Goal: Task Accomplishment & Management: Manage account settings

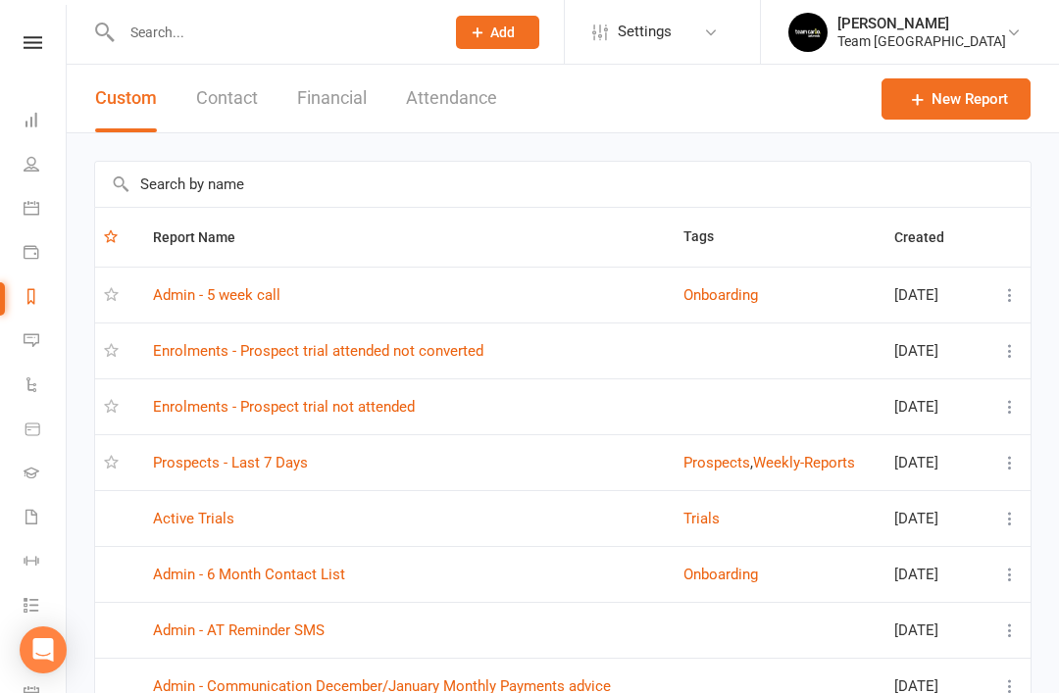
click at [260, 468] on link "Prospects - Last 7 Days" at bounding box center [230, 463] width 155 height 18
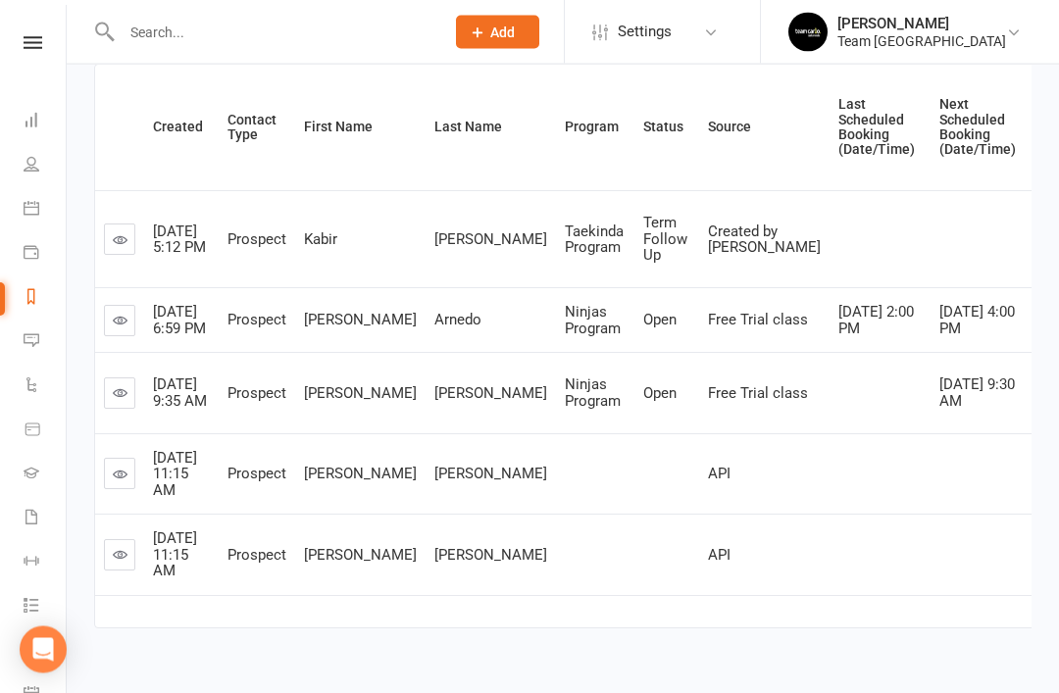
scroll to position [283, 0]
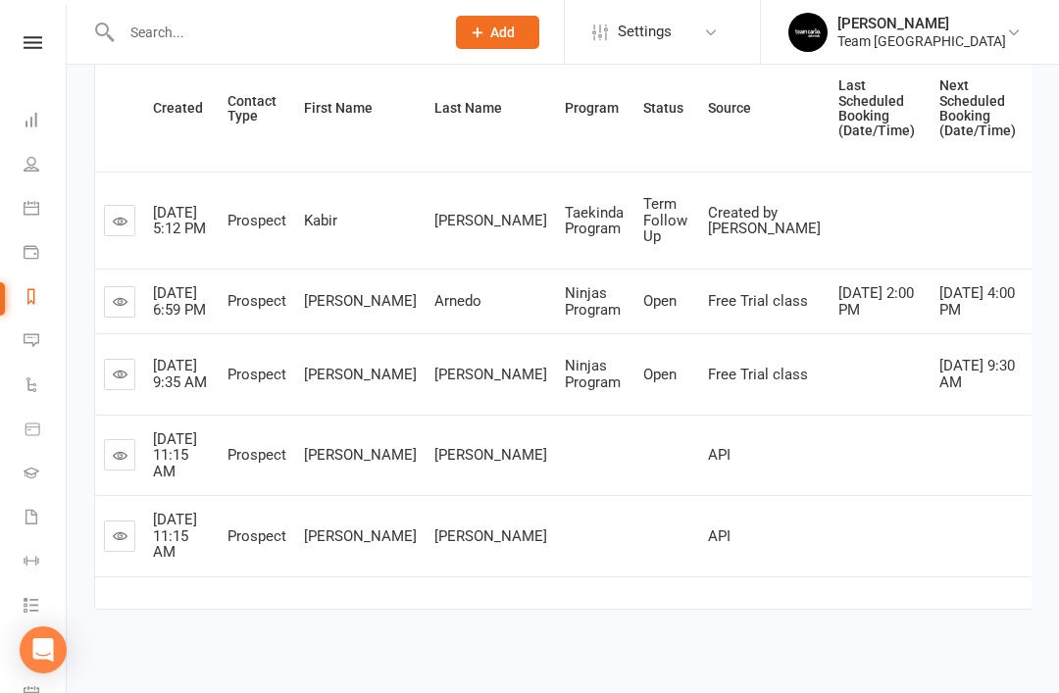
click at [115, 552] on link at bounding box center [119, 535] width 31 height 31
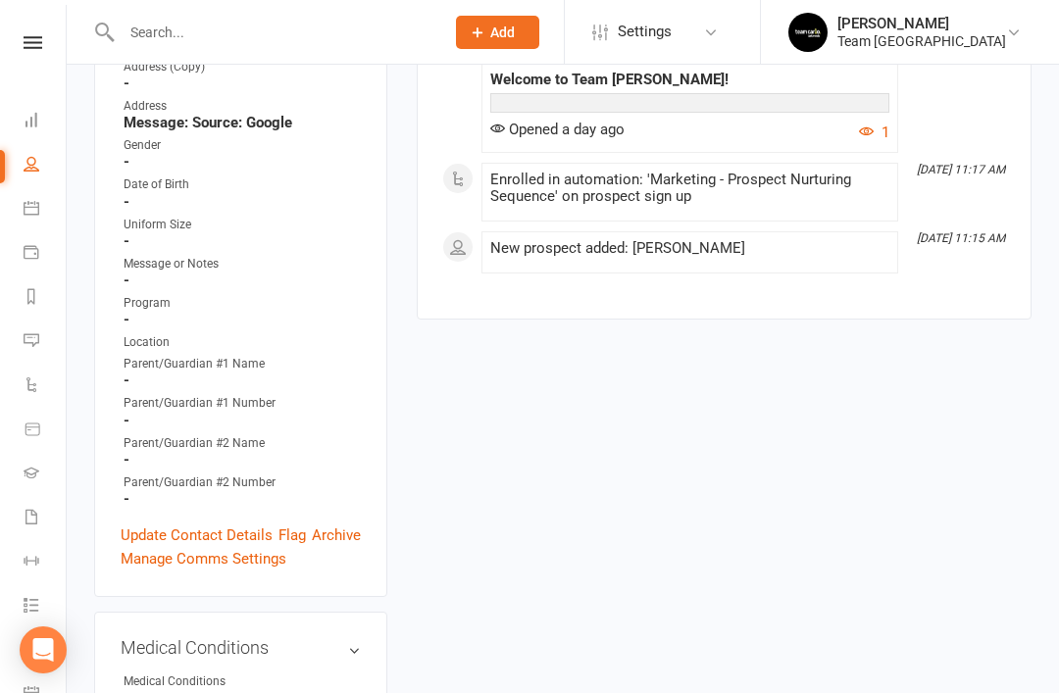
scroll to position [471, 0]
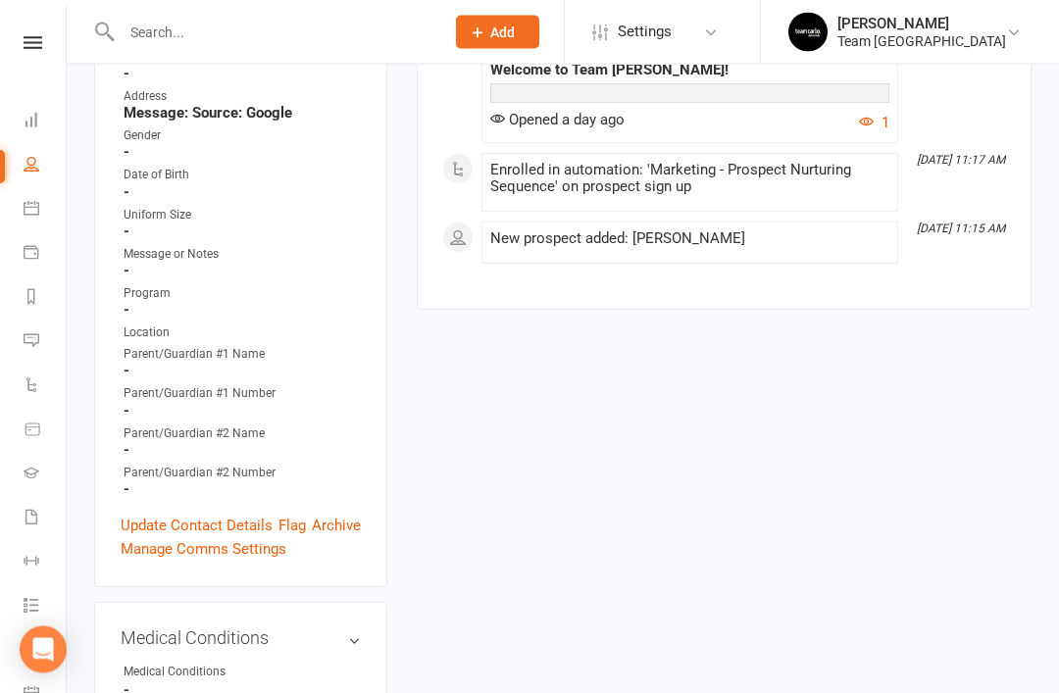
click at [337, 515] on link "Archive" at bounding box center [336, 527] width 49 height 24
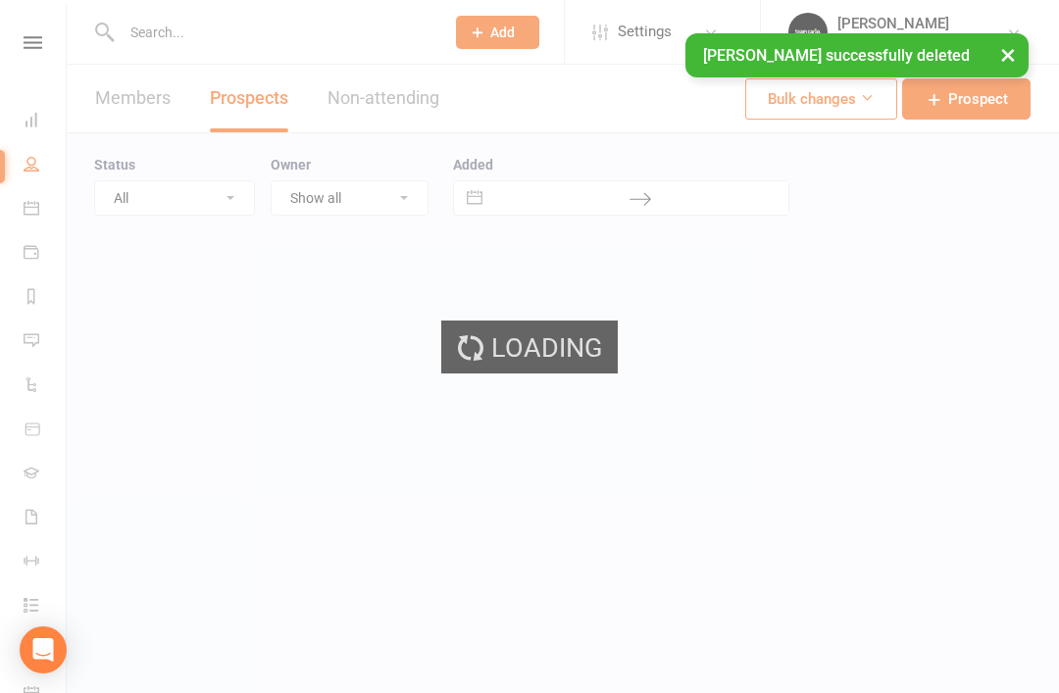
select select "50"
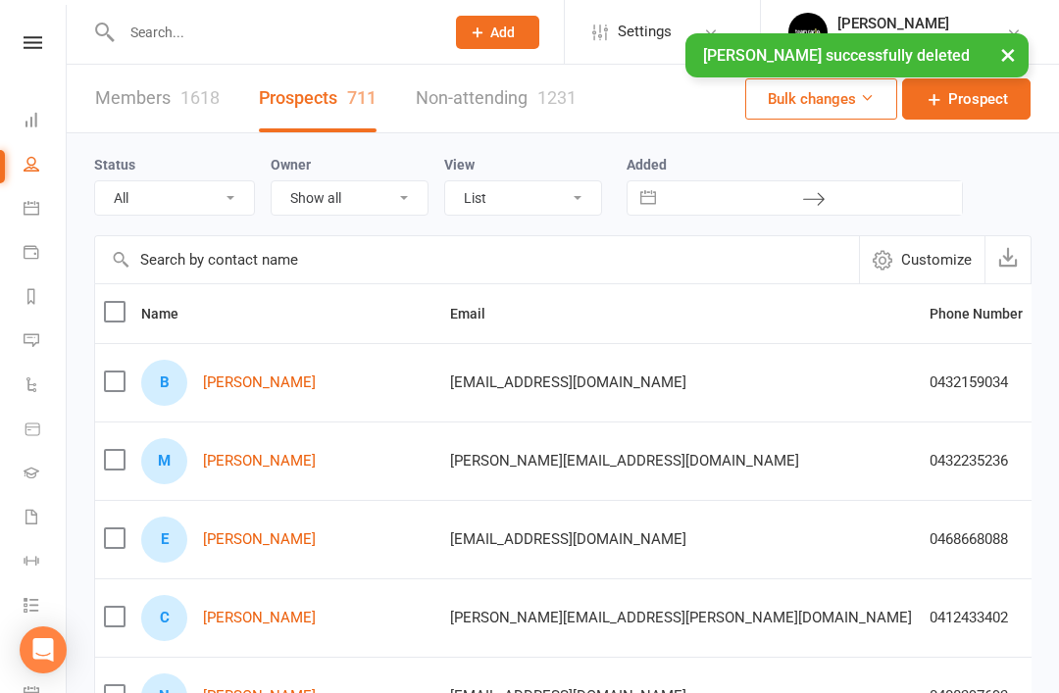
click at [27, 306] on link "Reports" at bounding box center [46, 298] width 44 height 44
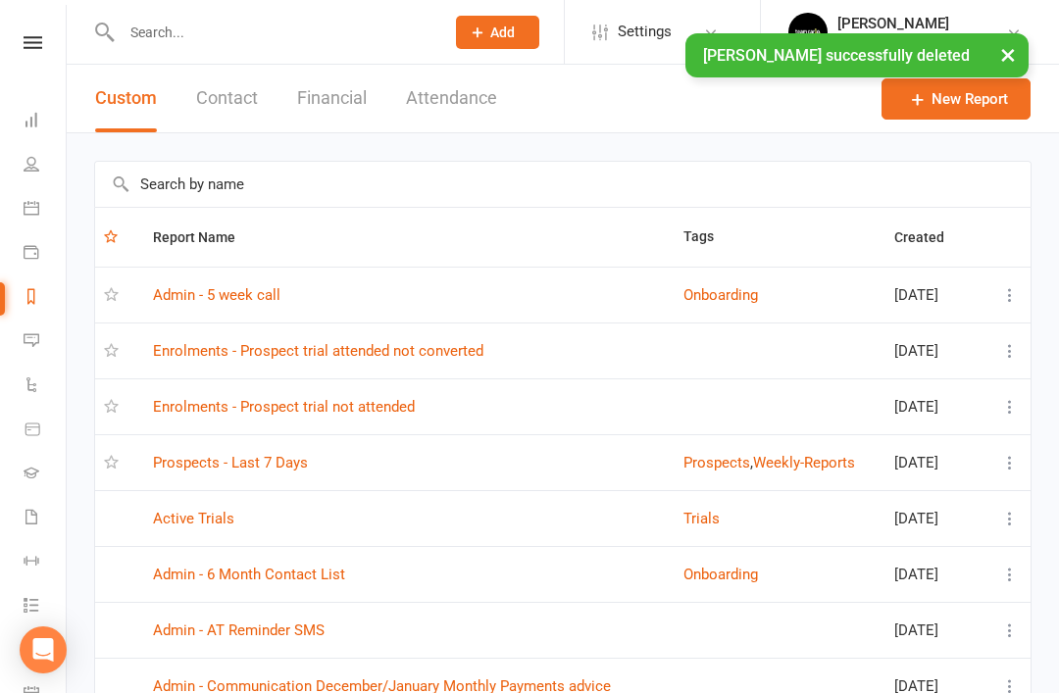
click at [269, 462] on link "Prospects - Last 7 Days" at bounding box center [230, 463] width 155 height 18
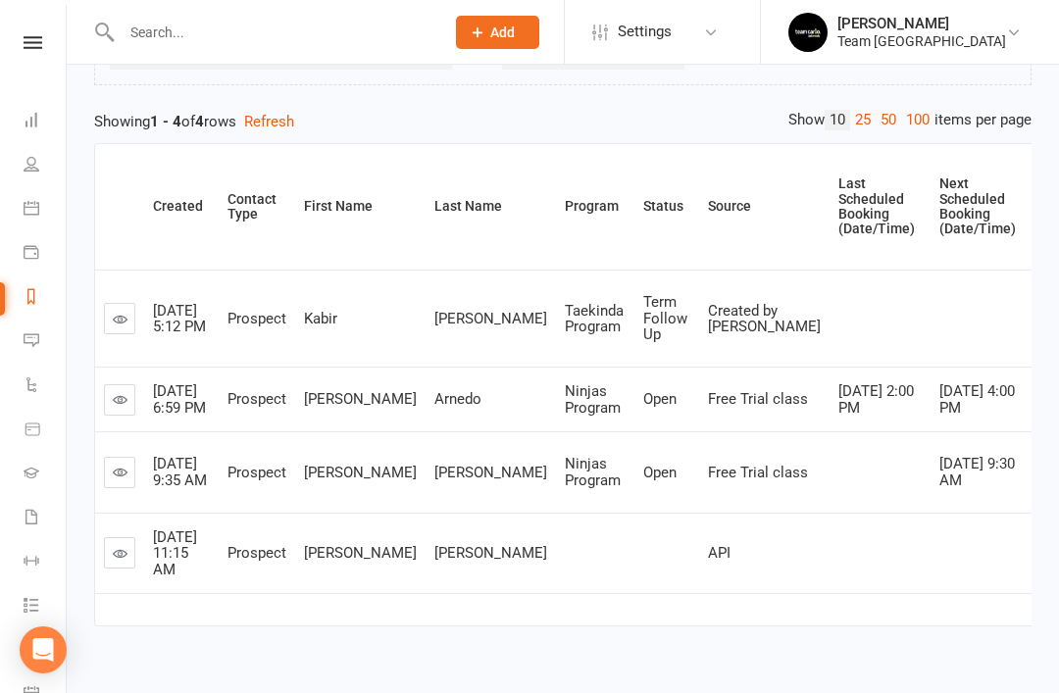
scroll to position [188, 0]
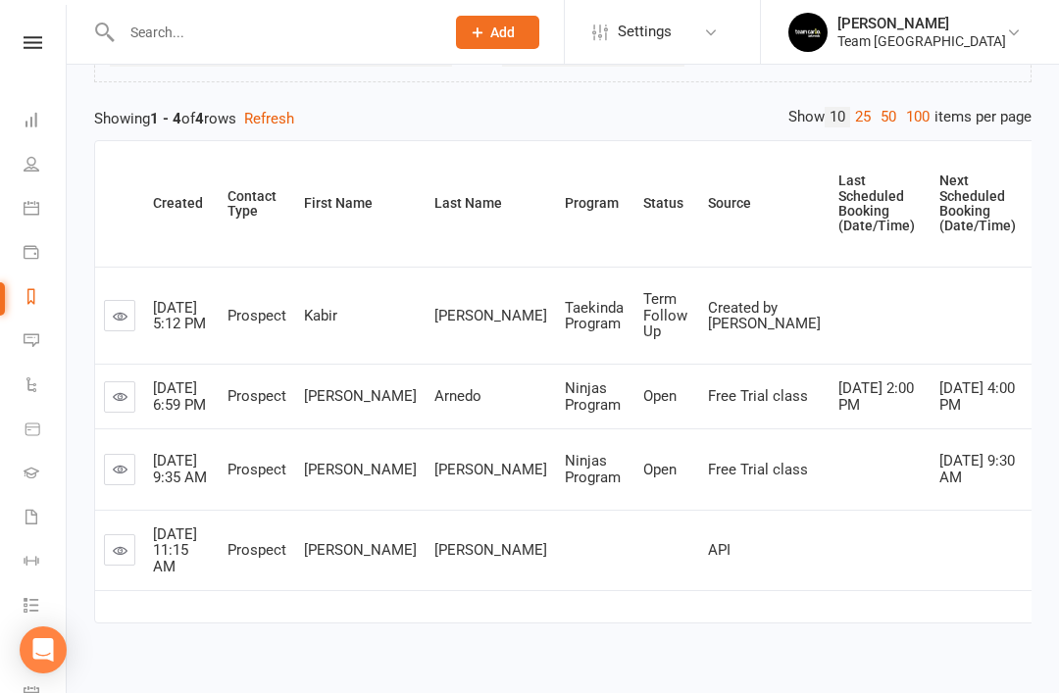
click at [124, 558] on icon at bounding box center [120, 550] width 15 height 15
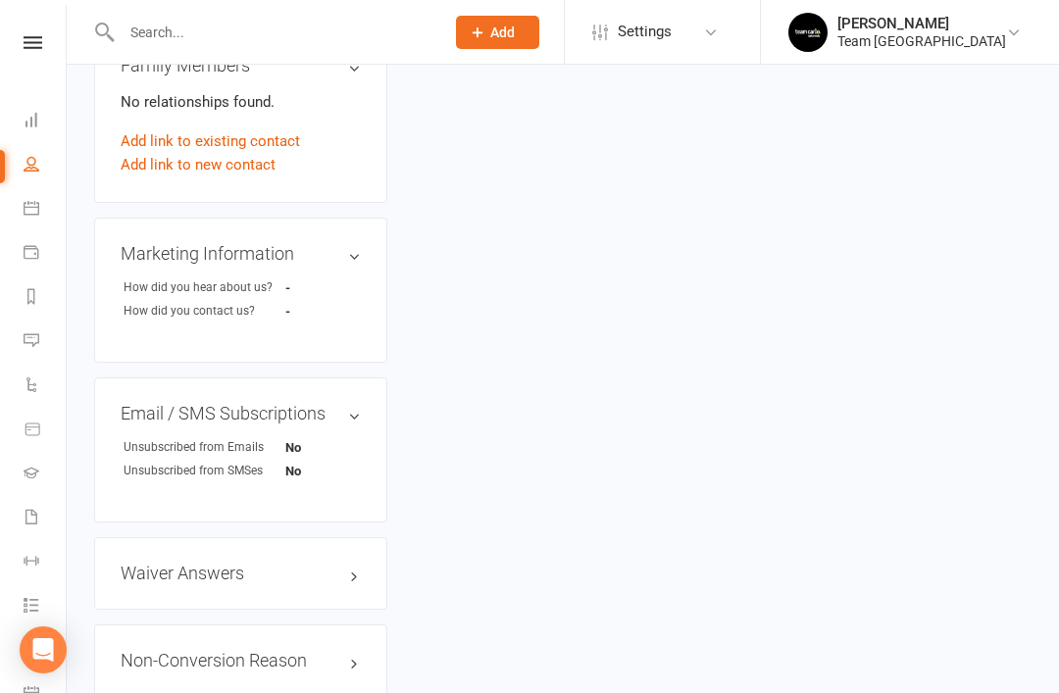
scroll to position [1206, 0]
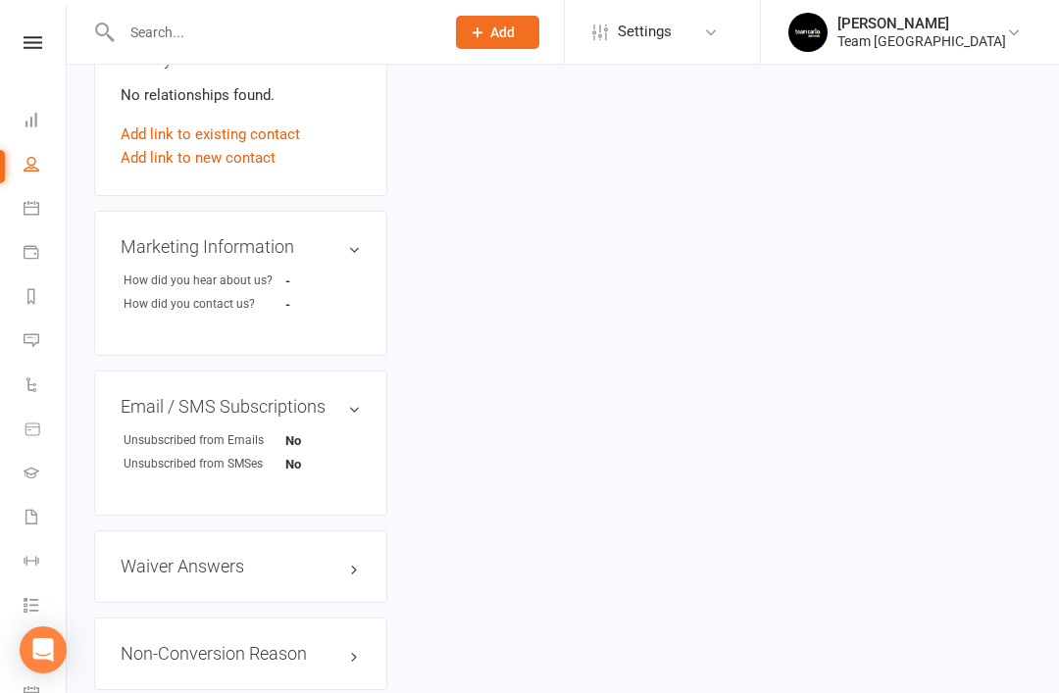
click at [0, 0] on link "edit" at bounding box center [0, 0] width 0 height 0
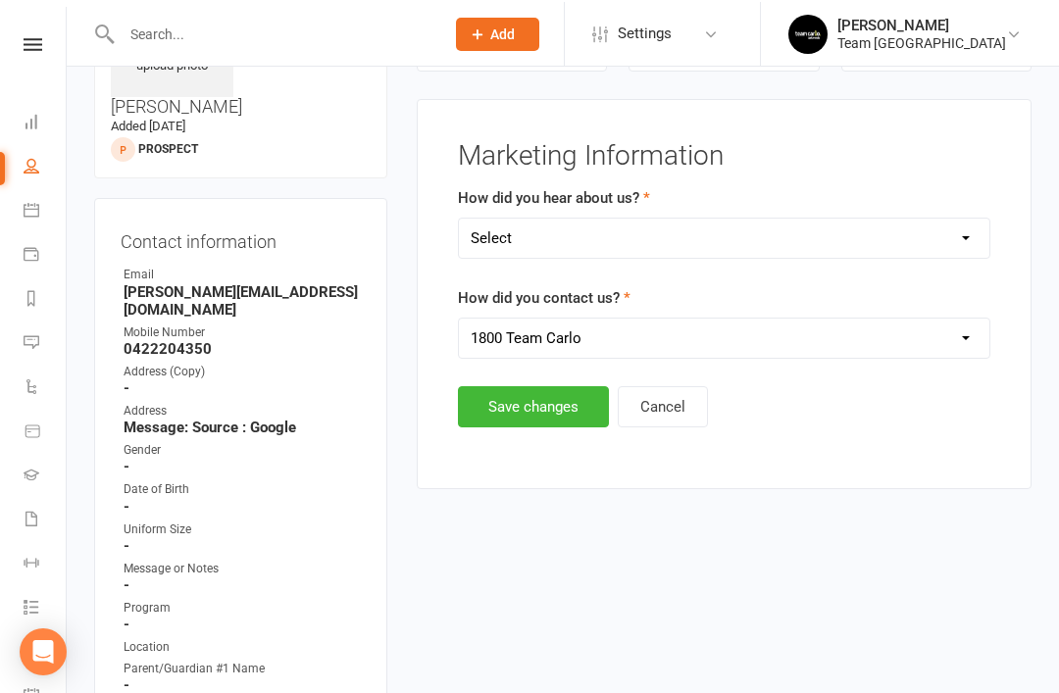
click at [727, 243] on select "Select Google Website Facebook Marketing Instagram Word of Mouth Signage Signag…" at bounding box center [724, 236] width 530 height 39
select select "Google"
click at [647, 348] on select "1800 Team Carlo Website Email Team Carlo Location Mobile Facebook Ad Campaign I…" at bounding box center [724, 338] width 530 height 39
select select "Website"
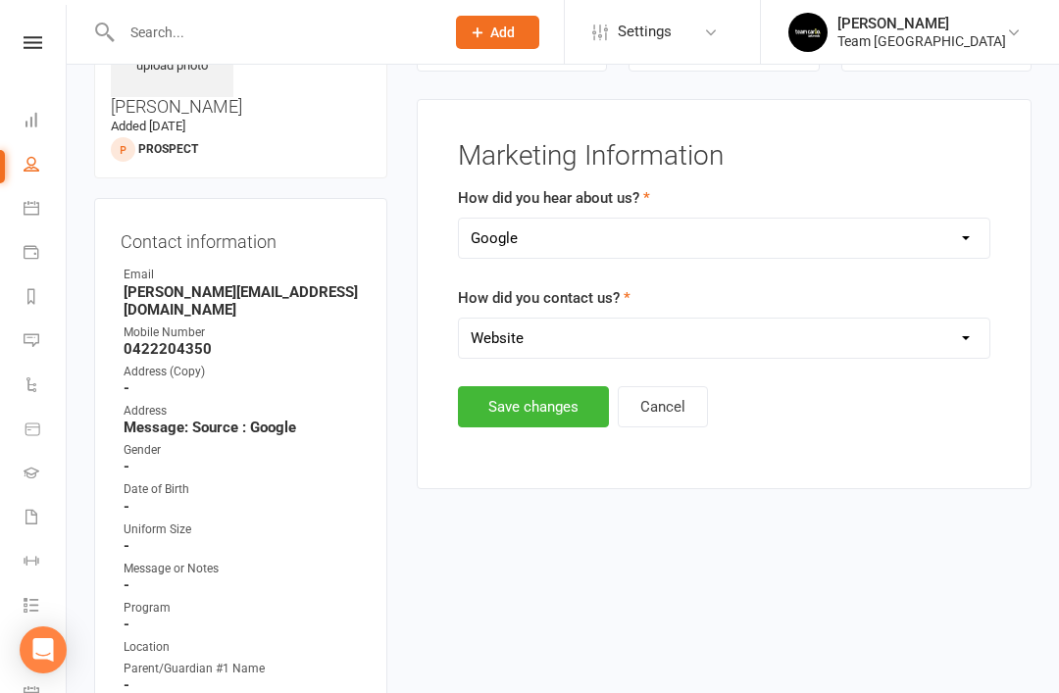
click at [541, 413] on button "Save changes" at bounding box center [533, 406] width 151 height 41
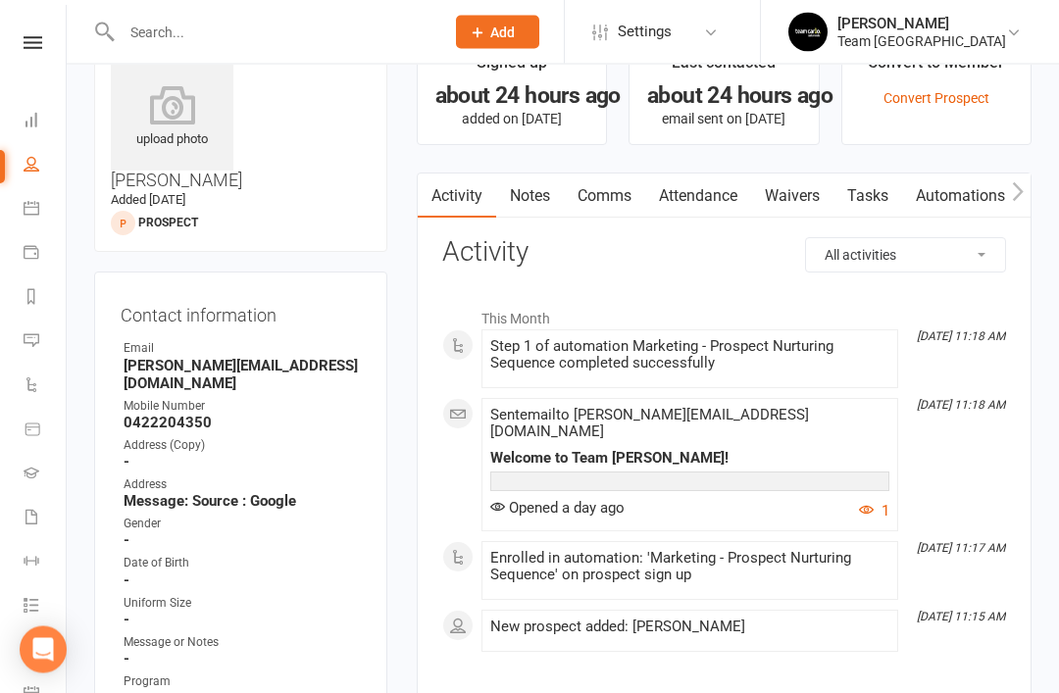
scroll to position [0, 0]
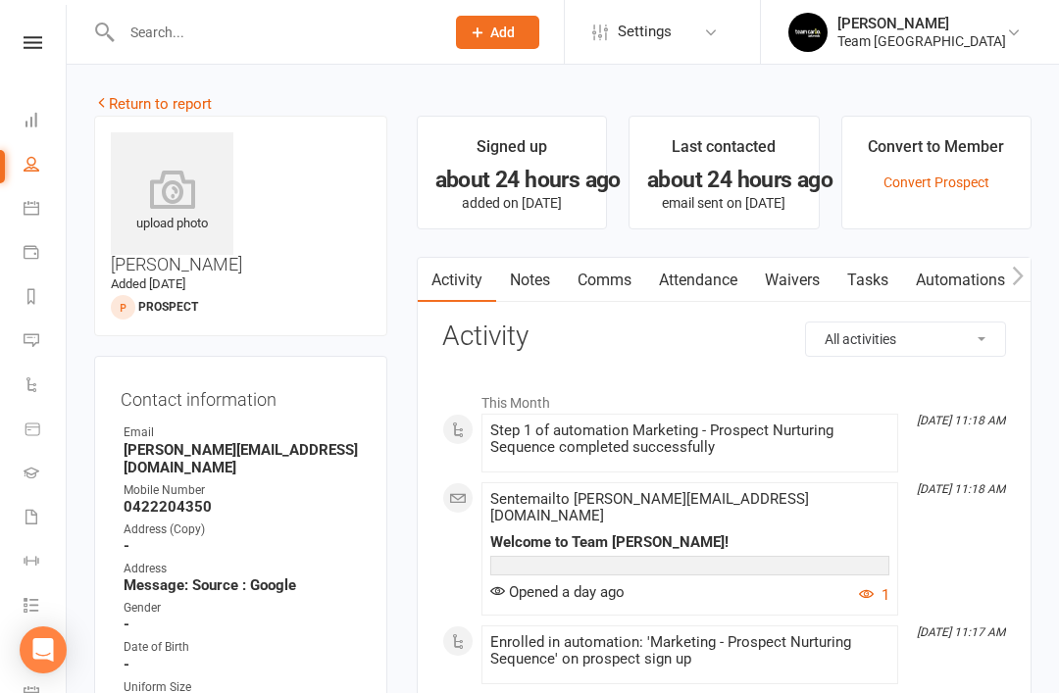
click at [115, 105] on link "Return to report" at bounding box center [153, 104] width 118 height 18
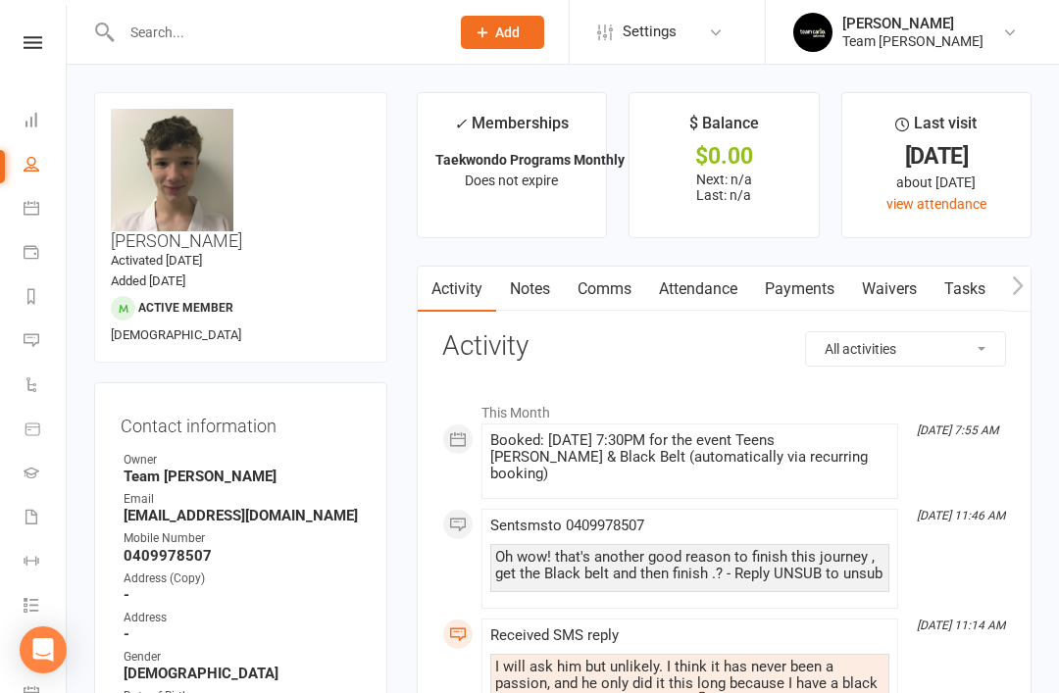
scroll to position [1, 0]
click at [35, 307] on link "Reports" at bounding box center [46, 297] width 44 height 44
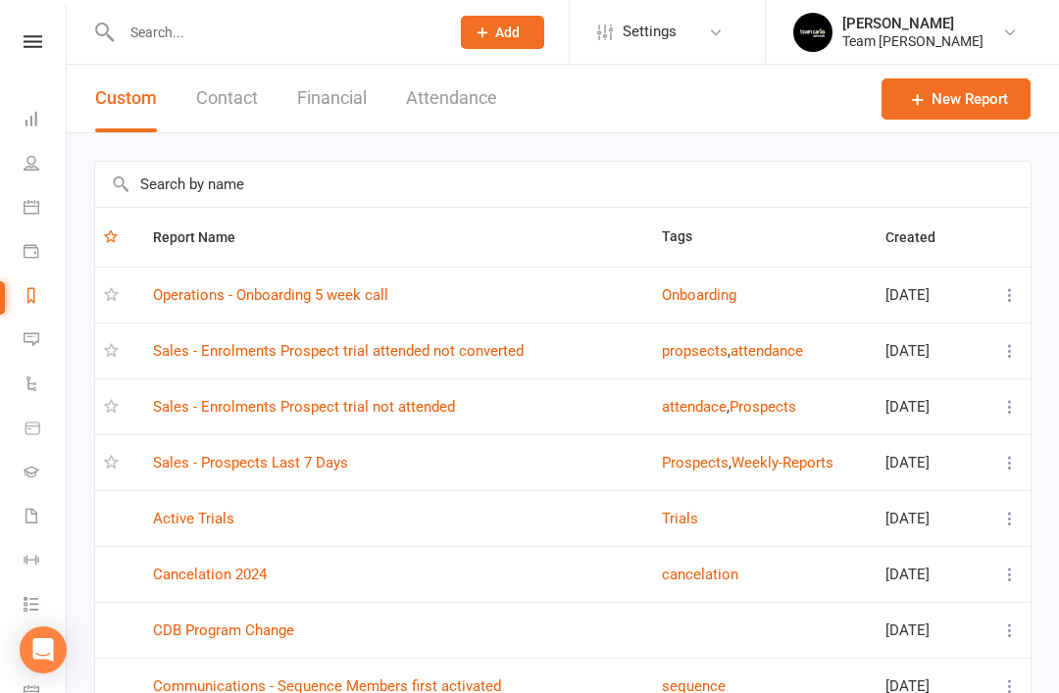
click at [188, 467] on link "Sales - Prospects Last 7 Days" at bounding box center [250, 463] width 195 height 18
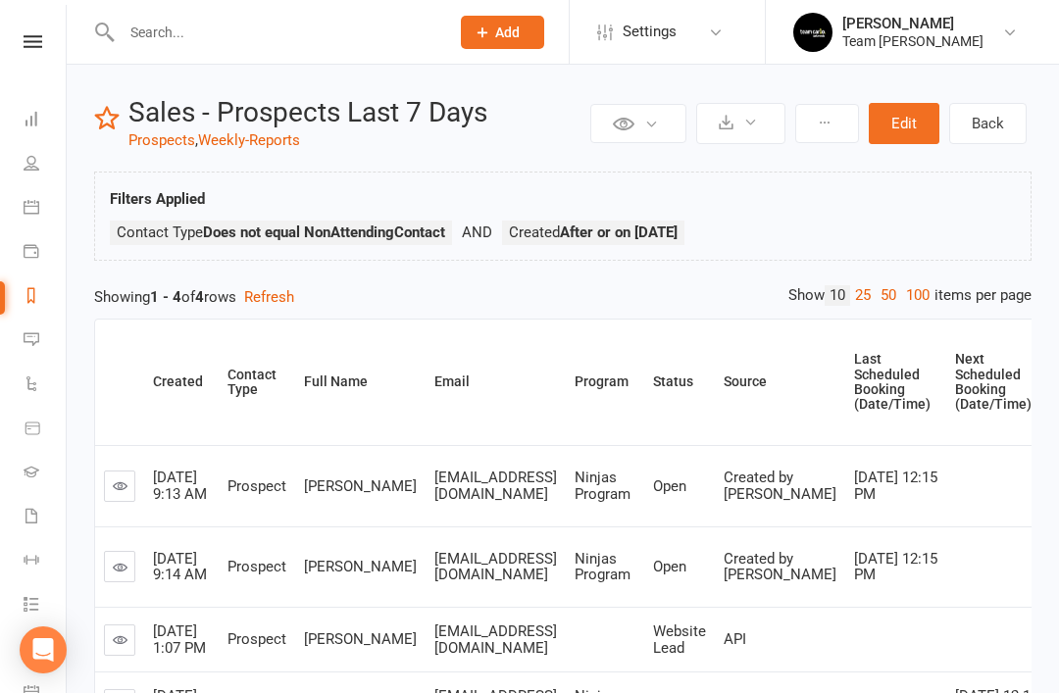
scroll to position [157, 0]
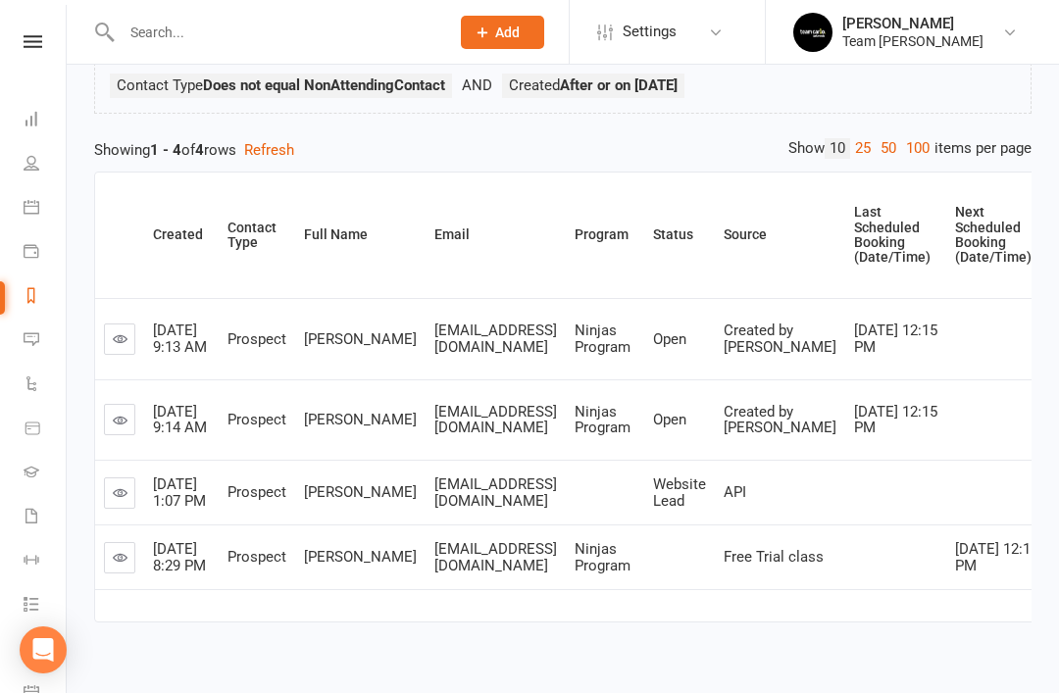
click at [105, 504] on link at bounding box center [119, 492] width 31 height 31
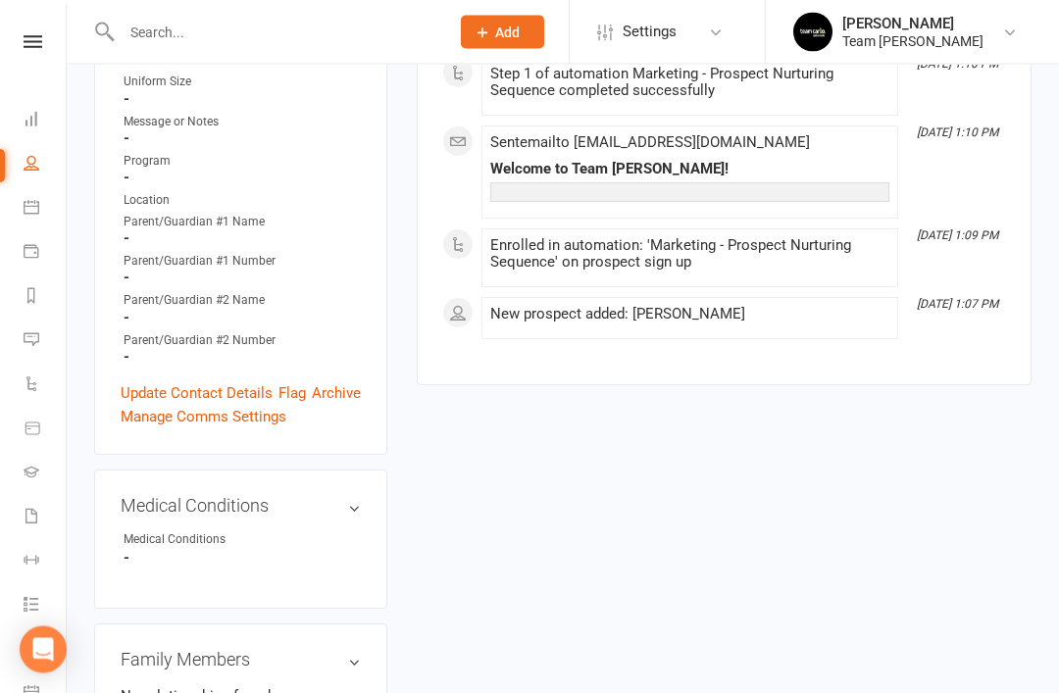
click at [204, 382] on link "Update Contact Details" at bounding box center [197, 394] width 152 height 24
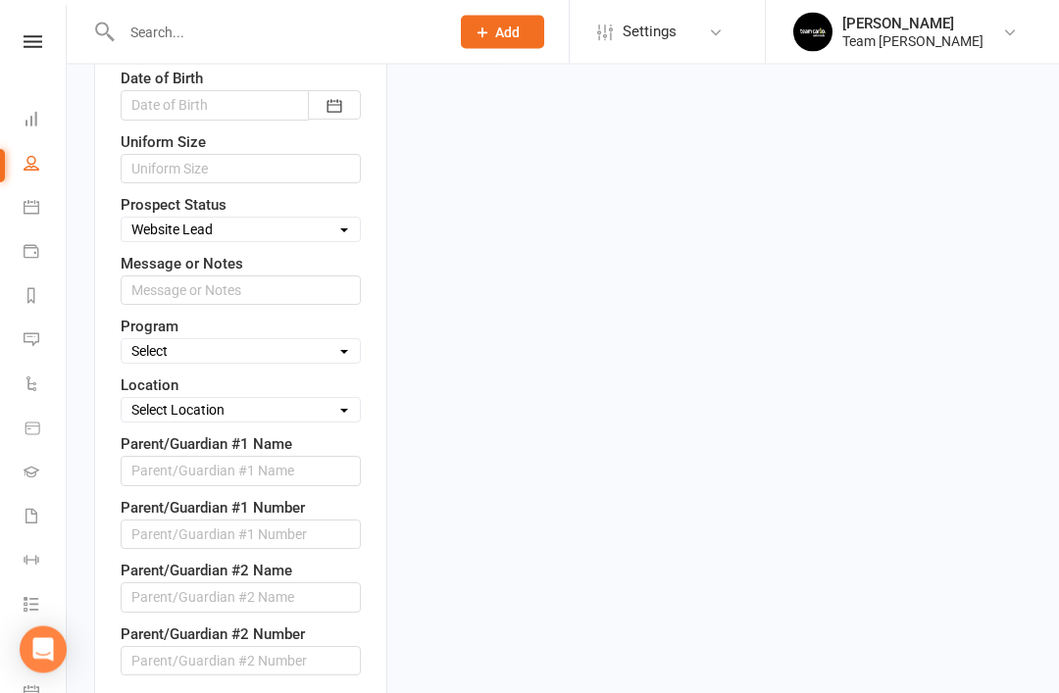
click at [333, 220] on select "Select Open Closed Website Lead Term Follow Up Waiting List Re-Target Funnel 1s…" at bounding box center [241, 231] width 238 height 22
select select "Closed"
click at [293, 275] on input "text" at bounding box center [241, 289] width 240 height 29
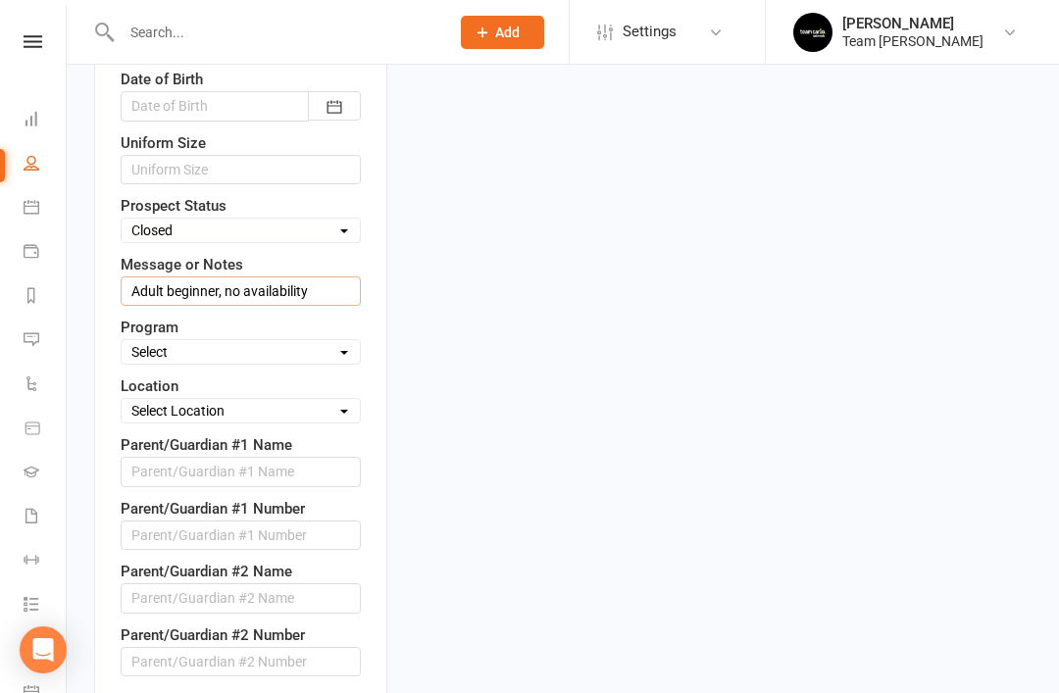
type input "Adult beginner, no availability"
click at [327, 341] on select "Select Taekinda Program Ninjas Program Warriors Program Juniors Program Adults …" at bounding box center [241, 352] width 238 height 22
select select "Adults Program"
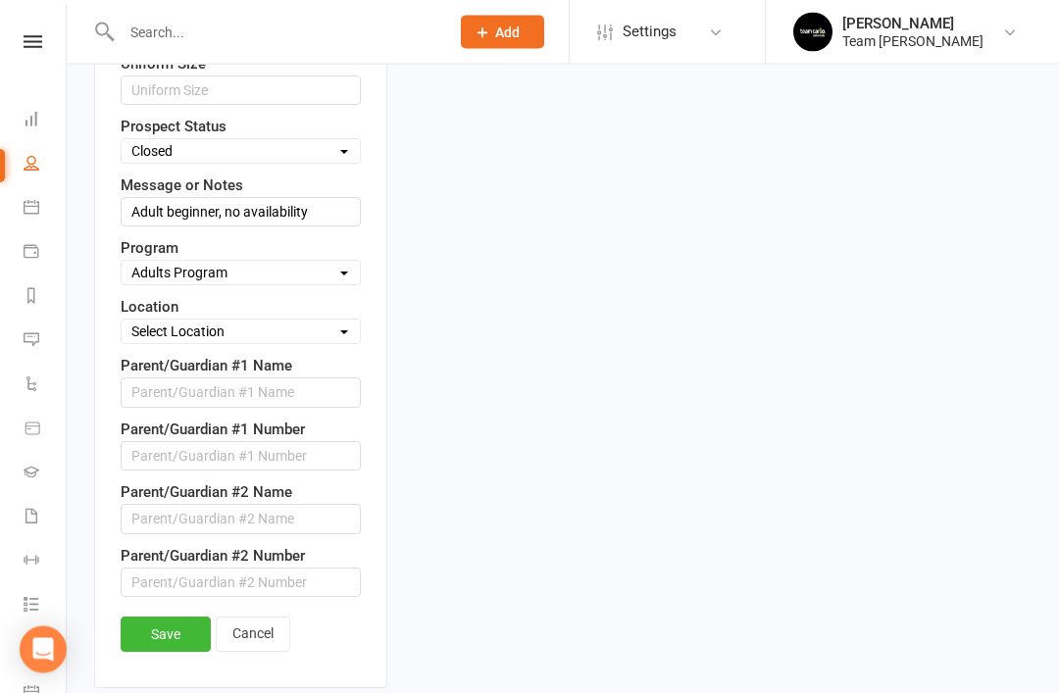
click at [166, 617] on link "Save" at bounding box center [166, 634] width 90 height 35
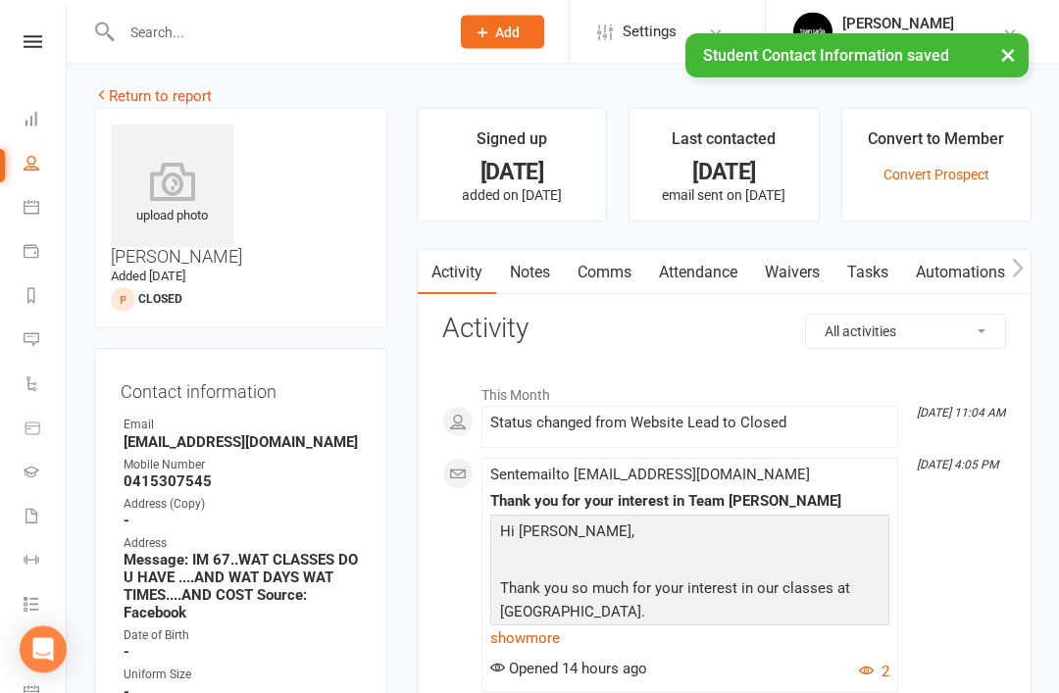
scroll to position [0, 0]
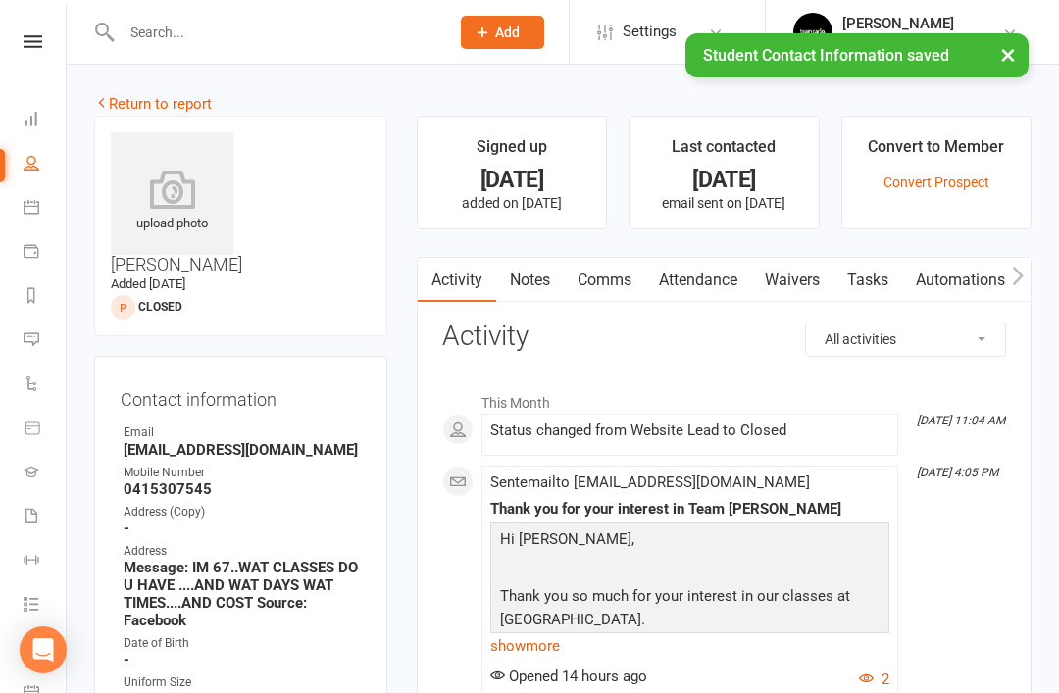
click at [120, 100] on link "Return to report" at bounding box center [153, 104] width 118 height 18
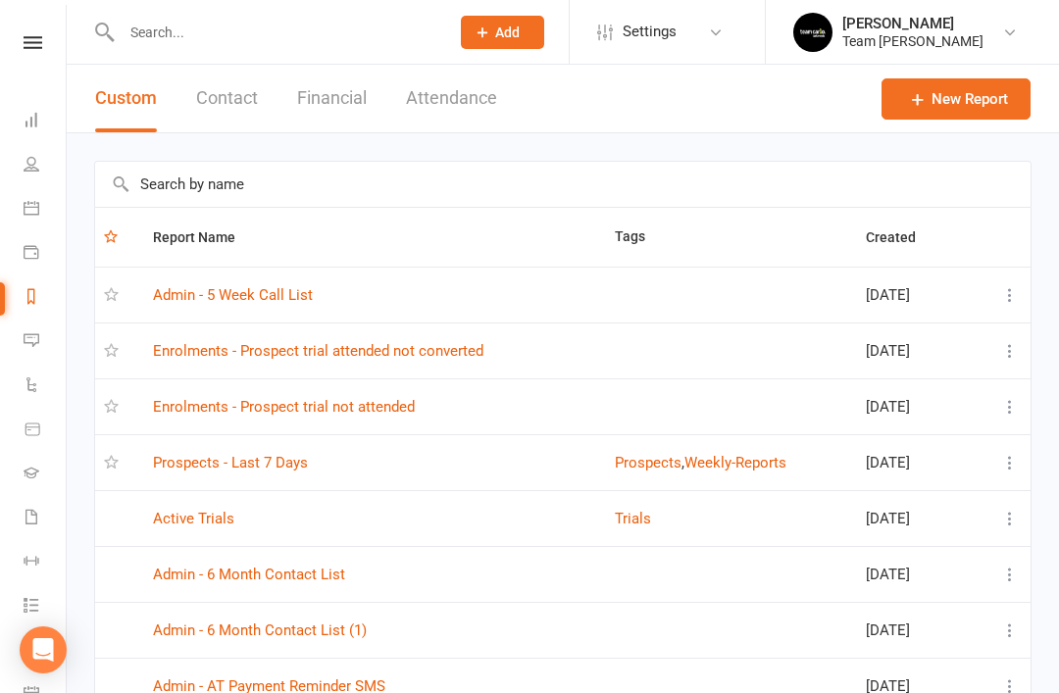
click at [212, 457] on link "Prospects - Last 7 Days" at bounding box center [230, 463] width 155 height 18
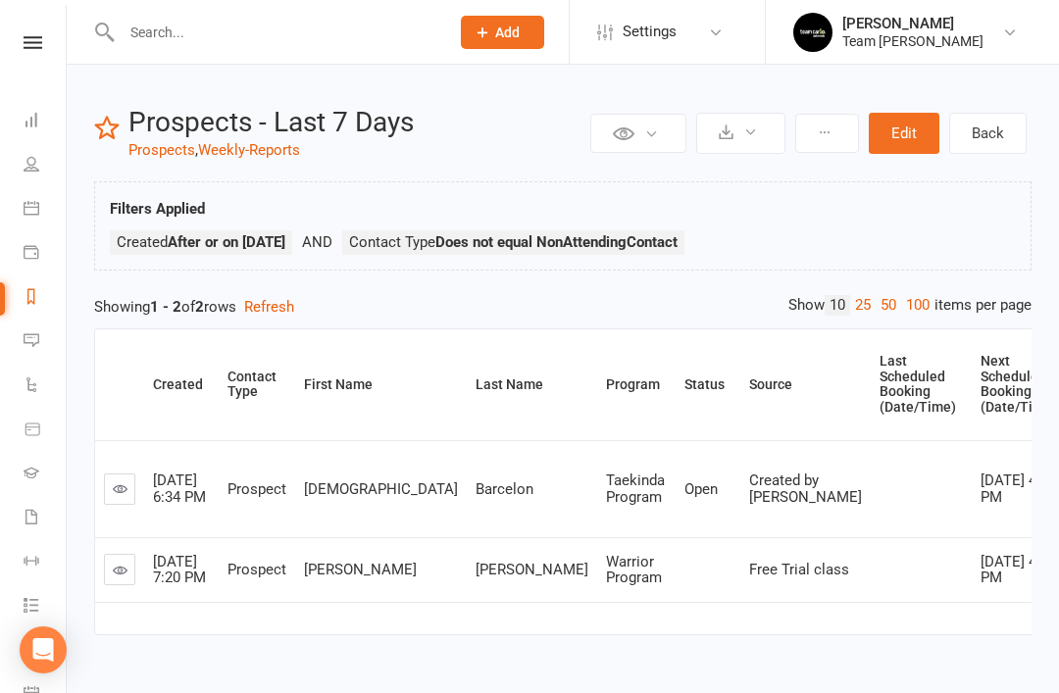
click at [122, 577] on icon at bounding box center [120, 570] width 15 height 15
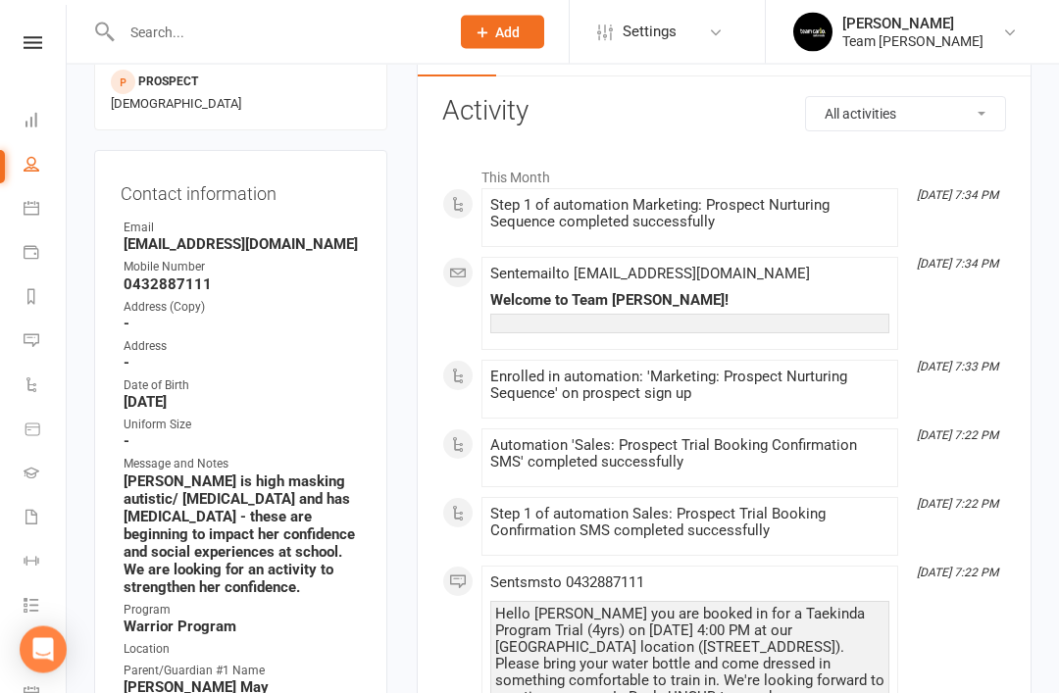
scroll to position [226, 0]
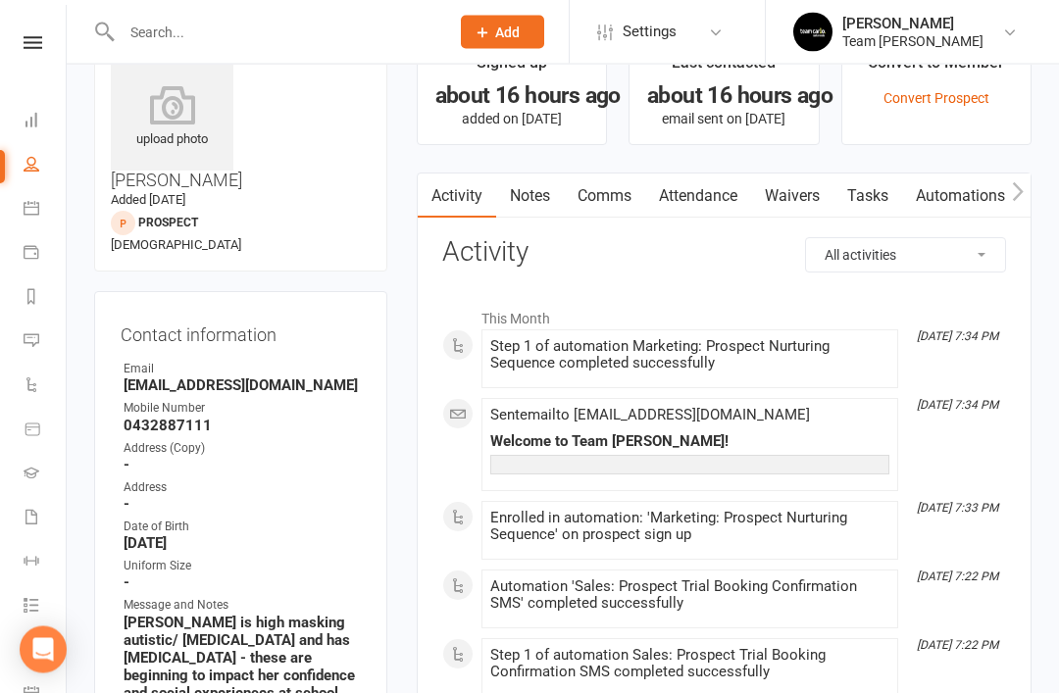
click at [534, 213] on link "Notes" at bounding box center [530, 196] width 68 height 45
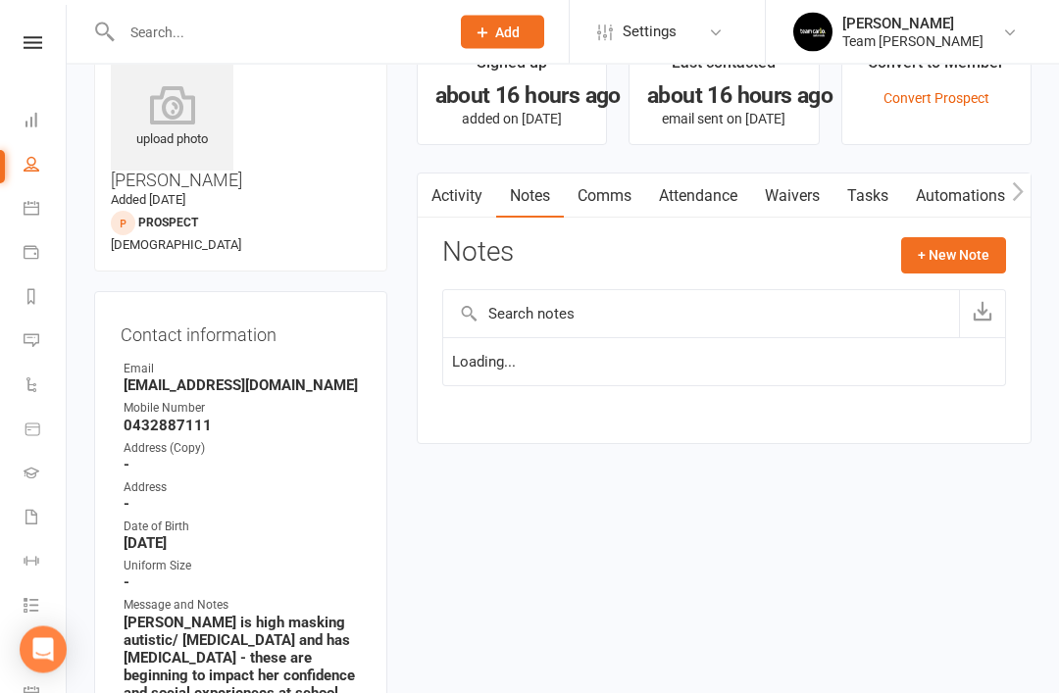
scroll to position [84, 0]
click at [465, 204] on link "Activity" at bounding box center [457, 195] width 78 height 45
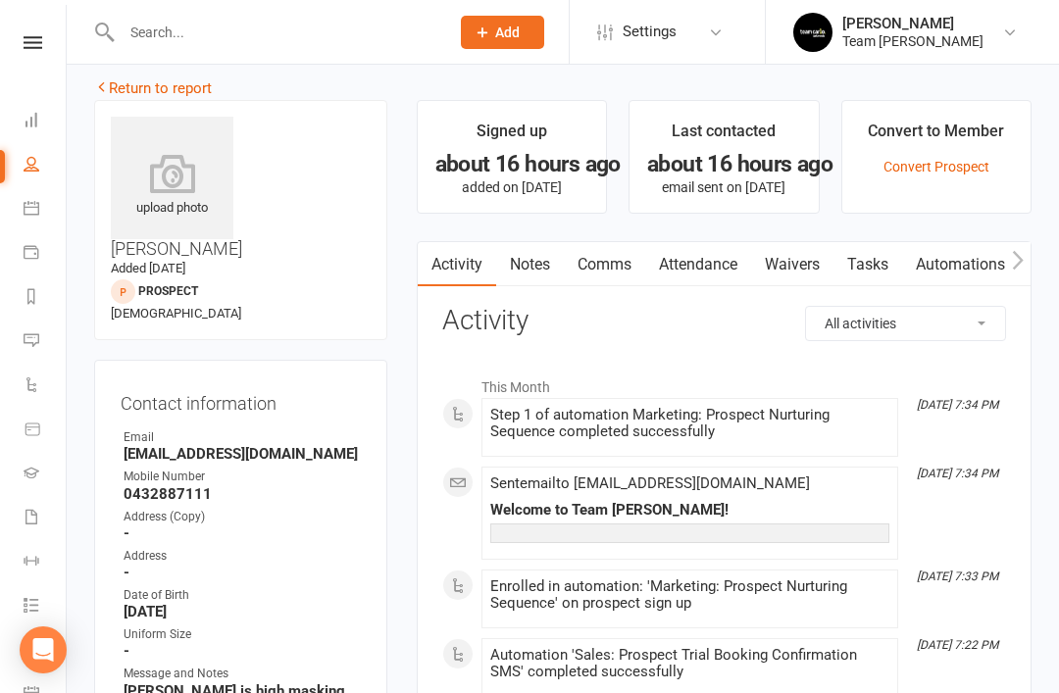
scroll to position [8, 0]
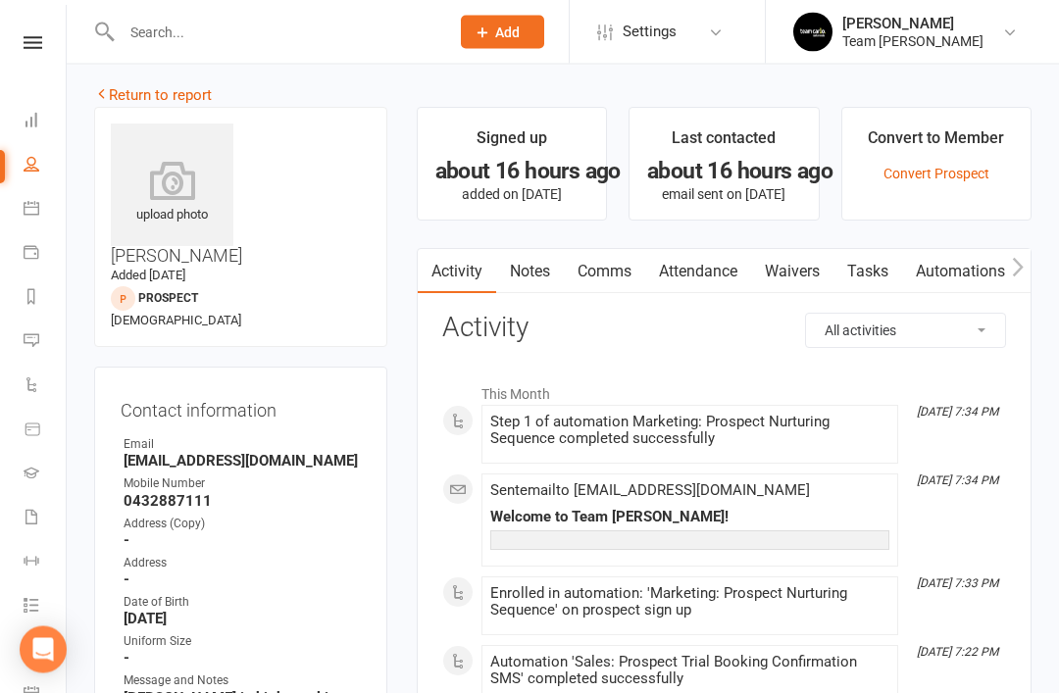
click at [118, 91] on link "Return to report" at bounding box center [153, 96] width 118 height 18
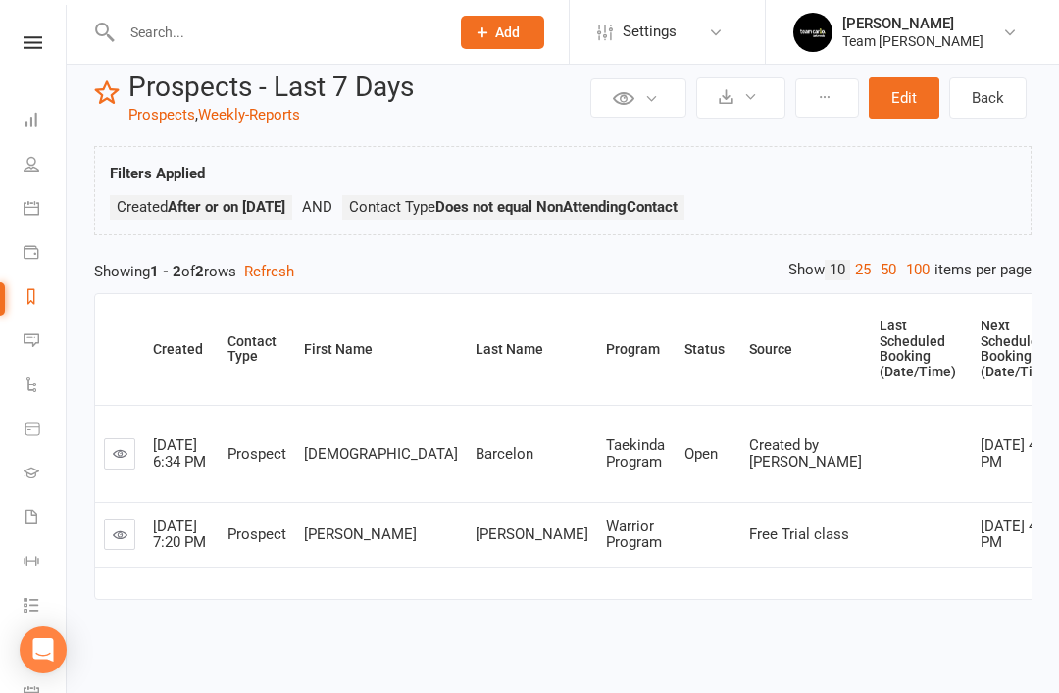
scroll to position [62, 0]
click at [127, 522] on link at bounding box center [119, 533] width 31 height 31
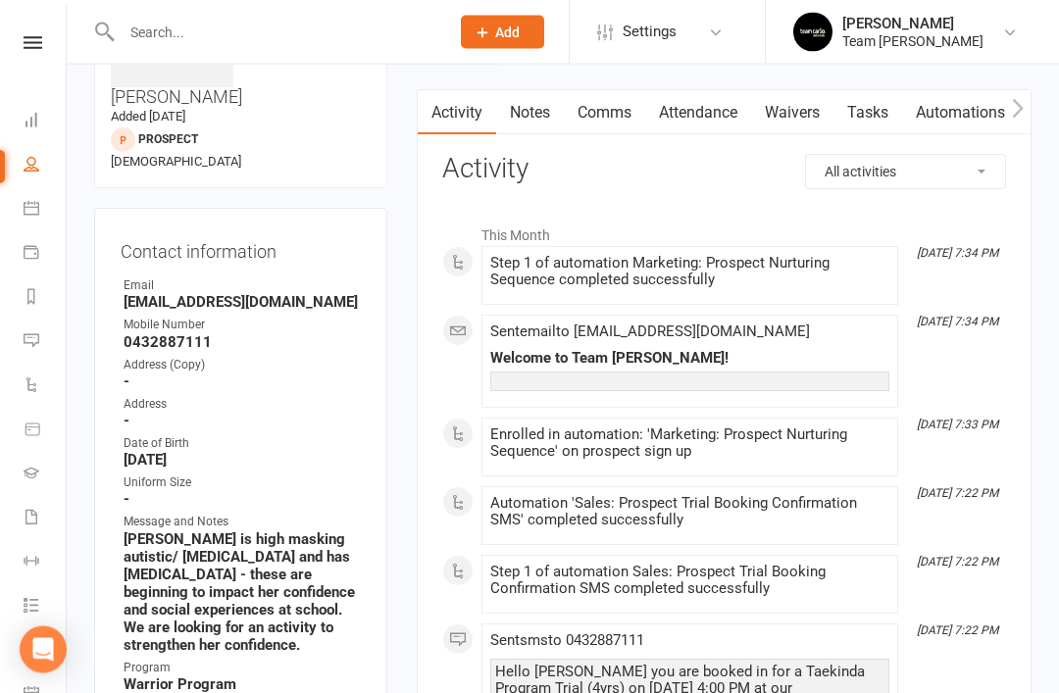
scroll to position [168, 0]
click at [38, 212] on icon at bounding box center [32, 208] width 16 height 16
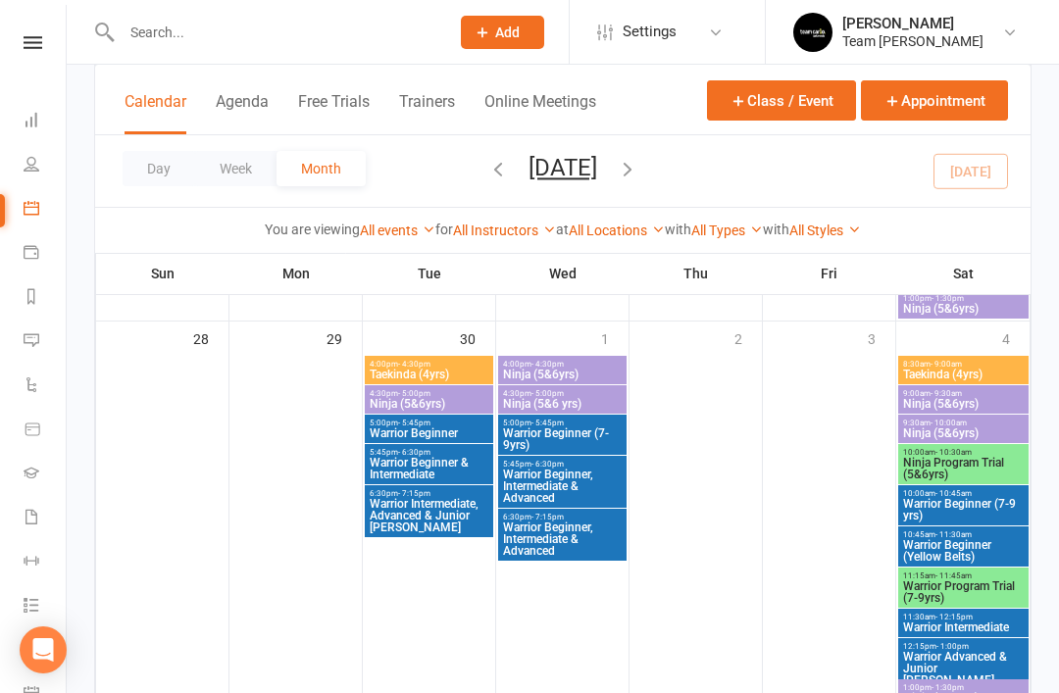
scroll to position [1478, 0]
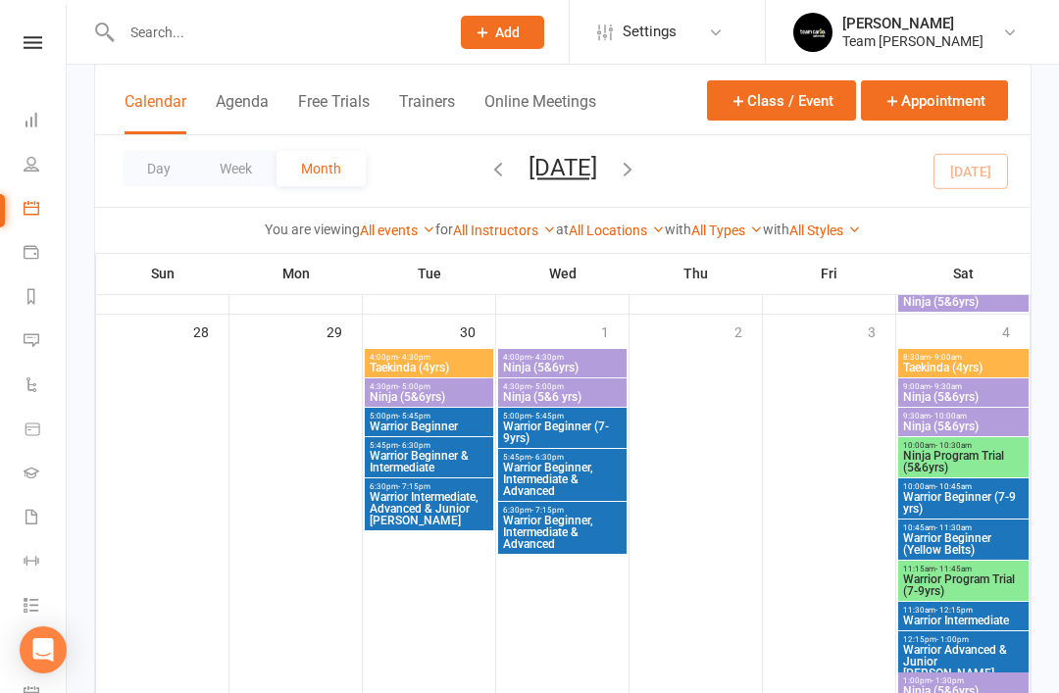
click at [959, 584] on span "Warrior Program Trial (7-9yrs)" at bounding box center [963, 585] width 123 height 24
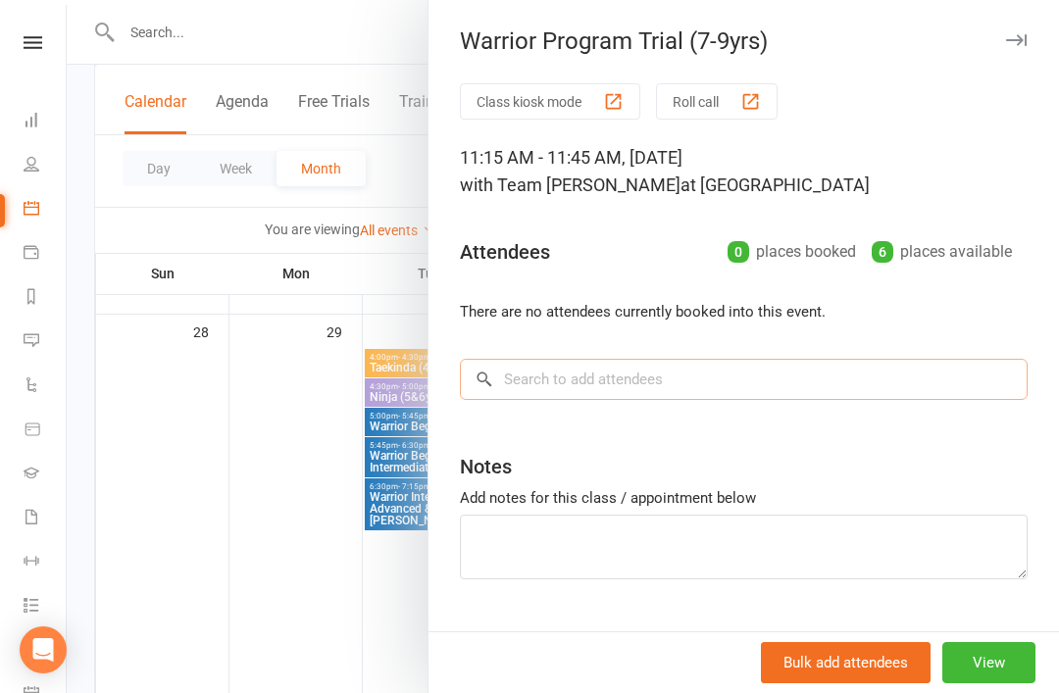
click at [693, 379] on input "search" at bounding box center [743, 379] width 567 height 41
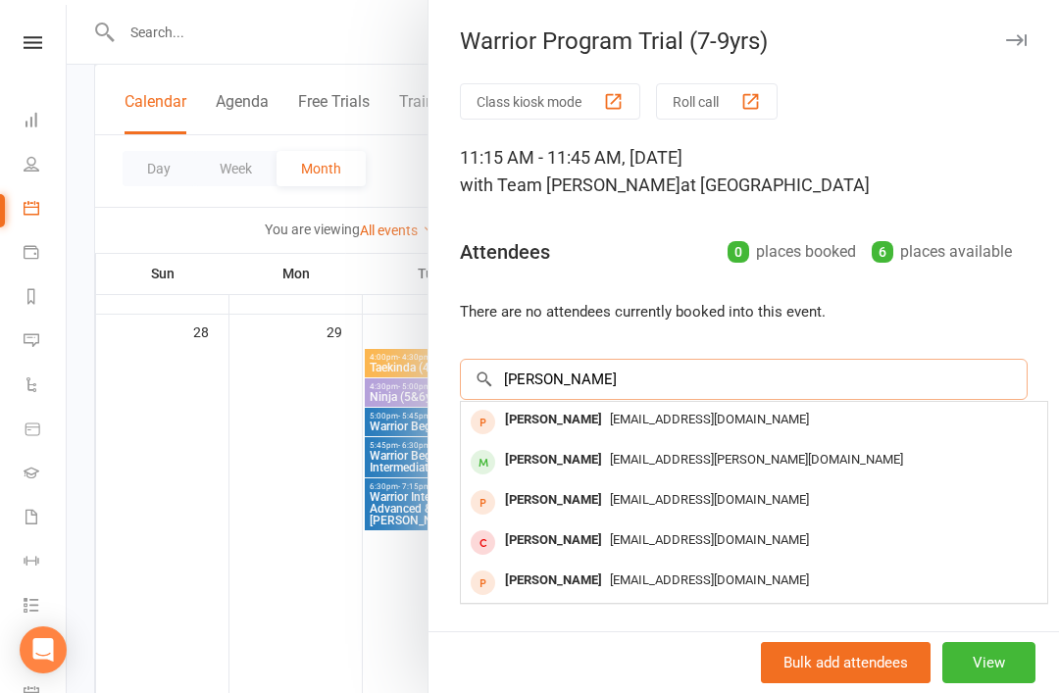
type input "Clara"
click at [548, 419] on div "Clara Haines" at bounding box center [553, 420] width 113 height 28
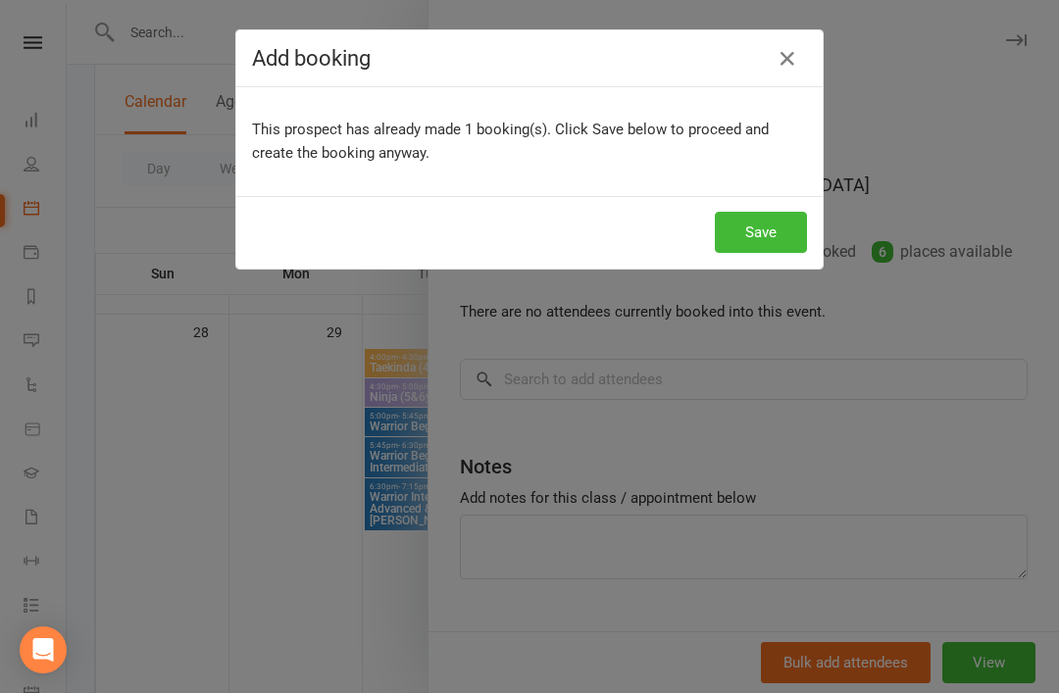
click at [776, 231] on button "Save" at bounding box center [760, 232] width 92 height 41
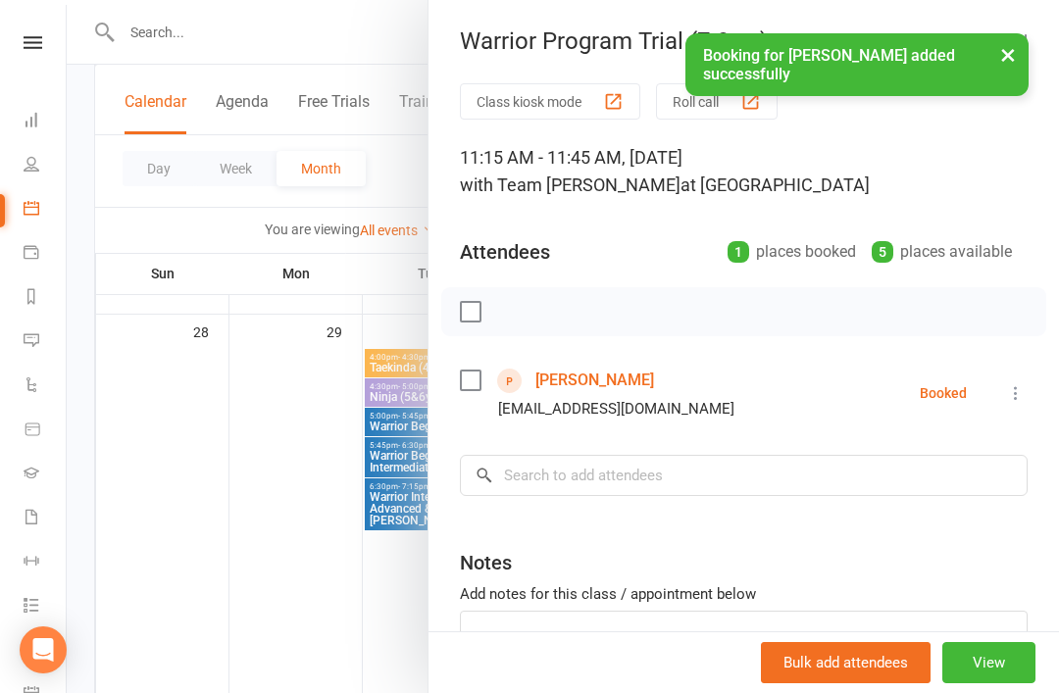
click at [279, 492] on div at bounding box center [563, 346] width 992 height 693
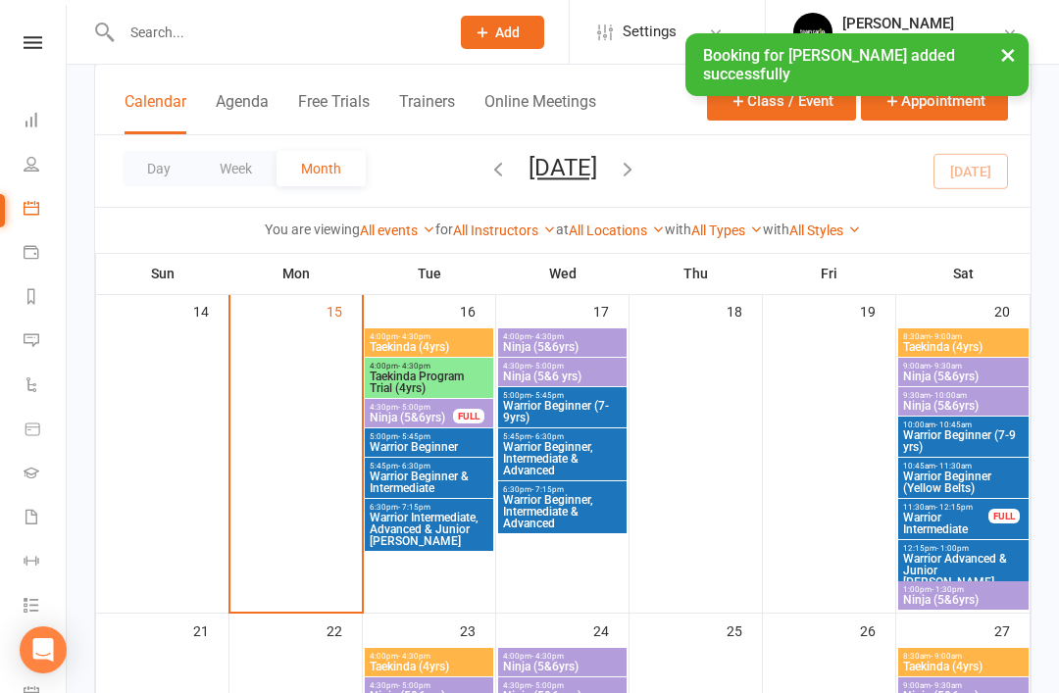
scroll to position [866, 0]
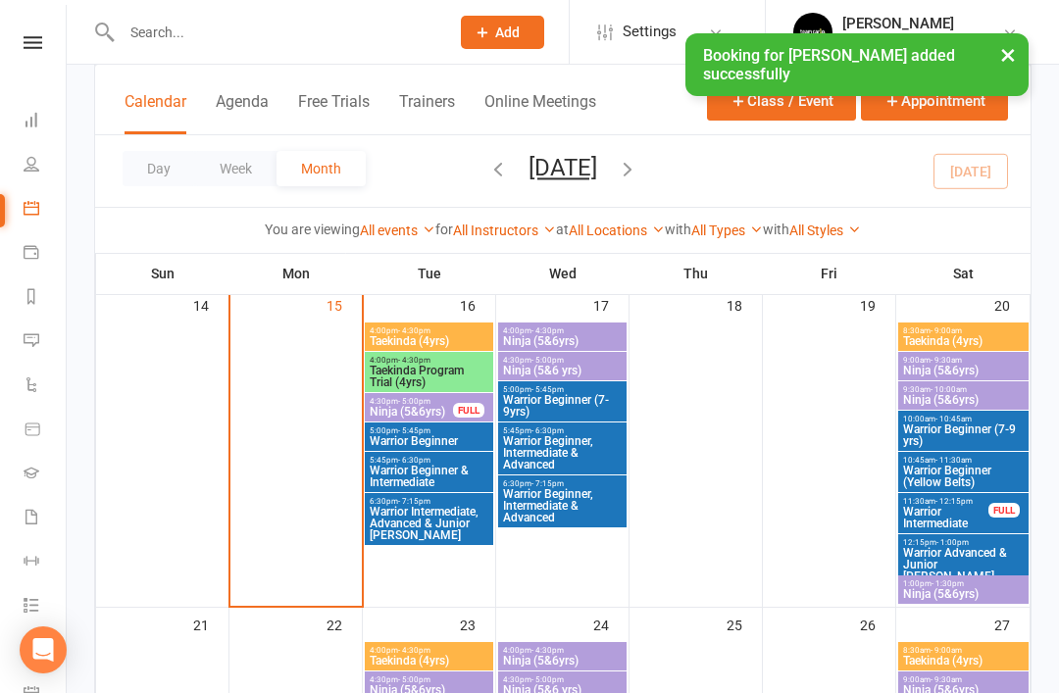
click at [426, 365] on span "Taekinda Program Trial (4yrs)" at bounding box center [429, 377] width 121 height 24
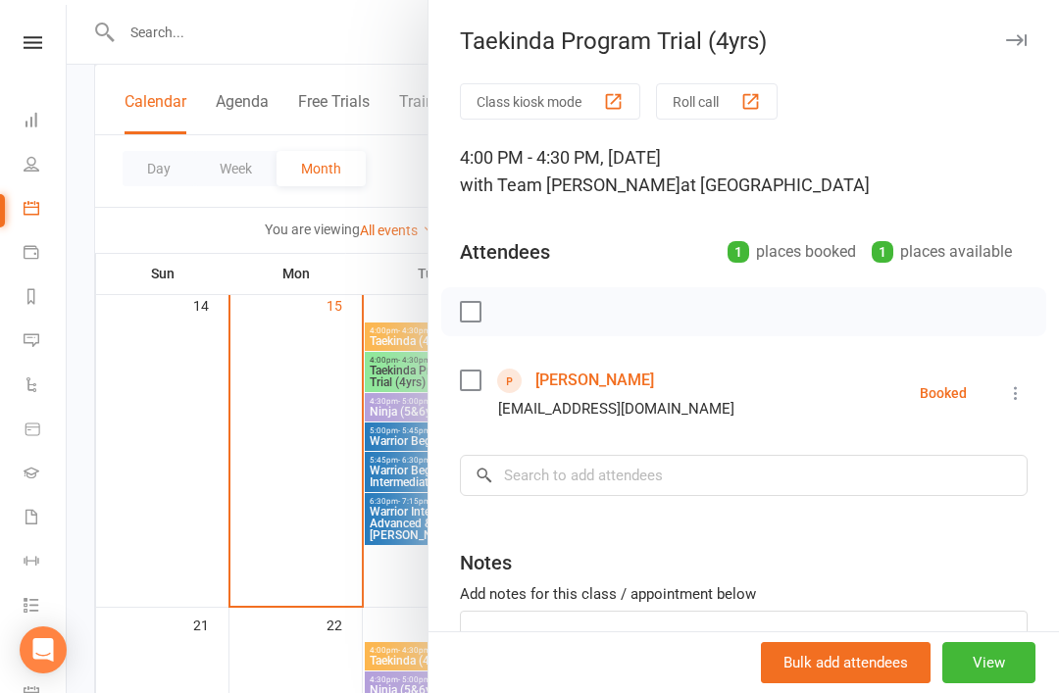
click at [1021, 390] on icon at bounding box center [1016, 393] width 20 height 20
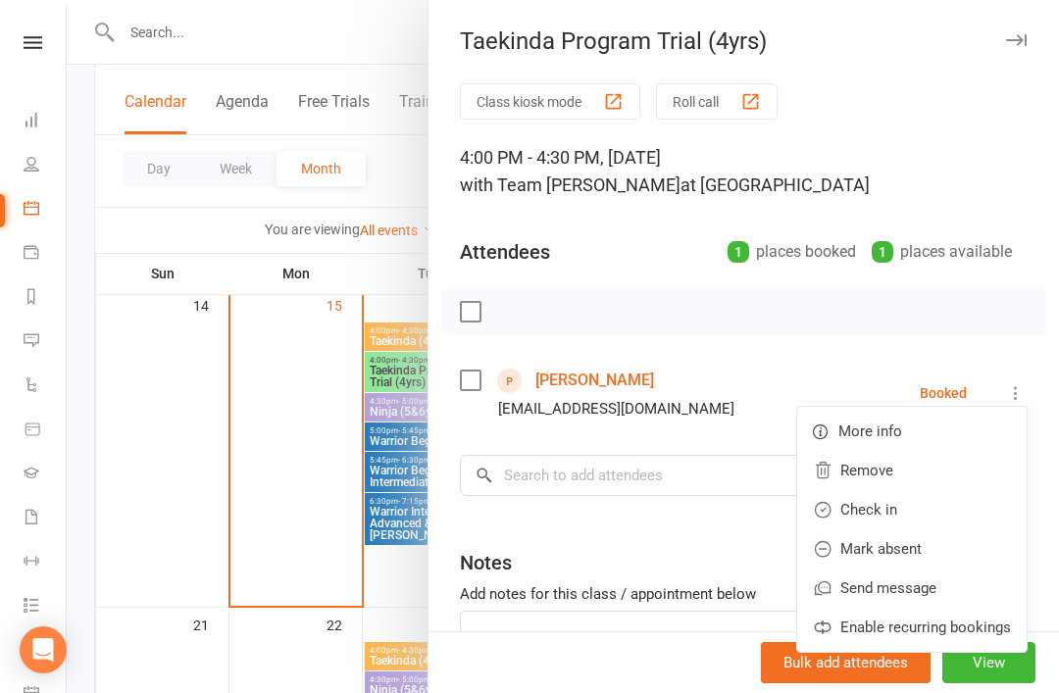
click at [897, 473] on link "Remove" at bounding box center [911, 470] width 229 height 39
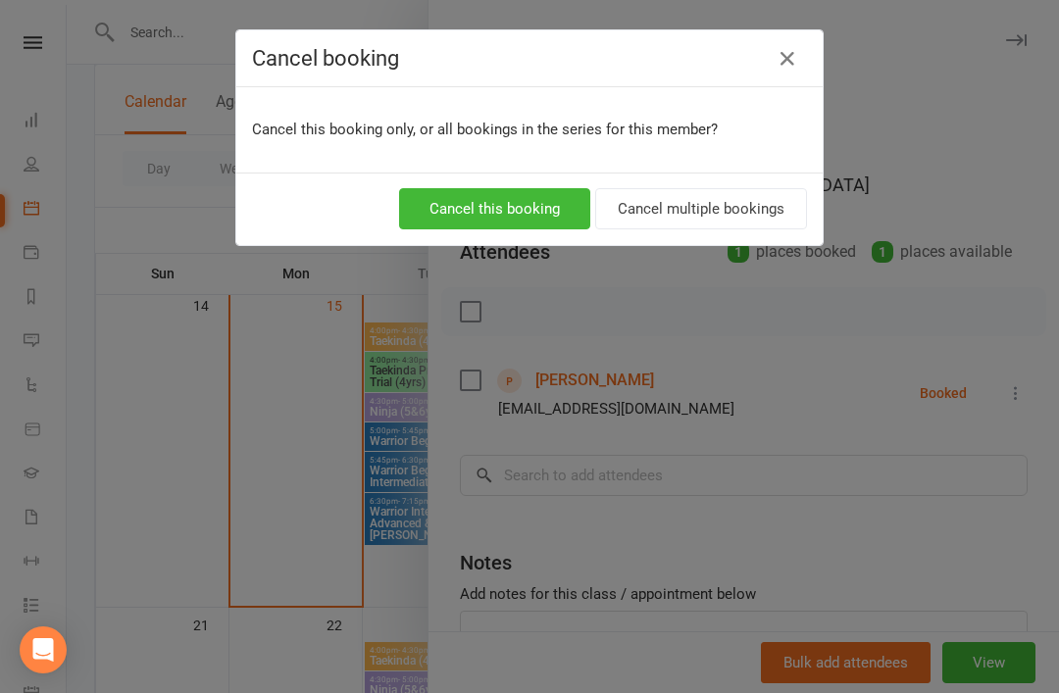
click at [508, 212] on button "Cancel this booking" at bounding box center [494, 208] width 191 height 41
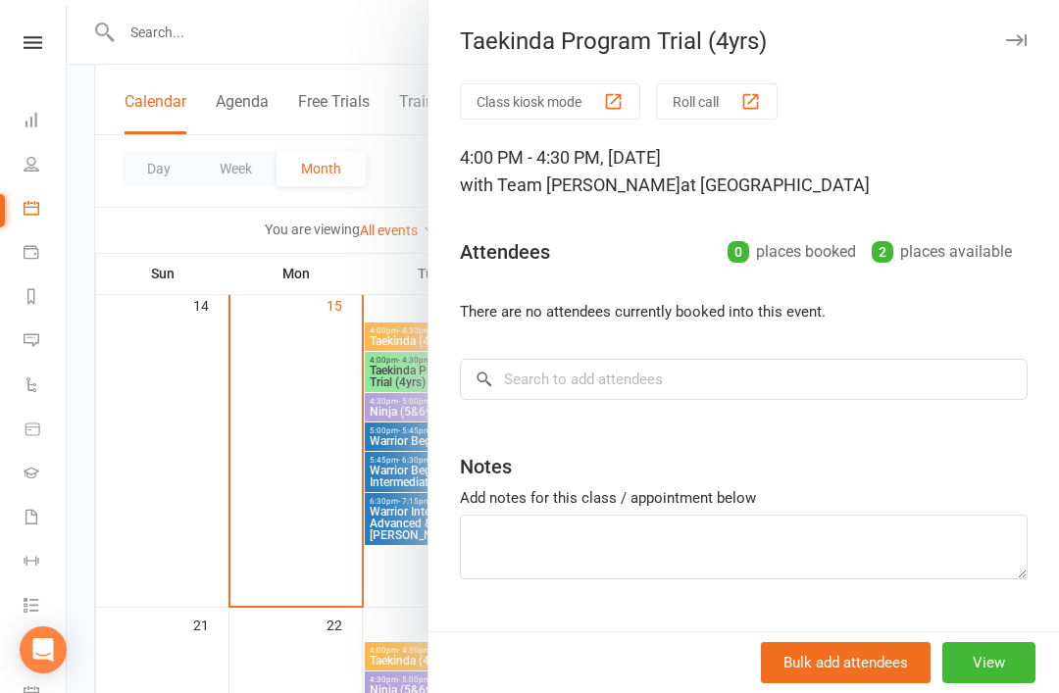
click at [1010, 49] on button "button" at bounding box center [1016, 40] width 24 height 24
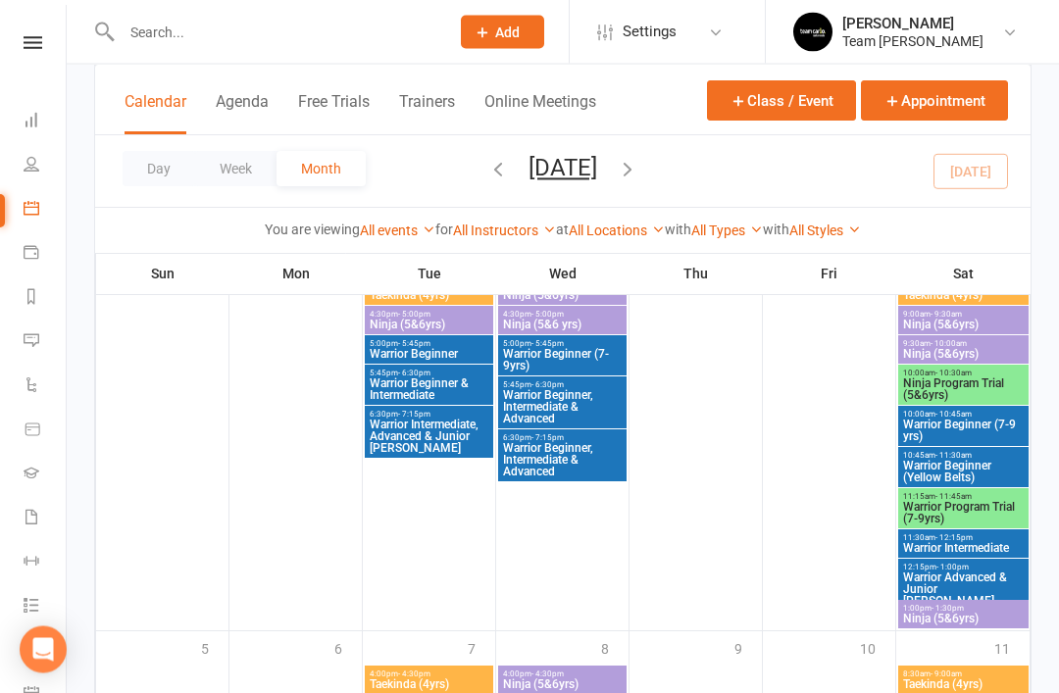
click at [966, 506] on span "Warrior Program Trial (7-9yrs)" at bounding box center [963, 514] width 123 height 24
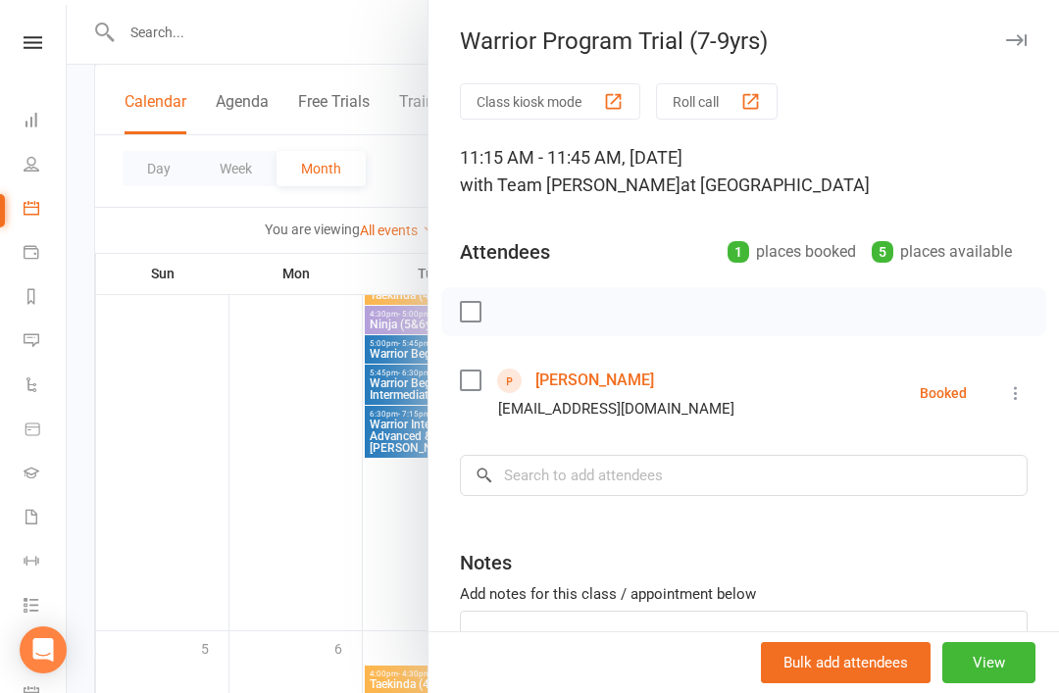
click at [601, 380] on link "Clara Haines" at bounding box center [594, 380] width 119 height 31
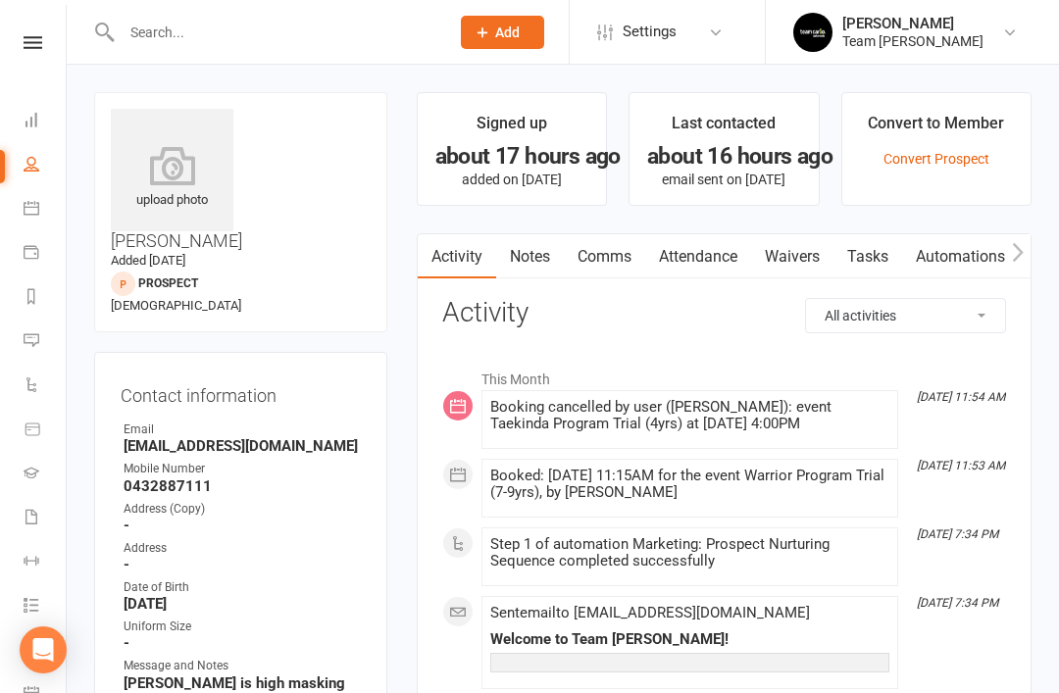
click at [532, 259] on link "Notes" at bounding box center [530, 256] width 68 height 45
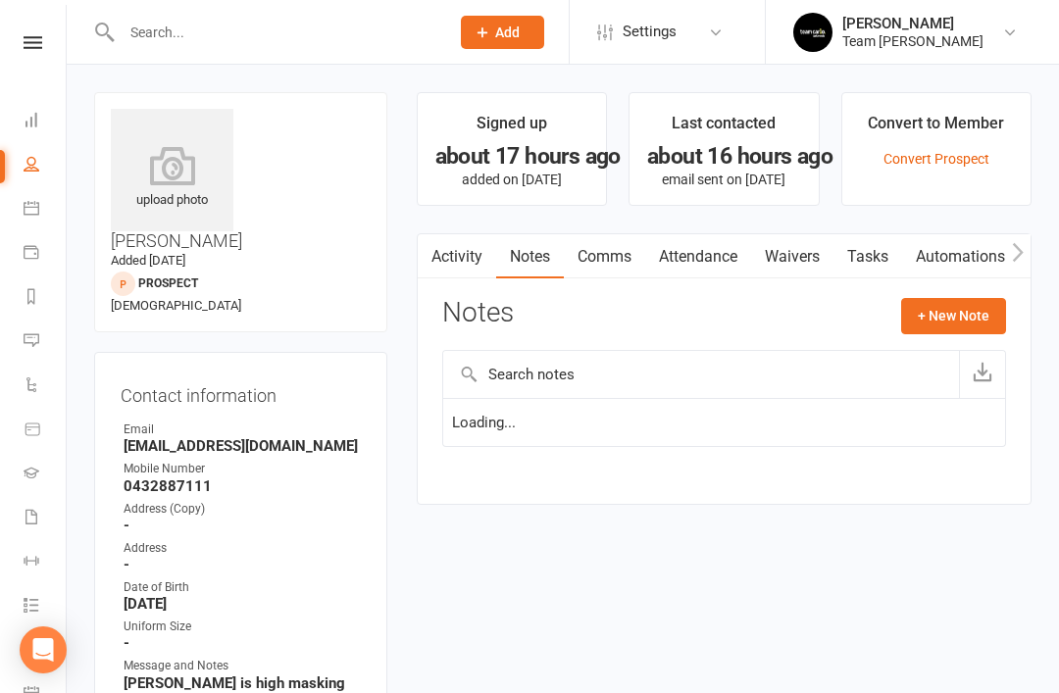
scroll to position [63, 0]
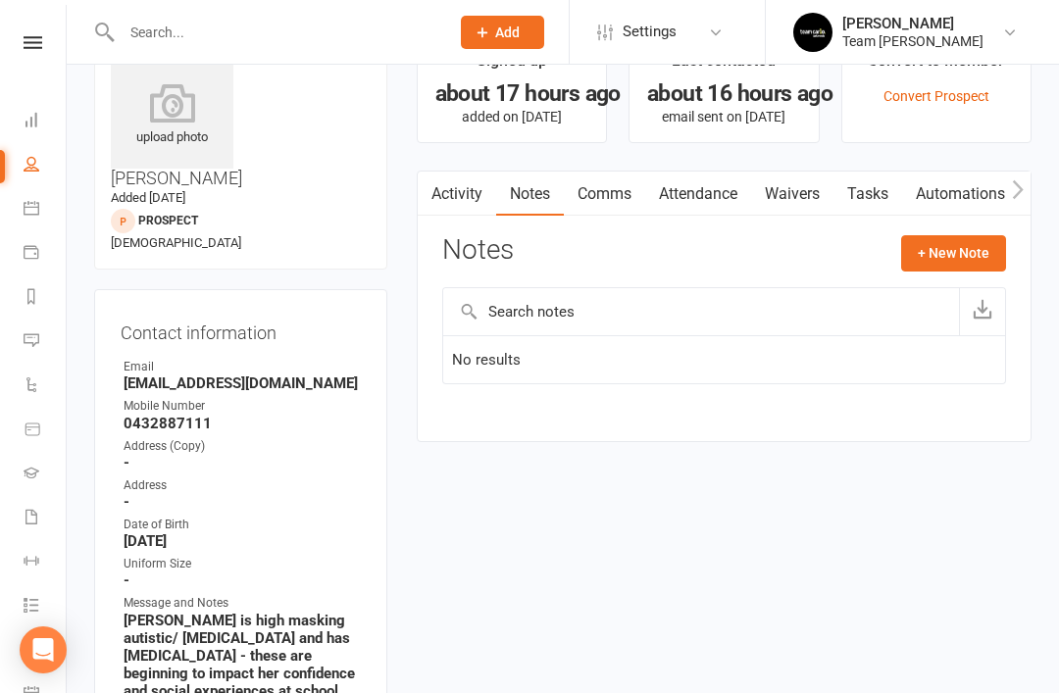
click at [970, 258] on button "+ New Note" at bounding box center [953, 252] width 105 height 35
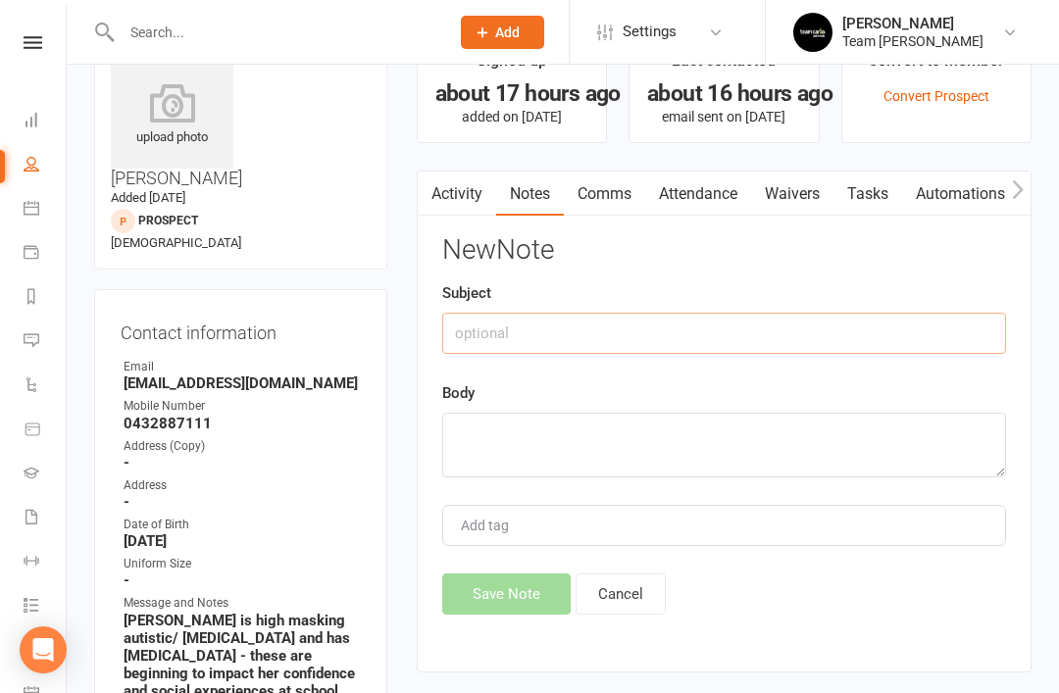
click at [639, 340] on input "text" at bounding box center [724, 333] width 564 height 41
type input "p"
type input "Prospect notes"
click at [519, 432] on textarea at bounding box center [724, 445] width 564 height 65
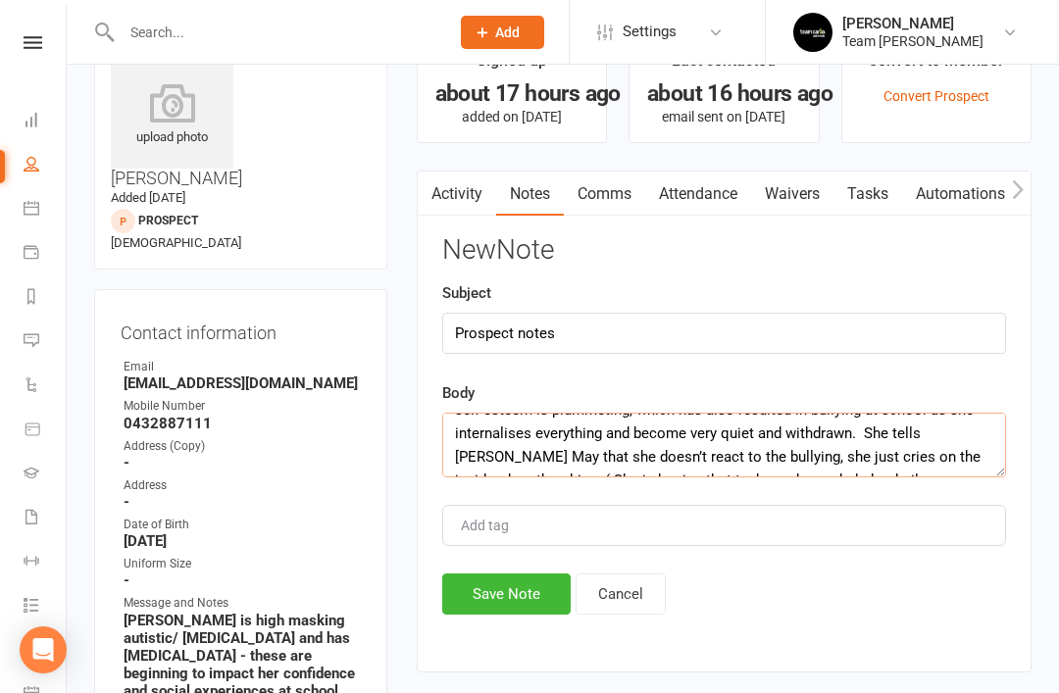
scroll to position [107, 0]
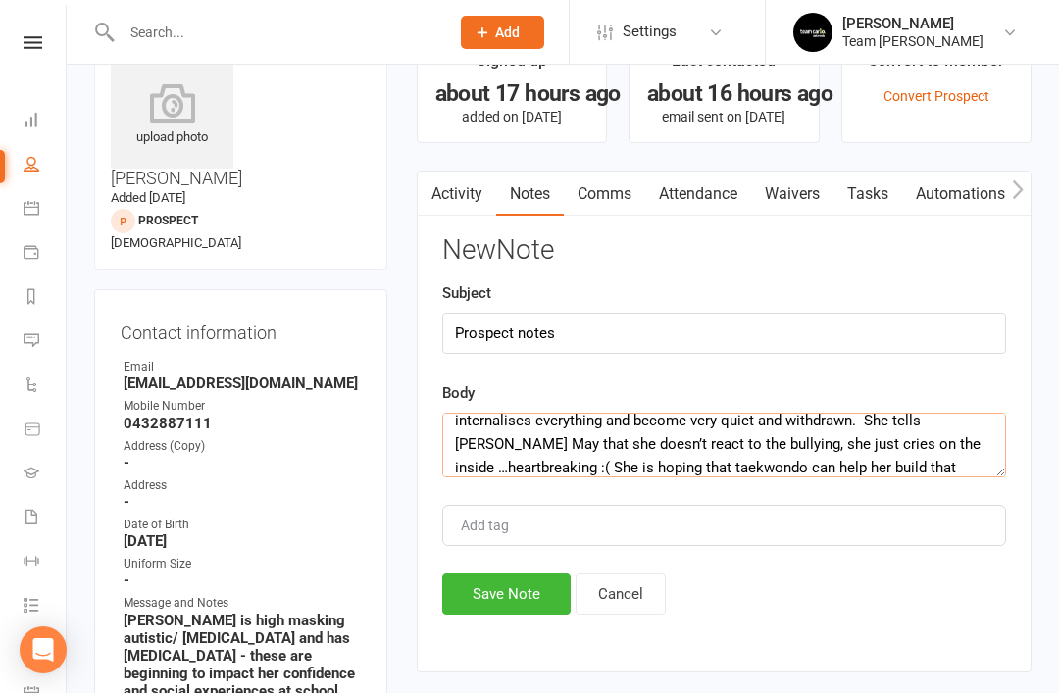
type textarea "Sarah May was so lovely on the phone. Clara is high masking autistic but Sarah …"
click at [509, 604] on button "Save Note" at bounding box center [506, 593] width 128 height 41
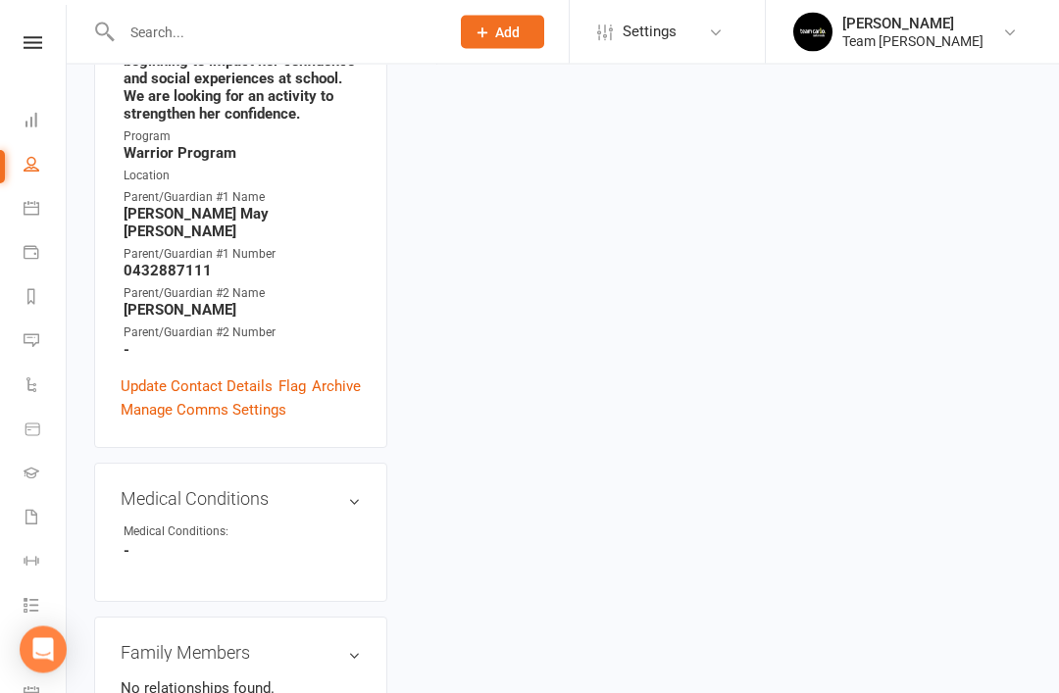
scroll to position [682, 0]
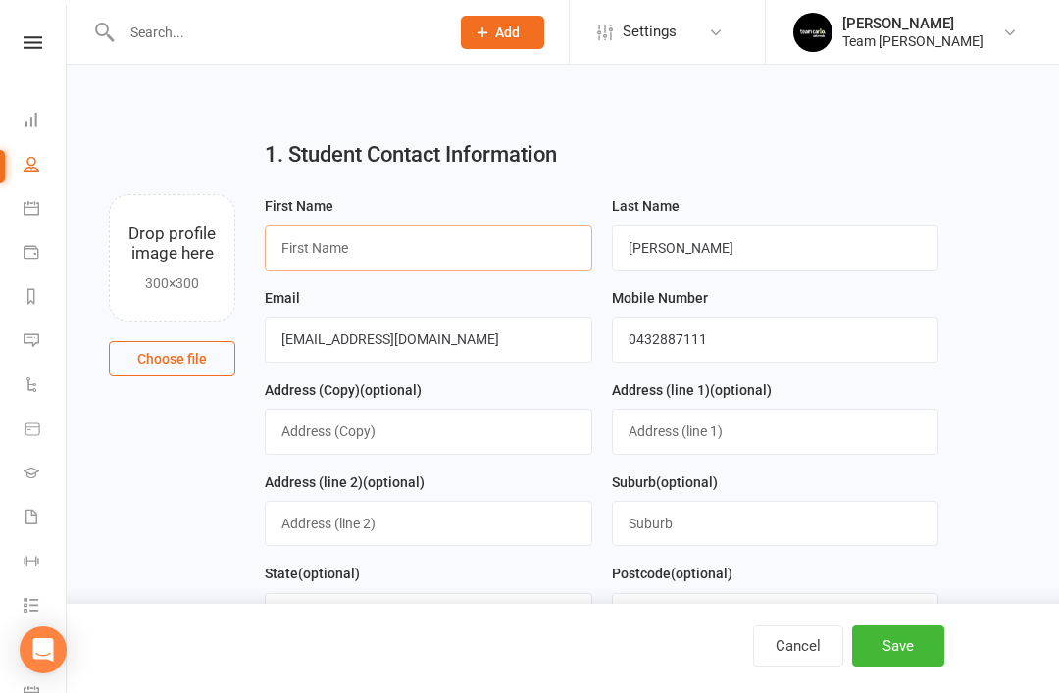
click at [480, 245] on input "text" at bounding box center [428, 247] width 327 height 45
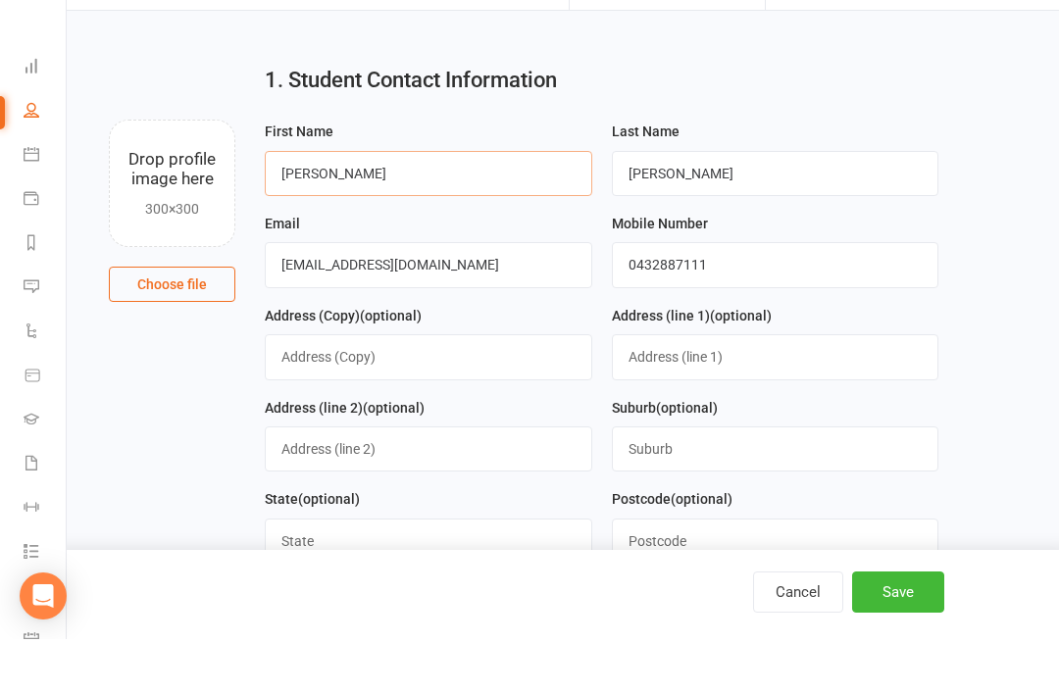
scroll to position [26, 0]
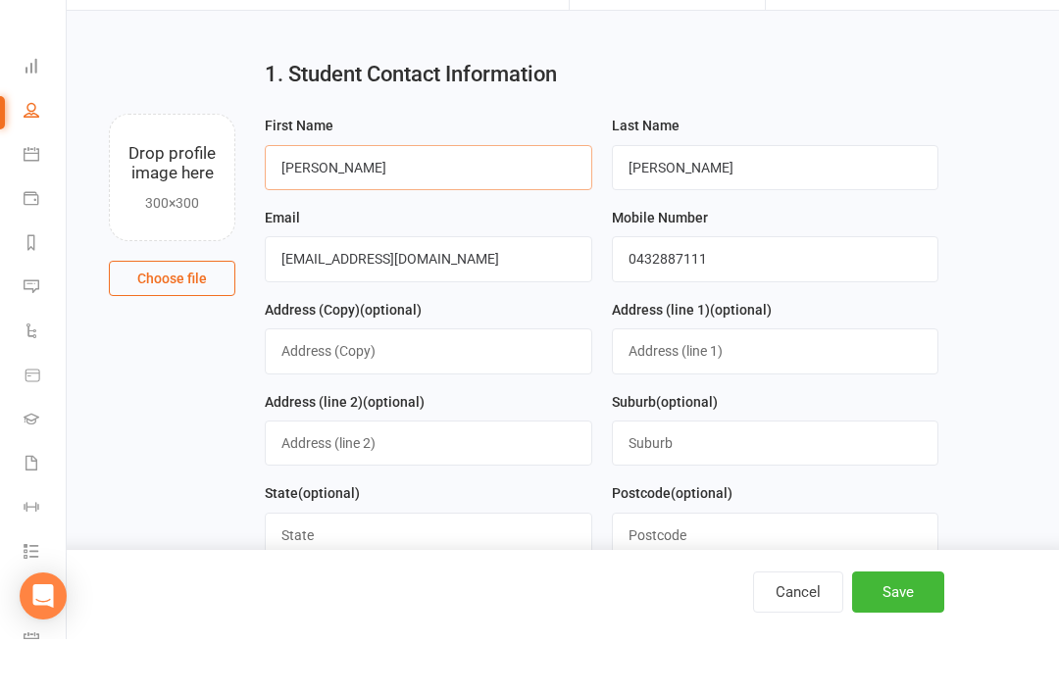
type input "Sarah May"
click at [894, 660] on button "Save" at bounding box center [898, 645] width 92 height 41
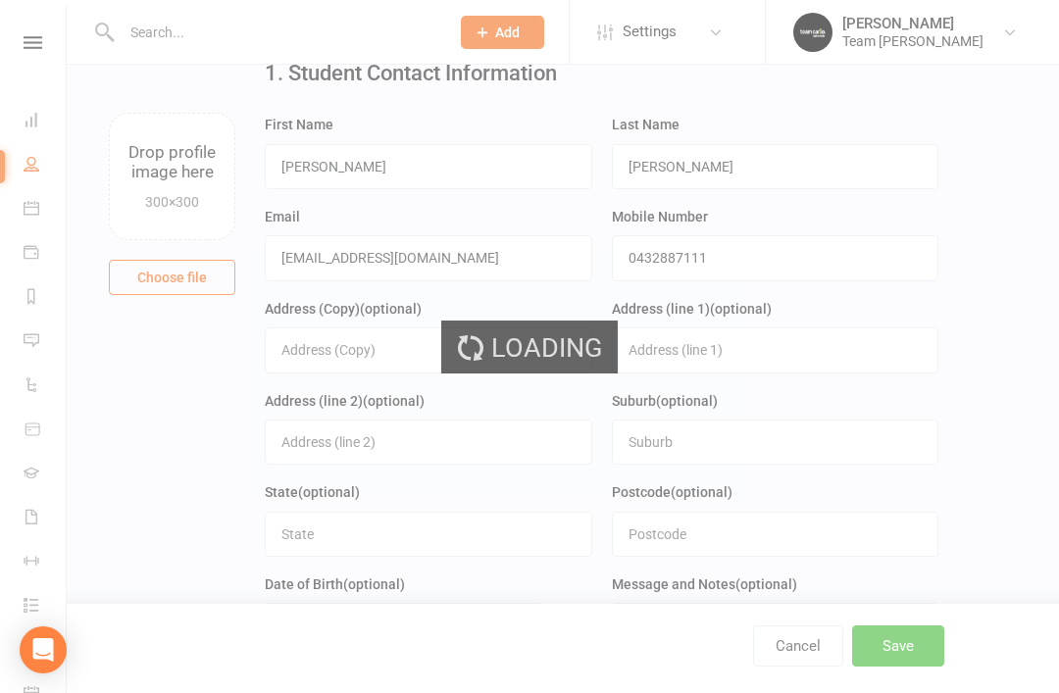
scroll to position [0, 0]
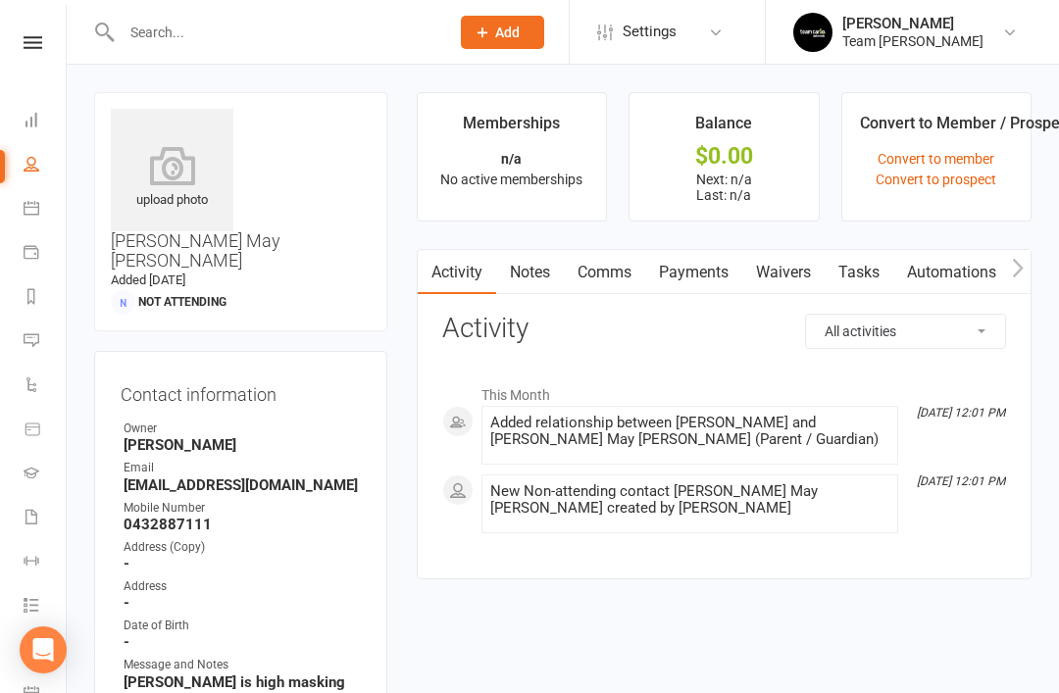
click at [781, 275] on link "Waivers" at bounding box center [783, 272] width 82 height 45
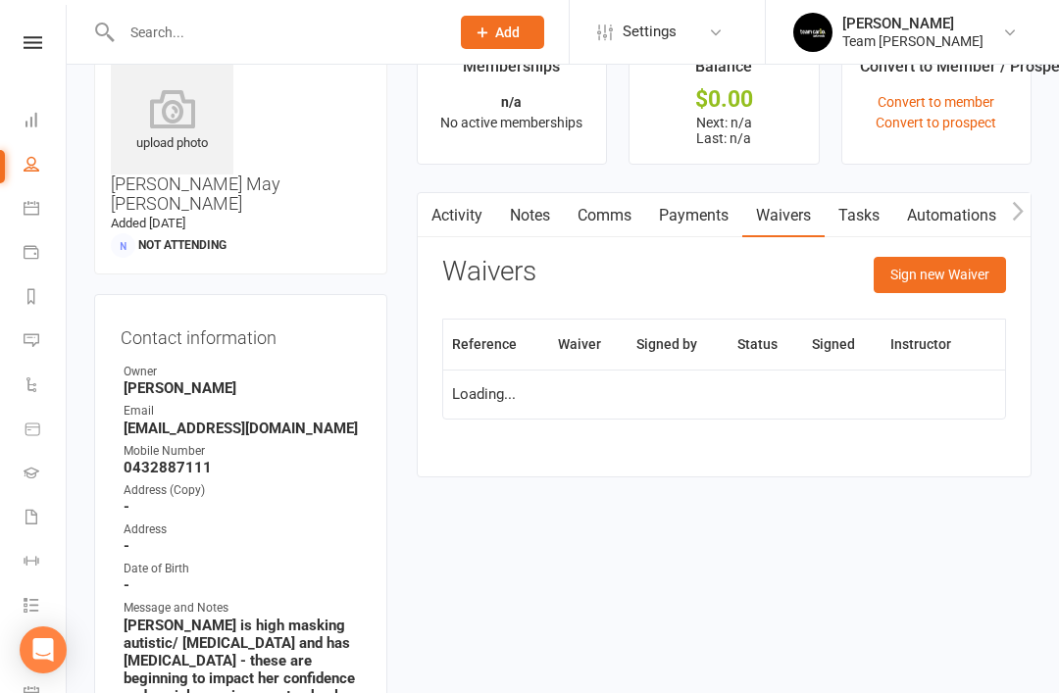
scroll to position [63, 0]
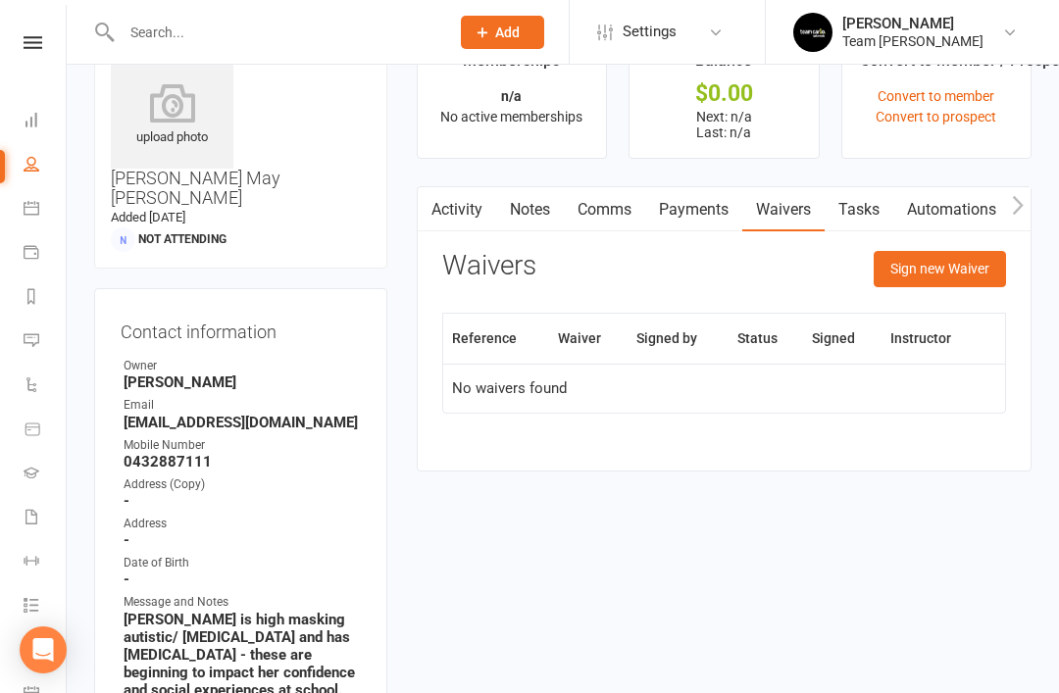
click at [958, 271] on button "Sign new Waiver" at bounding box center [939, 268] width 132 height 35
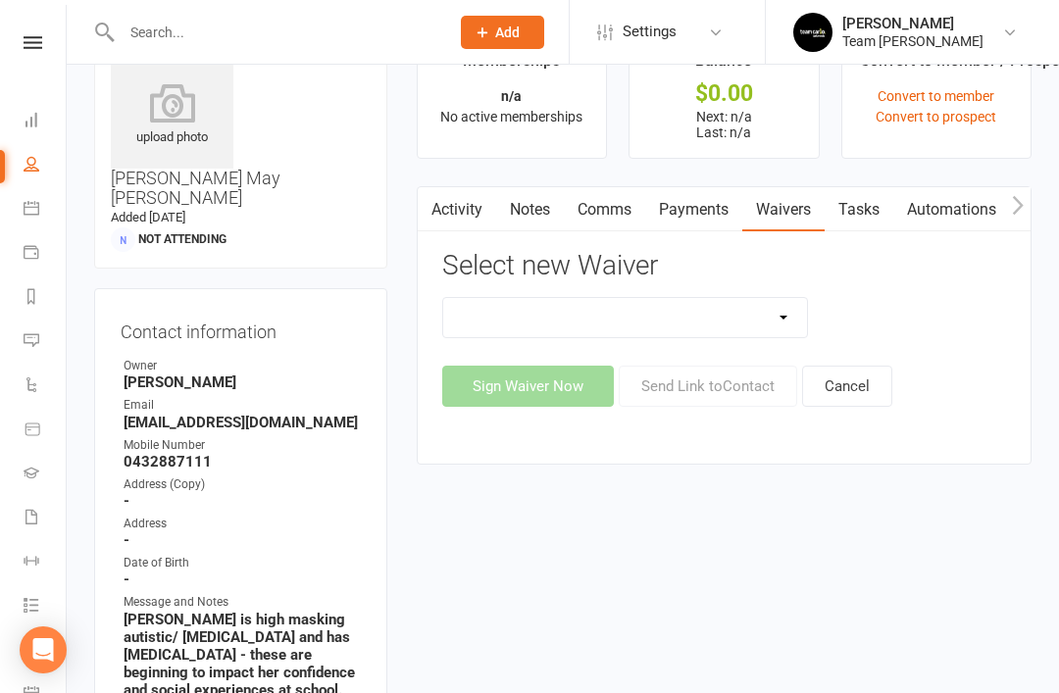
click at [776, 317] on select "Add A Family Member Waiver Family Program Combination Member Waiver (3+ Family …" at bounding box center [625, 317] width 365 height 39
select select "3763"
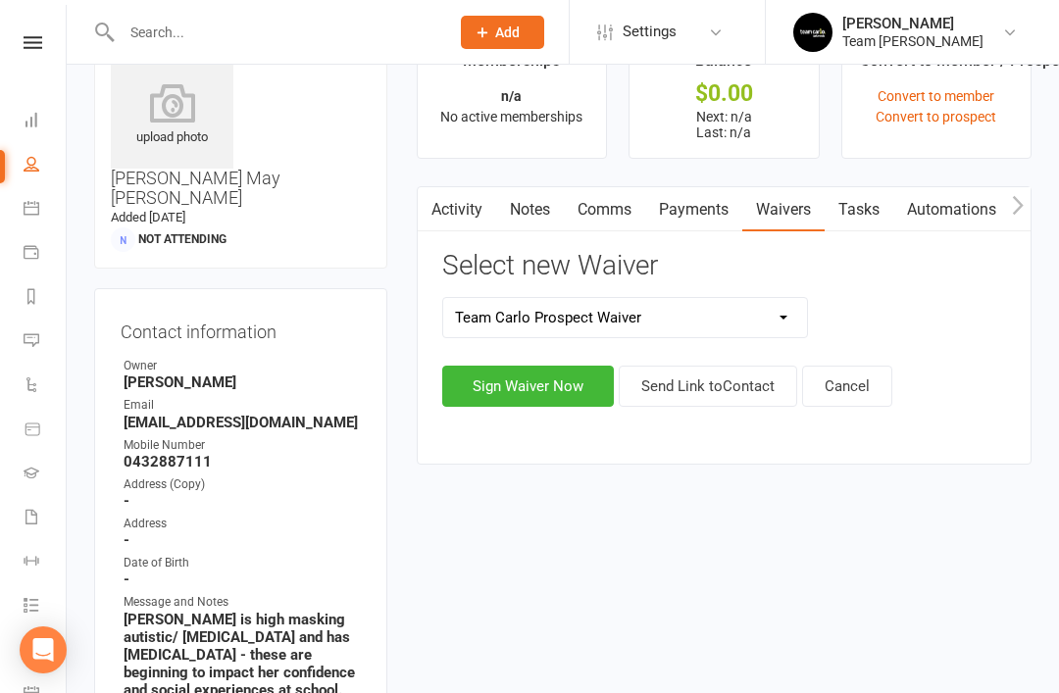
click at [727, 388] on button "Send Link to Contact" at bounding box center [707, 386] width 178 height 41
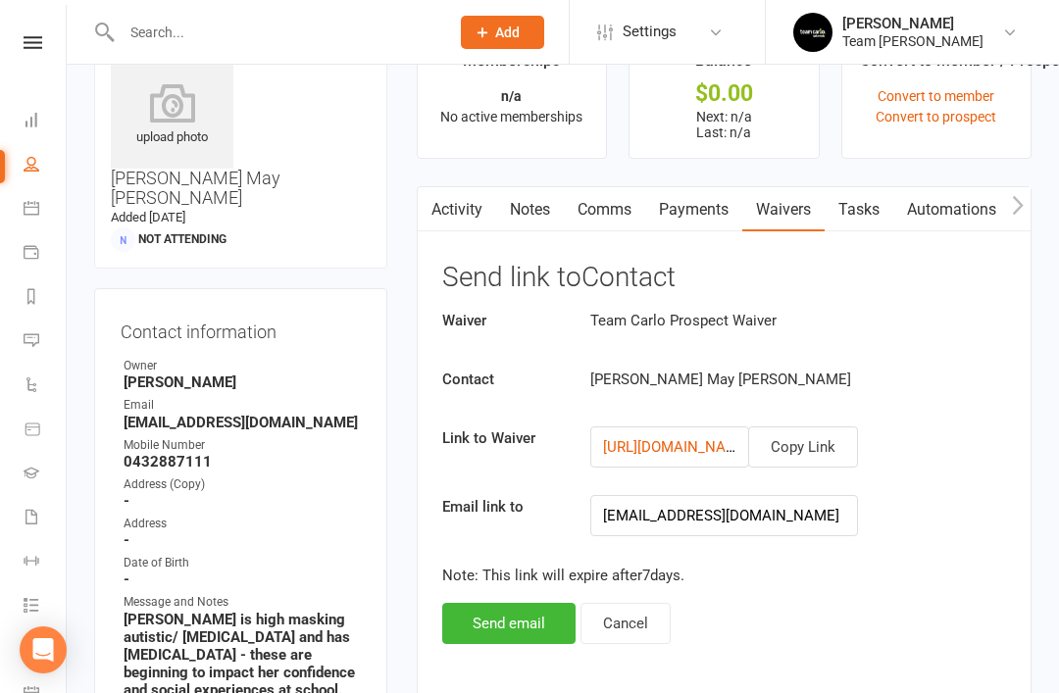
click at [503, 617] on button "Send email" at bounding box center [508, 623] width 133 height 41
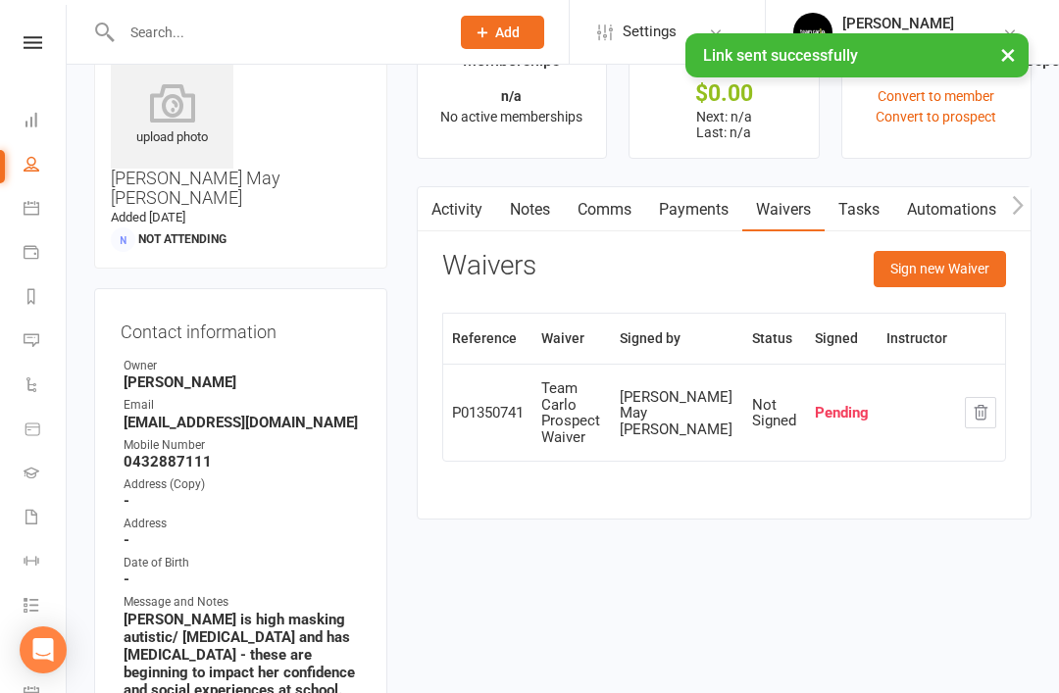
scroll to position [0, 0]
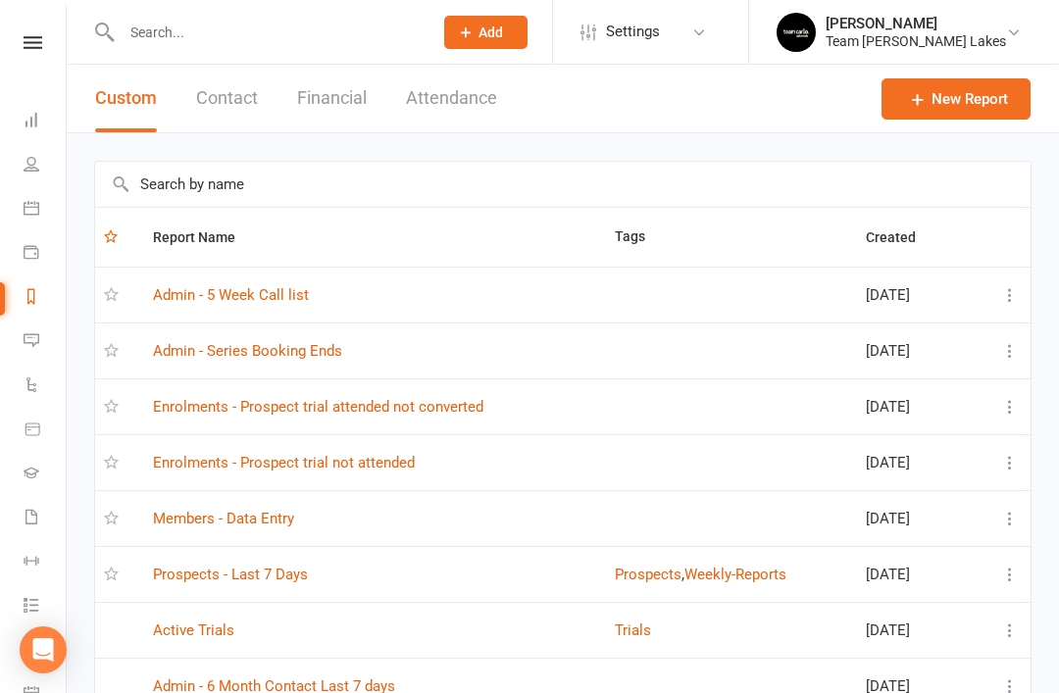
click at [267, 566] on link "Prospects - Last 7 Days" at bounding box center [230, 575] width 155 height 18
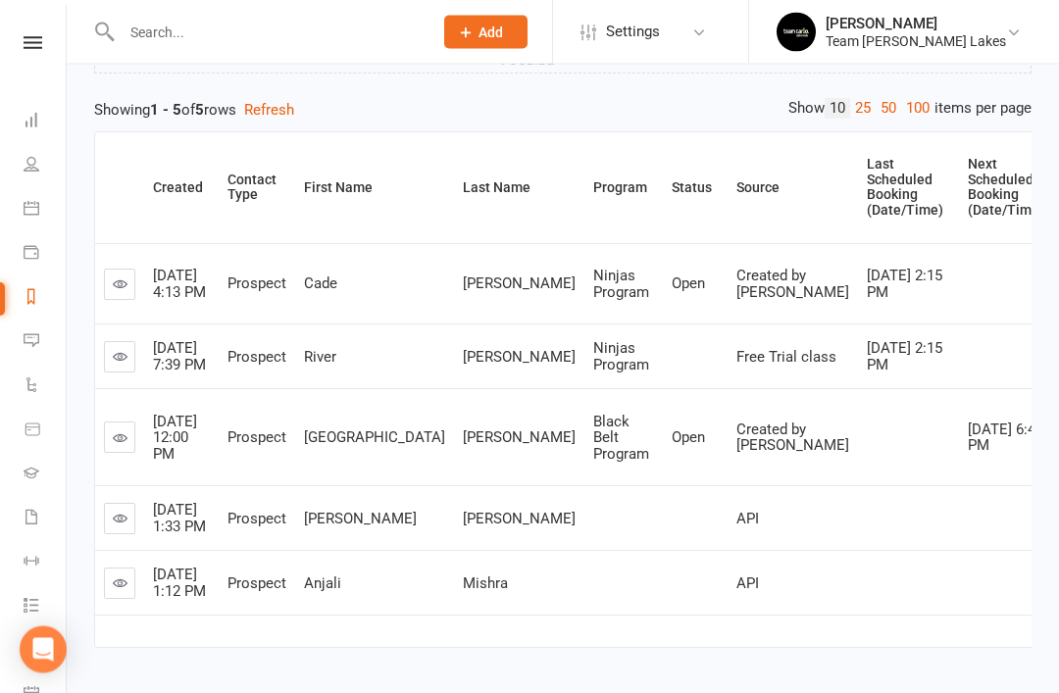
scroll to position [237, 0]
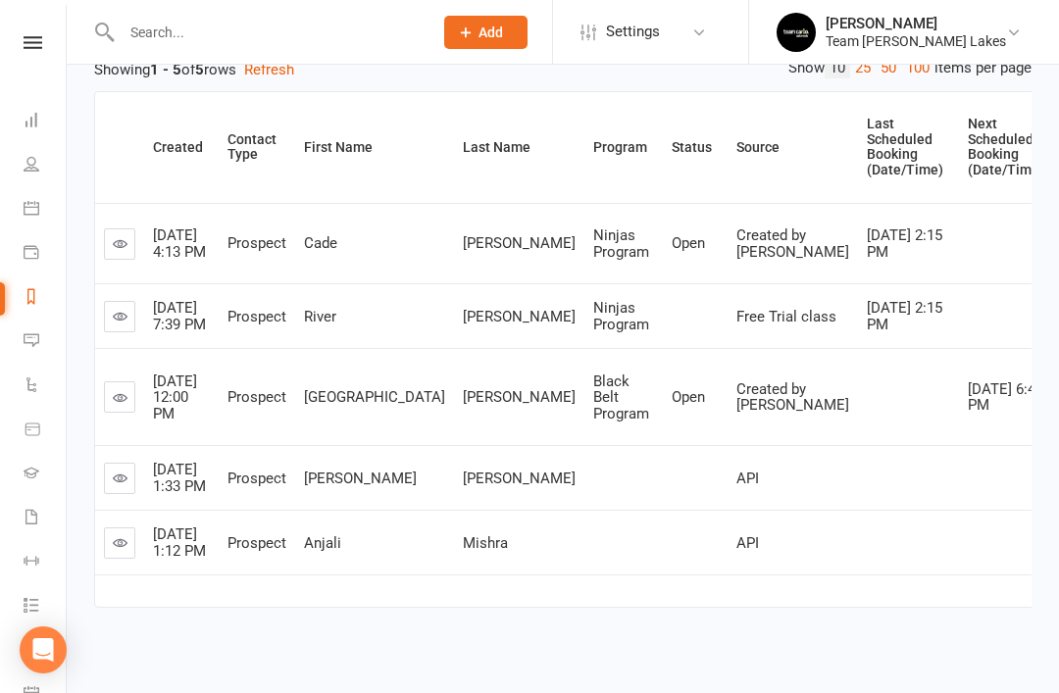
click at [123, 485] on icon at bounding box center [120, 477] width 15 height 15
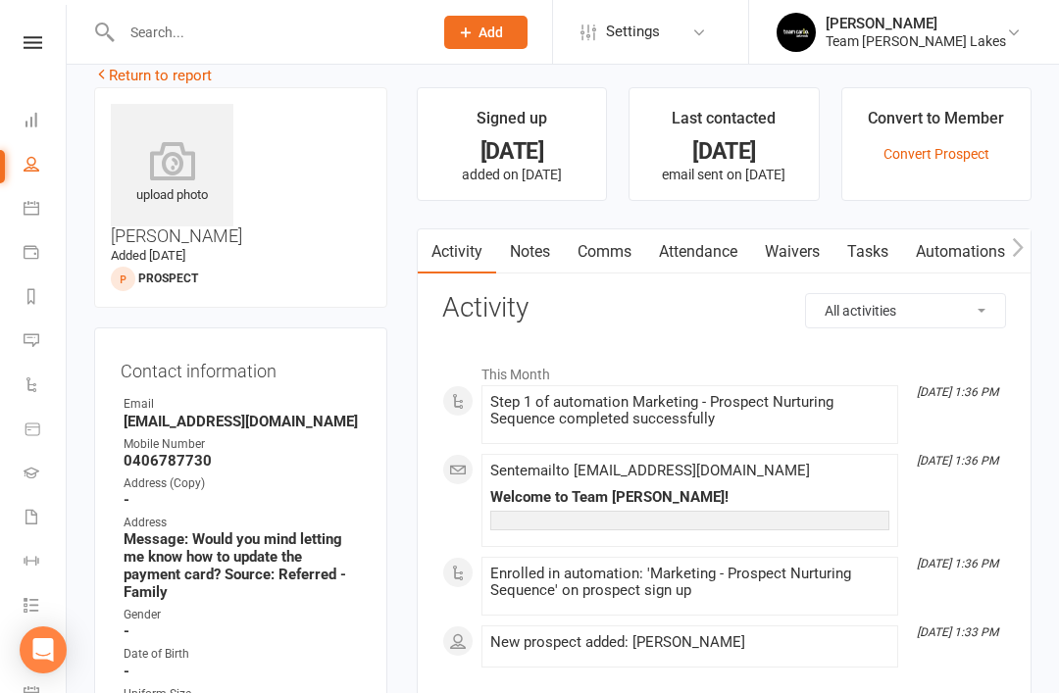
scroll to position [16, 0]
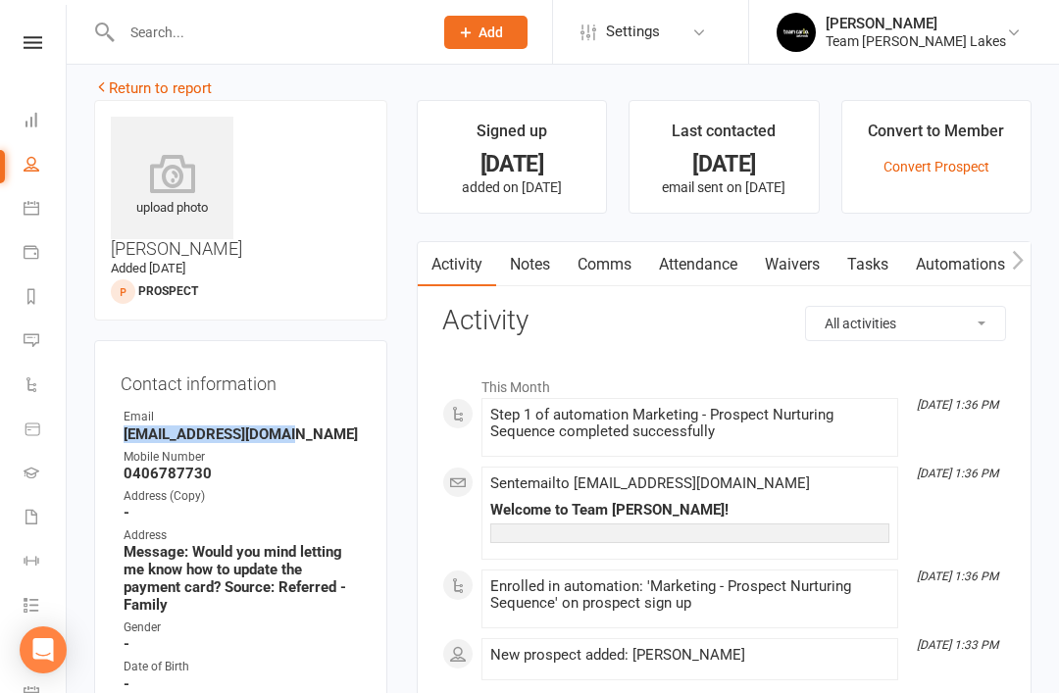
click at [304, 37] on input "text" at bounding box center [267, 32] width 303 height 27
paste input "[EMAIL_ADDRESS][DOMAIN_NAME]"
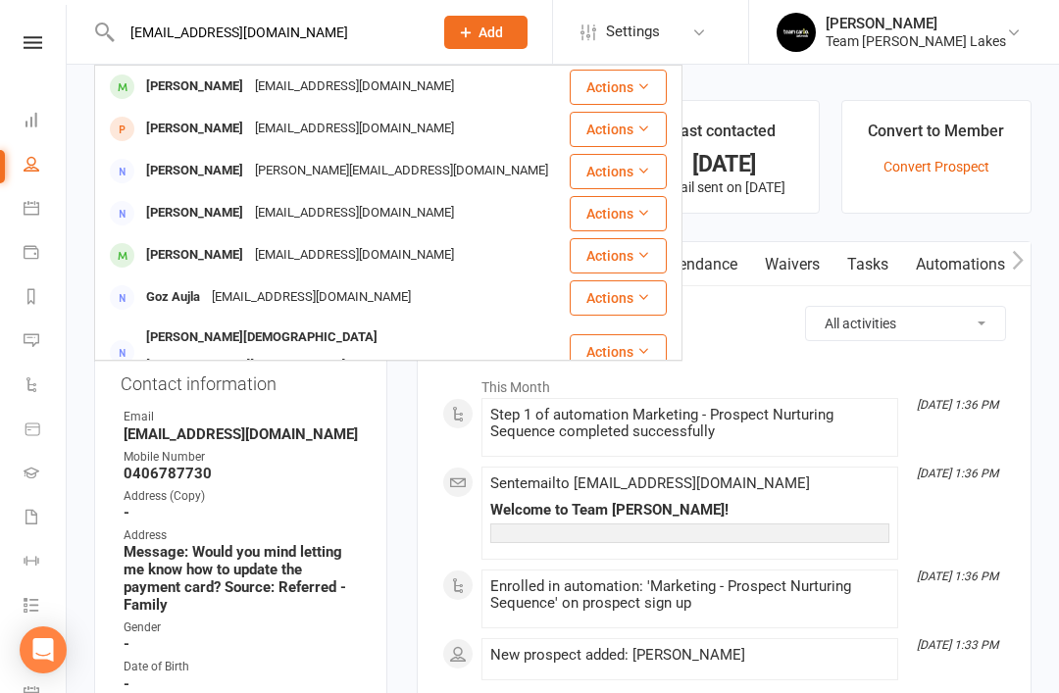
type input "[EMAIL_ADDRESS][DOMAIN_NAME]"
click at [217, 94] on div "[PERSON_NAME]" at bounding box center [194, 87] width 109 height 28
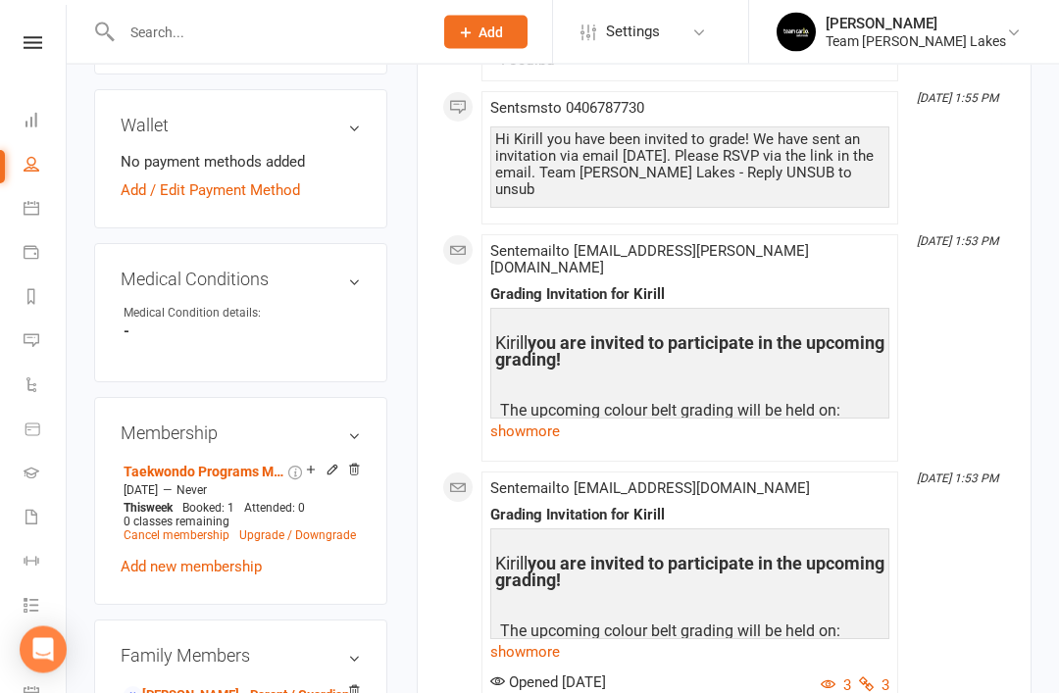
scroll to position [1010, 0]
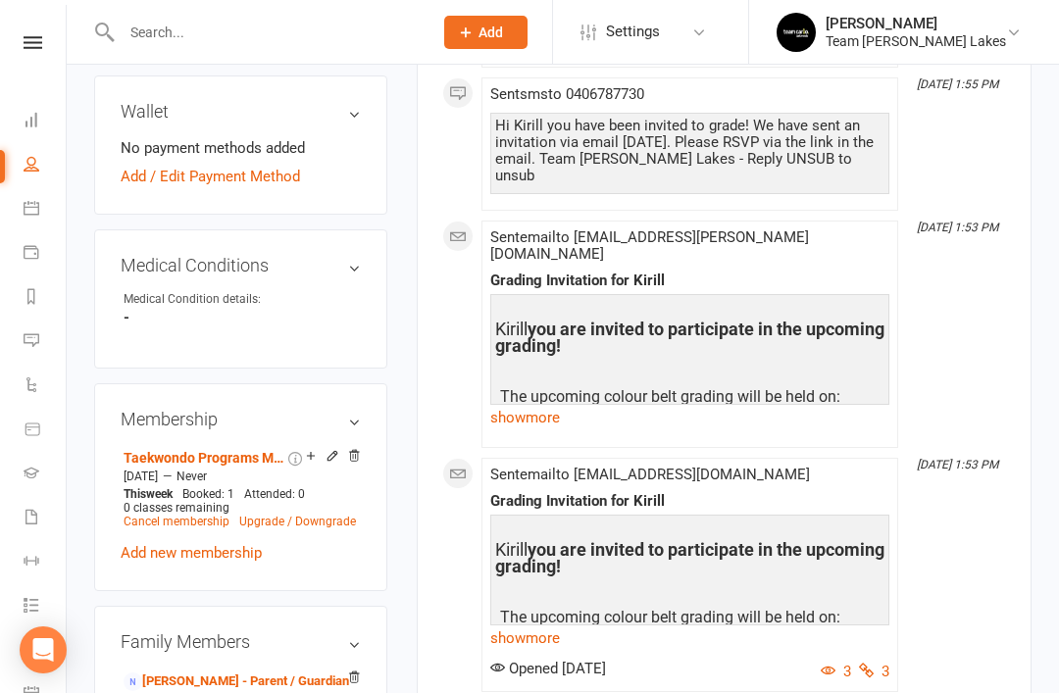
click at [237, 671] on link "[PERSON_NAME] - Parent / Guardian" at bounding box center [235, 681] width 225 height 21
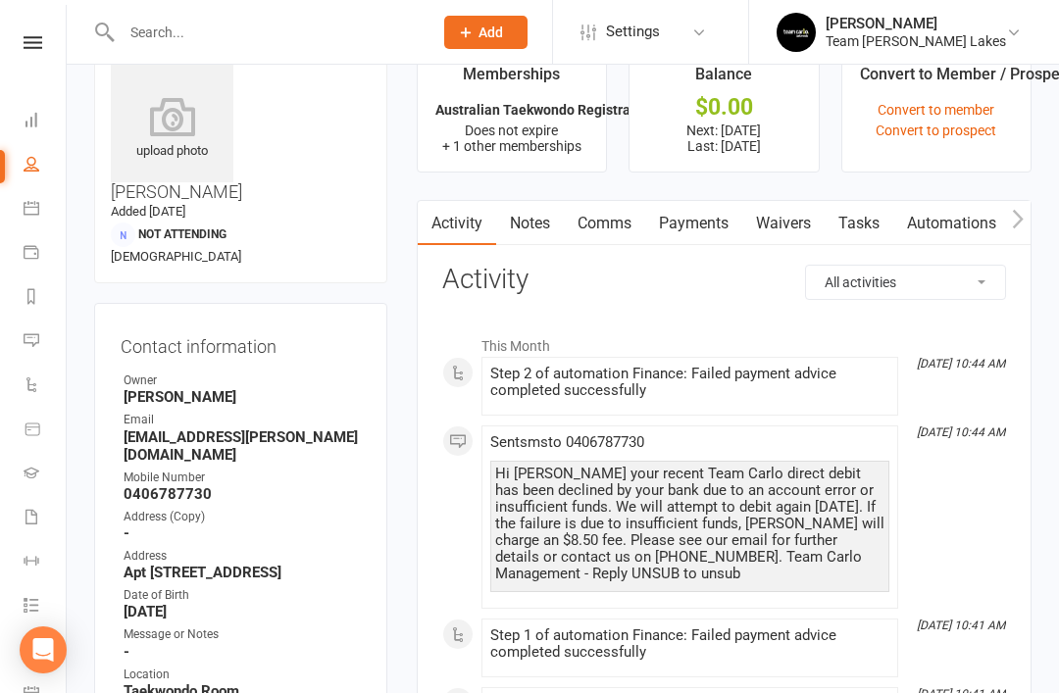
scroll to position [73, 0]
click at [792, 225] on link "Waivers" at bounding box center [783, 223] width 82 height 45
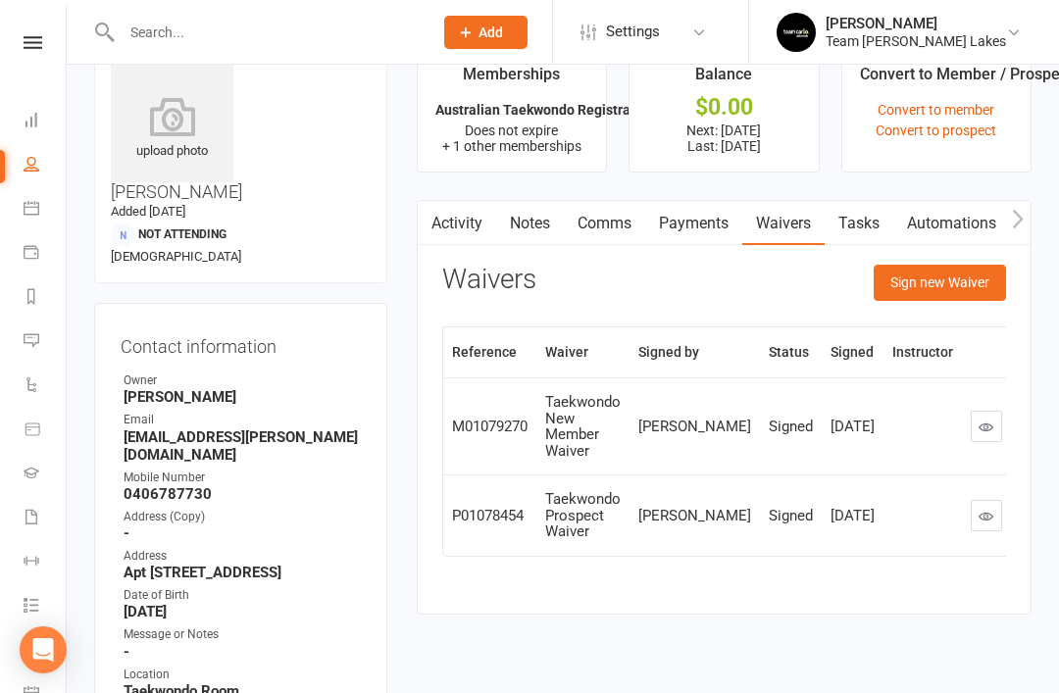
click at [950, 277] on button "Sign new Waiver" at bounding box center [939, 282] width 132 height 35
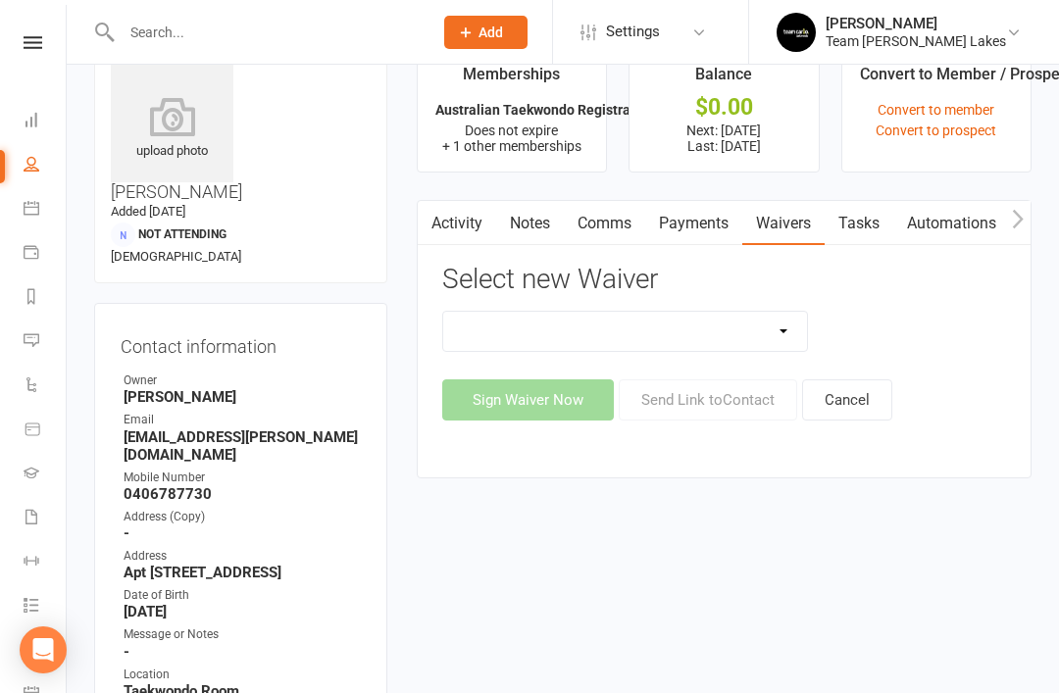
click at [796, 335] on select "Family Program Combination Member Waiver (3+ Family Members) Family Program Com…" at bounding box center [625, 331] width 365 height 39
select select "2653"
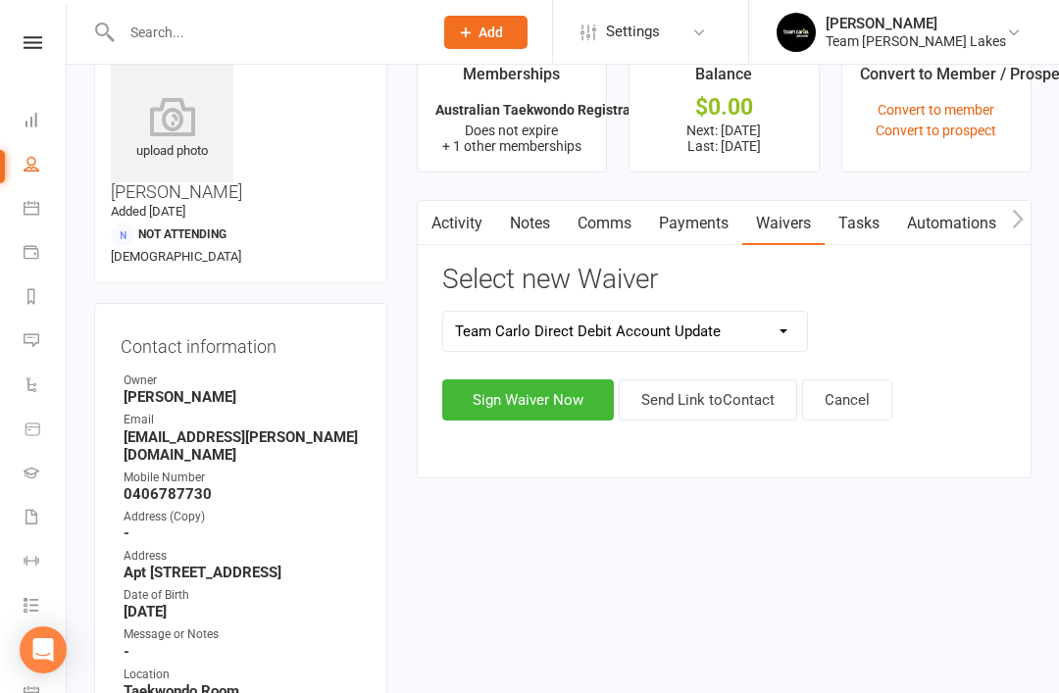
click at [856, 404] on button "Cancel" at bounding box center [847, 399] width 90 height 41
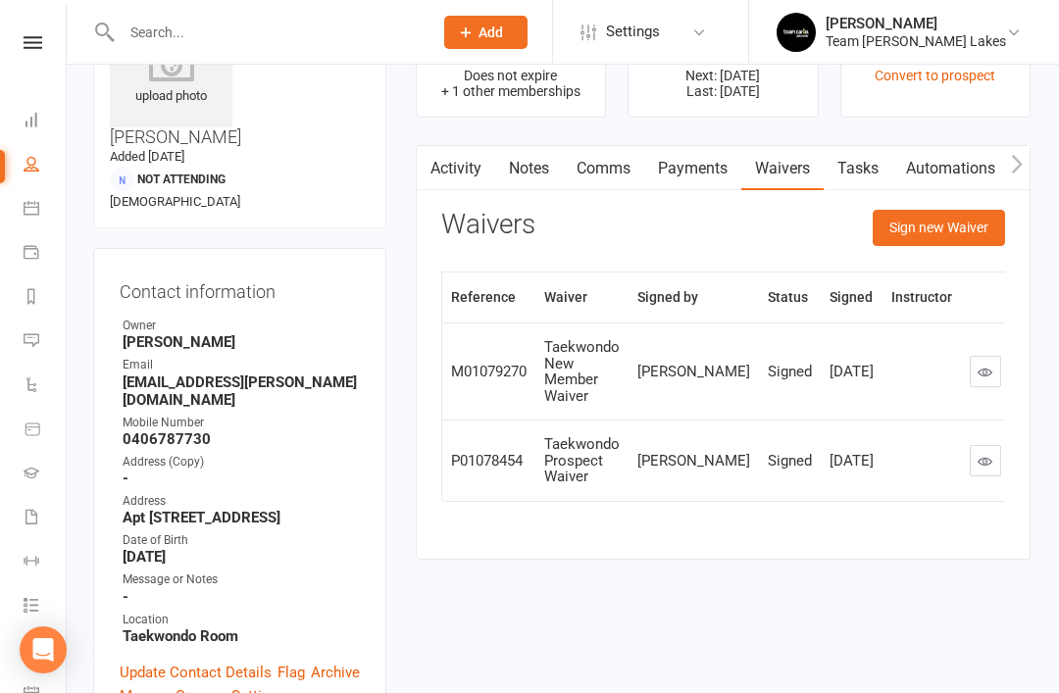
scroll to position [124, 0]
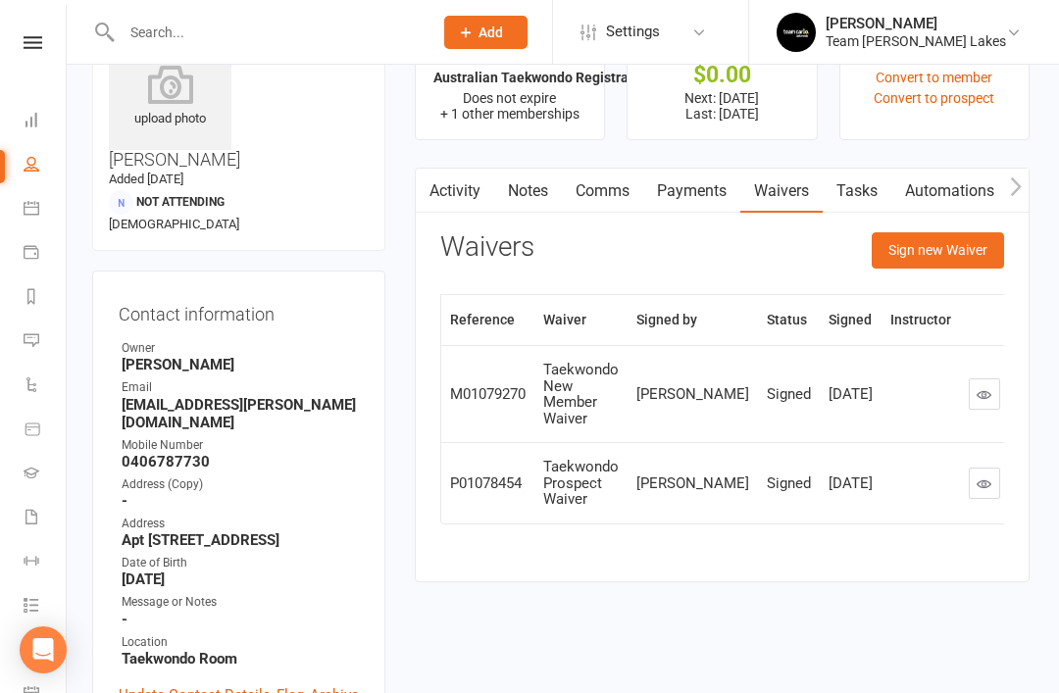
click at [32, 301] on icon at bounding box center [32, 296] width 16 height 16
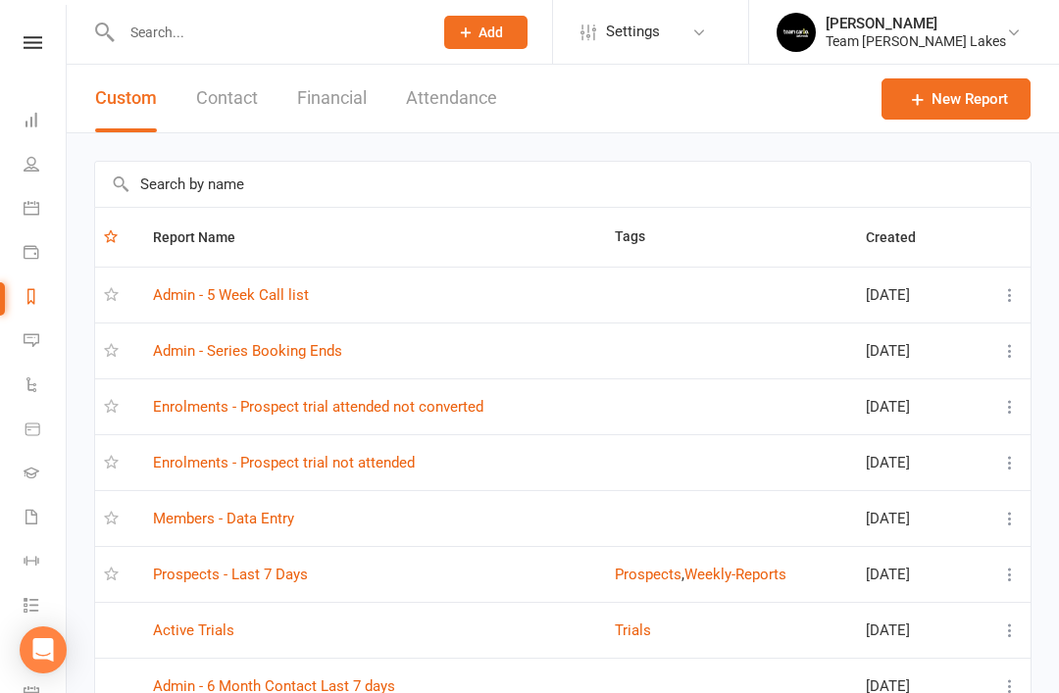
click at [207, 571] on link "Prospects - Last 7 Days" at bounding box center [230, 575] width 155 height 18
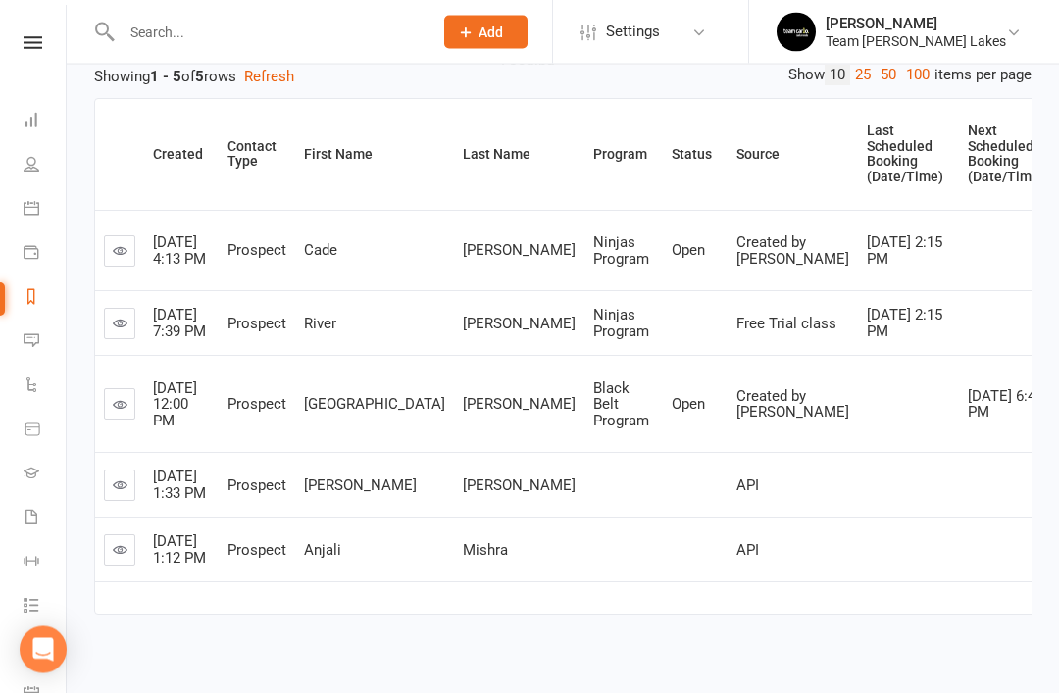
scroll to position [237, 0]
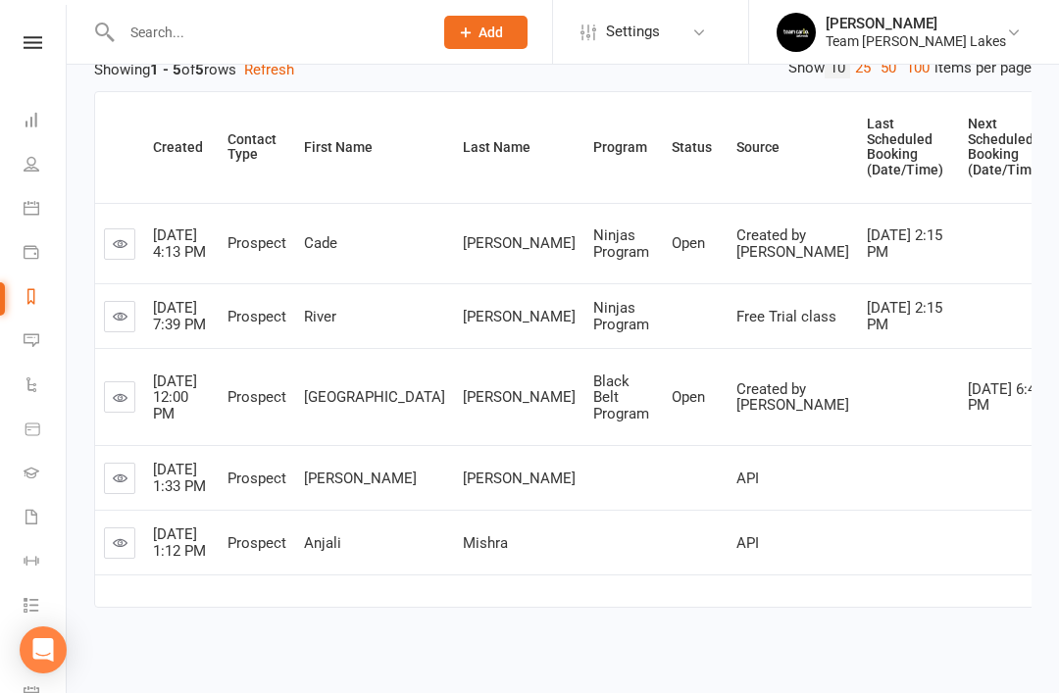
click at [117, 550] on icon at bounding box center [120, 542] width 15 height 15
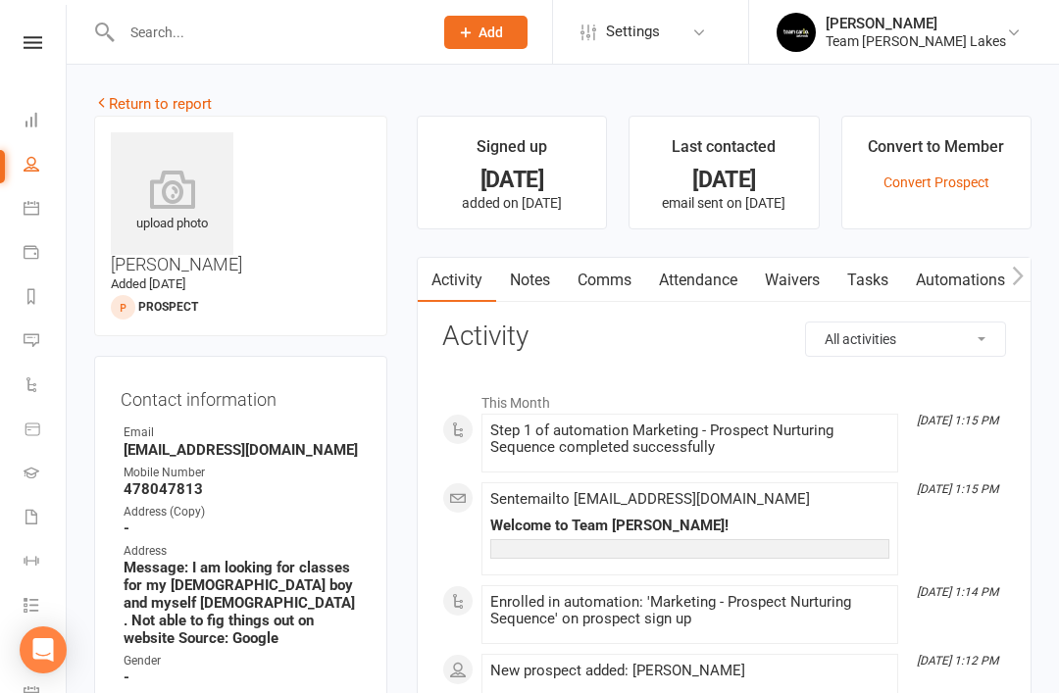
click at [119, 104] on link "Return to report" at bounding box center [153, 104] width 118 height 18
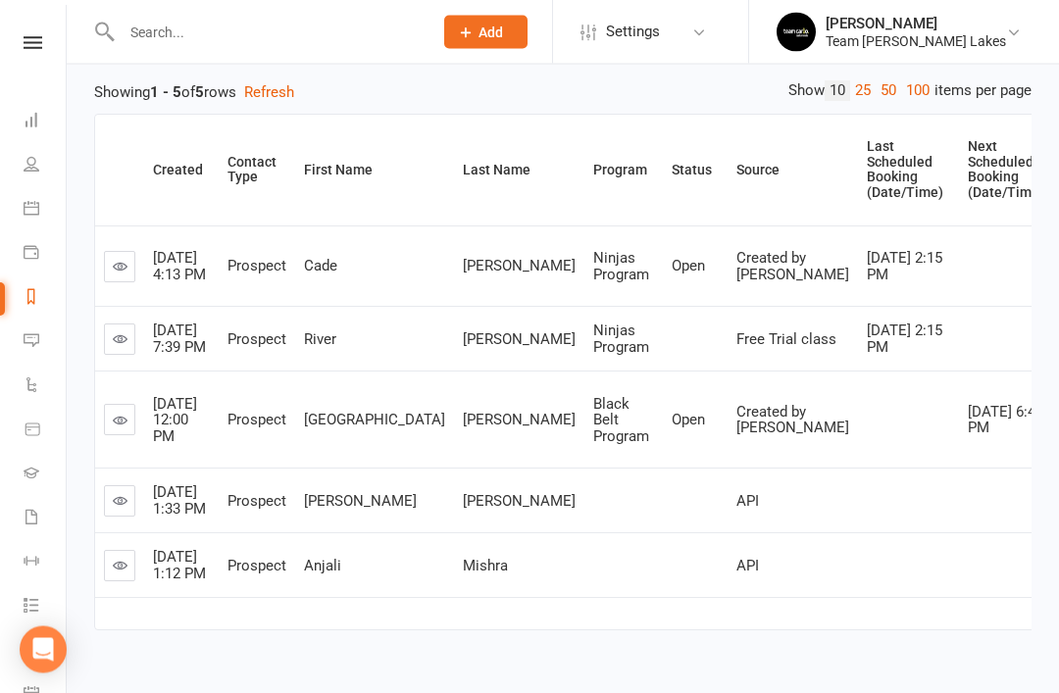
scroll to position [215, 0]
click at [130, 513] on link at bounding box center [119, 500] width 31 height 31
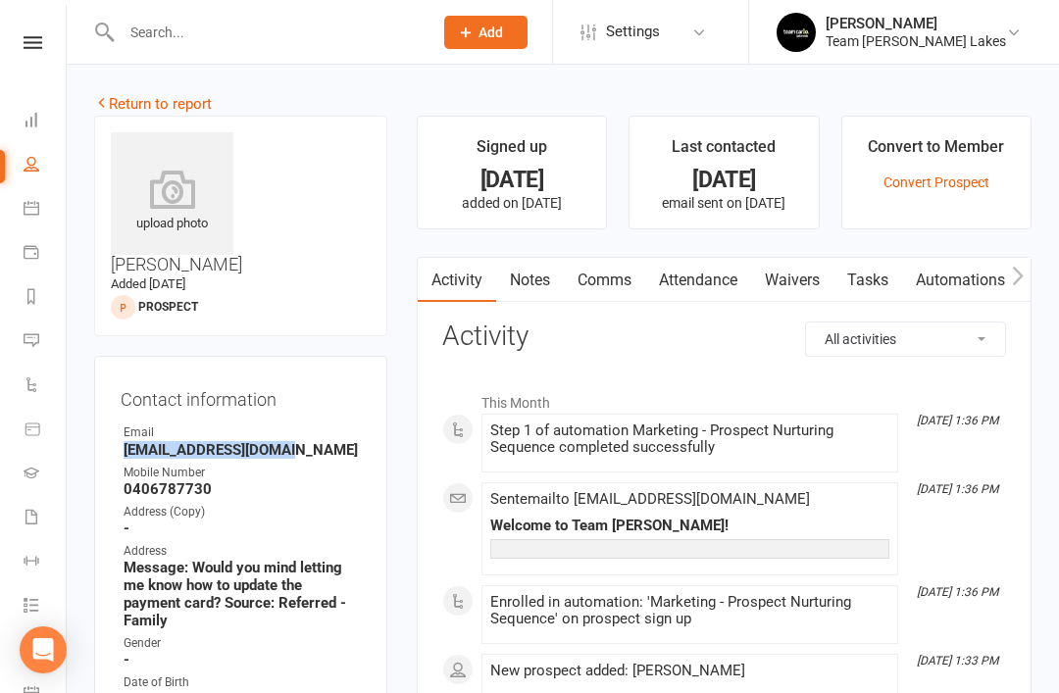
click at [291, 39] on input "text" at bounding box center [267, 32] width 303 height 27
paste input "[EMAIL_ADDRESS][DOMAIN_NAME]"
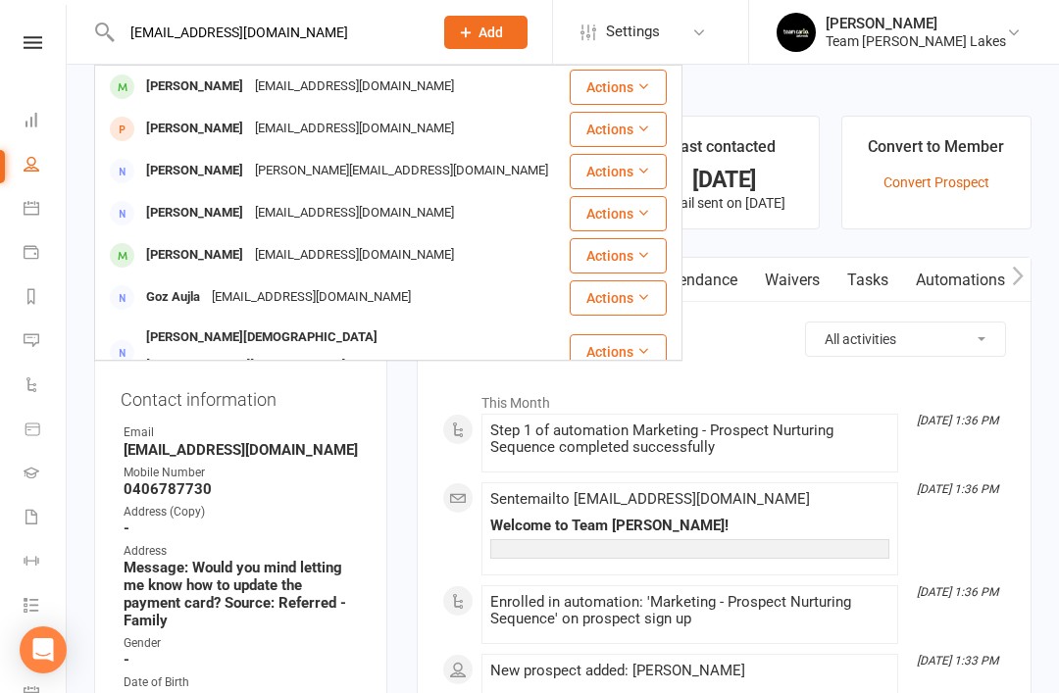
type input "efridmanjob@gmail.com"
click at [215, 88] on div "Kirill Fridman" at bounding box center [194, 87] width 109 height 28
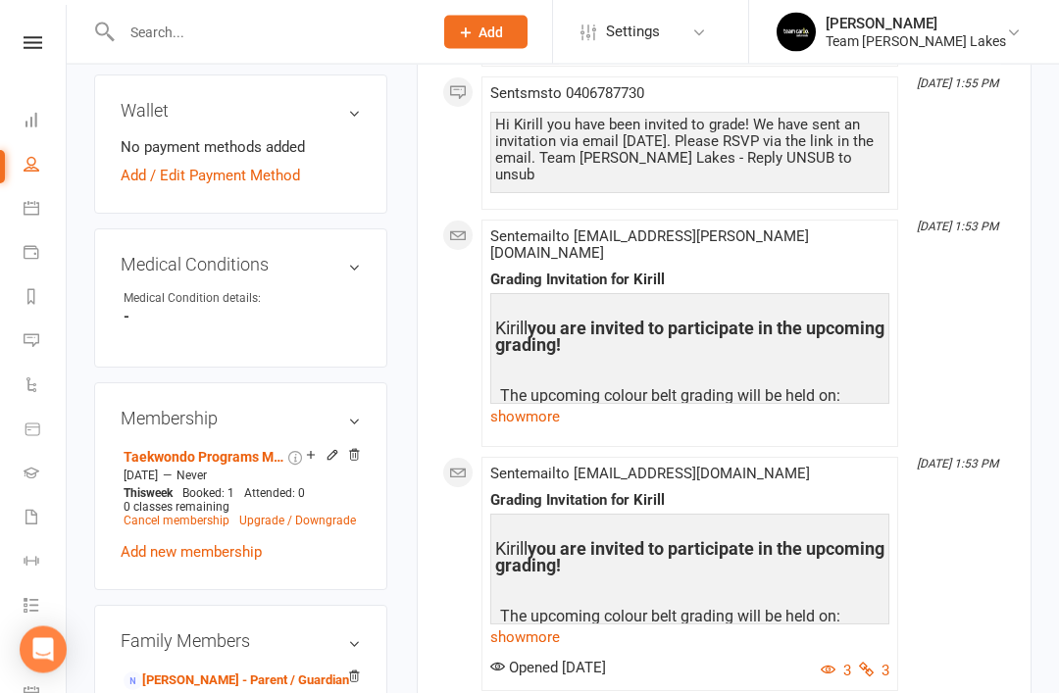
scroll to position [1010, 0]
click at [236, 670] on link "Kate Fridman - Parent / Guardian" at bounding box center [235, 680] width 225 height 21
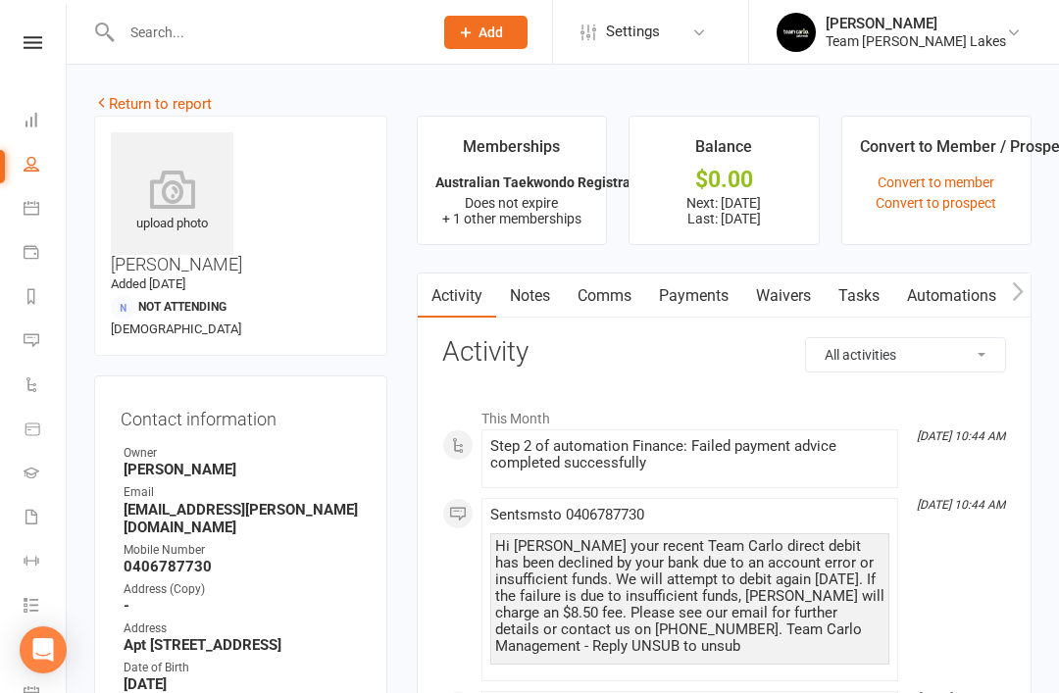
click at [610, 299] on link "Comms" at bounding box center [604, 295] width 81 height 45
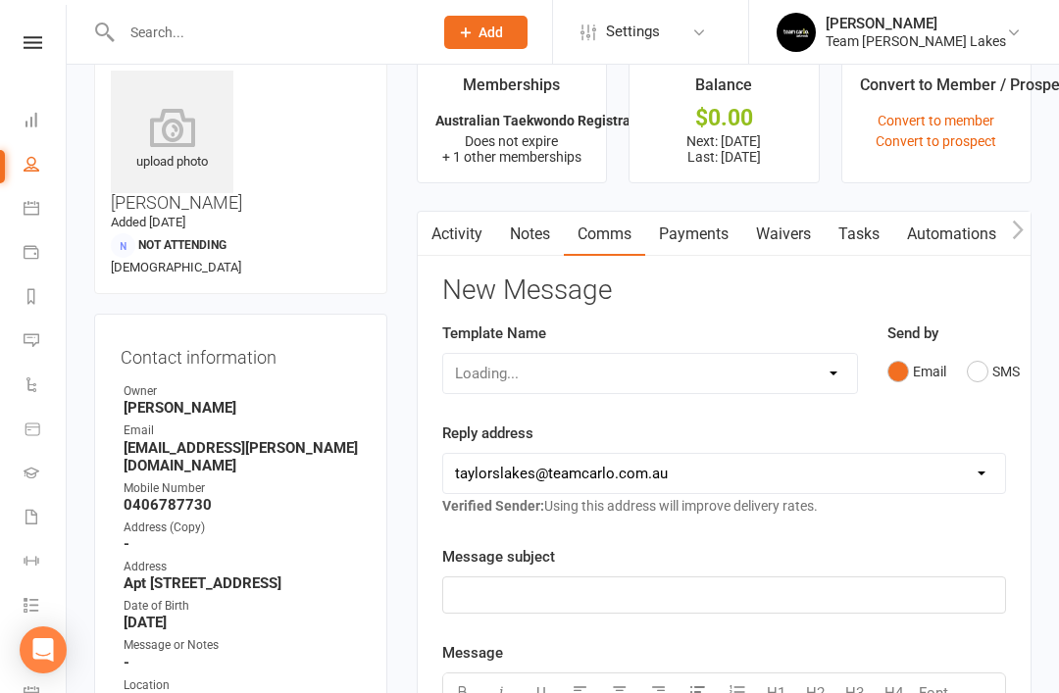
scroll to position [63, 0]
click at [980, 375] on button "SMS" at bounding box center [992, 370] width 53 height 37
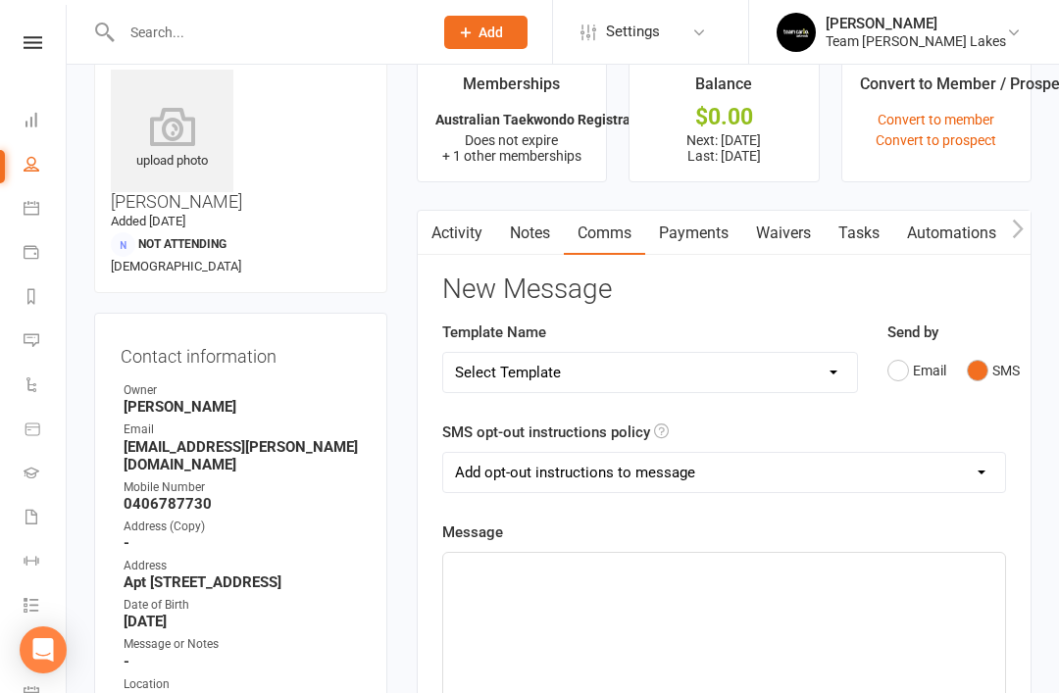
click at [560, 577] on p "﻿" at bounding box center [724, 571] width 538 height 24
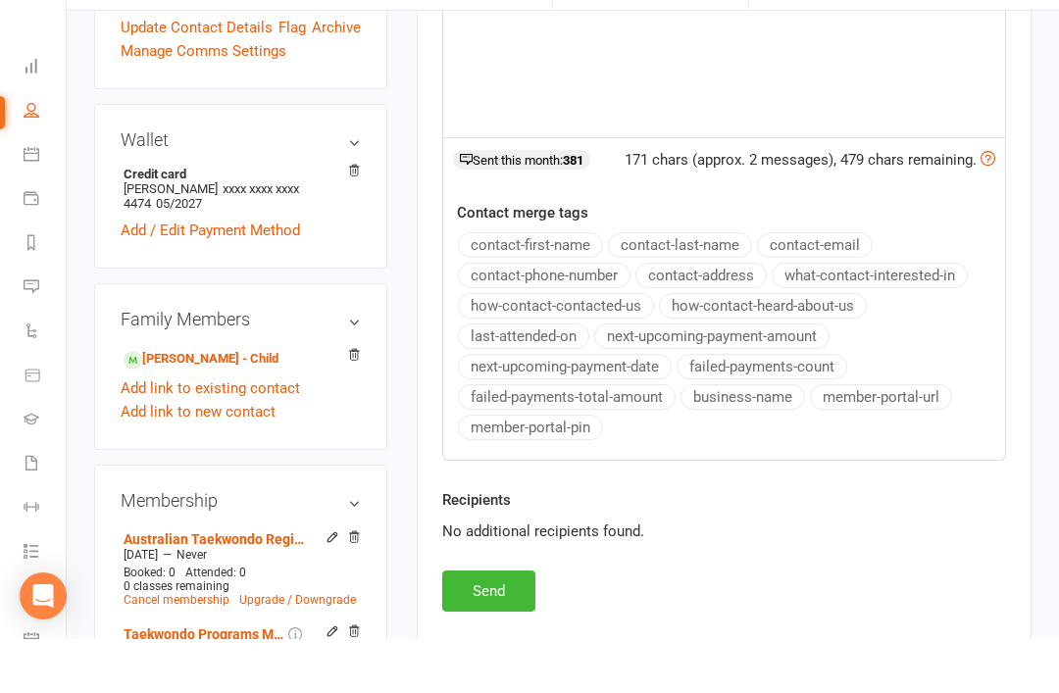
scroll to position [719, 0]
click at [493, 623] on button "Send" at bounding box center [488, 643] width 93 height 41
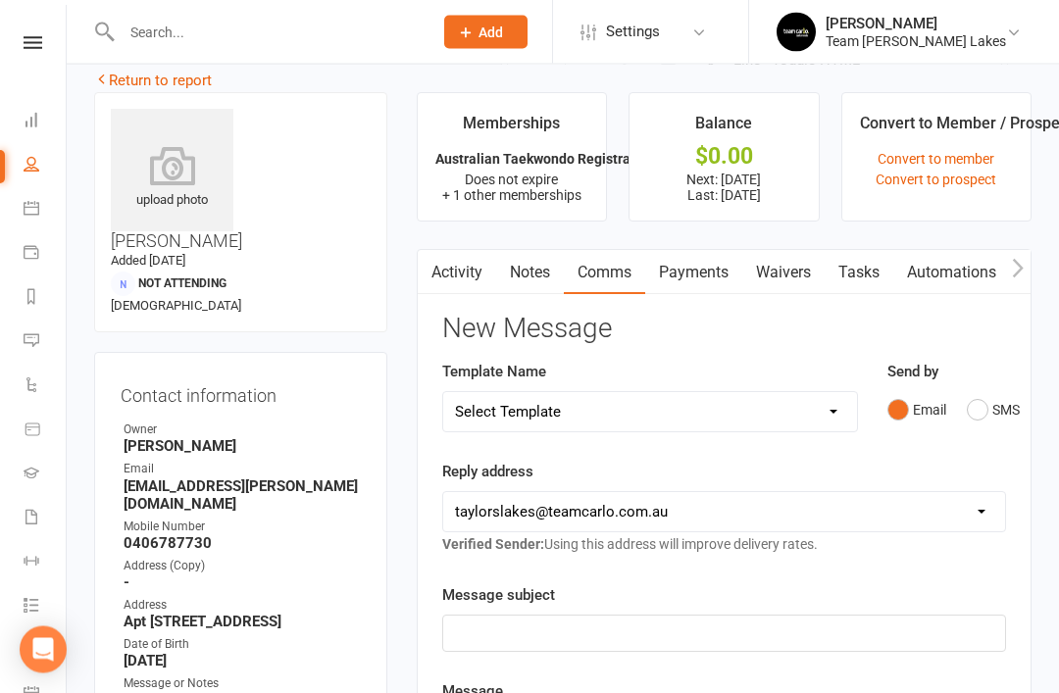
scroll to position [24, 0]
click at [793, 272] on link "Waivers" at bounding box center [783, 272] width 82 height 45
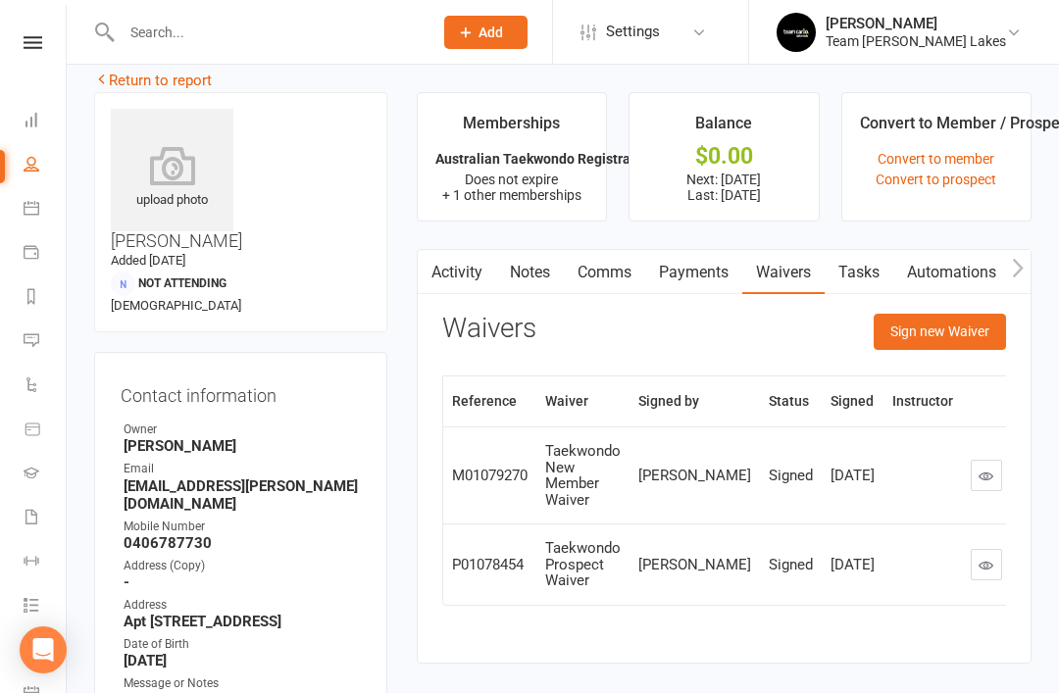
click at [946, 346] on button "Sign new Waiver" at bounding box center [939, 331] width 132 height 35
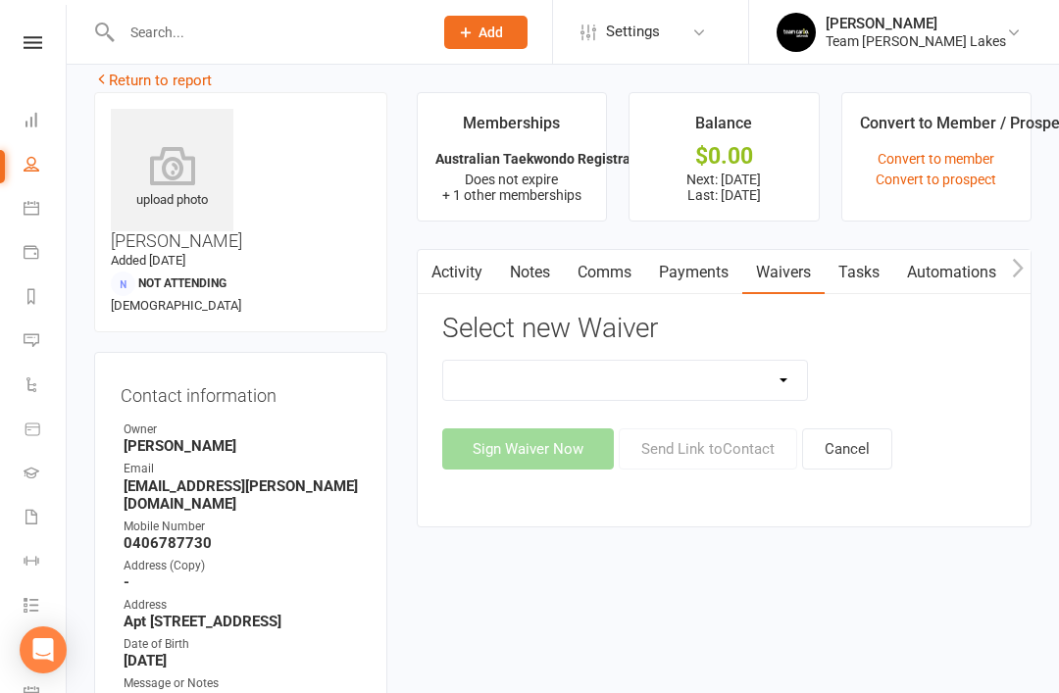
click at [784, 396] on select "Family Program Combination Member Waiver (3+ Family Members) Family Program Com…" at bounding box center [625, 380] width 365 height 39
select select "2653"
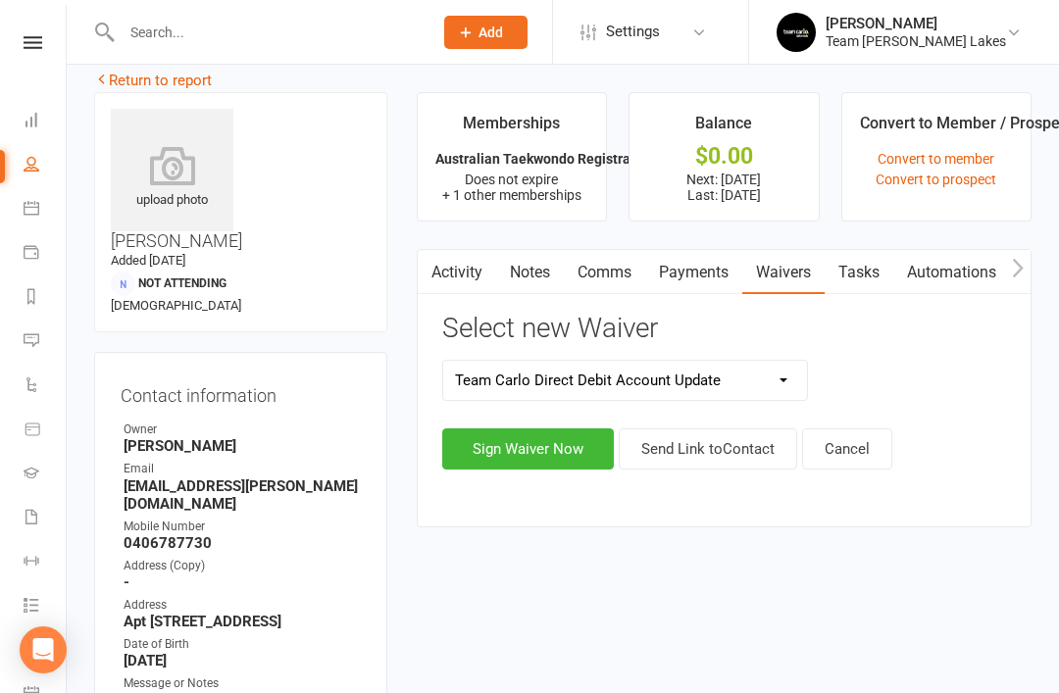
click at [713, 452] on button "Send Link to Contact" at bounding box center [707, 448] width 178 height 41
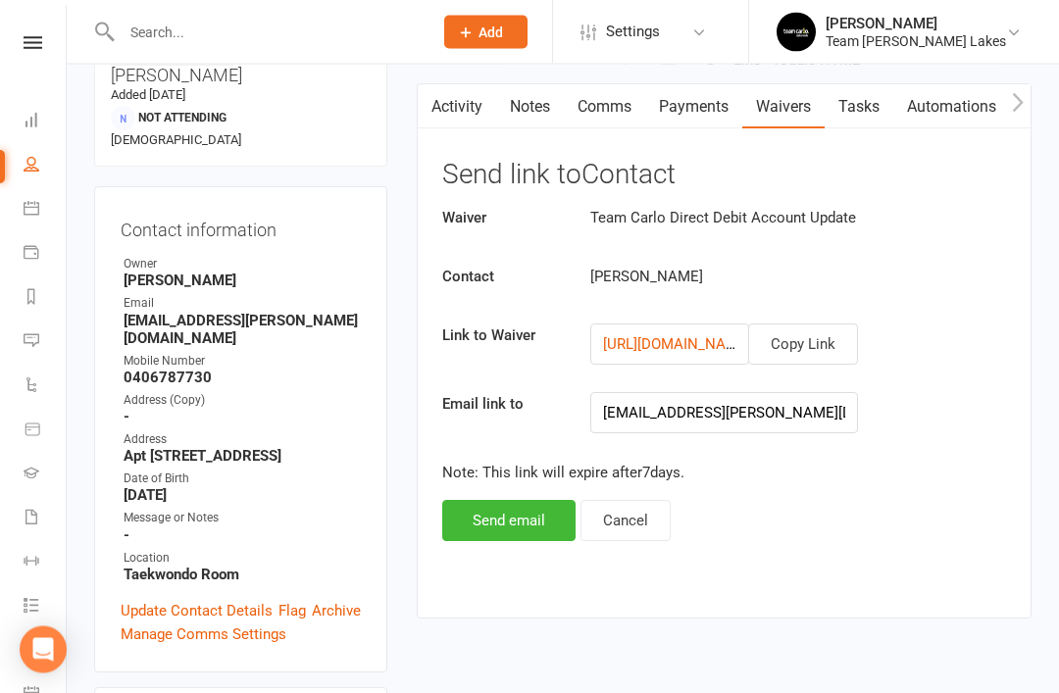
scroll to position [190, 0]
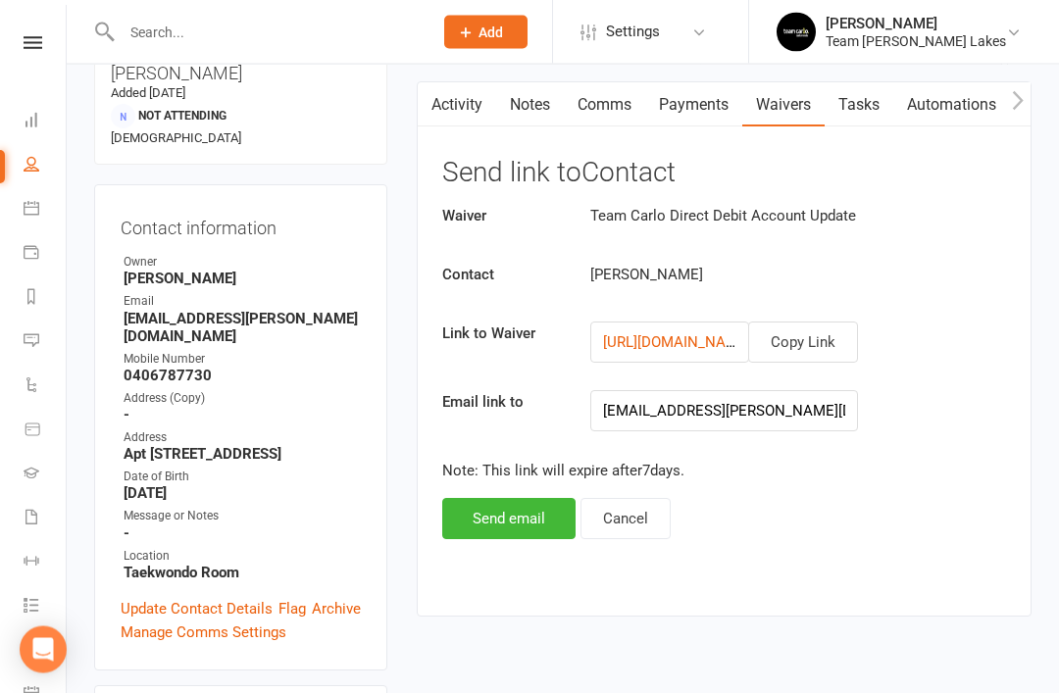
click at [503, 515] on button "Send email" at bounding box center [508, 519] width 133 height 41
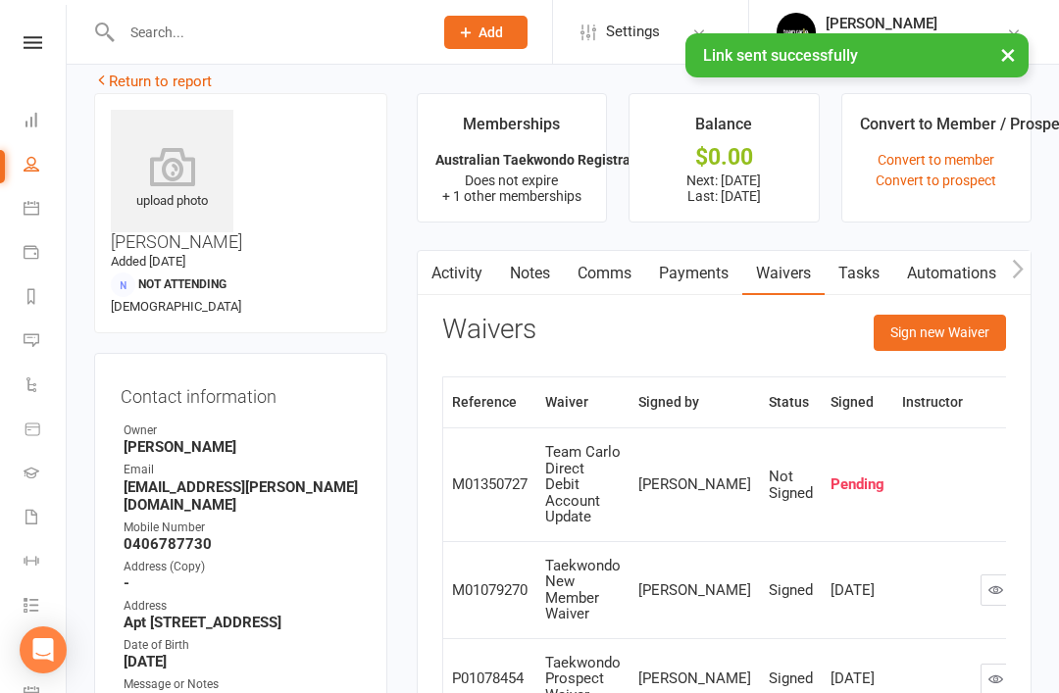
scroll to position [0, 0]
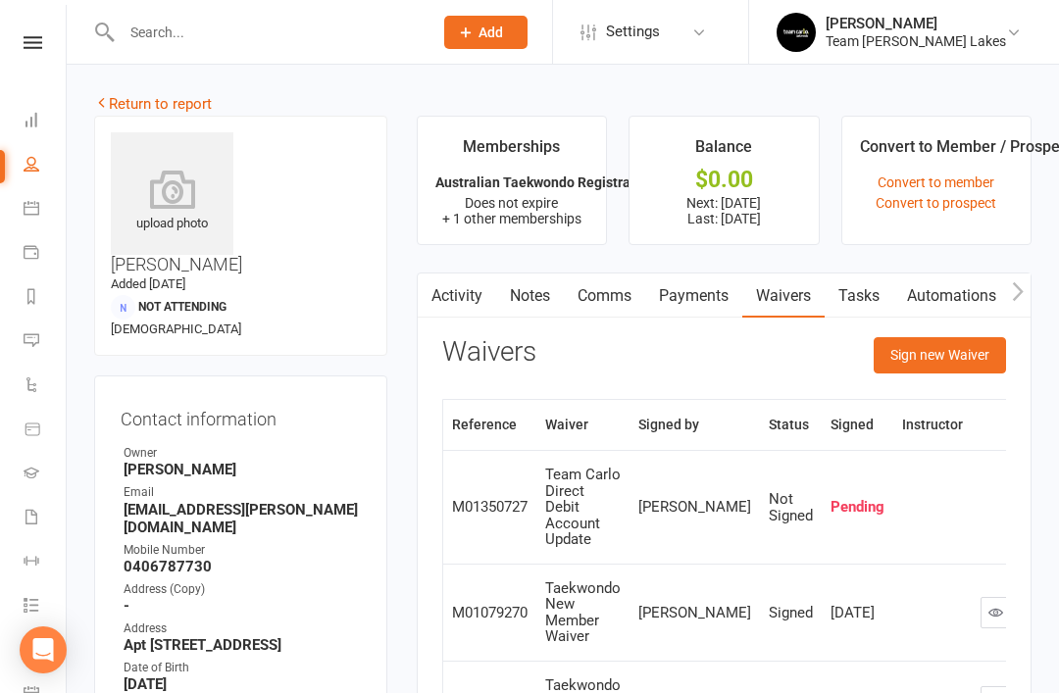
click at [120, 110] on link "Return to report" at bounding box center [153, 104] width 118 height 18
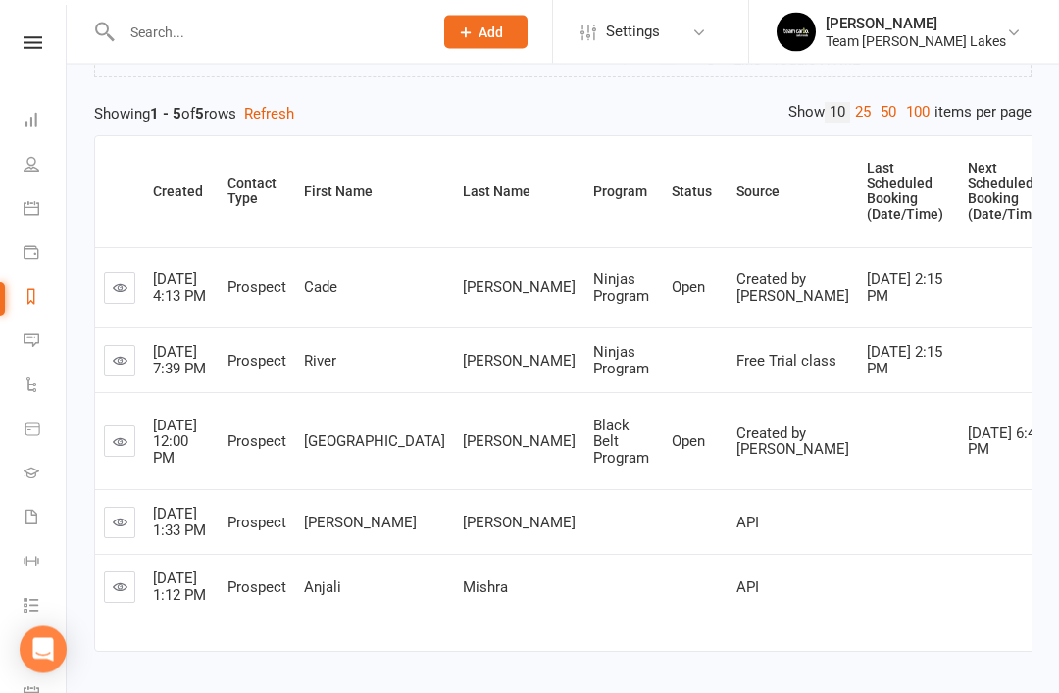
scroll to position [237, 0]
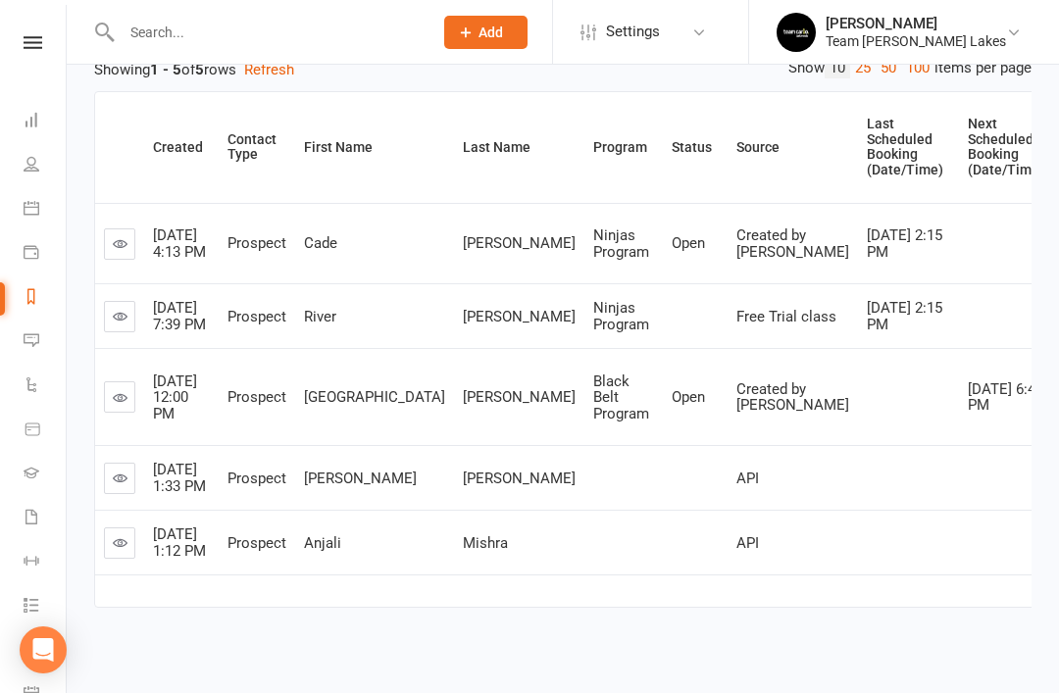
click at [115, 494] on link at bounding box center [119, 478] width 31 height 31
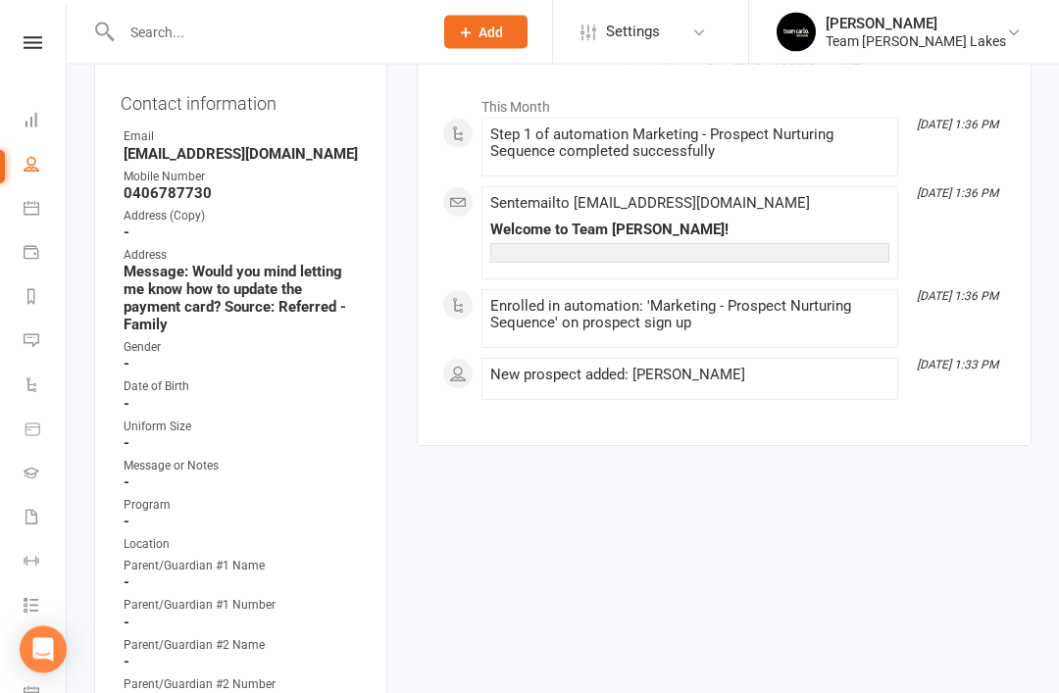
scroll to position [309, 0]
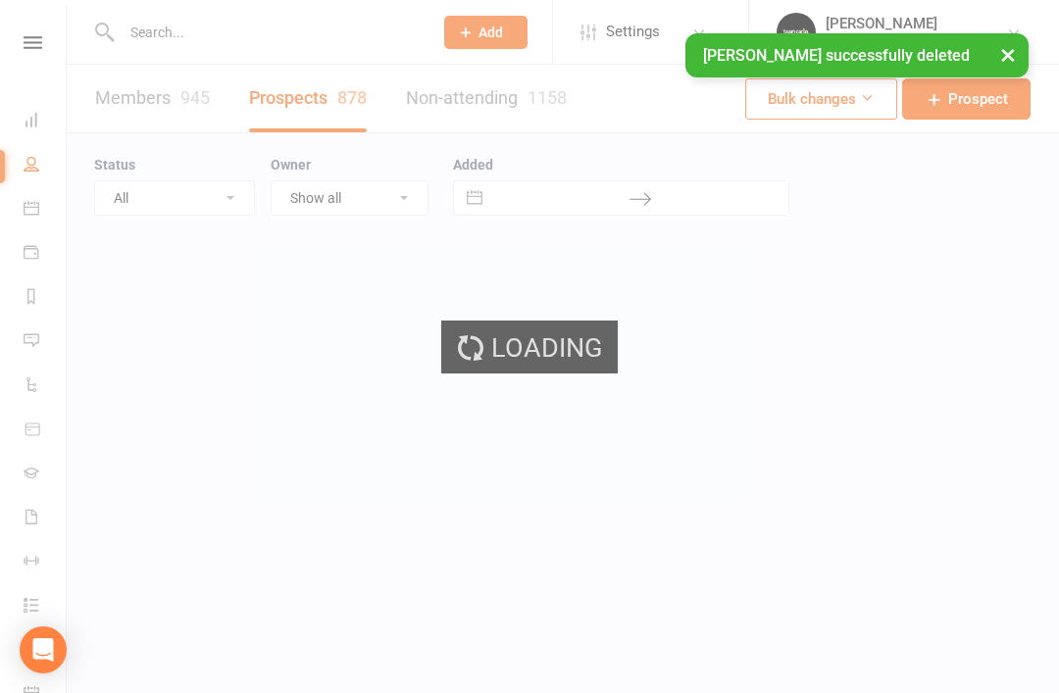
select select "50"
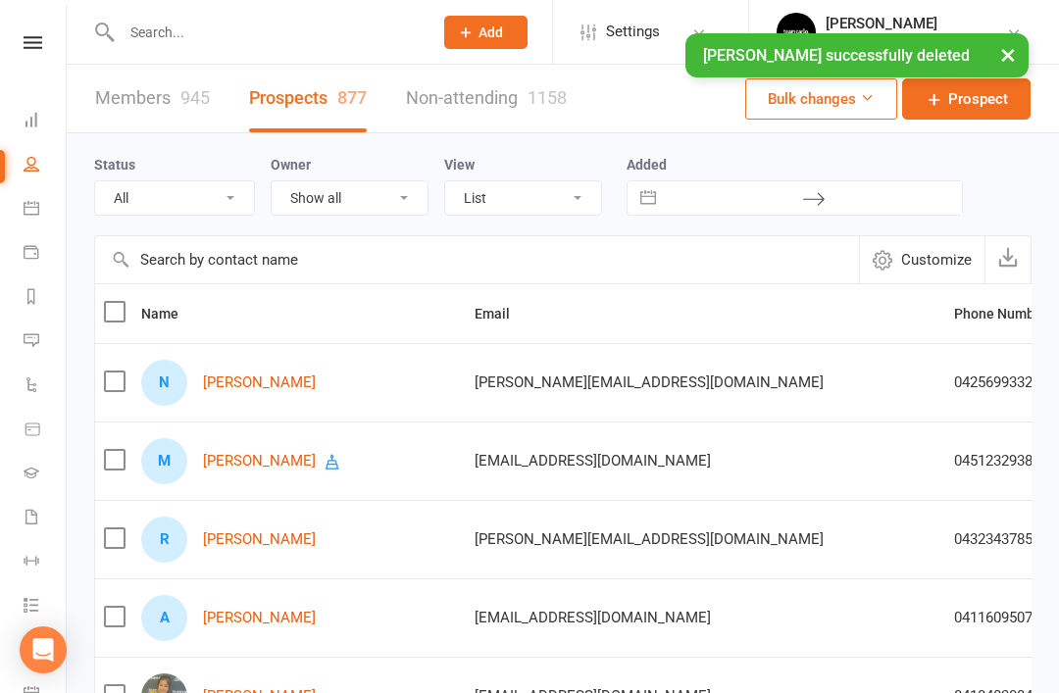
click at [30, 309] on link "Reports" at bounding box center [46, 298] width 44 height 44
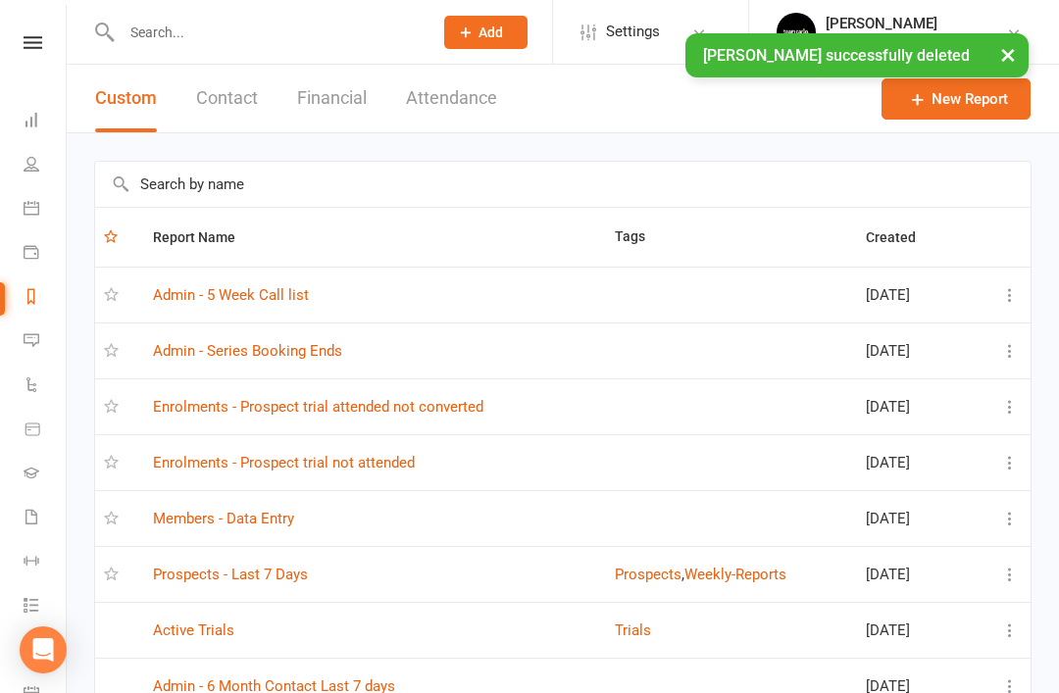
click at [253, 568] on link "Prospects - Last 7 Days" at bounding box center [230, 575] width 155 height 18
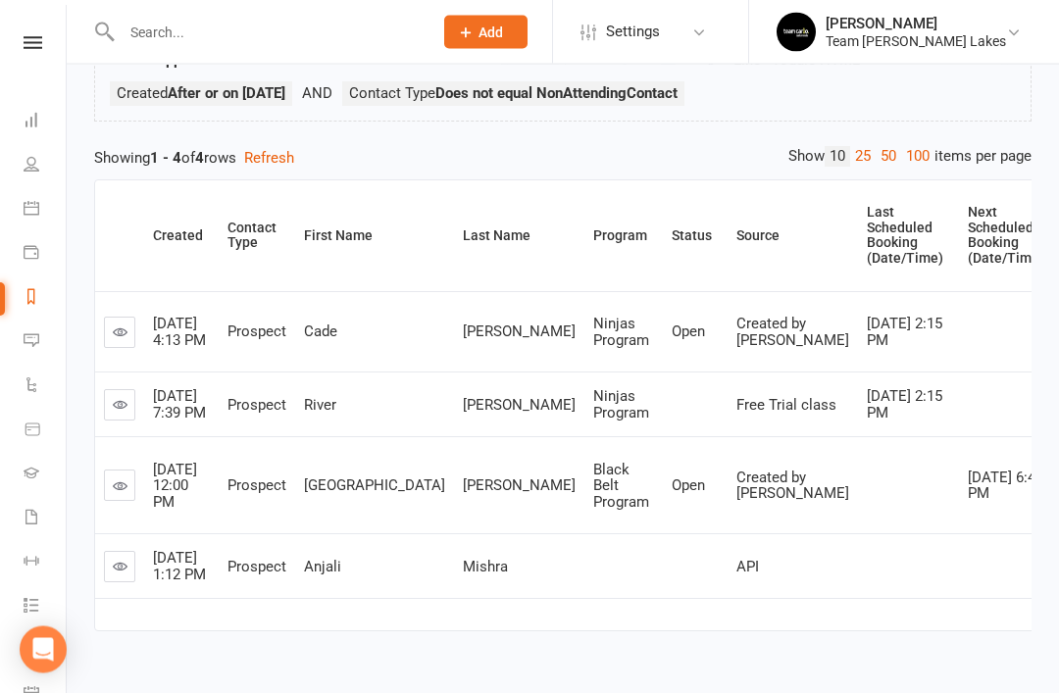
scroll to position [149, 0]
click at [120, 573] on icon at bounding box center [120, 566] width 15 height 15
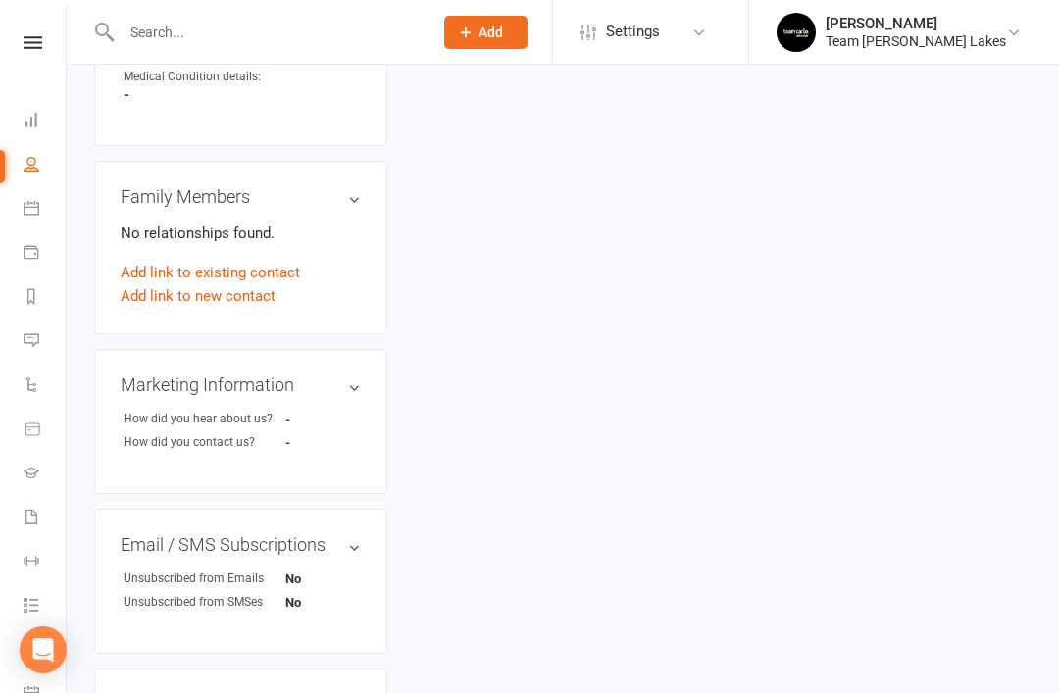
click at [0, 0] on link "edit" at bounding box center [0, 0] width 0 height 0
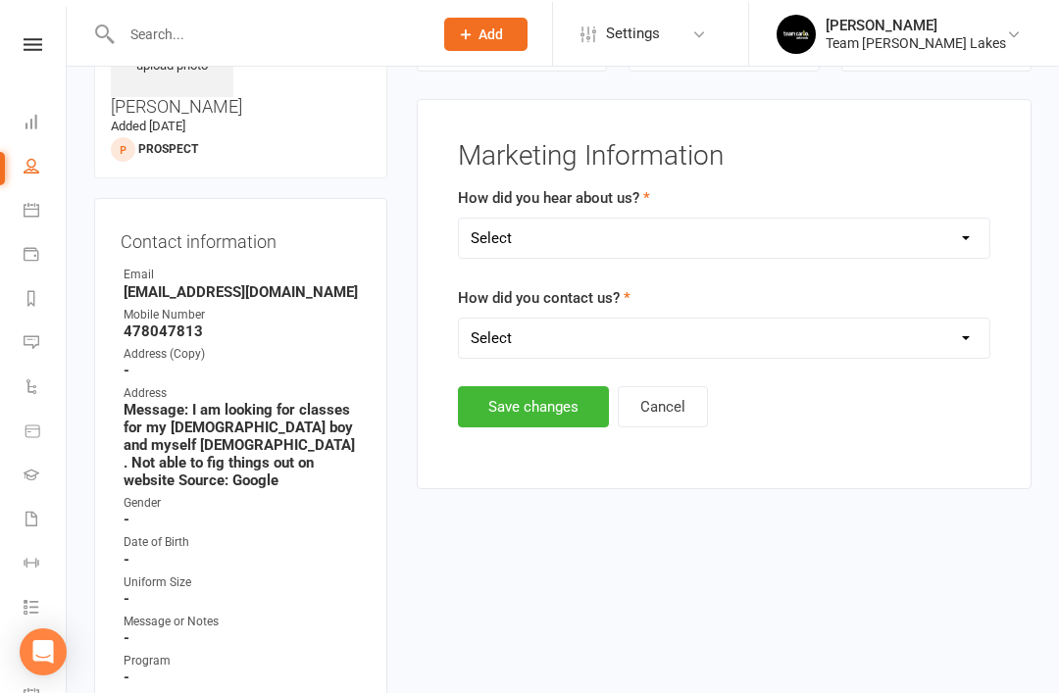
click at [791, 227] on select "Select Google Website Facebook Marketing Instagram Word of mouth Location Signa…" at bounding box center [724, 236] width 530 height 39
select select "Google"
click at [751, 331] on select "Select 1800 Team Carlo Email Website Team Carlo Location Mobile Instagram Faceb…" at bounding box center [724, 338] width 530 height 39
click at [761, 343] on select "Select 1800 Team Carlo Email Website Team Carlo Location Mobile Instagram Faceb…" at bounding box center [724, 338] width 530 height 39
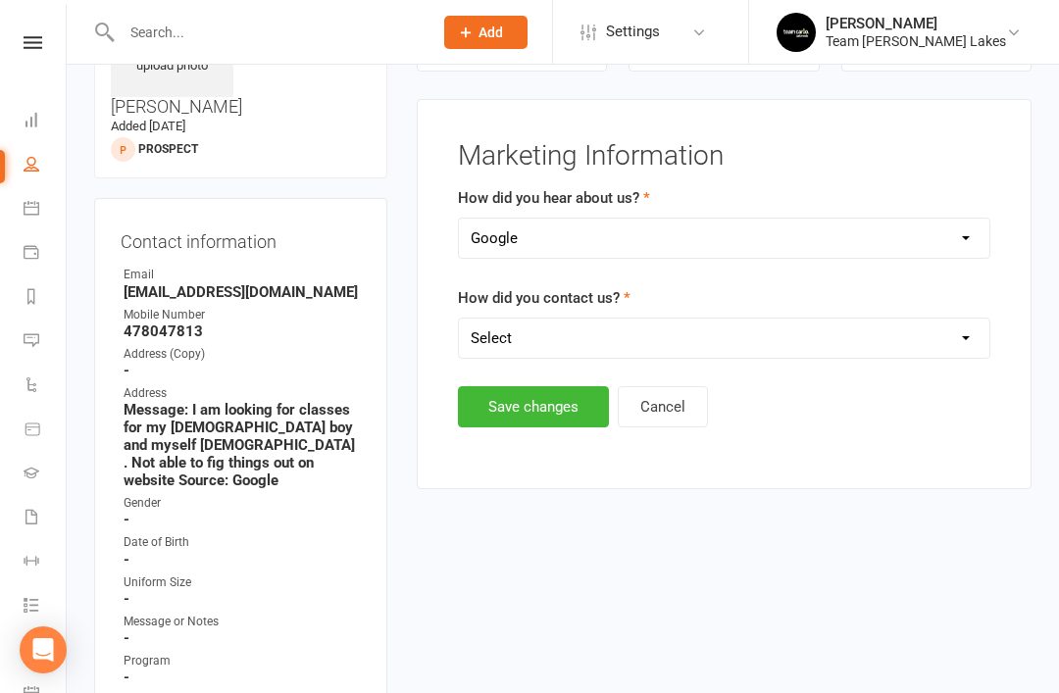
select select "Website"
click at [543, 413] on button "Save changes" at bounding box center [533, 406] width 151 height 41
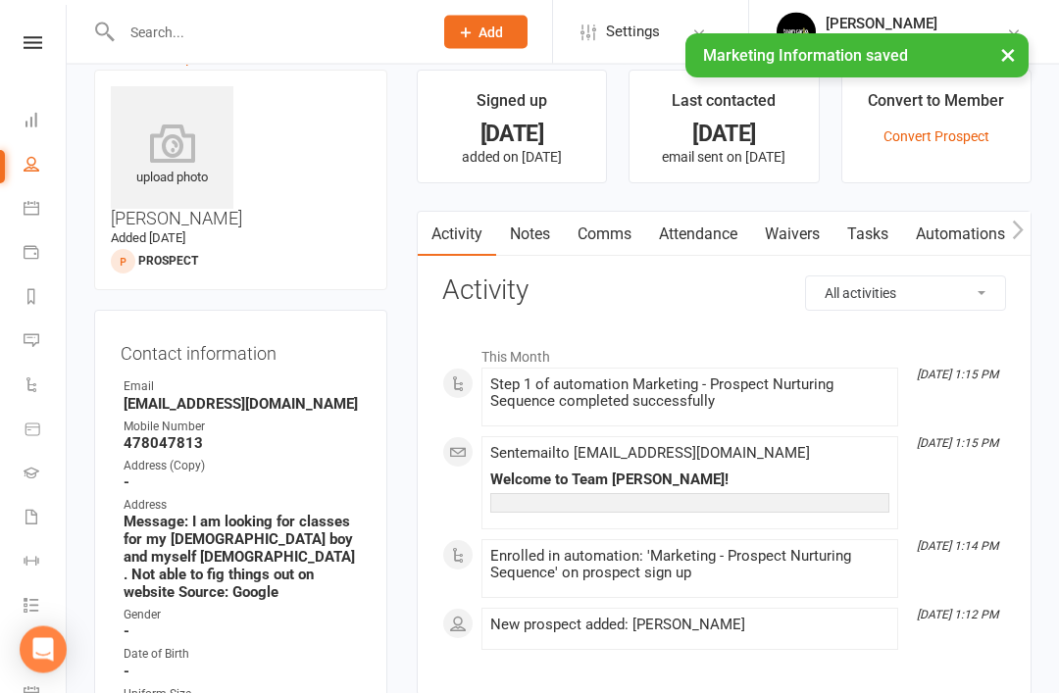
scroll to position [46, 0]
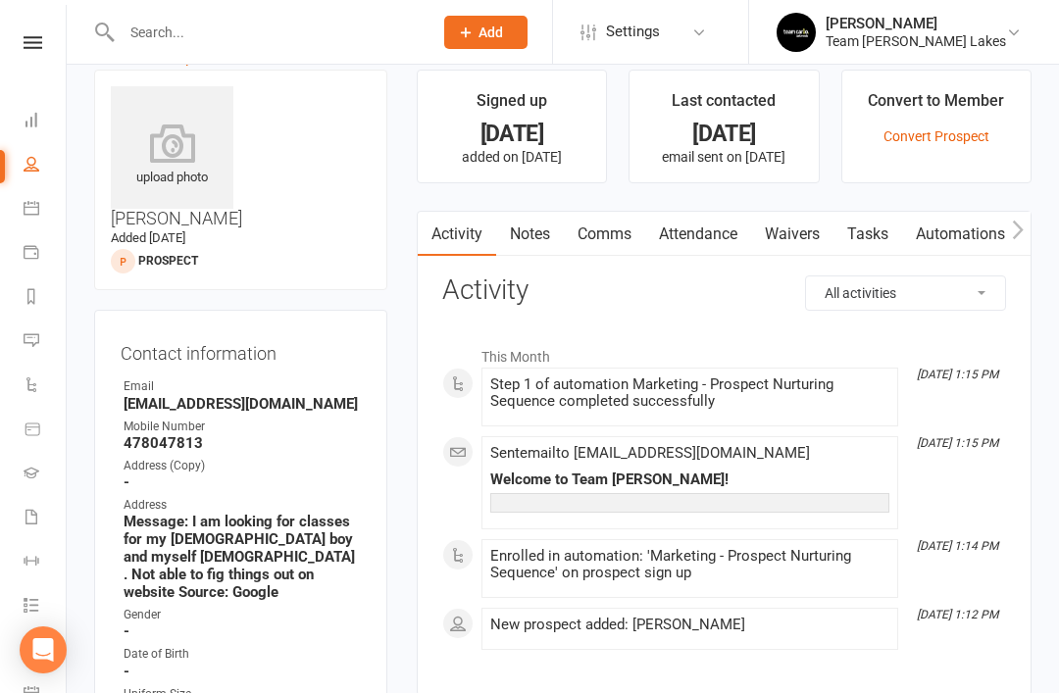
click at [616, 241] on link "Comms" at bounding box center [604, 234] width 81 height 45
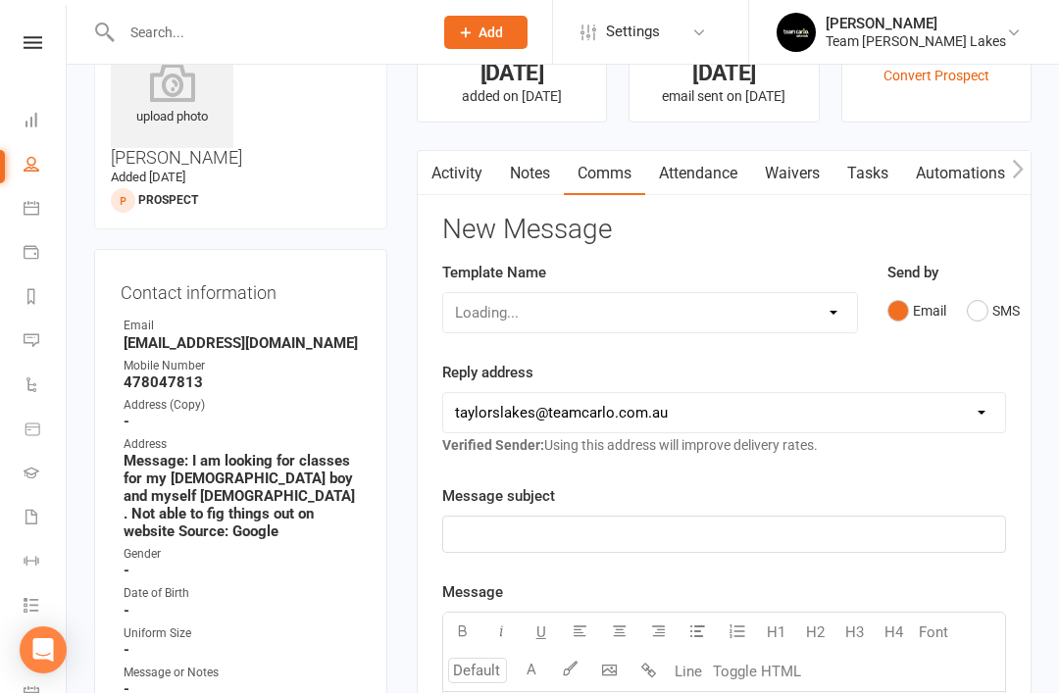
scroll to position [109, 0]
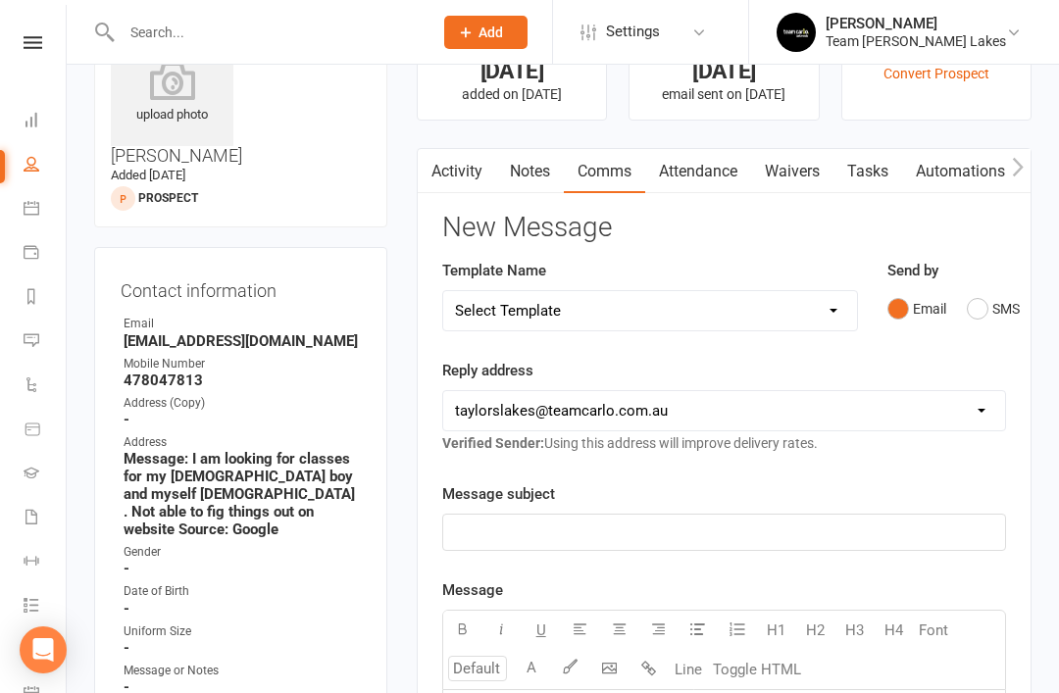
click at [969, 314] on button "SMS" at bounding box center [992, 308] width 53 height 37
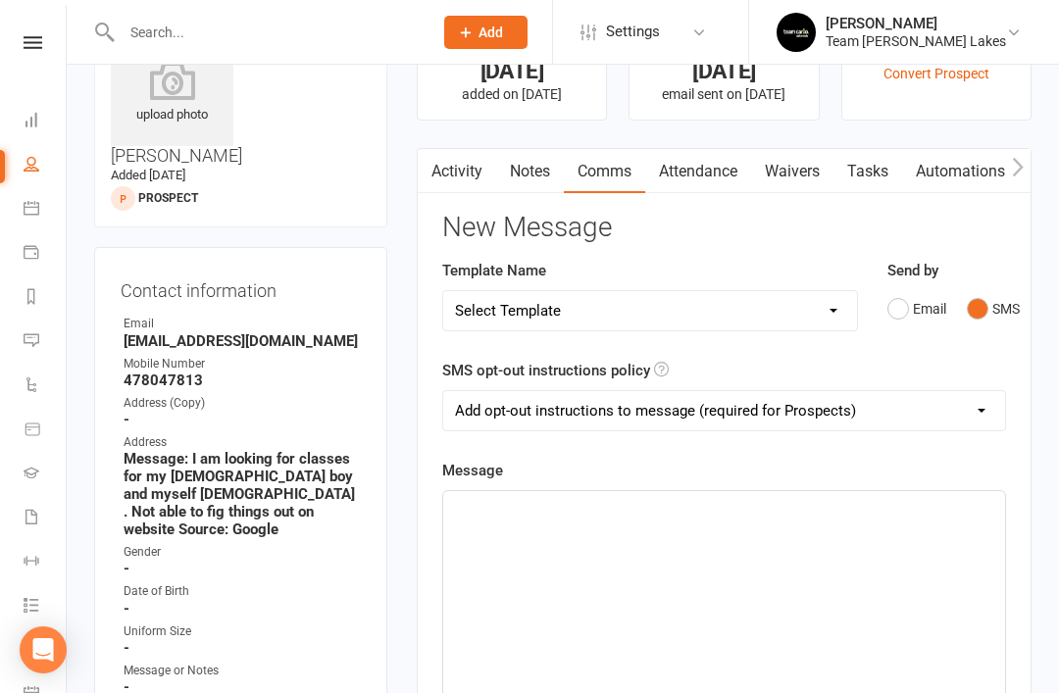
click at [570, 519] on div "﻿" at bounding box center [724, 638] width 562 height 294
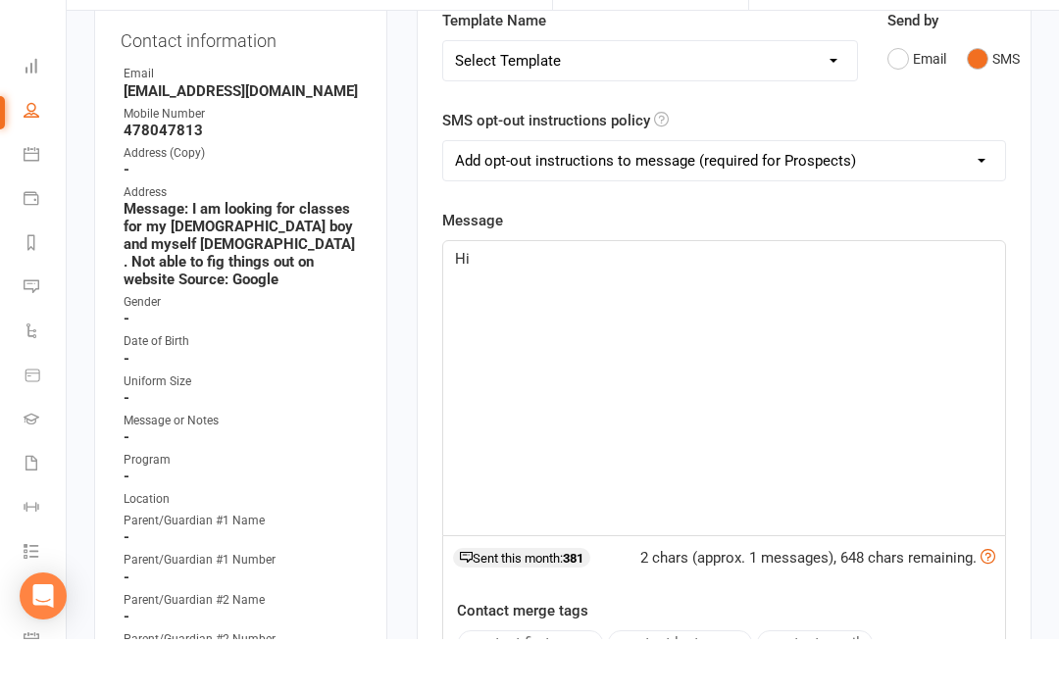
scroll to position [352, 0]
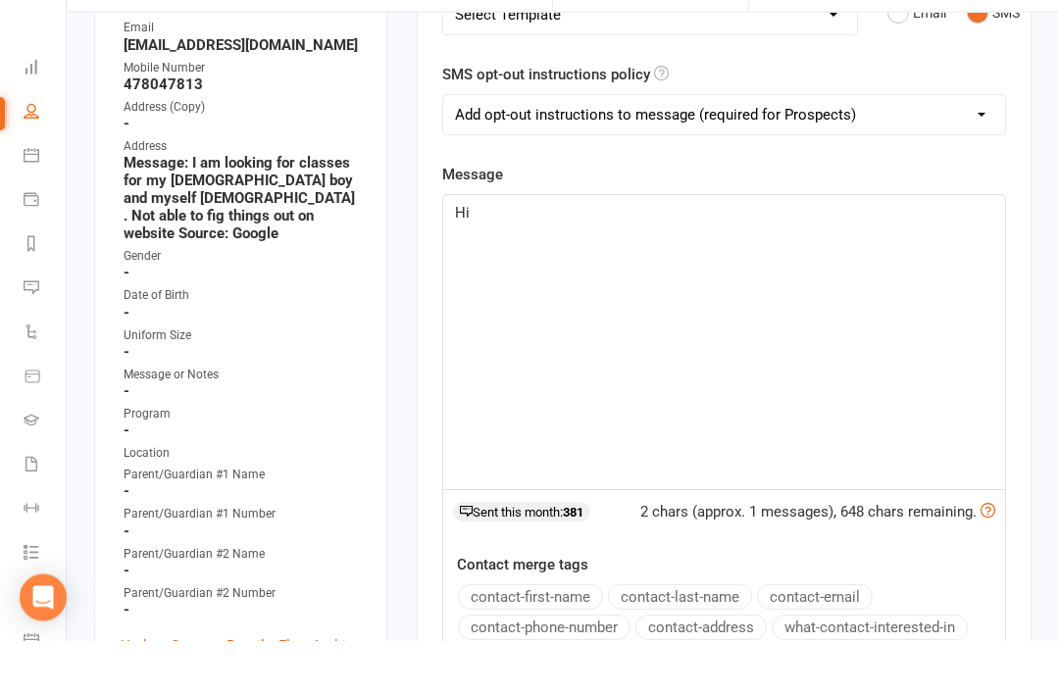
click at [191, 687] on link "Update Contact Details" at bounding box center [197, 699] width 152 height 24
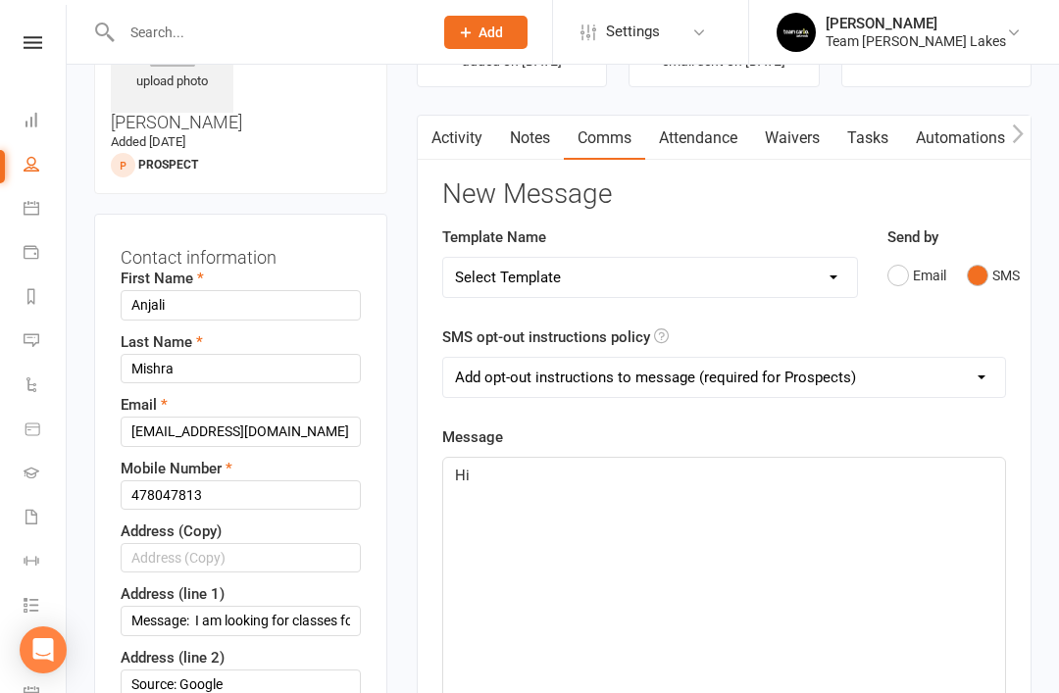
scroll to position [116, 0]
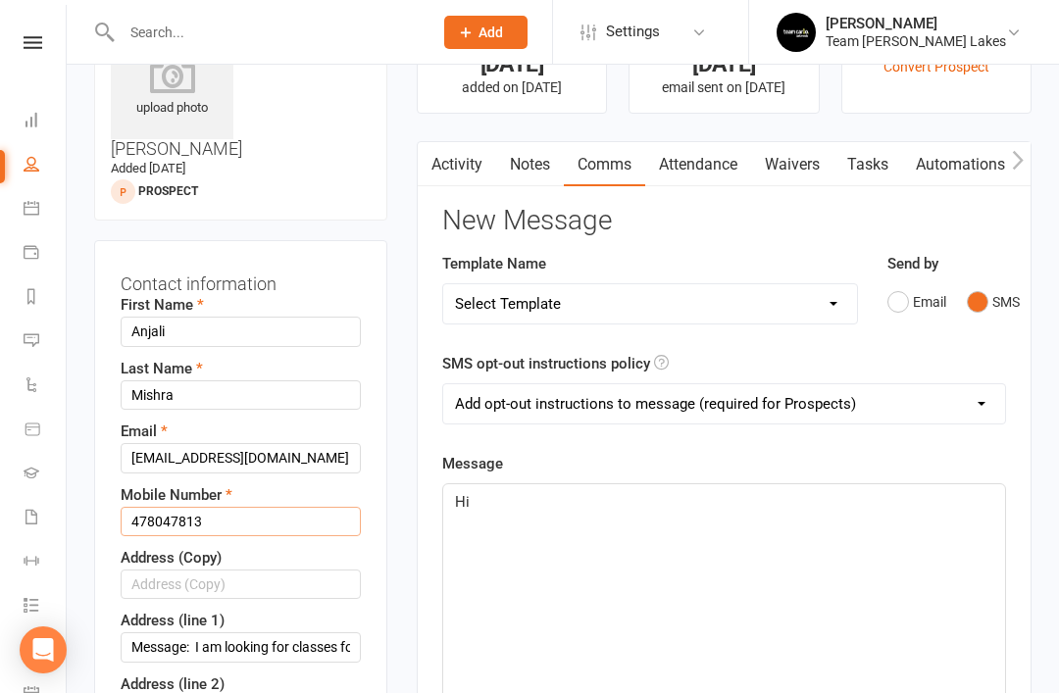
click at [244, 507] on input "478047813" at bounding box center [241, 521] width 240 height 29
type input "0478047813"
click at [516, 497] on p "Hi" at bounding box center [724, 502] width 538 height 24
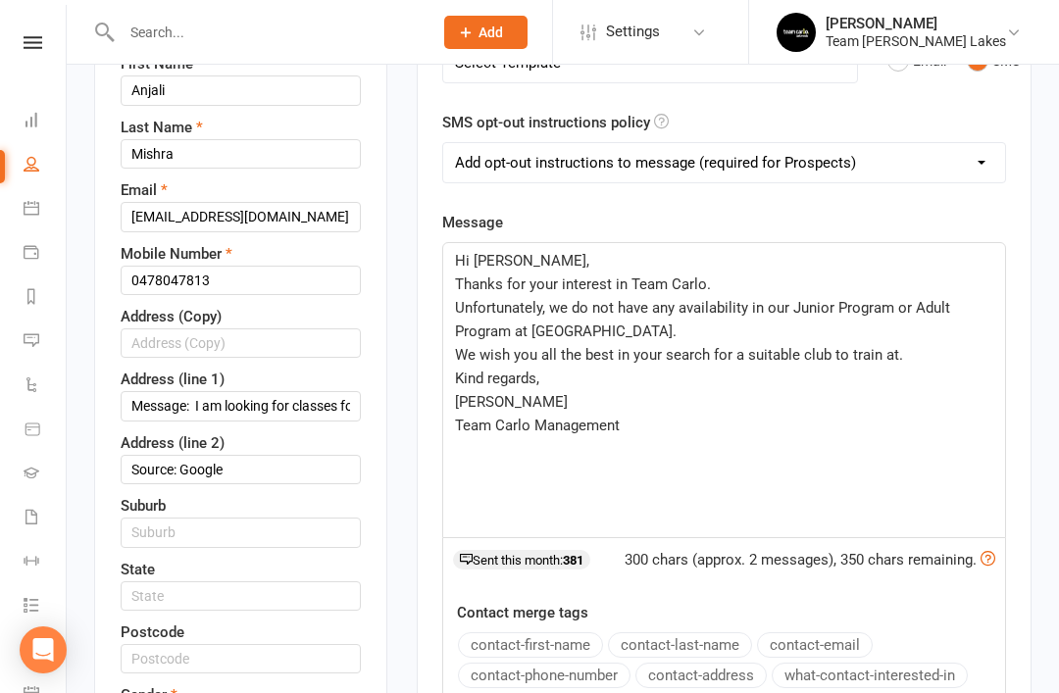
scroll to position [325, 0]
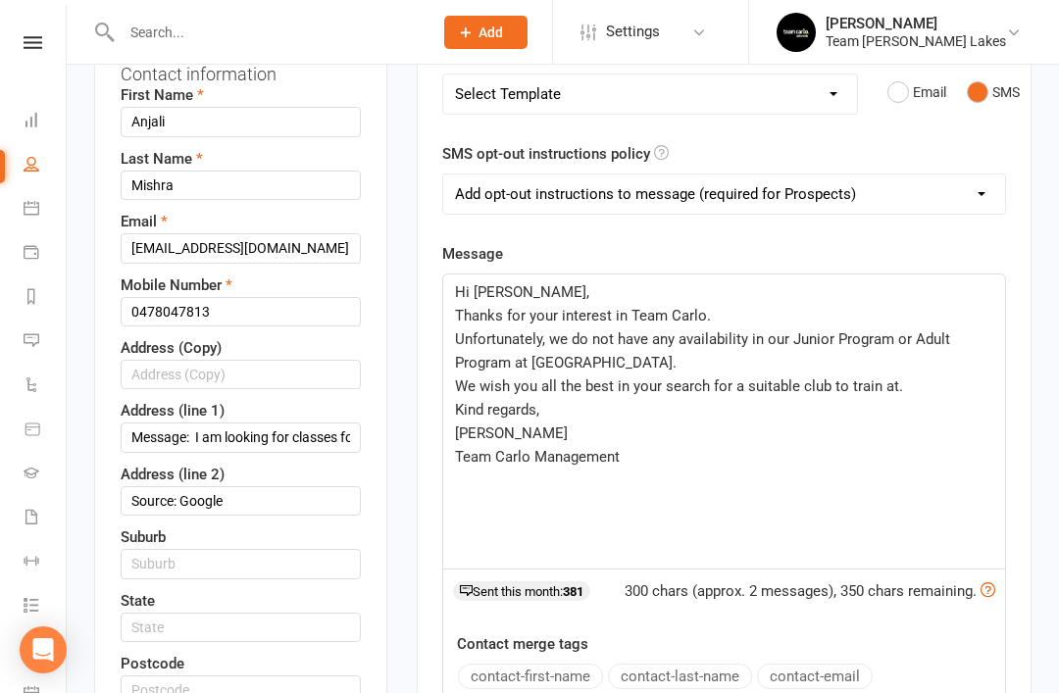
click at [468, 290] on span "Hi Anjali," at bounding box center [522, 292] width 134 height 18
click at [455, 293] on span "Hi Anjali," at bounding box center [522, 292] width 134 height 18
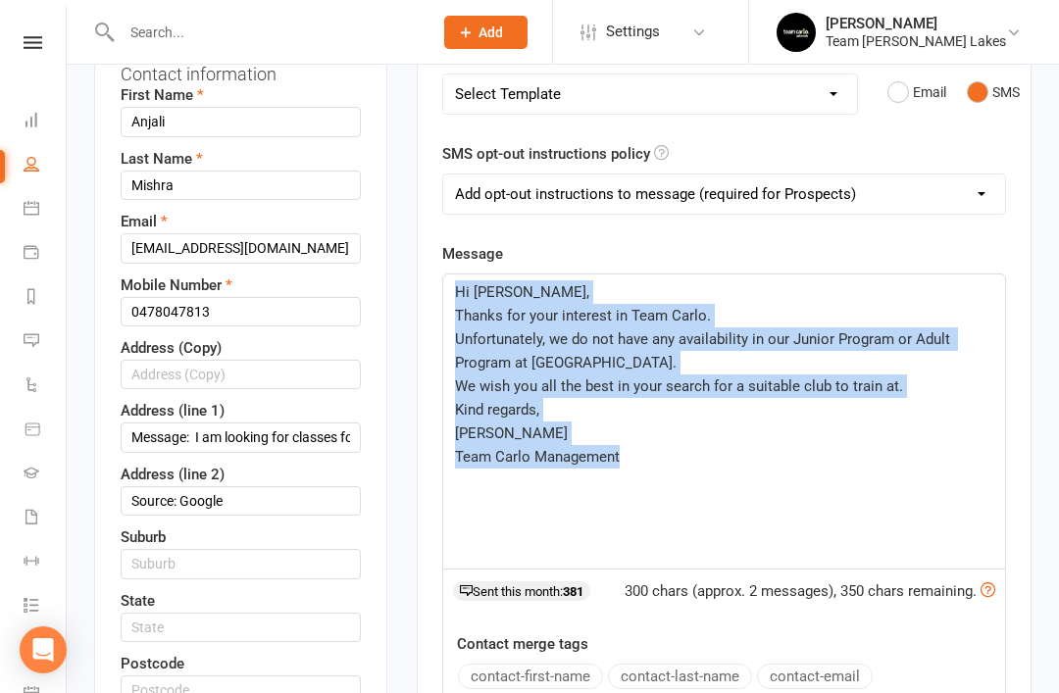
copy div "Hi Anjali, Thanks for your interest in Team Carlo. Unfortunately, we do not hav…"
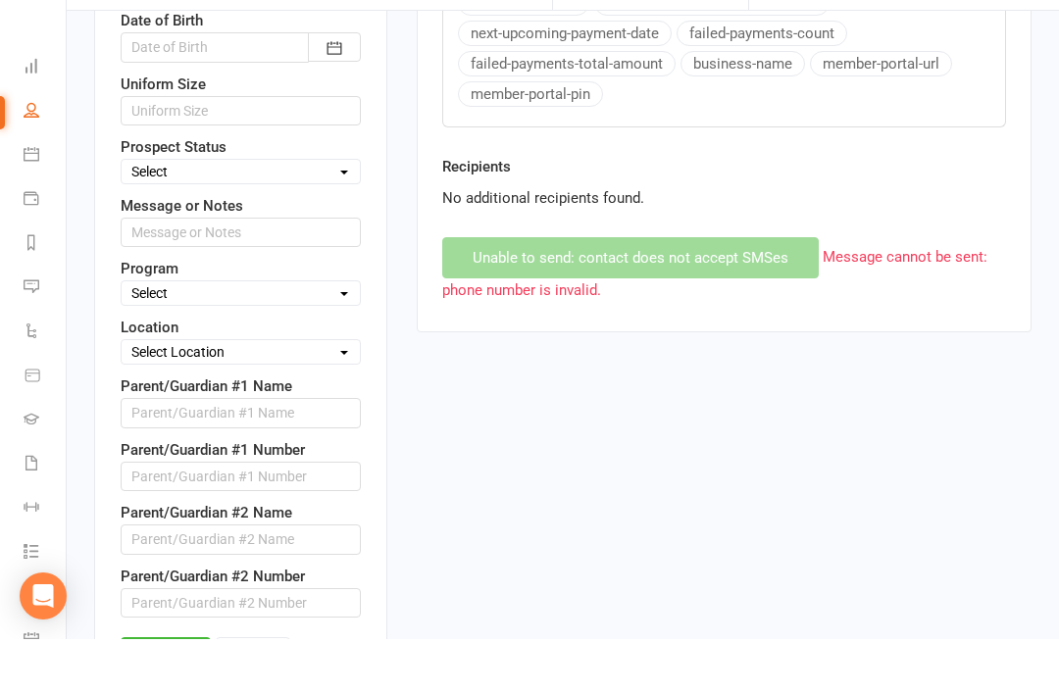
scroll to position [1045, 0]
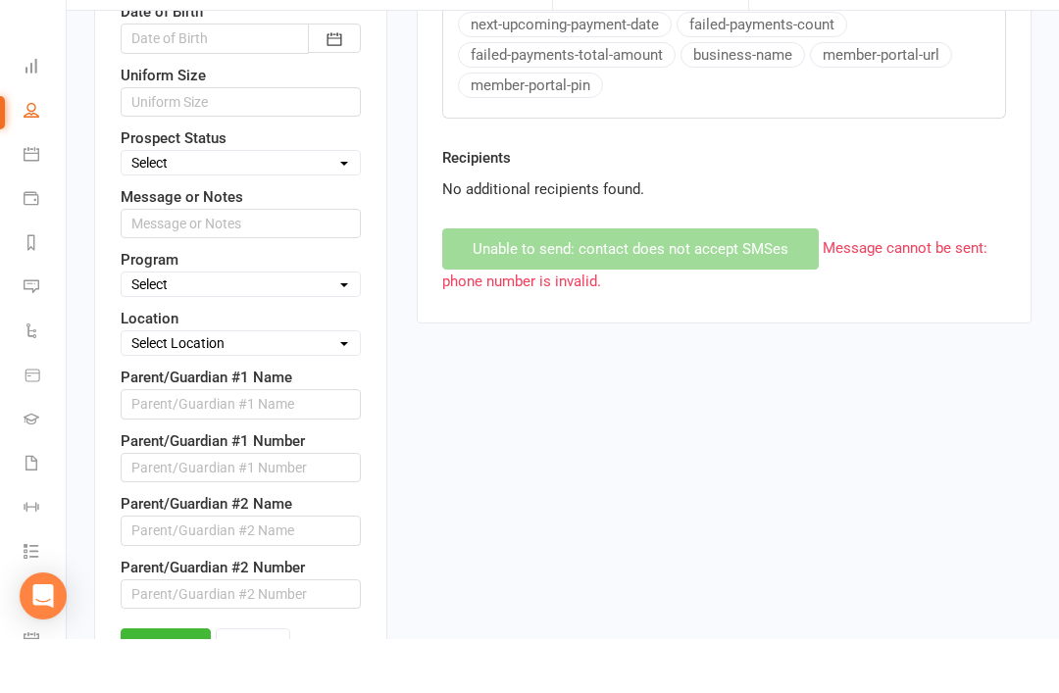
click at [165, 682] on link "Save" at bounding box center [166, 699] width 90 height 35
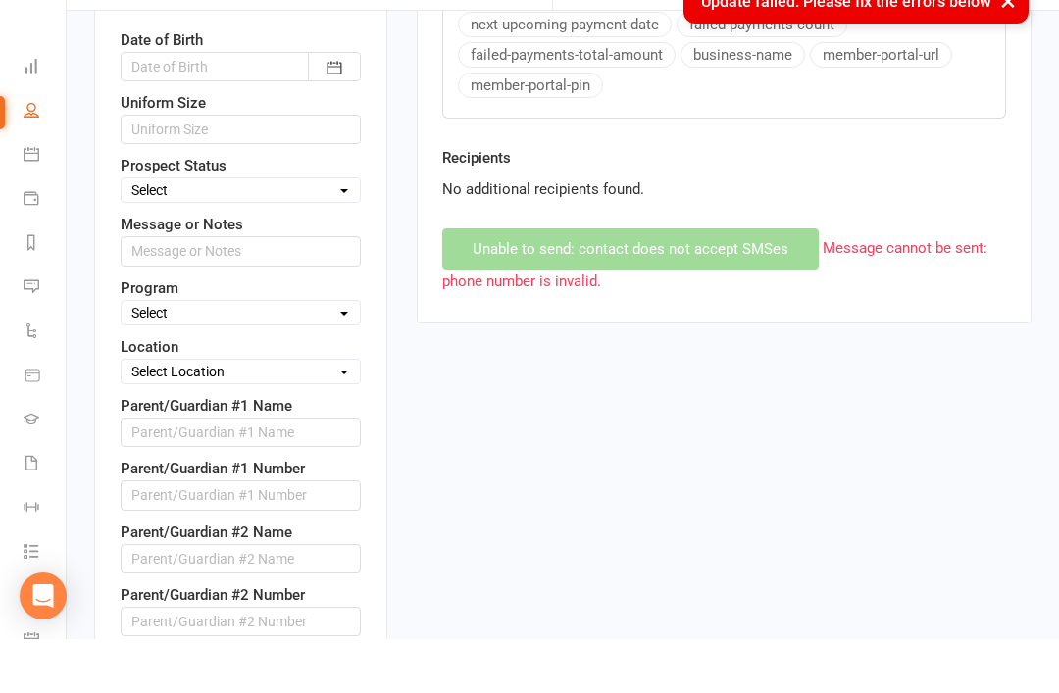
scroll to position [1099, 0]
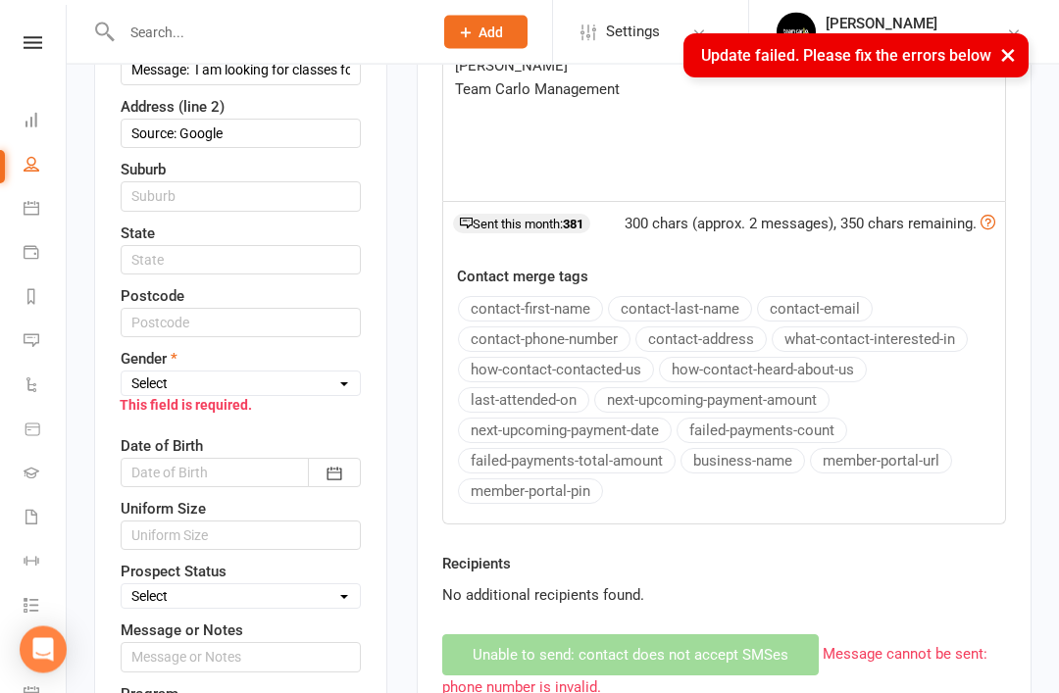
click at [327, 373] on select "Select [DEMOGRAPHIC_DATA] [DEMOGRAPHIC_DATA]" at bounding box center [241, 384] width 238 height 22
select select "[DEMOGRAPHIC_DATA]"
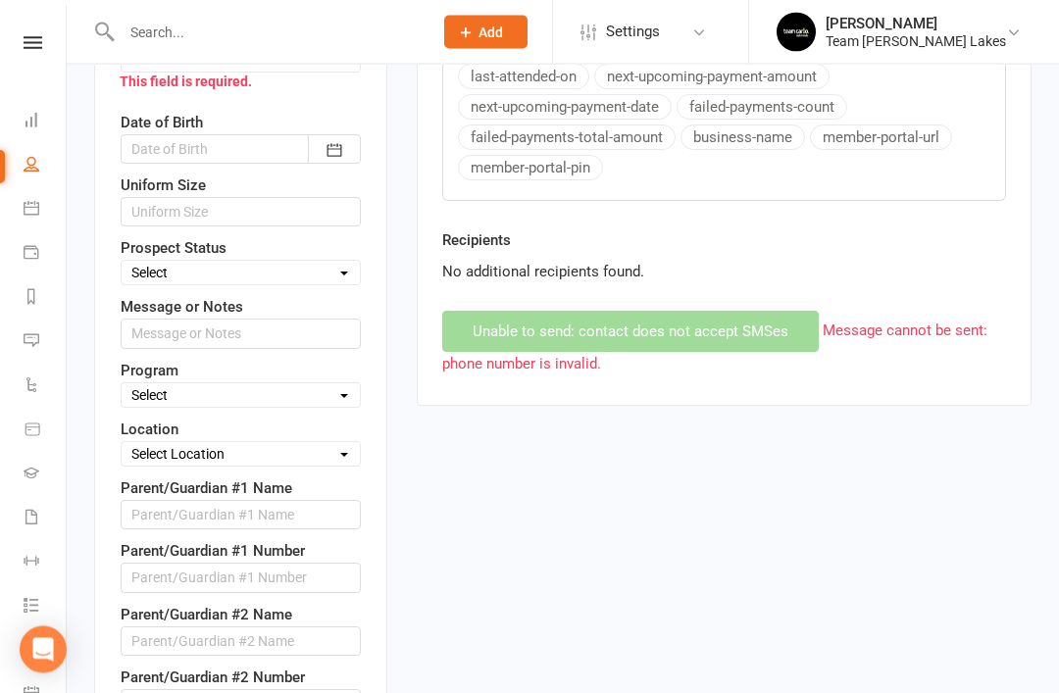
scroll to position [1014, 0]
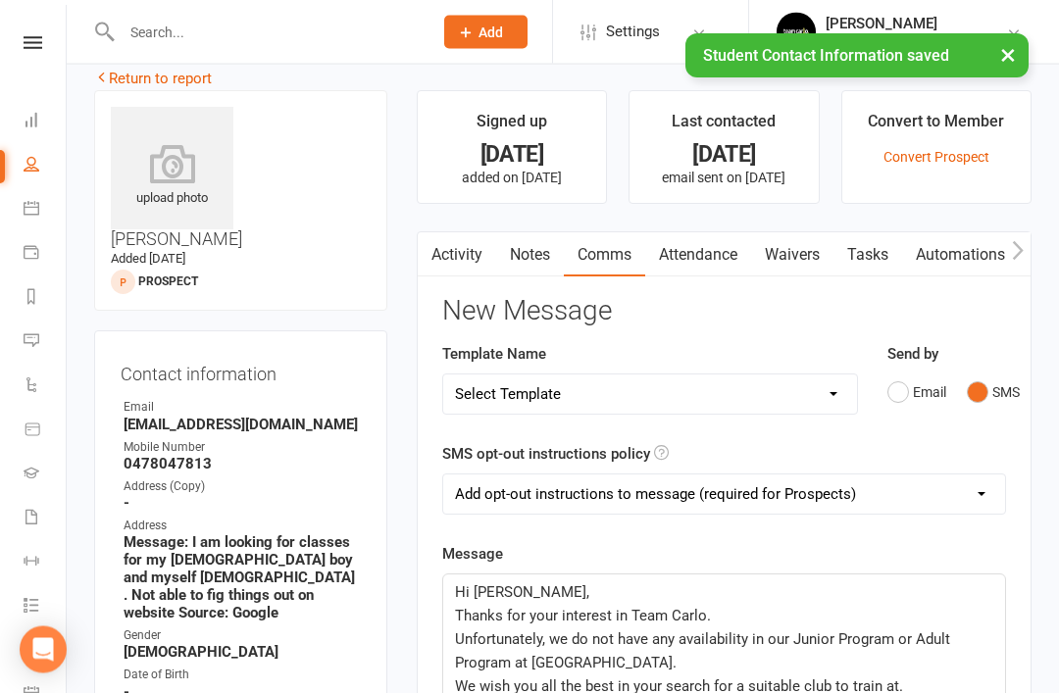
scroll to position [25, 0]
click at [453, 263] on link "Activity" at bounding box center [457, 254] width 78 height 45
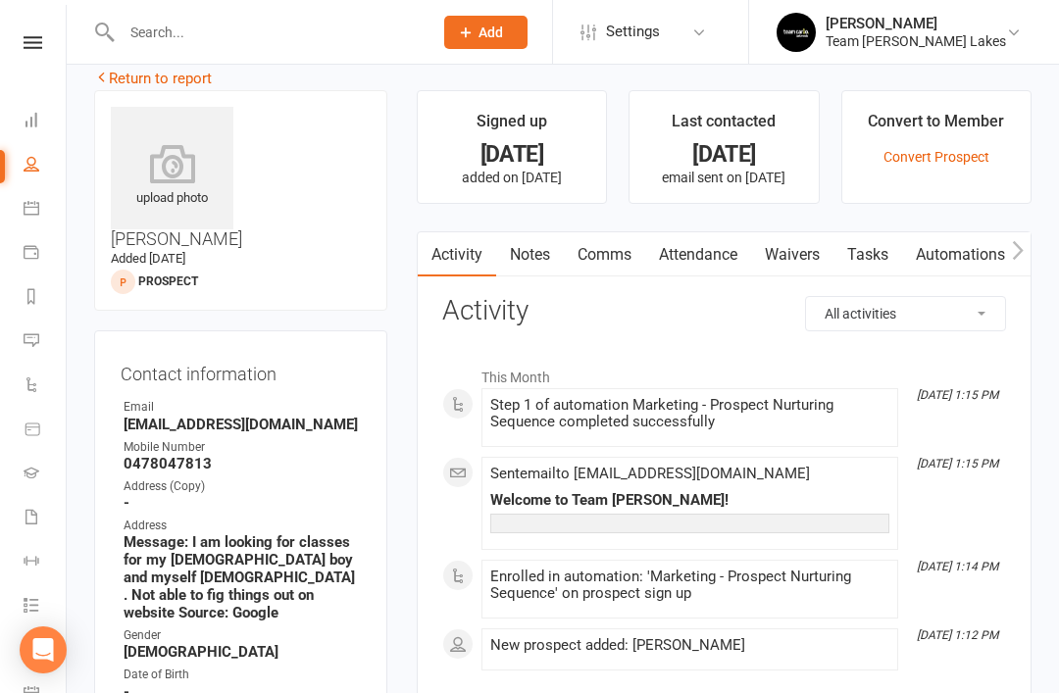
click at [604, 258] on link "Comms" at bounding box center [604, 254] width 81 height 45
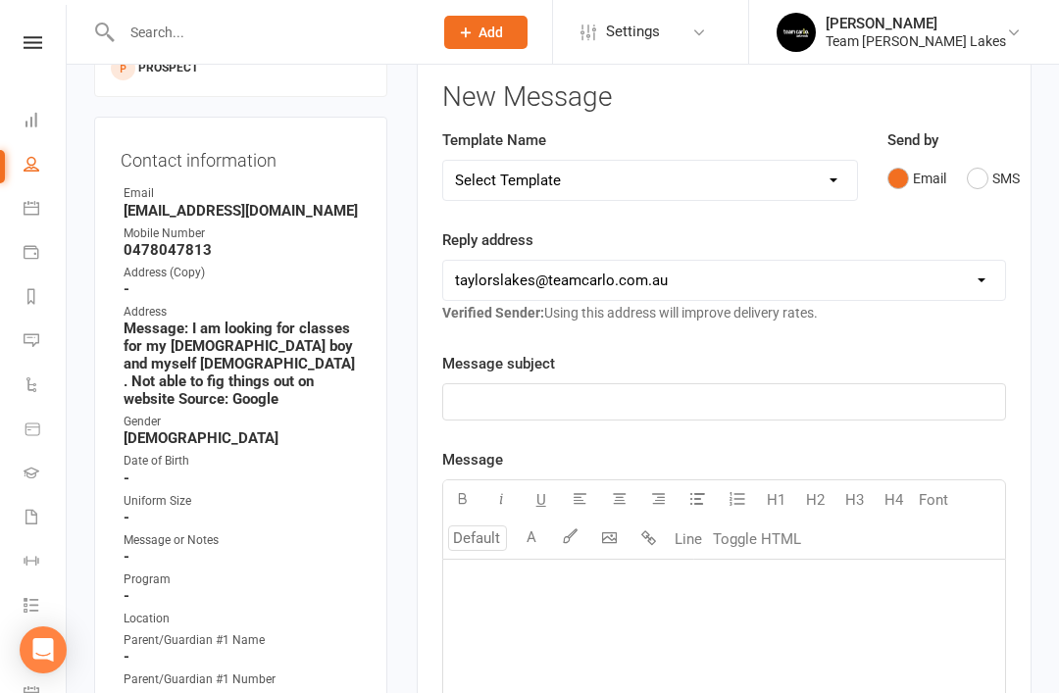
scroll to position [237, 0]
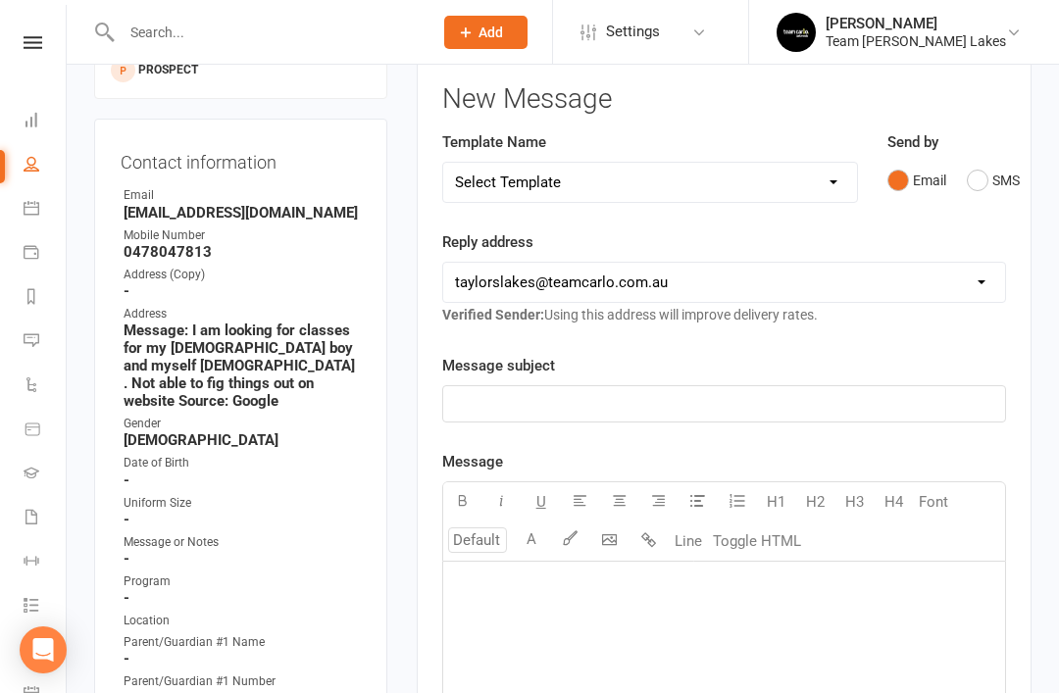
click at [977, 177] on button "SMS" at bounding box center [992, 180] width 53 height 37
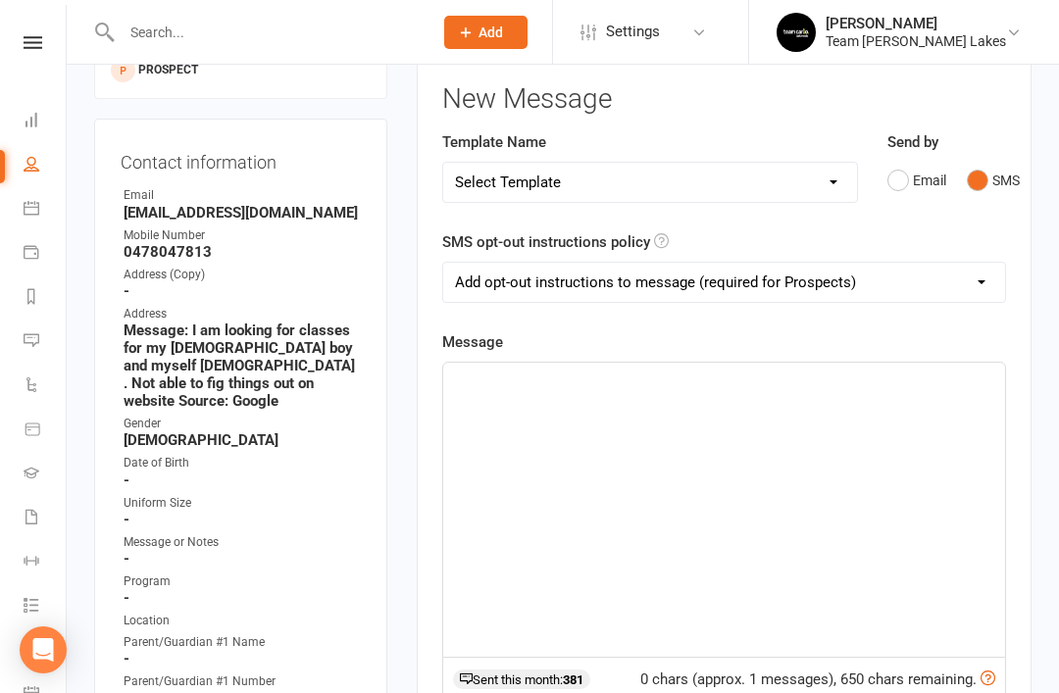
click at [568, 403] on div "﻿" at bounding box center [724, 510] width 562 height 294
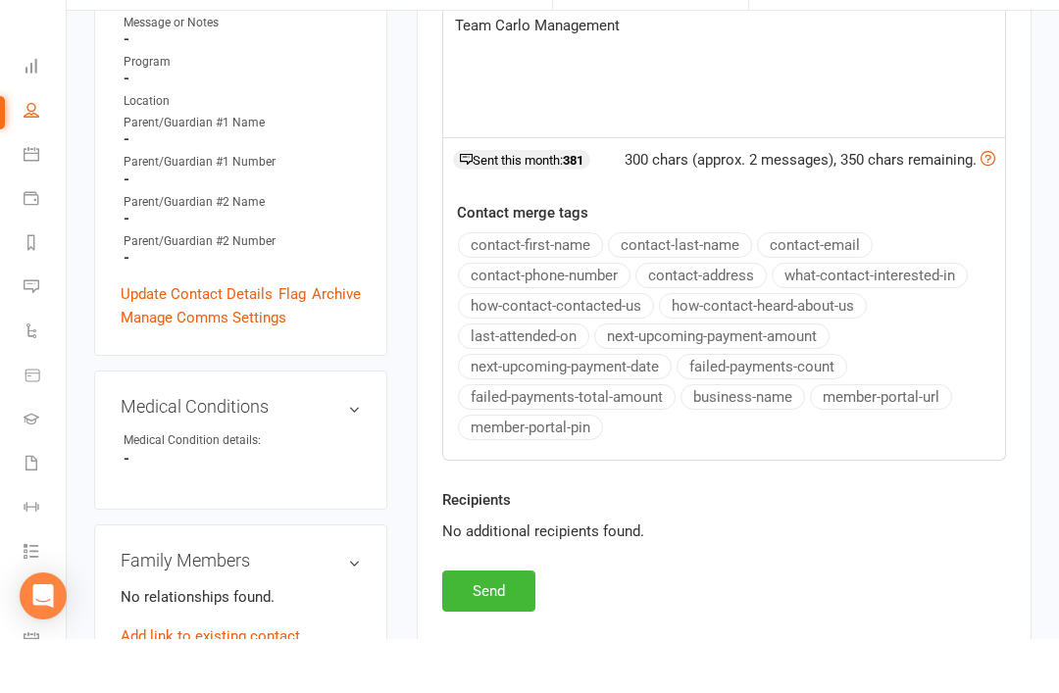
scroll to position [707, 0]
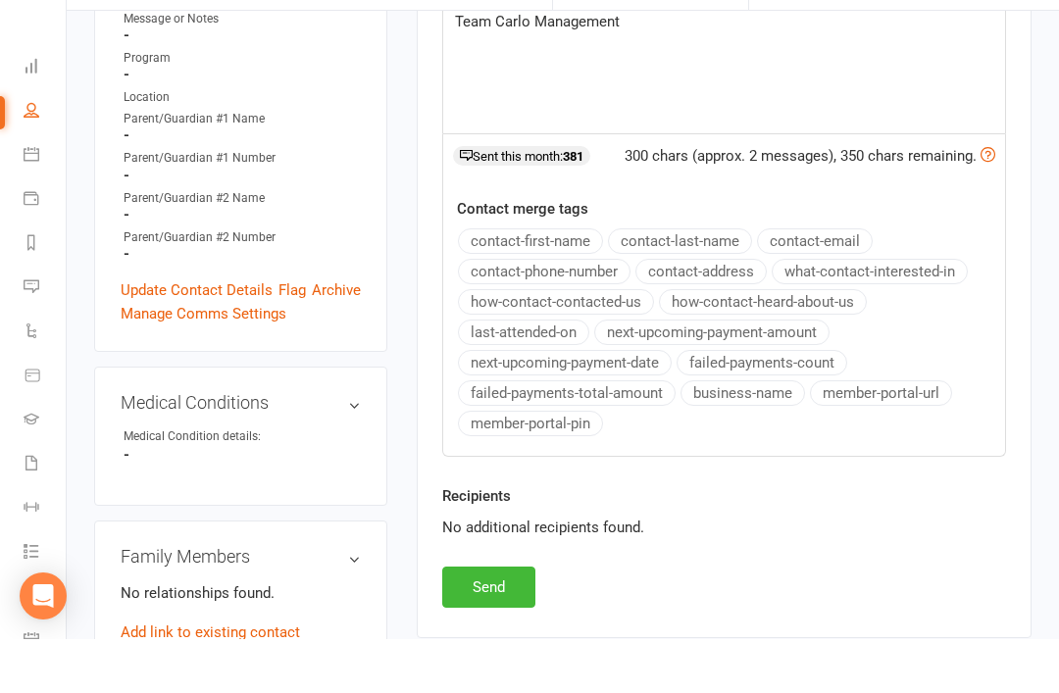
click at [498, 620] on button "Send" at bounding box center [488, 640] width 93 height 41
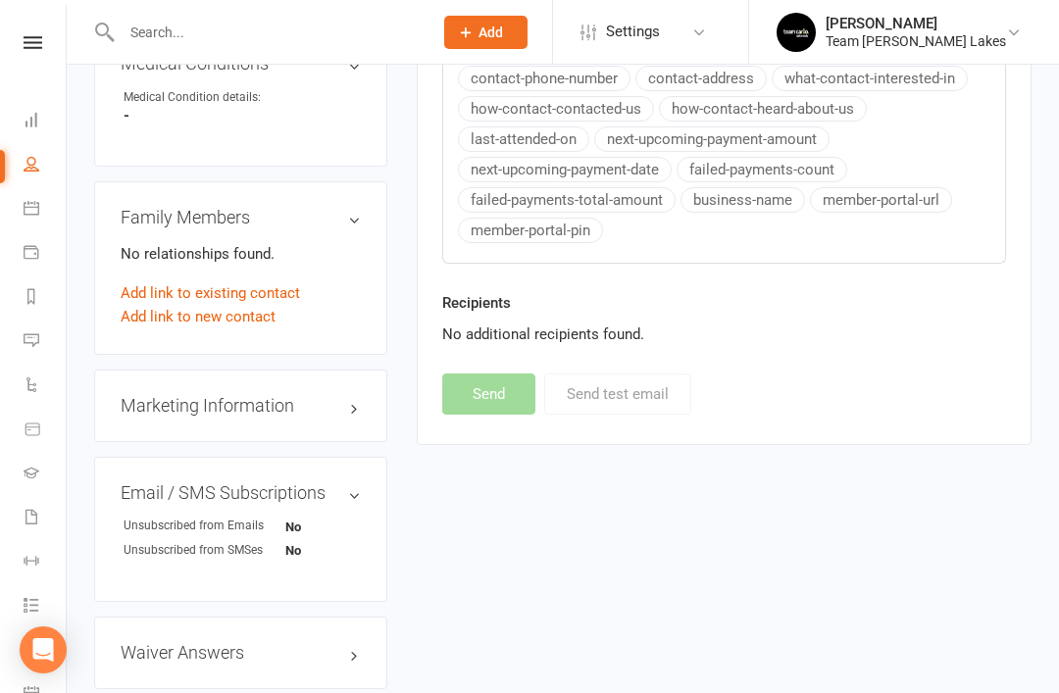
scroll to position [1105, 0]
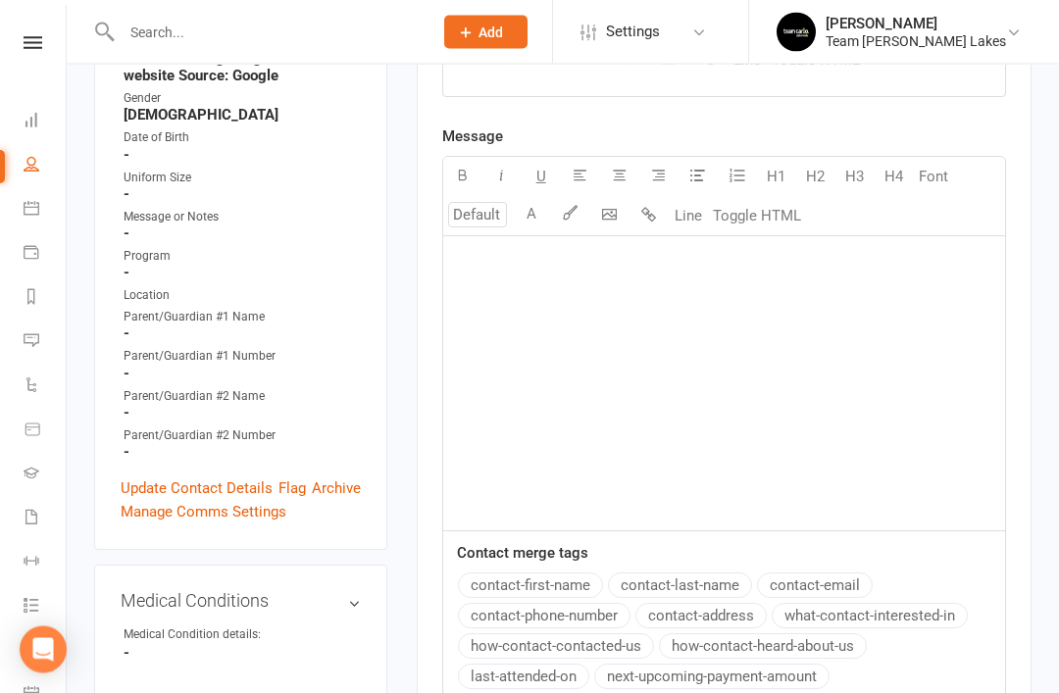
click at [230, 477] on link "Update Contact Details" at bounding box center [197, 489] width 152 height 24
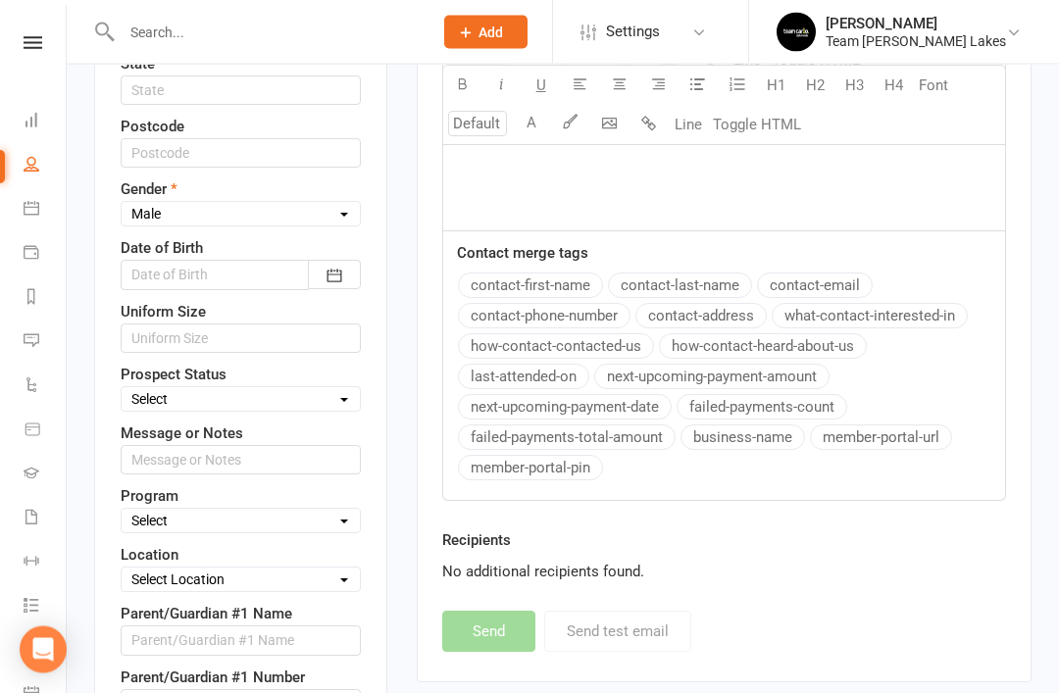
scroll to position [864, 0]
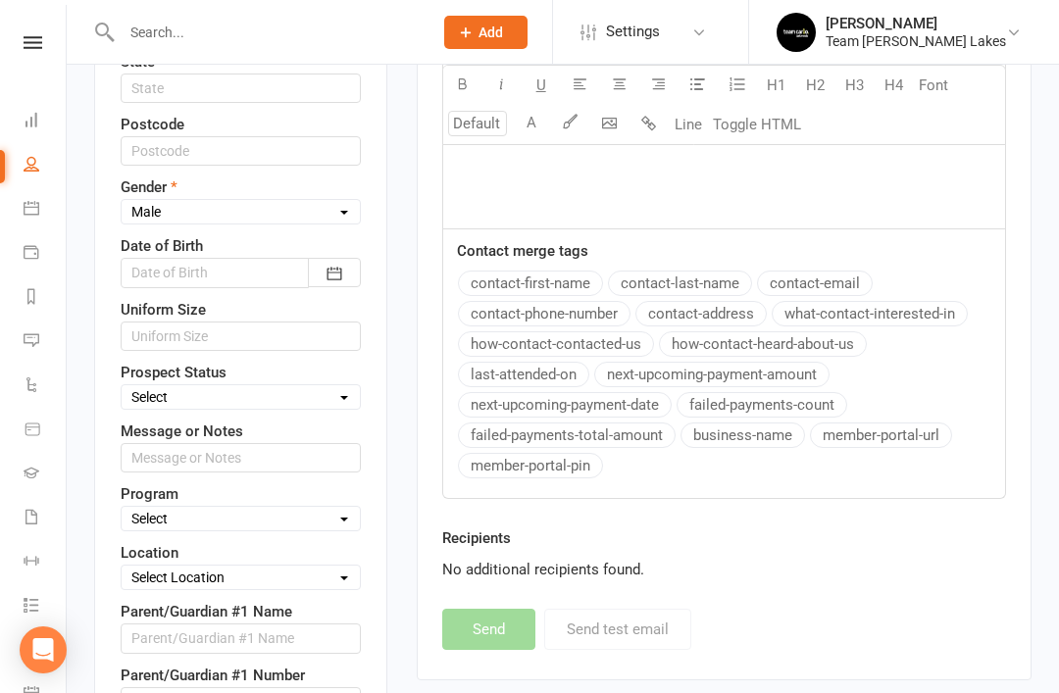
click at [331, 386] on select "Select Open Closed Website Lead Term Follow Up Waiting List Re-Target Funnel 1s…" at bounding box center [241, 397] width 238 height 22
select select "Closed"
click at [301, 443] on input "text" at bounding box center [241, 457] width 240 height 29
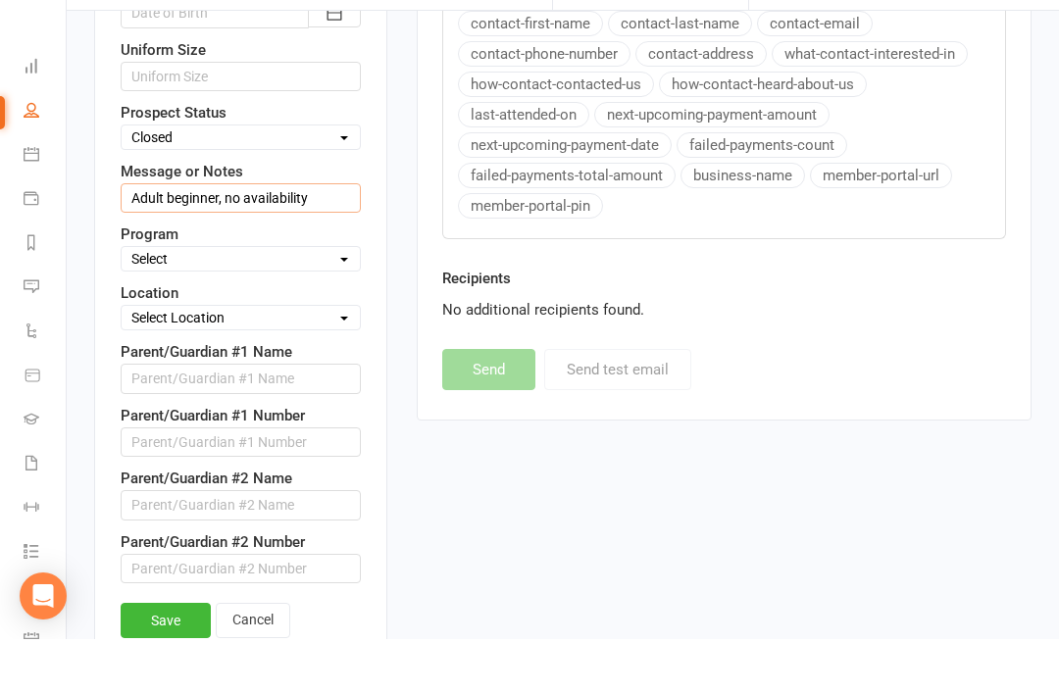
scroll to position [1265, 0]
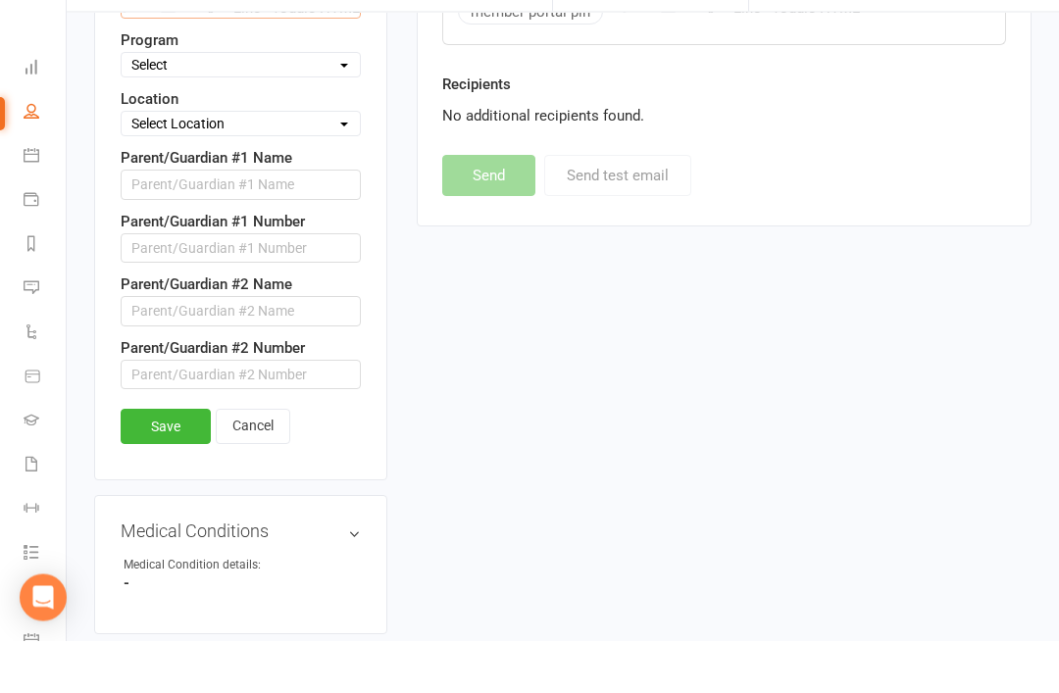
type input "Adult beginner, no availability"
click at [167, 462] on link "Save" at bounding box center [166, 479] width 90 height 35
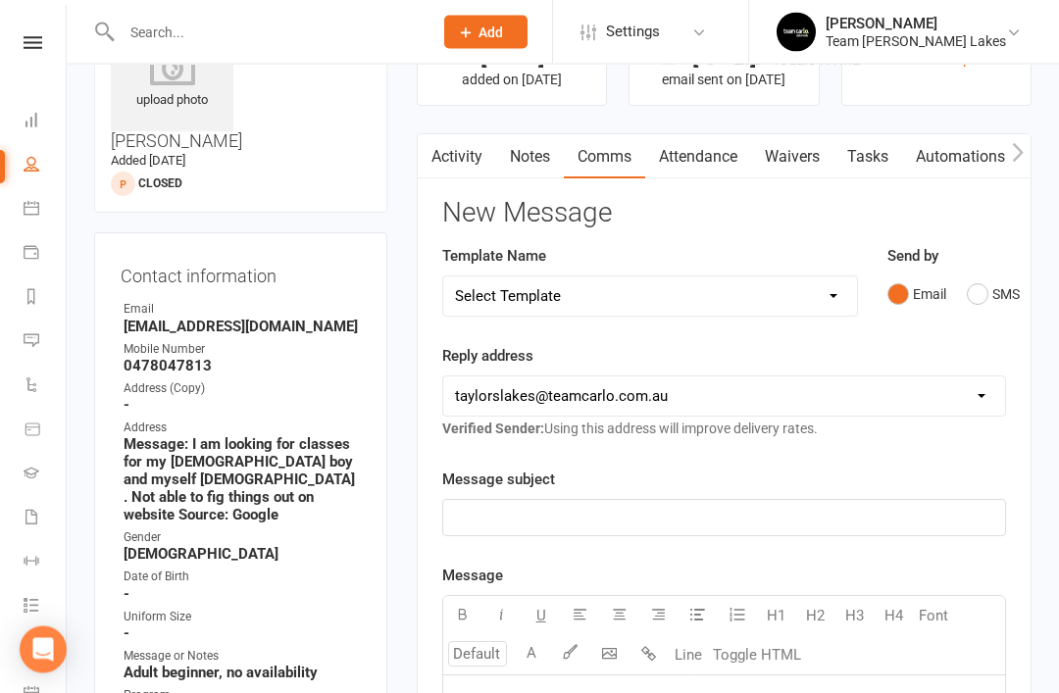
scroll to position [123, 0]
click at [348, 32] on input "text" at bounding box center [267, 32] width 303 height 27
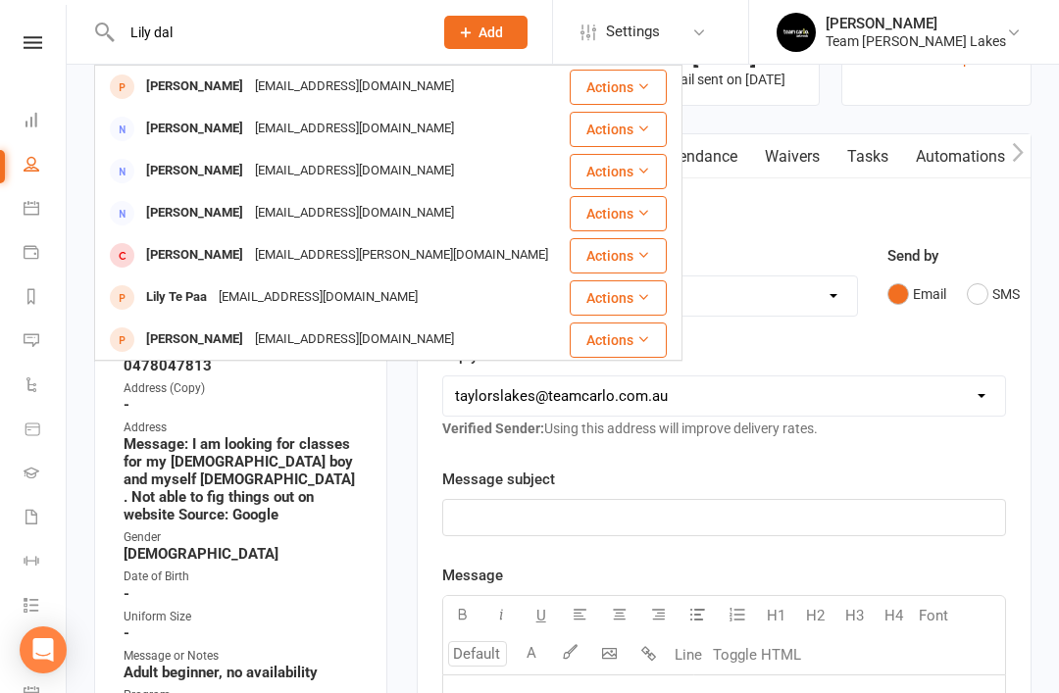
type input "Lily dal"
click at [211, 77] on div "Lily Dalglish" at bounding box center [194, 87] width 109 height 28
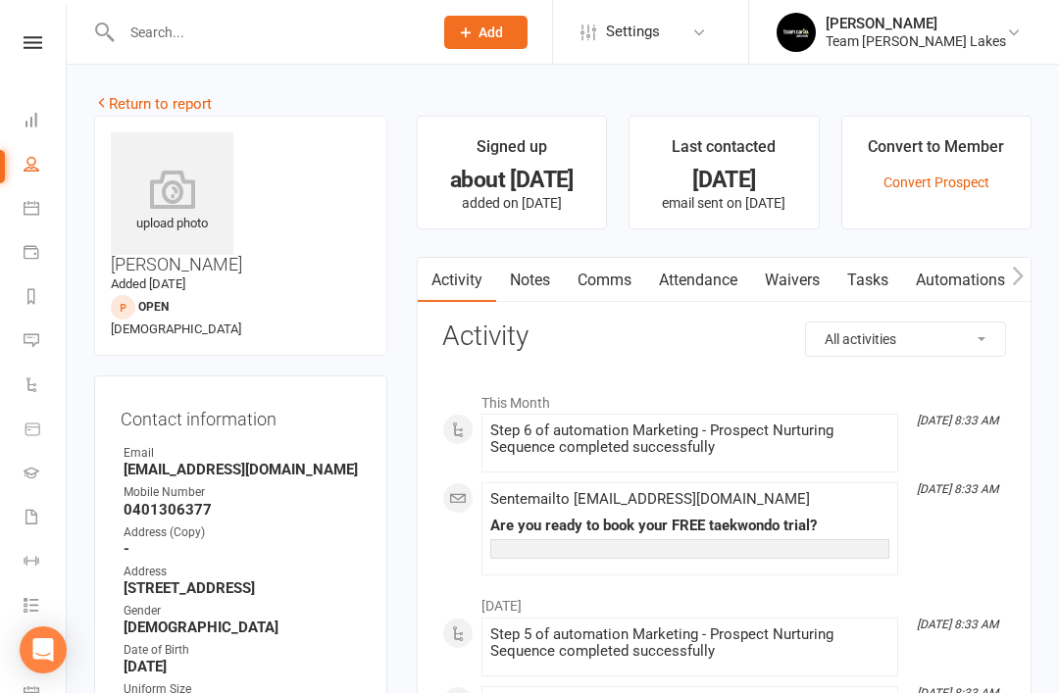
click at [543, 275] on link "Notes" at bounding box center [530, 280] width 68 height 45
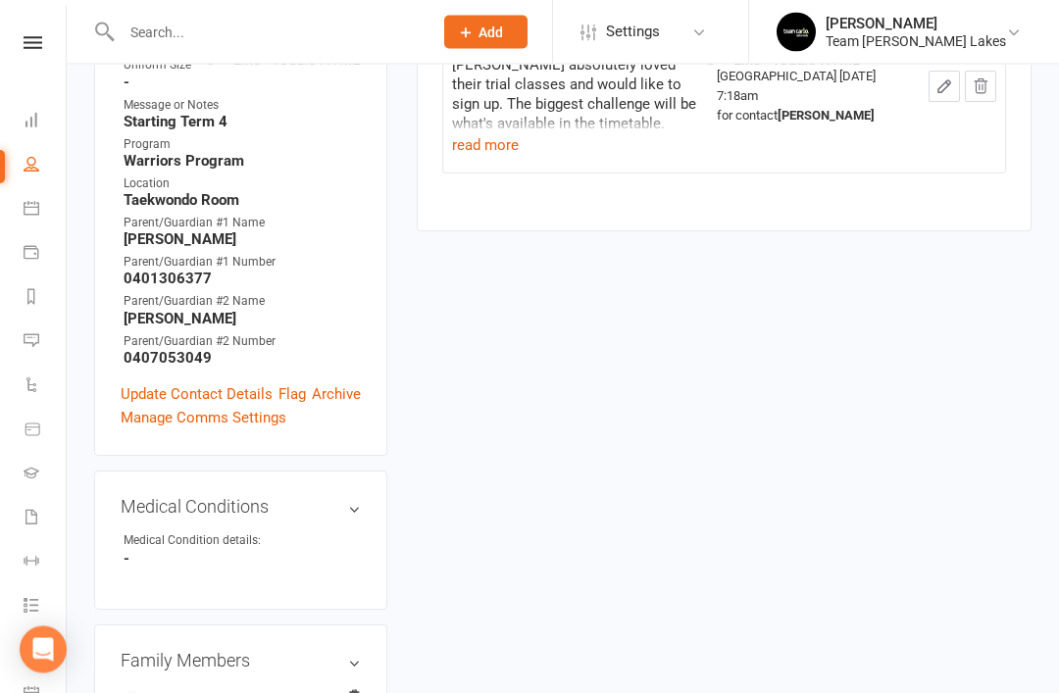
scroll to position [624, 0]
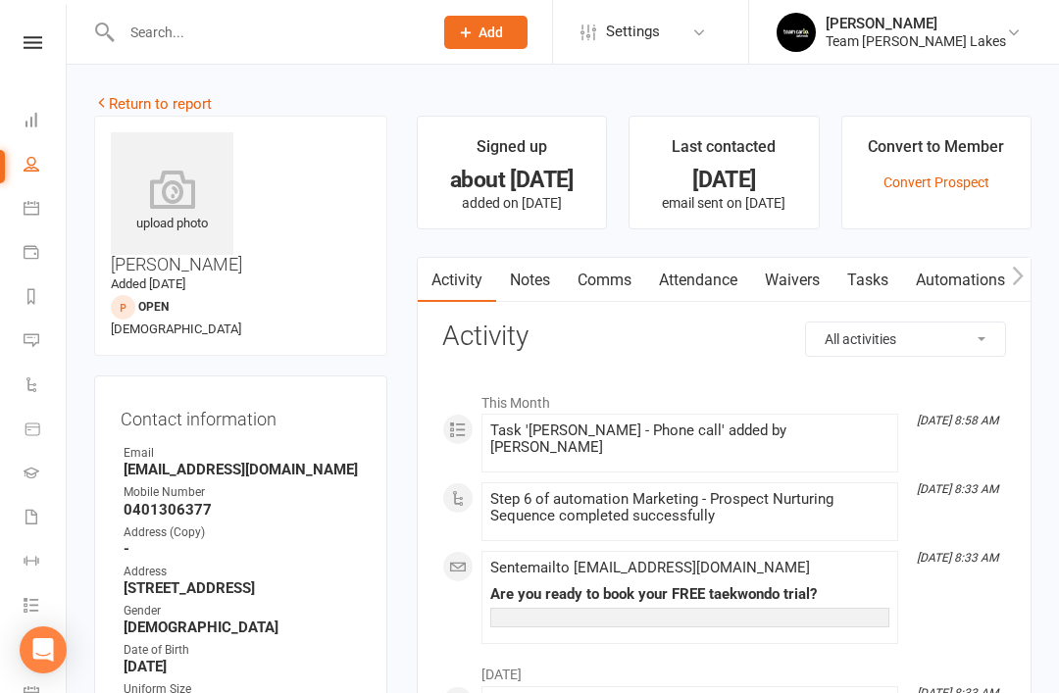
click at [548, 283] on link "Notes" at bounding box center [530, 280] width 68 height 45
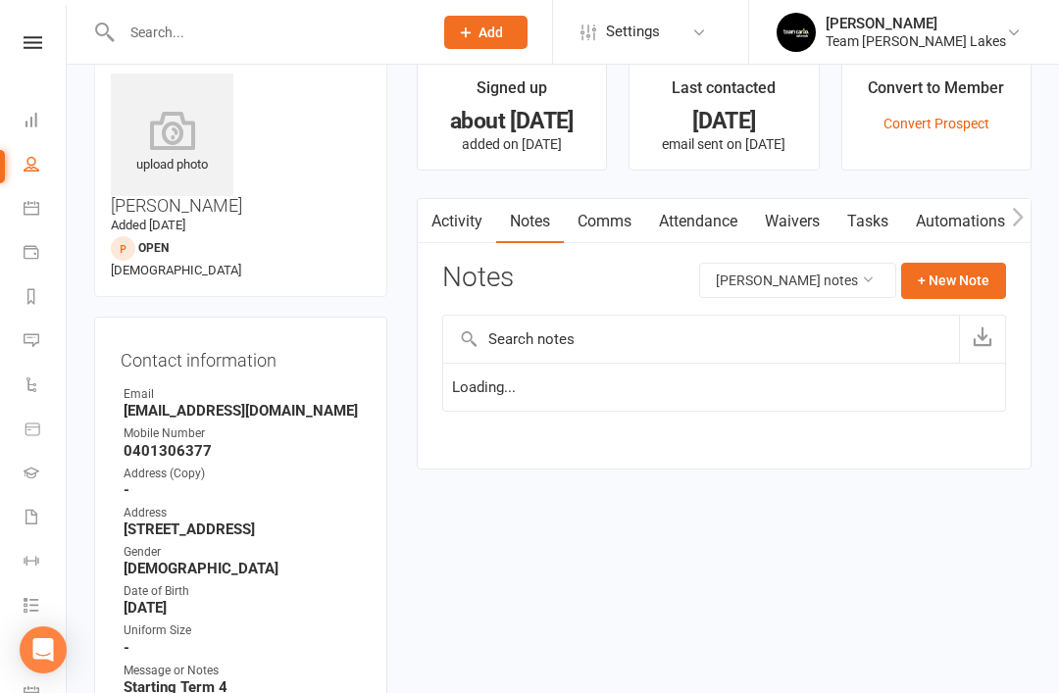
scroll to position [63, 0]
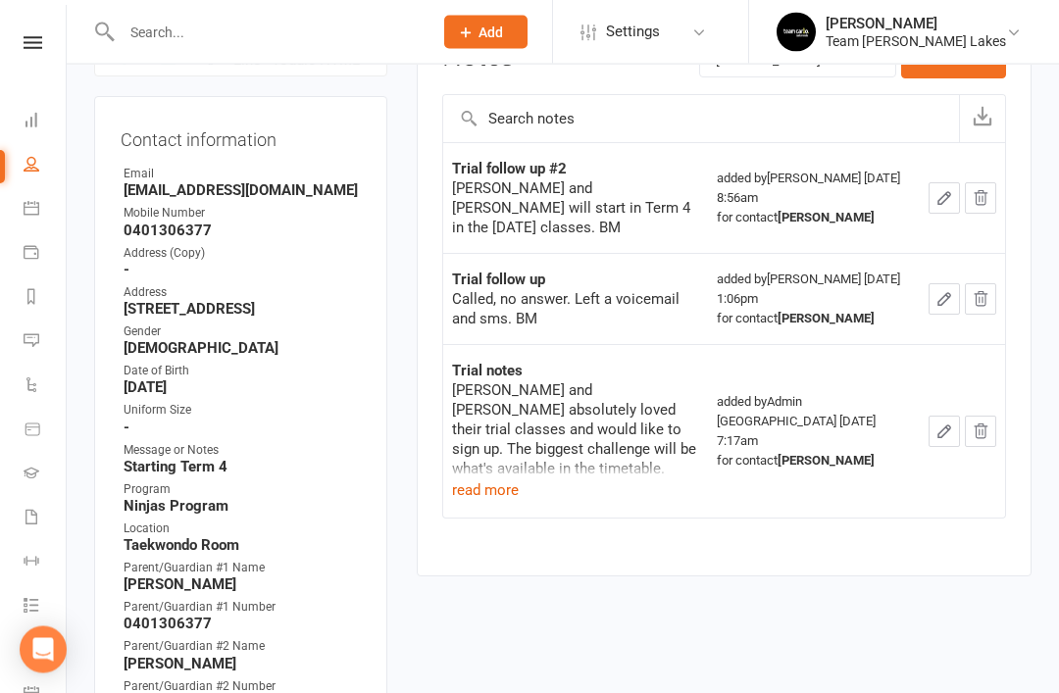
click at [481, 479] on button "read more" at bounding box center [485, 491] width 67 height 24
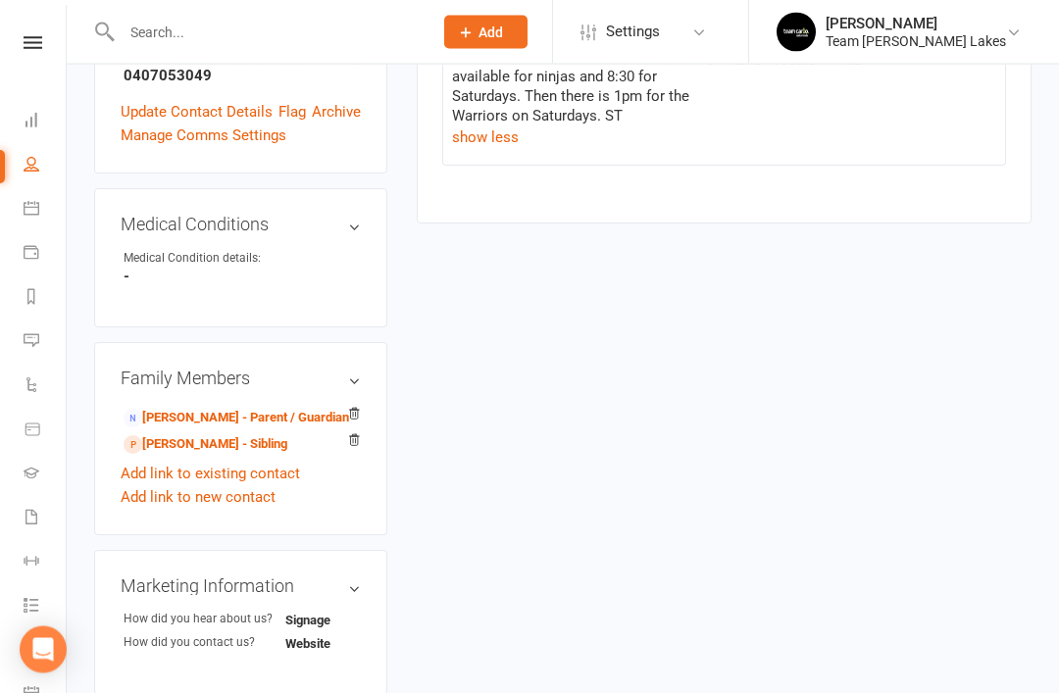
scroll to position [907, 0]
click at [246, 408] on link "Meaghan Dalglish - Parent / Guardian" at bounding box center [235, 418] width 225 height 21
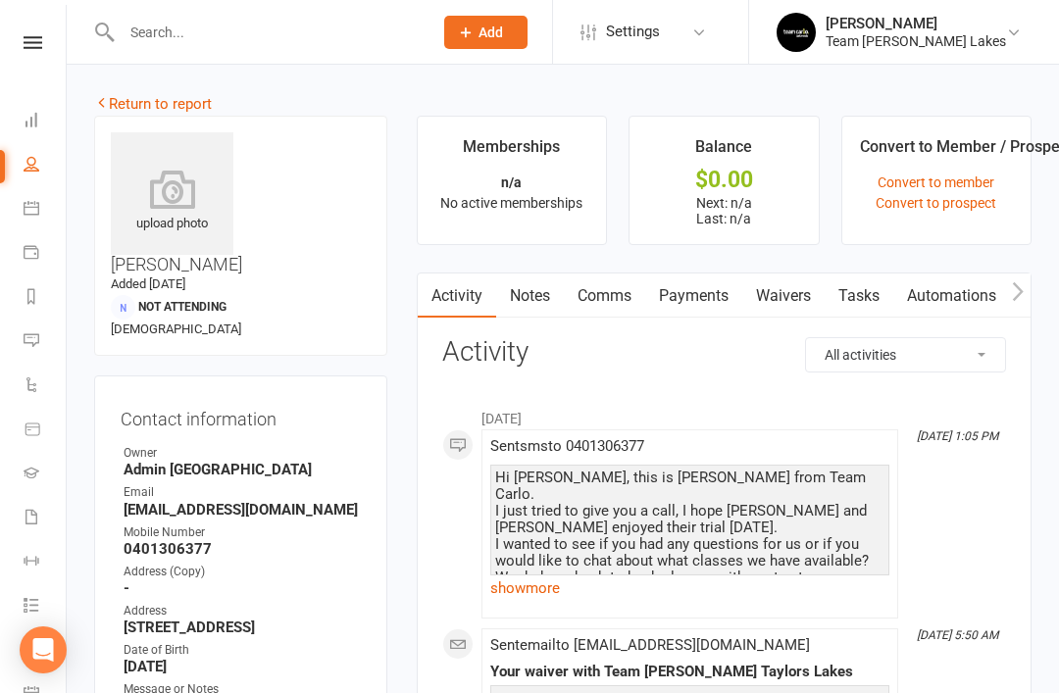
click at [545, 301] on link "Notes" at bounding box center [530, 295] width 68 height 45
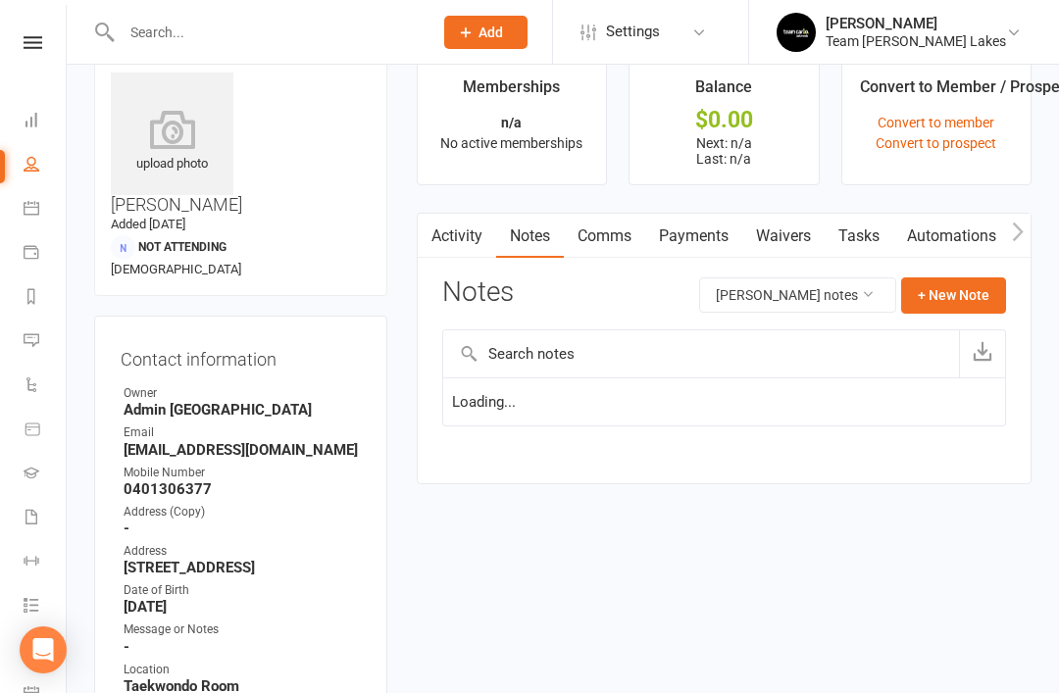
scroll to position [63, 0]
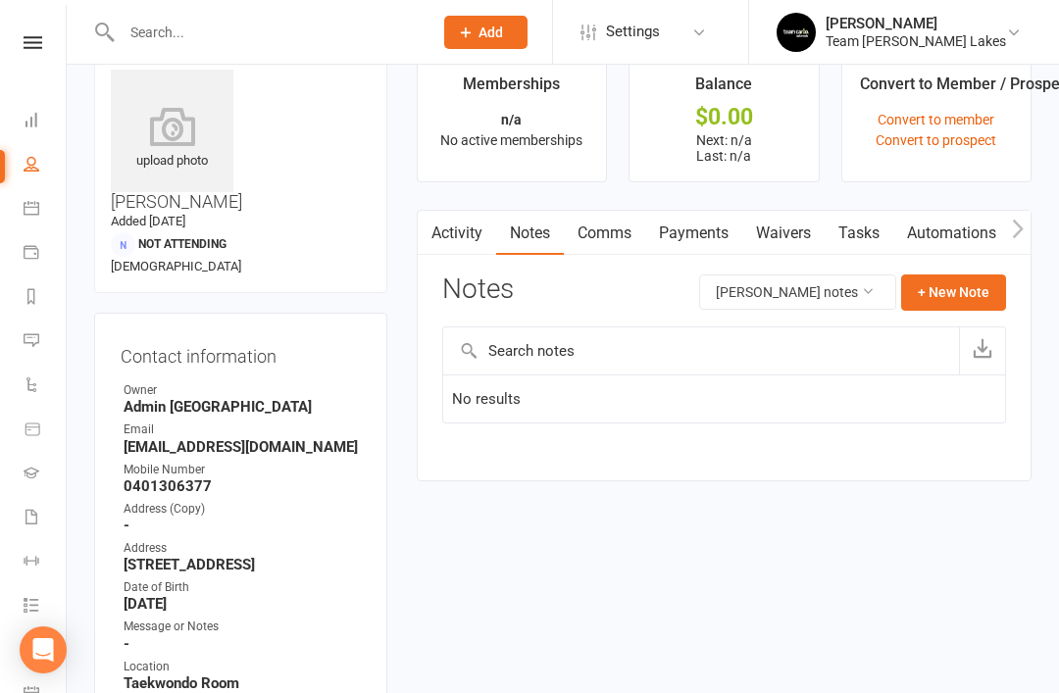
click at [456, 242] on link "Activity" at bounding box center [457, 233] width 78 height 45
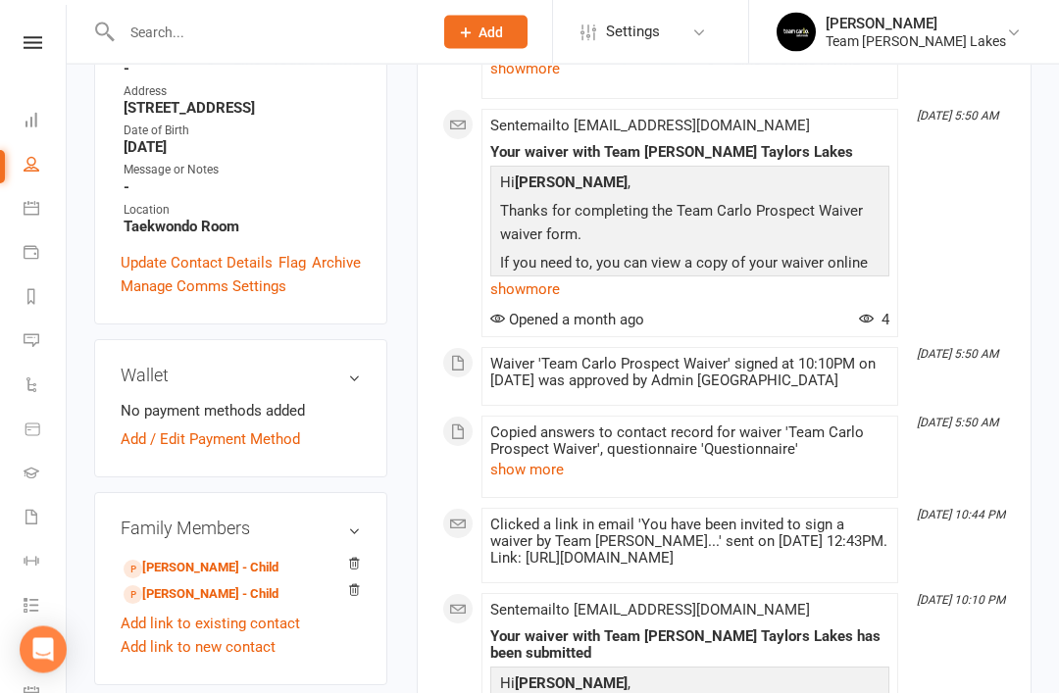
scroll to position [519, 0]
click at [222, 558] on link "Quinn Dalglish - Child" at bounding box center [200, 568] width 155 height 21
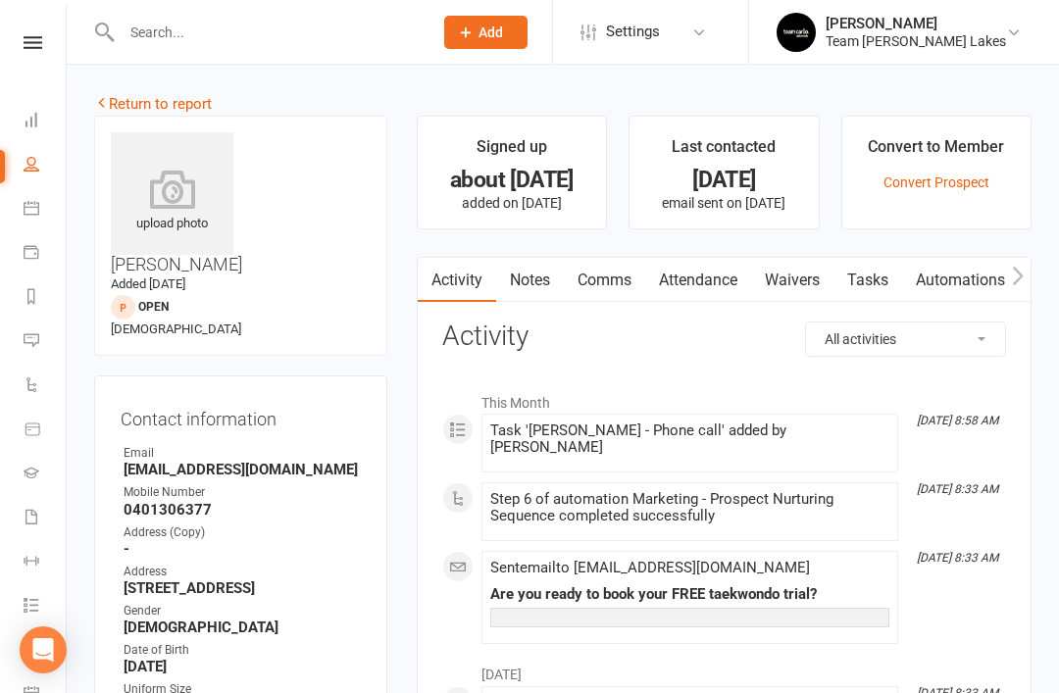
click at [548, 285] on link "Notes" at bounding box center [530, 280] width 68 height 45
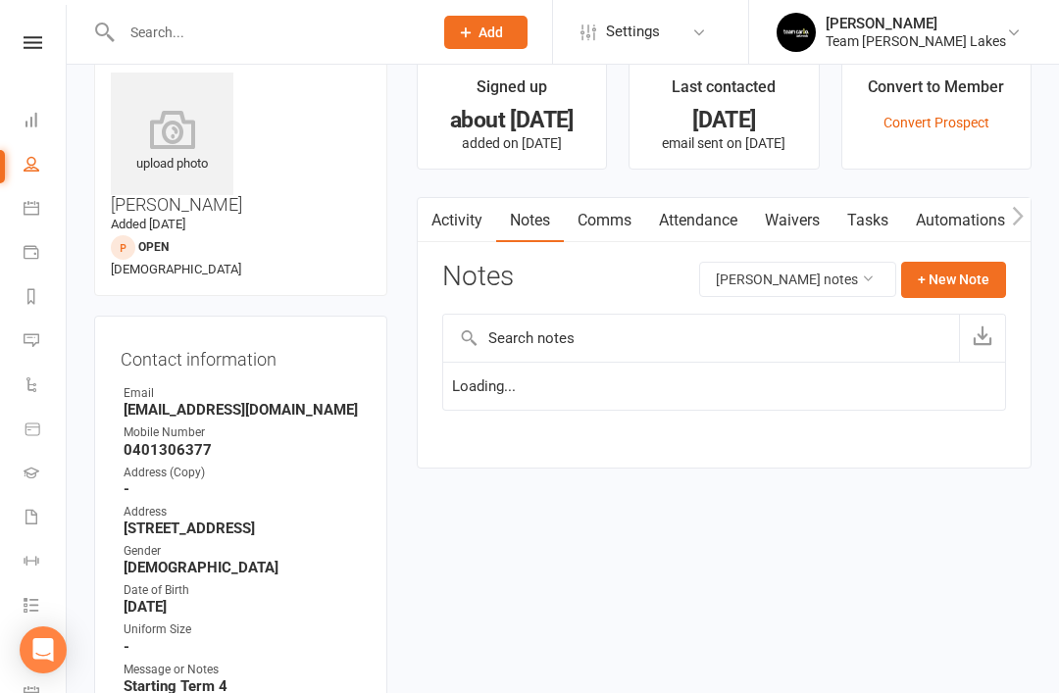
scroll to position [63, 0]
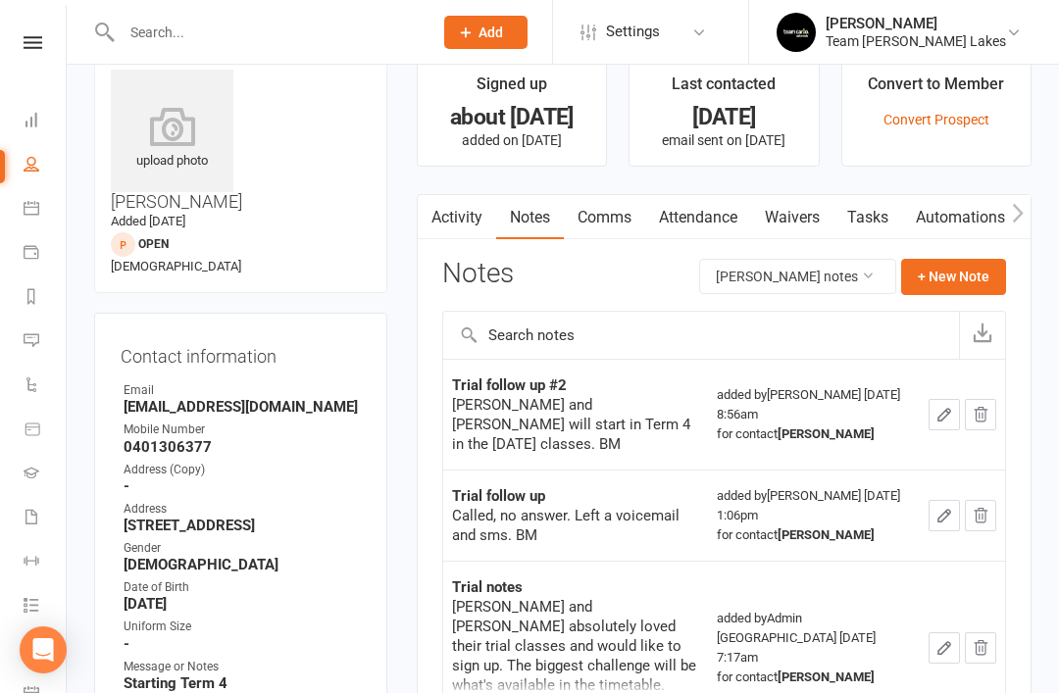
click at [873, 215] on link "Tasks" at bounding box center [867, 217] width 69 height 45
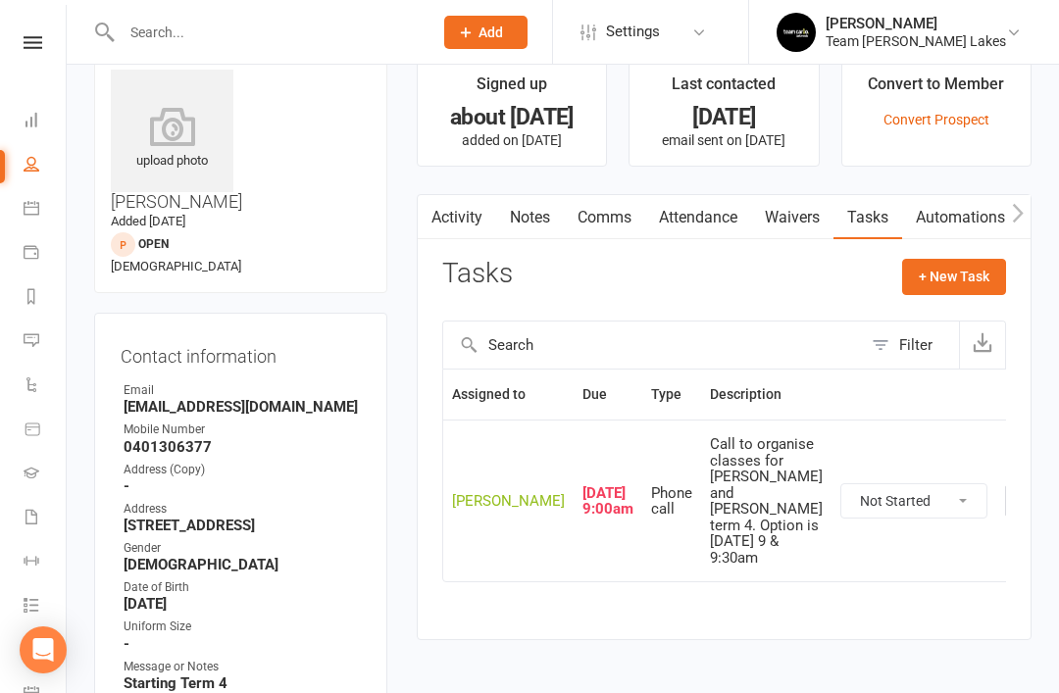
click at [1005, 517] on button "button" at bounding box center [1020, 500] width 31 height 31
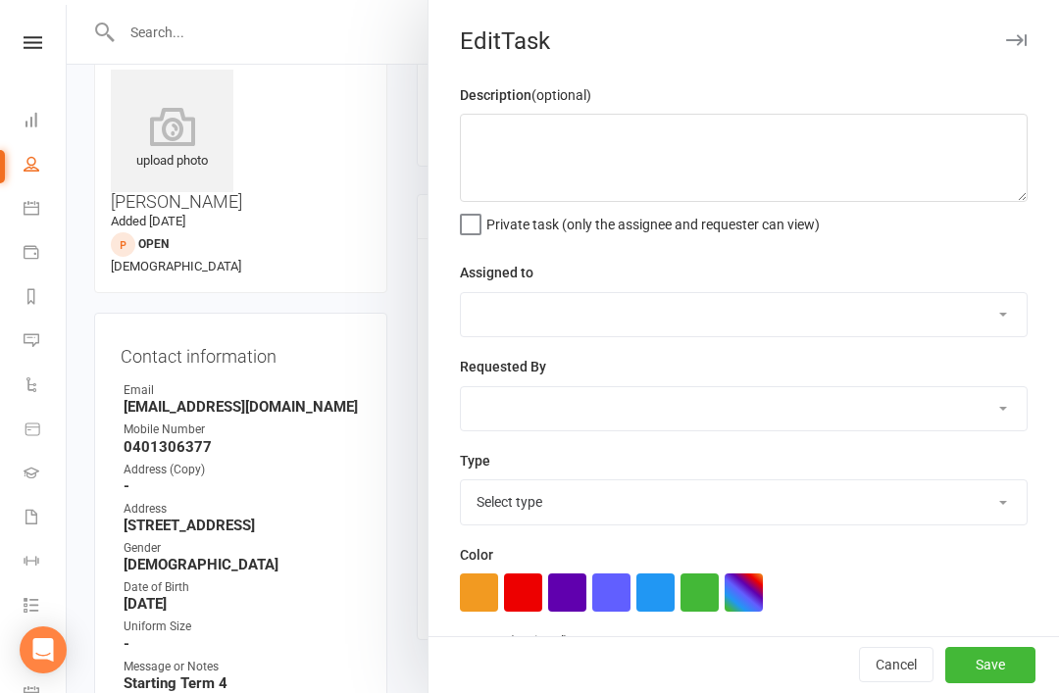
type textarea "Call to organise classes for Lily and Quinn term 4. Option is Saturday 9 & 9:30…"
select select "32968"
type input "[DATE]"
type input "9:00am"
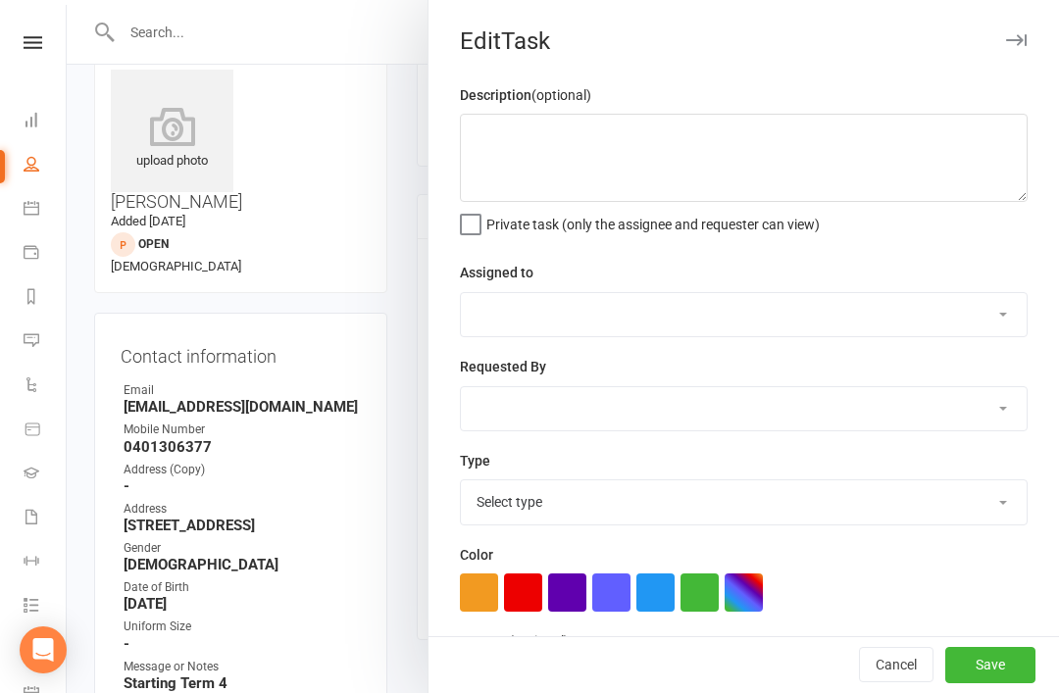
checkbox input "true"
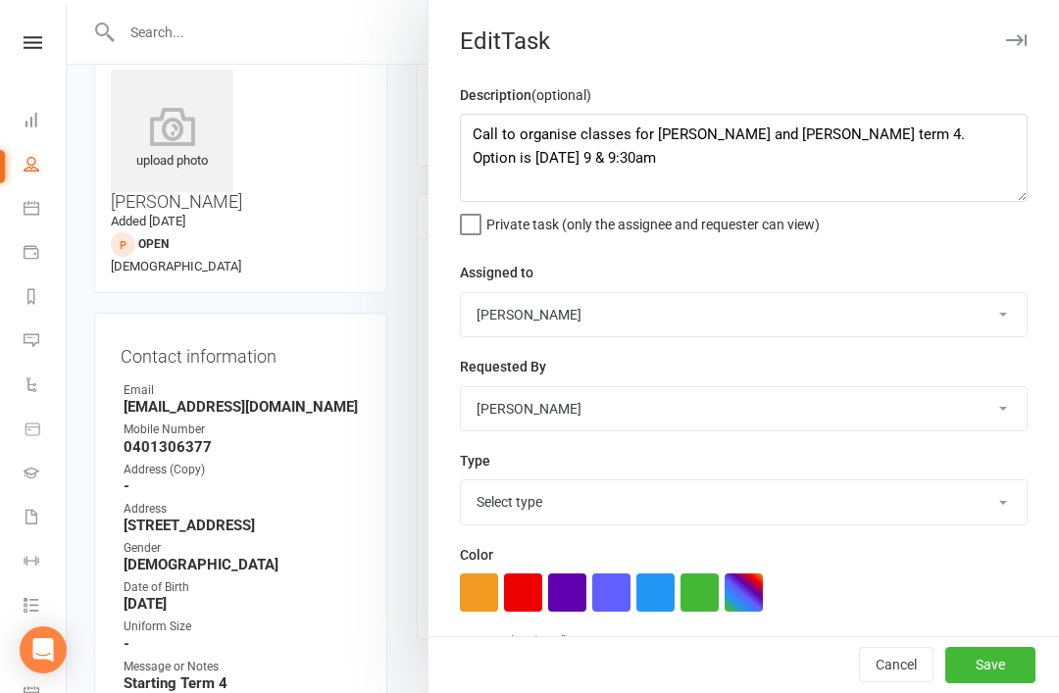
select select "2576"
click at [1000, 144] on textarea "Call to organise classes for Lily and Quinn term 4. Option is Saturday 9 & 9:30…" at bounding box center [743, 158] width 567 height 88
type textarea "Call to organise classes for Lily and Quinn term 4. Option is Saturday 9 & 9:30…"
click at [992, 666] on button "Save" at bounding box center [990, 665] width 90 height 35
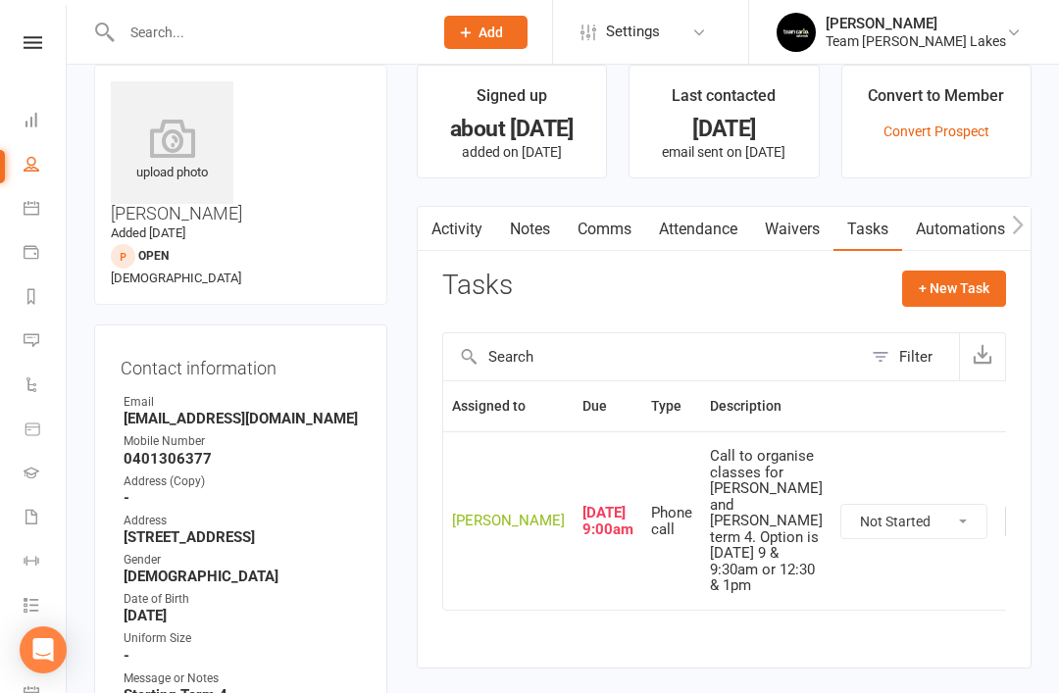
scroll to position [50, 0]
click at [535, 248] on link "Notes" at bounding box center [530, 230] width 68 height 45
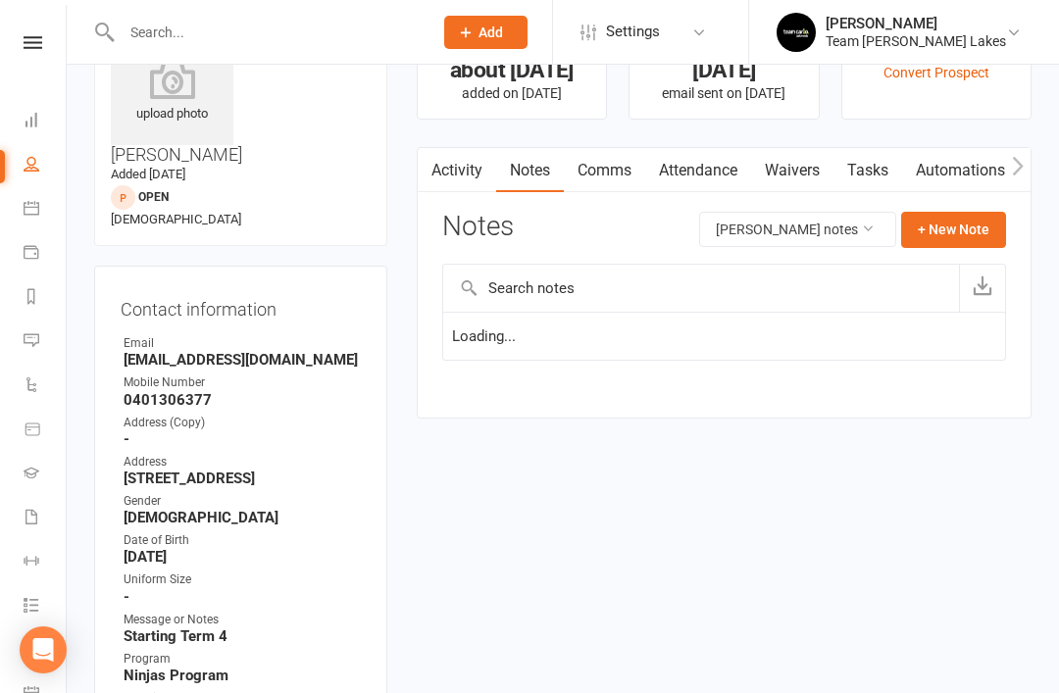
scroll to position [113, 0]
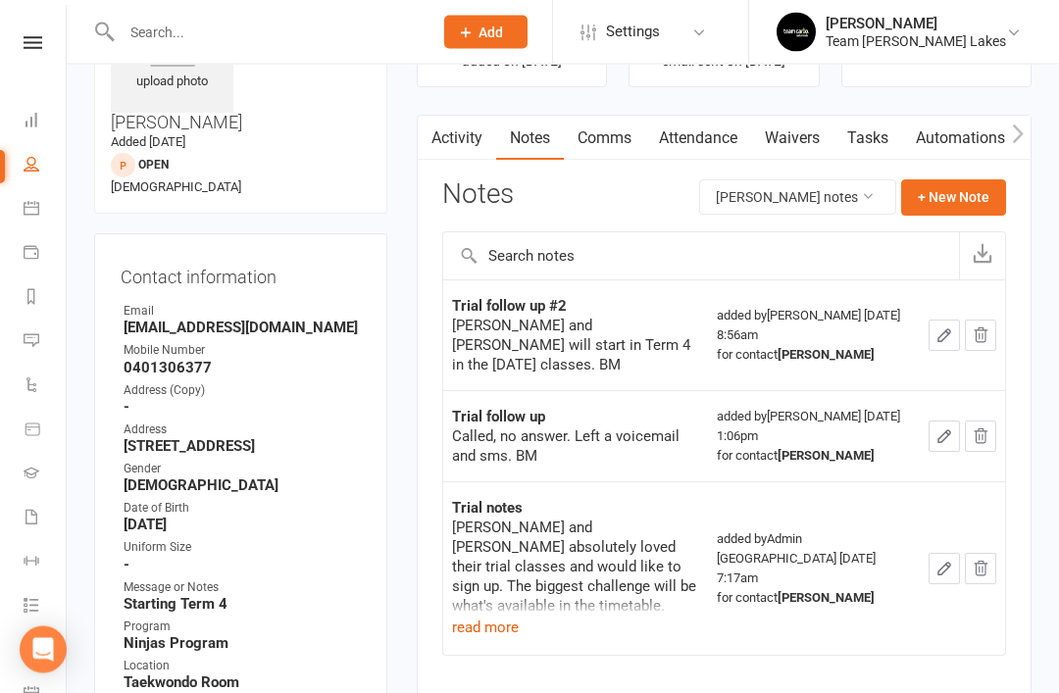
click at [486, 616] on button "read more" at bounding box center [485, 628] width 67 height 24
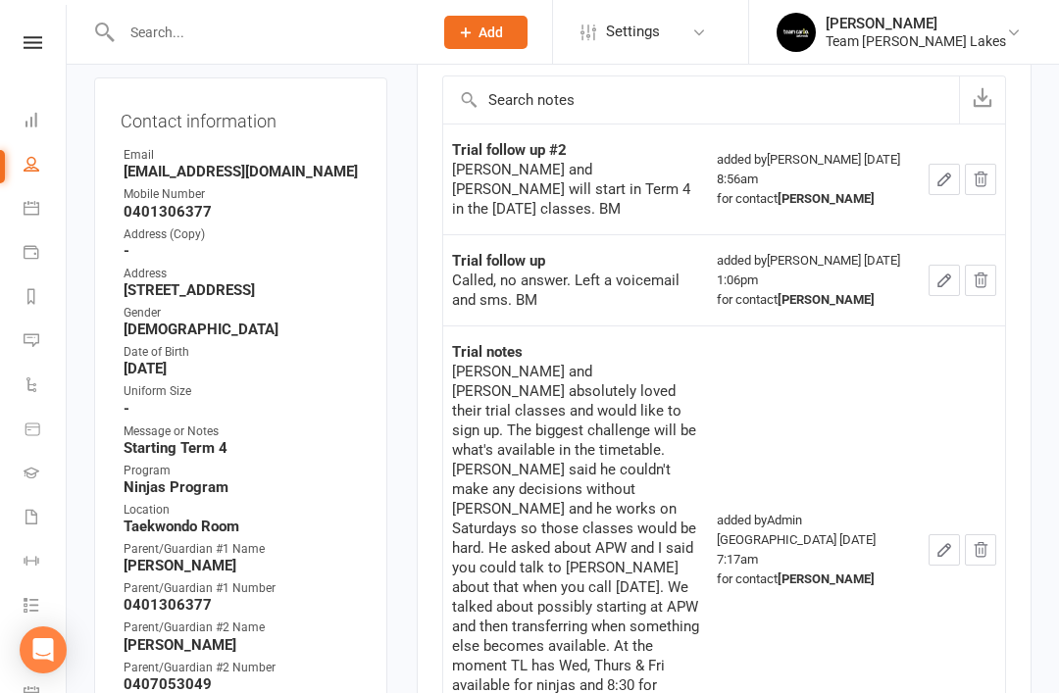
scroll to position [297, 0]
click at [39, 209] on link "Calendar" at bounding box center [46, 210] width 44 height 44
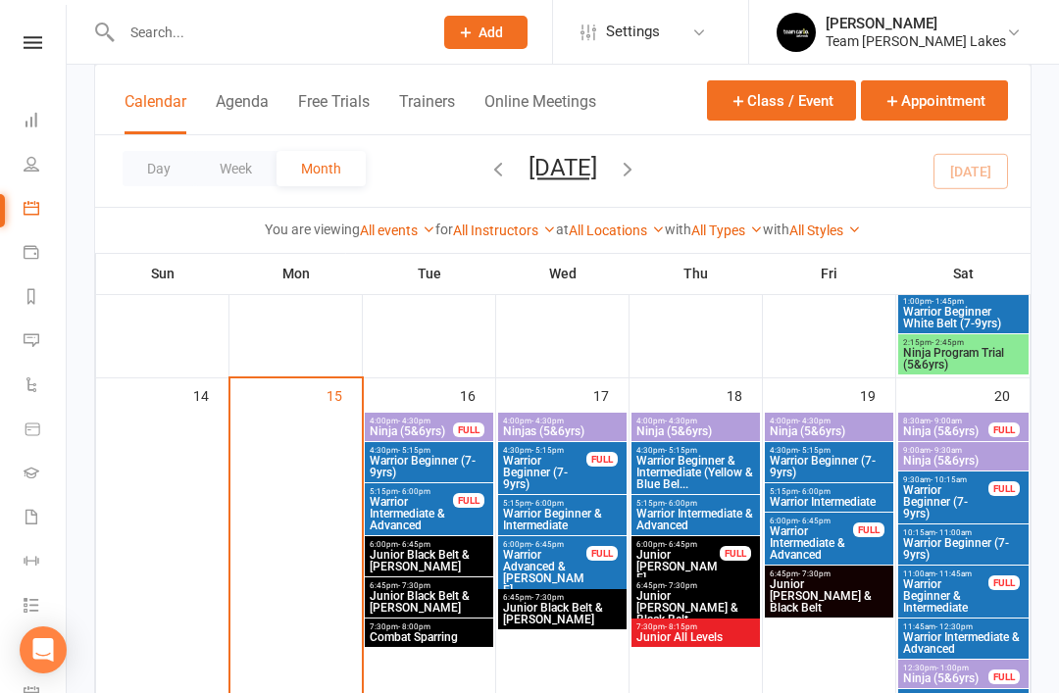
scroll to position [810, 0]
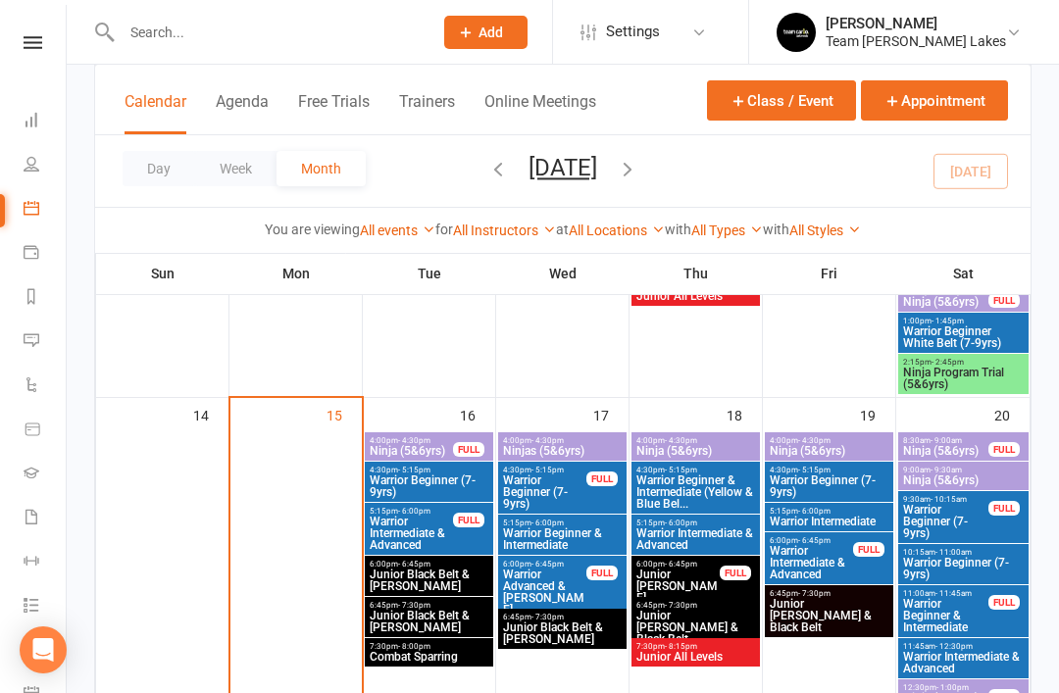
click at [286, 26] on input "text" at bounding box center [267, 32] width 303 height 27
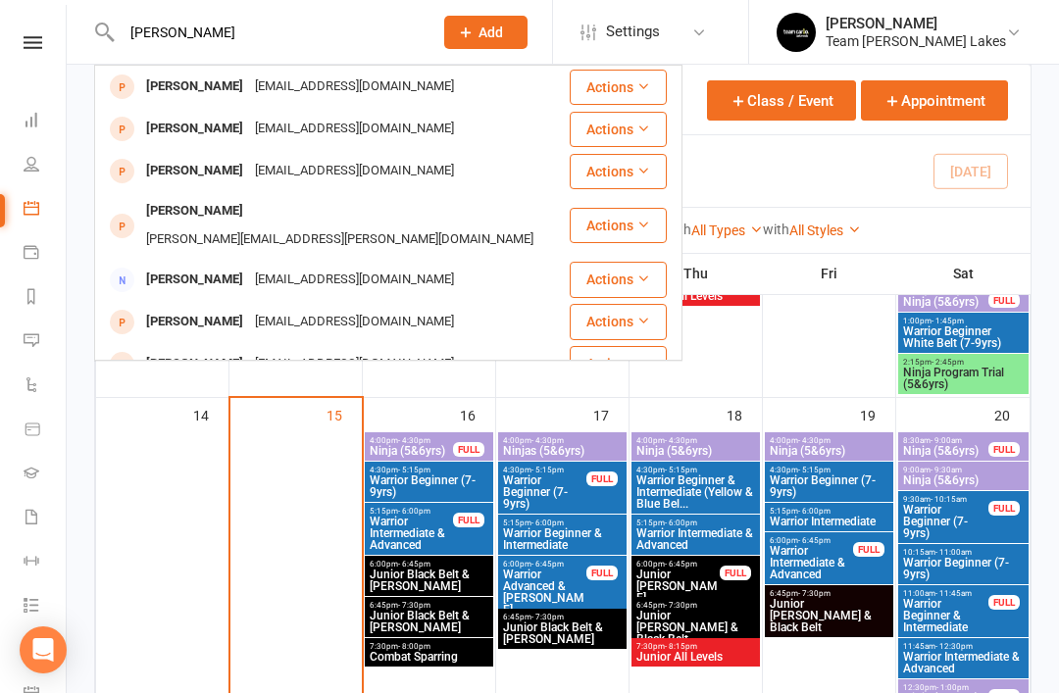
type input "Quinn"
click at [249, 94] on div "Madalglish@gmail.com" at bounding box center [354, 87] width 211 height 28
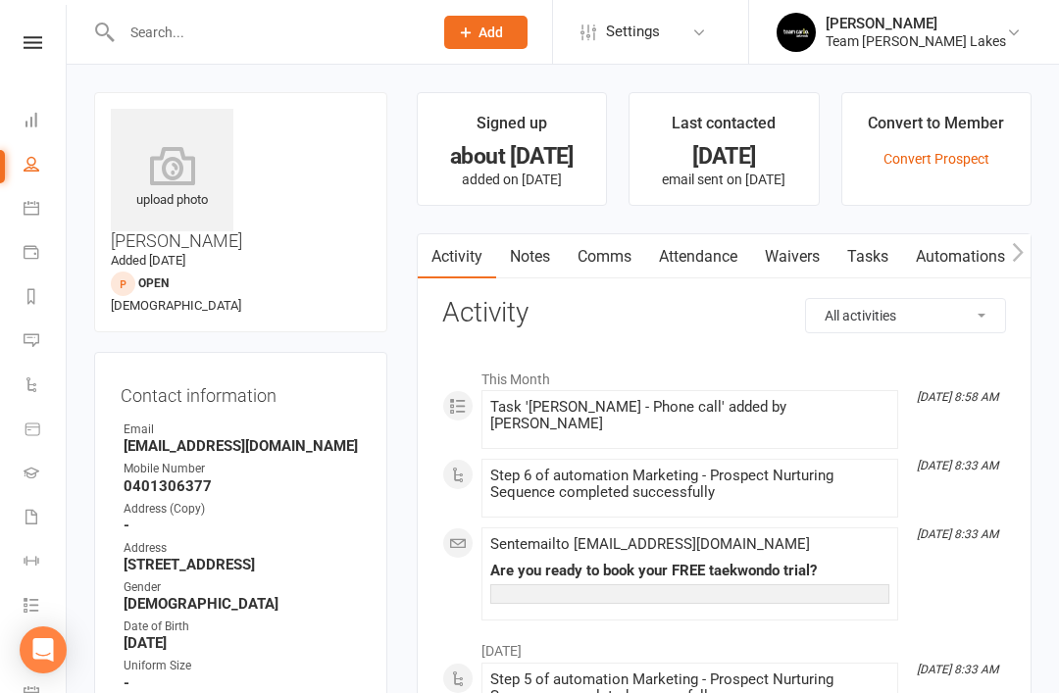
click at [30, 213] on icon at bounding box center [32, 208] width 16 height 16
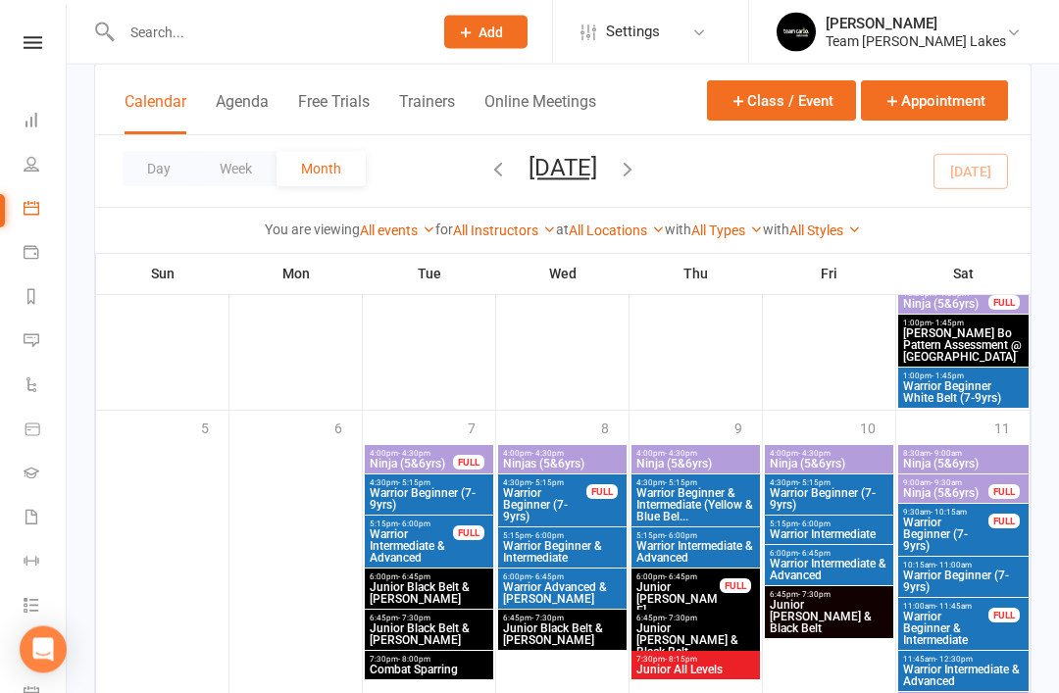
scroll to position [1994, 0]
click at [948, 508] on span "- 10:15am" at bounding box center [948, 512] width 36 height 9
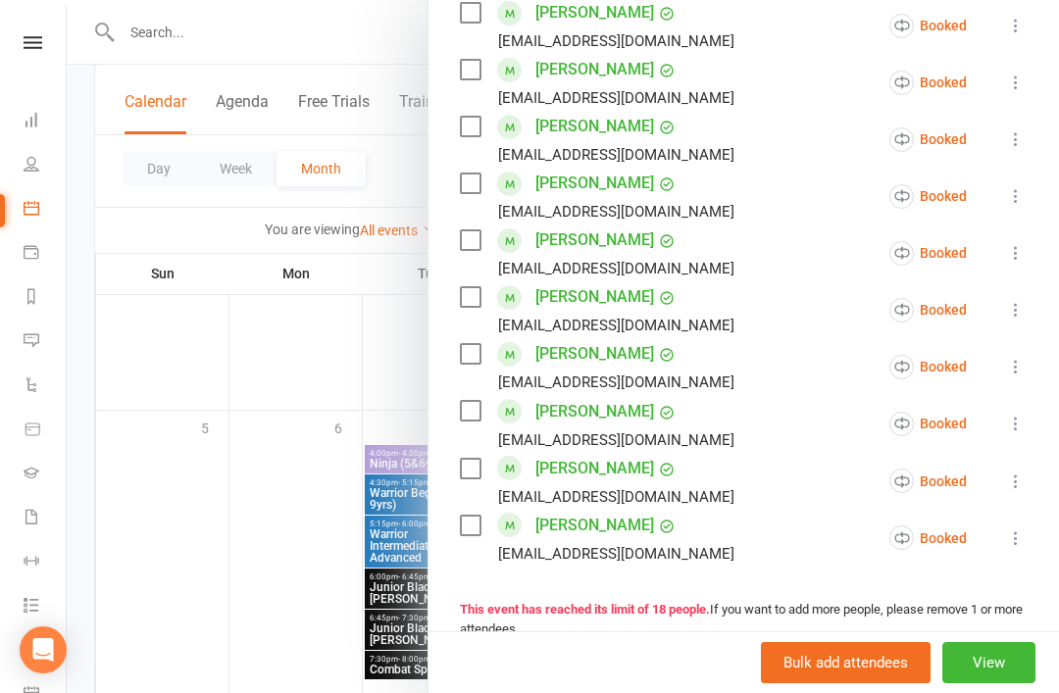
scroll to position [859, 0]
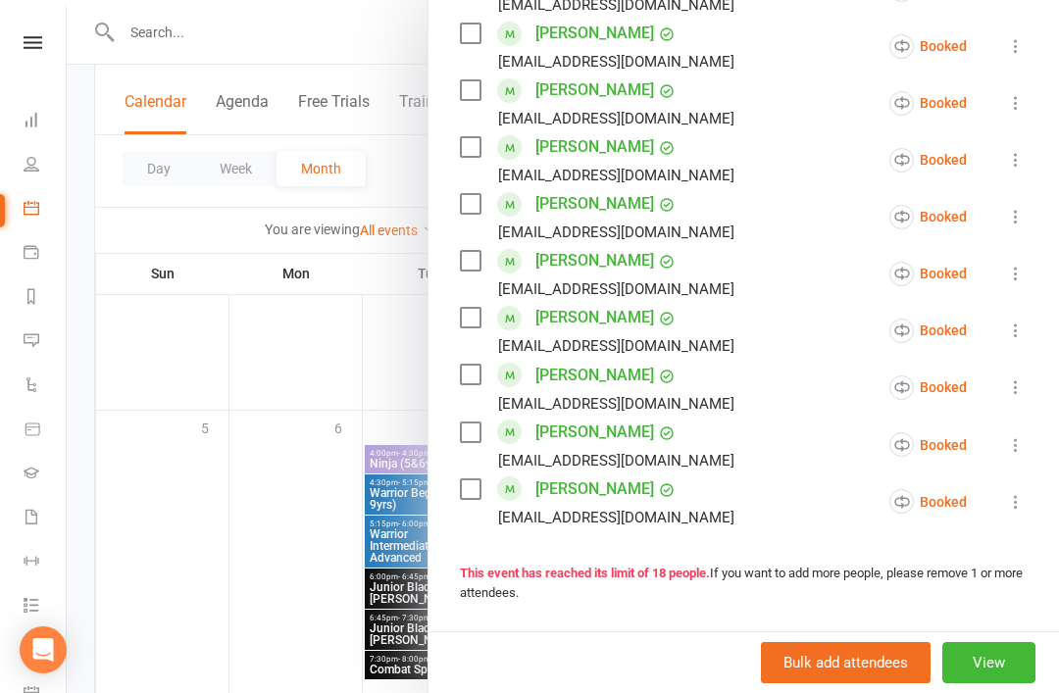
click at [1001, 683] on button "View" at bounding box center [988, 662] width 93 height 41
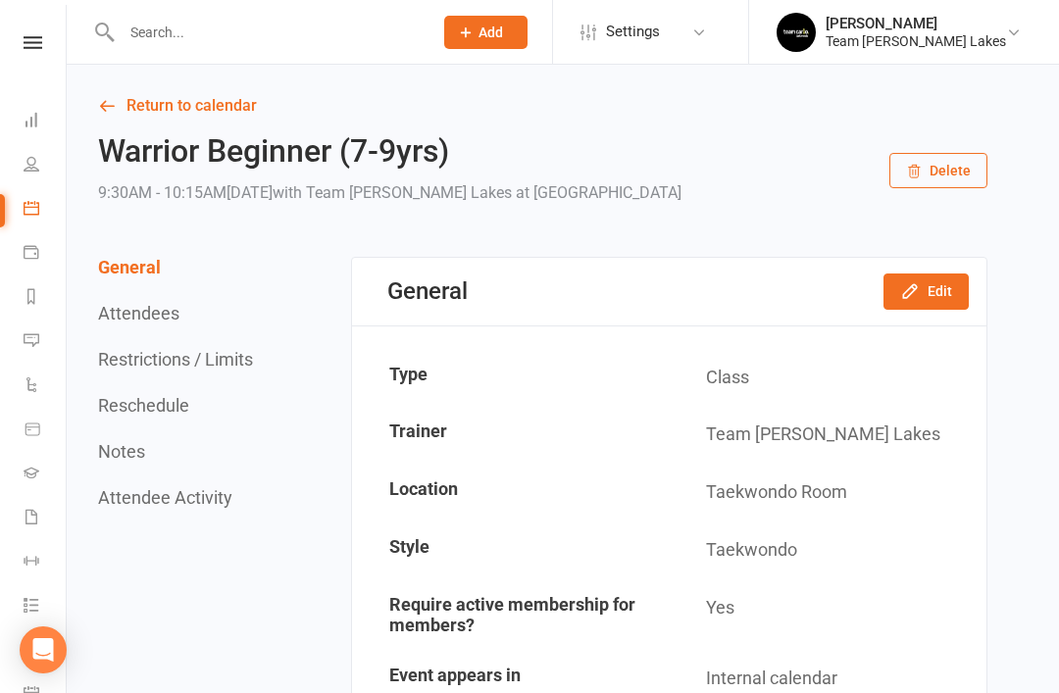
click at [122, 105] on link "Return to calendar" at bounding box center [542, 105] width 889 height 27
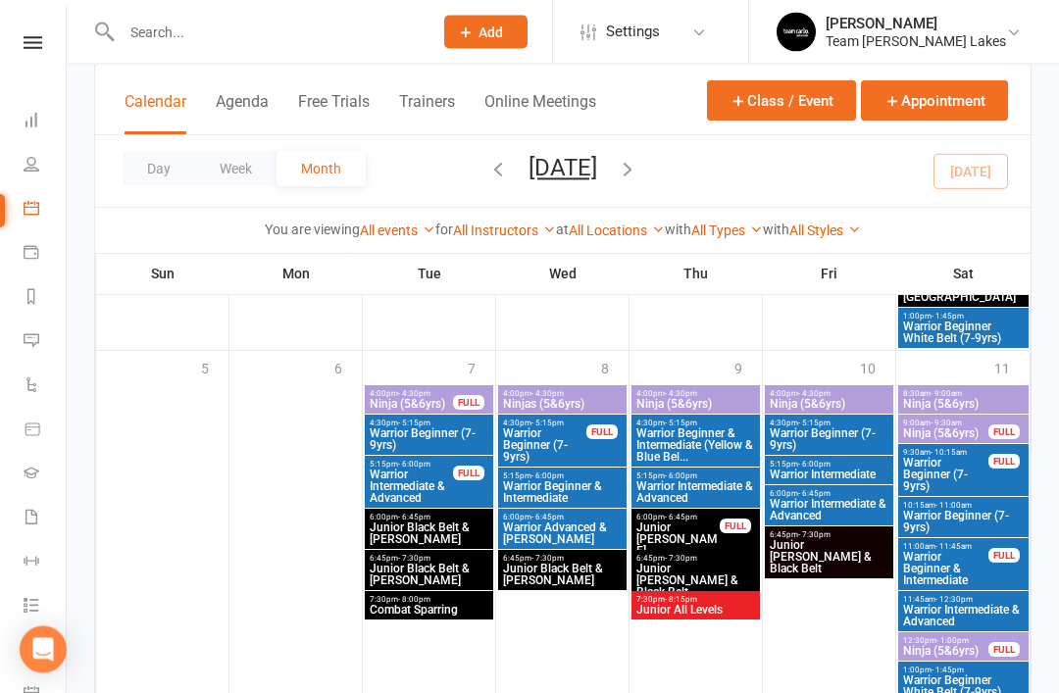
scroll to position [2056, 0]
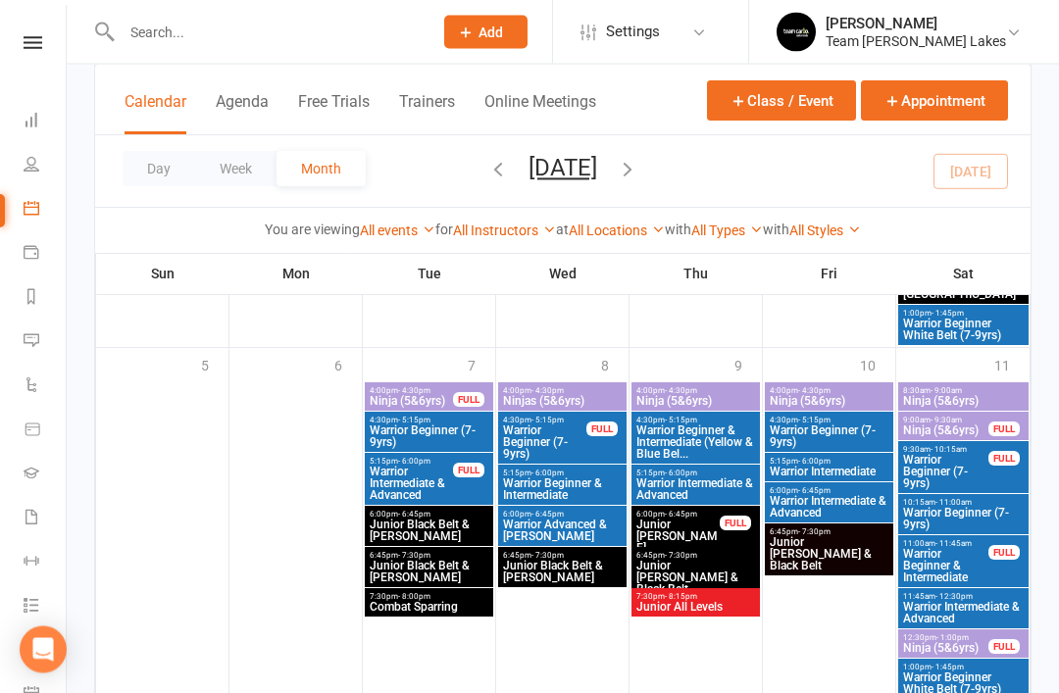
click at [937, 426] on span "Ninja (5&6yrs)" at bounding box center [945, 431] width 87 height 12
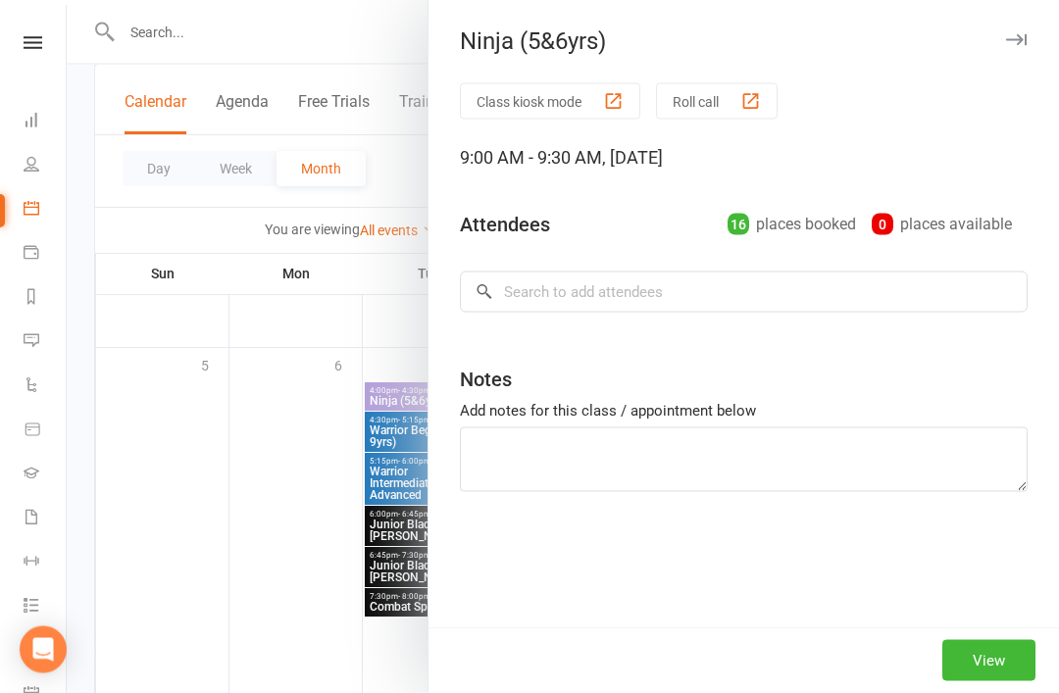
scroll to position [2057, 0]
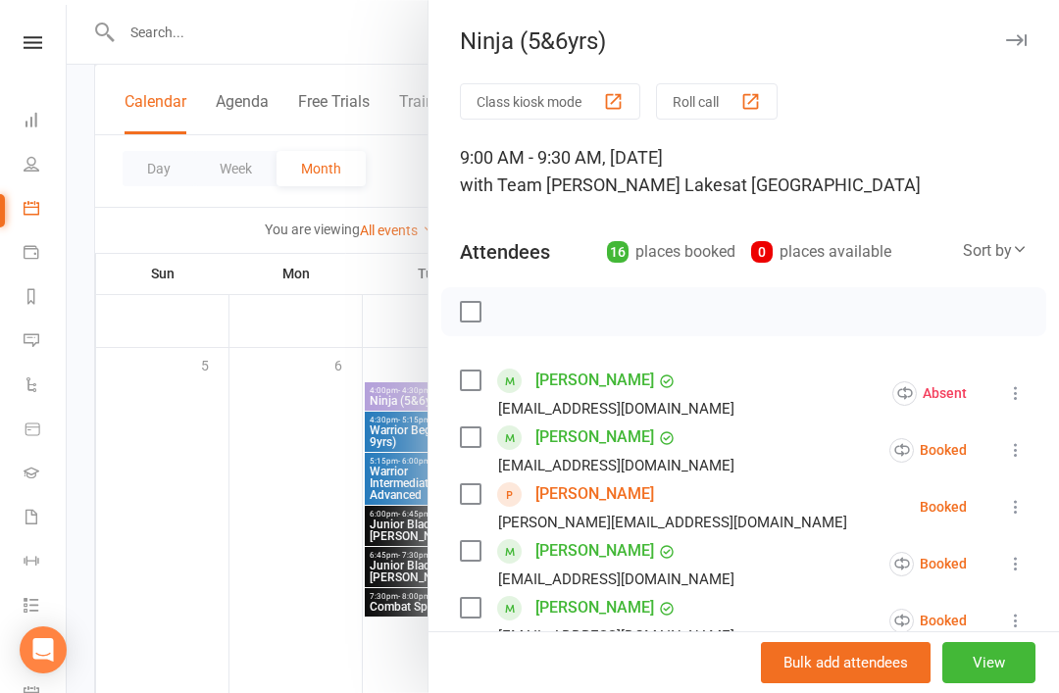
click at [988, 683] on button "View" at bounding box center [988, 662] width 93 height 41
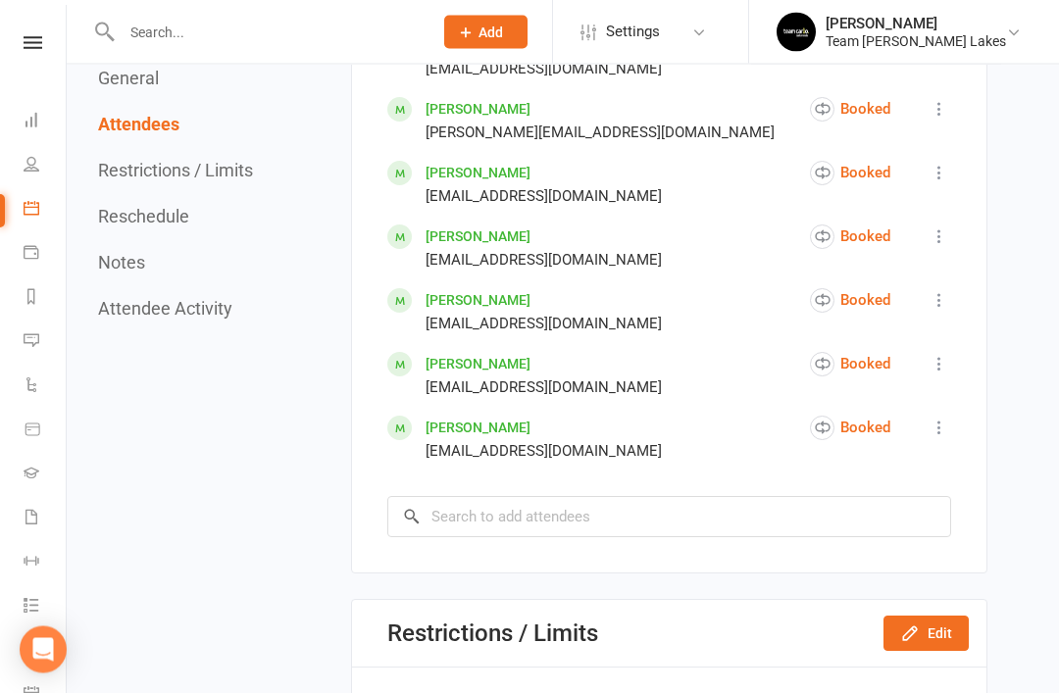
scroll to position [1754, 0]
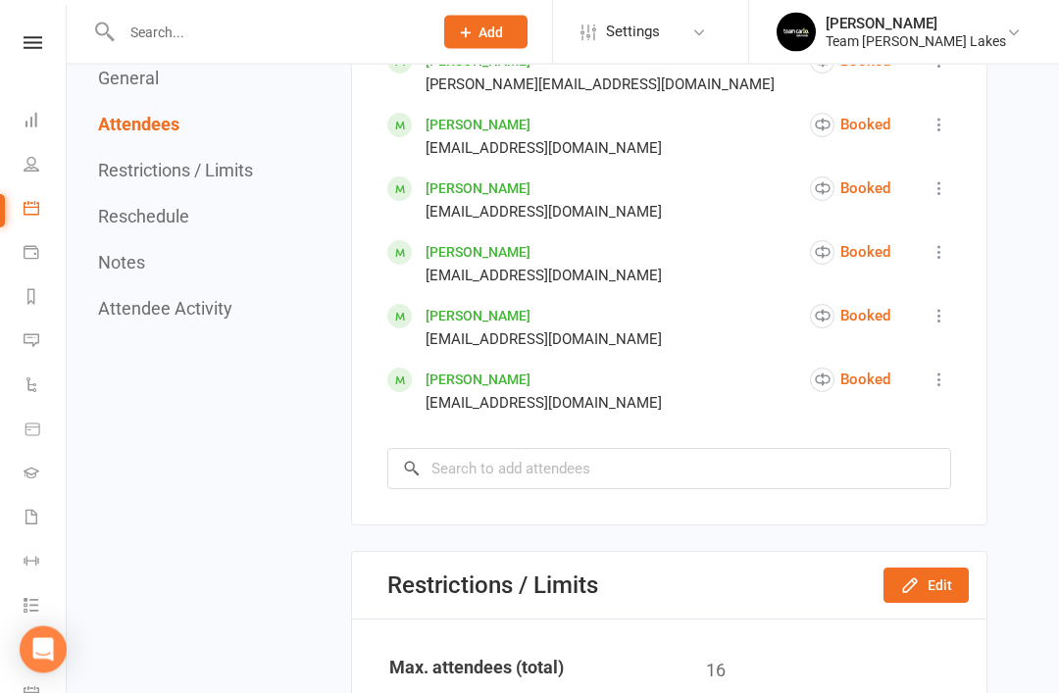
click at [931, 577] on button "Edit" at bounding box center [925, 585] width 85 height 35
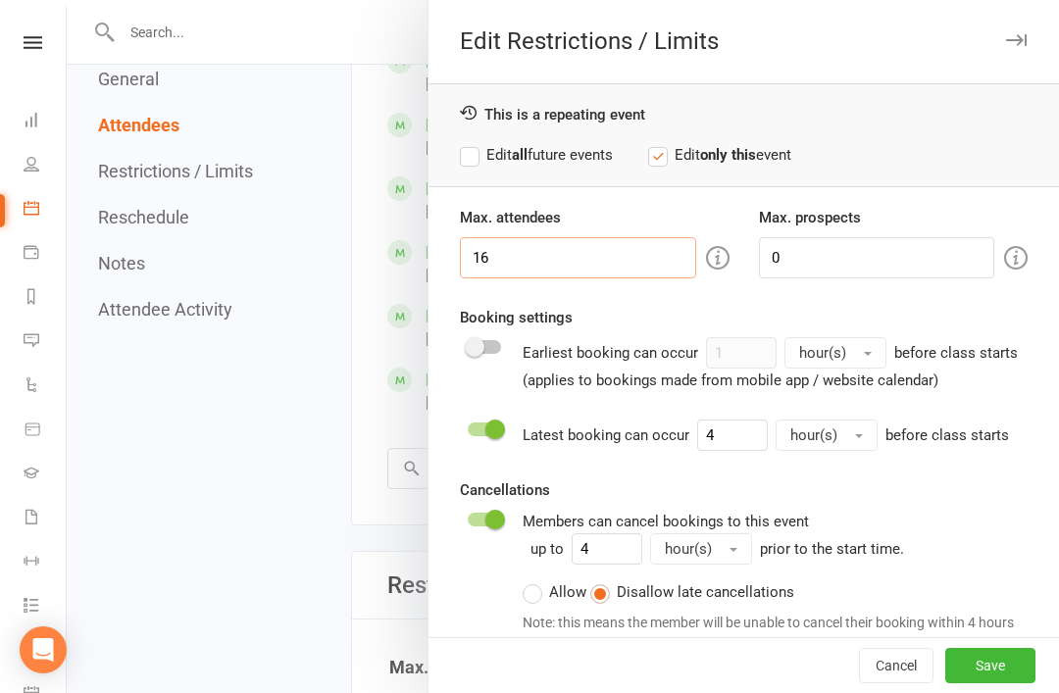
click at [541, 262] on input "16" at bounding box center [578, 257] width 236 height 41
type input "17"
click at [999, 683] on button "Save" at bounding box center [990, 665] width 90 height 35
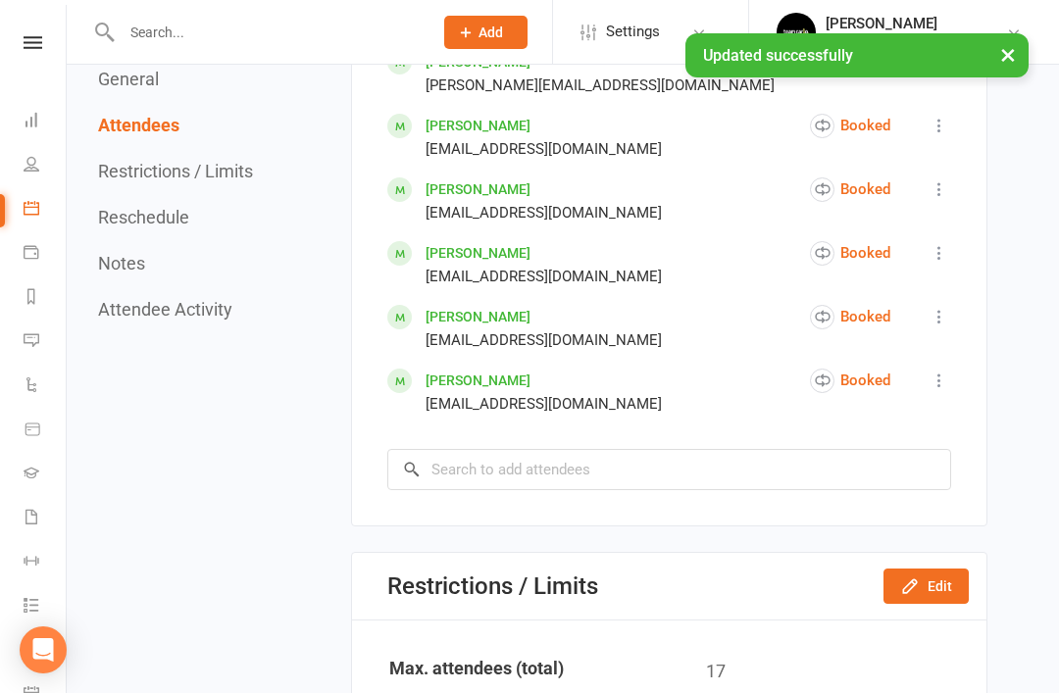
scroll to position [1755, 0]
click at [618, 466] on input "search" at bounding box center [669, 468] width 564 height 41
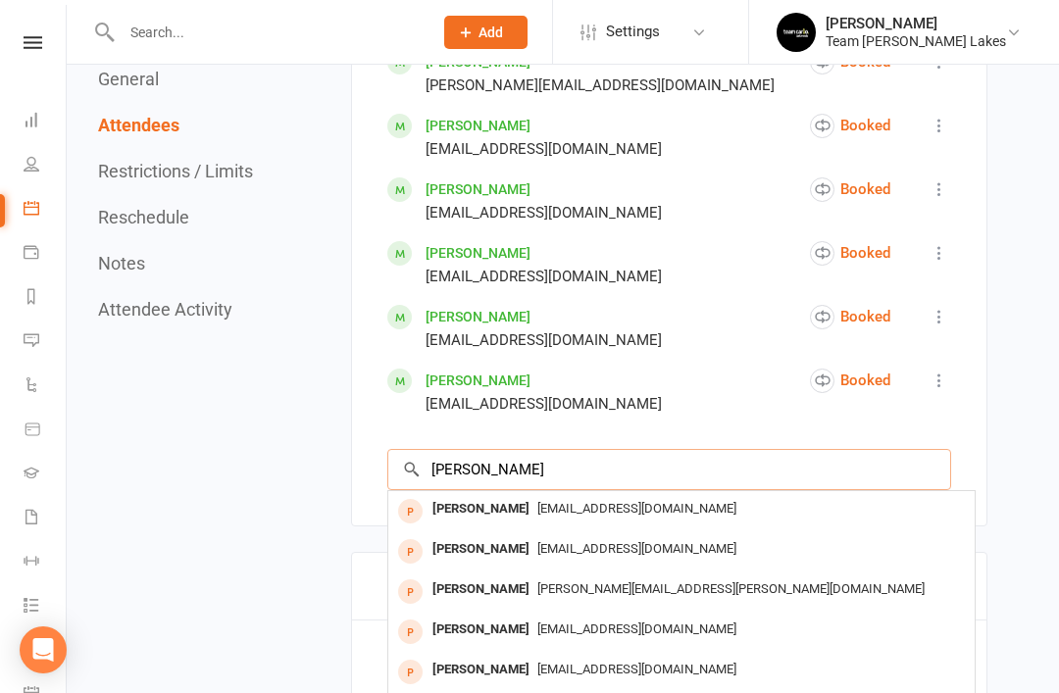
type input "Quinn"
click at [481, 542] on div "Quinn Dalglish" at bounding box center [480, 549] width 113 height 28
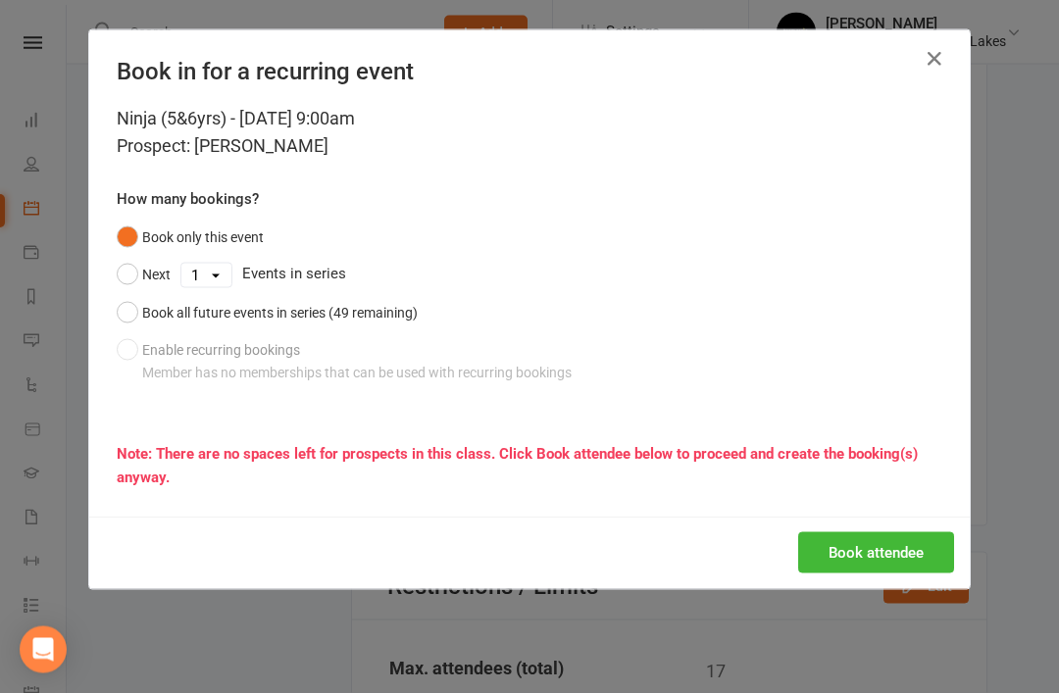
click at [123, 306] on button "Book all future events in series (49 remaining)" at bounding box center [267, 312] width 301 height 37
click at [883, 556] on button "Book attendee" at bounding box center [876, 552] width 156 height 41
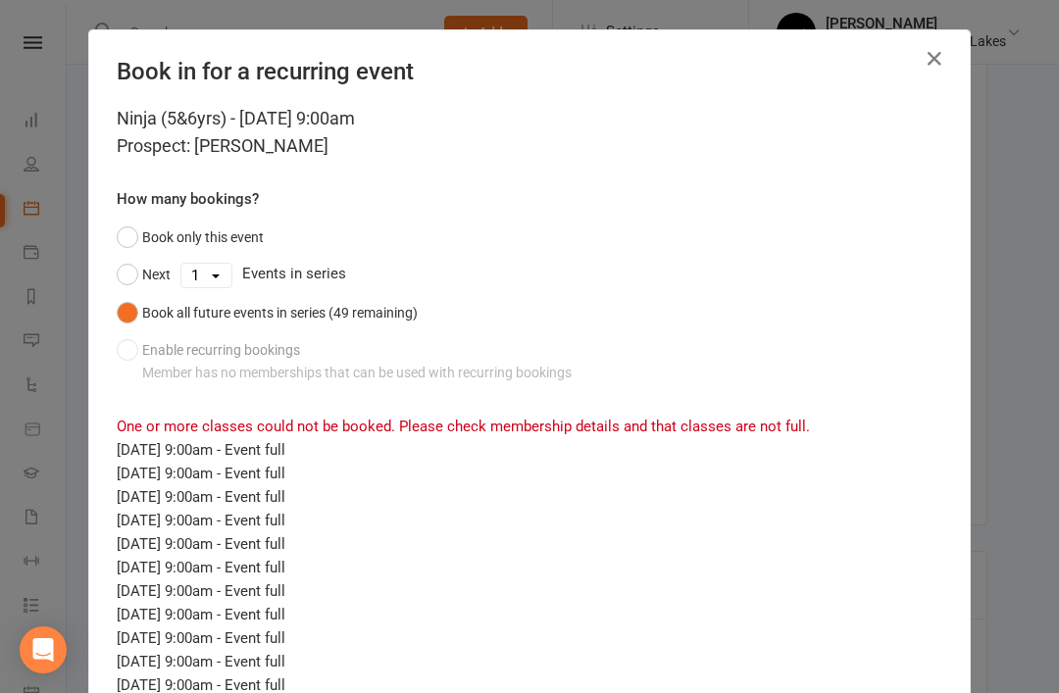
click at [937, 62] on icon "button" at bounding box center [934, 59] width 24 height 24
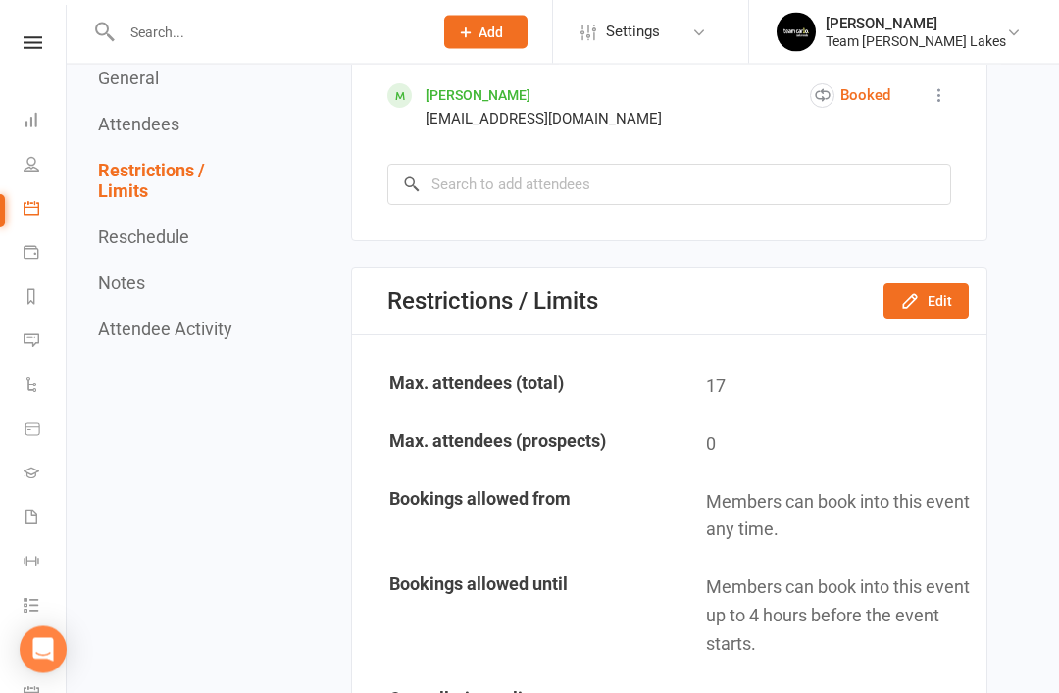
scroll to position [2040, 0]
click at [930, 283] on button "Edit" at bounding box center [925, 300] width 85 height 35
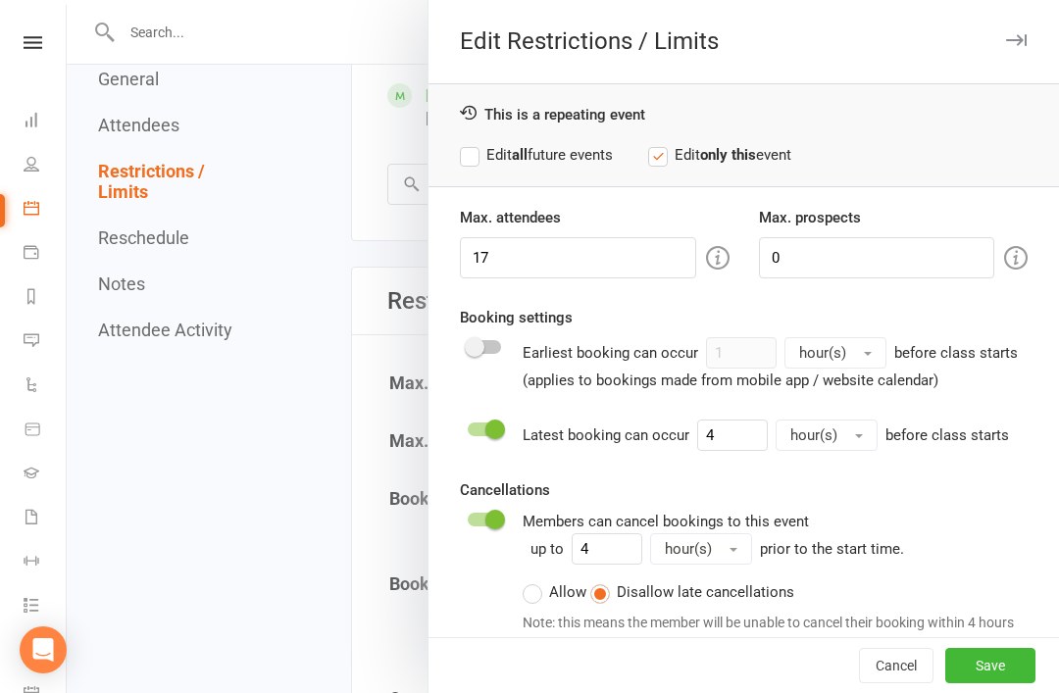
click at [472, 155] on label "Edit all future events" at bounding box center [536, 155] width 153 height 24
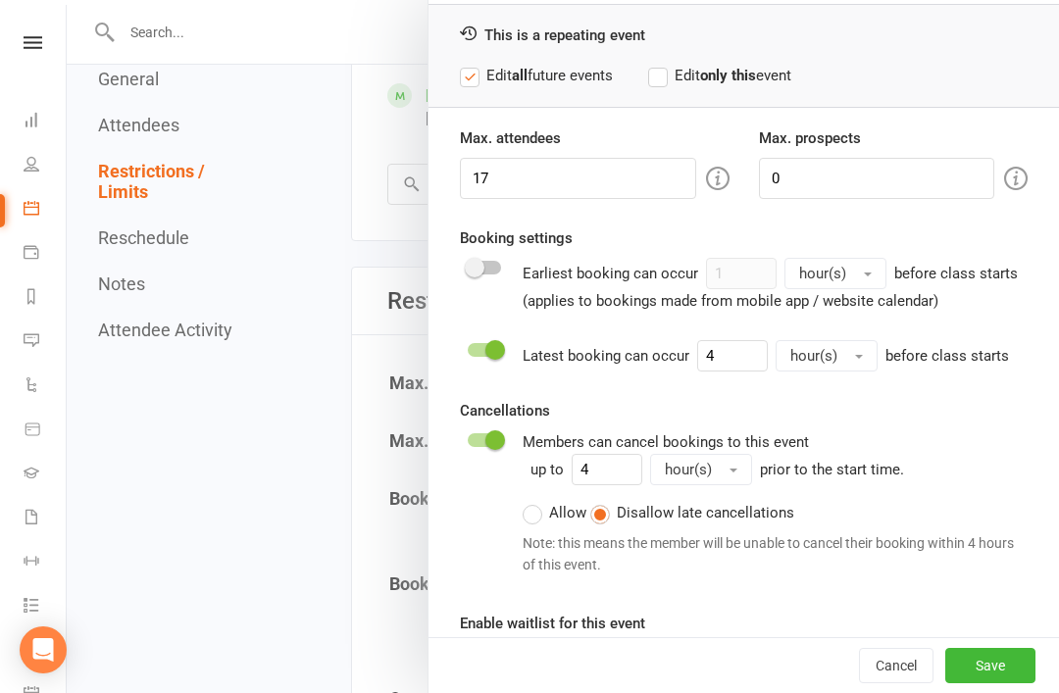
scroll to position [79, 0]
click at [994, 683] on button "Save" at bounding box center [990, 665] width 90 height 35
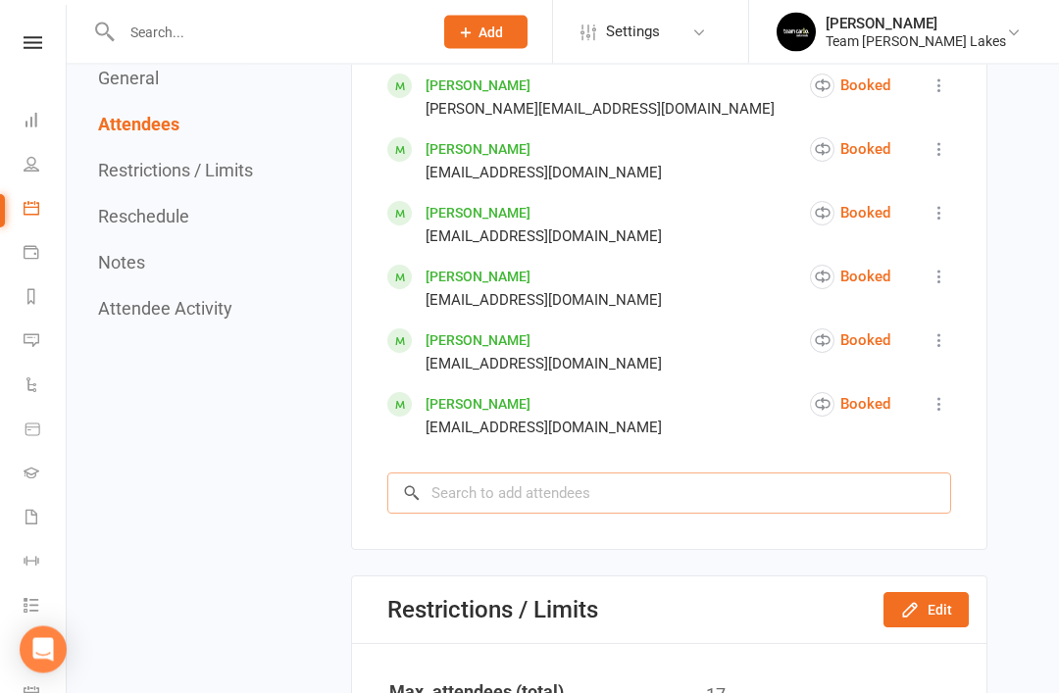
click at [645, 485] on input "search" at bounding box center [669, 493] width 564 height 41
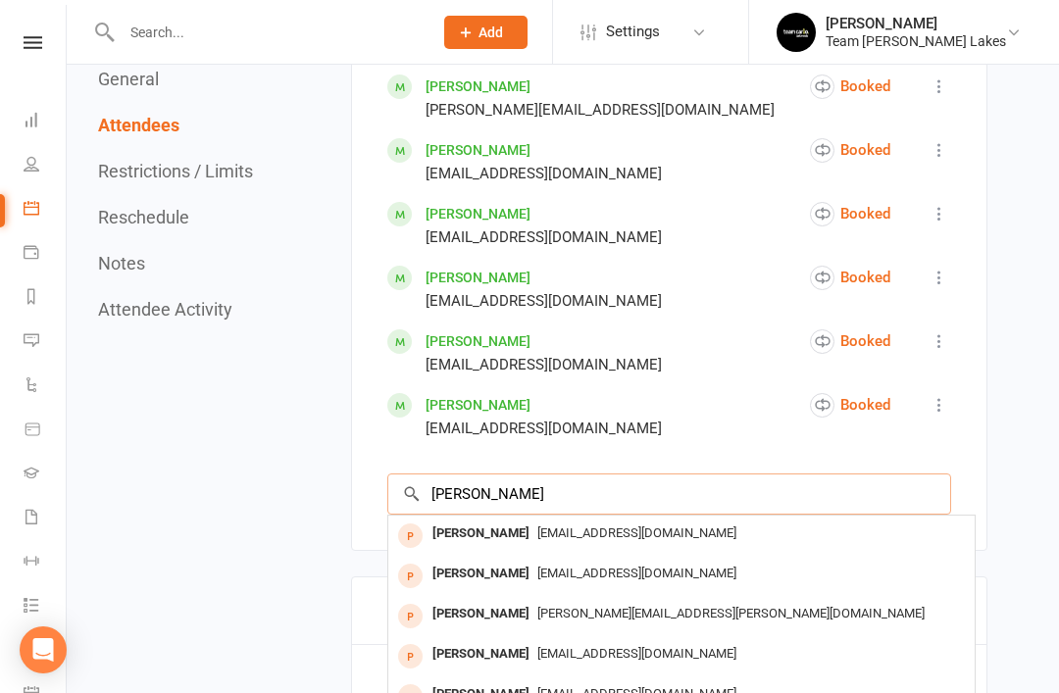
type input "Quinn"
click at [493, 566] on div "Quinn Dalglish" at bounding box center [480, 574] width 113 height 28
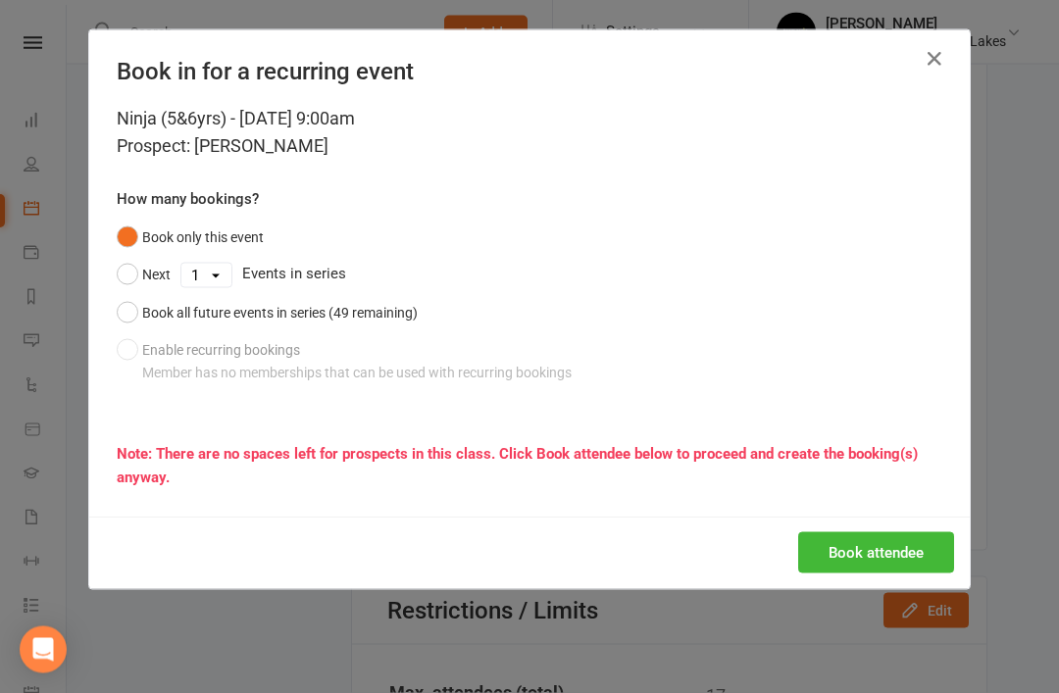
click at [125, 313] on button "Book all future events in series (49 remaining)" at bounding box center [267, 312] width 301 height 37
click at [895, 554] on button "Book attendee" at bounding box center [876, 552] width 156 height 41
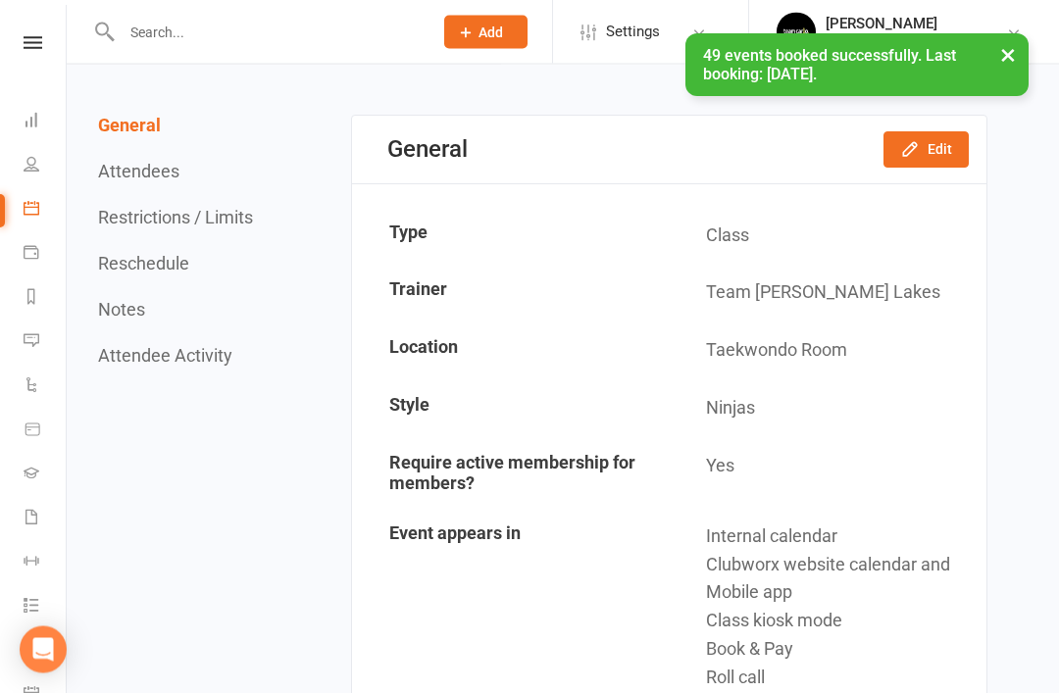
scroll to position [0, 0]
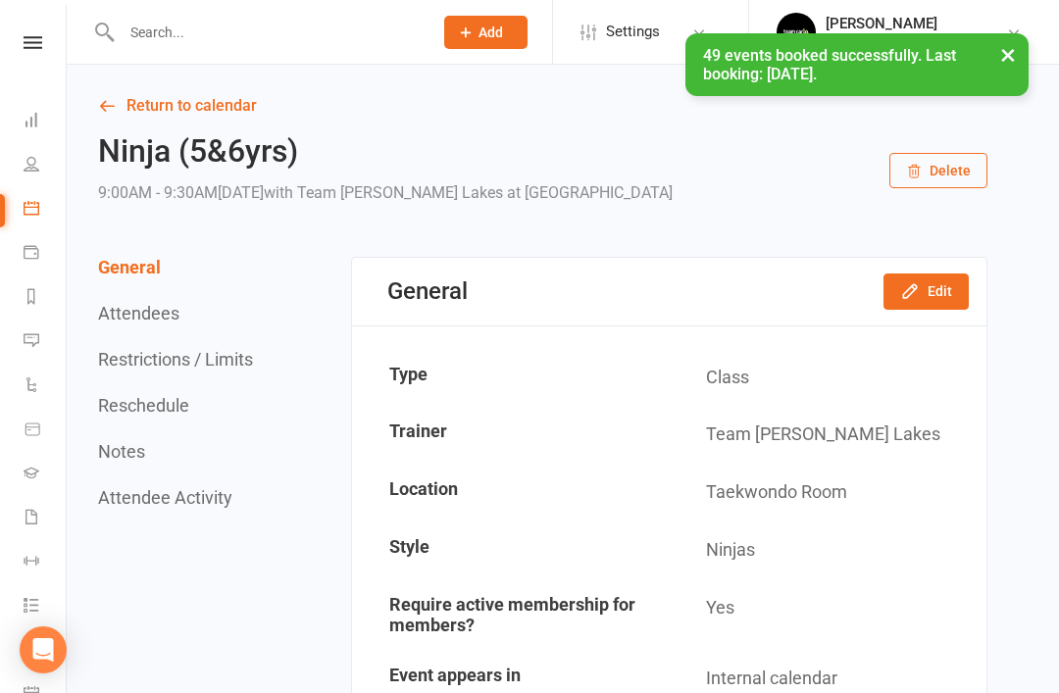
click at [113, 110] on icon at bounding box center [107, 106] width 18 height 18
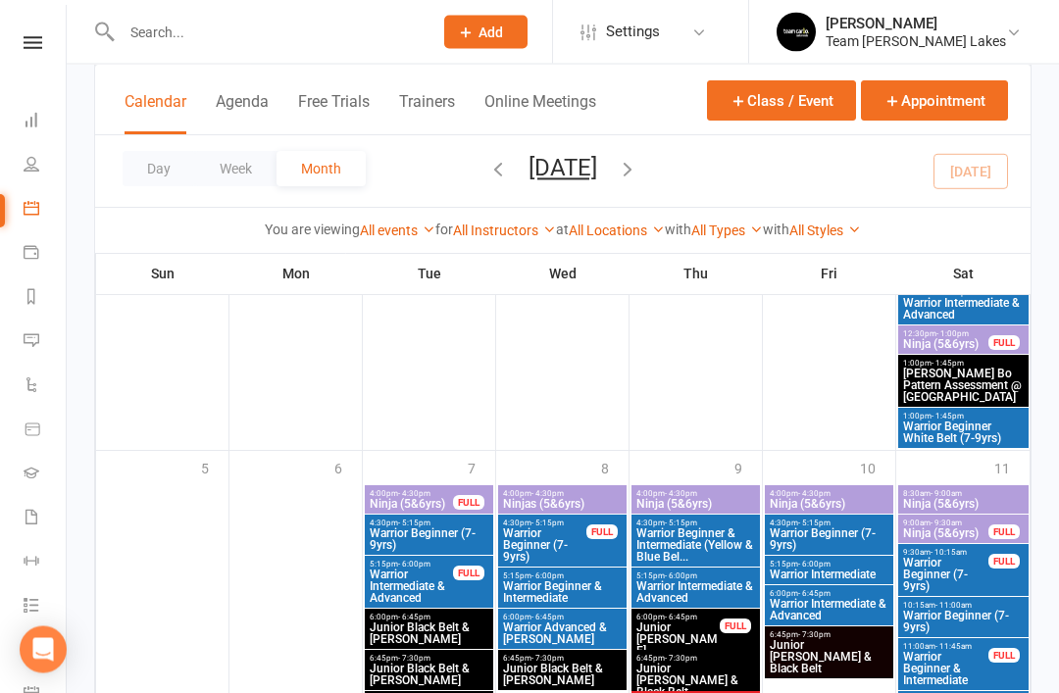
scroll to position [1966, 0]
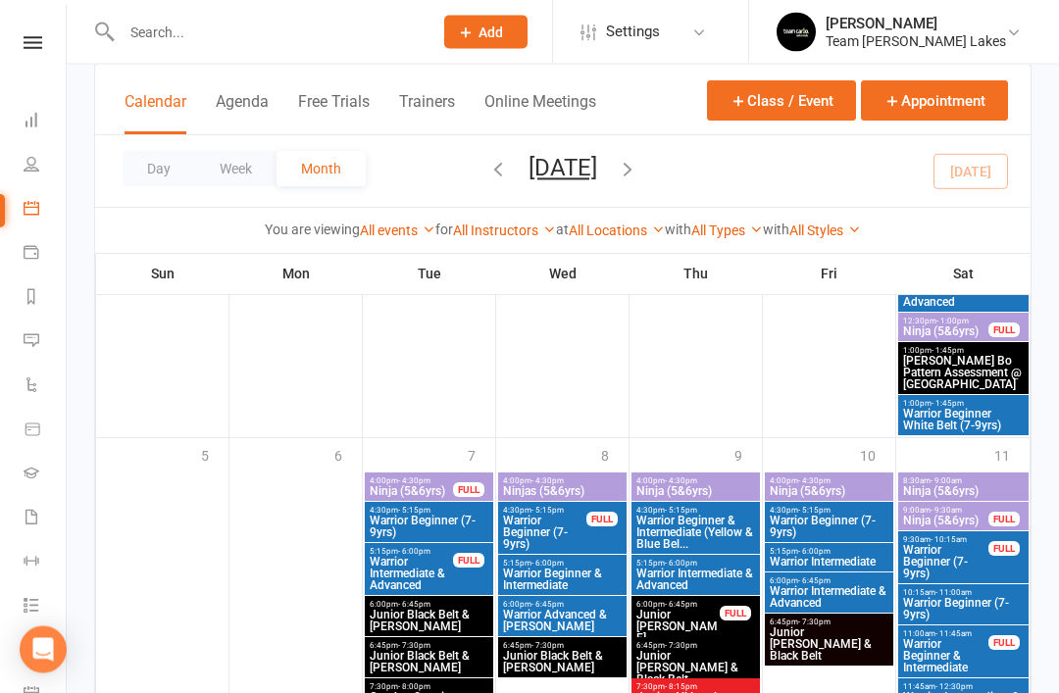
click at [945, 565] on span "Warrior Beginner (7-9yrs)" at bounding box center [945, 562] width 87 height 35
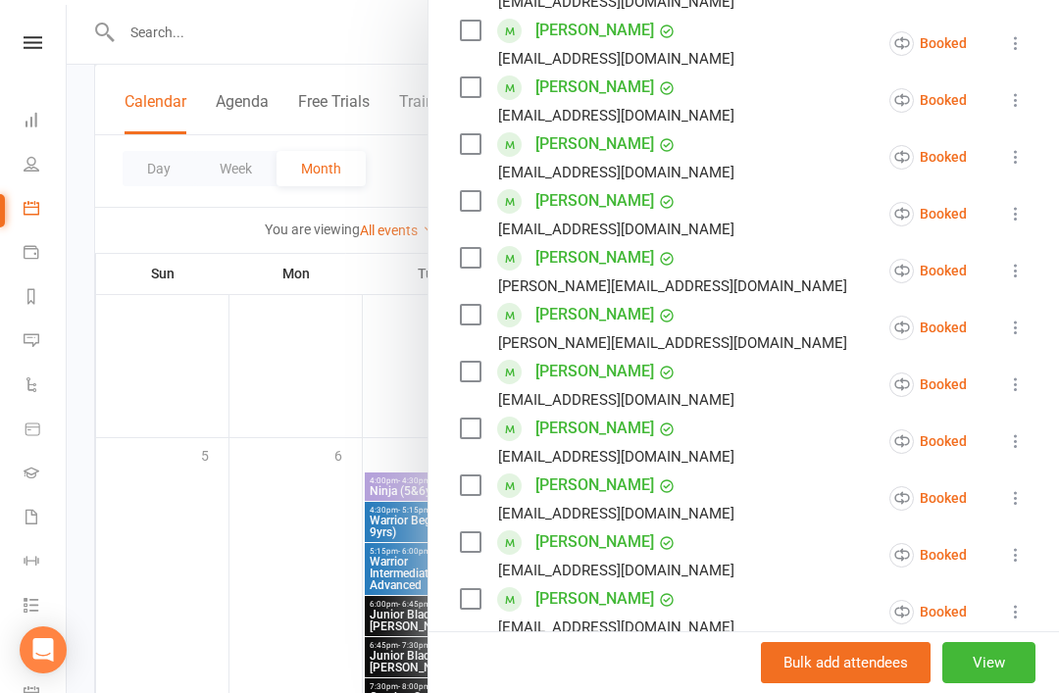
scroll to position [476, 0]
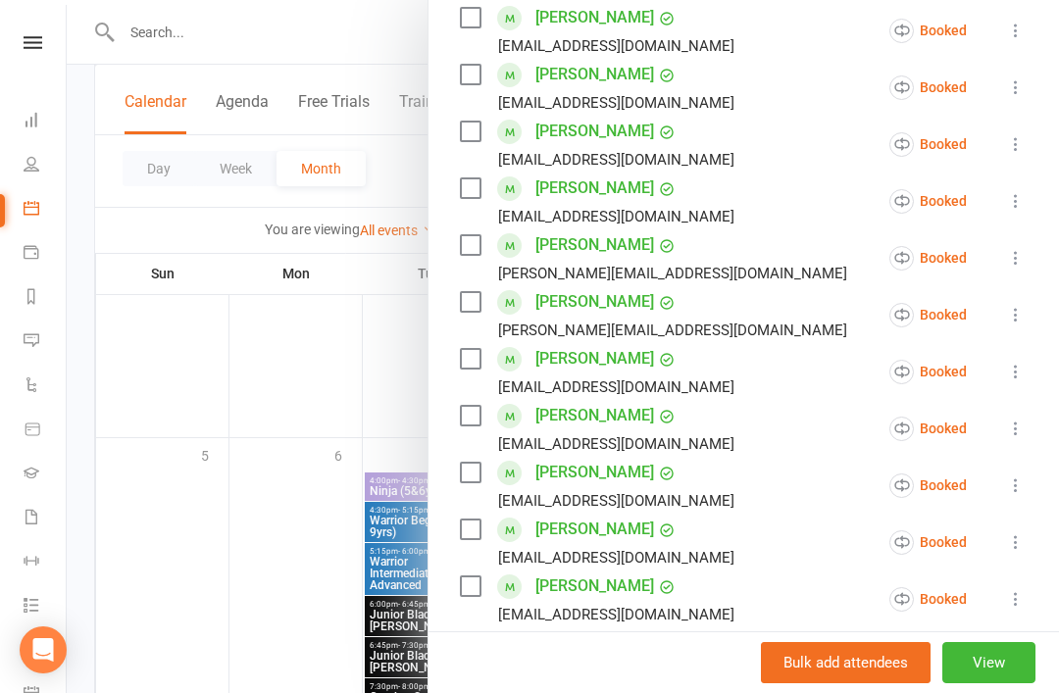
click at [993, 683] on button "View" at bounding box center [988, 662] width 93 height 41
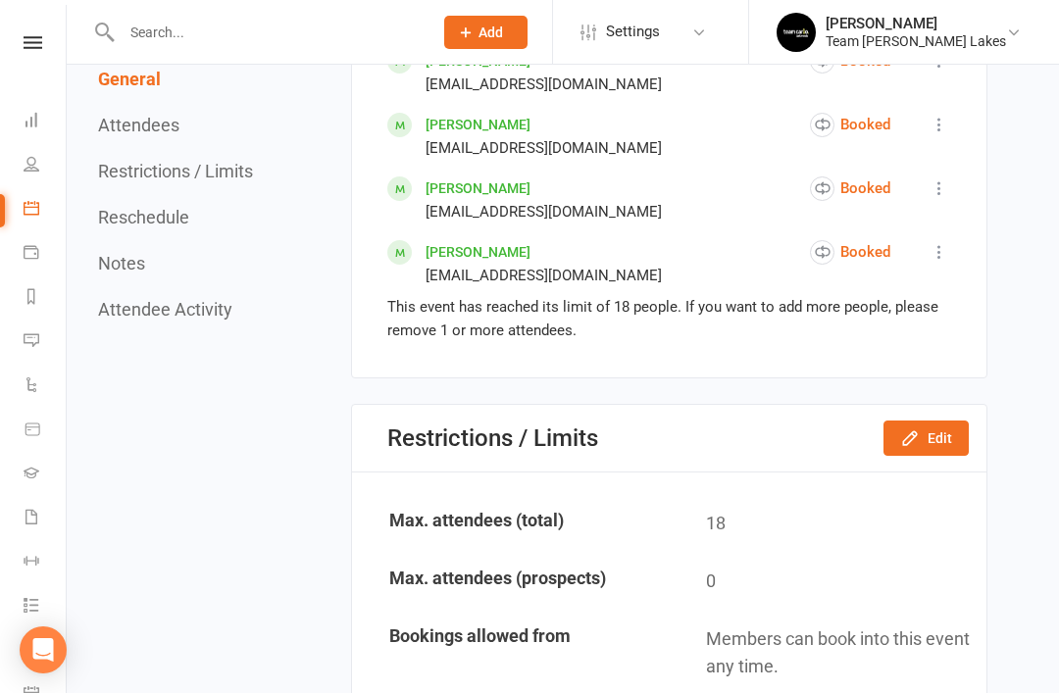
scroll to position [1878, 0]
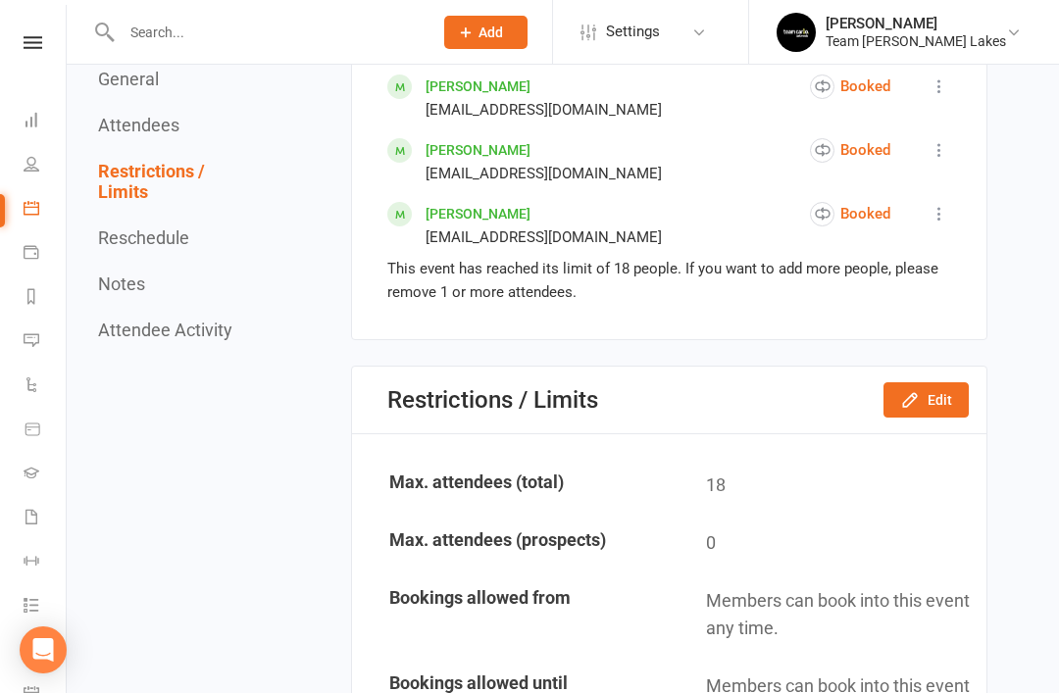
click at [949, 397] on button "Edit" at bounding box center [925, 399] width 85 height 35
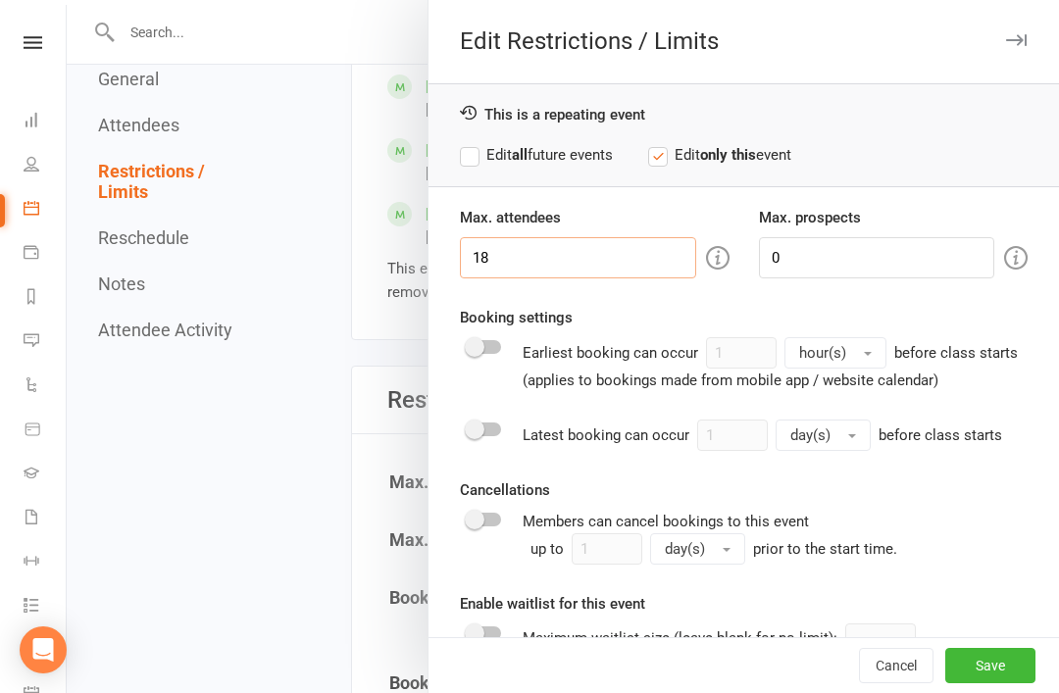
click at [533, 262] on input "18" at bounding box center [578, 257] width 236 height 41
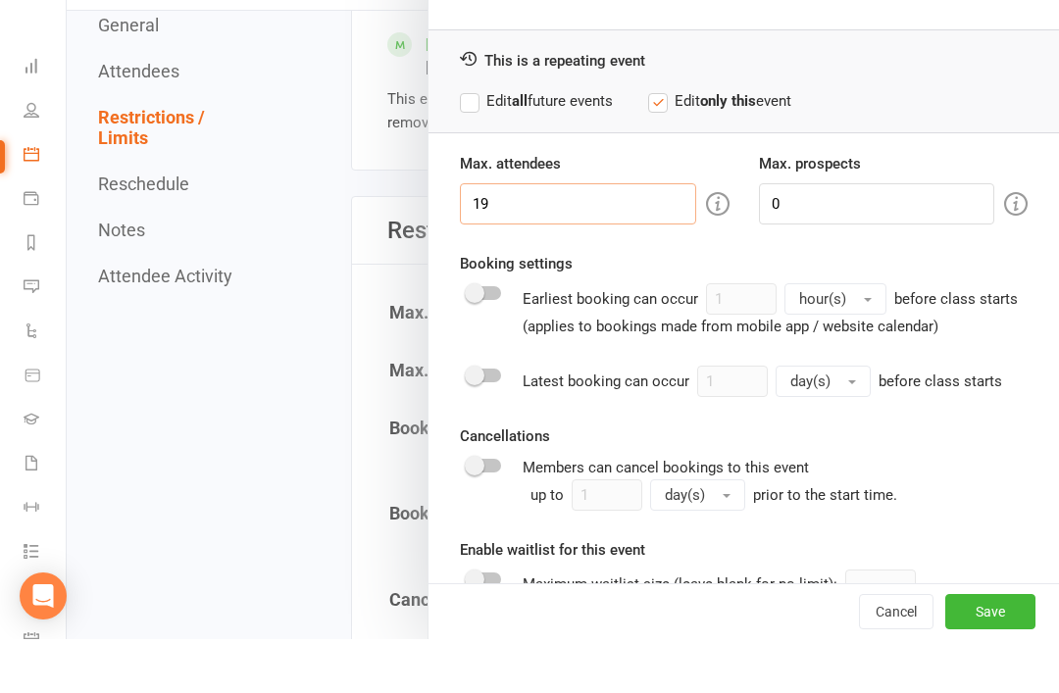
scroll to position [1999, 0]
type input "19"
click at [463, 143] on label "Edit all future events" at bounding box center [536, 155] width 153 height 24
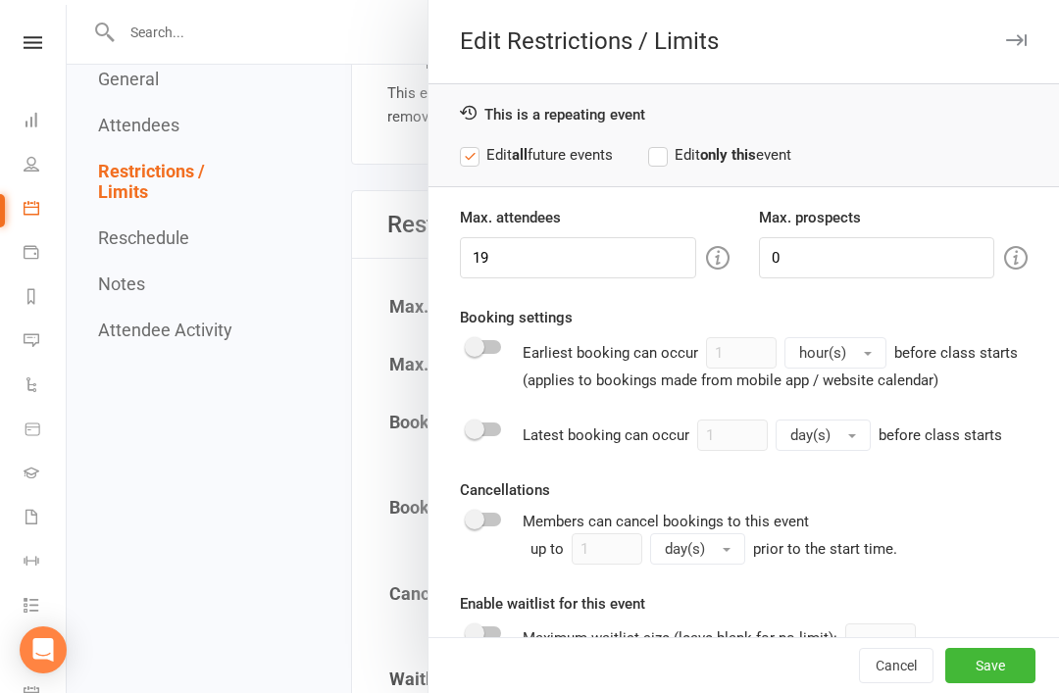
click at [993, 660] on div "Max. attendees 19 Max. prospects 0 Booking settings Earliest booking can occur …" at bounding box center [743, 444] width 630 height 476
click at [997, 683] on button "Save" at bounding box center [990, 665] width 90 height 35
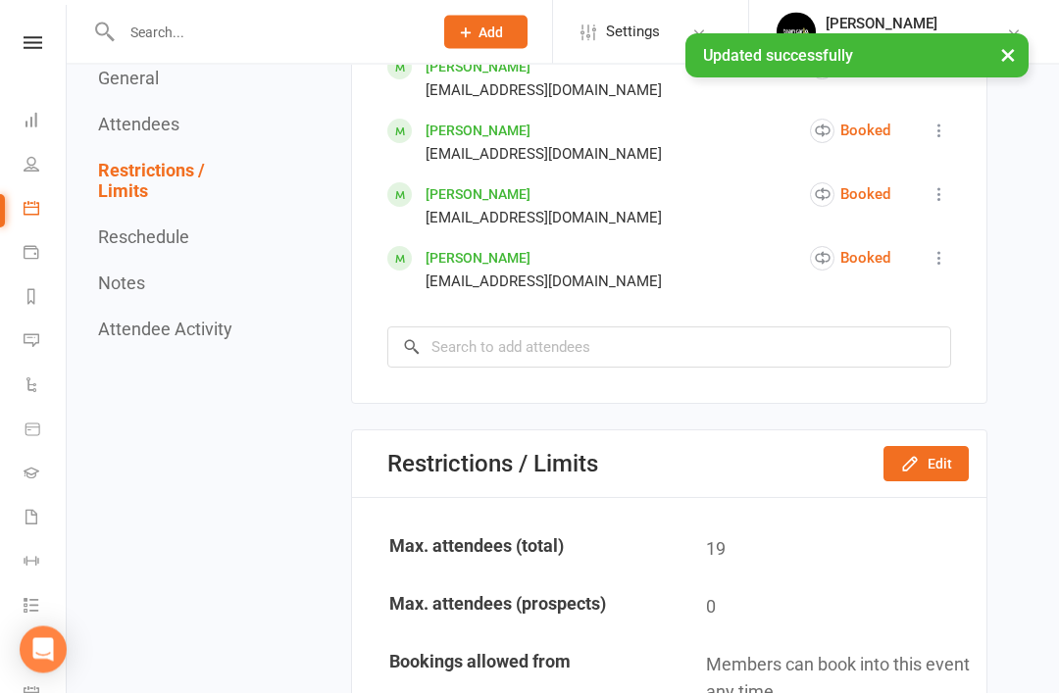
scroll to position [1821, 0]
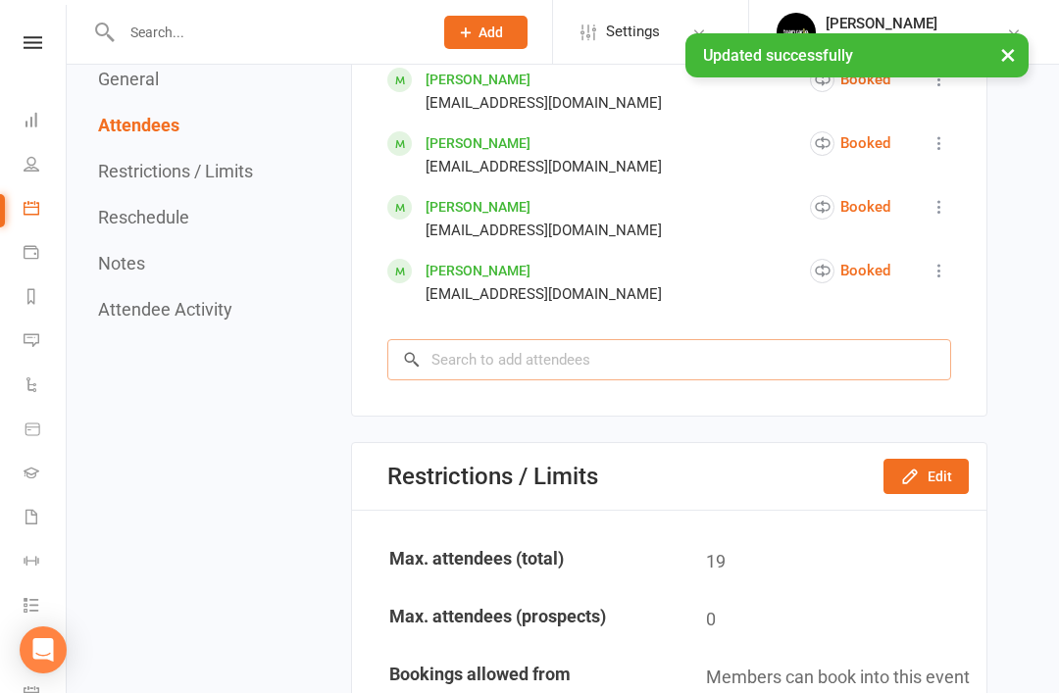
click at [619, 358] on input "search" at bounding box center [669, 359] width 564 height 41
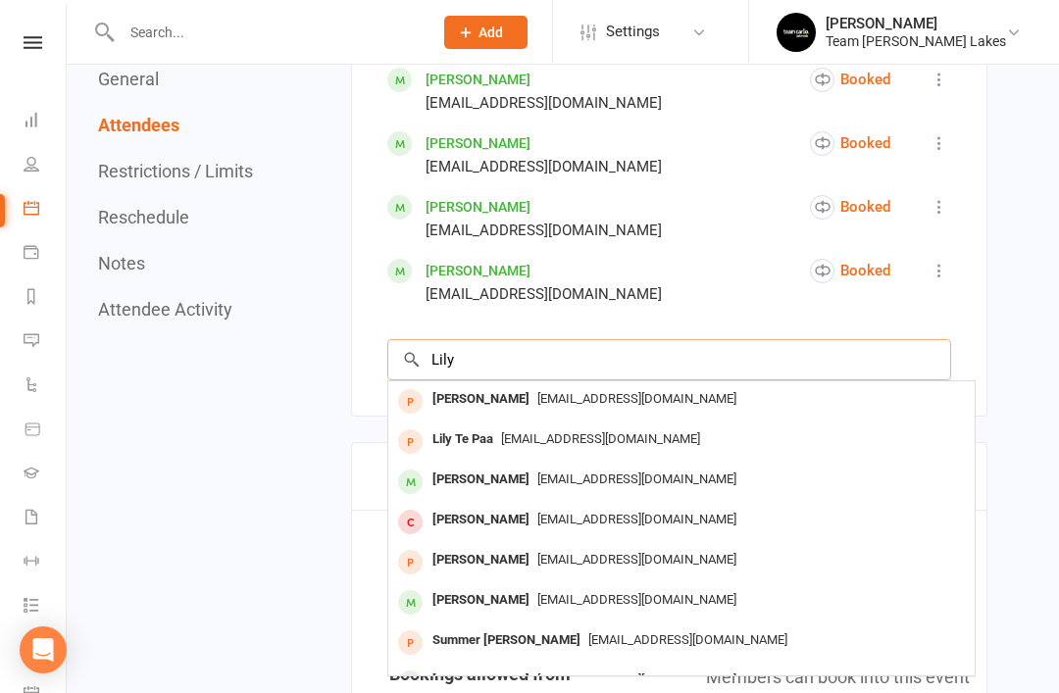
type input "Lily"
click at [493, 392] on div "Lily Dalglish" at bounding box center [480, 399] width 113 height 28
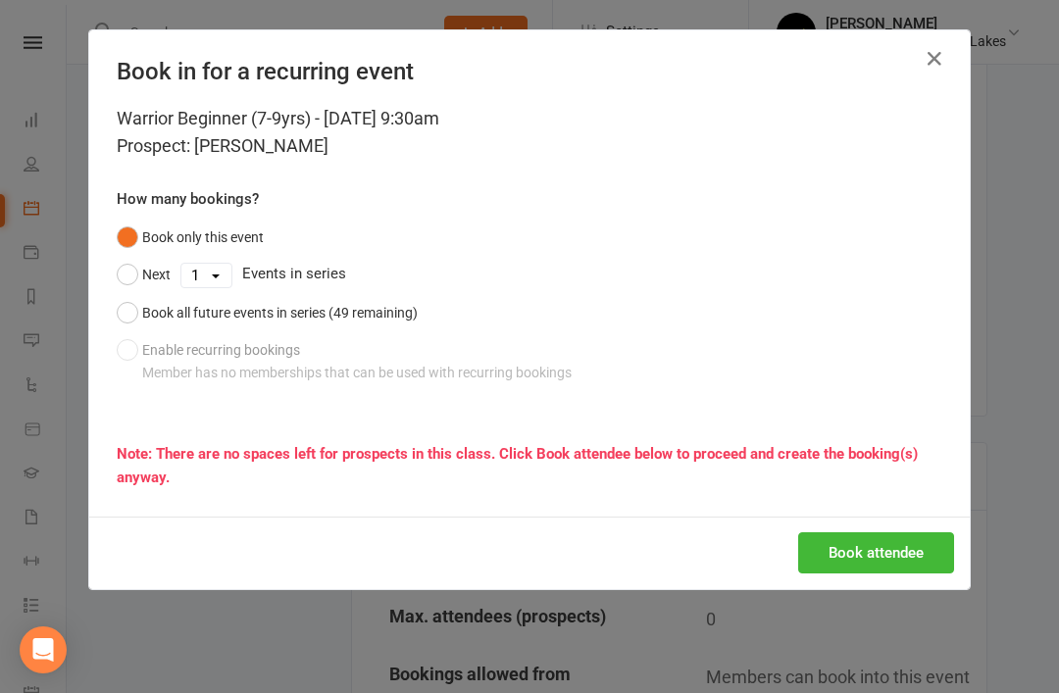
click at [129, 320] on button "Book all future events in series (49 remaining)" at bounding box center [267, 312] width 301 height 37
click at [905, 558] on button "Book attendee" at bounding box center [876, 552] width 156 height 41
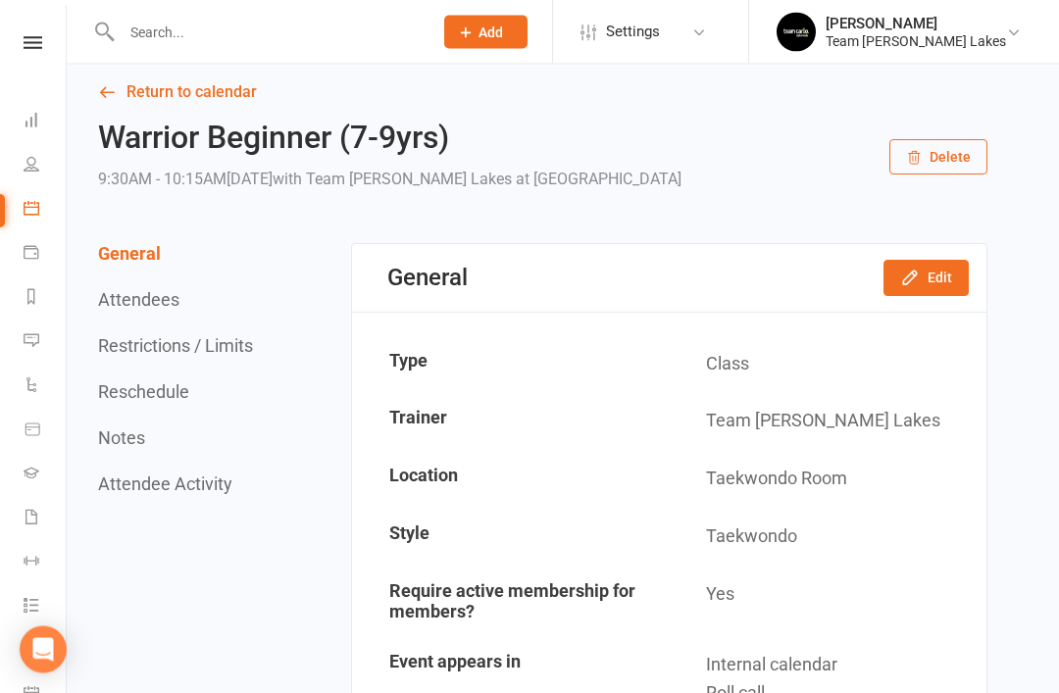
scroll to position [0, 0]
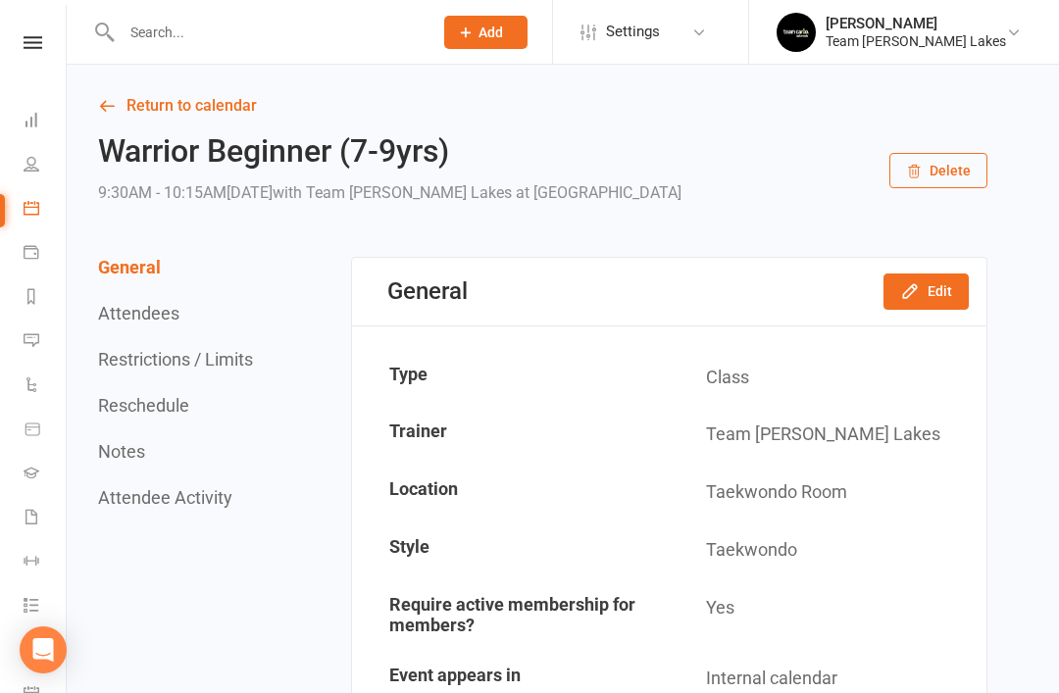
click at [119, 104] on link "Return to calendar" at bounding box center [542, 105] width 889 height 27
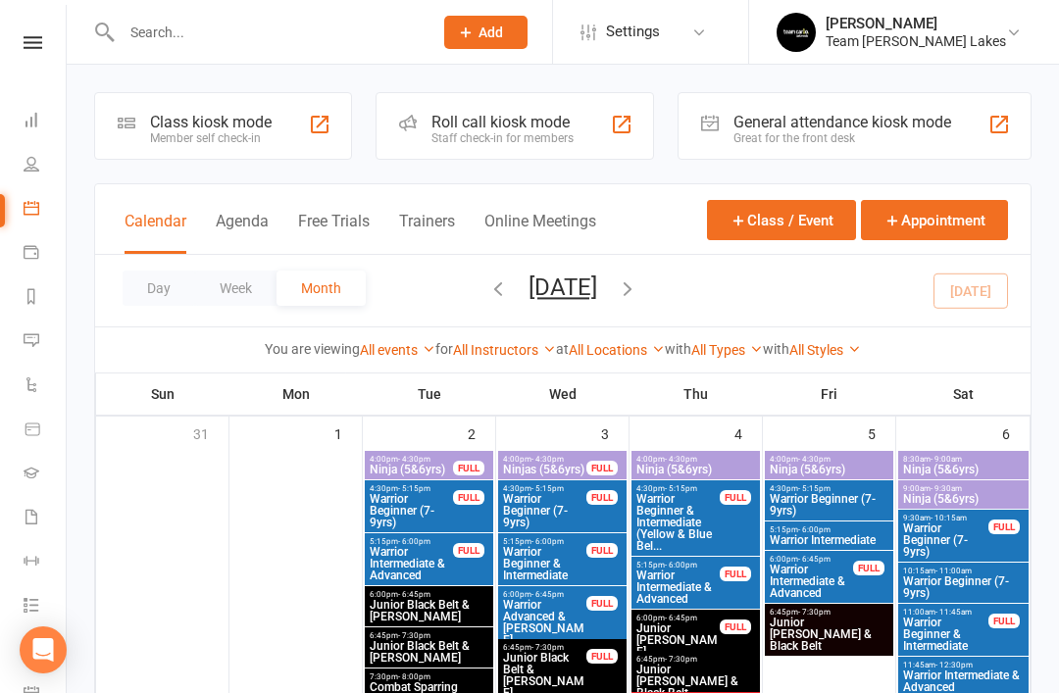
click at [302, 36] on input "text" at bounding box center [267, 32] width 303 height 27
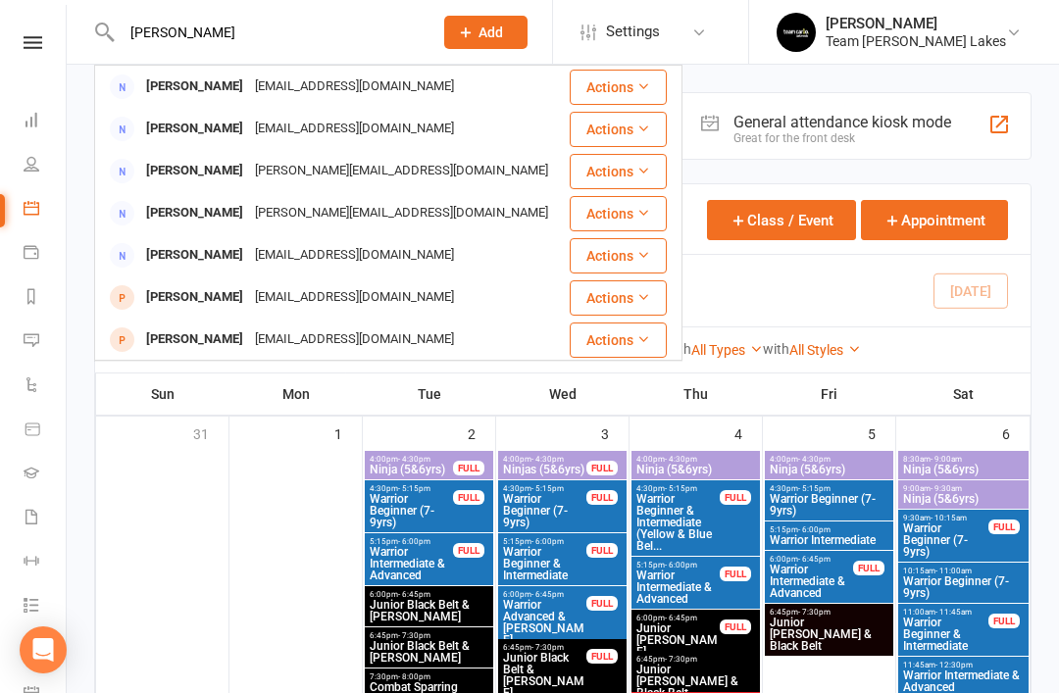
type input "Meaghan"
click at [222, 92] on div "Meaghan Dalglish" at bounding box center [194, 87] width 109 height 28
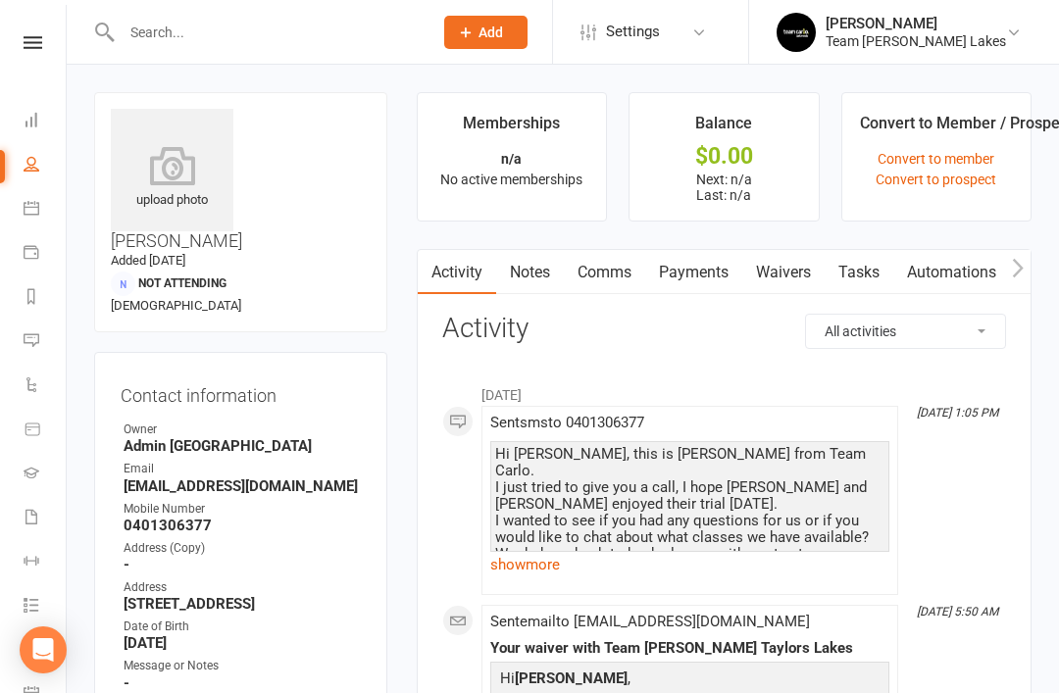
click at [803, 276] on link "Waivers" at bounding box center [783, 272] width 82 height 45
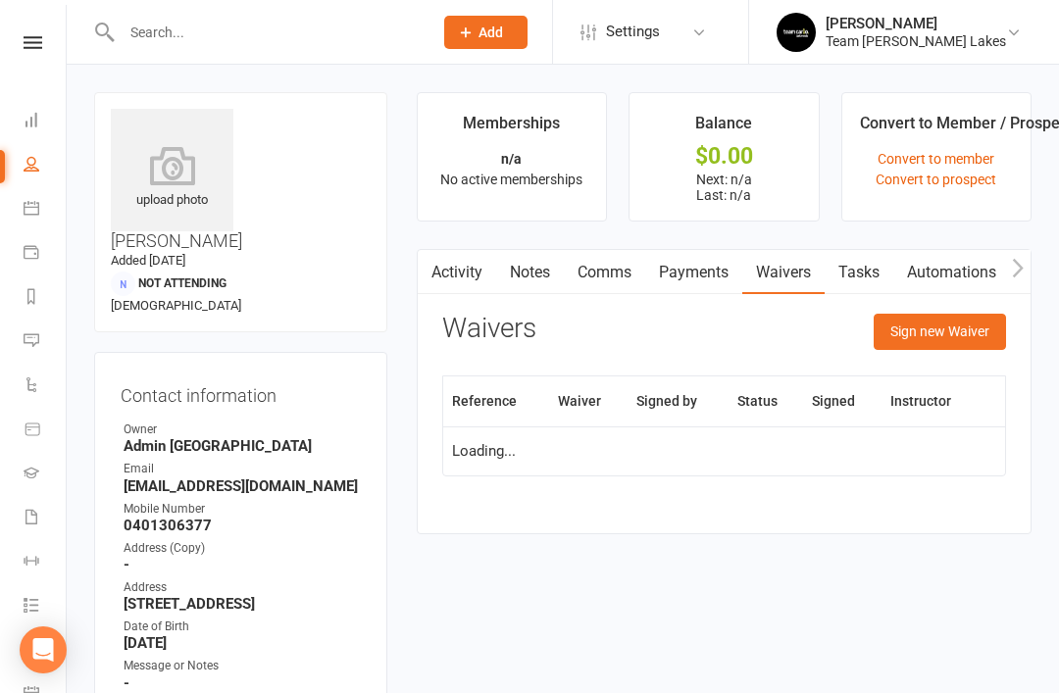
click at [949, 333] on button "Sign new Waiver" at bounding box center [939, 331] width 132 height 35
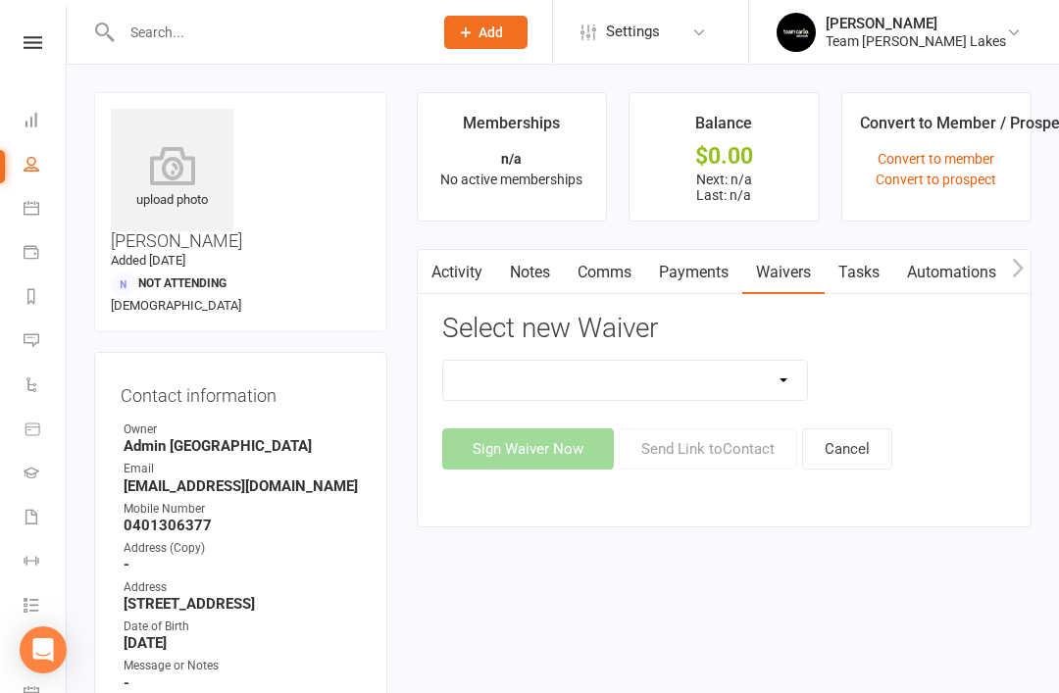
click at [773, 384] on select "Family Program Combination Member Waiver (3+ Family Members) Family Program Com…" at bounding box center [625, 380] width 365 height 39
select select "13864"
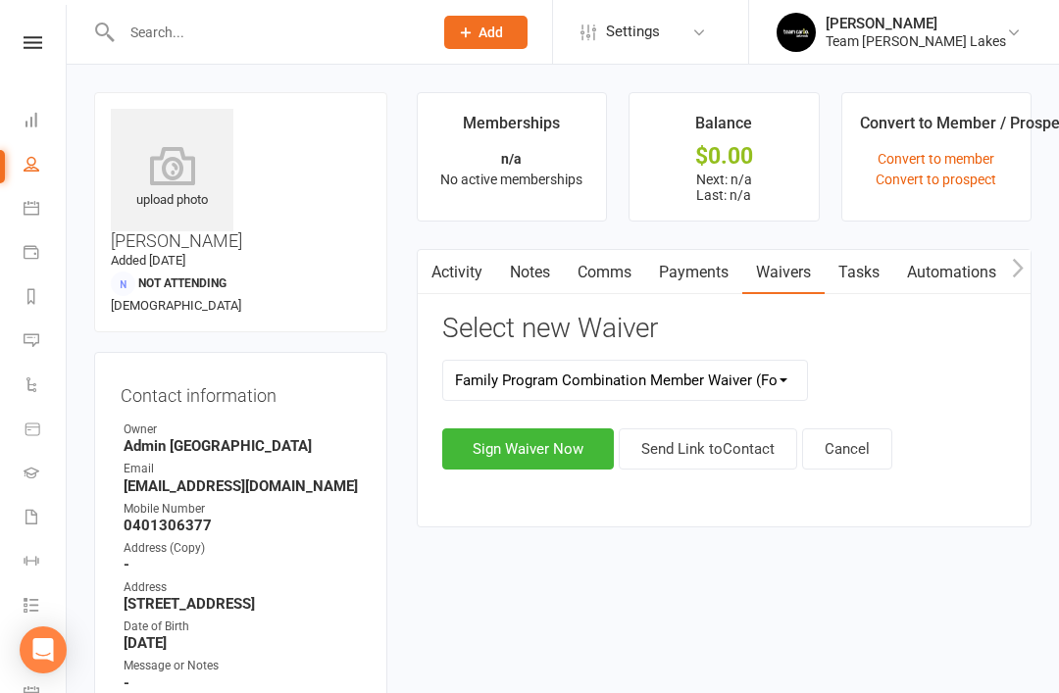
click at [732, 453] on button "Send Link to Contact" at bounding box center [707, 448] width 178 height 41
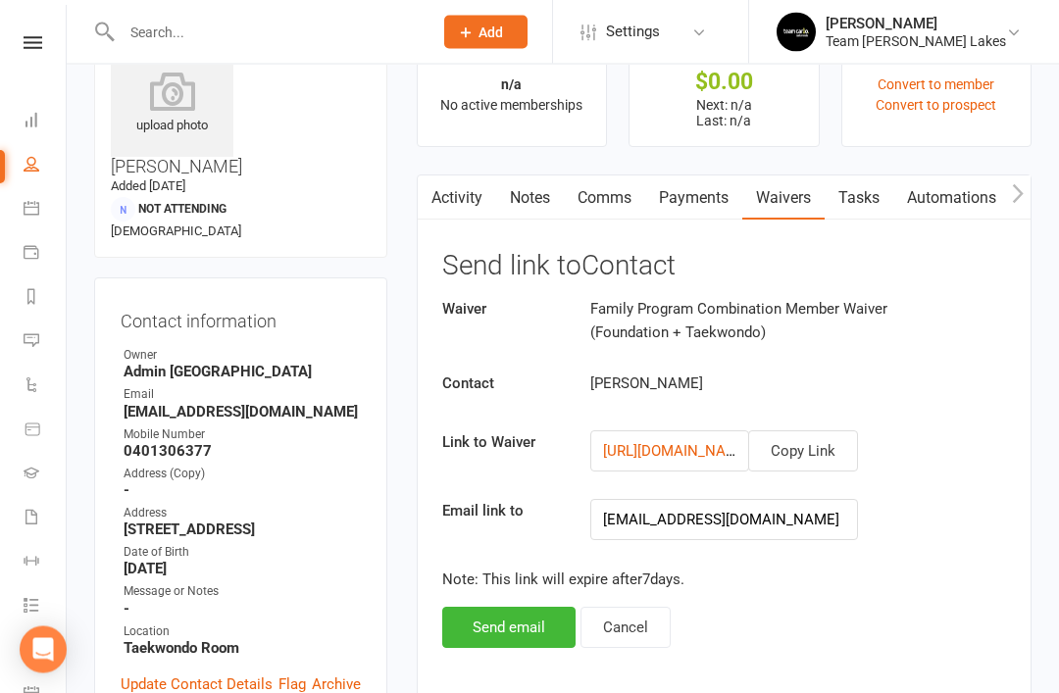
scroll to position [74, 0]
click at [498, 636] on button "Send email" at bounding box center [508, 627] width 133 height 41
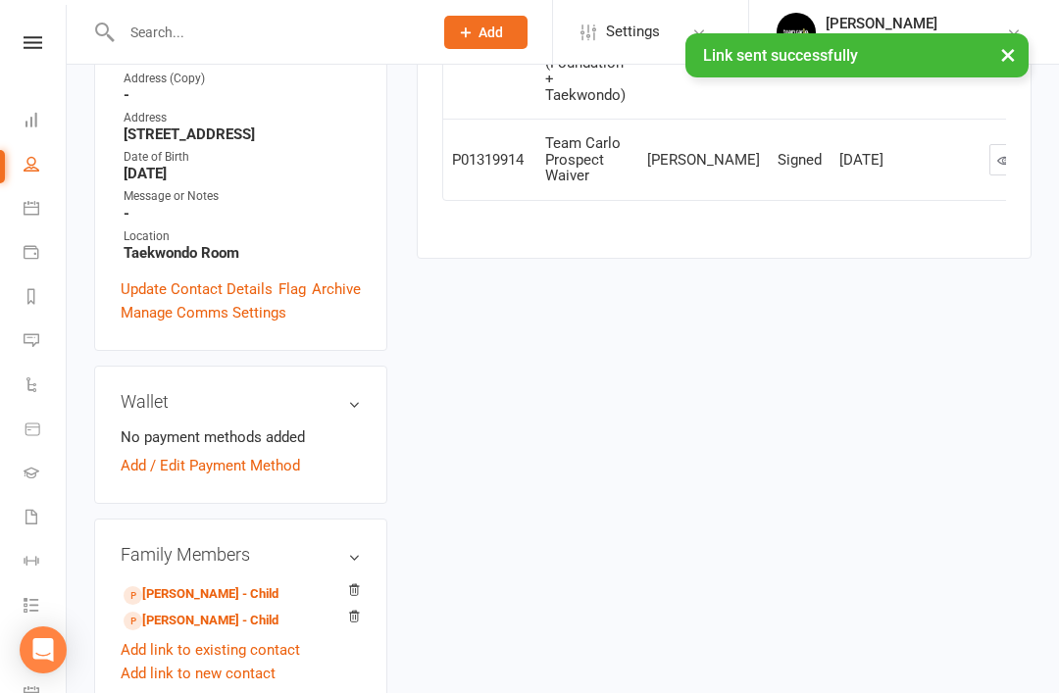
scroll to position [497, 0]
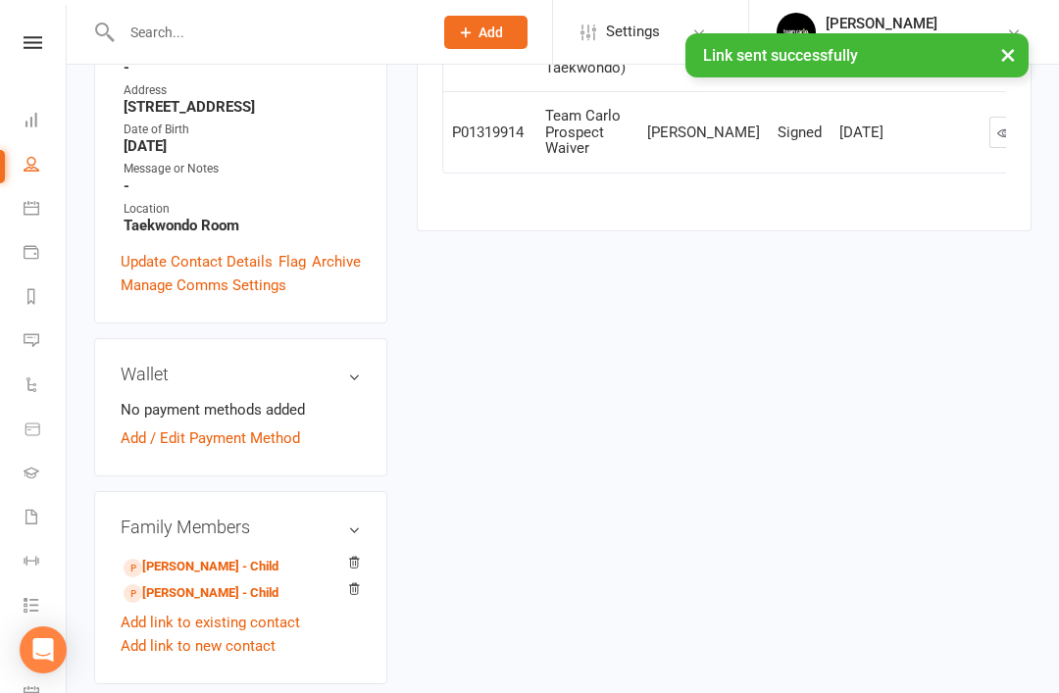
click at [232, 557] on link "Quinn Dalglish - Child" at bounding box center [200, 567] width 155 height 21
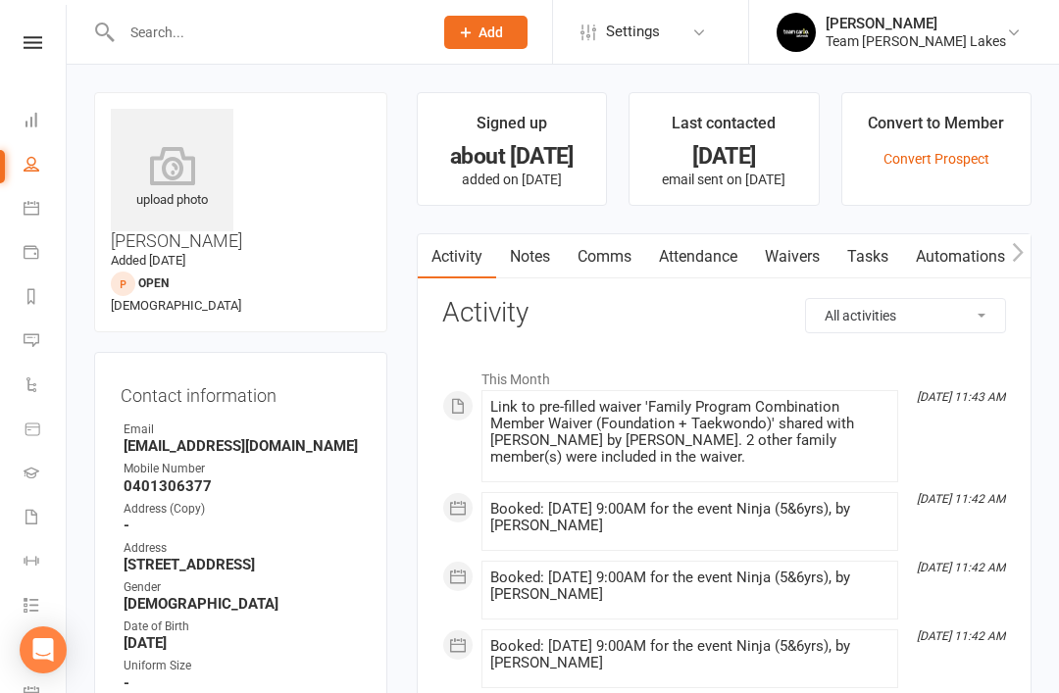
click at [38, 299] on icon at bounding box center [32, 296] width 16 height 16
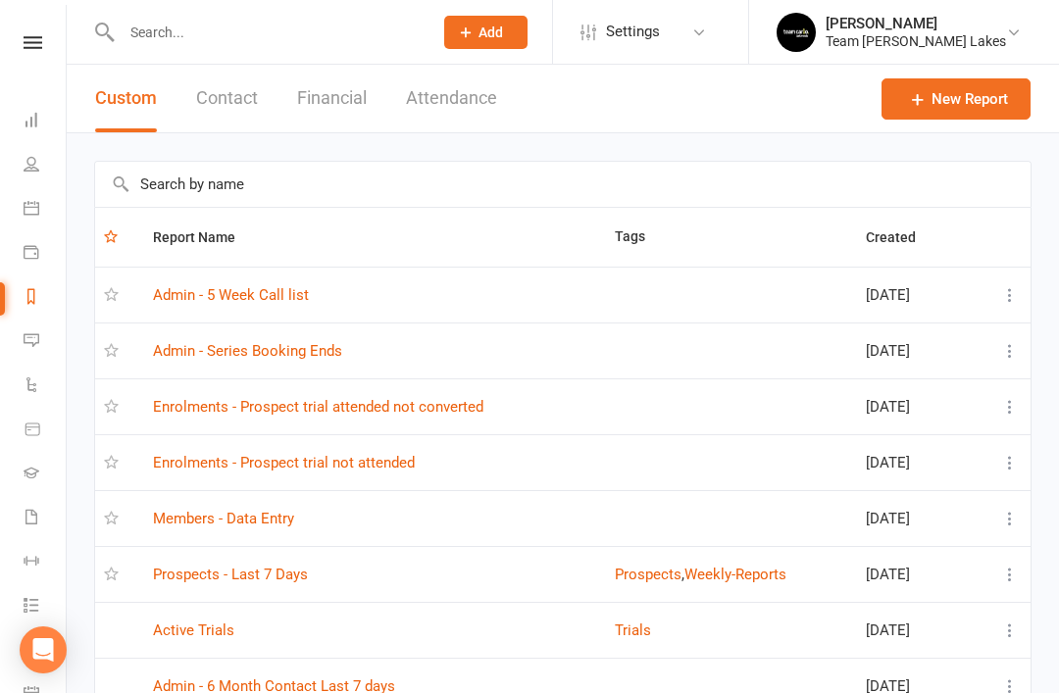
click at [426, 413] on link "Enrolments - Prospect trial attended not converted" at bounding box center [318, 407] width 330 height 18
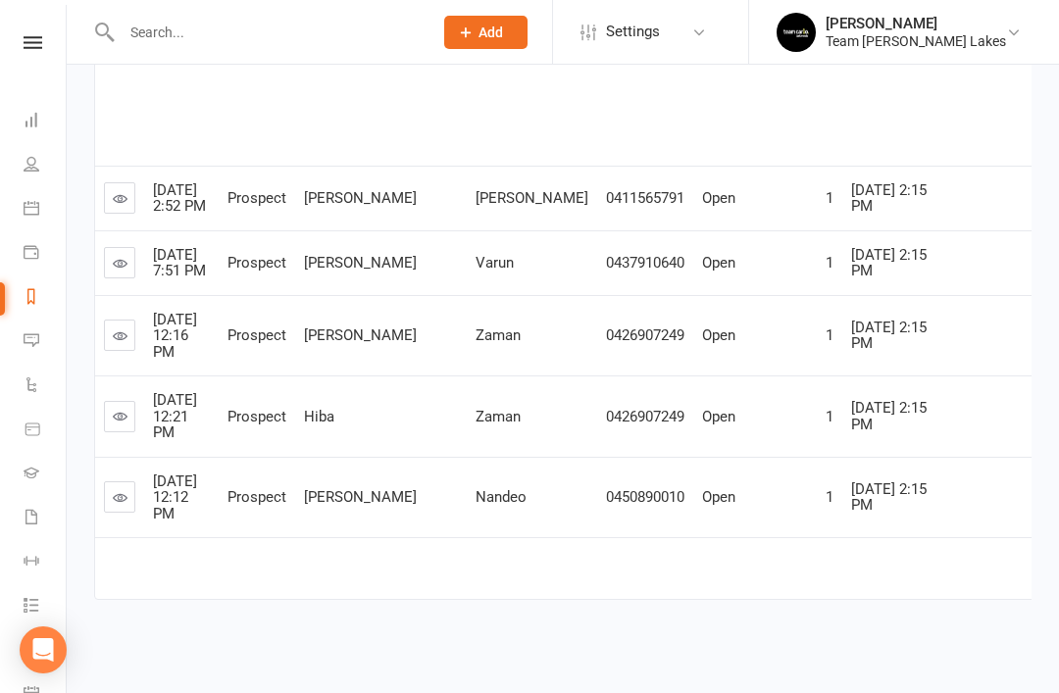
scroll to position [961, 0]
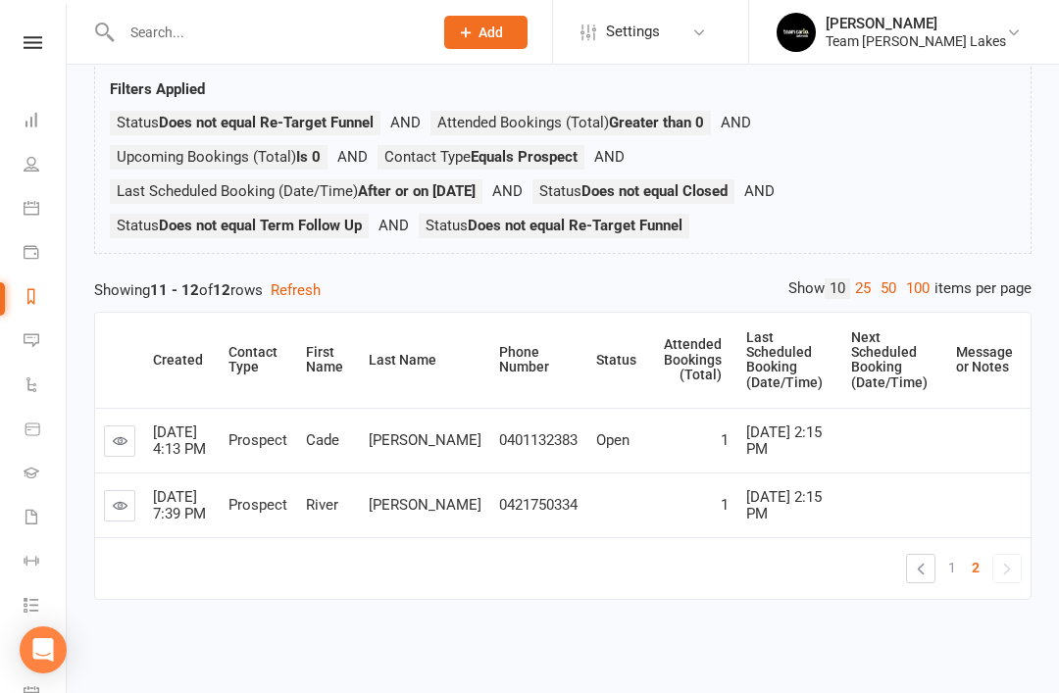
scroll to position [92, 0]
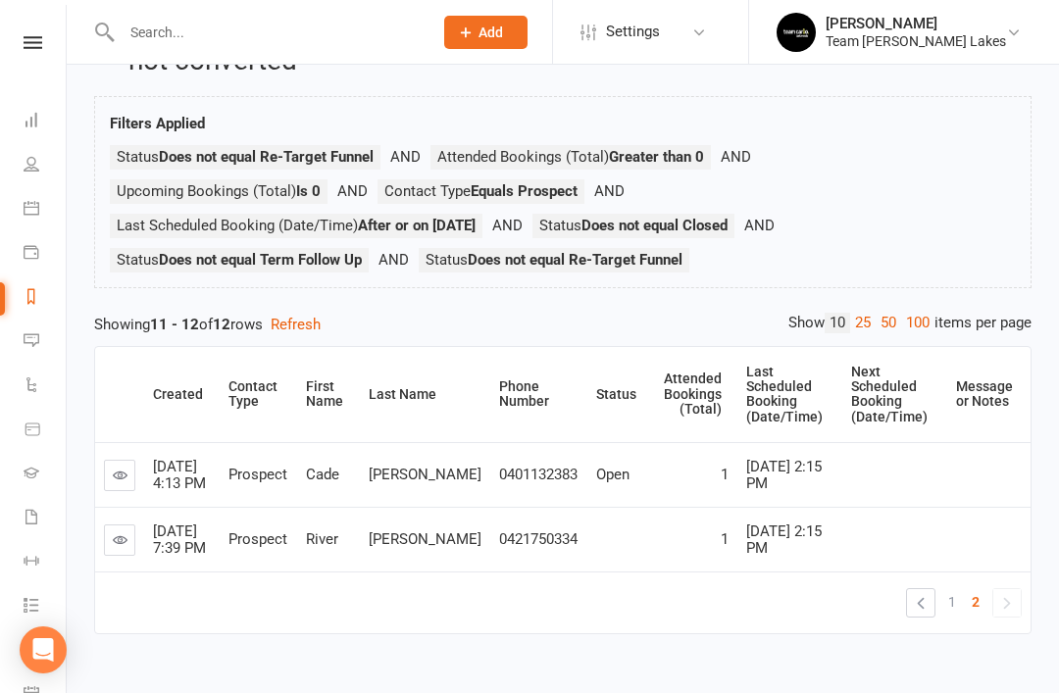
click at [125, 468] on icon at bounding box center [120, 475] width 15 height 15
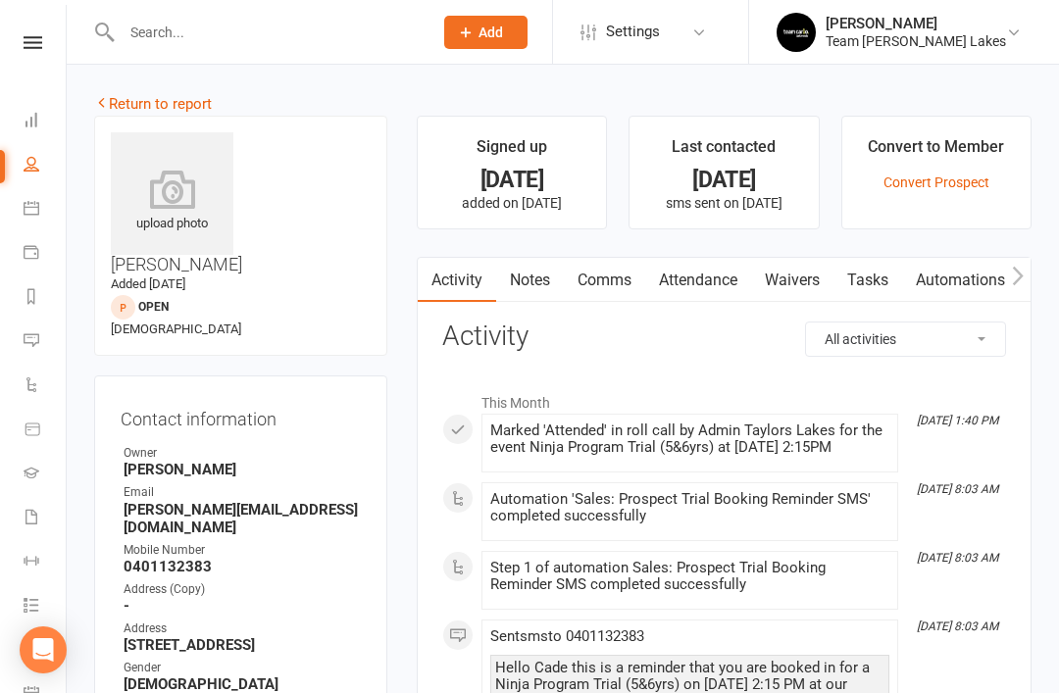
click at [537, 285] on link "Notes" at bounding box center [530, 280] width 68 height 45
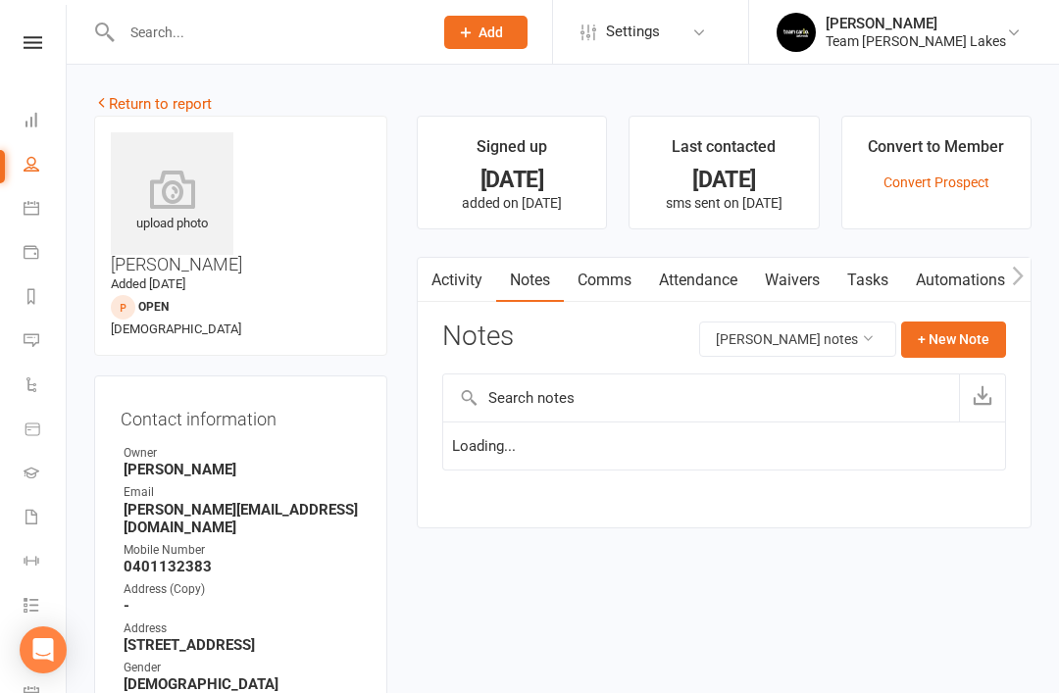
scroll to position [63, 0]
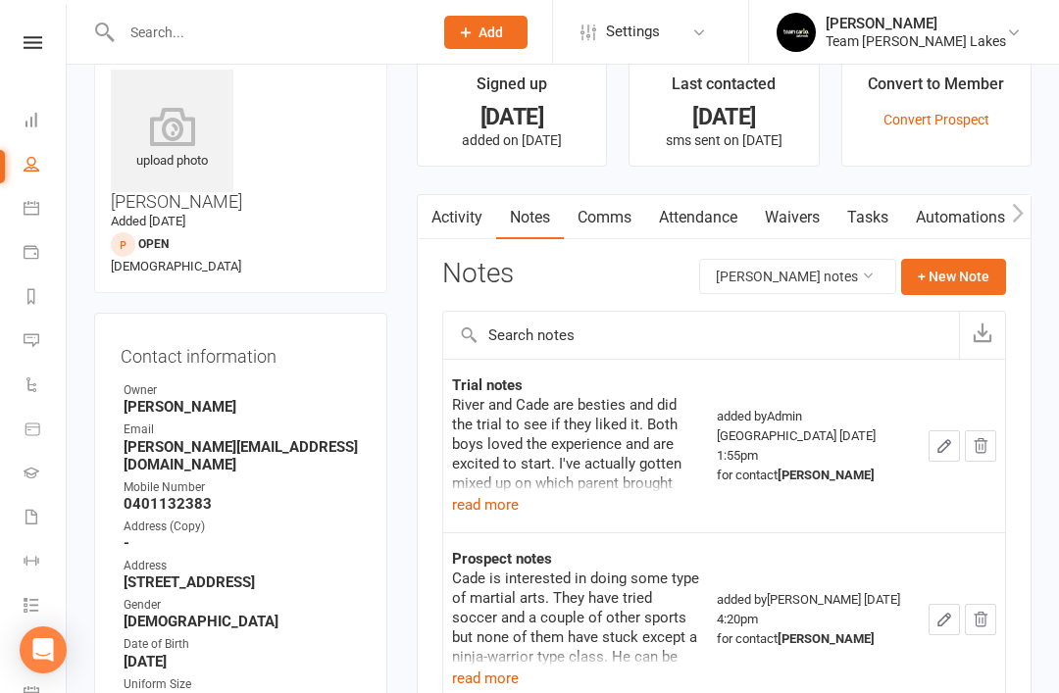
click at [481, 510] on button "read more" at bounding box center [485, 505] width 67 height 24
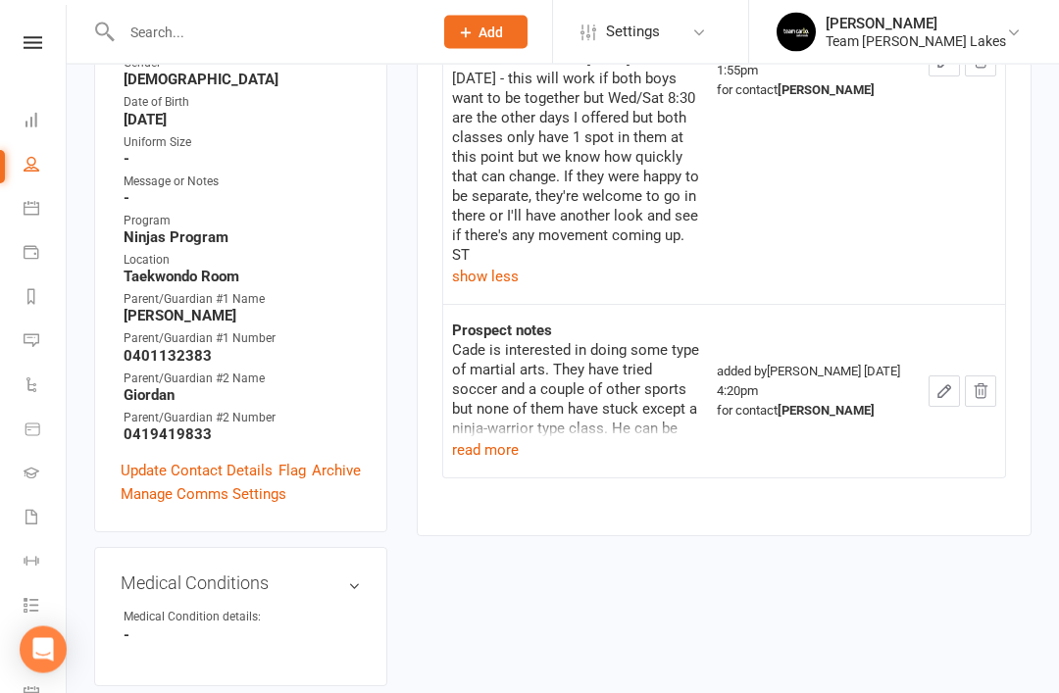
scroll to position [608, 0]
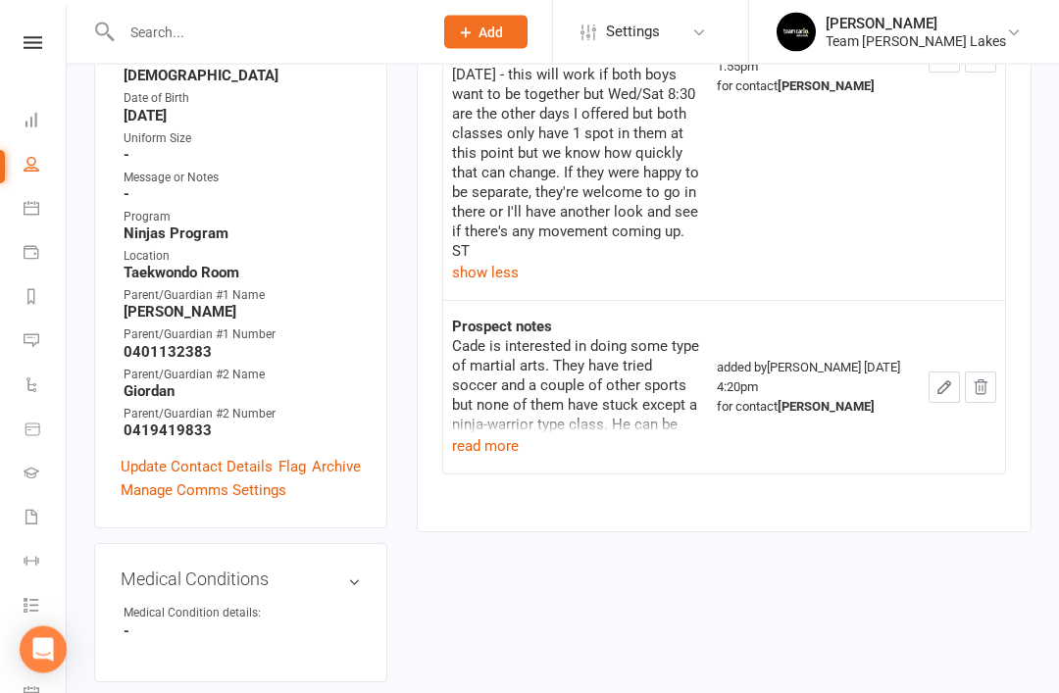
click at [473, 435] on button "read more" at bounding box center [485, 447] width 67 height 24
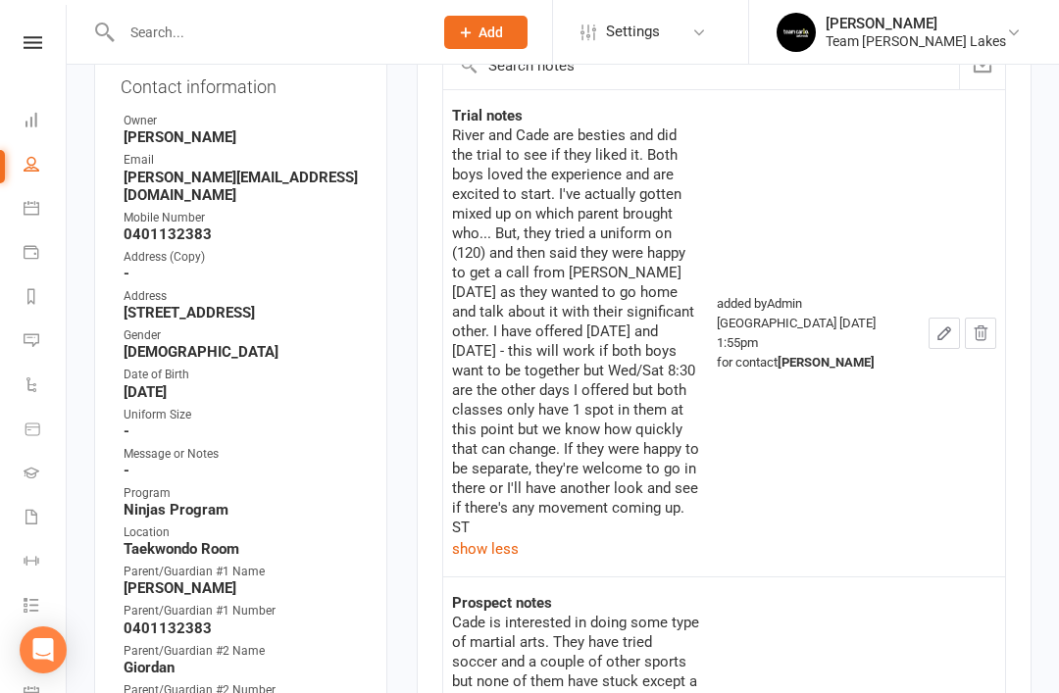
scroll to position [331, 0]
click at [40, 211] on link "Calendar" at bounding box center [46, 210] width 44 height 44
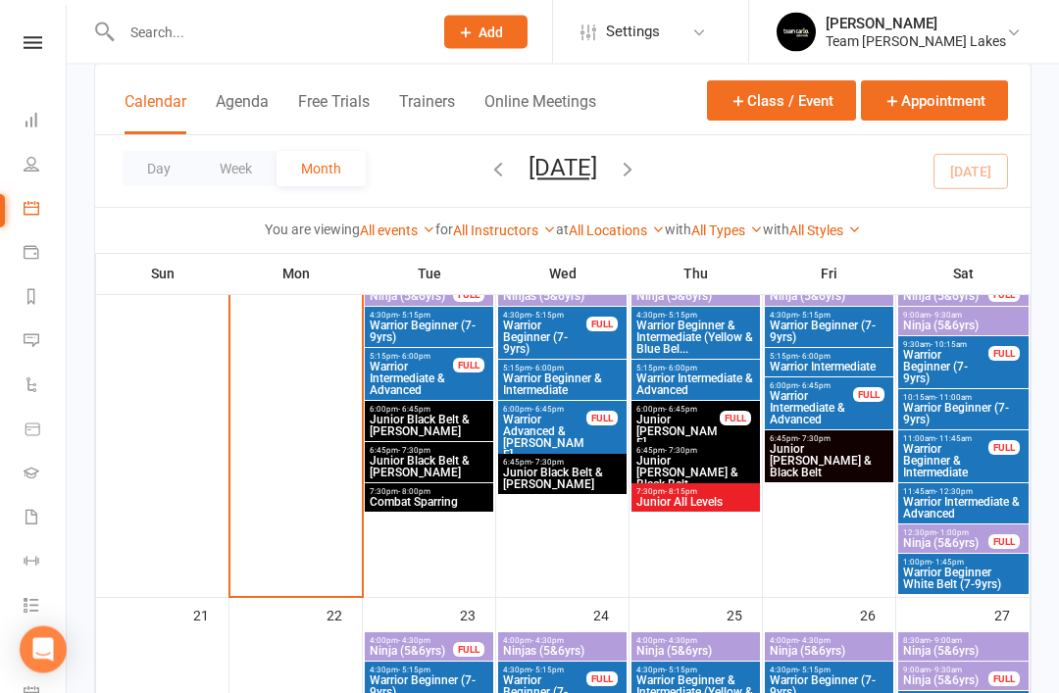
scroll to position [1010, 0]
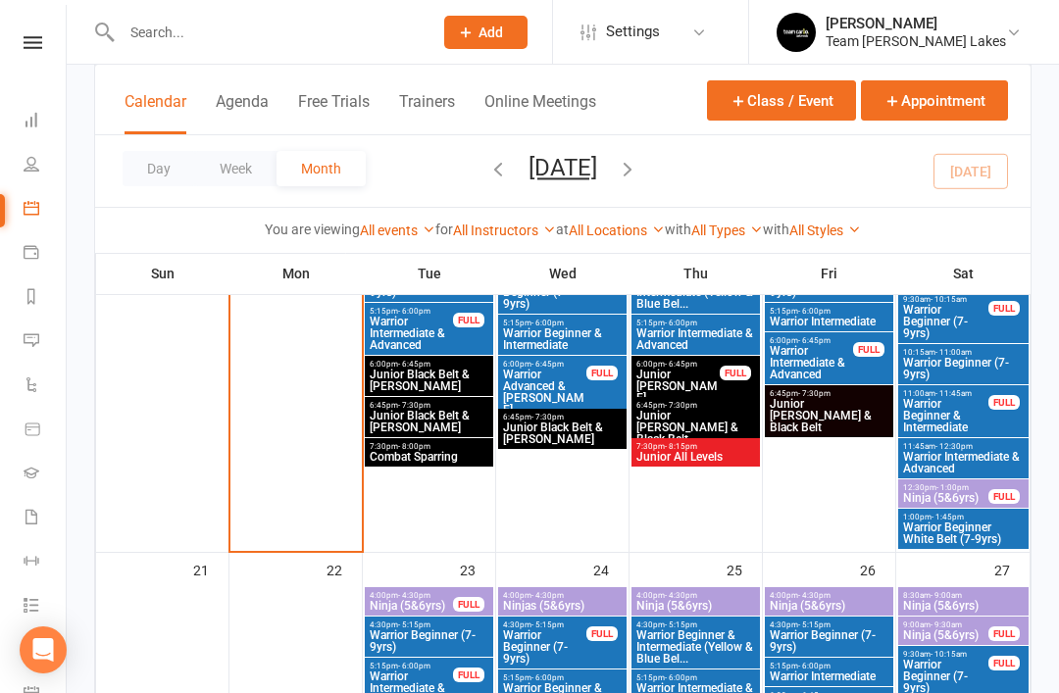
click at [949, 605] on span "Ninja (5&6yrs)" at bounding box center [963, 606] width 123 height 12
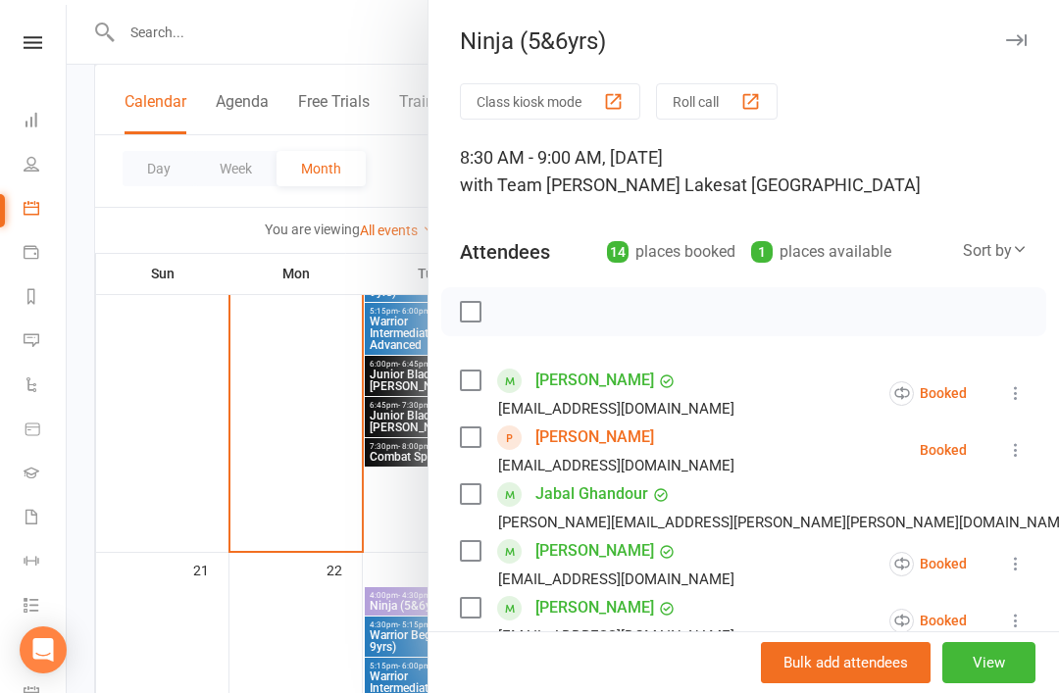
click at [1026, 46] on button "button" at bounding box center [1016, 40] width 24 height 24
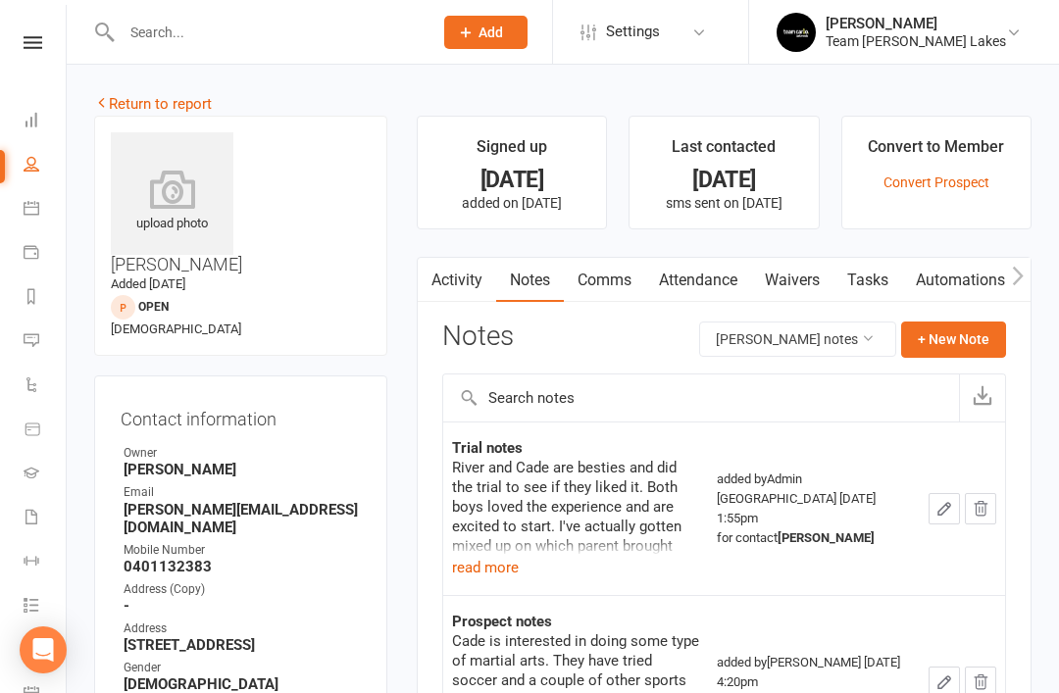
click at [488, 571] on button "read more" at bounding box center [485, 568] width 67 height 24
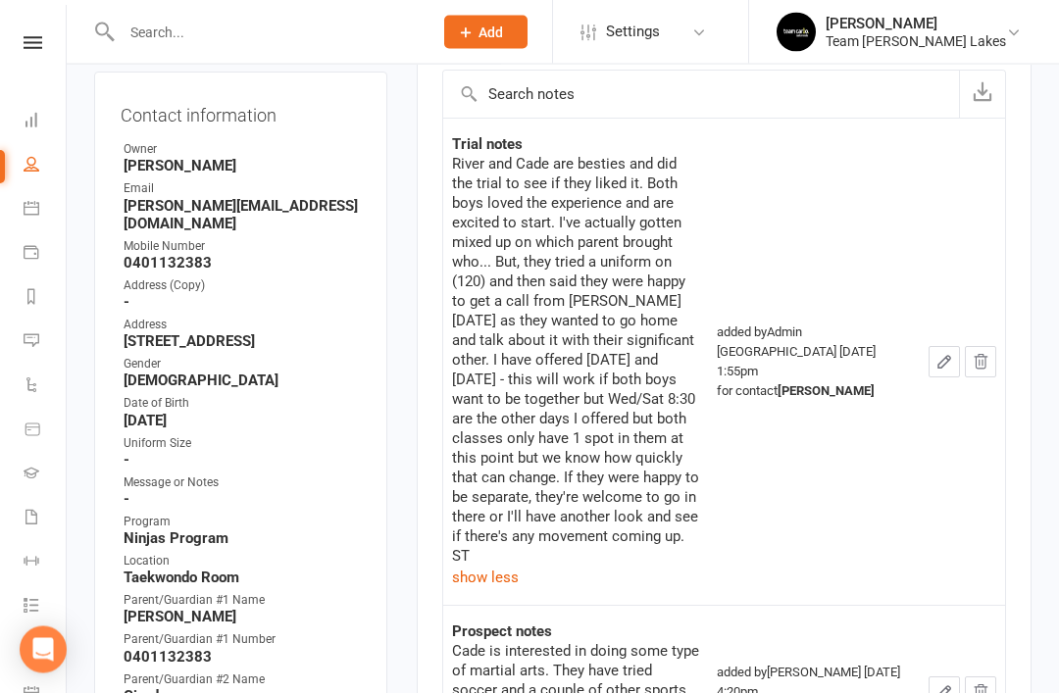
scroll to position [306, 0]
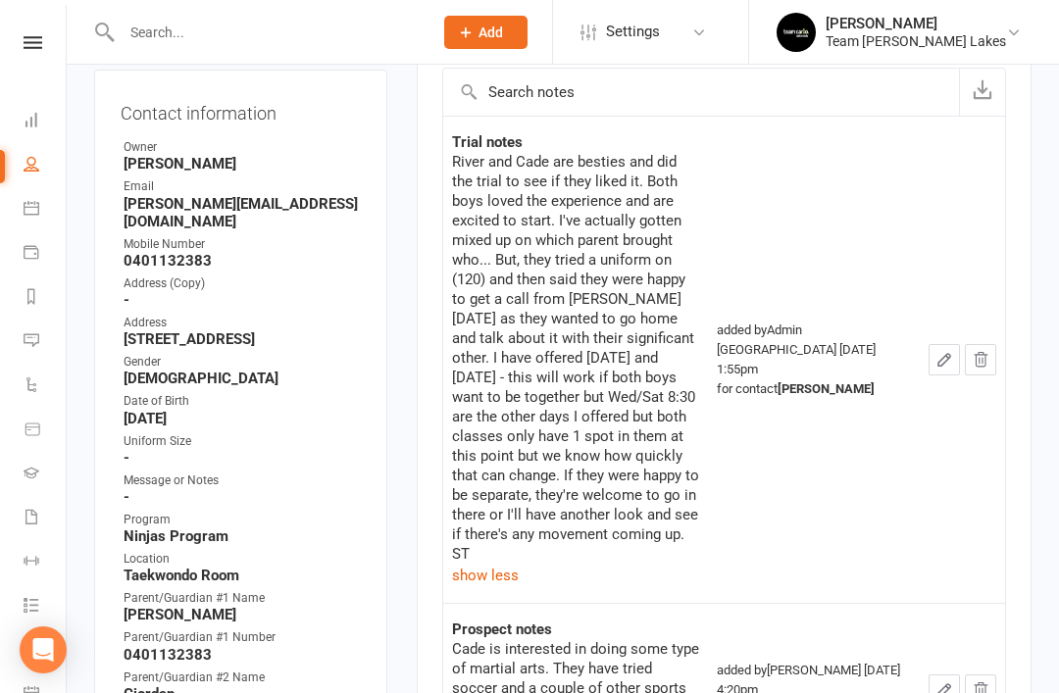
click at [40, 227] on link "Calendar" at bounding box center [46, 210] width 44 height 44
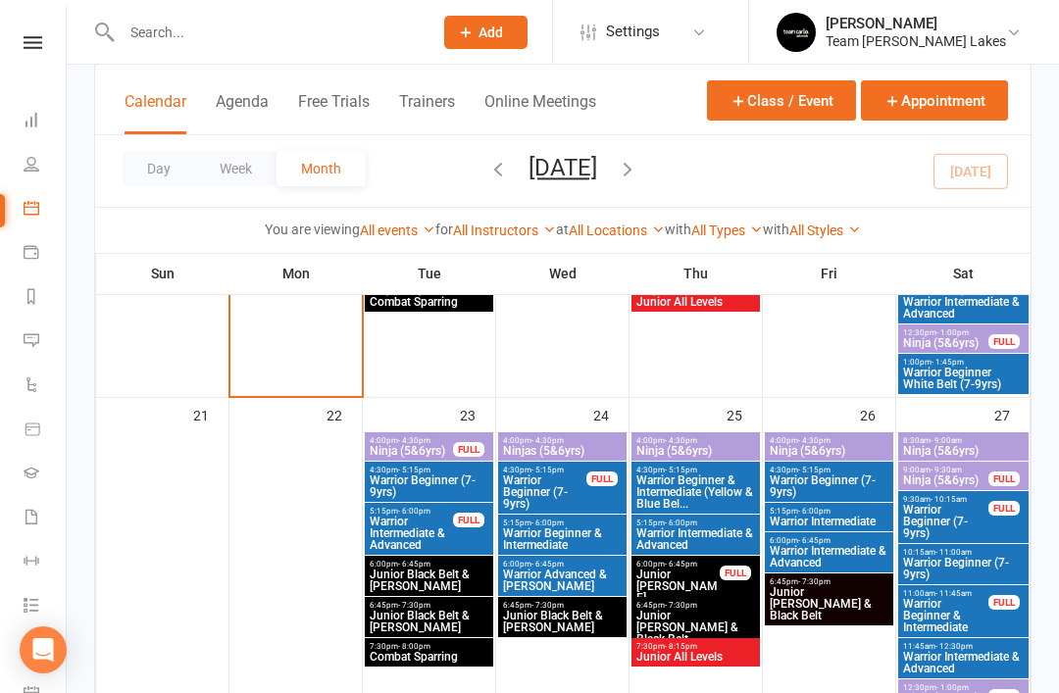
scroll to position [1176, 0]
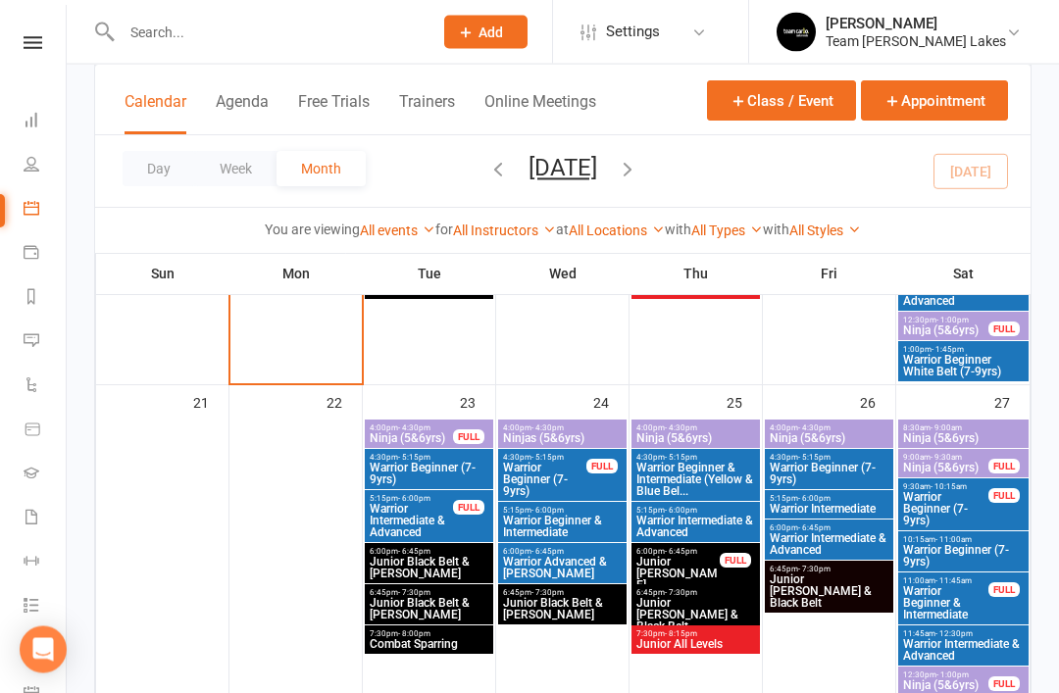
click at [973, 435] on span "Ninja (5&6yrs)" at bounding box center [963, 439] width 123 height 12
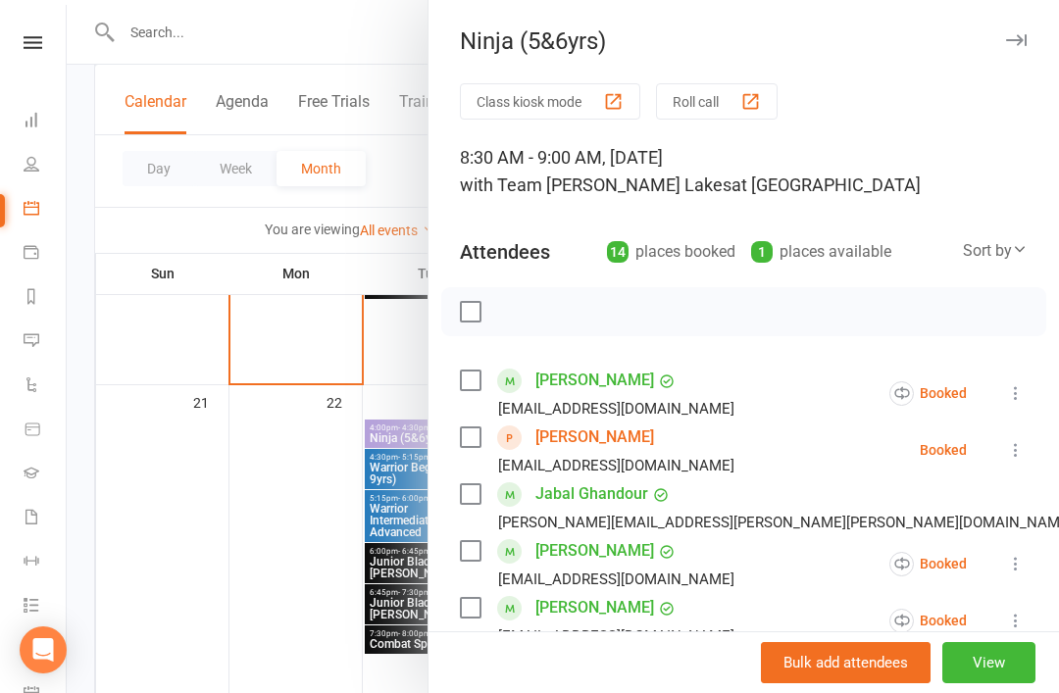
click at [1015, 38] on icon "button" at bounding box center [1016, 40] width 21 height 12
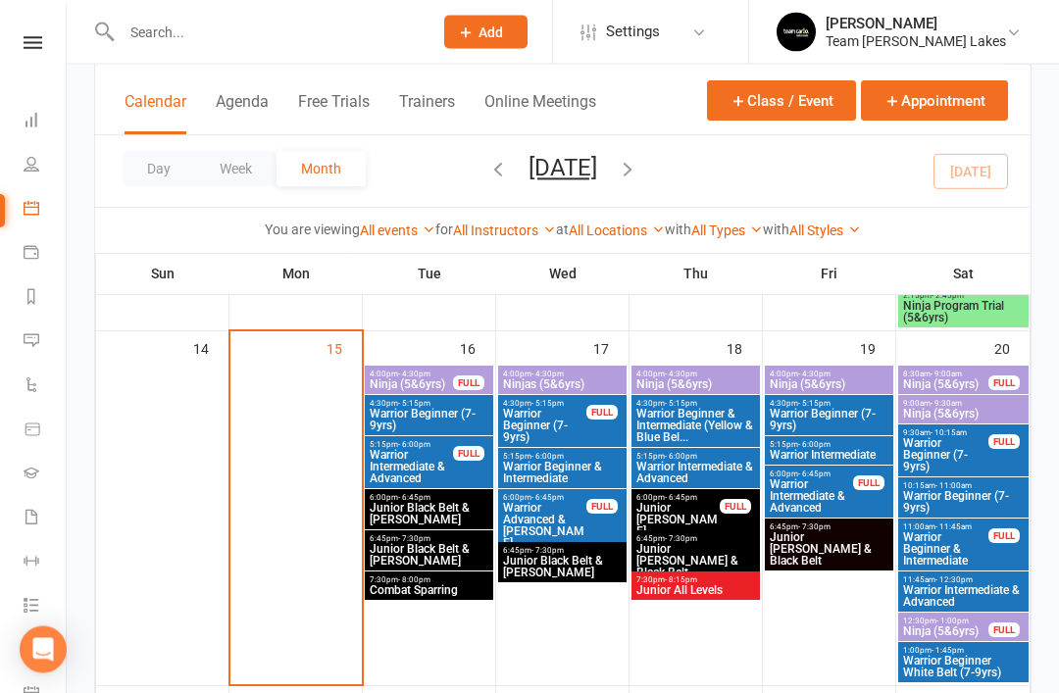
scroll to position [873, 0]
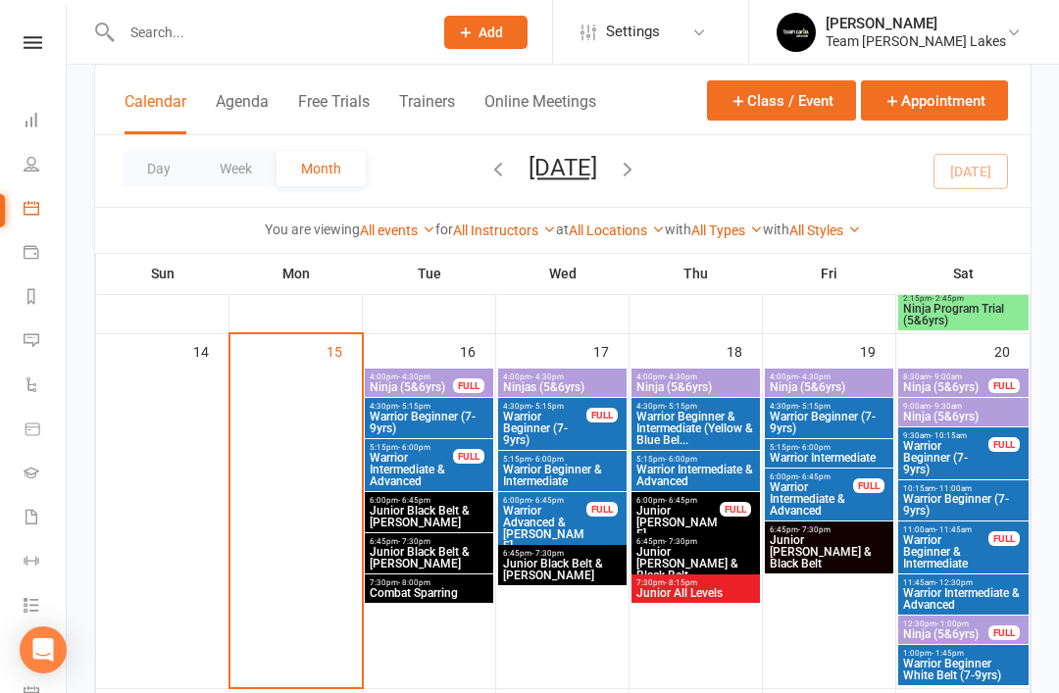
click at [968, 416] on span "Ninja (5&6yrs)" at bounding box center [963, 417] width 123 height 12
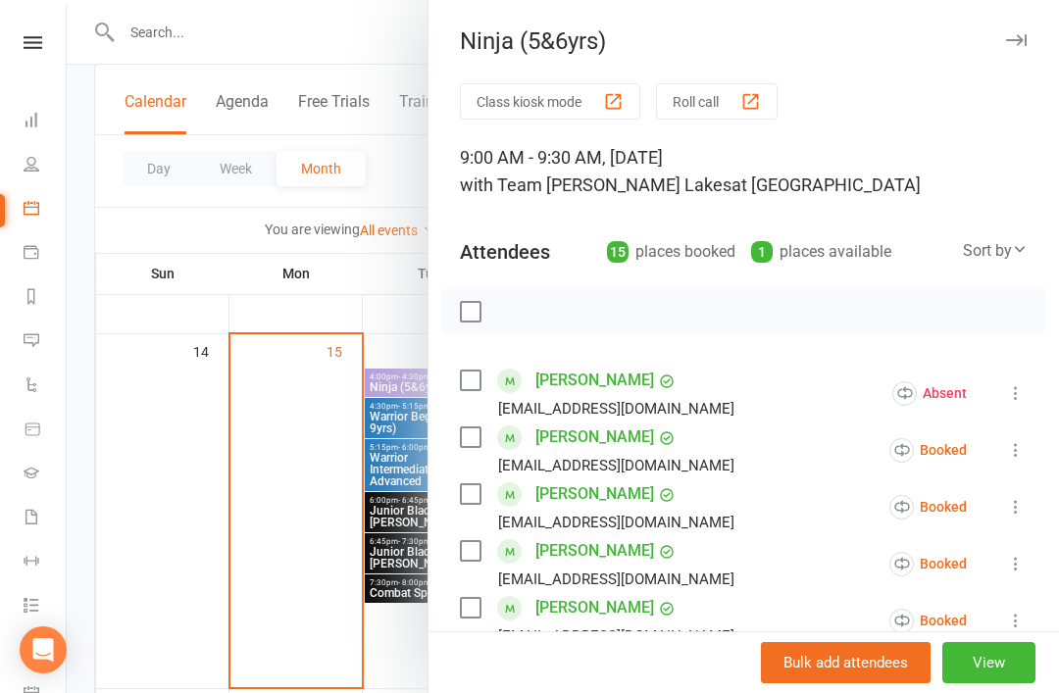
click at [1022, 37] on icon "button" at bounding box center [1016, 40] width 21 height 12
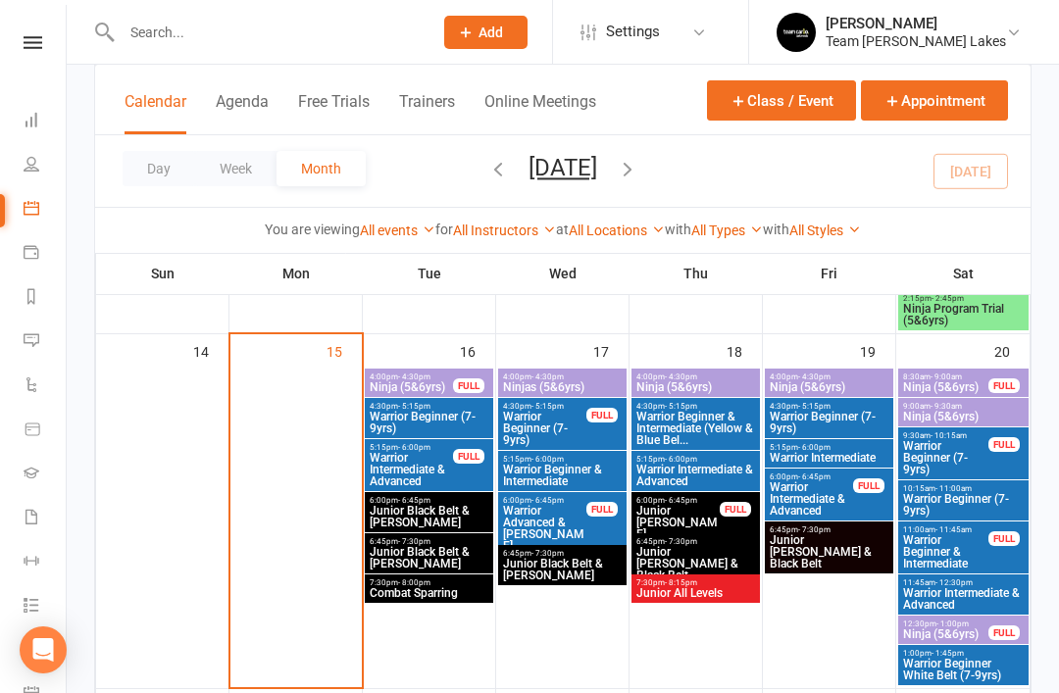
click at [39, 123] on link "Dashboard" at bounding box center [46, 122] width 44 height 44
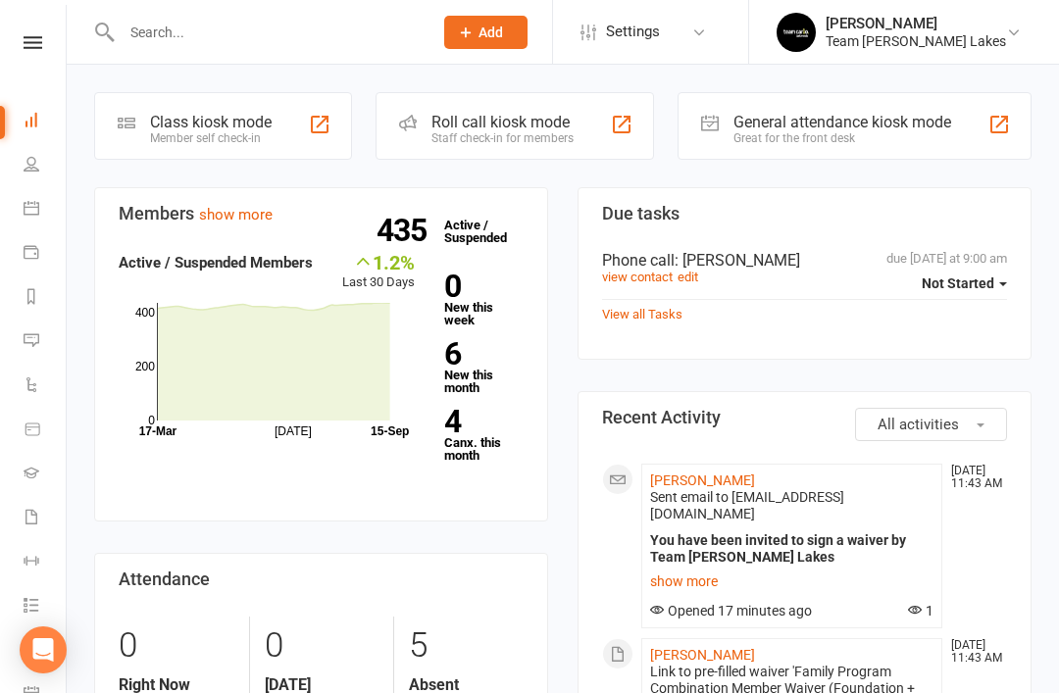
click at [28, 220] on link "Calendar" at bounding box center [46, 210] width 44 height 44
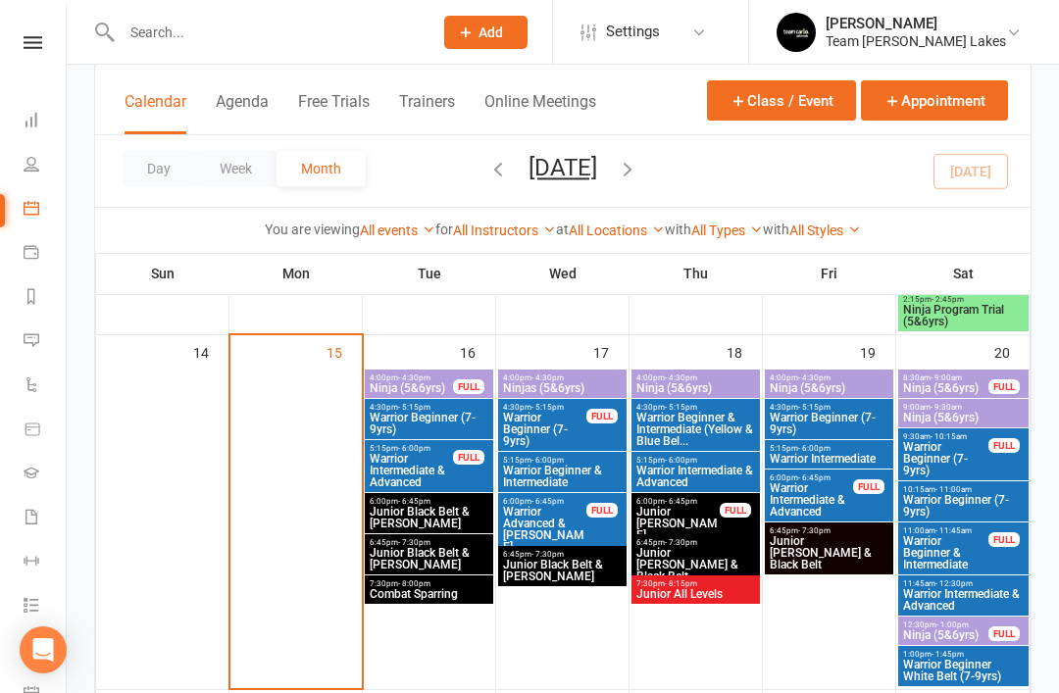
scroll to position [874, 0]
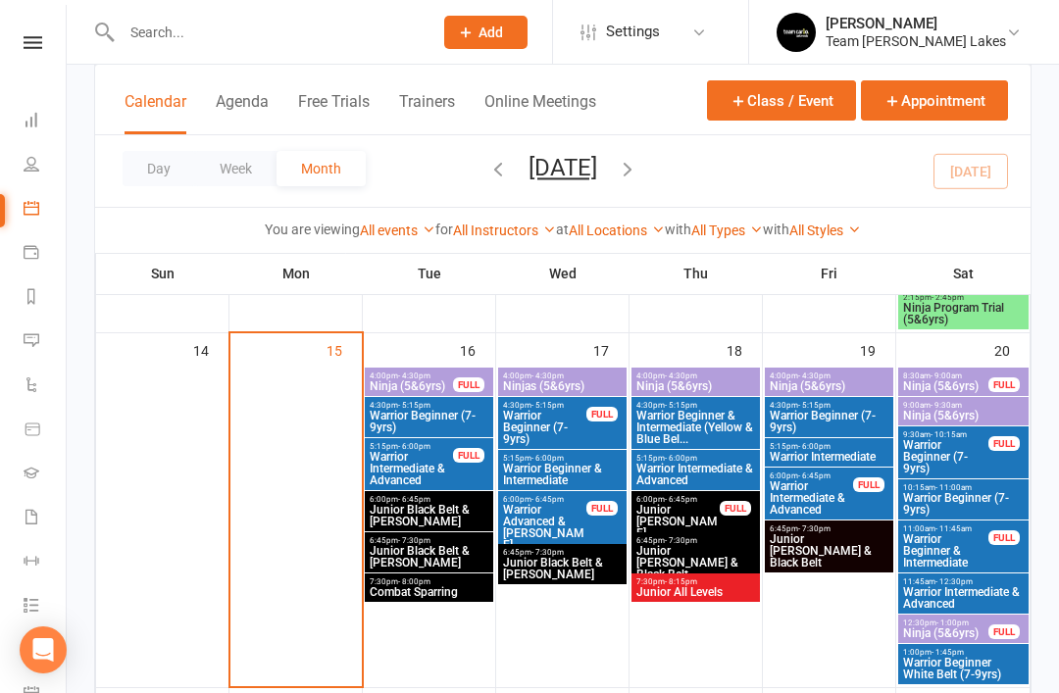
click at [949, 410] on span "Ninja (5&6yrs)" at bounding box center [963, 416] width 123 height 12
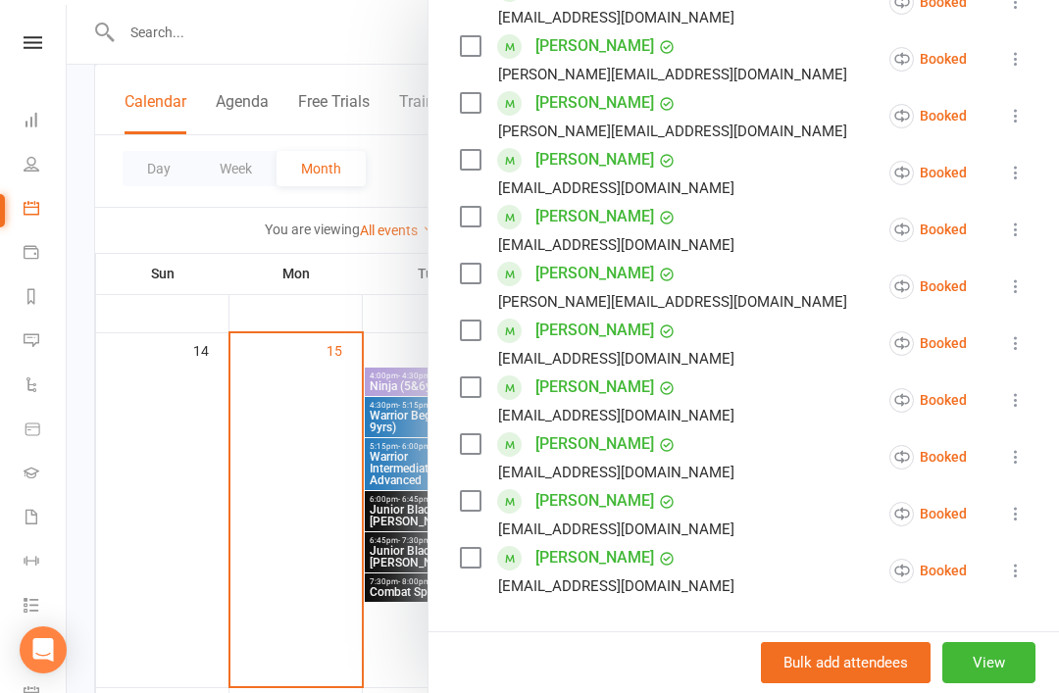
scroll to position [711, 0]
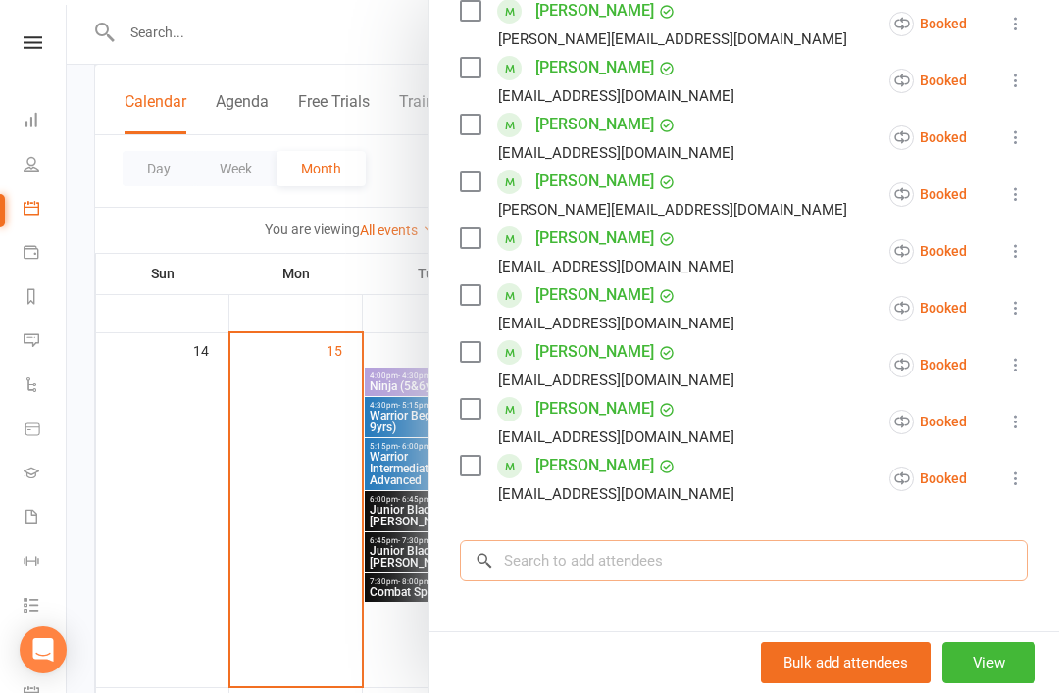
click at [625, 566] on input "search" at bounding box center [743, 560] width 567 height 41
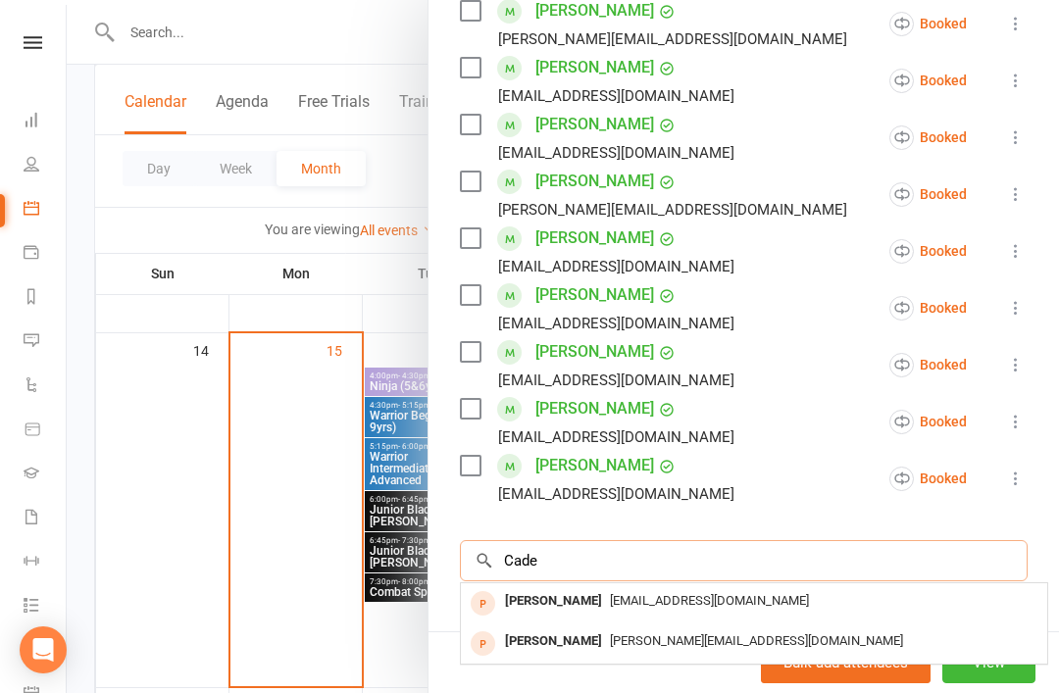
type input "Cade"
click at [552, 633] on div "Cade Zanetti" at bounding box center [553, 641] width 113 height 28
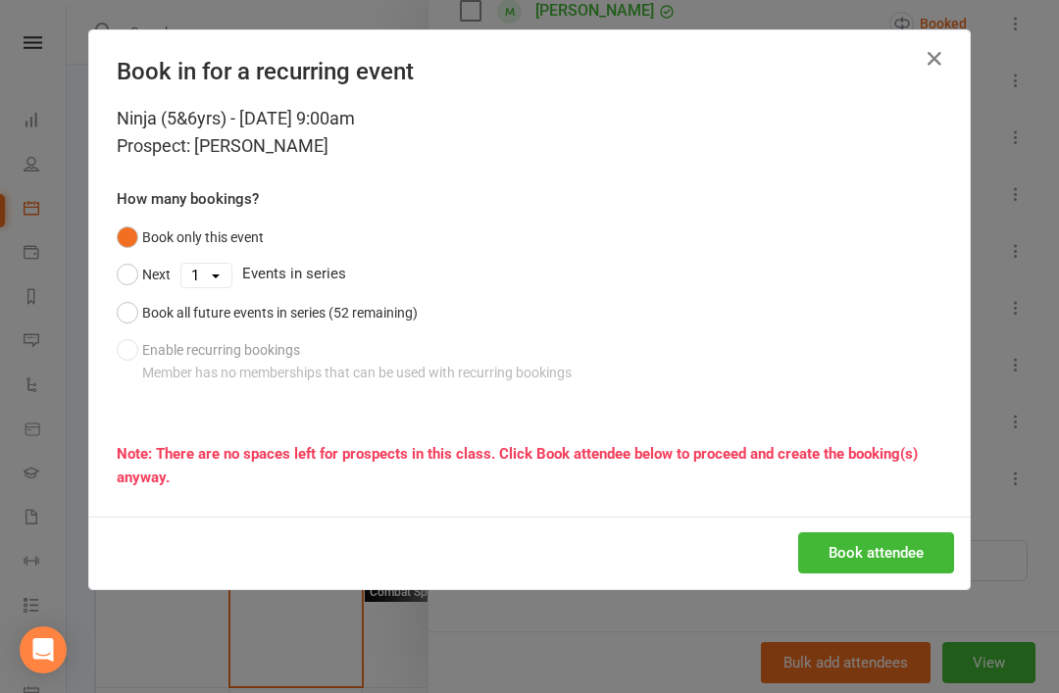
click at [129, 314] on button "Book all future events in series (52 remaining)" at bounding box center [267, 312] width 301 height 37
click at [886, 556] on button "Book attendee" at bounding box center [876, 552] width 156 height 41
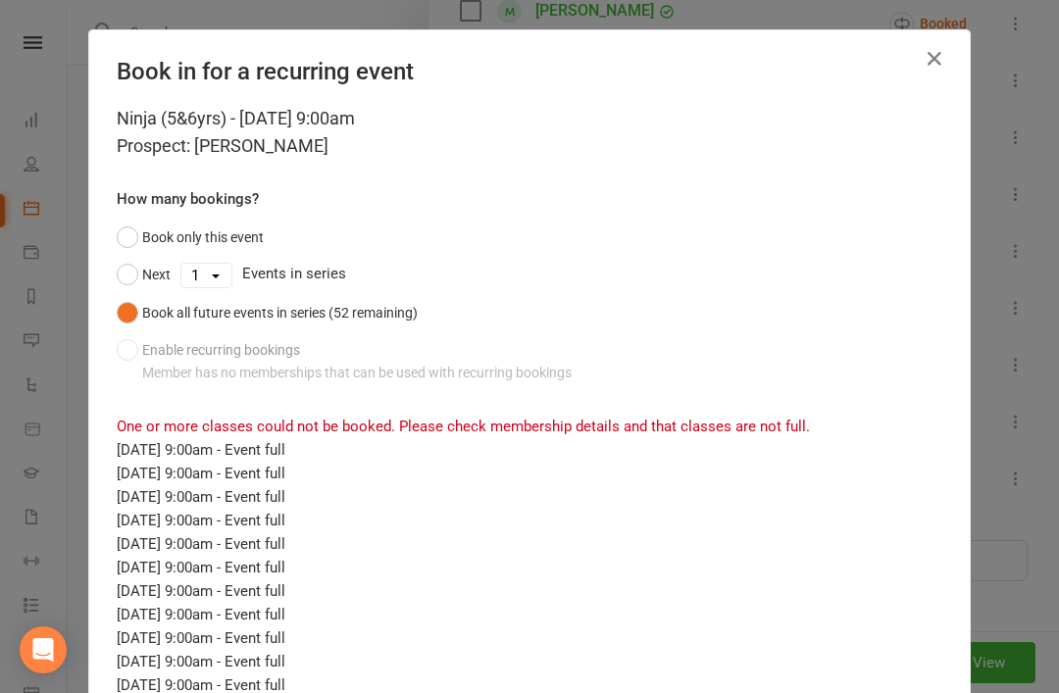
click at [930, 58] on icon "button" at bounding box center [934, 59] width 24 height 24
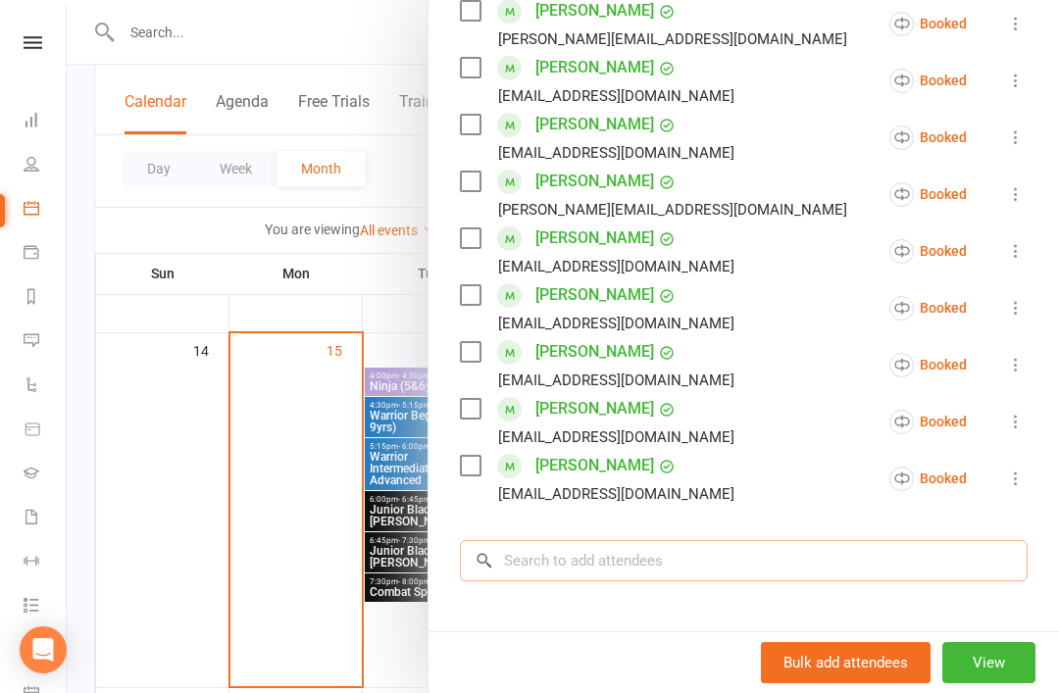
click at [644, 567] on input "search" at bounding box center [743, 560] width 567 height 41
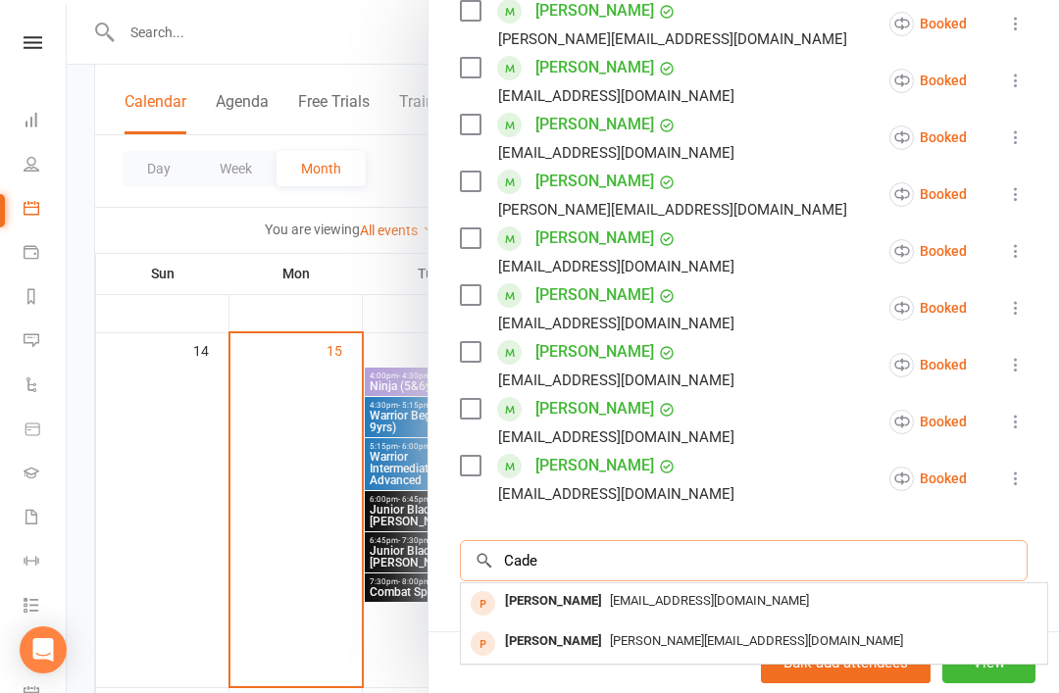
type input "Cade"
click at [563, 645] on div "Cade Zanetti" at bounding box center [553, 641] width 113 height 28
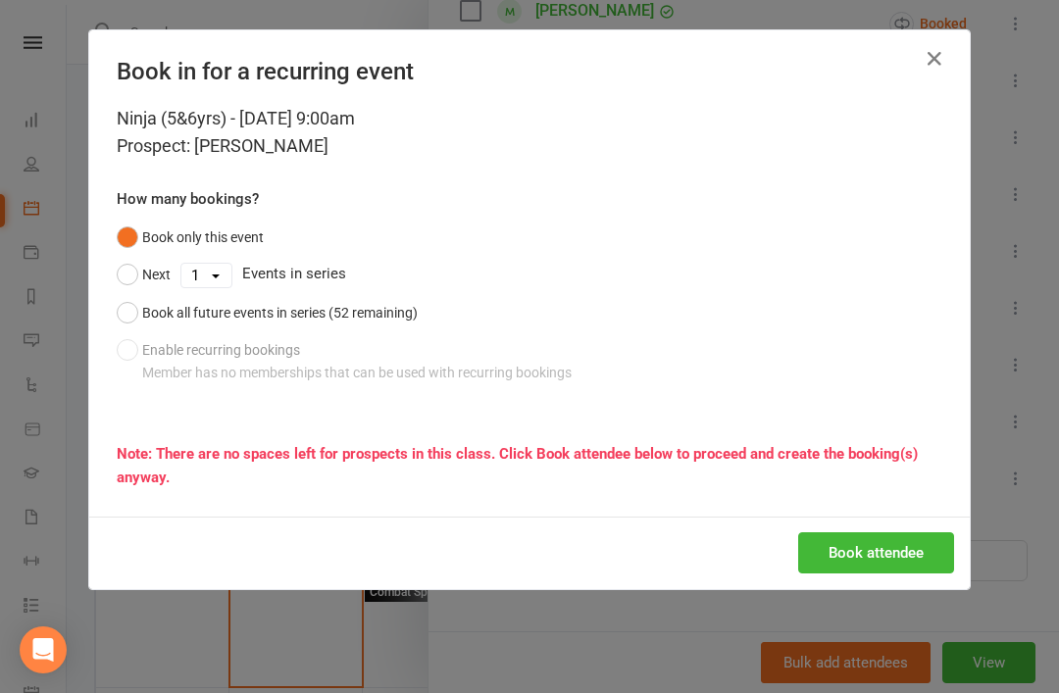
click at [889, 566] on button "Book attendee" at bounding box center [876, 552] width 156 height 41
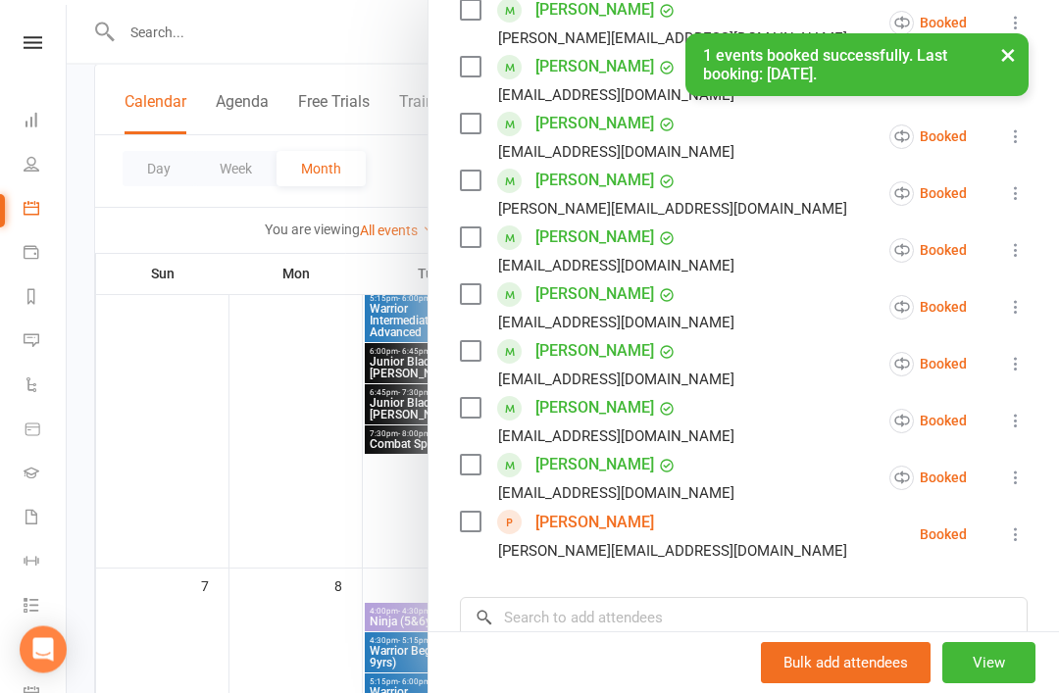
scroll to position [243, 0]
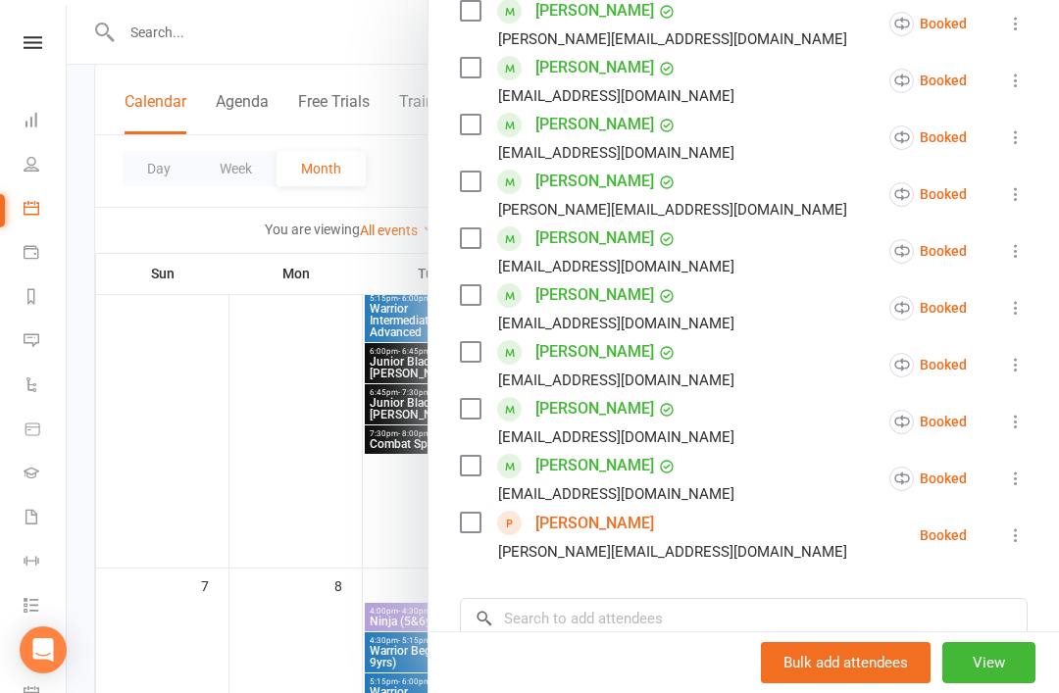
click at [314, 30] on div at bounding box center [563, 346] width 992 height 693
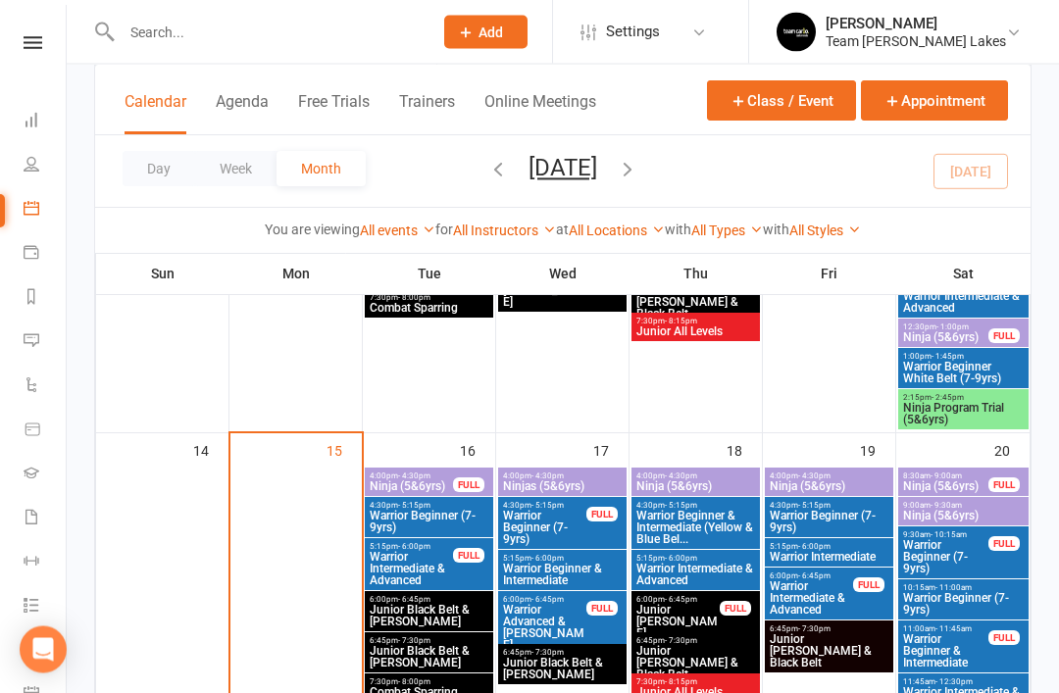
scroll to position [767, 0]
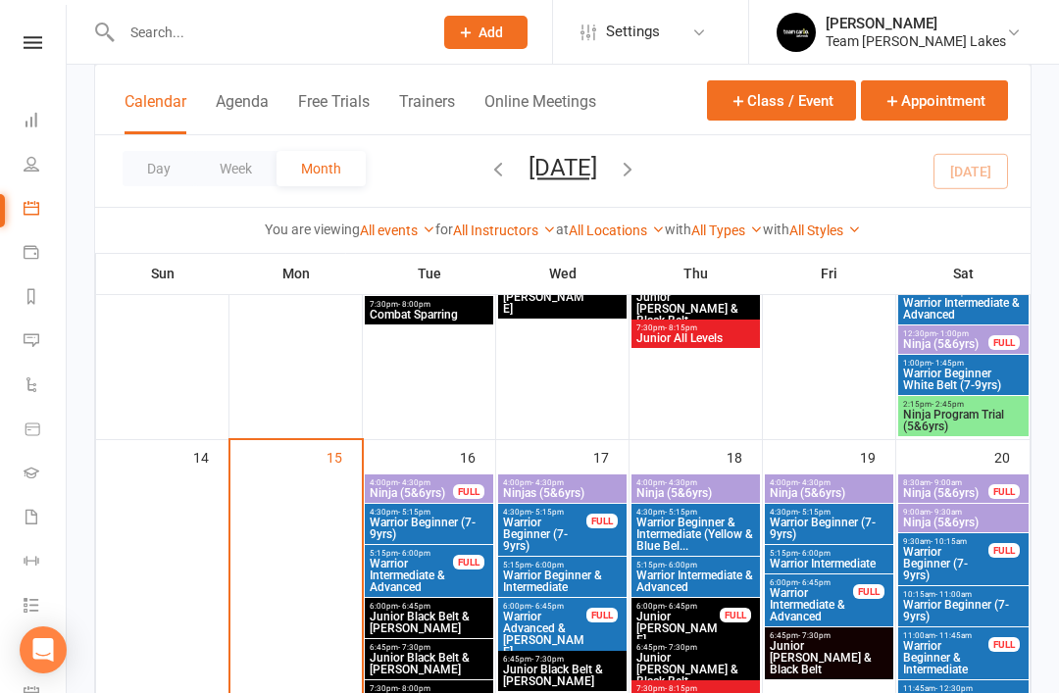
click at [977, 425] on span "Ninja Program Trial (5&6yrs)" at bounding box center [963, 421] width 123 height 24
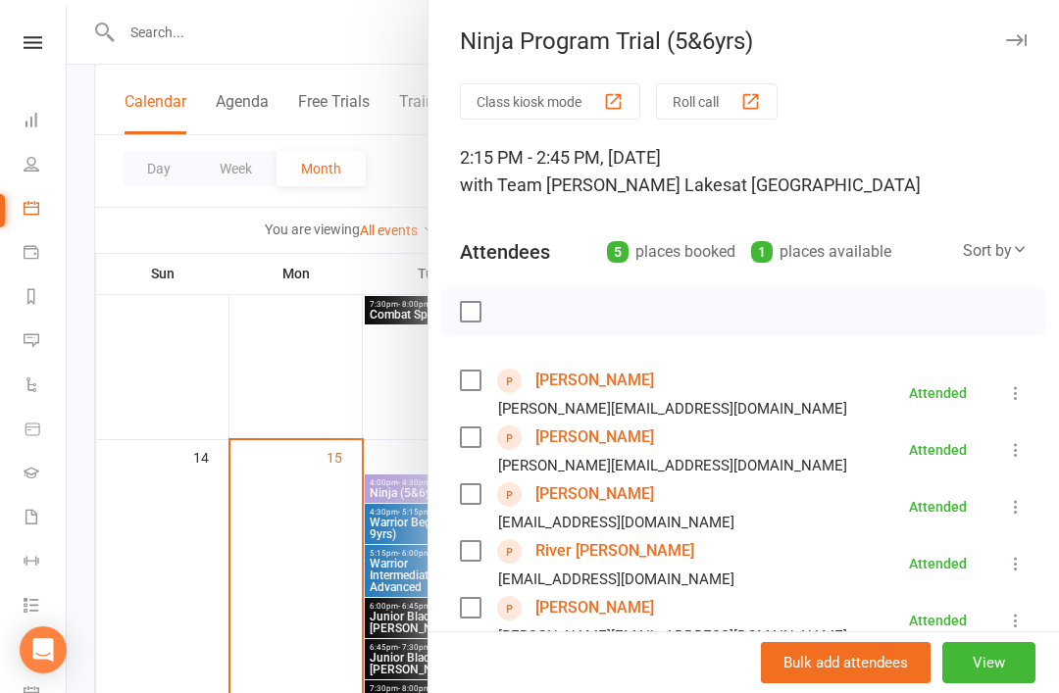
click at [597, 547] on link "River Kirby" at bounding box center [614, 550] width 159 height 31
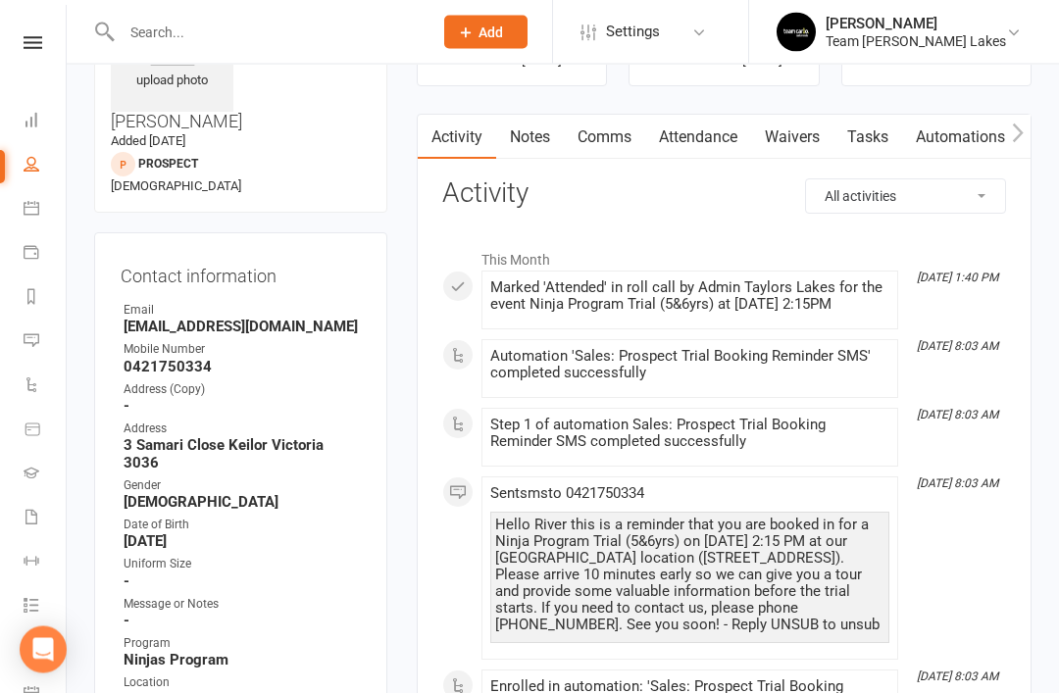
scroll to position [123, 0]
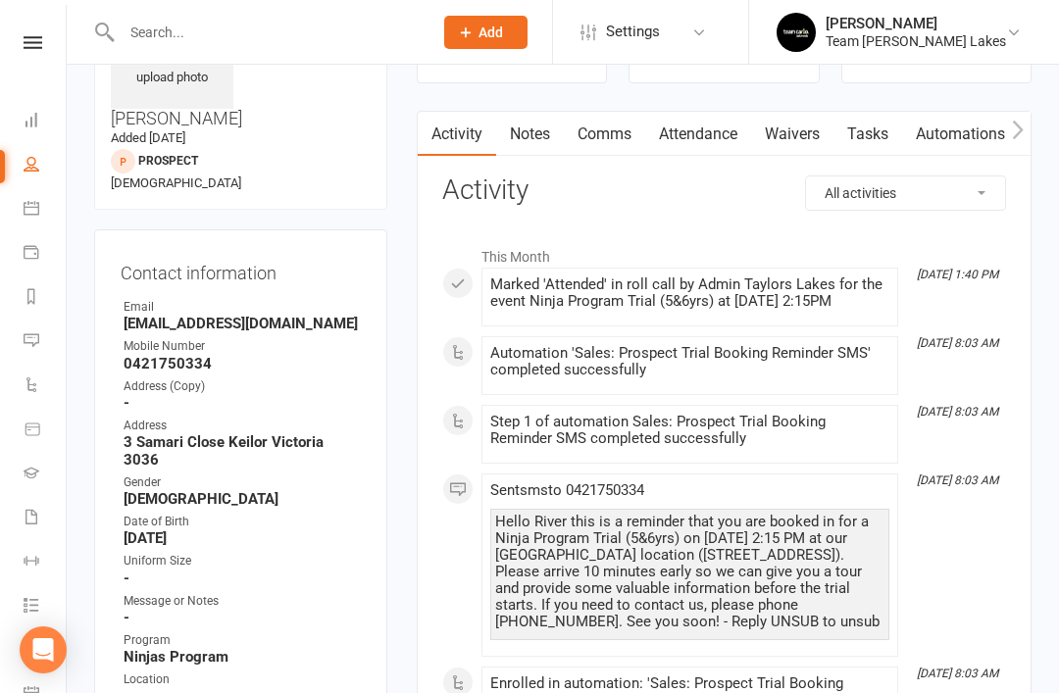
click at [543, 139] on link "Notes" at bounding box center [530, 134] width 68 height 45
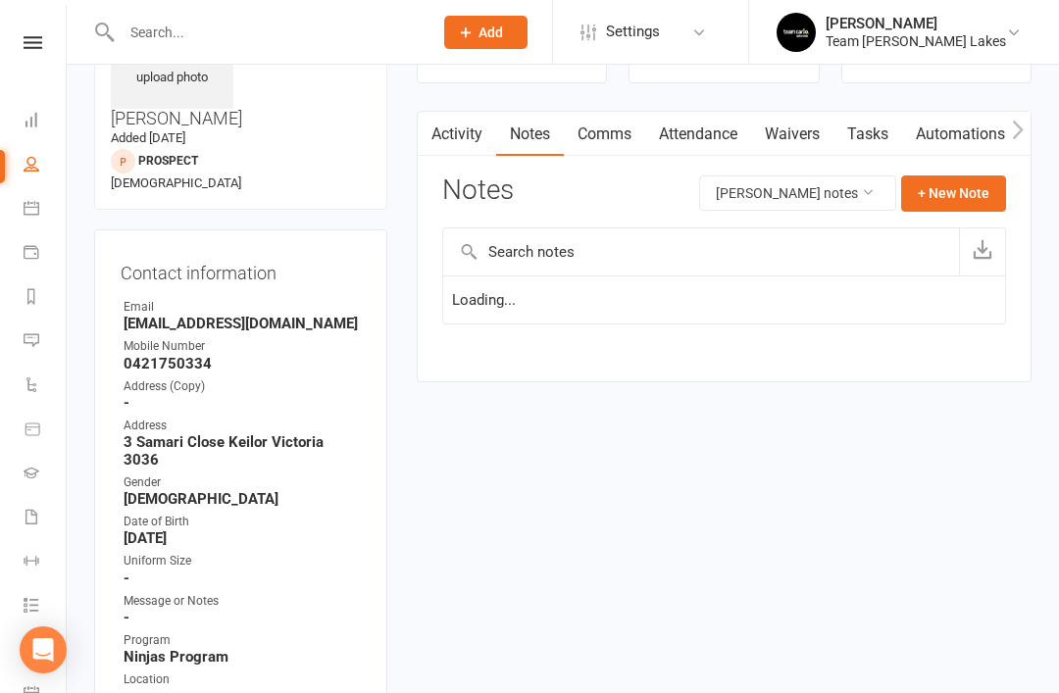
scroll to position [185, 0]
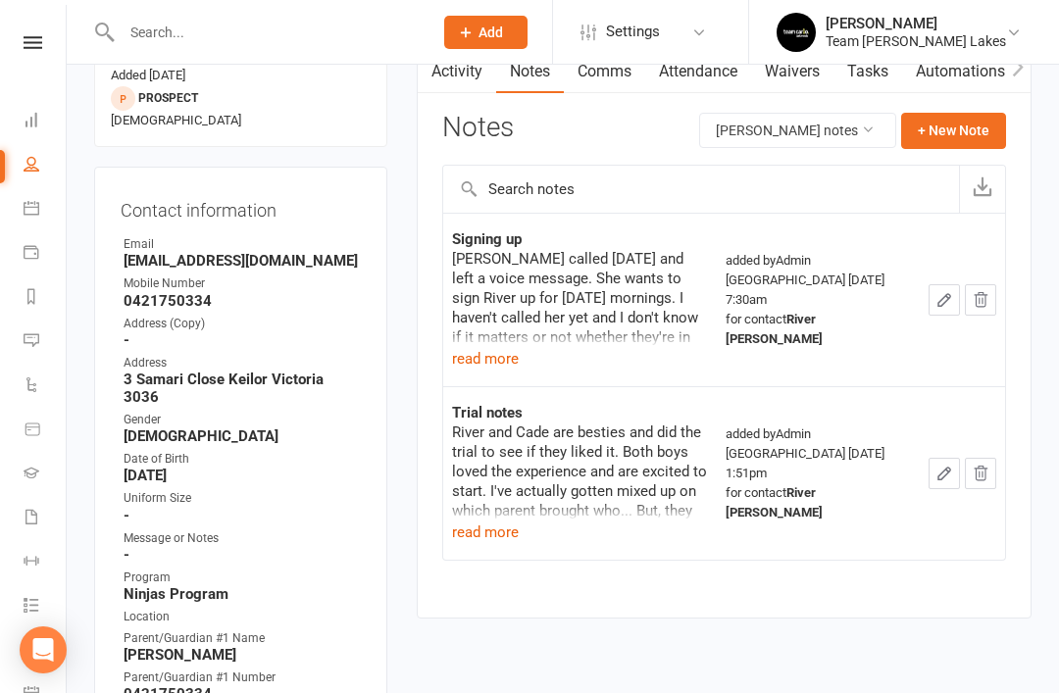
click at [501, 362] on button "read more" at bounding box center [485, 359] width 67 height 24
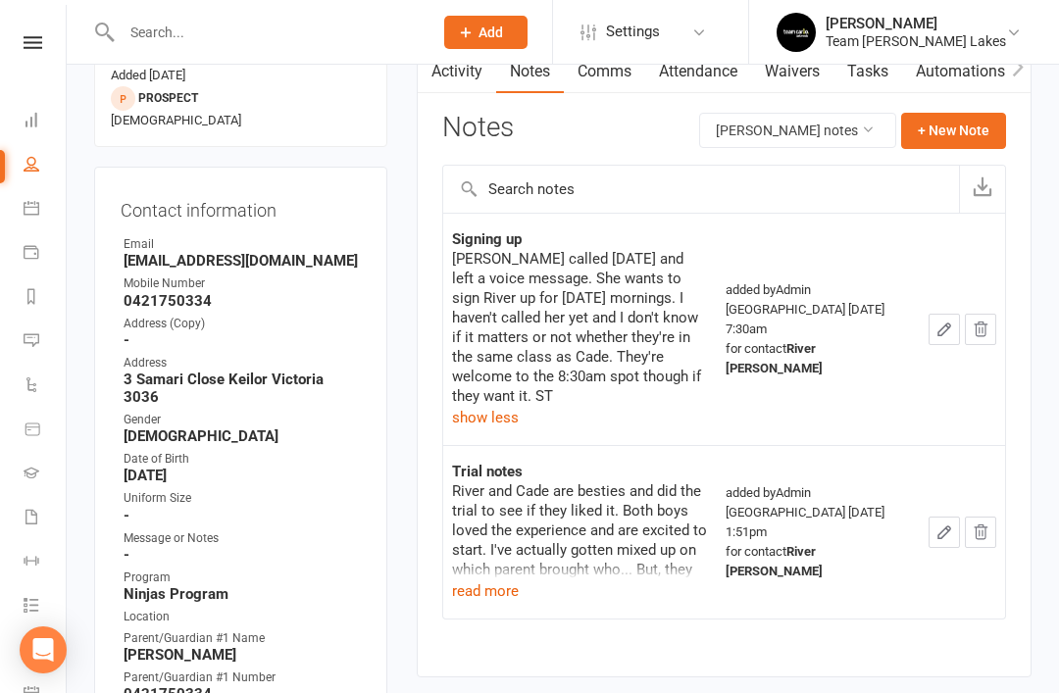
click at [966, 129] on button "+ New Note" at bounding box center [953, 130] width 105 height 35
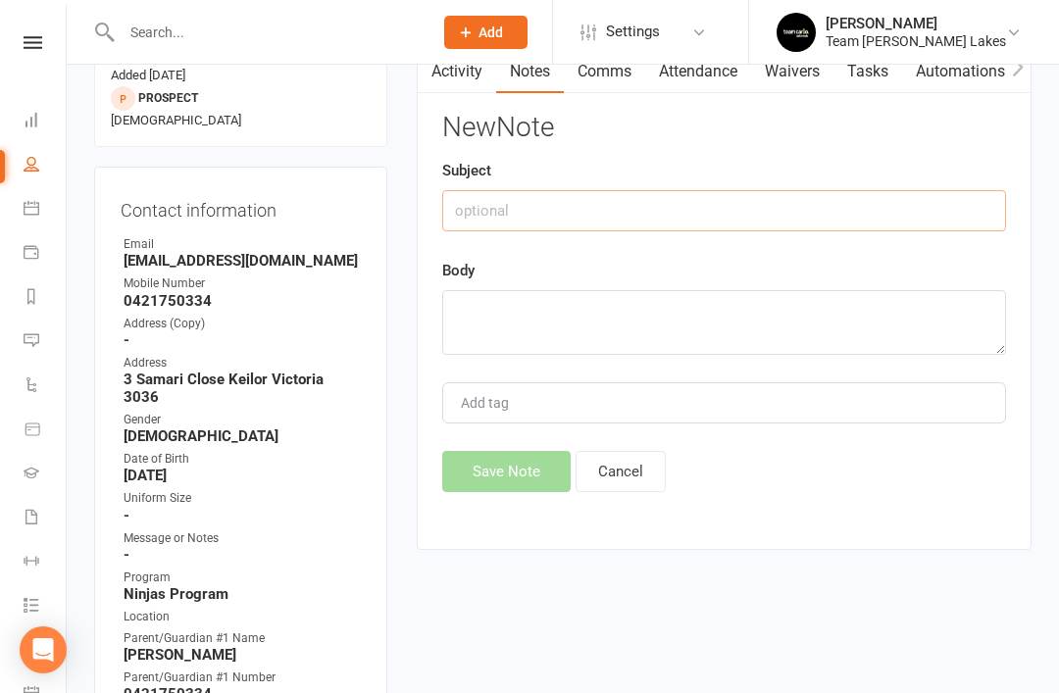
click at [636, 214] on input "text" at bounding box center [724, 210] width 564 height 41
type input "Trial follow up"
click at [552, 322] on textarea at bounding box center [724, 322] width 564 height 65
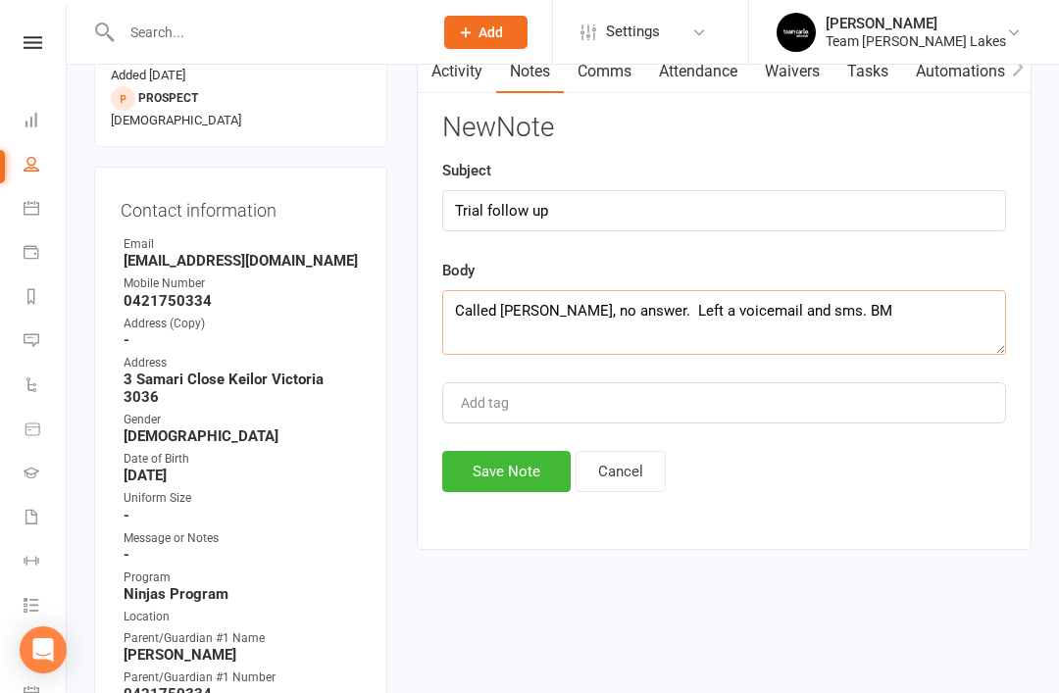
type textarea "Called Lisa, no answer. Left a voicemail and sms. BM"
click at [495, 483] on button "Save Note" at bounding box center [506, 471] width 128 height 41
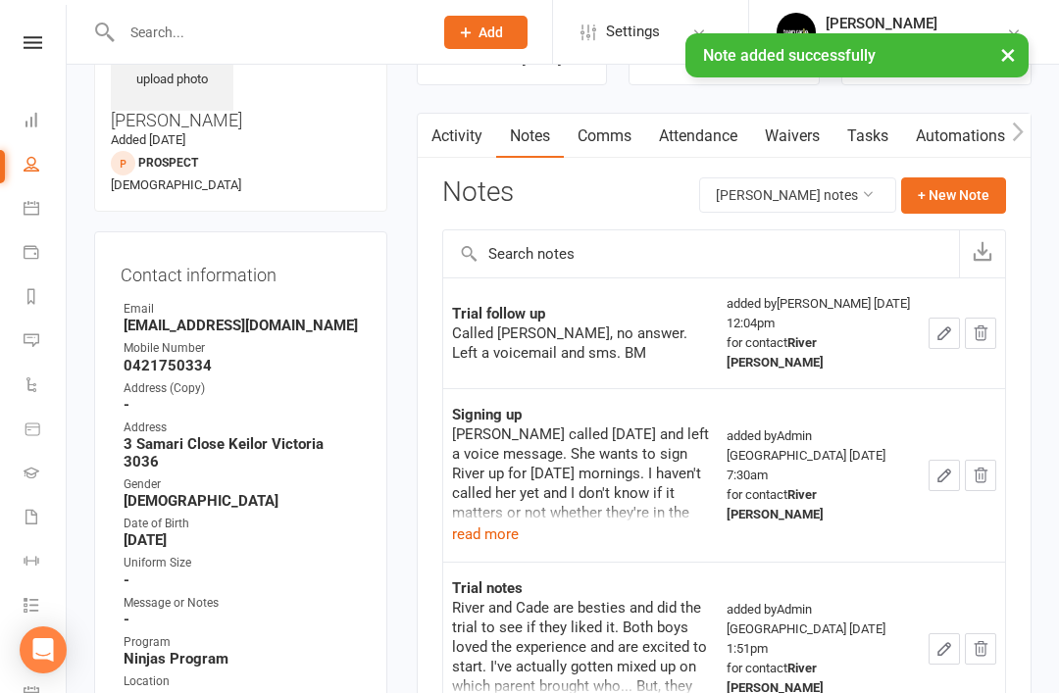
scroll to position [104, 0]
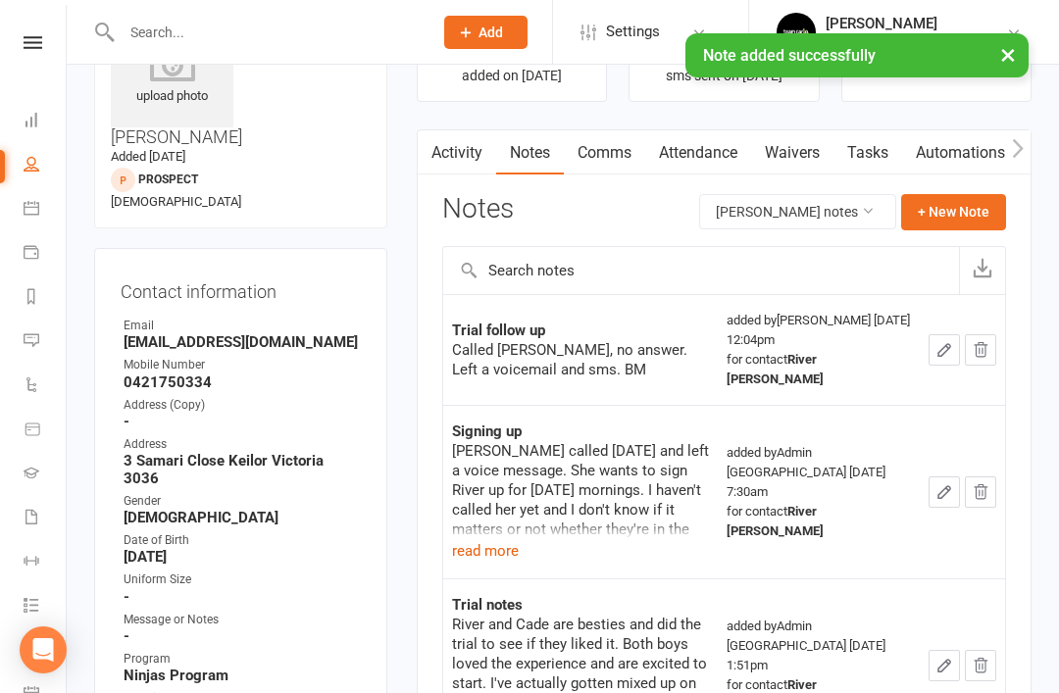
click at [614, 159] on link "Comms" at bounding box center [604, 152] width 81 height 45
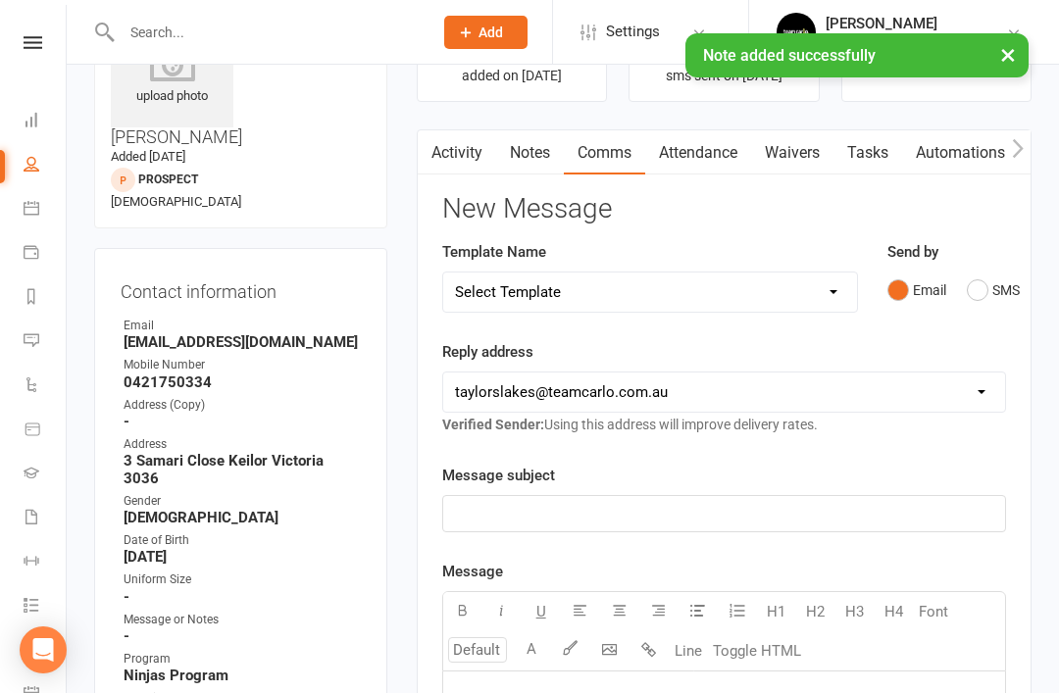
click at [973, 295] on button "SMS" at bounding box center [992, 289] width 53 height 37
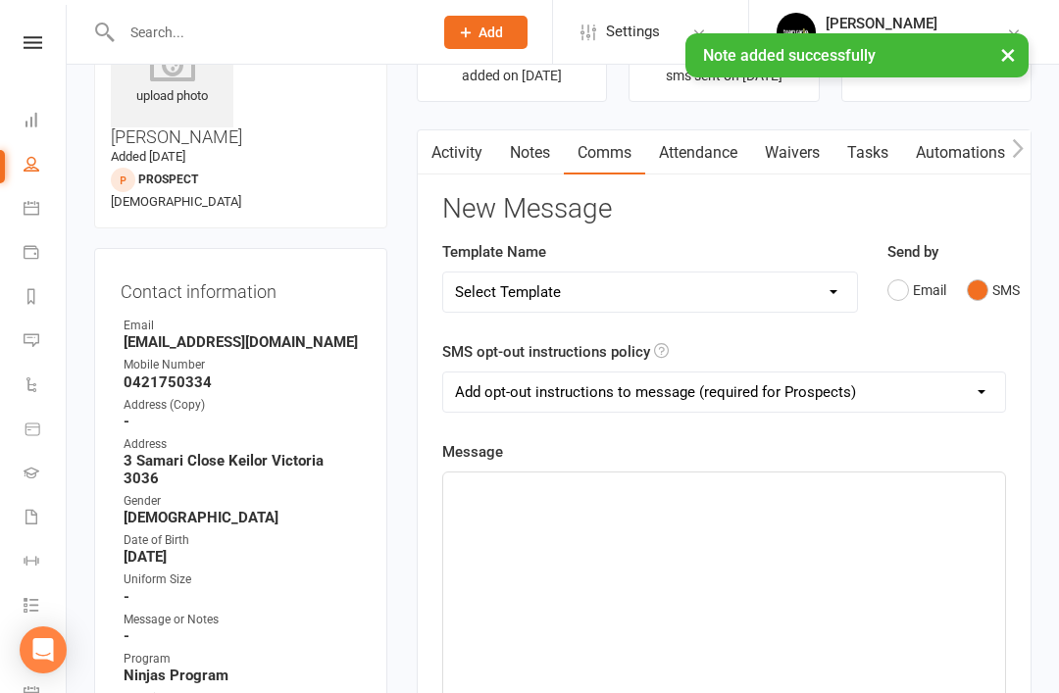
click at [545, 512] on div "﻿" at bounding box center [724, 619] width 562 height 294
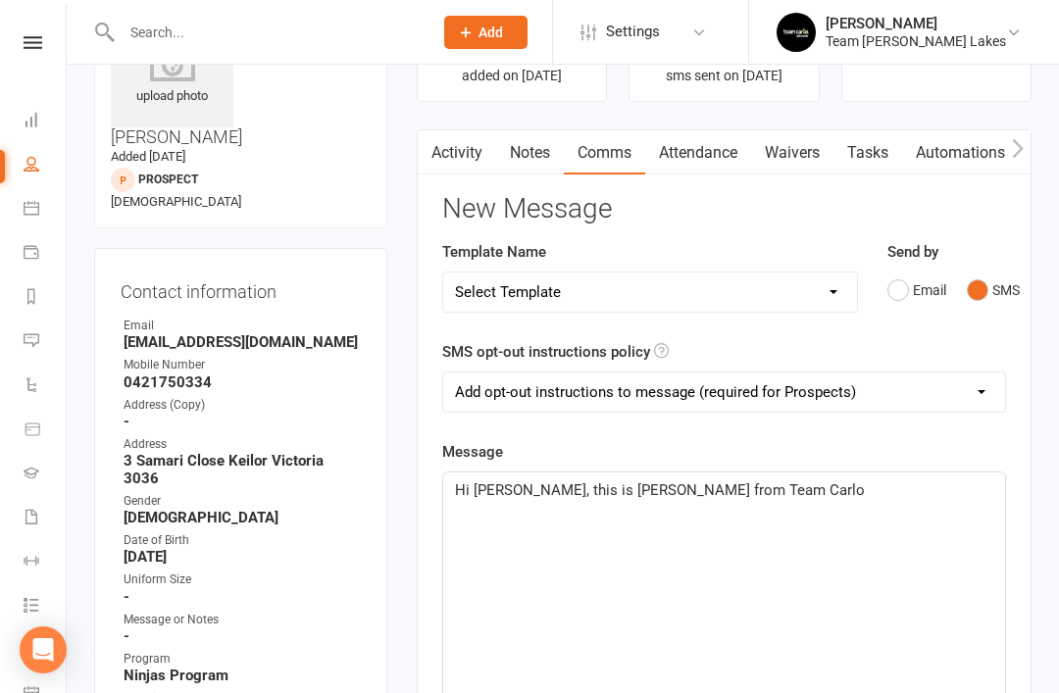
click at [460, 161] on link "Activity" at bounding box center [457, 152] width 78 height 45
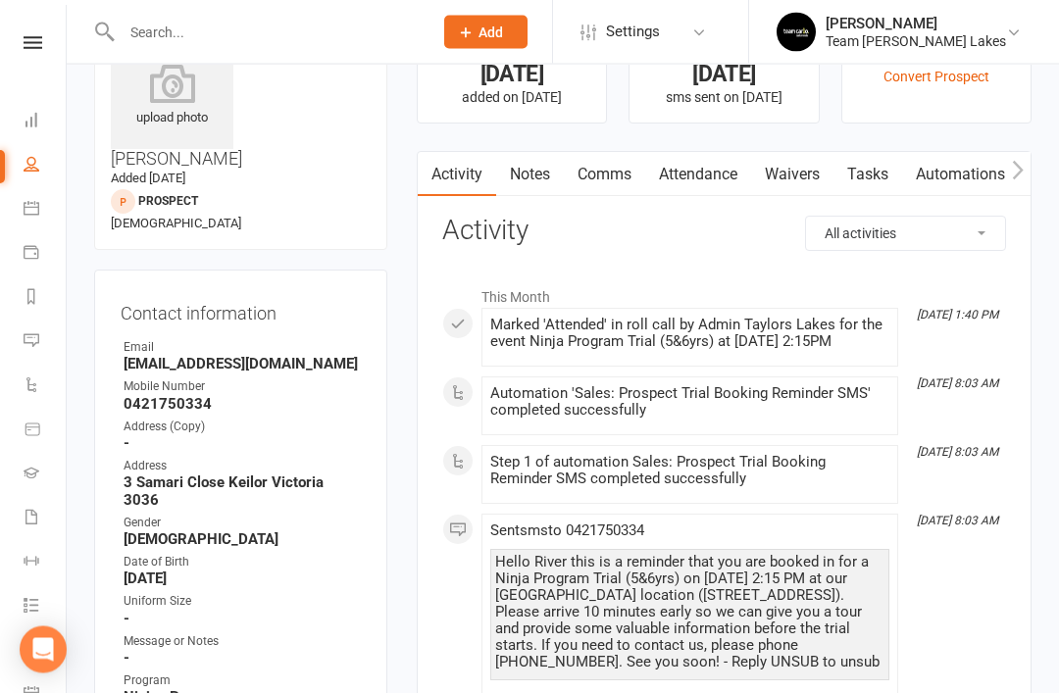
click at [531, 184] on link "Notes" at bounding box center [530, 175] width 68 height 45
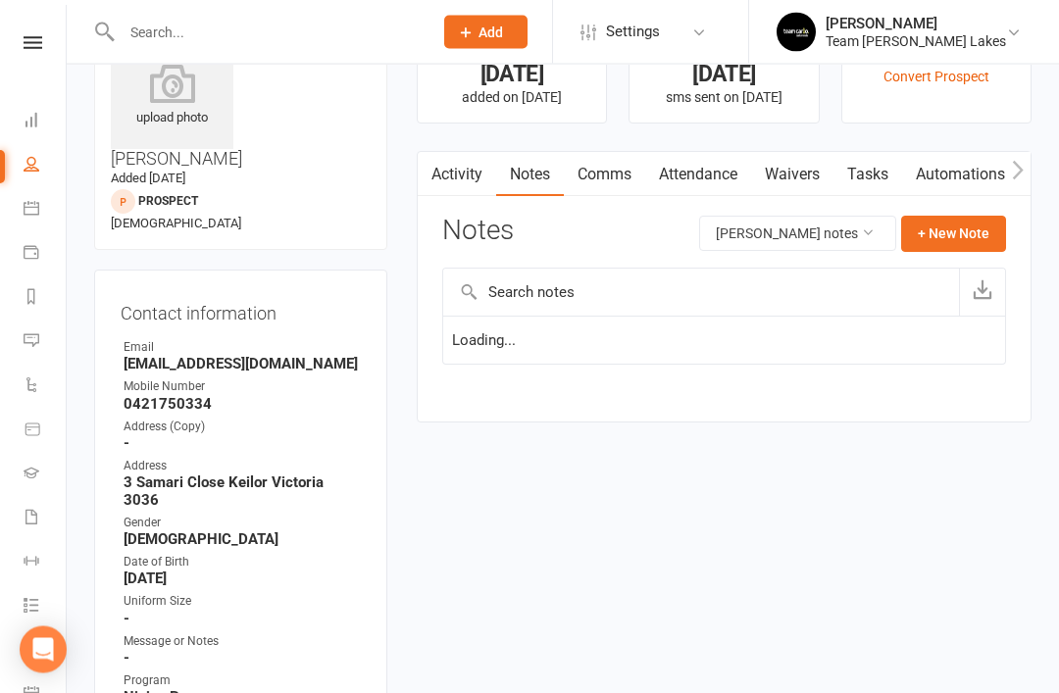
scroll to position [82, 0]
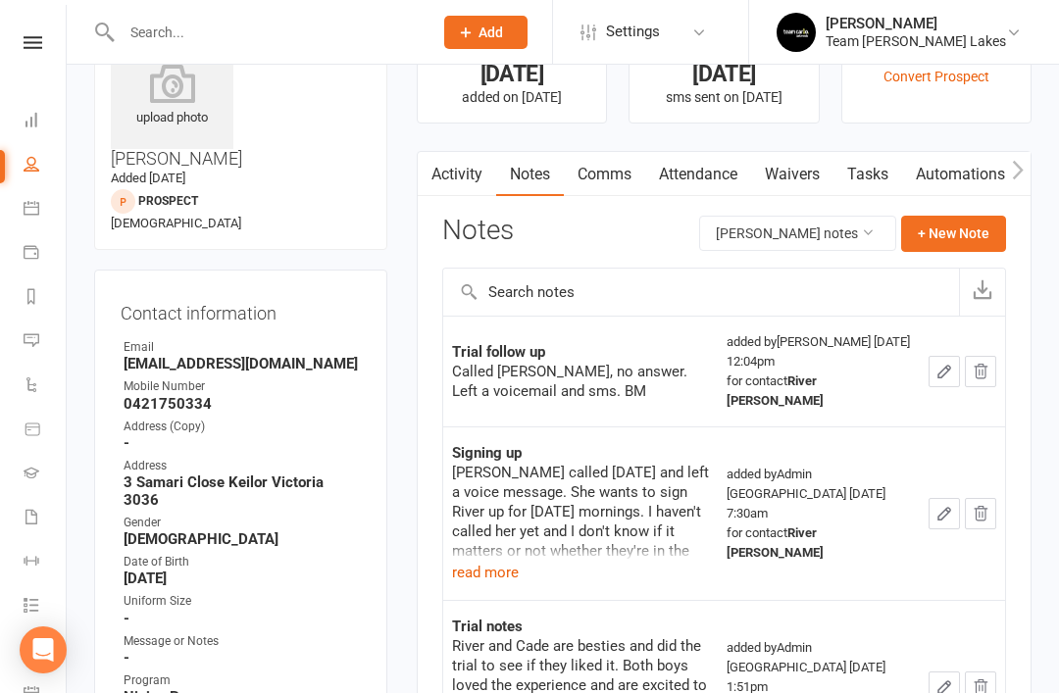
click at [978, 225] on button "+ New Note" at bounding box center [953, 233] width 105 height 35
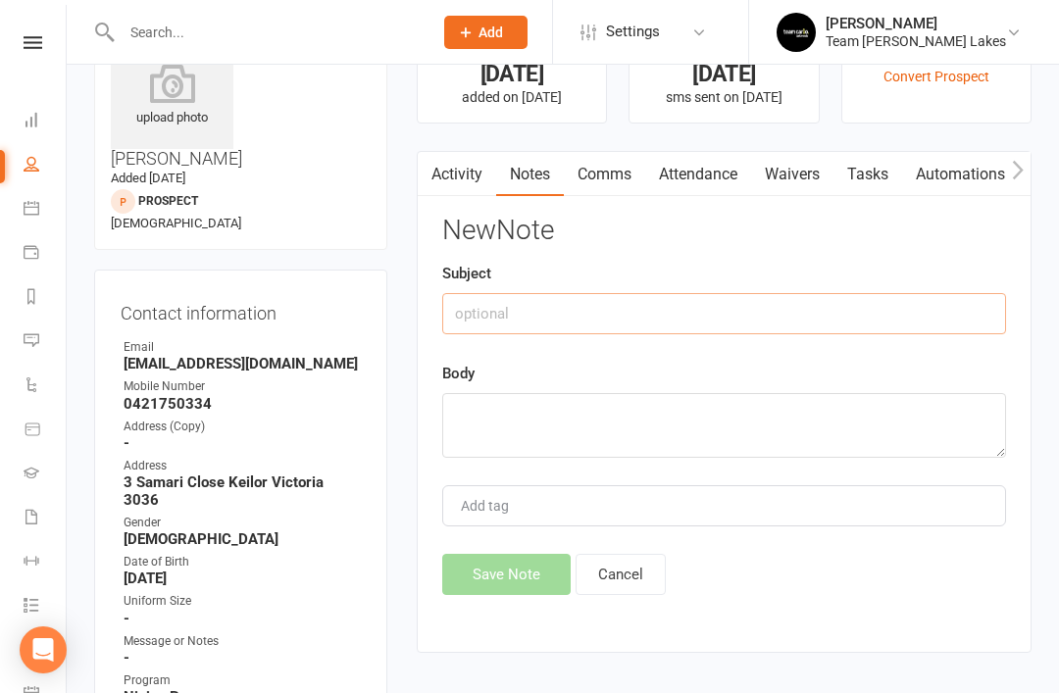
click at [660, 316] on input "text" at bounding box center [724, 313] width 564 height 41
type input "Trial follow up #2"
click at [538, 411] on textarea at bounding box center [724, 426] width 564 height 65
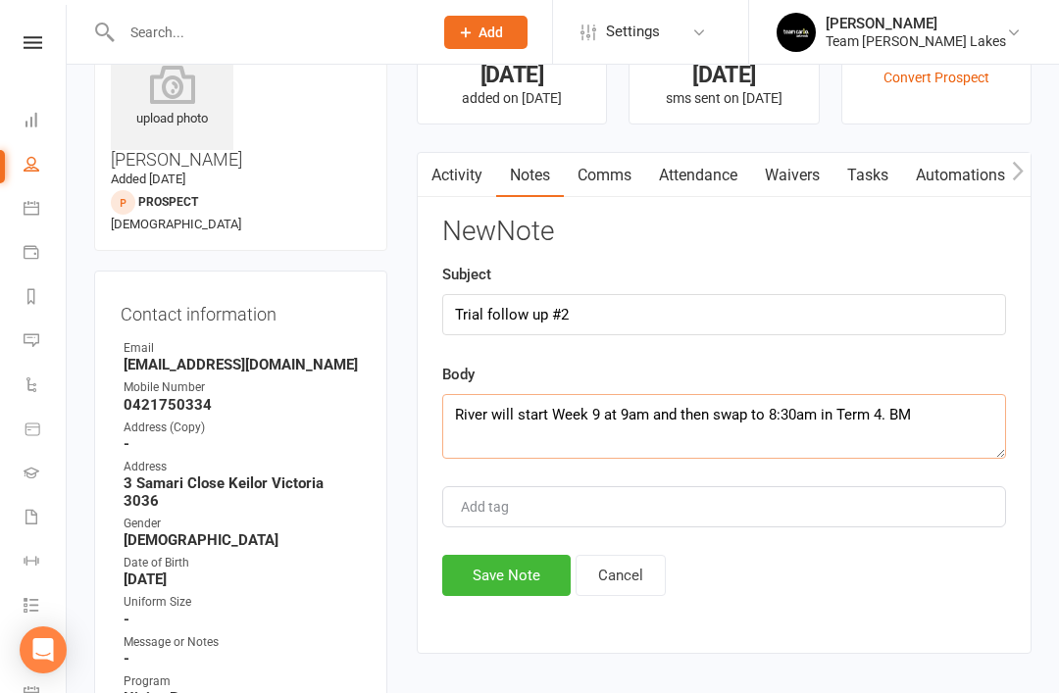
type textarea "River will start Week 9 at 9am and then swap to 8:30am in Term 4. BM"
click at [528, 577] on button "Save Note" at bounding box center [506, 575] width 128 height 41
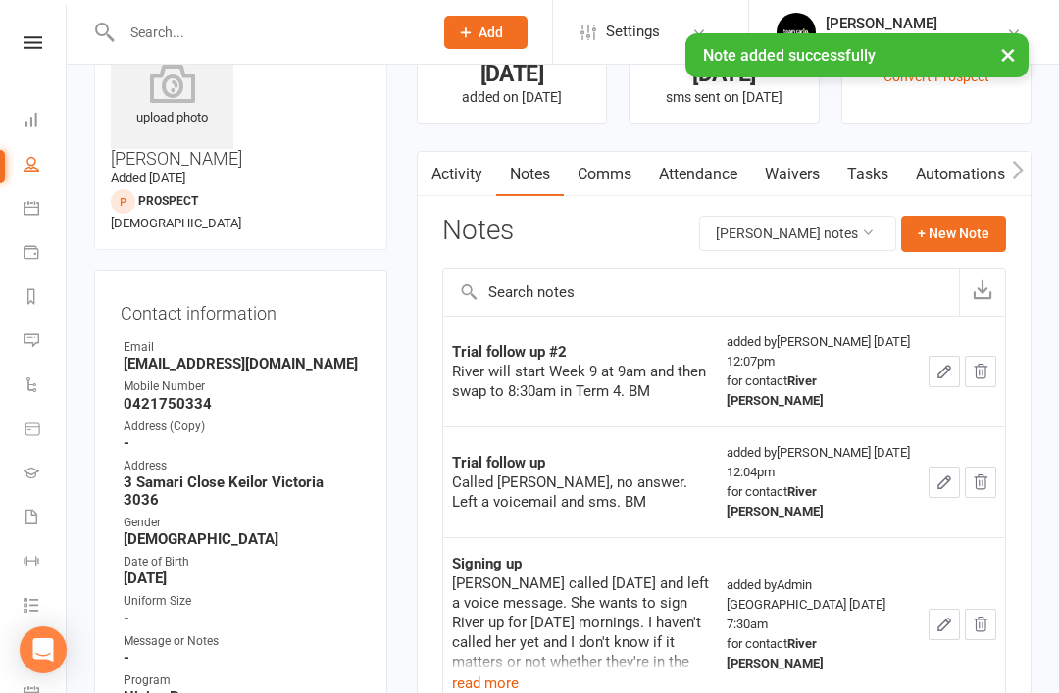
click at [36, 208] on icon at bounding box center [32, 208] width 16 height 16
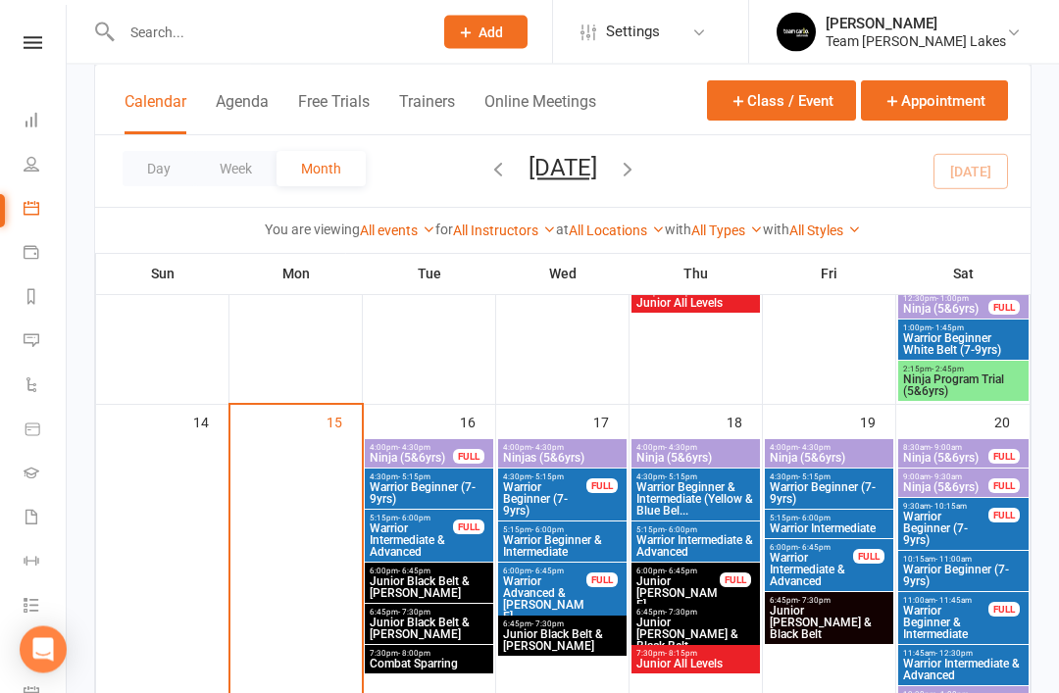
scroll to position [803, 0]
click at [948, 481] on span "Ninja (5&6yrs)" at bounding box center [945, 487] width 87 height 12
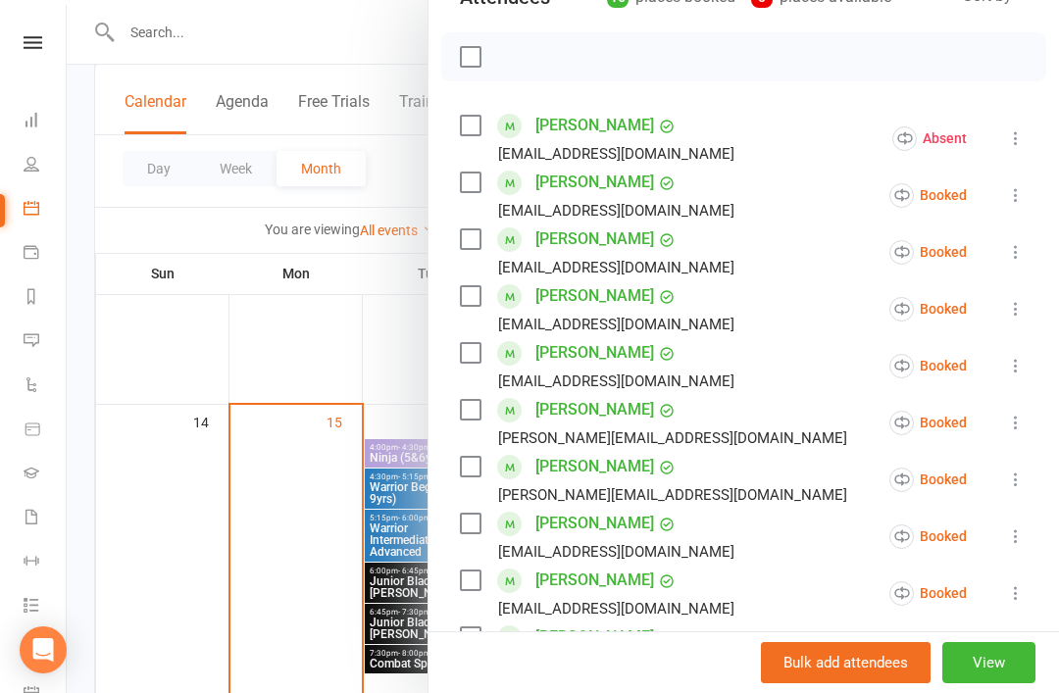
scroll to position [277, 0]
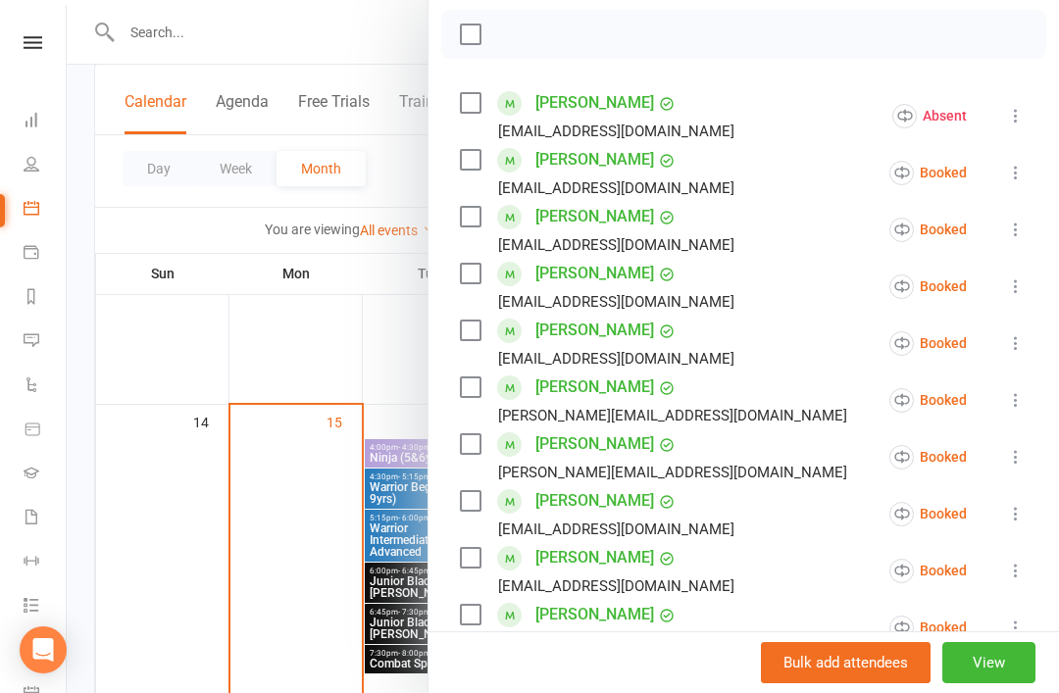
click at [1002, 683] on button "View" at bounding box center [988, 662] width 93 height 41
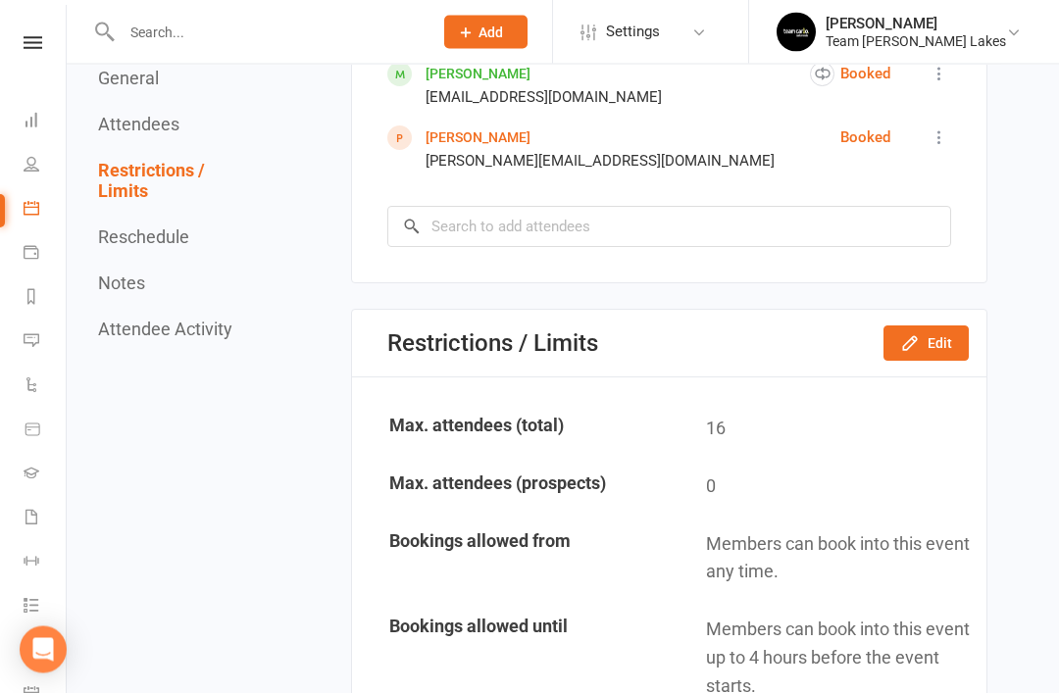
click at [938, 342] on button "Edit" at bounding box center [925, 343] width 85 height 35
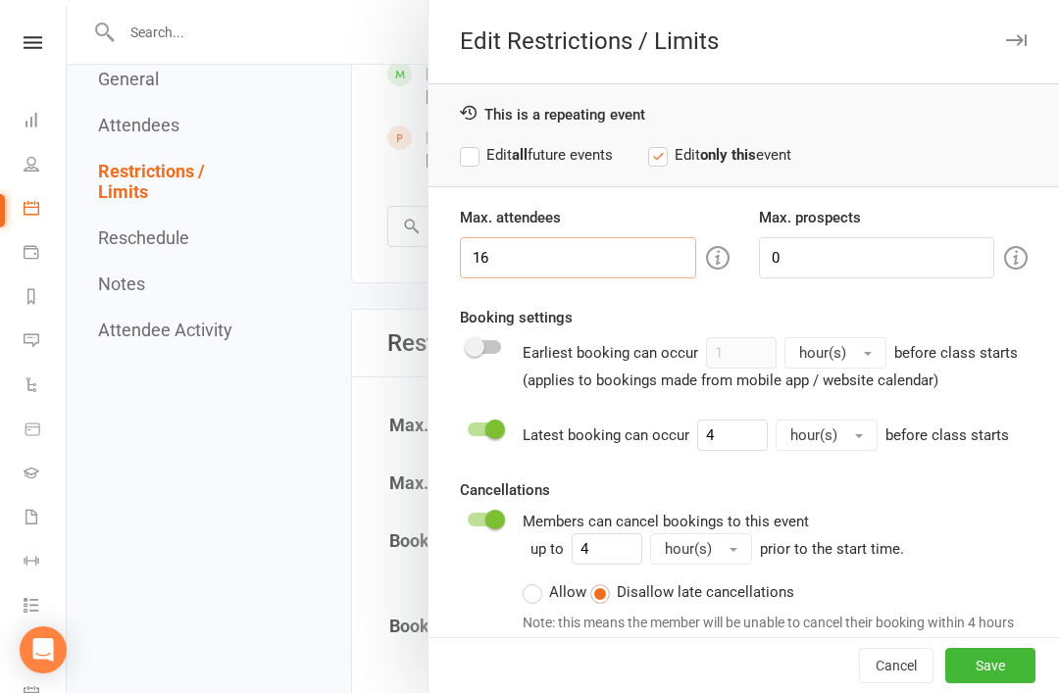
click at [545, 261] on input "16" at bounding box center [578, 257] width 236 height 41
type input "17"
click at [995, 683] on button "Save" at bounding box center [990, 665] width 90 height 35
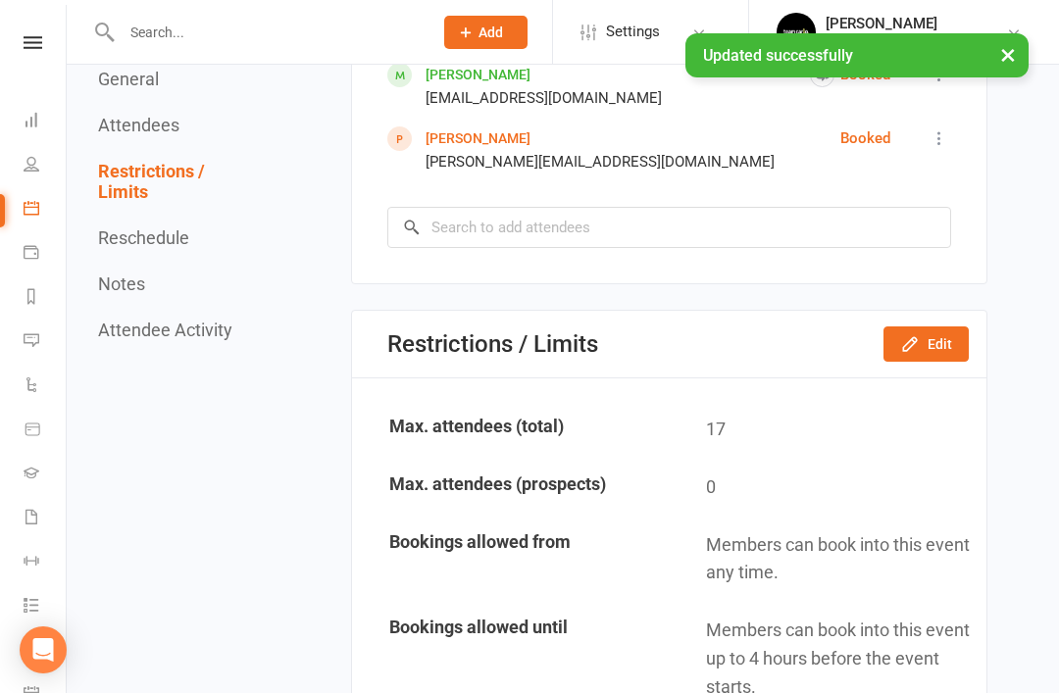
scroll to position [1997, 0]
click at [588, 219] on input "search" at bounding box center [669, 226] width 564 height 41
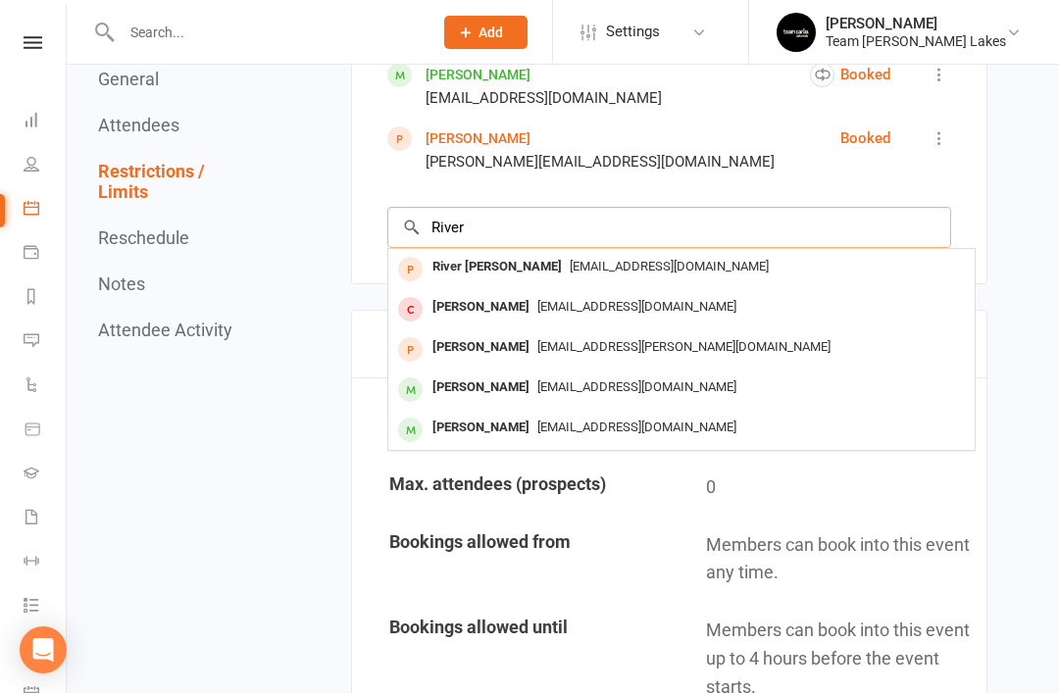
type input "River"
click at [482, 262] on div "River Kirby" at bounding box center [496, 267] width 145 height 28
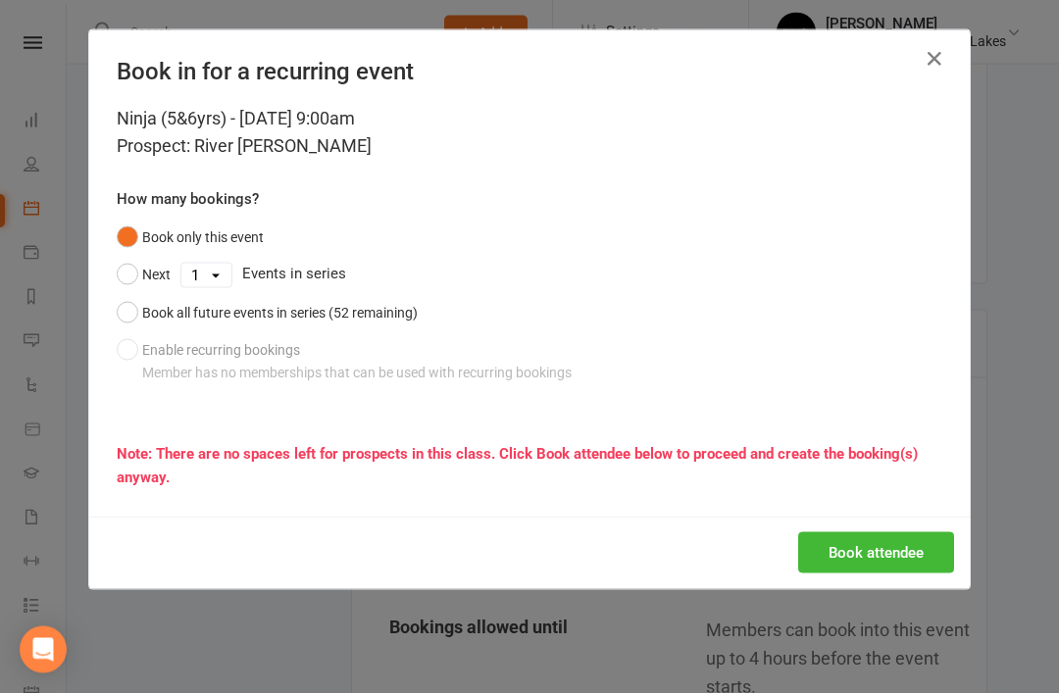
click at [886, 554] on button "Book attendee" at bounding box center [876, 552] width 156 height 41
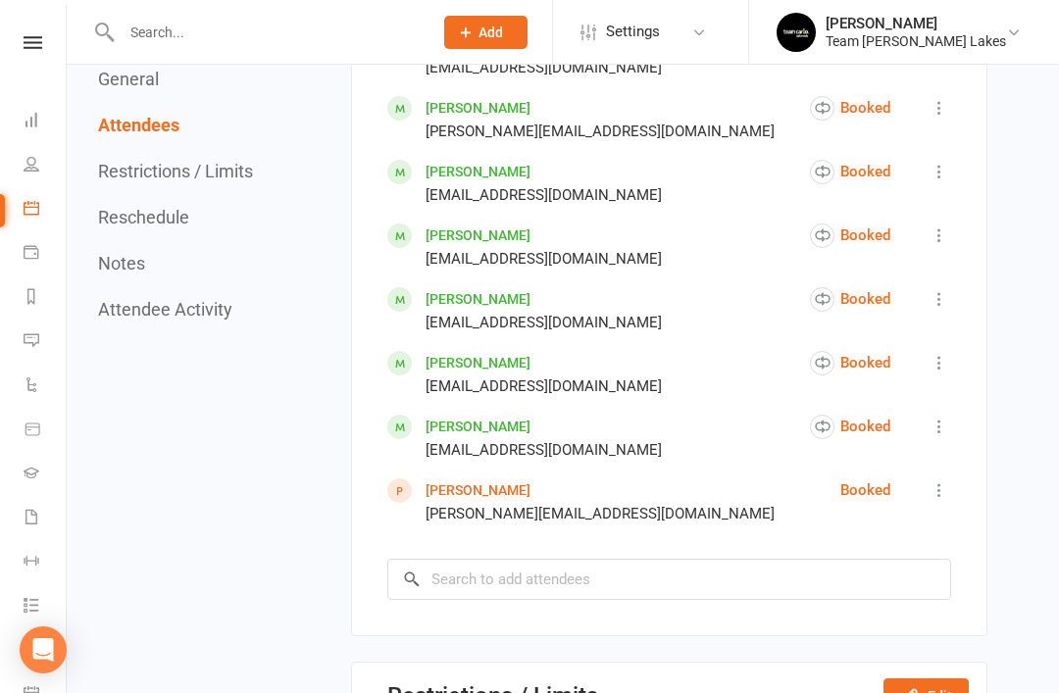
scroll to position [1701, 0]
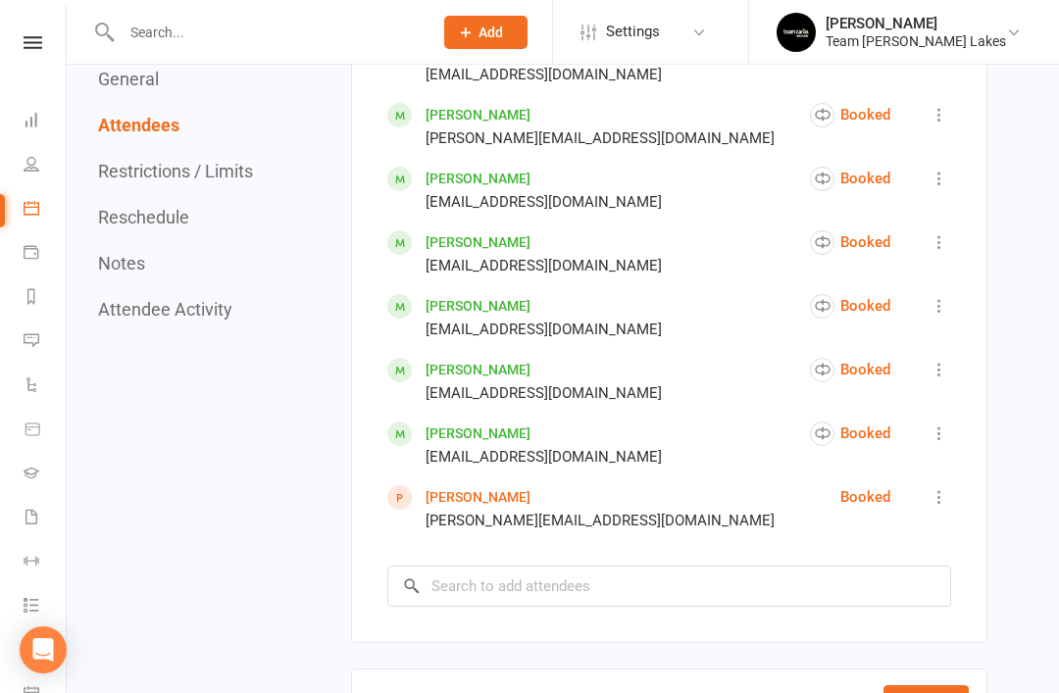
click at [33, 204] on icon at bounding box center [32, 208] width 16 height 16
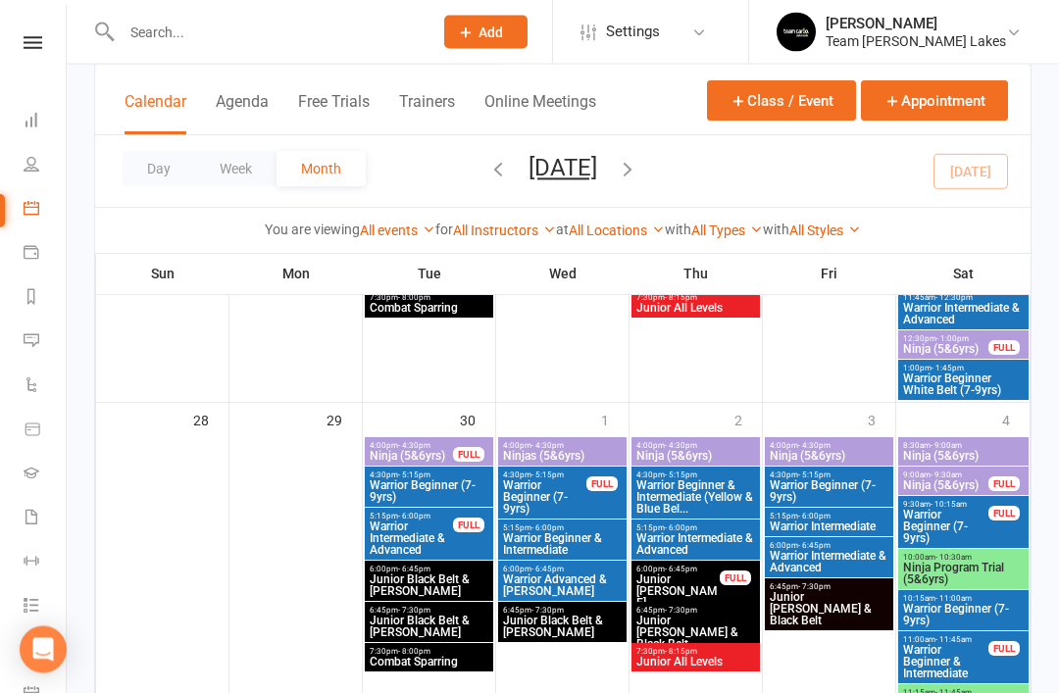
scroll to position [1515, 0]
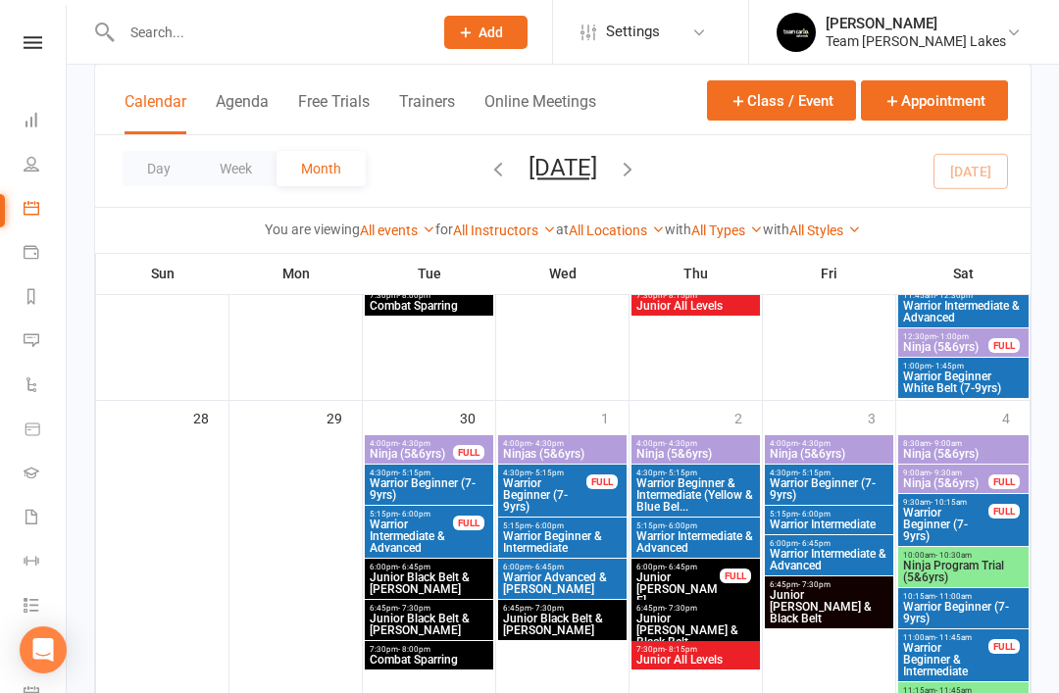
click at [971, 444] on span "8:30am - 9:00am" at bounding box center [963, 443] width 123 height 9
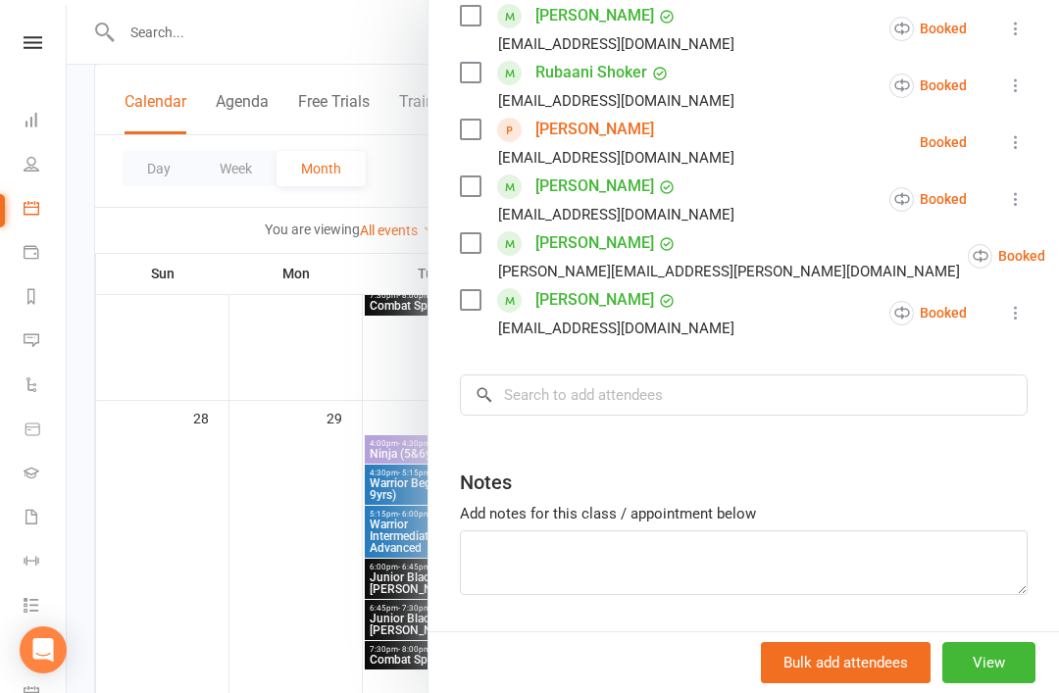
scroll to position [818, 0]
click at [670, 395] on input "search" at bounding box center [743, 395] width 567 height 41
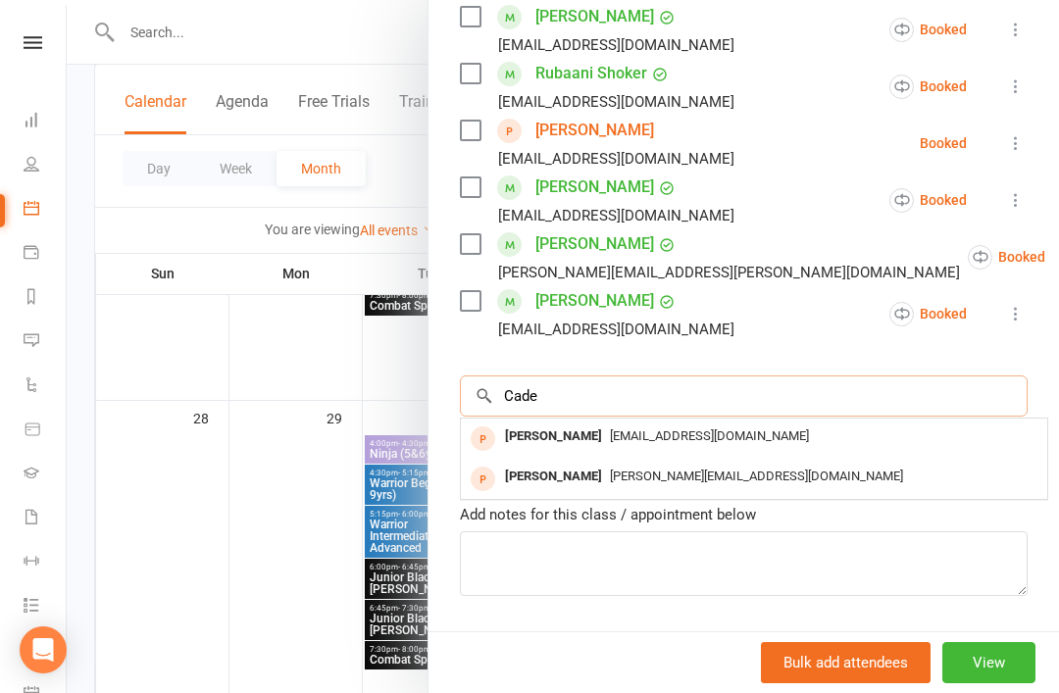
type input "Cade"
click at [566, 479] on div "Cade Zanetti" at bounding box center [553, 477] width 113 height 28
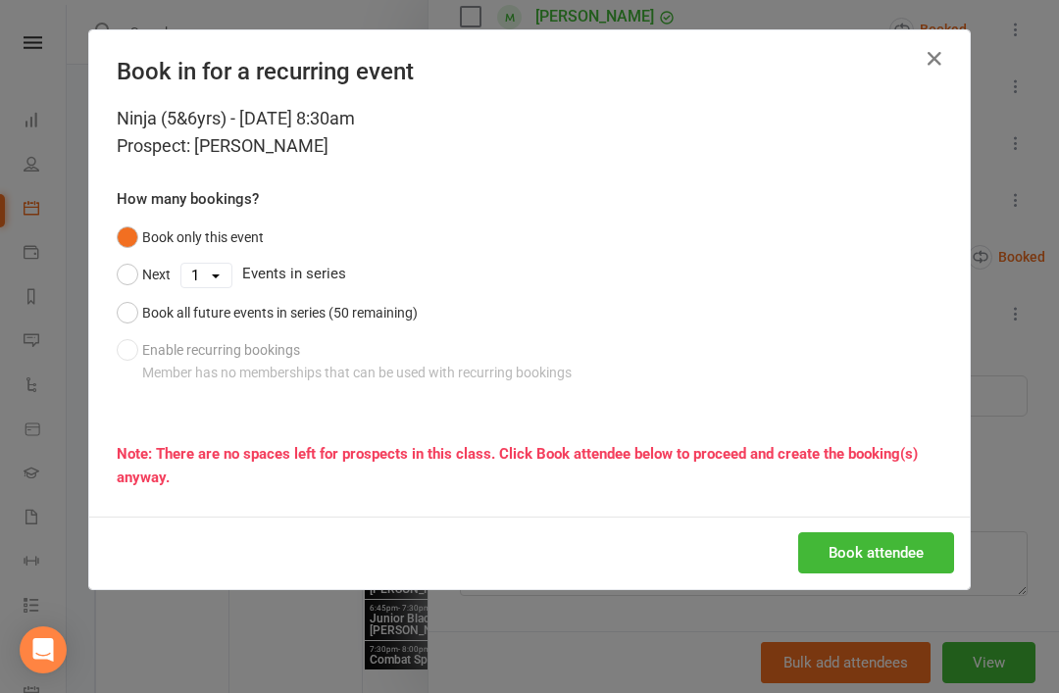
click at [123, 307] on button "Book all future events in series (50 remaining)" at bounding box center [267, 312] width 301 height 37
click at [895, 559] on button "Book attendee" at bounding box center [876, 552] width 156 height 41
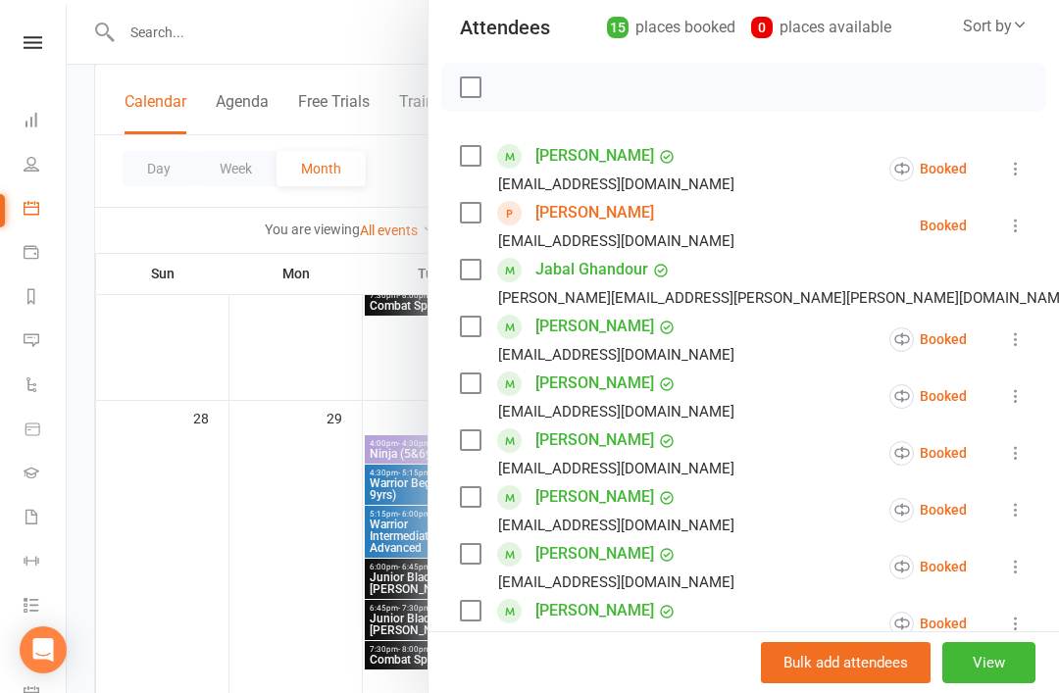
scroll to position [257, 0]
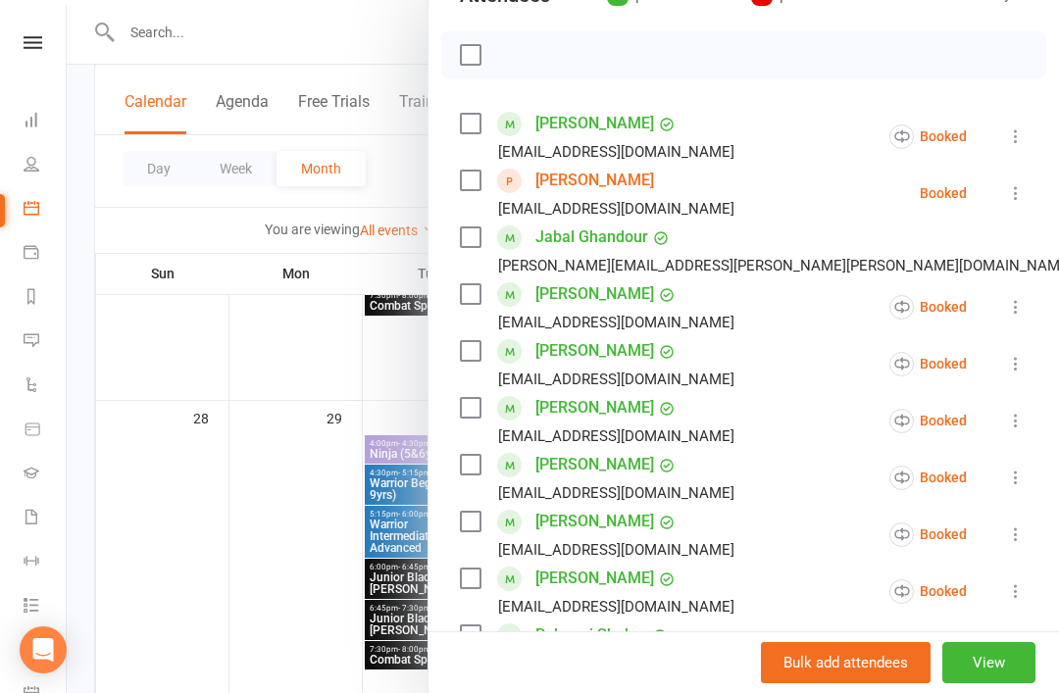
click at [1001, 683] on button "View" at bounding box center [988, 662] width 93 height 41
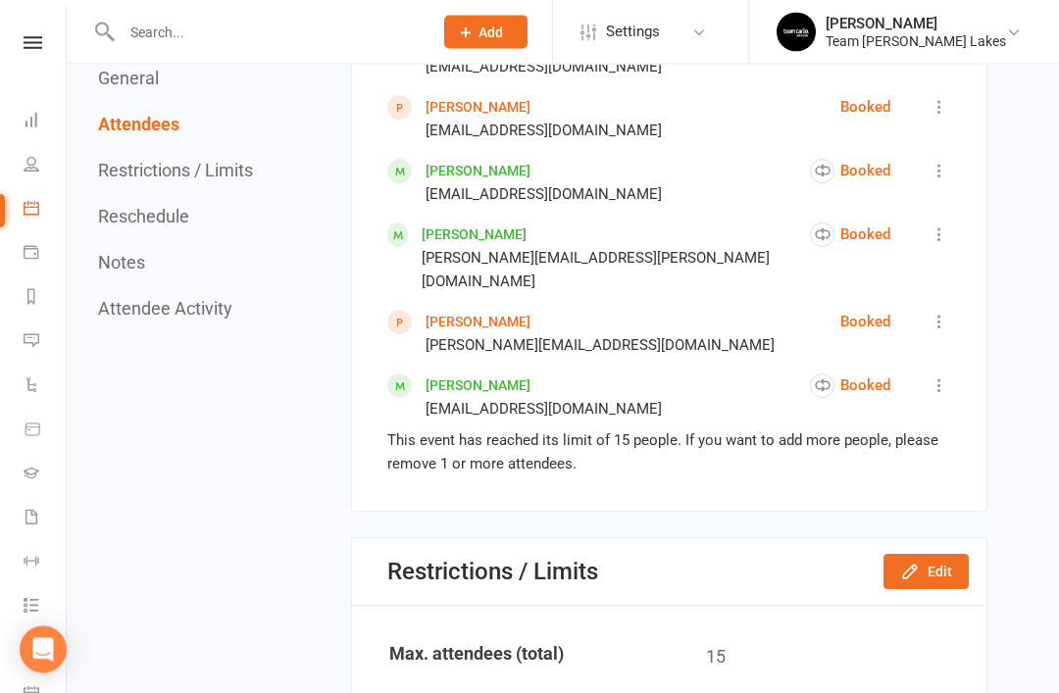
scroll to position [1733, 0]
click at [933, 554] on button "Edit" at bounding box center [925, 571] width 85 height 35
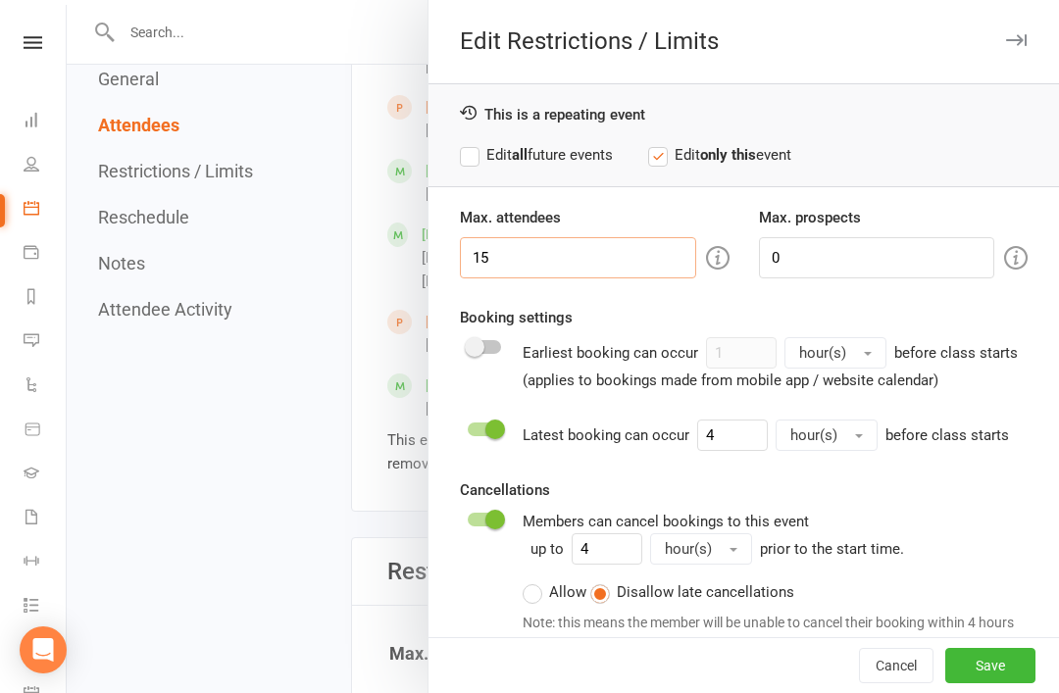
click at [529, 272] on input "15" at bounding box center [578, 257] width 236 height 41
type input "16"
click at [475, 164] on label "Edit all future events" at bounding box center [536, 155] width 153 height 24
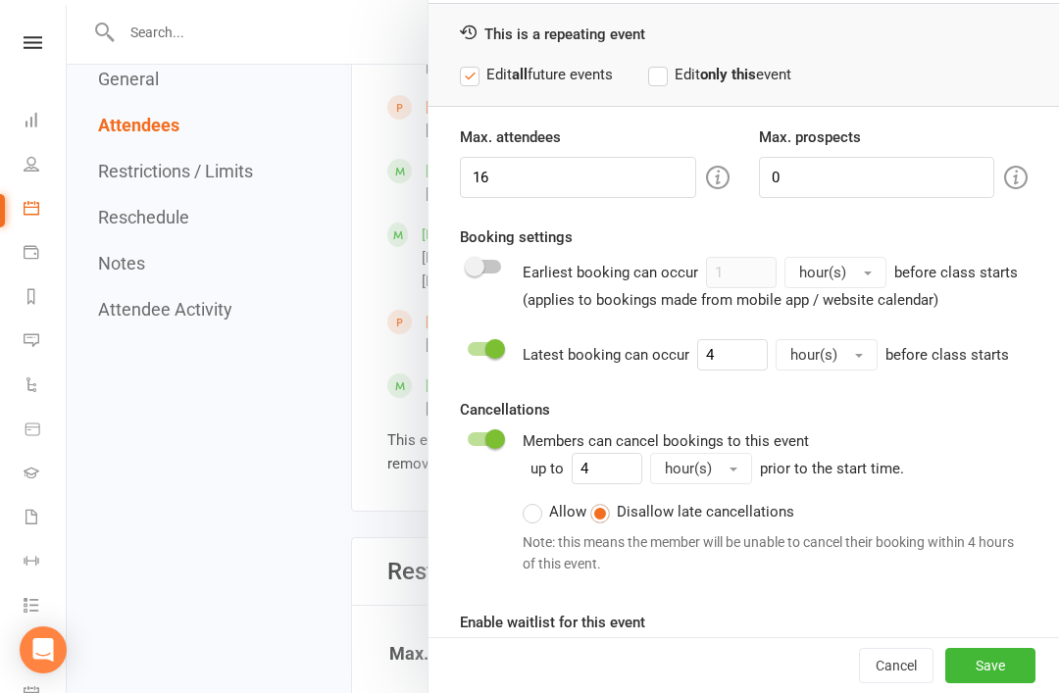
scroll to position [79, 0]
click at [997, 683] on button "Save" at bounding box center [990, 665] width 90 height 35
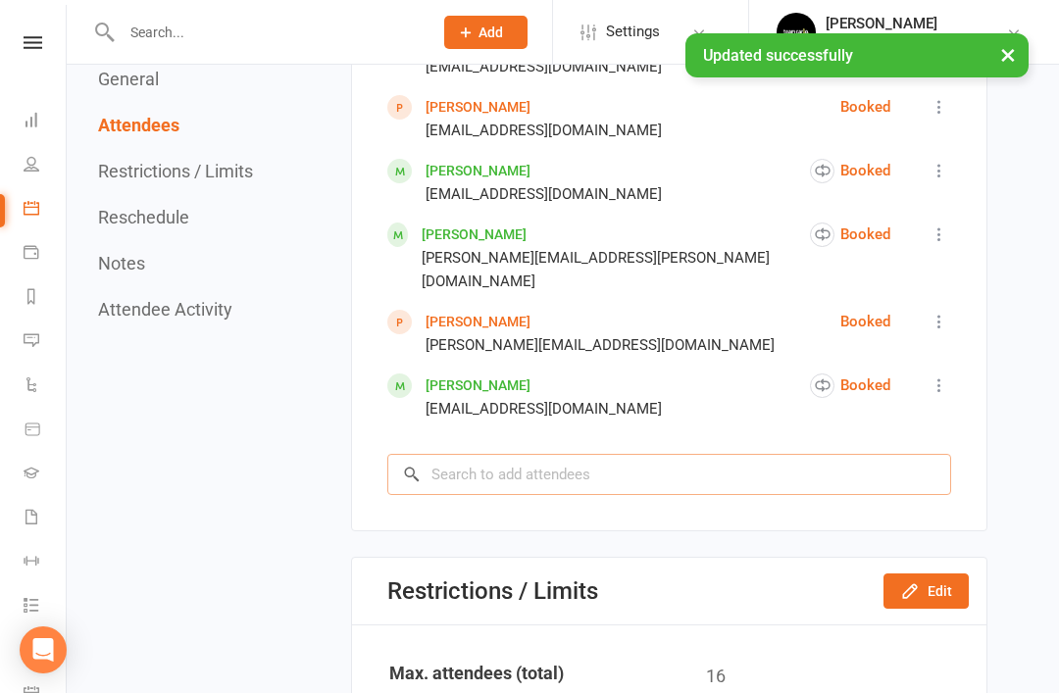
click at [571, 454] on input "search" at bounding box center [669, 474] width 564 height 41
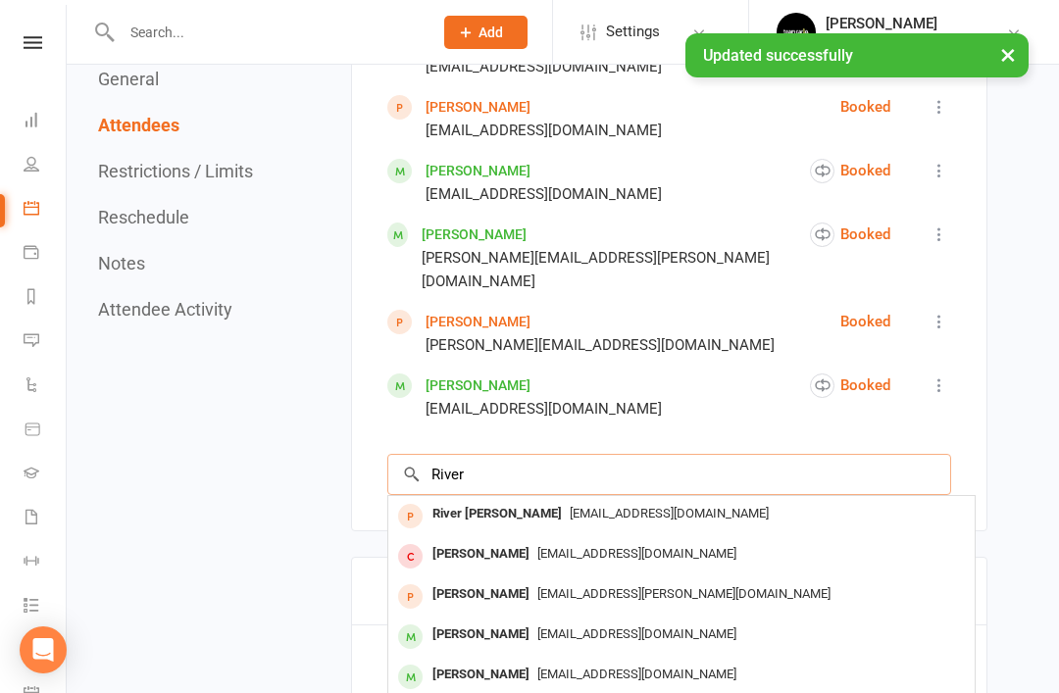
type input "River"
click at [485, 500] on div "River Kirby" at bounding box center [496, 514] width 145 height 28
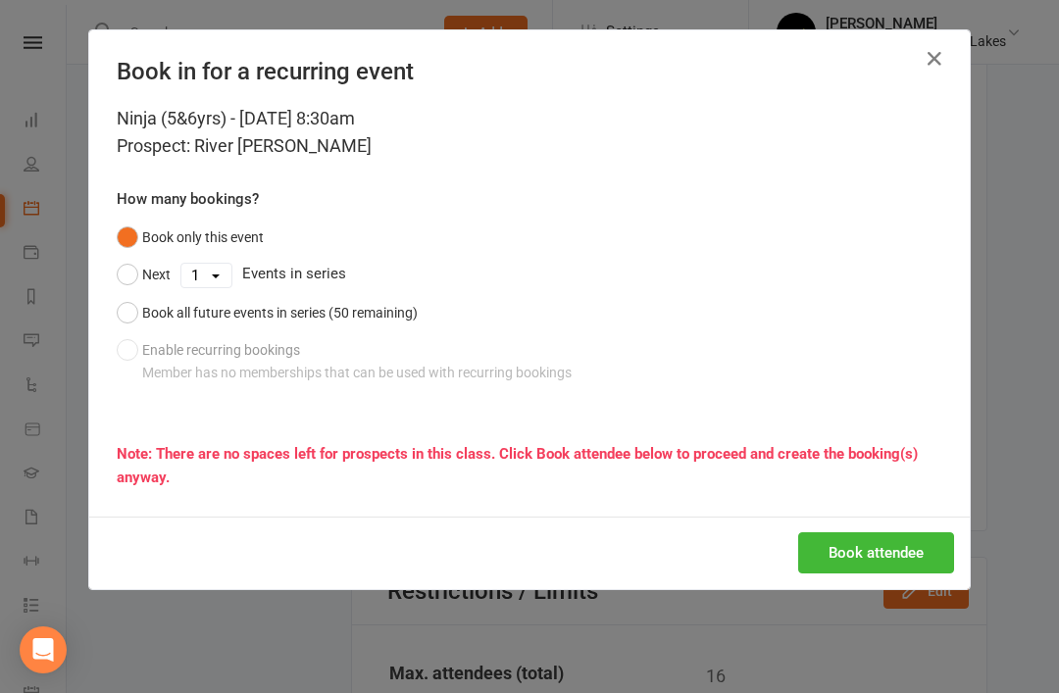
click at [129, 320] on button "Book all future events in series (50 remaining)" at bounding box center [267, 312] width 301 height 37
click at [890, 546] on button "Book attendee" at bounding box center [876, 552] width 156 height 41
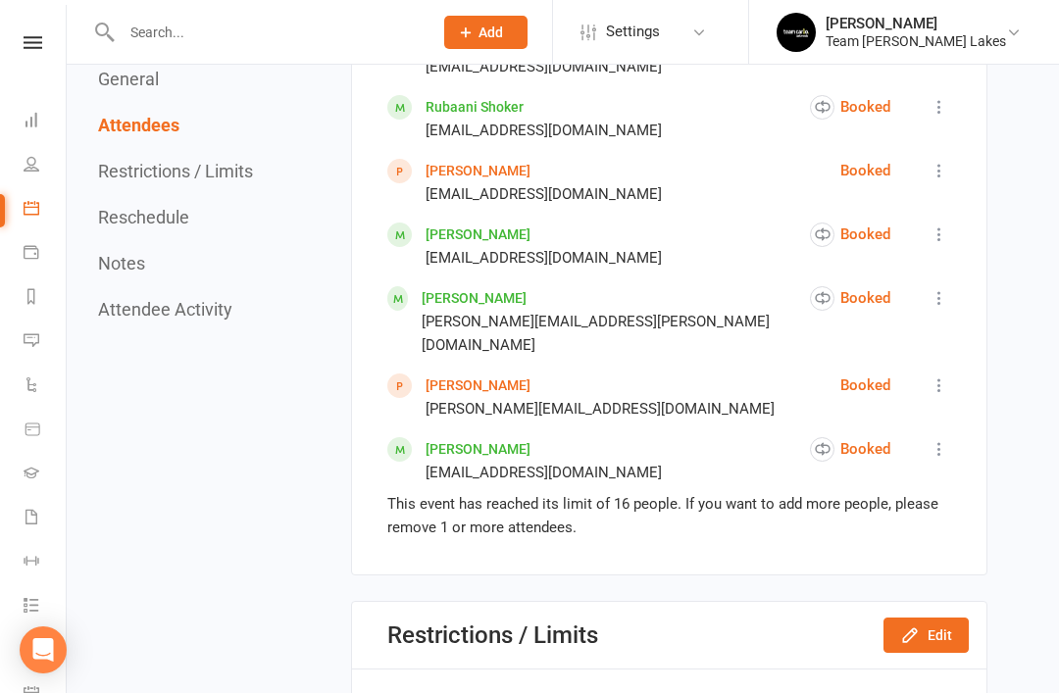
click at [470, 377] on link "Cade Zanetti" at bounding box center [477, 385] width 105 height 16
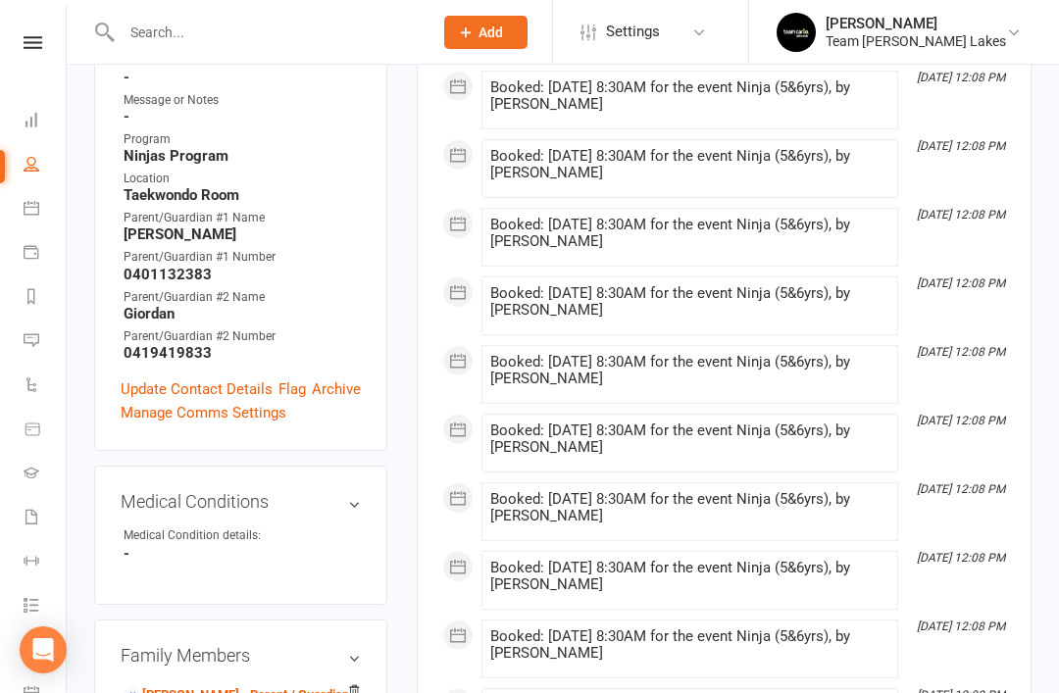
scroll to position [670, 0]
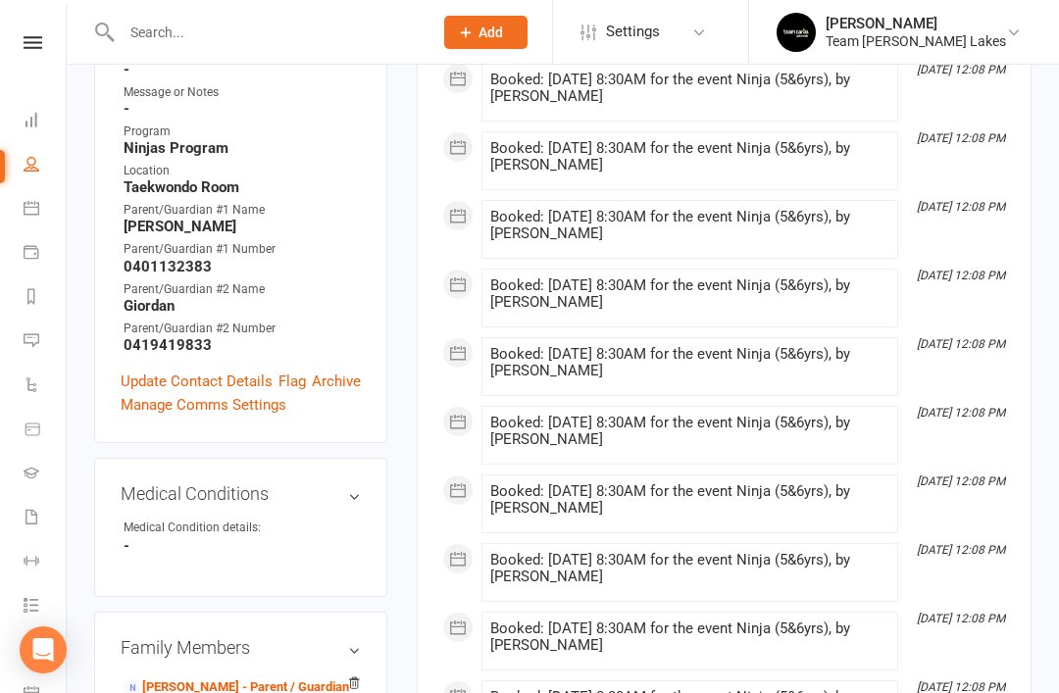
click at [228, 677] on link "Rebecca Camilleri - Parent / Guardian" at bounding box center [235, 687] width 225 height 21
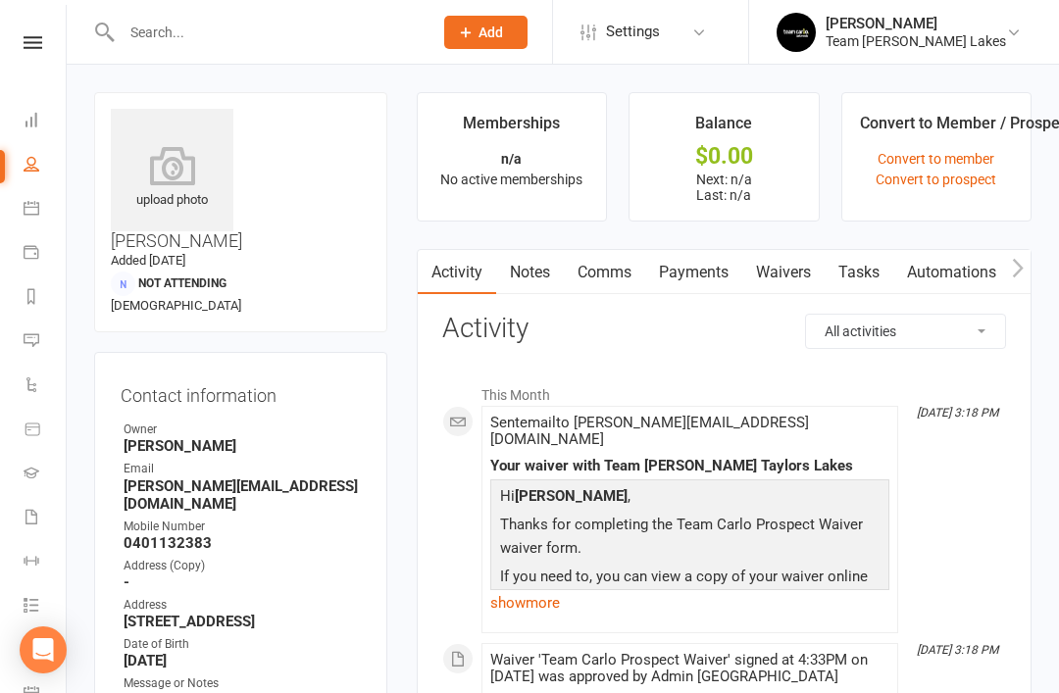
click at [796, 279] on link "Waivers" at bounding box center [783, 272] width 82 height 45
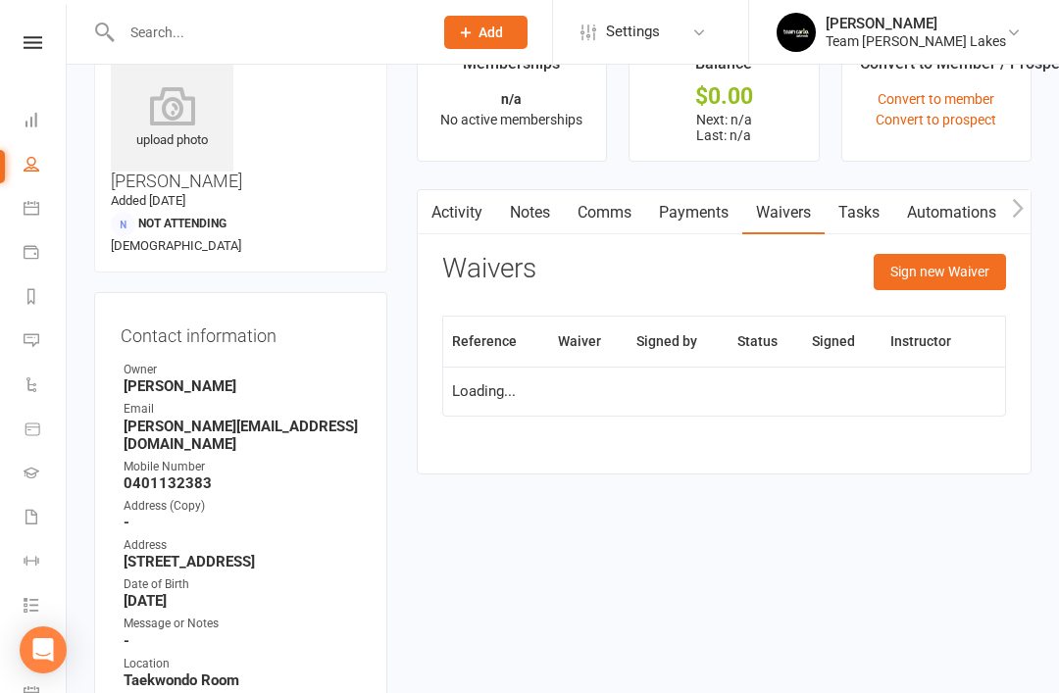
scroll to position [63, 0]
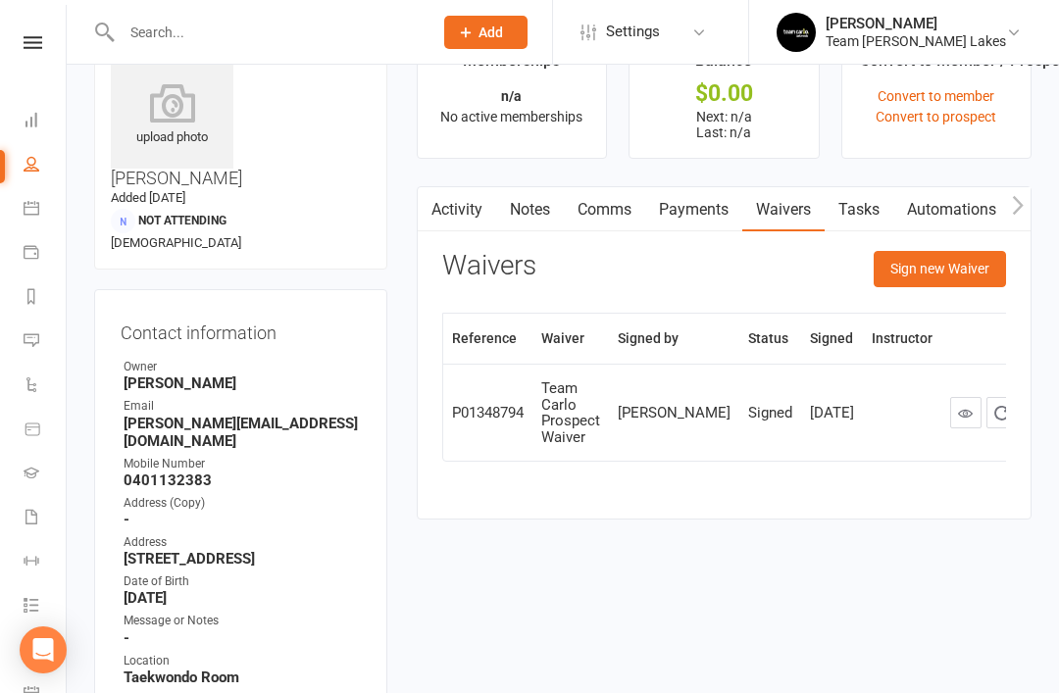
click at [949, 269] on button "Sign new Waiver" at bounding box center [939, 268] width 132 height 35
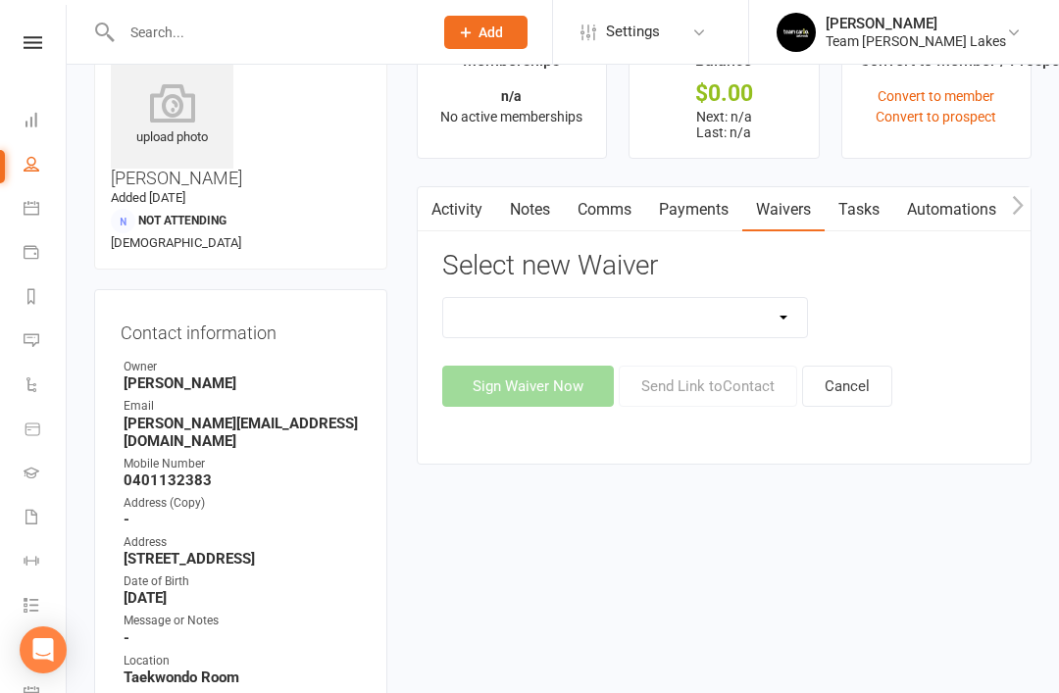
click at [771, 323] on select "Family Program Combination Member Waiver (3+ Family Members) Family Program Com…" at bounding box center [625, 317] width 365 height 39
select select "13867"
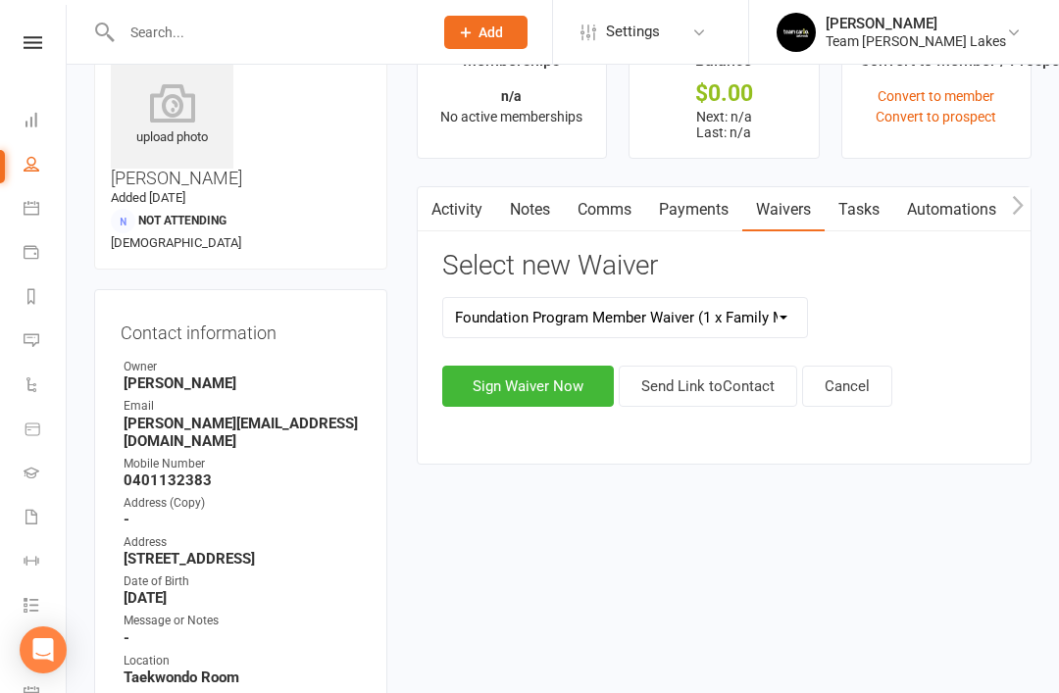
click at [741, 385] on button "Send Link to Contact" at bounding box center [707, 386] width 178 height 41
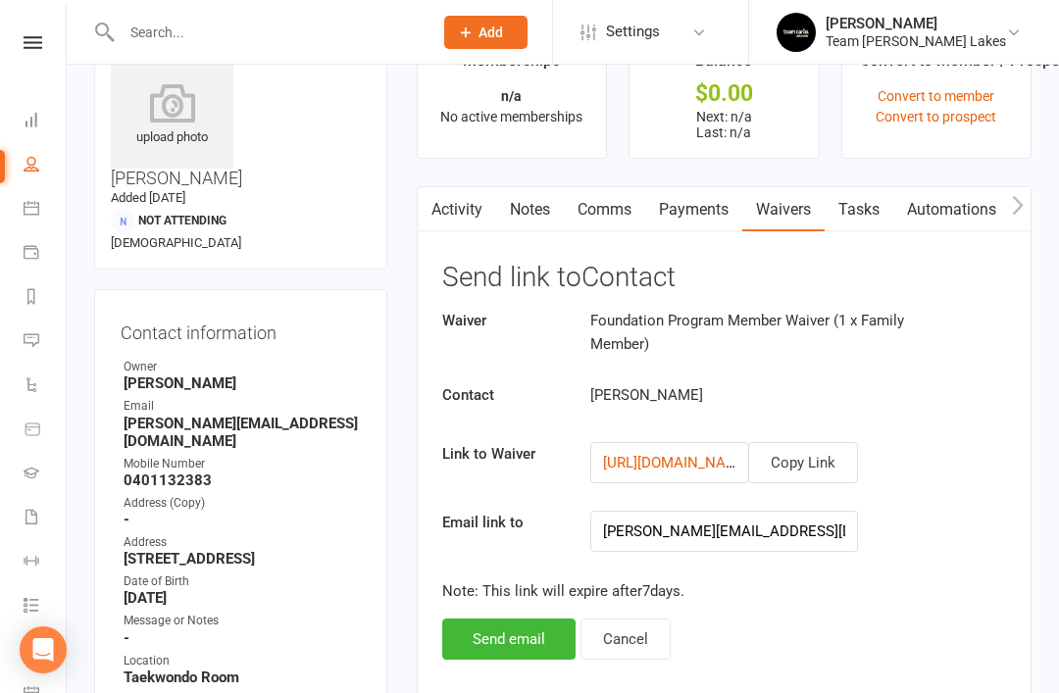
click at [499, 640] on button "Send email" at bounding box center [508, 638] width 133 height 41
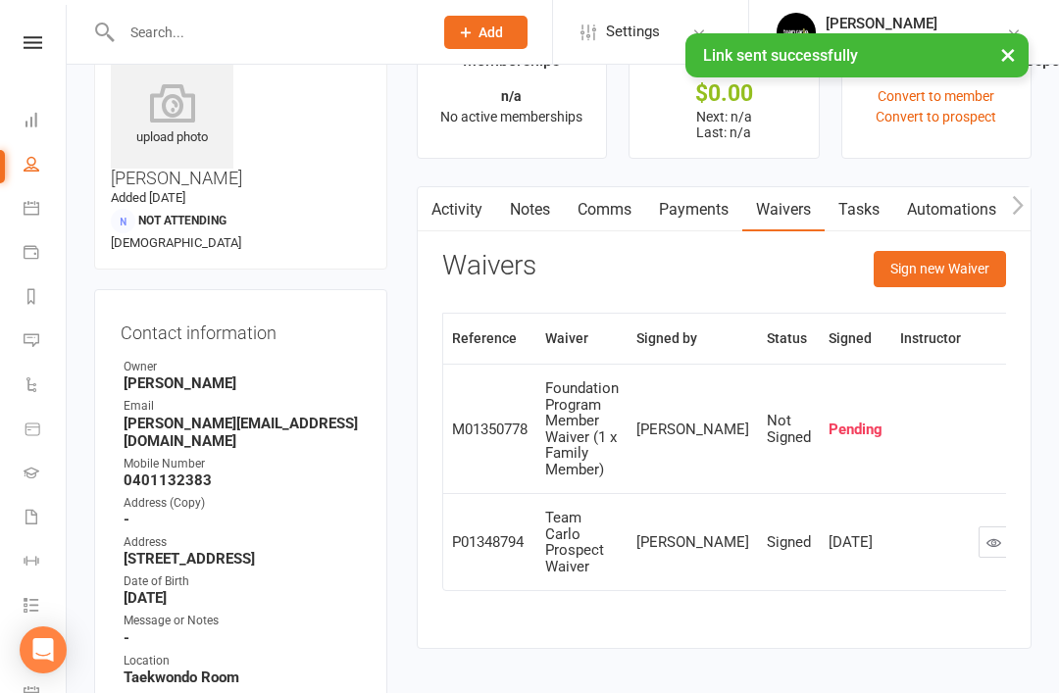
click at [311, 30] on input "text" at bounding box center [267, 32] width 303 height 27
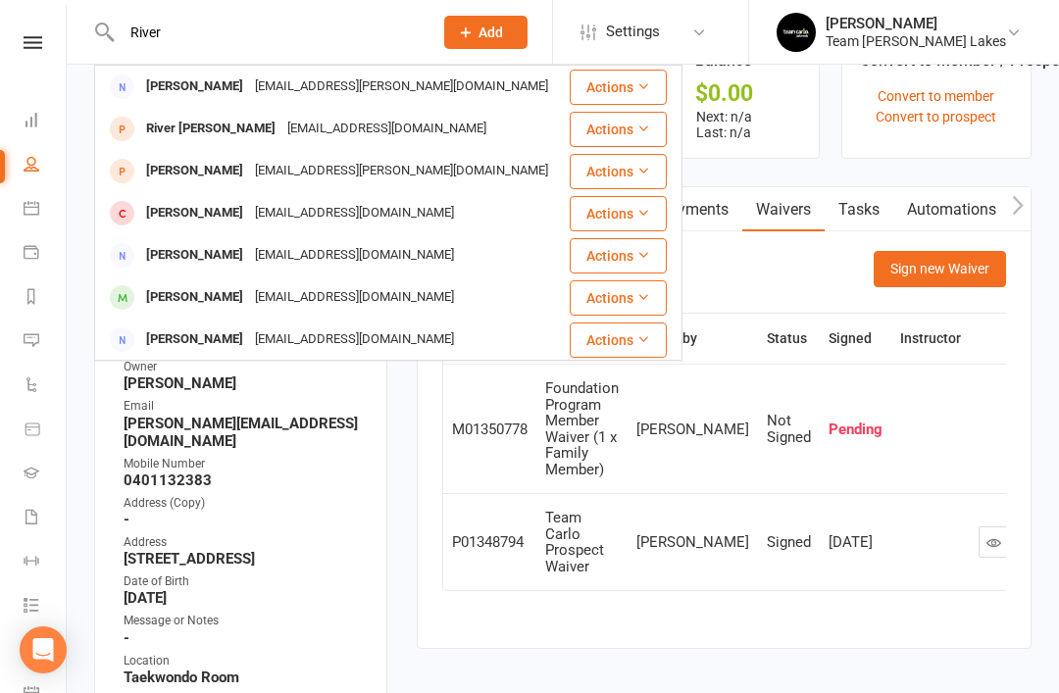
type input "River"
click at [281, 134] on div "lthompson11185@gmail.com" at bounding box center [386, 129] width 211 height 28
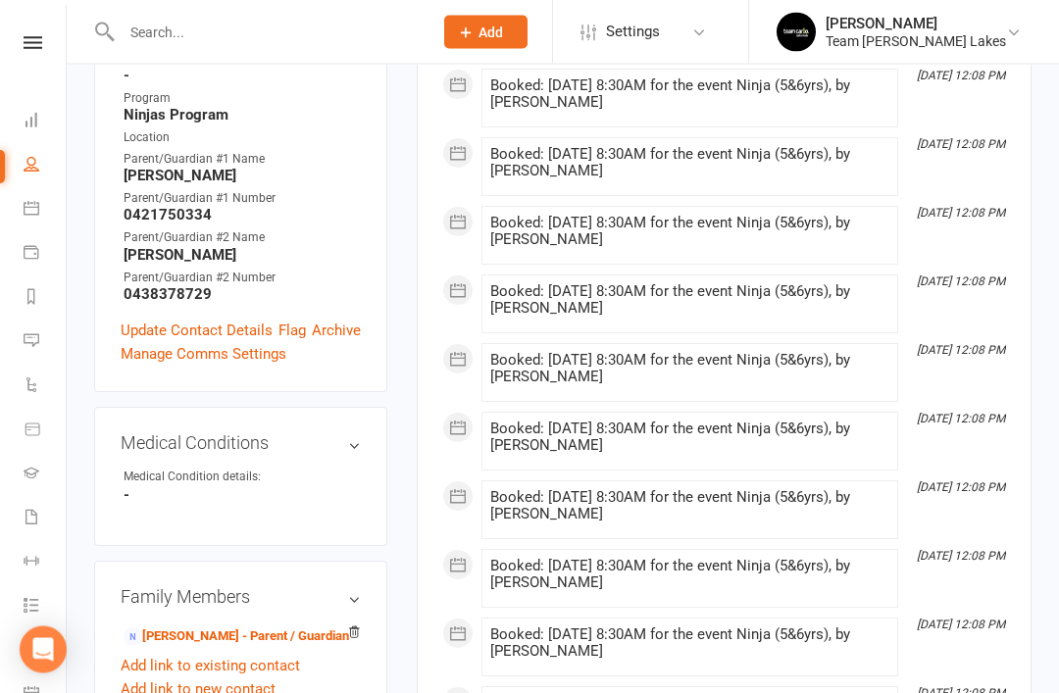
scroll to position [665, 0]
click at [237, 626] on link "Lisa Kirby - Parent / Guardian" at bounding box center [235, 636] width 225 height 21
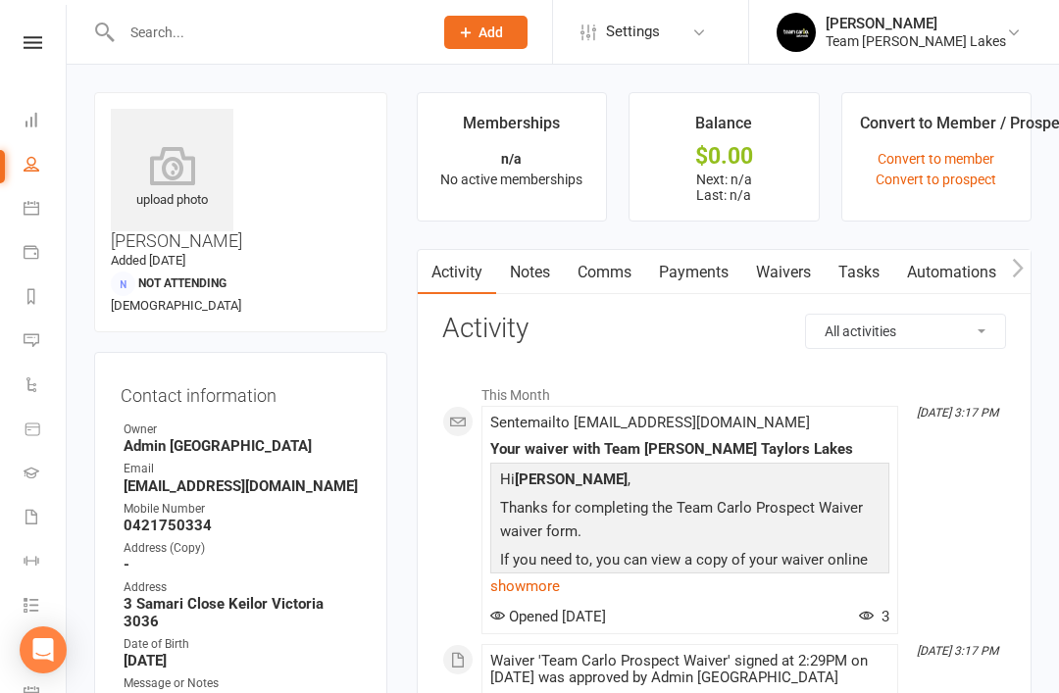
click at [795, 270] on link "Waivers" at bounding box center [783, 272] width 82 height 45
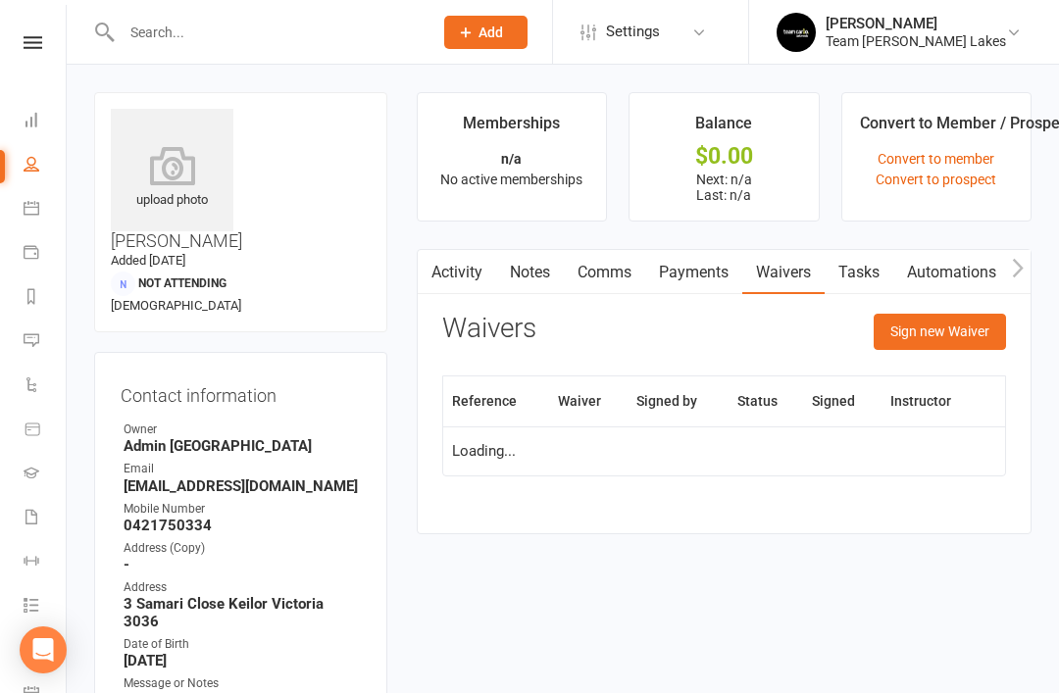
scroll to position [63, 0]
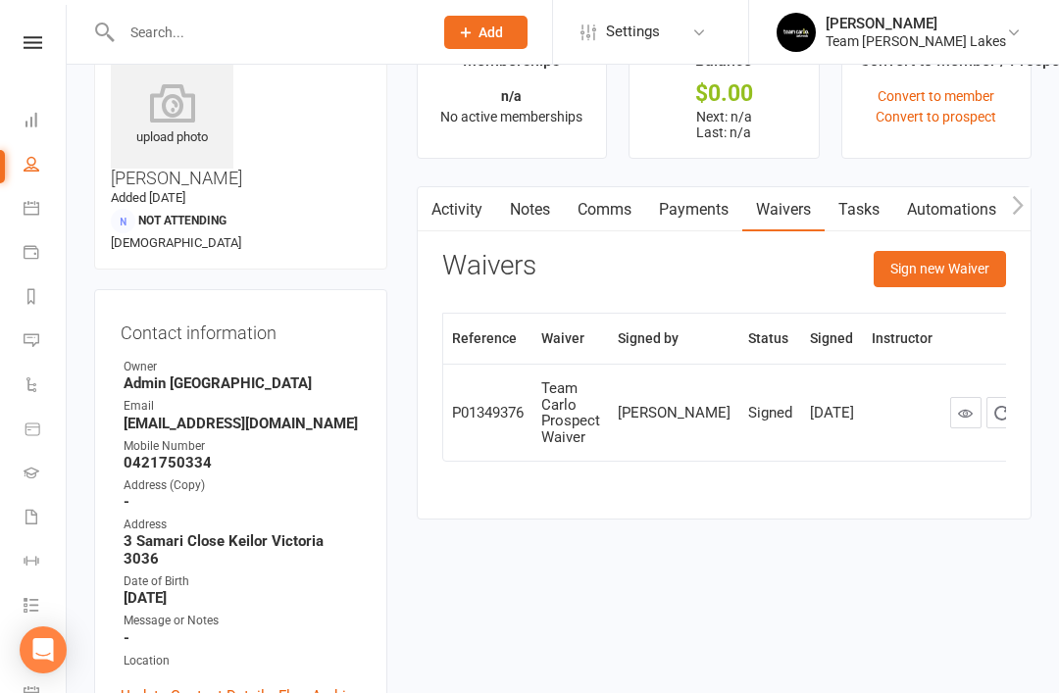
click at [951, 270] on button "Sign new Waiver" at bounding box center [939, 268] width 132 height 35
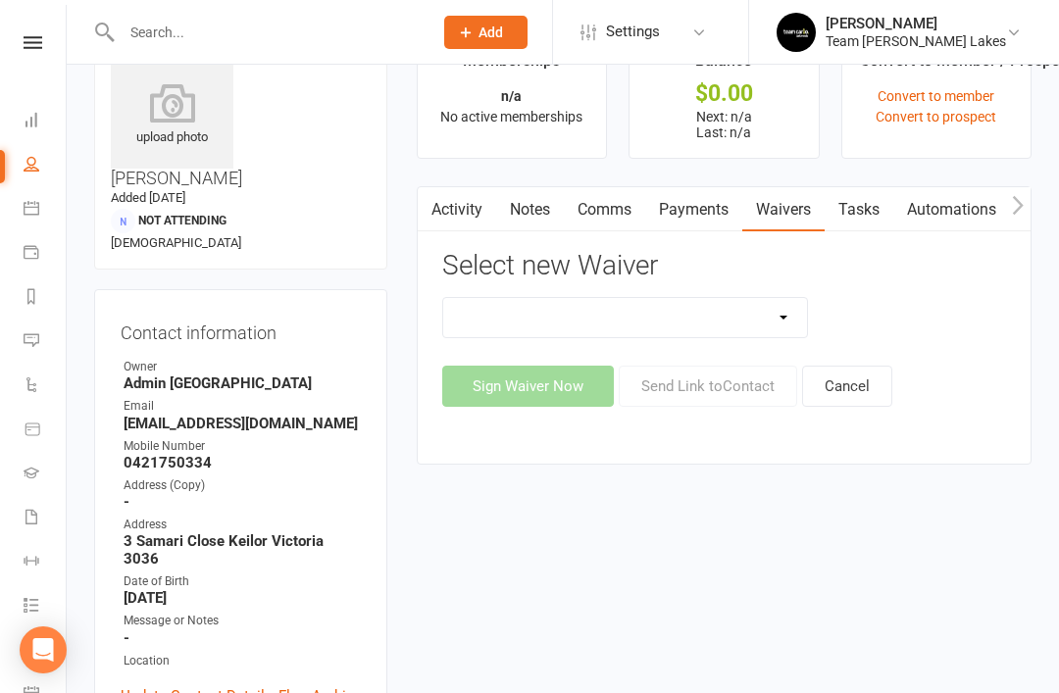
click at [778, 325] on select "Family Program Combination Member Waiver (3+ Family Members) Family Program Com…" at bounding box center [625, 317] width 365 height 39
select select "13867"
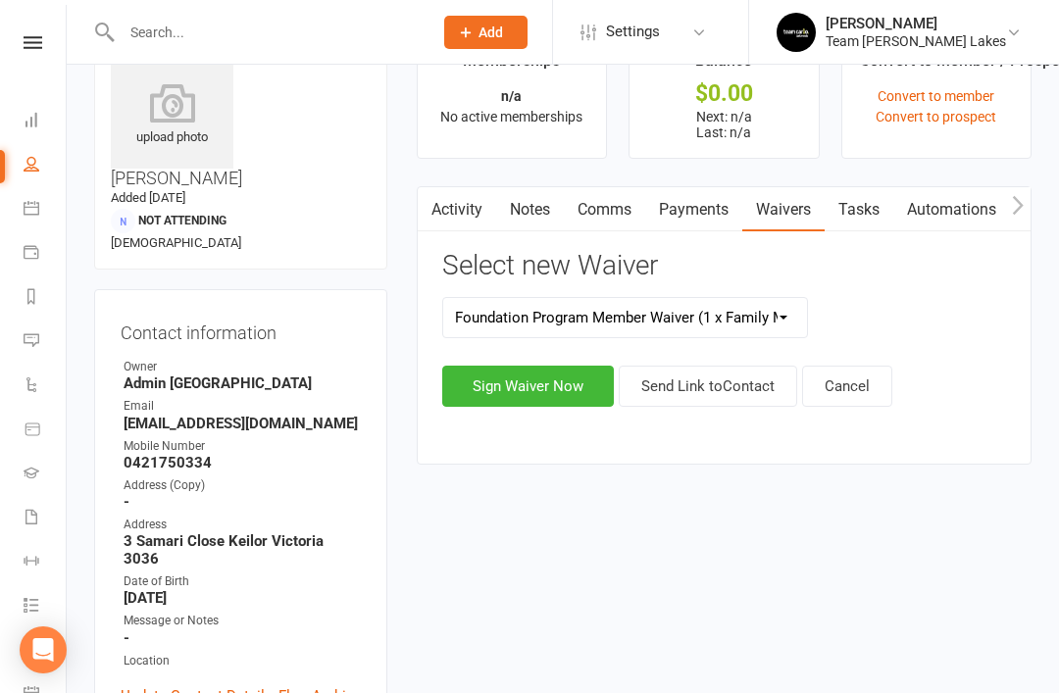
click at [749, 381] on button "Send Link to Contact" at bounding box center [707, 386] width 178 height 41
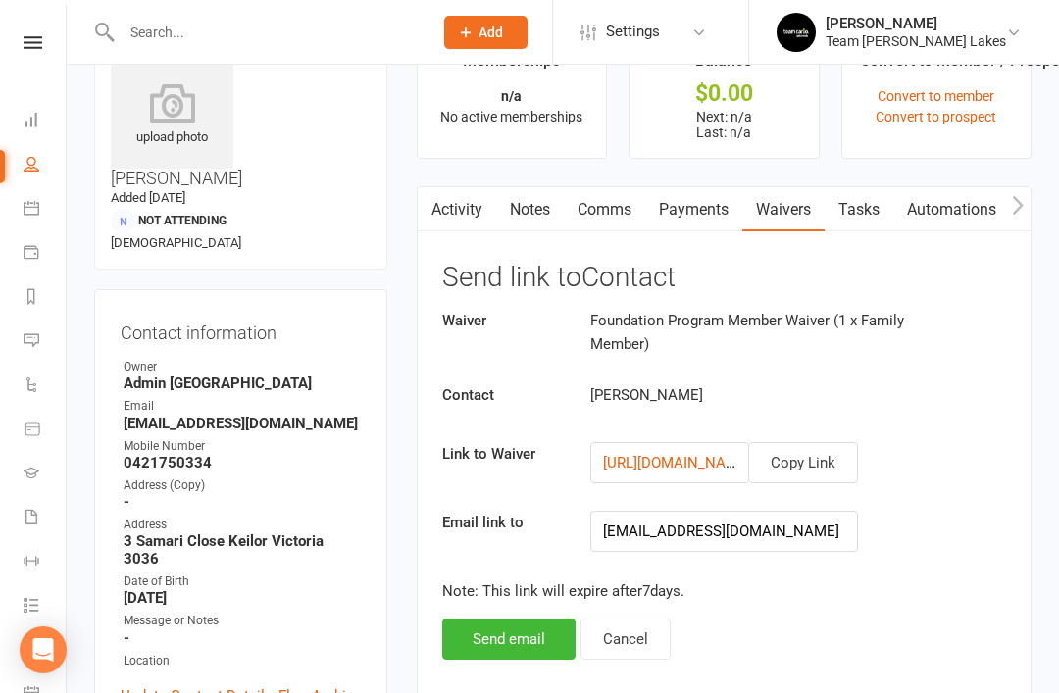
click at [519, 638] on button "Send email" at bounding box center [508, 638] width 133 height 41
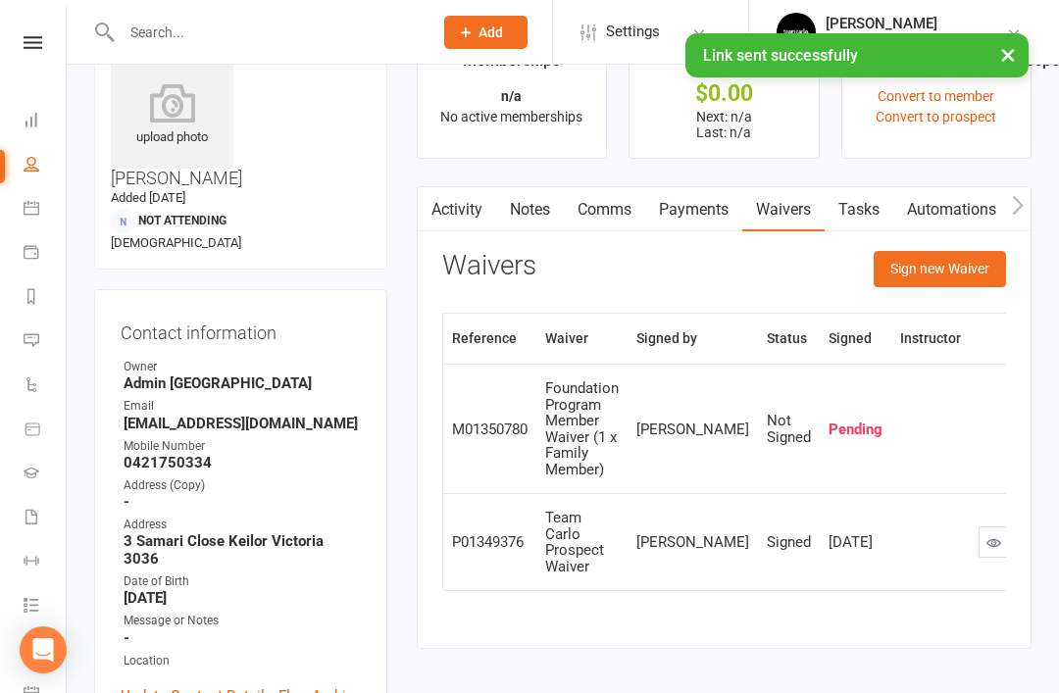
scroll to position [0, 0]
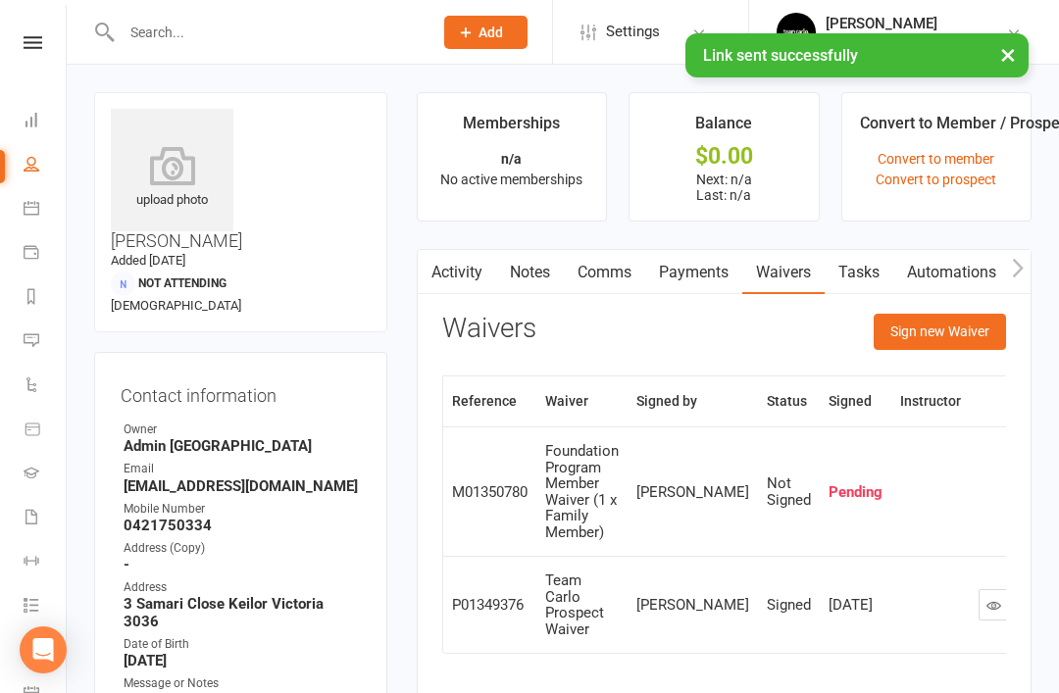
click at [34, 172] on link "People" at bounding box center [46, 166] width 44 height 44
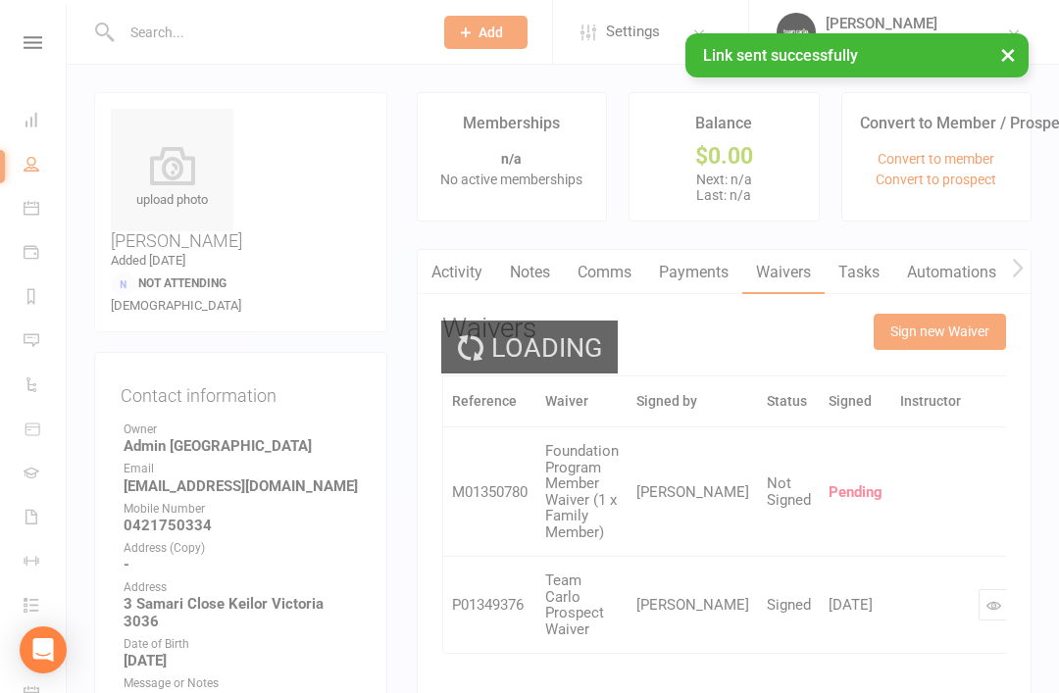
select select "50"
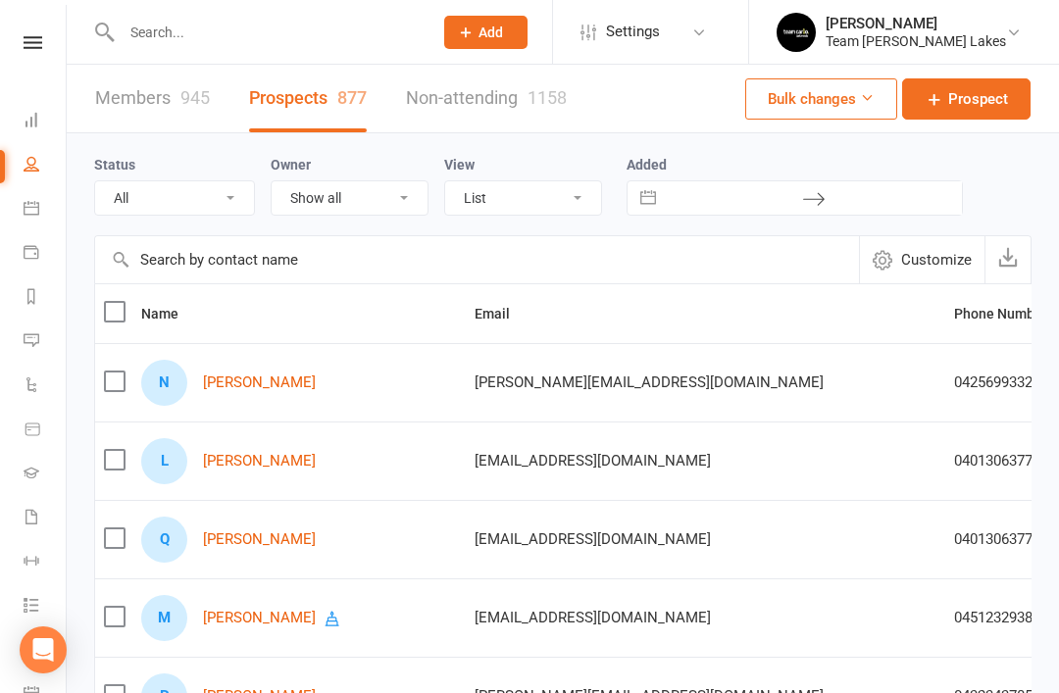
click at [273, 536] on link "Quinn Dalglish" at bounding box center [259, 539] width 113 height 17
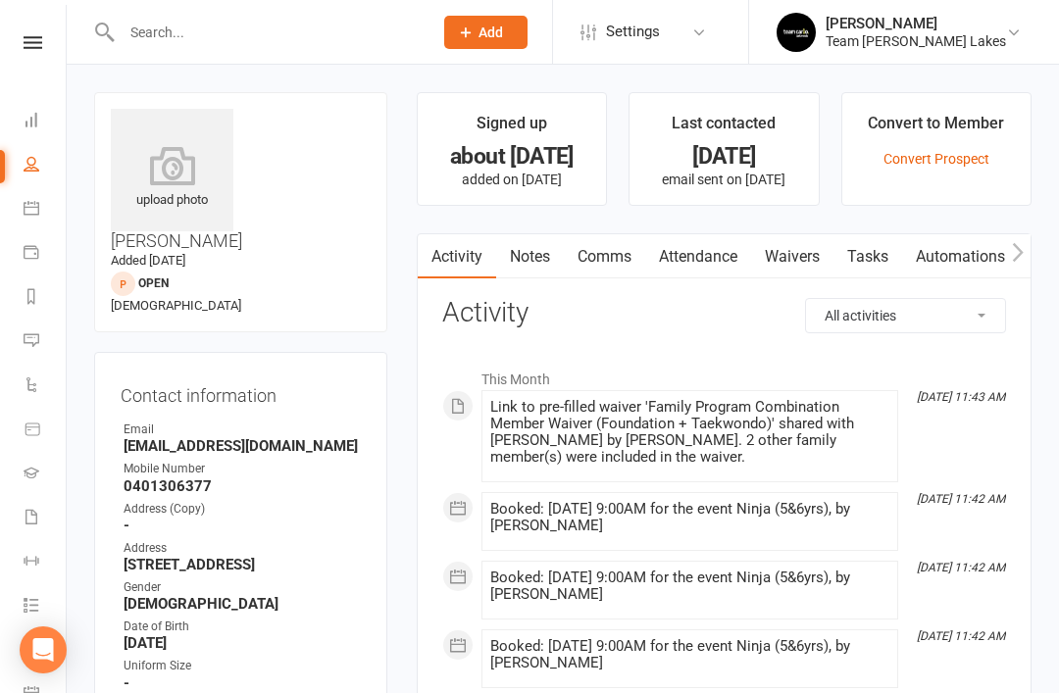
click at [885, 254] on link "Tasks" at bounding box center [867, 256] width 69 height 45
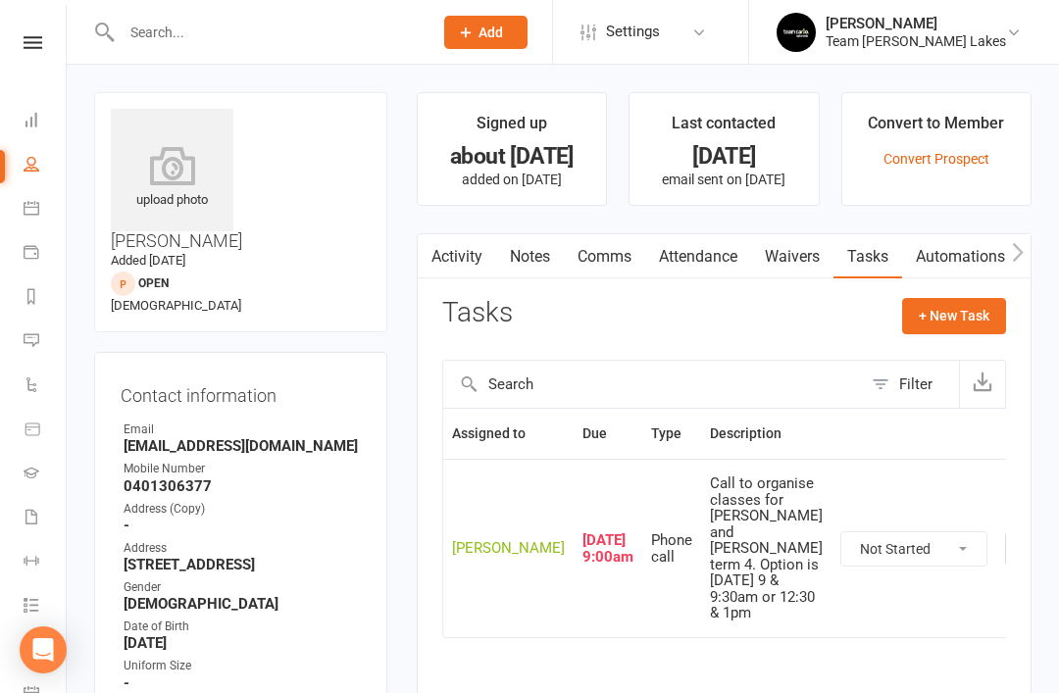
click at [882, 565] on select "Not Started In Progress Waiting Complete" at bounding box center [913, 548] width 145 height 33
select select "unstarted"
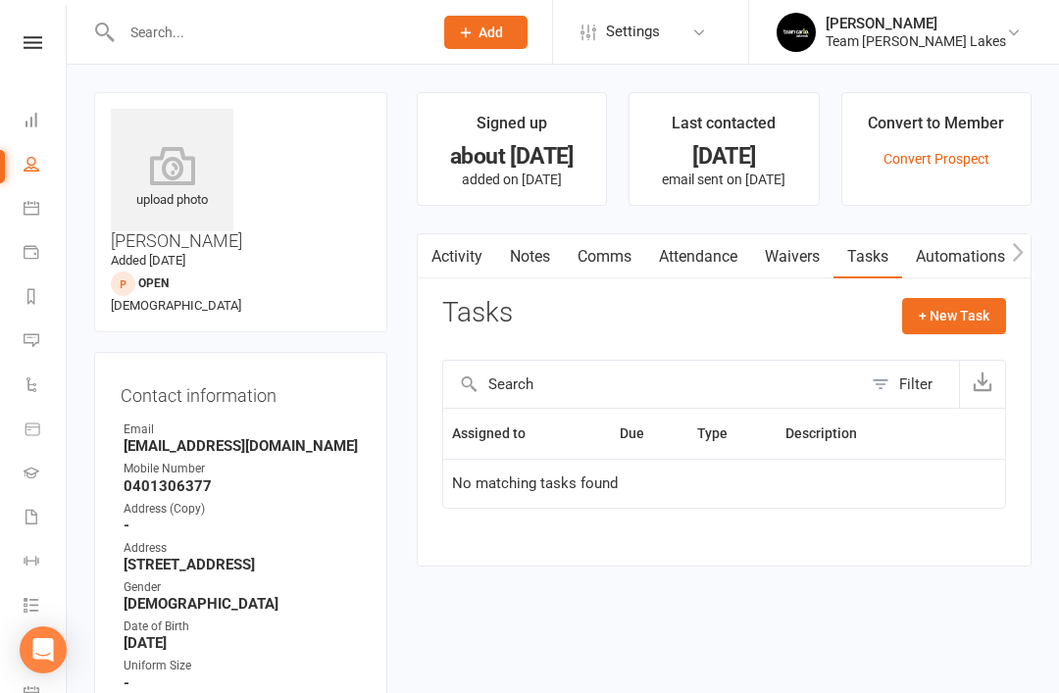
click at [458, 256] on link "Activity" at bounding box center [457, 256] width 78 height 45
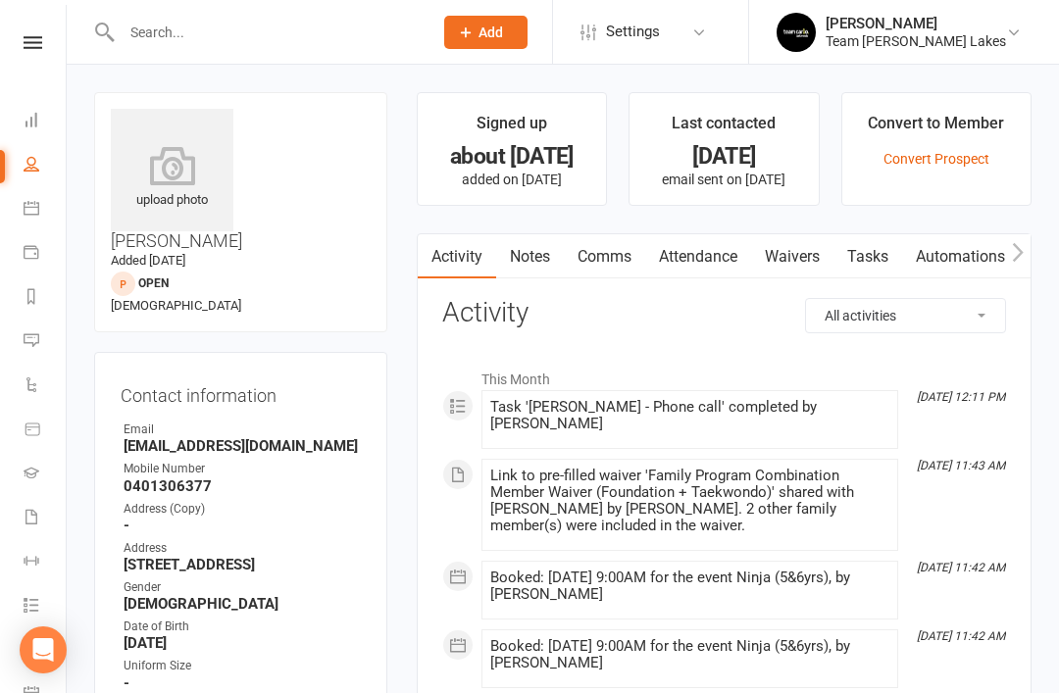
click at [39, 293] on link "Reports" at bounding box center [46, 298] width 44 height 44
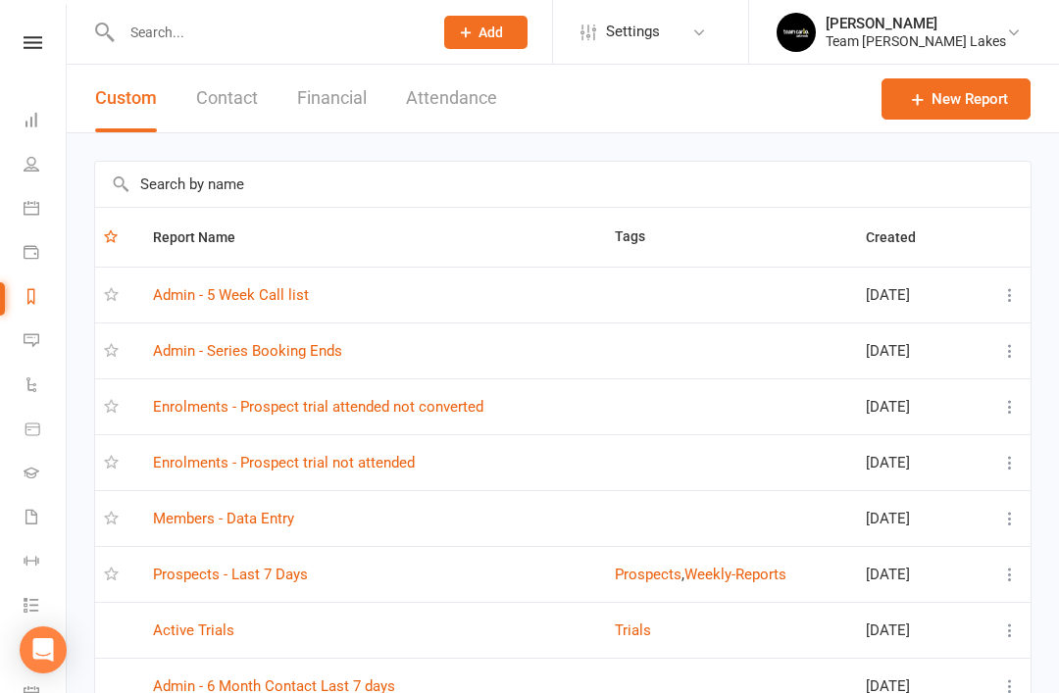
click at [389, 465] on link "Enrolments - Prospect trial not attended" at bounding box center [284, 463] width 262 height 18
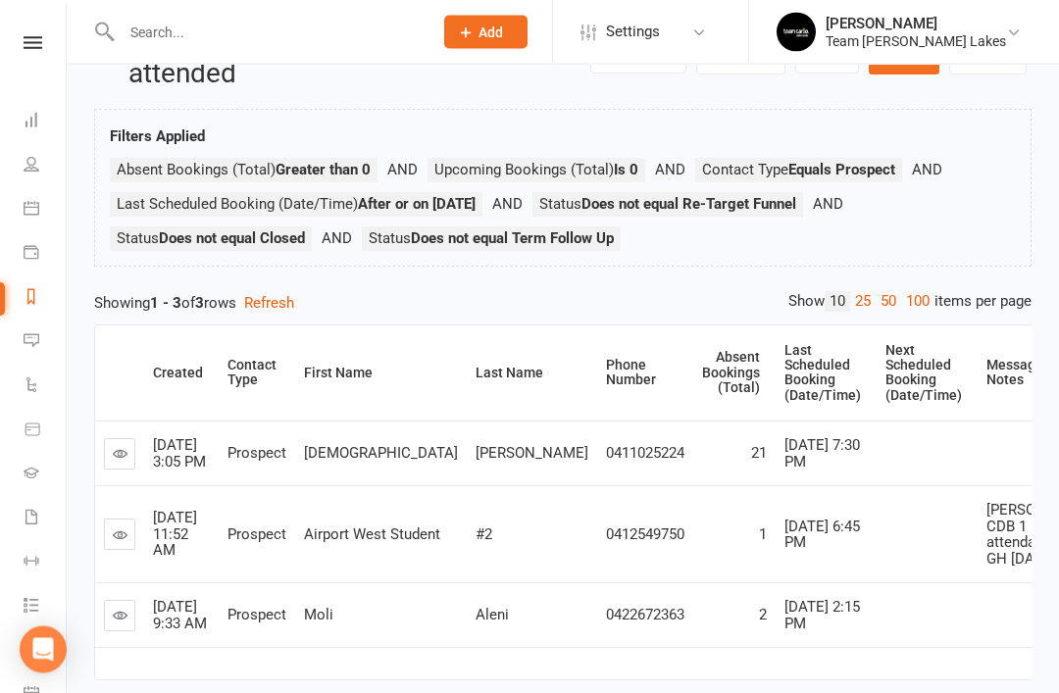
scroll to position [138, 0]
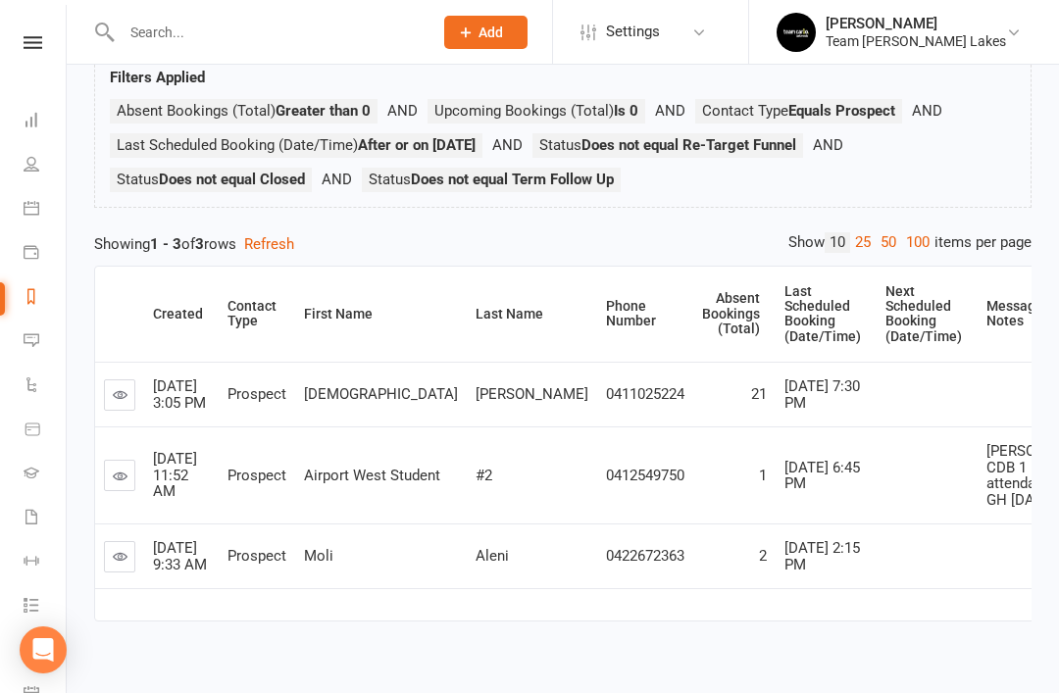
click at [126, 564] on icon at bounding box center [120, 556] width 15 height 15
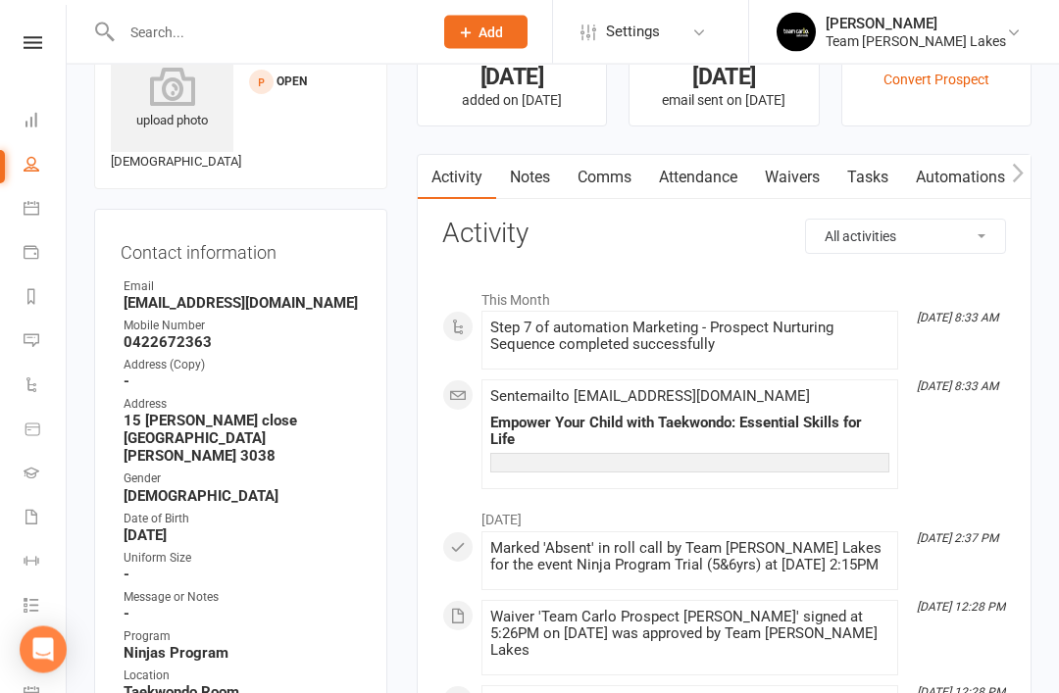
scroll to position [105, 0]
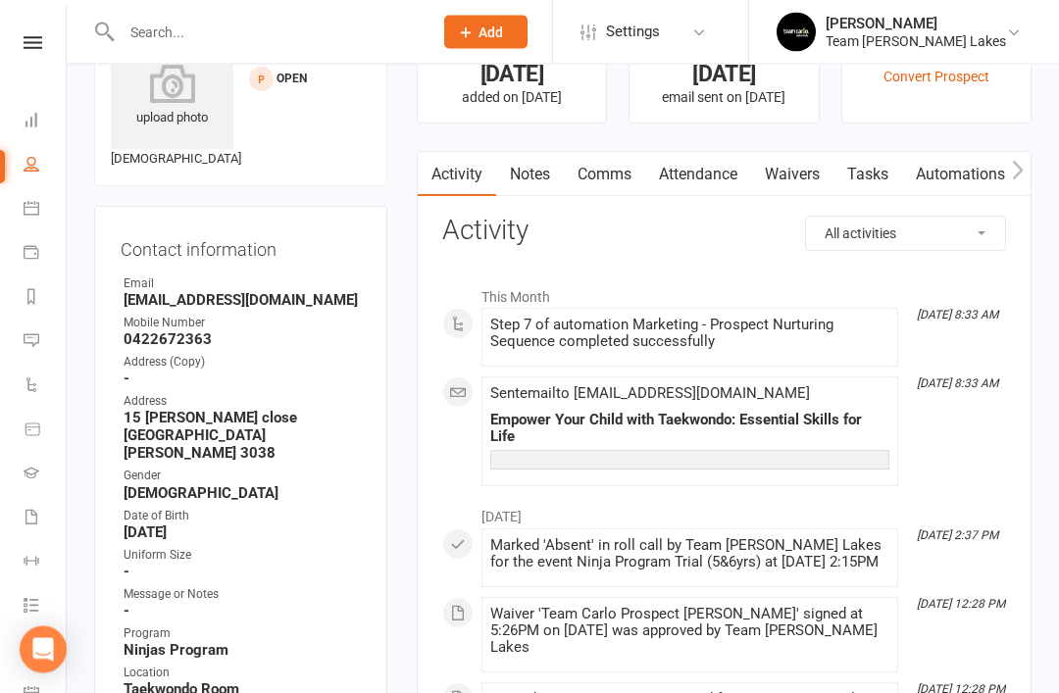
click at [526, 184] on link "Notes" at bounding box center [530, 175] width 68 height 45
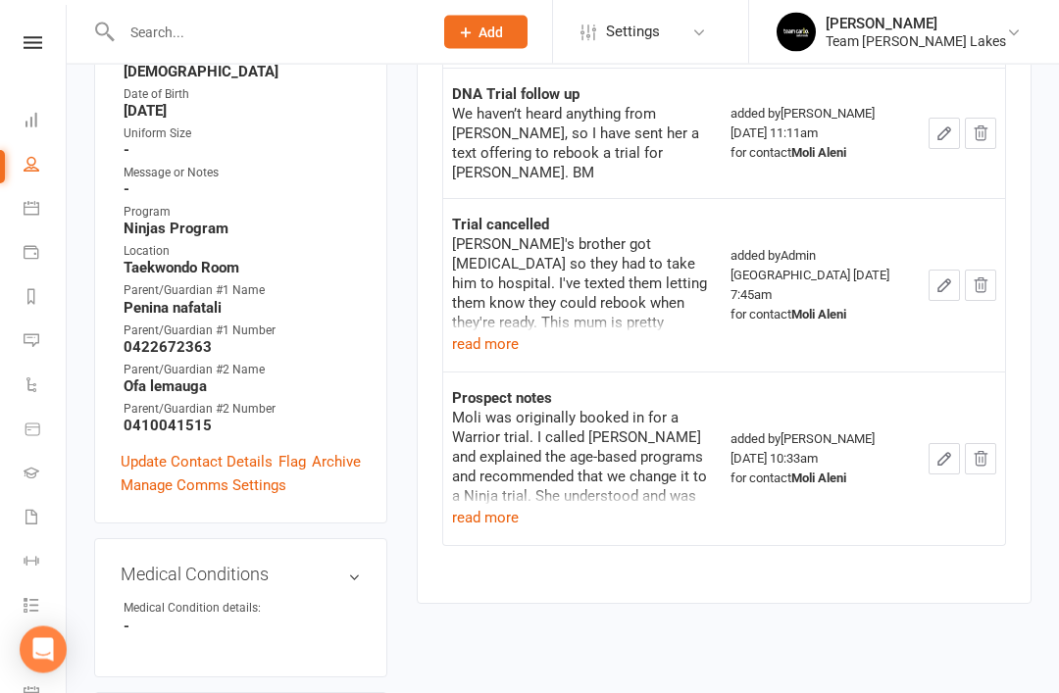
scroll to position [535, 0]
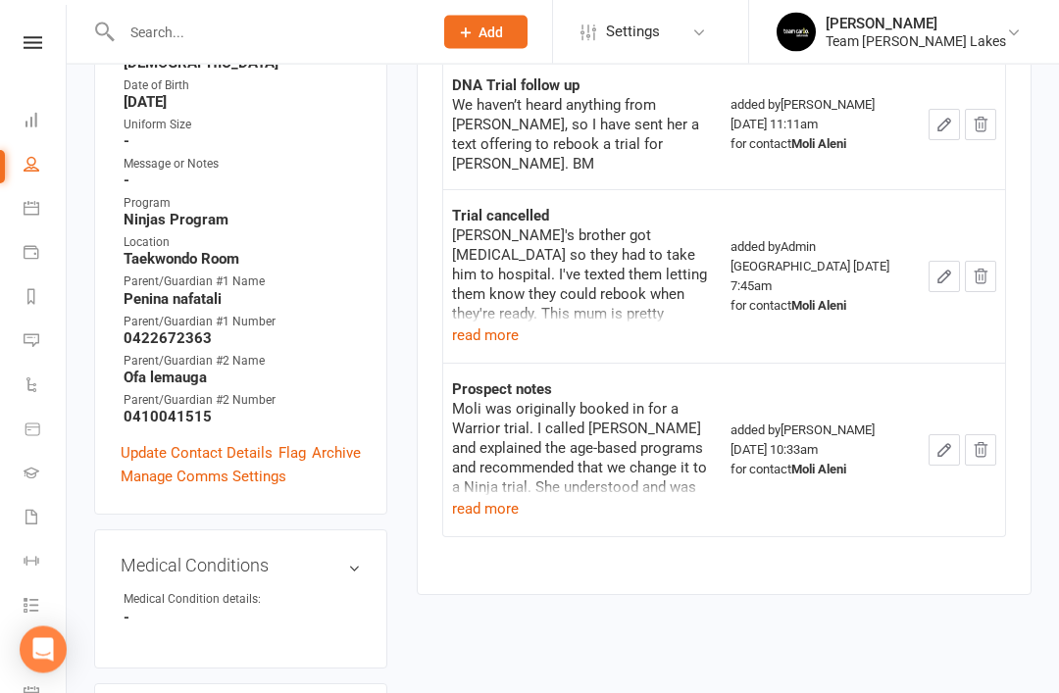
click at [203, 442] on link "Update Contact Details" at bounding box center [197, 454] width 152 height 24
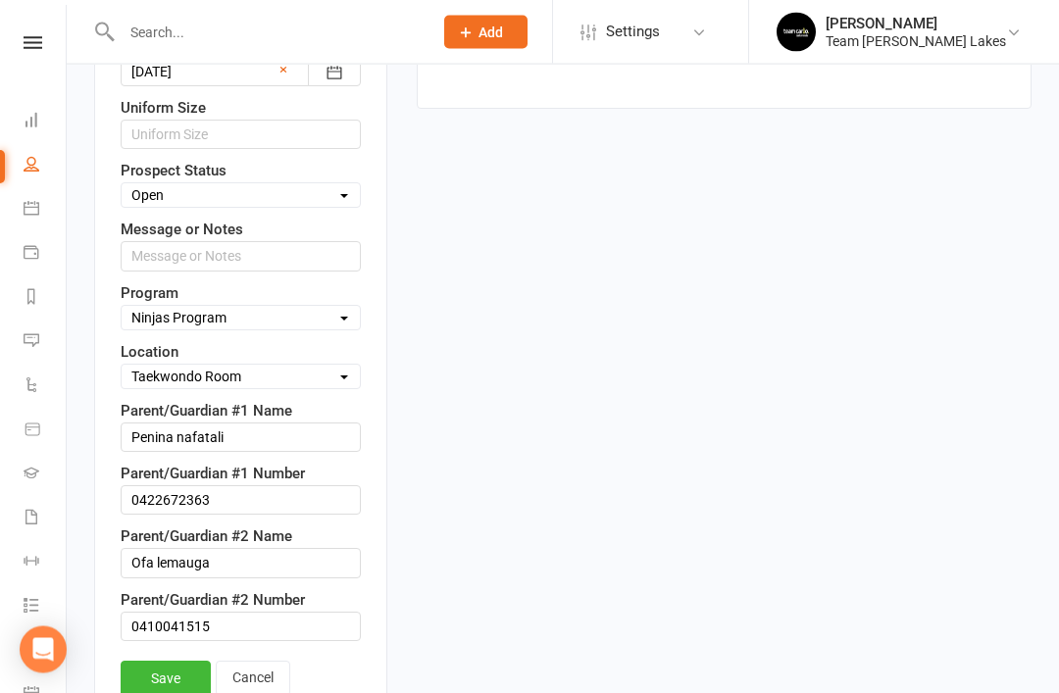
click at [336, 185] on select "Select Open Closed Website Lead Term Follow Up Waiting List Re-Target Funnel 1s…" at bounding box center [241, 196] width 238 height 22
select select "Re-Target Funnel"
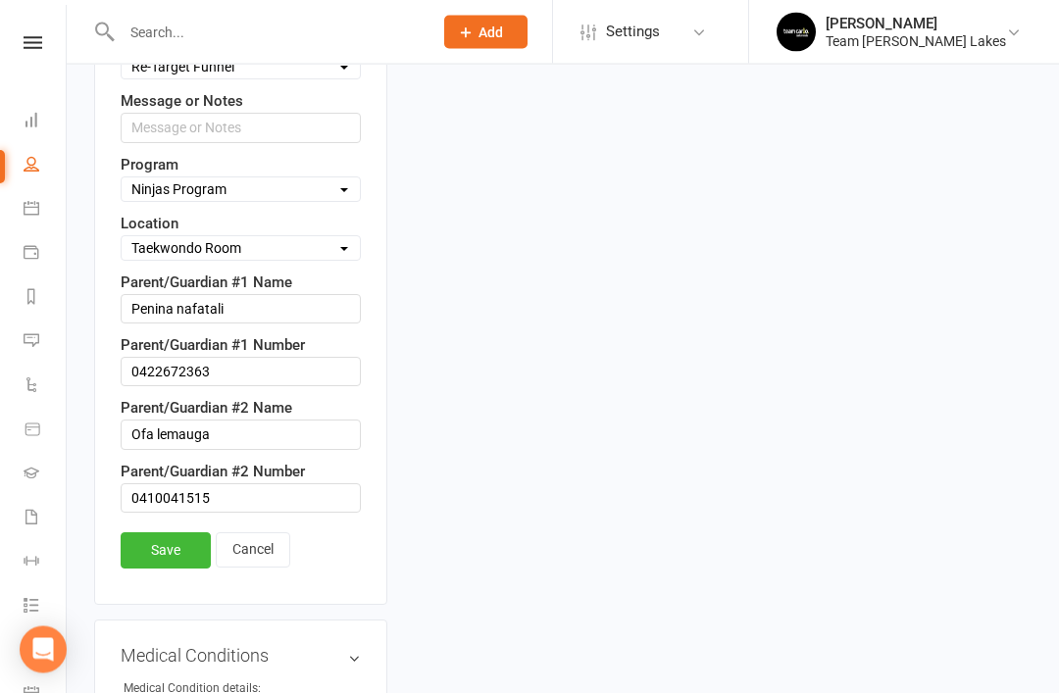
scroll to position [1151, 0]
click at [172, 536] on link "Save" at bounding box center [166, 549] width 90 height 35
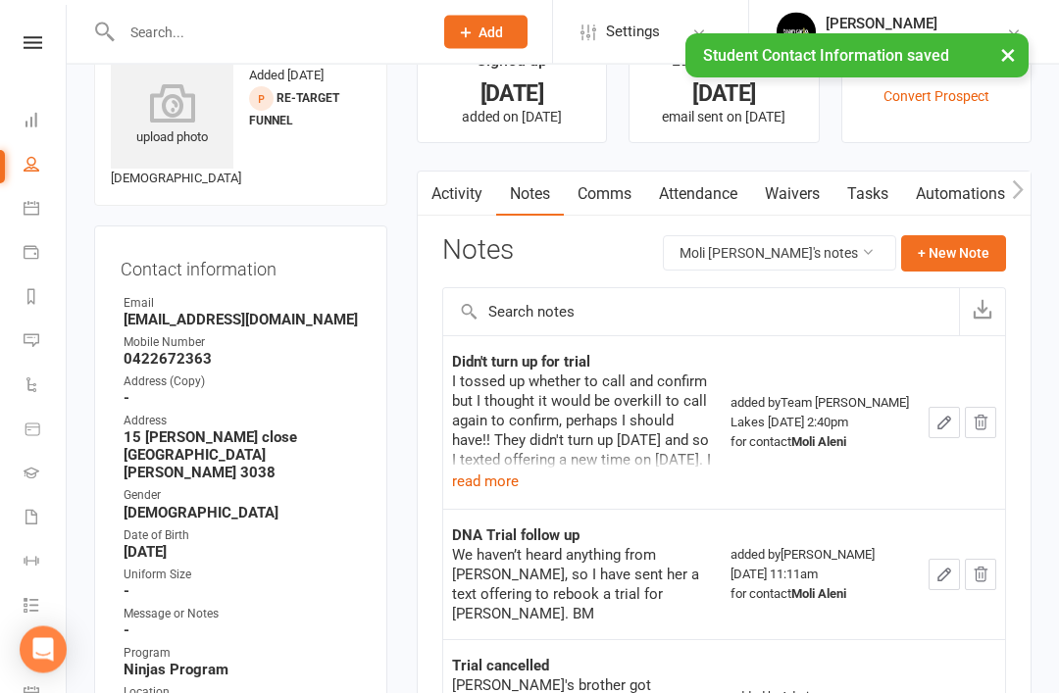
scroll to position [0, 0]
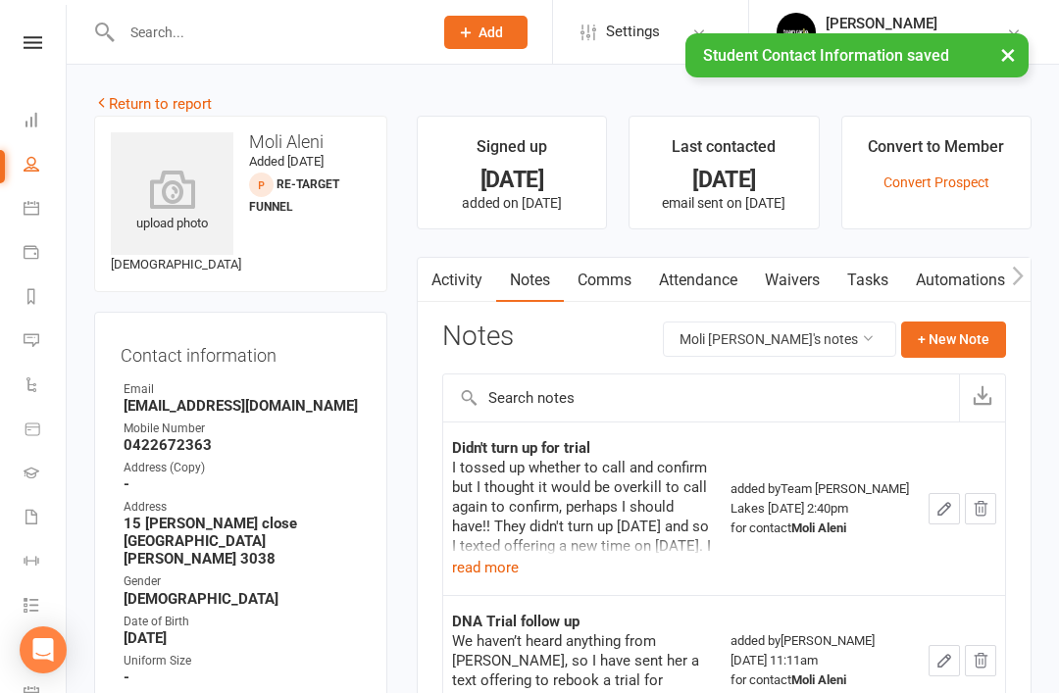
click at [140, 103] on link "Return to report" at bounding box center [153, 104] width 118 height 18
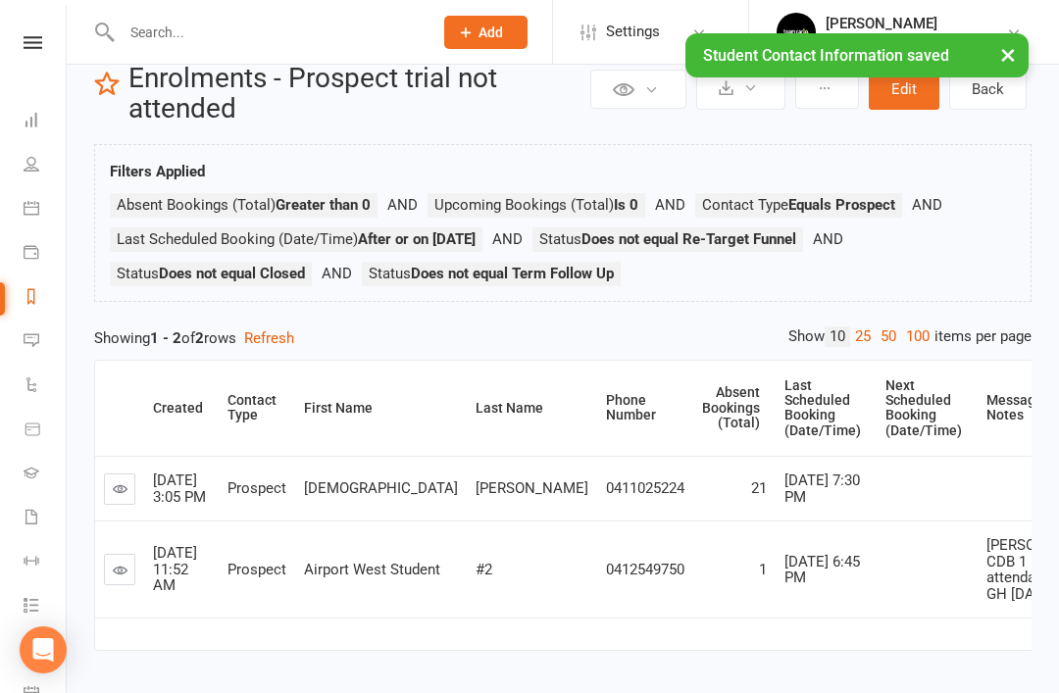
scroll to position [59, 0]
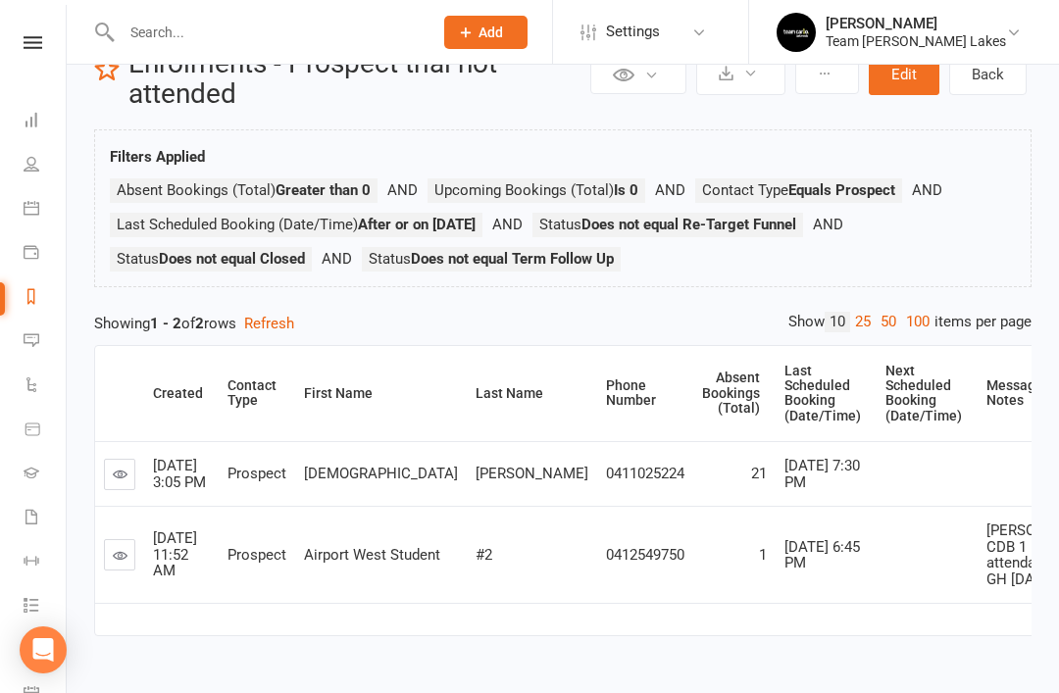
click at [34, 314] on link "Reports" at bounding box center [46, 298] width 44 height 44
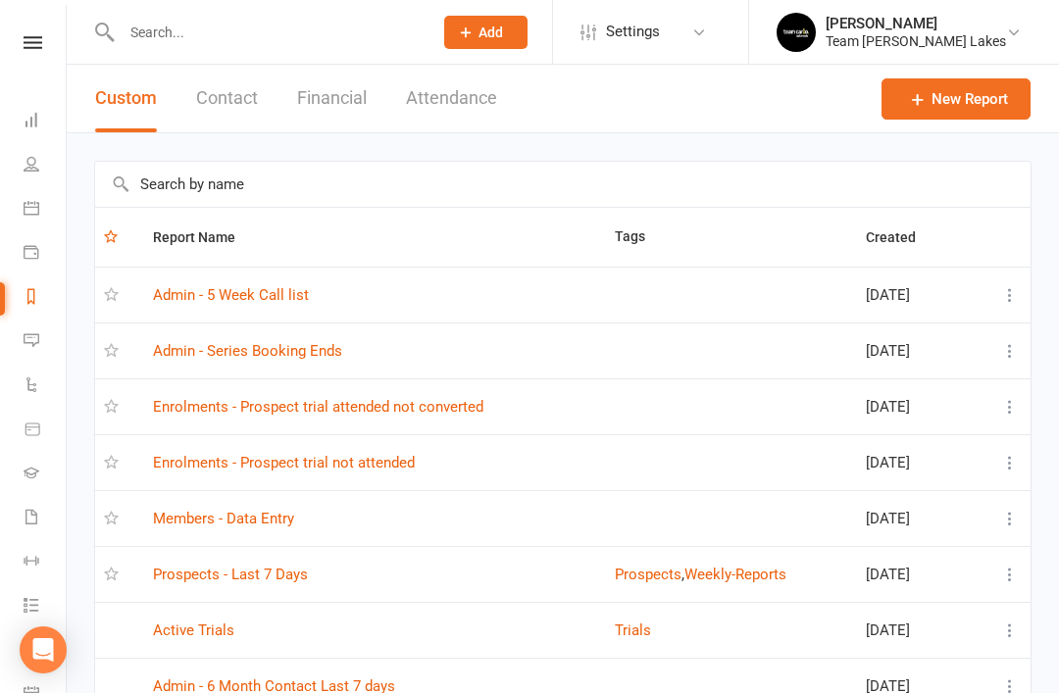
click at [422, 411] on link "Enrolments - Prospect trial attended not converted" at bounding box center [318, 407] width 330 height 18
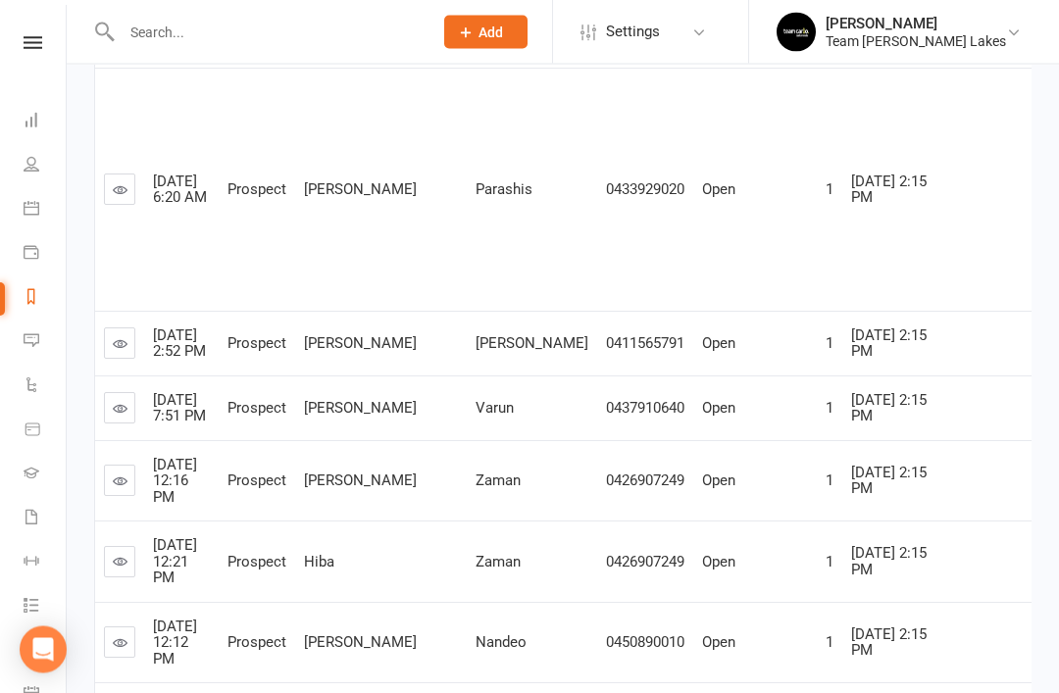
scroll to position [762, 0]
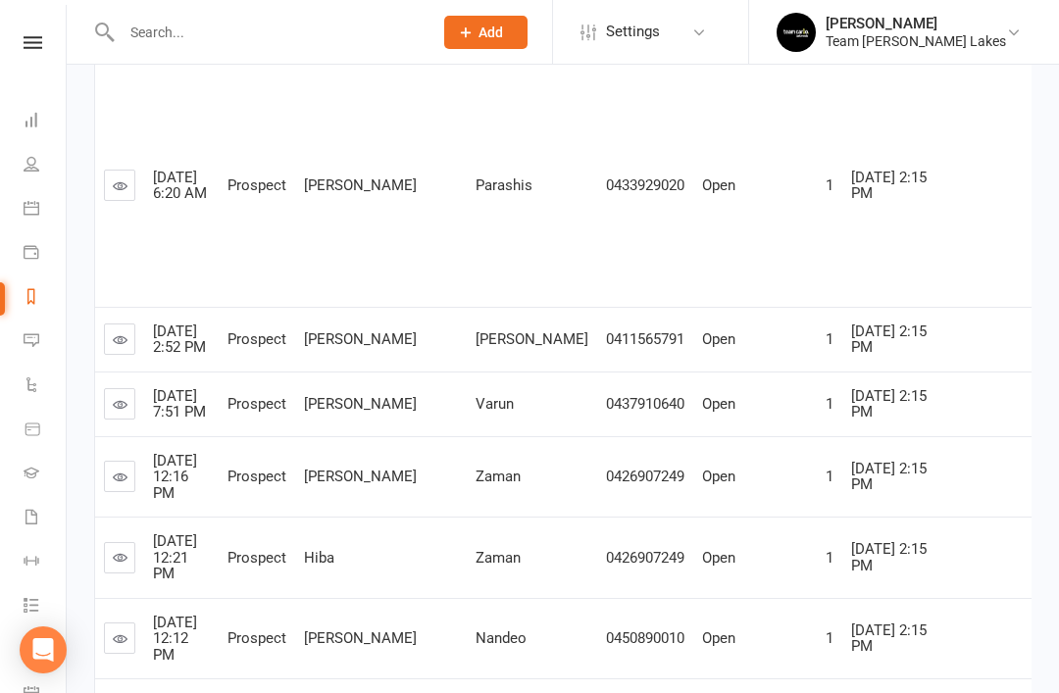
click at [126, 193] on icon at bounding box center [120, 185] width 15 height 15
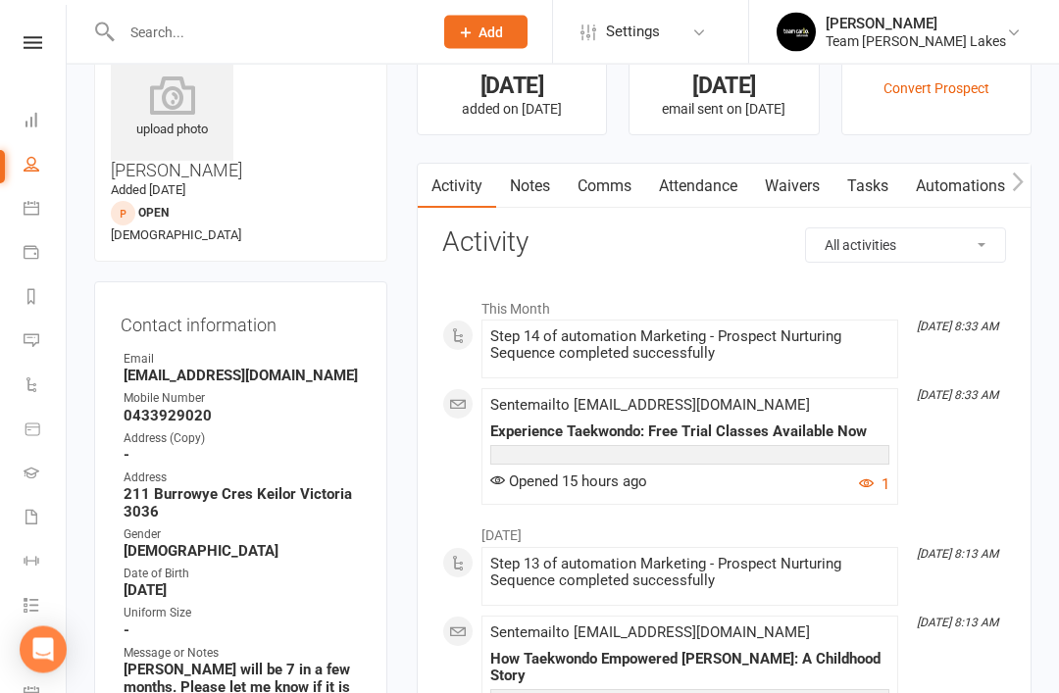
scroll to position [94, 0]
click at [537, 197] on link "Notes" at bounding box center [530, 186] width 68 height 45
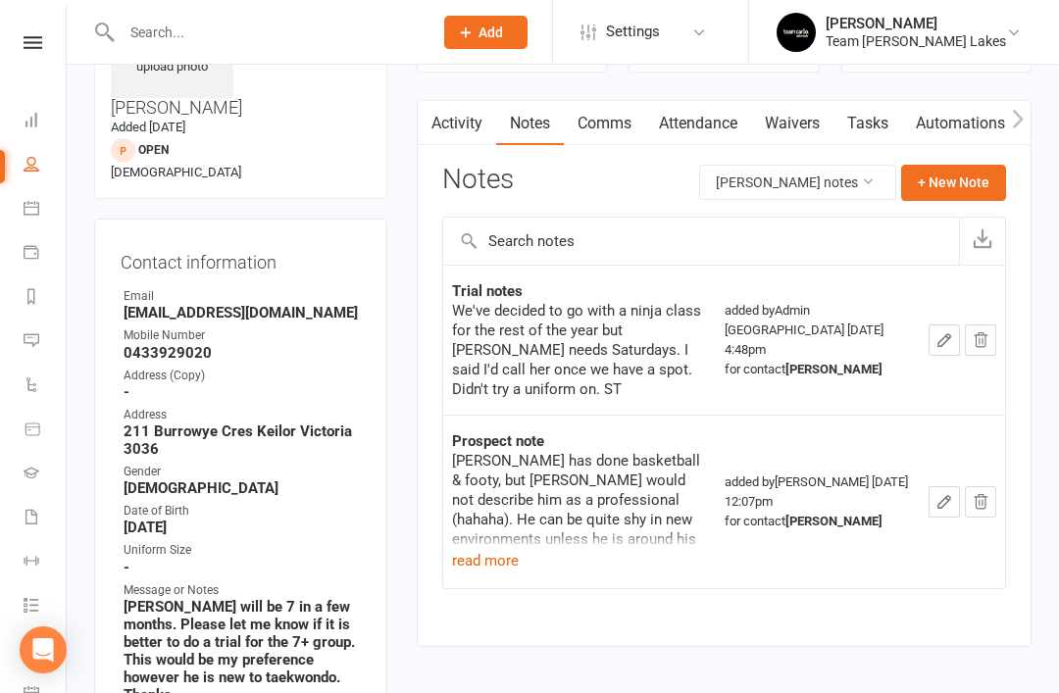
scroll to position [158, 0]
click at [476, 118] on link "Activity" at bounding box center [457, 122] width 78 height 45
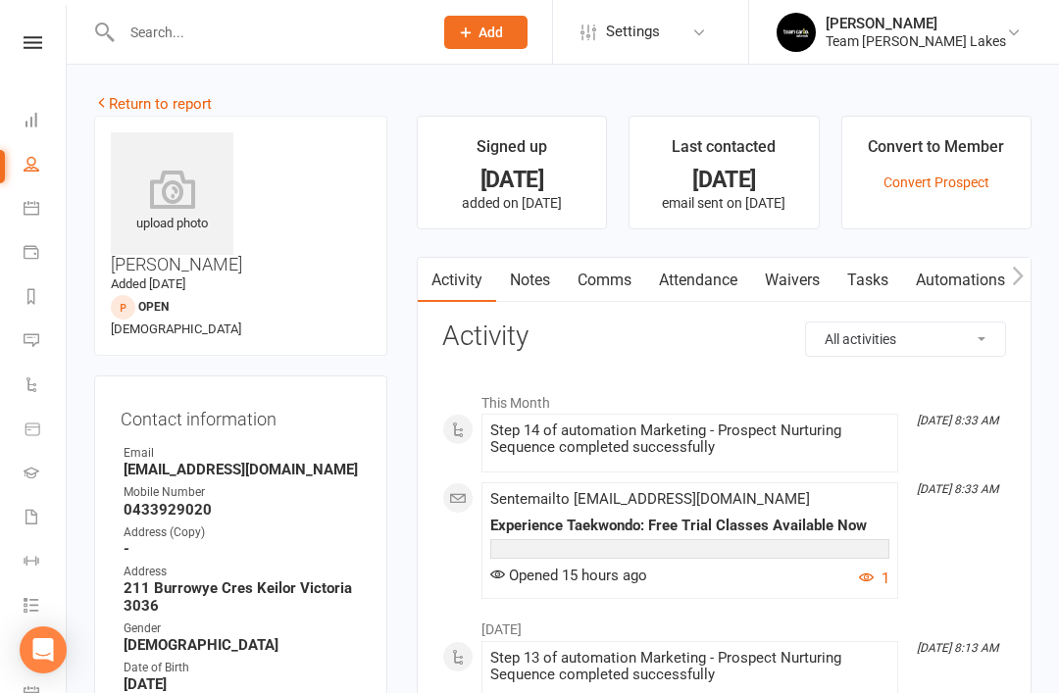
click at [135, 108] on link "Return to report" at bounding box center [153, 104] width 118 height 18
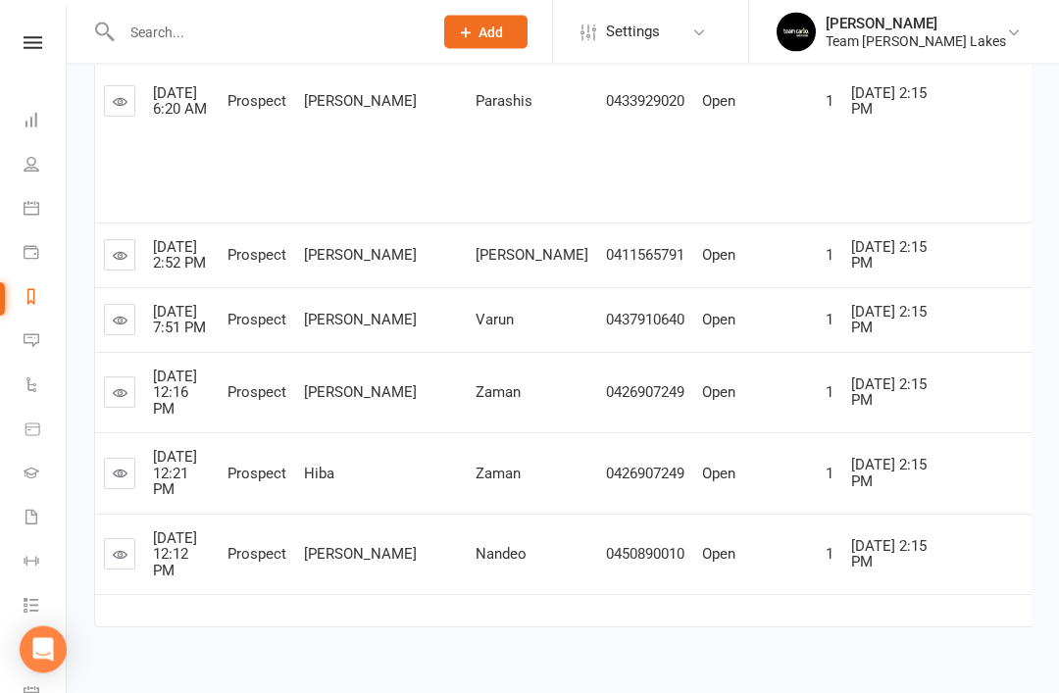
scroll to position [846, 0]
click at [121, 263] on icon at bounding box center [120, 255] width 15 height 15
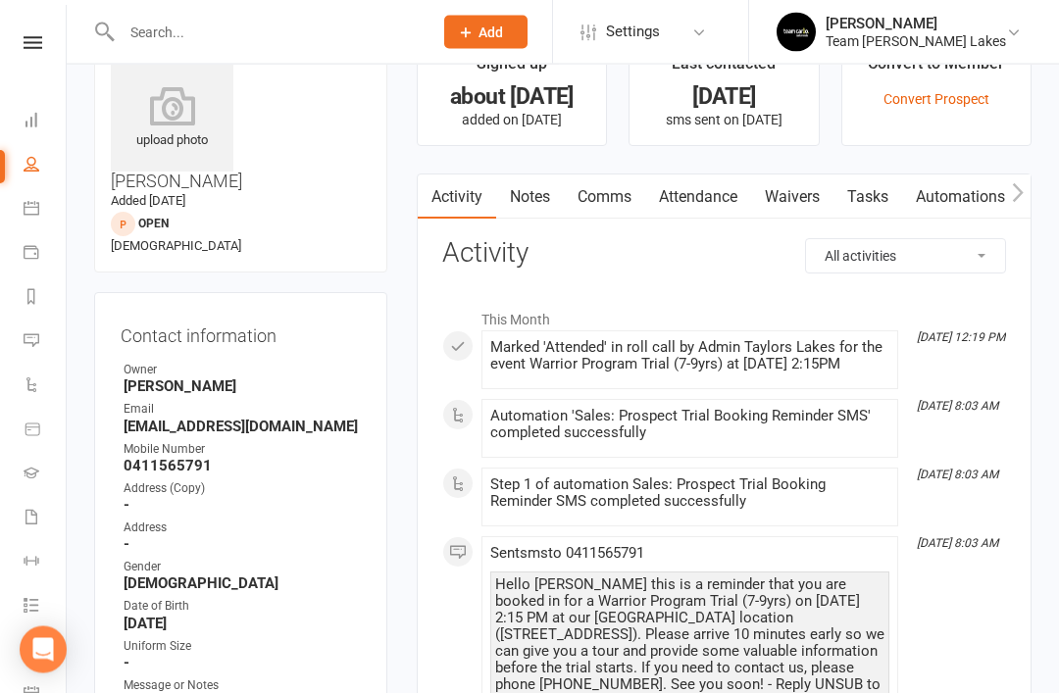
scroll to position [88, 0]
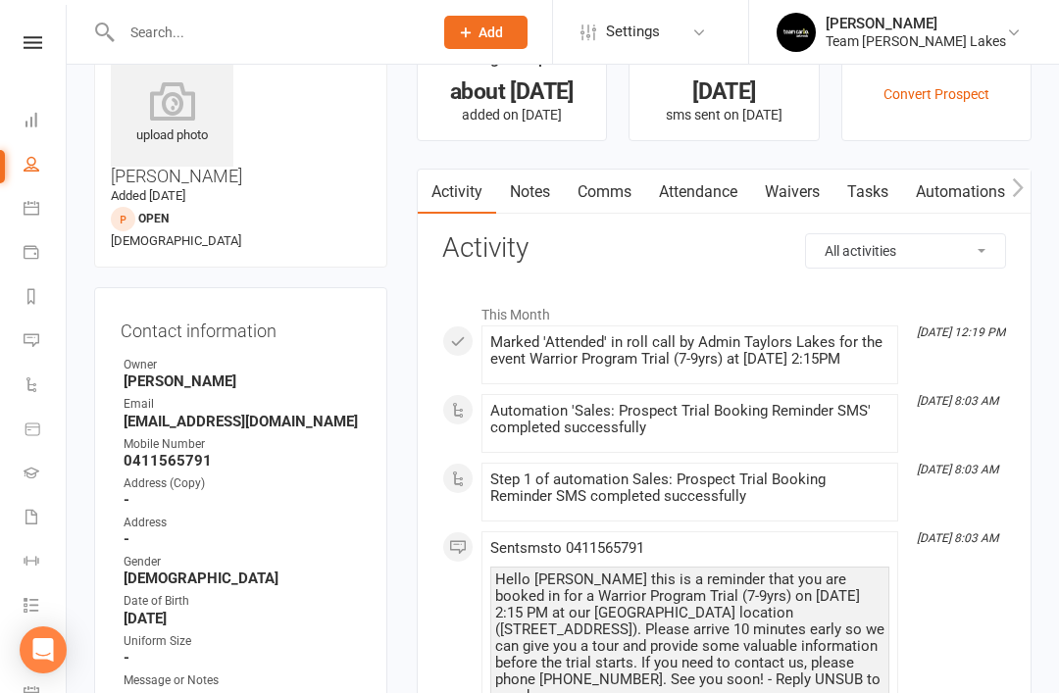
click at [532, 203] on link "Notes" at bounding box center [530, 192] width 68 height 45
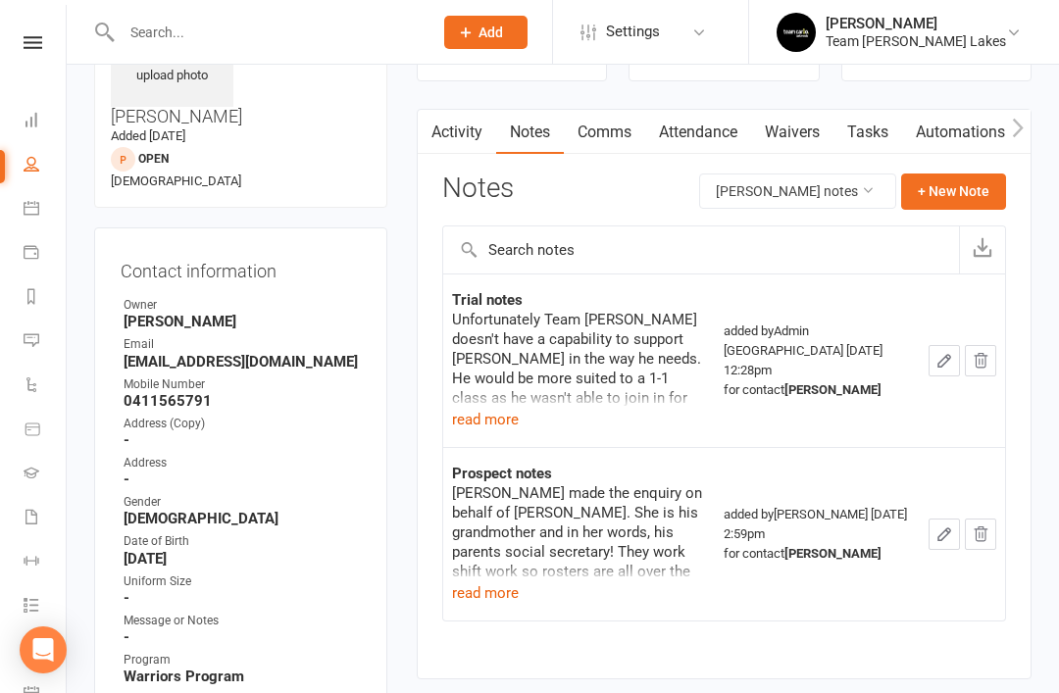
scroll to position [151, 0]
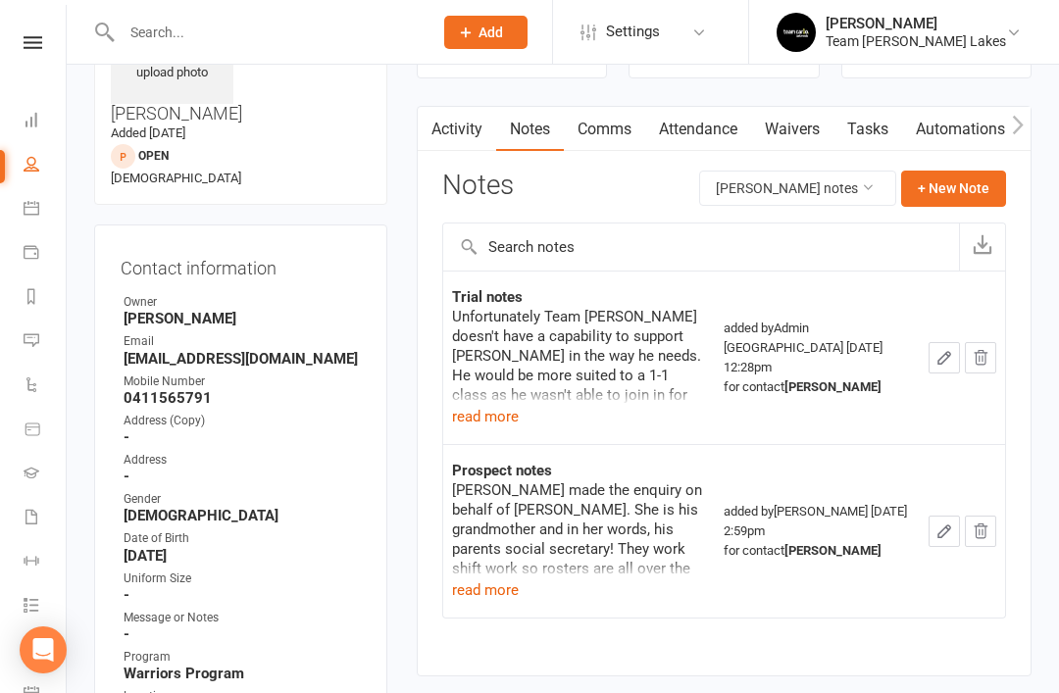
click at [500, 419] on button "read more" at bounding box center [485, 417] width 67 height 24
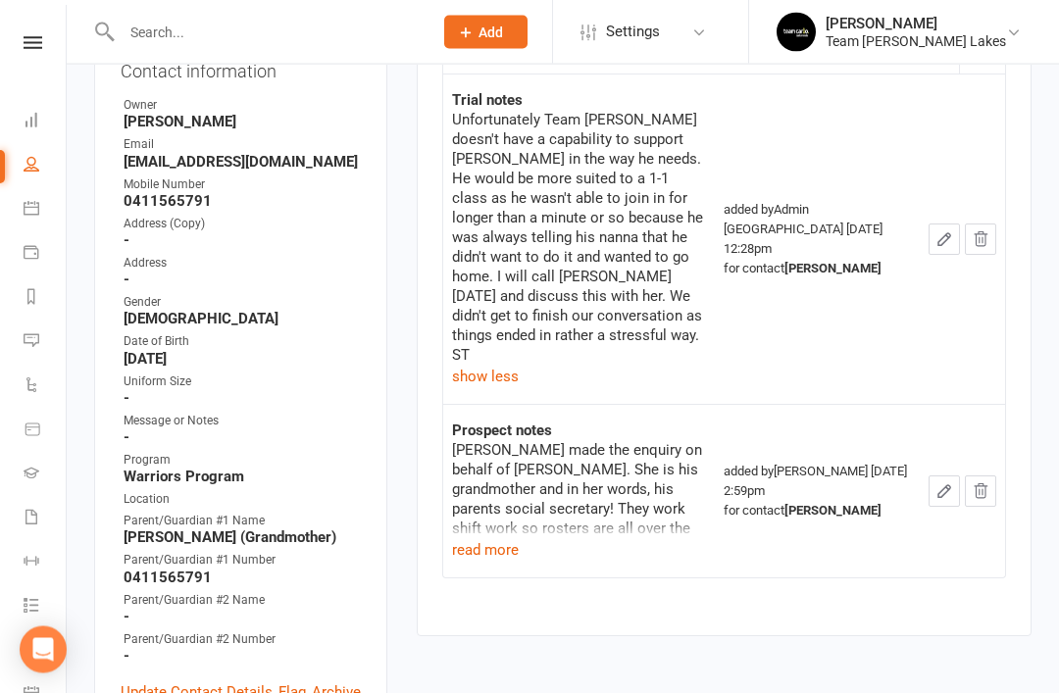
scroll to position [395, 0]
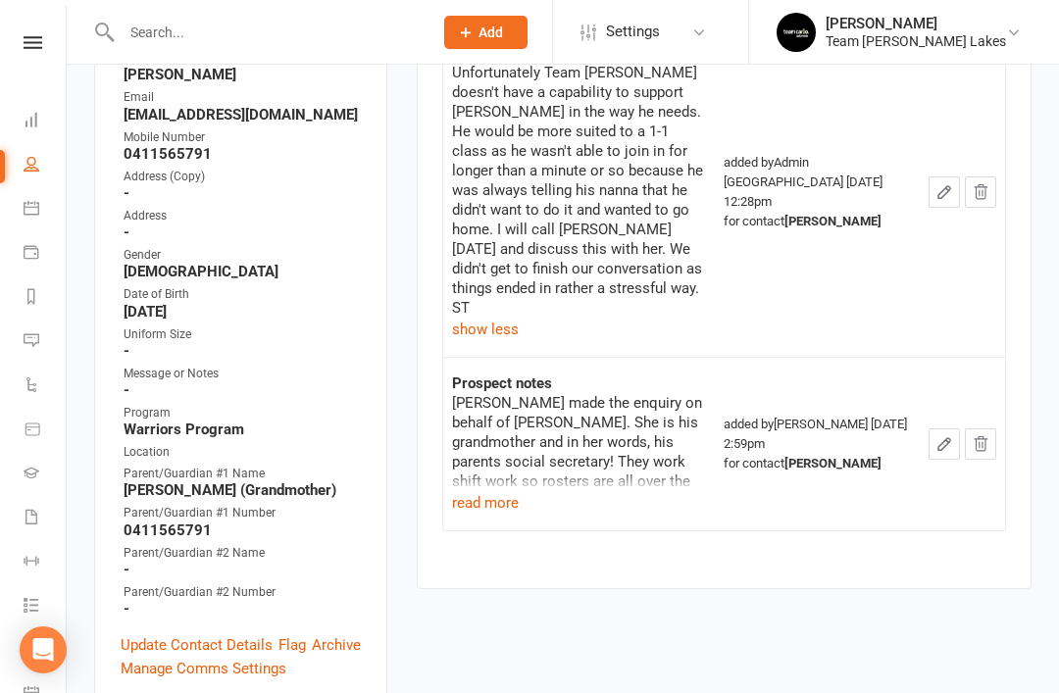
click at [201, 633] on link "Update Contact Details" at bounding box center [197, 645] width 152 height 24
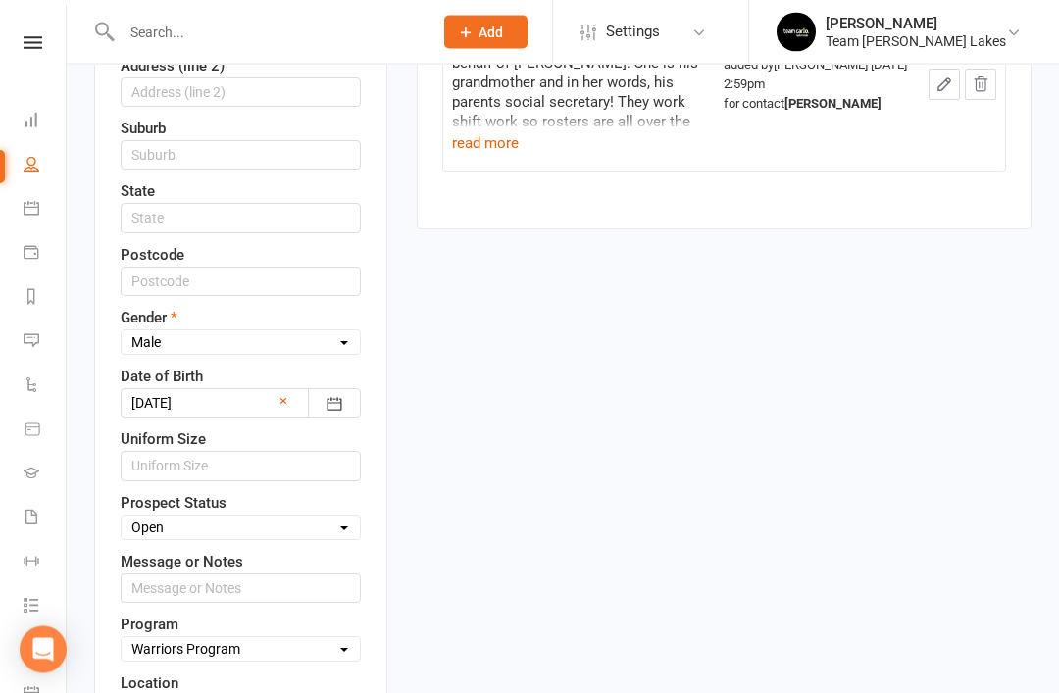
scroll to position [756, 0]
click at [329, 516] on select "Select Open Closed Website Lead Term Follow Up Waiting List Re-Target Funnel 1s…" at bounding box center [241, 527] width 238 height 22
select select "Closed"
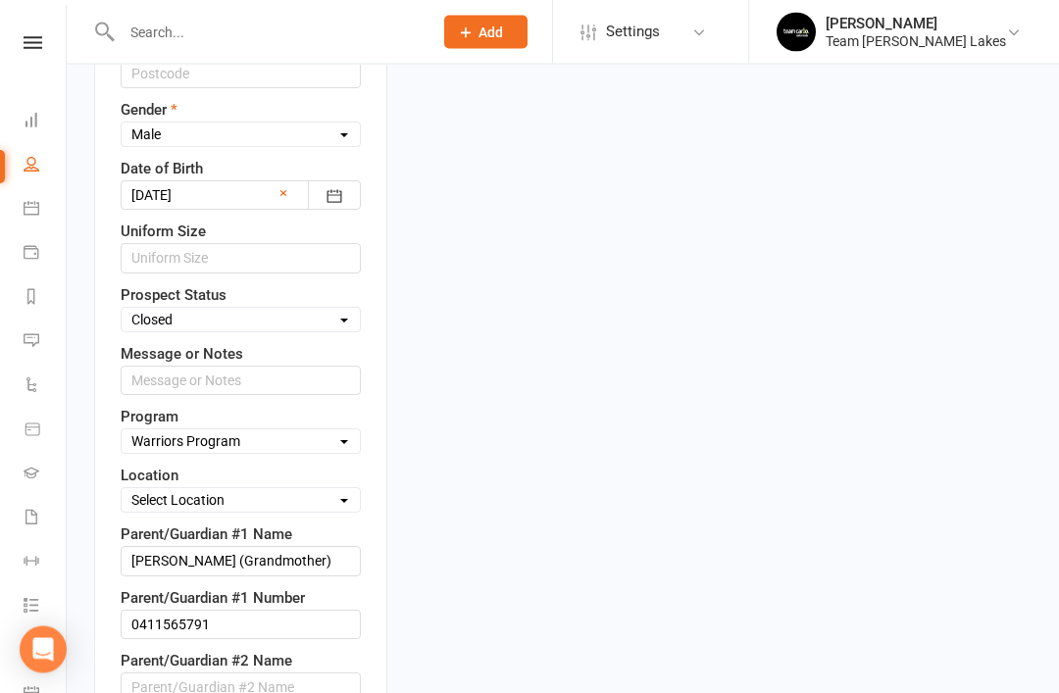
scroll to position [963, 0]
click at [292, 365] on input "text" at bounding box center [241, 379] width 240 height 29
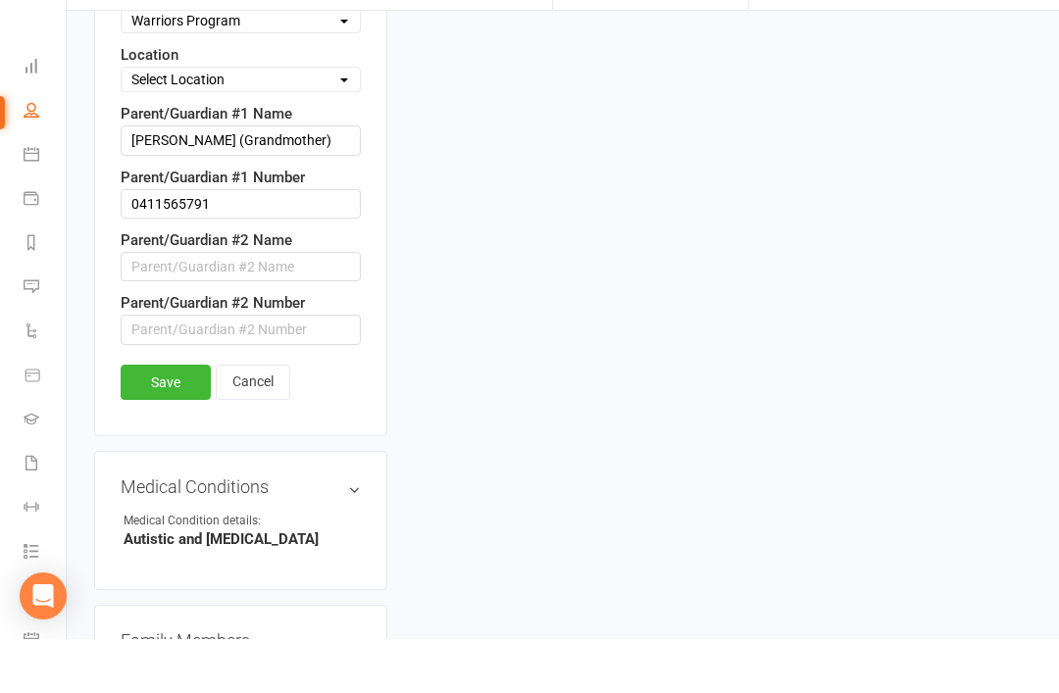
scroll to position [1383, 0]
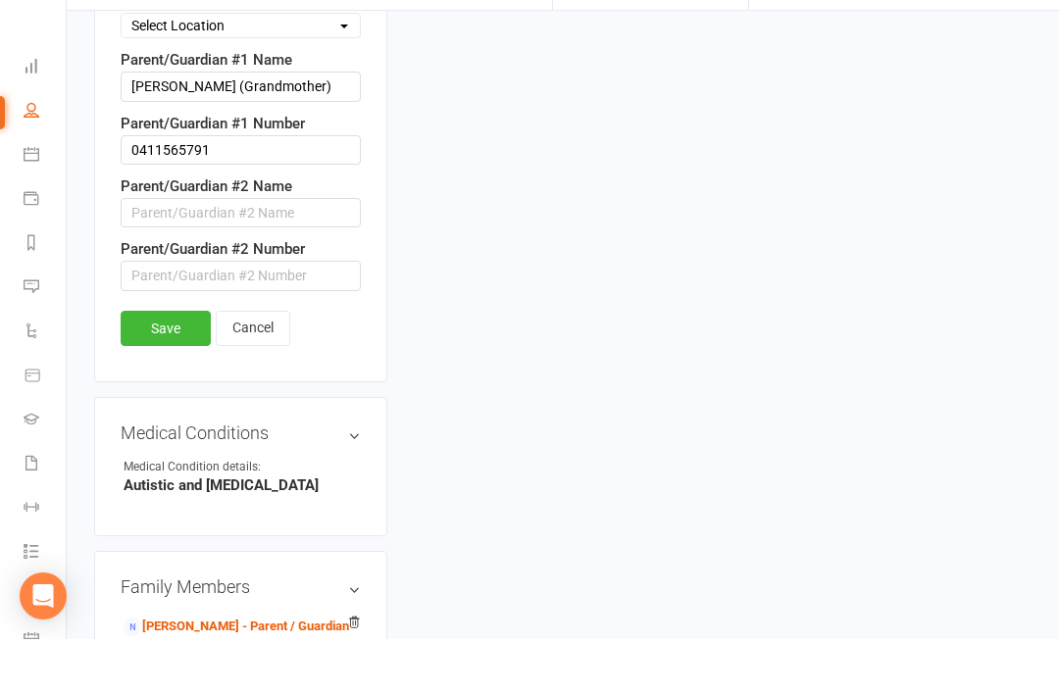
type input "NAGF"
click at [171, 365] on link "Save" at bounding box center [166, 382] width 90 height 35
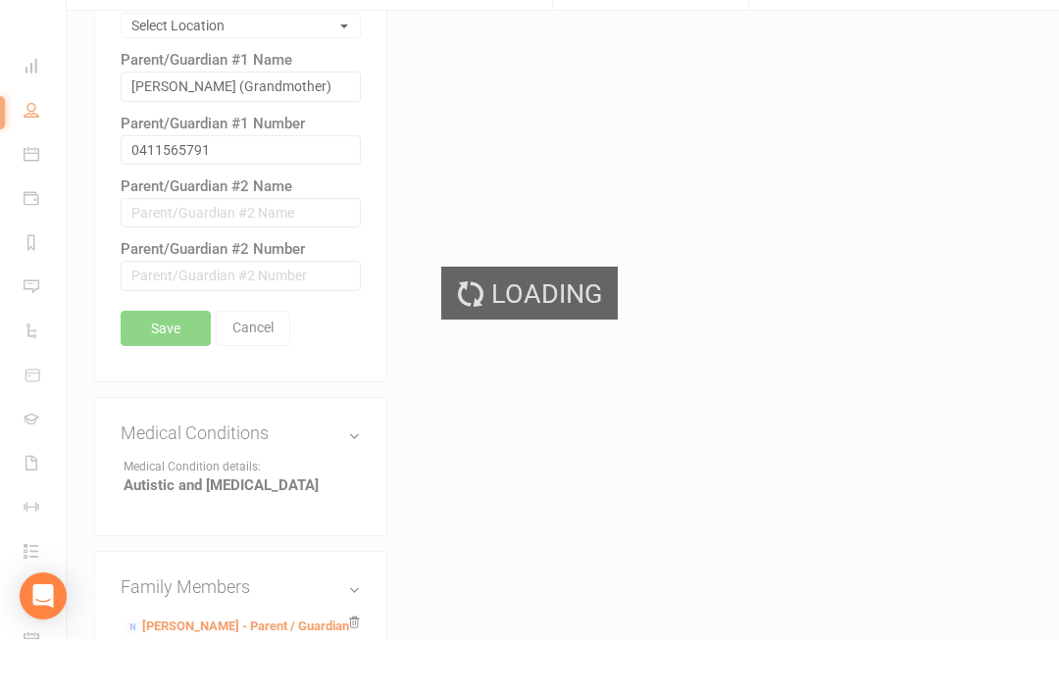
scroll to position [1256, 0]
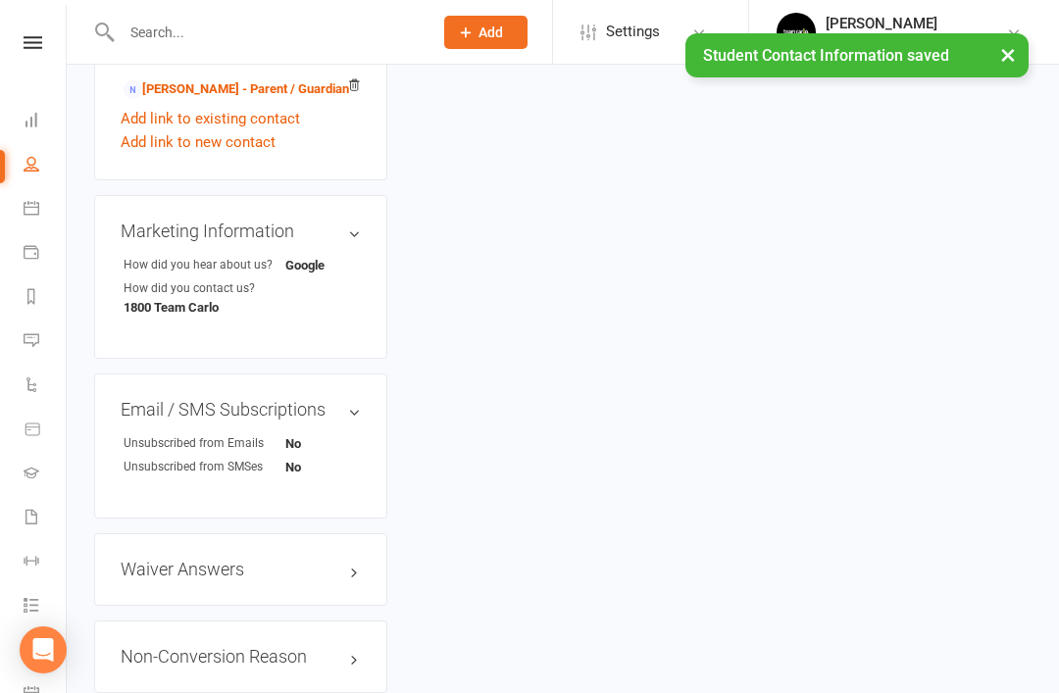
click at [0, 0] on link "edit" at bounding box center [0, 0] width 0 height 0
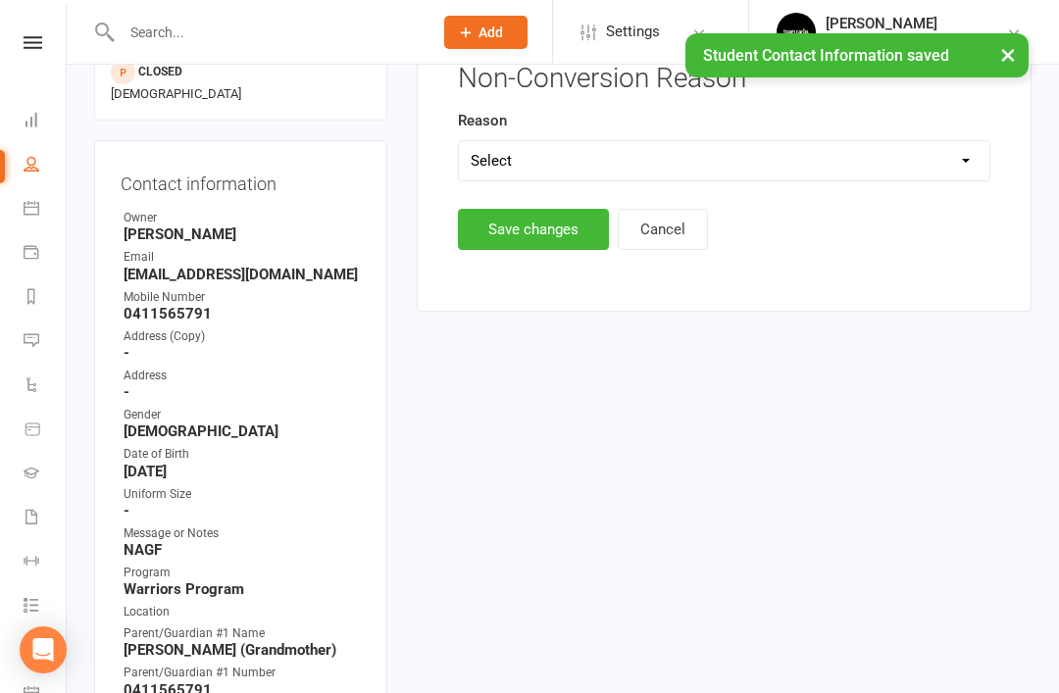
scroll to position [158, 0]
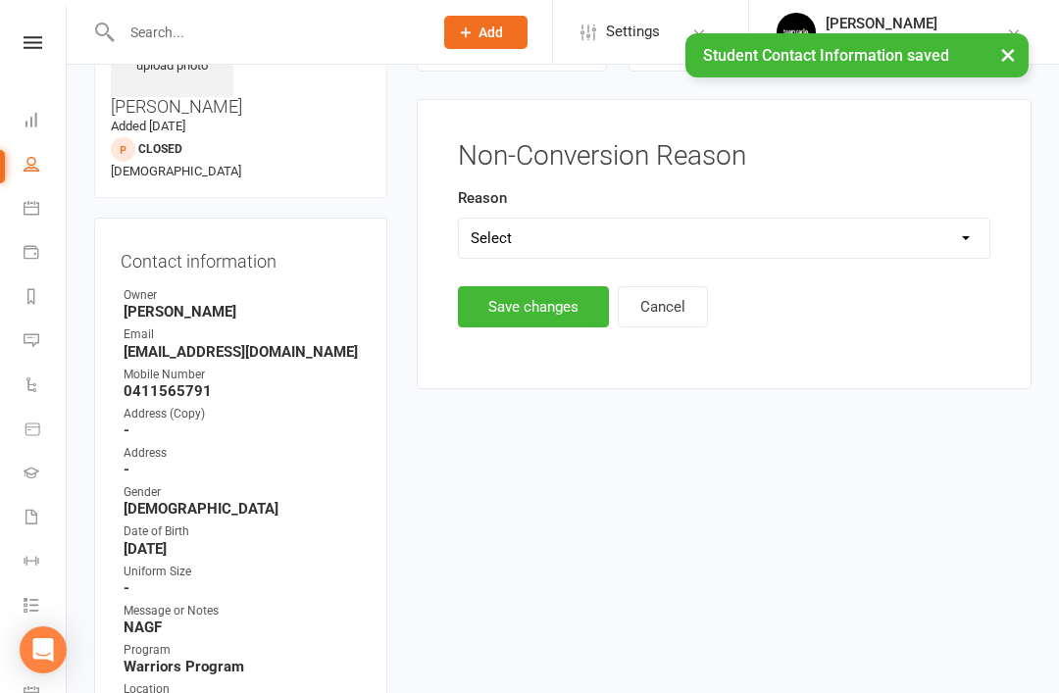
click at [957, 245] on select "Select Timetable Financial Location Not TC Fit No Response DNA Trial Not ready …" at bounding box center [724, 238] width 530 height 39
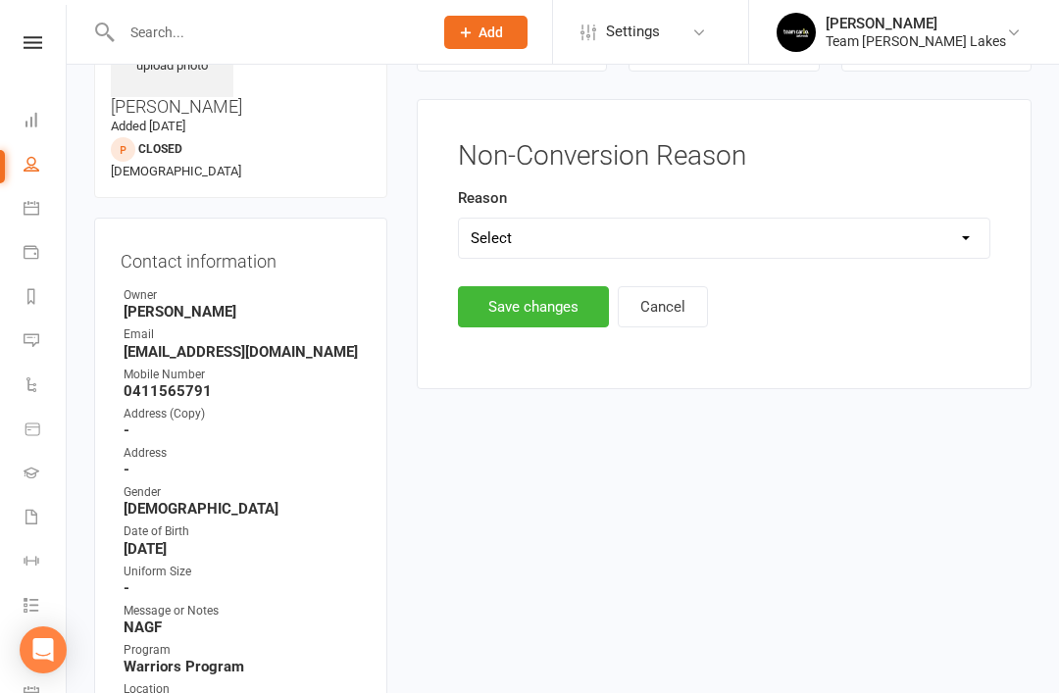
select select "Not TC Fit"
click at [543, 307] on button "Save changes" at bounding box center [533, 306] width 151 height 41
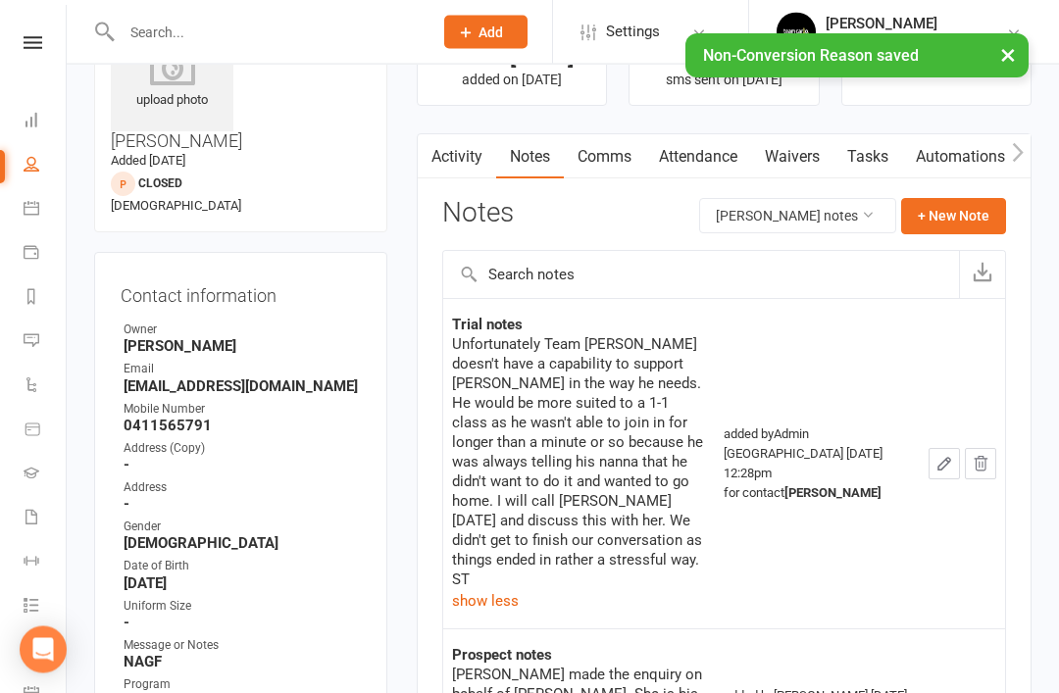
scroll to position [0, 0]
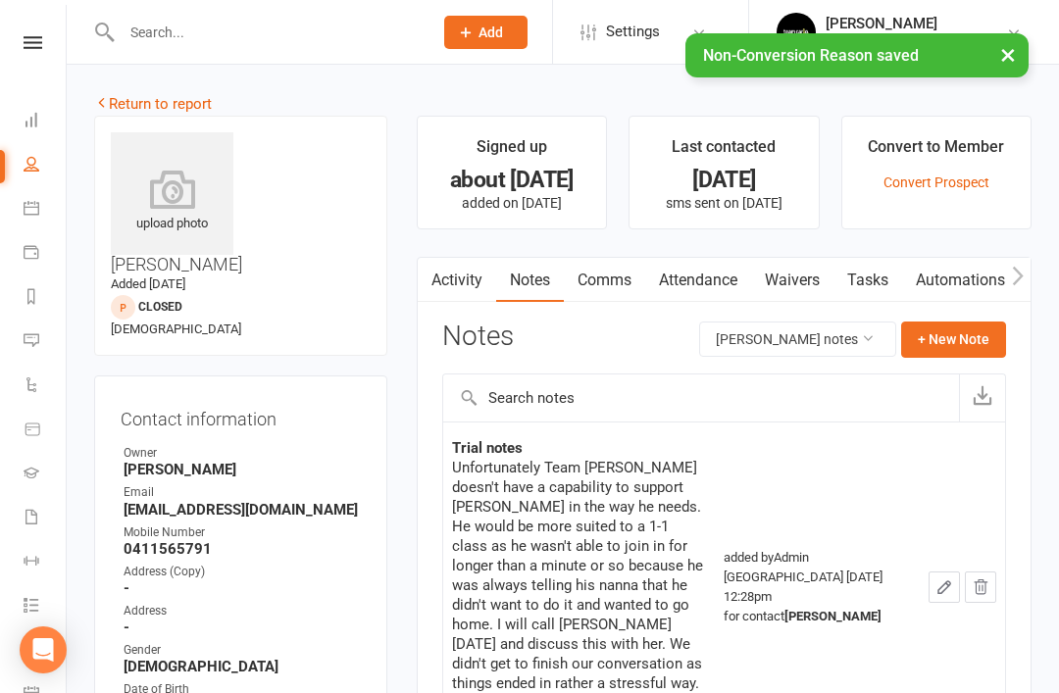
click at [125, 96] on link "Return to report" at bounding box center [153, 104] width 118 height 18
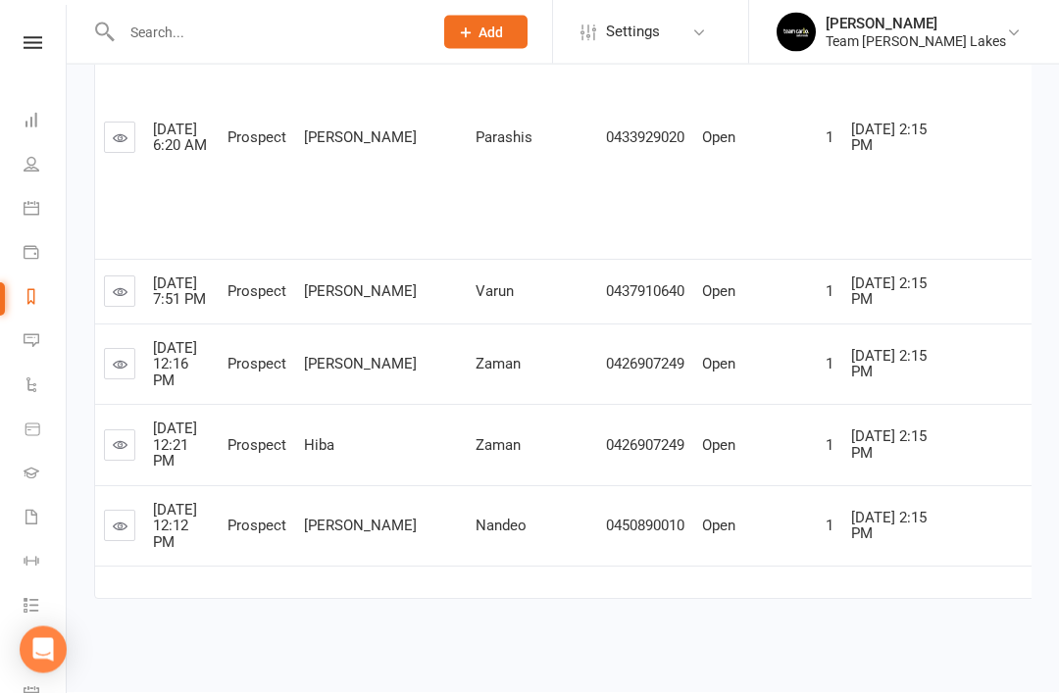
scroll to position [853, 0]
click at [125, 285] on icon at bounding box center [120, 292] width 15 height 15
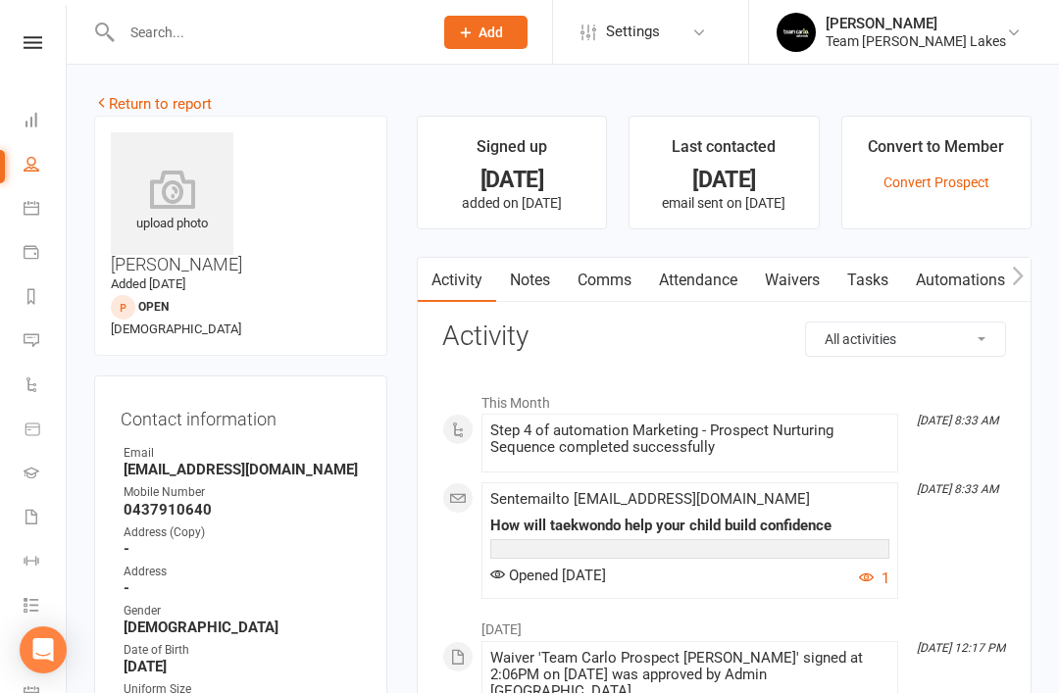
click at [538, 293] on link "Notes" at bounding box center [530, 280] width 68 height 45
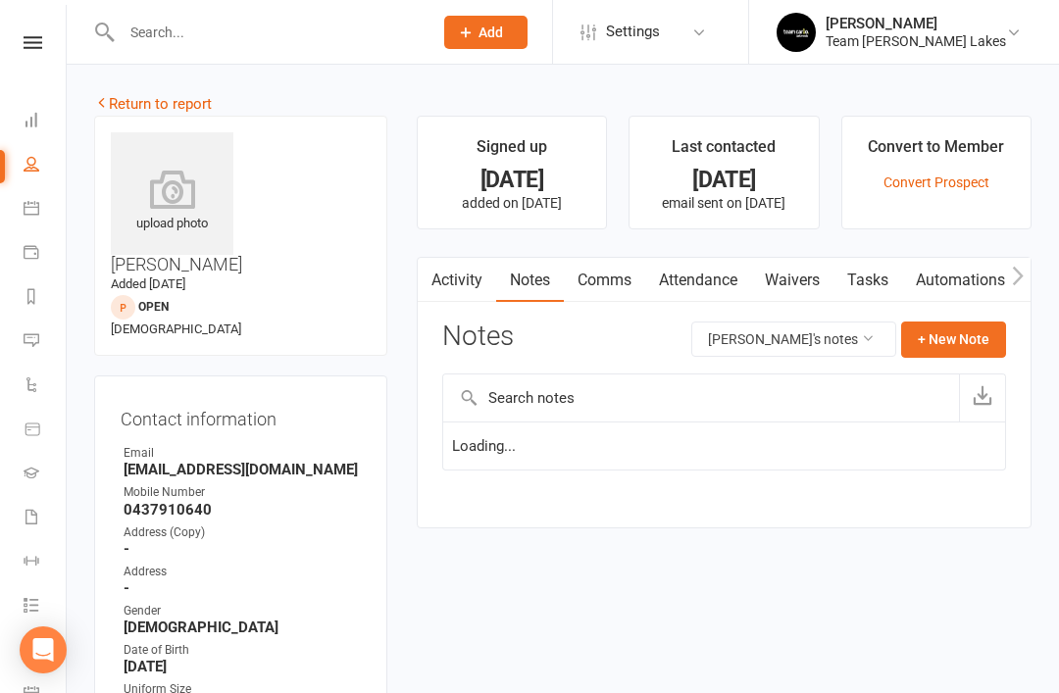
scroll to position [63, 0]
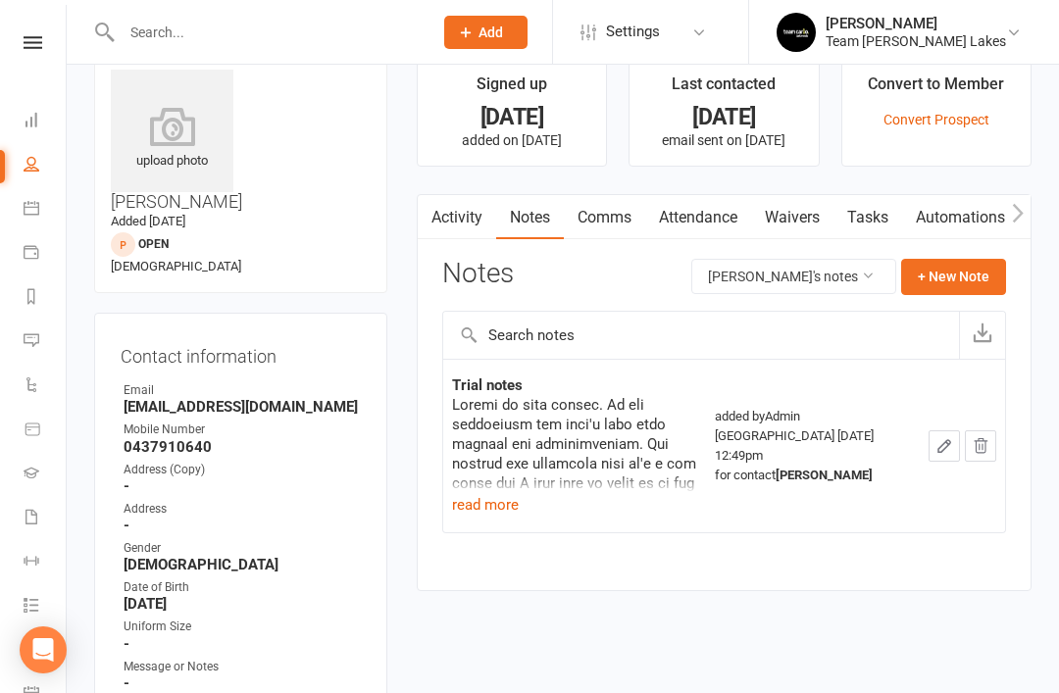
click at [477, 512] on button "read more" at bounding box center [485, 505] width 67 height 24
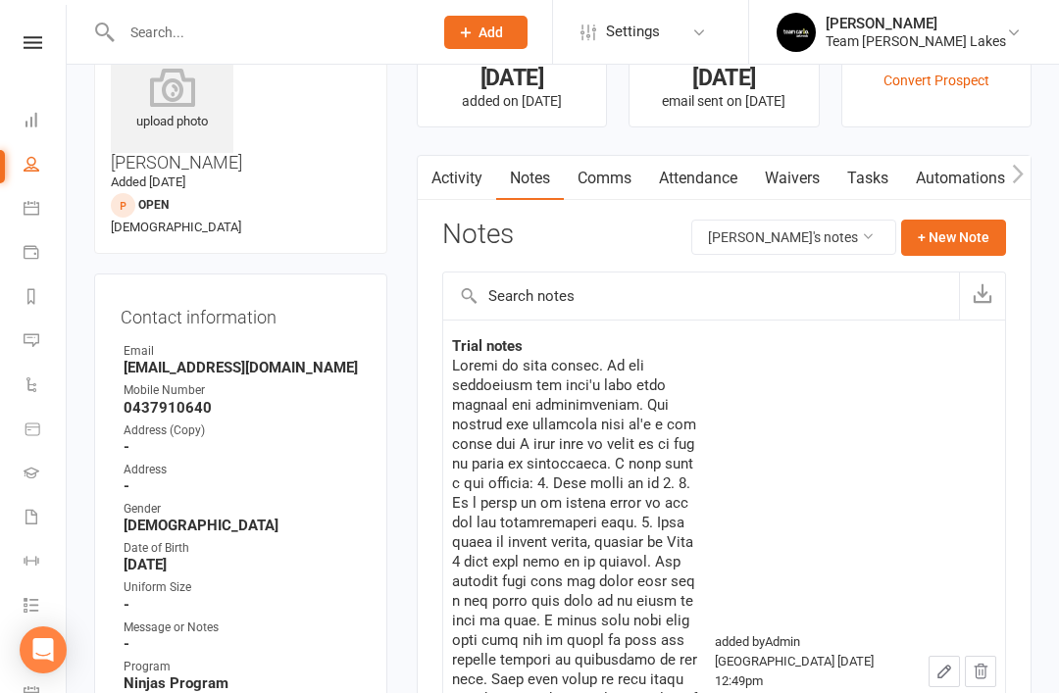
scroll to position [0, 0]
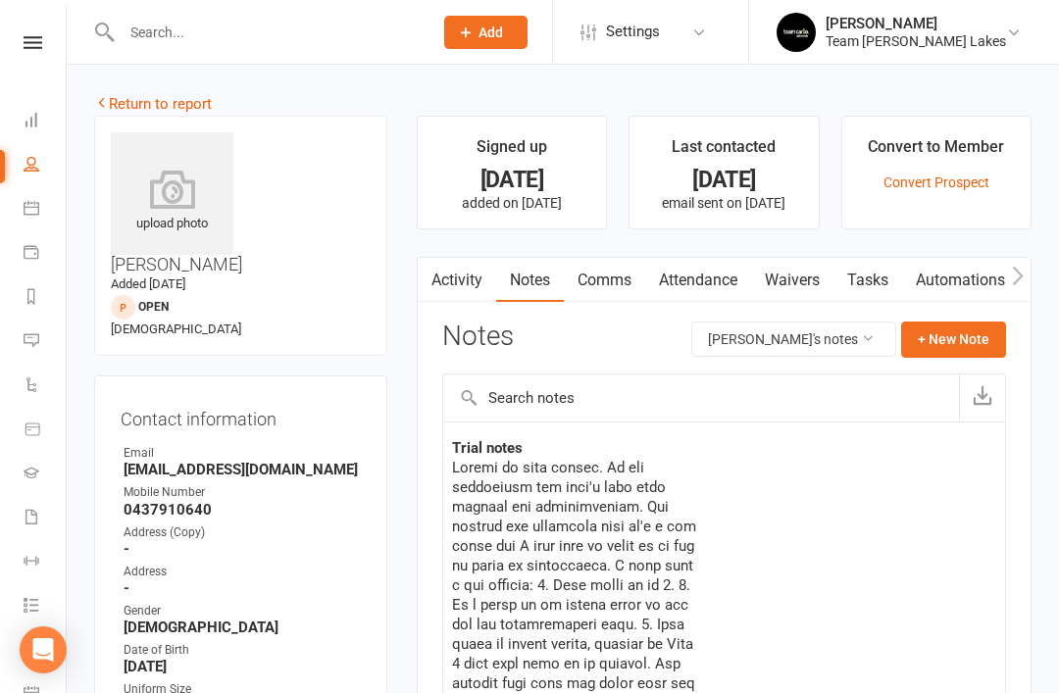
click at [129, 101] on link "Return to report" at bounding box center [153, 104] width 118 height 18
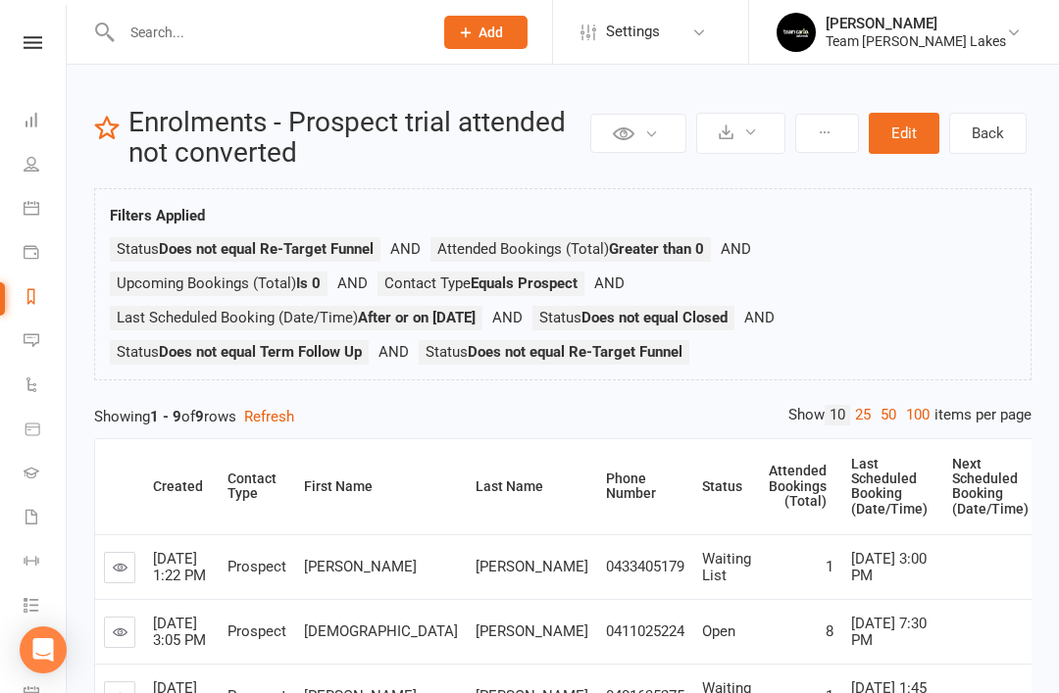
click at [34, 337] on icon at bounding box center [32, 340] width 16 height 16
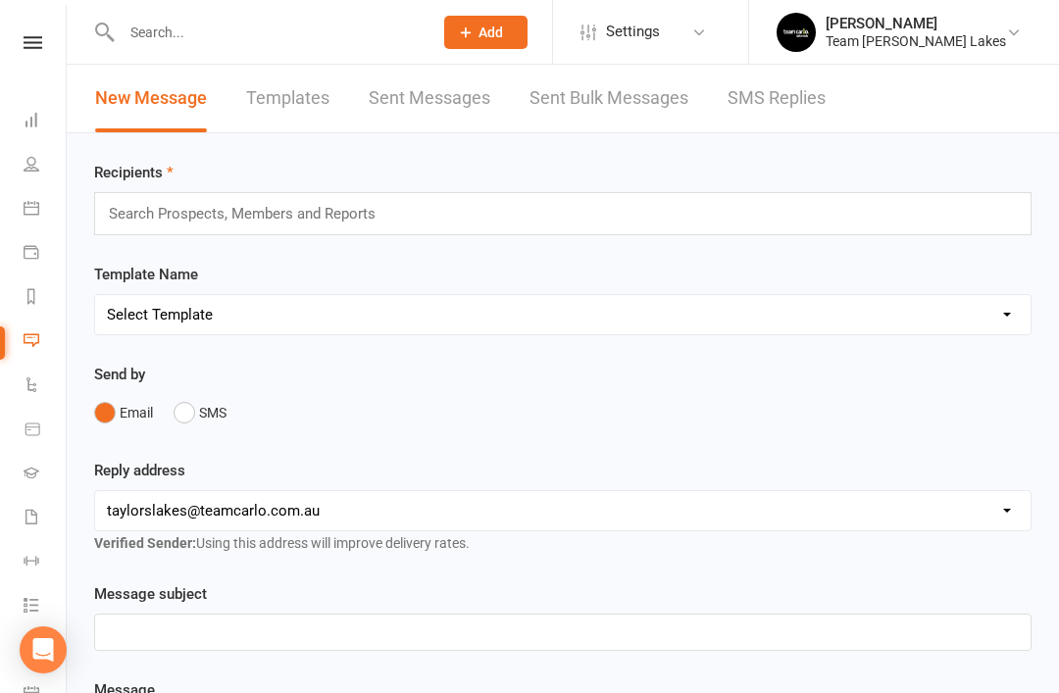
click at [39, 303] on link "Reports" at bounding box center [46, 298] width 44 height 44
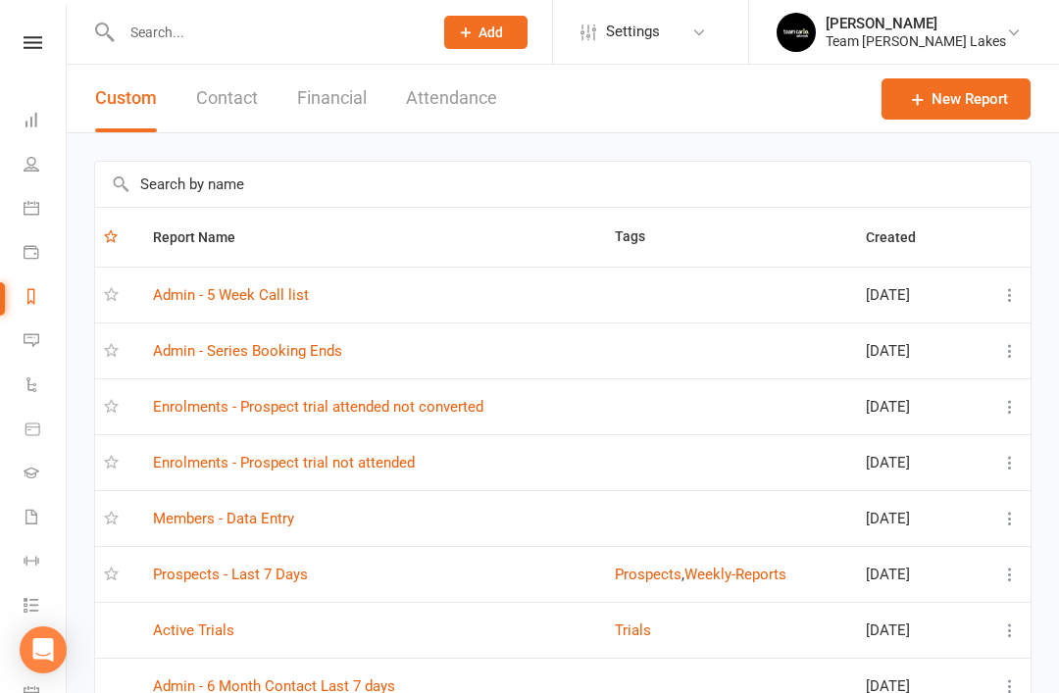
click at [394, 187] on input "text" at bounding box center [562, 184] width 935 height 45
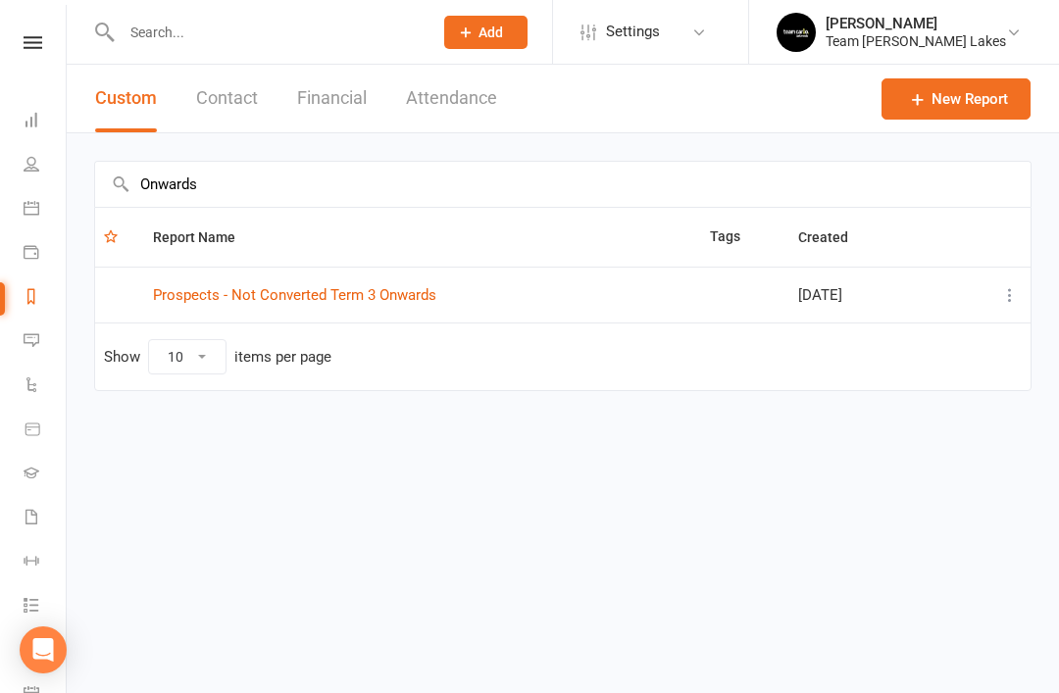
type input "Onwards"
click at [360, 299] on link "Prospects - Not Converted Term 3 Onwards" at bounding box center [294, 295] width 283 height 18
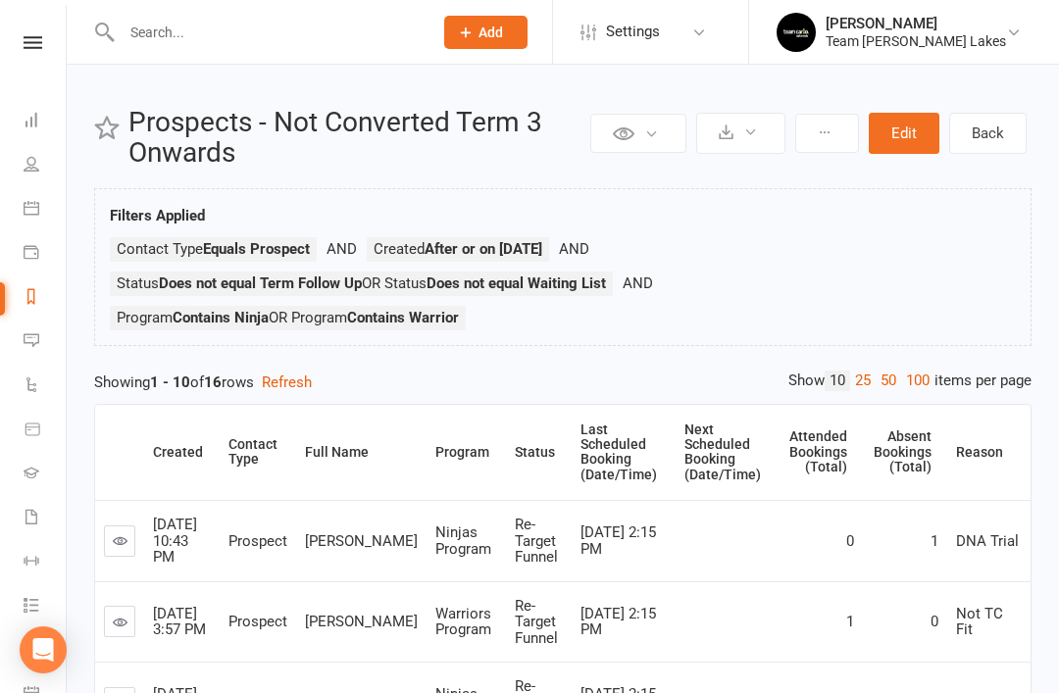
click at [398, 302] on ul "Contact Type Equals Prospect Created After or on 2025-07-21 Status Does not equ…" at bounding box center [563, 288] width 906 height 103
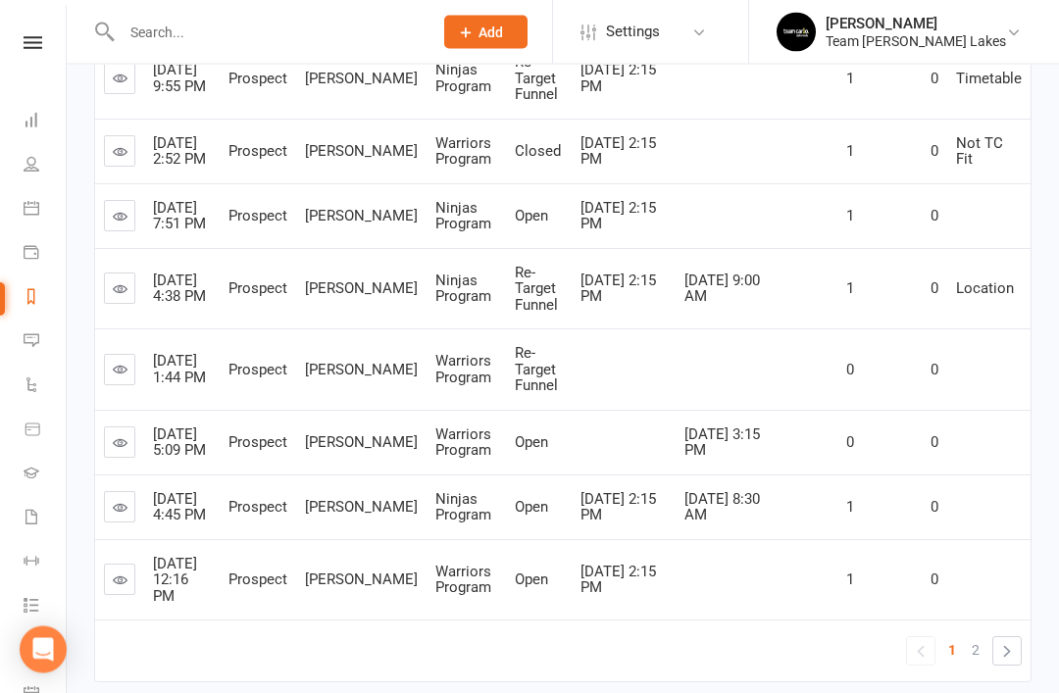
click at [119, 386] on link at bounding box center [119, 370] width 31 height 31
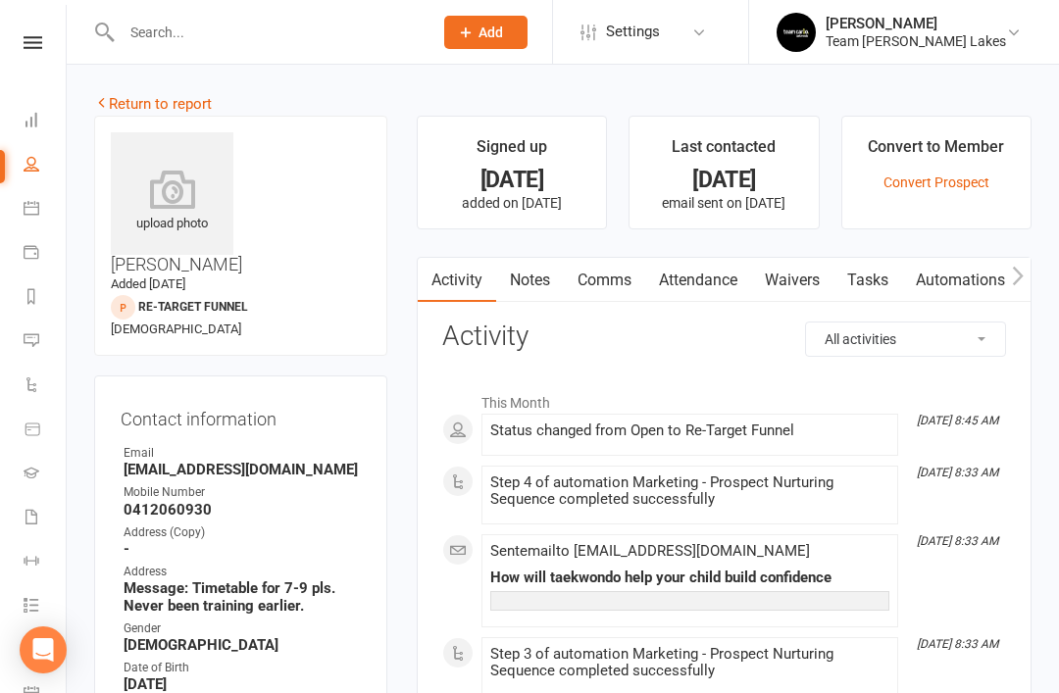
click at [538, 293] on link "Notes" at bounding box center [530, 280] width 68 height 45
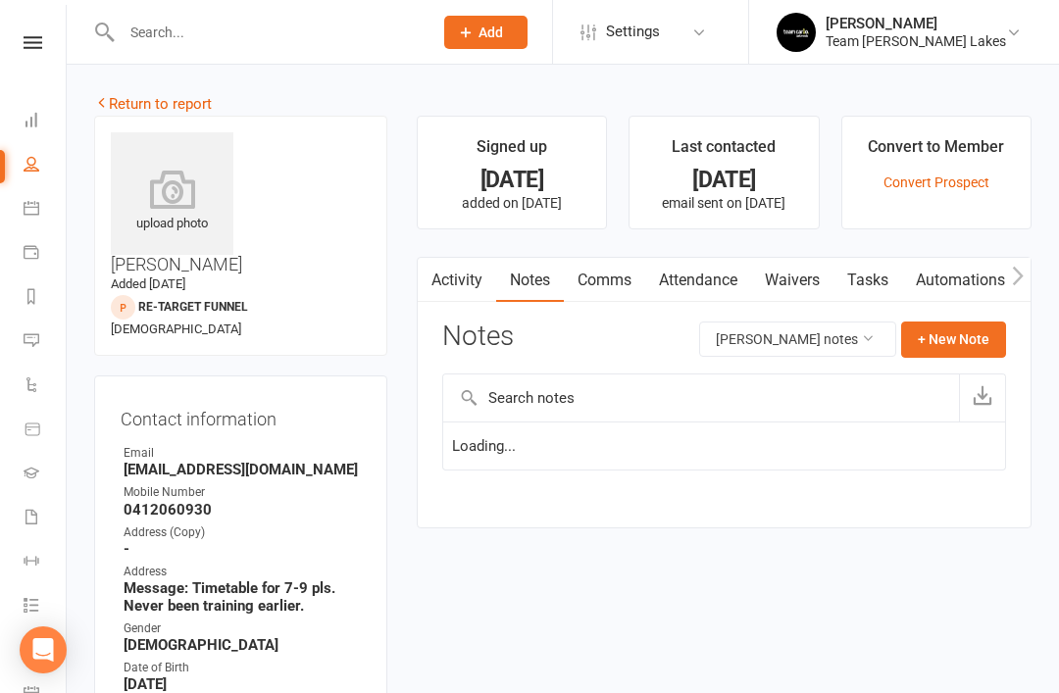
scroll to position [63, 0]
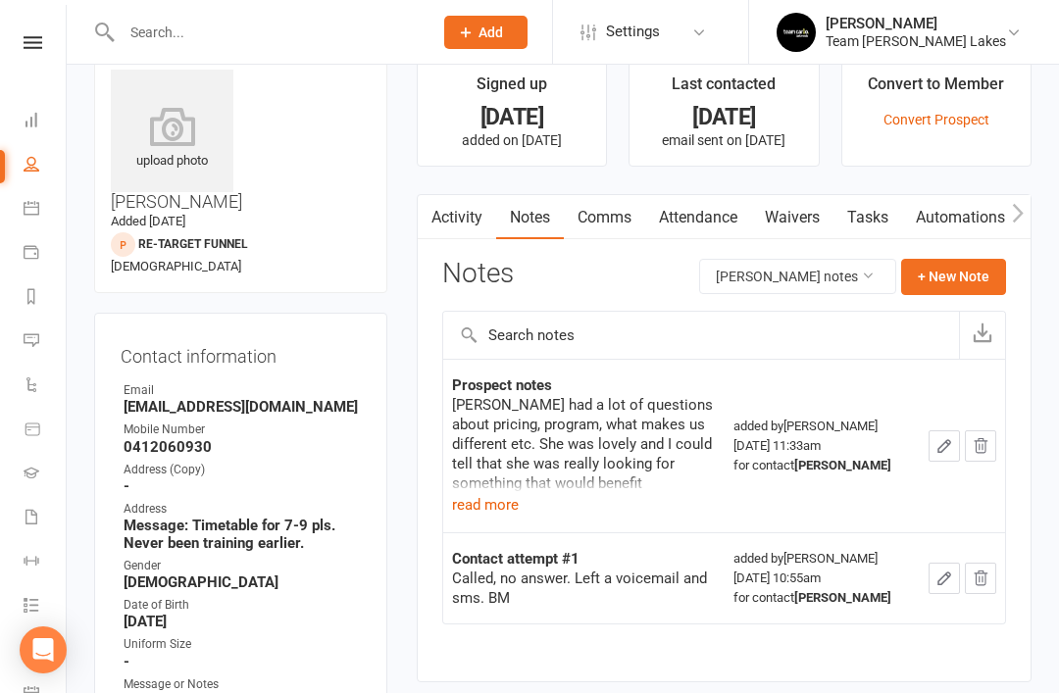
click at [503, 510] on button "read more" at bounding box center [485, 505] width 67 height 24
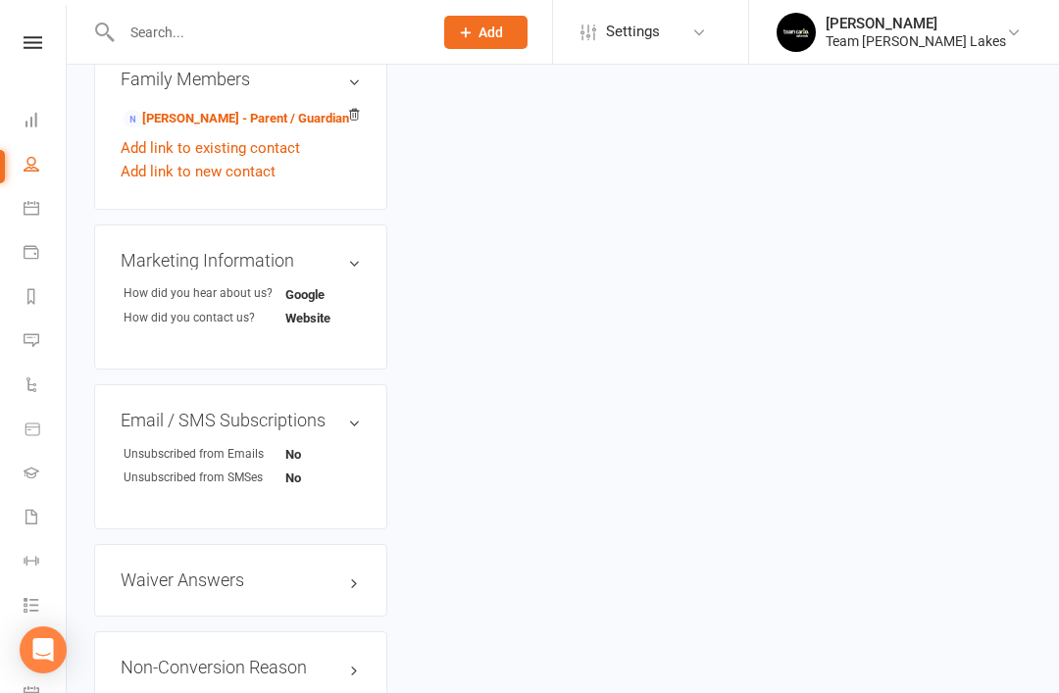
scroll to position [1234, 0]
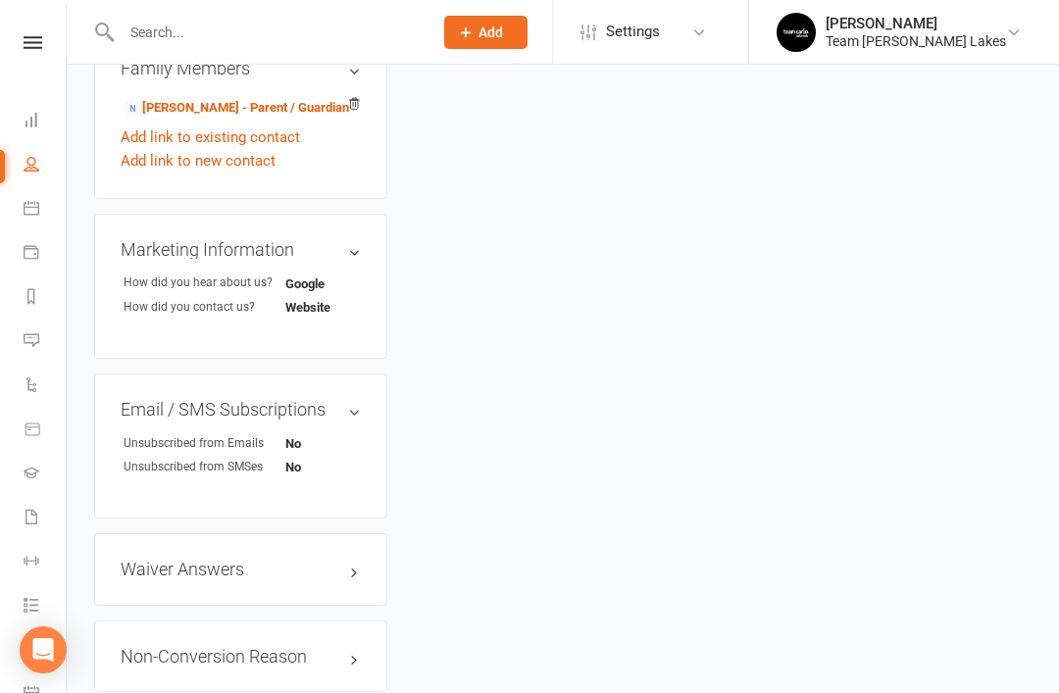
click at [0, 0] on link "edit" at bounding box center [0, 0] width 0 height 0
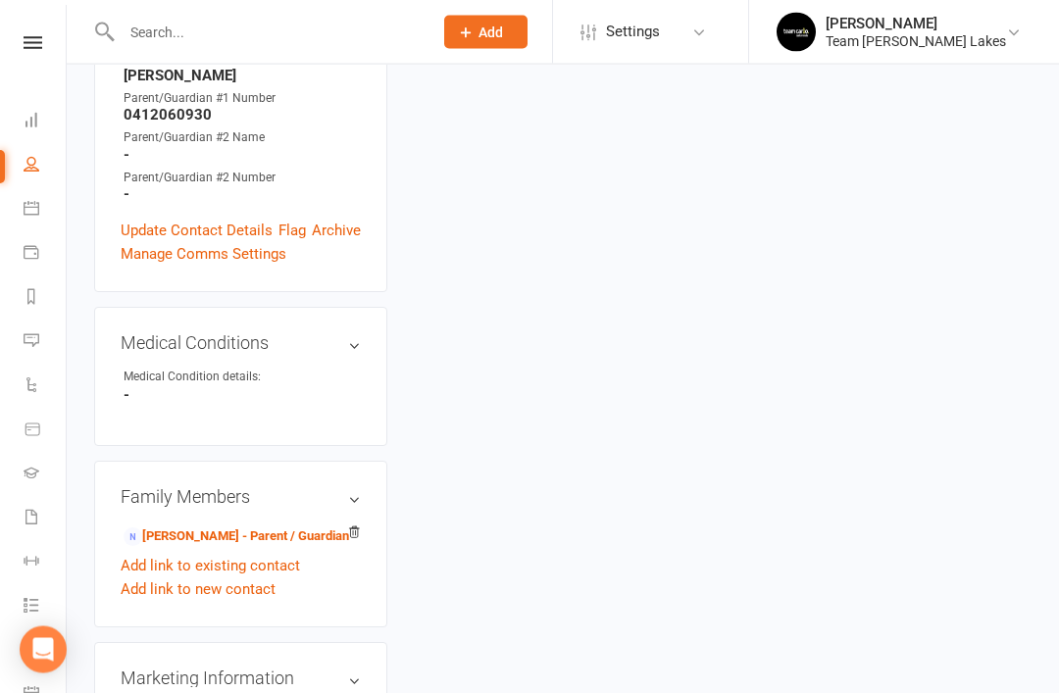
scroll to position [159, 0]
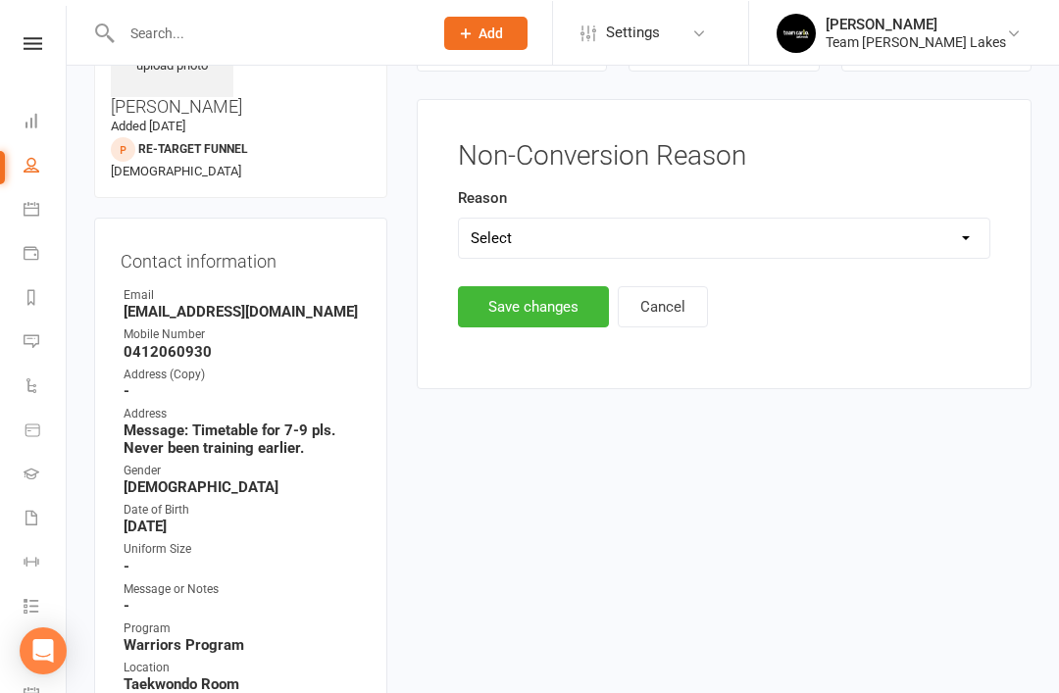
click at [800, 240] on select "Select Timetable Financial Location Not TC Fit No Response DNA Trial Not ready …" at bounding box center [724, 237] width 530 height 39
select select "Financial"
click at [526, 313] on button "Save changes" at bounding box center [533, 306] width 151 height 41
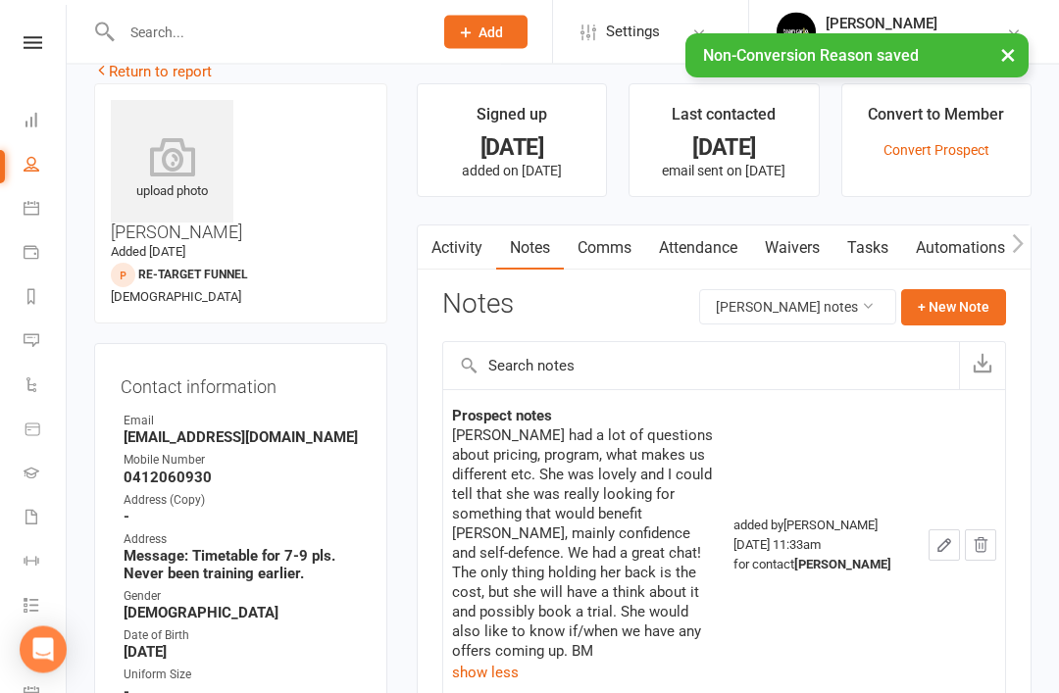
scroll to position [0, 0]
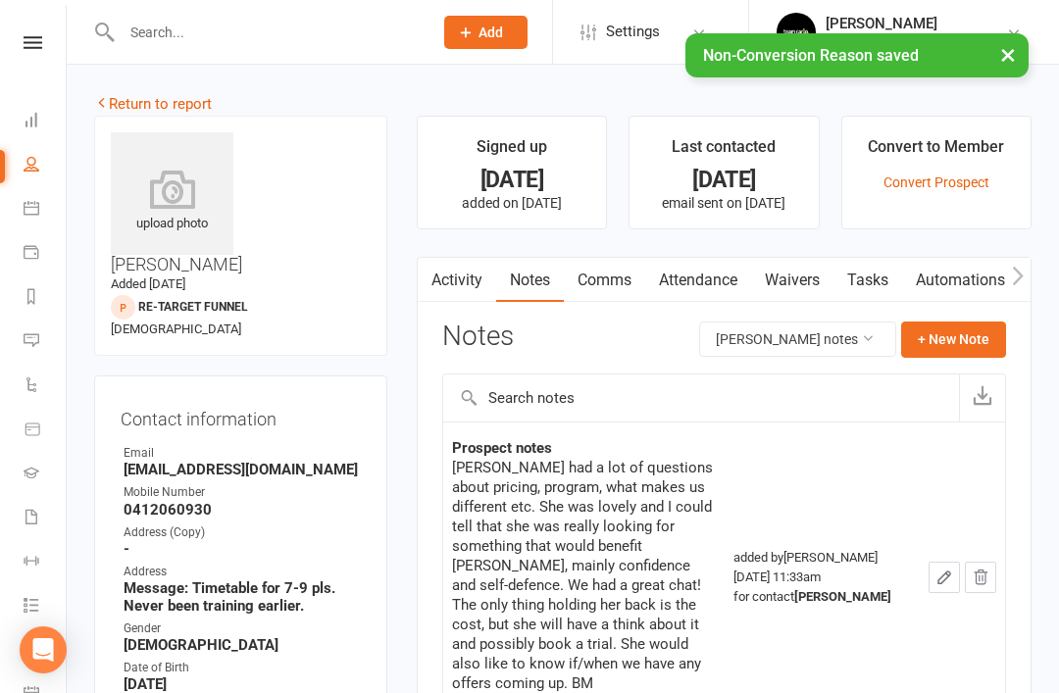
click at [131, 104] on link "Return to report" at bounding box center [153, 104] width 118 height 18
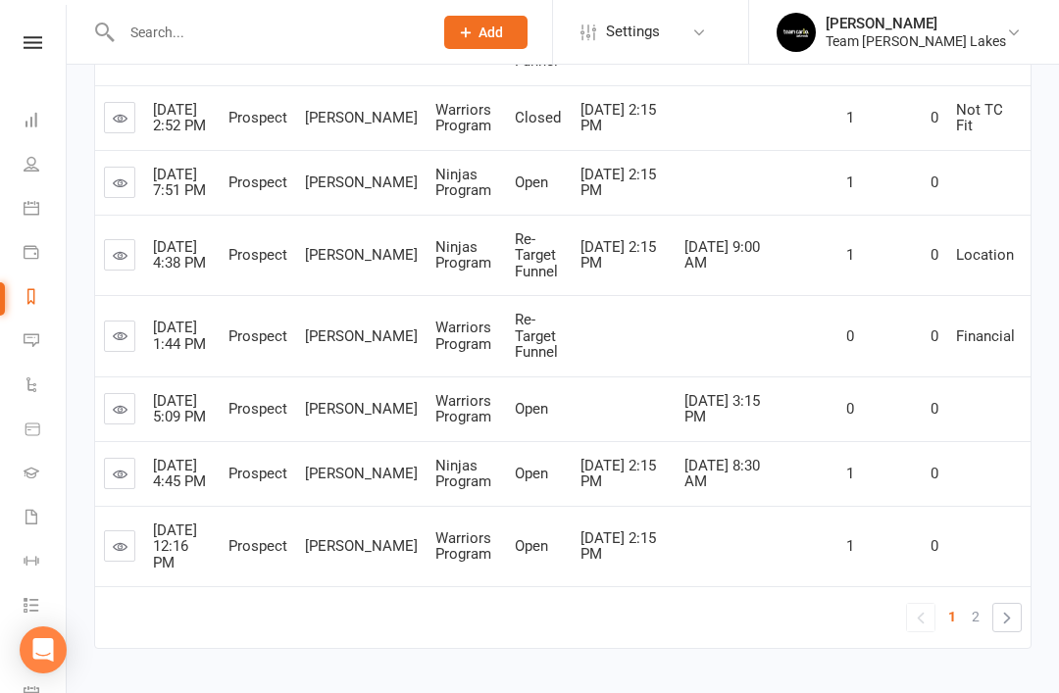
scroll to position [708, 0]
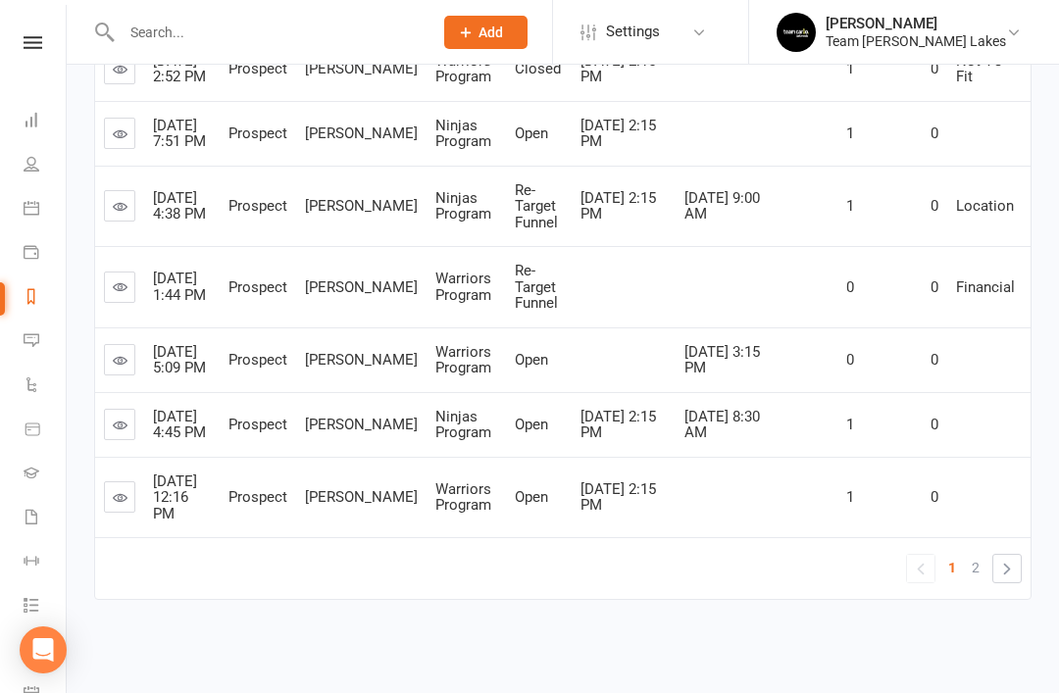
click at [118, 505] on icon at bounding box center [120, 497] width 15 height 15
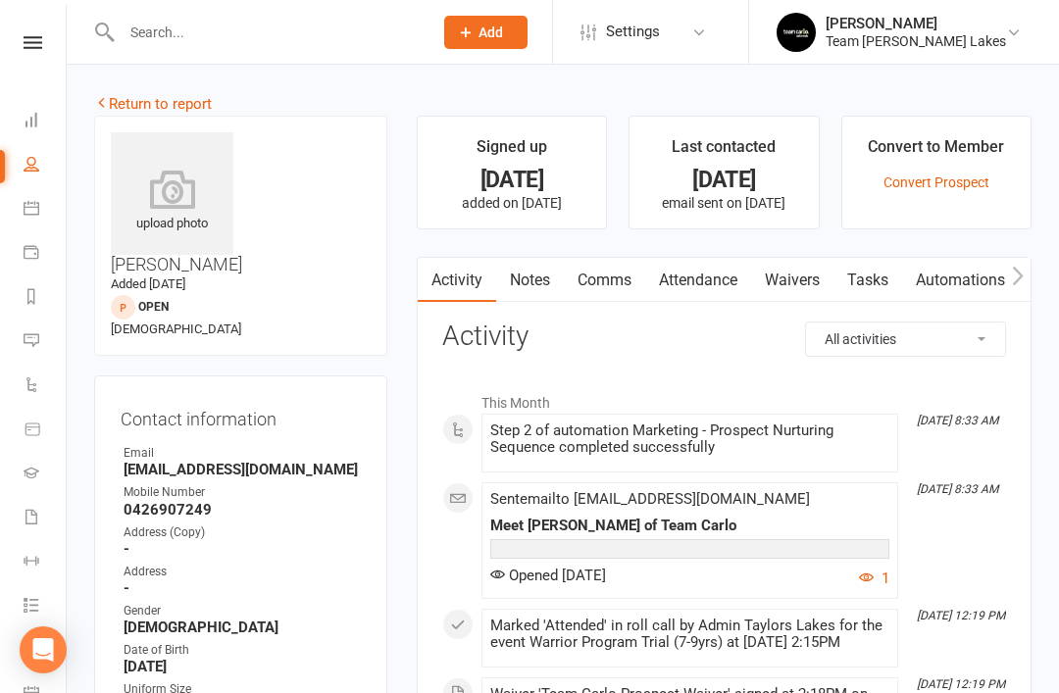
click at [551, 281] on link "Notes" at bounding box center [530, 280] width 68 height 45
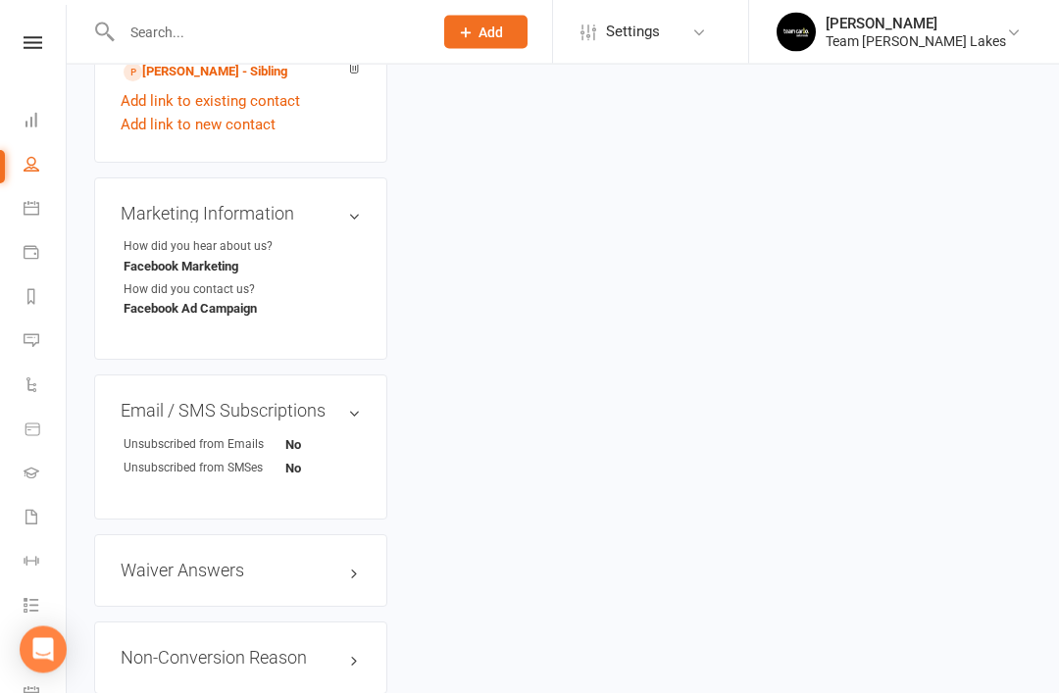
scroll to position [1280, 0]
click at [0, 0] on link "edit" at bounding box center [0, 0] width 0 height 0
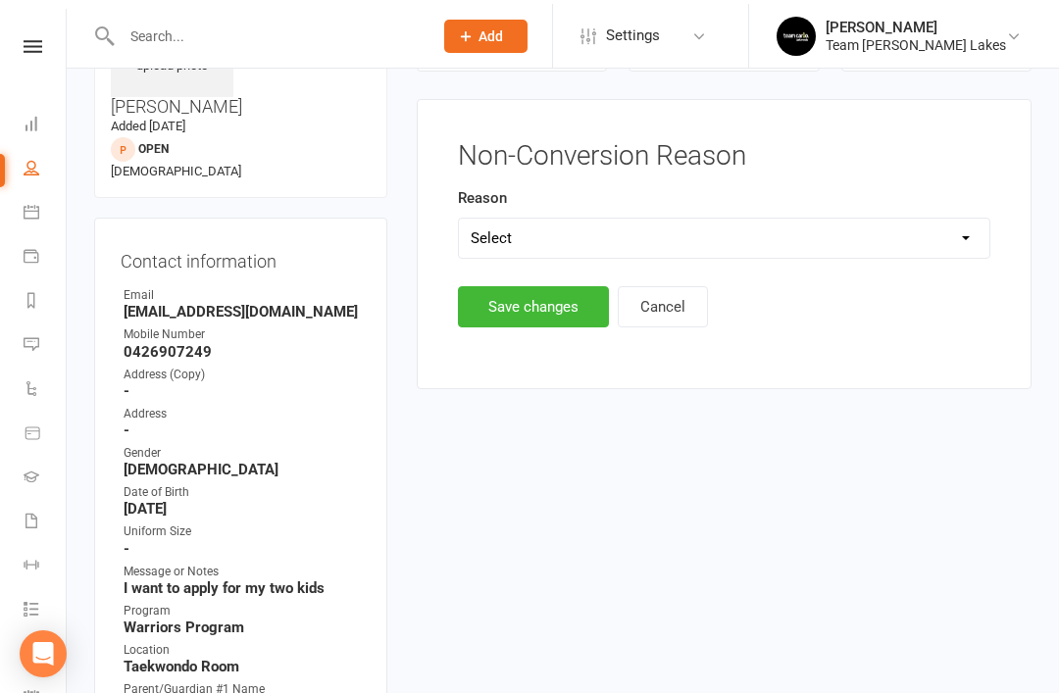
click at [757, 229] on select "Select Timetable Financial Location Not TC Fit No Response DNA Trial Not ready …" at bounding box center [724, 234] width 530 height 39
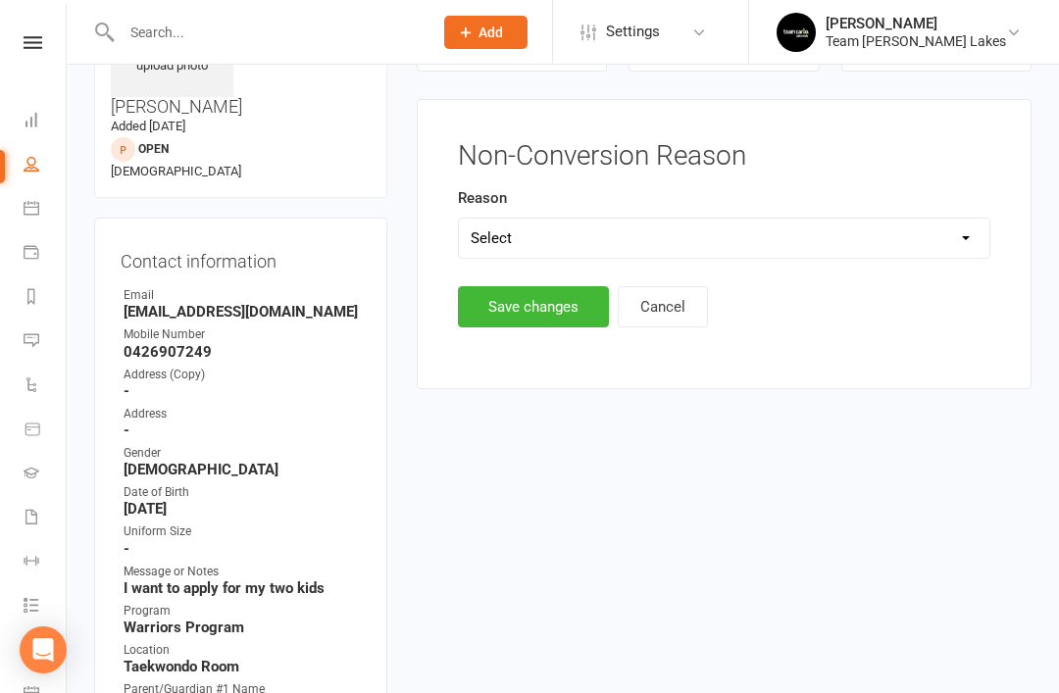
select select "No Response"
click at [555, 295] on button "Save changes" at bounding box center [533, 306] width 151 height 41
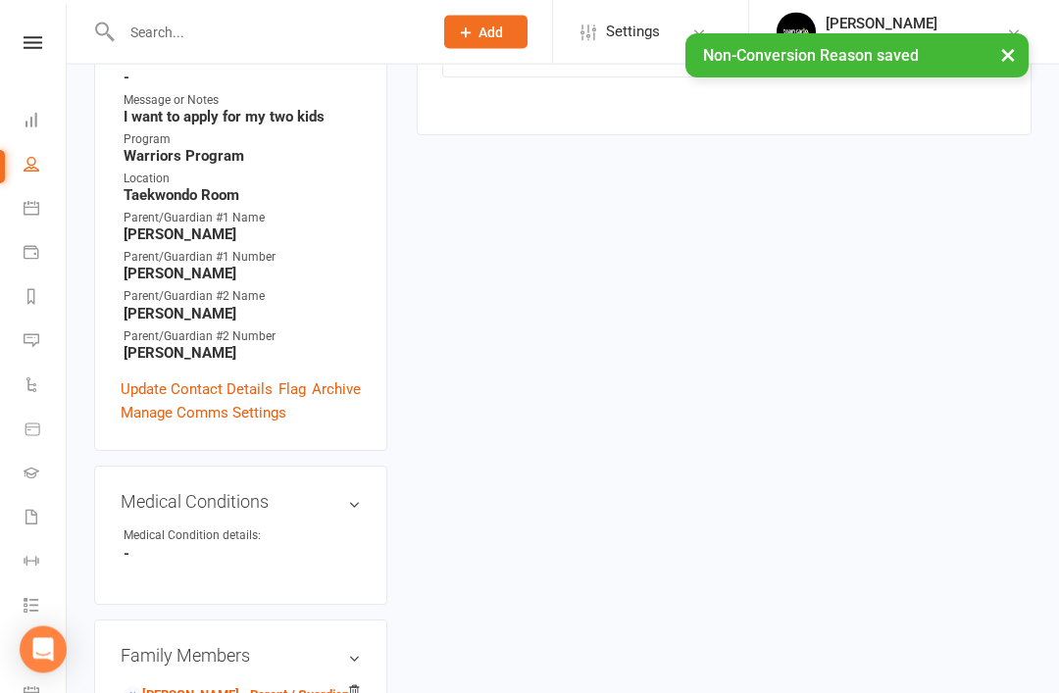
scroll to position [629, 0]
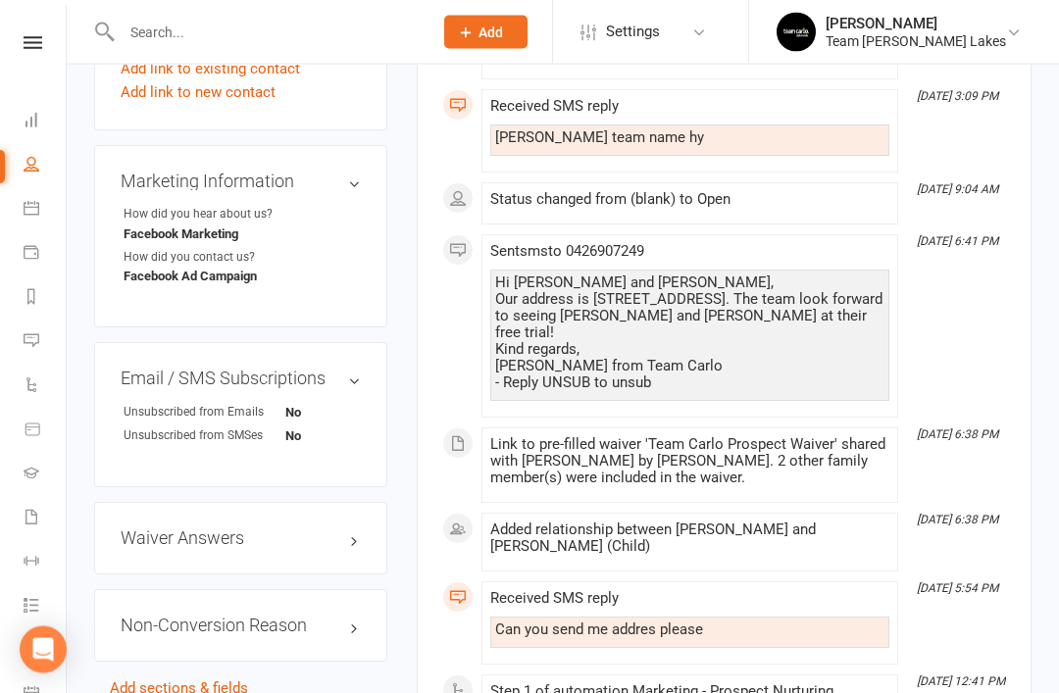
scroll to position [1326, 0]
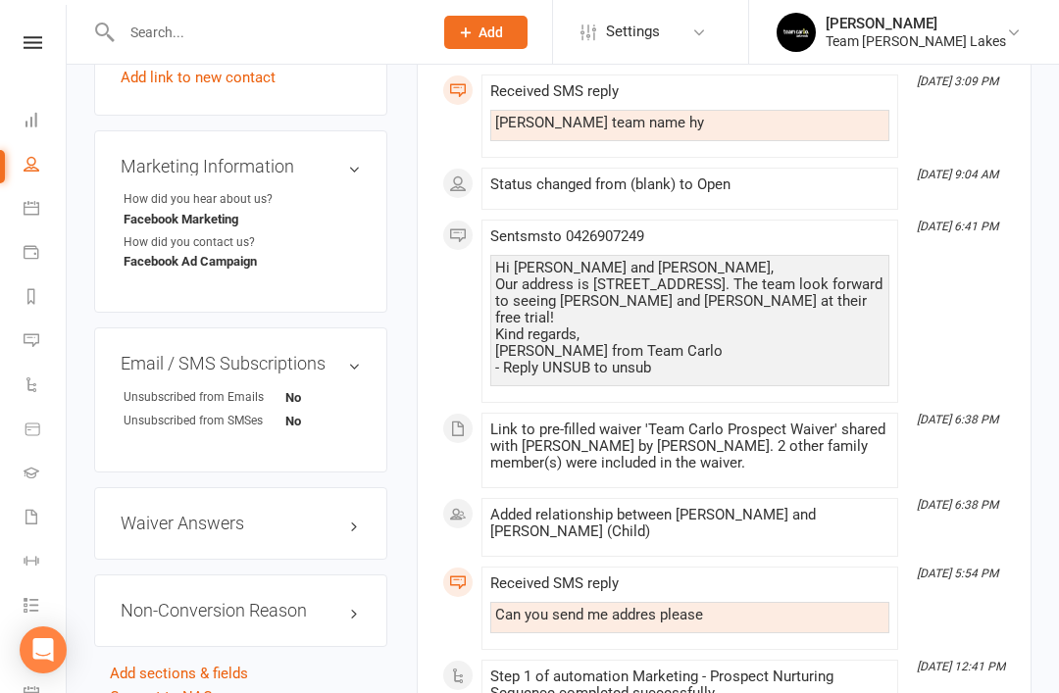
click at [0, 0] on link "edit" at bounding box center [0, 0] width 0 height 0
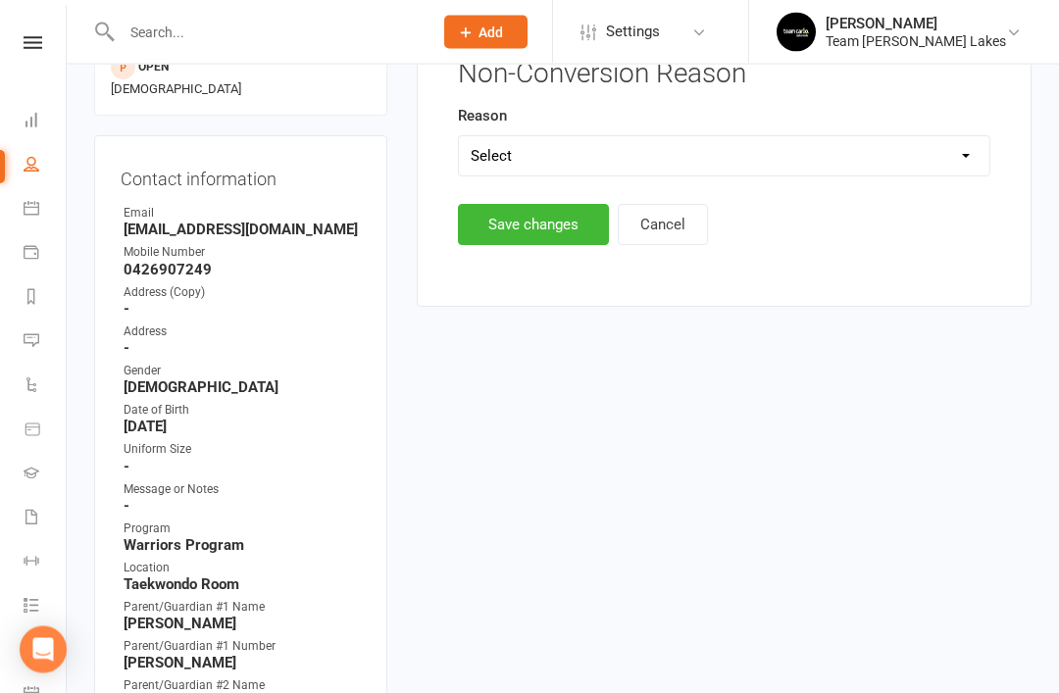
scroll to position [158, 0]
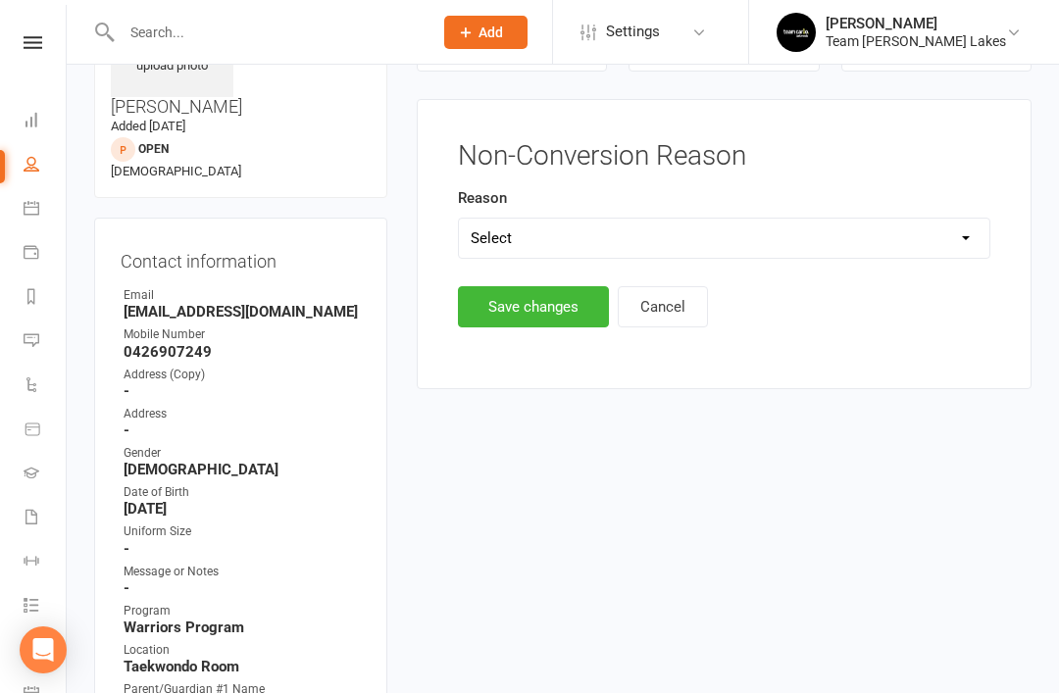
click at [772, 226] on select "Select Timetable Financial Location Not TC Fit No Response DNA Trial Not ready …" at bounding box center [724, 238] width 530 height 39
select select "No Response"
click at [566, 307] on button "Save changes" at bounding box center [533, 306] width 151 height 41
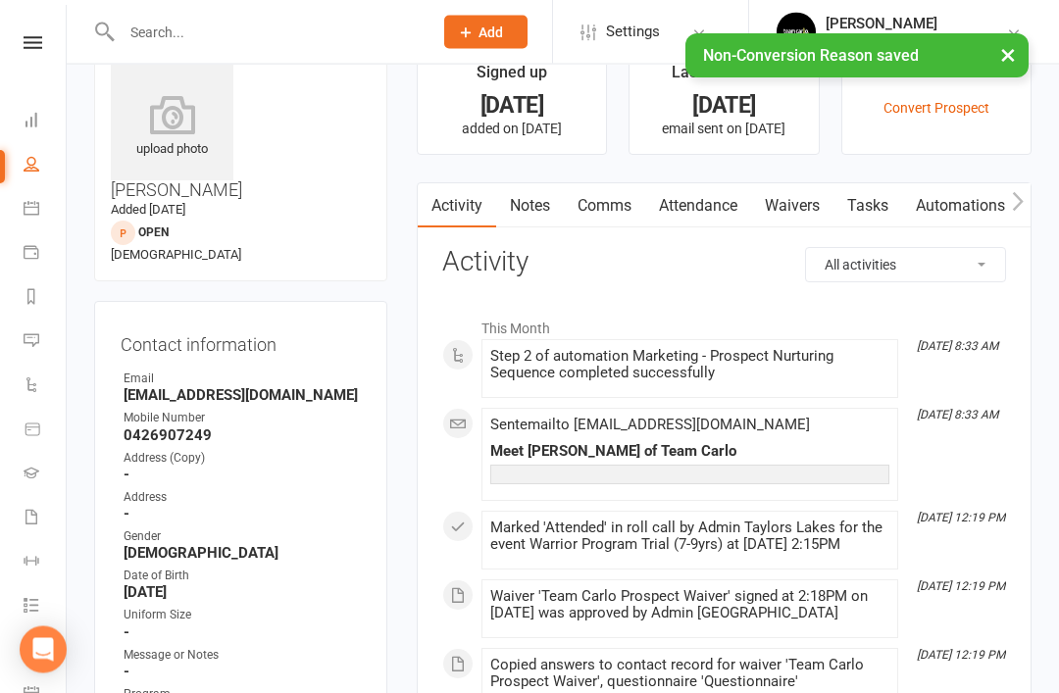
scroll to position [0, 0]
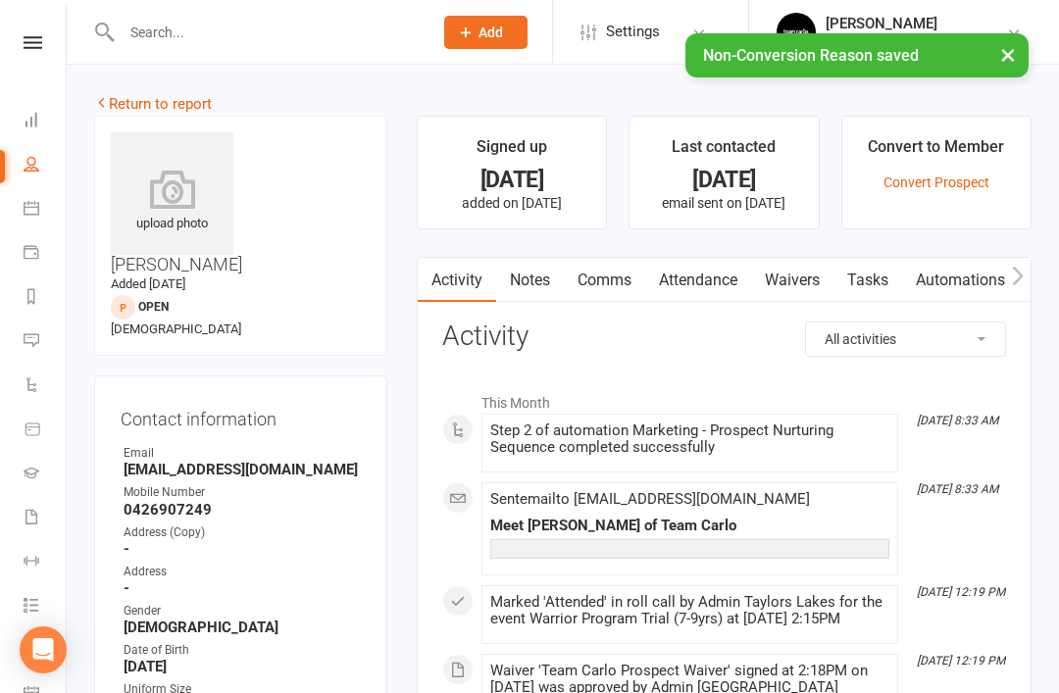
click at [119, 106] on link "Return to report" at bounding box center [153, 104] width 118 height 18
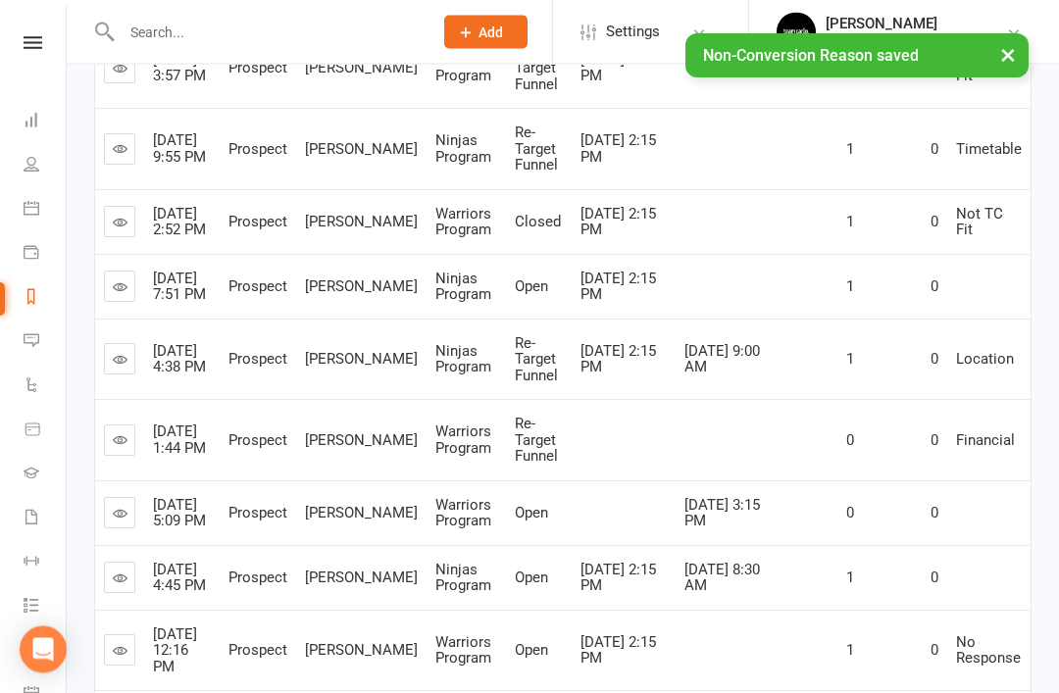
scroll to position [708, 0]
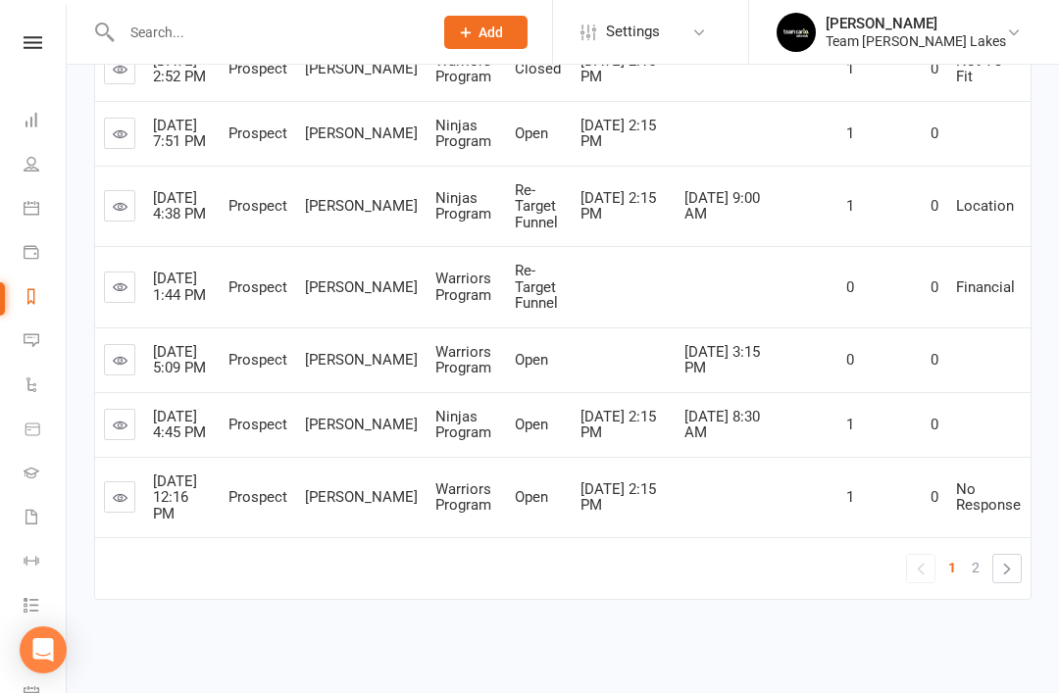
click at [986, 581] on link "2" at bounding box center [975, 567] width 24 height 27
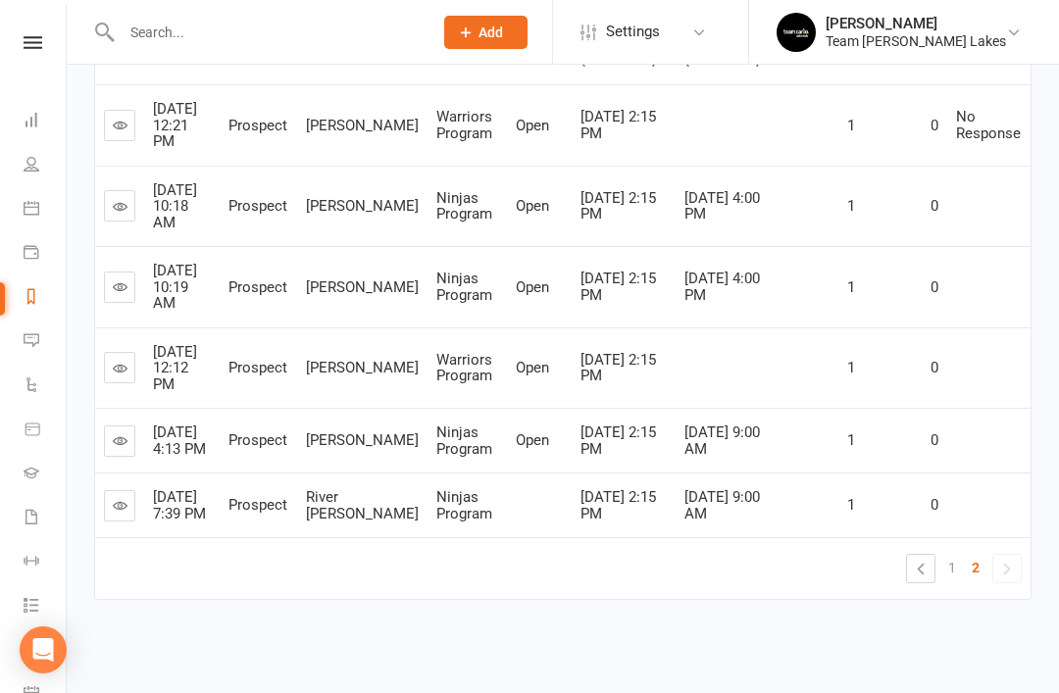
scroll to position [390, 0]
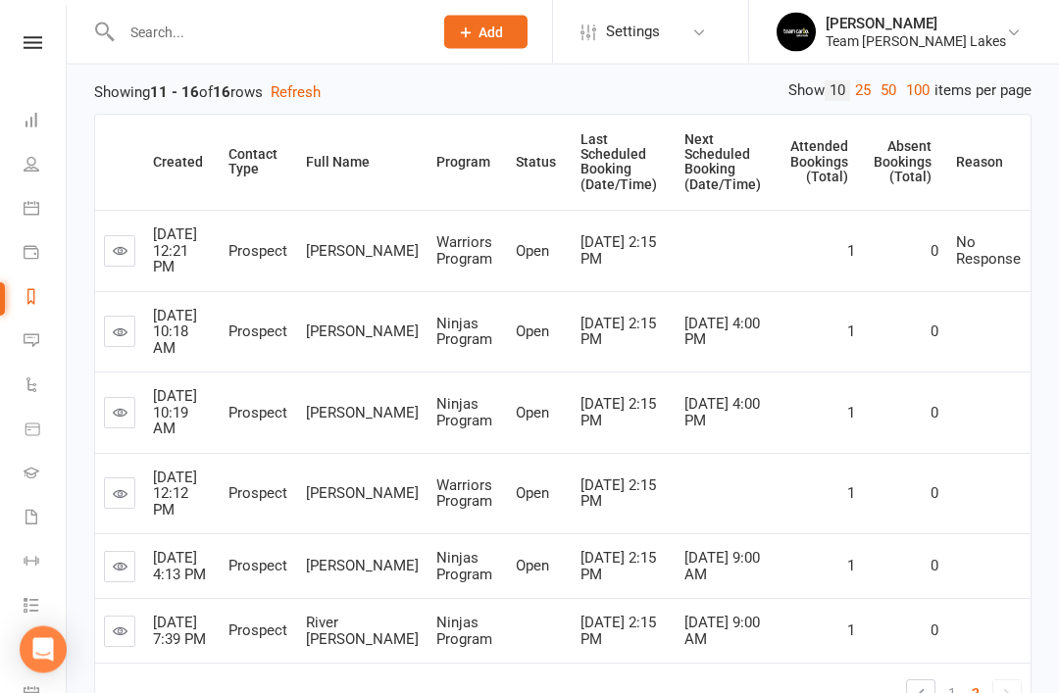
click at [121, 328] on icon at bounding box center [120, 332] width 15 height 15
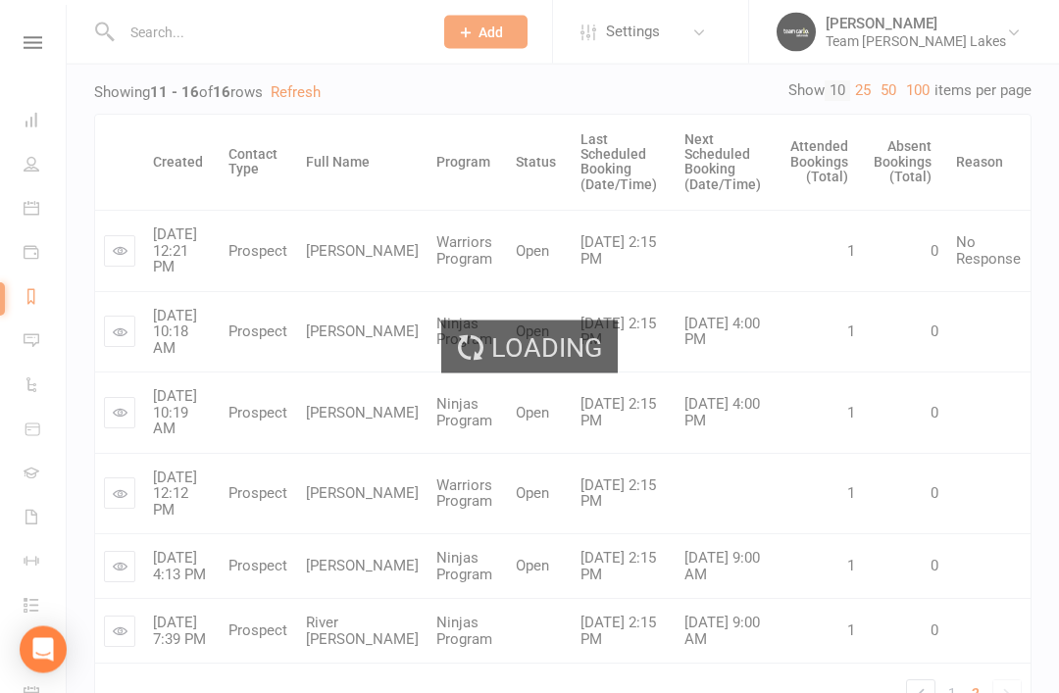
scroll to position [290, 0]
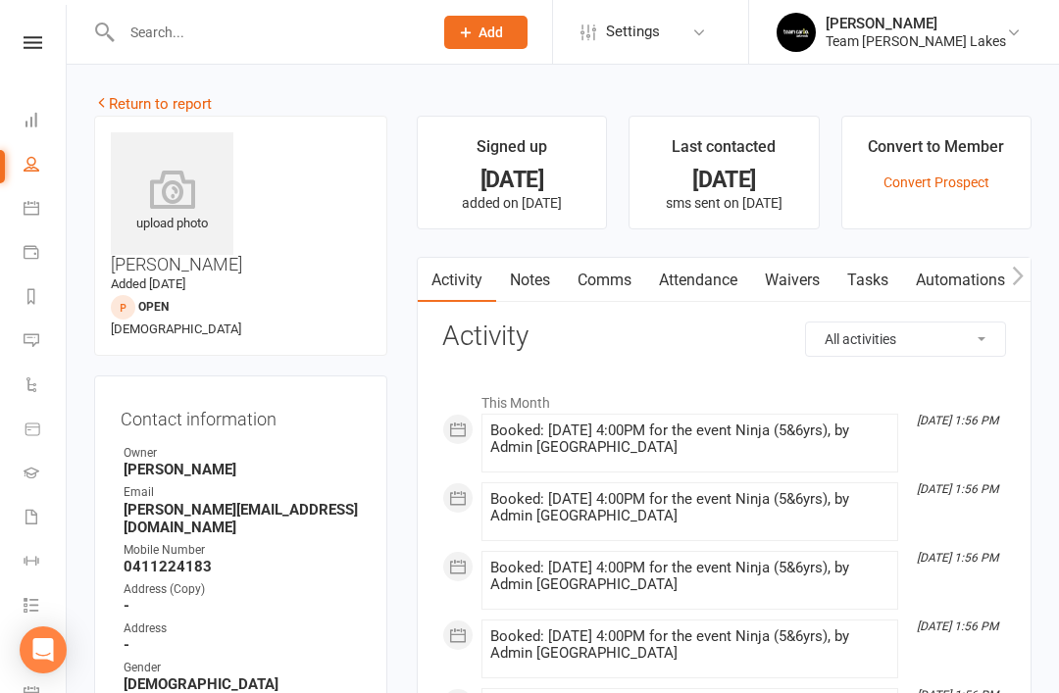
click at [126, 110] on link "Return to report" at bounding box center [153, 104] width 118 height 18
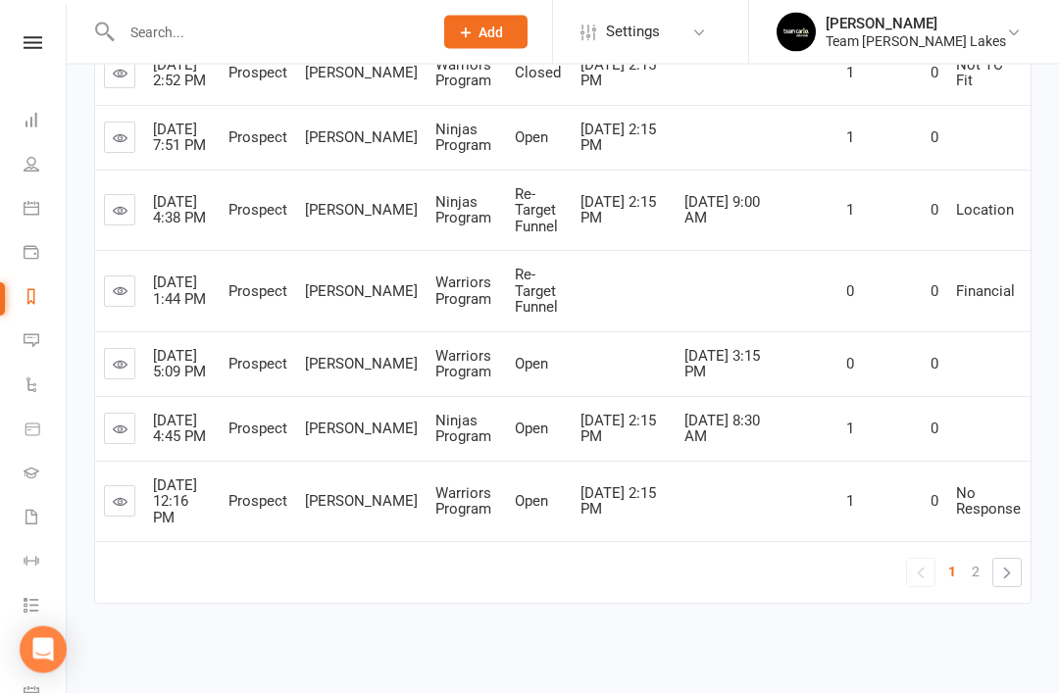
scroll to position [708, 0]
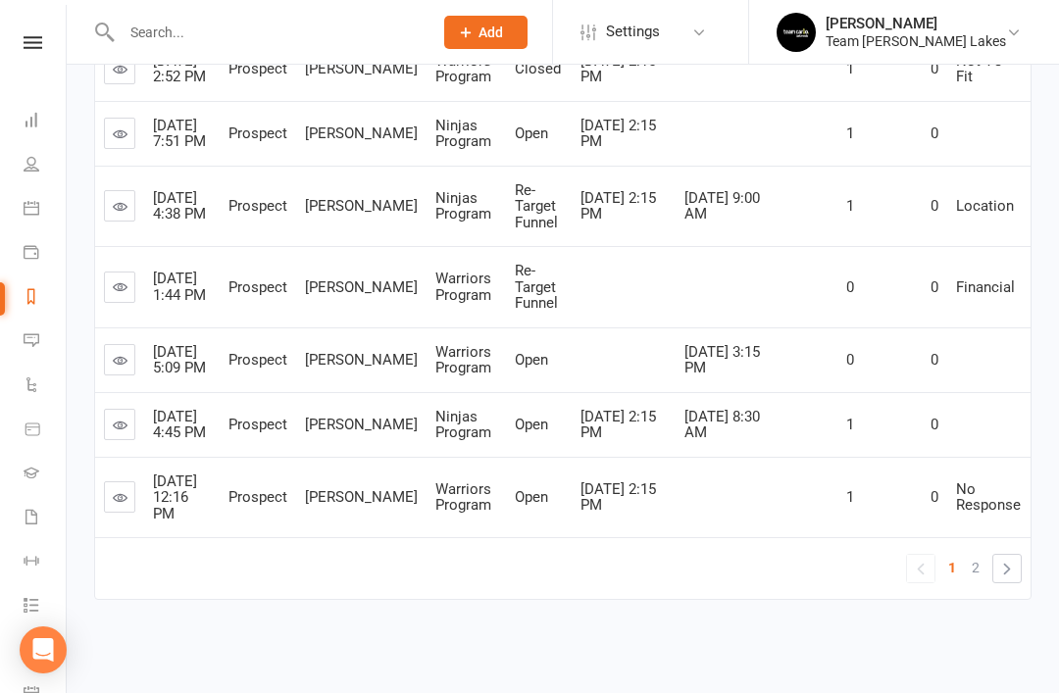
click at [979, 581] on span "2" at bounding box center [975, 567] width 8 height 27
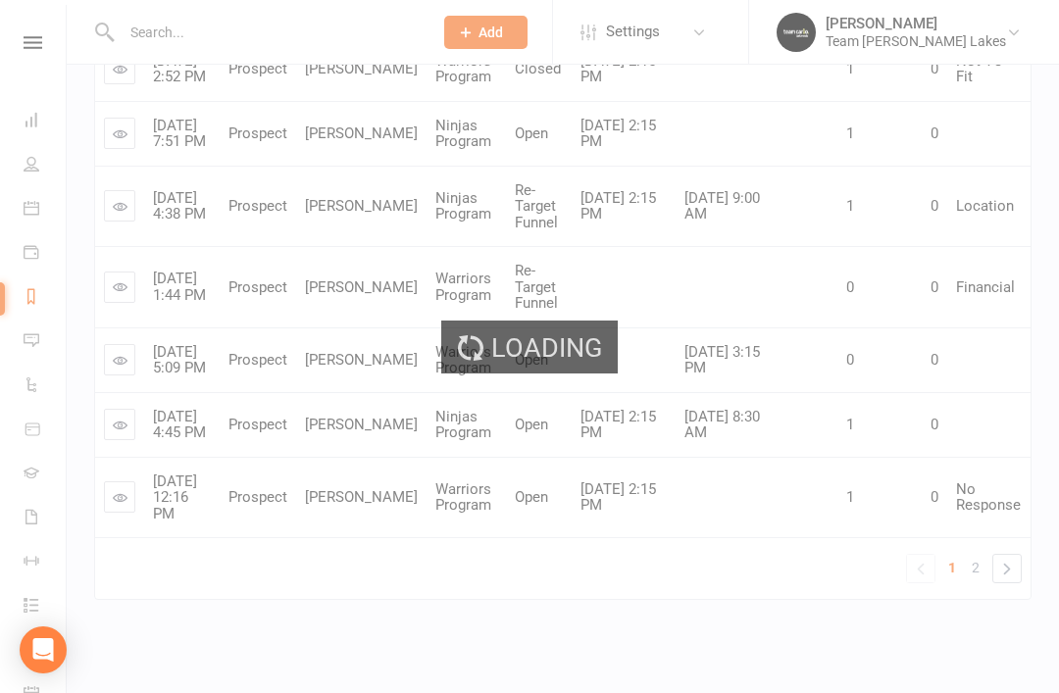
scroll to position [390, 0]
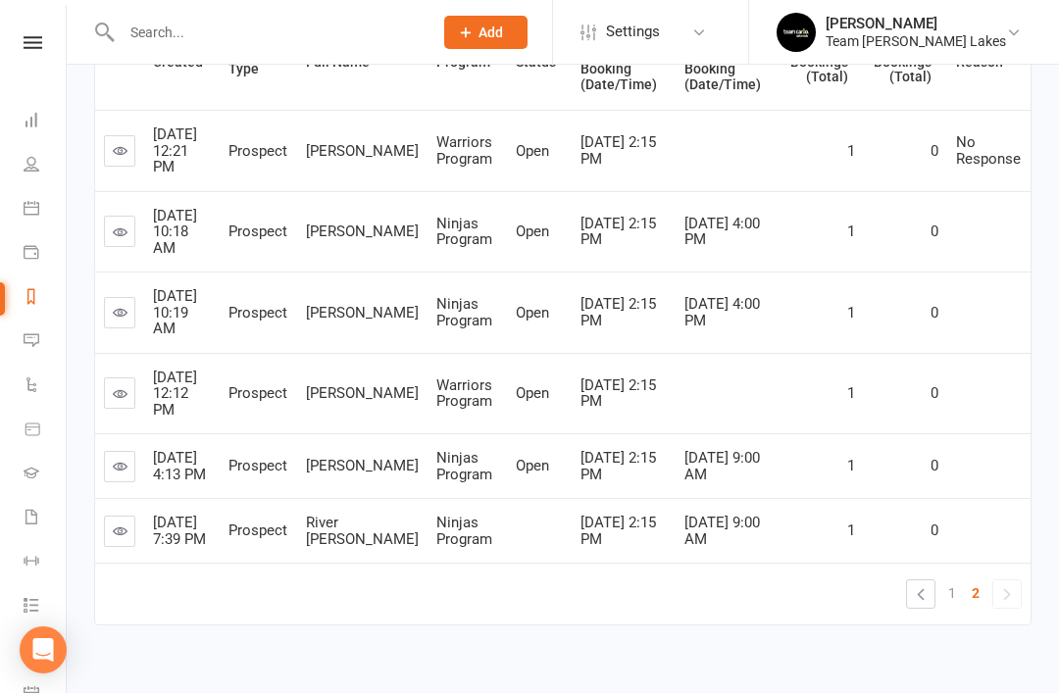
click at [116, 390] on icon at bounding box center [120, 393] width 15 height 15
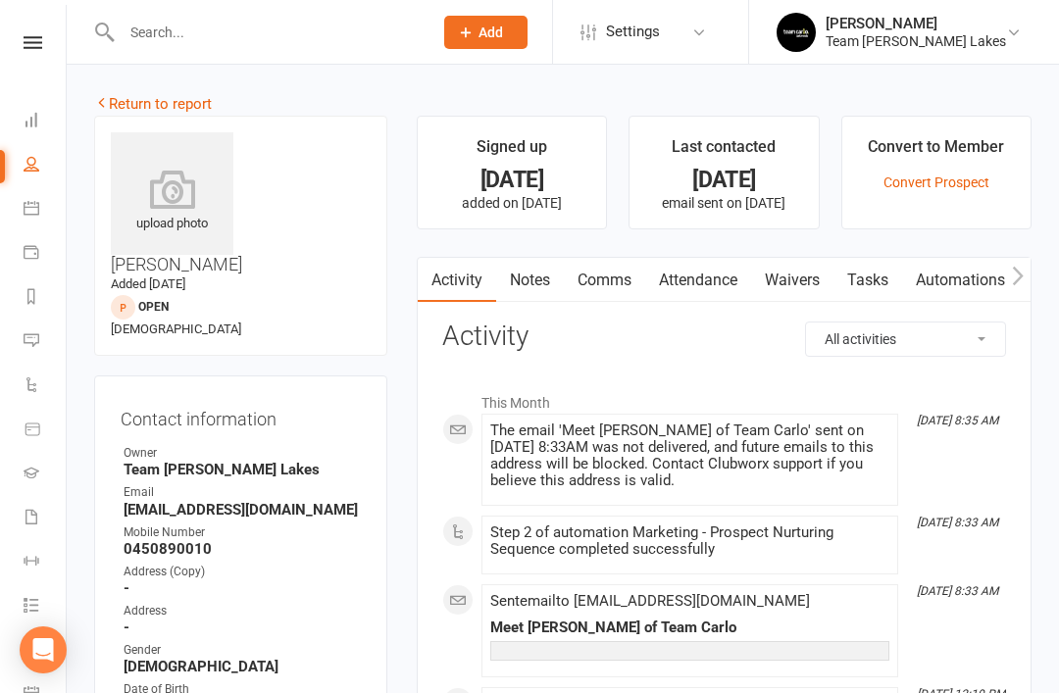
click at [537, 288] on link "Notes" at bounding box center [530, 280] width 68 height 45
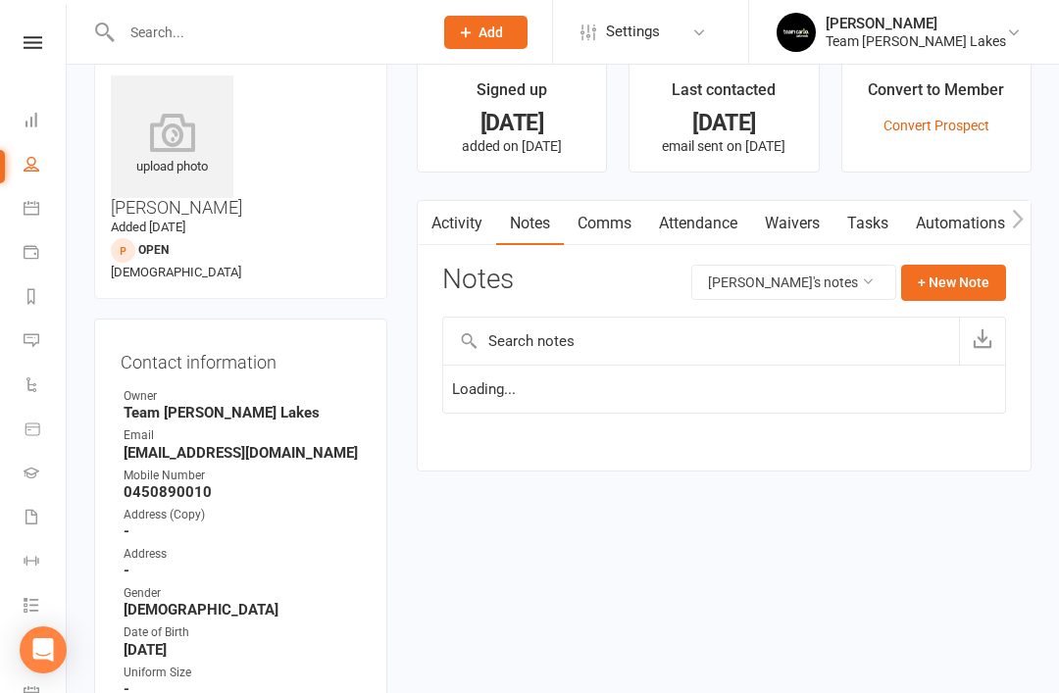
scroll to position [63, 0]
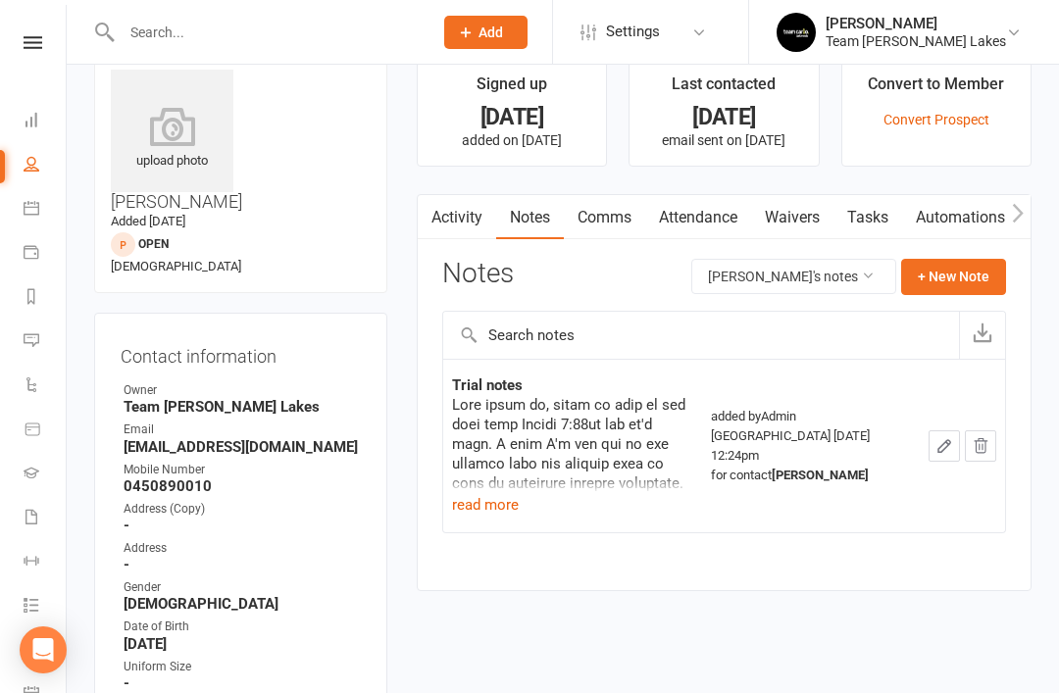
click at [493, 506] on button "read more" at bounding box center [485, 505] width 67 height 24
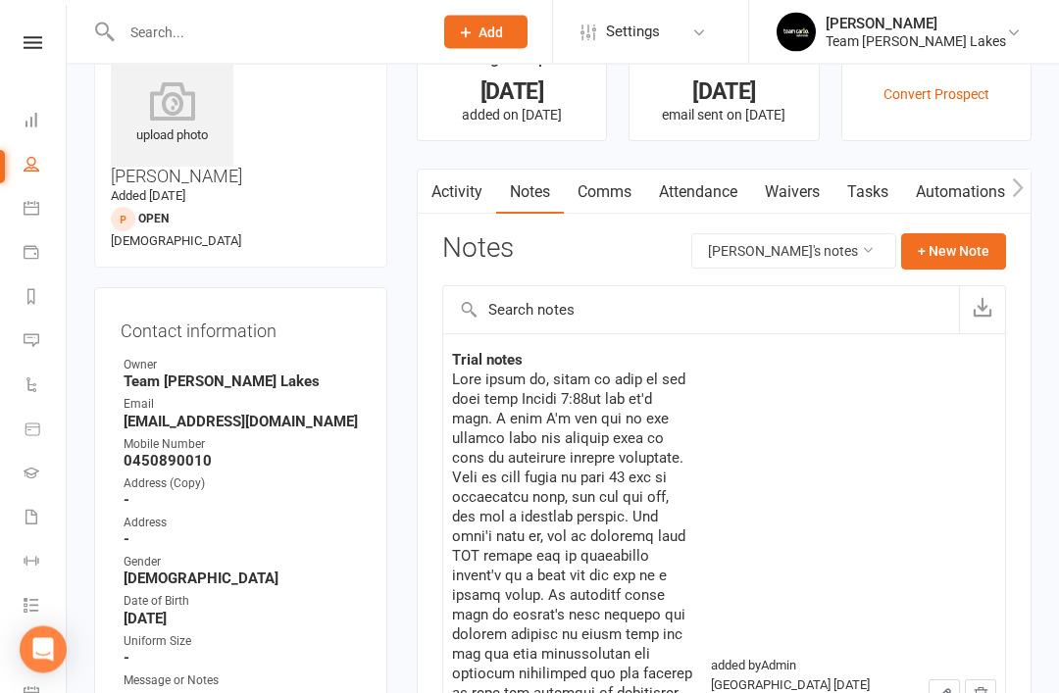
scroll to position [0, 0]
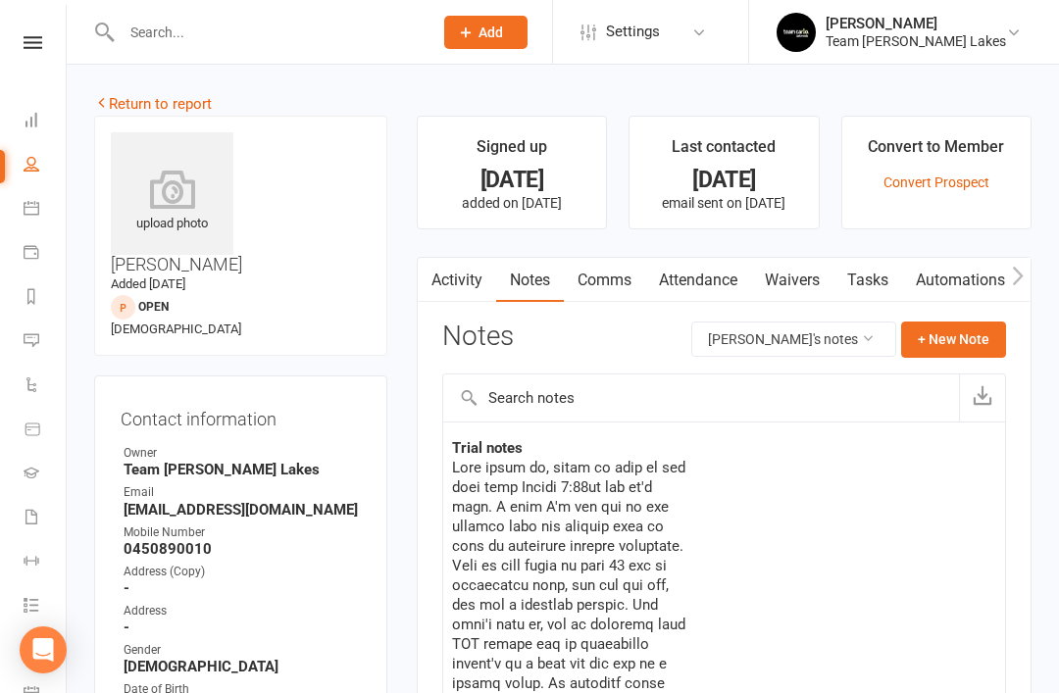
click at [118, 98] on link "Return to report" at bounding box center [153, 104] width 118 height 18
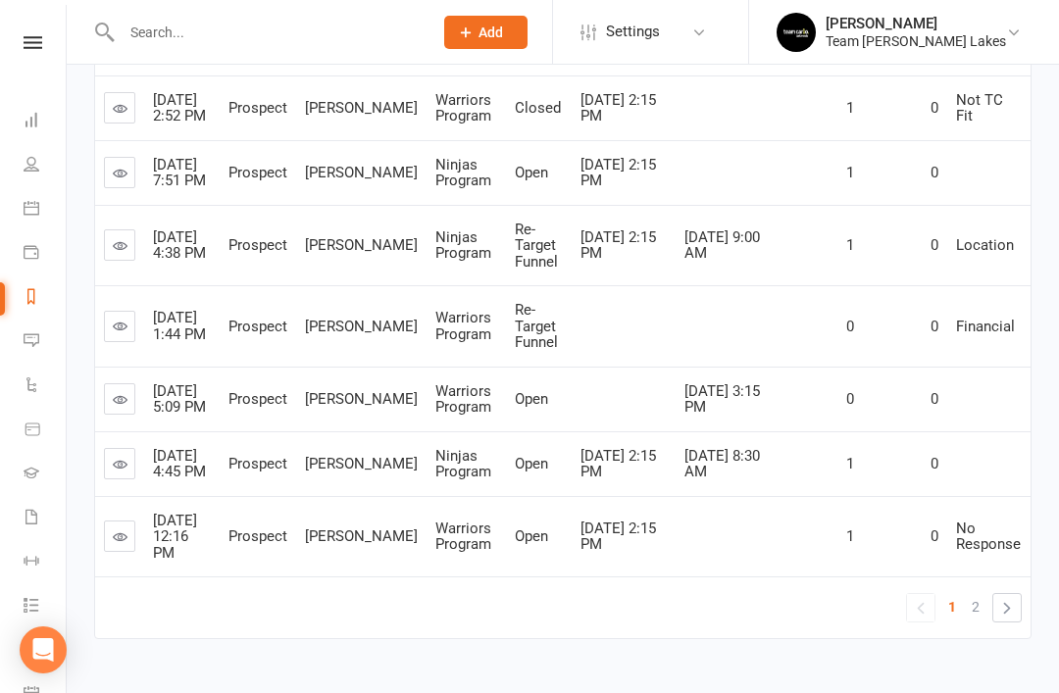
scroll to position [708, 0]
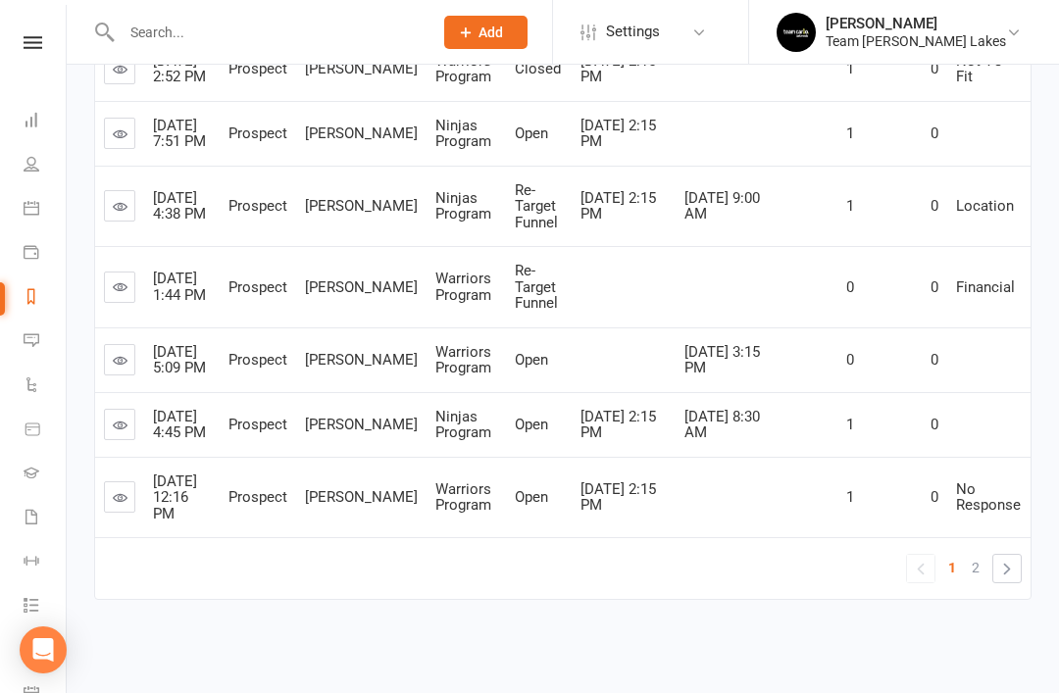
click at [987, 581] on link "2" at bounding box center [975, 567] width 24 height 27
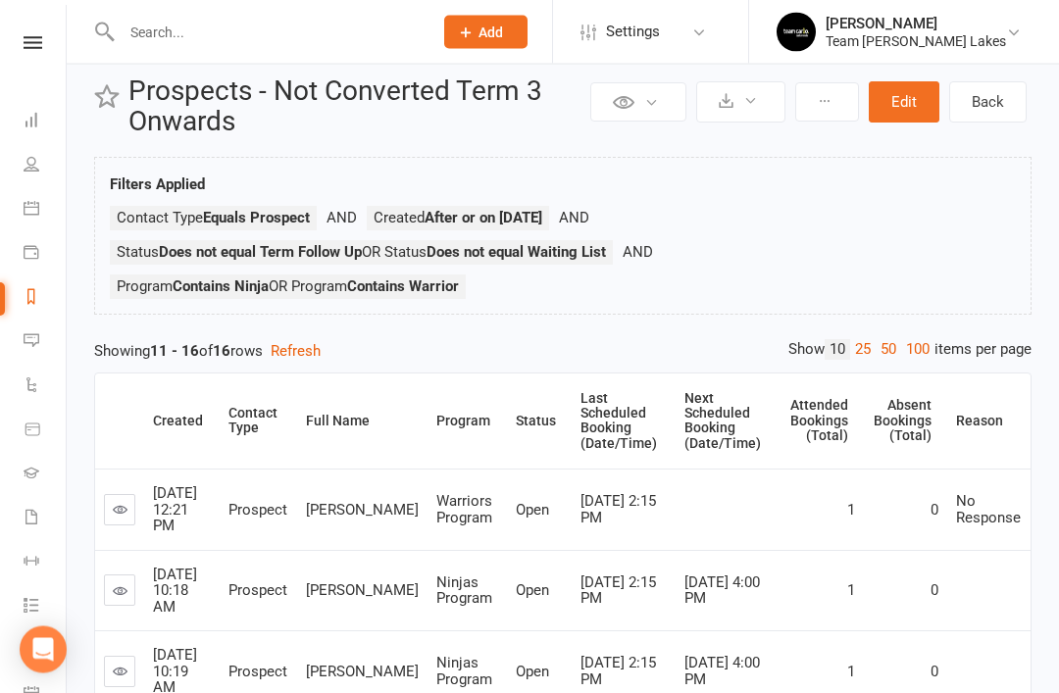
scroll to position [0, 0]
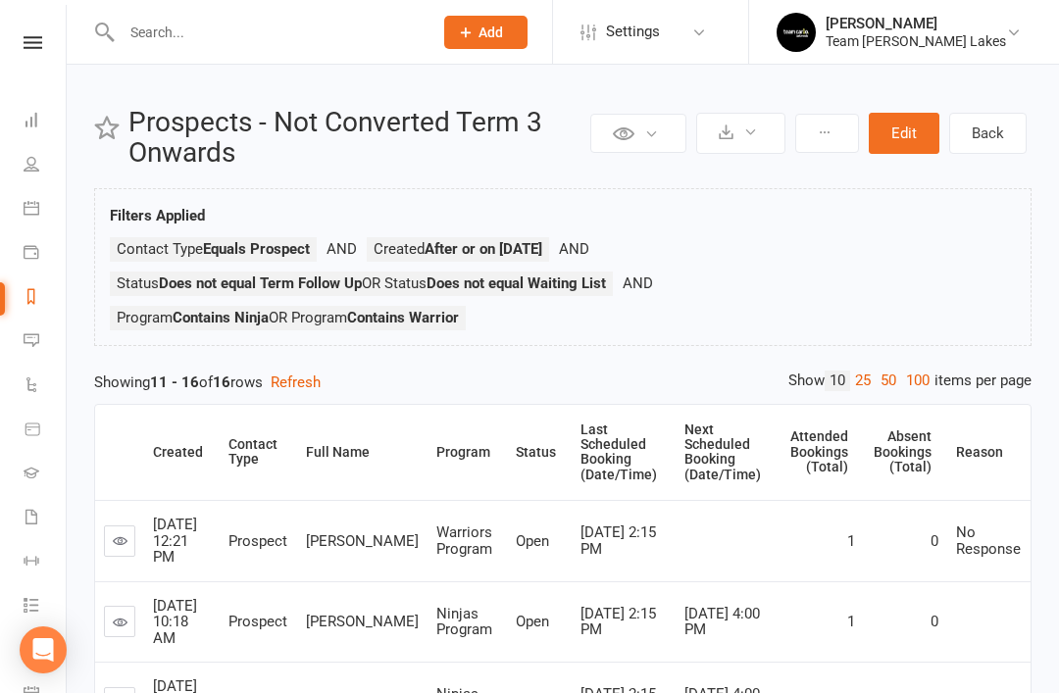
click at [28, 344] on icon at bounding box center [32, 340] width 16 height 16
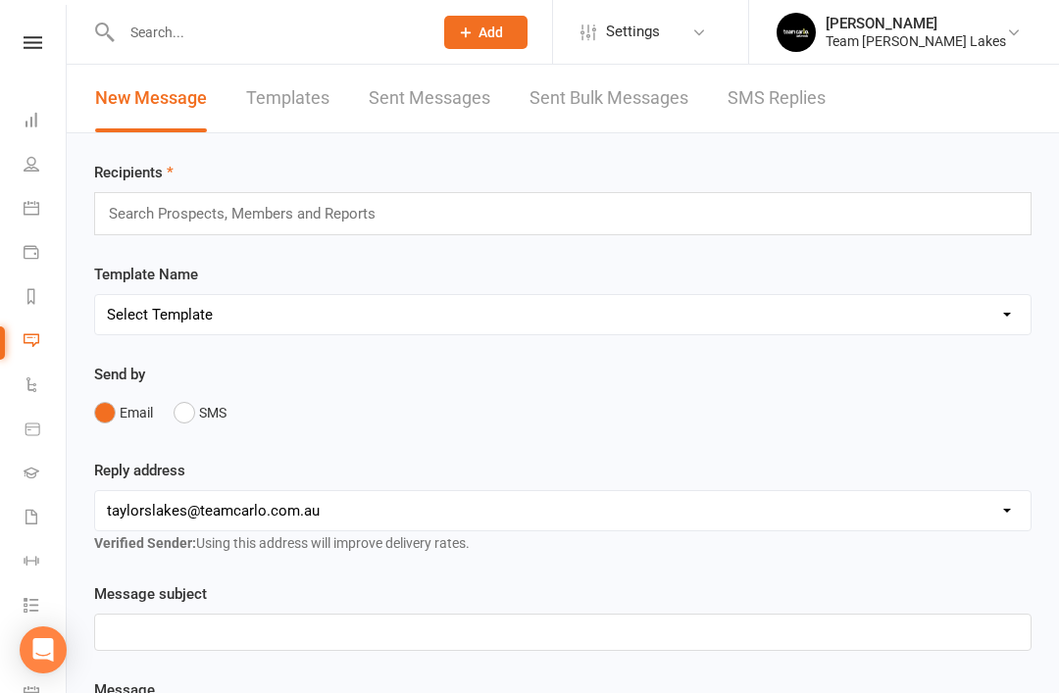
click at [763, 106] on link "SMS Replies" at bounding box center [776, 99] width 98 height 68
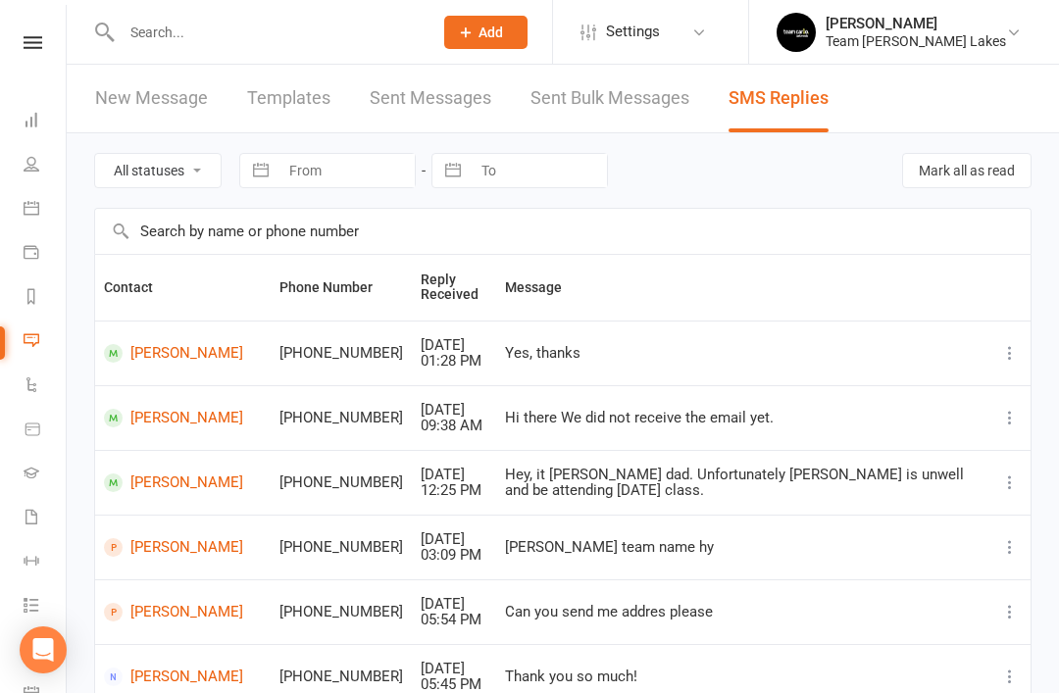
click at [35, 299] on icon at bounding box center [32, 296] width 16 height 16
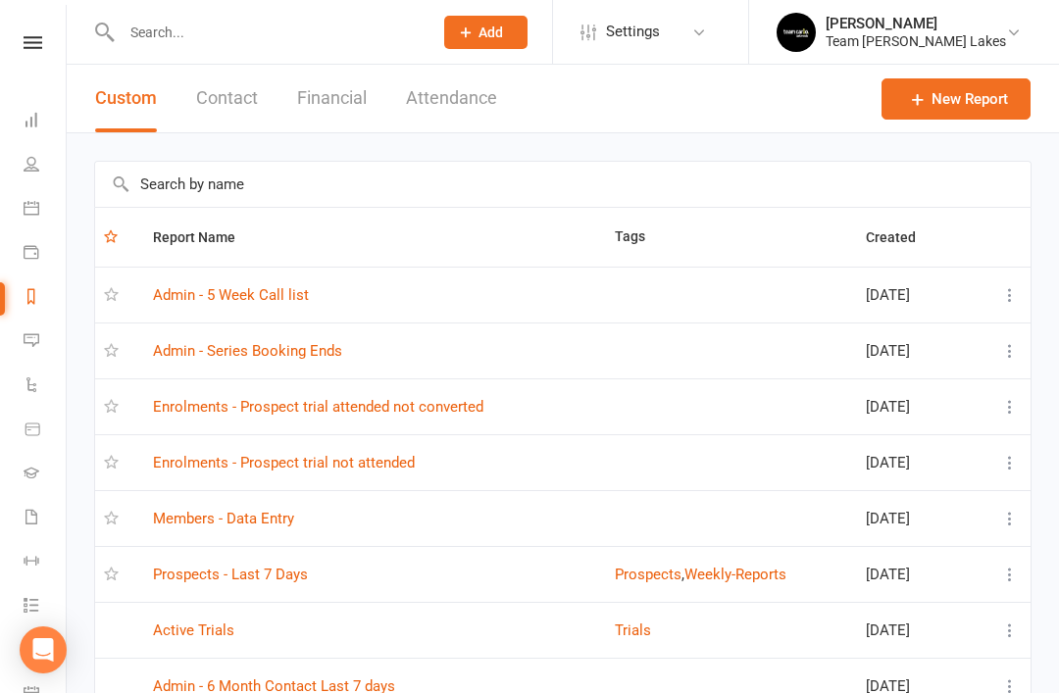
click at [259, 301] on link "Admin - 5 Week Call list" at bounding box center [231, 295] width 156 height 18
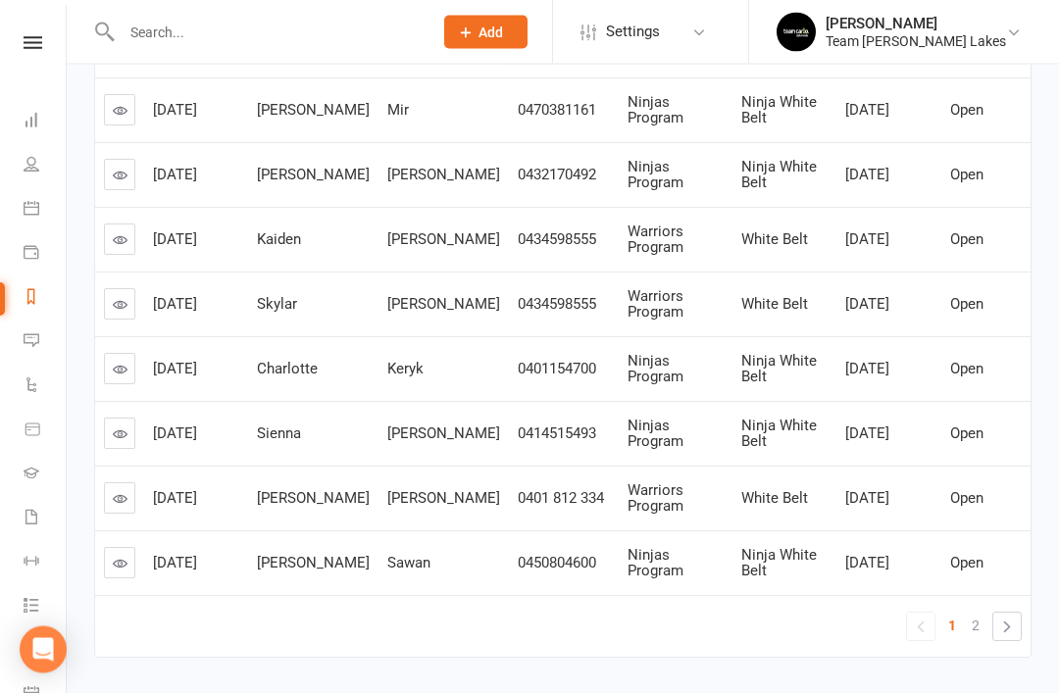
scroll to position [479, 0]
click at [982, 616] on link "2" at bounding box center [975, 624] width 24 height 27
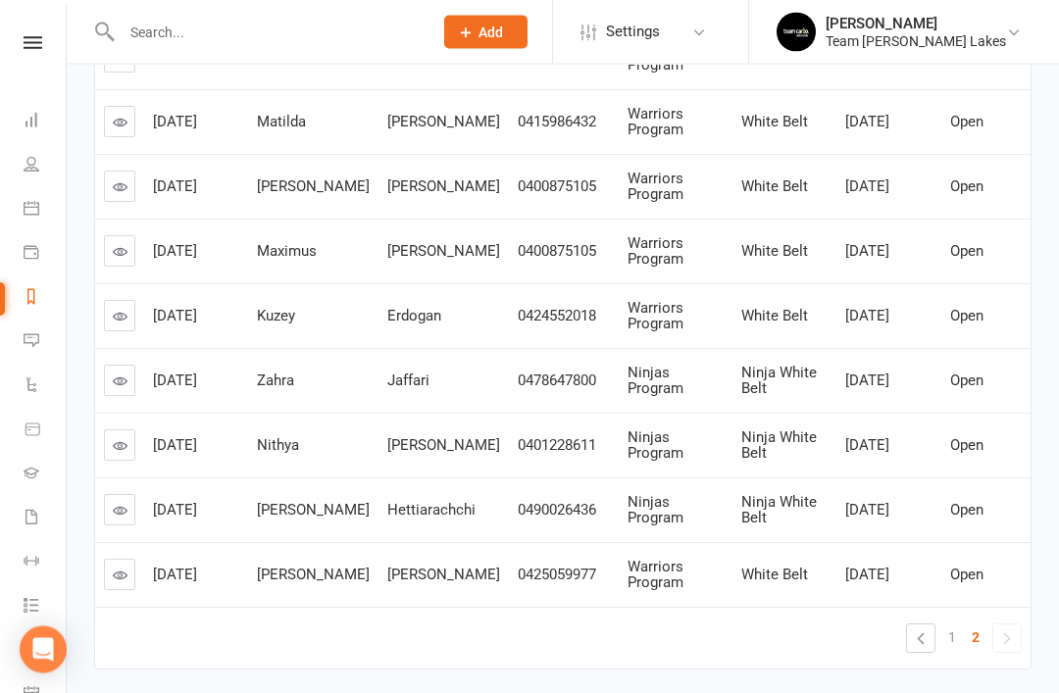
scroll to position [404, 0]
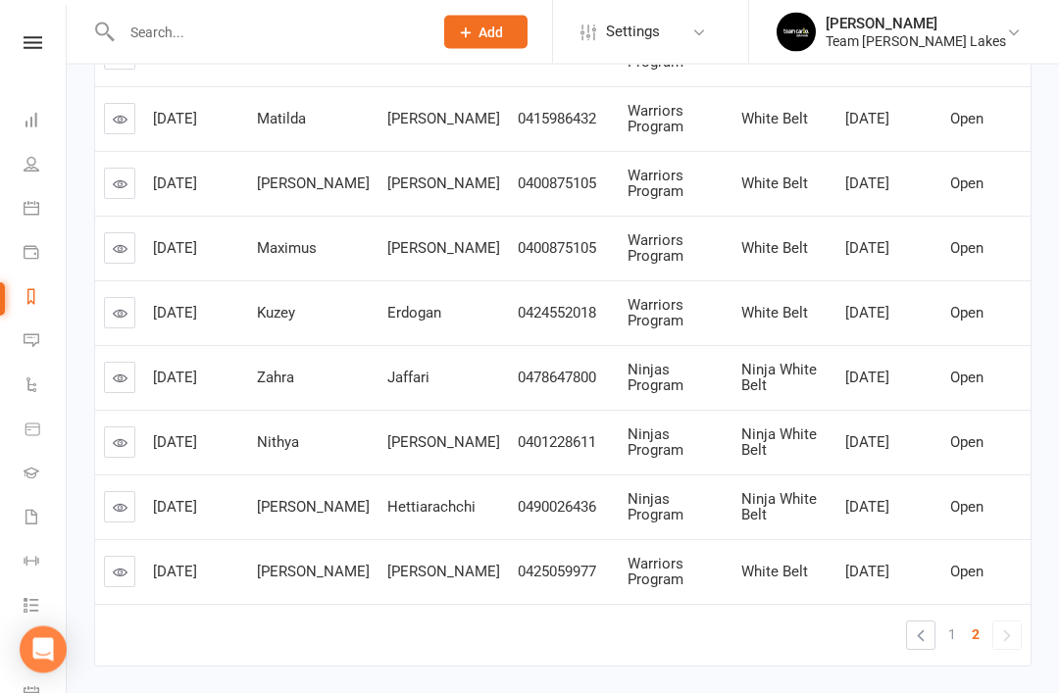
click at [119, 566] on icon at bounding box center [120, 573] width 15 height 15
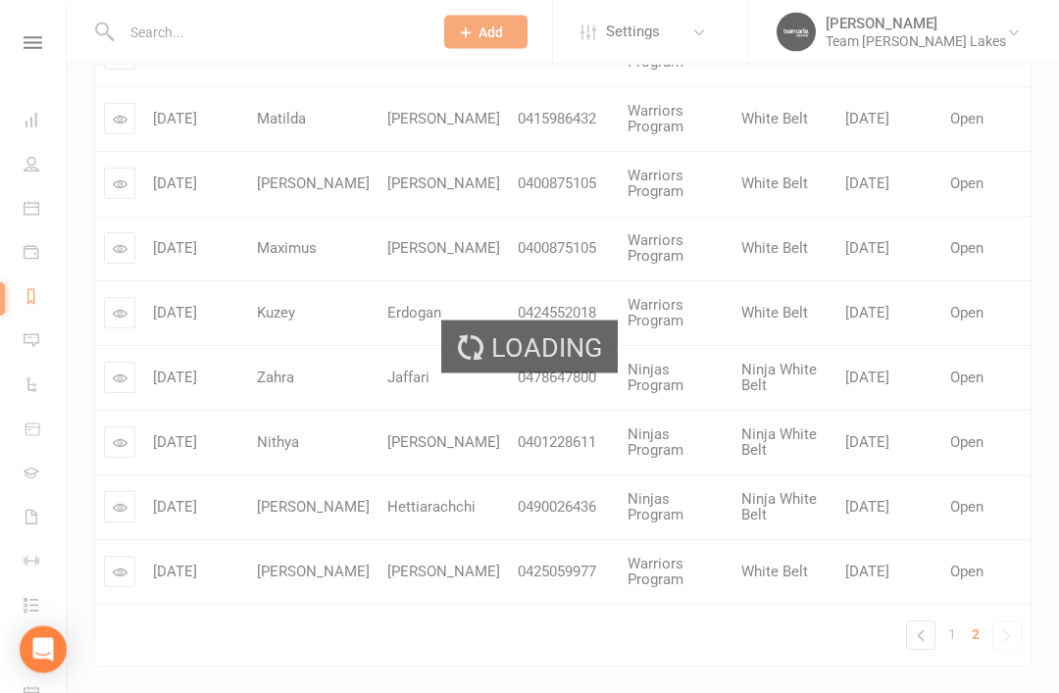
scroll to position [405, 0]
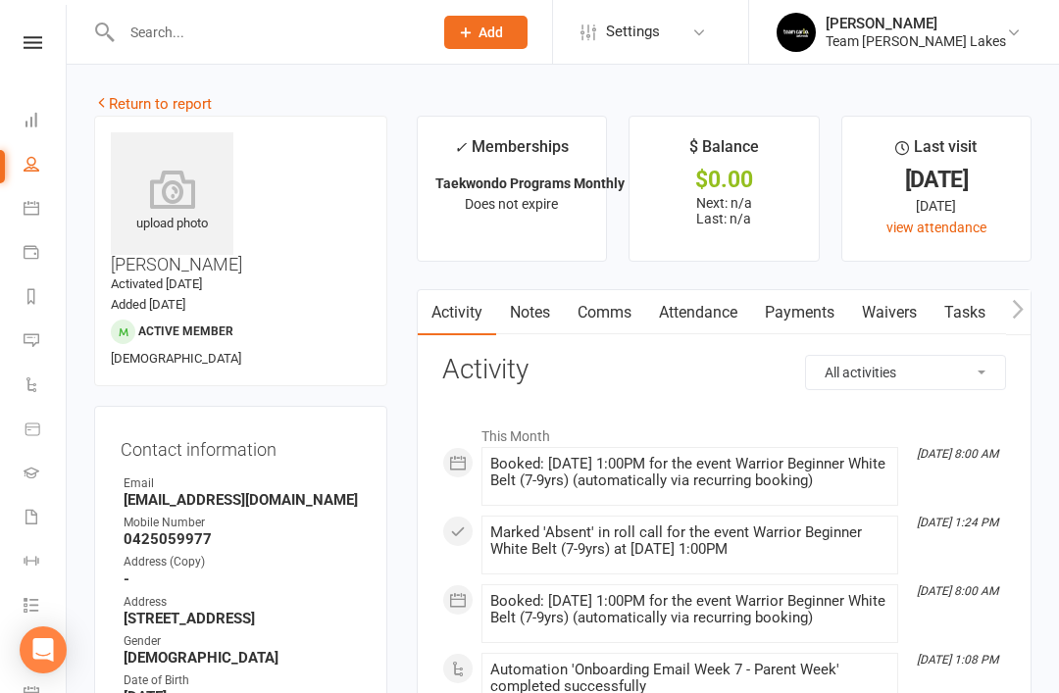
click at [736, 320] on link "Attendance" at bounding box center [698, 312] width 106 height 45
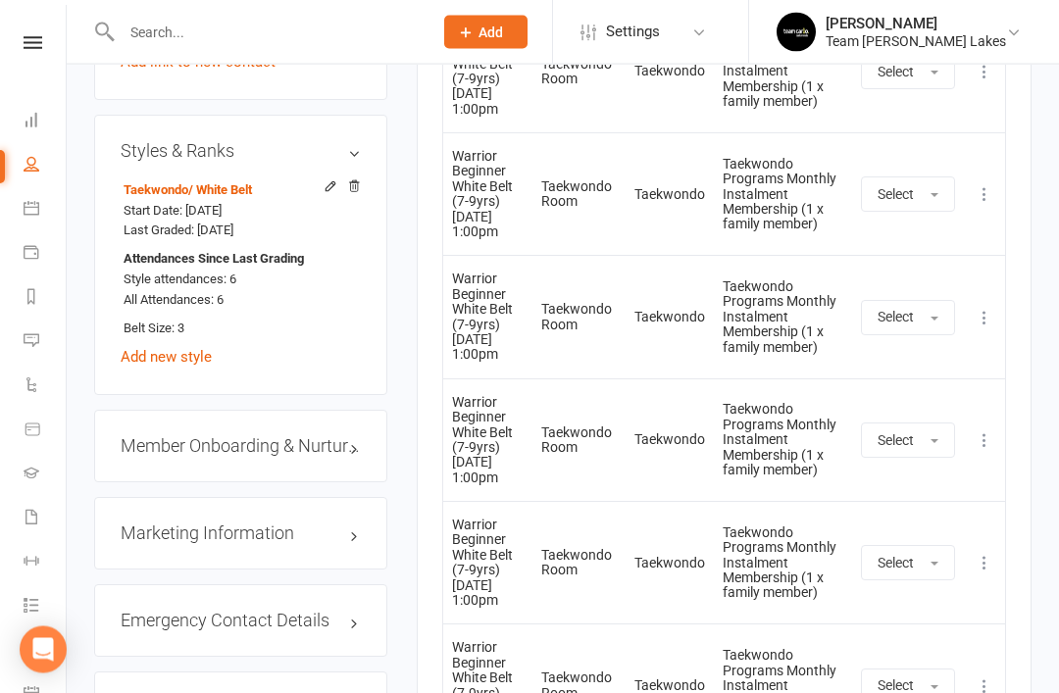
scroll to position [1667, 0]
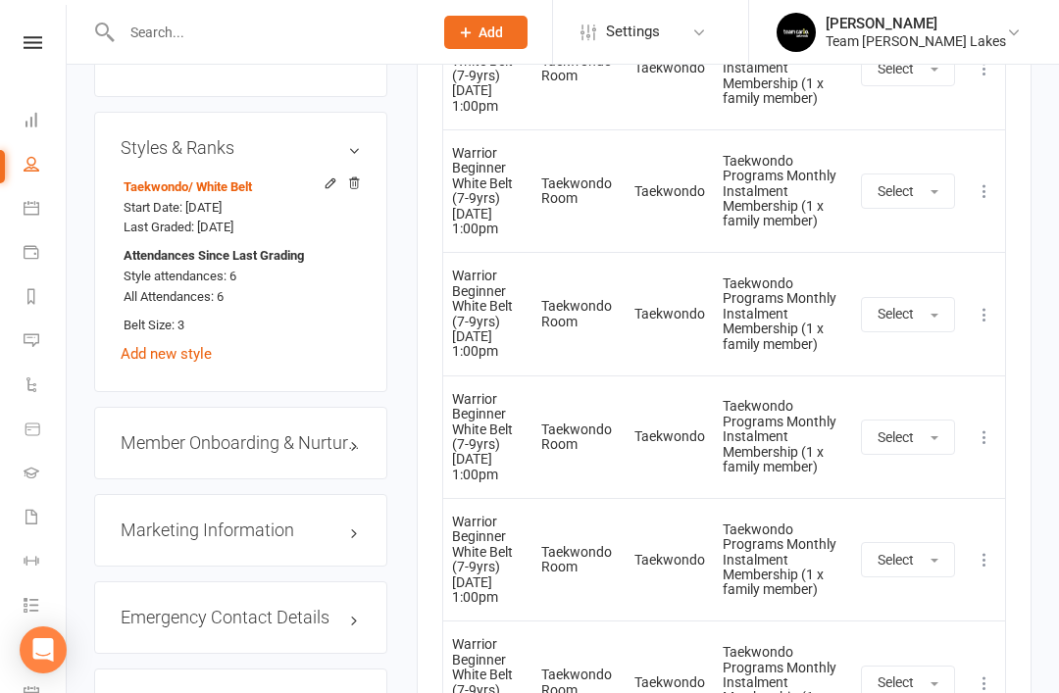
click at [0, 0] on link "edit" at bounding box center [0, 0] width 0 height 0
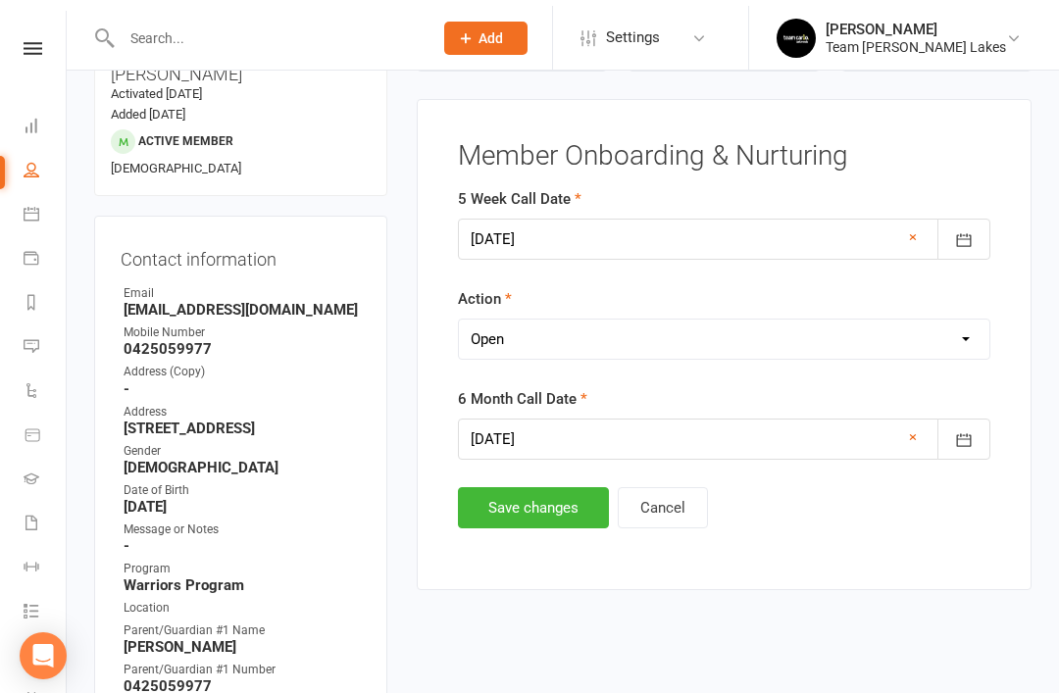
click at [671, 327] on select "Select Open Completed" at bounding box center [724, 333] width 530 height 39
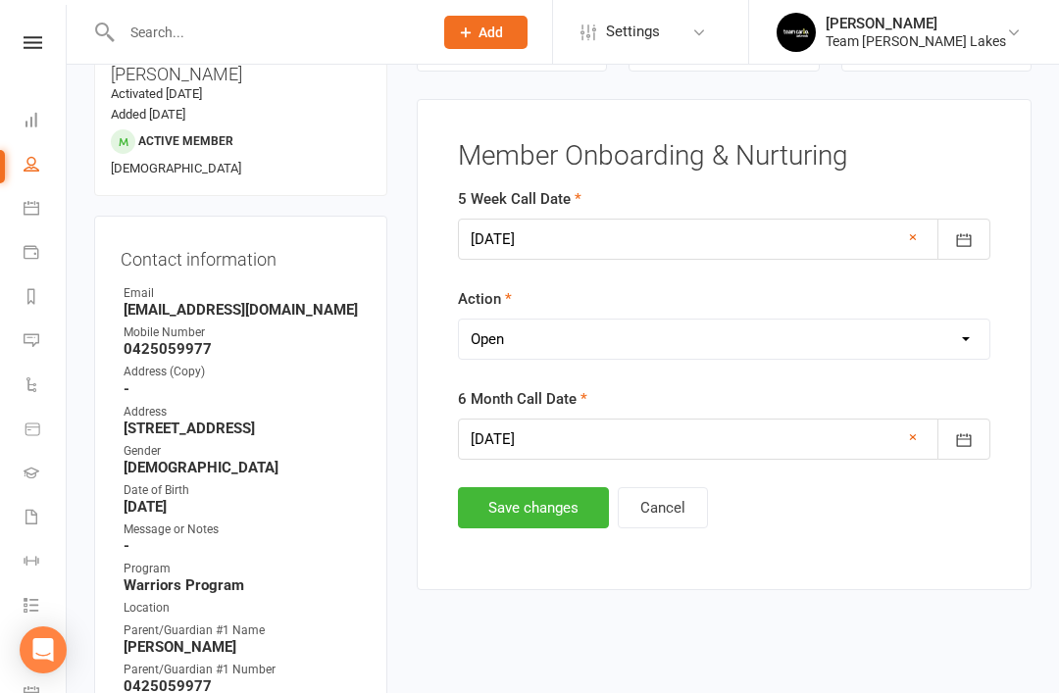
select select "Completed"
click at [536, 516] on button "Save changes" at bounding box center [533, 507] width 151 height 41
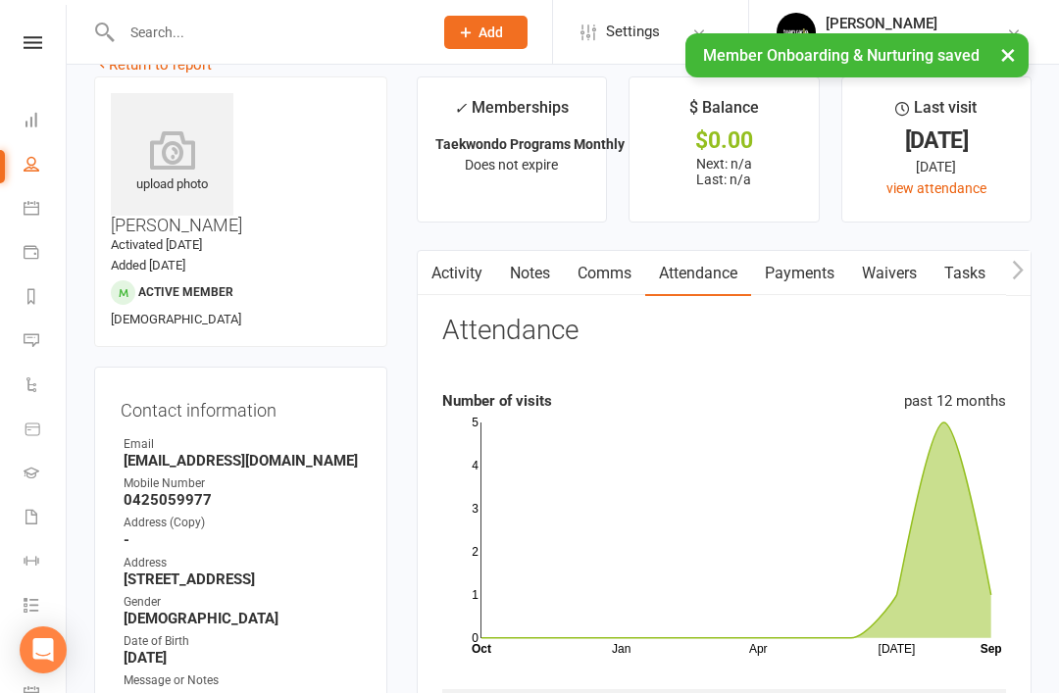
scroll to position [0, 0]
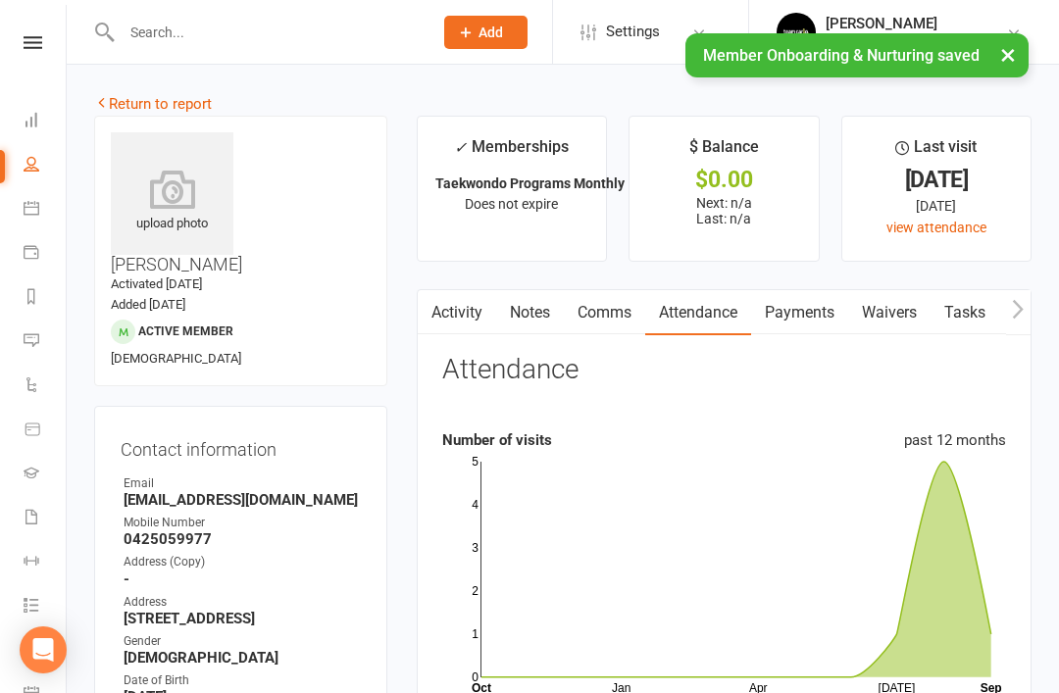
click at [127, 99] on link "Return to report" at bounding box center [153, 104] width 118 height 18
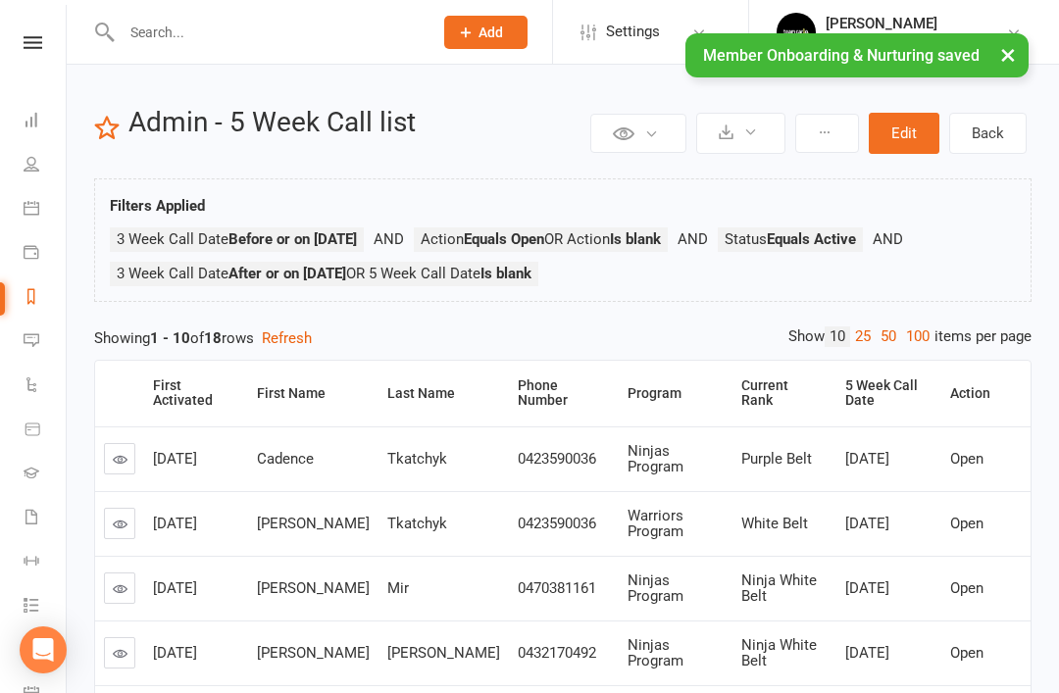
click at [133, 461] on link at bounding box center [119, 458] width 31 height 31
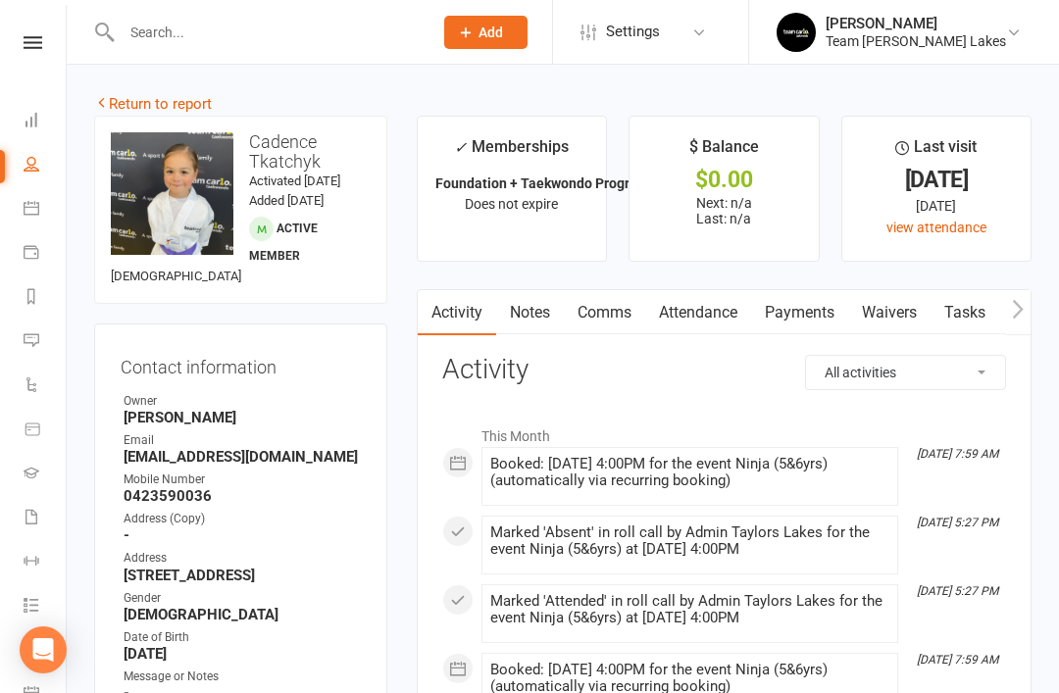
click at [137, 101] on link "Return to report" at bounding box center [153, 104] width 118 height 18
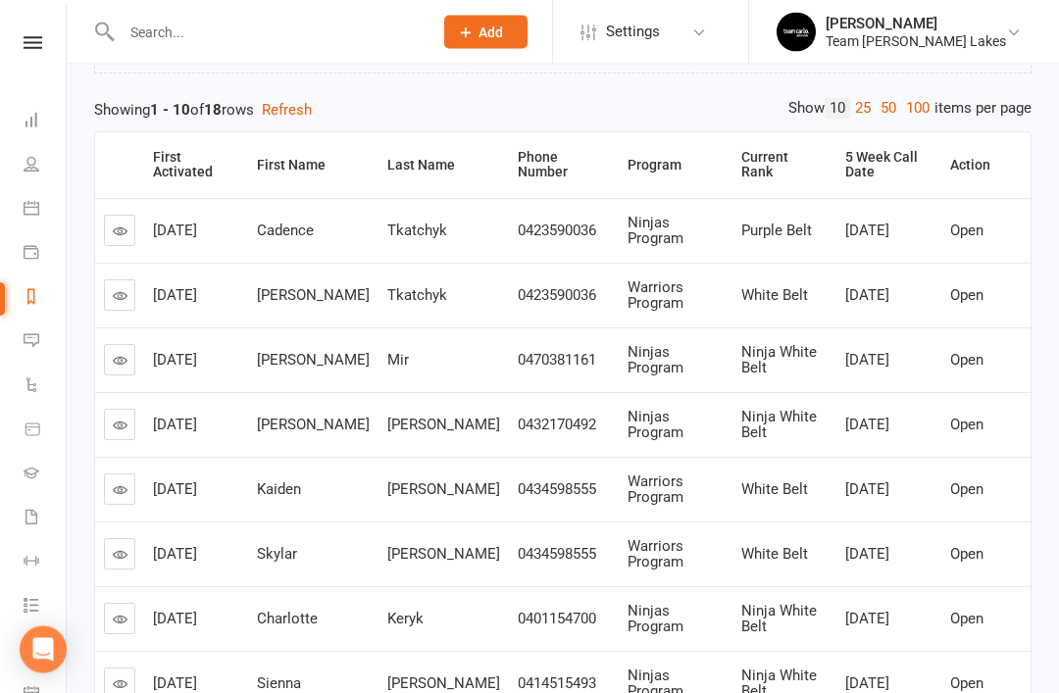
scroll to position [237, 0]
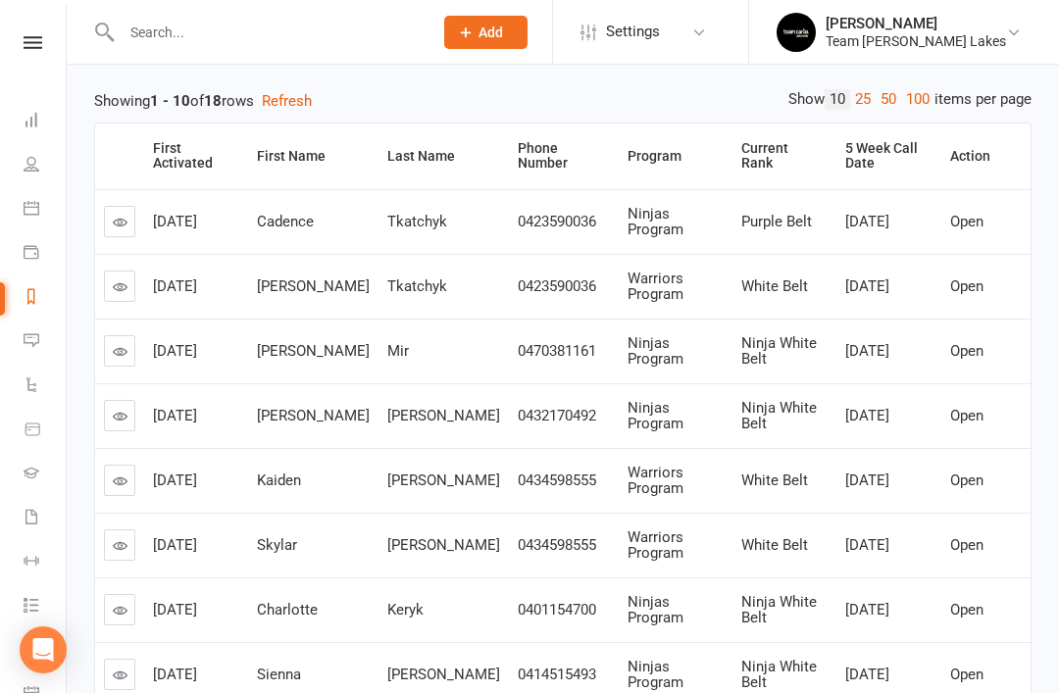
click at [133, 350] on link at bounding box center [119, 350] width 31 height 31
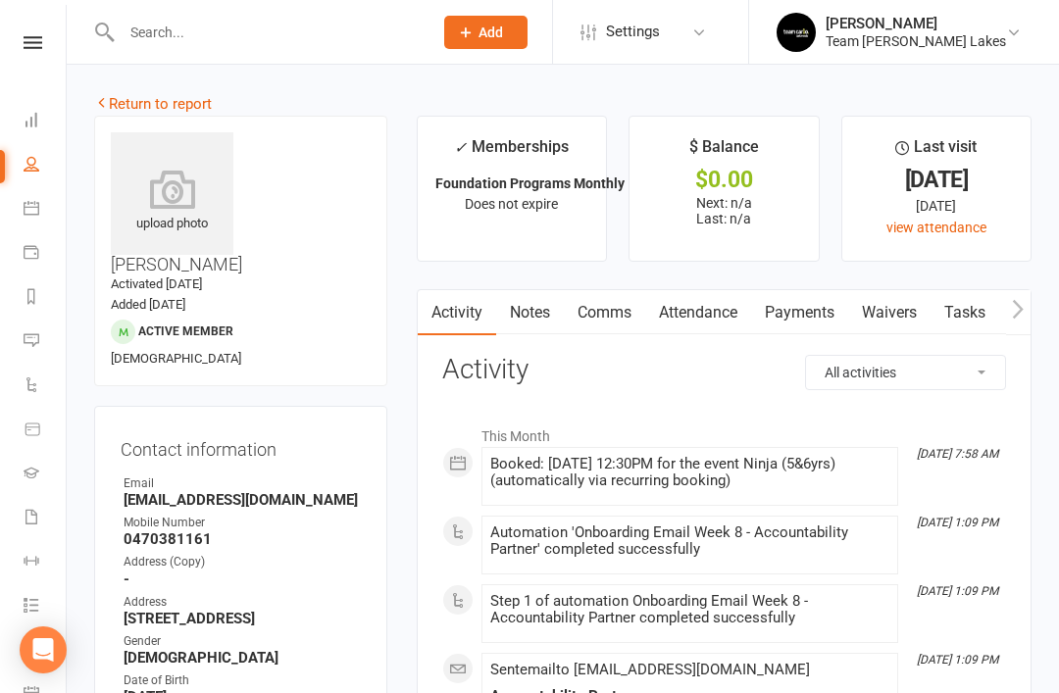
click at [724, 315] on link "Attendance" at bounding box center [698, 312] width 106 height 45
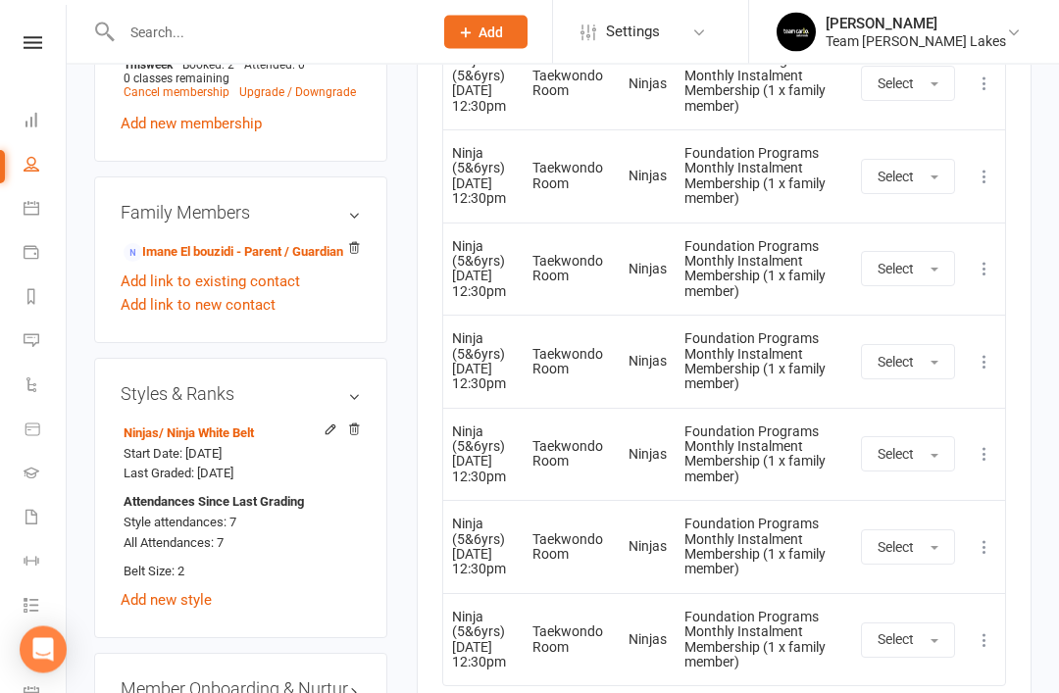
scroll to position [1439, 0]
click at [0, 0] on link "edit" at bounding box center [0, 0] width 0 height 0
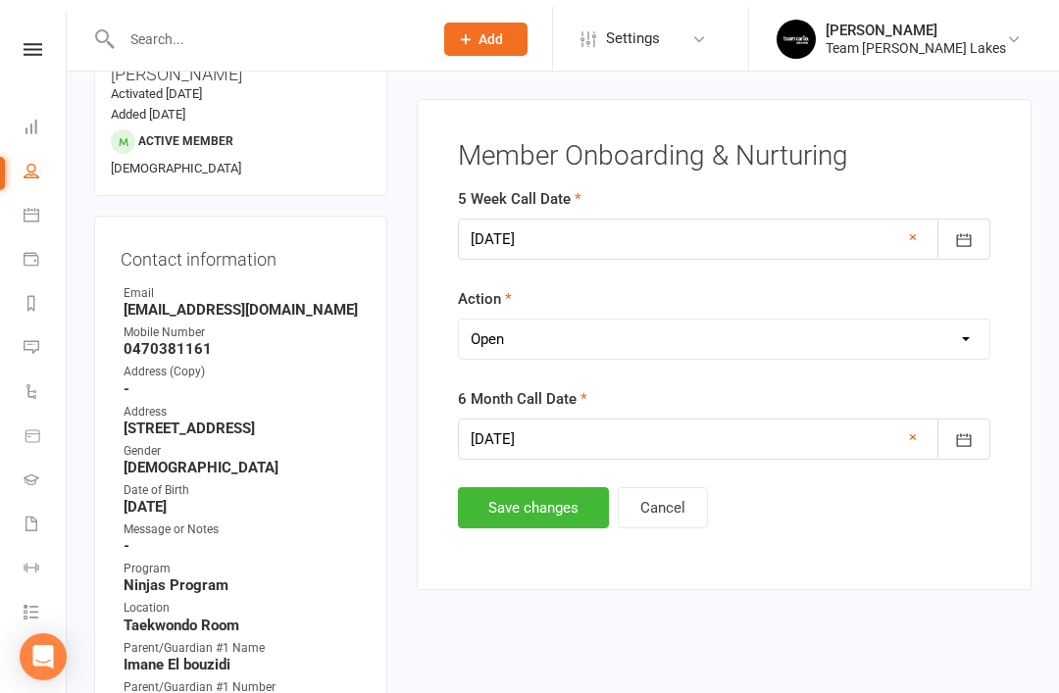
click at [661, 341] on select "Select Open Completed" at bounding box center [724, 332] width 530 height 39
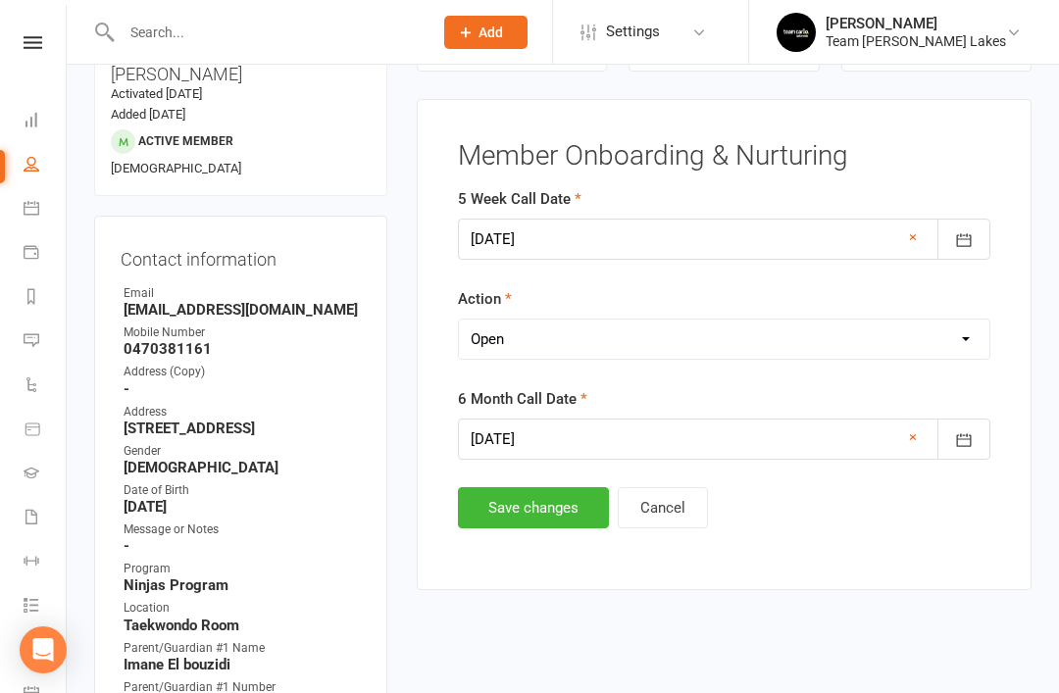
select select "Completed"
click at [510, 520] on button "Save changes" at bounding box center [533, 507] width 151 height 41
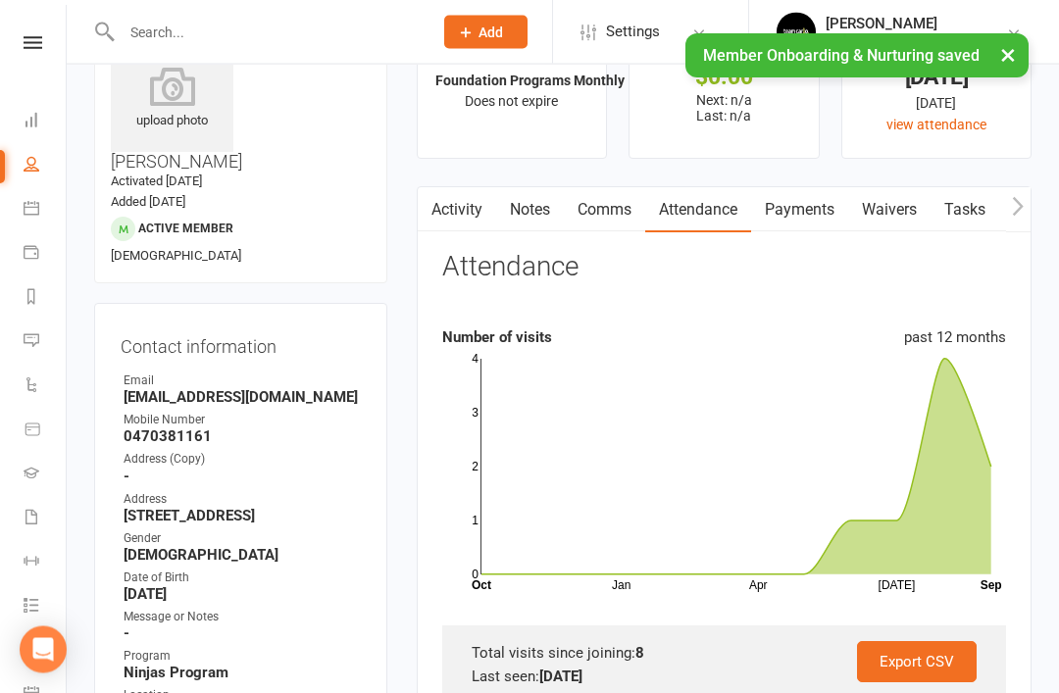
scroll to position [0, 0]
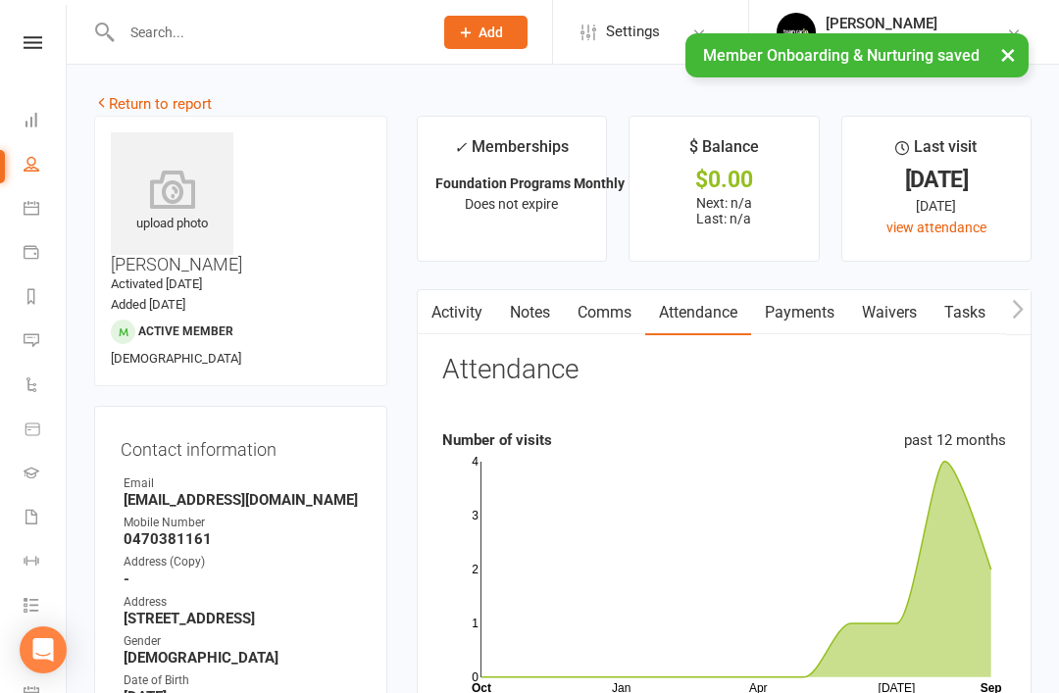
click at [137, 103] on link "Return to report" at bounding box center [153, 104] width 118 height 18
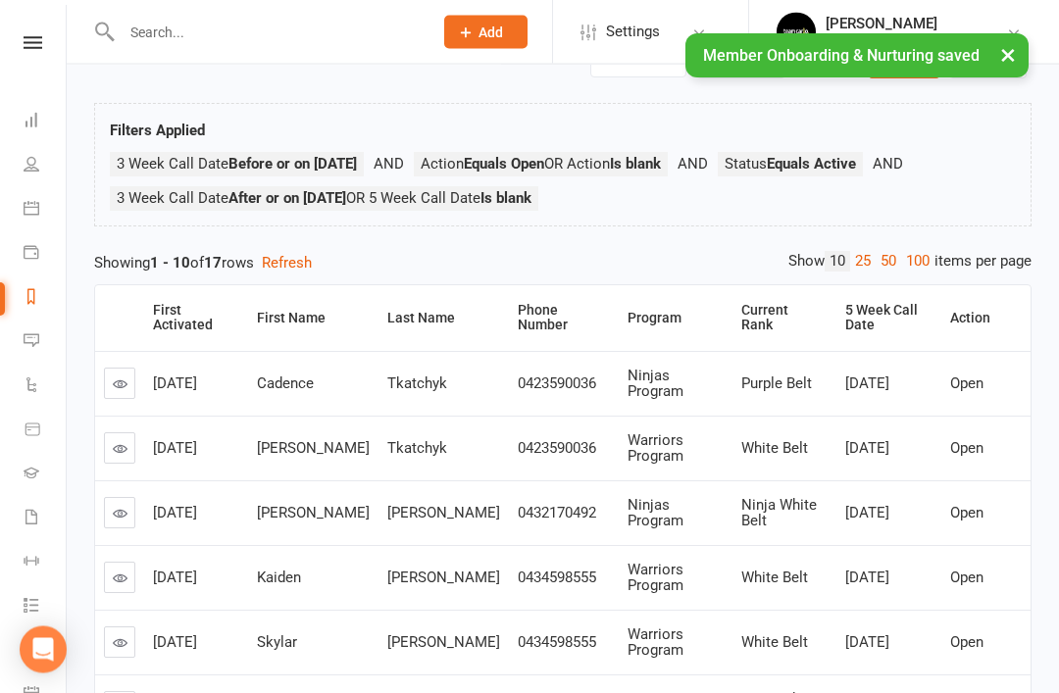
scroll to position [75, 0]
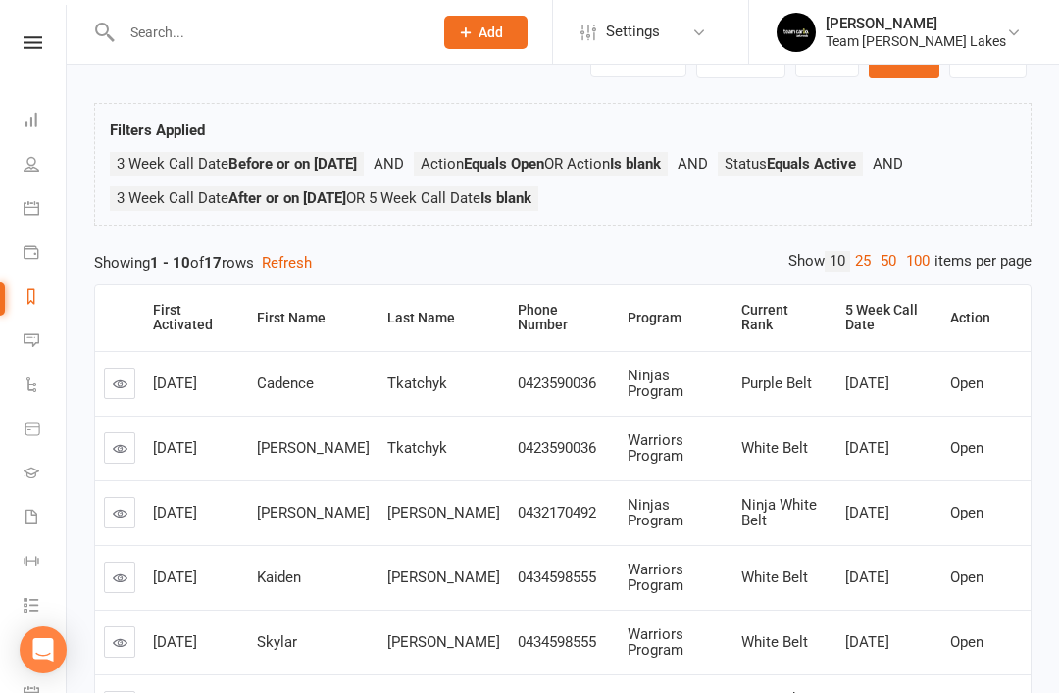
click at [126, 508] on icon at bounding box center [120, 513] width 15 height 15
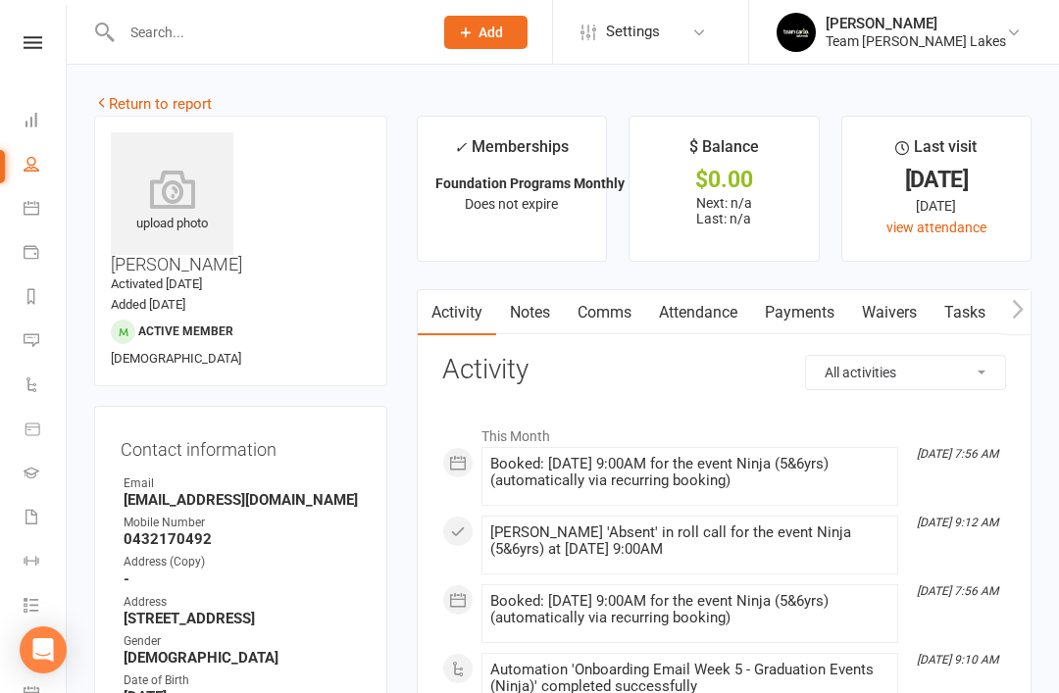
click at [725, 319] on link "Attendance" at bounding box center [698, 312] width 106 height 45
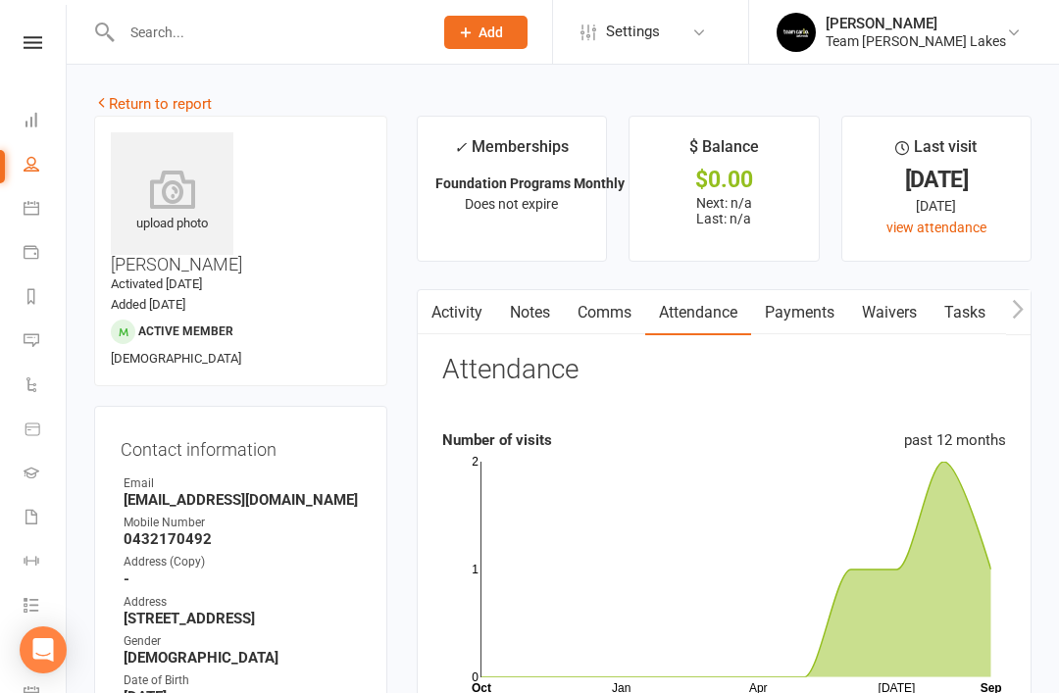
click at [124, 109] on link "Return to report" at bounding box center [153, 104] width 118 height 18
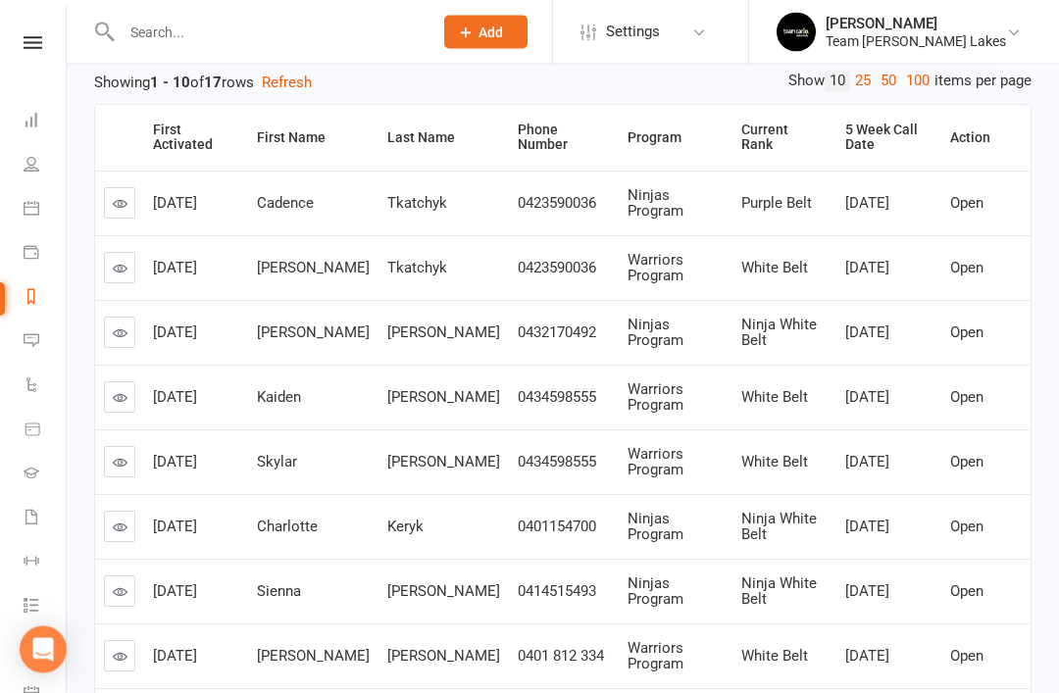
scroll to position [256, 0]
click at [121, 393] on icon at bounding box center [120, 397] width 15 height 15
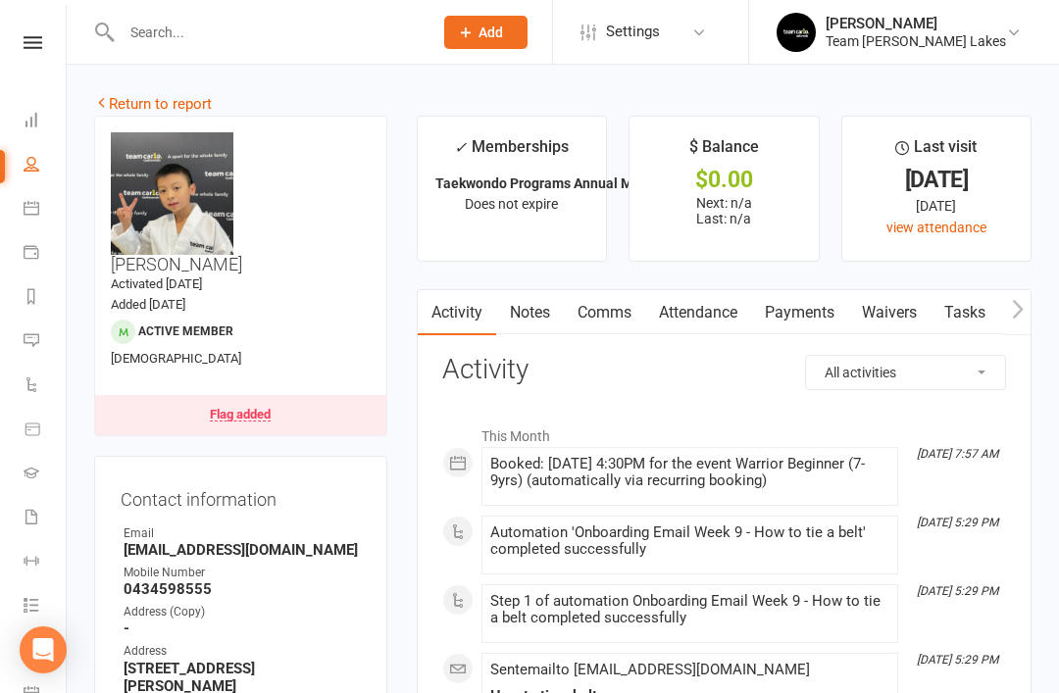
click at [717, 317] on link "Attendance" at bounding box center [698, 312] width 106 height 45
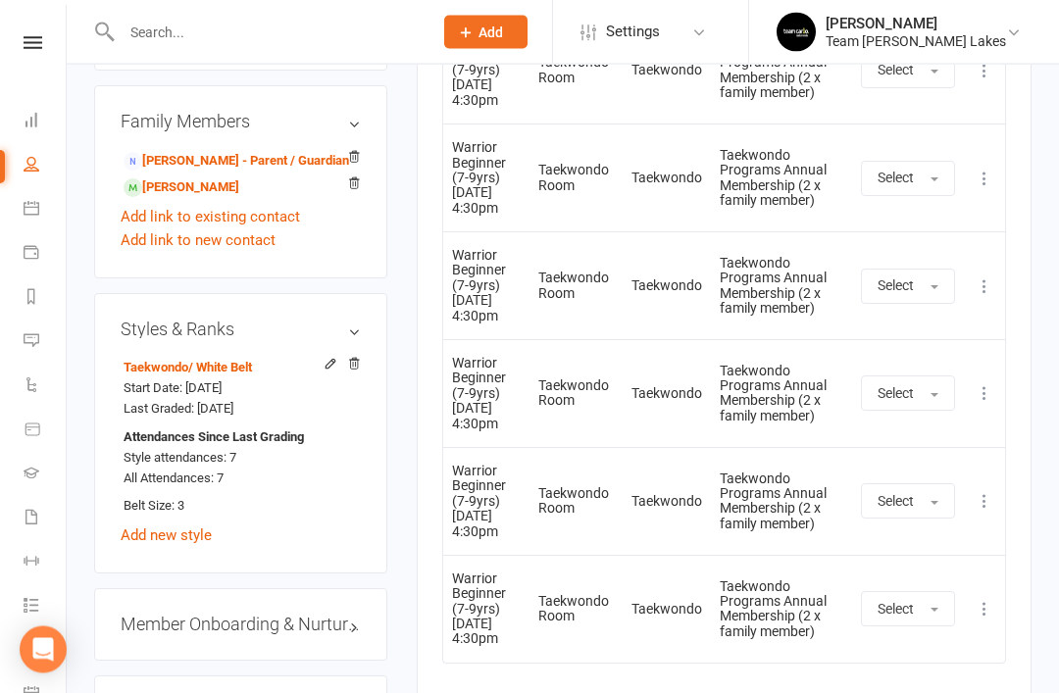
scroll to position [1598, 0]
click at [0, 0] on link "edit" at bounding box center [0, 0] width 0 height 0
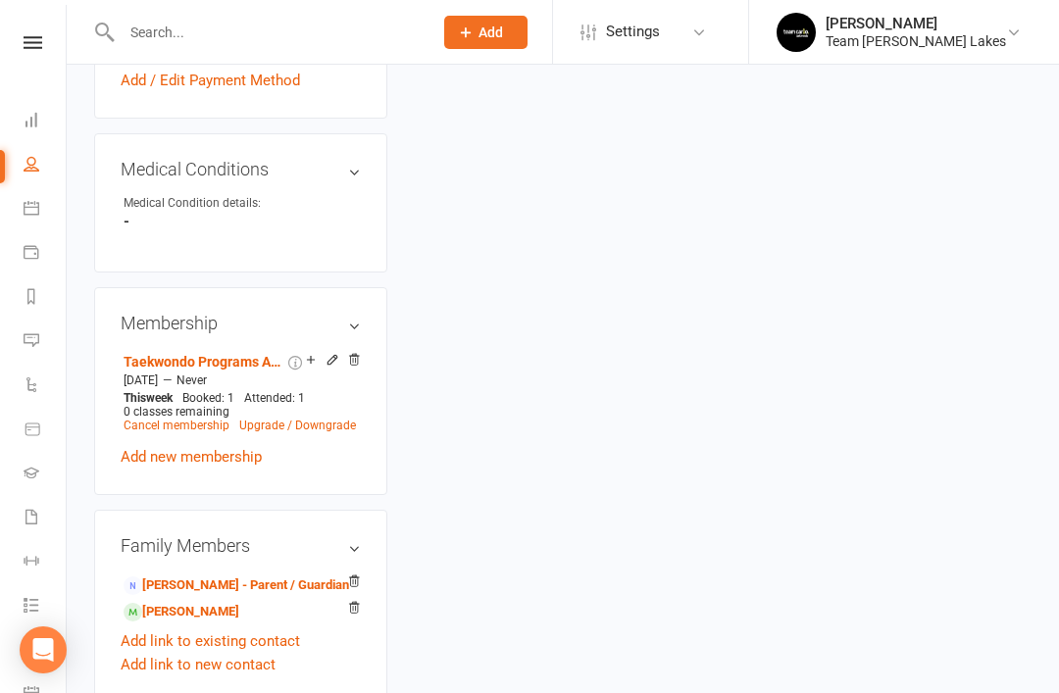
scroll to position [192, 0]
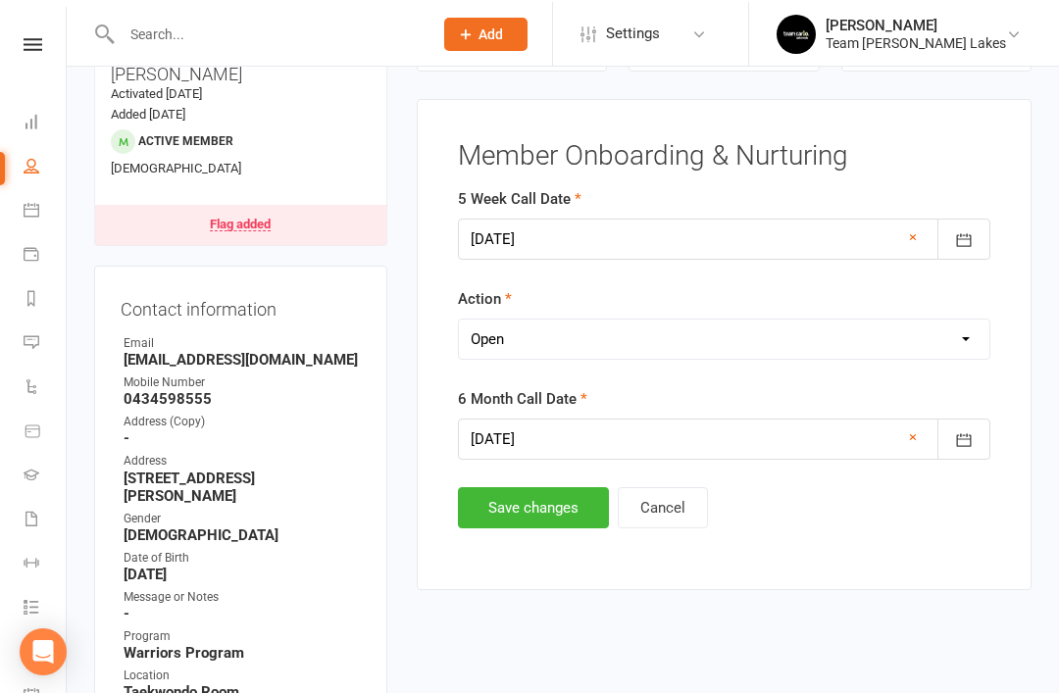
click at [650, 336] on select "Select Open Completed" at bounding box center [724, 337] width 530 height 39
select select "Completed"
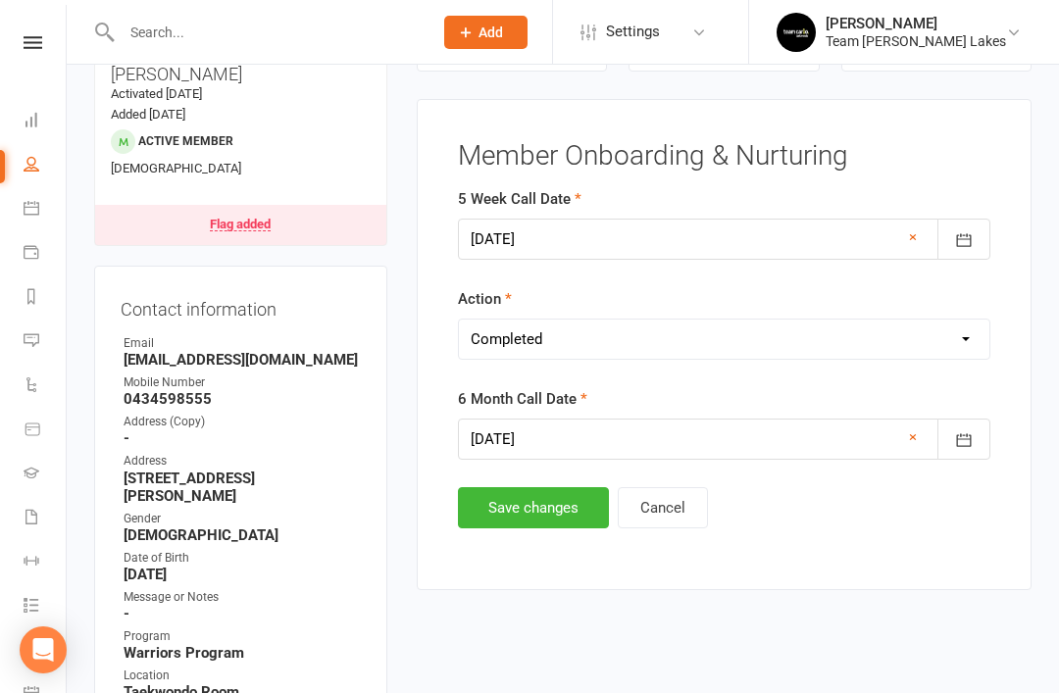
click at [527, 520] on button "Save changes" at bounding box center [533, 507] width 151 height 41
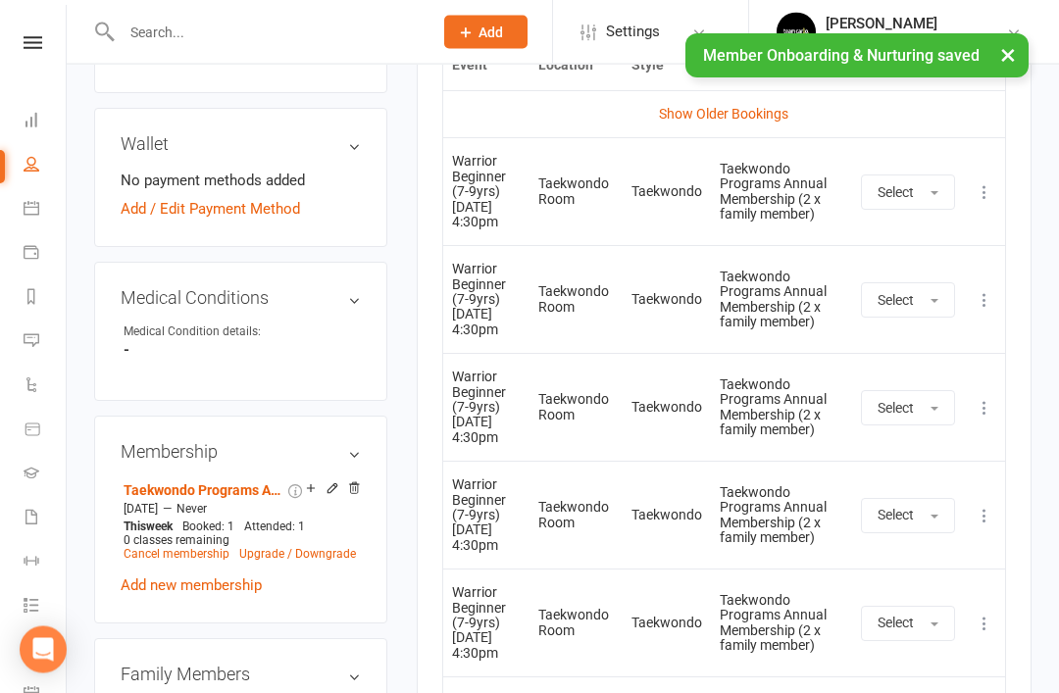
scroll to position [1045, 0]
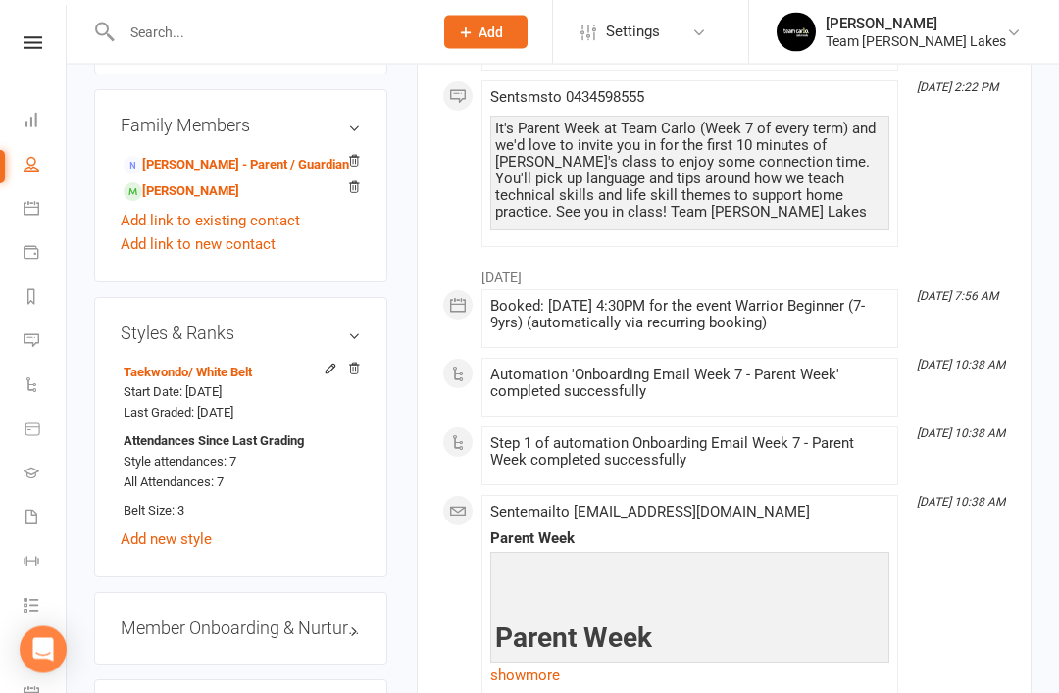
scroll to position [1544, 0]
click at [0, 0] on link "edit" at bounding box center [0, 0] width 0 height 0
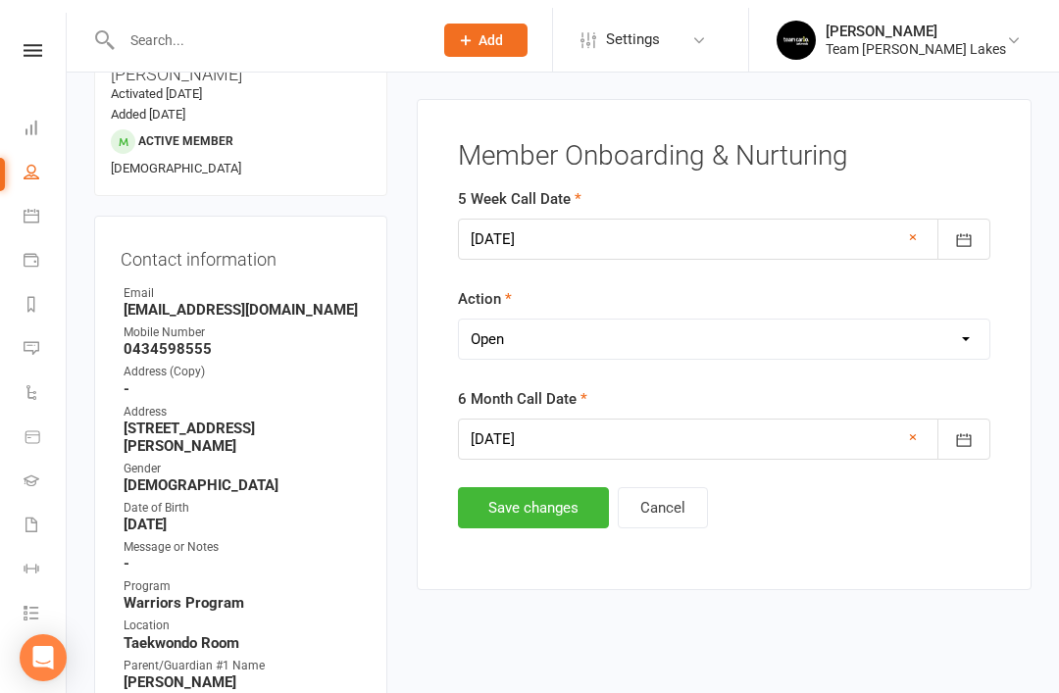
scroll to position [190, 0]
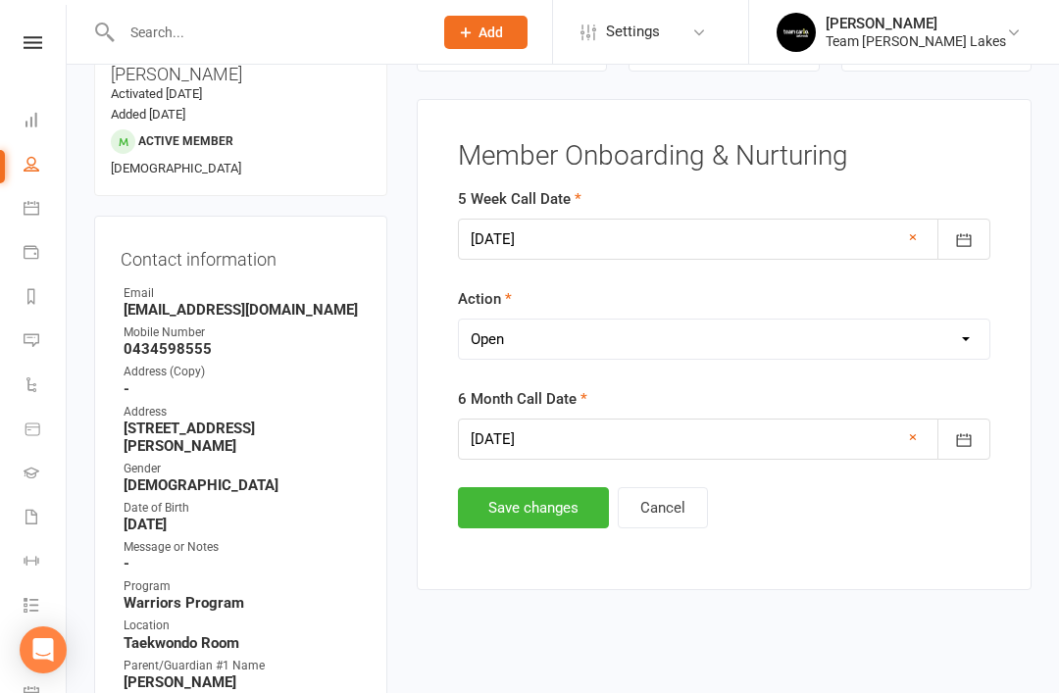
click at [731, 331] on select "Select Open Completed" at bounding box center [724, 339] width 530 height 39
select select "Completed"
click at [533, 513] on button "Save changes" at bounding box center [533, 507] width 151 height 41
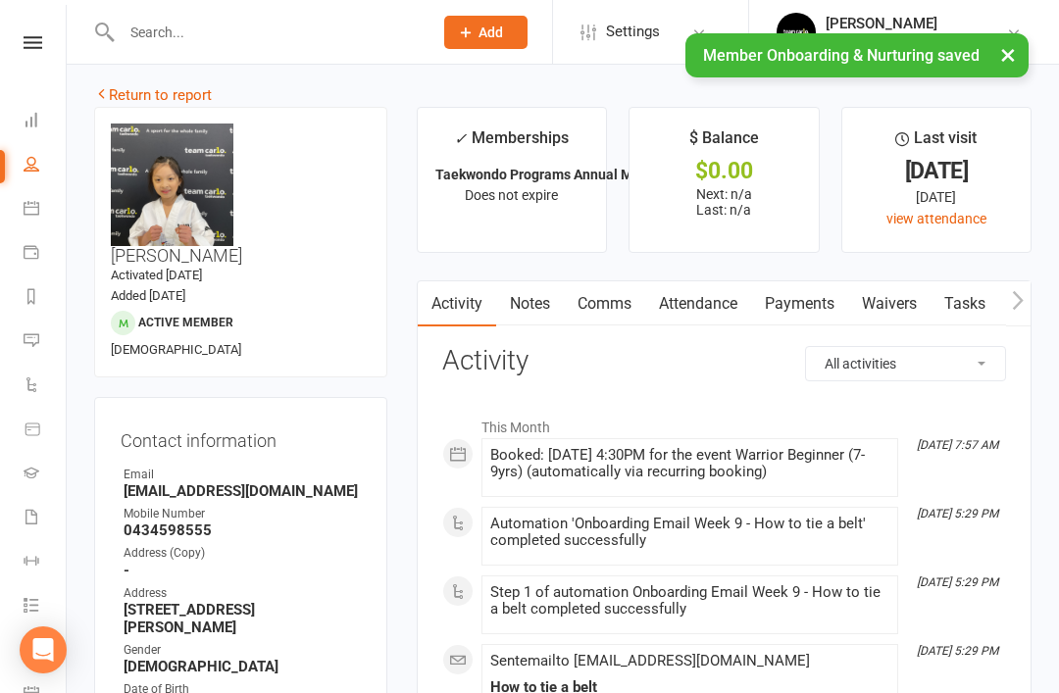
scroll to position [0, 0]
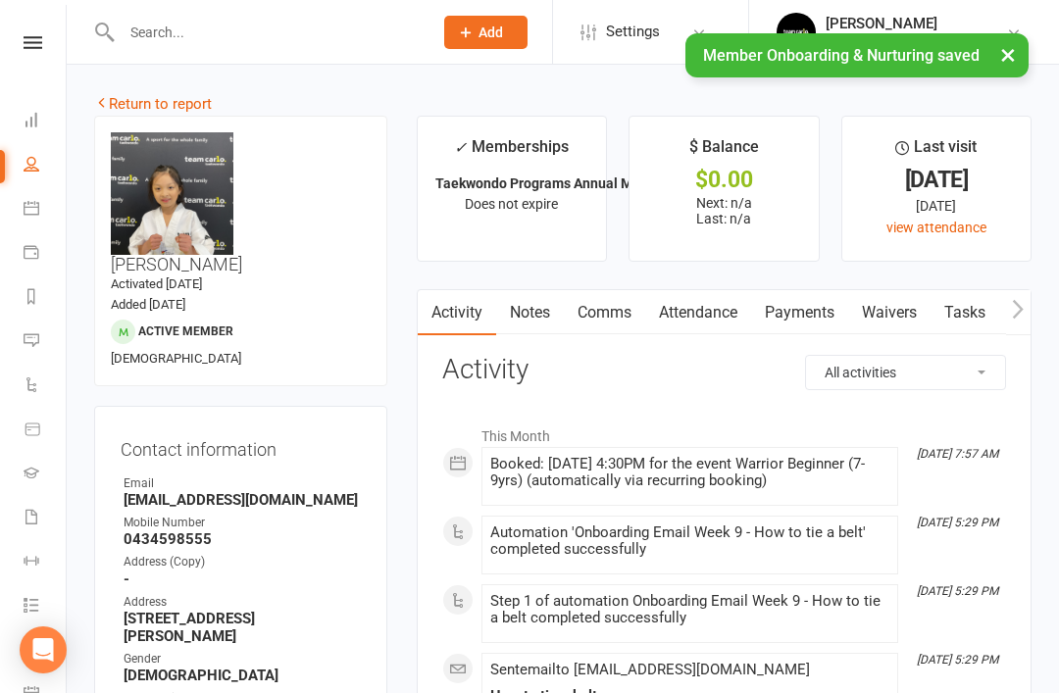
click at [138, 98] on link "Return to report" at bounding box center [153, 104] width 118 height 18
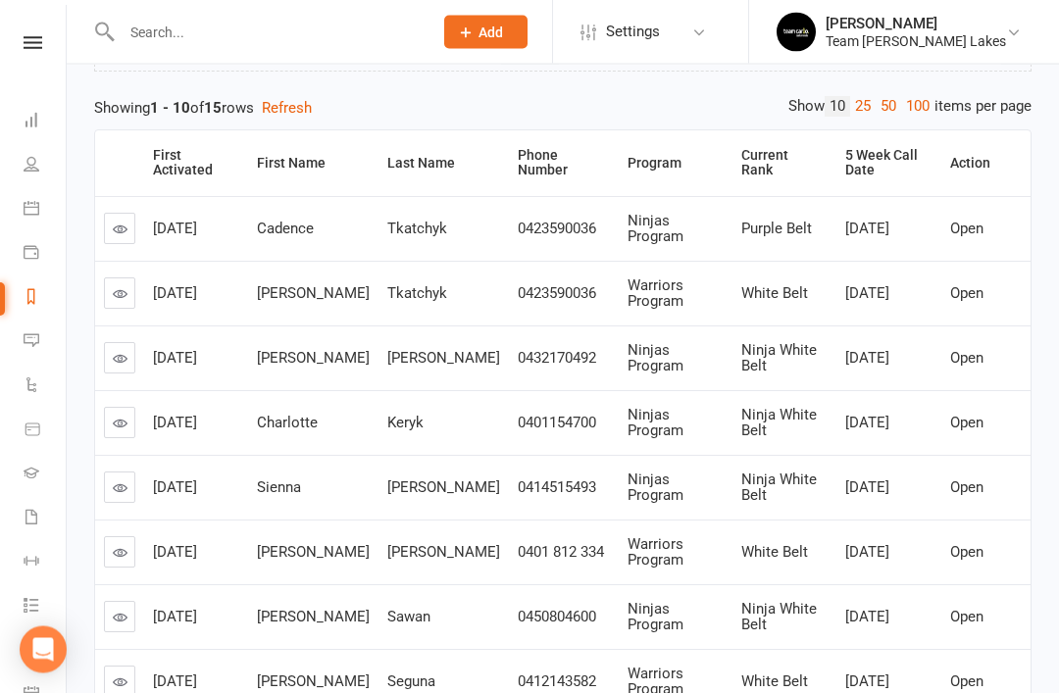
scroll to position [237, 0]
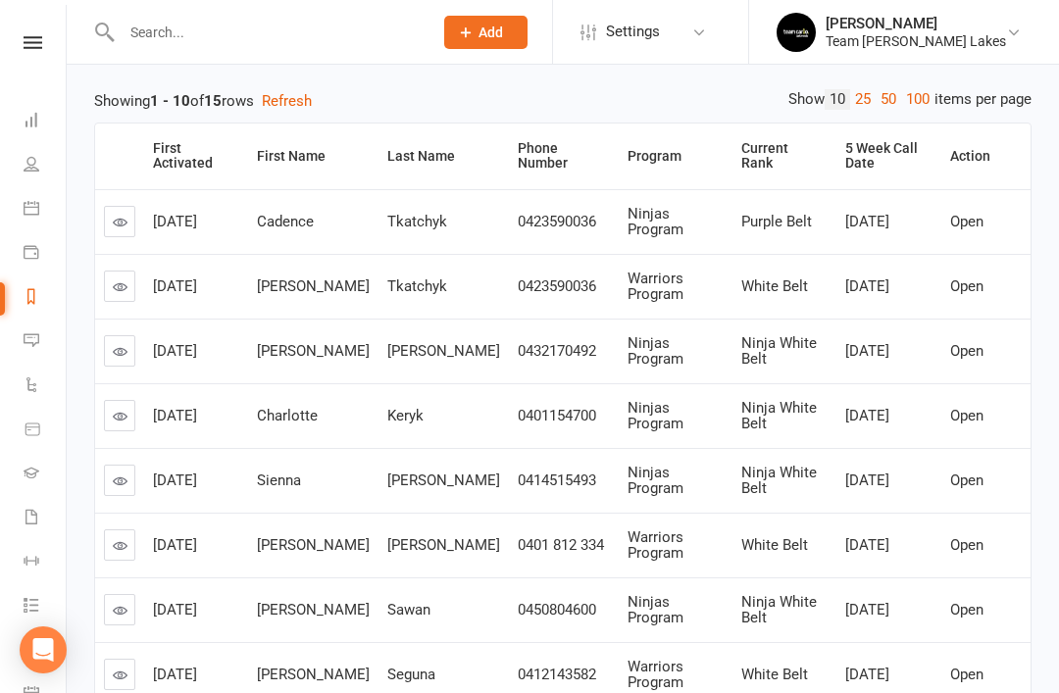
click at [132, 424] on link at bounding box center [119, 415] width 31 height 31
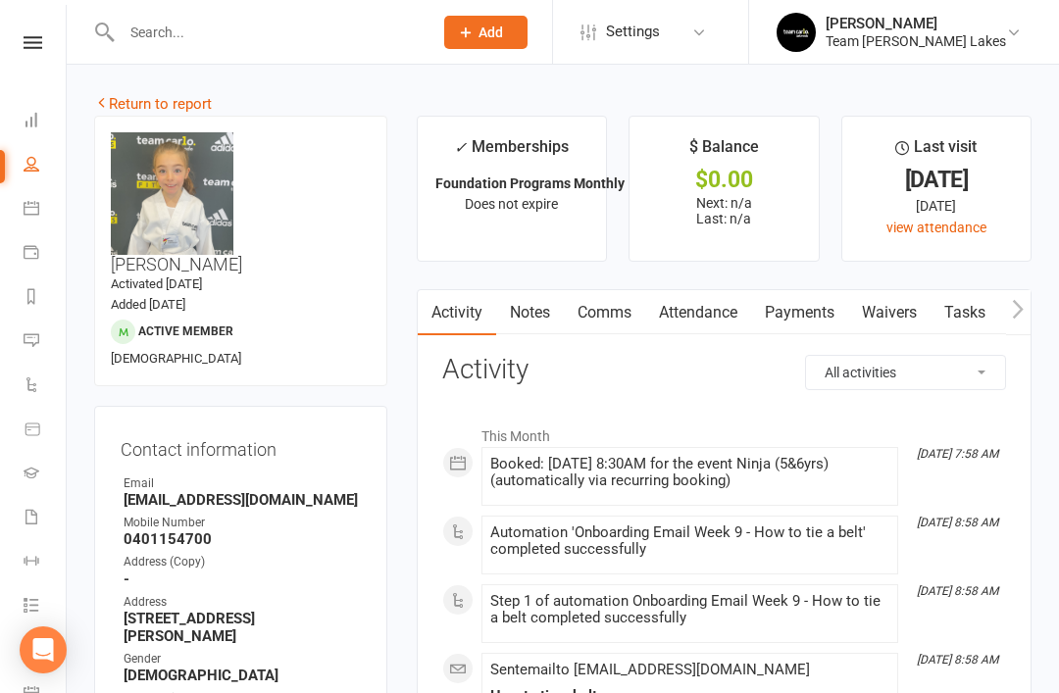
click at [713, 316] on link "Attendance" at bounding box center [698, 312] width 106 height 45
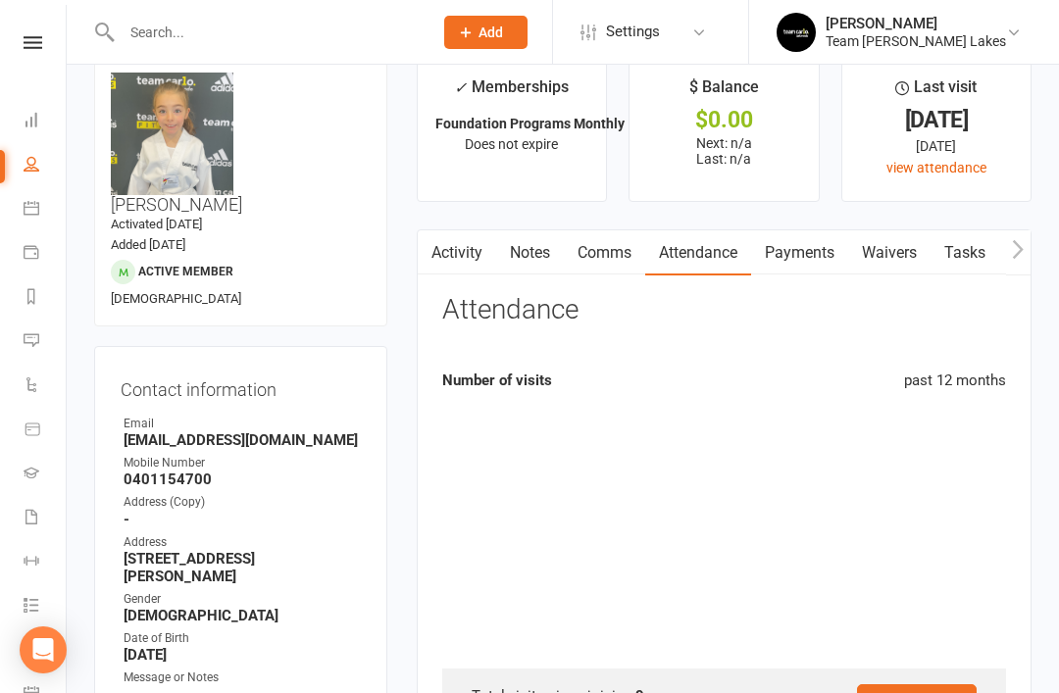
scroll to position [63, 0]
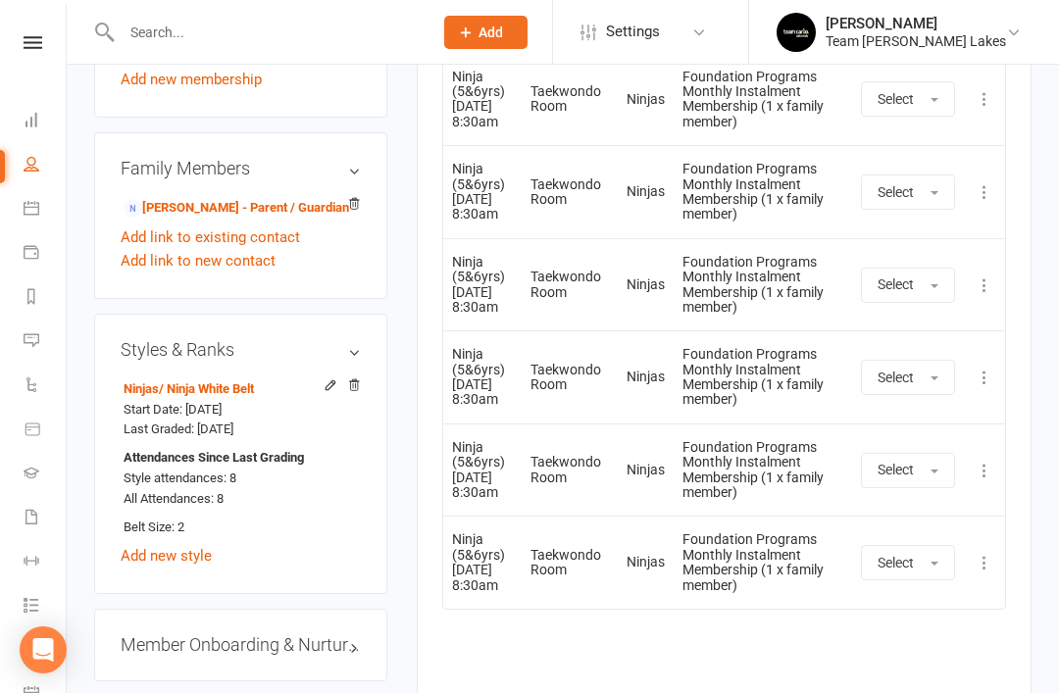
click at [0, 0] on link "edit" at bounding box center [0, 0] width 0 height 0
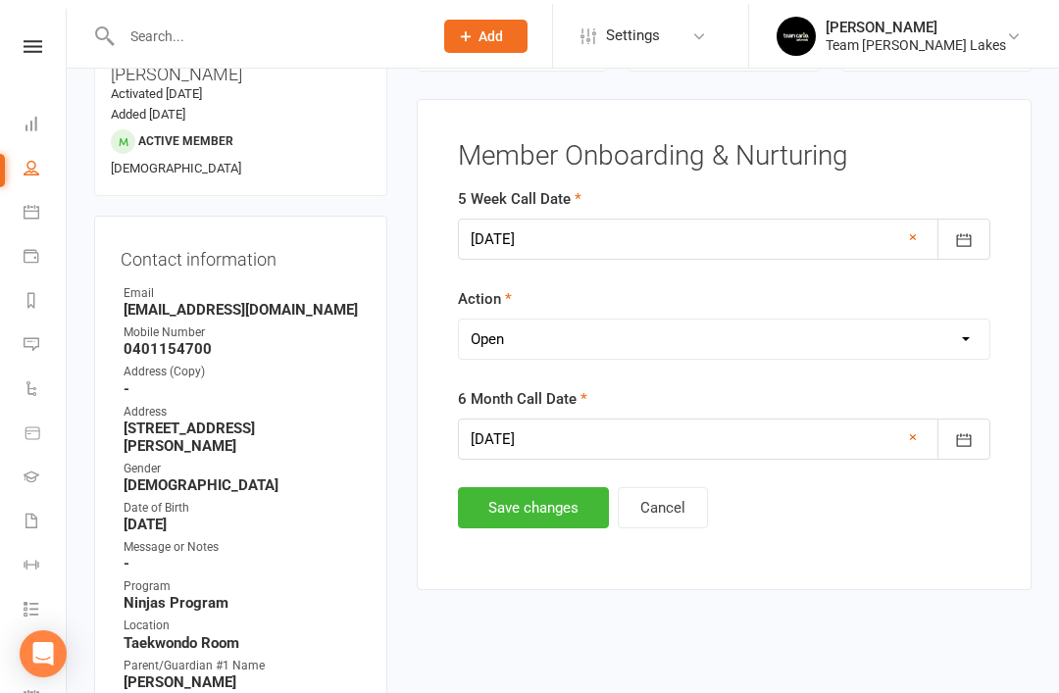
scroll to position [190, 0]
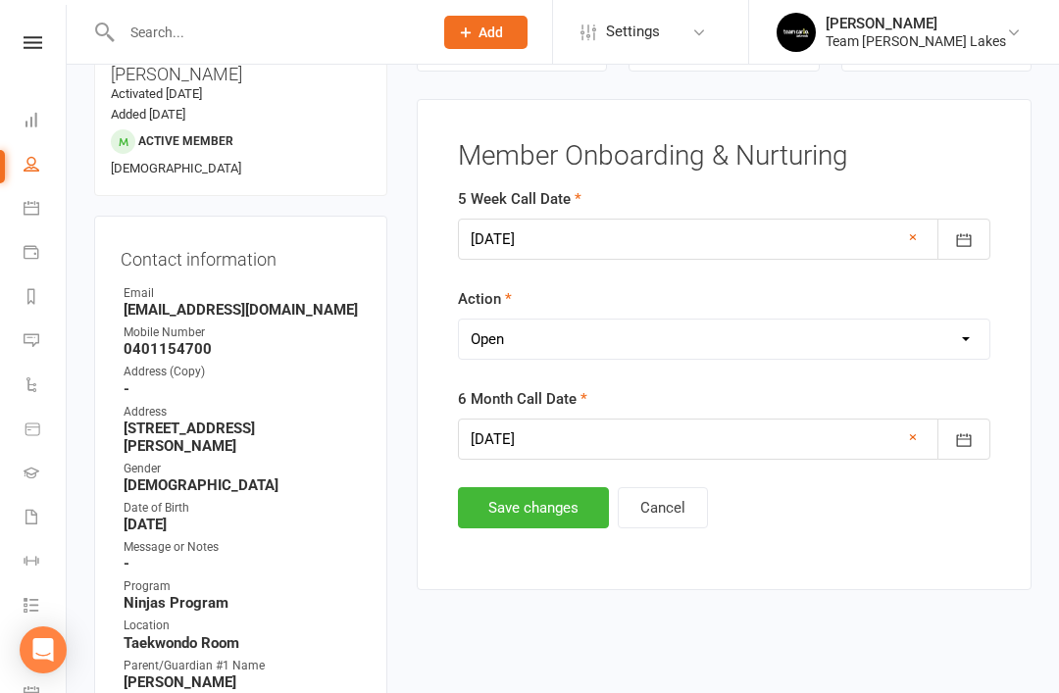
click at [683, 343] on select "Select Open Completed" at bounding box center [724, 339] width 530 height 39
select select "Completed"
click at [517, 504] on button "Save changes" at bounding box center [533, 507] width 151 height 41
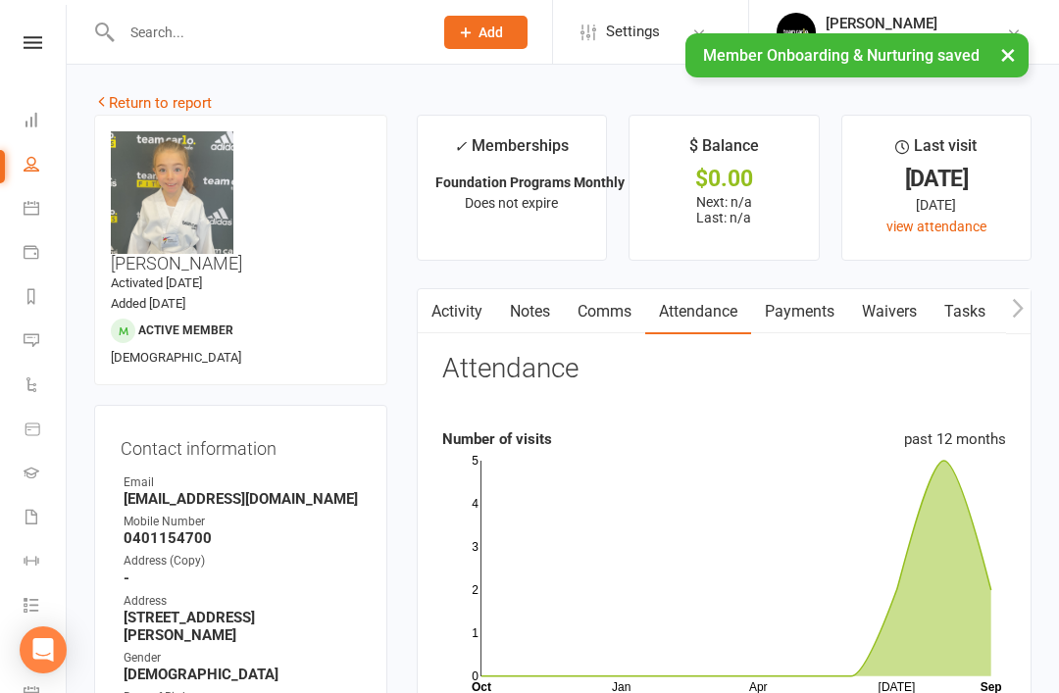
scroll to position [0, 0]
click at [144, 104] on link "Return to report" at bounding box center [153, 104] width 118 height 18
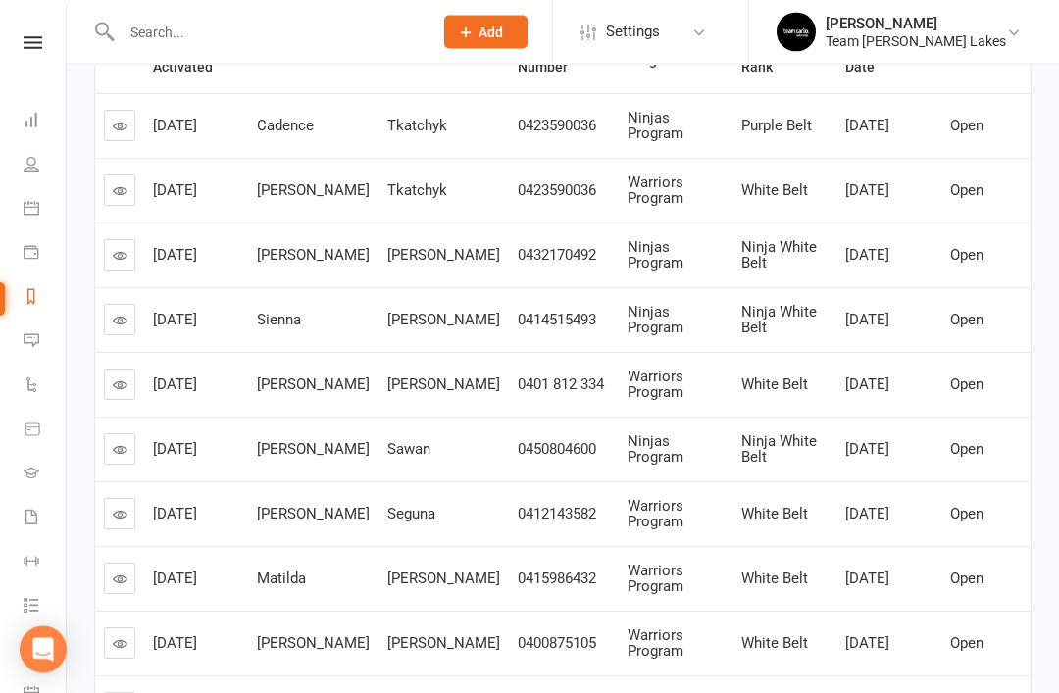
scroll to position [333, 0]
click at [122, 318] on icon at bounding box center [120, 320] width 15 height 15
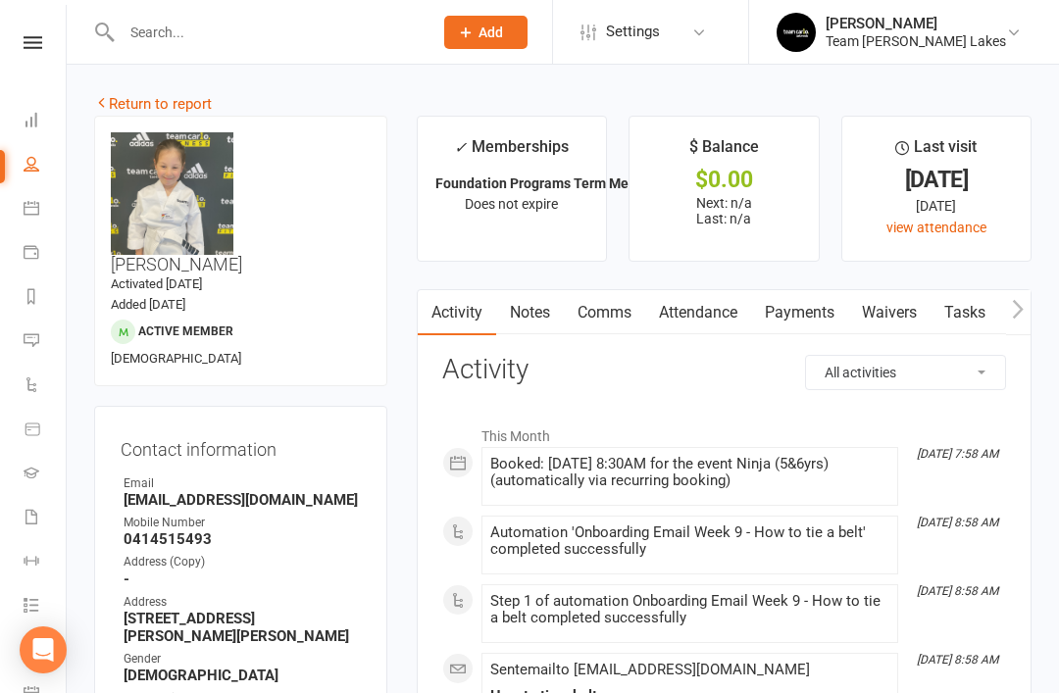
click at [724, 319] on link "Attendance" at bounding box center [698, 312] width 106 height 45
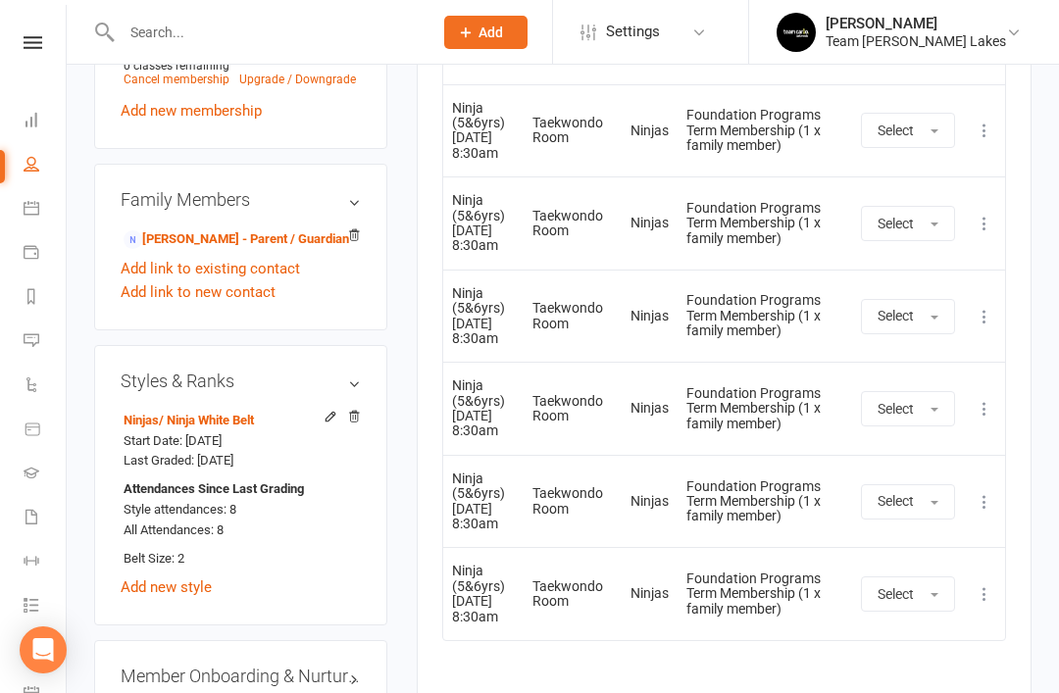
click at [0, 0] on link "edit" at bounding box center [0, 0] width 0 height 0
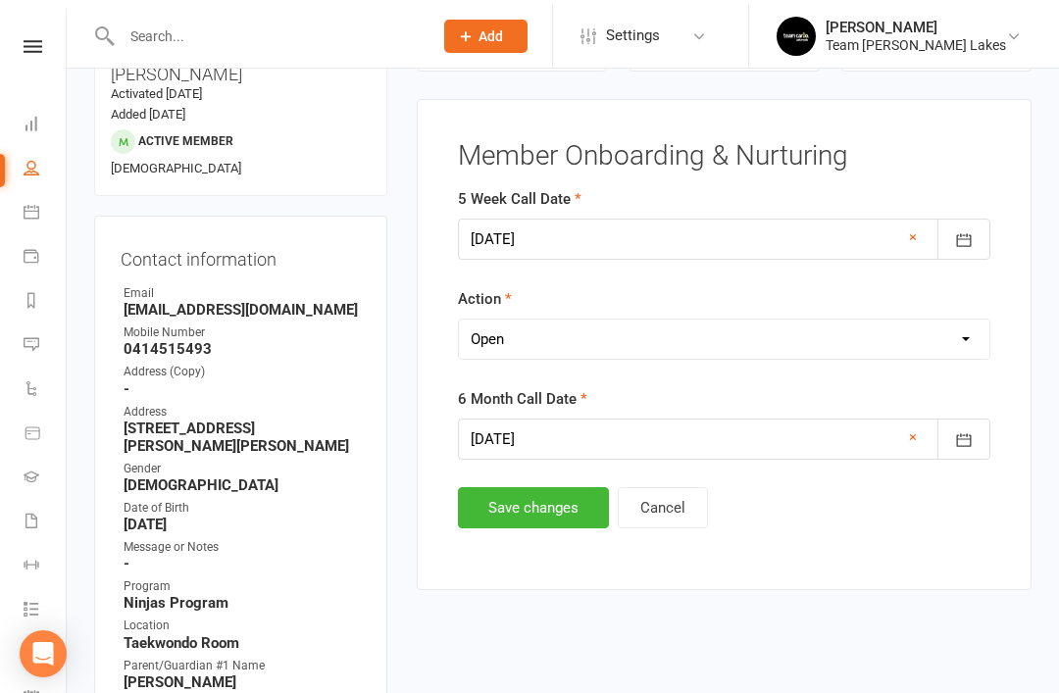
click at [708, 336] on select "Select Open Completed" at bounding box center [724, 335] width 530 height 39
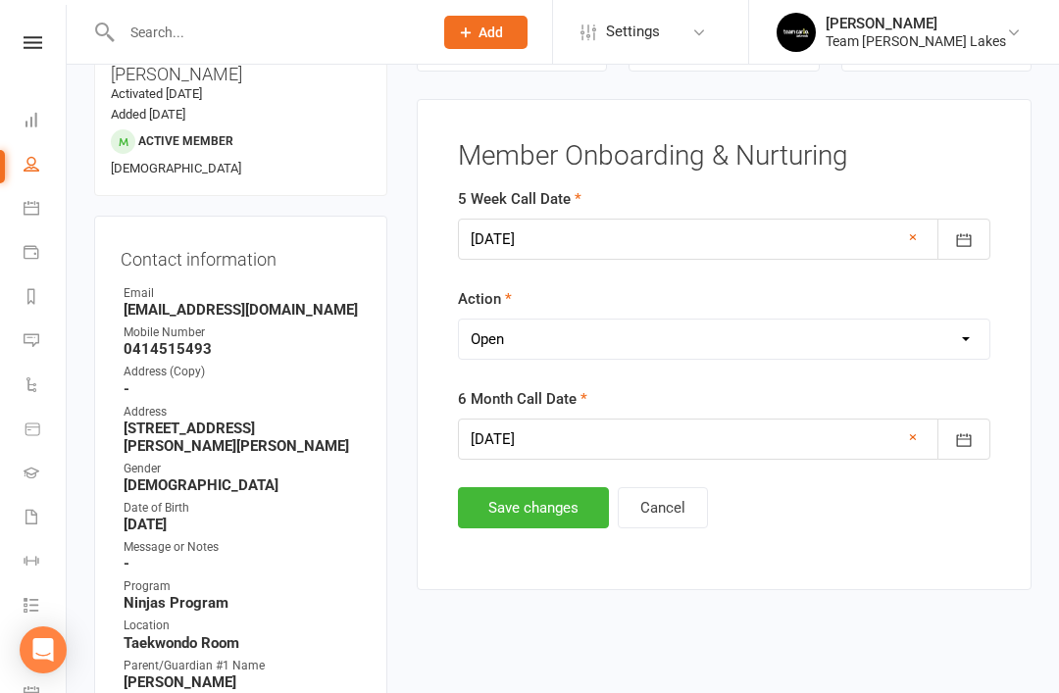
select select "Completed"
click at [519, 517] on button "Save changes" at bounding box center [533, 507] width 151 height 41
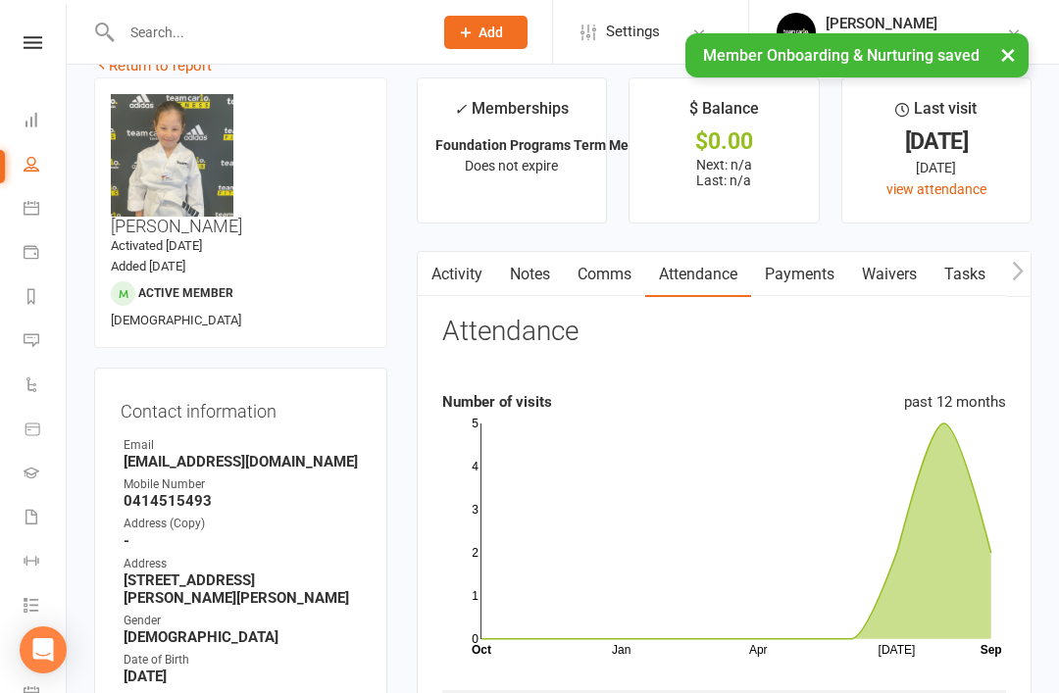
scroll to position [0, 0]
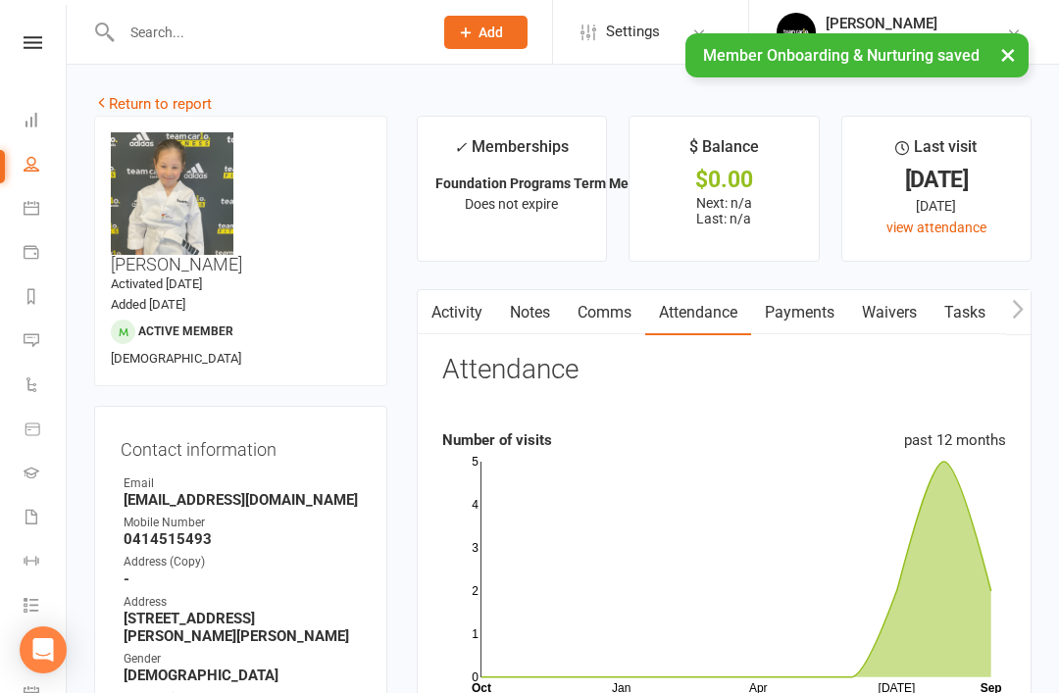
click at [140, 105] on link "Return to report" at bounding box center [153, 104] width 118 height 18
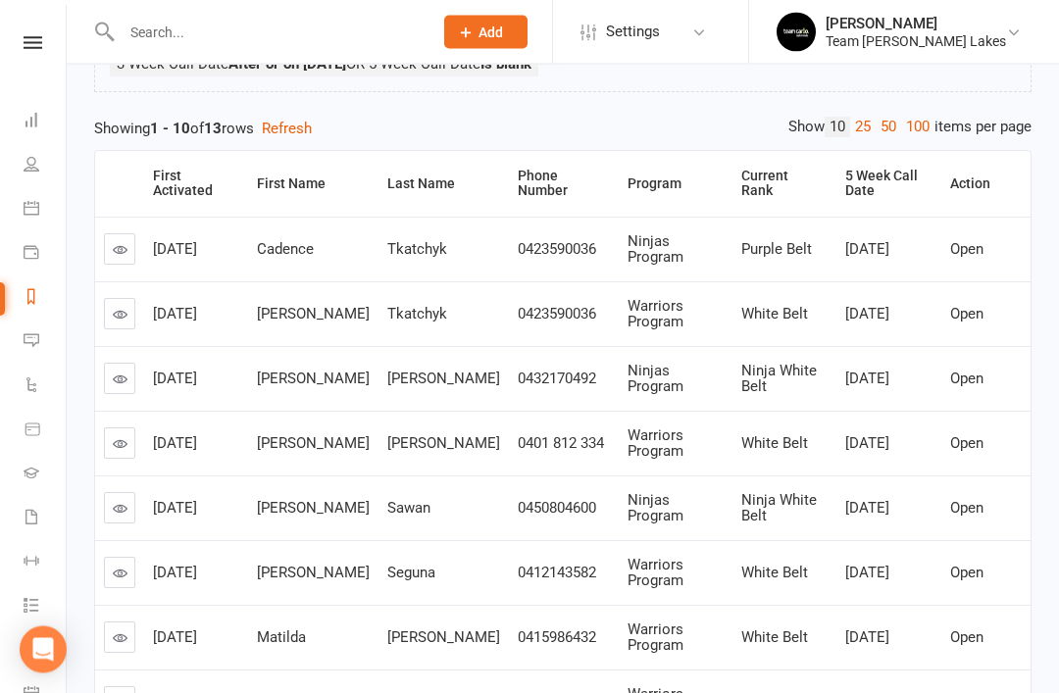
scroll to position [218, 0]
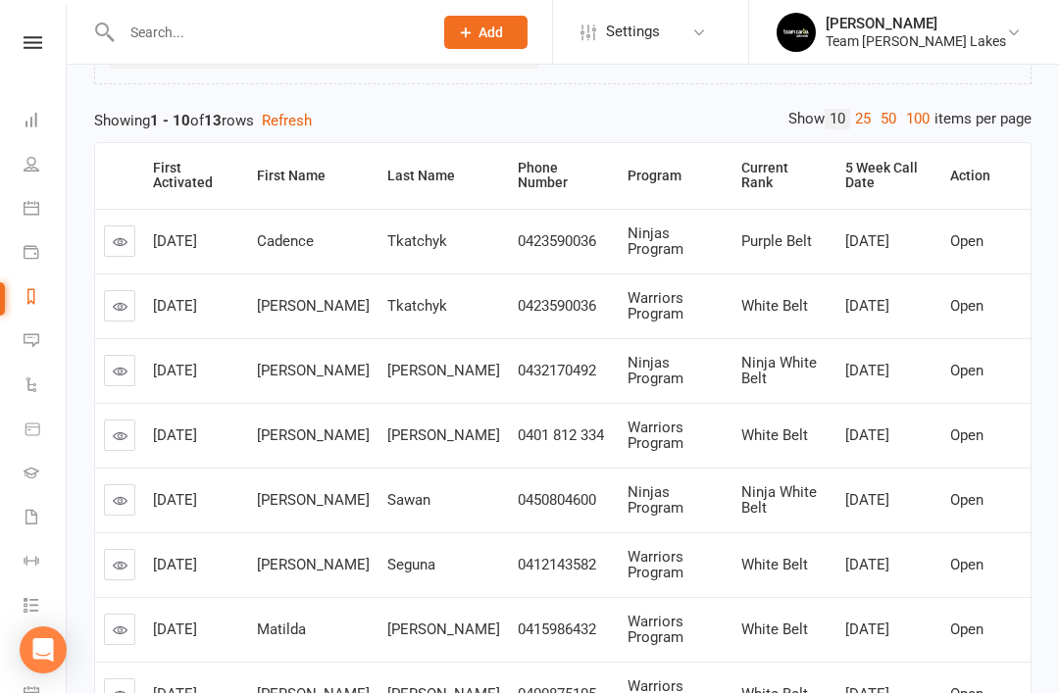
click at [123, 431] on icon at bounding box center [120, 435] width 15 height 15
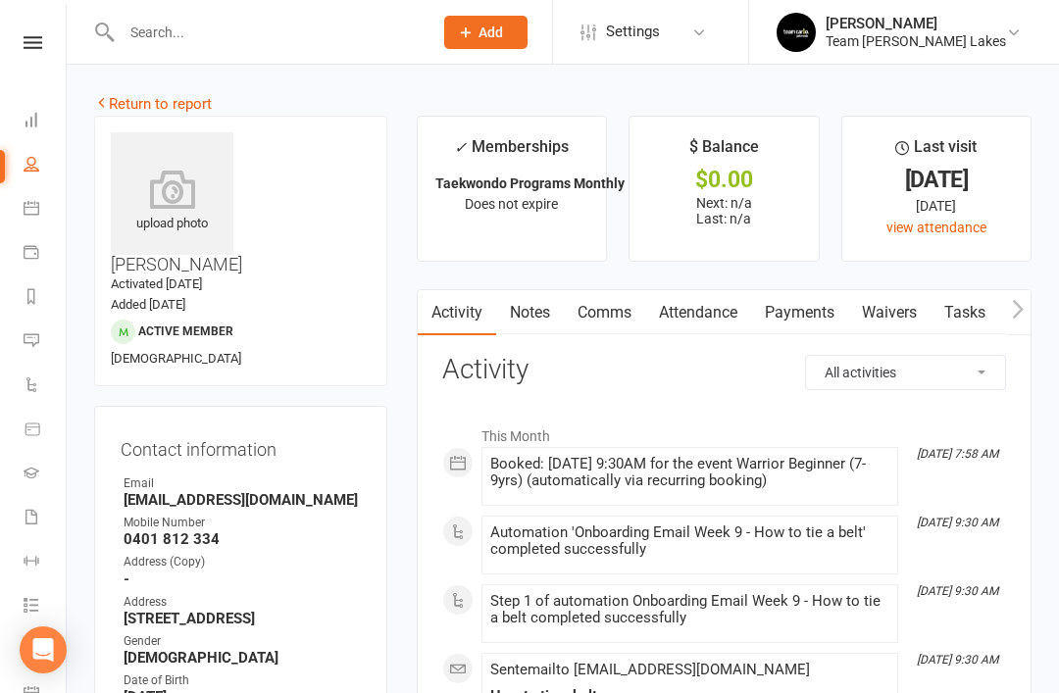
click at [798, 310] on link "Payments" at bounding box center [799, 312] width 97 height 45
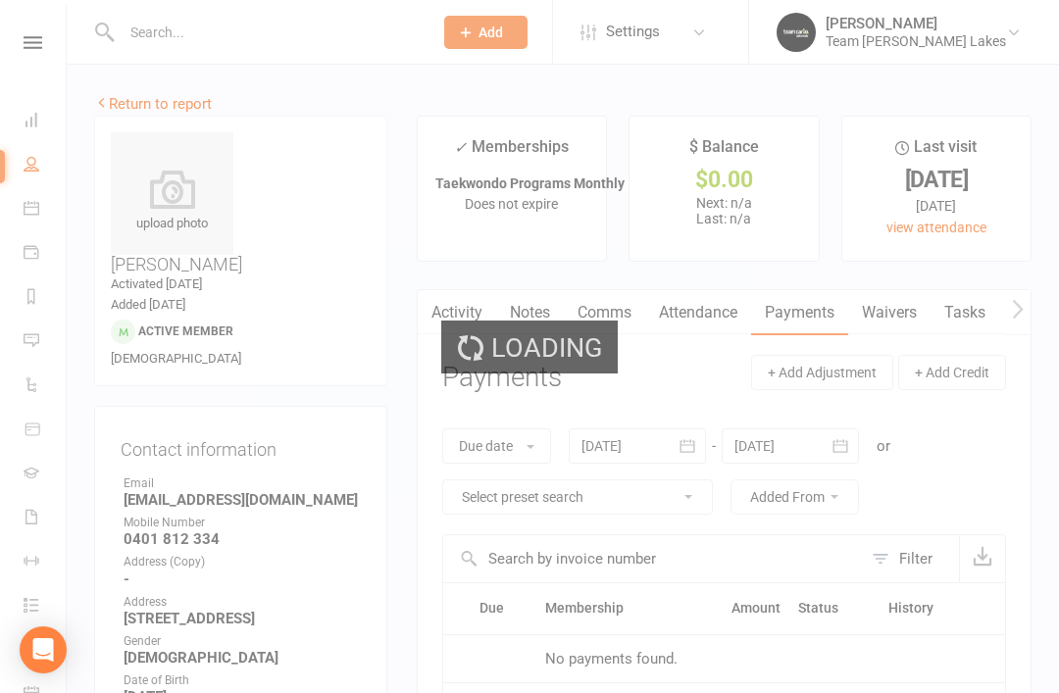
scroll to position [63, 0]
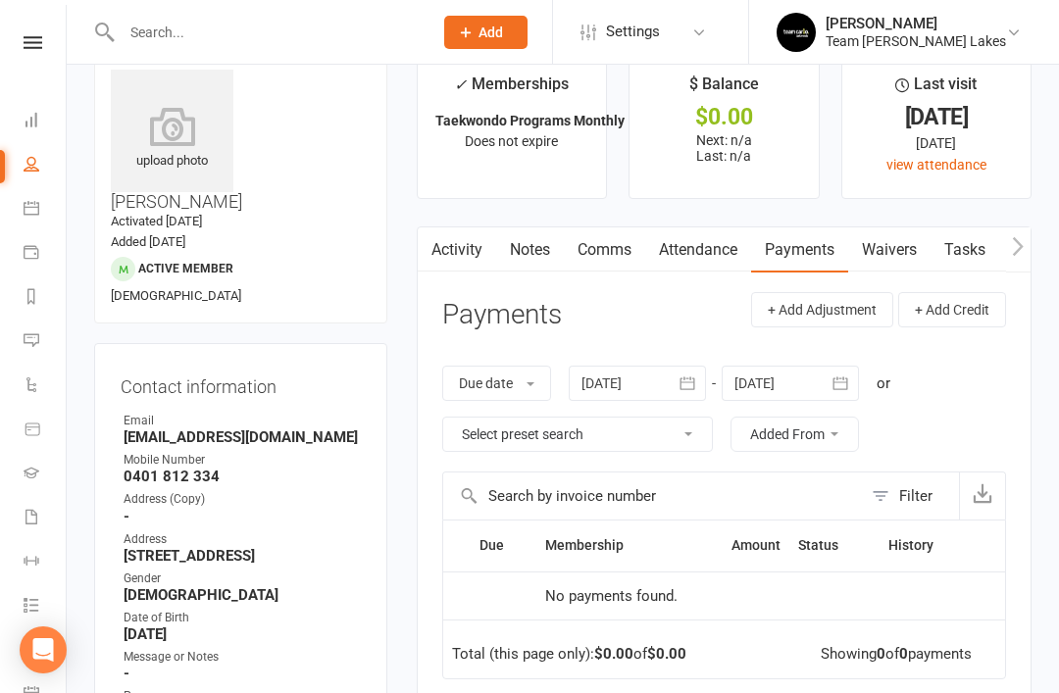
click at [708, 257] on link "Attendance" at bounding box center [698, 249] width 106 height 45
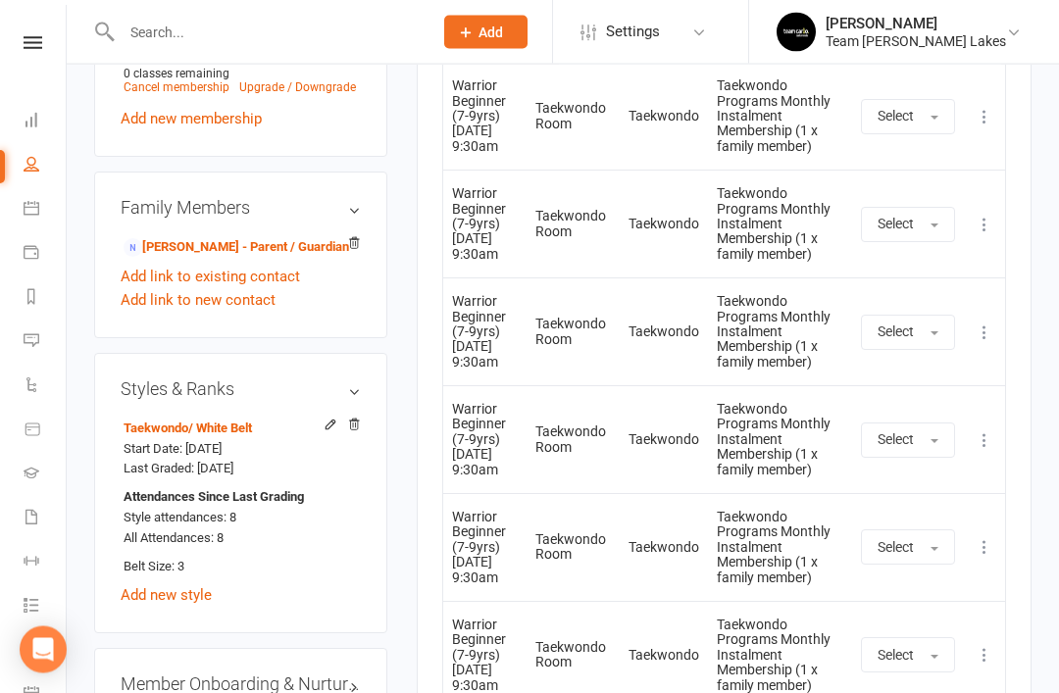
scroll to position [1448, 0]
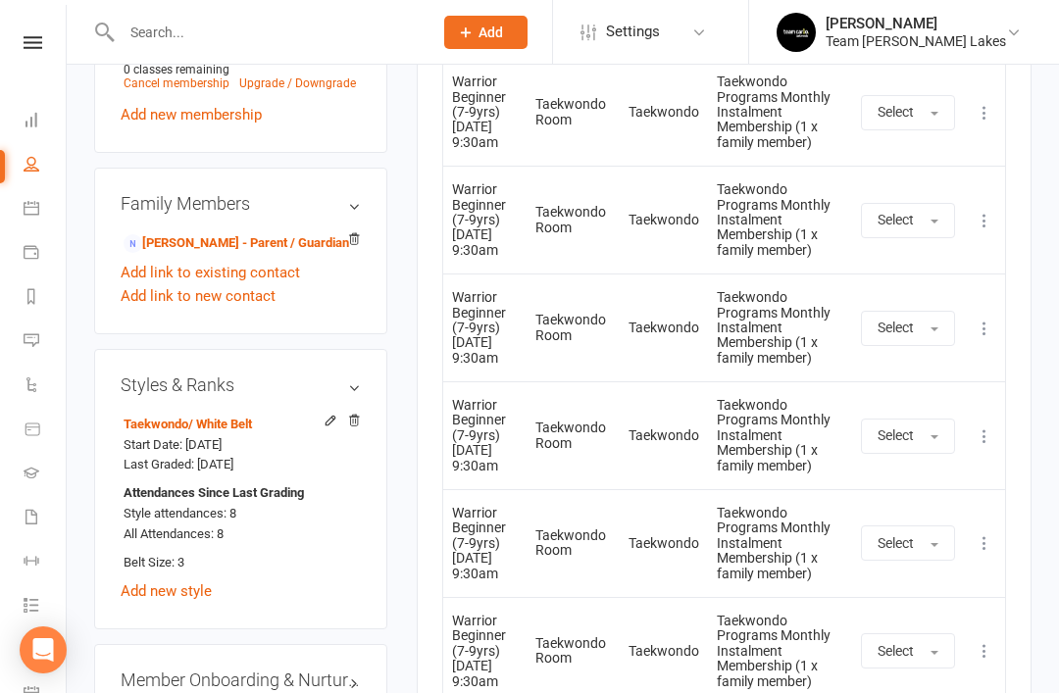
click at [0, 0] on link "edit" at bounding box center [0, 0] width 0 height 0
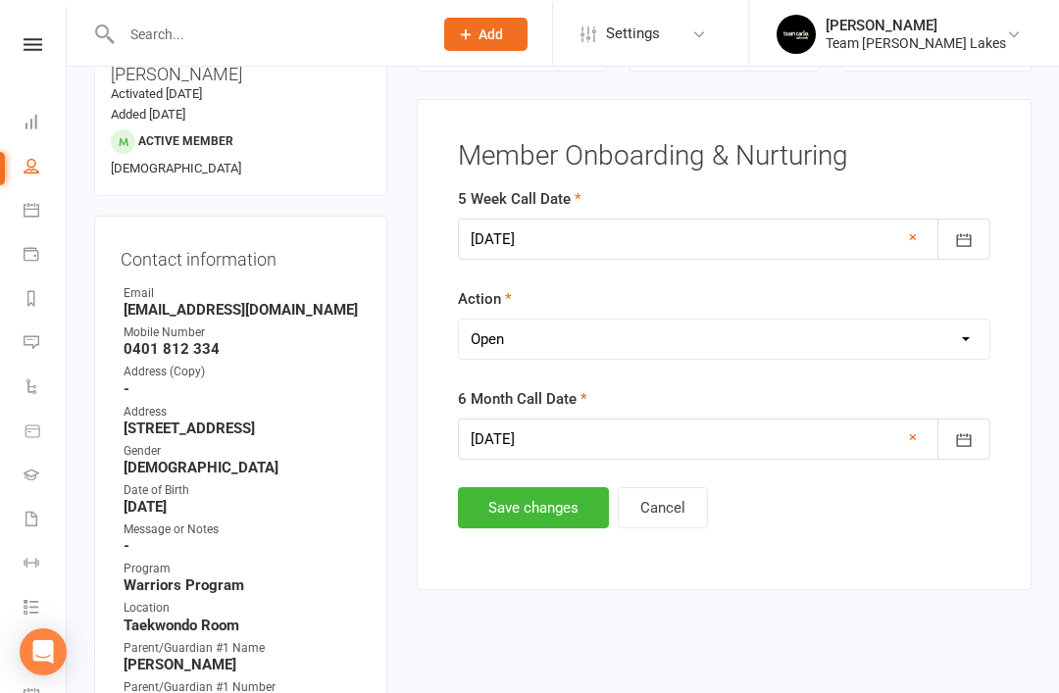
click at [632, 355] on select "Select Open Completed" at bounding box center [724, 337] width 530 height 39
select select "Completed"
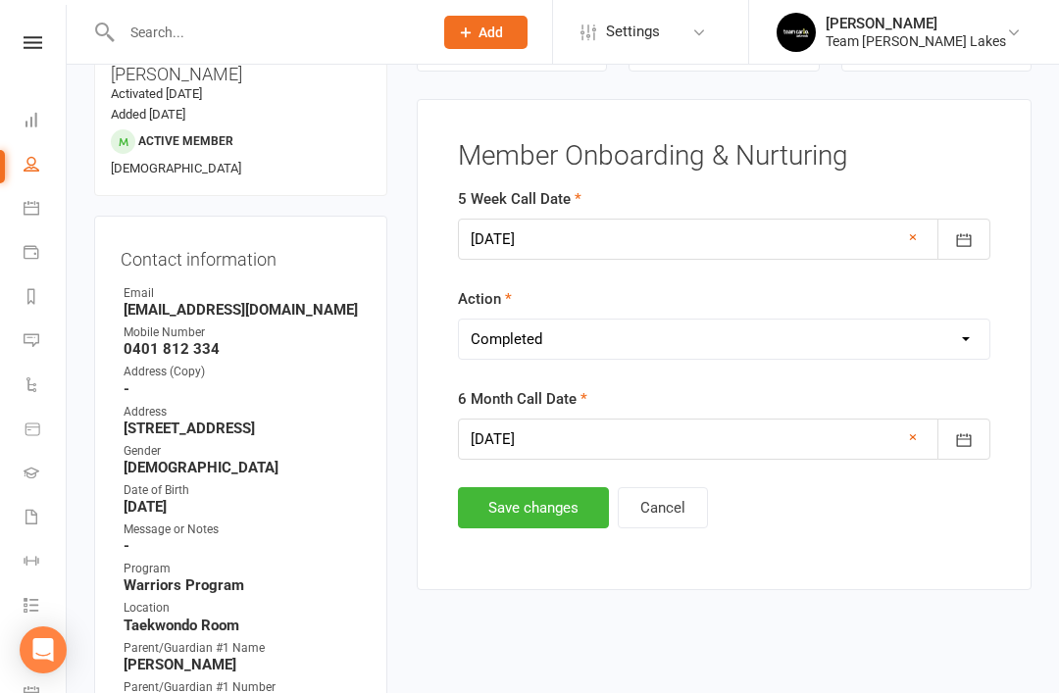
click at [530, 514] on button "Save changes" at bounding box center [533, 507] width 151 height 41
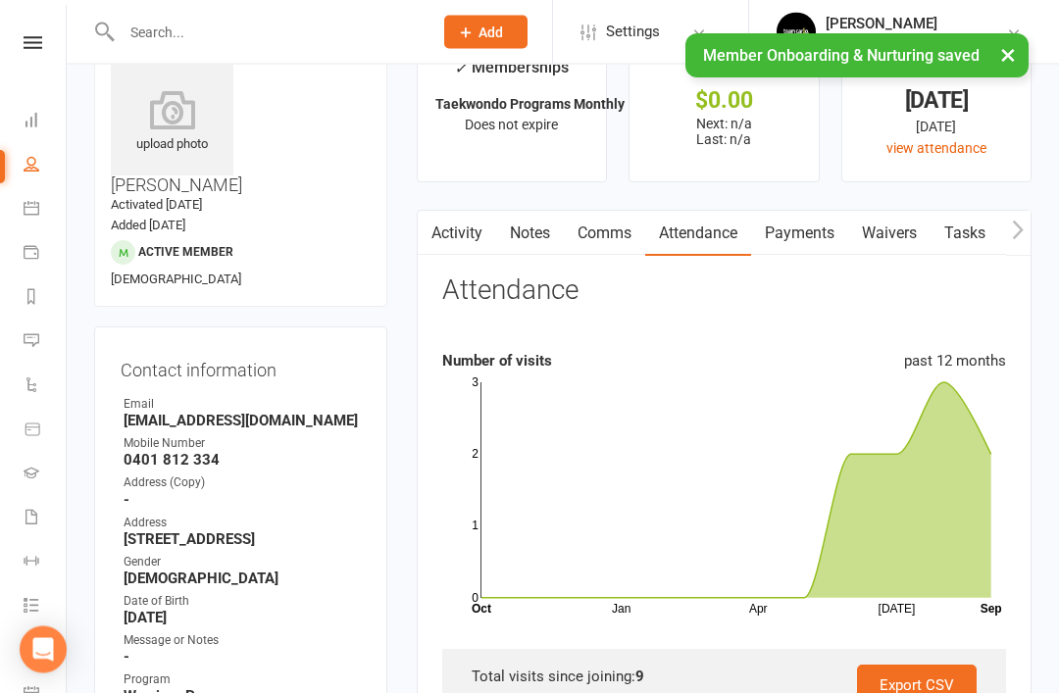
scroll to position [0, 0]
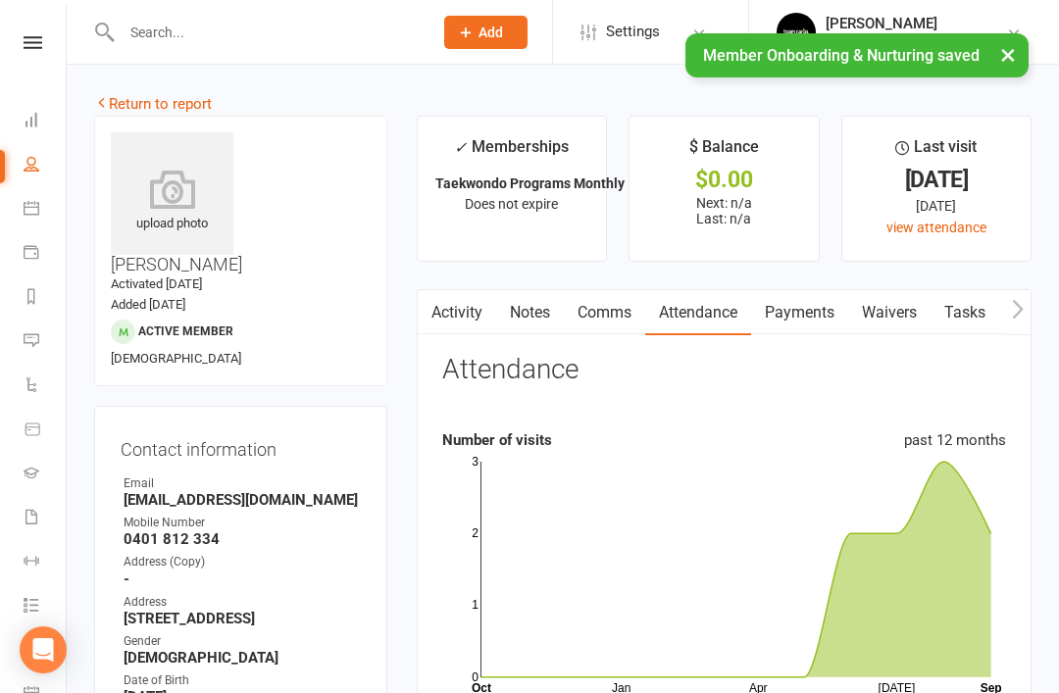
click at [128, 106] on link "Return to report" at bounding box center [153, 104] width 118 height 18
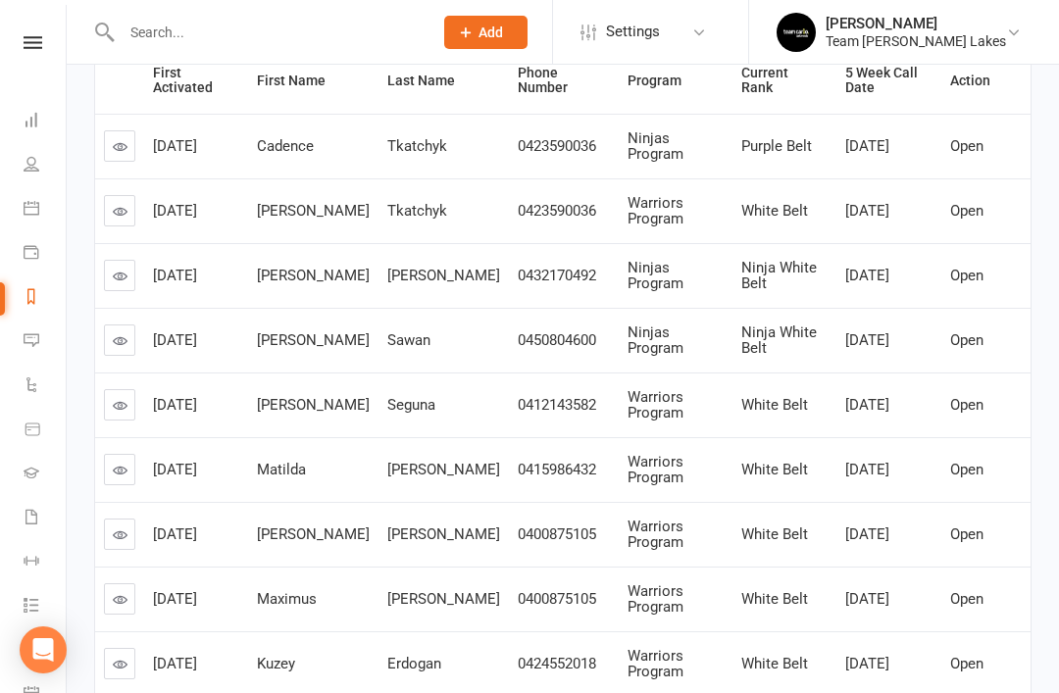
scroll to position [313, 0]
click at [129, 405] on link at bounding box center [119, 404] width 31 height 31
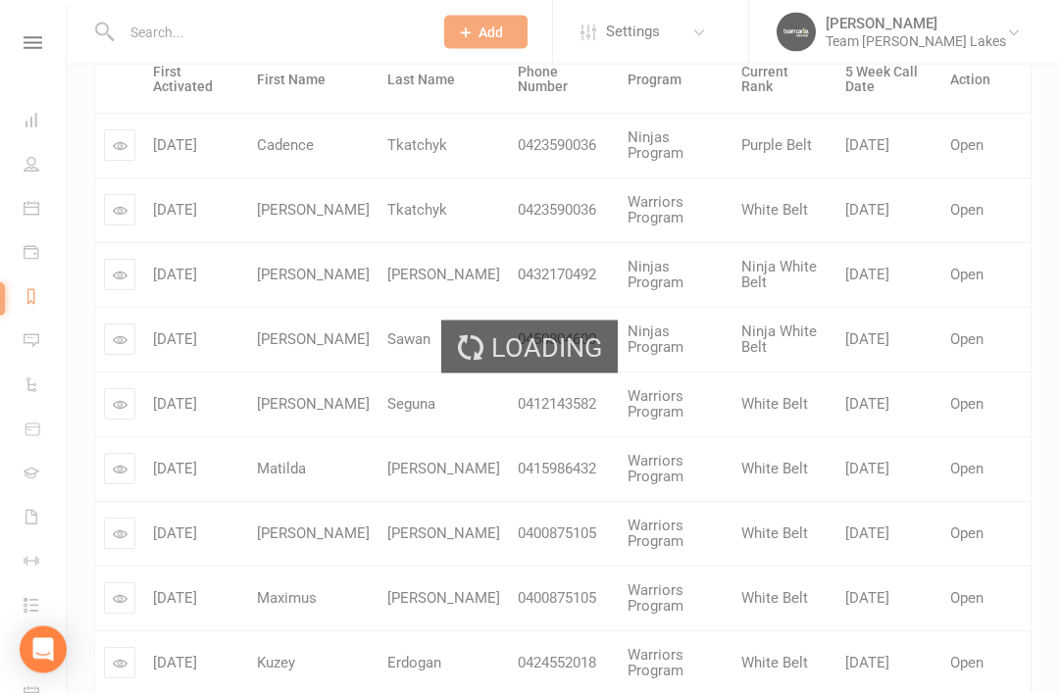
scroll to position [314, 0]
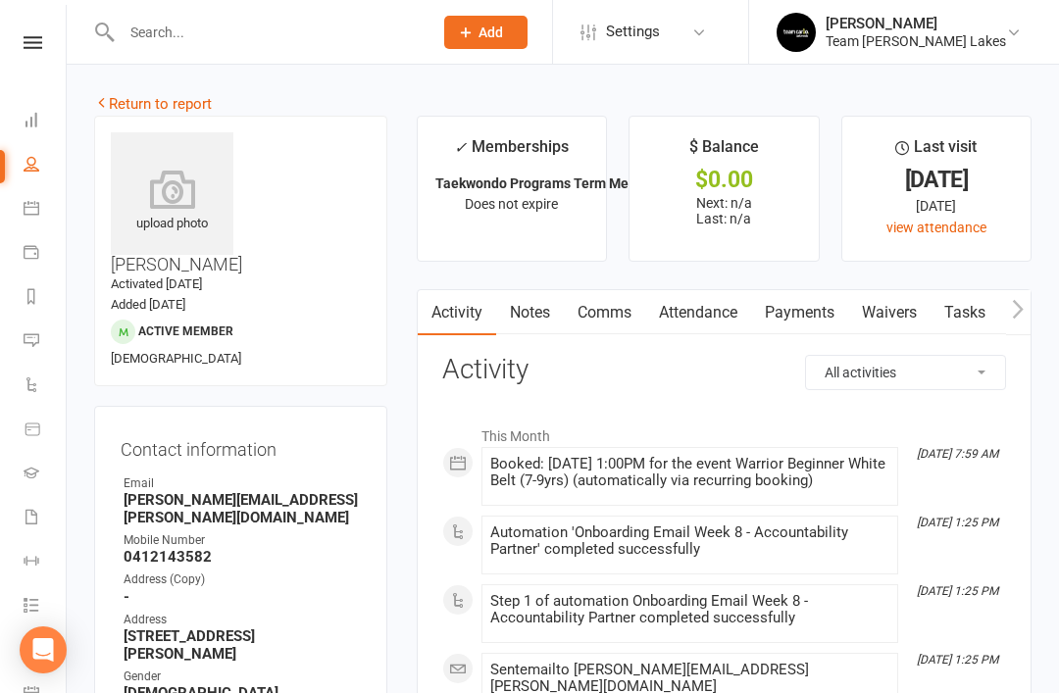
click at [714, 320] on link "Attendance" at bounding box center [698, 312] width 106 height 45
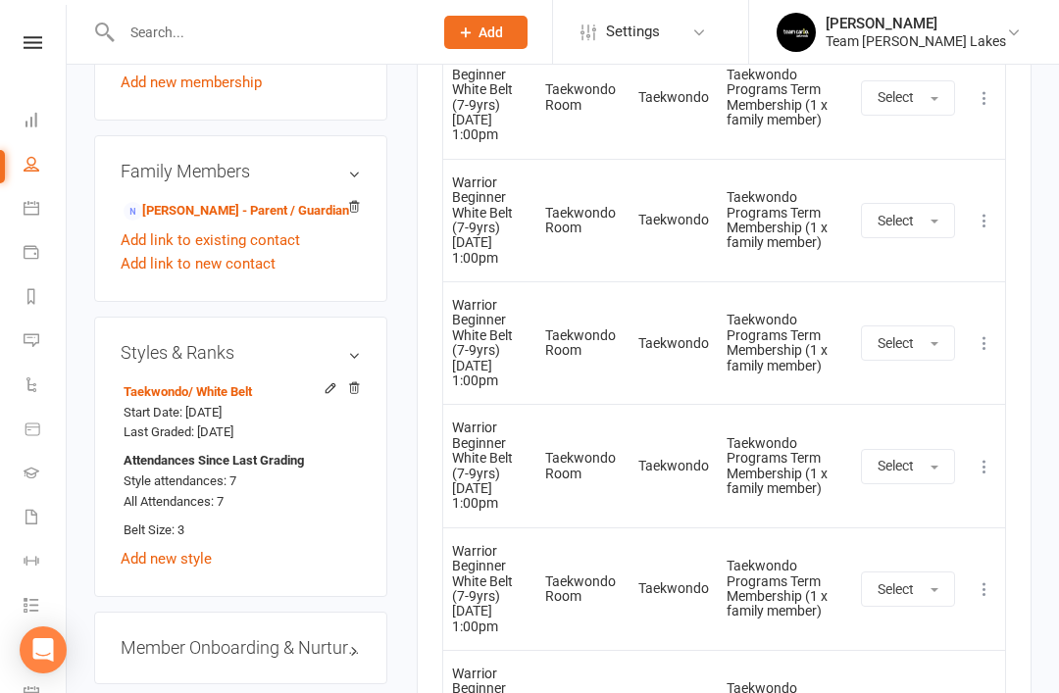
click at [0, 0] on link "edit" at bounding box center [0, 0] width 0 height 0
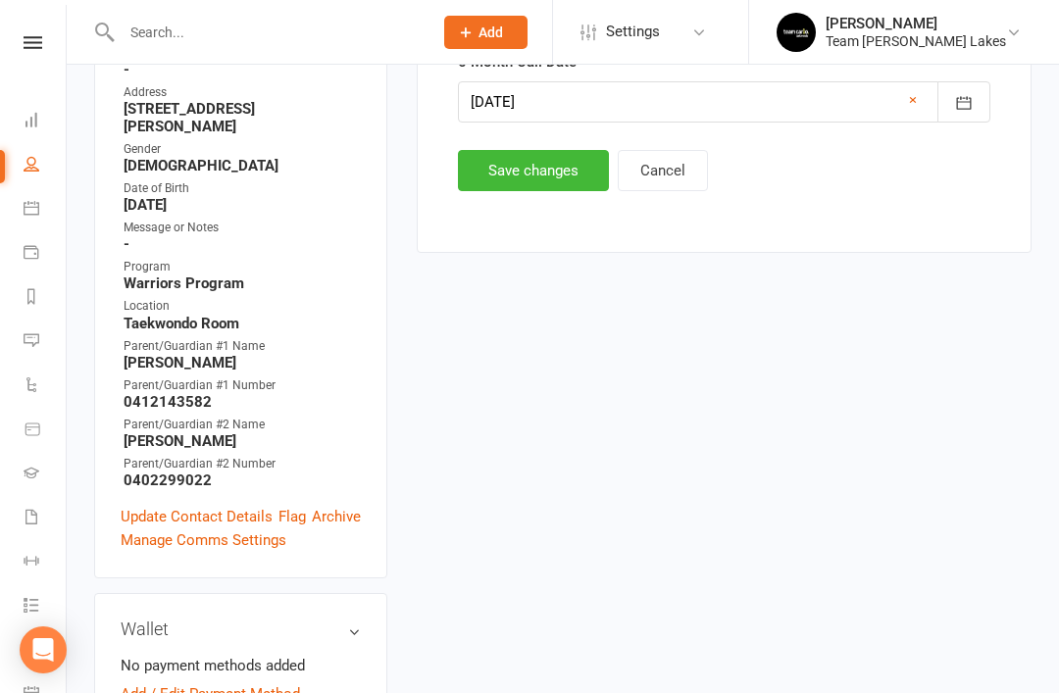
scroll to position [190, 0]
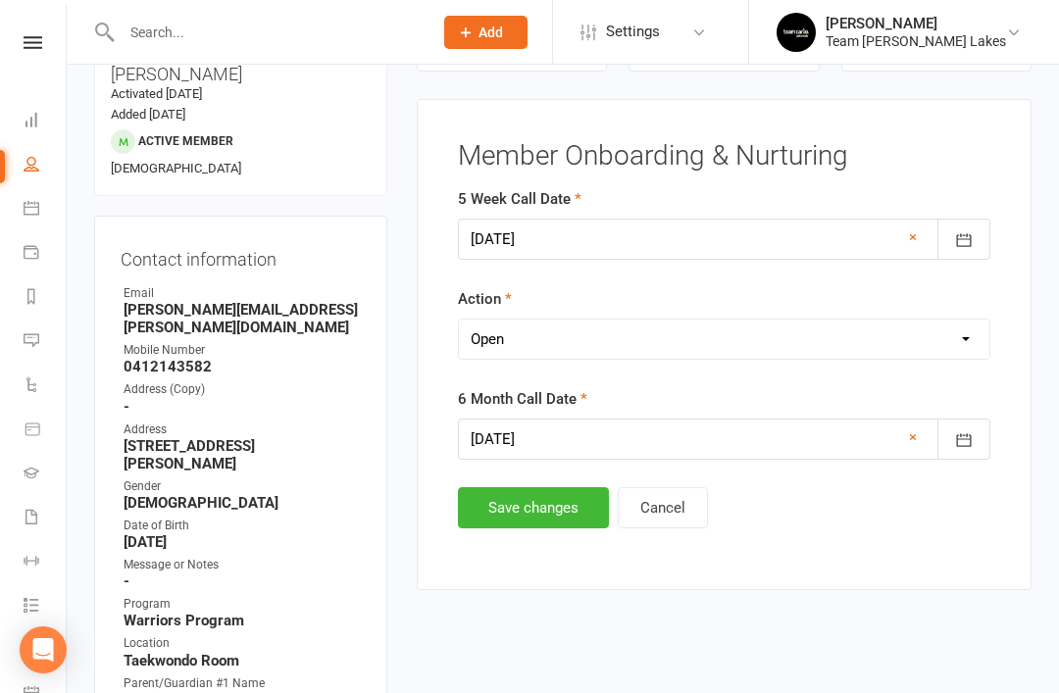
click at [655, 338] on select "Select Open Completed" at bounding box center [724, 339] width 530 height 39
select select "Completed"
click at [521, 512] on button "Save changes" at bounding box center [533, 507] width 151 height 41
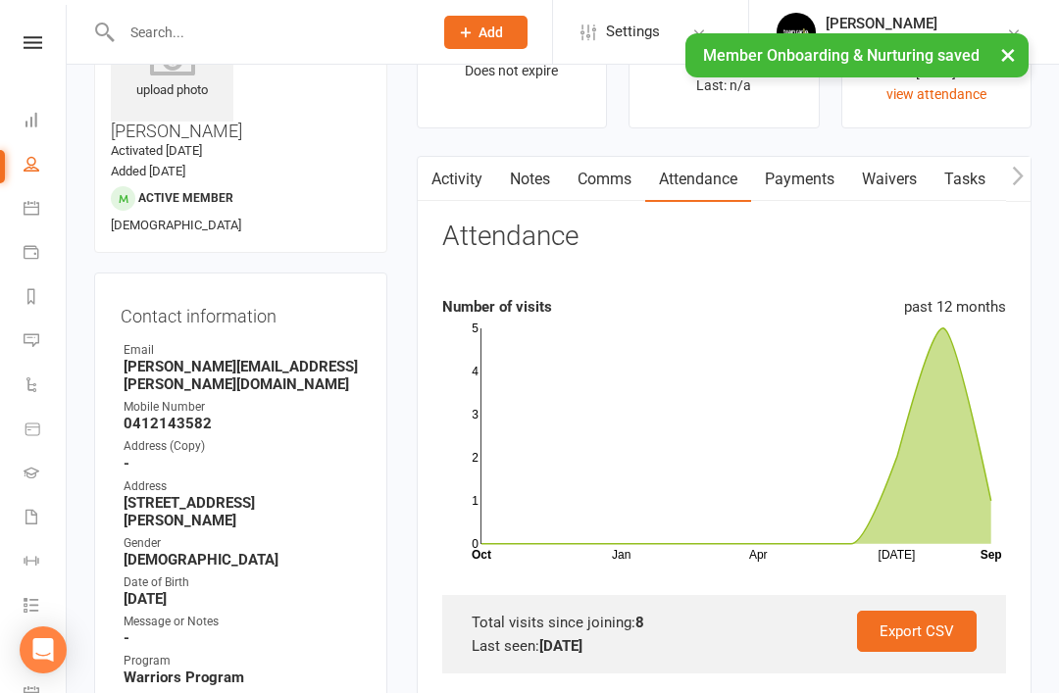
scroll to position [0, 0]
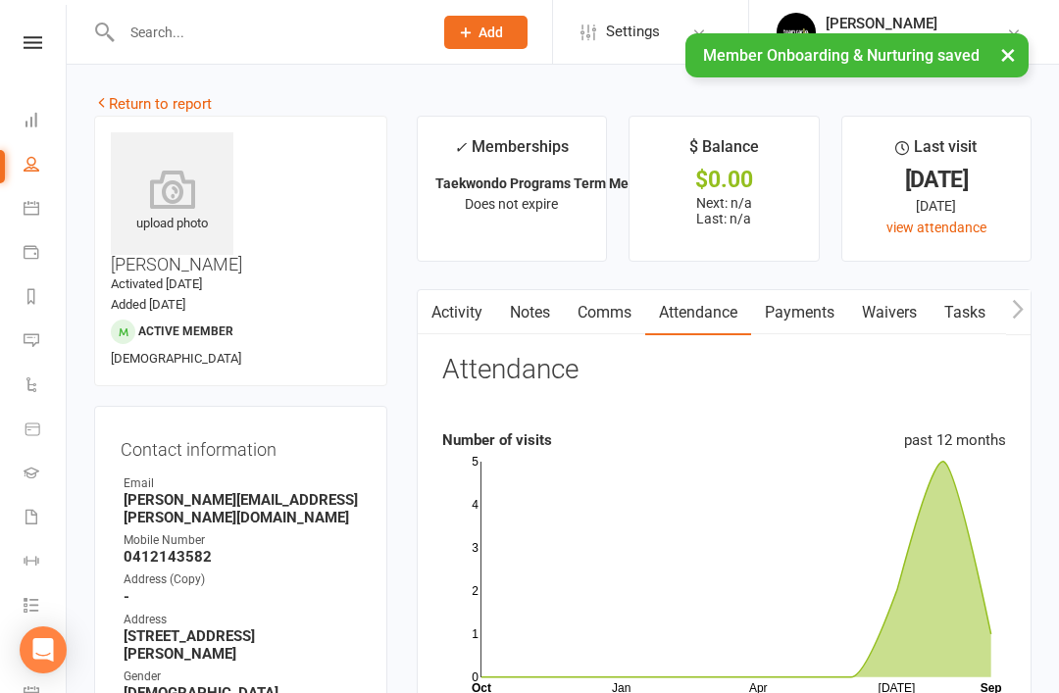
click at [138, 100] on link "Return to report" at bounding box center [153, 104] width 118 height 18
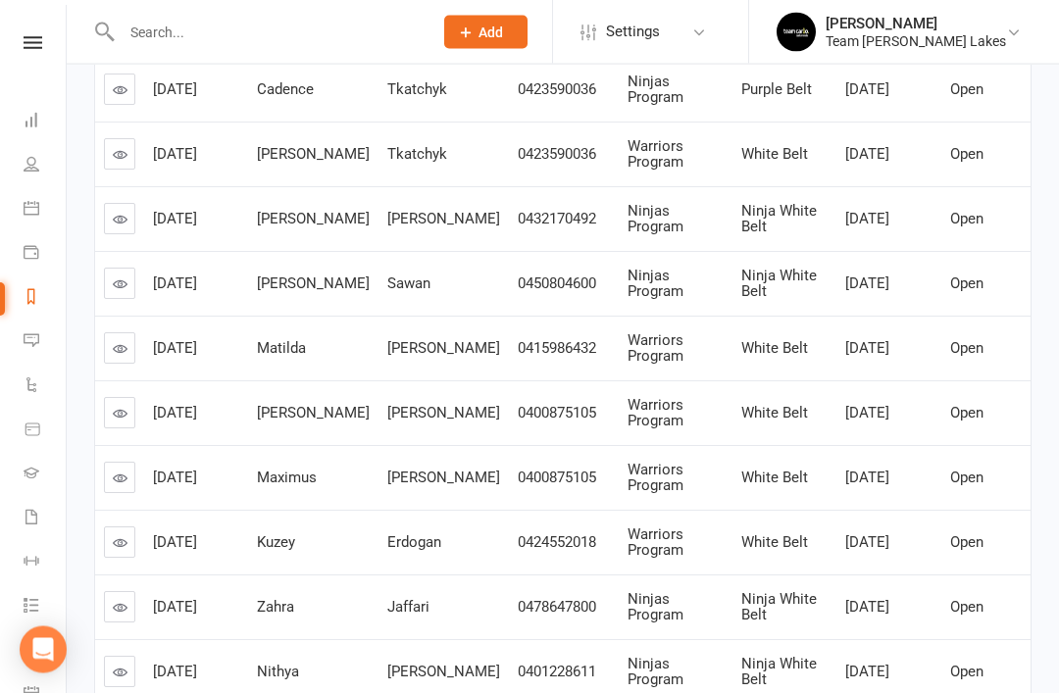
scroll to position [369, 0]
click at [128, 408] on link at bounding box center [119, 412] width 31 height 31
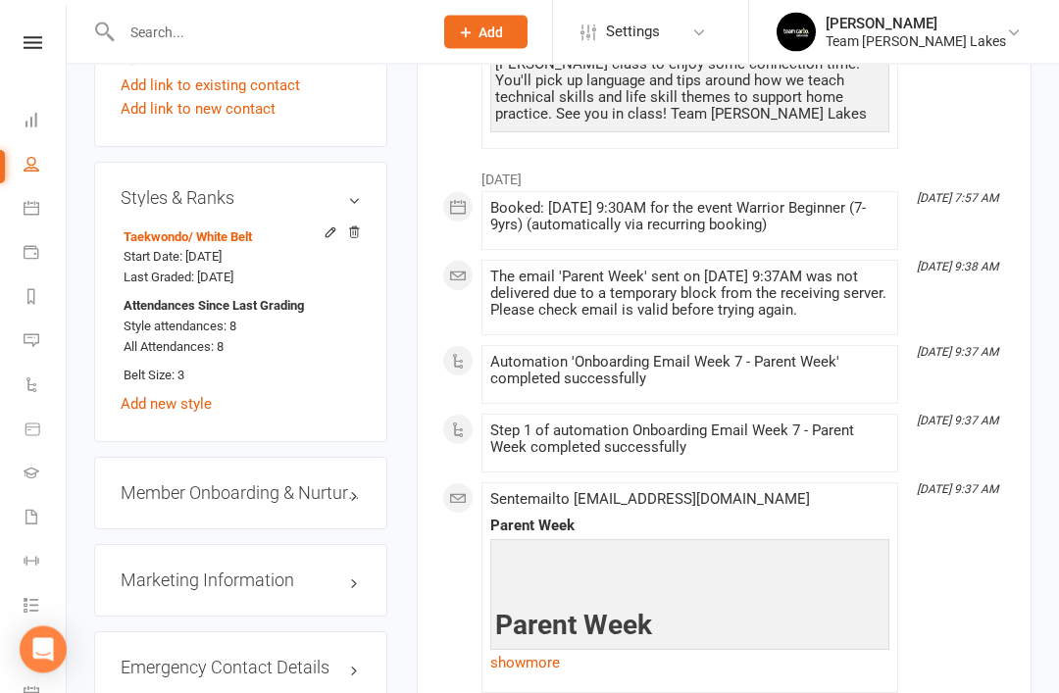
scroll to position [1705, 0]
click at [0, 0] on link "edit" at bounding box center [0, 0] width 0 height 0
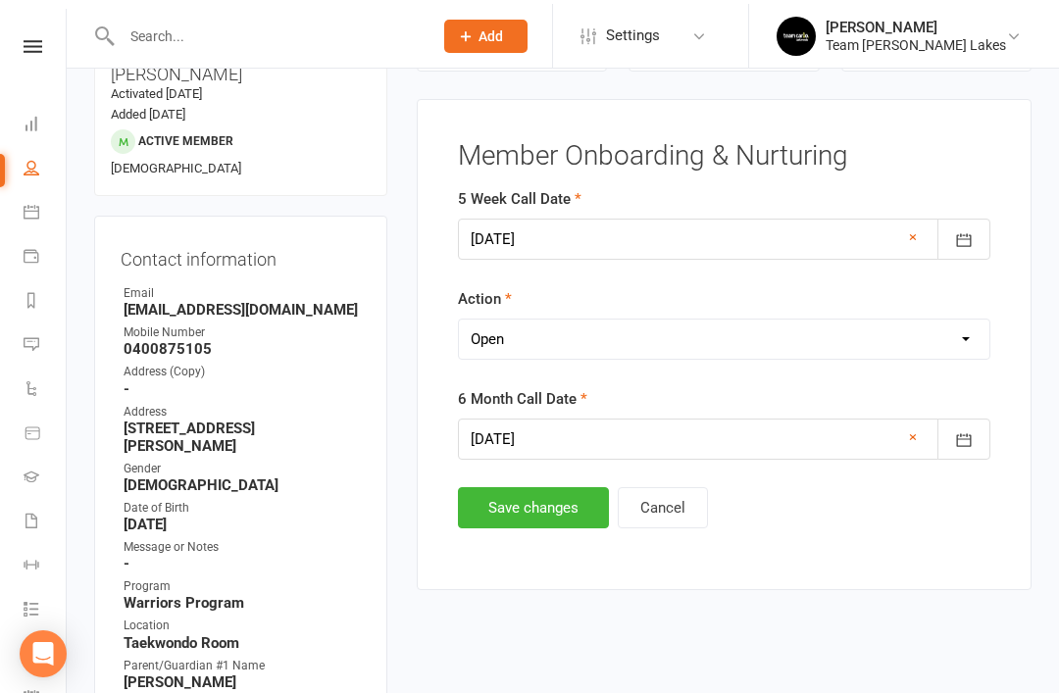
click at [753, 341] on select "Select Open Completed" at bounding box center [724, 335] width 530 height 39
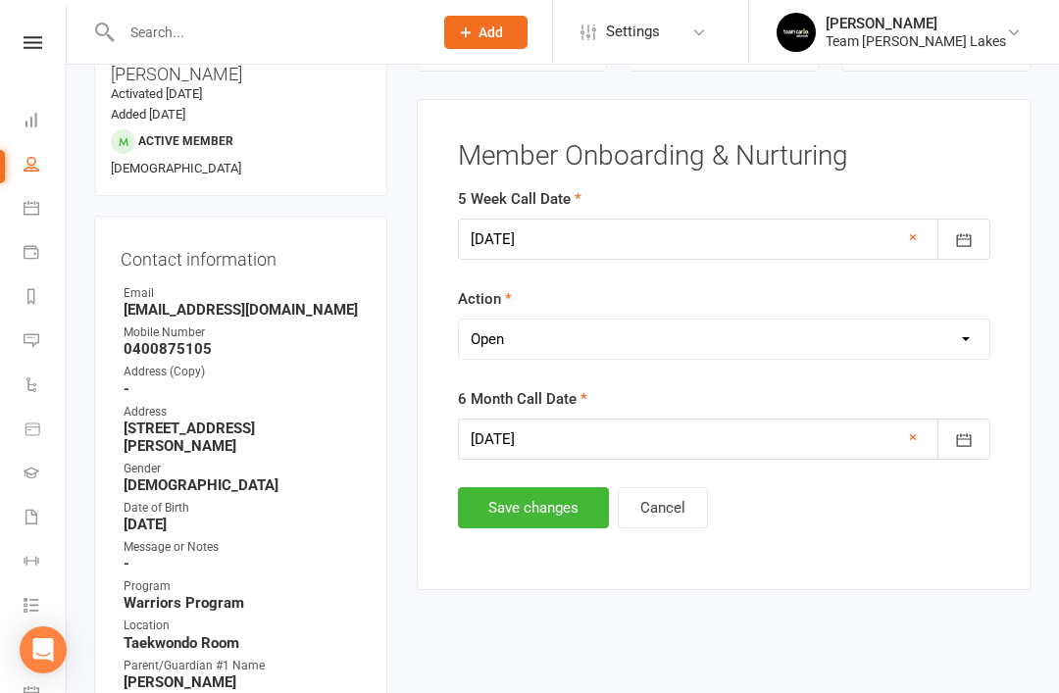
select select "Completed"
click at [538, 504] on button "Save changes" at bounding box center [533, 507] width 151 height 41
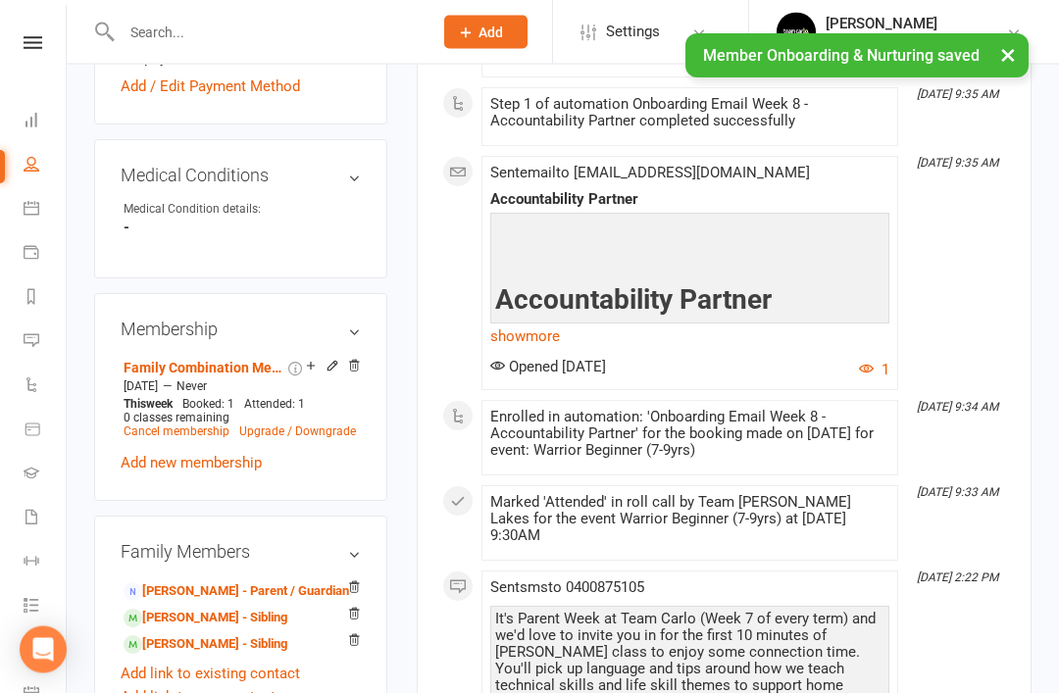
scroll to position [1117, 0]
click at [284, 608] on link "Maximus Papaloukas - Sibling" at bounding box center [205, 618] width 164 height 21
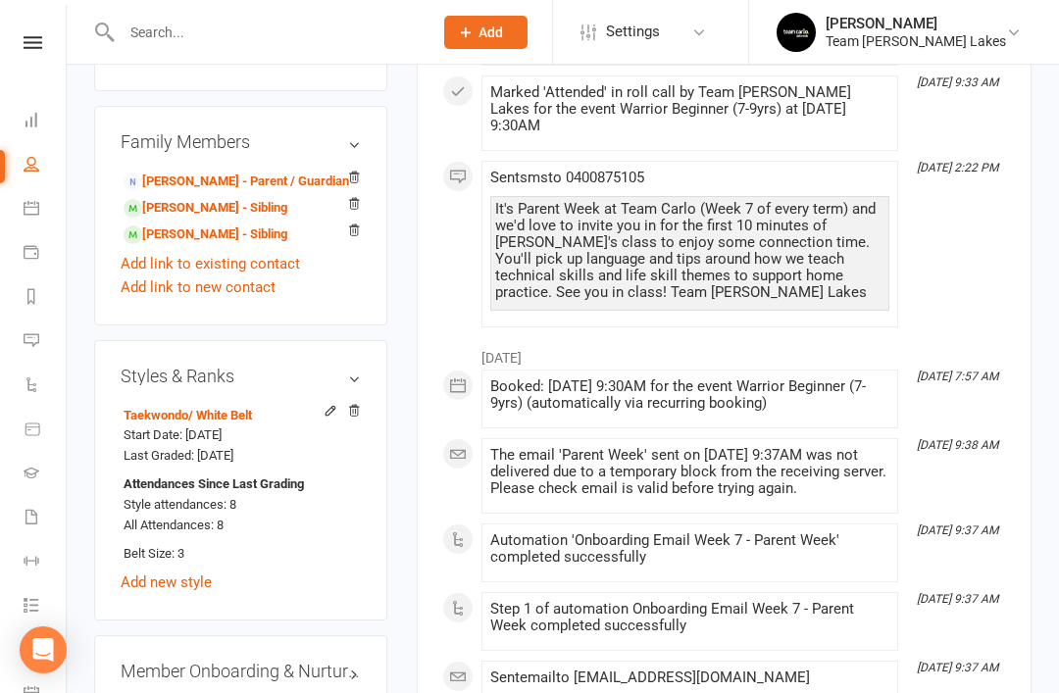
click at [0, 0] on link "edit" at bounding box center [0, 0] width 0 height 0
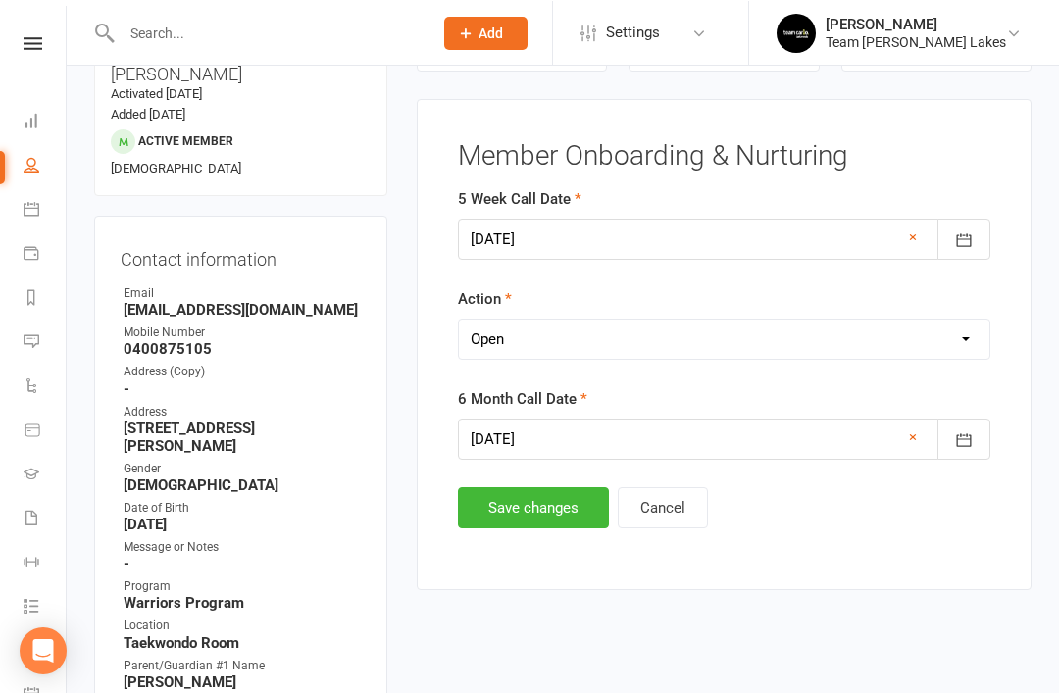
click at [719, 343] on select "Select Open Completed" at bounding box center [724, 338] width 530 height 39
select select "Completed"
click at [517, 517] on button "Save changes" at bounding box center [533, 507] width 151 height 41
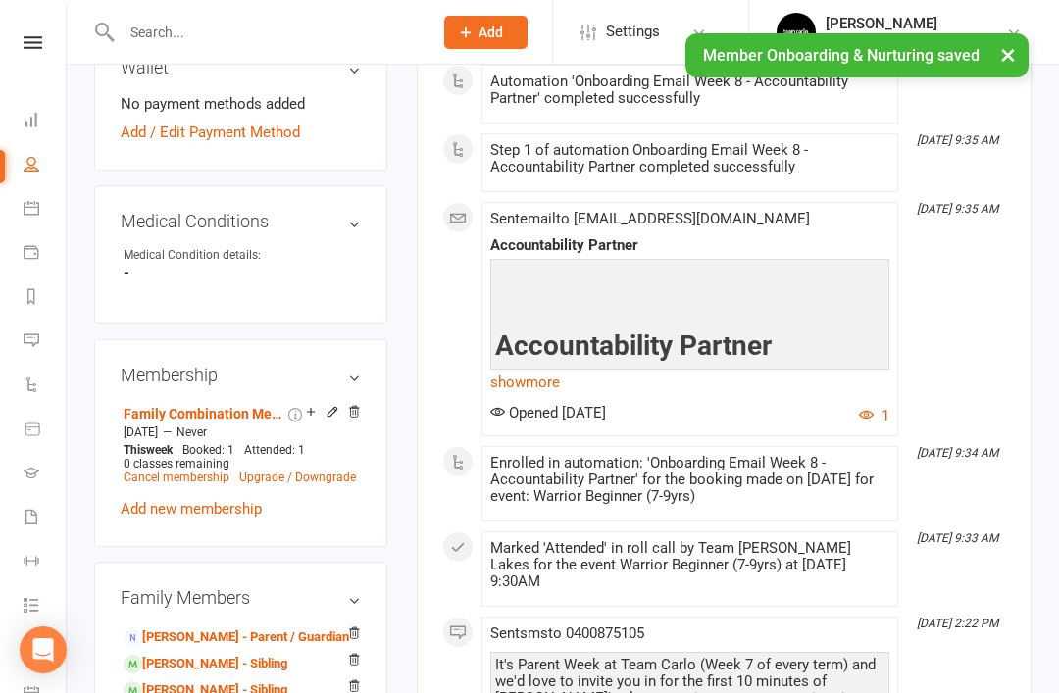
scroll to position [1073, 0]
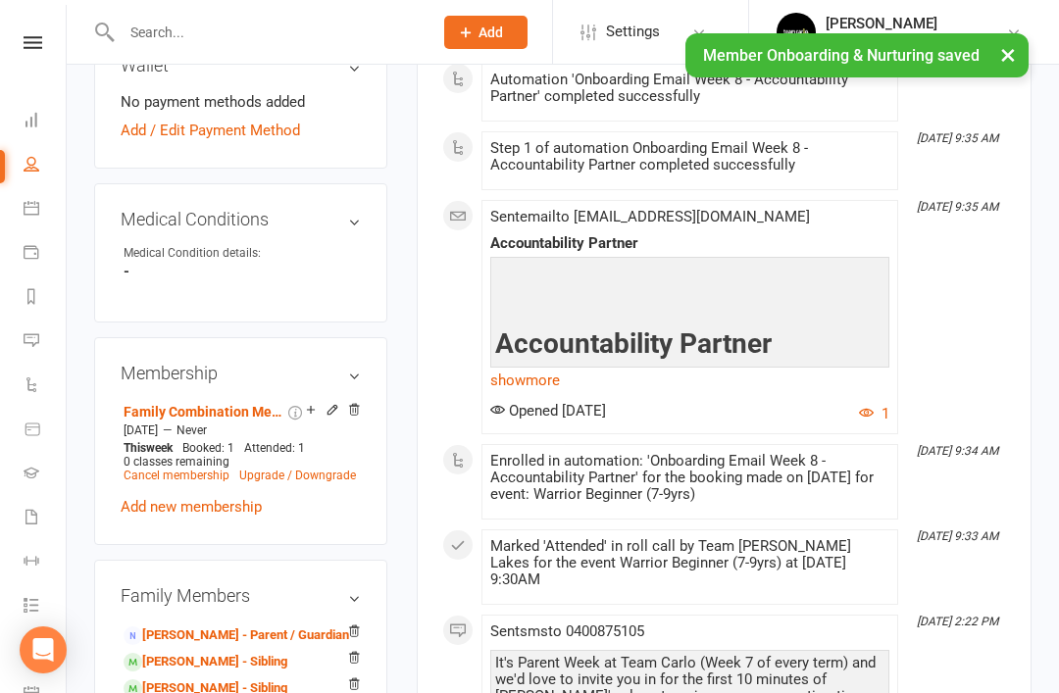
click at [226, 678] on link "Iris Papaloukas - Sibling" at bounding box center [205, 688] width 164 height 21
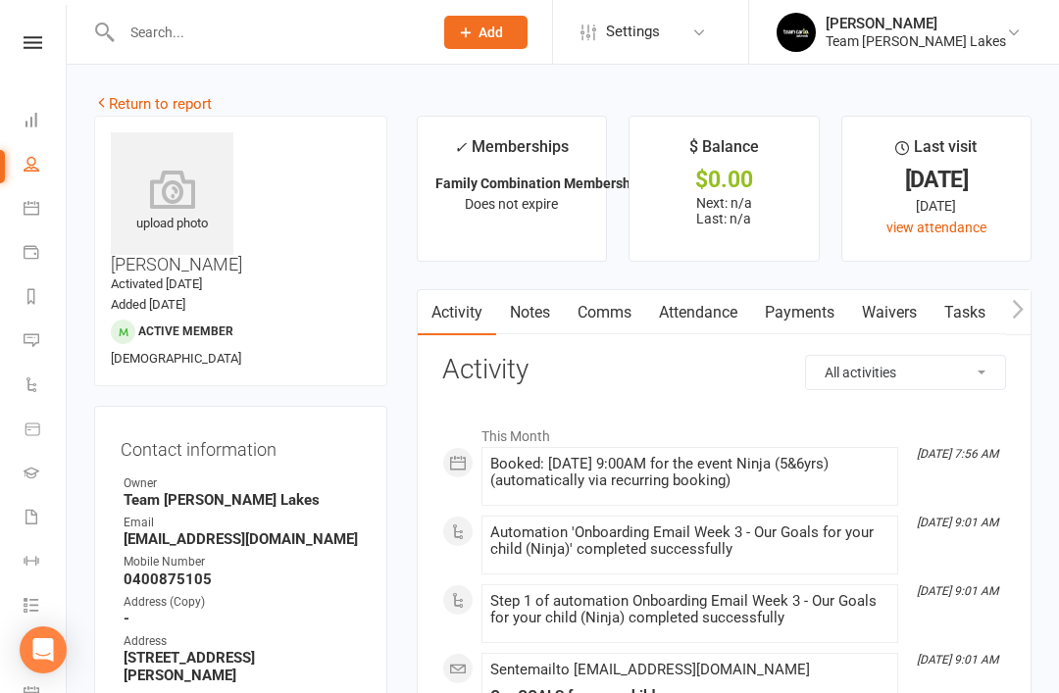
click at [722, 314] on link "Attendance" at bounding box center [698, 312] width 106 height 45
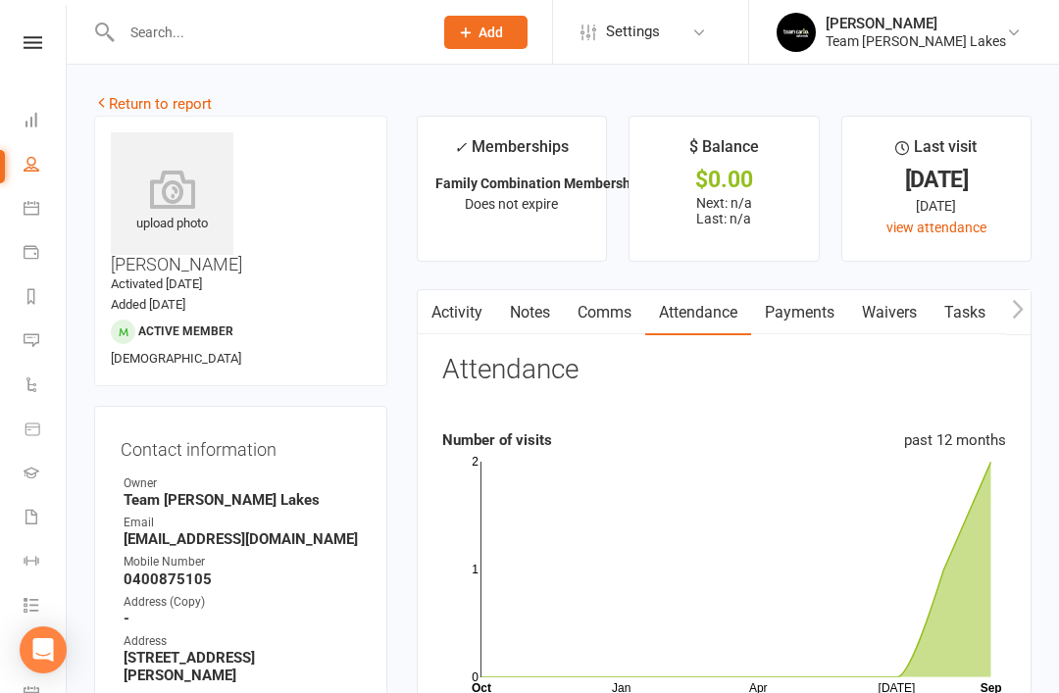
click at [133, 99] on link "Return to report" at bounding box center [153, 104] width 118 height 18
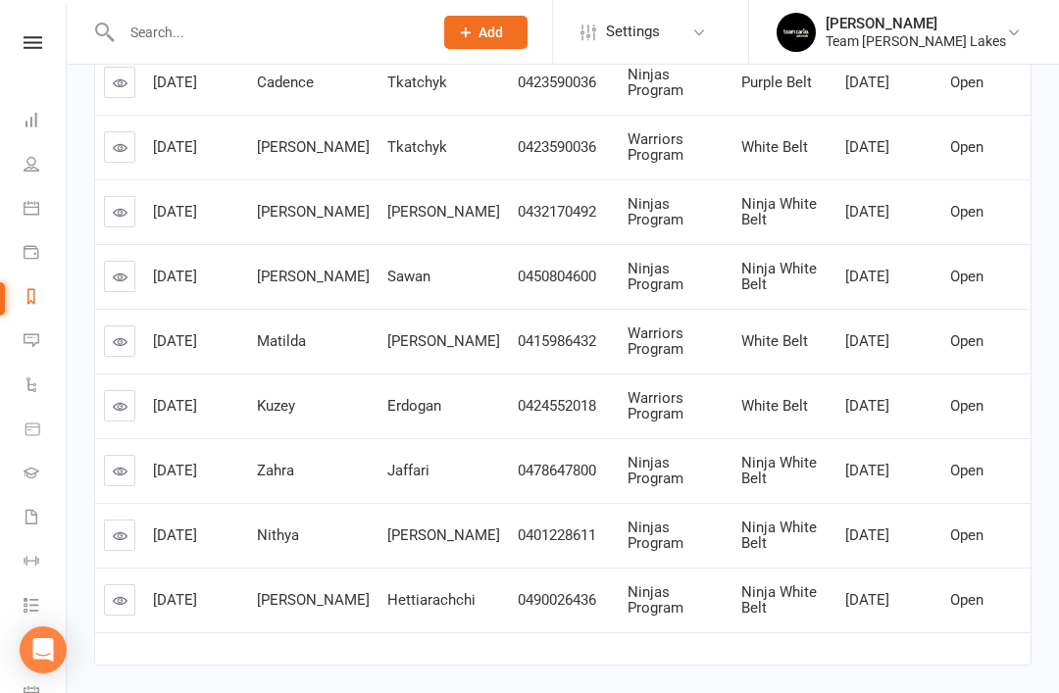
scroll to position [386, 0]
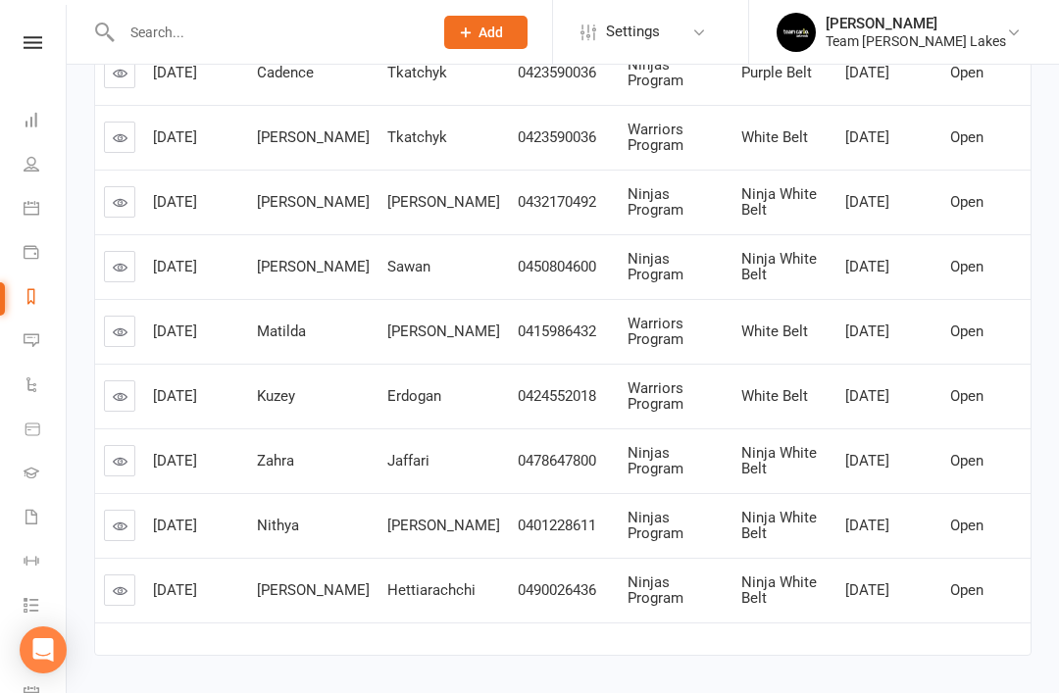
click at [124, 397] on icon at bounding box center [120, 396] width 15 height 15
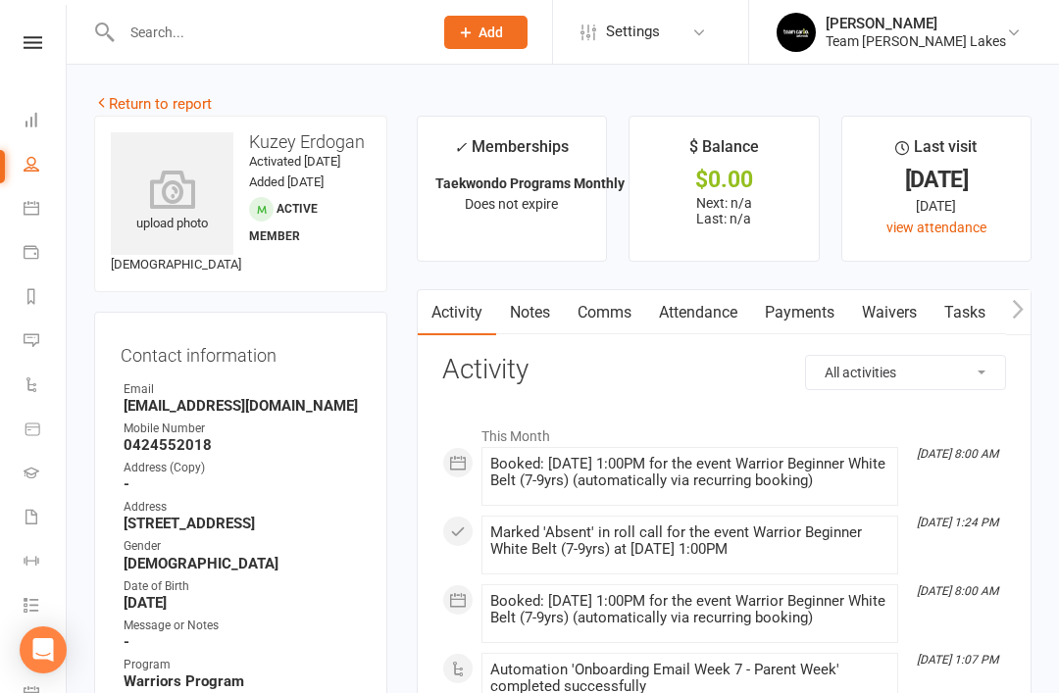
click at [713, 329] on link "Attendance" at bounding box center [698, 312] width 106 height 45
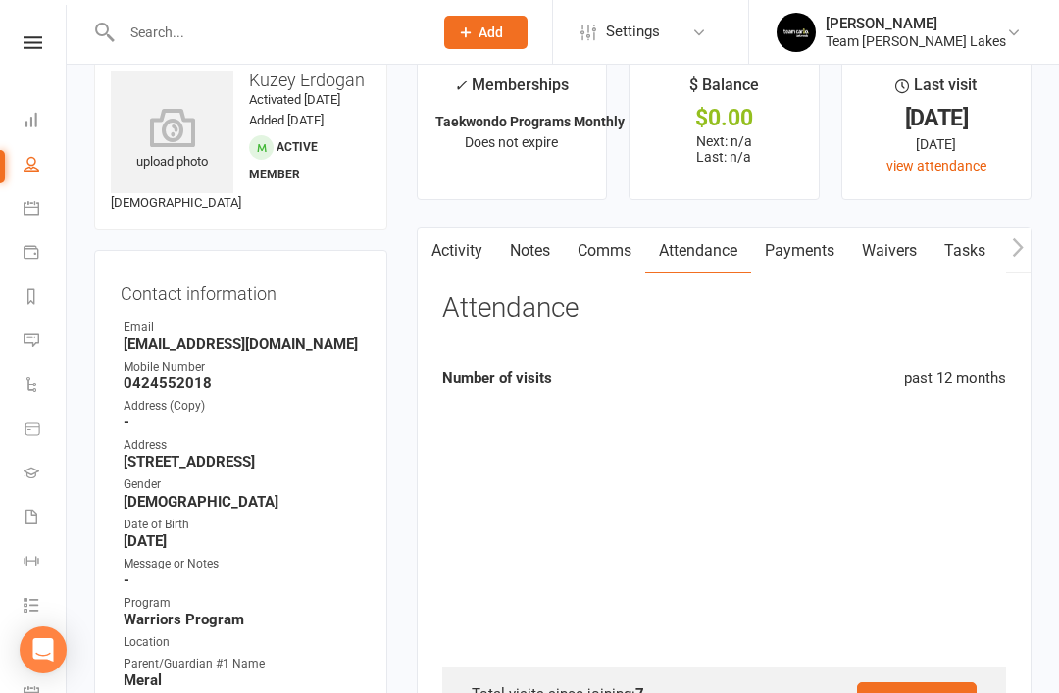
scroll to position [63, 0]
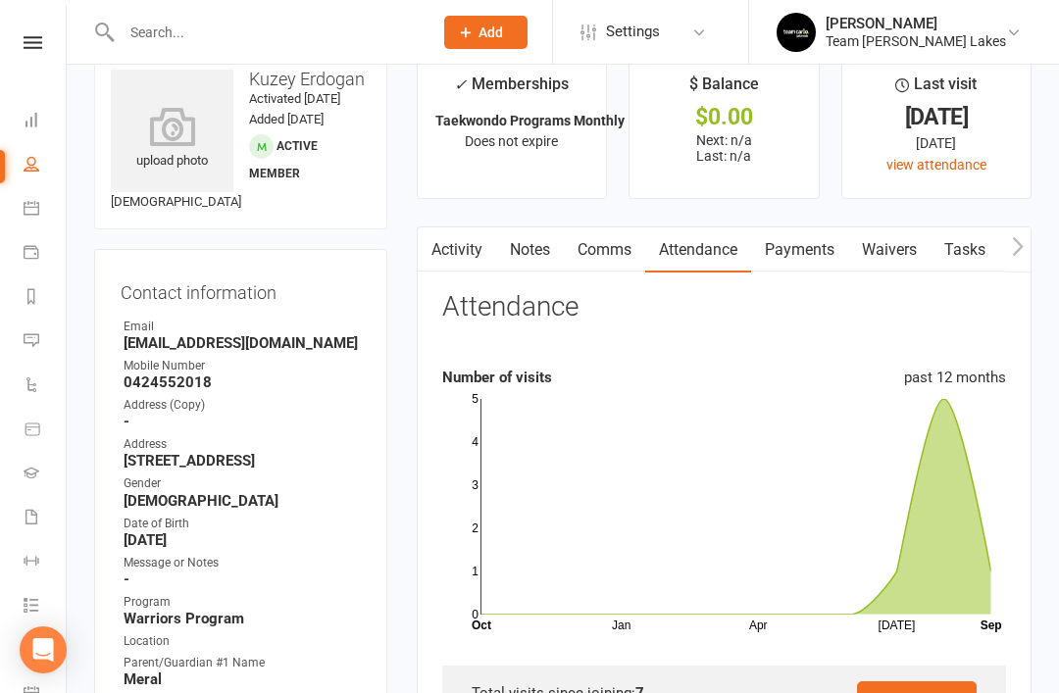
click at [464, 252] on link "Activity" at bounding box center [457, 249] width 78 height 45
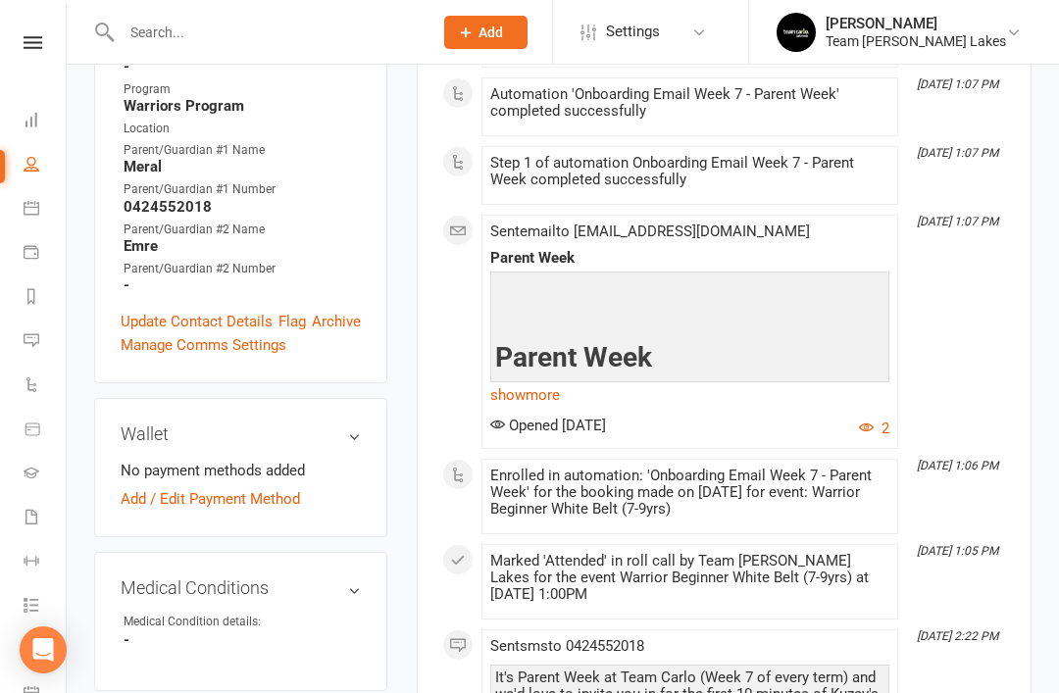
scroll to position [576, 0]
click at [204, 322] on link "Update Contact Details" at bounding box center [197, 321] width 152 height 24
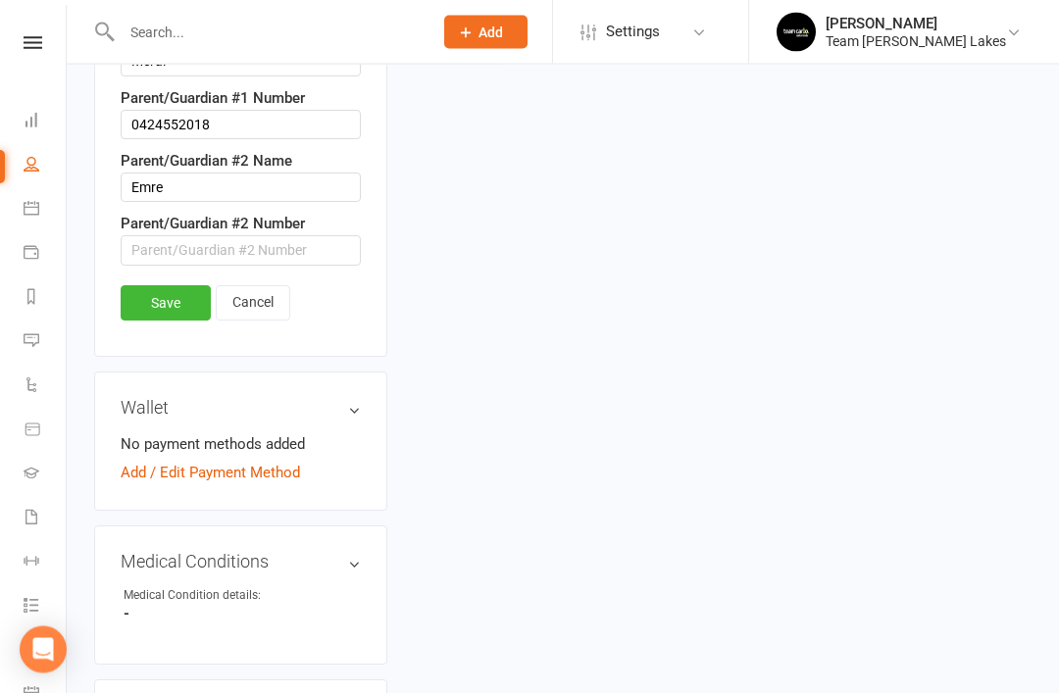
scroll to position [1276, 0]
click at [262, 290] on link "Cancel" at bounding box center [253, 302] width 74 height 35
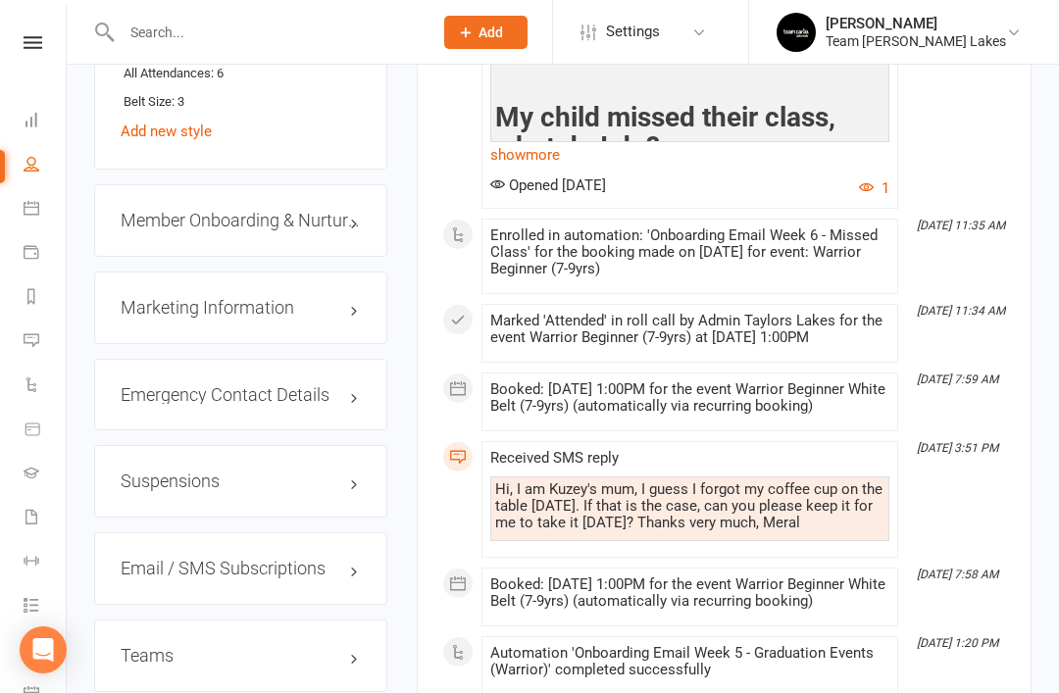
scroll to position [1815, 0]
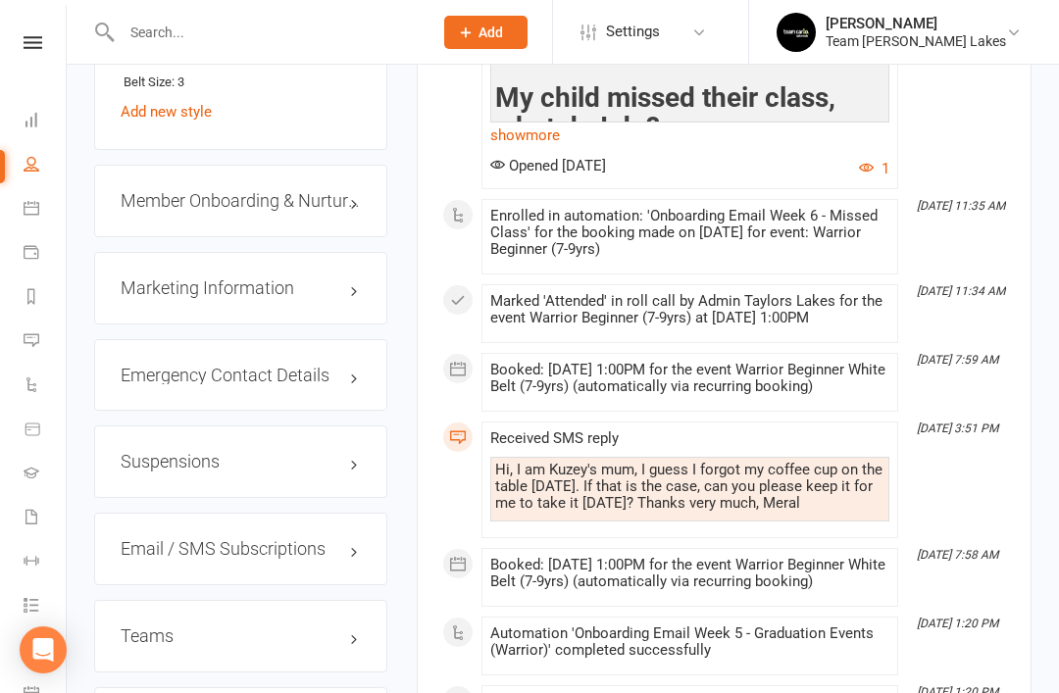
click at [0, 0] on link "edit" at bounding box center [0, 0] width 0 height 0
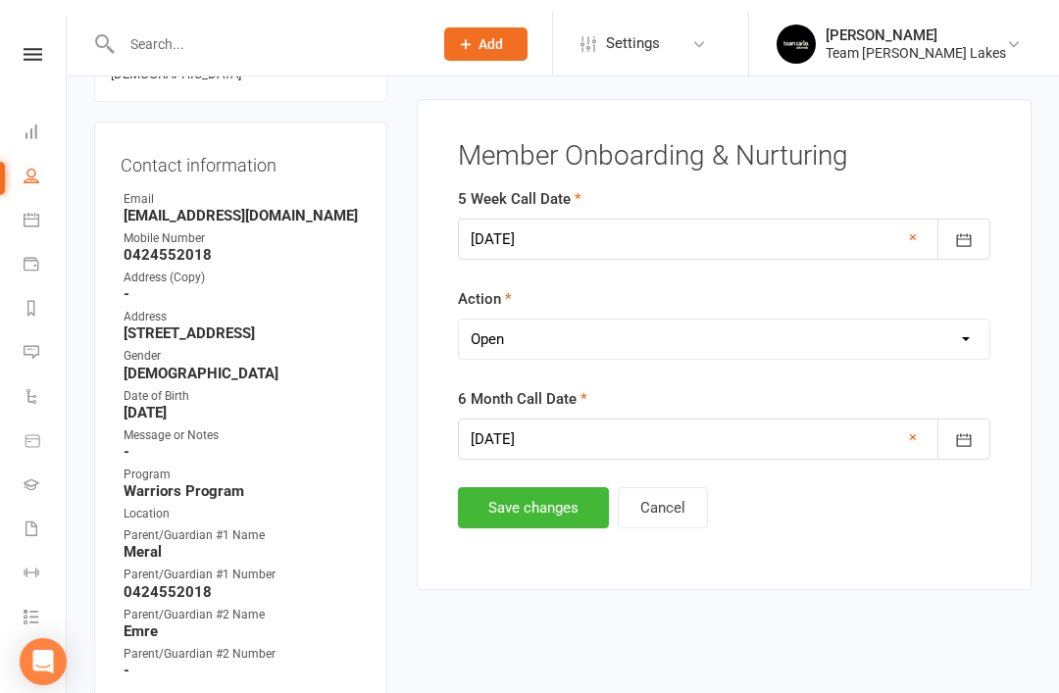
click at [711, 347] on select "Select Open Completed" at bounding box center [724, 327] width 530 height 39
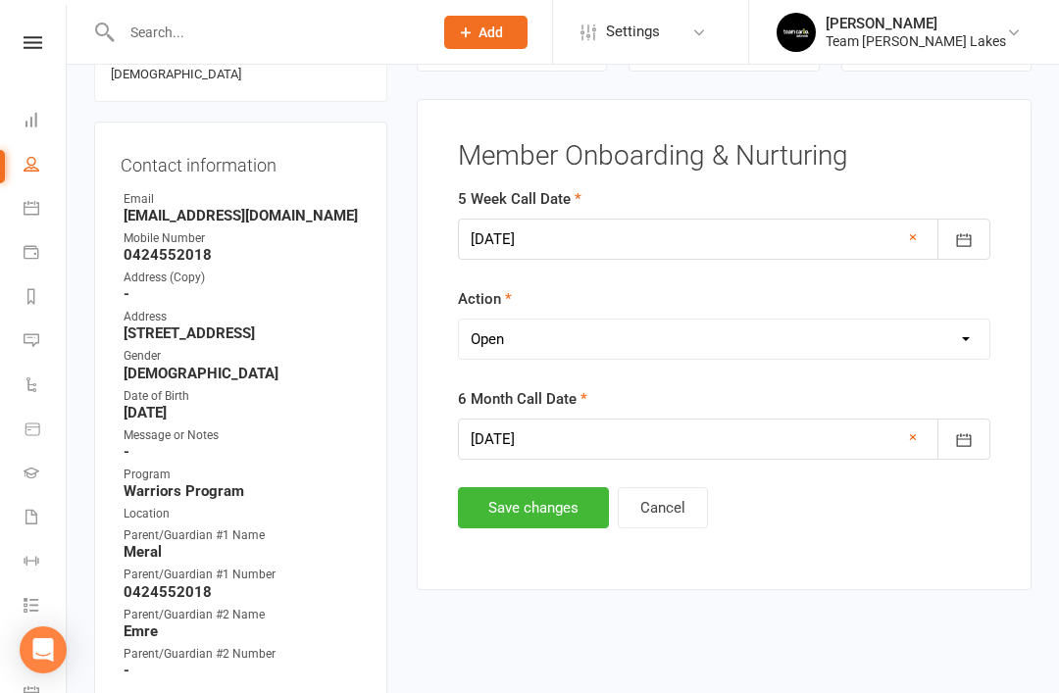
select select "Completed"
click at [536, 512] on button "Save changes" at bounding box center [533, 507] width 151 height 41
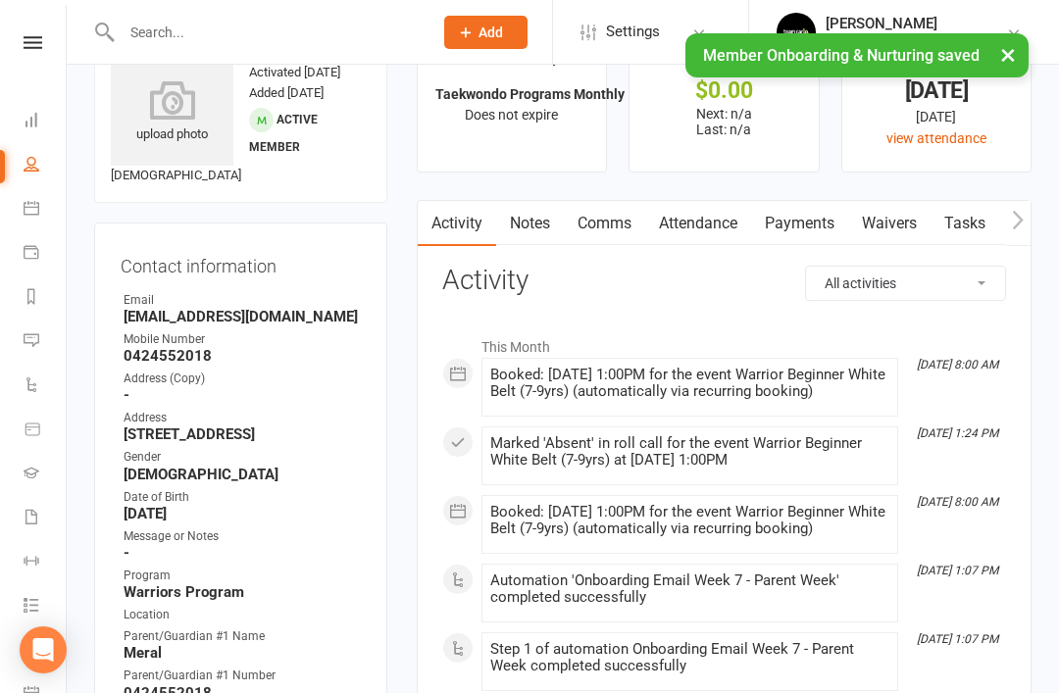
scroll to position [0, 0]
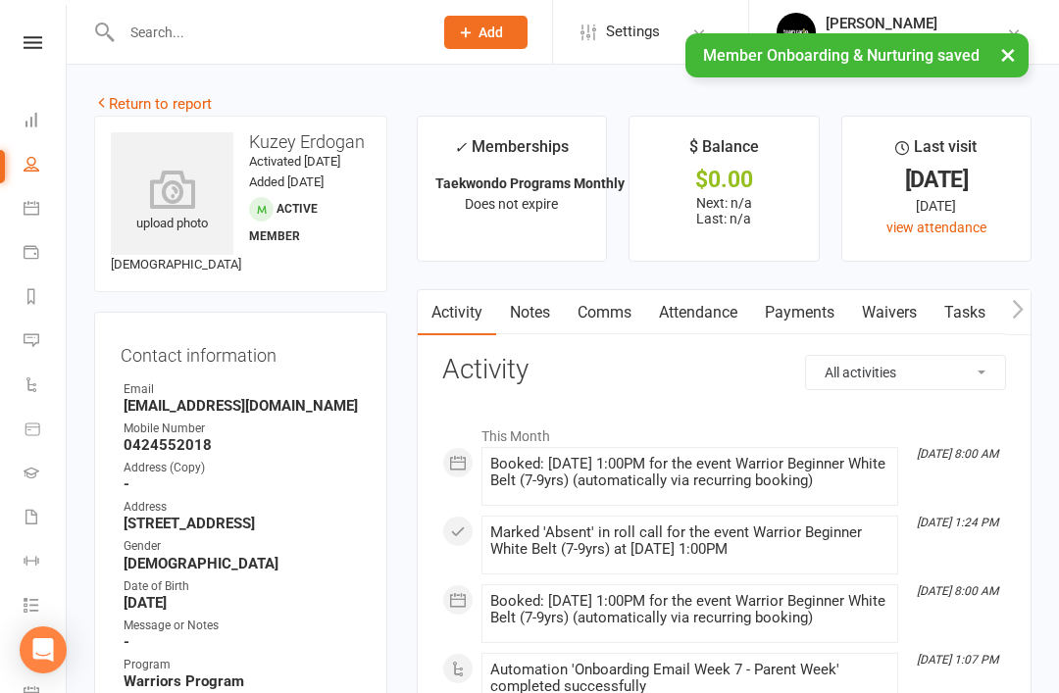
click at [138, 99] on link "Return to report" at bounding box center [153, 104] width 118 height 18
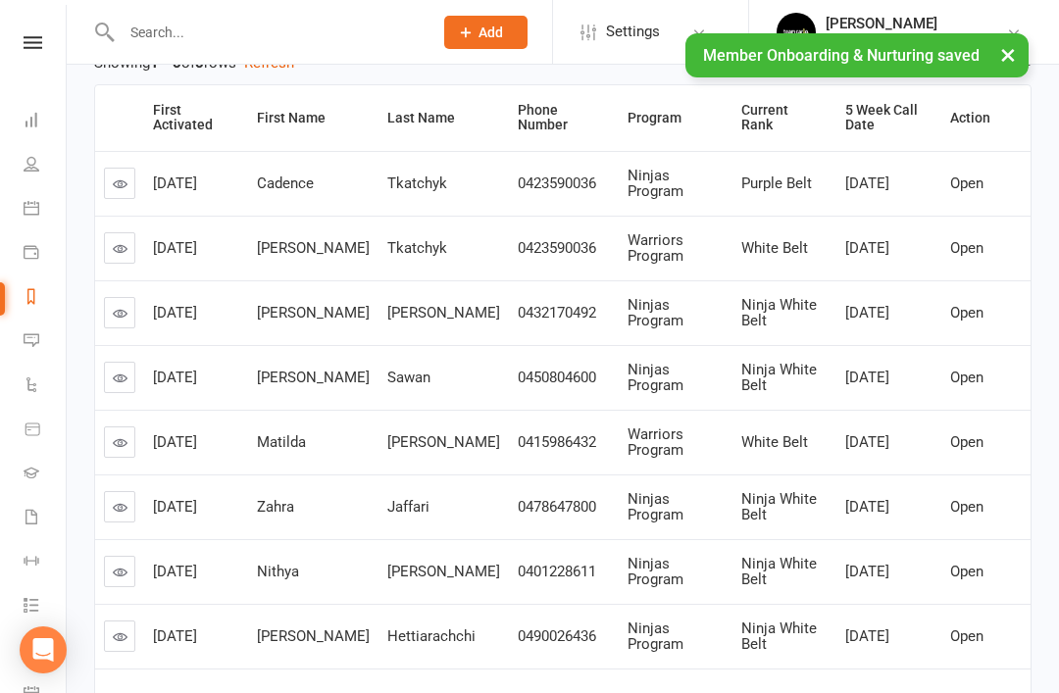
scroll to position [322, 0]
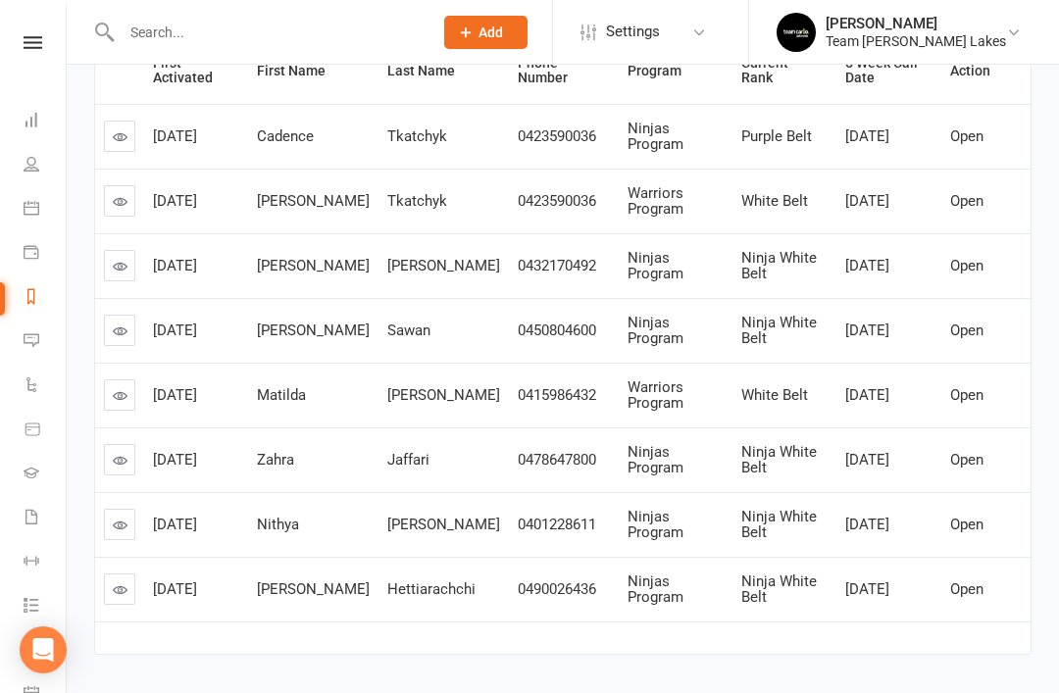
click at [132, 396] on link at bounding box center [119, 394] width 31 height 31
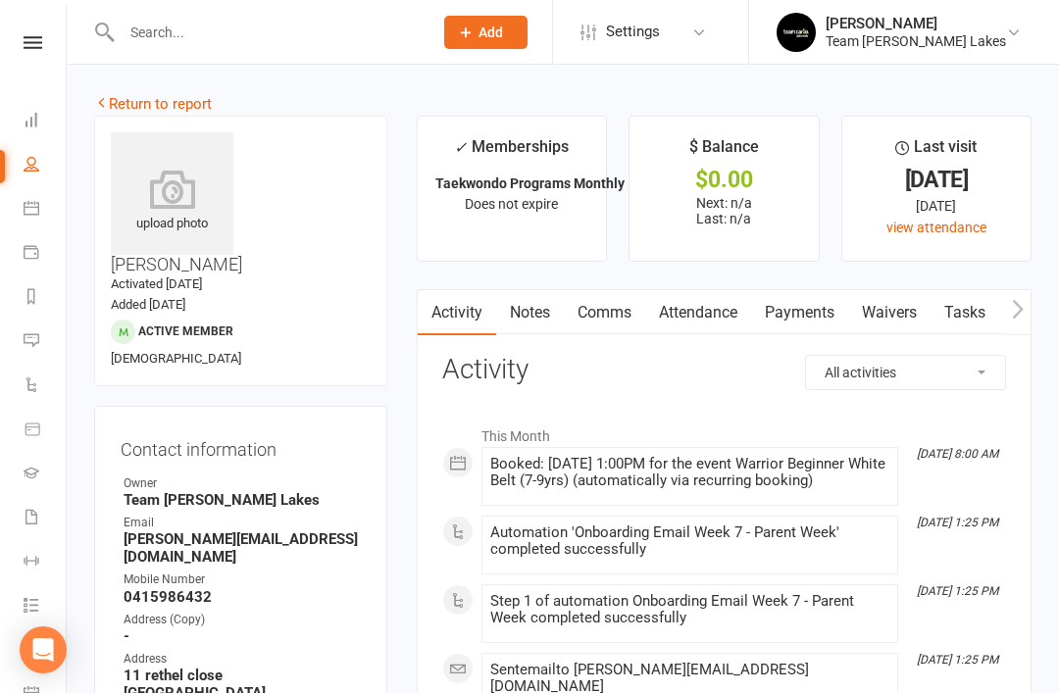
click at [719, 304] on link "Attendance" at bounding box center [698, 312] width 106 height 45
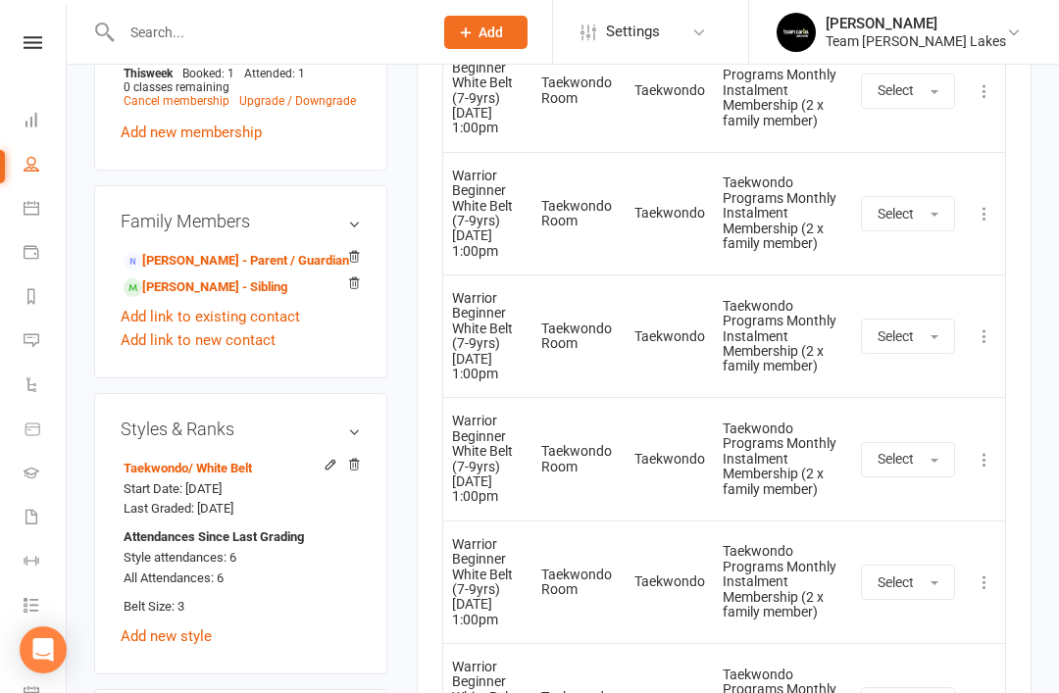
scroll to position [1524, 0]
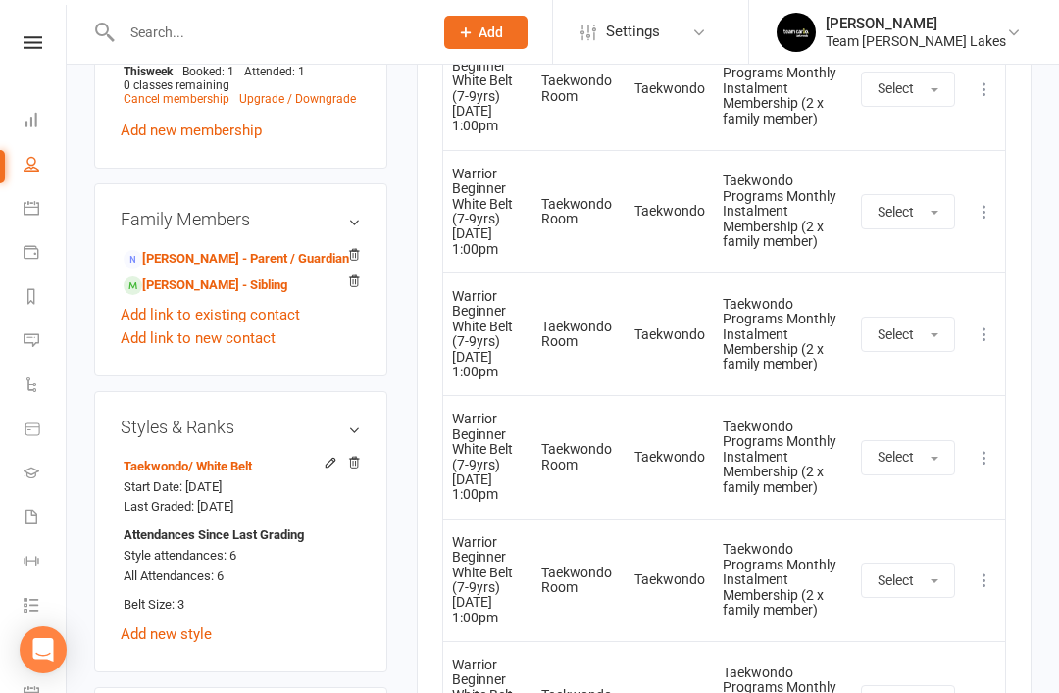
click at [0, 0] on link "edit" at bounding box center [0, 0] width 0 height 0
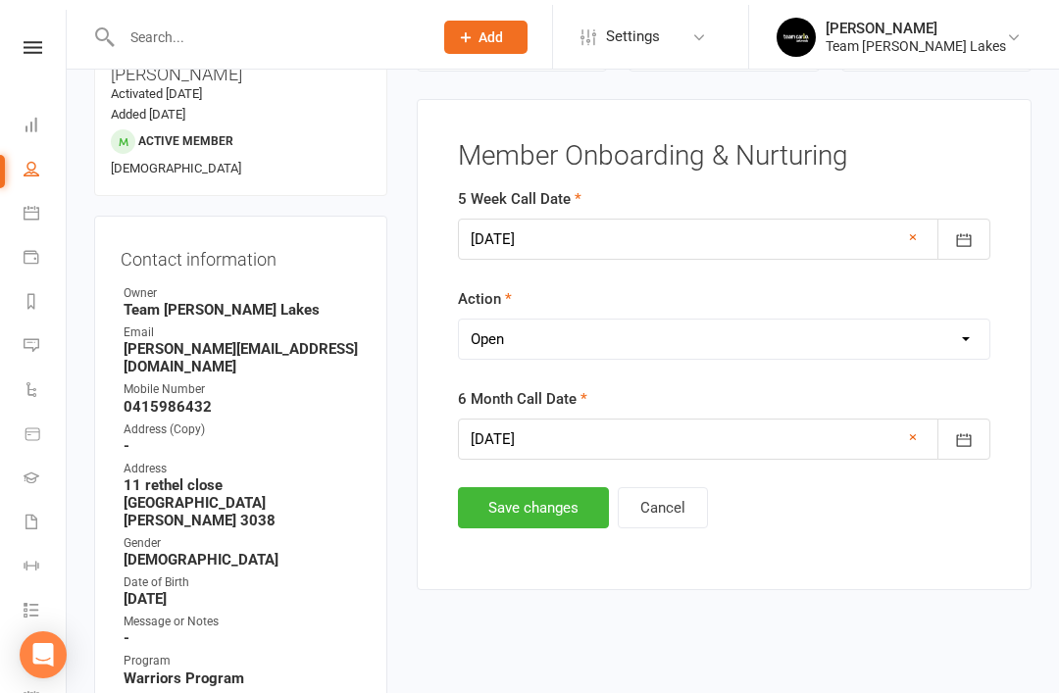
click at [659, 335] on select "Select Open Completed" at bounding box center [724, 334] width 530 height 39
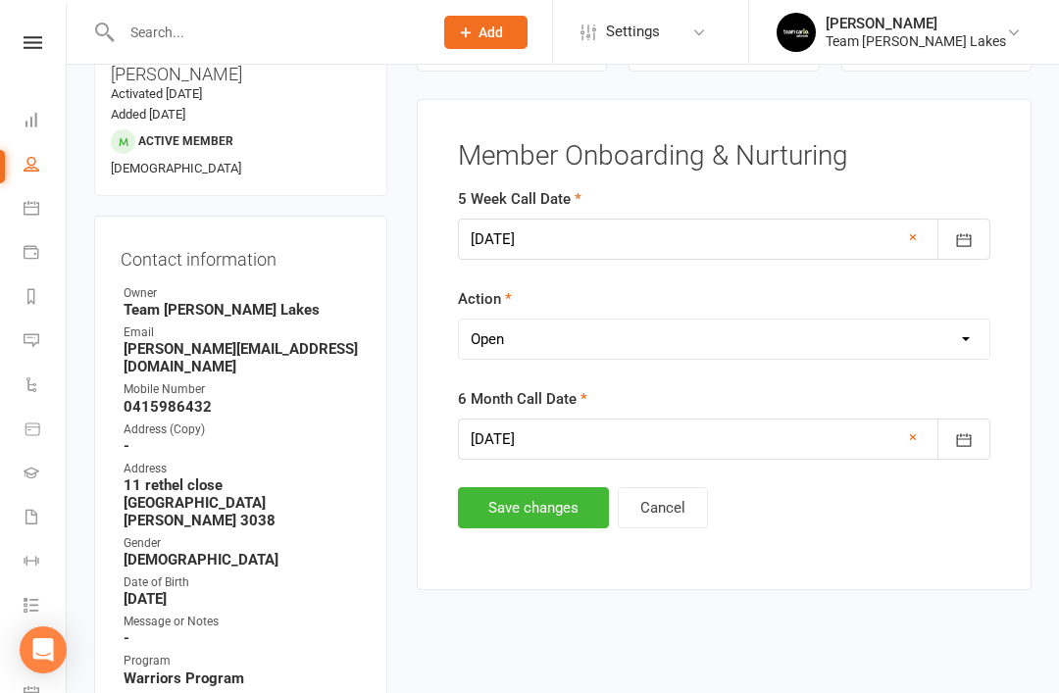
select select "Completed"
click at [536, 519] on button "Save changes" at bounding box center [533, 507] width 151 height 41
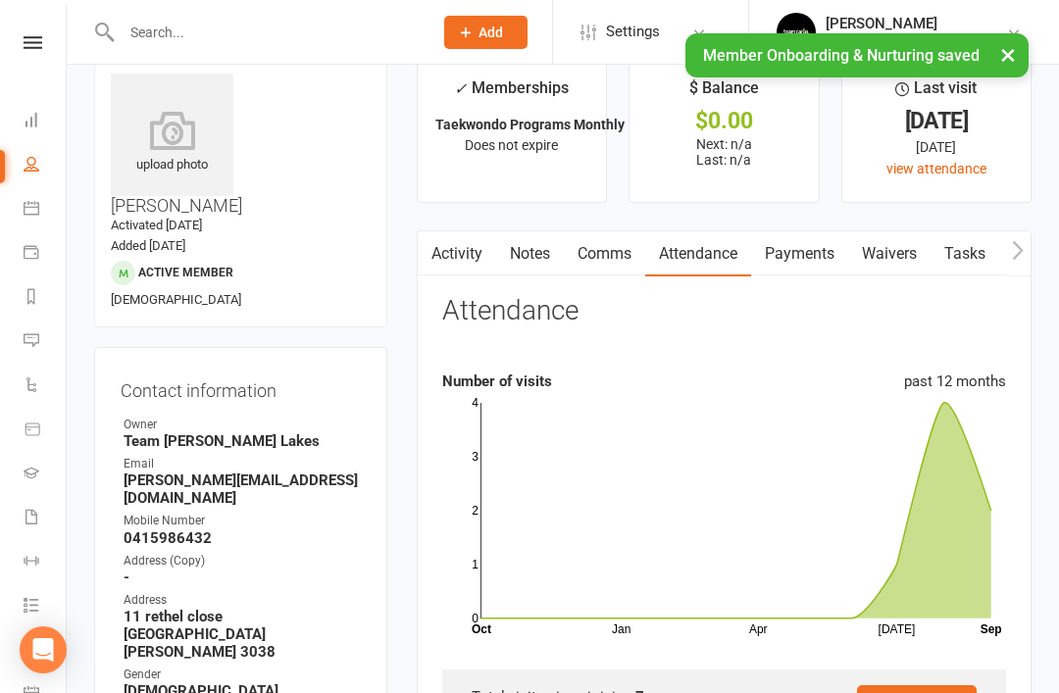
scroll to position [0, 0]
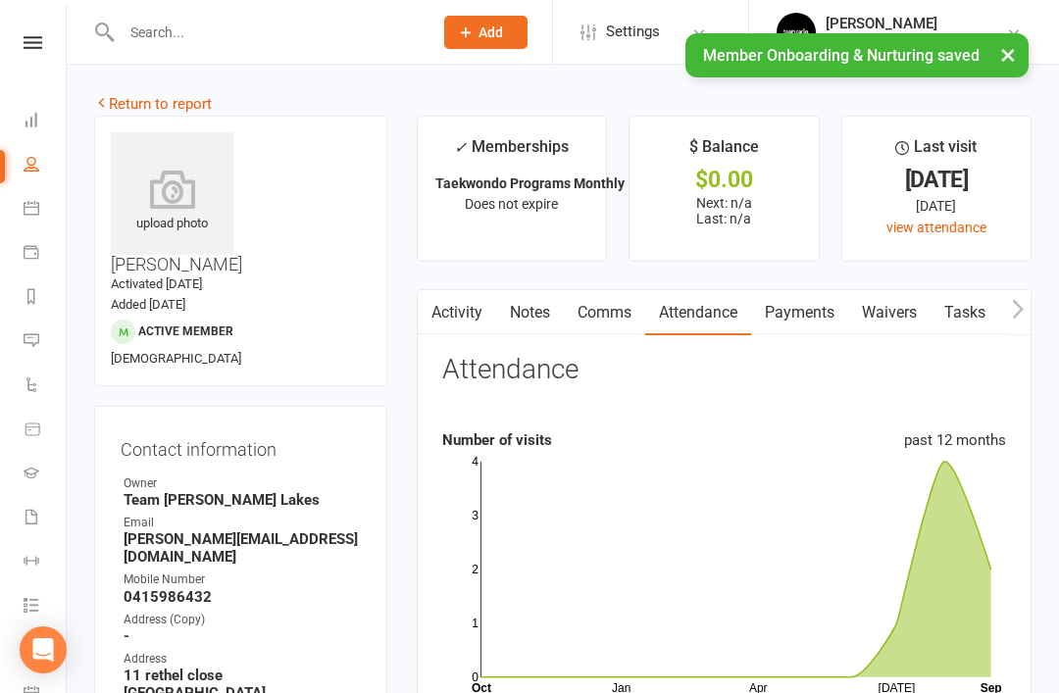
click at [133, 106] on link "Return to report" at bounding box center [153, 104] width 118 height 18
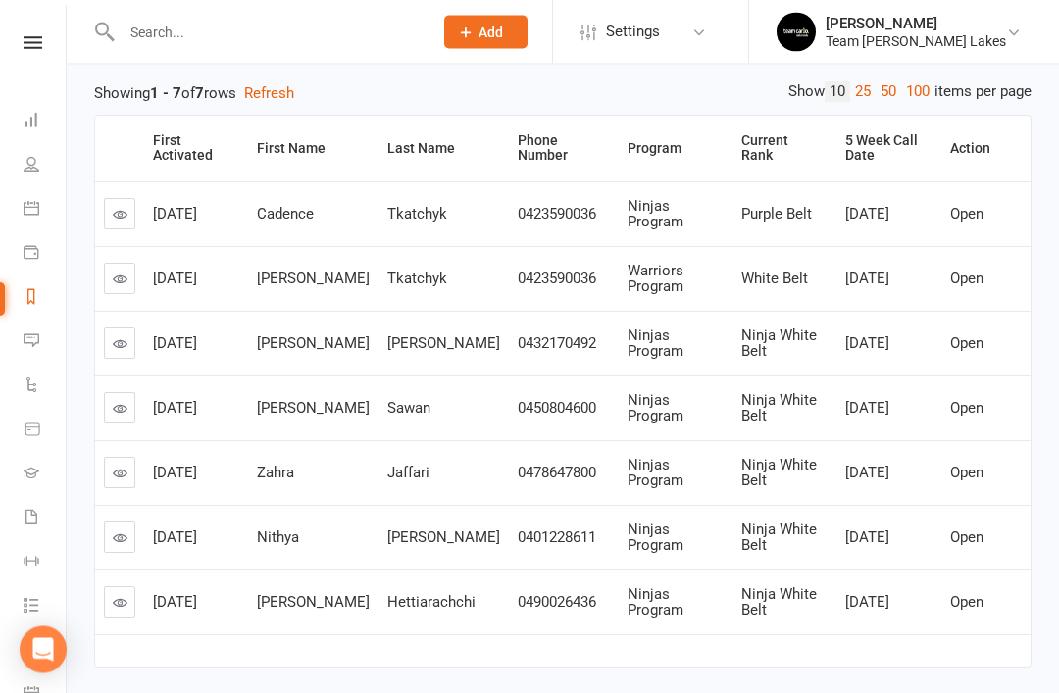
scroll to position [259, 0]
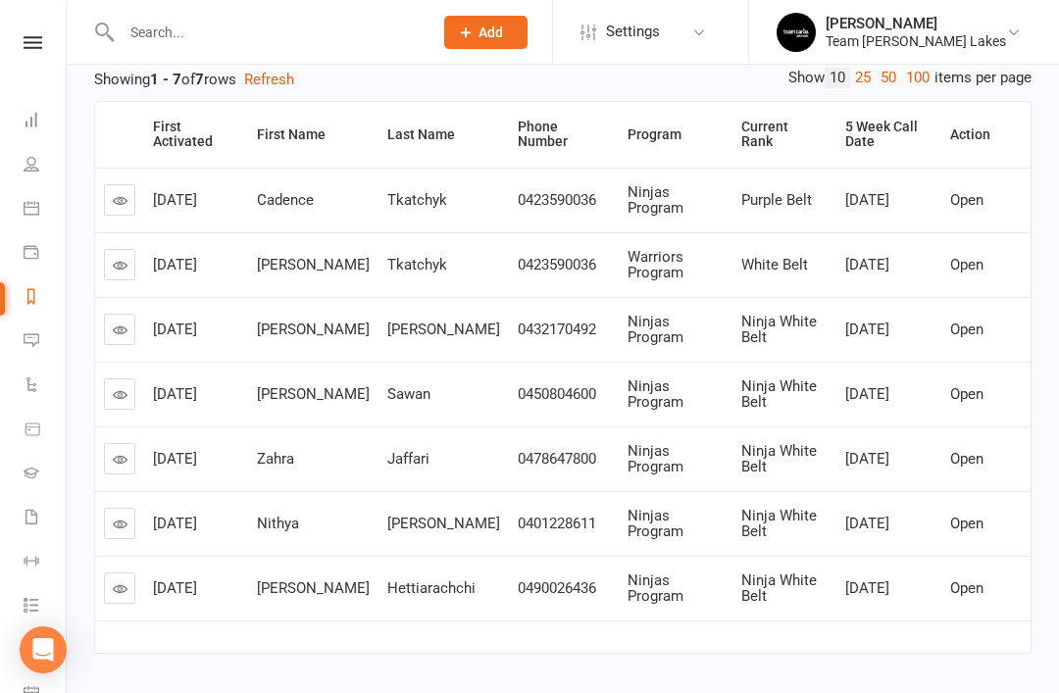
click at [132, 462] on link at bounding box center [119, 458] width 31 height 31
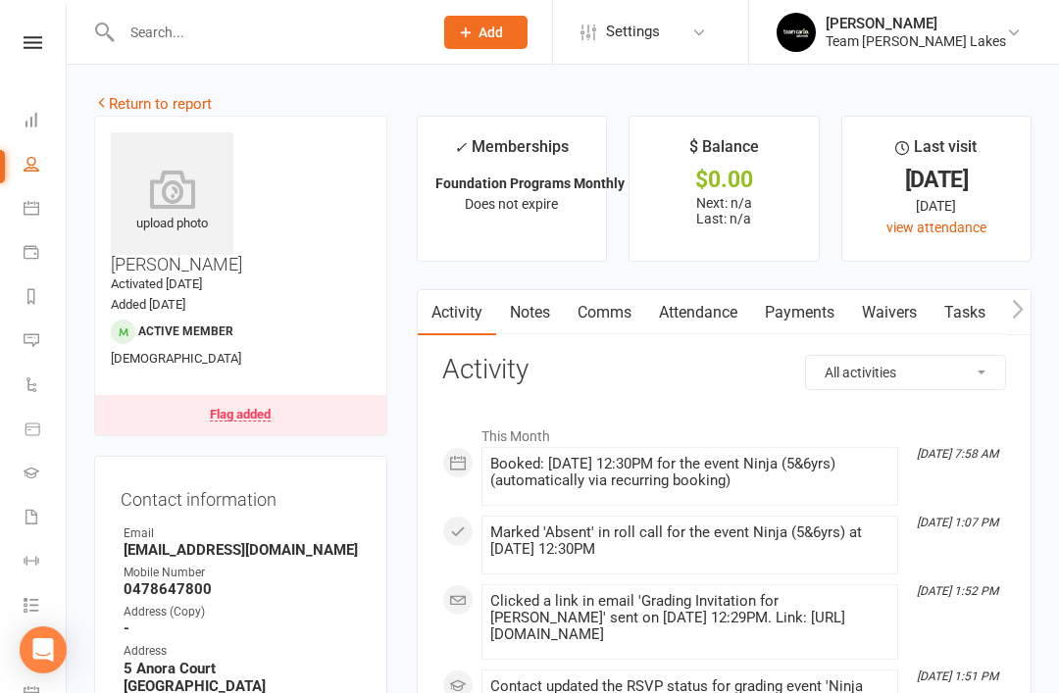
click at [719, 323] on link "Attendance" at bounding box center [698, 312] width 106 height 45
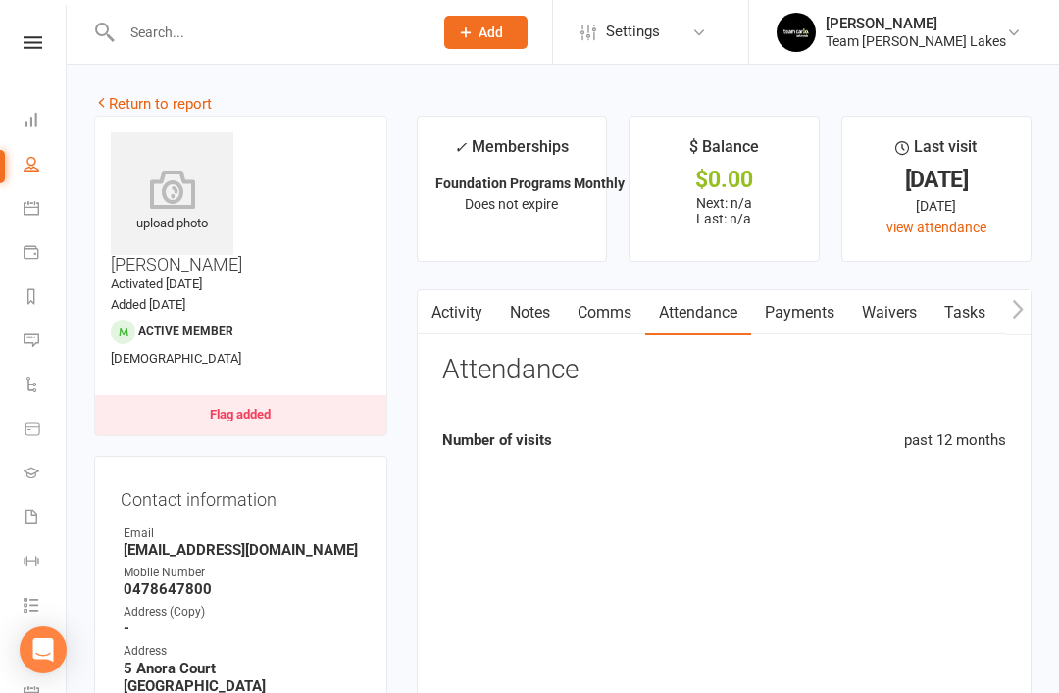
scroll to position [63, 0]
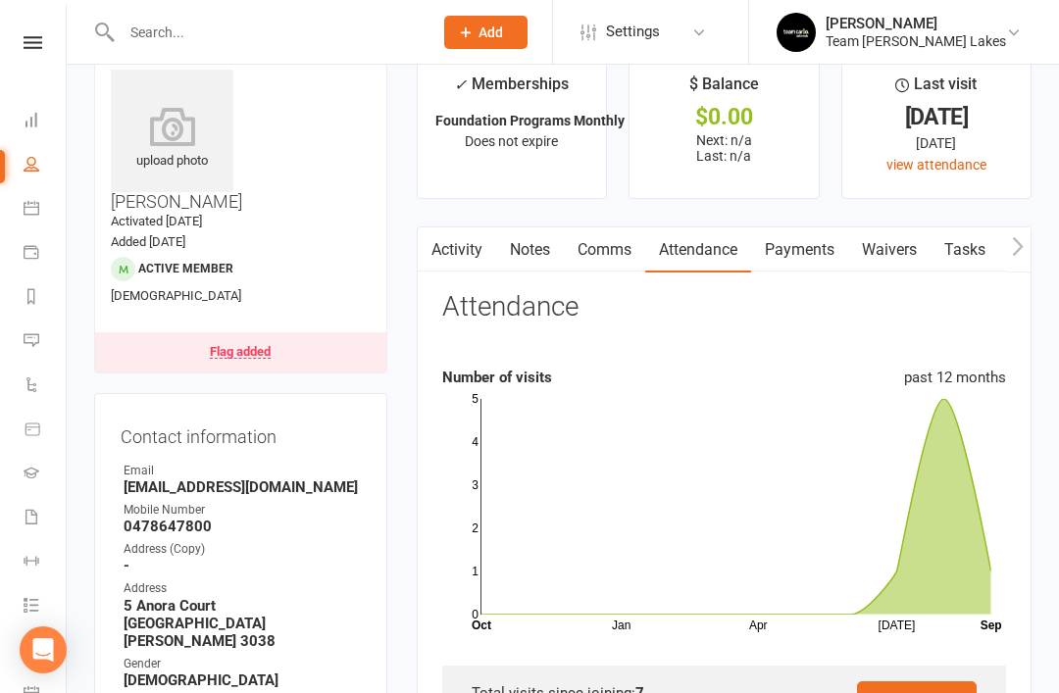
click at [481, 250] on link "Activity" at bounding box center [457, 249] width 78 height 45
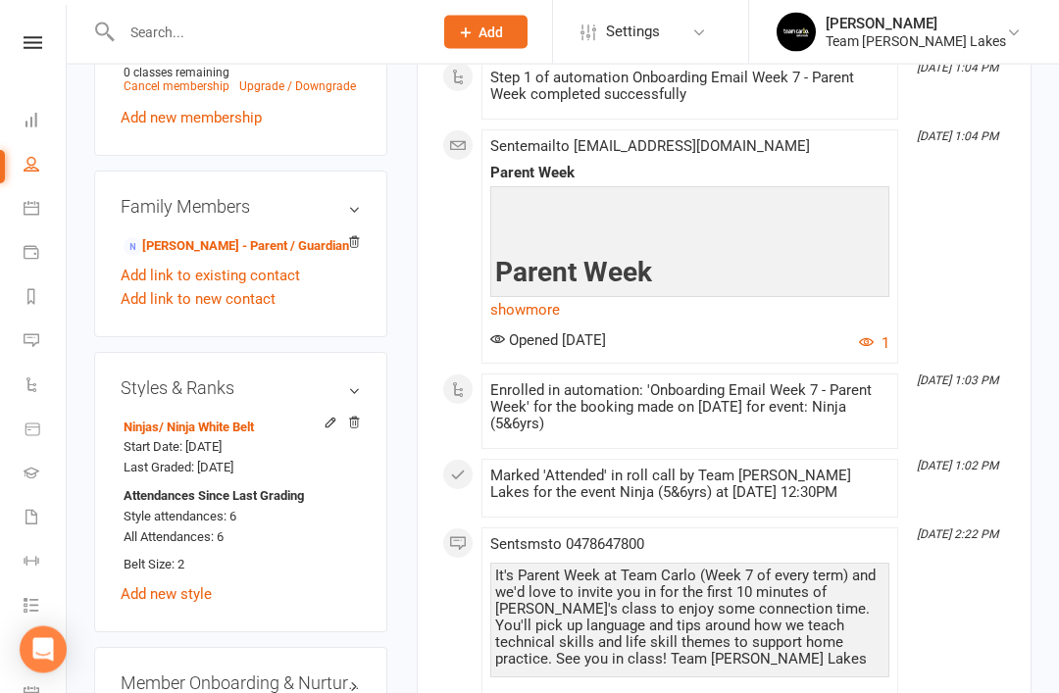
scroll to position [1558, 0]
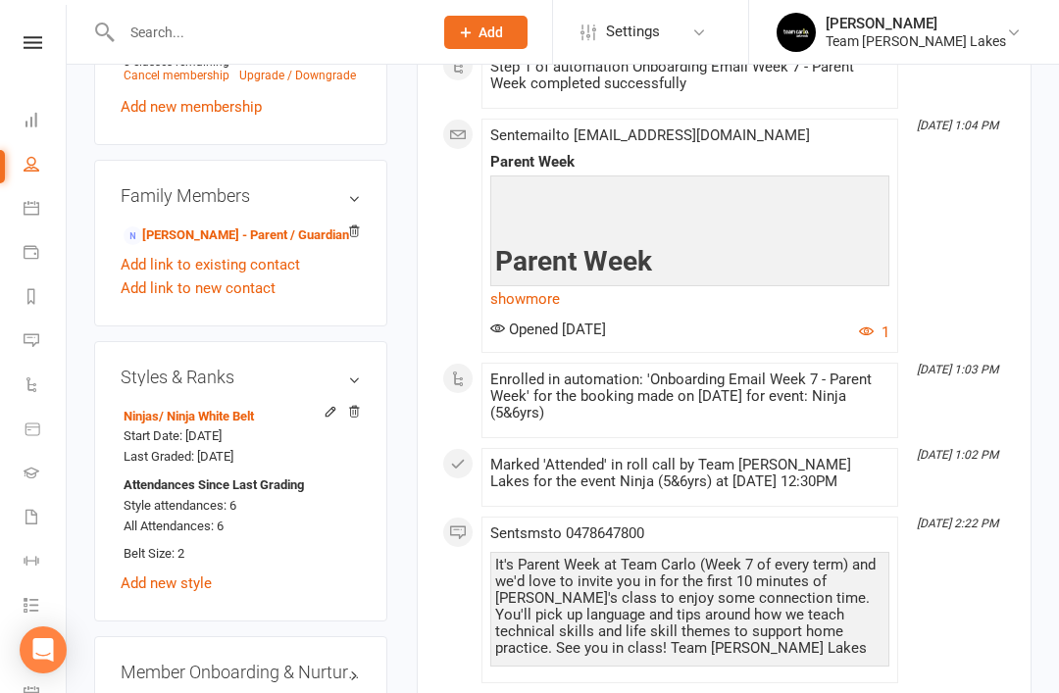
click at [0, 0] on link "edit" at bounding box center [0, 0] width 0 height 0
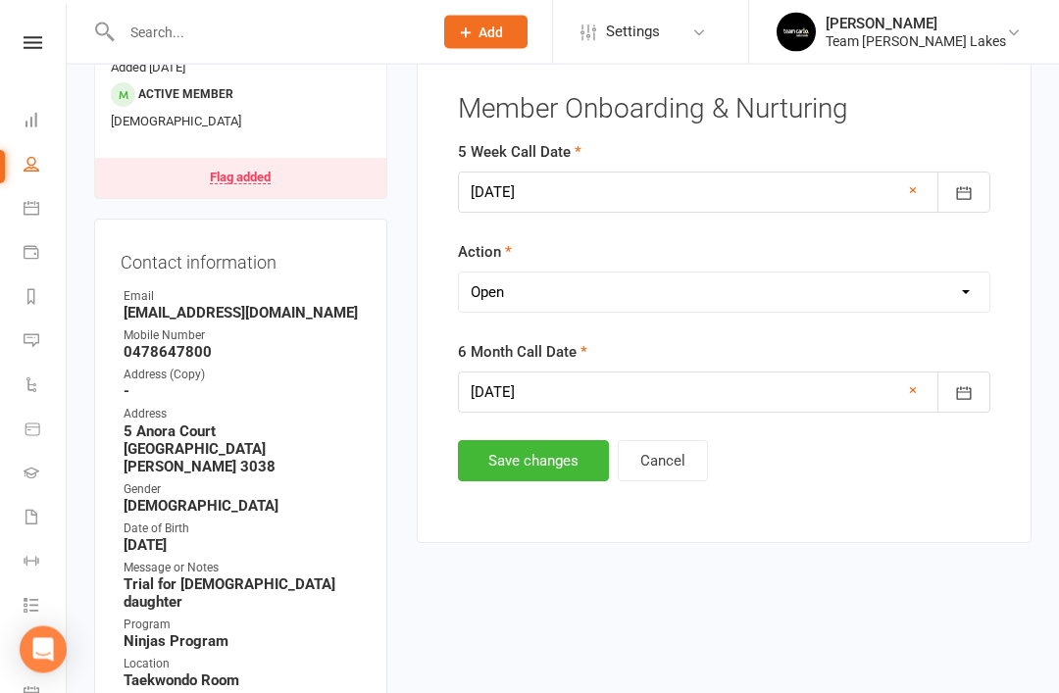
scroll to position [190, 0]
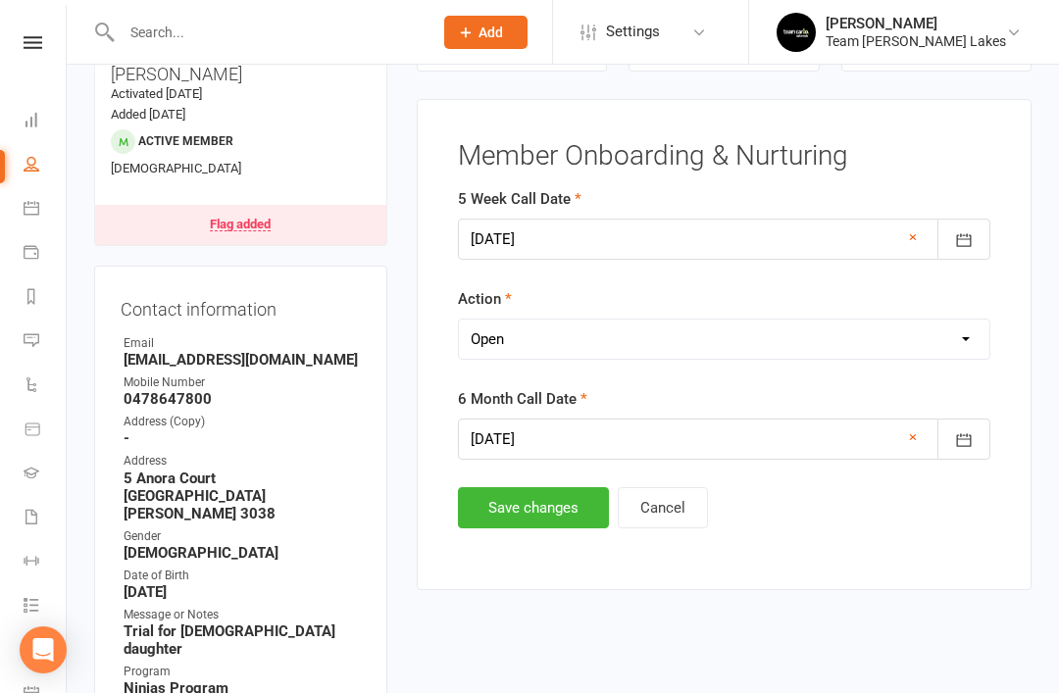
click at [747, 330] on select "Select Open Completed" at bounding box center [724, 339] width 530 height 39
select select "Completed"
click at [531, 514] on button "Save changes" at bounding box center [533, 507] width 151 height 41
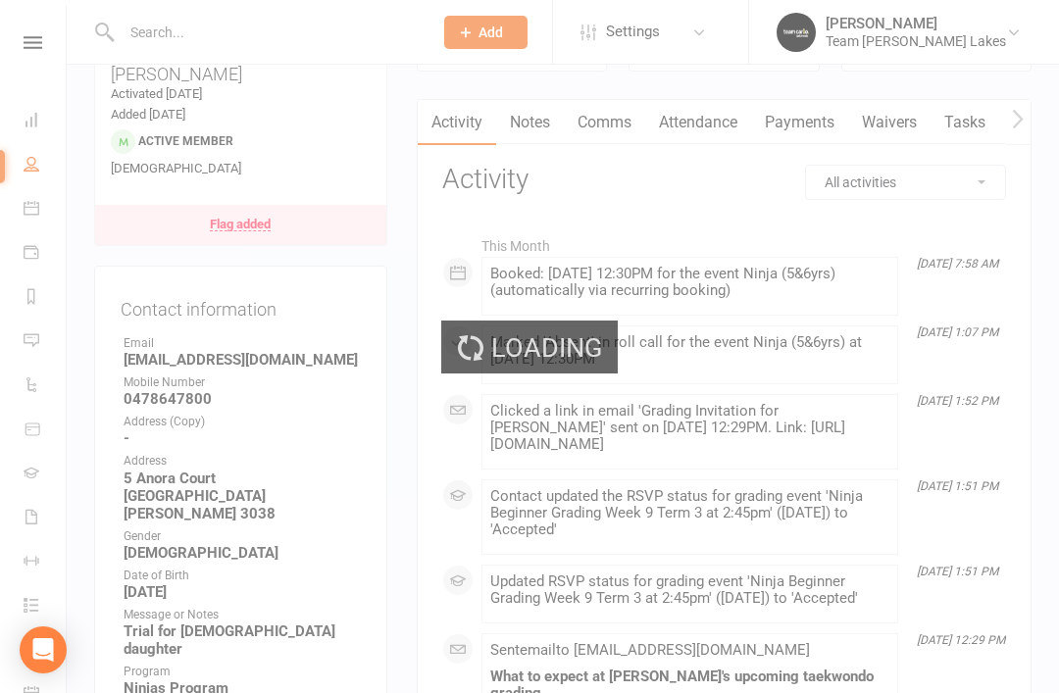
scroll to position [0, 0]
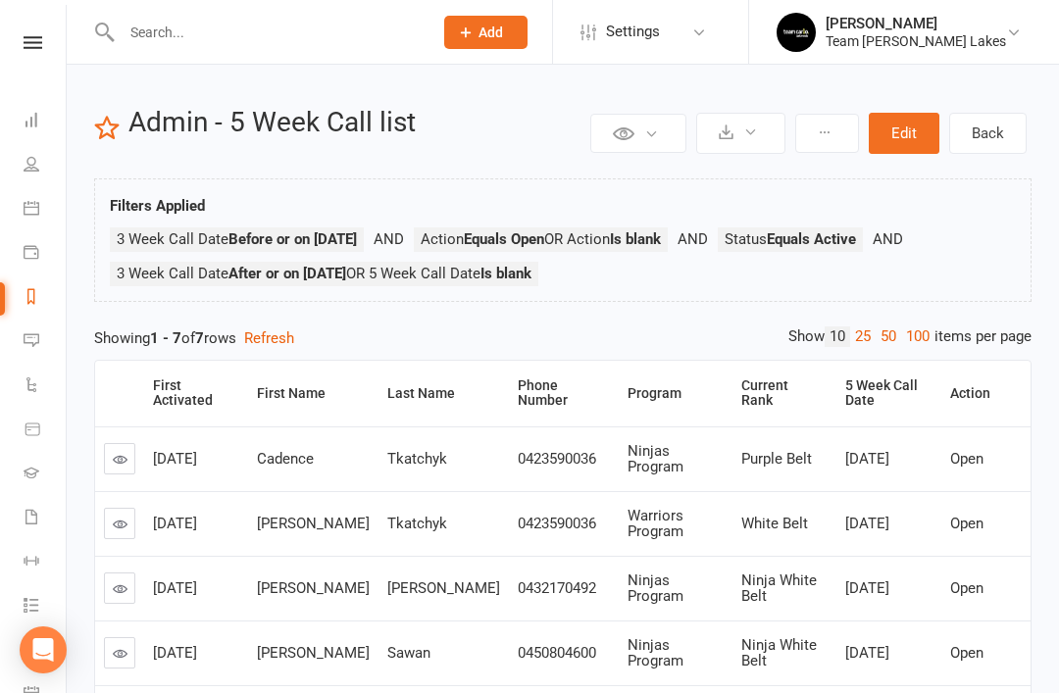
click at [979, 612] on td "Open" at bounding box center [973, 588] width 65 height 65
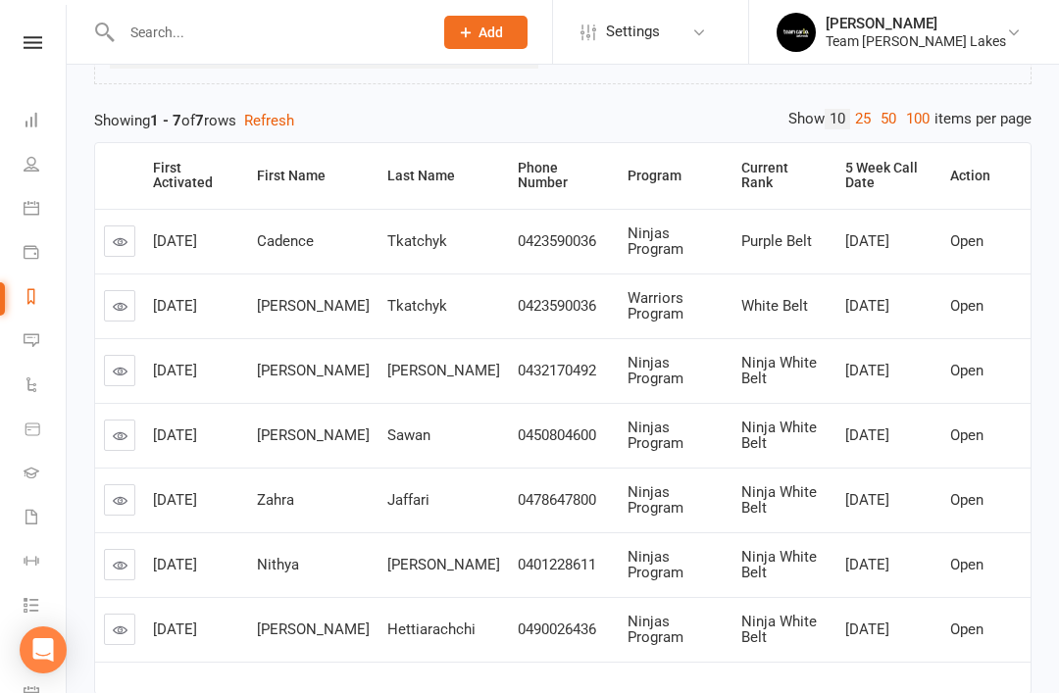
scroll to position [259, 0]
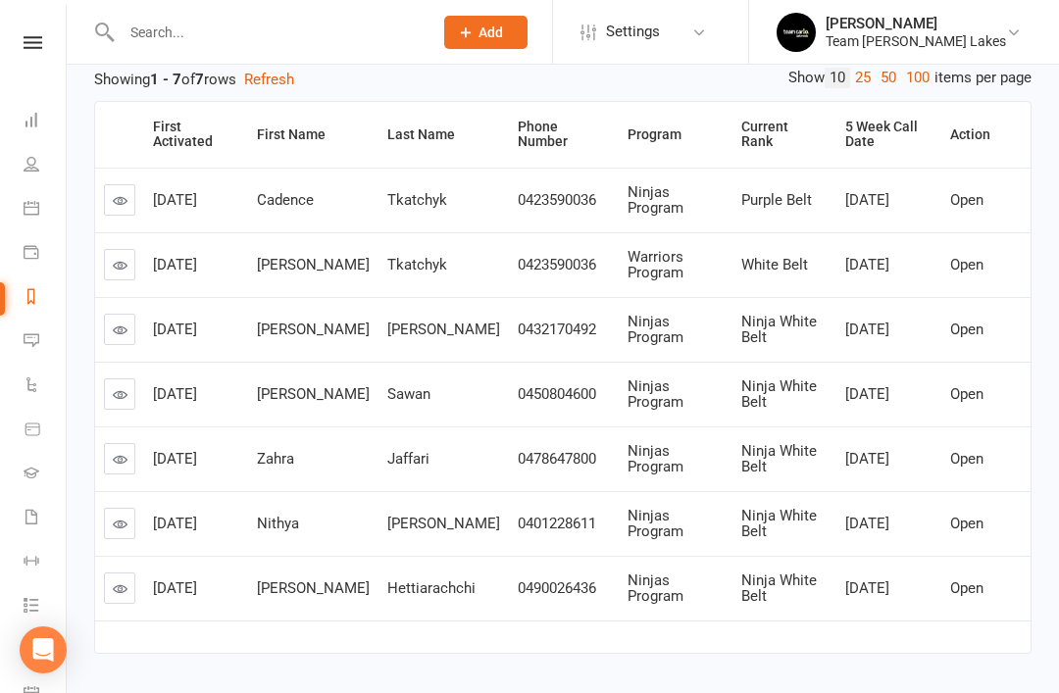
click at [119, 520] on icon at bounding box center [120, 524] width 15 height 15
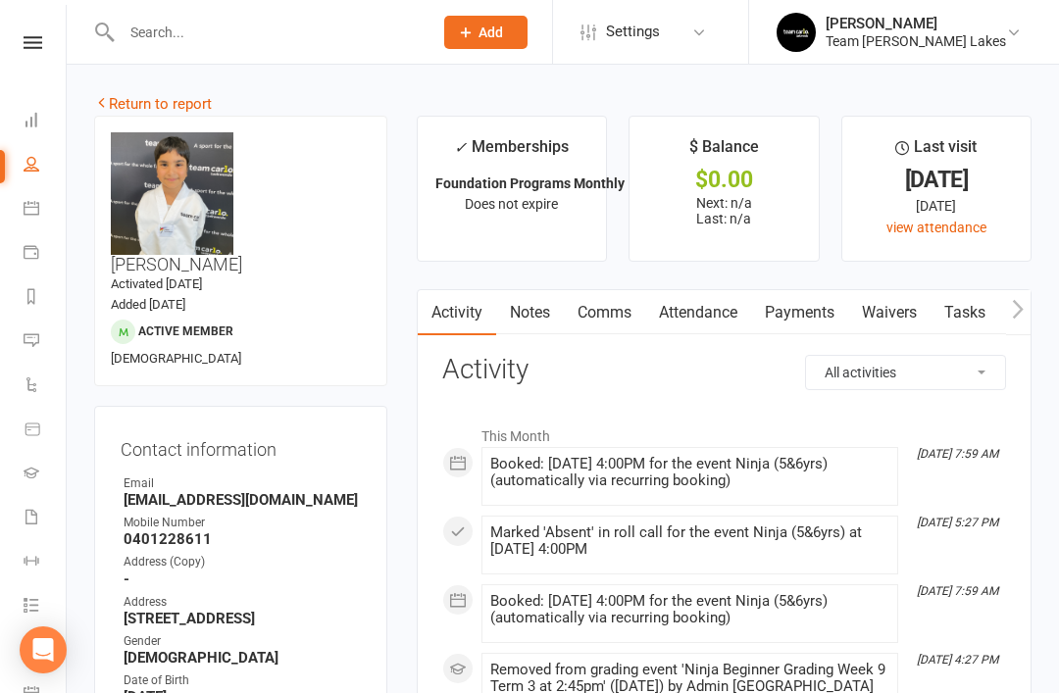
click at [726, 320] on link "Attendance" at bounding box center [698, 312] width 106 height 45
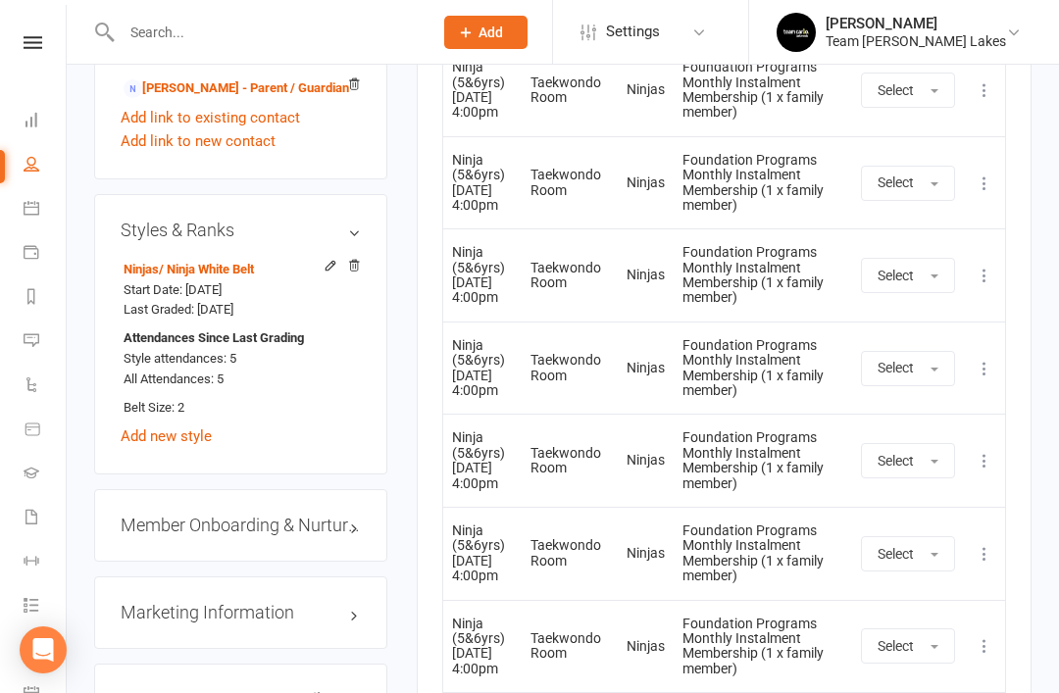
scroll to position [1603, 0]
click at [0, 0] on link "edit" at bounding box center [0, 0] width 0 height 0
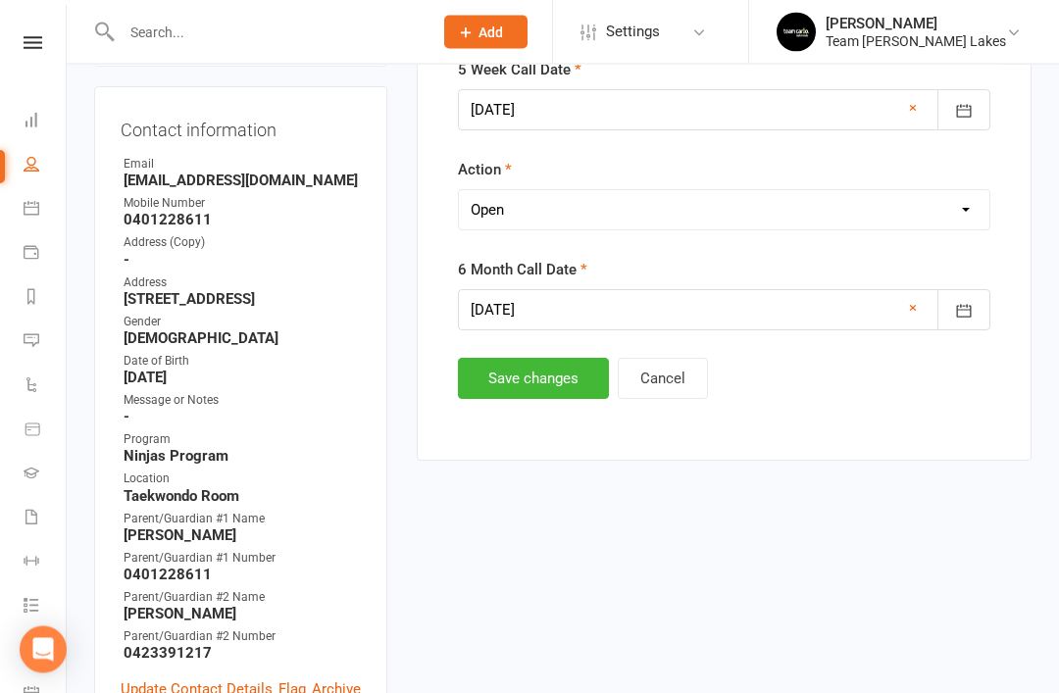
scroll to position [193, 0]
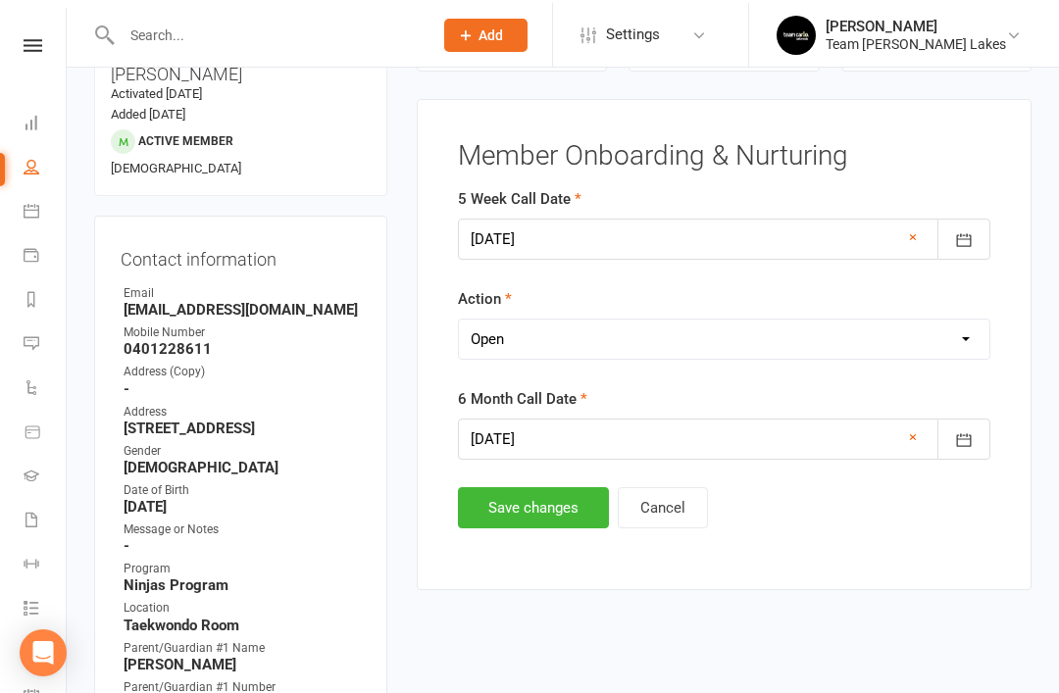
click at [704, 326] on select "Select Open Completed" at bounding box center [724, 336] width 530 height 39
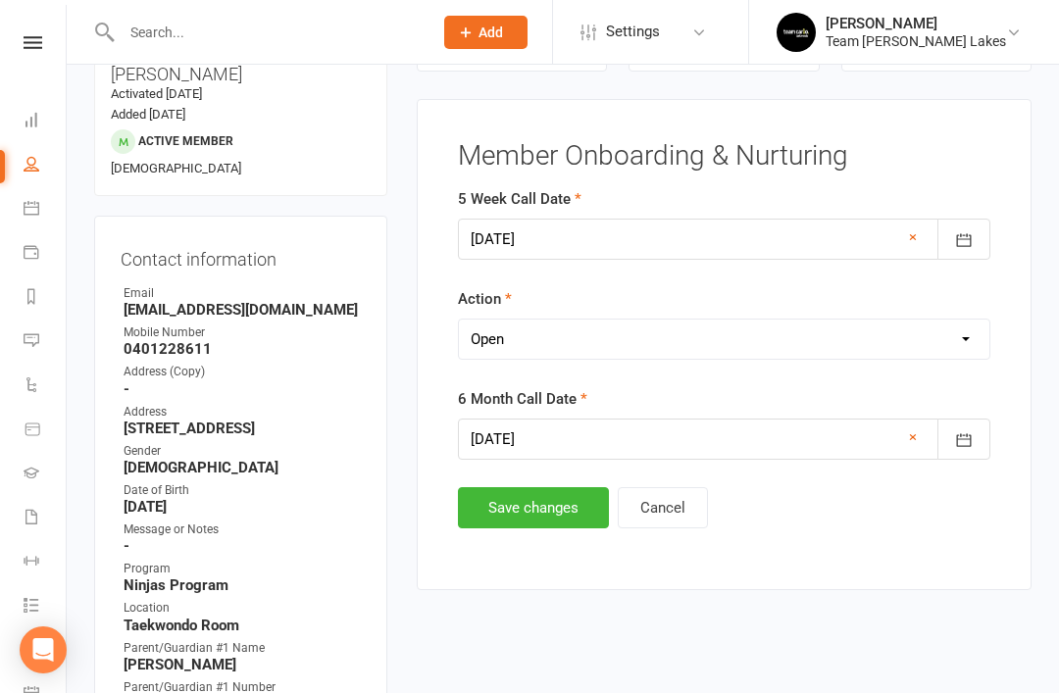
select select "Completed"
click at [547, 510] on button "Save changes" at bounding box center [533, 507] width 151 height 41
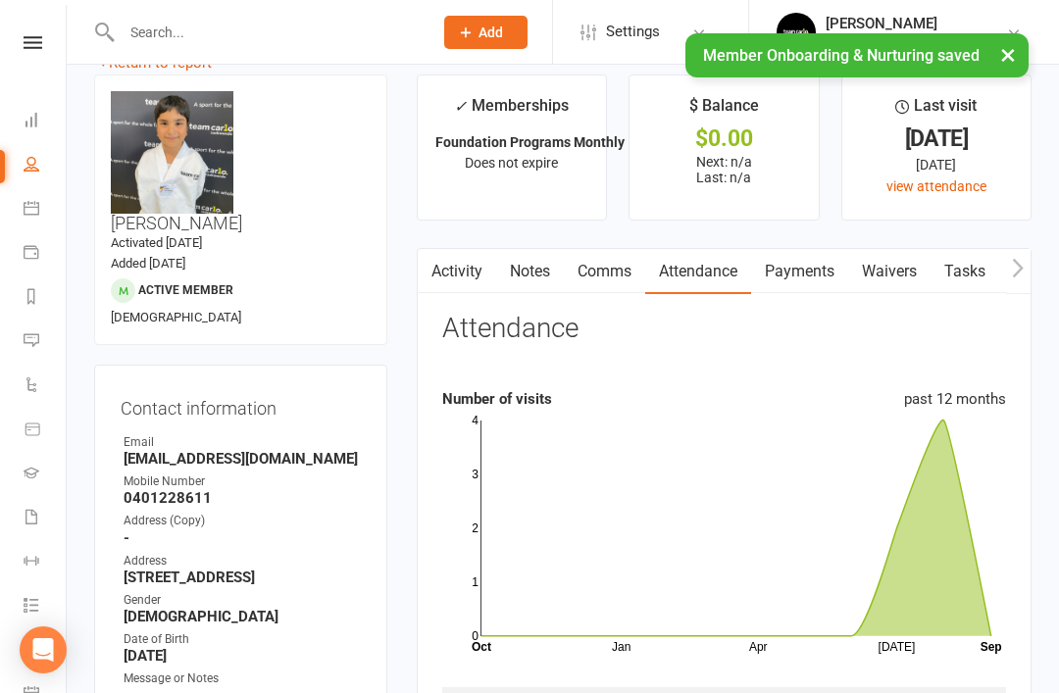
scroll to position [0, 0]
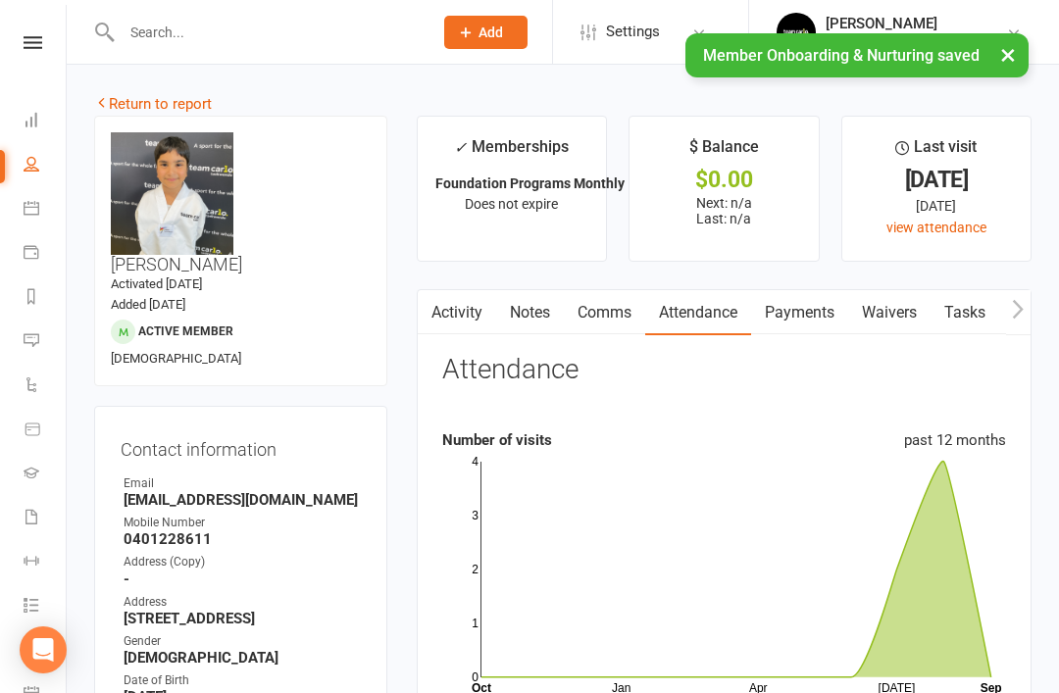
click at [148, 106] on link "Return to report" at bounding box center [153, 104] width 118 height 18
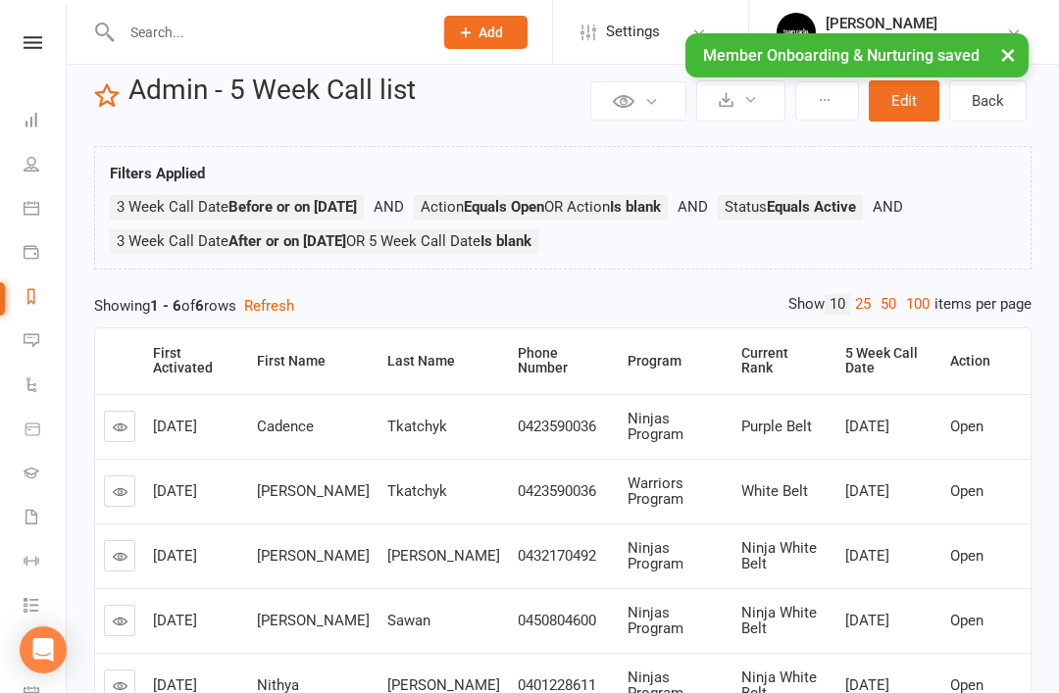
scroll to position [195, 0]
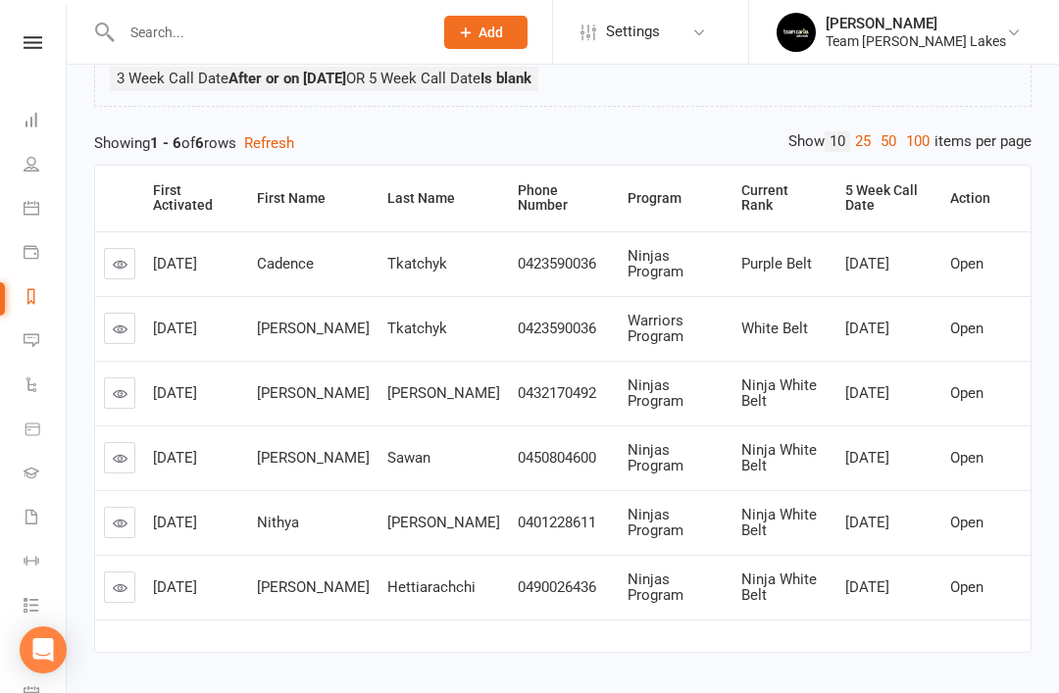
click at [125, 591] on link at bounding box center [119, 586] width 31 height 31
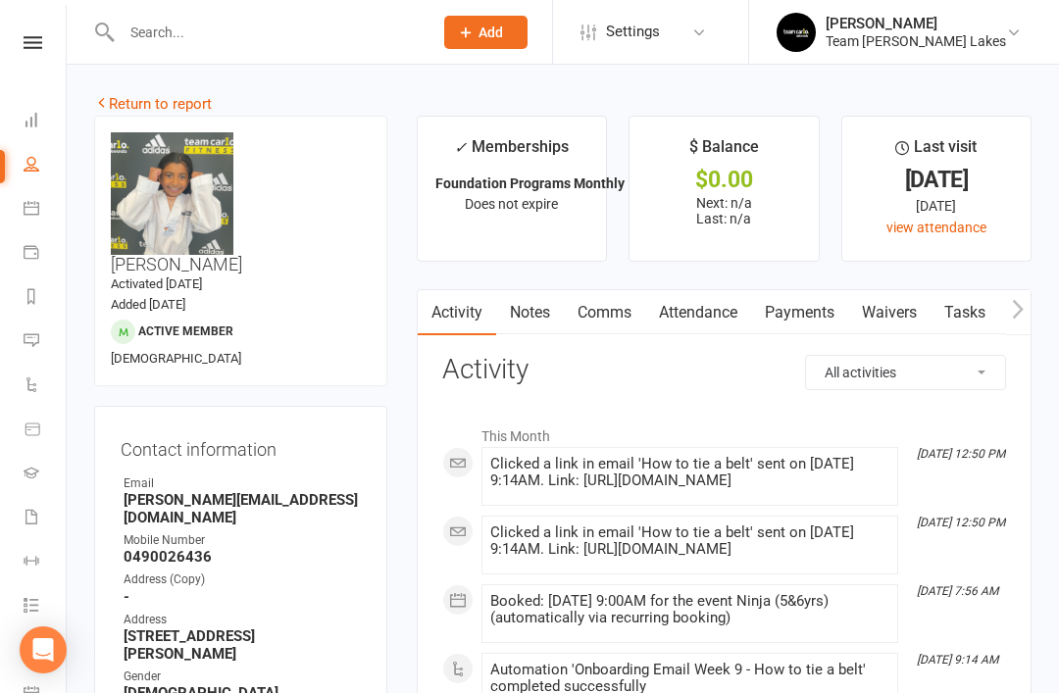
click at [719, 318] on link "Attendance" at bounding box center [698, 312] width 106 height 45
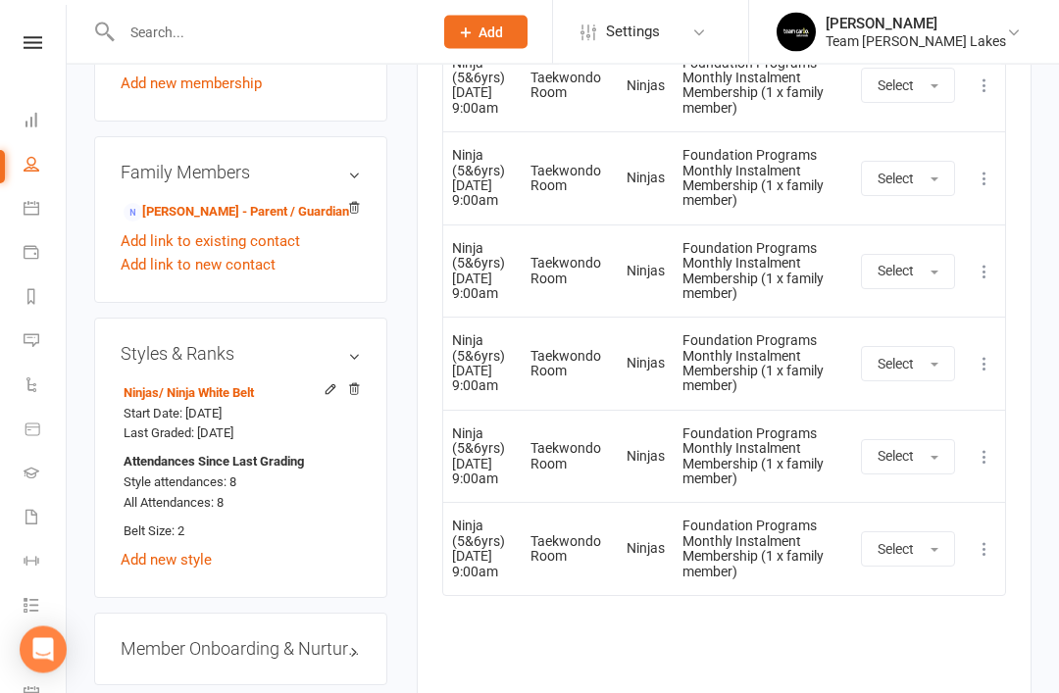
scroll to position [1514, 0]
click at [0, 0] on link "edit" at bounding box center [0, 0] width 0 height 0
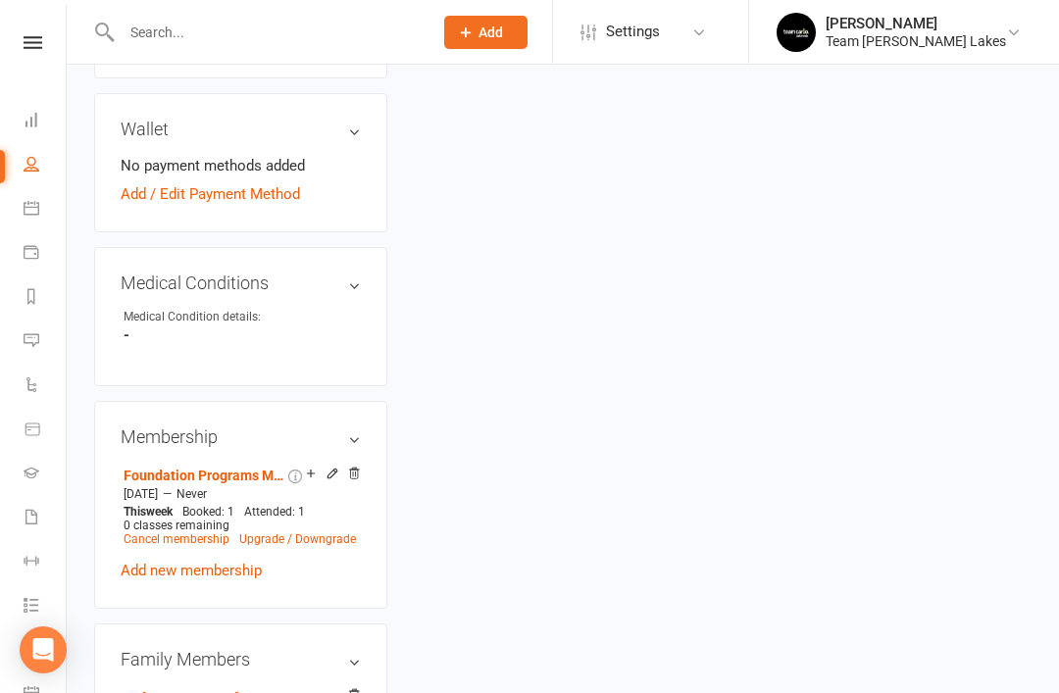
scroll to position [193, 0]
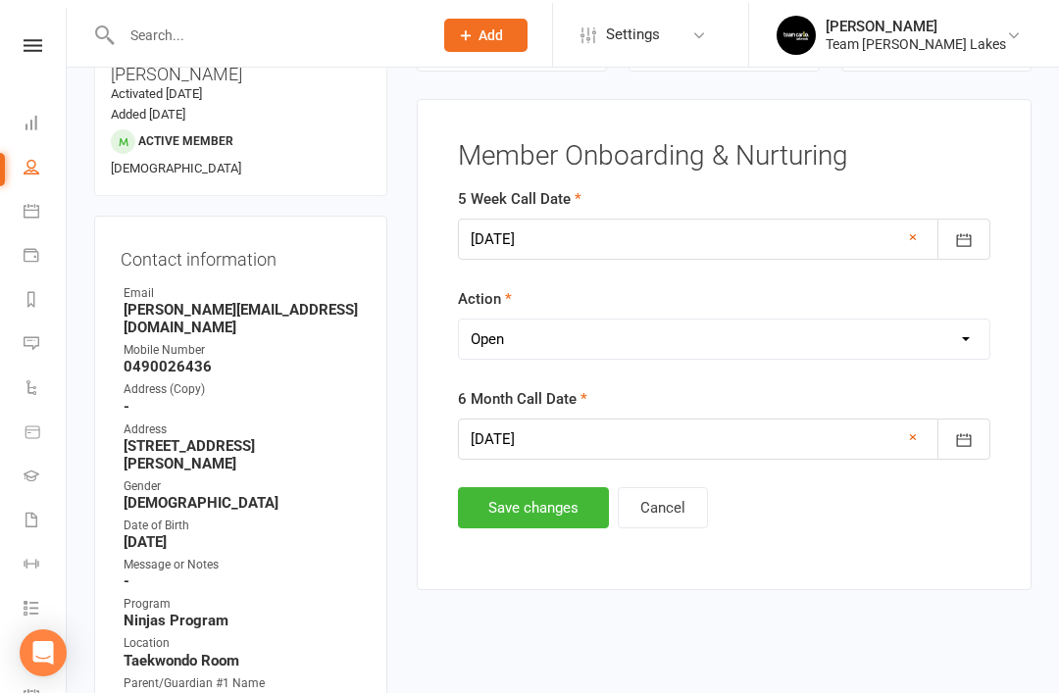
click at [711, 338] on select "Select Open Completed" at bounding box center [724, 336] width 530 height 39
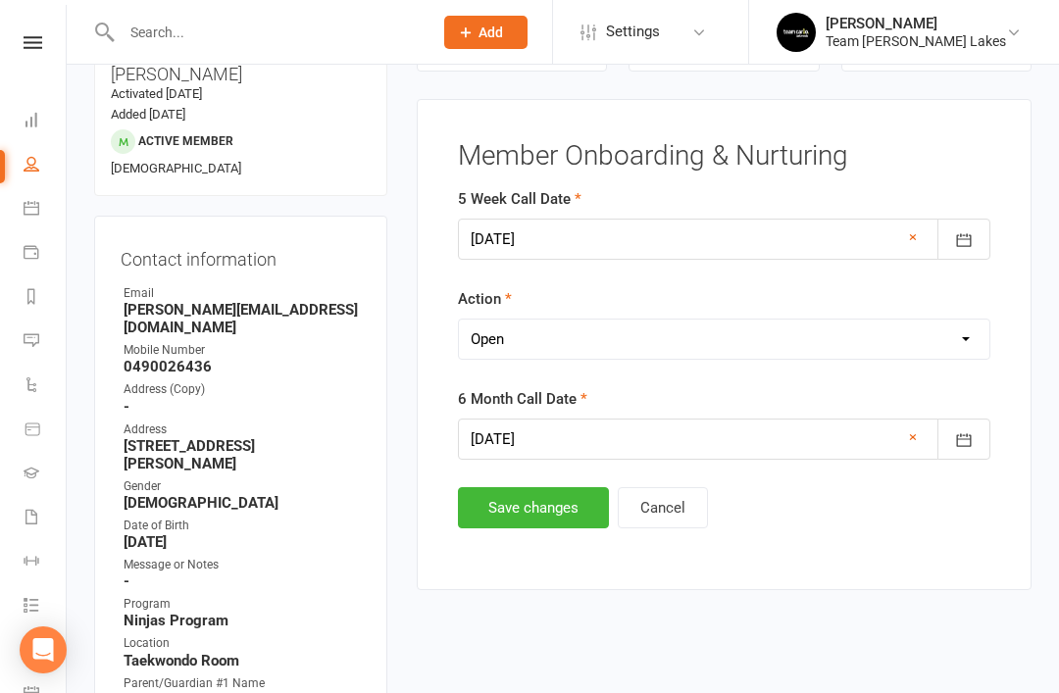
select select "Completed"
click at [532, 515] on button "Save changes" at bounding box center [533, 507] width 151 height 41
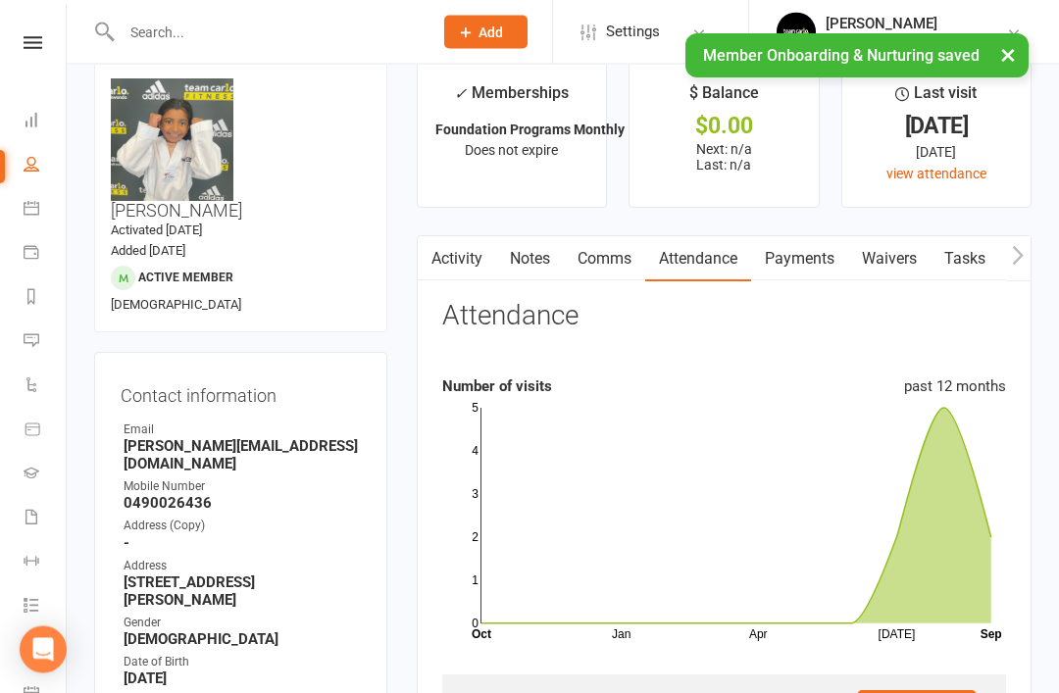
scroll to position [0, 0]
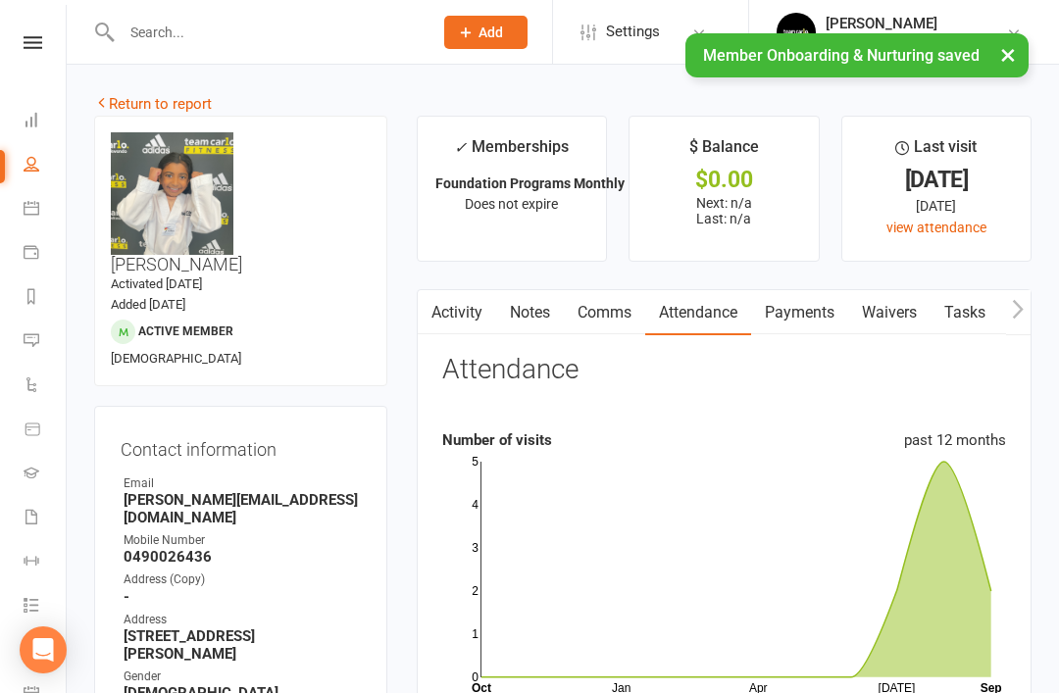
click at [118, 102] on link "Return to report" at bounding box center [153, 104] width 118 height 18
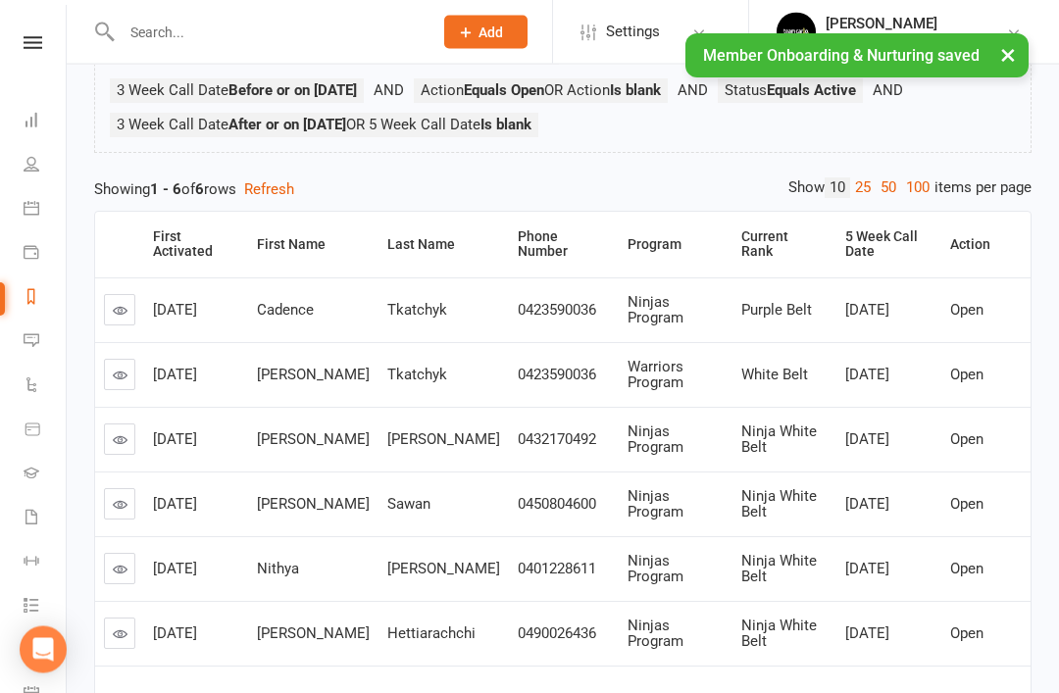
scroll to position [195, 0]
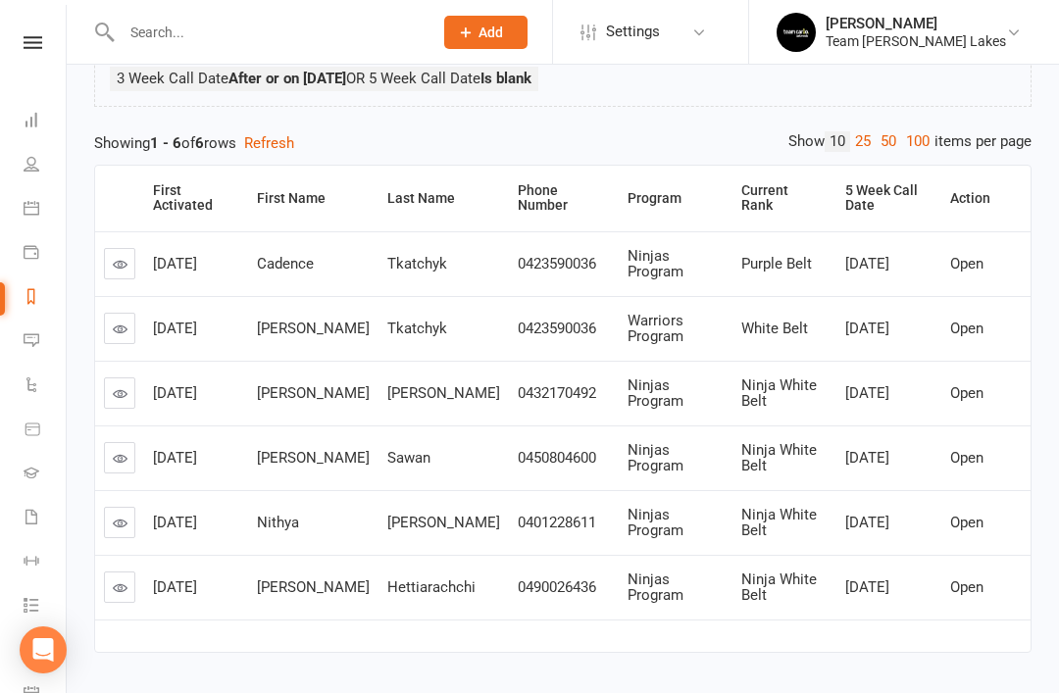
click at [116, 526] on link at bounding box center [119, 522] width 31 height 31
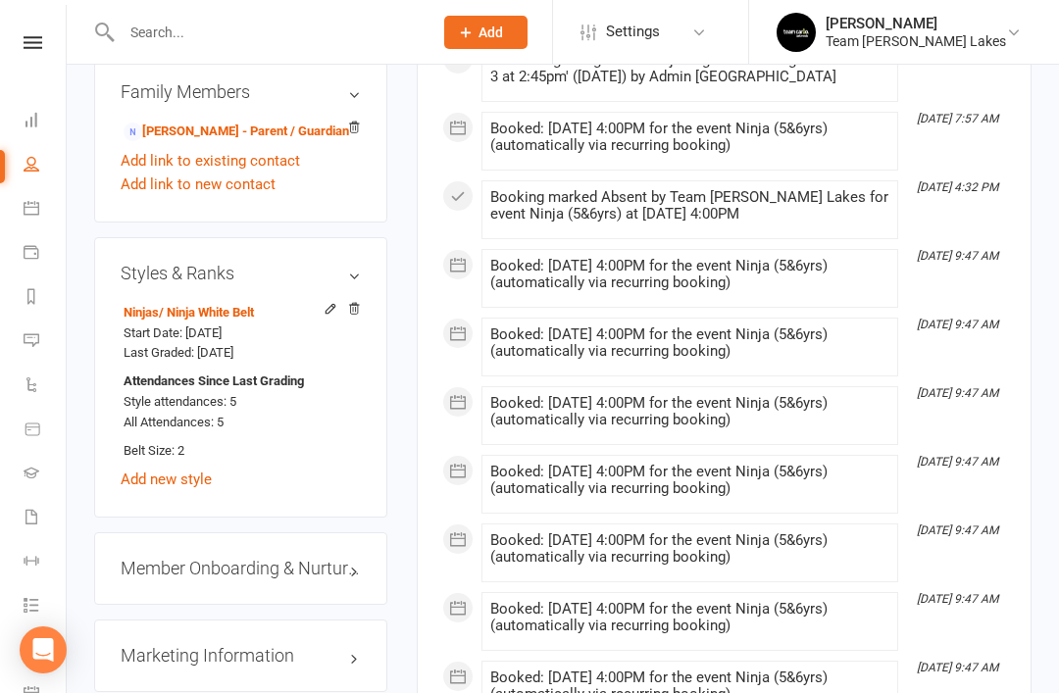
scroll to position [1560, 0]
click at [0, 0] on link "edit" at bounding box center [0, 0] width 0 height 0
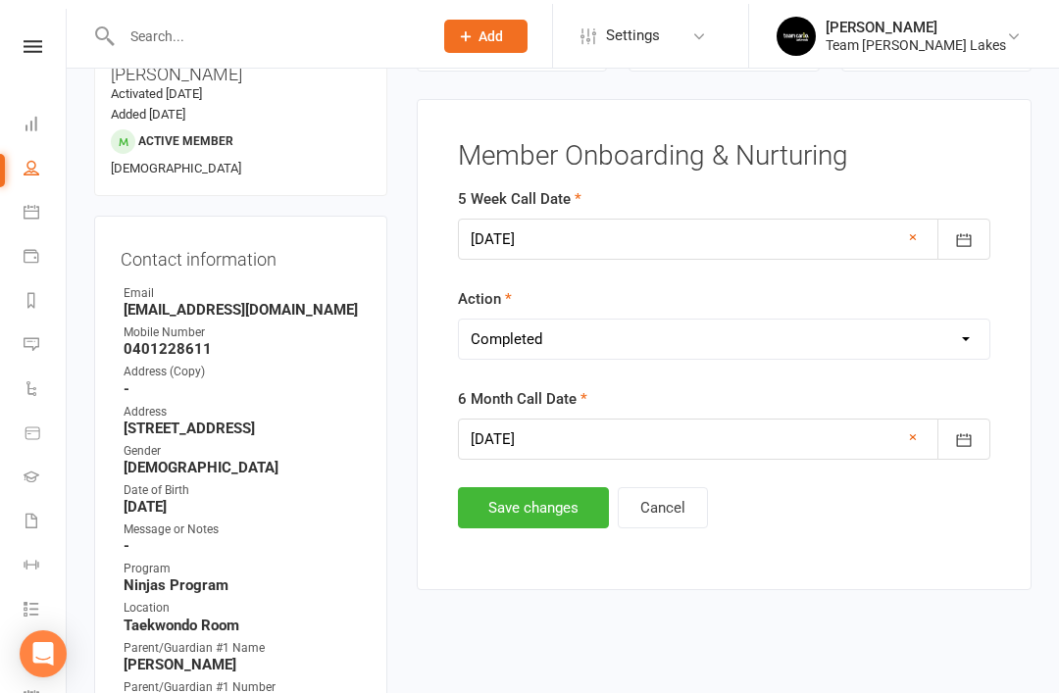
scroll to position [190, 0]
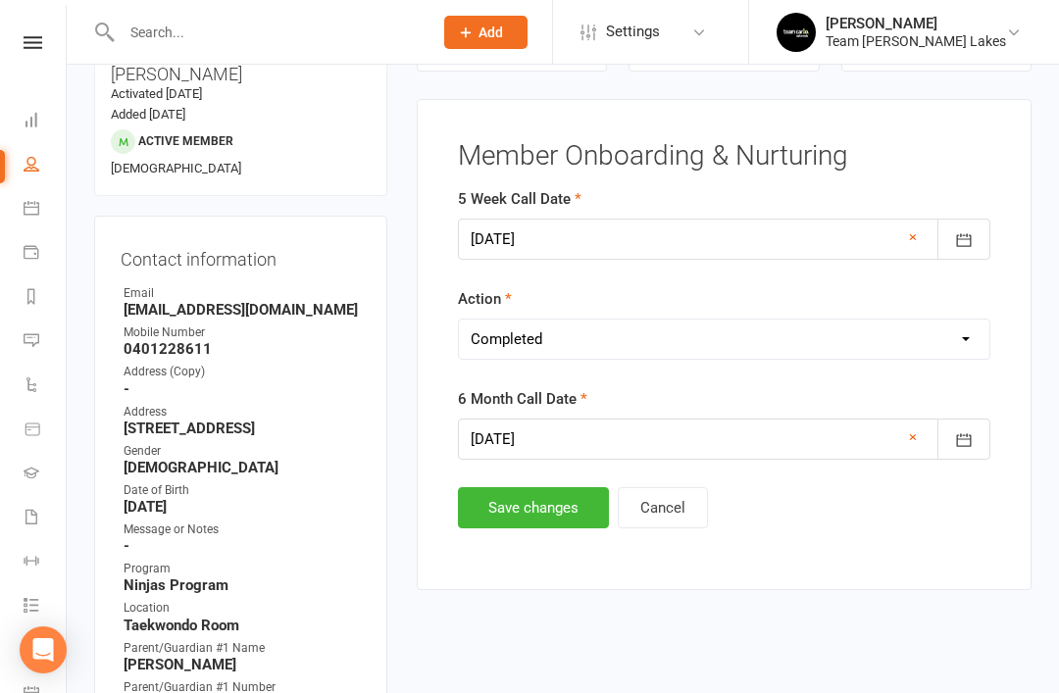
click at [543, 504] on button "Save changes" at bounding box center [533, 507] width 151 height 41
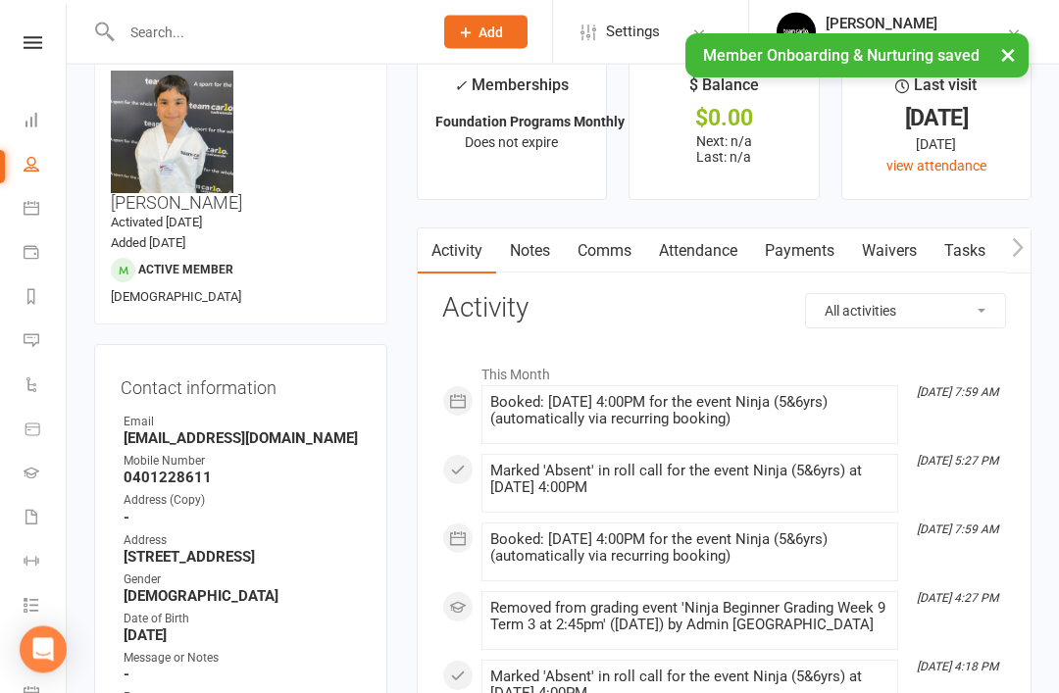
scroll to position [0, 0]
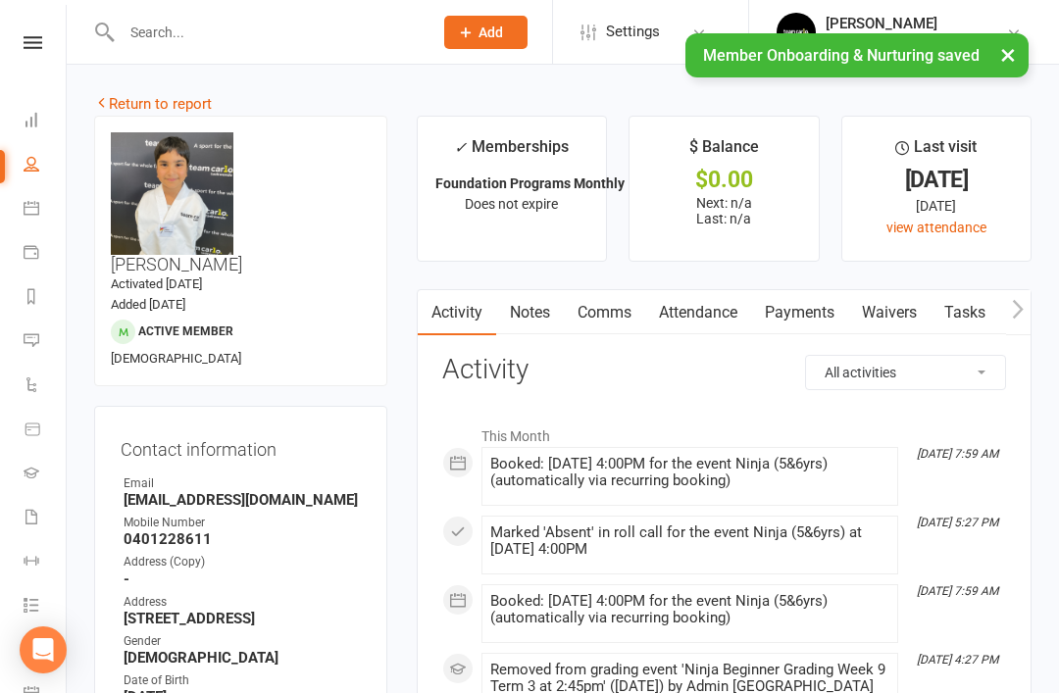
click at [145, 110] on link "Return to report" at bounding box center [153, 104] width 118 height 18
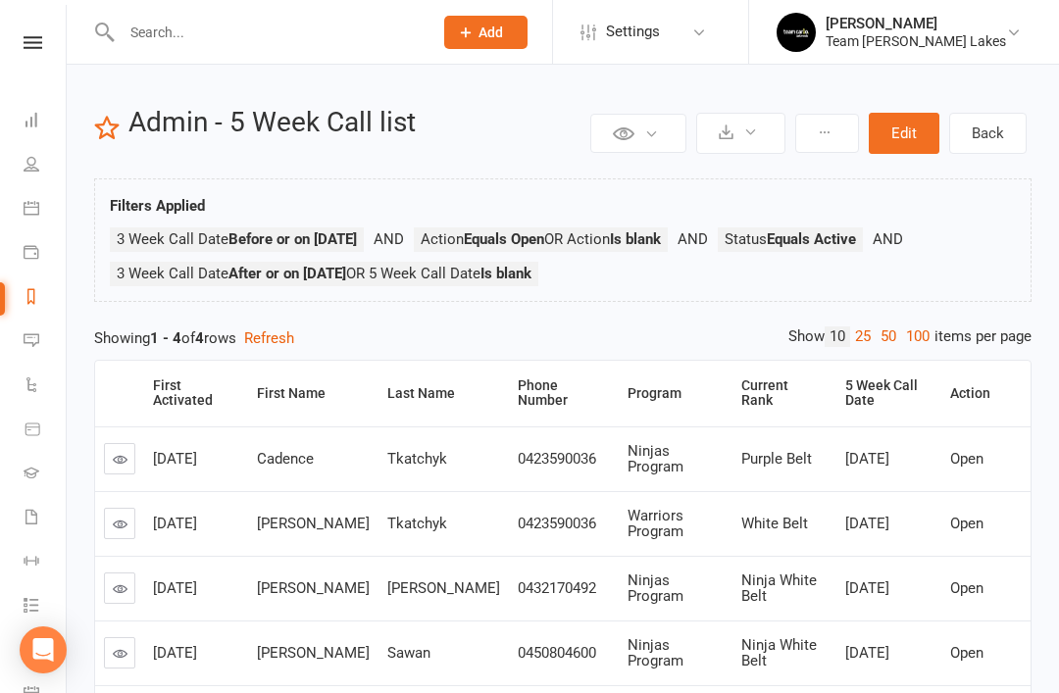
click at [345, 2] on div at bounding box center [256, 32] width 324 height 64
click at [43, 298] on link "Reports" at bounding box center [46, 298] width 44 height 44
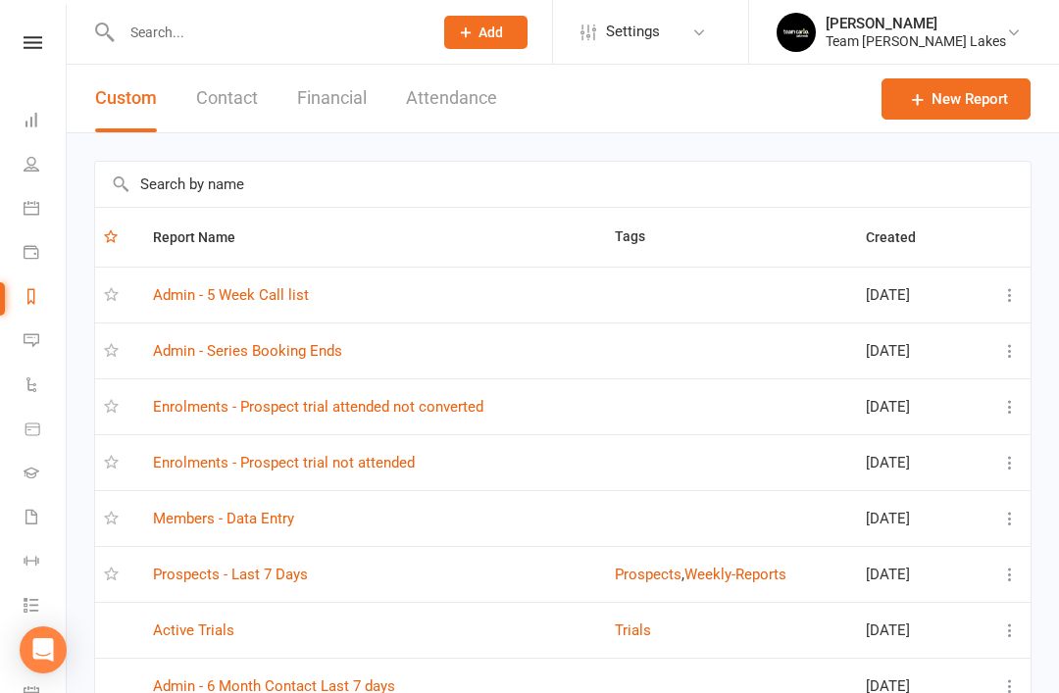
click at [311, 355] on link "Admin - Series Booking Ends" at bounding box center [247, 351] width 189 height 18
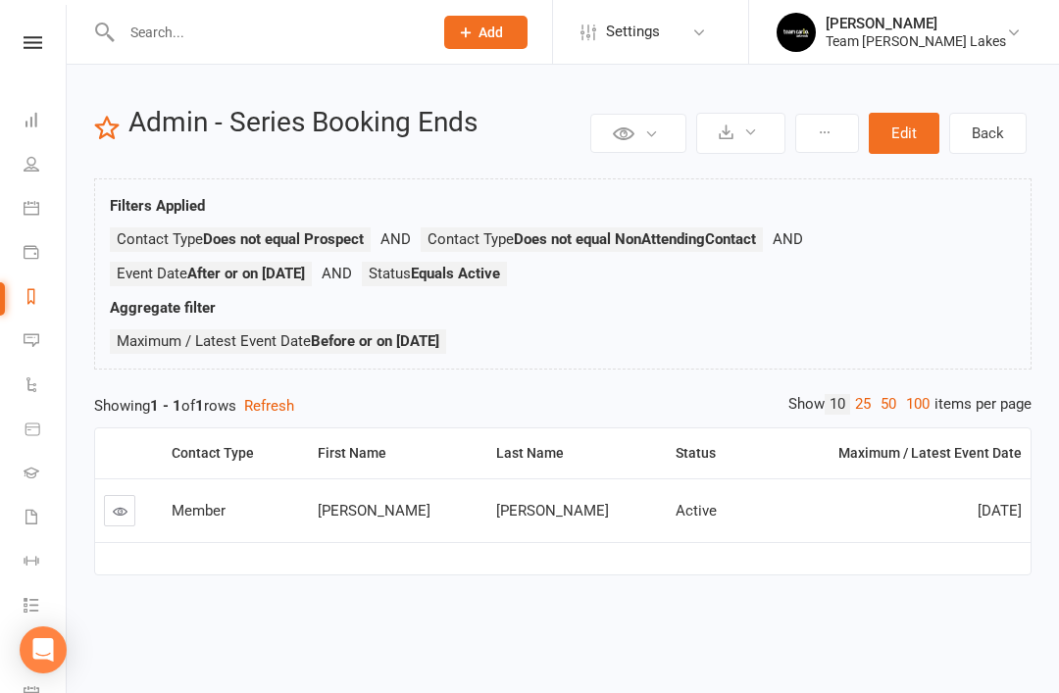
click at [38, 297] on icon at bounding box center [32, 296] width 16 height 16
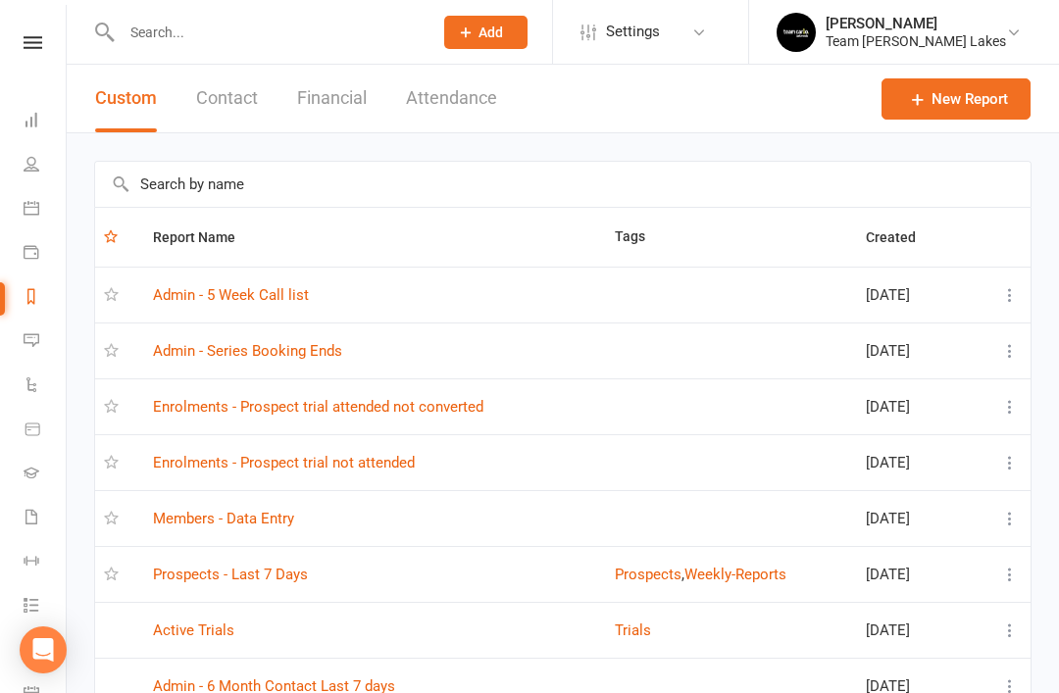
click at [279, 523] on link "Members - Data Entry" at bounding box center [223, 519] width 141 height 18
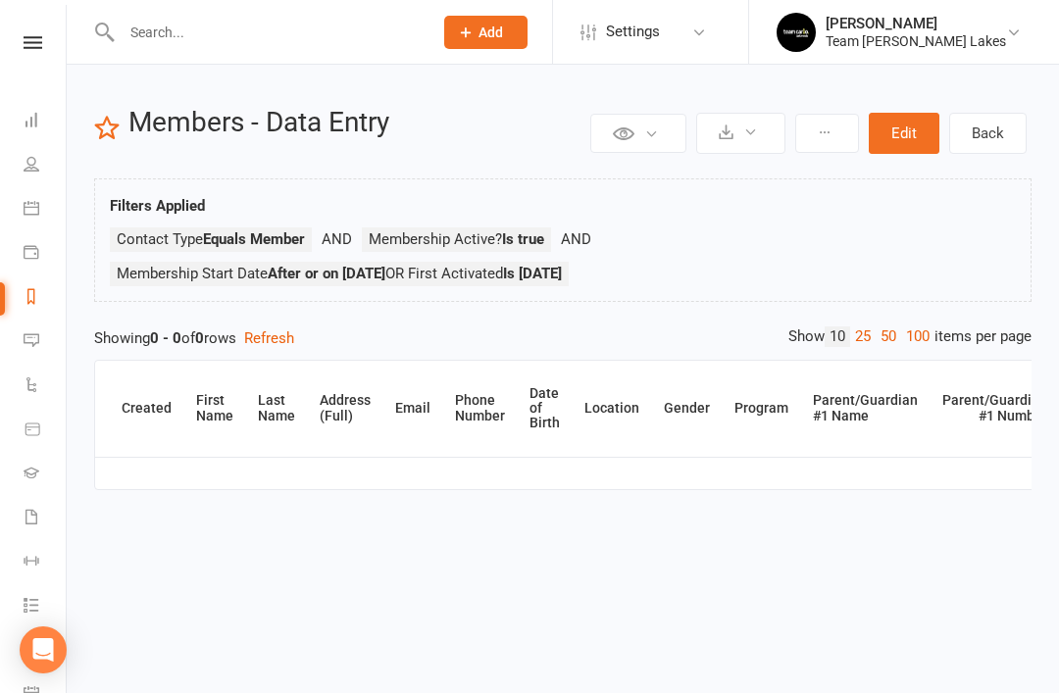
click at [51, 170] on link "People" at bounding box center [46, 166] width 44 height 44
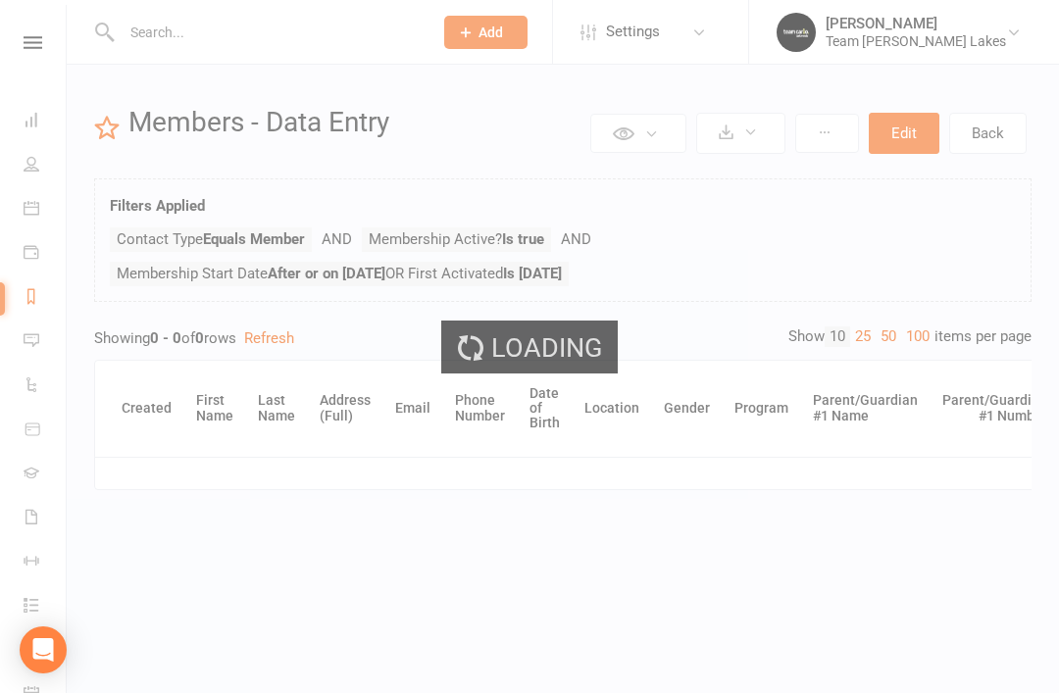
select select "50"
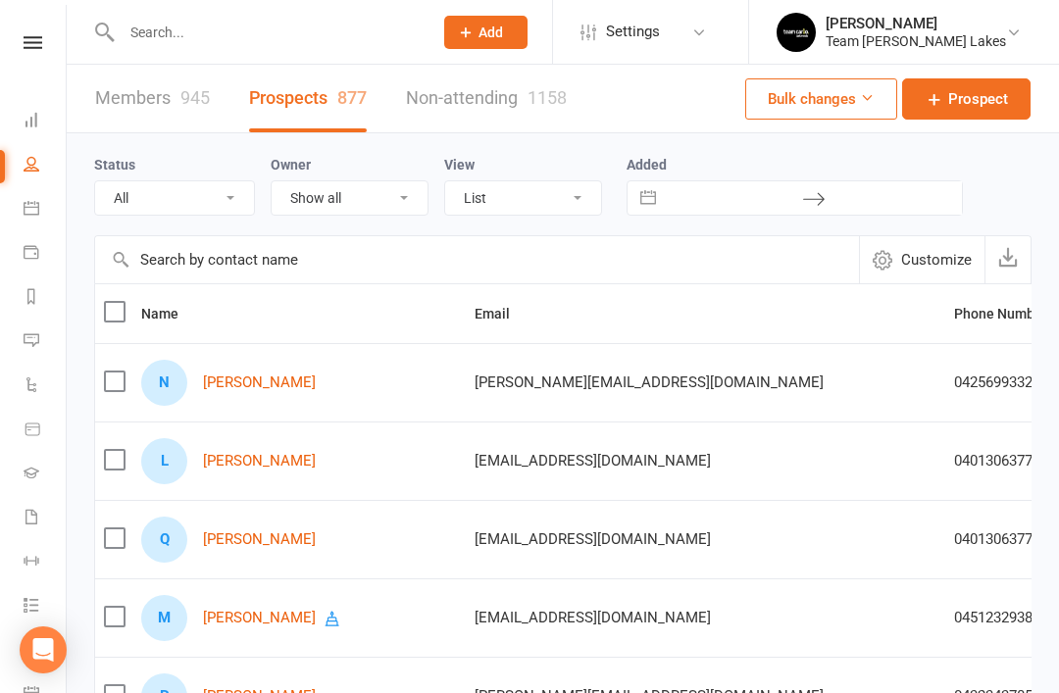
click at [234, 199] on select "All (No status set) (Invalid status) Open Closed Website Lead Term Follow Up Wa…" at bounding box center [174, 197] width 159 height 33
select select "Open"
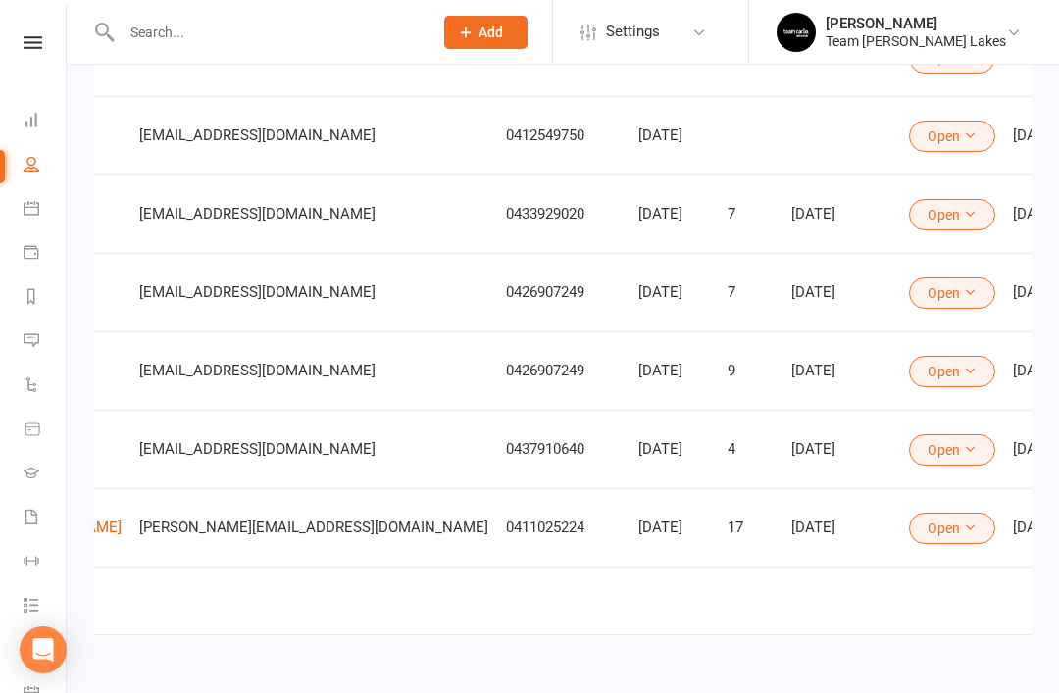
scroll to position [1110, 0]
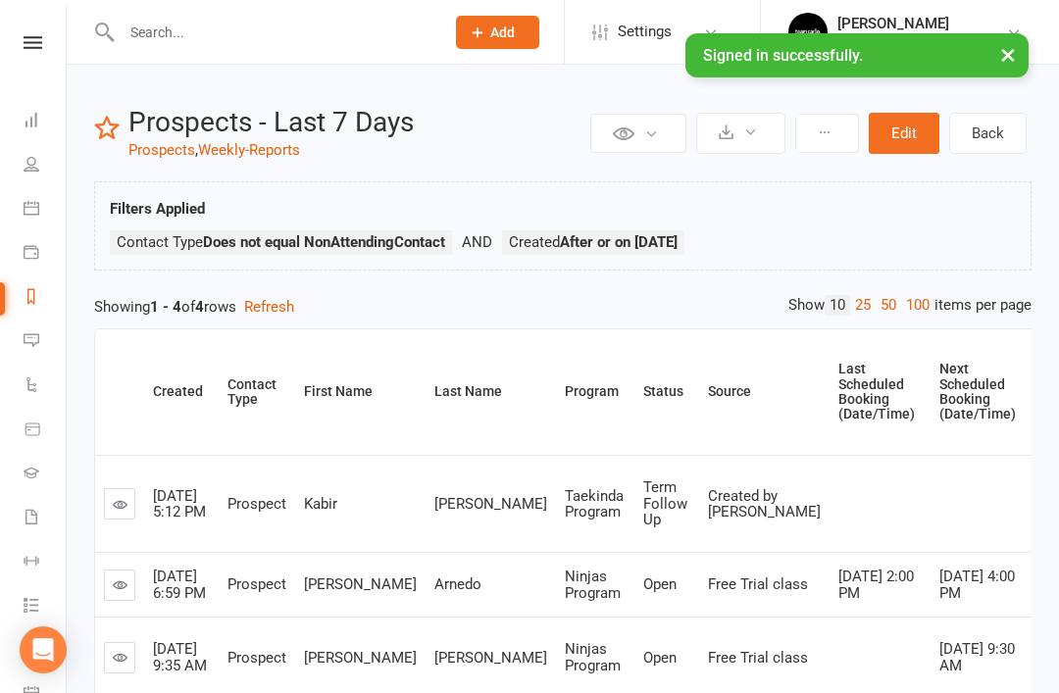
click at [34, 310] on link "Reports" at bounding box center [46, 298] width 44 height 44
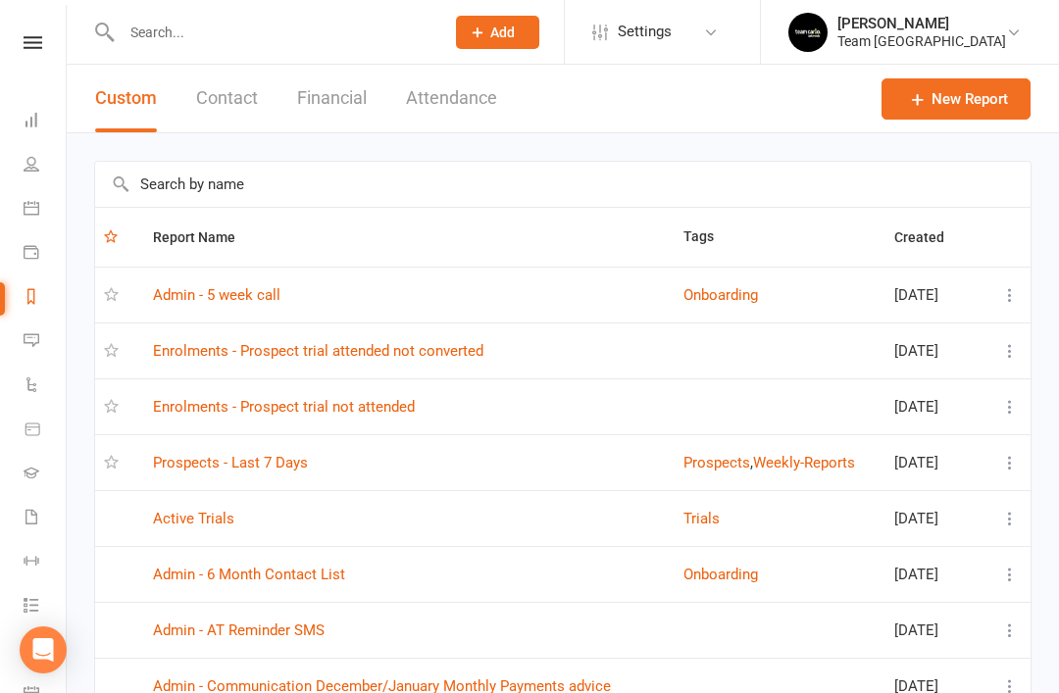
click at [296, 464] on link "Prospects - Last 7 Days" at bounding box center [230, 463] width 155 height 18
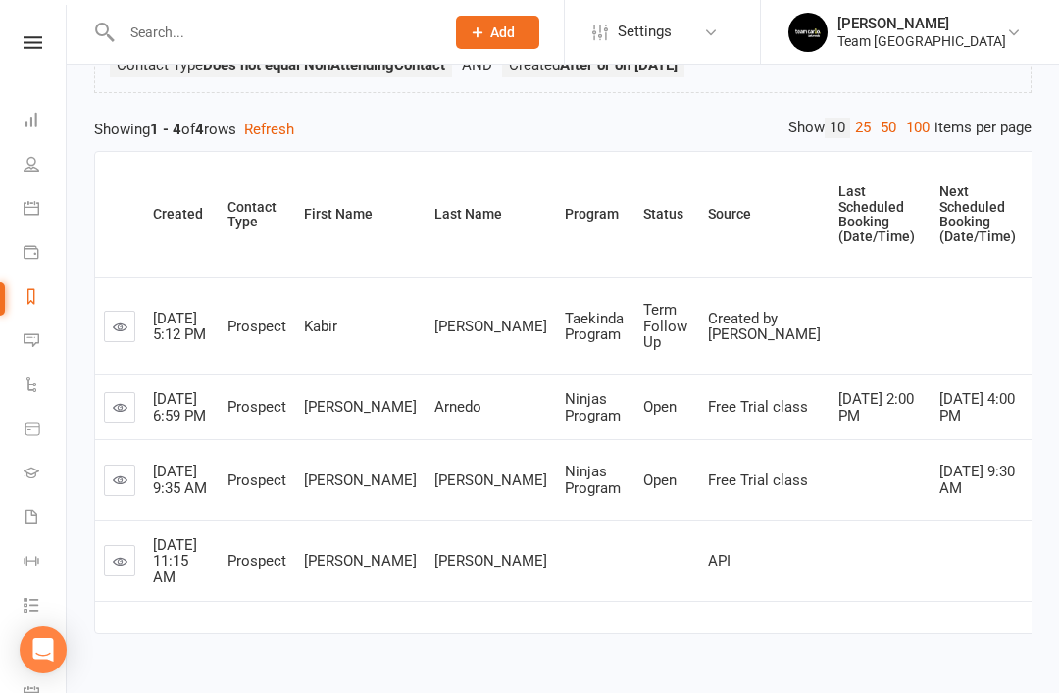
scroll to position [188, 0]
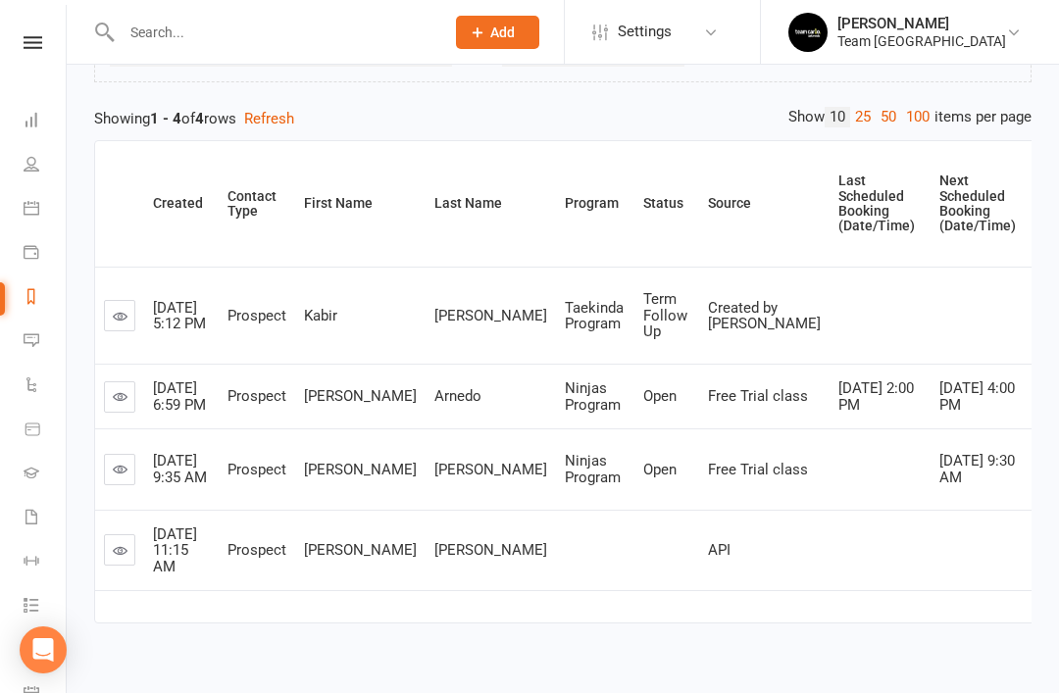
click at [123, 558] on icon at bounding box center [120, 550] width 15 height 15
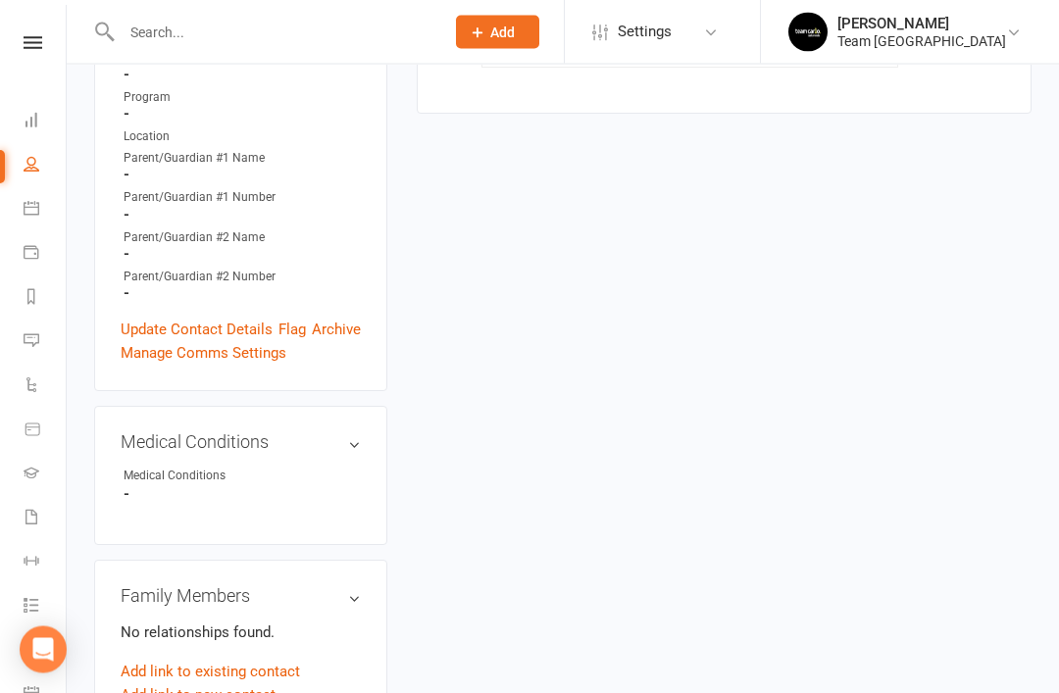
scroll to position [669, 0]
click at [203, 317] on link "Update Contact Details" at bounding box center [197, 329] width 152 height 24
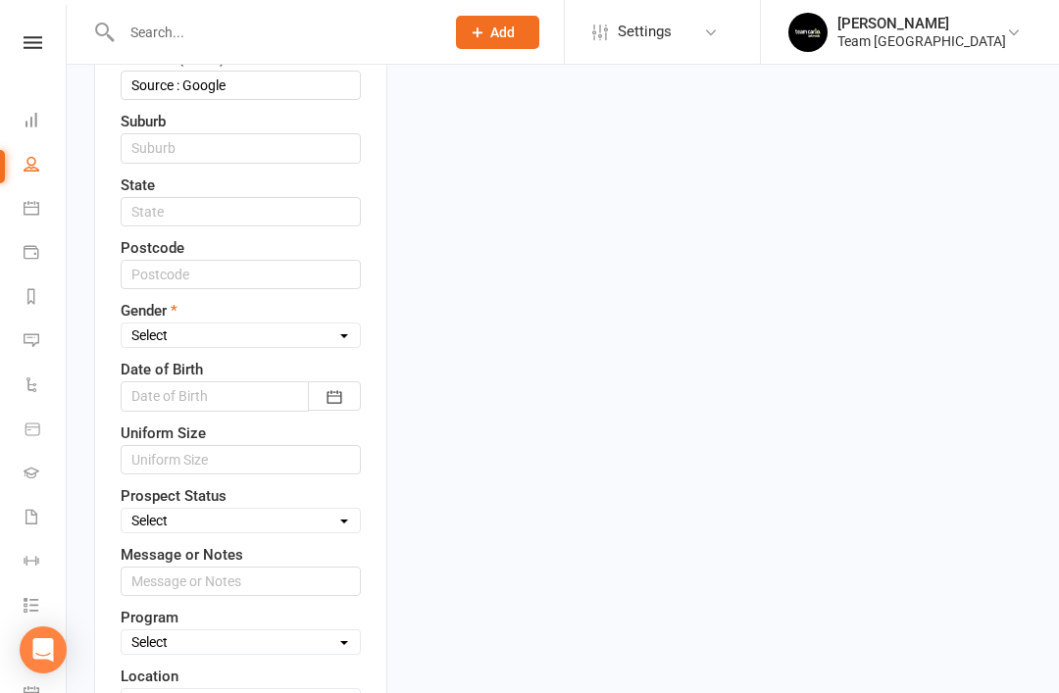
scroll to position [783, 0]
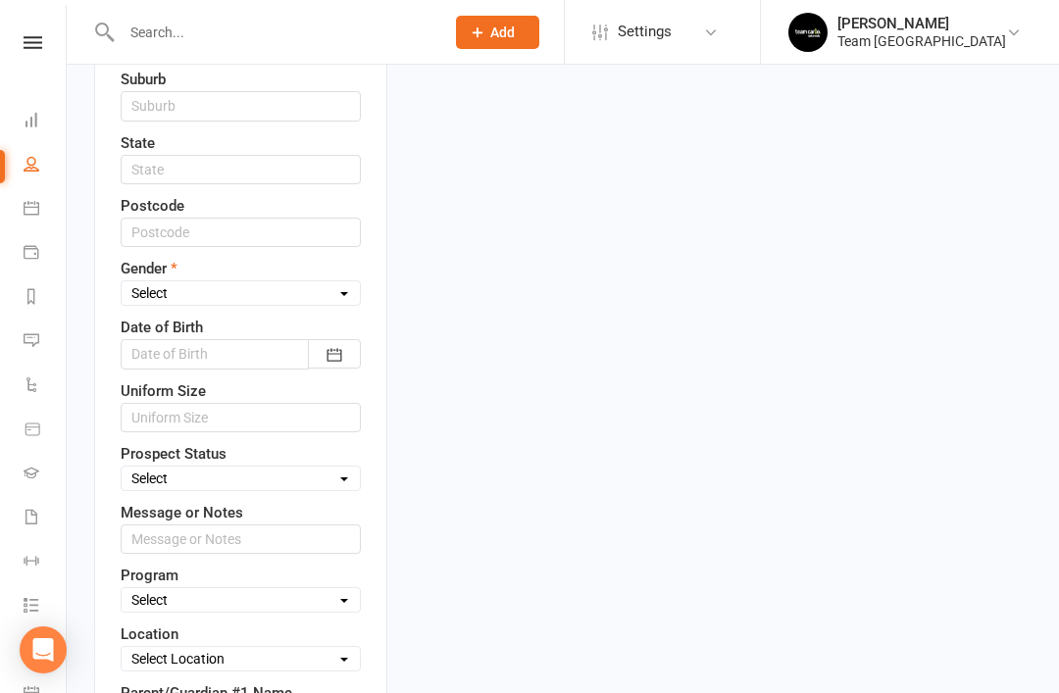
click at [336, 282] on select "Select Male Female" at bounding box center [241, 293] width 238 height 22
select select "Male"
click at [338, 468] on select "Select Open Closed Website Lead Term Follow Up Waiting List Facebook Lead Re-Ta…" at bounding box center [241, 479] width 238 height 22
select select "Closed"
click at [285, 524] on input "text" at bounding box center [241, 538] width 240 height 29
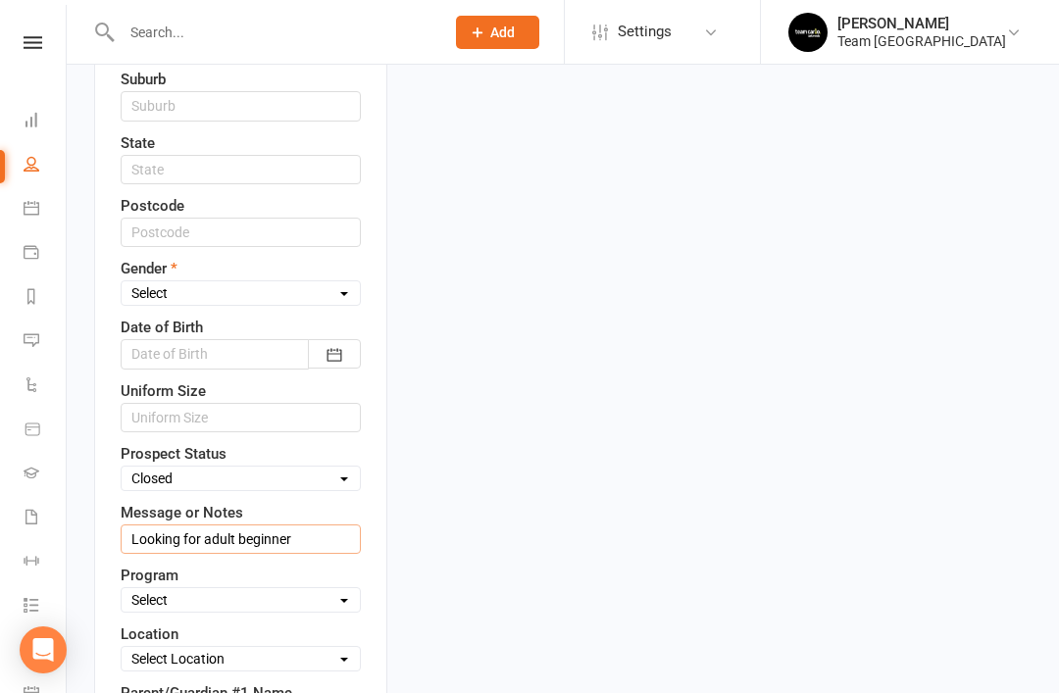
type input "Looking for adult beginner"
click at [271, 589] on select "Select Taekinda Program Ninjas Program Warriors Program Juniors Program Adults …" at bounding box center [241, 600] width 238 height 22
select select "Adults Program"
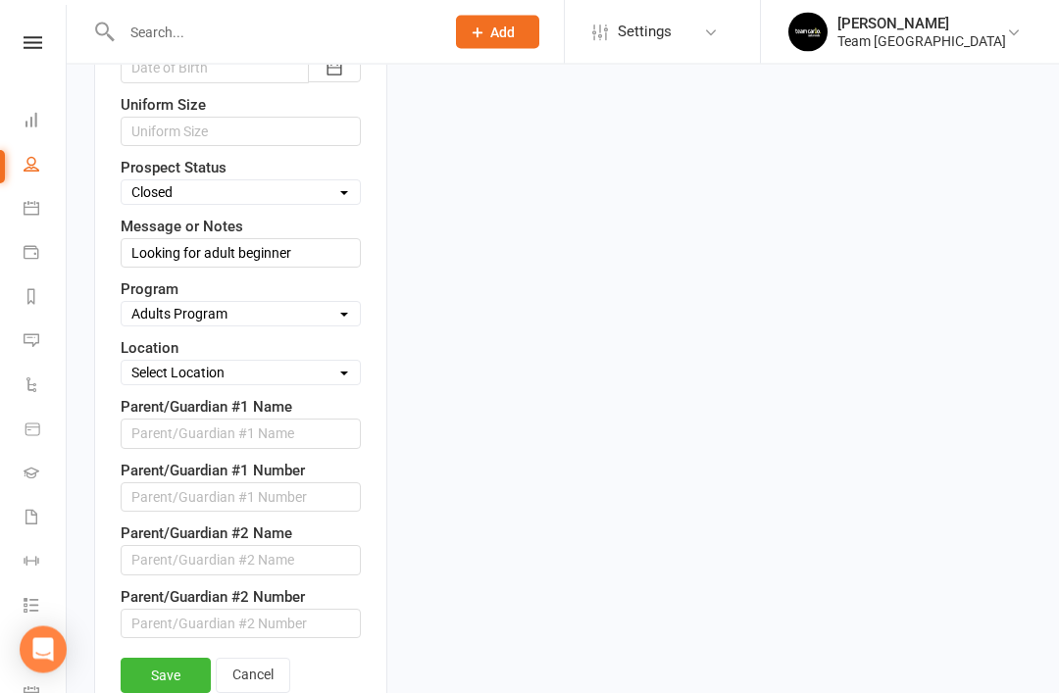
click at [167, 659] on link "Save" at bounding box center [166, 676] width 90 height 35
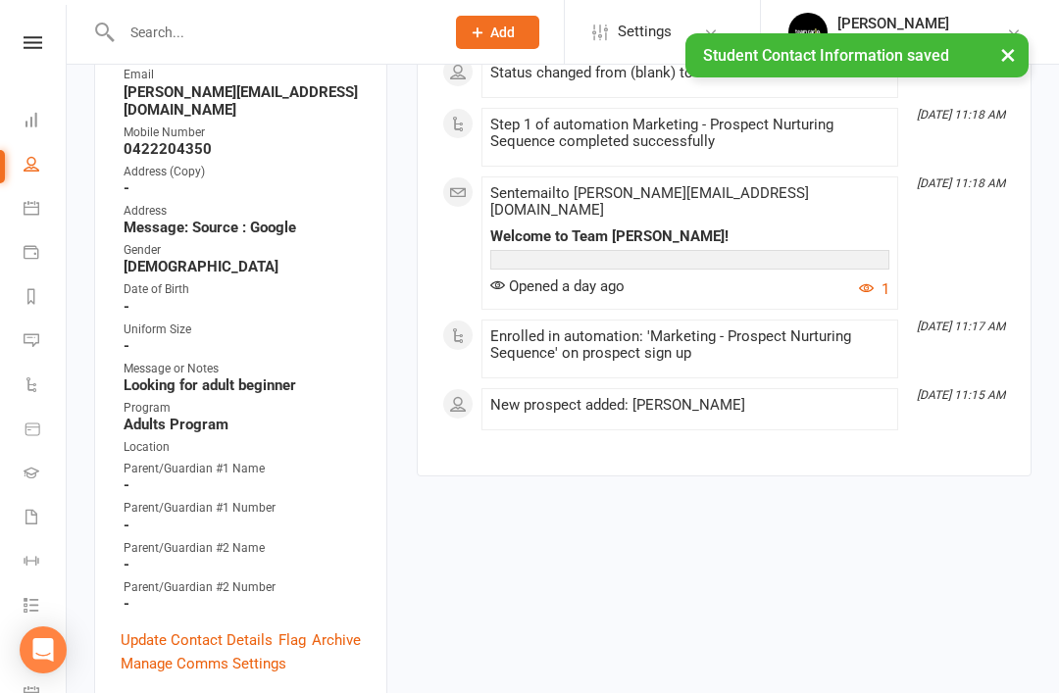
scroll to position [0, 0]
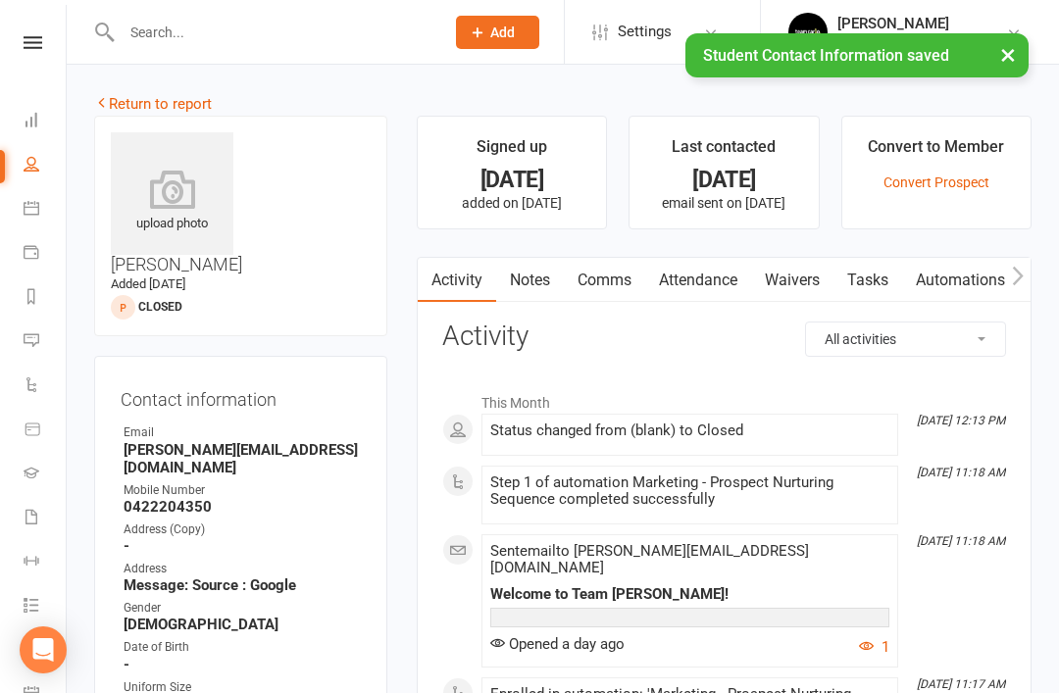
click at [123, 107] on link "Return to report" at bounding box center [153, 104] width 118 height 18
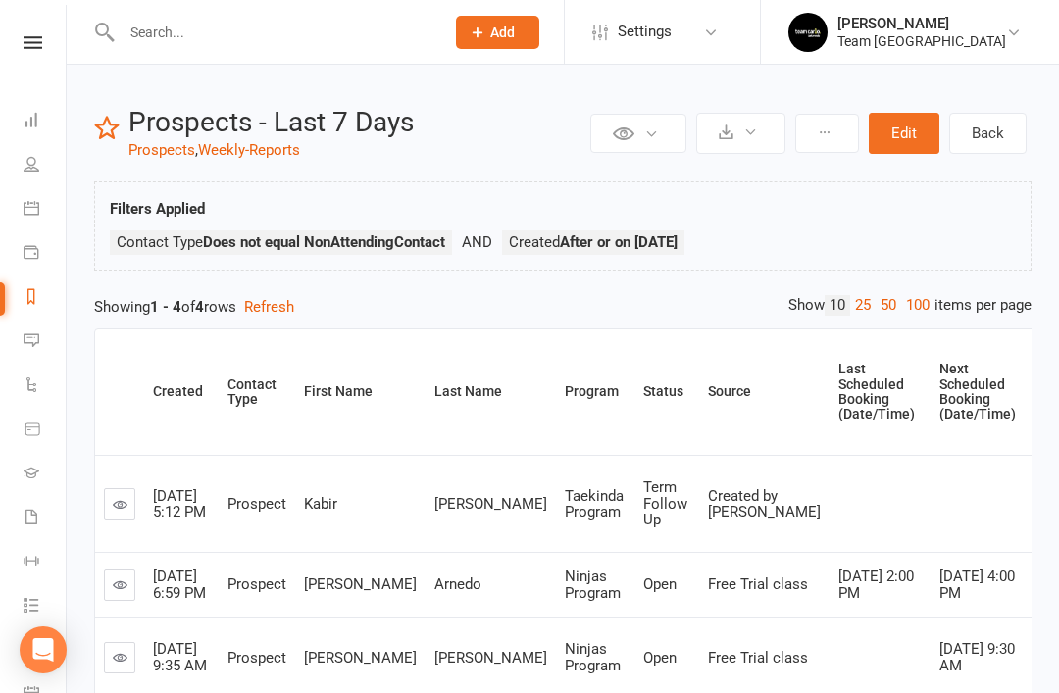
click at [39, 253] on link "Payments" at bounding box center [46, 254] width 44 height 44
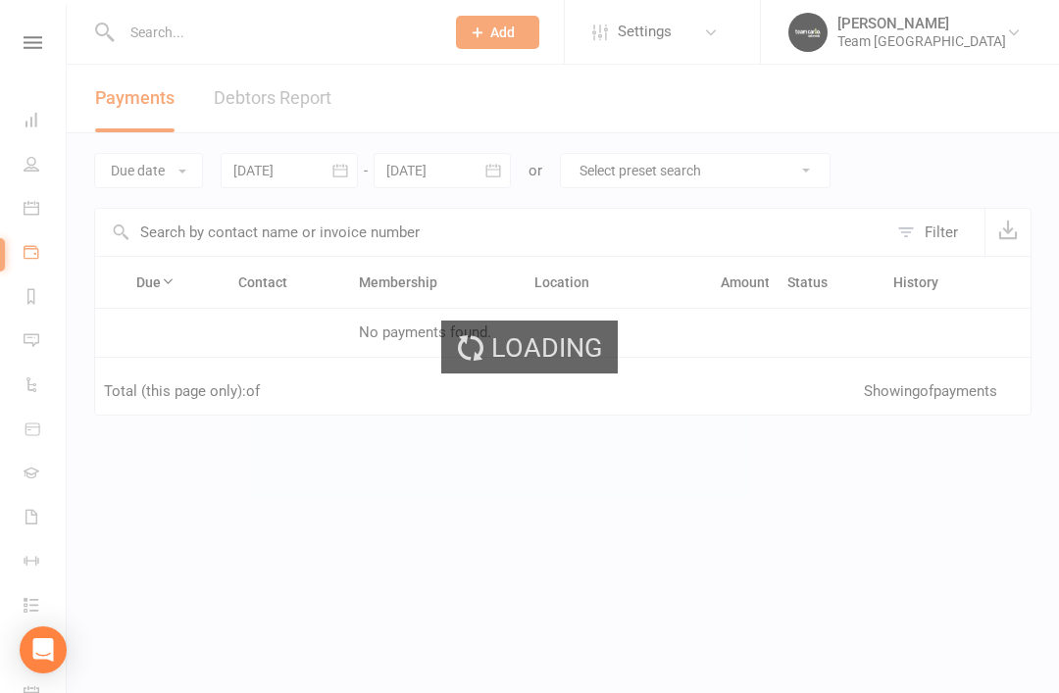
click at [34, 296] on div "Loading" at bounding box center [529, 346] width 1059 height 693
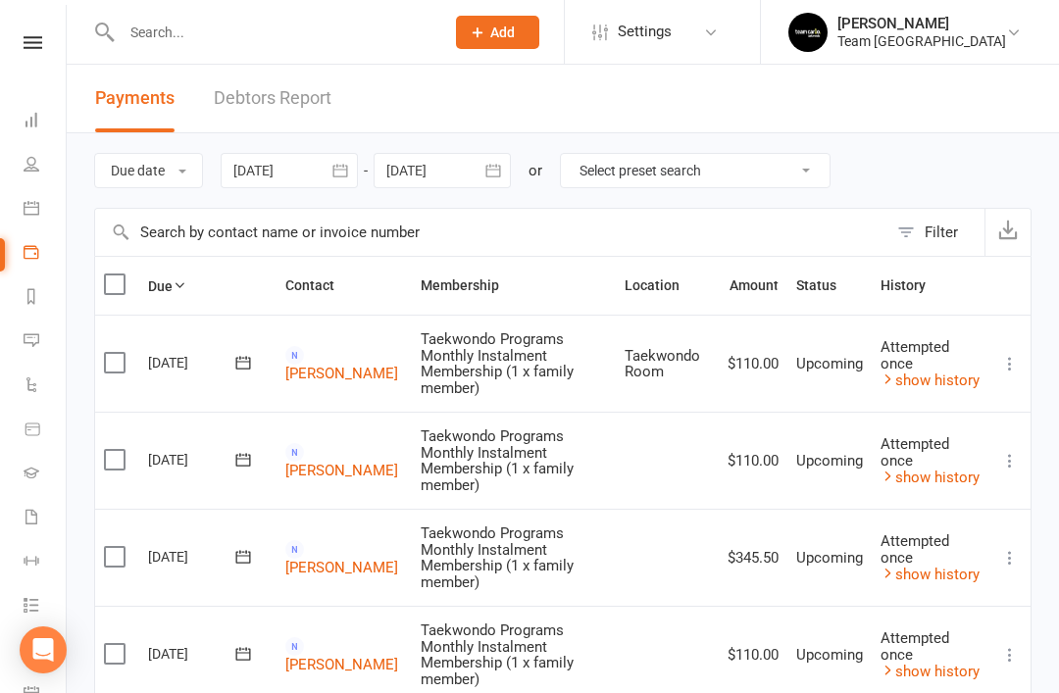
click at [38, 306] on link "Reports" at bounding box center [46, 298] width 44 height 44
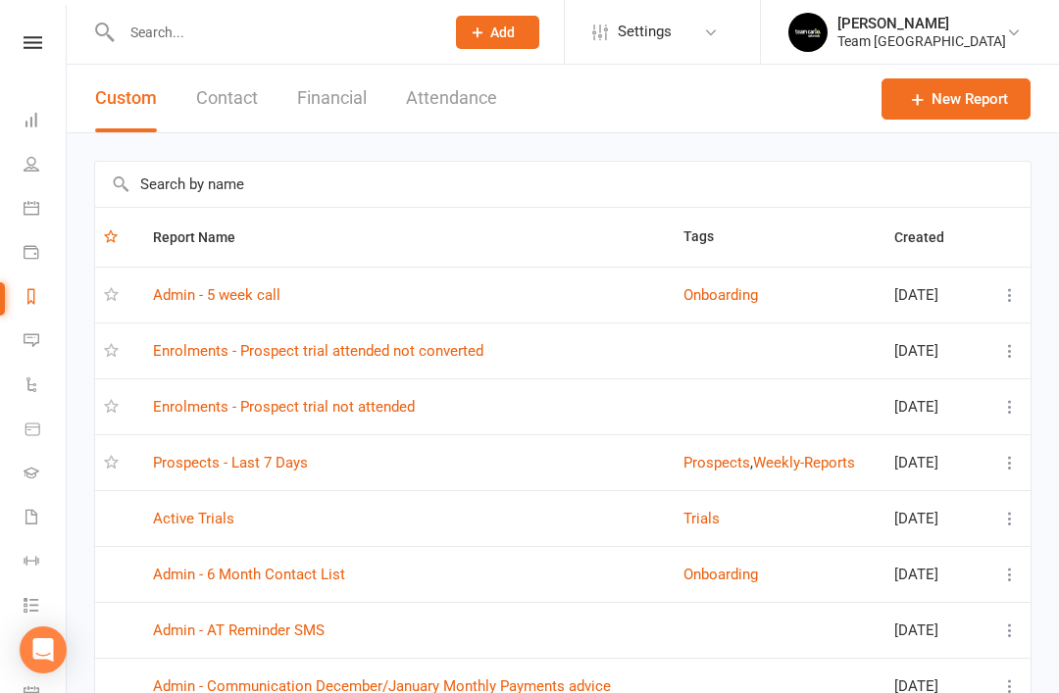
click at [387, 180] on input "text" at bounding box center [562, 184] width 935 height 45
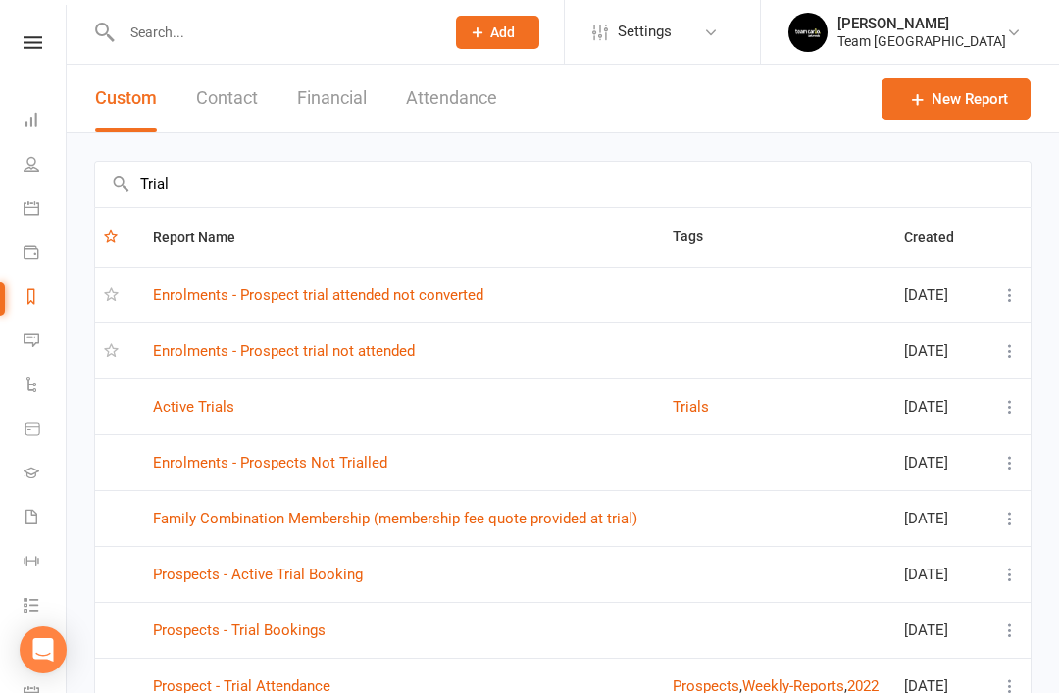
type input "Trial"
click at [397, 355] on link "Enrolments - Prospect trial not attended" at bounding box center [284, 351] width 262 height 18
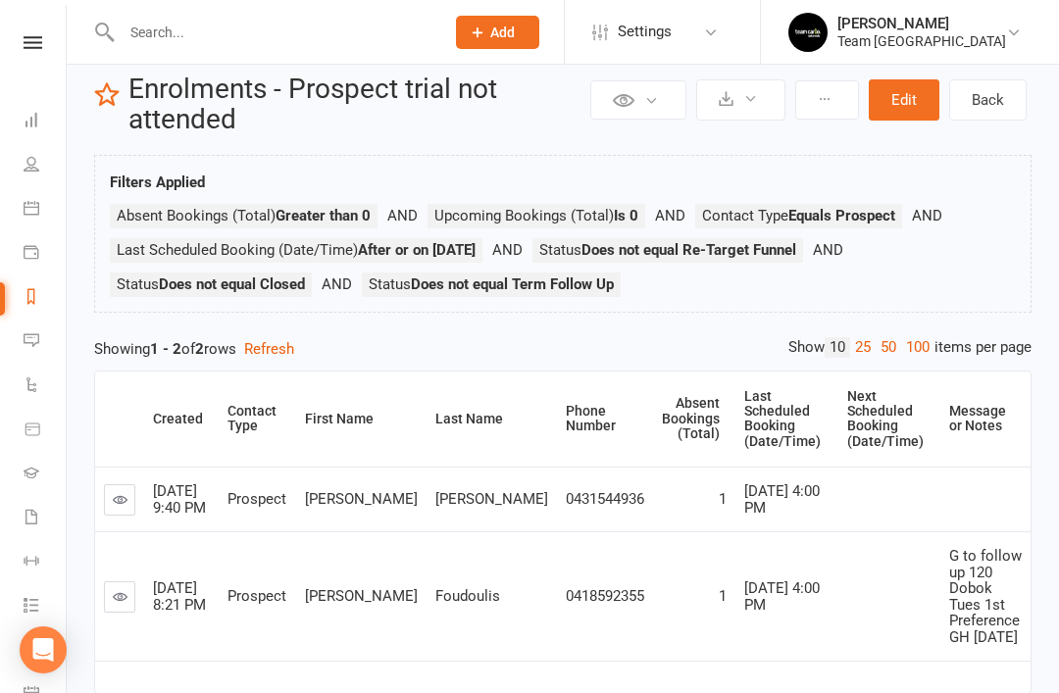
scroll to position [43, 0]
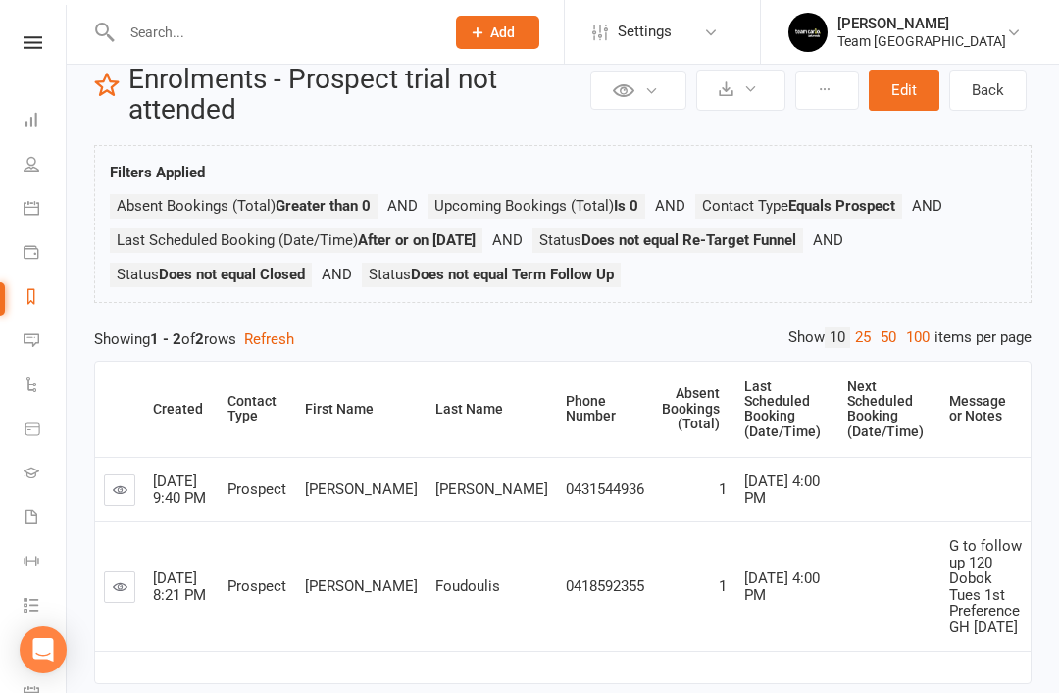
click at [34, 301] on icon at bounding box center [32, 296] width 16 height 16
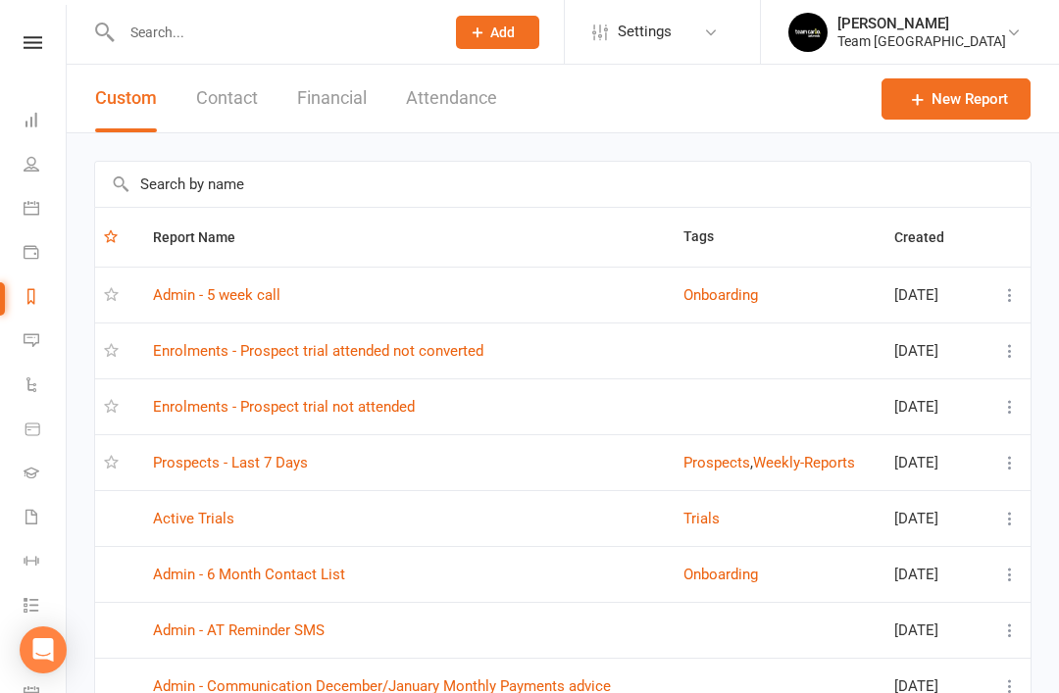
click at [344, 187] on input "text" at bounding box center [562, 184] width 935 height 45
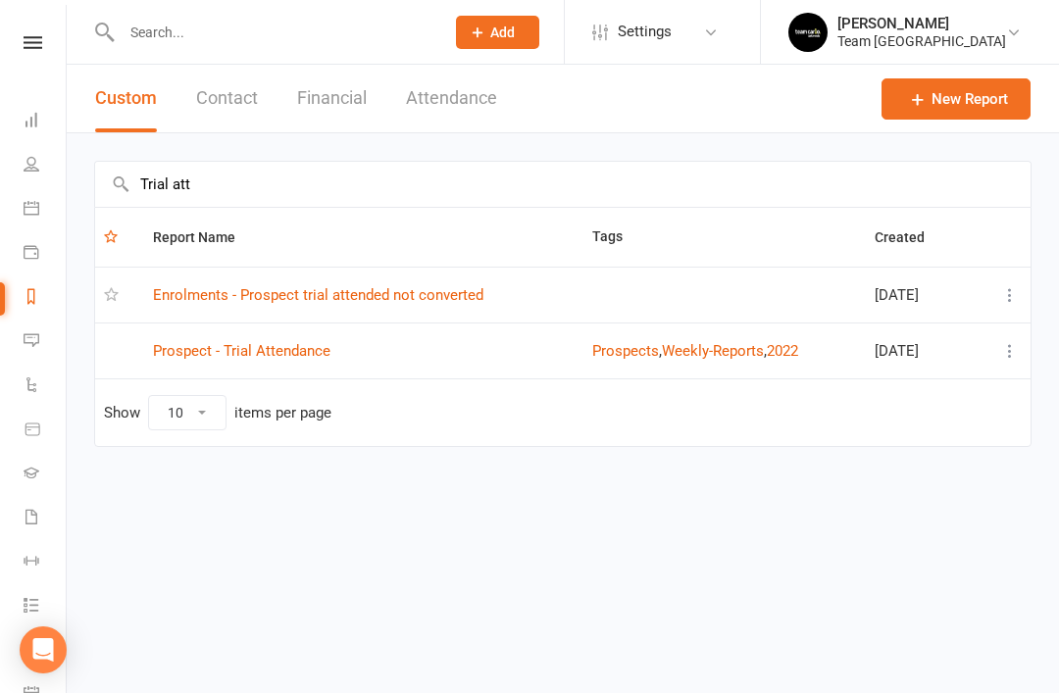
type input "Trial att"
click at [425, 295] on link "Enrolments - Prospect trial attended not converted" at bounding box center [318, 295] width 330 height 18
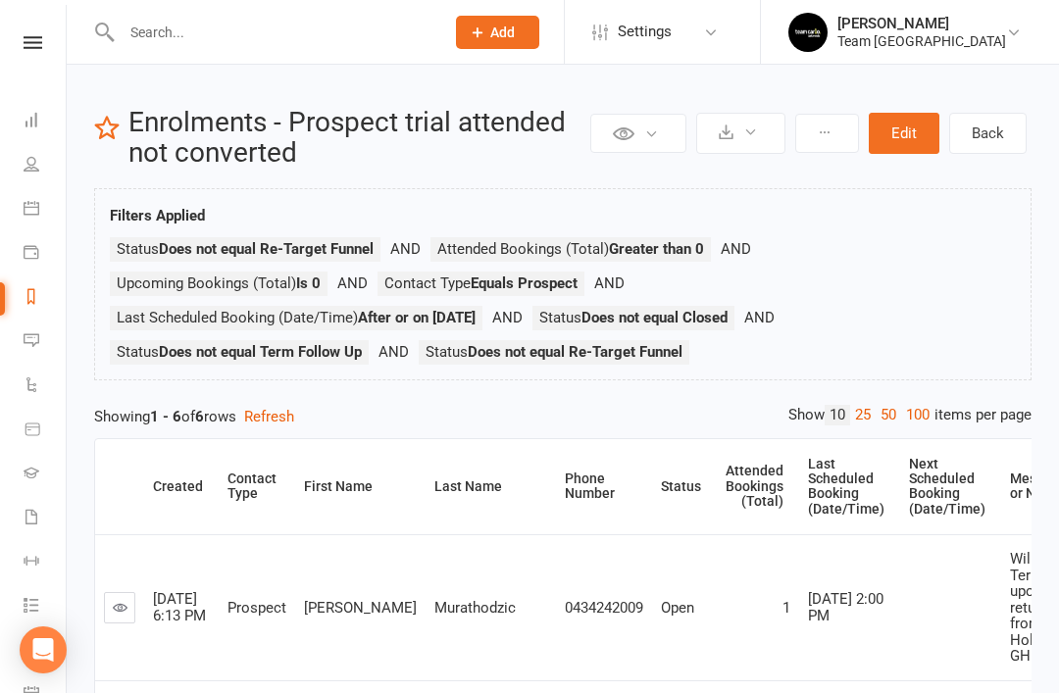
click at [228, 30] on input "text" at bounding box center [273, 32] width 315 height 27
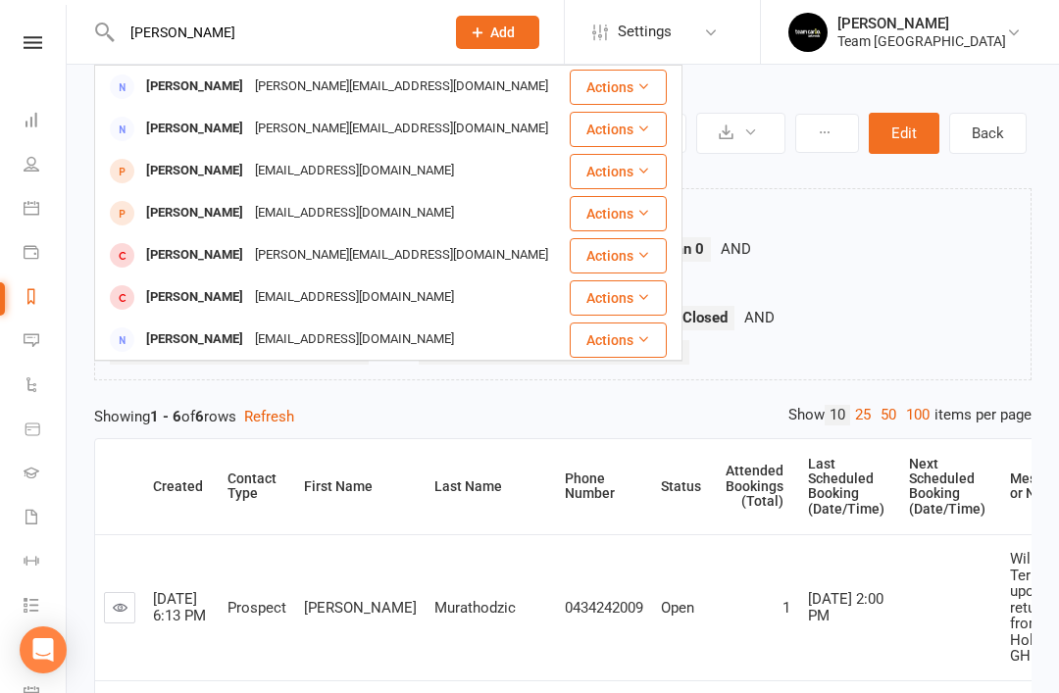
type input "Tony"
click at [207, 216] on div "Champion Tony" at bounding box center [194, 213] width 109 height 28
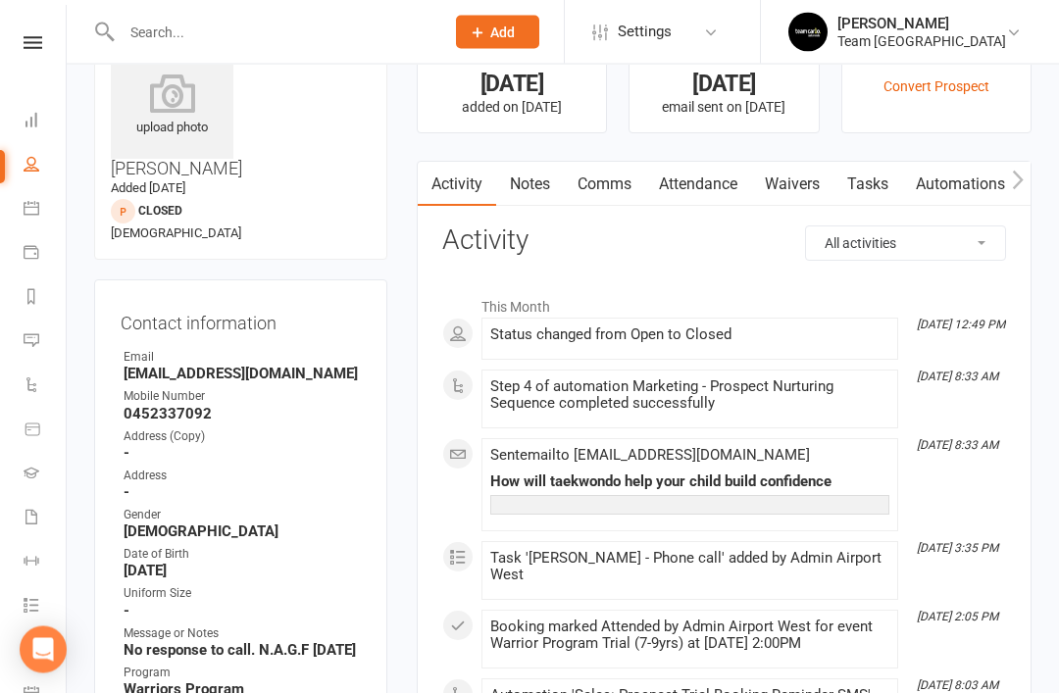
scroll to position [74, 0]
click at [536, 192] on link "Notes" at bounding box center [530, 183] width 68 height 45
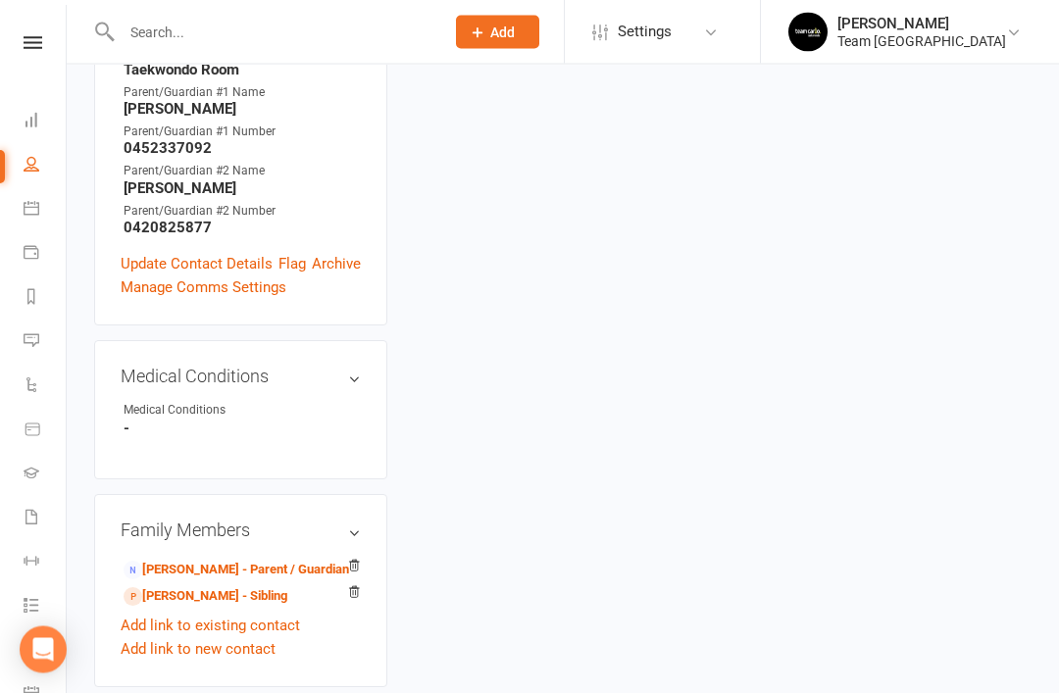
scroll to position [731, 0]
click at [257, 586] on link "Tobias Tony - Sibling" at bounding box center [205, 596] width 164 height 21
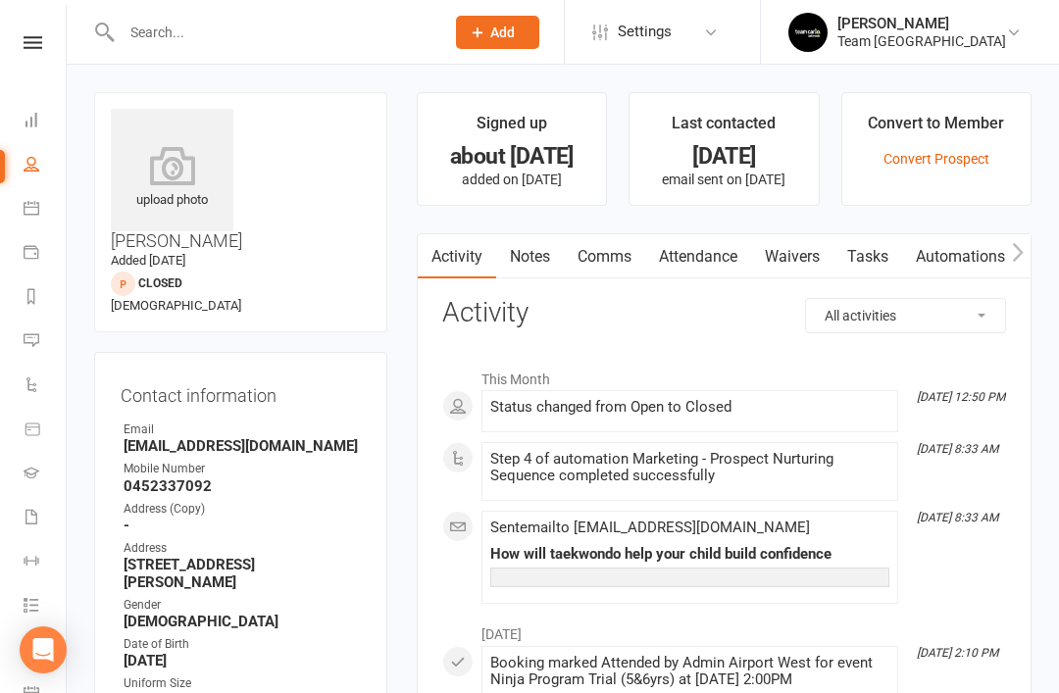
click at [277, 40] on input "text" at bounding box center [273, 32] width 315 height 27
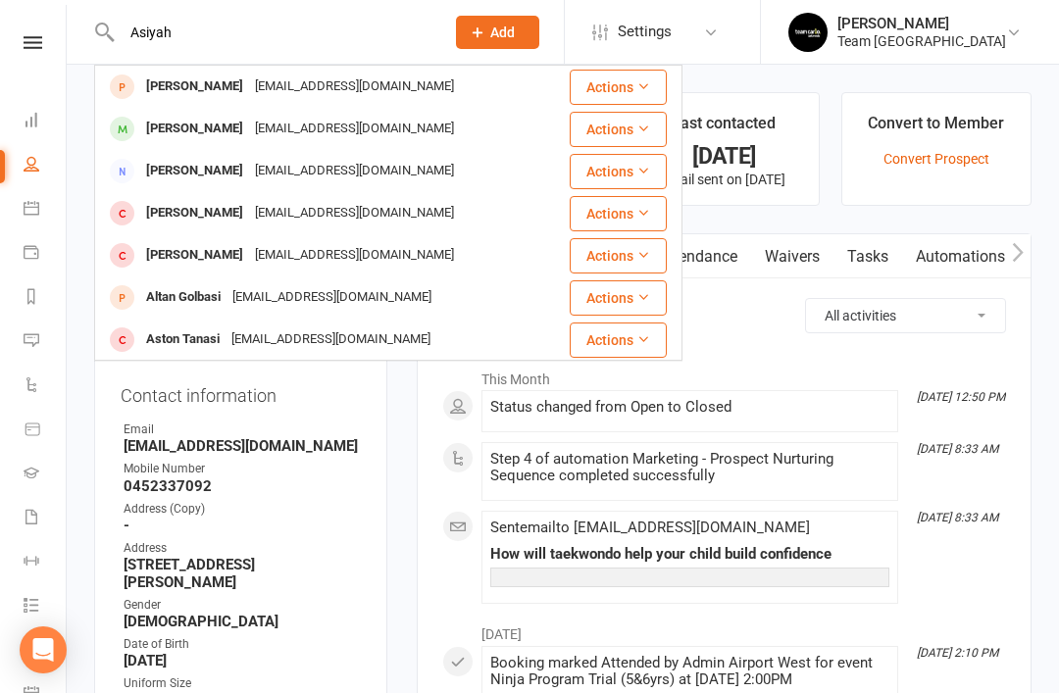
type input "Asiyah"
click at [261, 97] on div "[EMAIL_ADDRESS][DOMAIN_NAME]" at bounding box center [354, 87] width 211 height 28
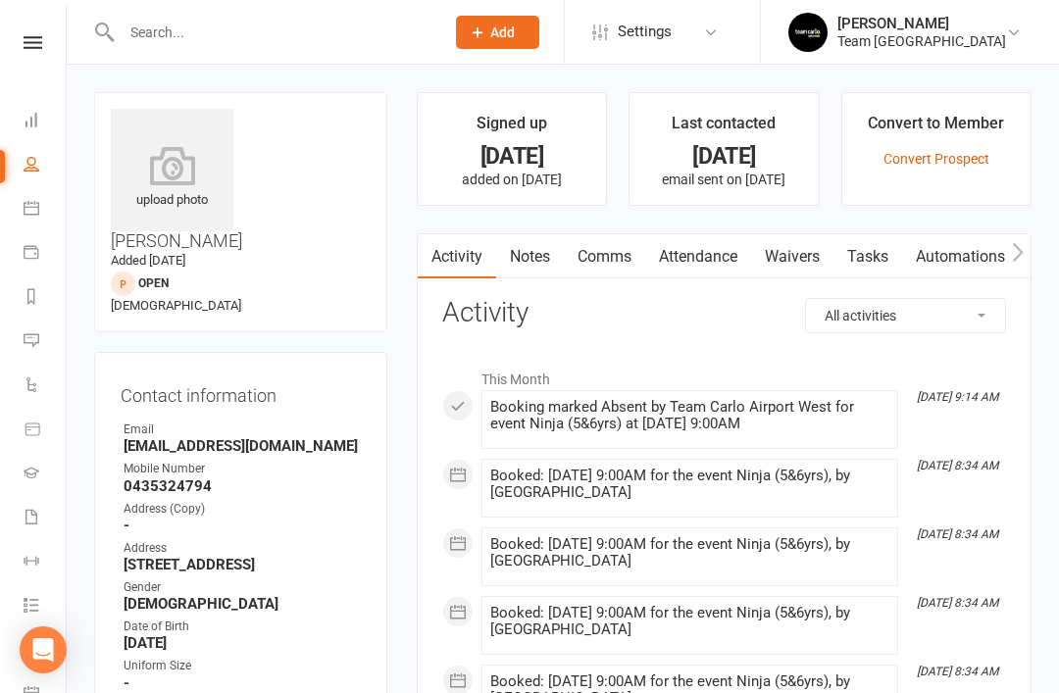
click at [544, 270] on link "Notes" at bounding box center [530, 256] width 68 height 45
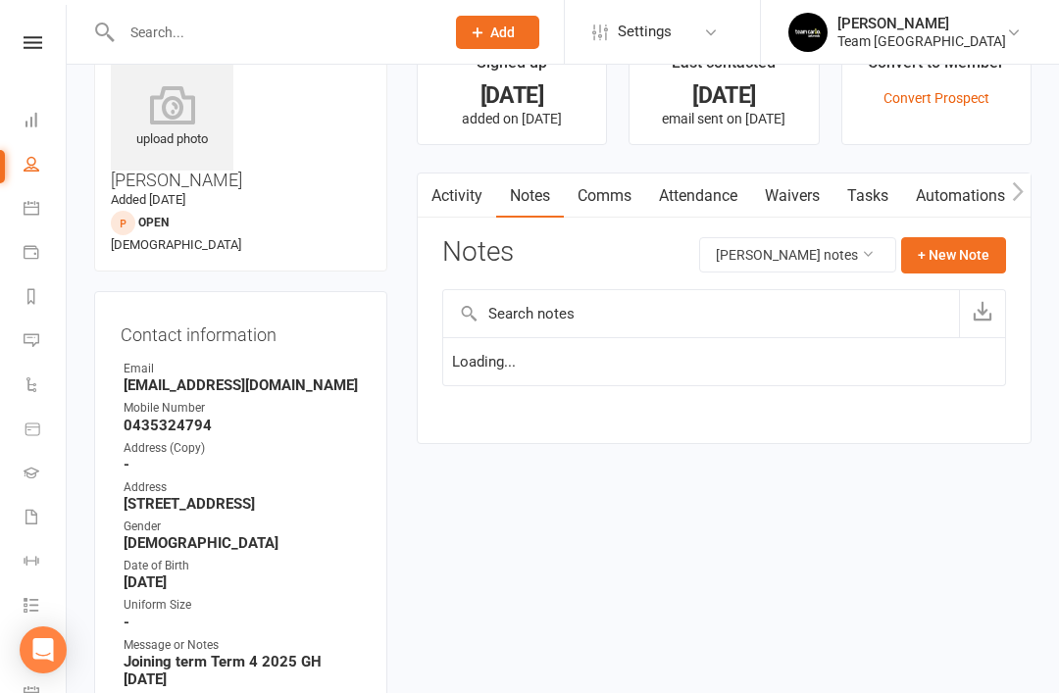
scroll to position [63, 0]
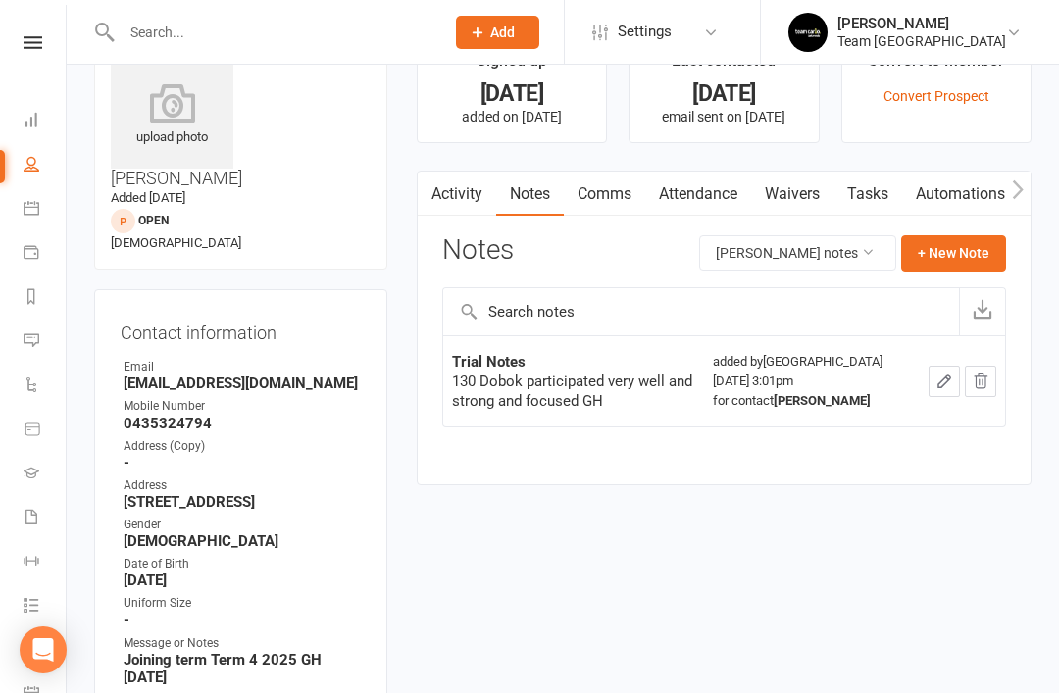
click at [33, 299] on icon at bounding box center [32, 296] width 16 height 16
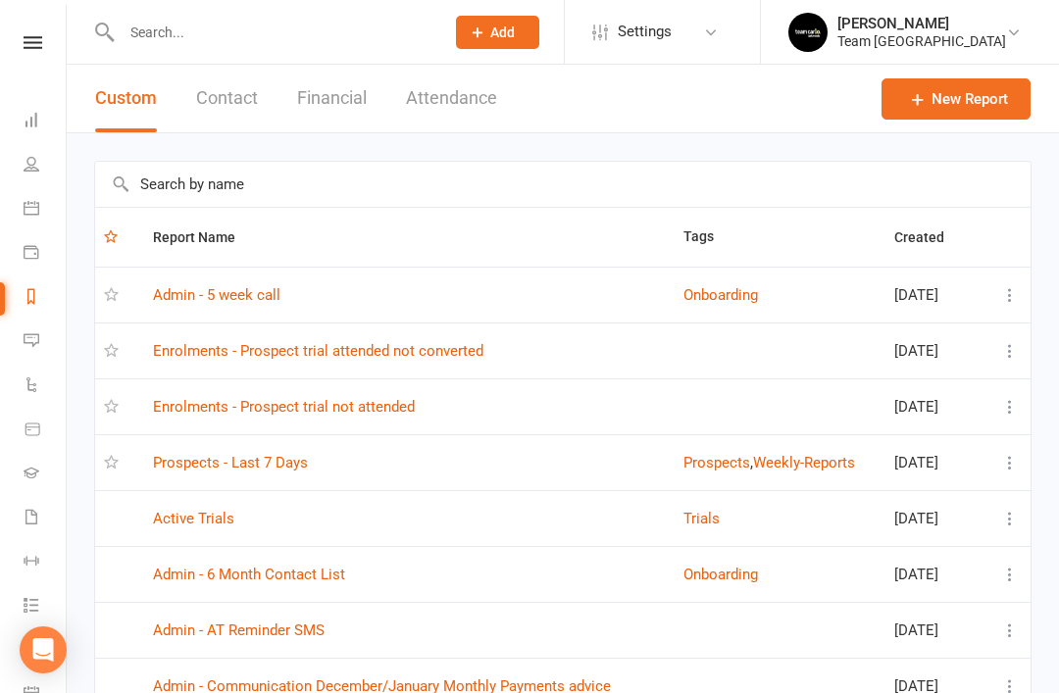
click at [391, 188] on input "text" at bounding box center [562, 184] width 935 height 45
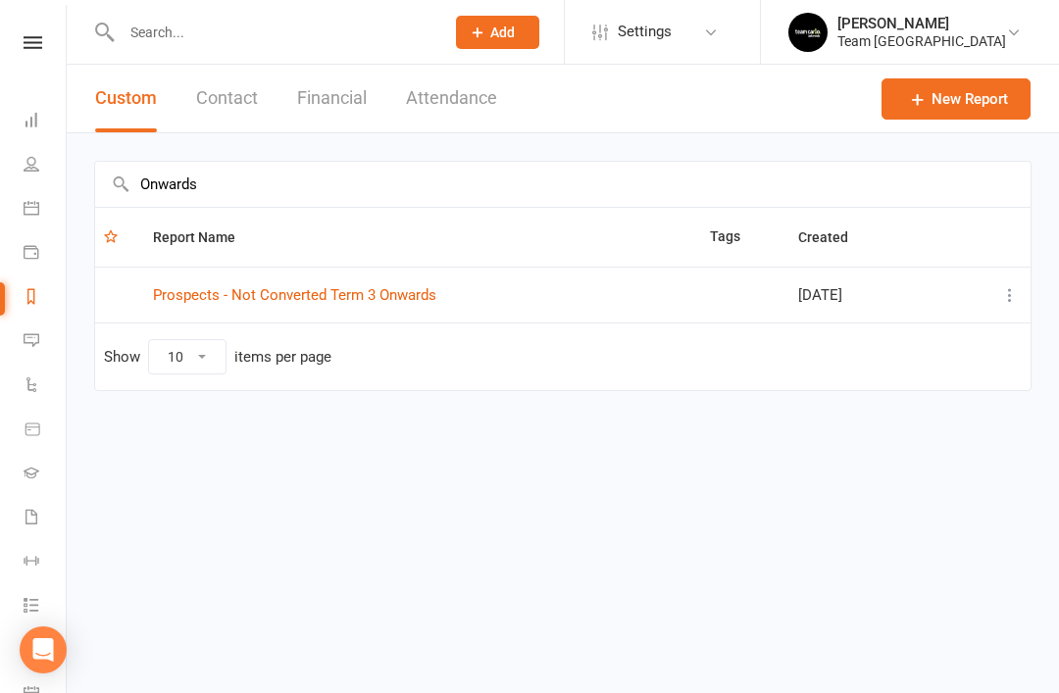
type input "Onwards"
click at [392, 281] on td "Prospects - Not Converted Term 3 Onwards" at bounding box center [422, 295] width 557 height 56
click at [399, 298] on link "Prospects - Not Converted Term 3 Onwards" at bounding box center [294, 295] width 283 height 18
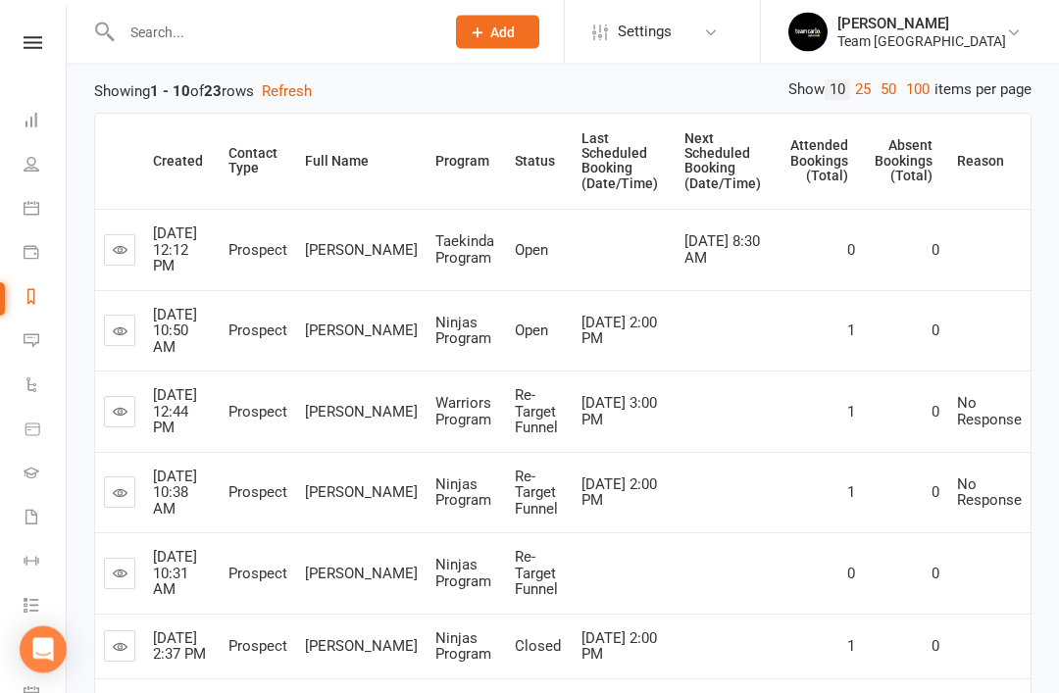
scroll to position [259, 0]
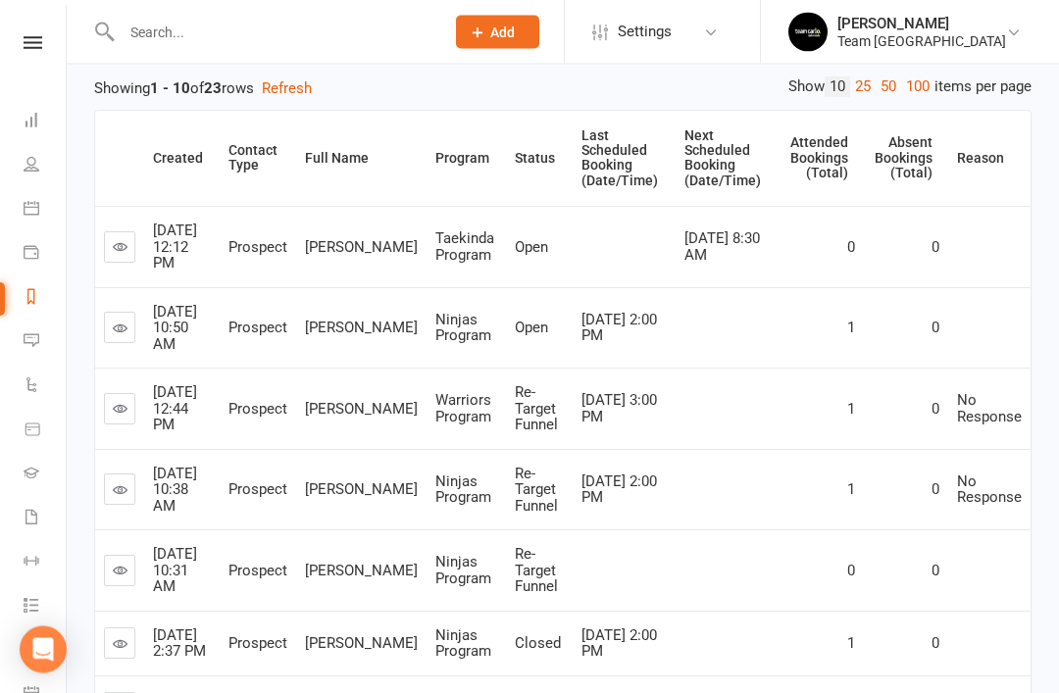
click at [119, 247] on icon at bounding box center [120, 247] width 15 height 15
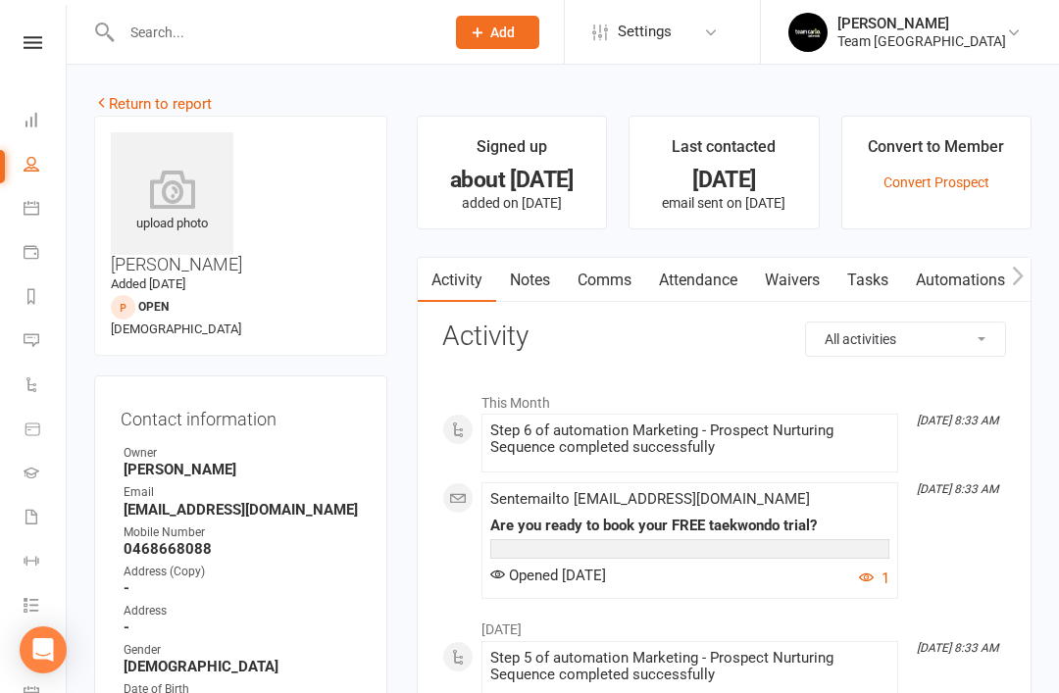
click at [542, 284] on link "Notes" at bounding box center [530, 280] width 68 height 45
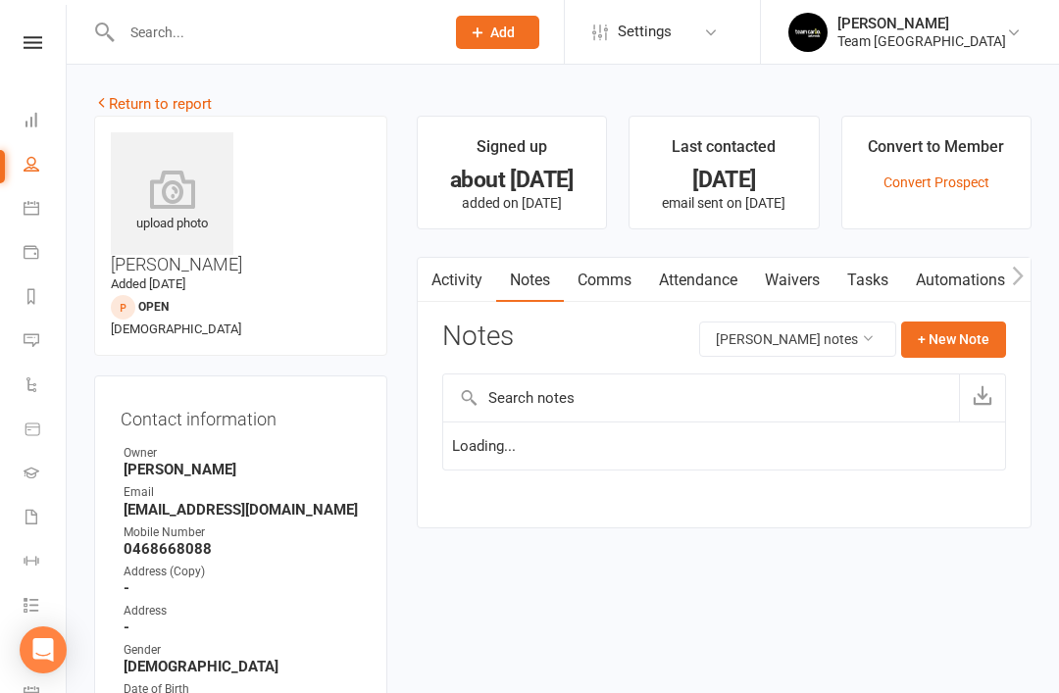
scroll to position [63, 0]
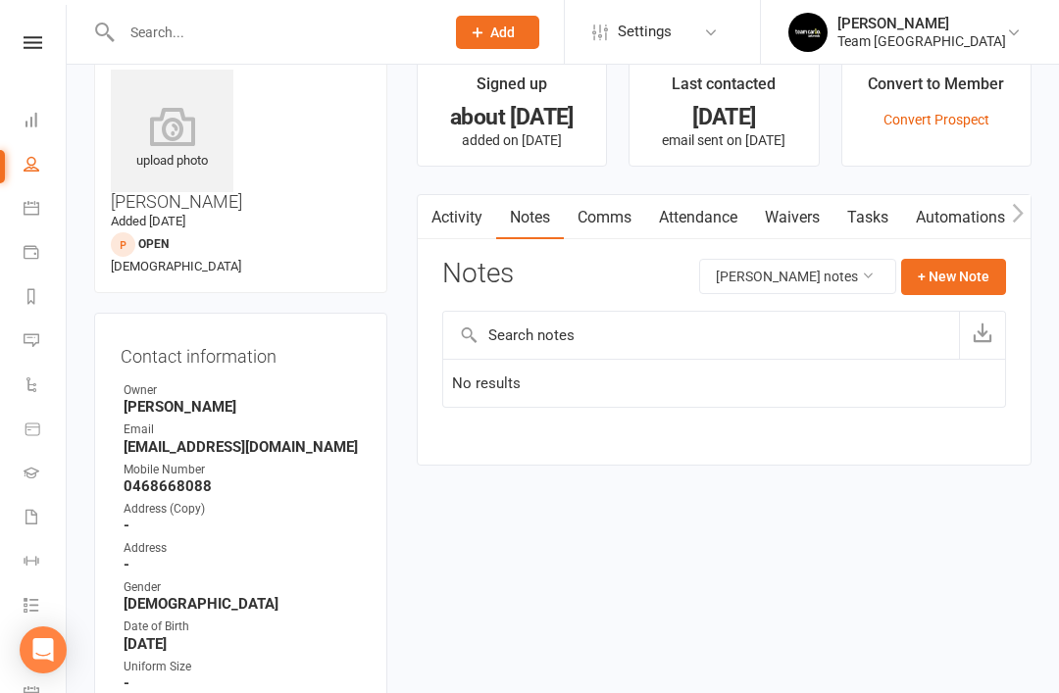
click at [467, 234] on link "Activity" at bounding box center [457, 217] width 78 height 45
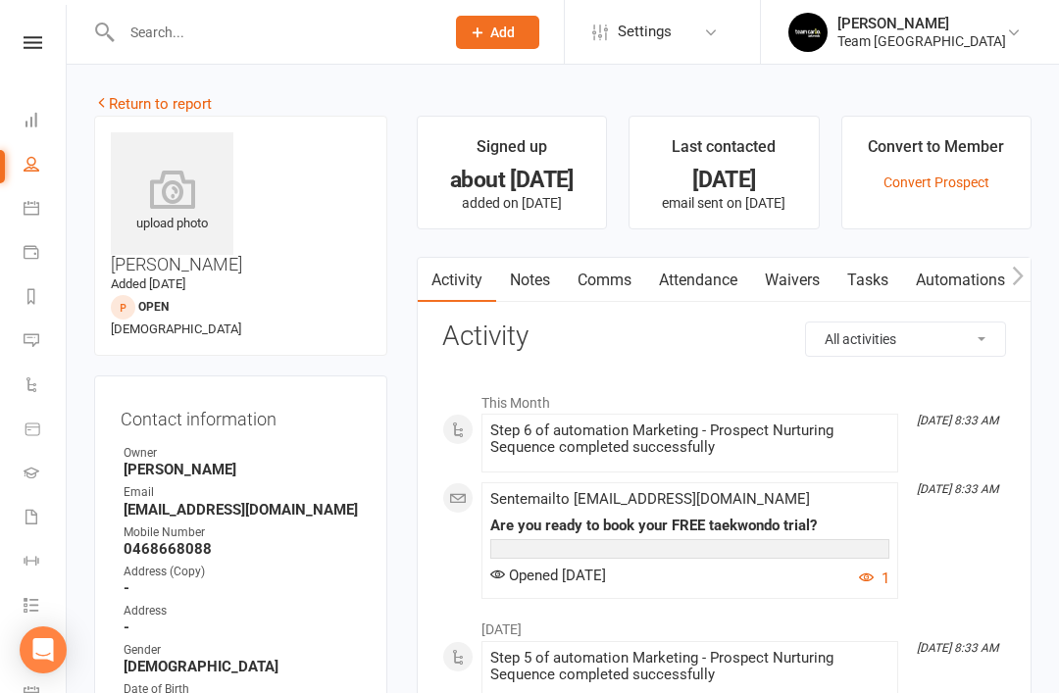
click at [119, 101] on link "Return to report" at bounding box center [153, 104] width 118 height 18
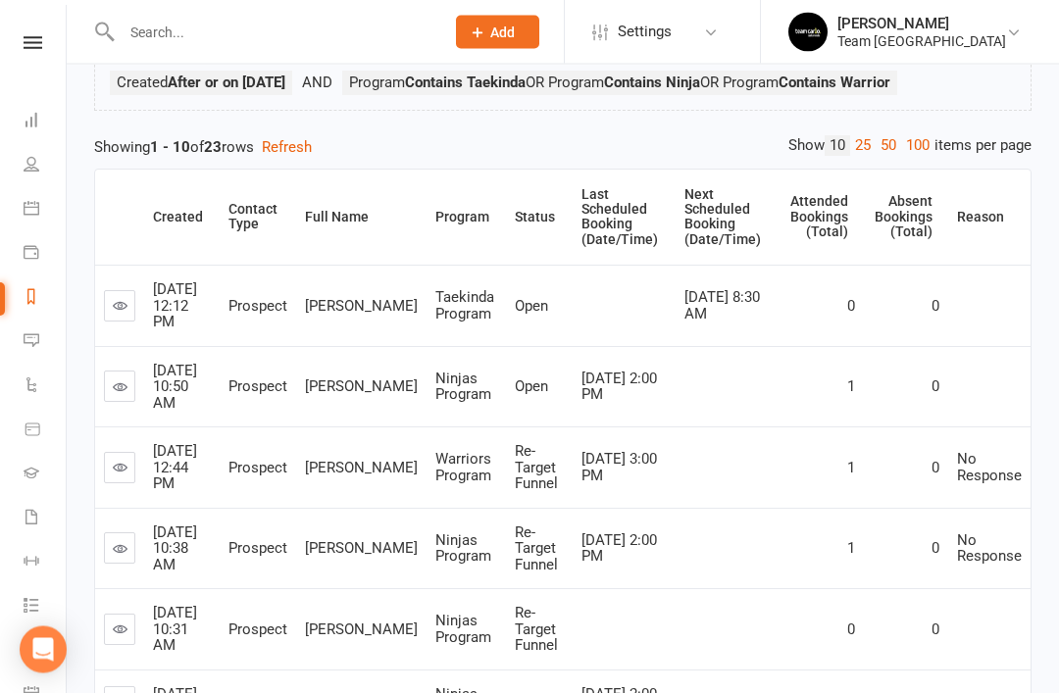
scroll to position [205, 0]
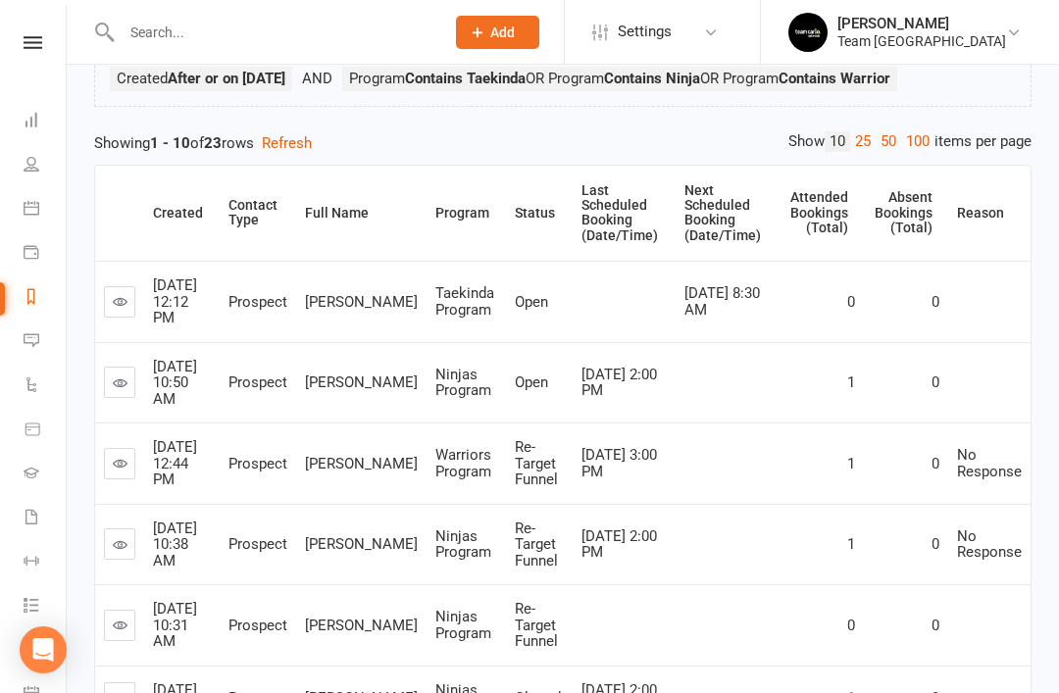
click at [116, 384] on icon at bounding box center [120, 382] width 15 height 15
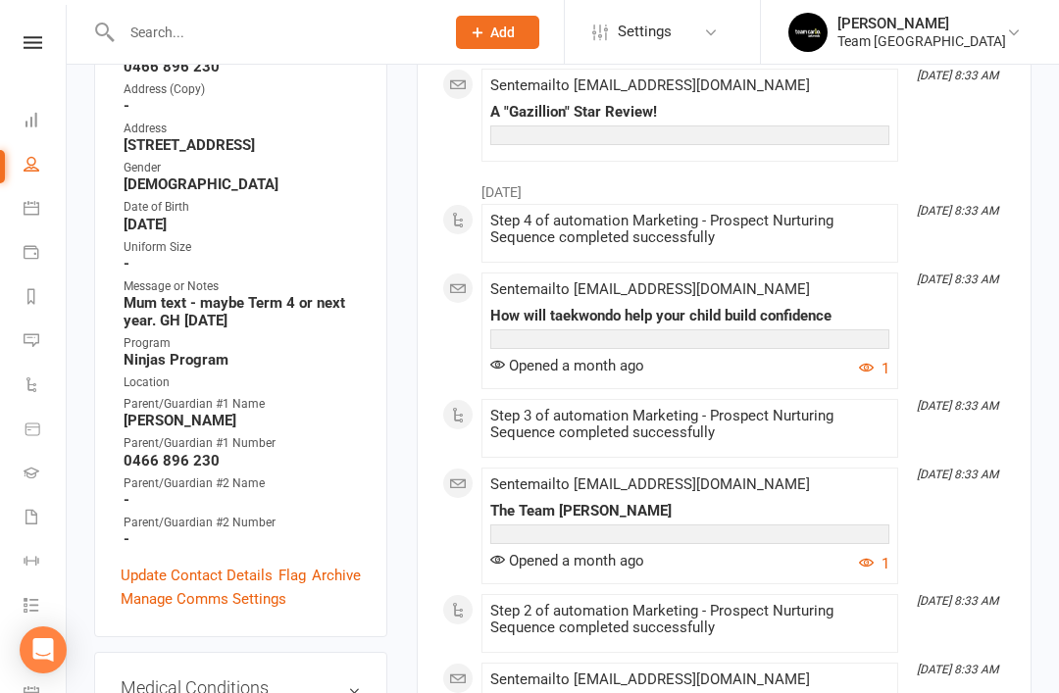
scroll to position [482, 0]
click at [187, 564] on link "Update Contact Details" at bounding box center [197, 576] width 152 height 24
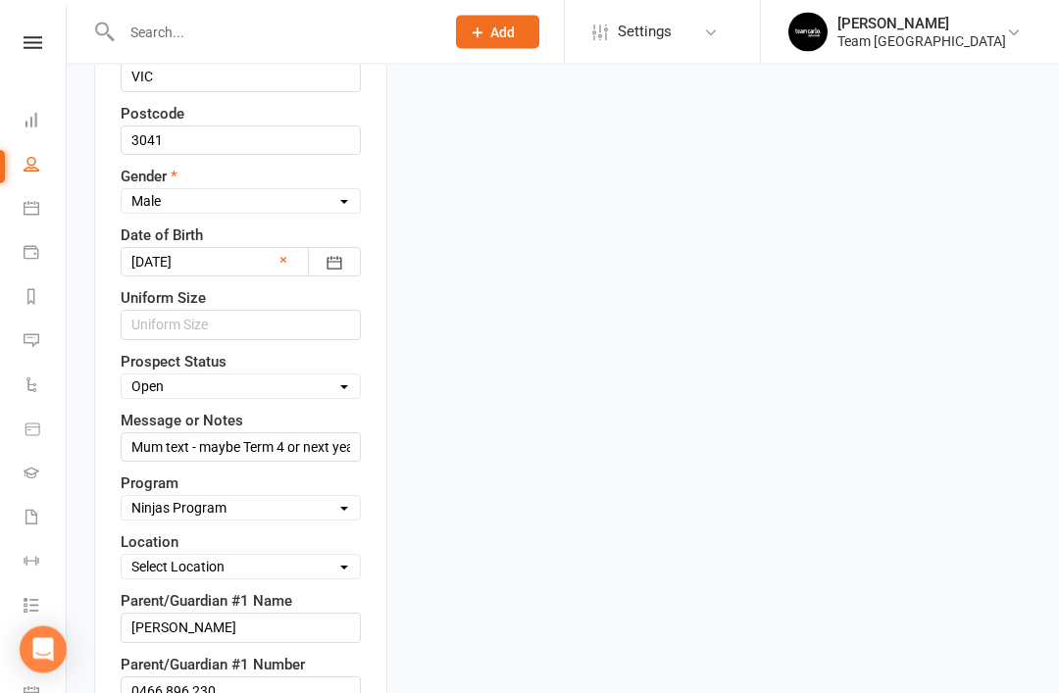
click at [331, 376] on select "Select Open Closed Website Lead Term Follow Up Waiting List Facebook Lead Re-Ta…" at bounding box center [241, 387] width 238 height 22
select select "Term Follow Up"
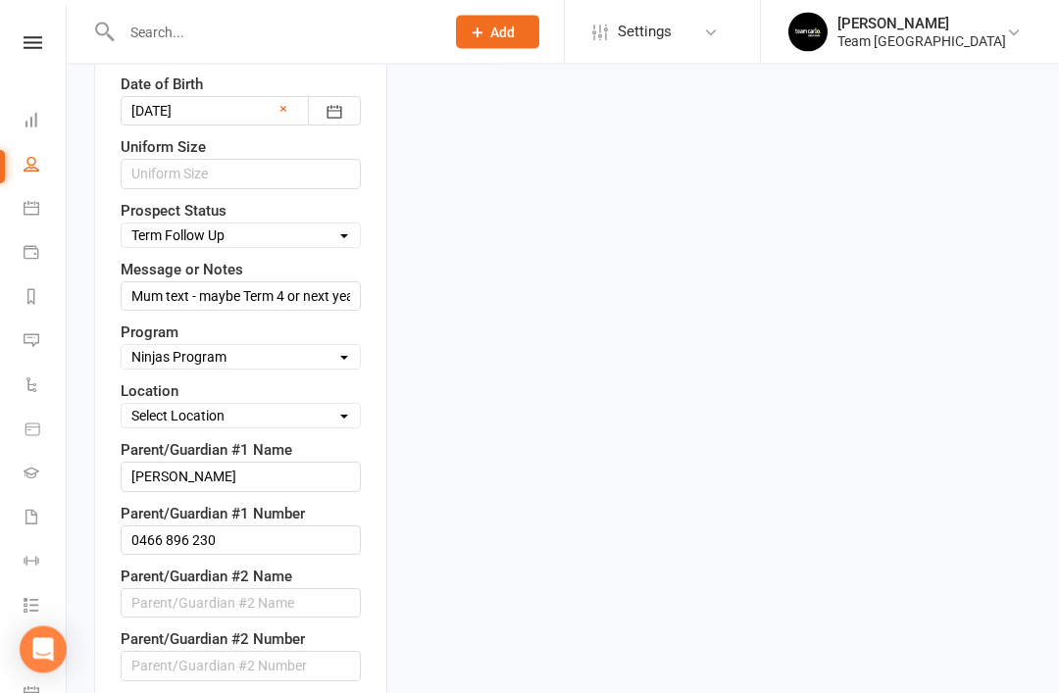
scroll to position [1047, 0]
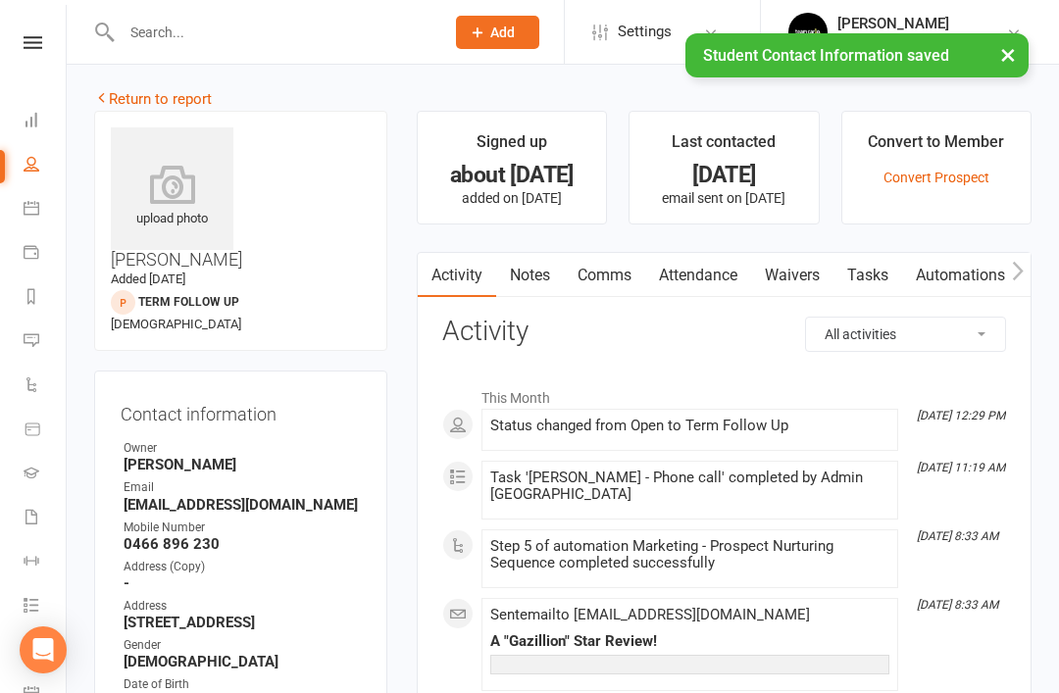
scroll to position [0, 0]
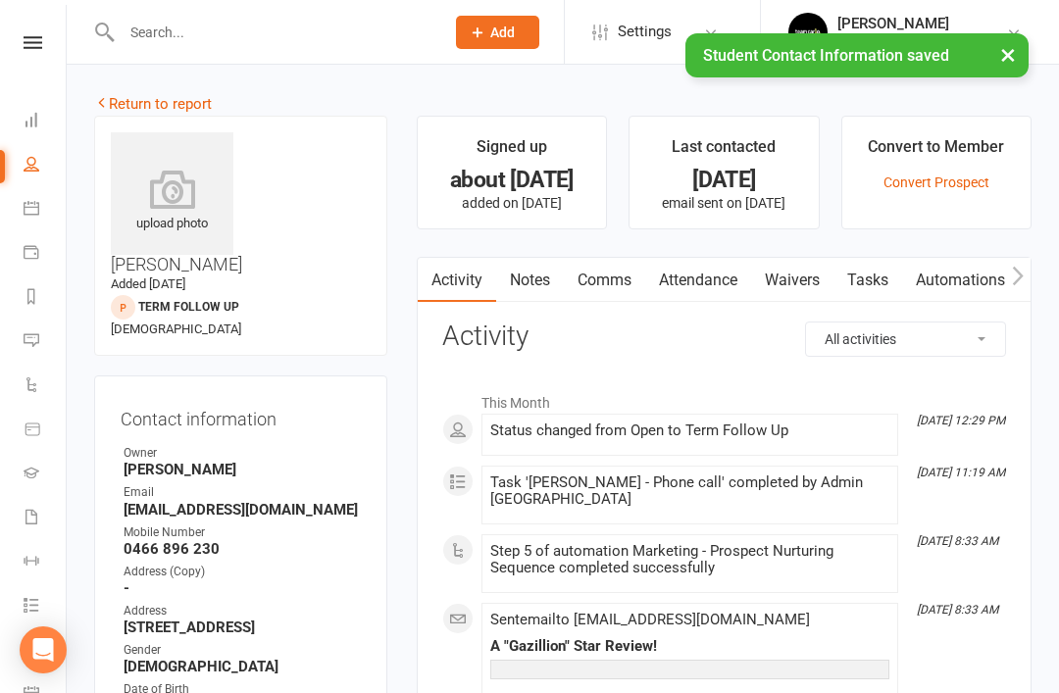
click at [878, 280] on link "Tasks" at bounding box center [867, 280] width 69 height 45
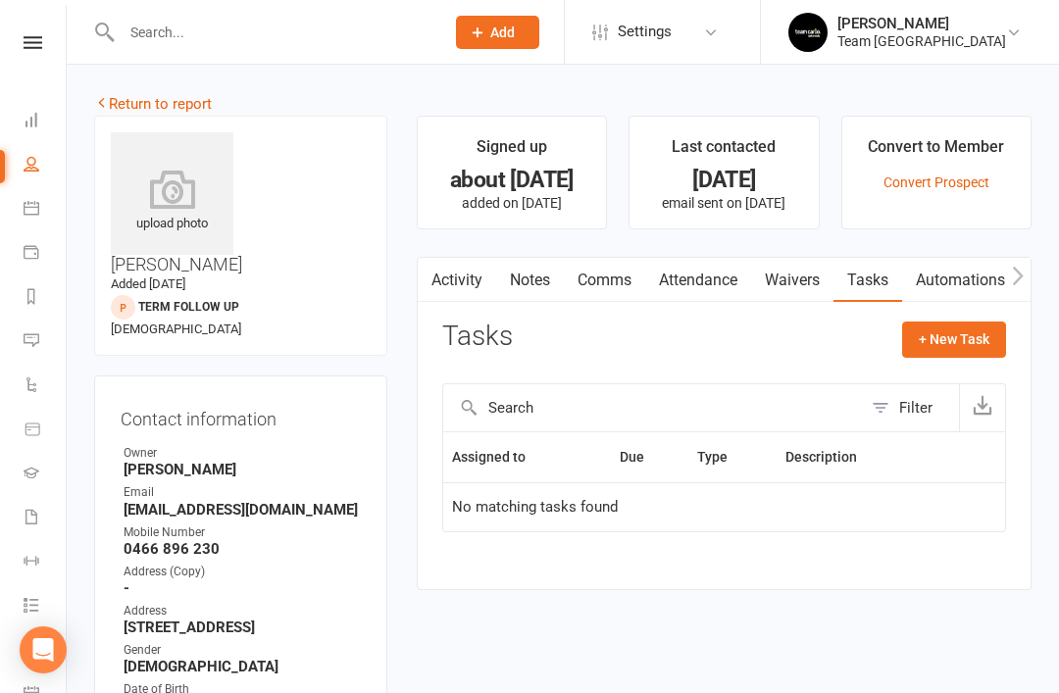
click at [963, 342] on button "+ New Task" at bounding box center [954, 338] width 104 height 35
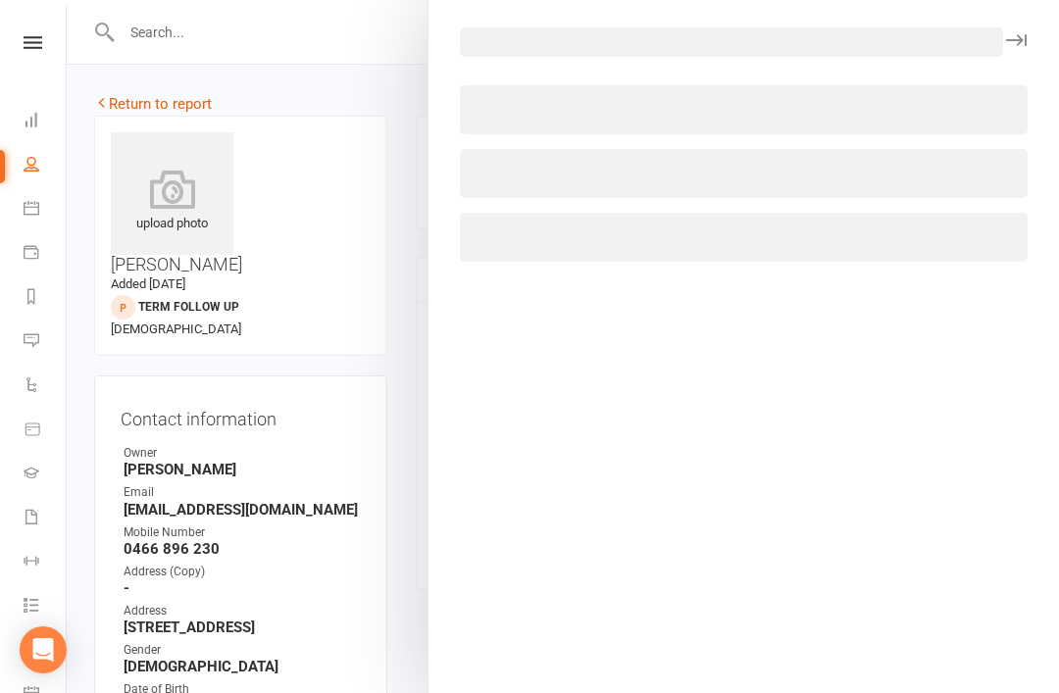
select select "32968"
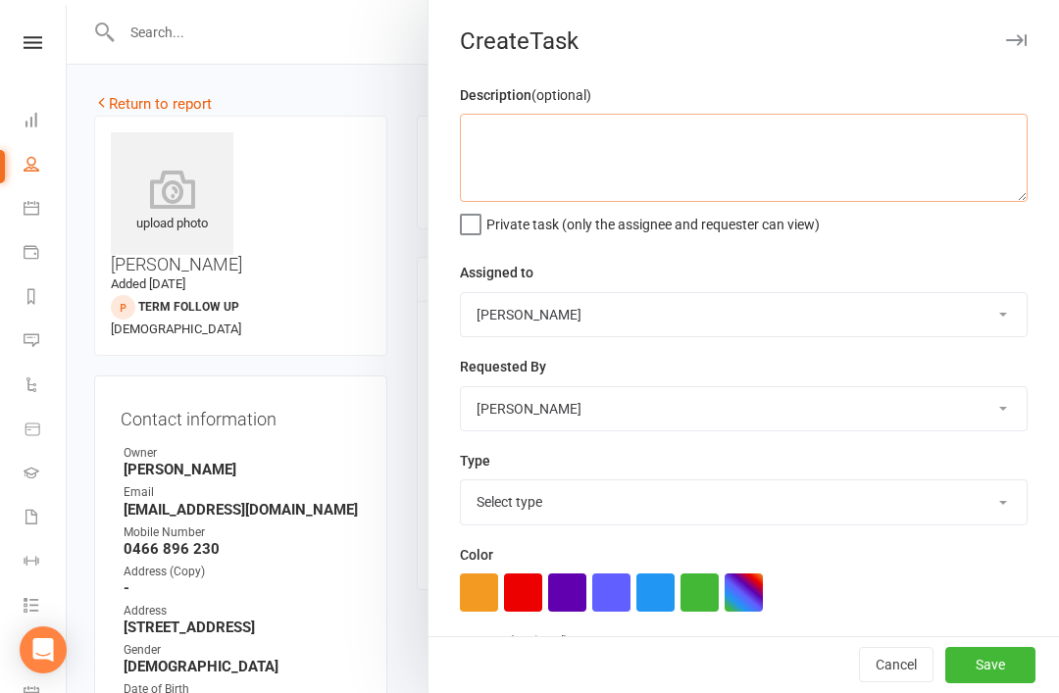
click at [677, 136] on textarea at bounding box center [743, 158] width 567 height 88
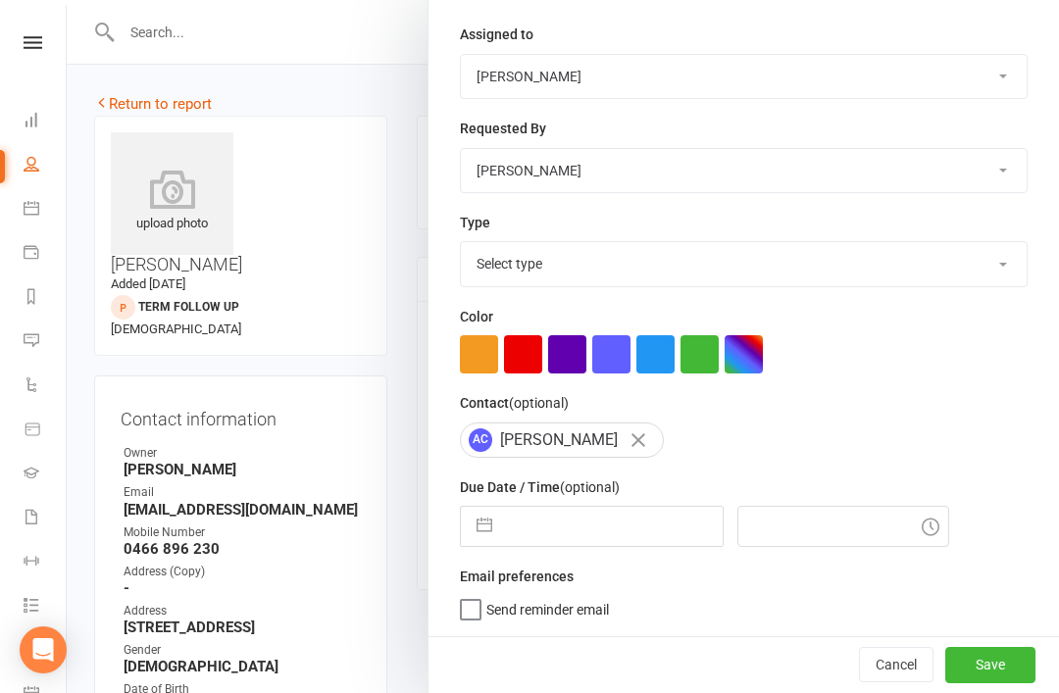
scroll to position [242, 0]
type textarea "Call to see if they would like to book another trial"
click at [493, 532] on button "button" at bounding box center [484, 526] width 35 height 39
select select "7"
select select "2025"
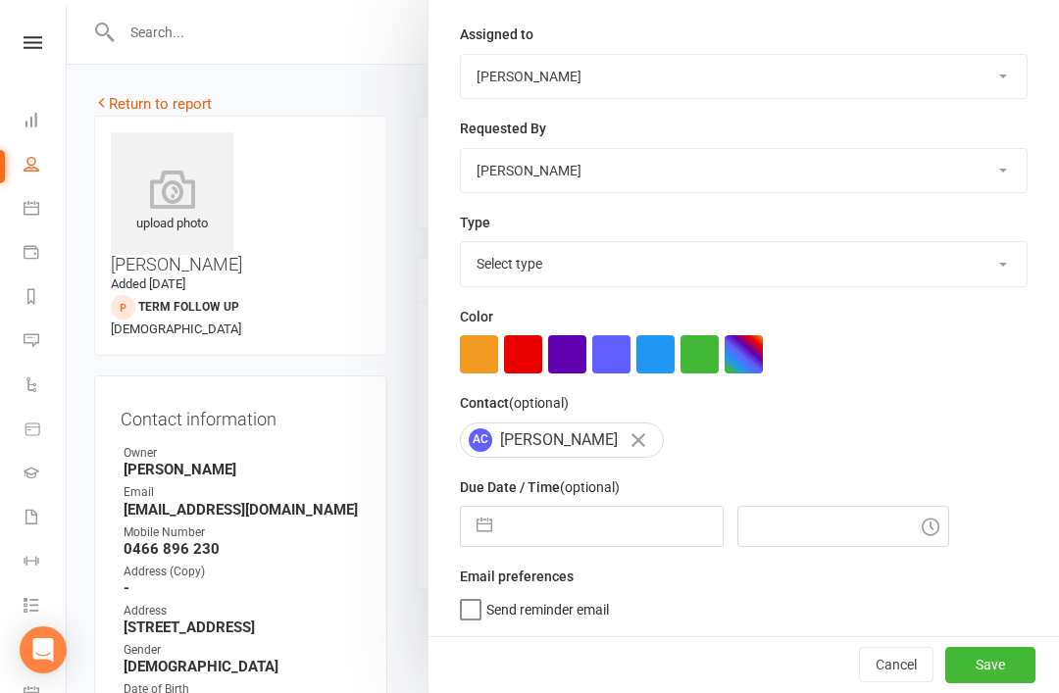
select select "8"
select select "2025"
select select "9"
select select "2025"
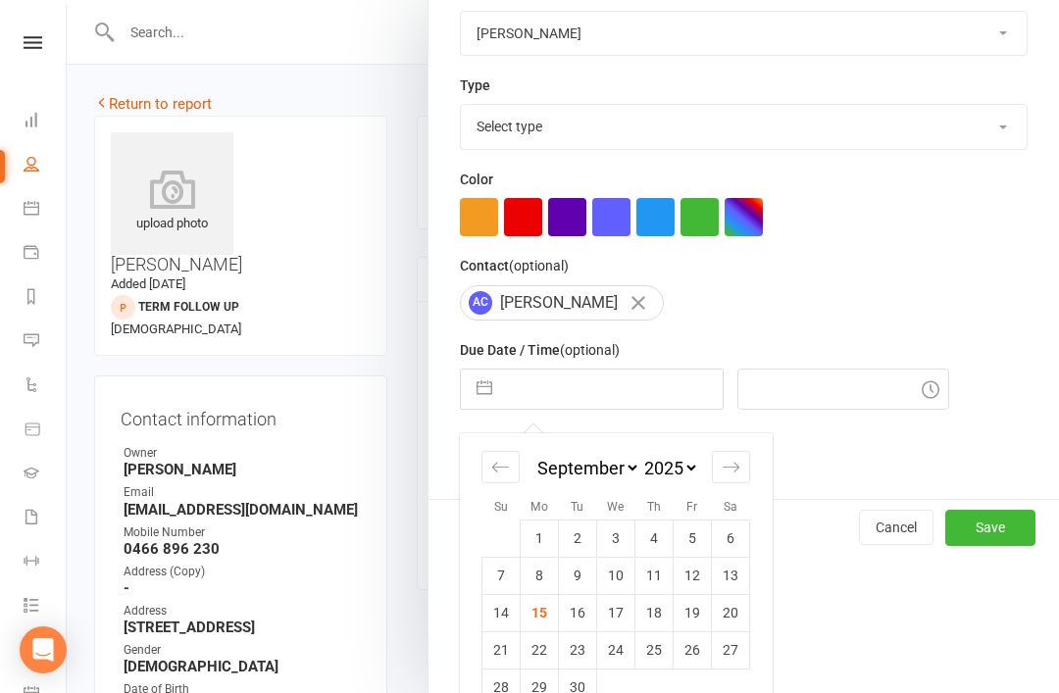
scroll to position [375, 0]
click at [732, 483] on div "Move forward to switch to the next month." at bounding box center [731, 467] width 38 height 32
select select "10"
select select "2025"
click at [542, 588] on td "6" at bounding box center [539, 575] width 38 height 37
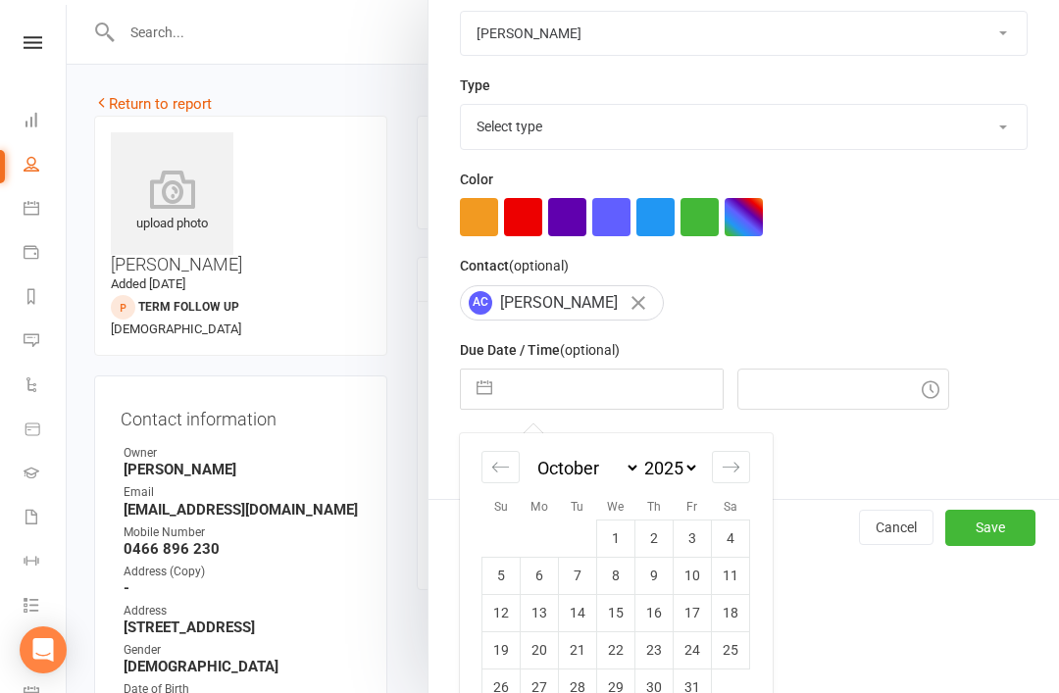
type input "06 Oct 2025"
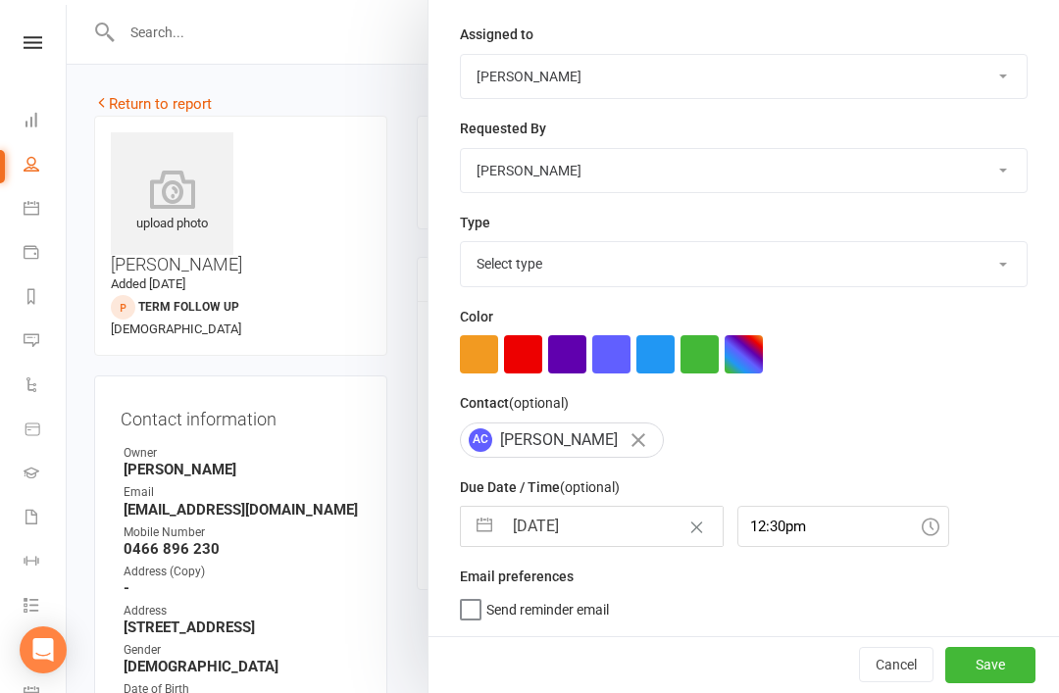
scroll to position [242, 0]
click at [862, 536] on input "12:30pm" at bounding box center [843, 526] width 212 height 41
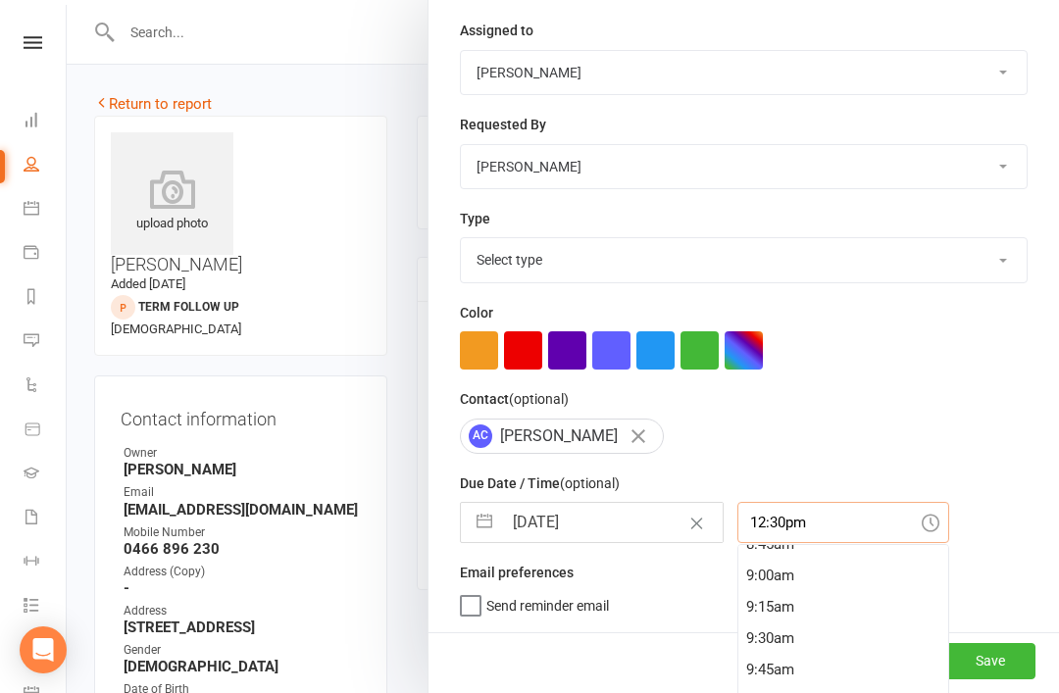
scroll to position [1112, 0]
click at [764, 589] on div "9:00am" at bounding box center [843, 577] width 210 height 31
type input "9:00am"
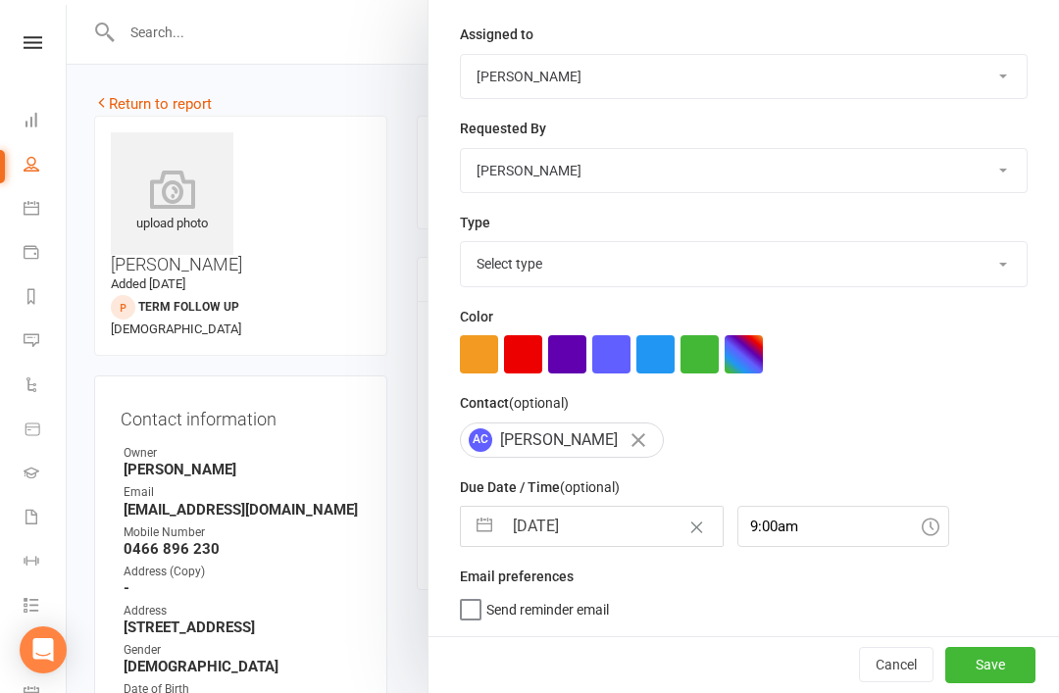
click at [470, 613] on label "Send reminder email" at bounding box center [534, 605] width 149 height 20
click at [470, 595] on input "Send reminder email" at bounding box center [534, 595] width 149 height 0
checkbox input "true"
click at [988, 674] on button "Save" at bounding box center [990, 664] width 90 height 35
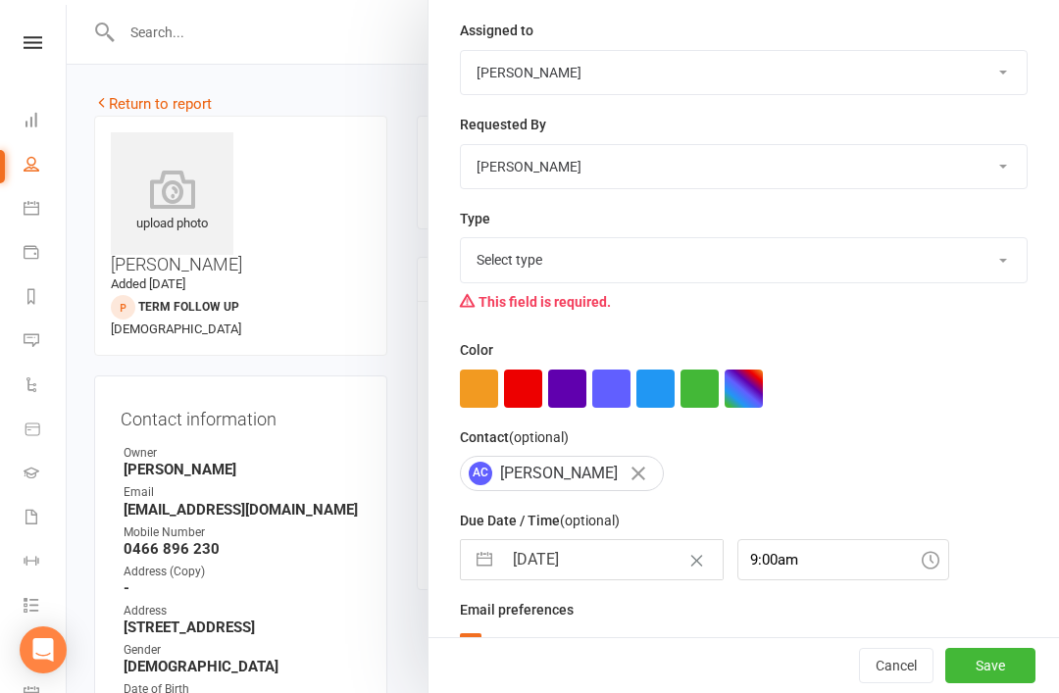
click at [991, 676] on button "Save" at bounding box center [990, 665] width 90 height 35
click at [918, 295] on div "This field is required." at bounding box center [743, 301] width 567 height 37
click at [916, 259] on select "Select type 6 month contact Action E-mail Meeting Phone call Add new task type" at bounding box center [744, 259] width 566 height 43
select select "8169"
click at [986, 660] on button "Save" at bounding box center [990, 665] width 90 height 35
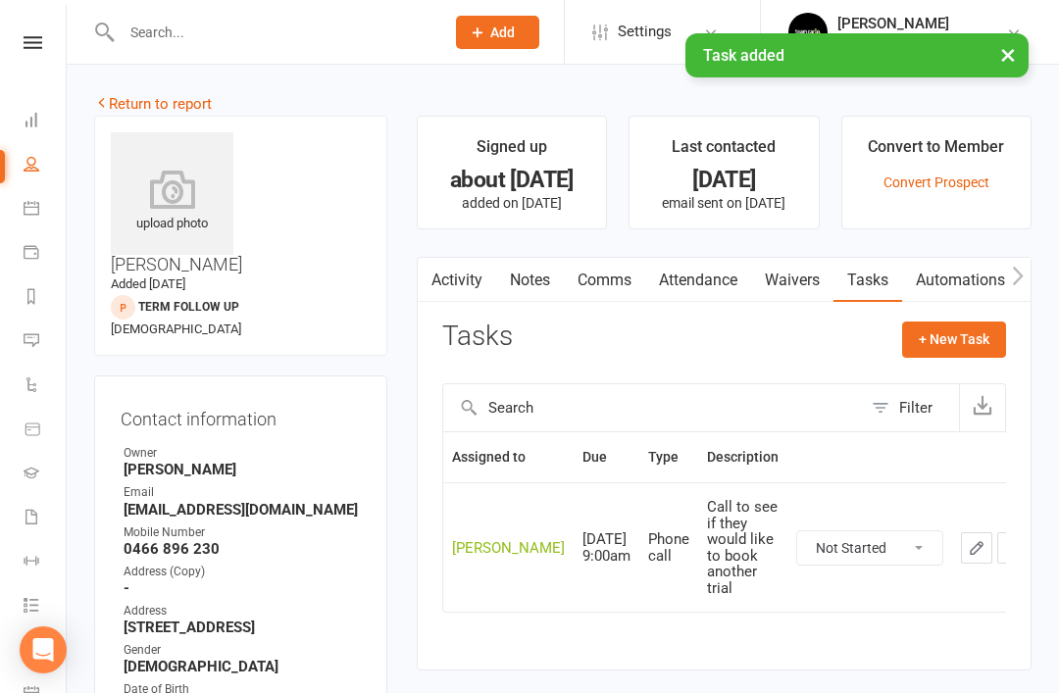
click at [532, 288] on link "Notes" at bounding box center [530, 280] width 68 height 45
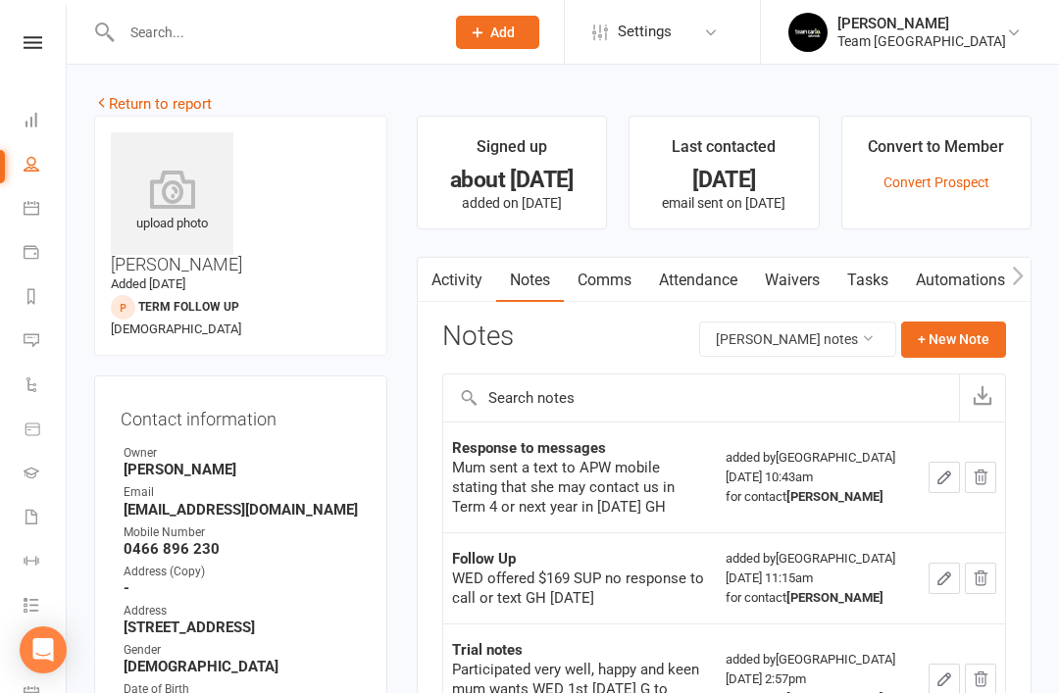
click at [880, 280] on link "Tasks" at bounding box center [867, 280] width 69 height 45
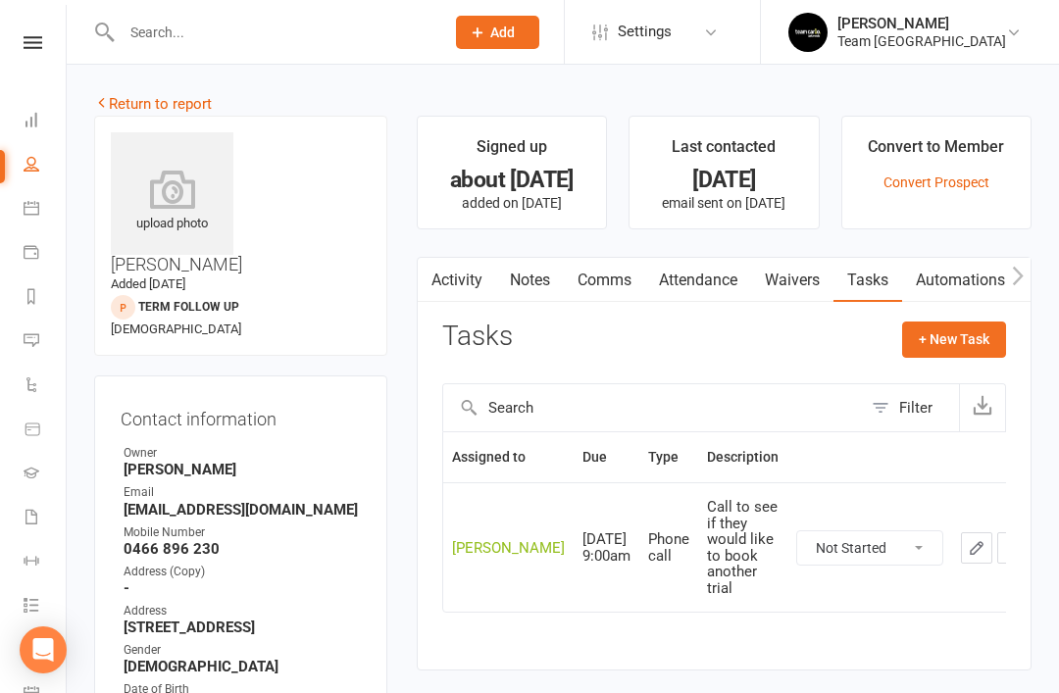
click at [886, 542] on select "Not Started In Progress Waiting Complete" at bounding box center [869, 547] width 145 height 33
click at [967, 541] on icon "button" at bounding box center [976, 548] width 18 height 18
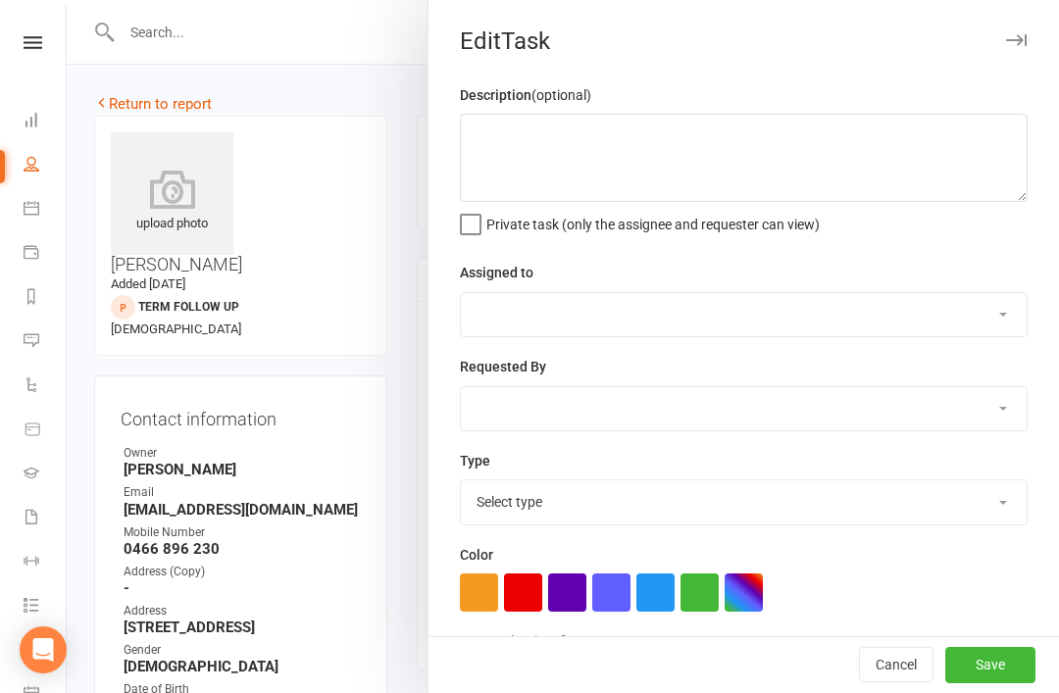
type textarea "Call to see if they would like to book another trial"
select select "32968"
type input "06 Oct 2025"
type input "9:00am"
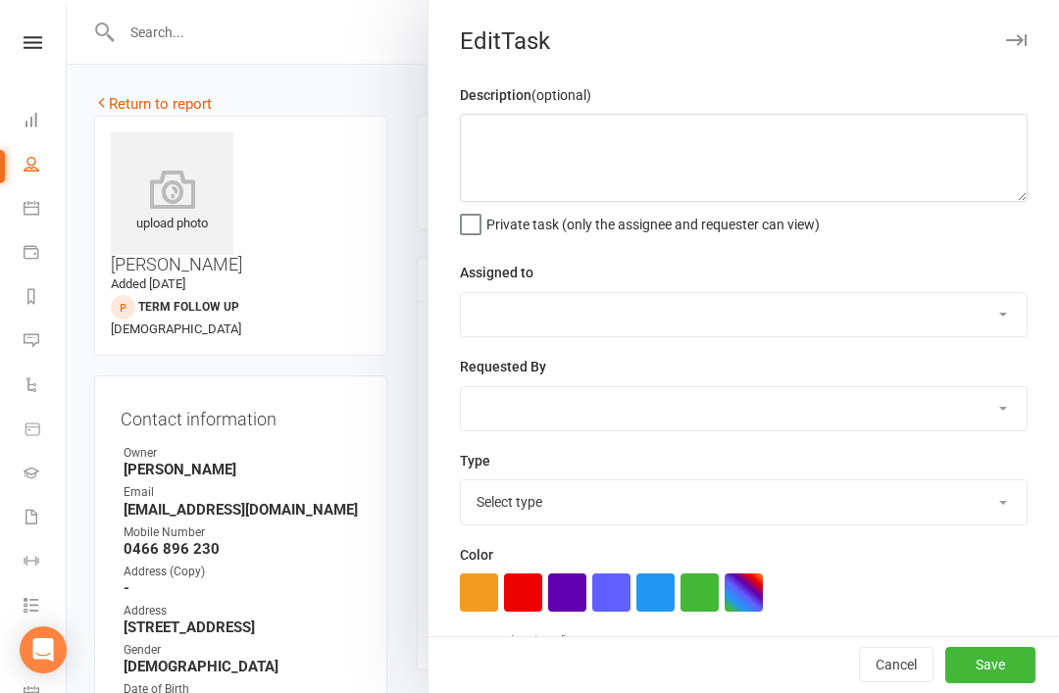
checkbox input "true"
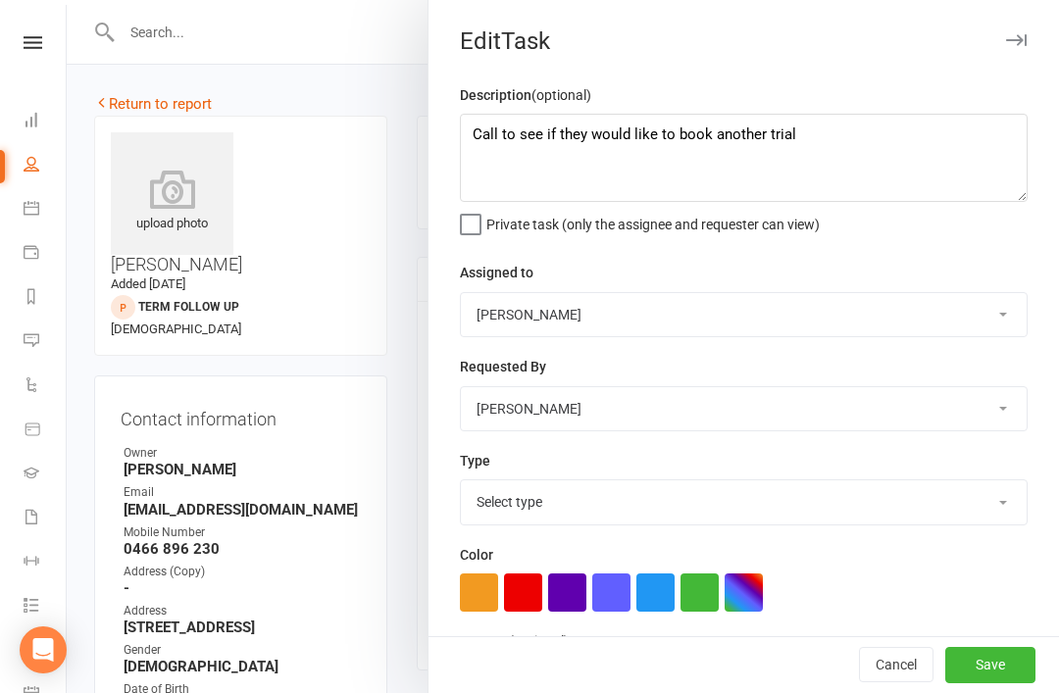
select select "8169"
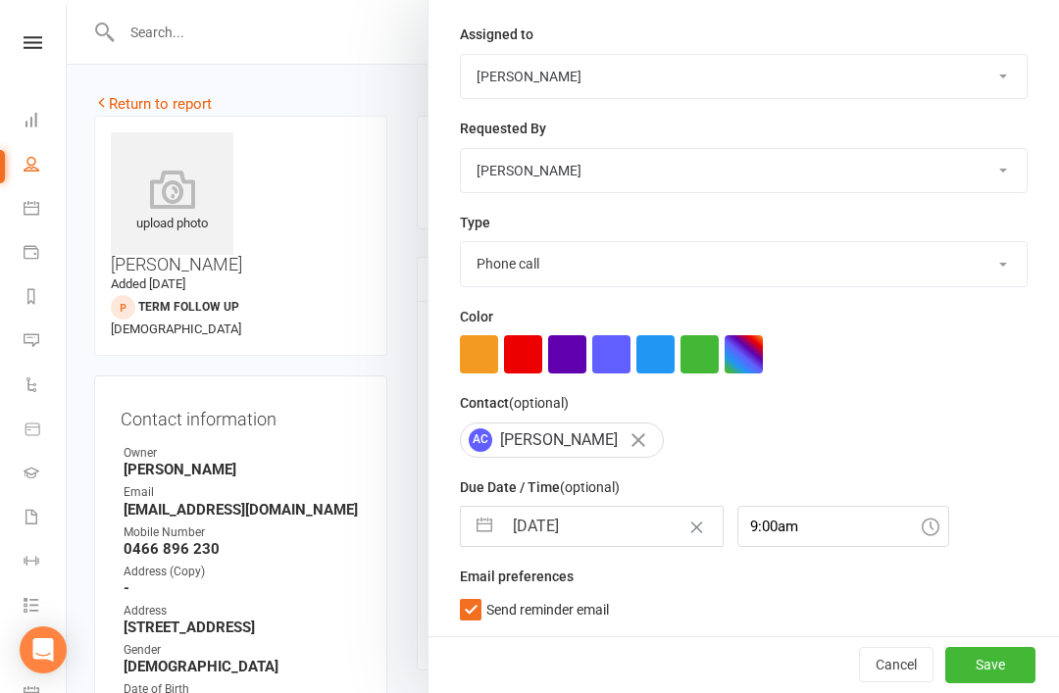
scroll to position [242, 0]
click at [483, 525] on button "button" at bounding box center [484, 526] width 35 height 39
select select "8"
select select "2025"
select select "9"
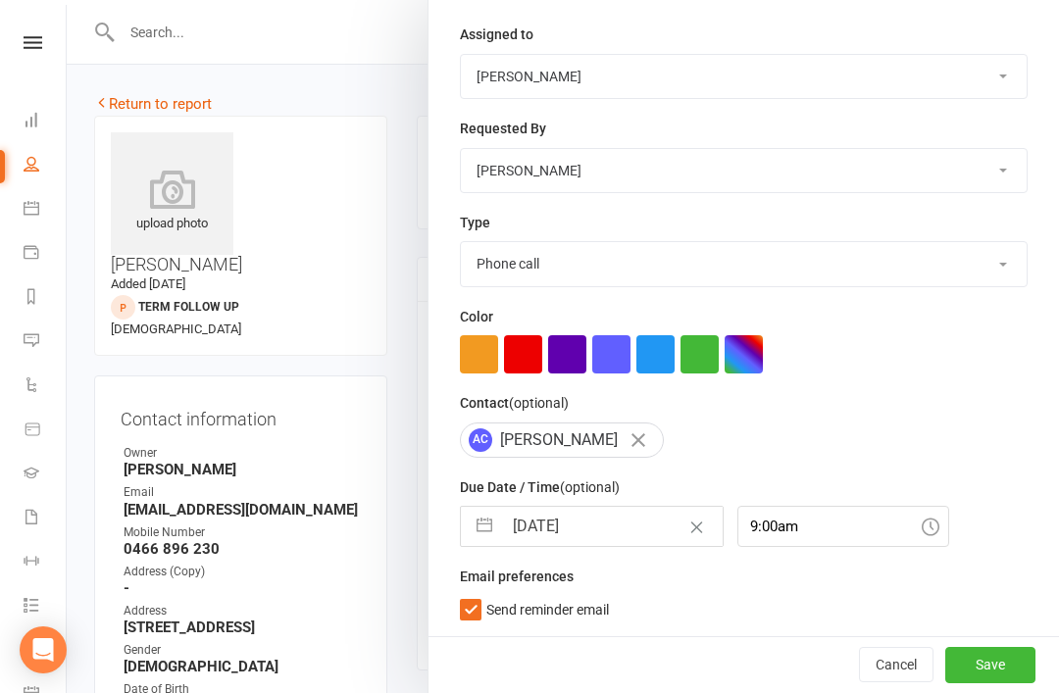
select select "2025"
select select "10"
select select "2025"
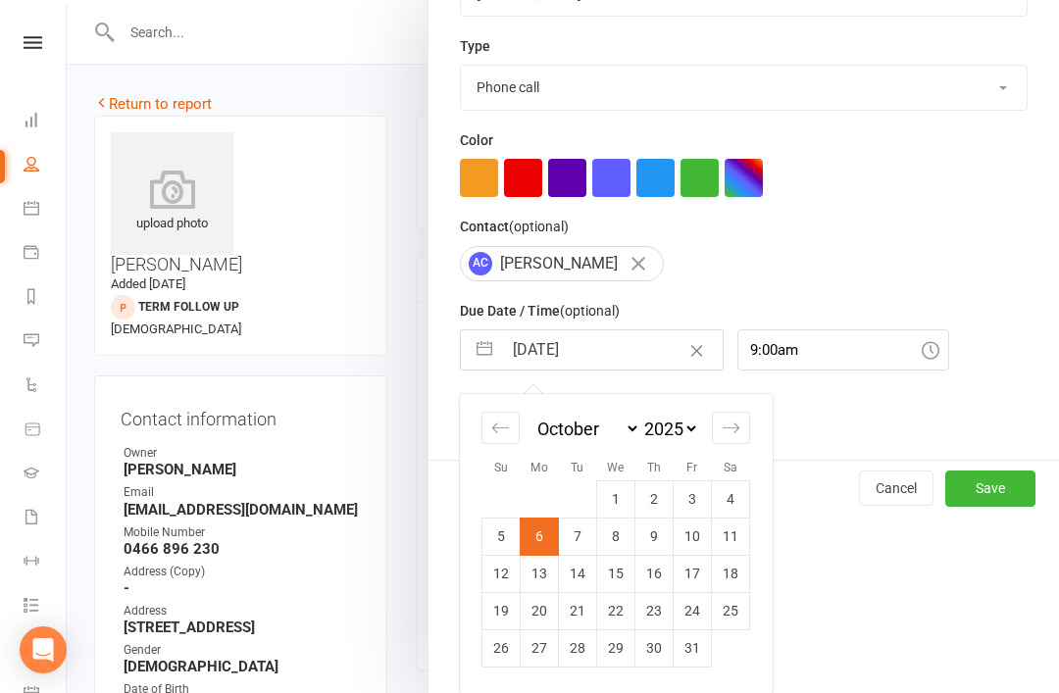
scroll to position [419, 0]
click at [538, 646] on td "27" at bounding box center [539, 647] width 38 height 37
type input "27 Oct 2025"
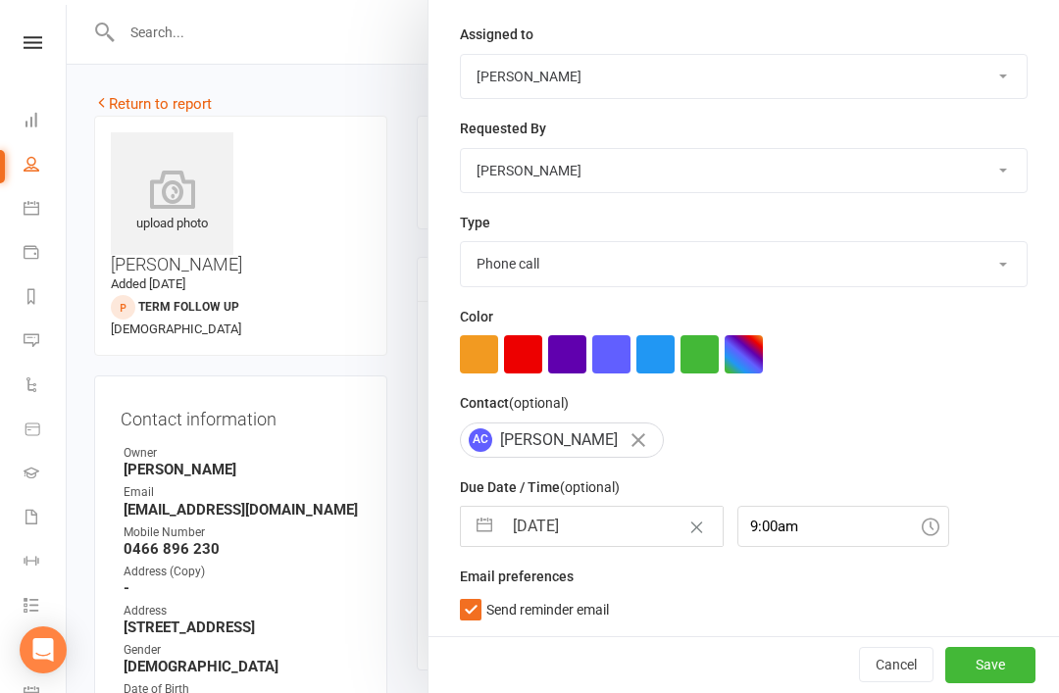
click at [994, 656] on button "Save" at bounding box center [990, 664] width 90 height 35
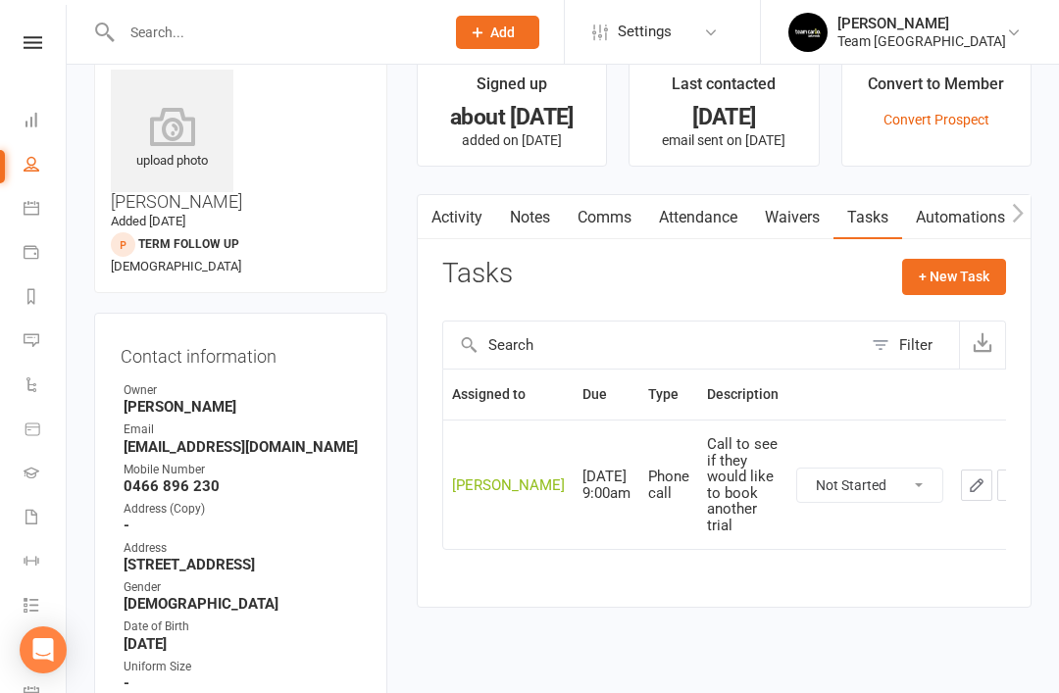
scroll to position [0, 0]
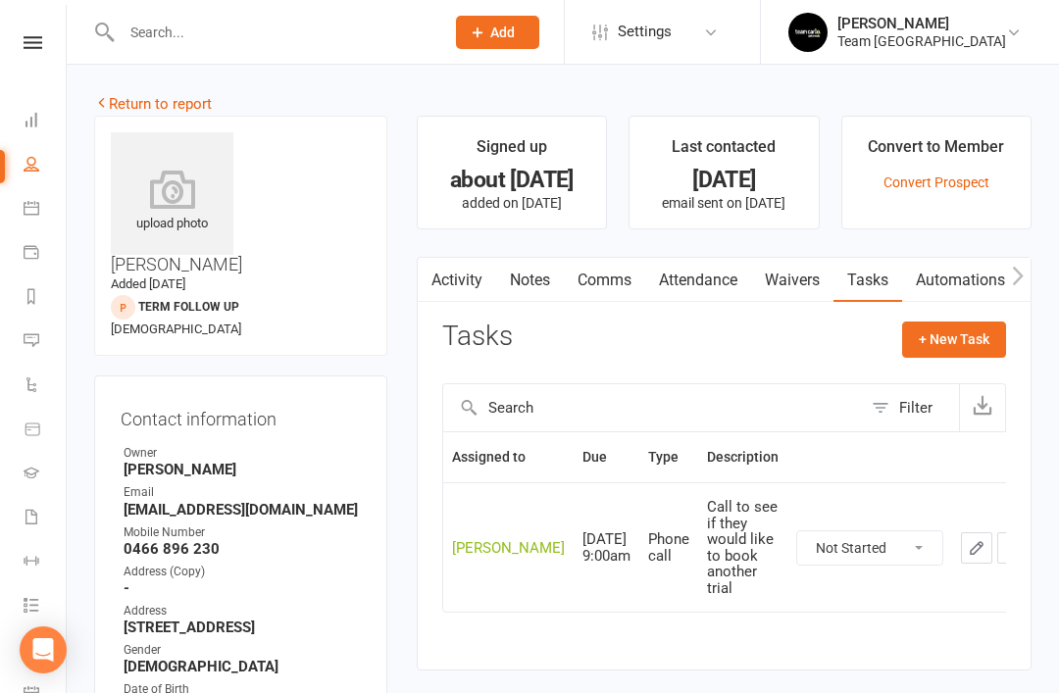
click at [126, 102] on link "Return to report" at bounding box center [153, 104] width 118 height 18
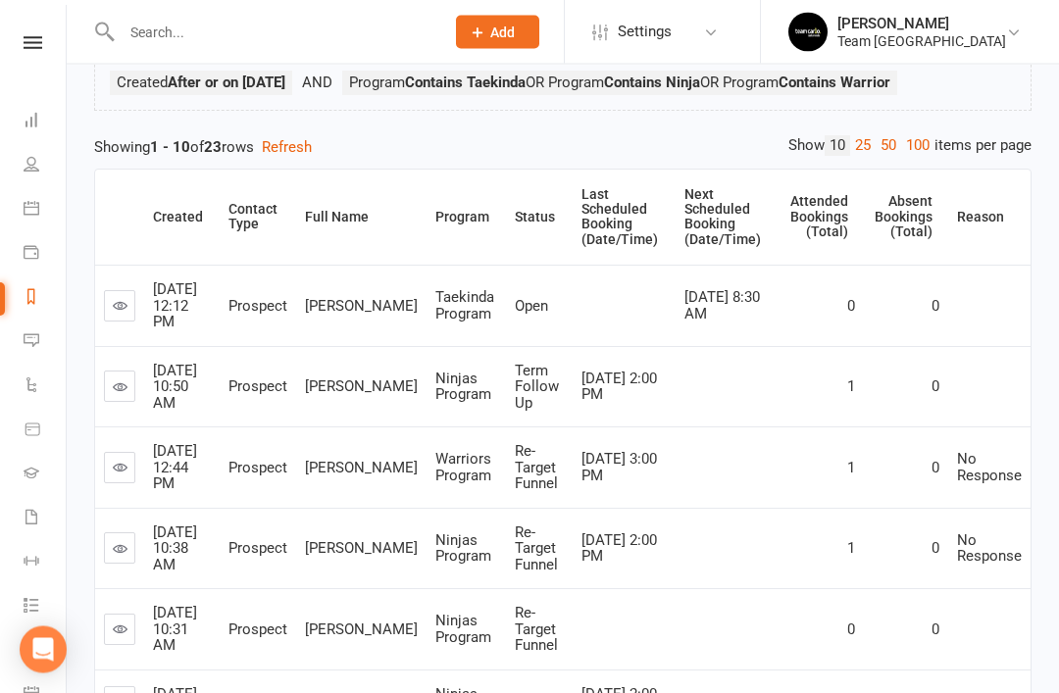
scroll to position [203, 0]
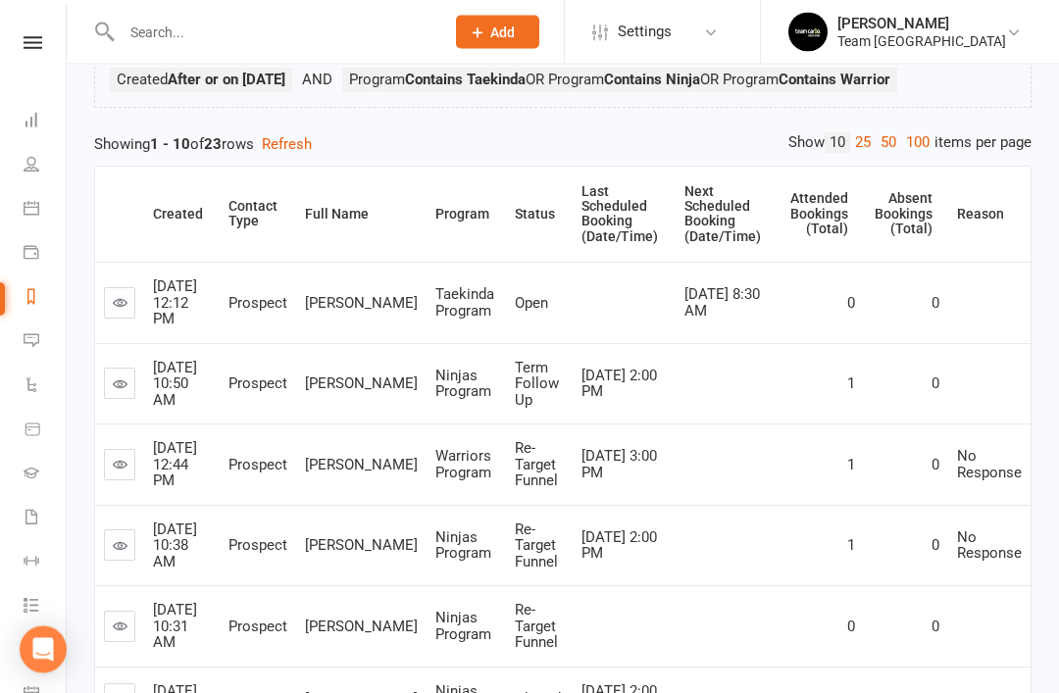
click at [126, 386] on link at bounding box center [119, 384] width 31 height 31
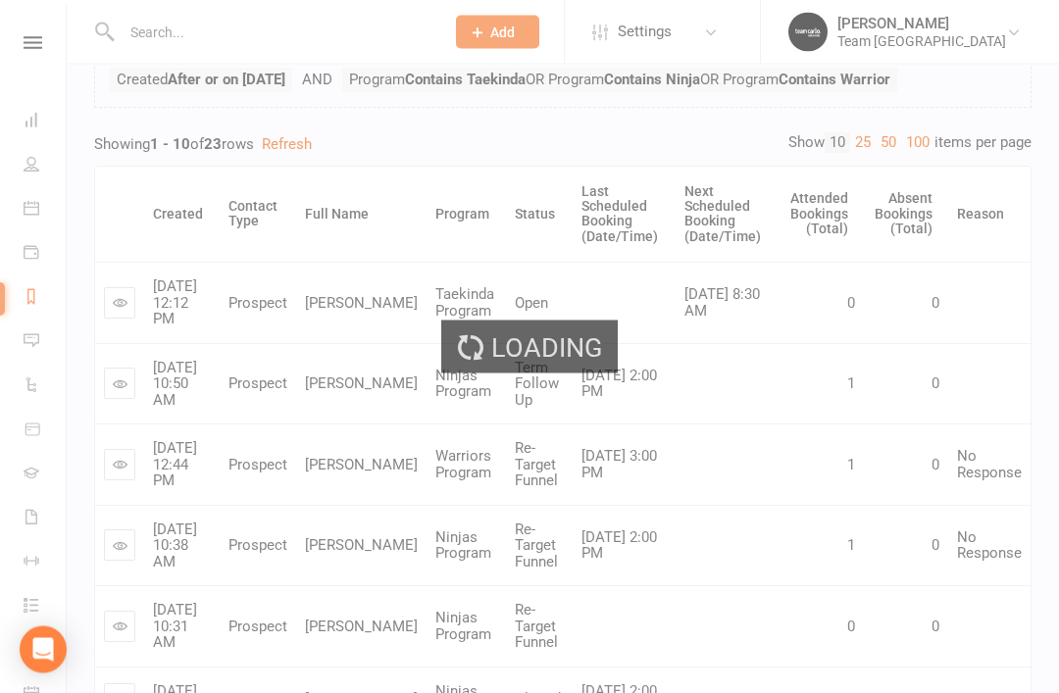
scroll to position [204, 0]
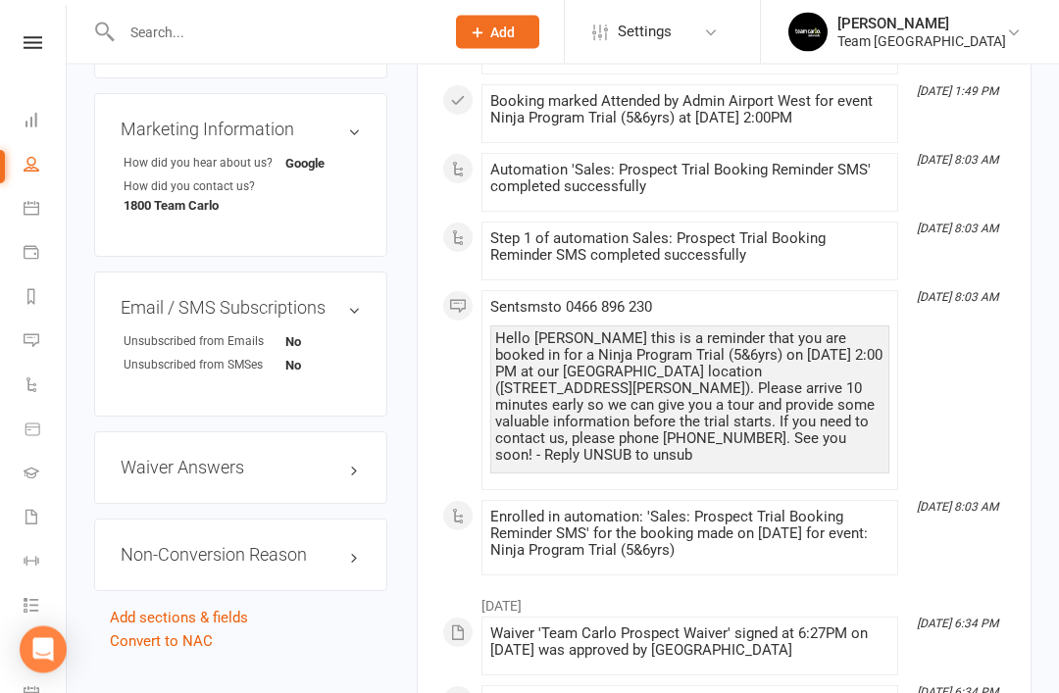
scroll to position [1379, 0]
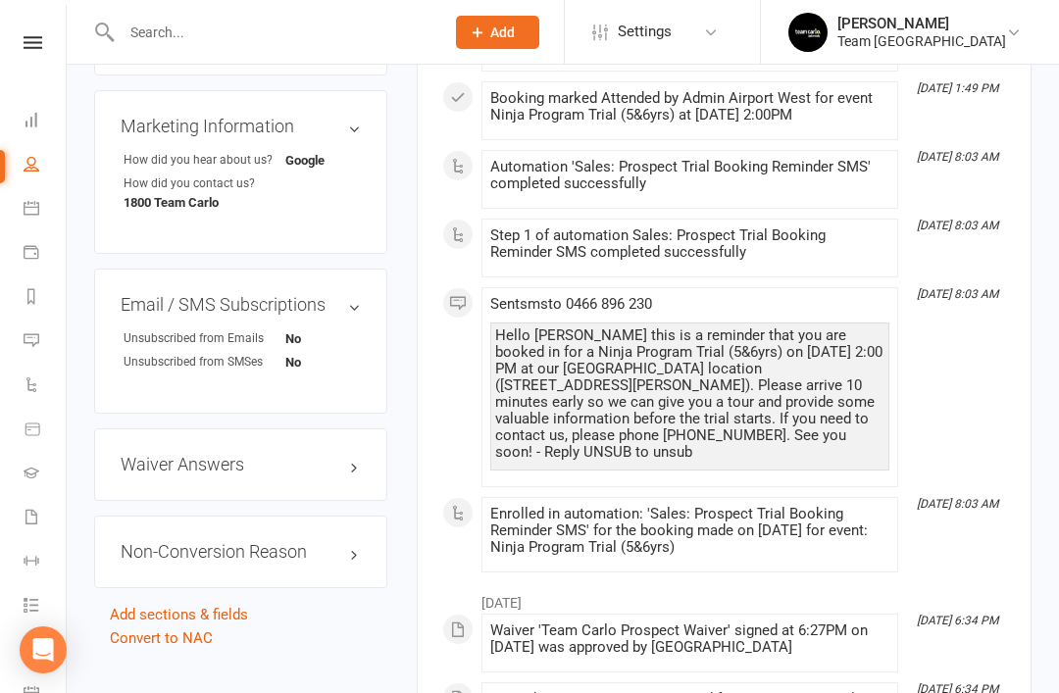
click at [0, 0] on link "edit" at bounding box center [0, 0] width 0 height 0
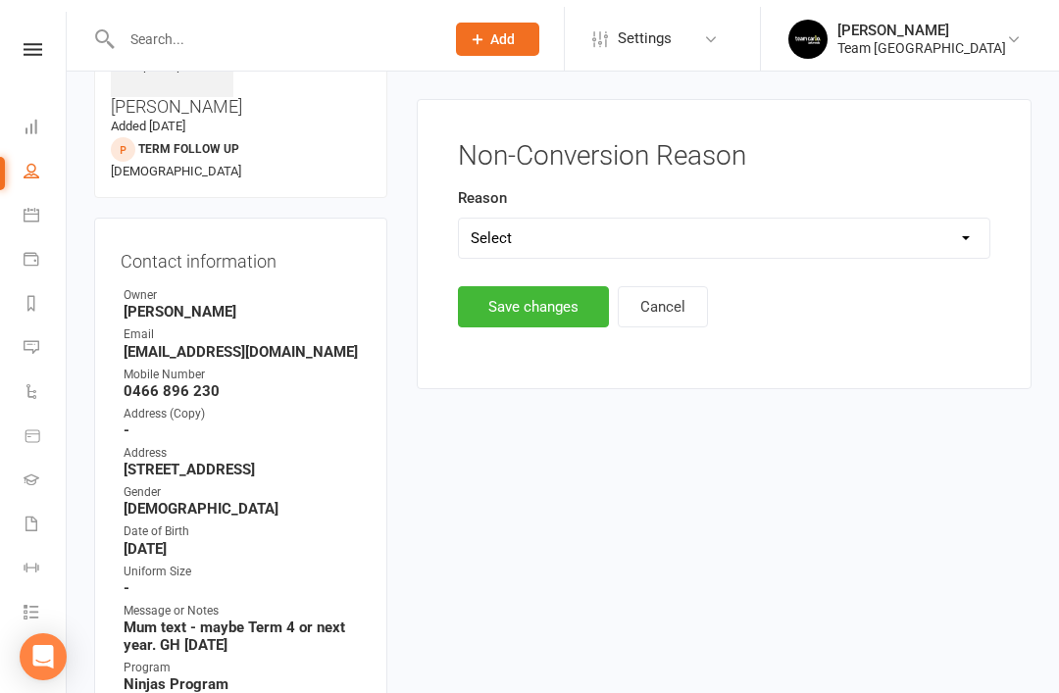
click at [937, 231] on select "Select Timetable Financial Location Not TC Fit No Response DNA Trial Not ready …" at bounding box center [724, 231] width 530 height 39
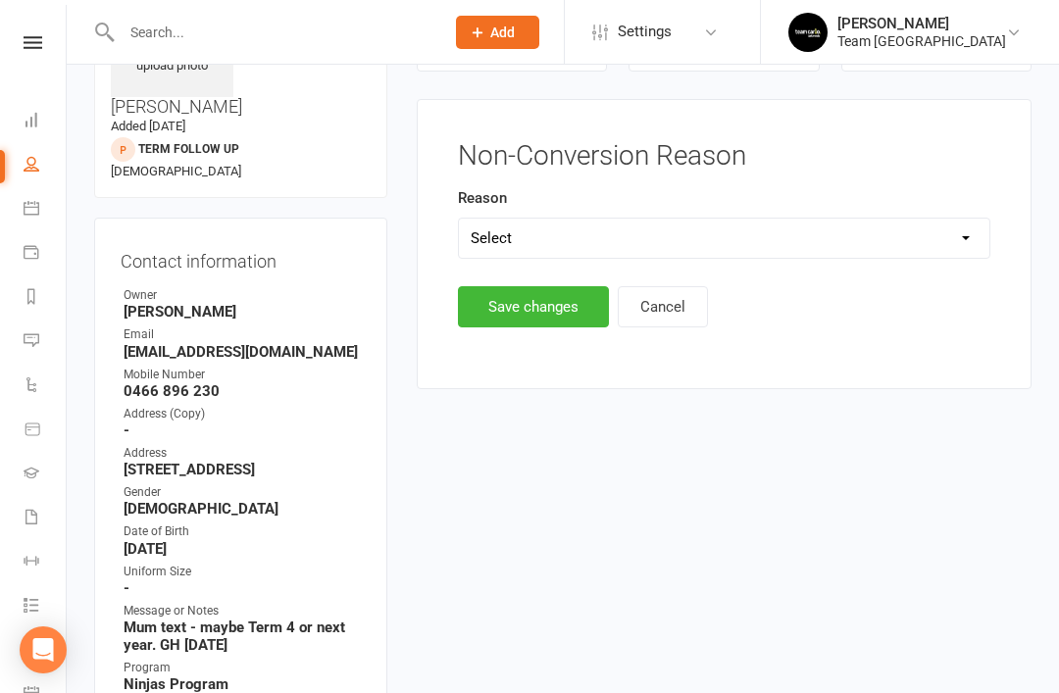
select select "Not ready yet"
click at [542, 304] on button "Save changes" at bounding box center [533, 306] width 151 height 41
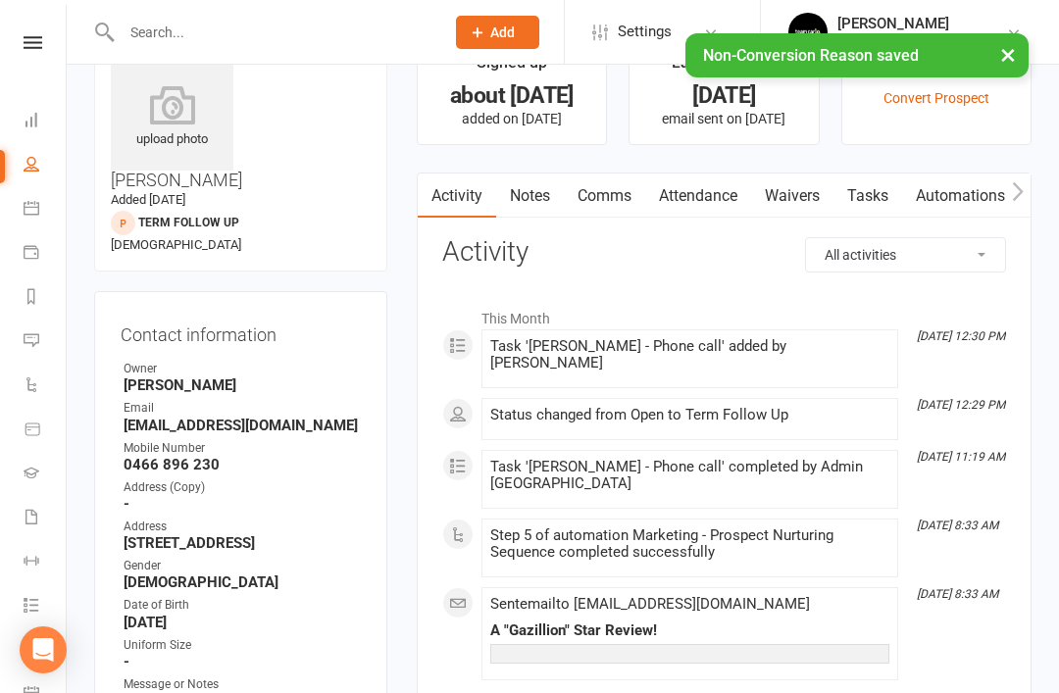
scroll to position [0, 0]
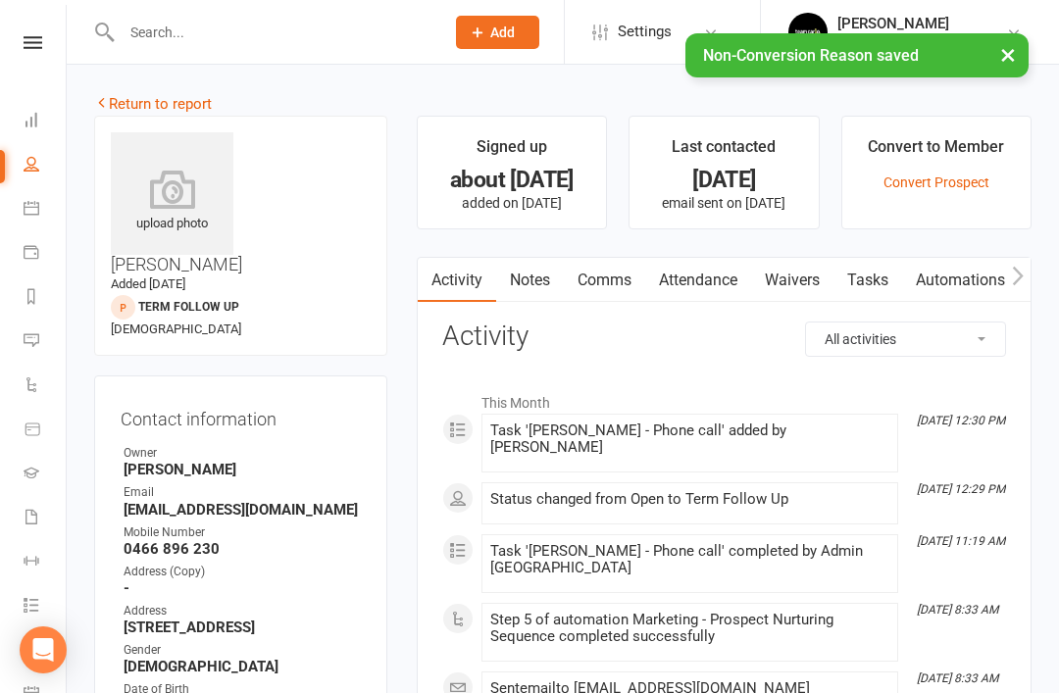
click at [131, 107] on link "Return to report" at bounding box center [153, 104] width 118 height 18
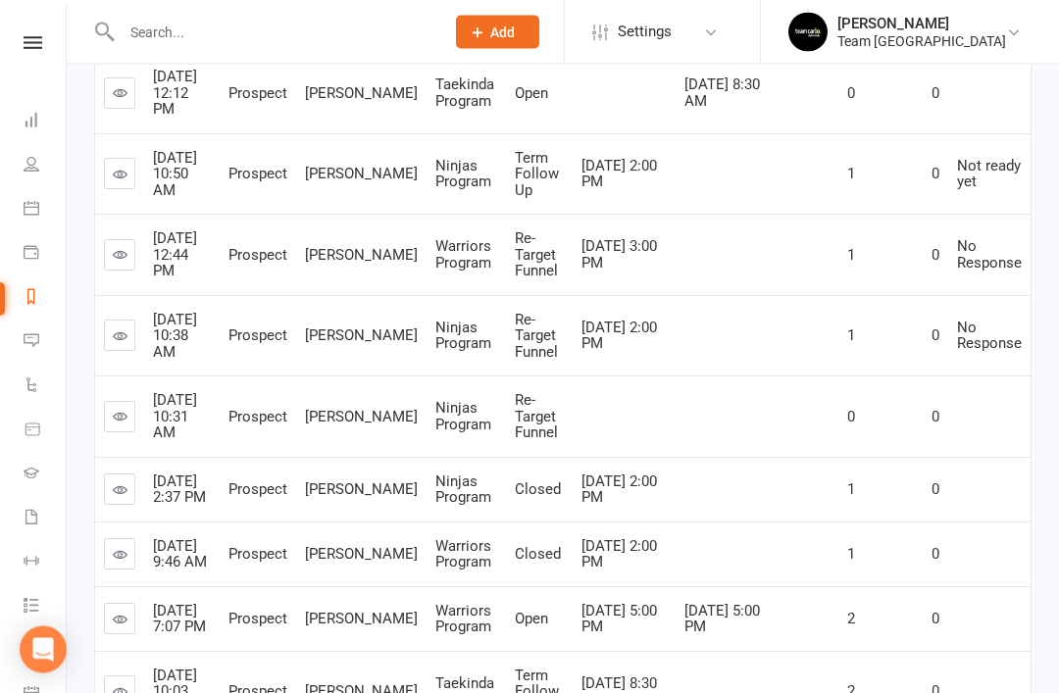
scroll to position [414, 0]
click at [131, 406] on link at bounding box center [119, 416] width 31 height 31
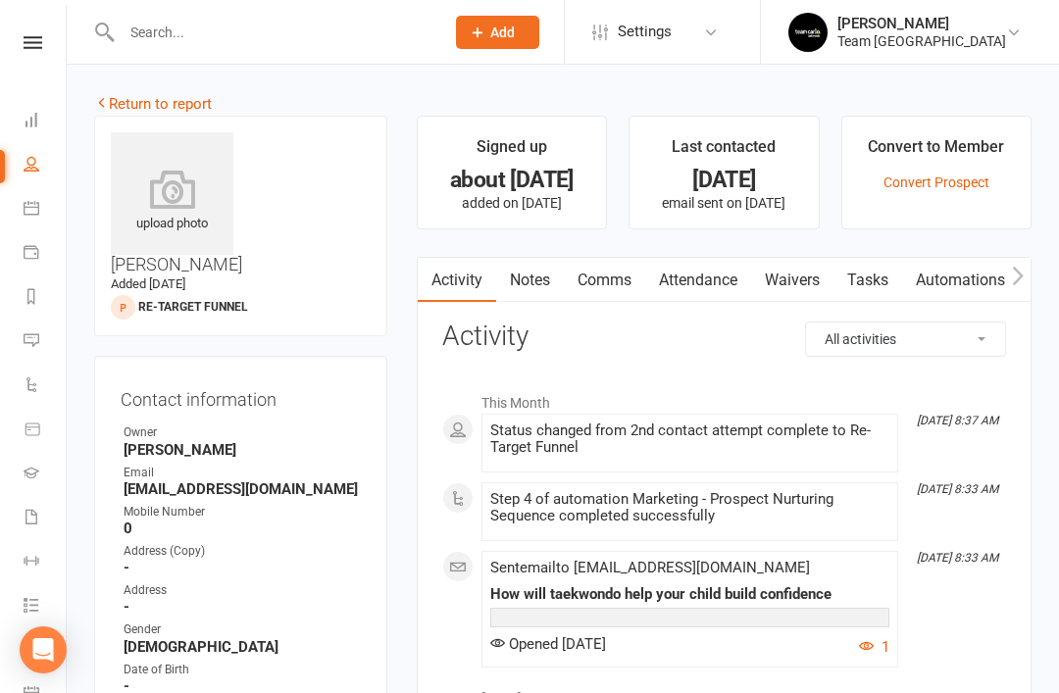
click at [542, 294] on link "Notes" at bounding box center [530, 280] width 68 height 45
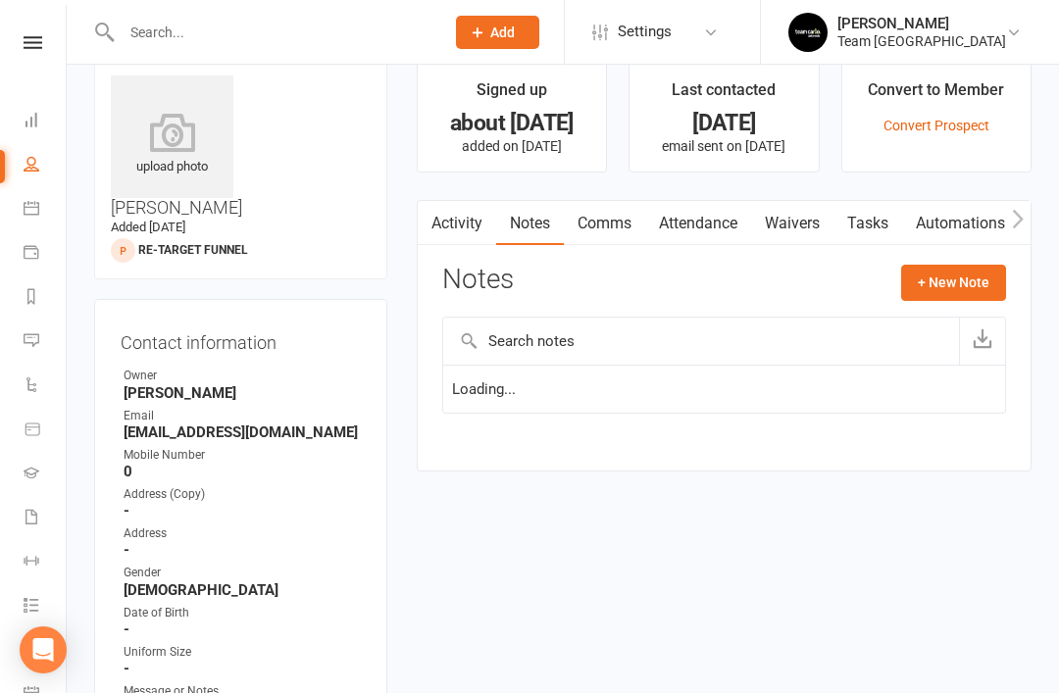
scroll to position [63, 0]
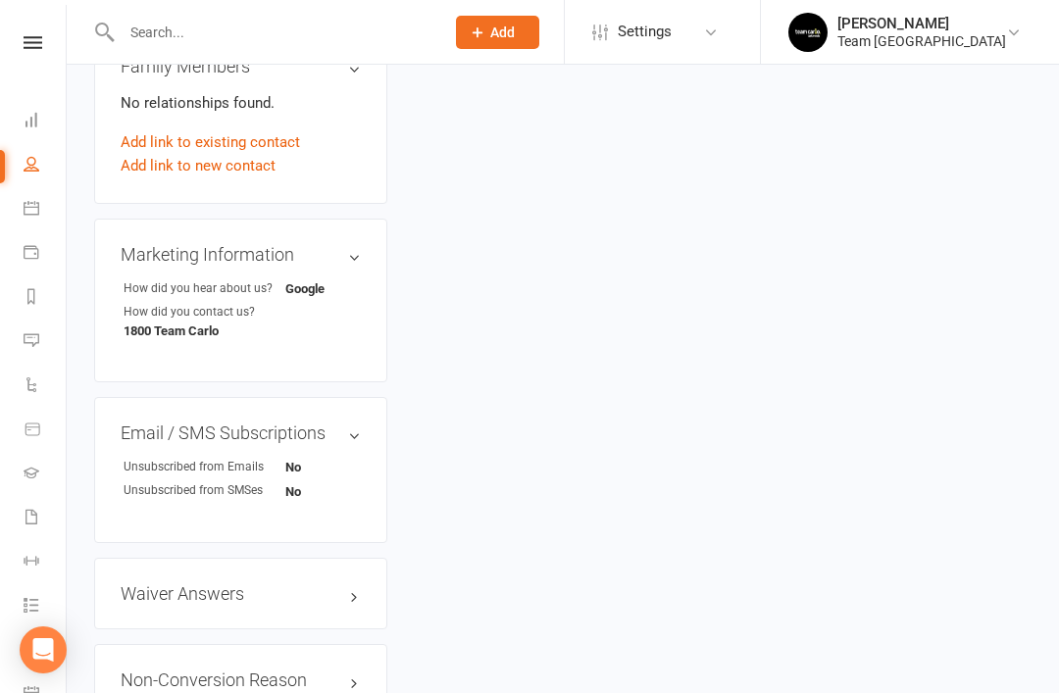
click at [0, 0] on link "edit" at bounding box center [0, 0] width 0 height 0
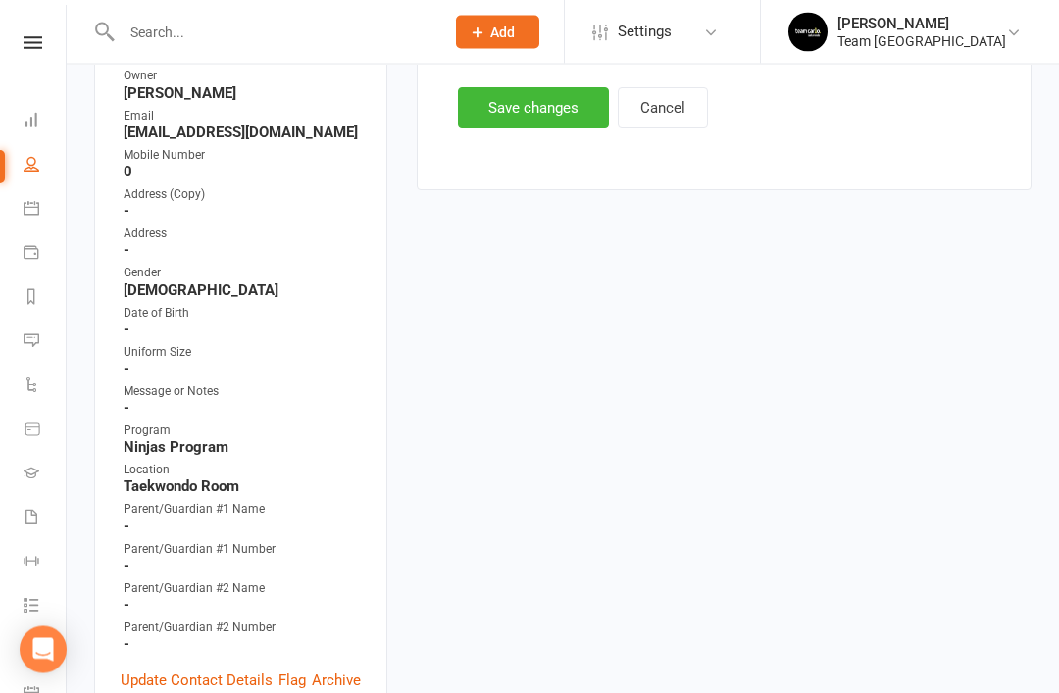
scroll to position [158, 0]
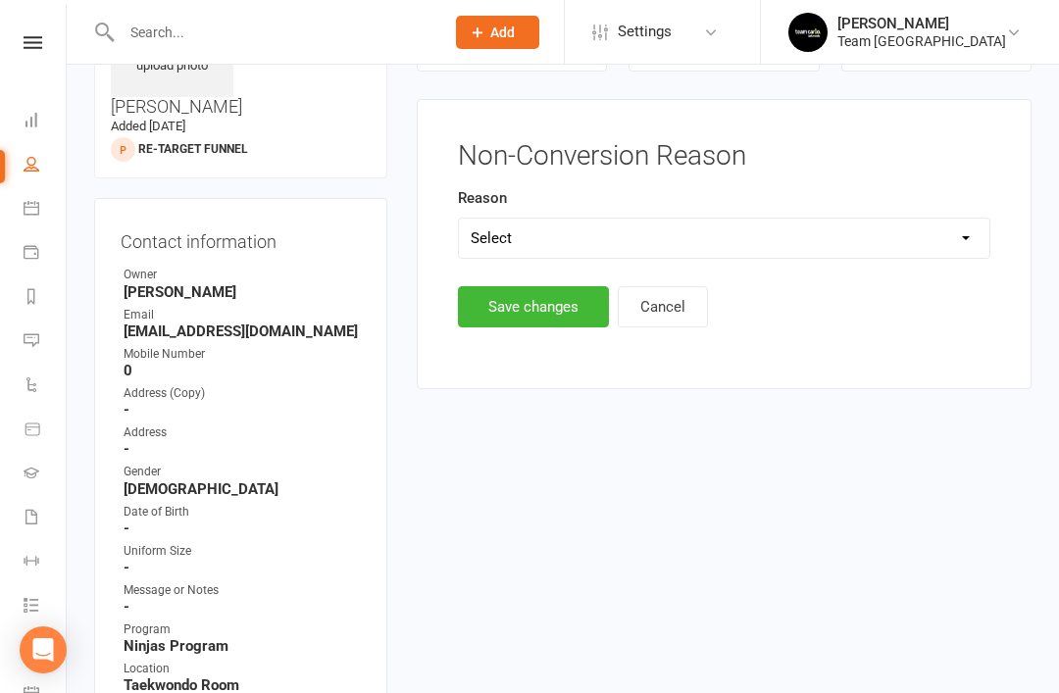
click at [801, 237] on select "Select Timetable Financial Location Not TC Fit No Response DNA Trial Not ready …" at bounding box center [724, 238] width 530 height 39
select select "No Response"
click at [539, 313] on button "Save changes" at bounding box center [533, 306] width 151 height 41
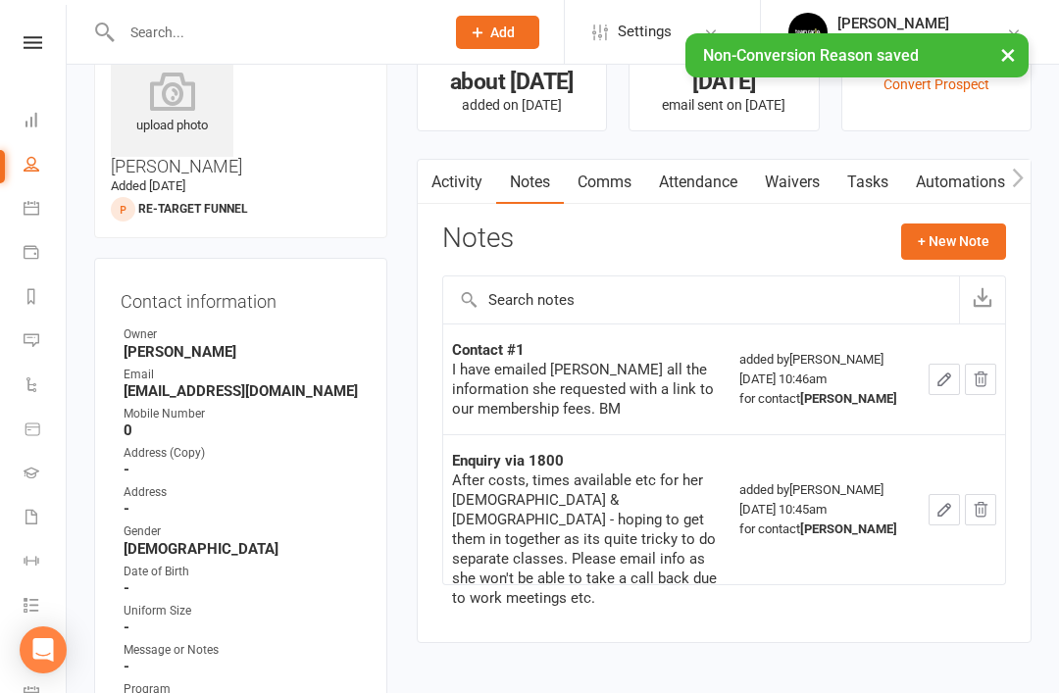
scroll to position [0, 0]
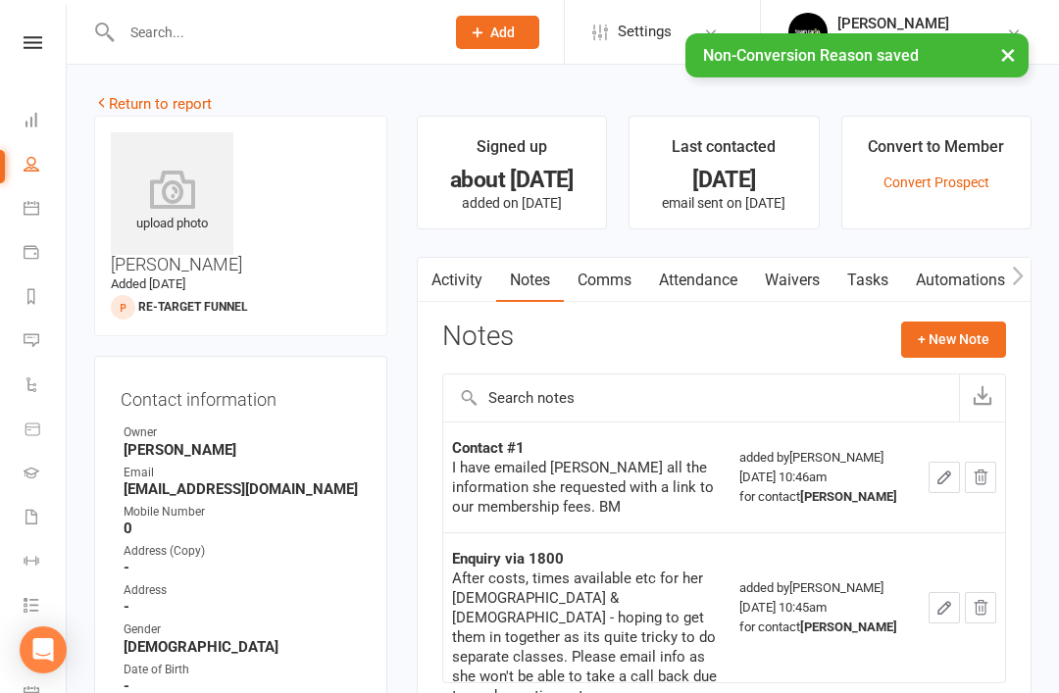
click at [124, 108] on link "Return to report" at bounding box center [153, 104] width 118 height 18
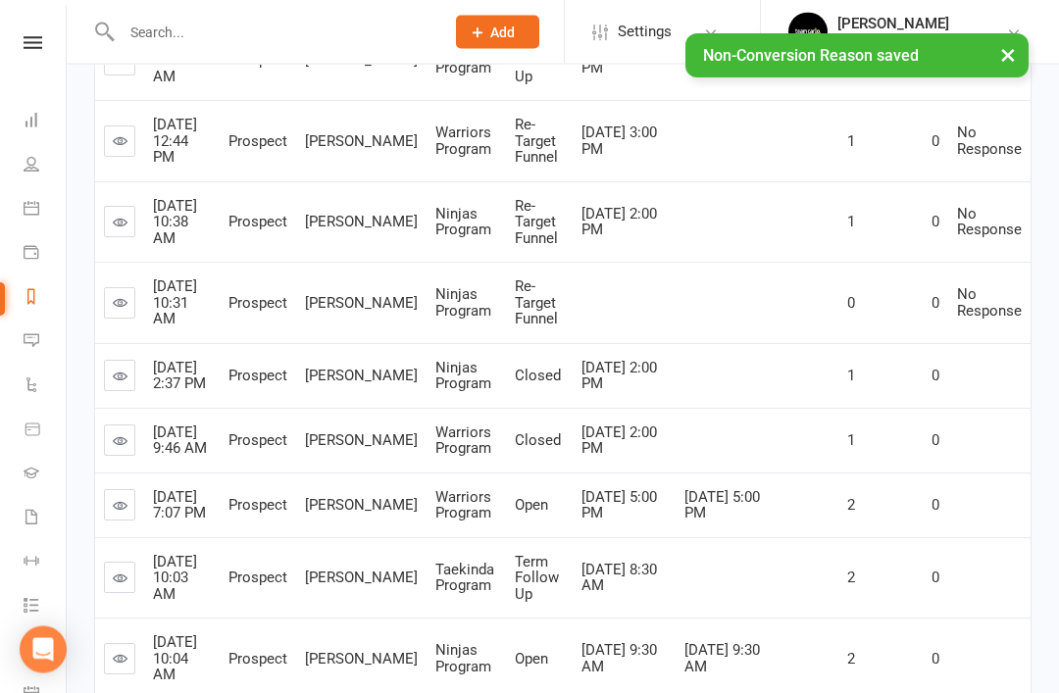
scroll to position [527, 0]
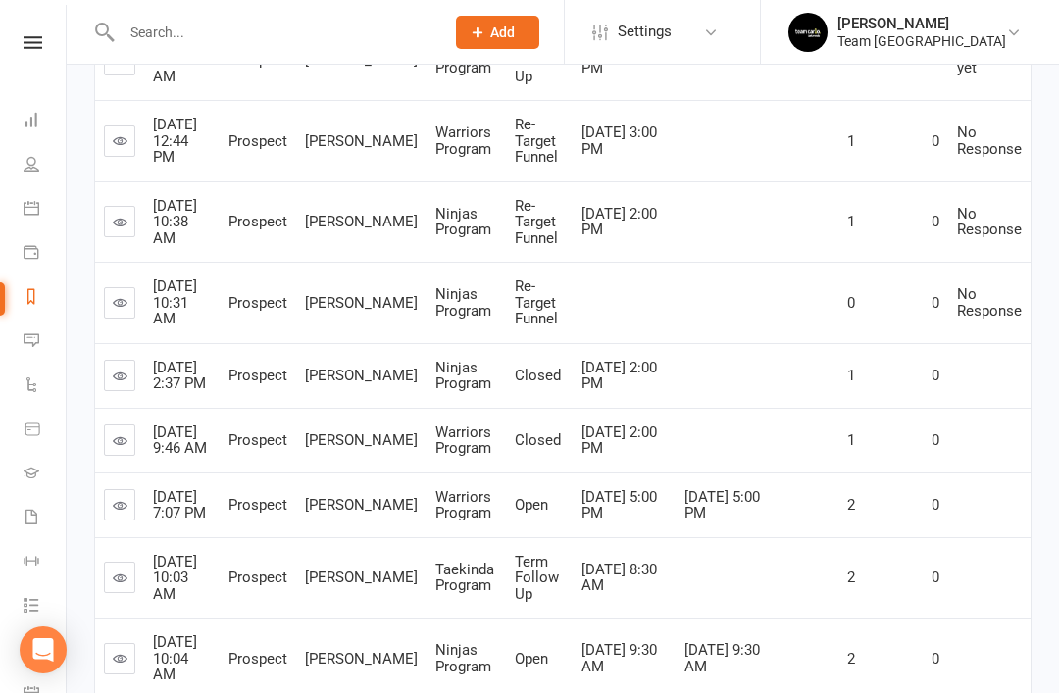
click at [130, 376] on link at bounding box center [119, 375] width 31 height 31
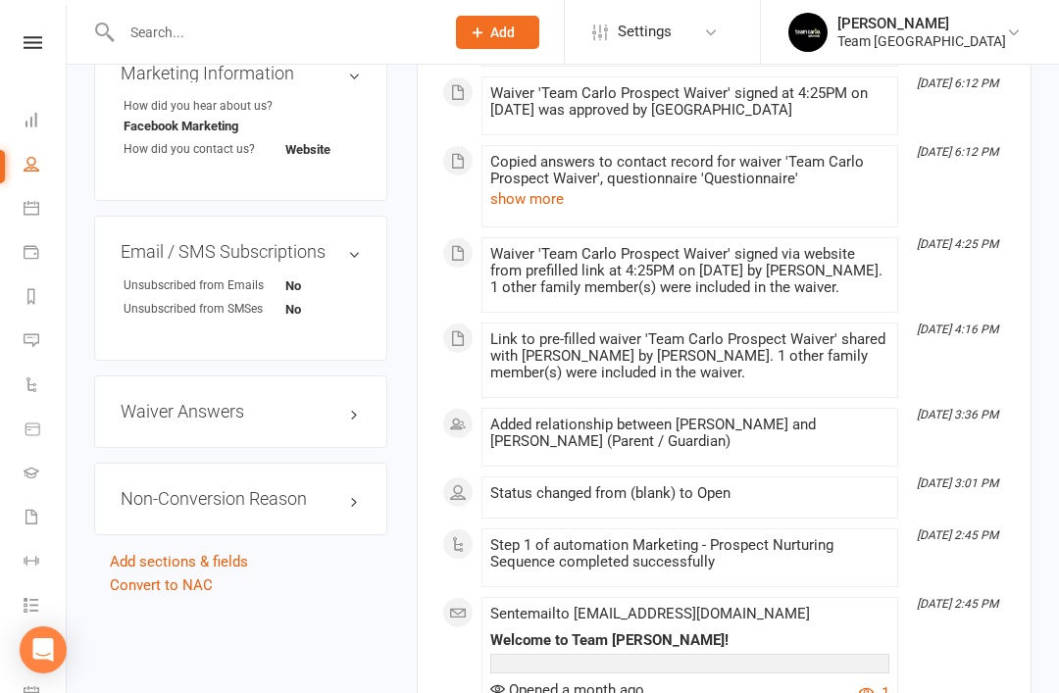
click at [0, 0] on link "edit" at bounding box center [0, 0] width 0 height 0
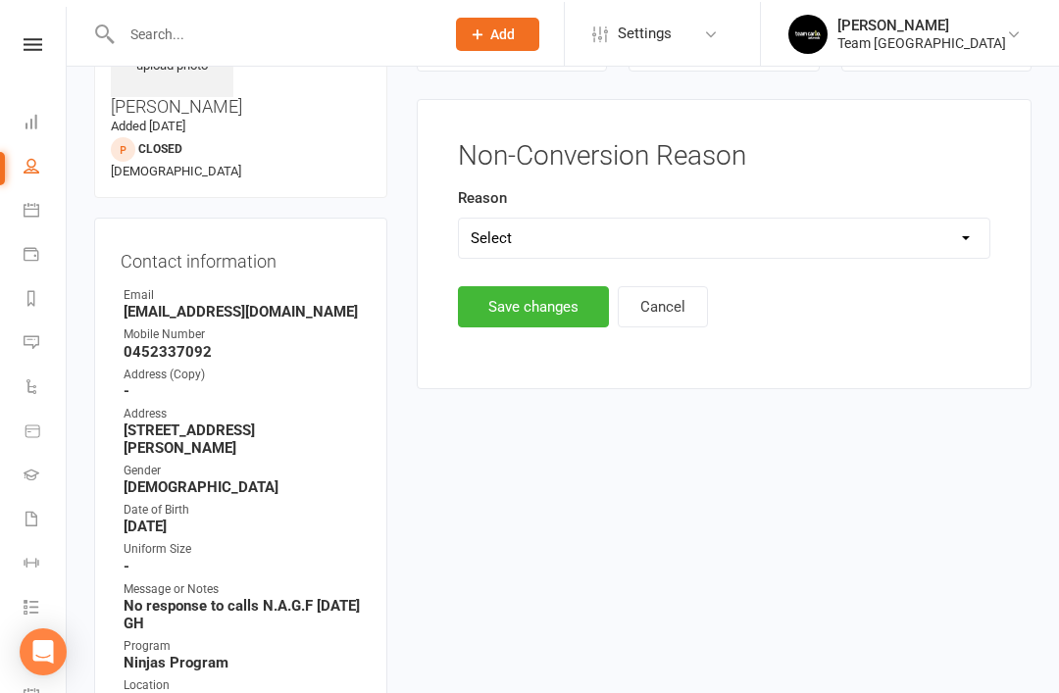
click at [936, 239] on select "Select Timetable Financial Location Not TC Fit No Response DNA Trial Not ready …" at bounding box center [724, 236] width 530 height 39
select select "Not TC Fit"
click at [558, 296] on button "Save changes" at bounding box center [533, 306] width 151 height 41
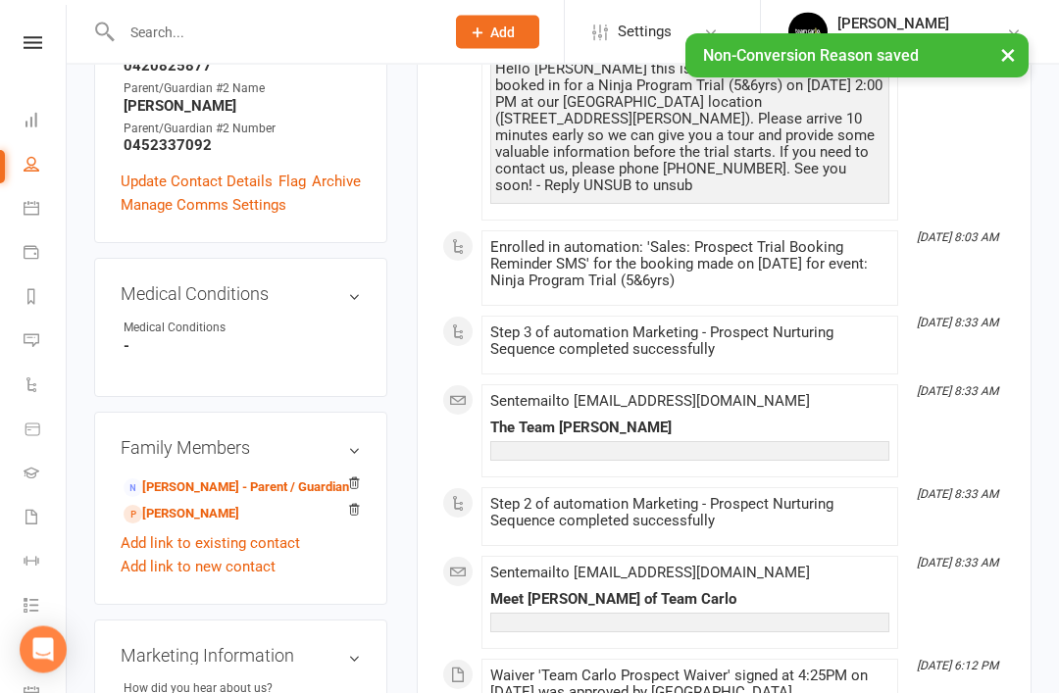
scroll to position [855, 0]
click at [239, 504] on link "Champion Tony - Sibling" at bounding box center [181, 514] width 116 height 21
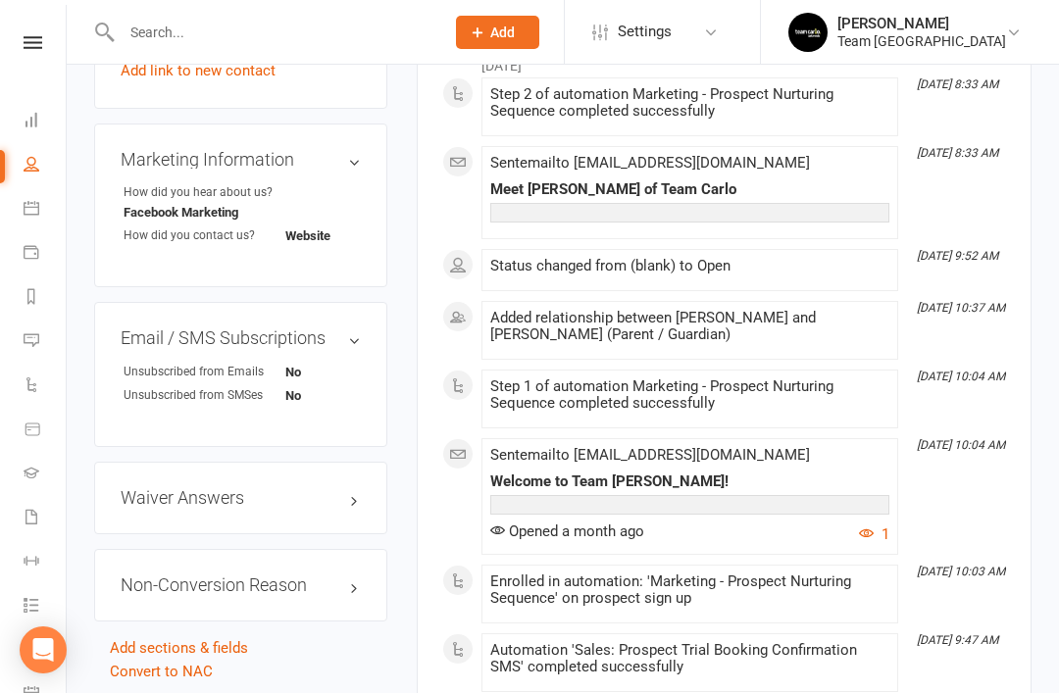
scroll to position [1335, 0]
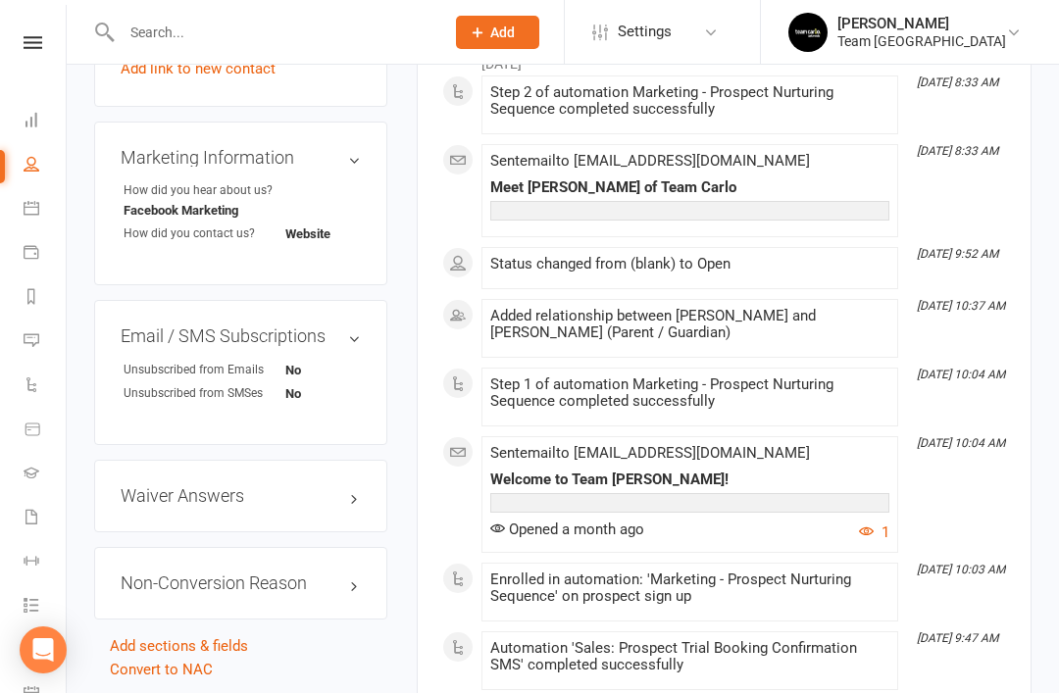
click at [0, 0] on link "edit" at bounding box center [0, 0] width 0 height 0
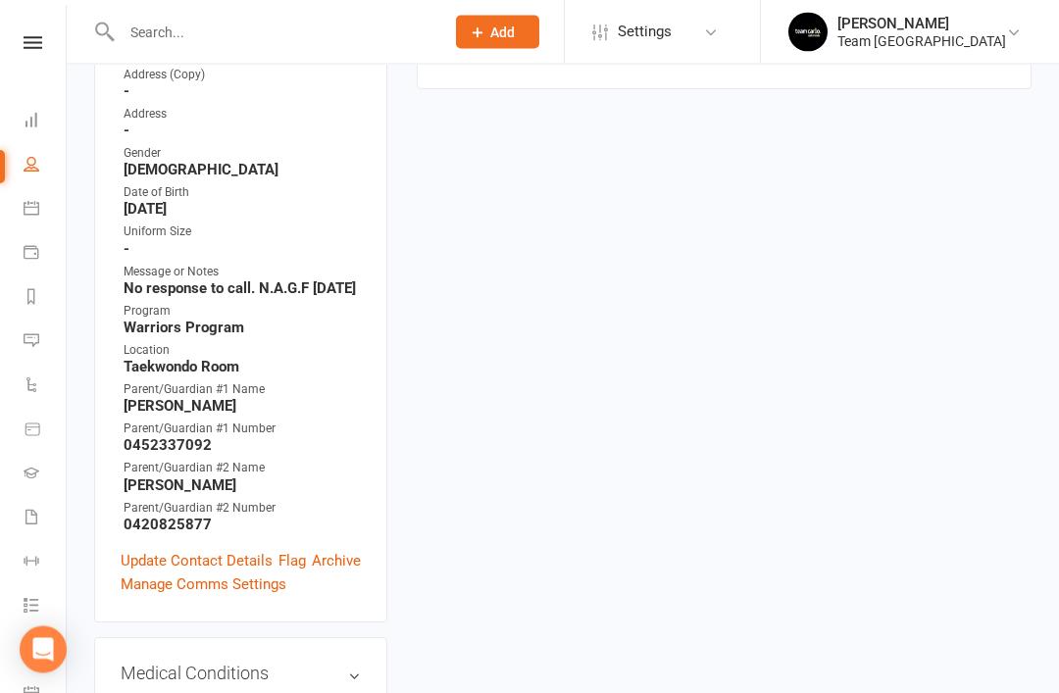
scroll to position [158, 0]
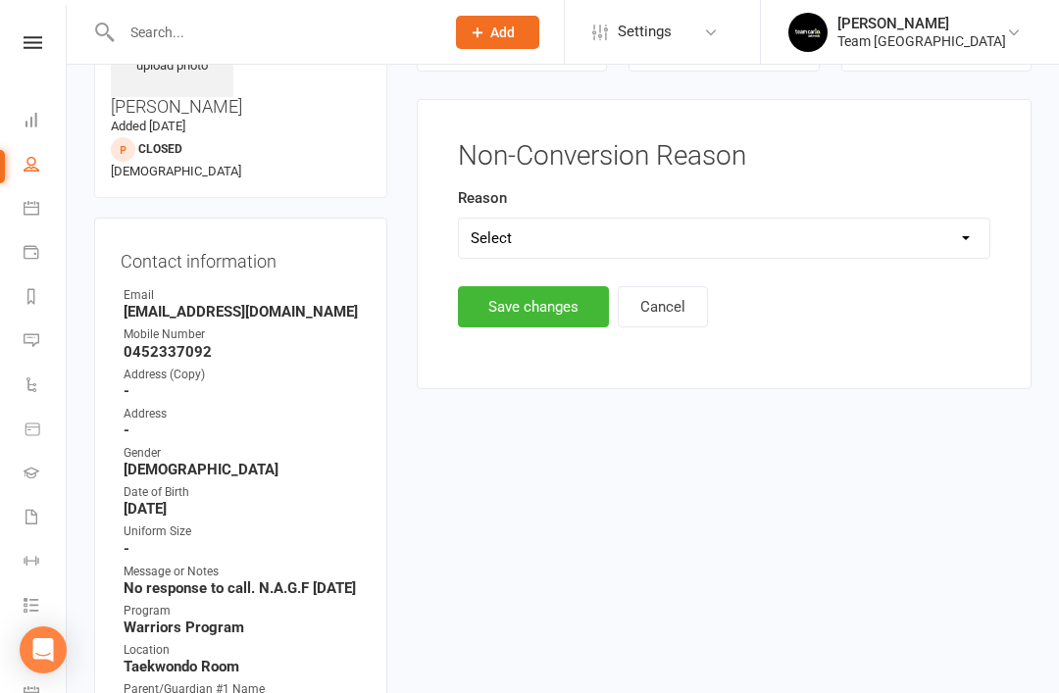
click at [833, 228] on select "Select Timetable Financial Location Not TC Fit No Response DNA Trial Not ready …" at bounding box center [724, 238] width 530 height 39
select select "Not TC Fit"
click at [538, 312] on button "Save changes" at bounding box center [533, 306] width 151 height 41
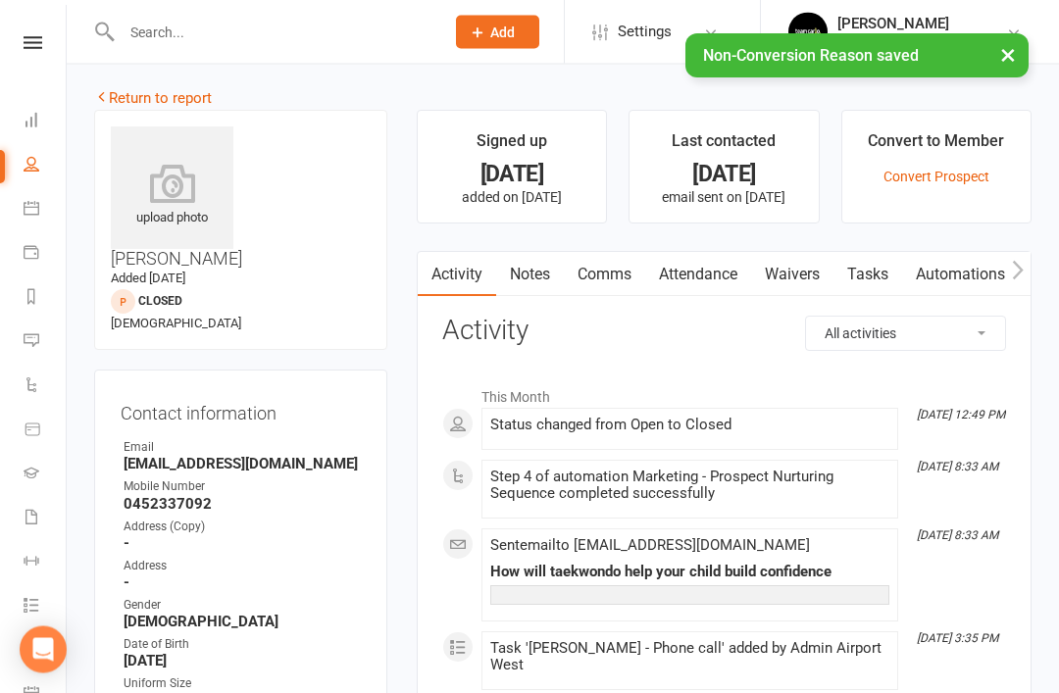
scroll to position [0, 0]
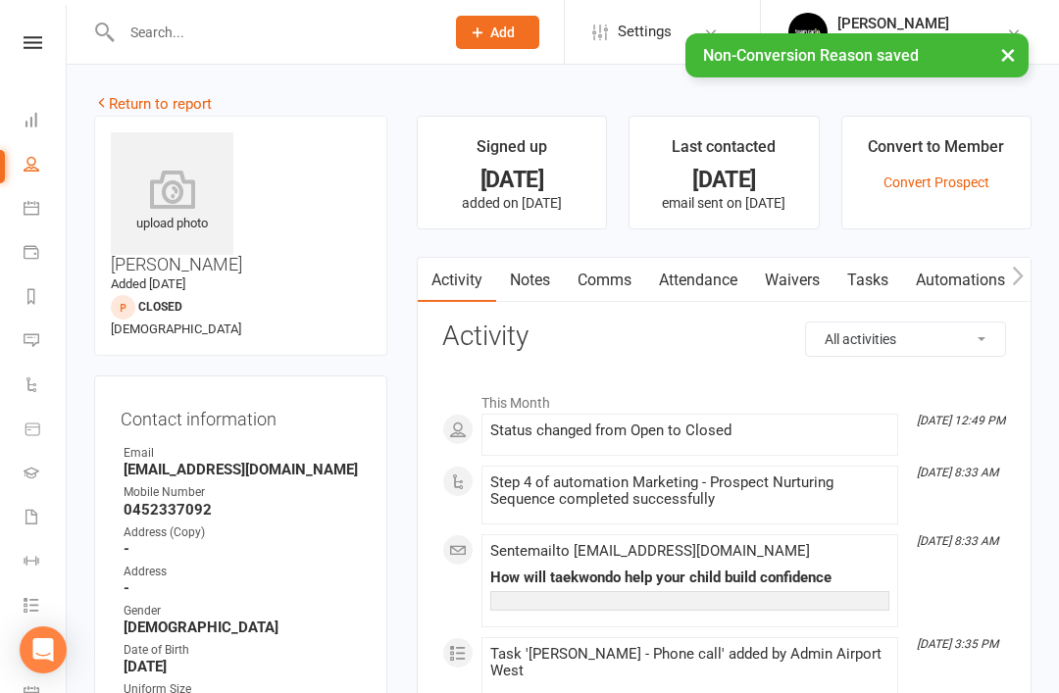
click at [129, 108] on link "Return to report" at bounding box center [153, 104] width 118 height 18
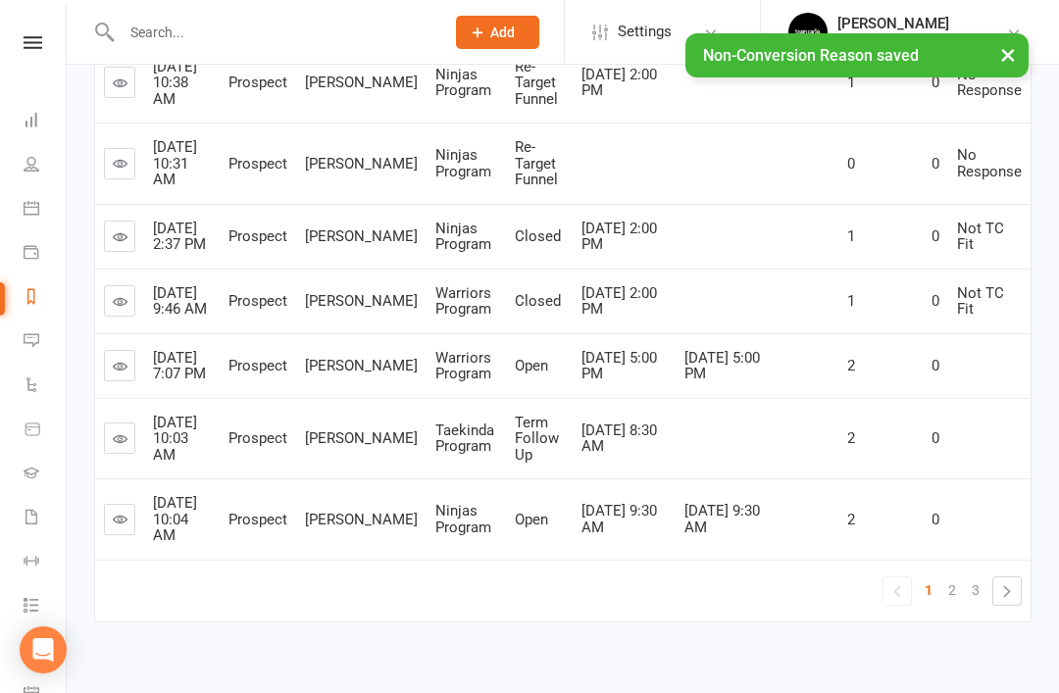
scroll to position [673, 0]
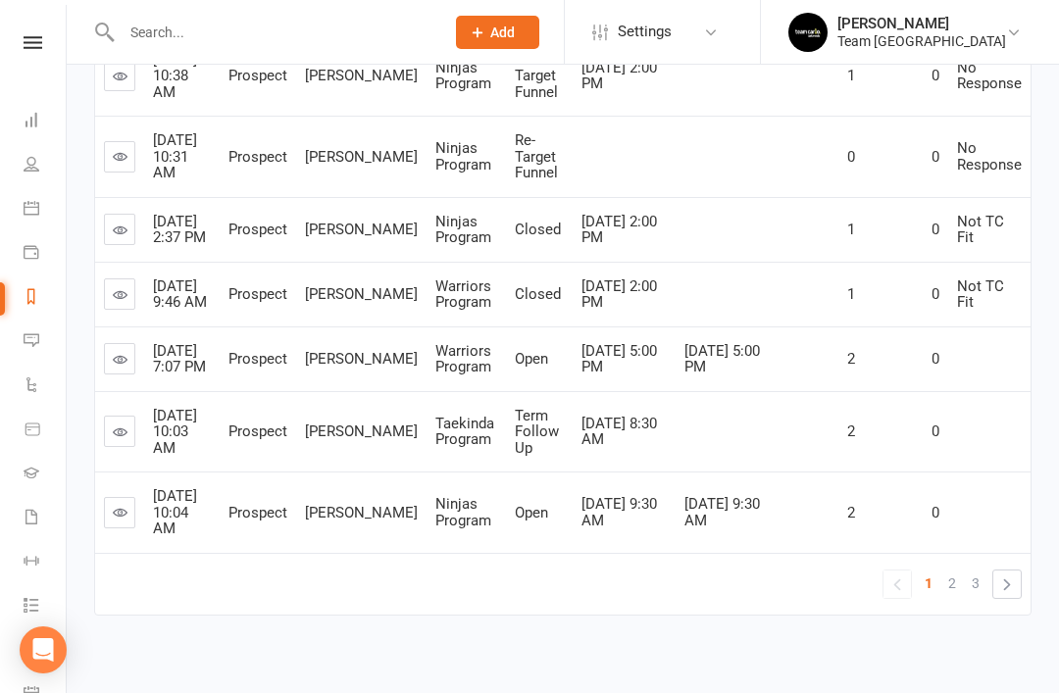
click at [131, 447] on link at bounding box center [119, 431] width 31 height 31
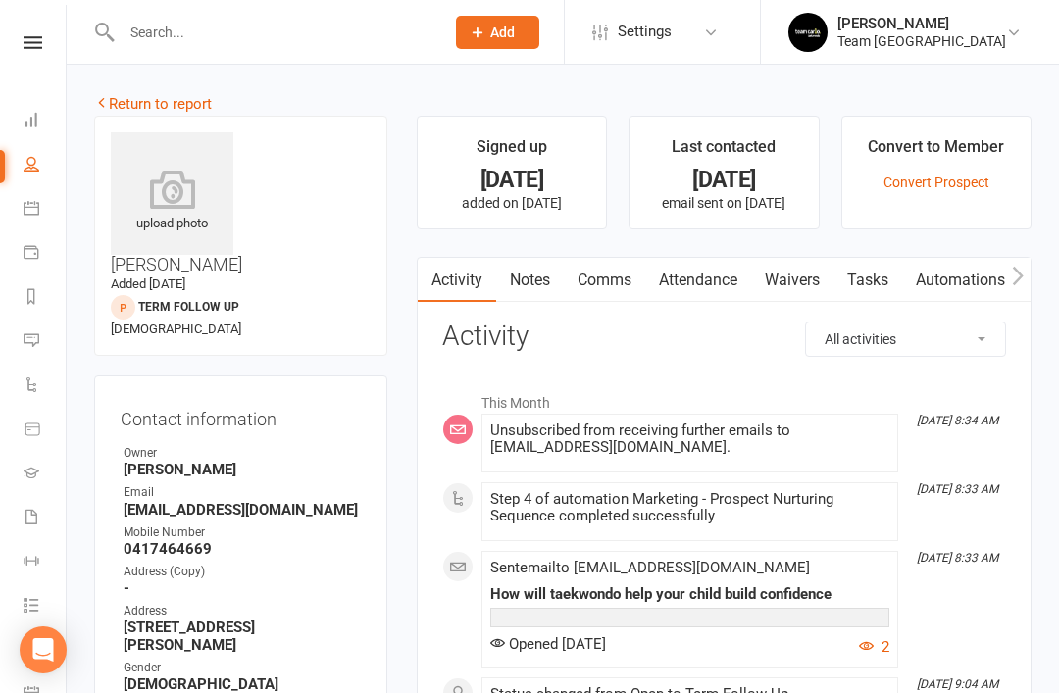
click at [547, 294] on link "Notes" at bounding box center [530, 280] width 68 height 45
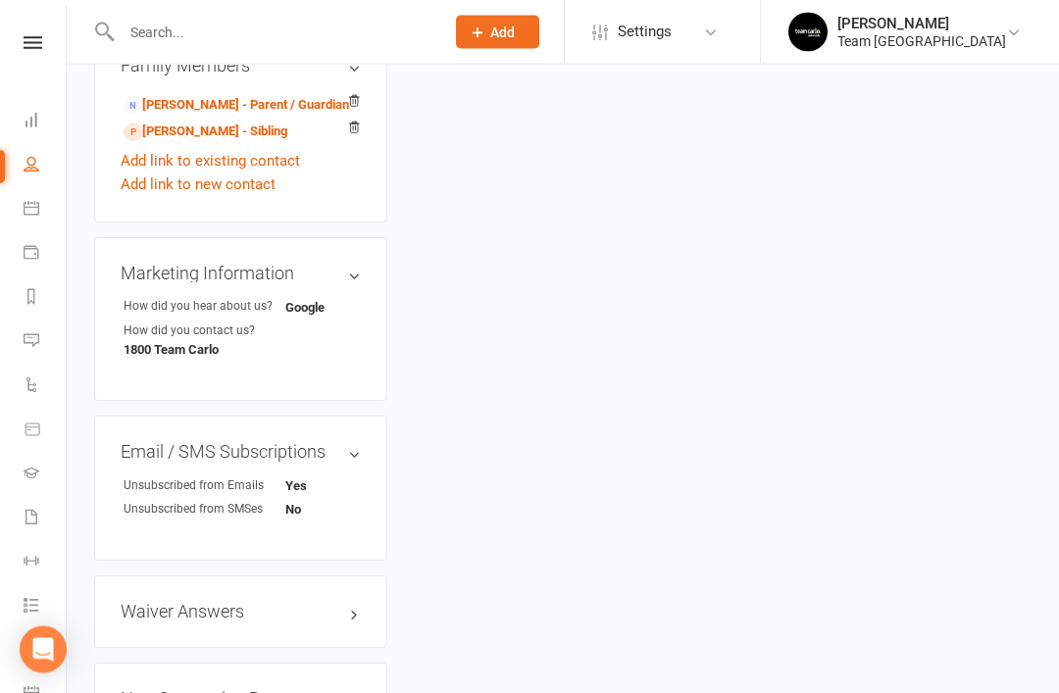
scroll to position [1301, 0]
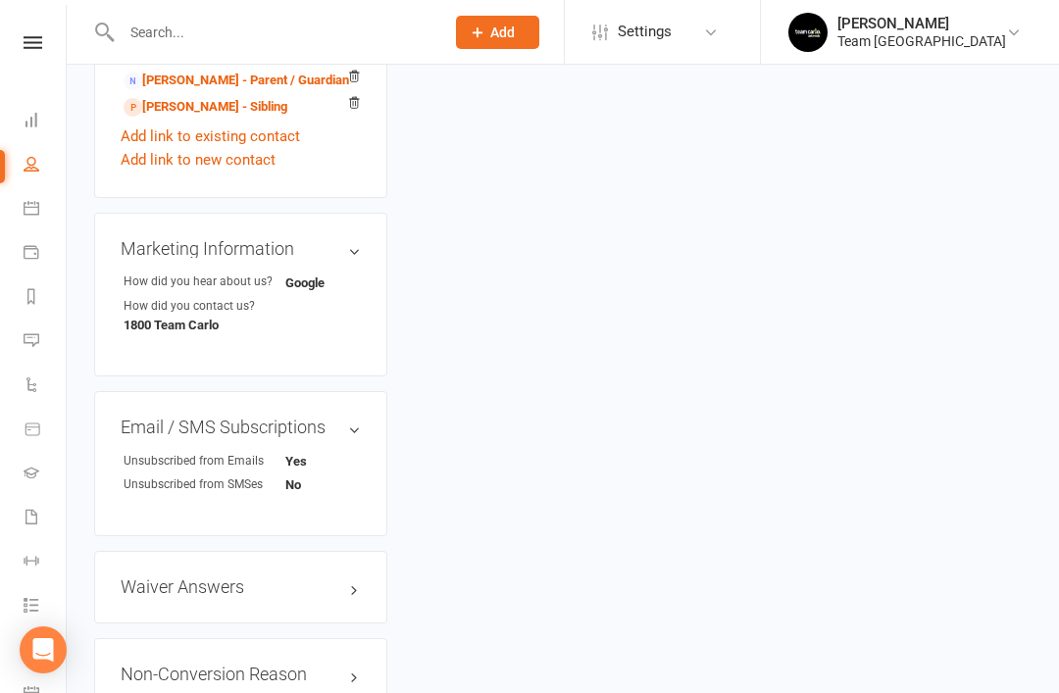
click at [0, 0] on link "edit" at bounding box center [0, 0] width 0 height 0
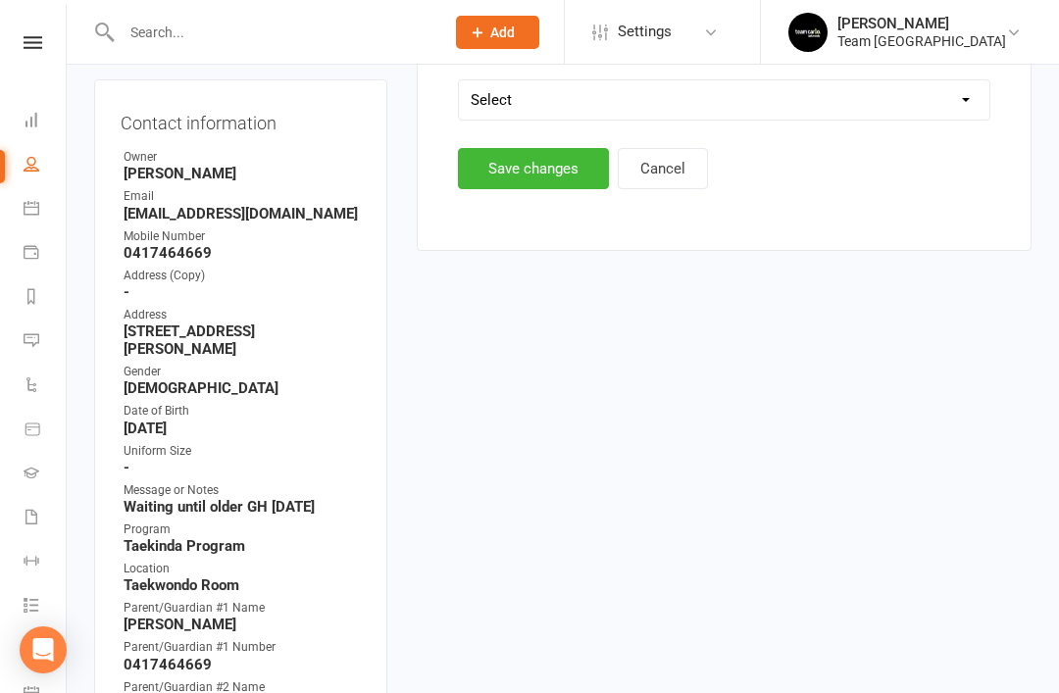
scroll to position [158, 0]
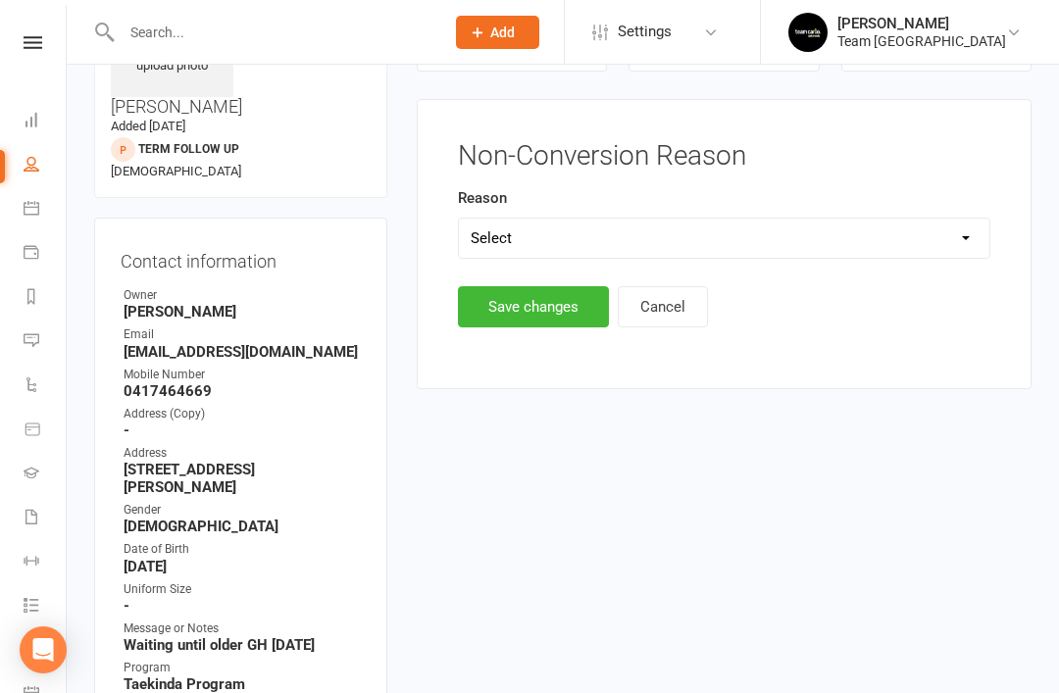
click at [877, 242] on select "Select Timetable Financial Location Not TC Fit No Response DNA Trial Not ready …" at bounding box center [724, 238] width 530 height 39
select select "Not ready yet"
click at [539, 314] on button "Save changes" at bounding box center [533, 306] width 151 height 41
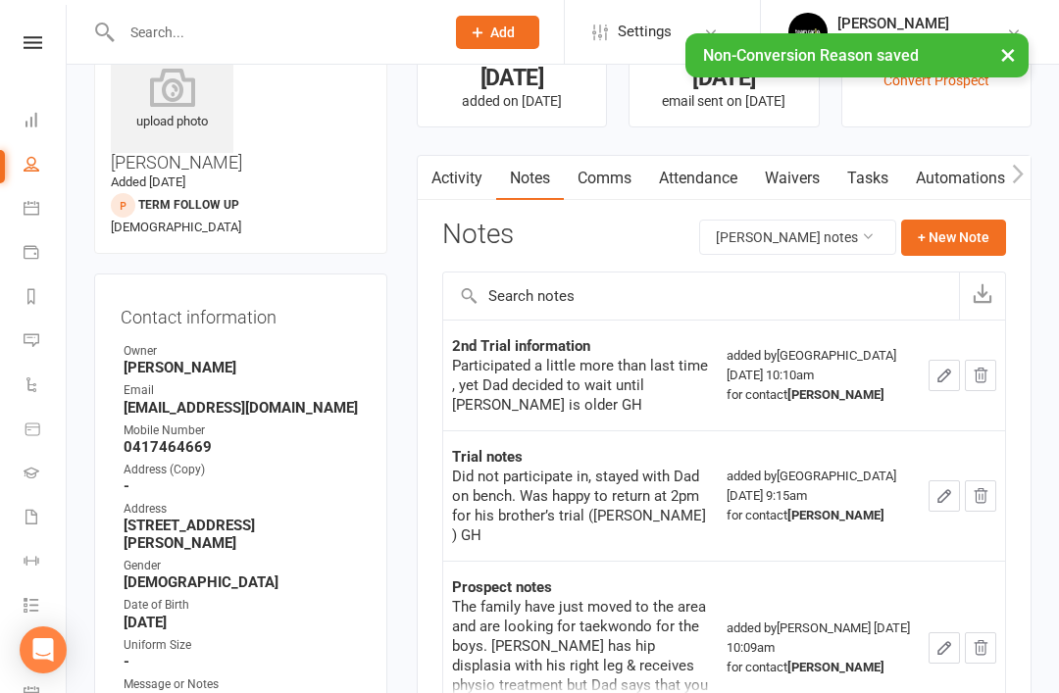
scroll to position [0, 0]
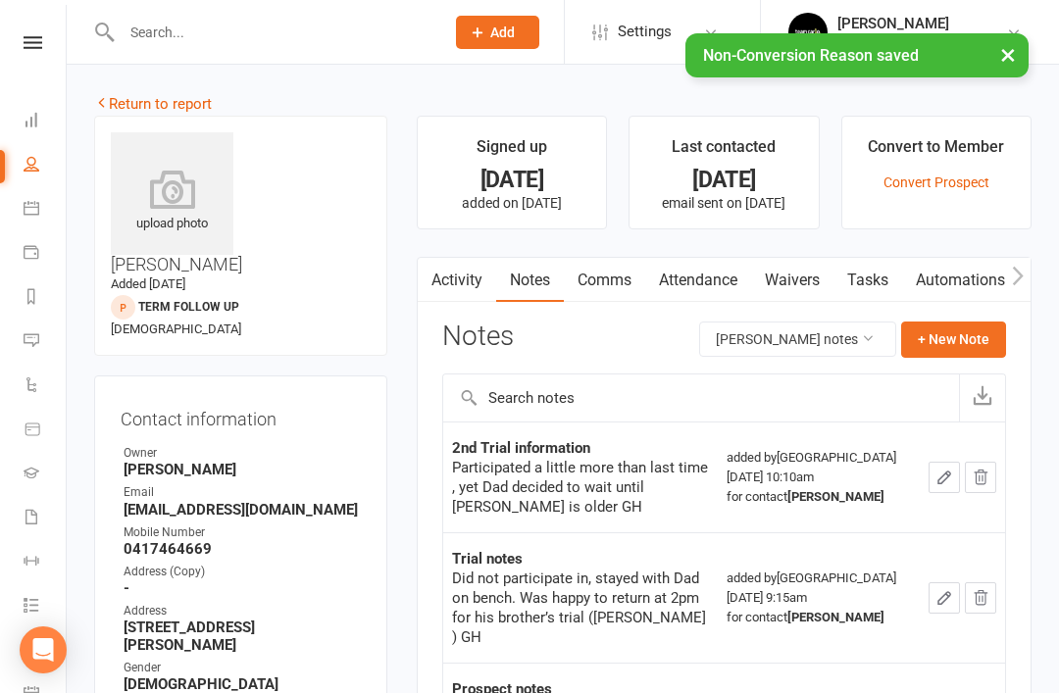
click at [129, 108] on link "Return to report" at bounding box center [153, 104] width 118 height 18
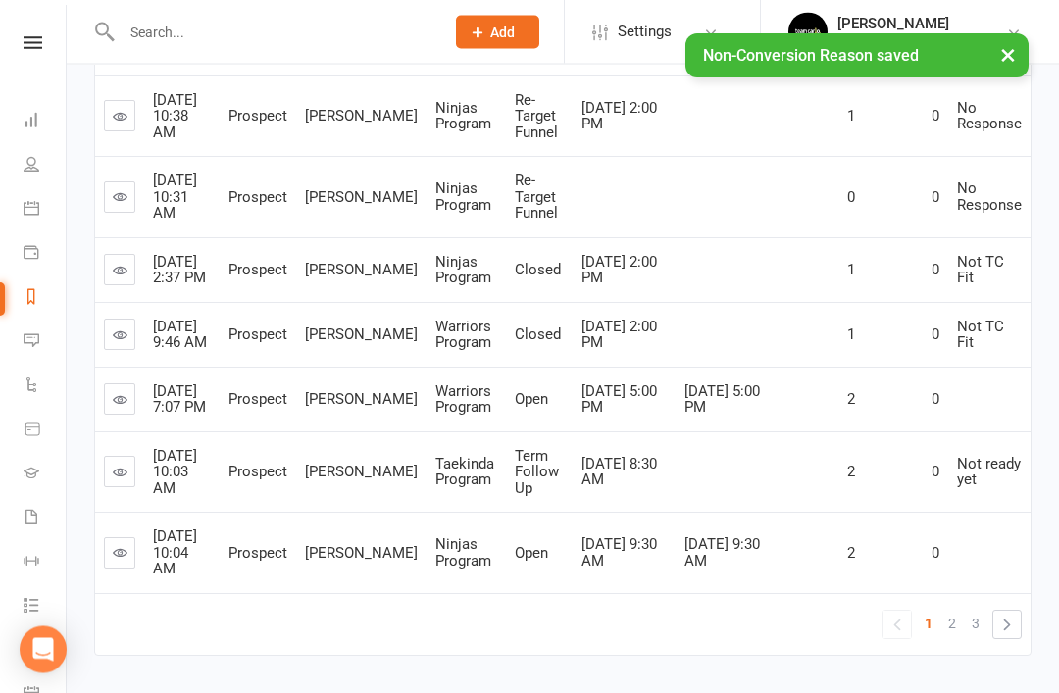
scroll to position [673, 0]
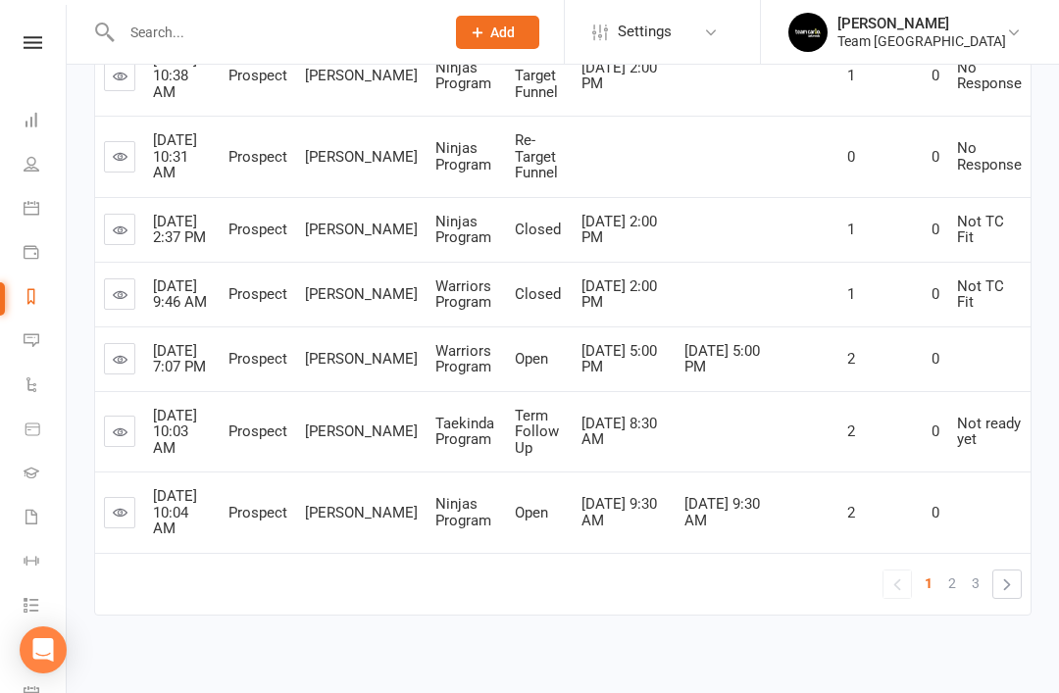
click at [951, 597] on span "2" at bounding box center [952, 582] width 8 height 27
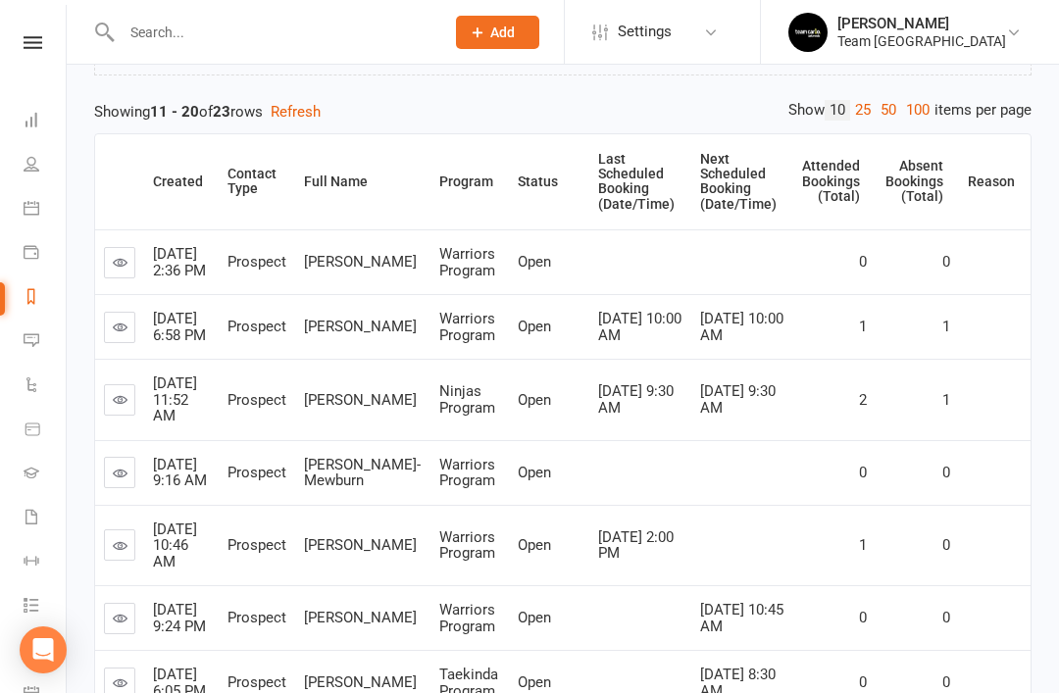
scroll to position [234, 0]
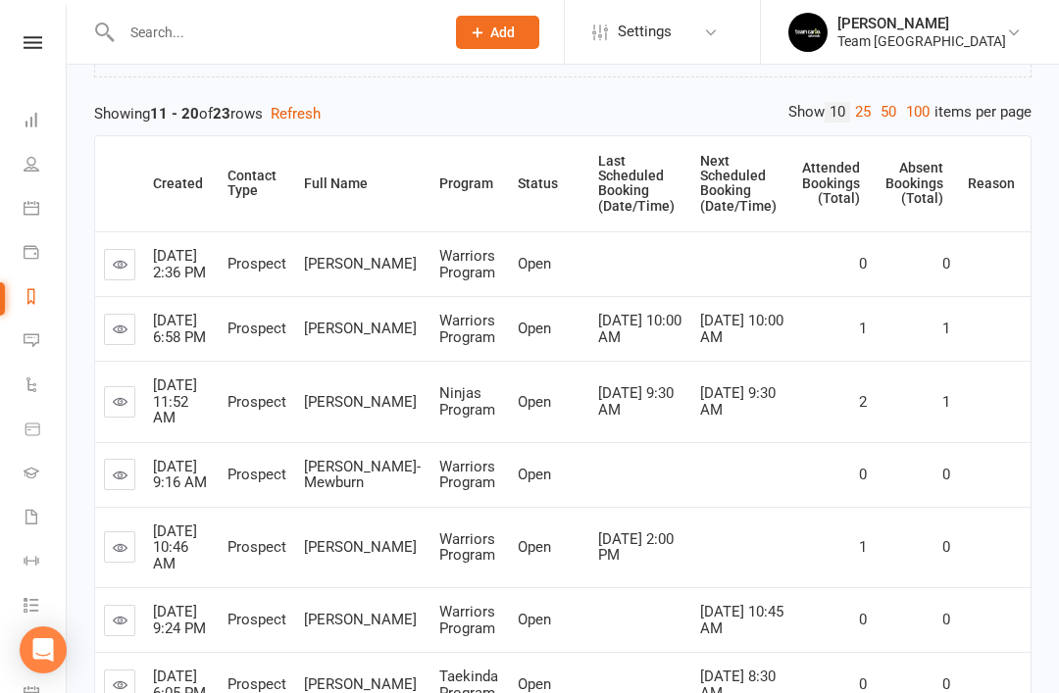
click at [123, 271] on icon at bounding box center [120, 264] width 15 height 15
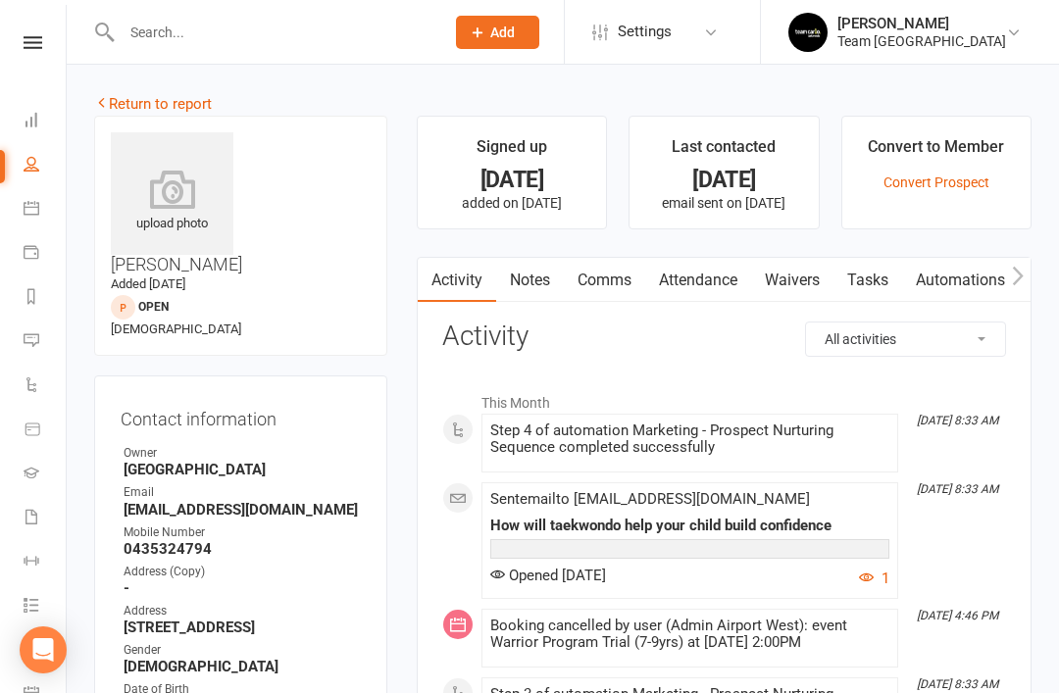
click at [538, 293] on link "Notes" at bounding box center [530, 280] width 68 height 45
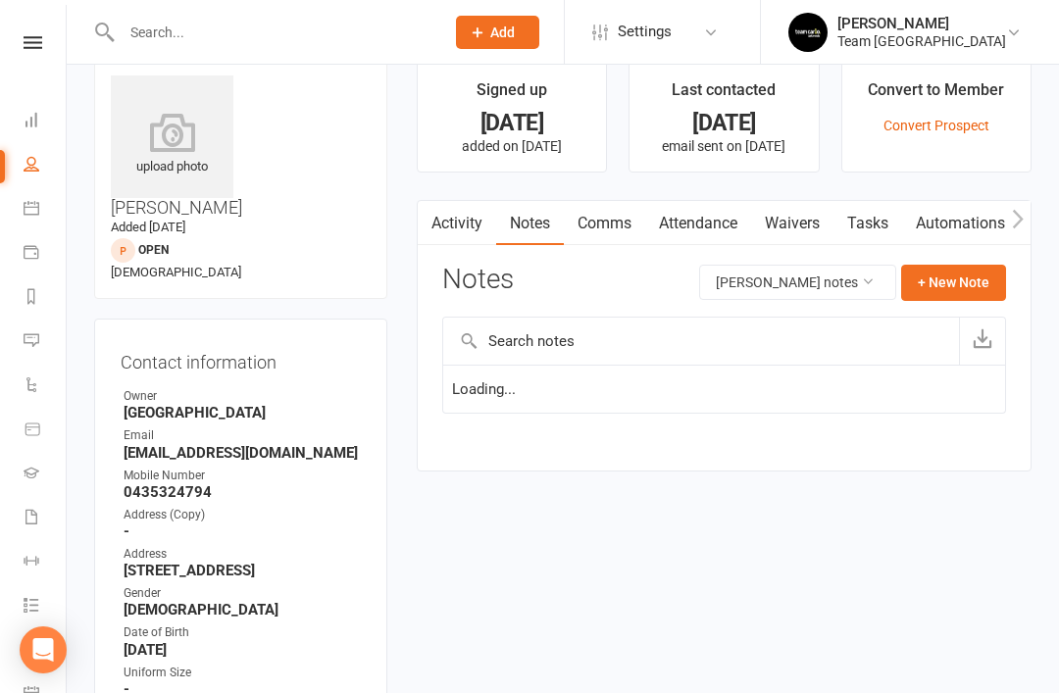
scroll to position [63, 0]
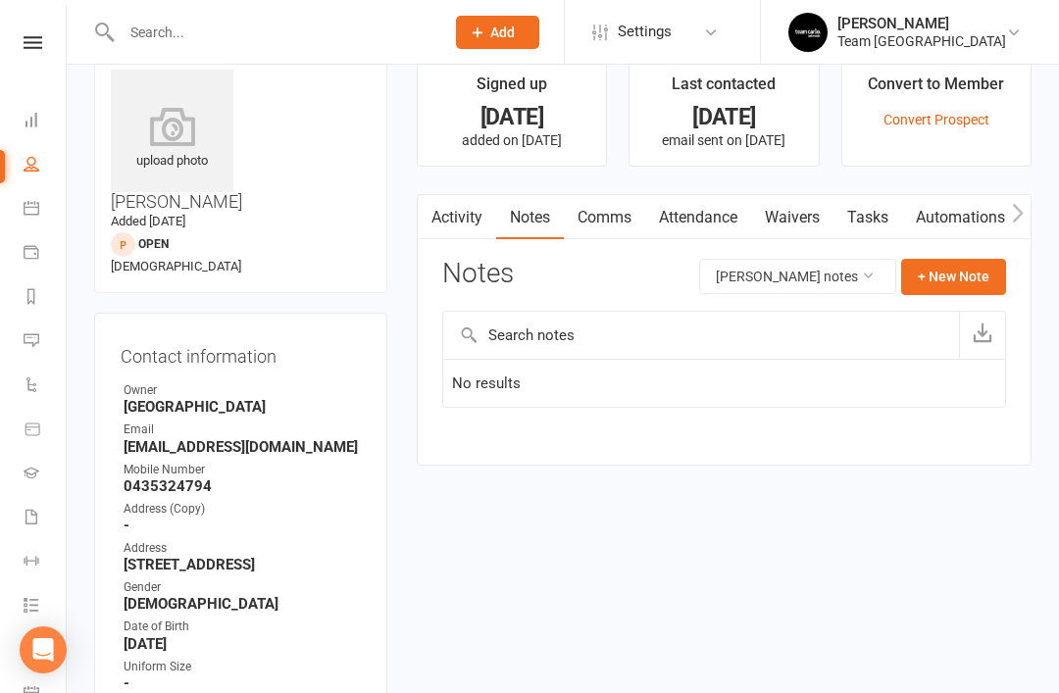
click at [485, 221] on link "Activity" at bounding box center [457, 217] width 78 height 45
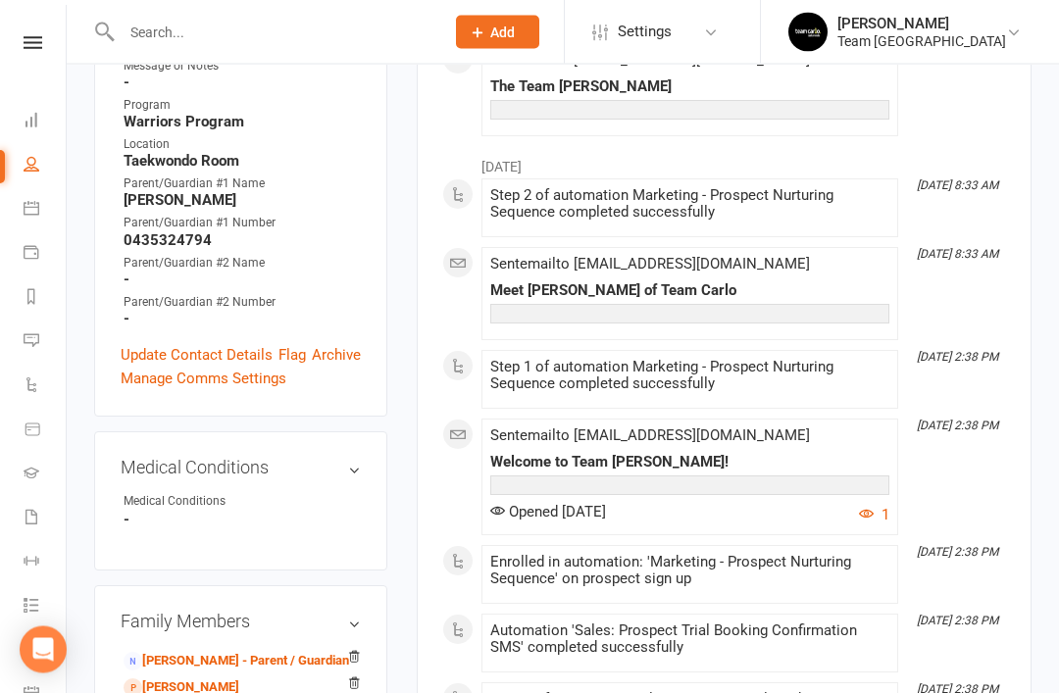
scroll to position [703, 0]
click at [239, 677] on link "Israfil Mohamad - Sibling" at bounding box center [181, 687] width 116 height 21
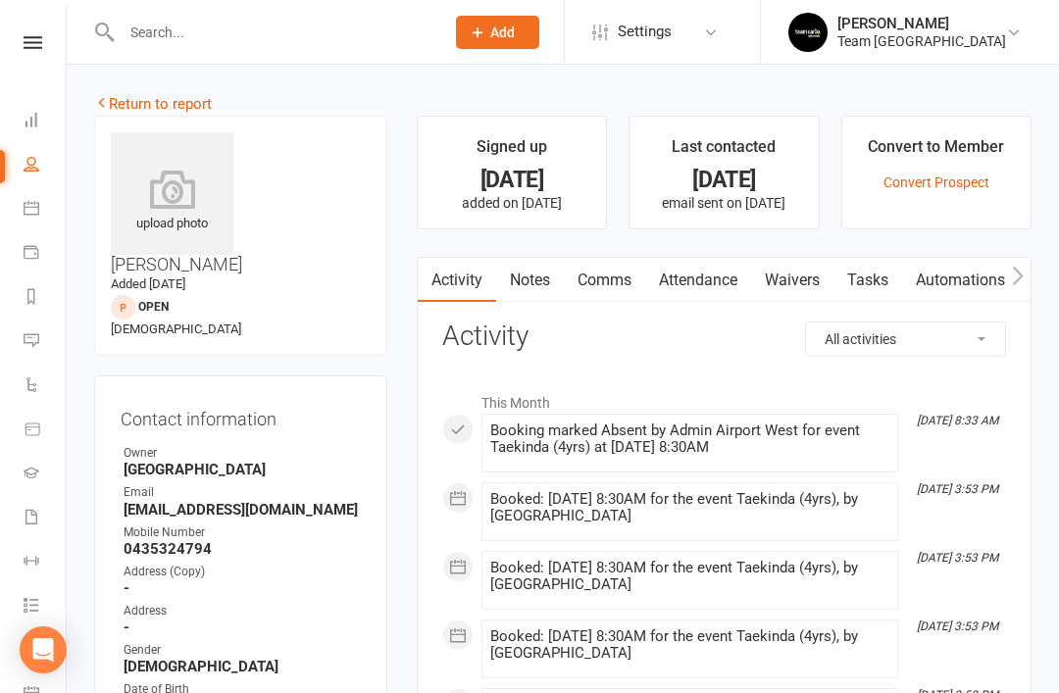
click at [545, 288] on link "Notes" at bounding box center [530, 280] width 68 height 45
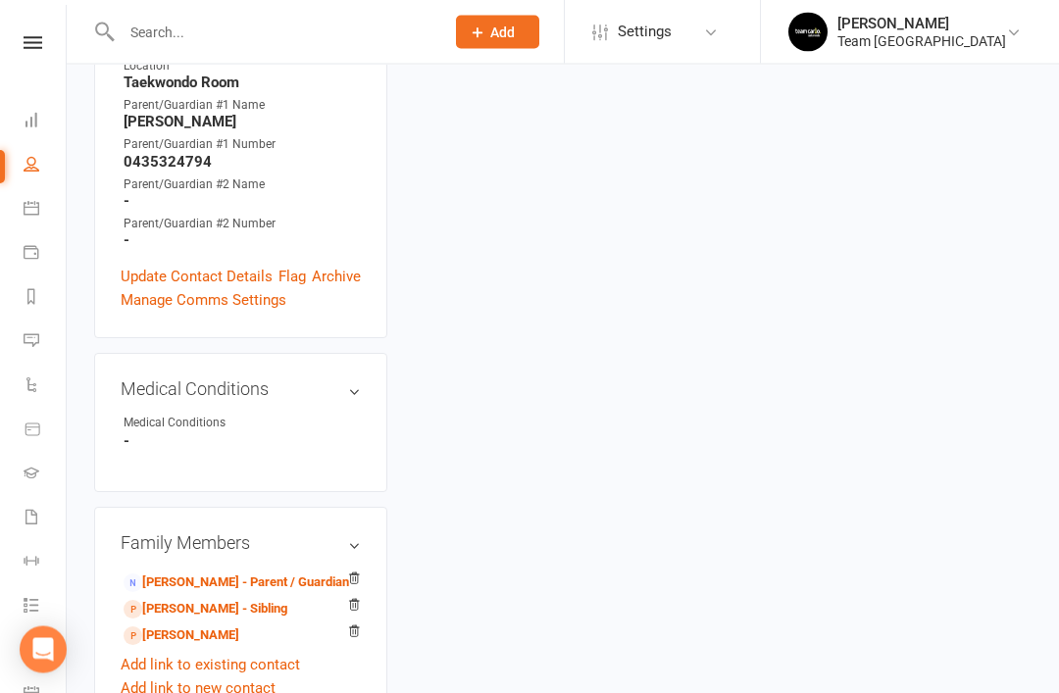
scroll to position [781, 0]
click at [239, 625] on link "Sulayman Mohamad - Sibling" at bounding box center [181, 635] width 116 height 21
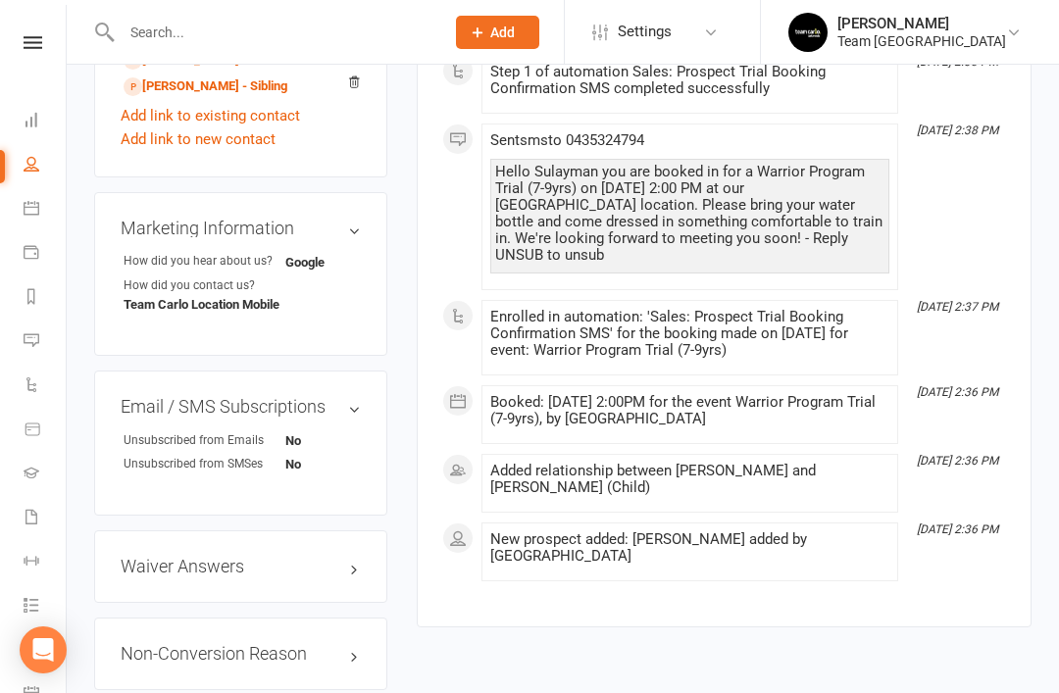
scroll to position [1340, 0]
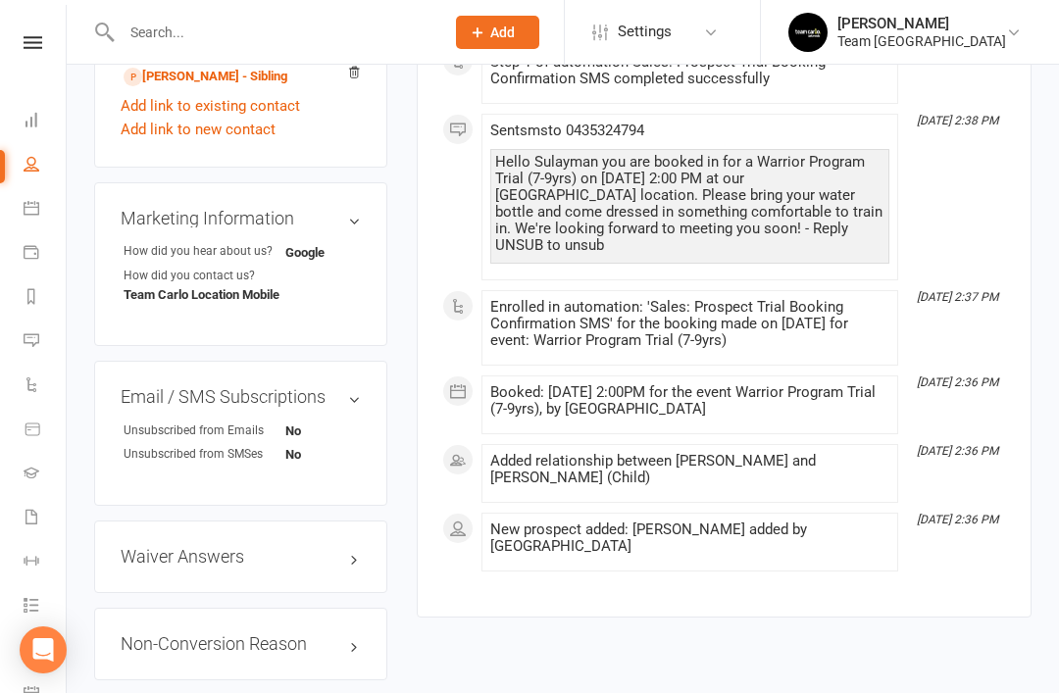
click at [0, 0] on link "edit" at bounding box center [0, 0] width 0 height 0
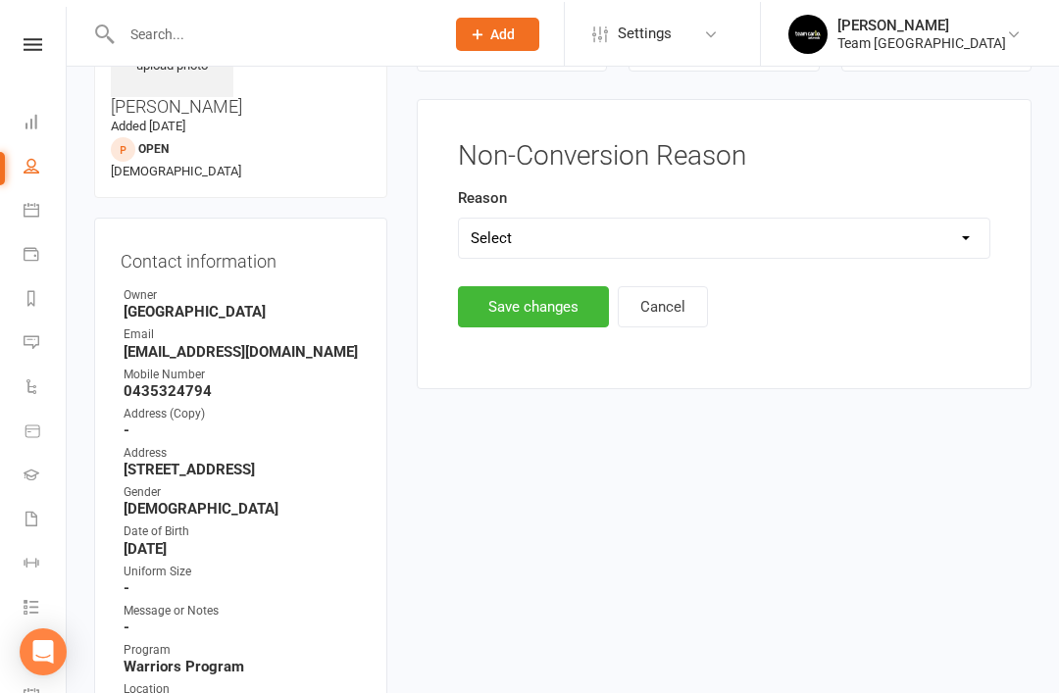
click at [926, 236] on select "Select Timetable Financial Location Not TC Fit No Response DNA Trial Not ready …" at bounding box center [724, 236] width 530 height 39
select select "Not TC Fit"
click at [537, 307] on button "Save changes" at bounding box center [533, 306] width 151 height 41
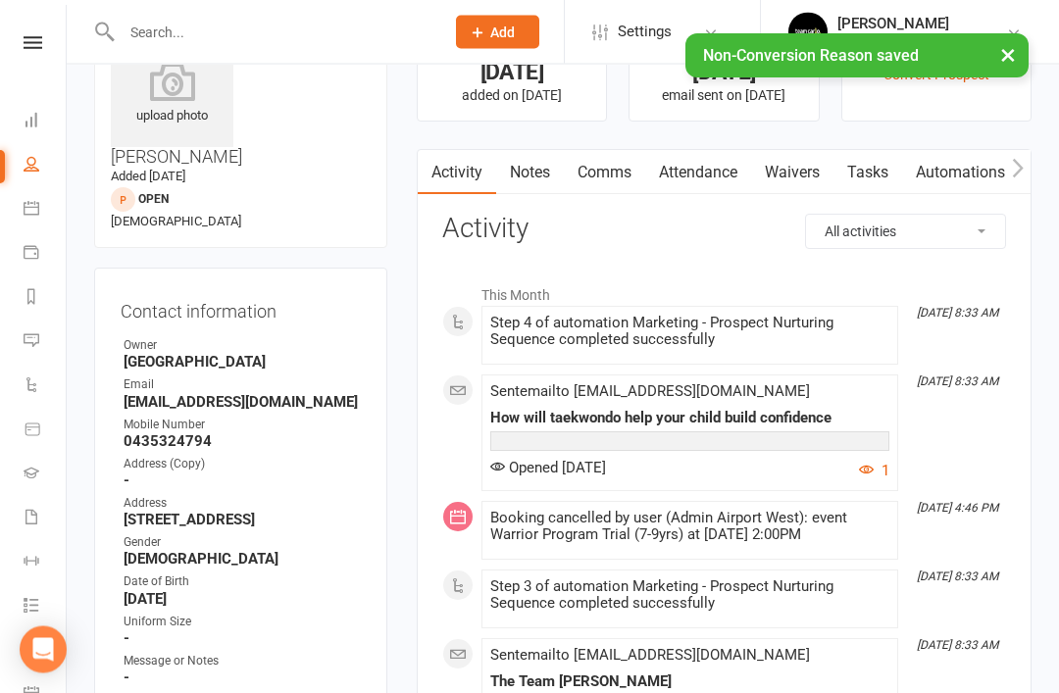
scroll to position [0, 0]
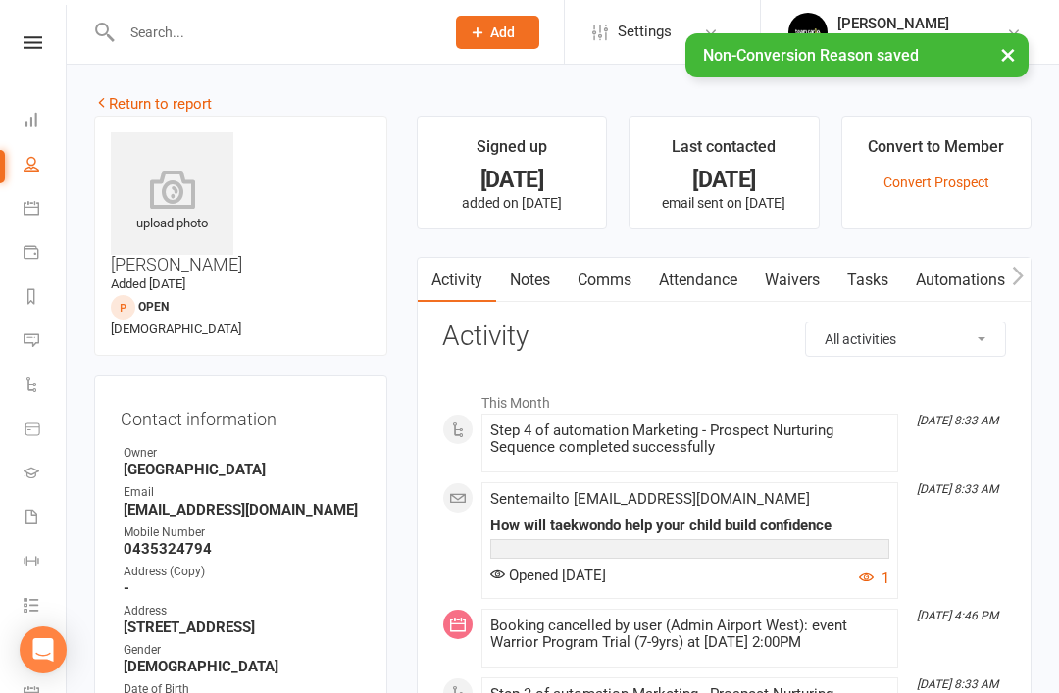
click at [137, 103] on link "Return to report" at bounding box center [153, 104] width 118 height 18
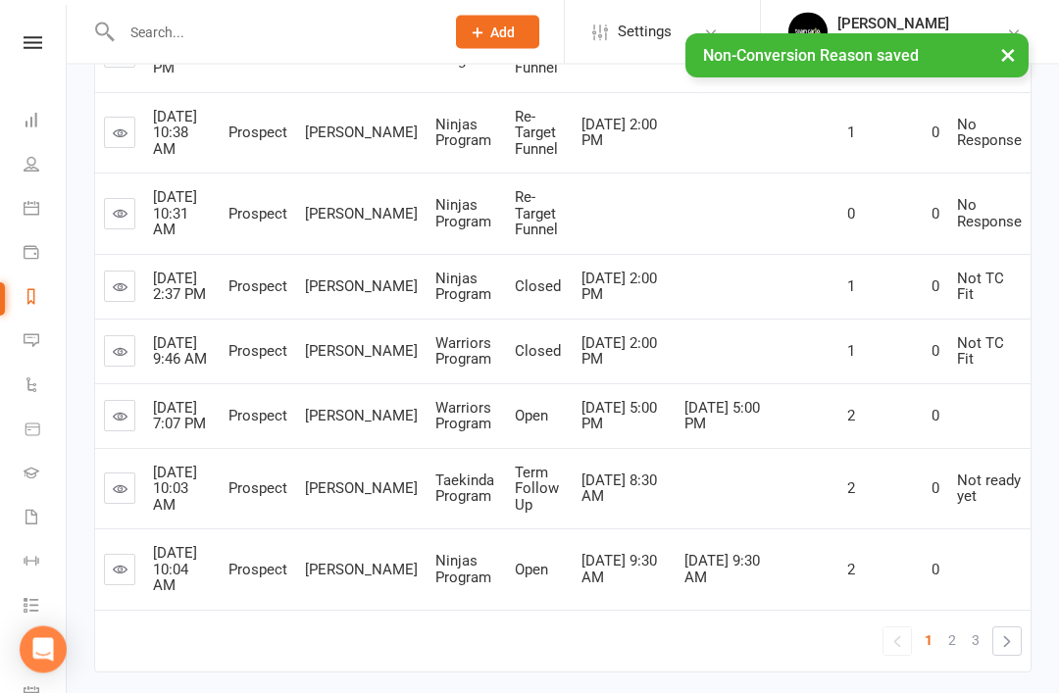
scroll to position [673, 0]
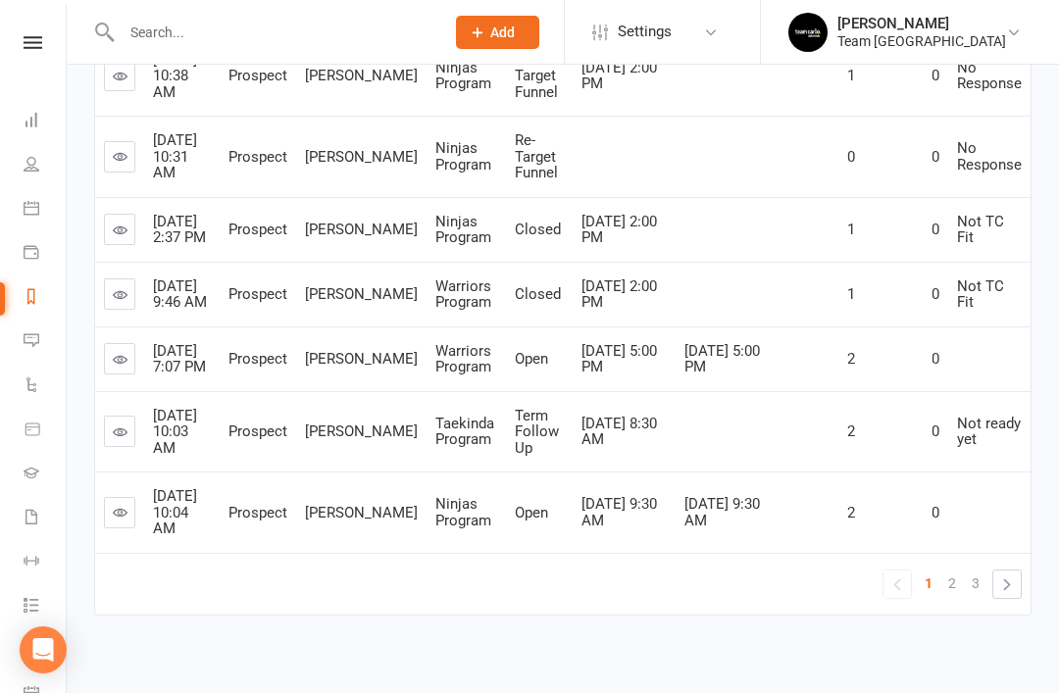
click at [957, 597] on link "2" at bounding box center [952, 582] width 24 height 27
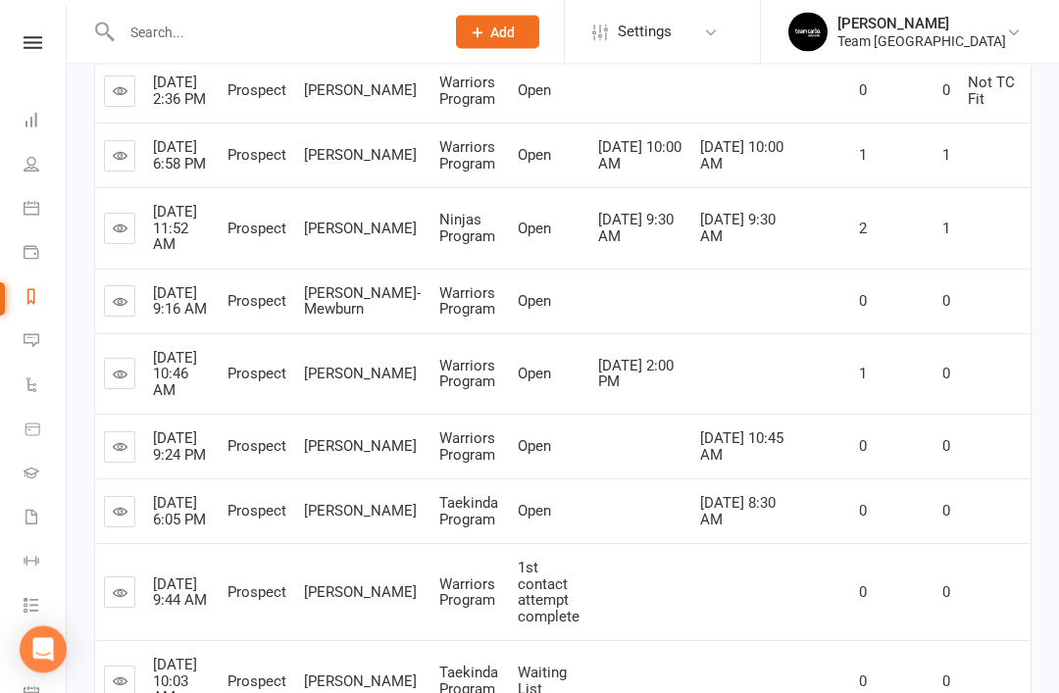
scroll to position [408, 0]
click at [120, 309] on icon at bounding box center [120, 301] width 15 height 15
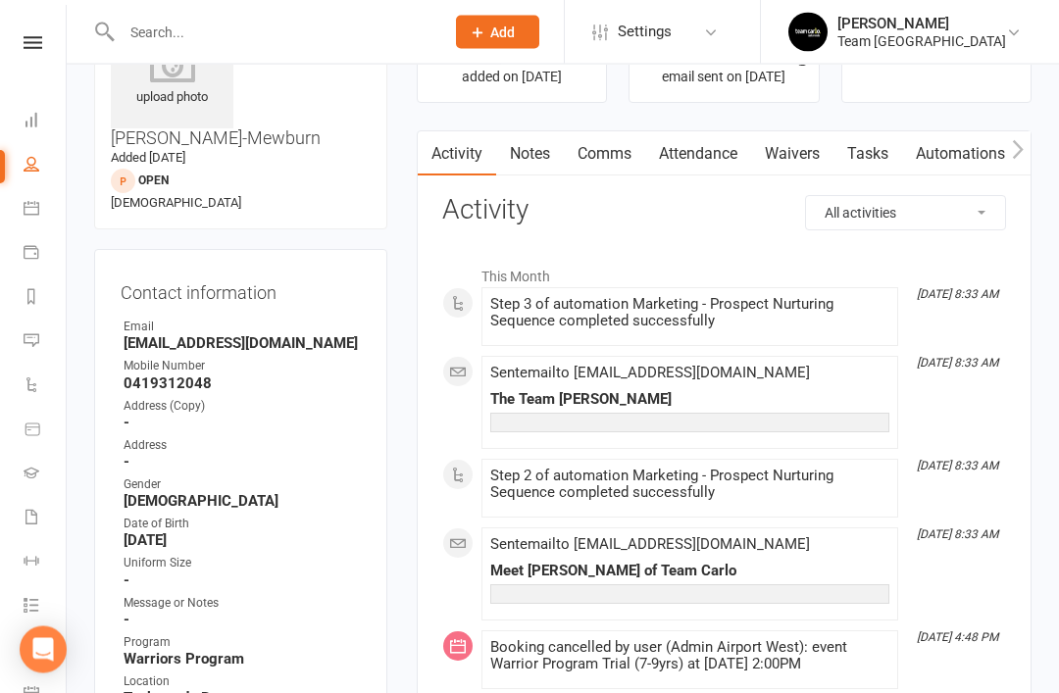
click at [550, 152] on link "Notes" at bounding box center [530, 154] width 68 height 45
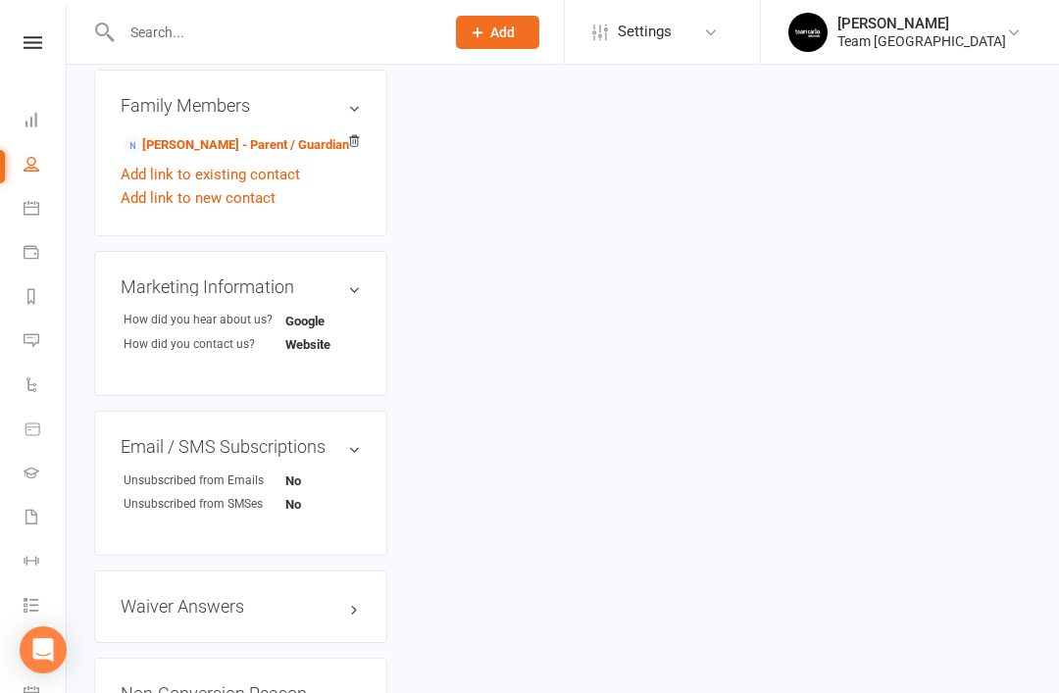
scroll to position [1233, 0]
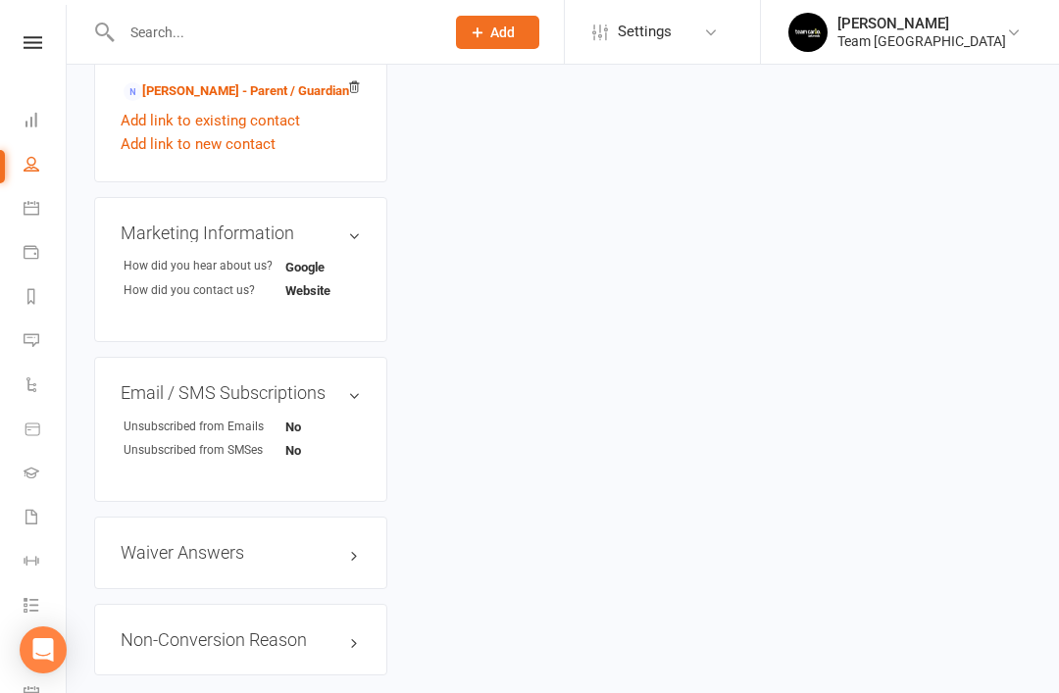
click at [0, 0] on link "edit" at bounding box center [0, 0] width 0 height 0
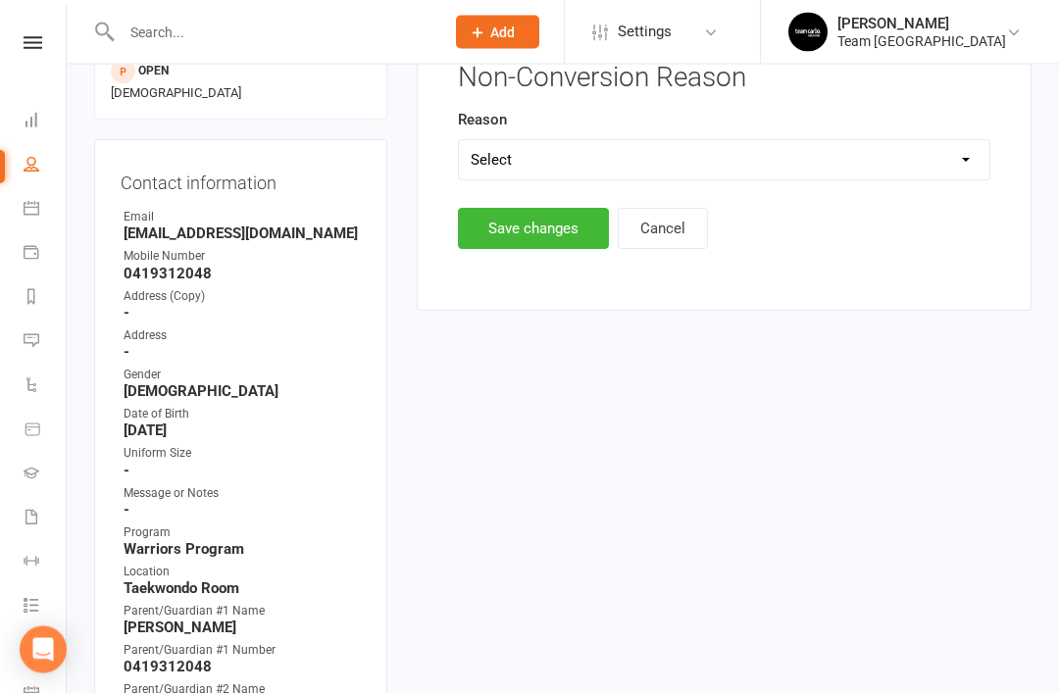
scroll to position [158, 0]
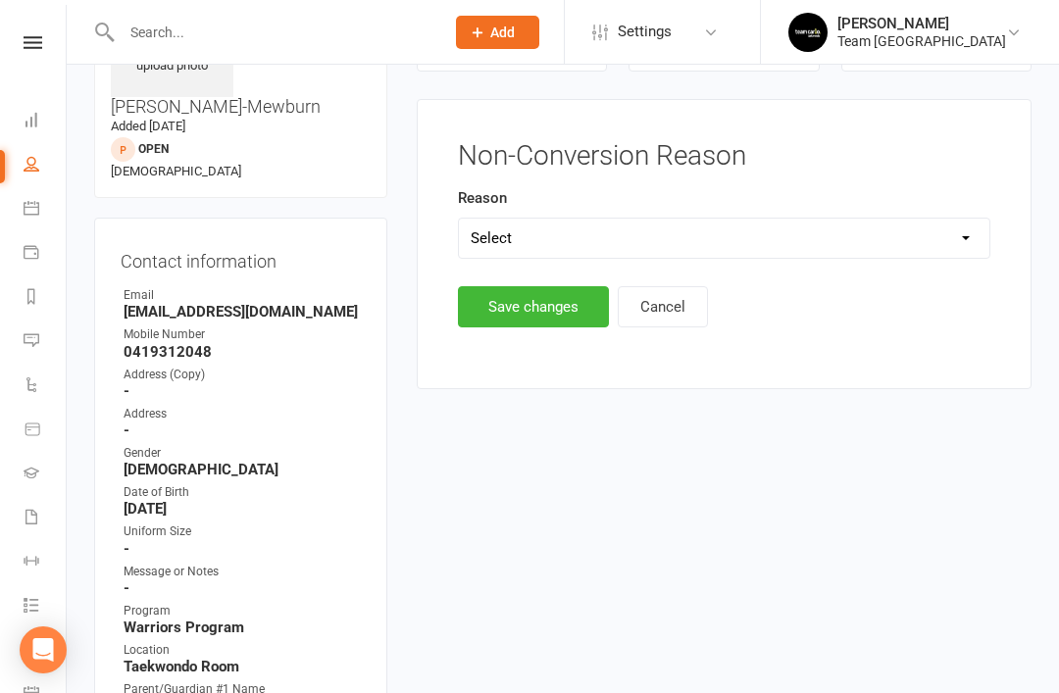
click at [813, 239] on select "Select Timetable Financial Location Not TC Fit No Response DNA Trial Not ready …" at bounding box center [724, 238] width 530 height 39
select select "DNA Trial"
click at [540, 306] on button "Save changes" at bounding box center [533, 306] width 151 height 41
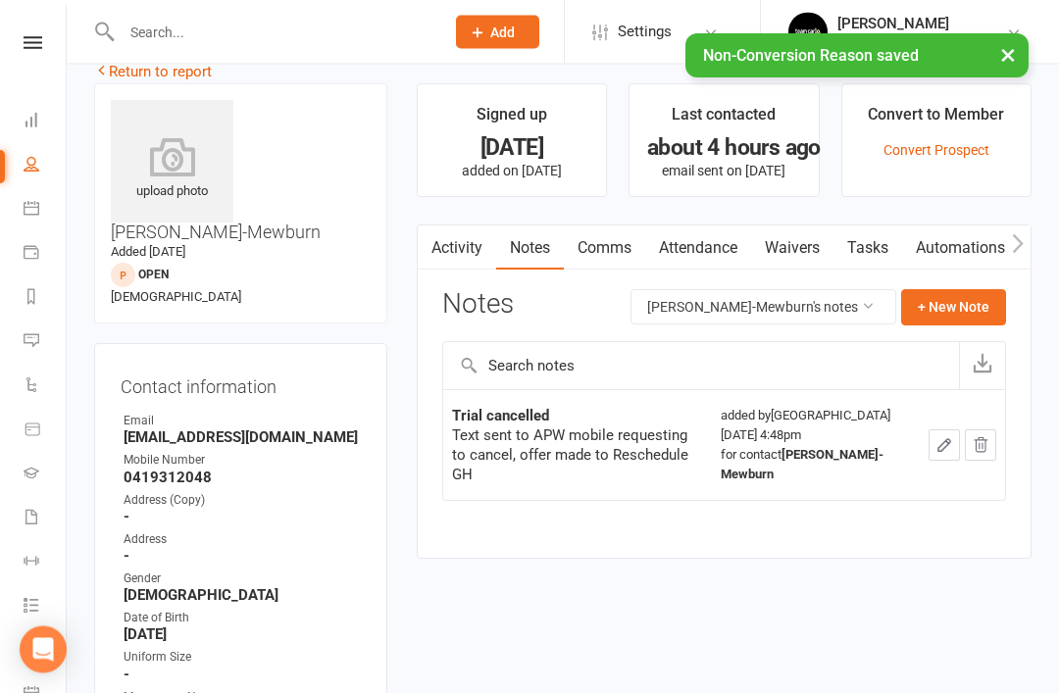
scroll to position [0, 0]
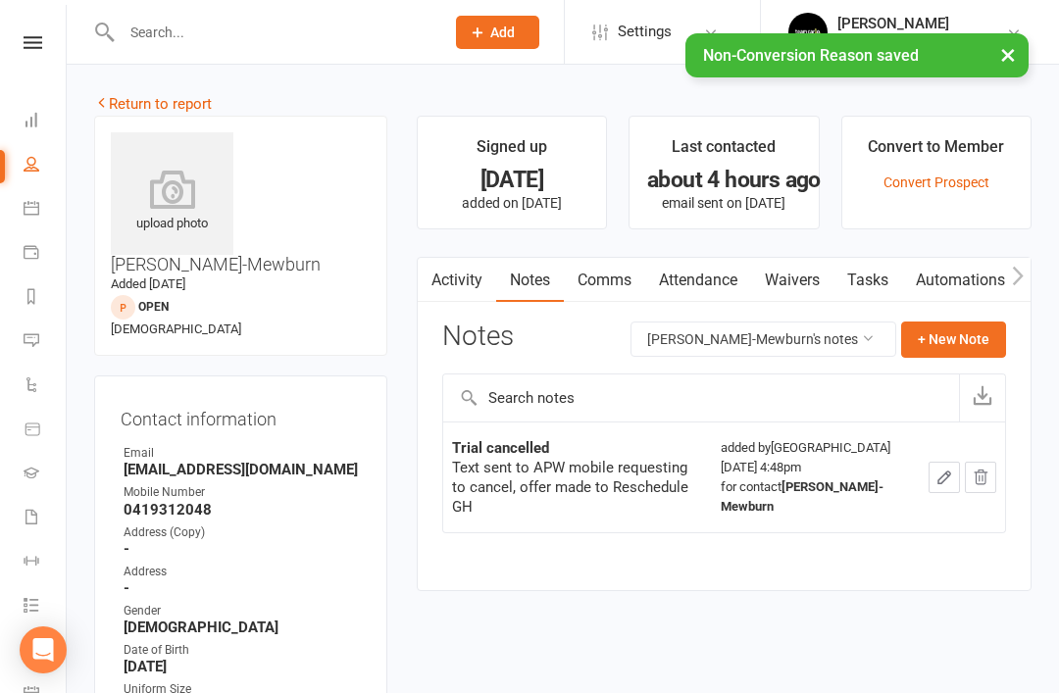
click at [128, 105] on link "Return to report" at bounding box center [153, 104] width 118 height 18
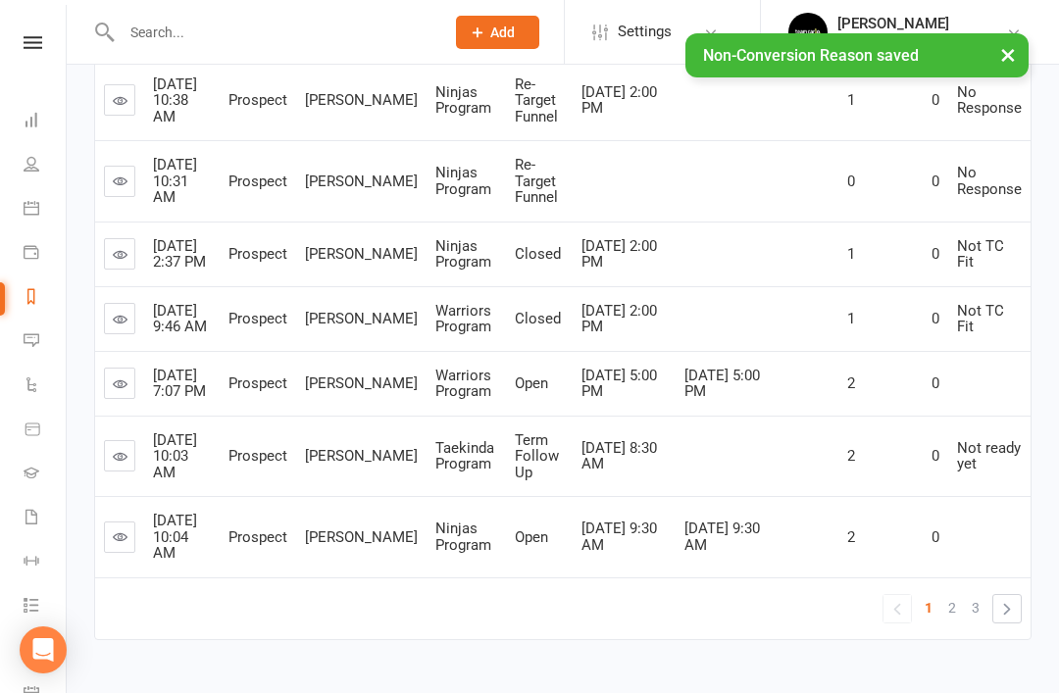
scroll to position [673, 0]
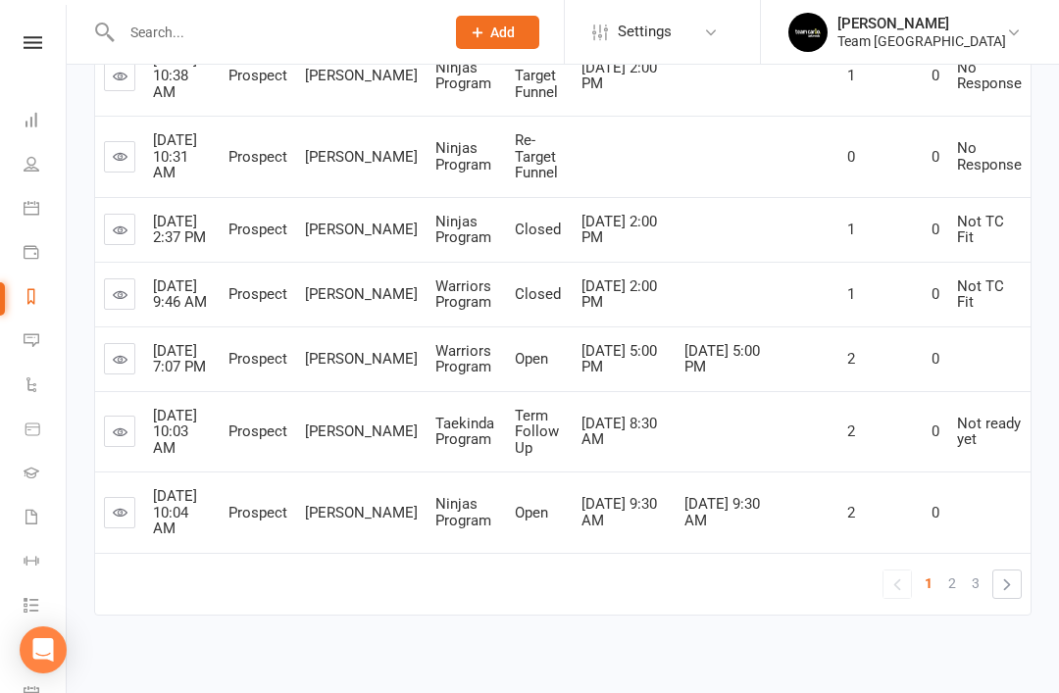
click at [960, 597] on link "2" at bounding box center [952, 582] width 24 height 27
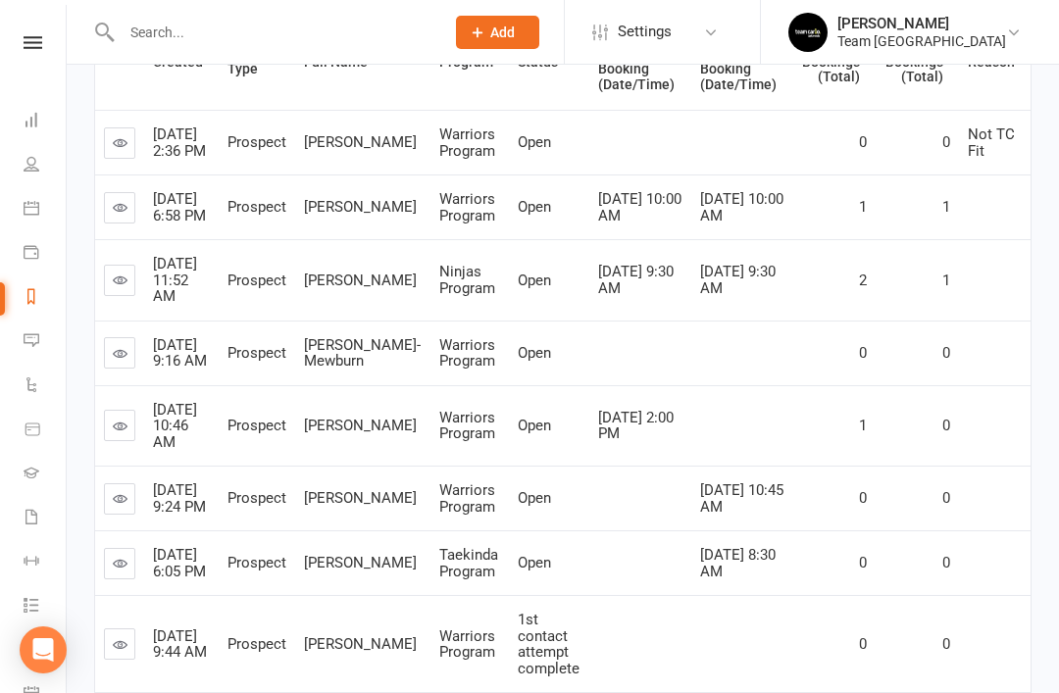
scroll to position [354, 0]
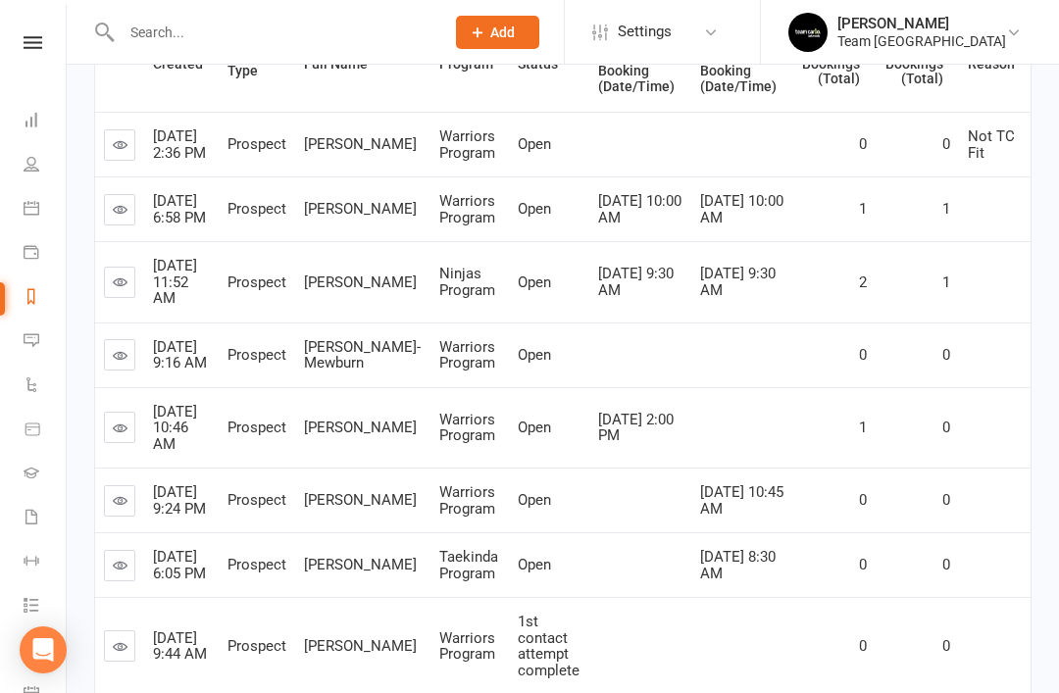
click at [113, 363] on icon at bounding box center [120, 355] width 15 height 15
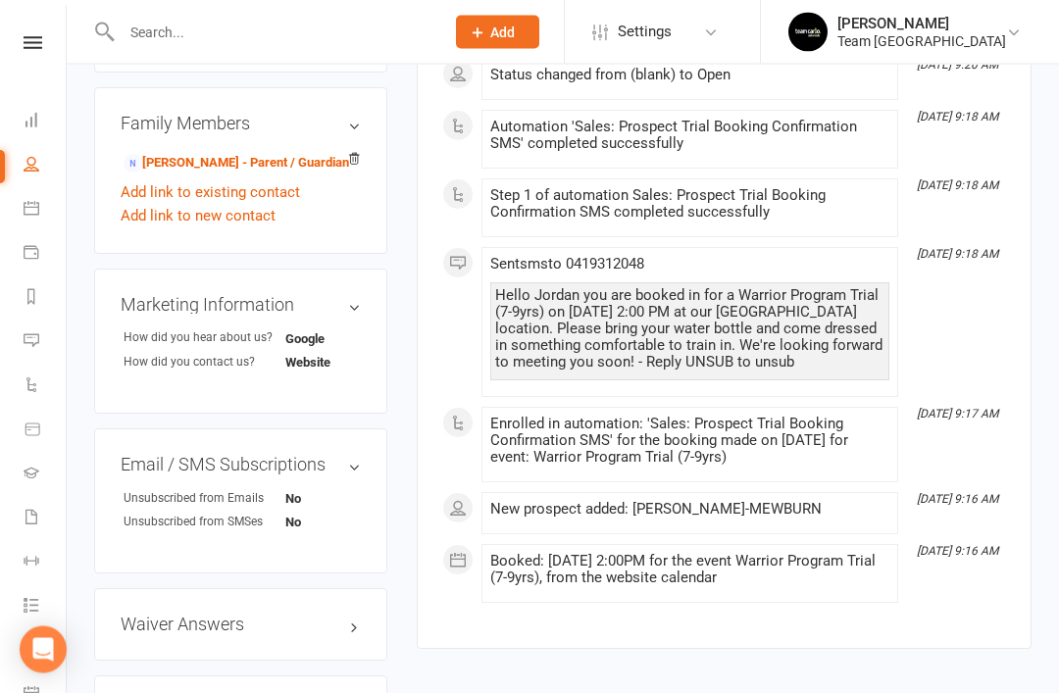
scroll to position [1233, 0]
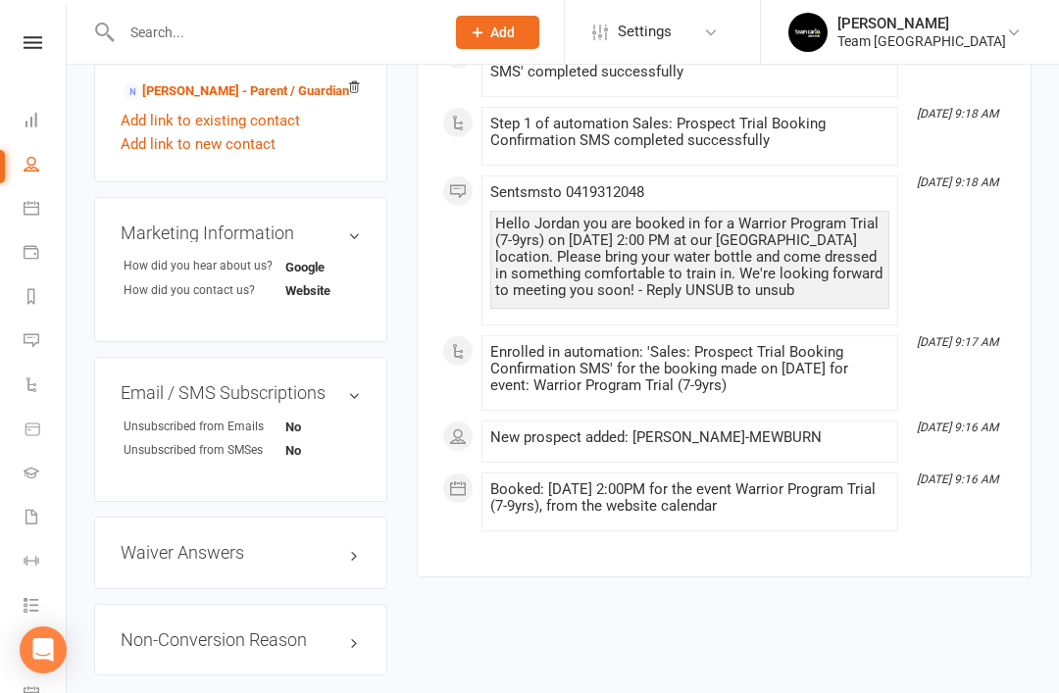
click at [0, 0] on link "edit" at bounding box center [0, 0] width 0 height 0
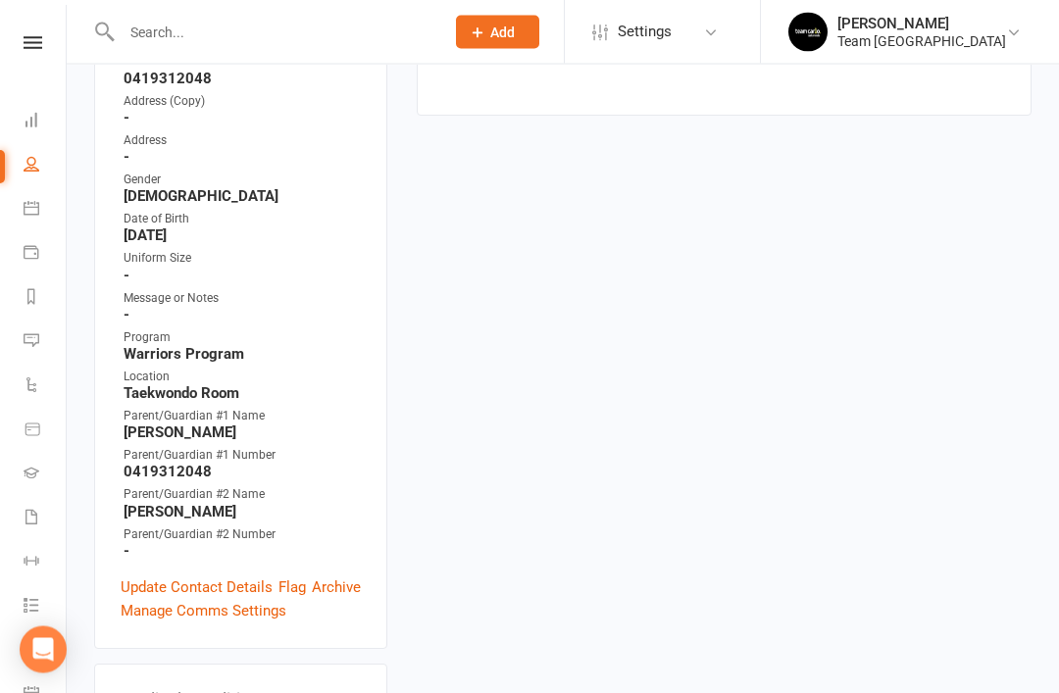
scroll to position [158, 0]
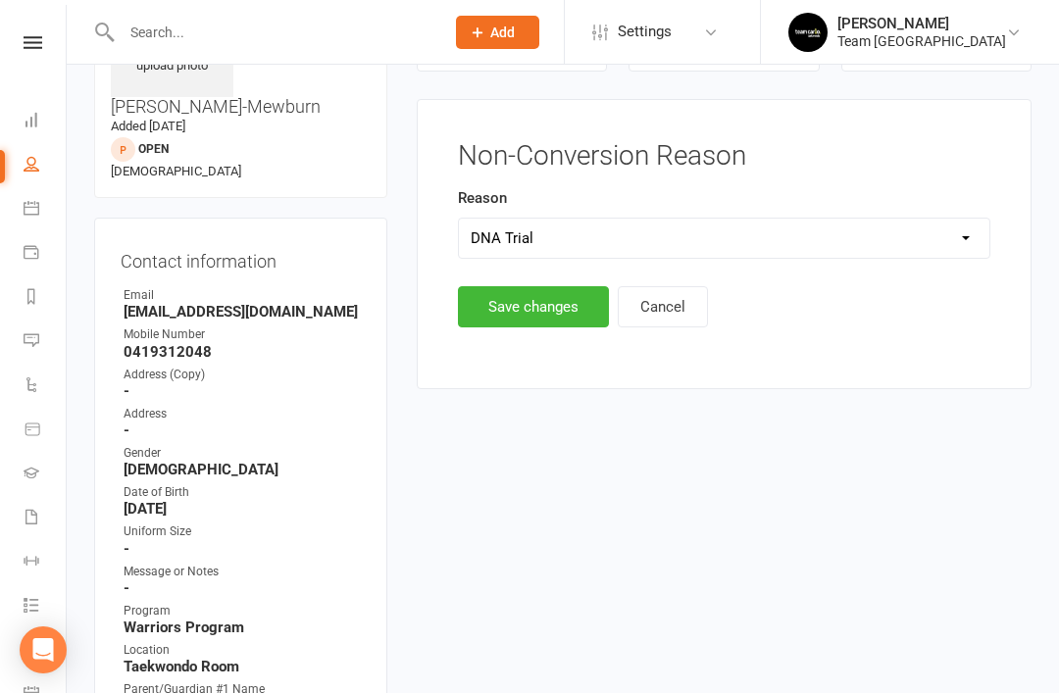
click at [556, 311] on button "Save changes" at bounding box center [533, 306] width 151 height 41
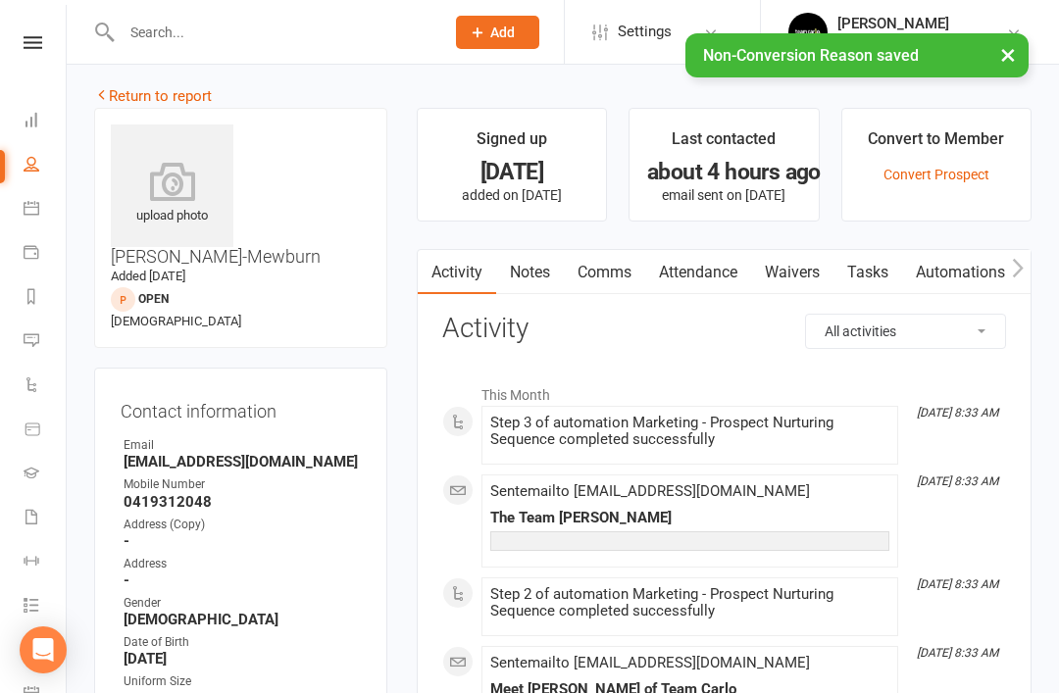
scroll to position [0, 0]
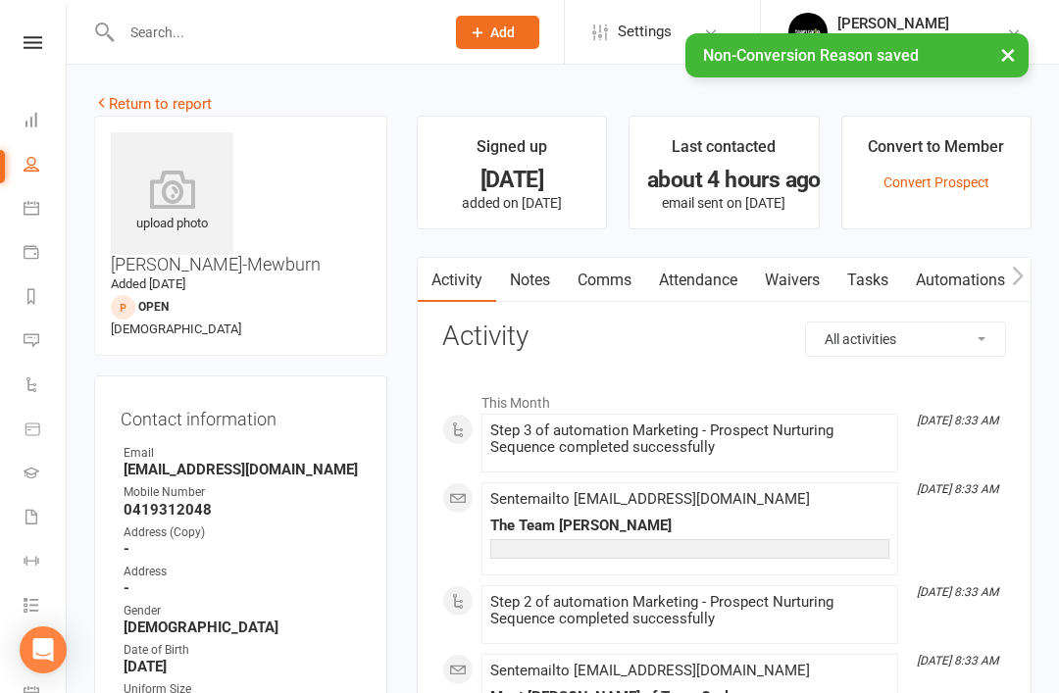
click at [123, 110] on link "Return to report" at bounding box center [153, 104] width 118 height 18
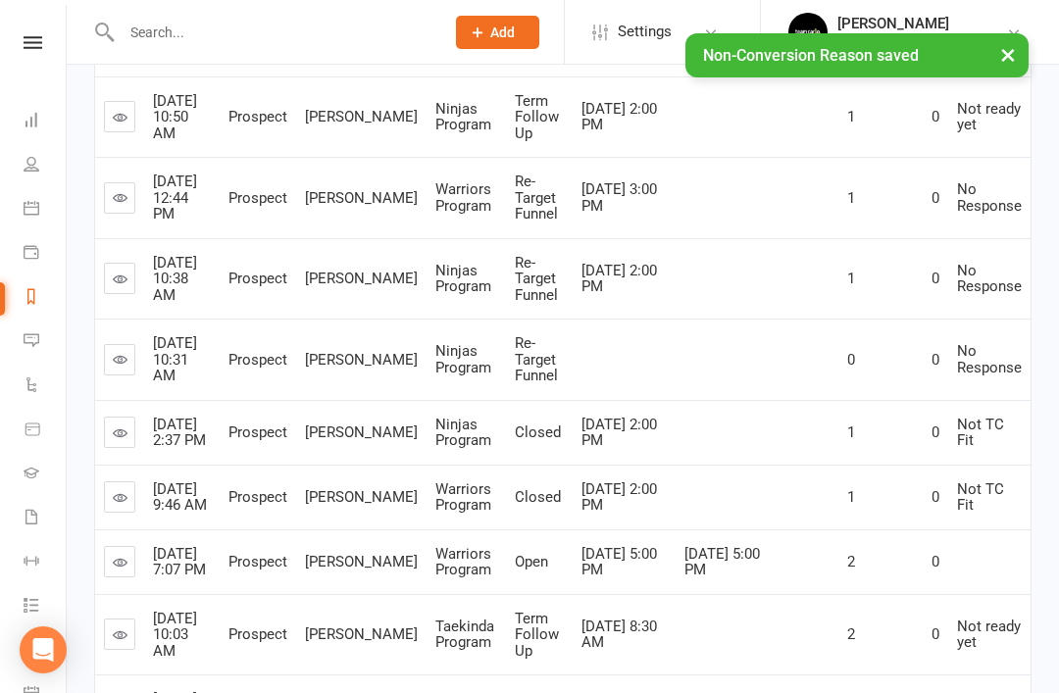
scroll to position [673, 0]
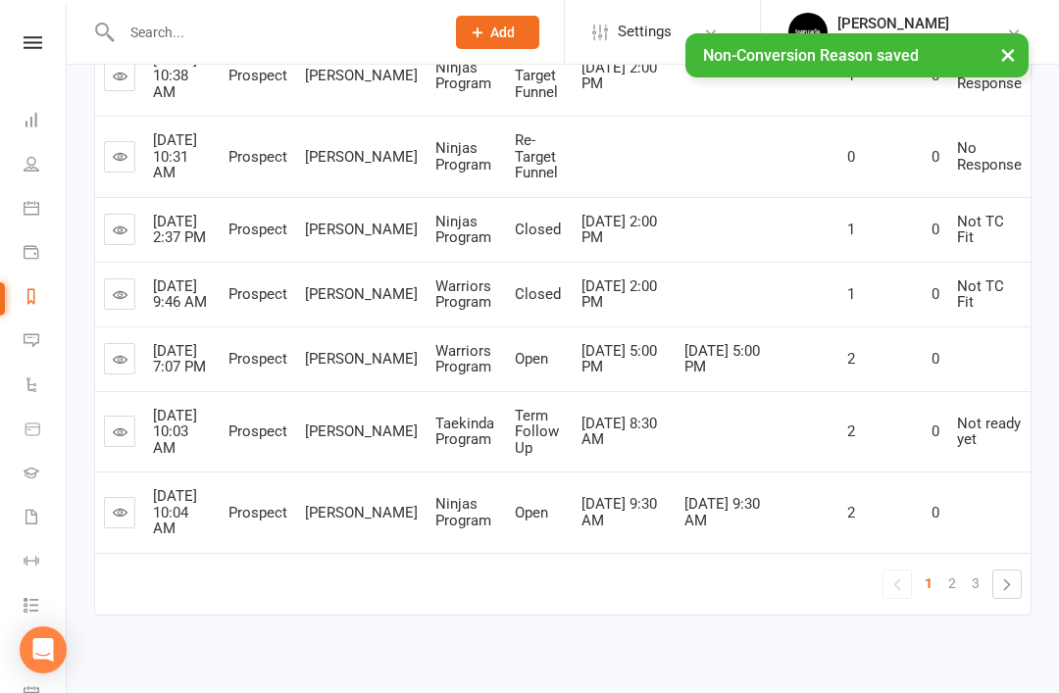
click at [965, 597] on link "3" at bounding box center [975, 582] width 24 height 27
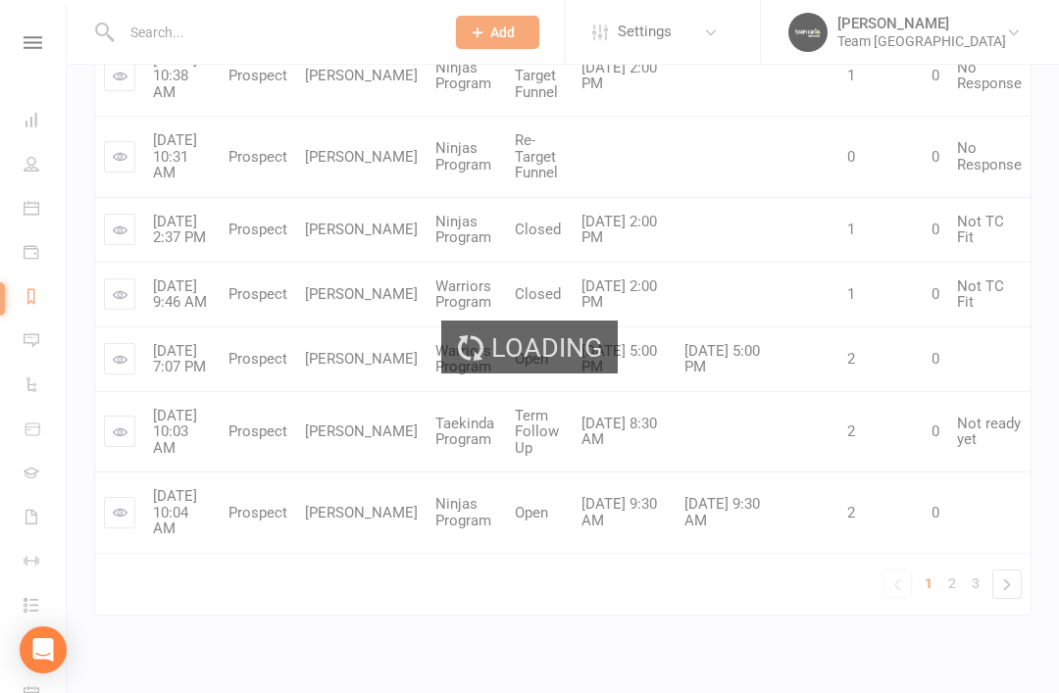
scroll to position [103, 0]
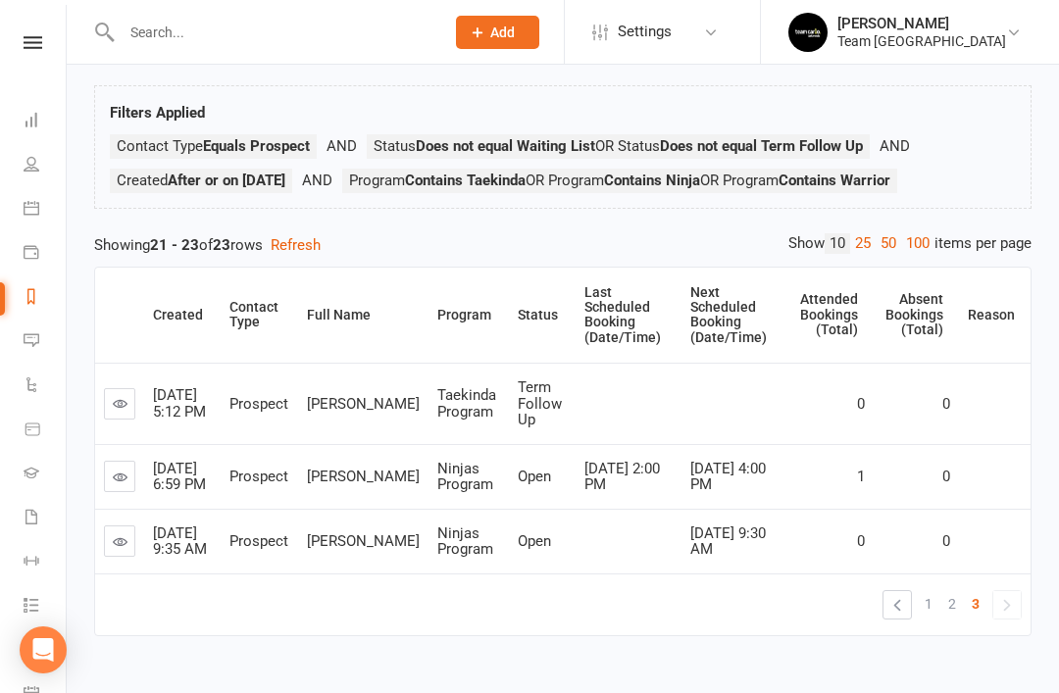
click at [952, 617] on span "2" at bounding box center [952, 603] width 8 height 27
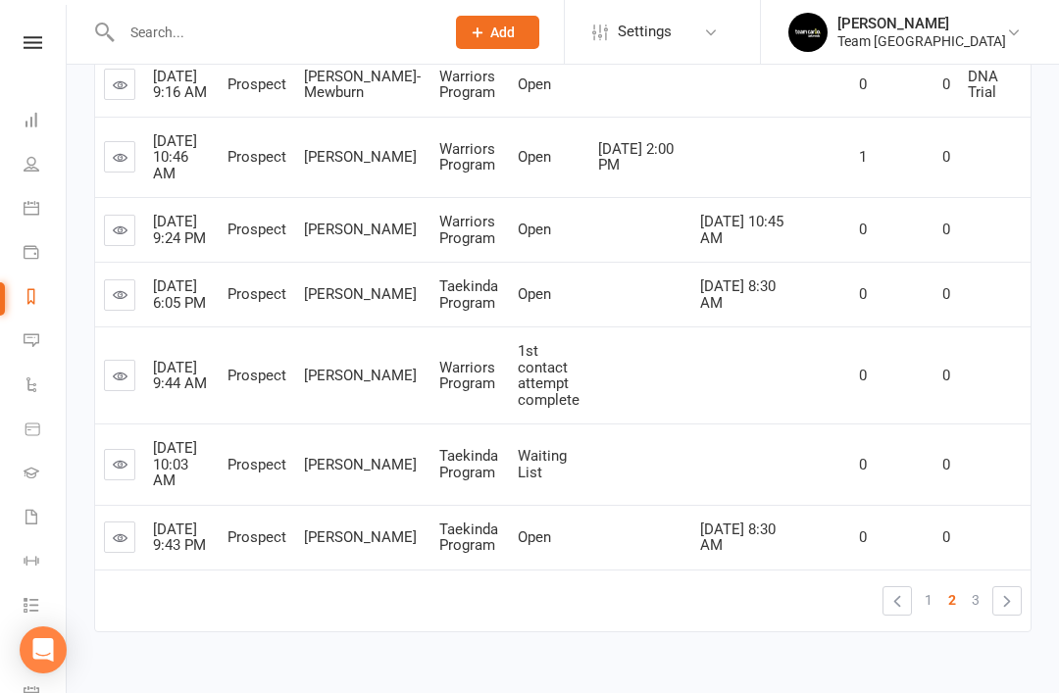
scroll to position [673, 0]
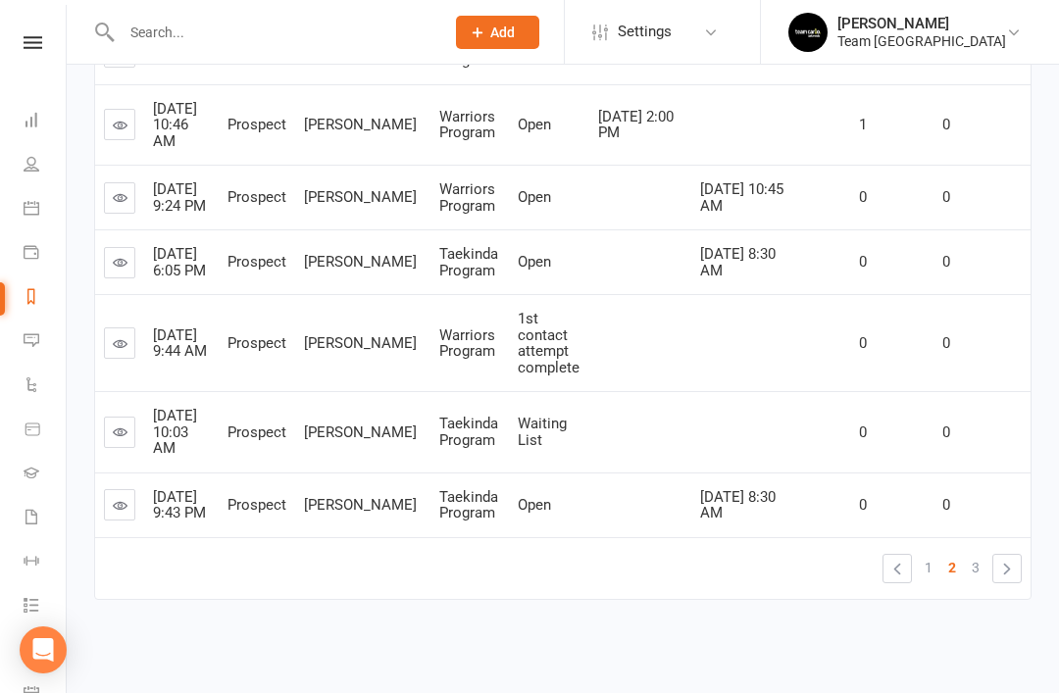
click at [114, 351] on icon at bounding box center [120, 343] width 15 height 15
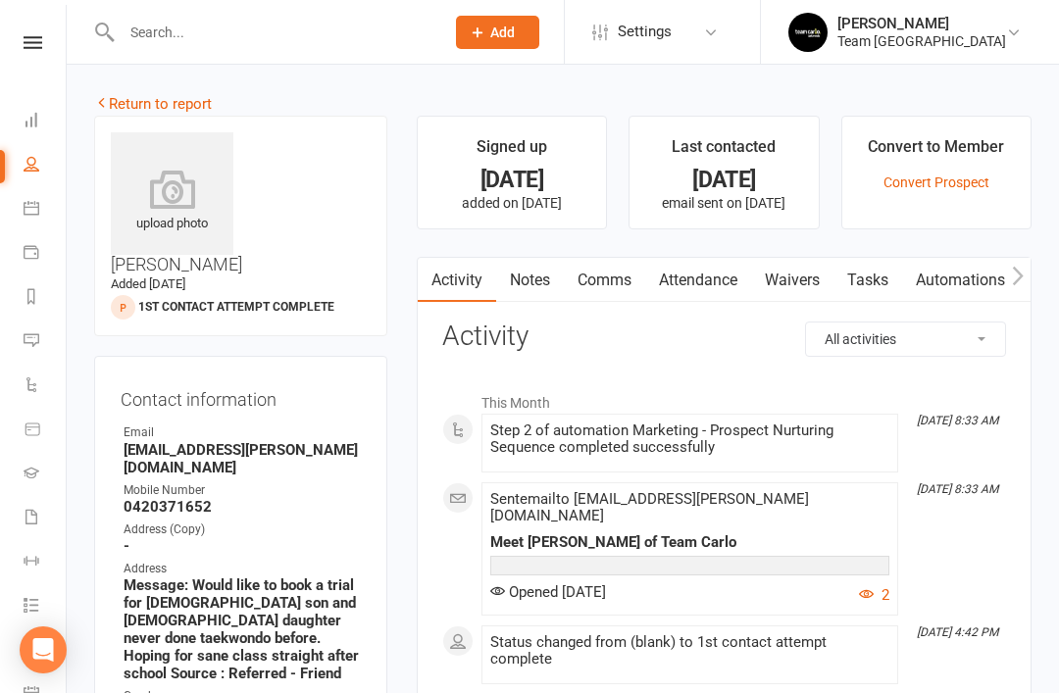
click at [534, 292] on link "Notes" at bounding box center [530, 280] width 68 height 45
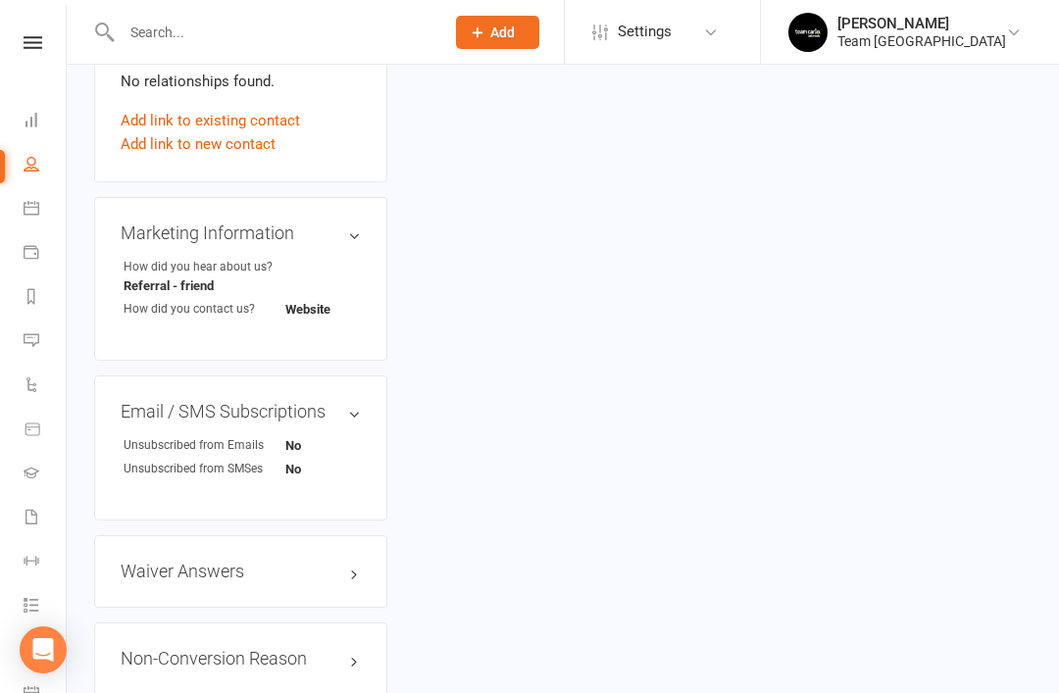
scroll to position [1312, 0]
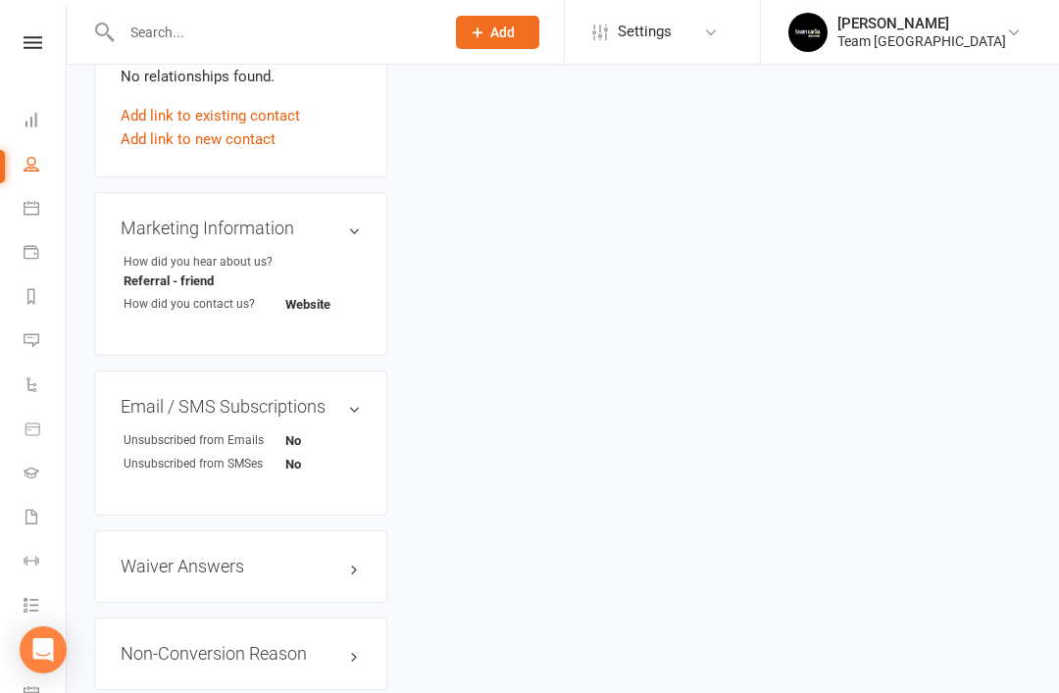
click at [0, 0] on link "edit" at bounding box center [0, 0] width 0 height 0
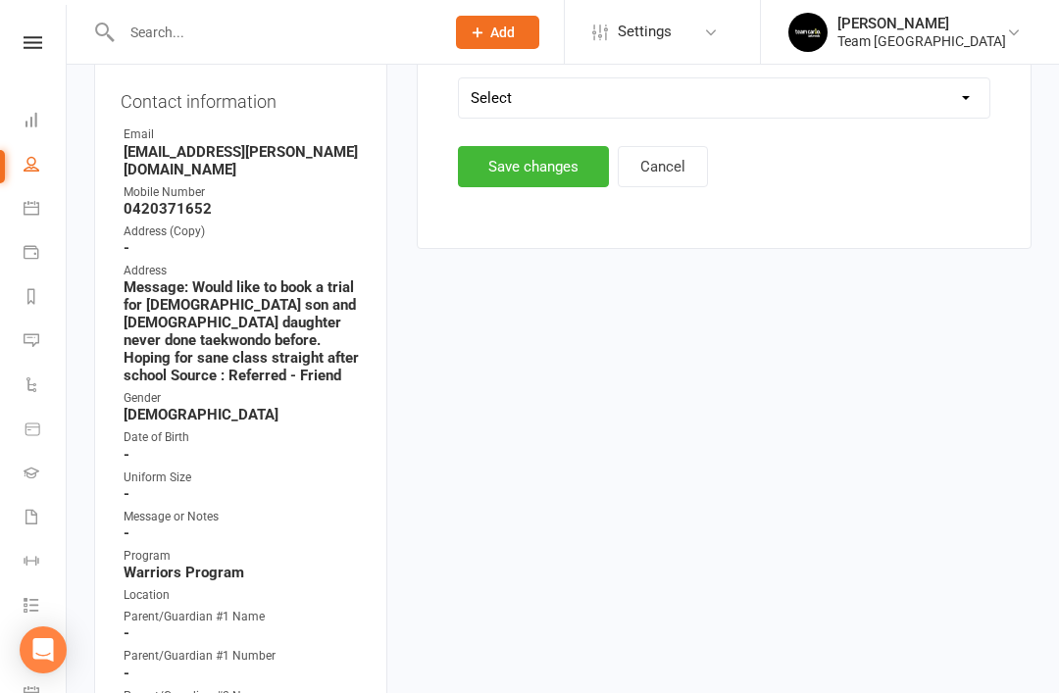
scroll to position [158, 0]
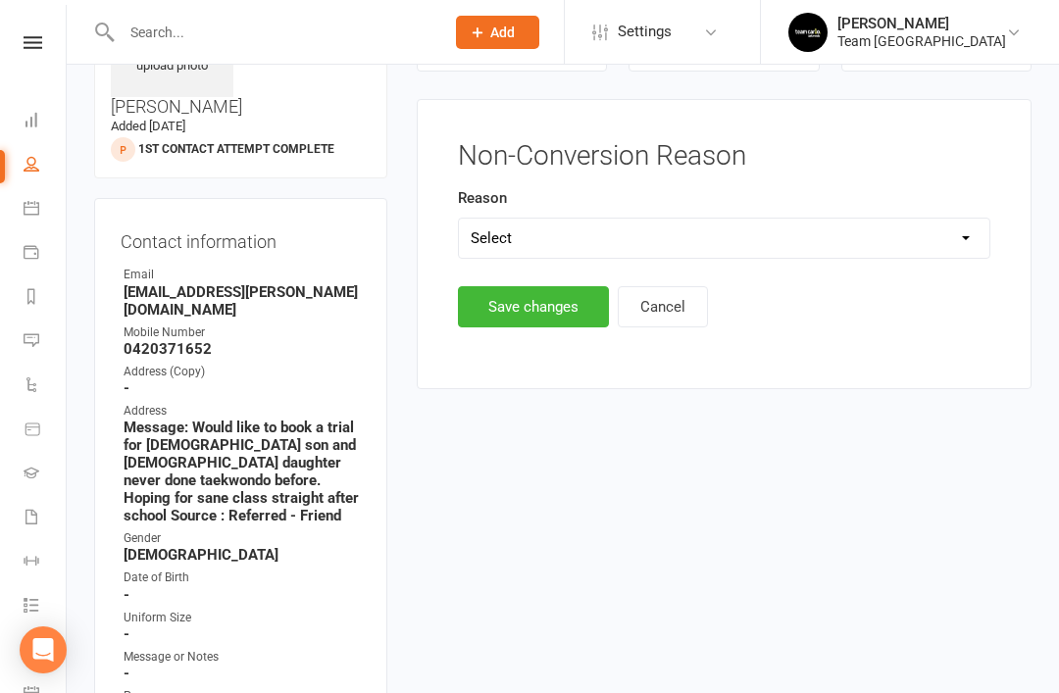
click at [800, 239] on select "Select Timetable Financial Location Not TC Fit No Response DNA Trial Not ready …" at bounding box center [724, 238] width 530 height 39
select select "Timetable"
click at [553, 304] on button "Save changes" at bounding box center [533, 306] width 151 height 41
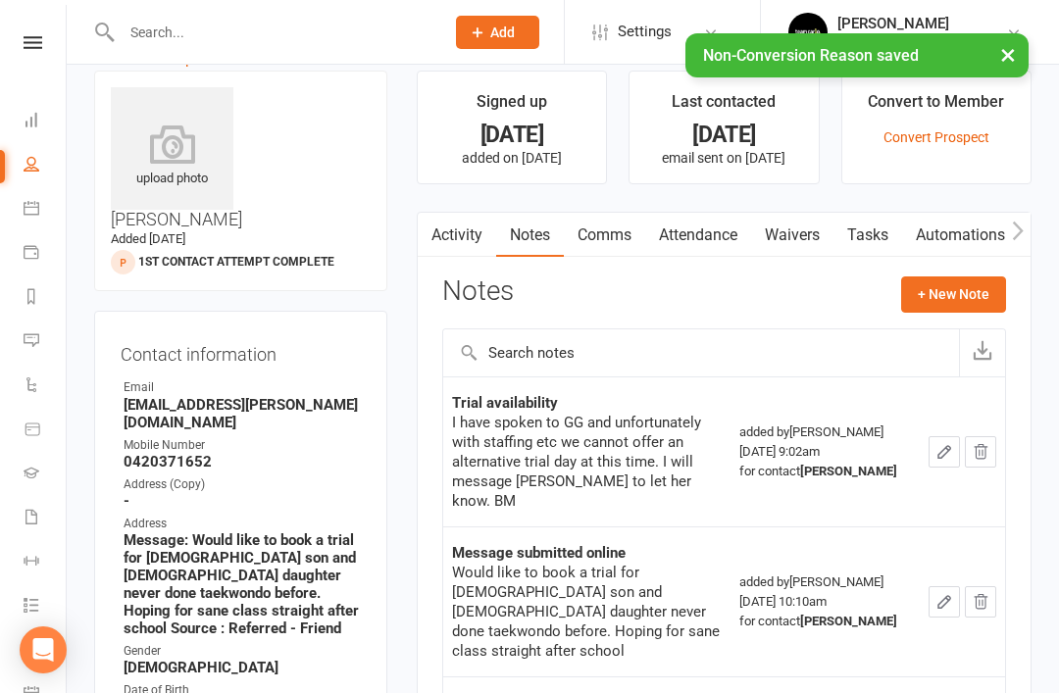
scroll to position [0, 0]
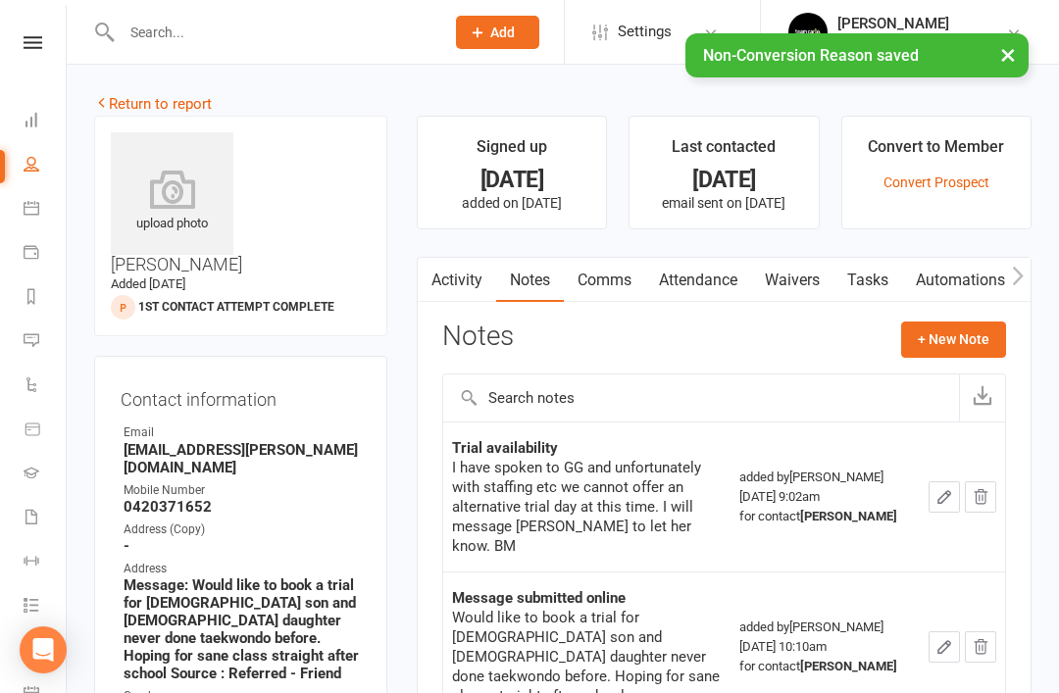
click at [115, 110] on link "Return to report" at bounding box center [153, 104] width 118 height 18
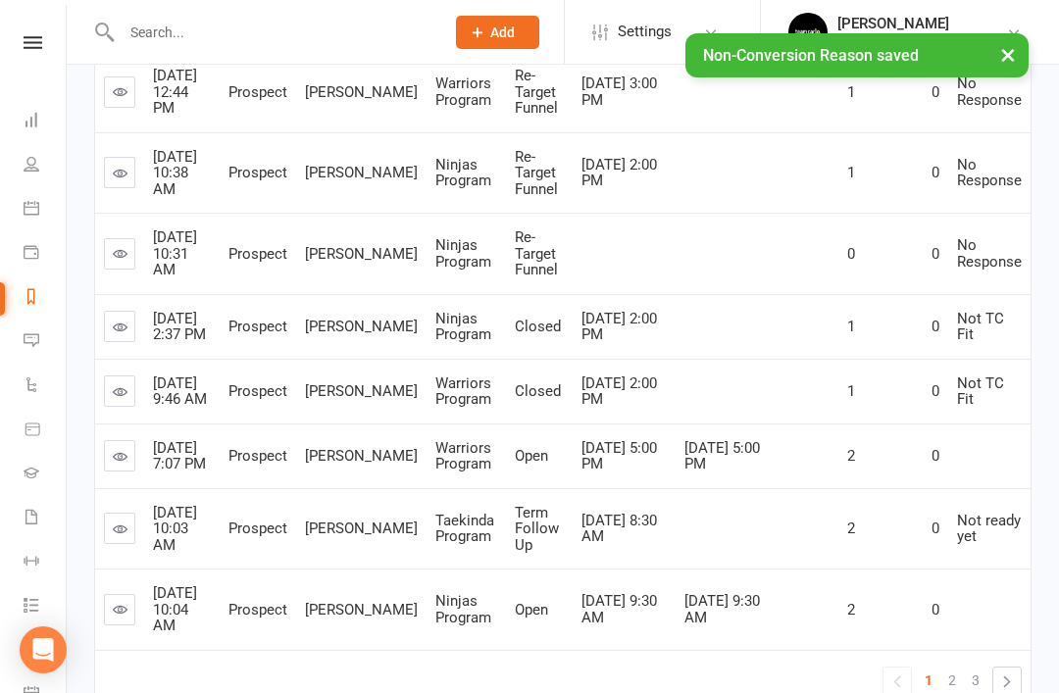
scroll to position [673, 0]
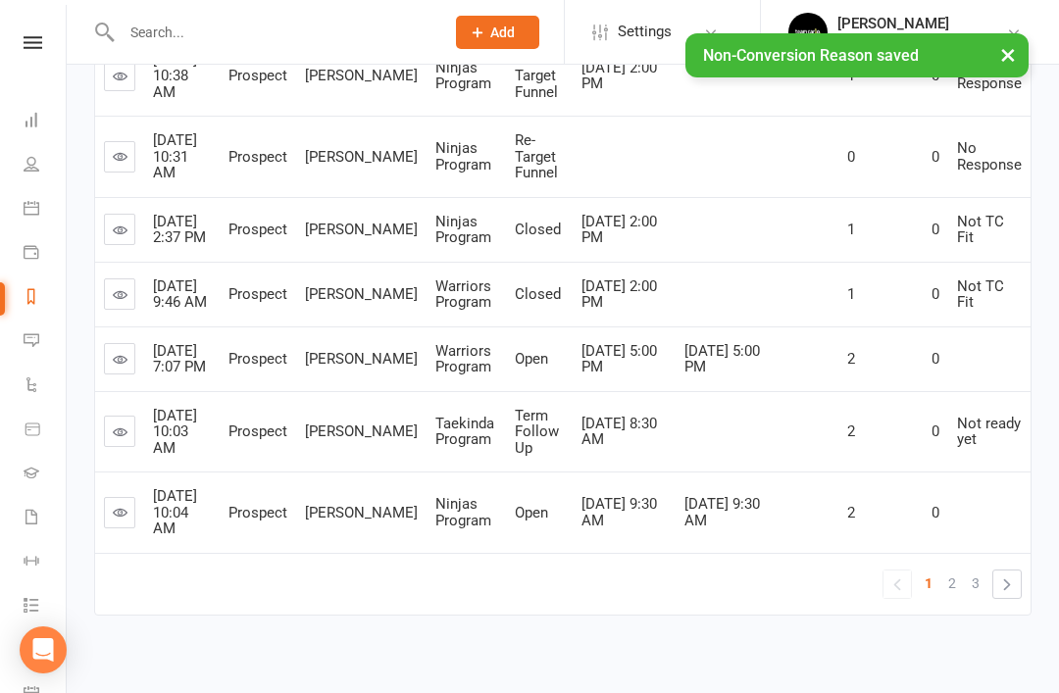
click at [957, 597] on link "2" at bounding box center [952, 582] width 24 height 27
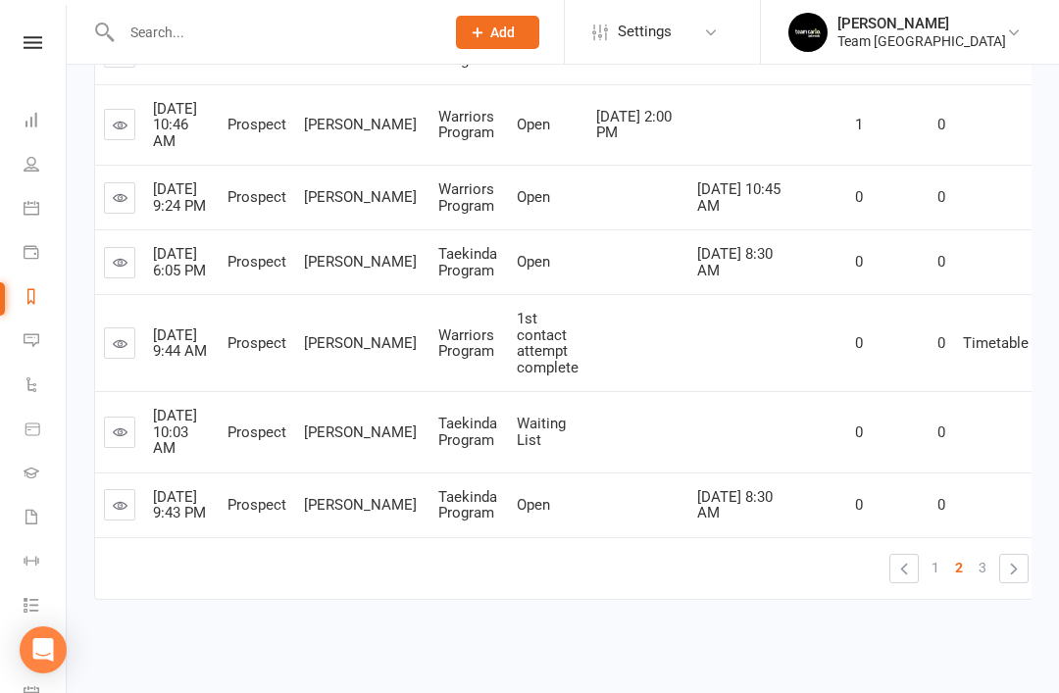
click at [126, 439] on icon at bounding box center [120, 431] width 15 height 15
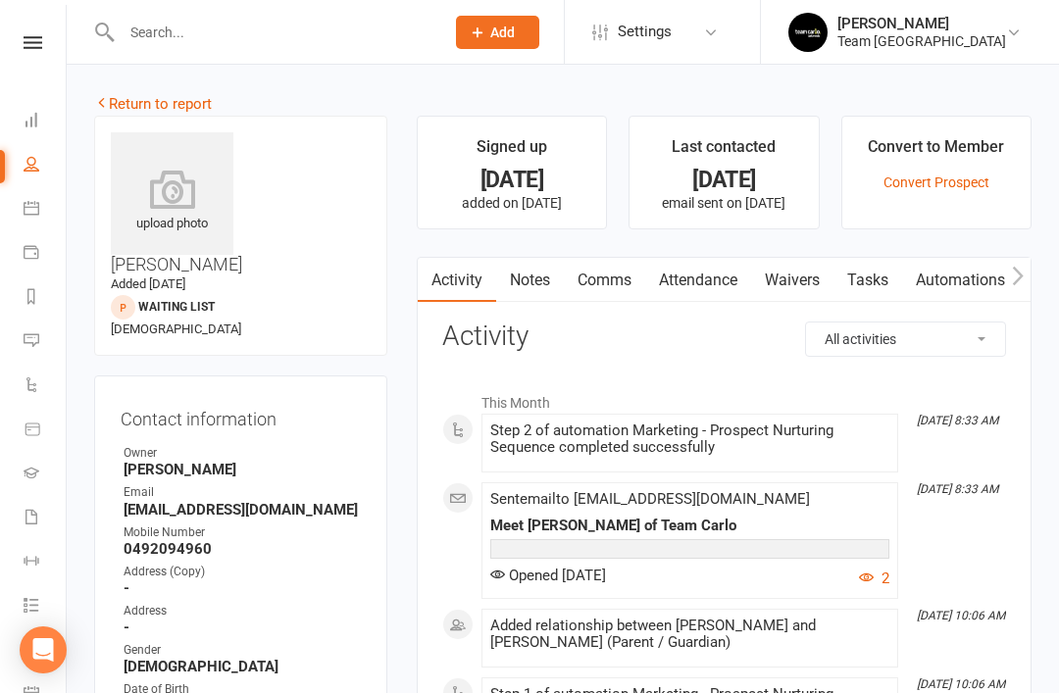
click at [538, 289] on link "Notes" at bounding box center [530, 280] width 68 height 45
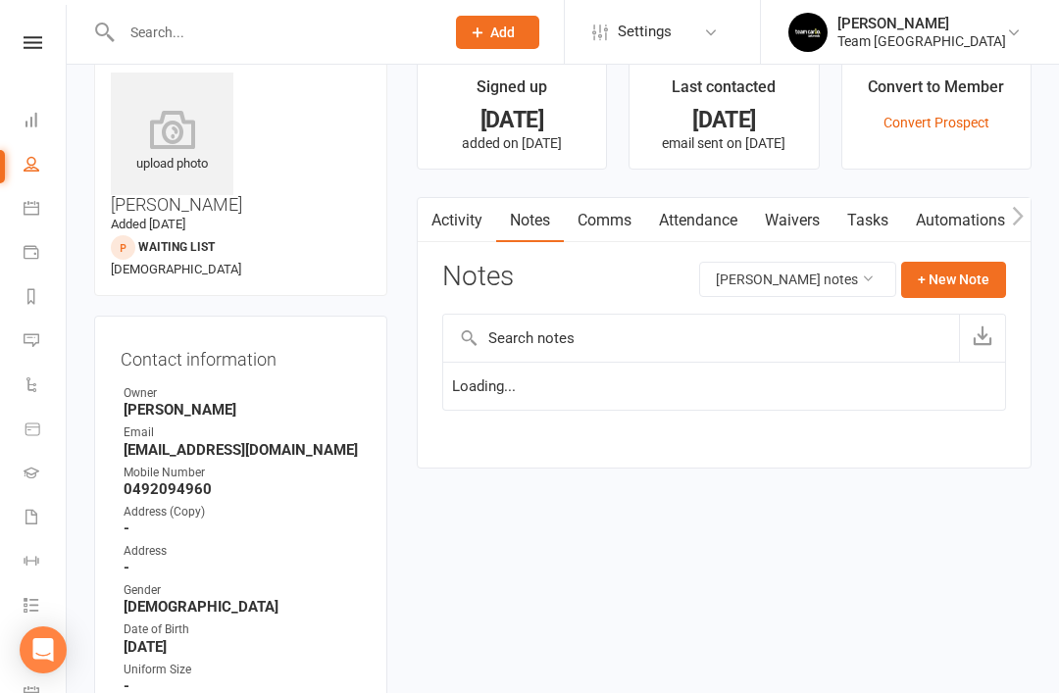
scroll to position [63, 0]
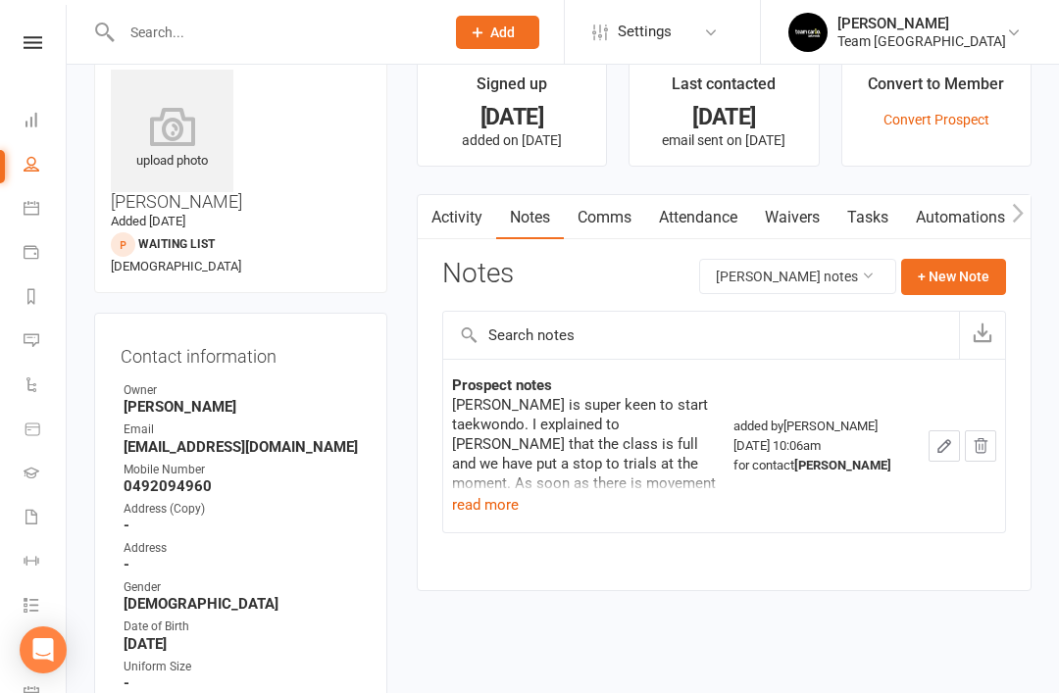
click at [494, 512] on button "read more" at bounding box center [485, 505] width 67 height 24
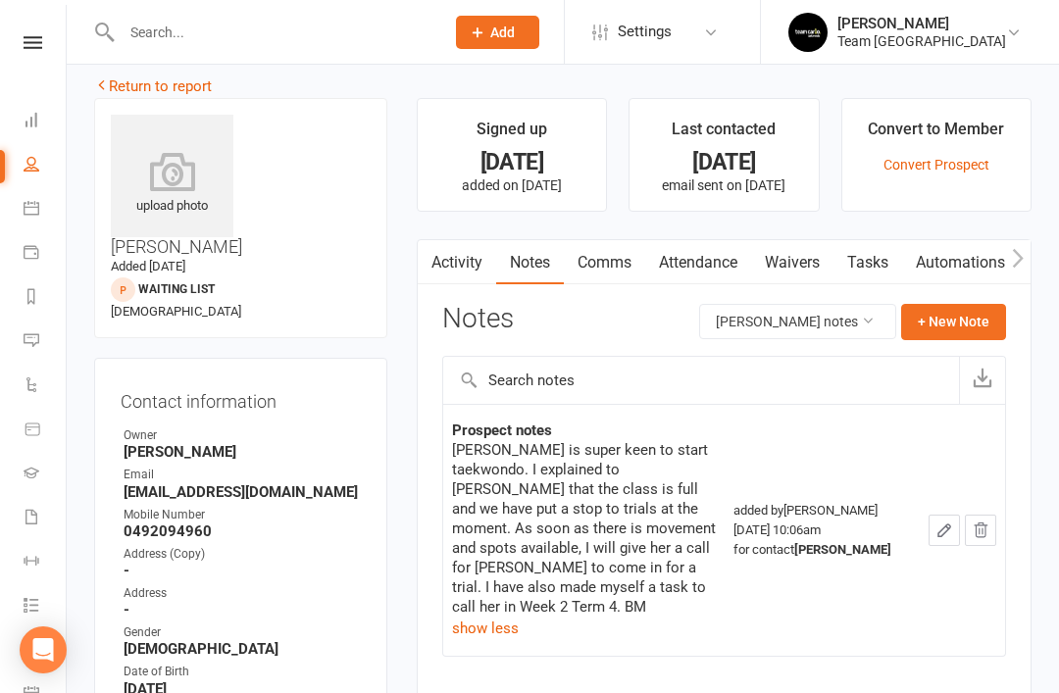
scroll to position [0, 0]
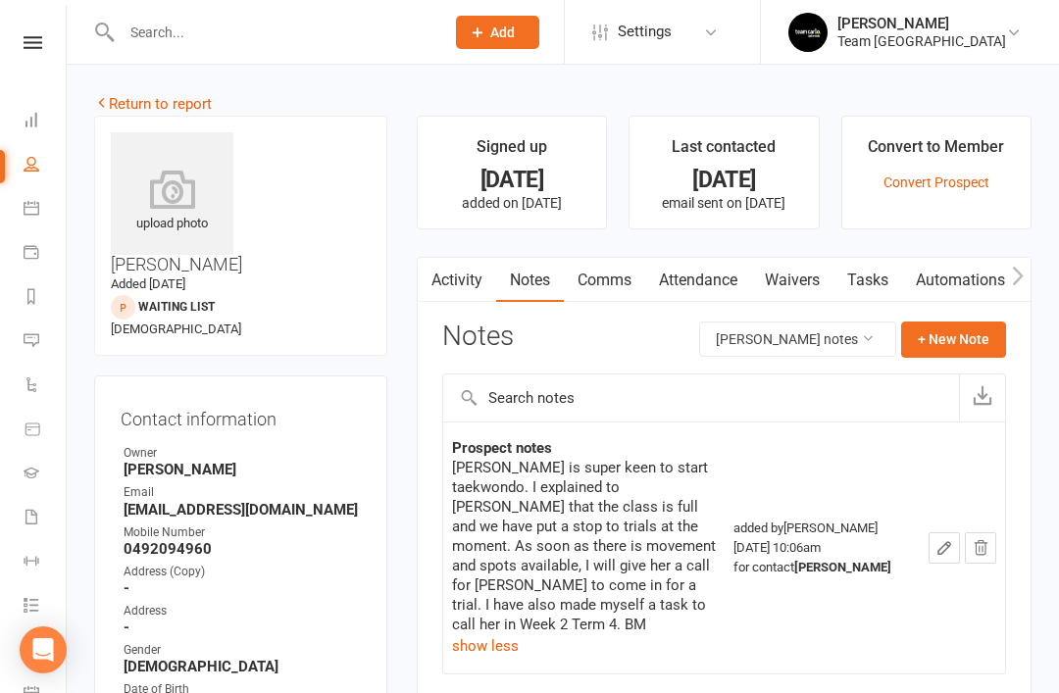
click at [120, 106] on link "Return to report" at bounding box center [153, 104] width 118 height 18
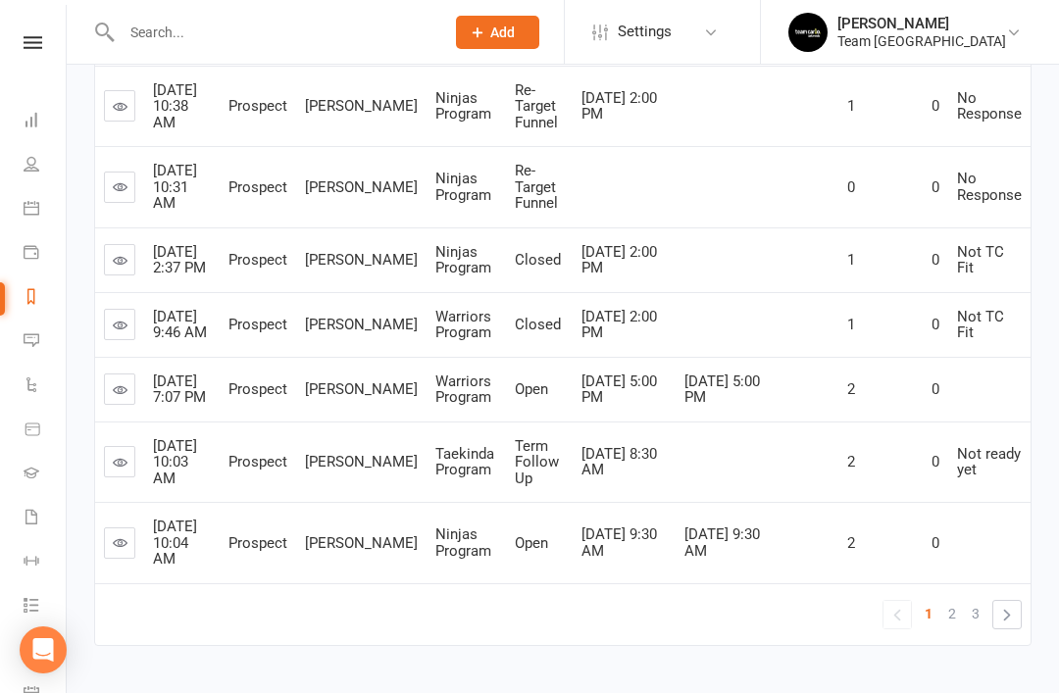
scroll to position [673, 0]
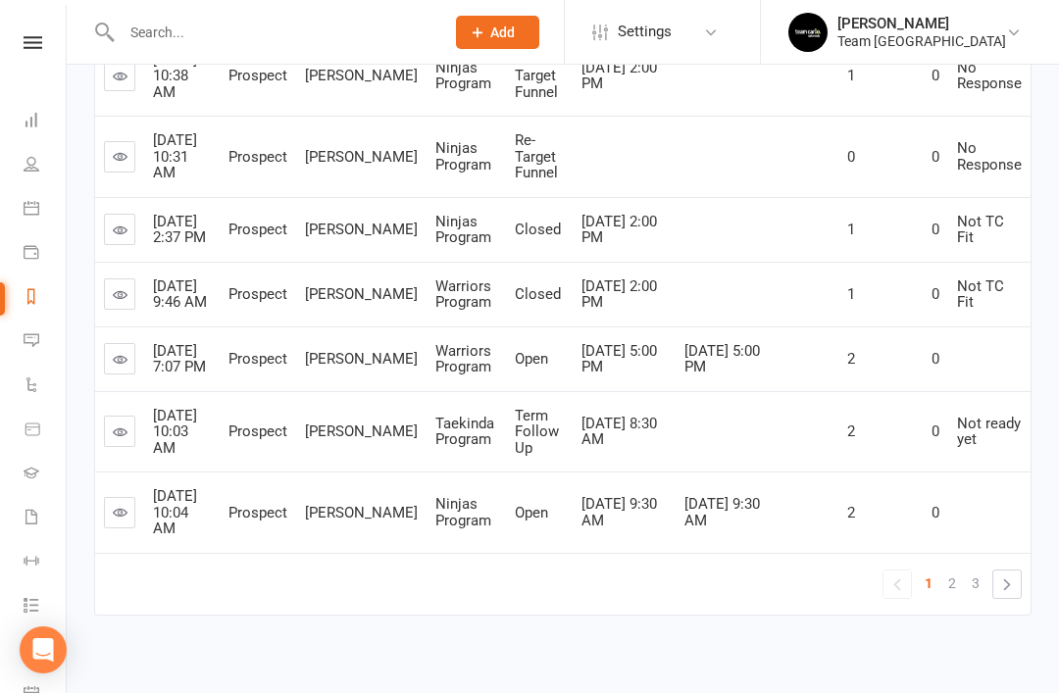
click at [963, 597] on link "3" at bounding box center [975, 582] width 24 height 27
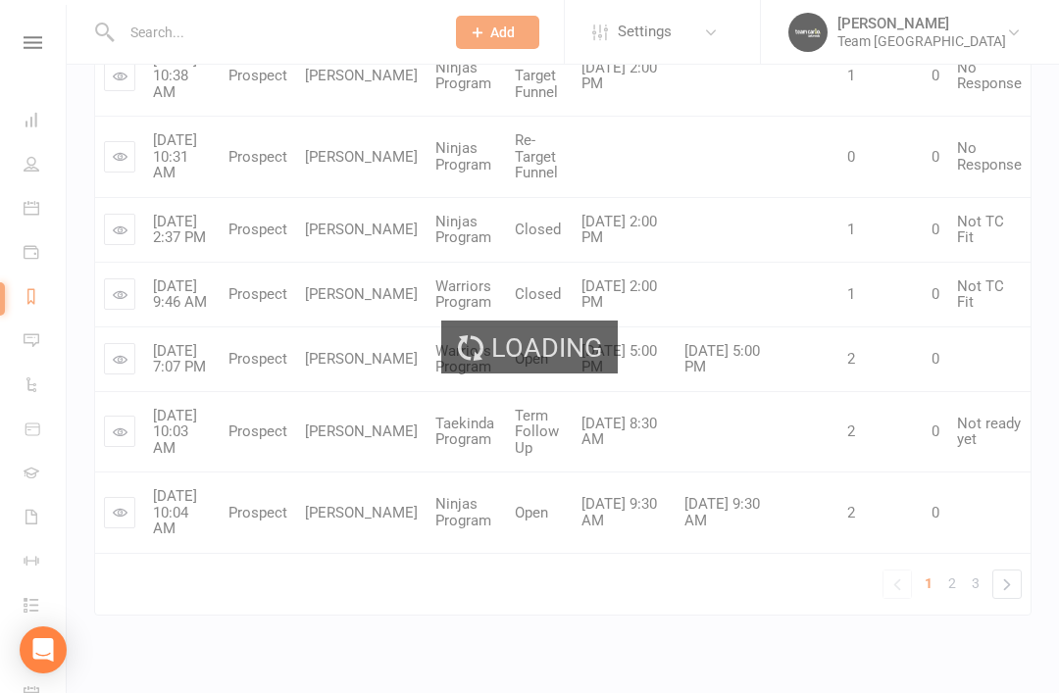
scroll to position [103, 0]
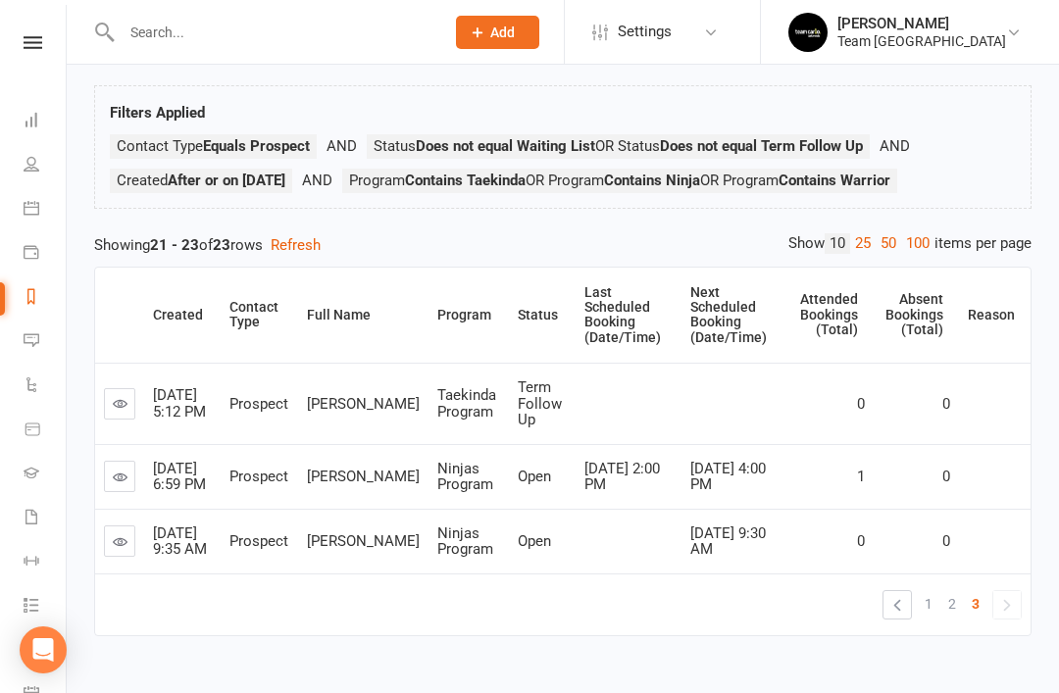
click at [958, 617] on link "2" at bounding box center [952, 603] width 24 height 27
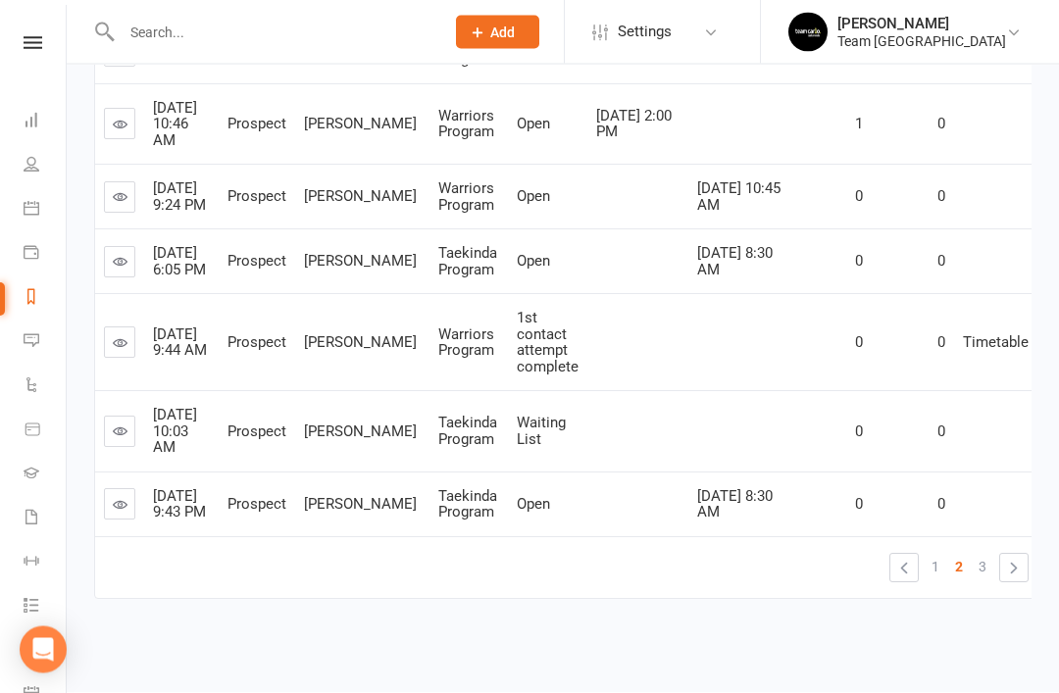
scroll to position [736, 0]
click at [978, 581] on span "3" at bounding box center [982, 567] width 8 height 27
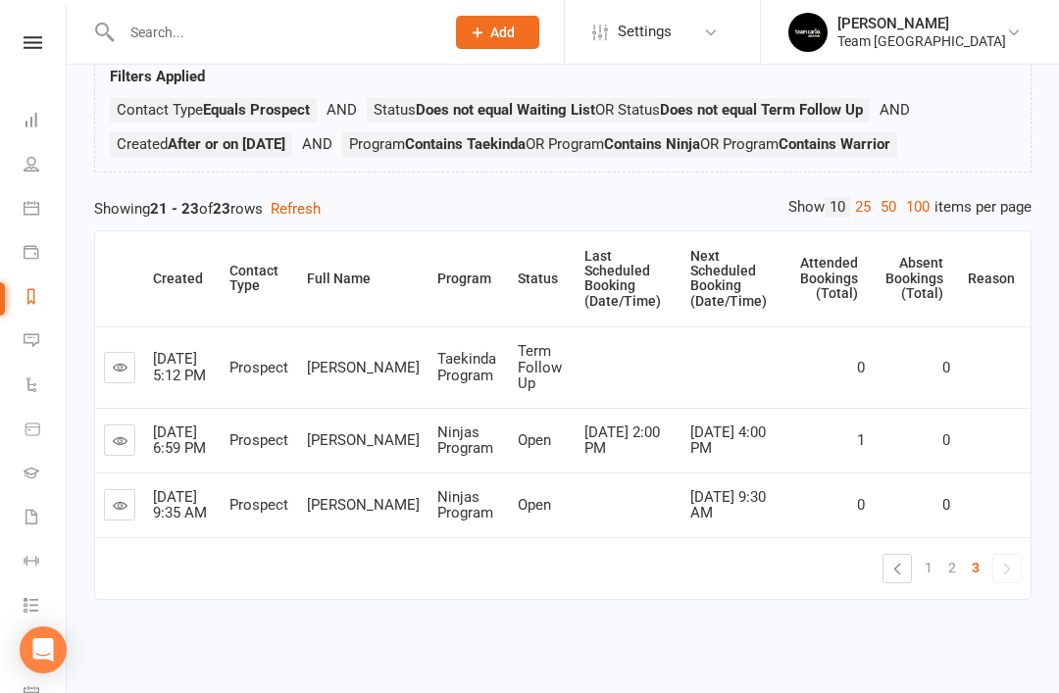
scroll to position [103, 0]
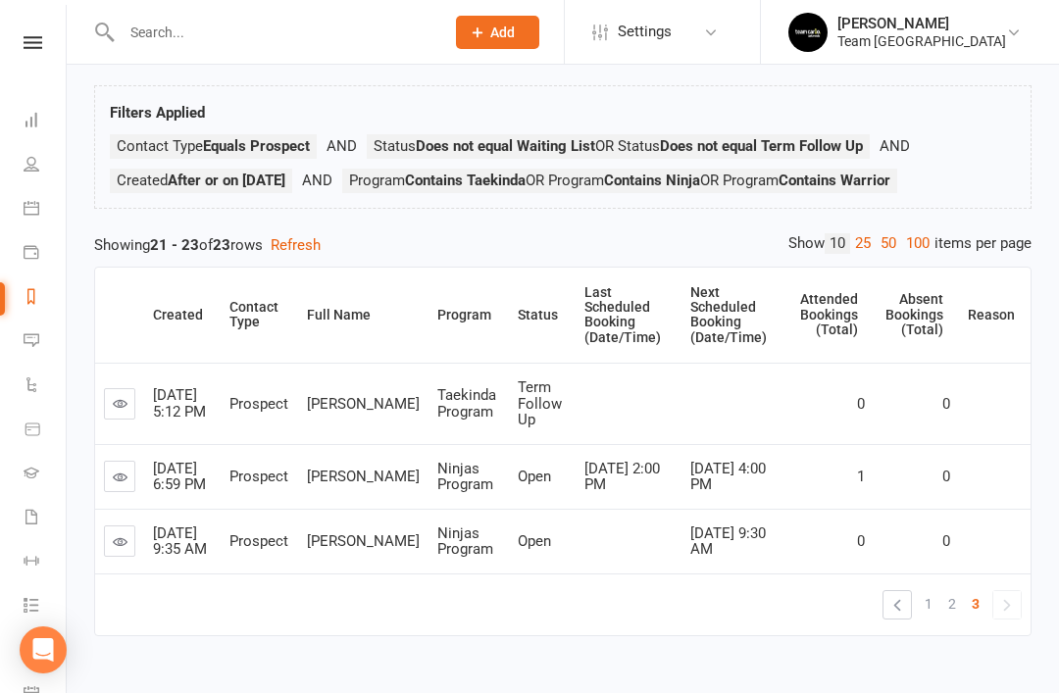
click at [118, 396] on icon at bounding box center [120, 403] width 15 height 15
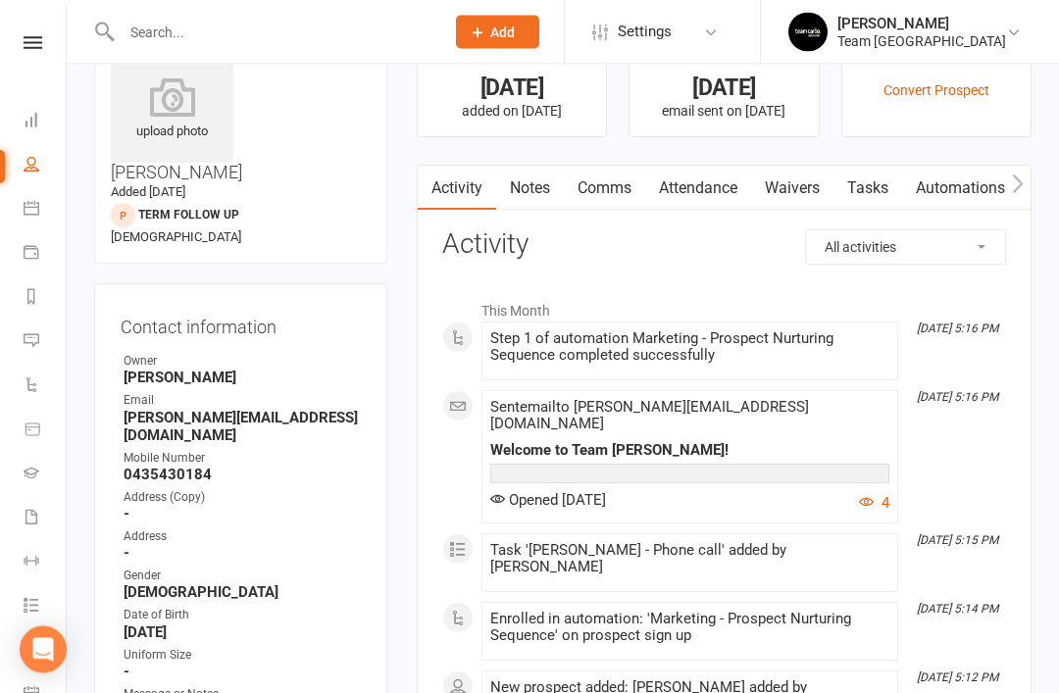
scroll to position [96, 0]
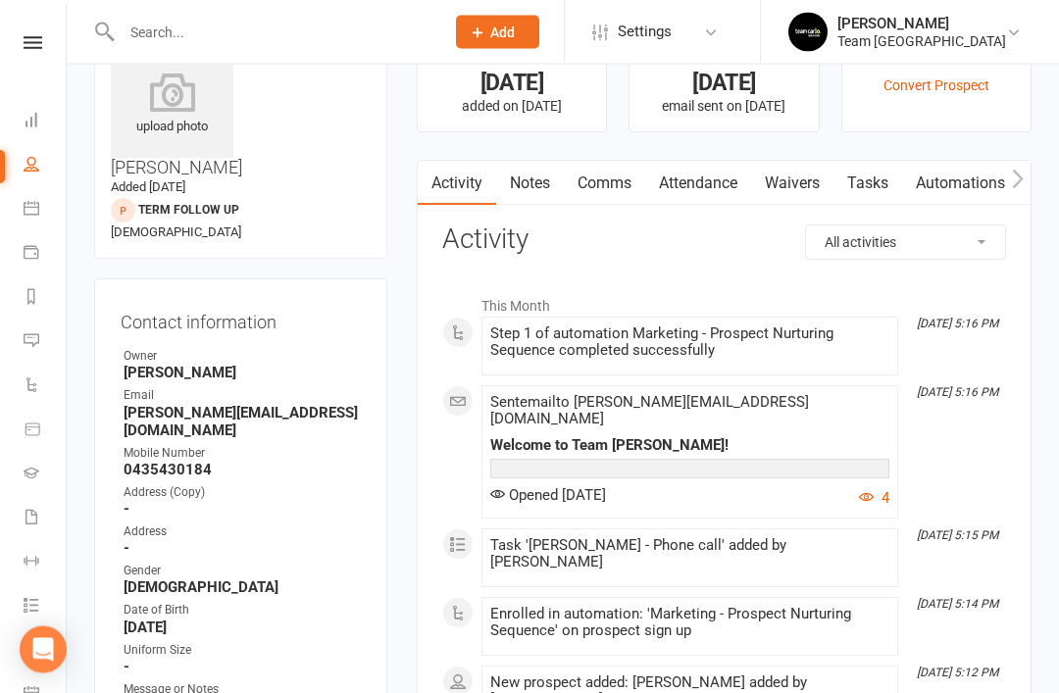
click at [540, 198] on link "Notes" at bounding box center [530, 184] width 68 height 45
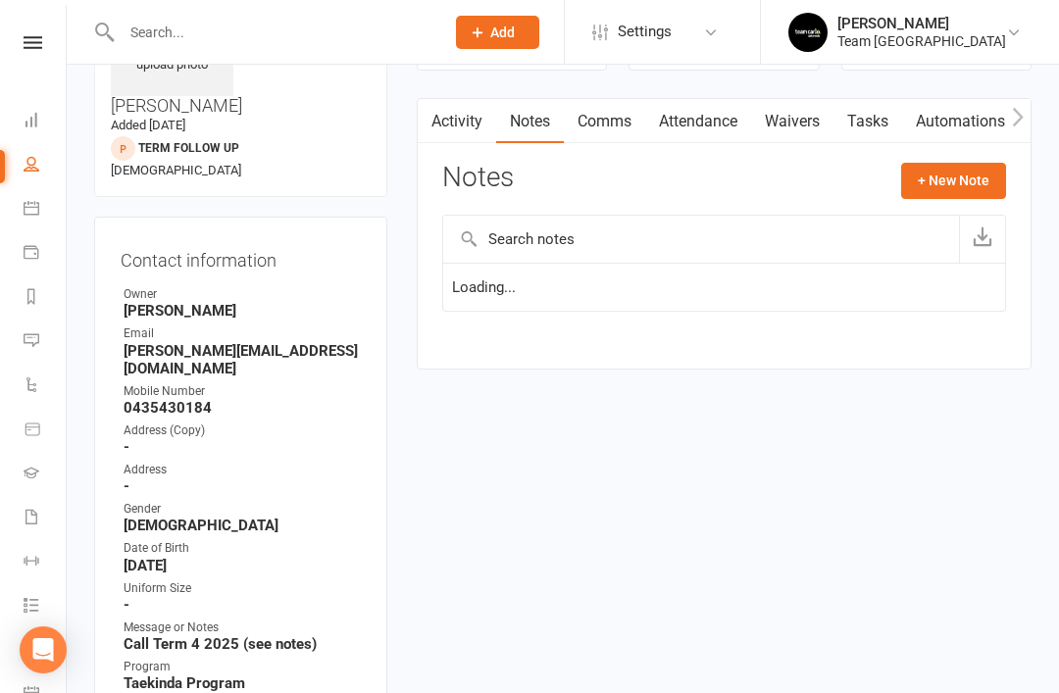
scroll to position [160, 0]
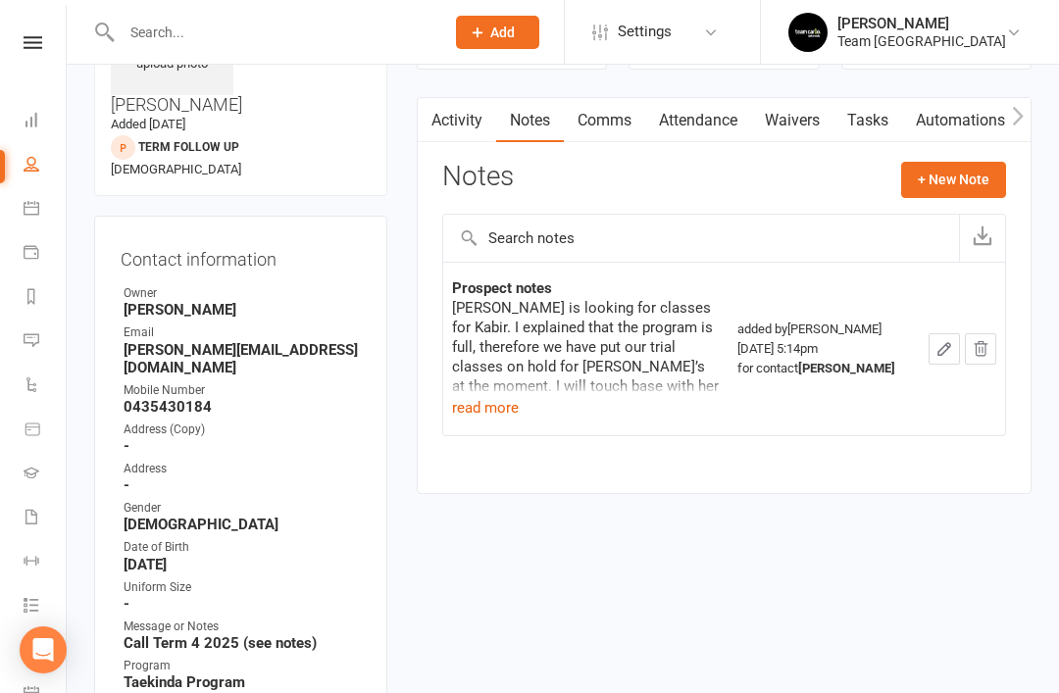
click at [484, 415] on button "read more" at bounding box center [485, 408] width 67 height 24
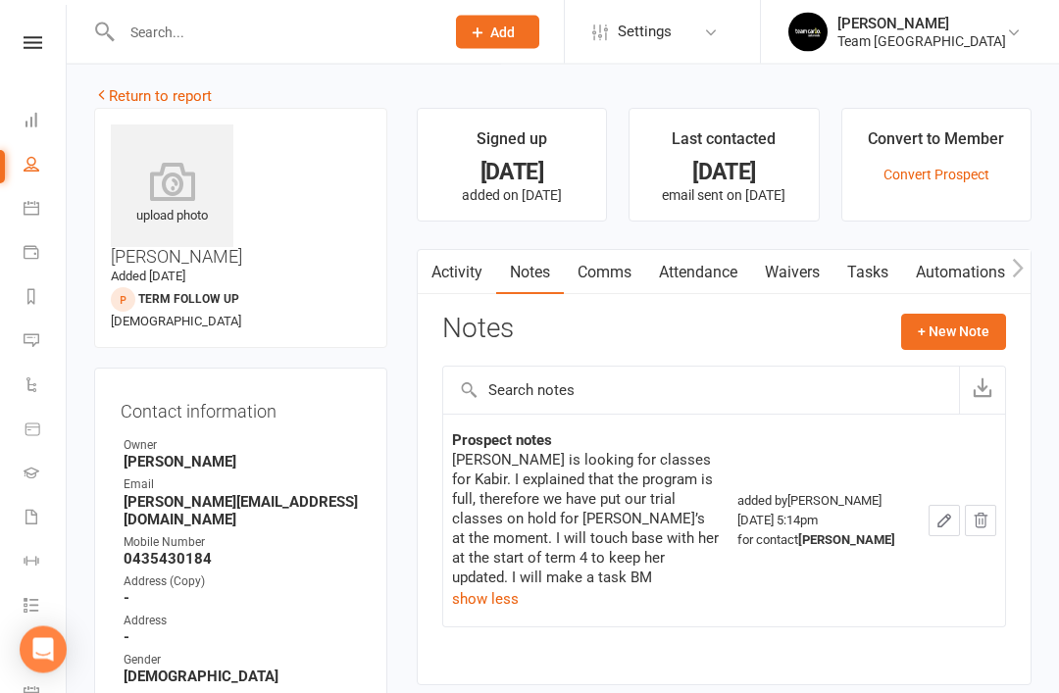
scroll to position [0, 0]
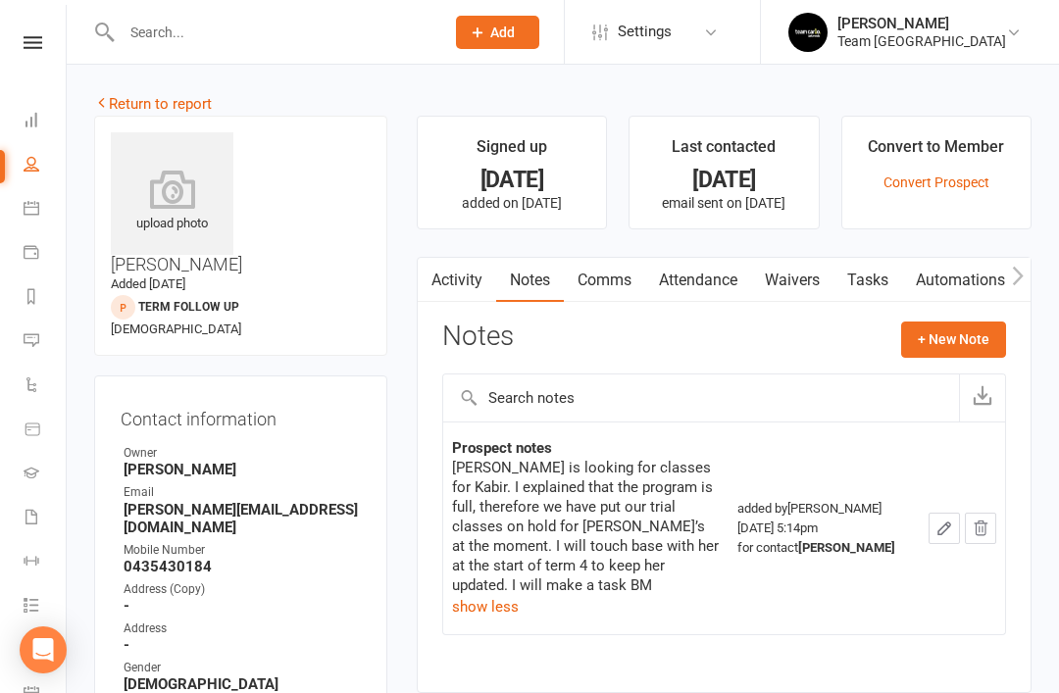
click at [128, 109] on link "Return to report" at bounding box center [153, 104] width 118 height 18
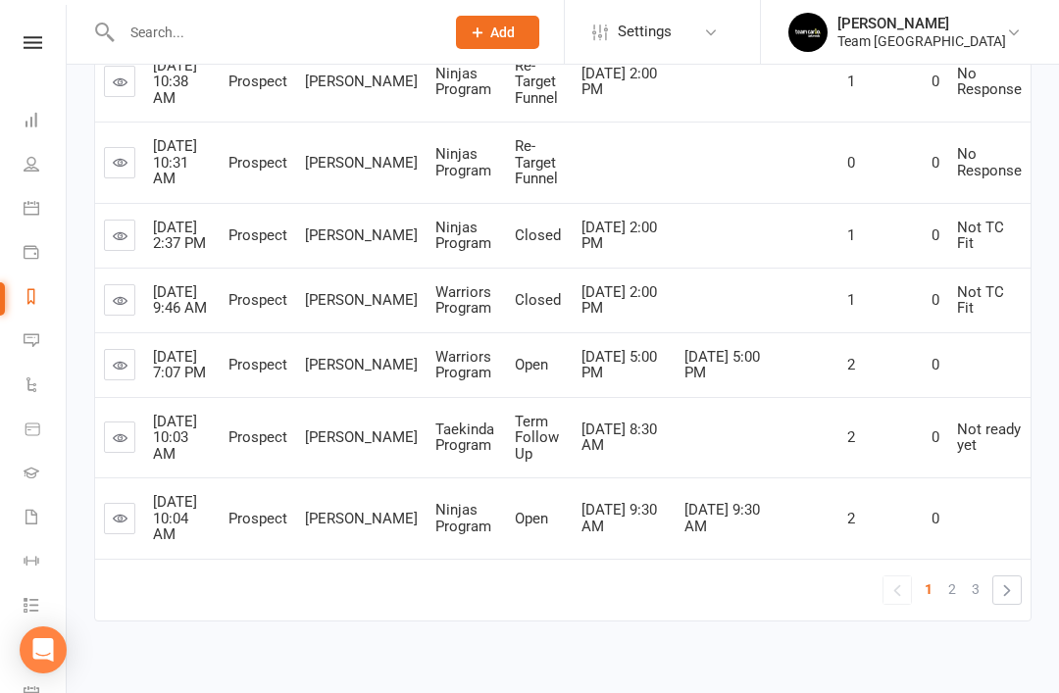
scroll to position [673, 0]
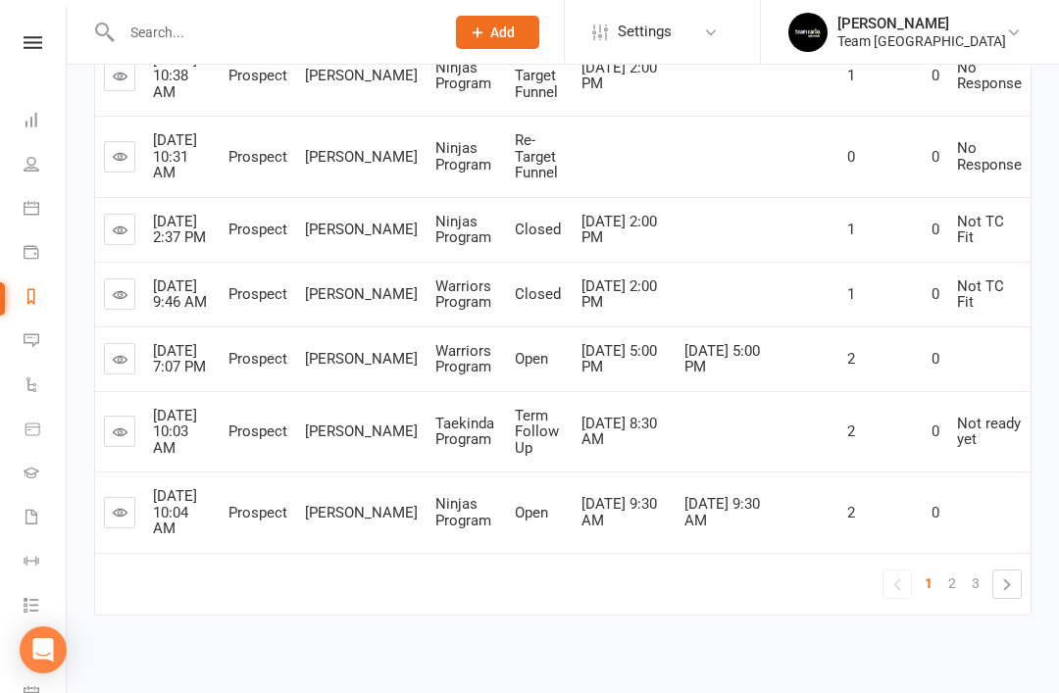
click at [985, 597] on link "3" at bounding box center [975, 582] width 24 height 27
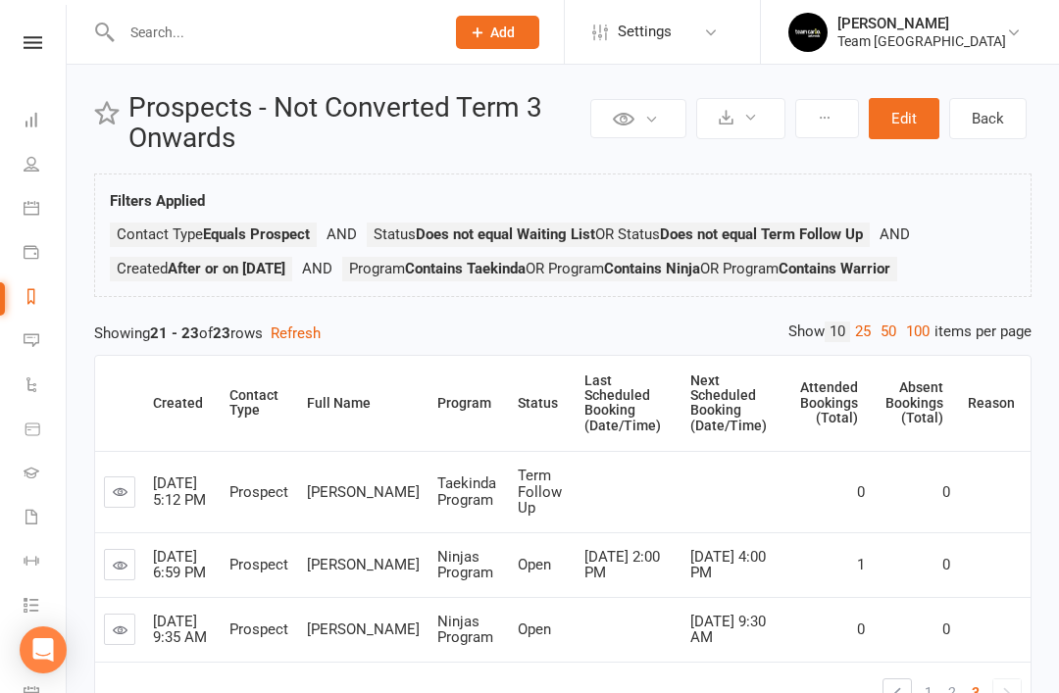
scroll to position [0, 0]
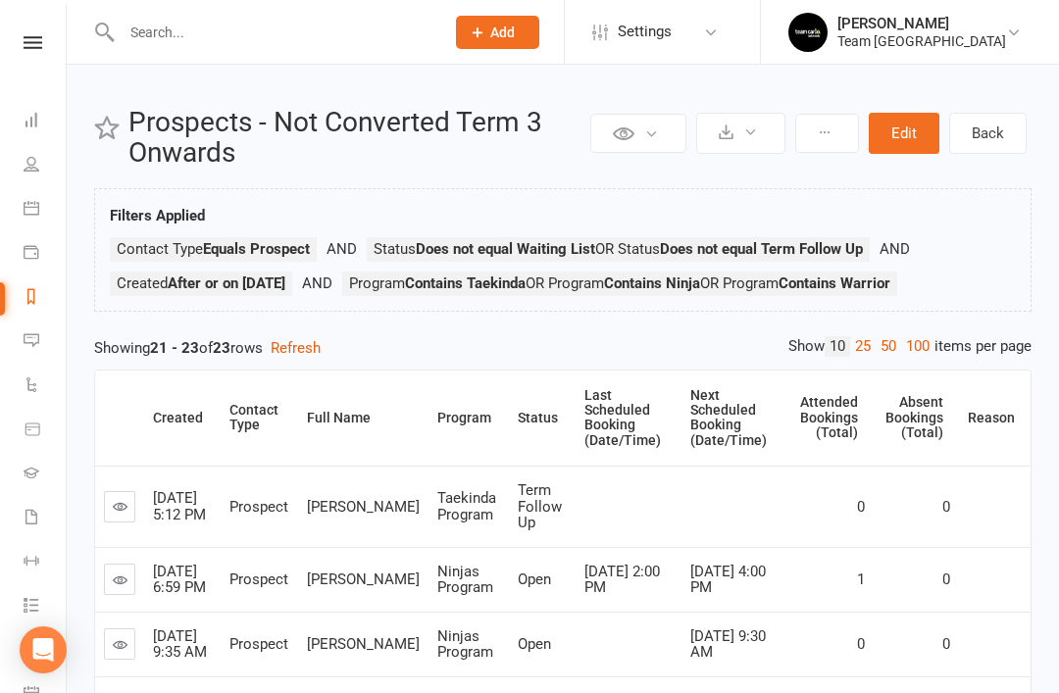
click at [32, 341] on icon at bounding box center [32, 340] width 16 height 16
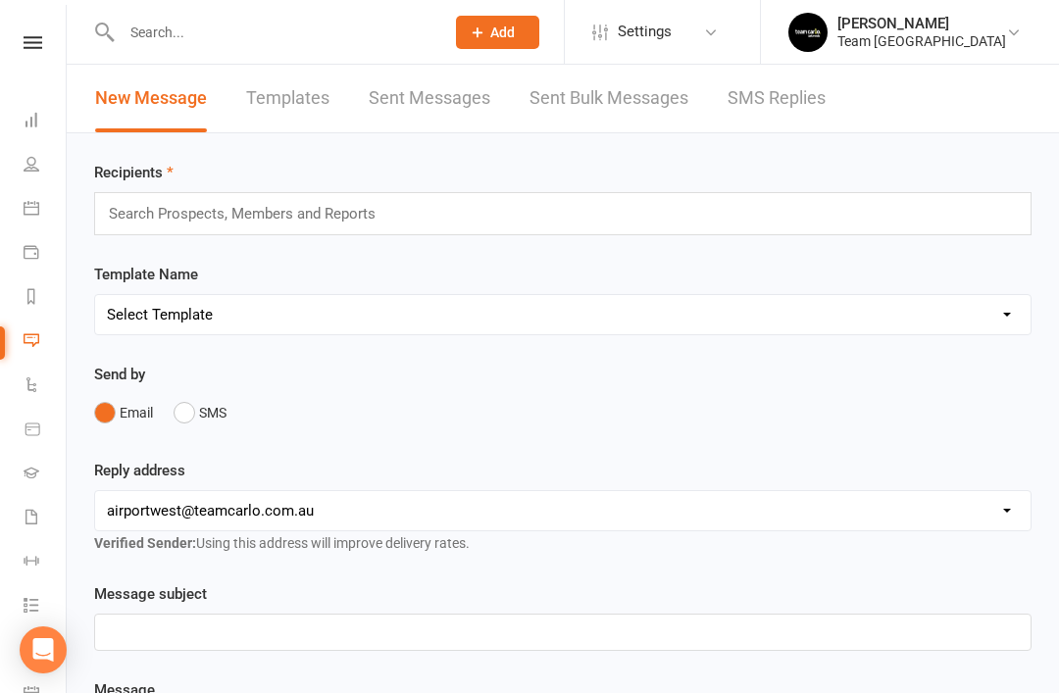
click at [777, 96] on link "SMS Replies" at bounding box center [776, 99] width 98 height 68
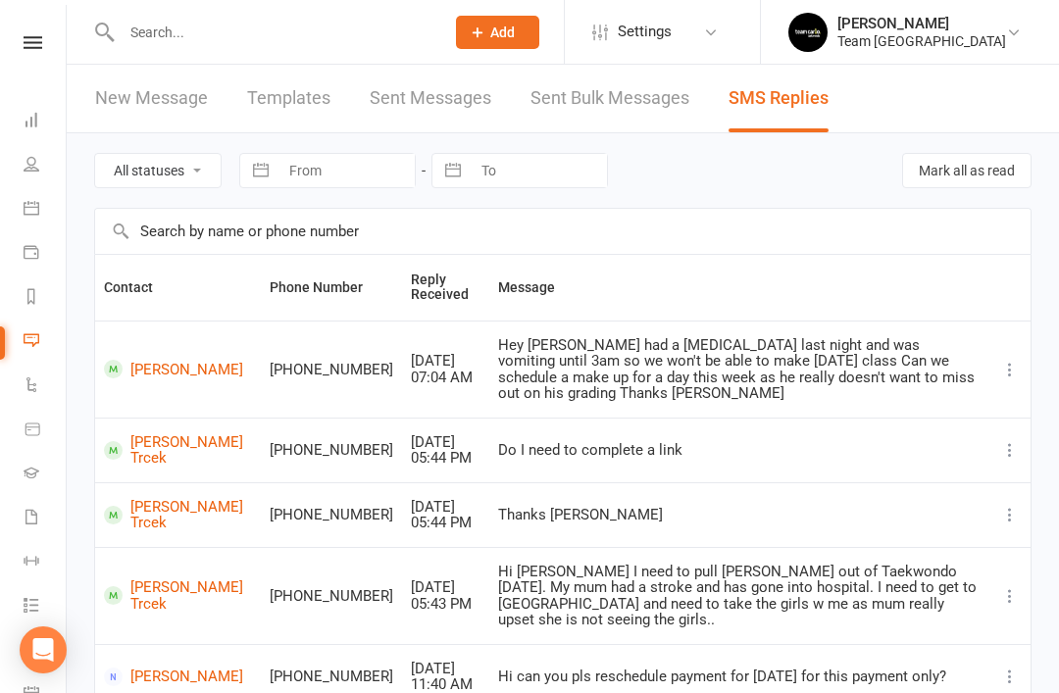
click at [32, 299] on icon at bounding box center [32, 296] width 16 height 16
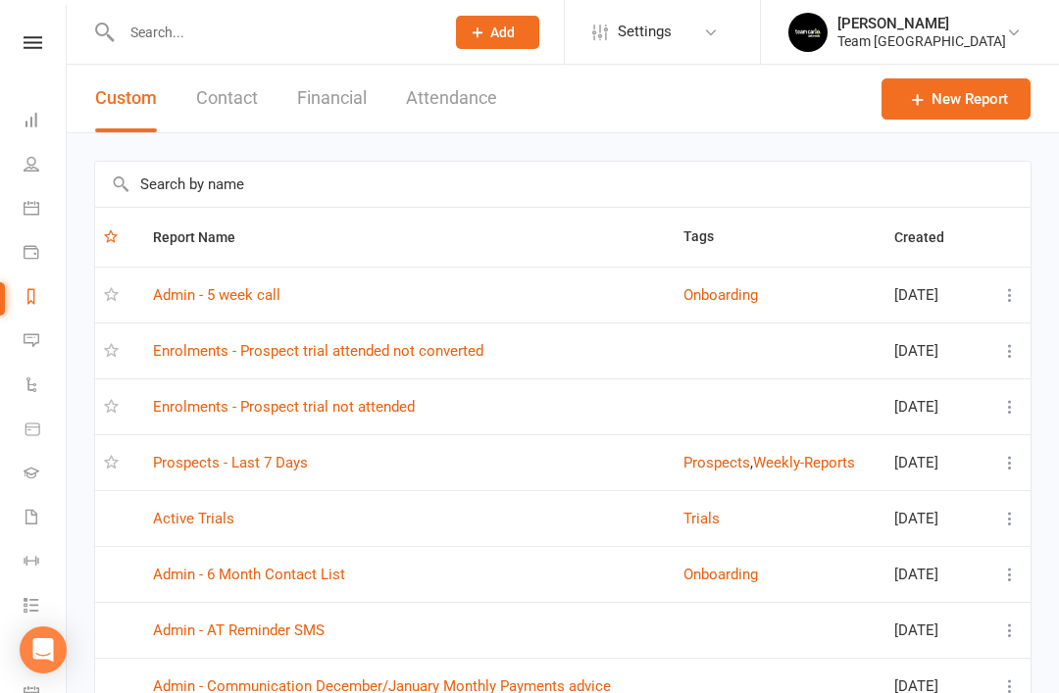
click at [263, 288] on link "Admin - 5 week call" at bounding box center [216, 295] width 127 height 18
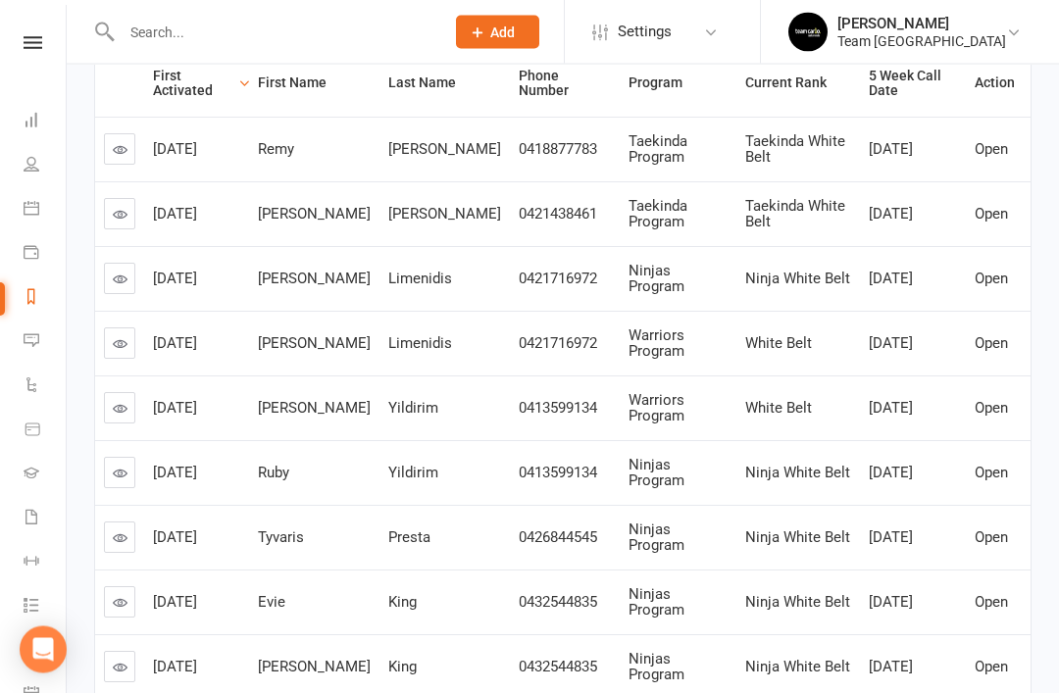
scroll to position [321, 0]
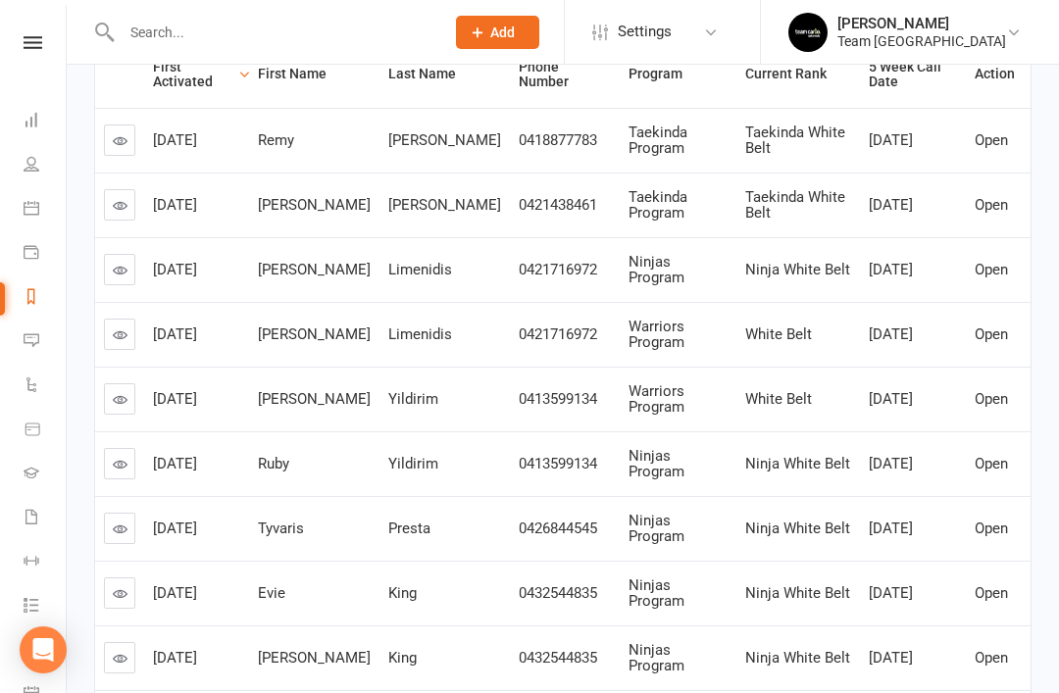
click at [118, 591] on icon at bounding box center [120, 593] width 15 height 15
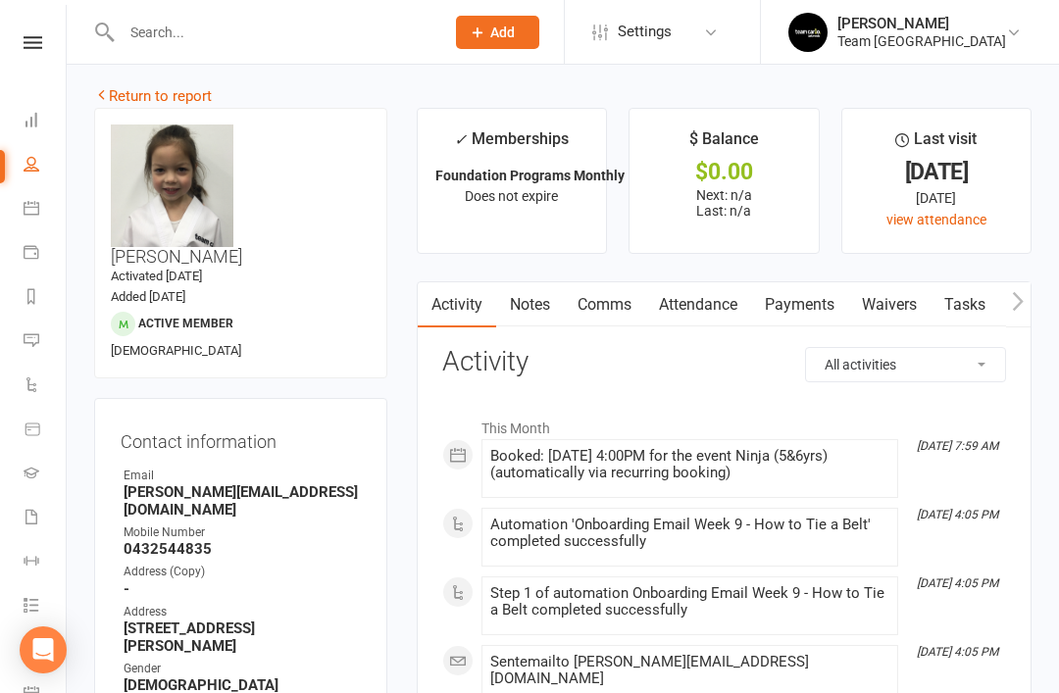
scroll to position [7, 0]
click at [695, 303] on link "Attendance" at bounding box center [698, 305] width 106 height 45
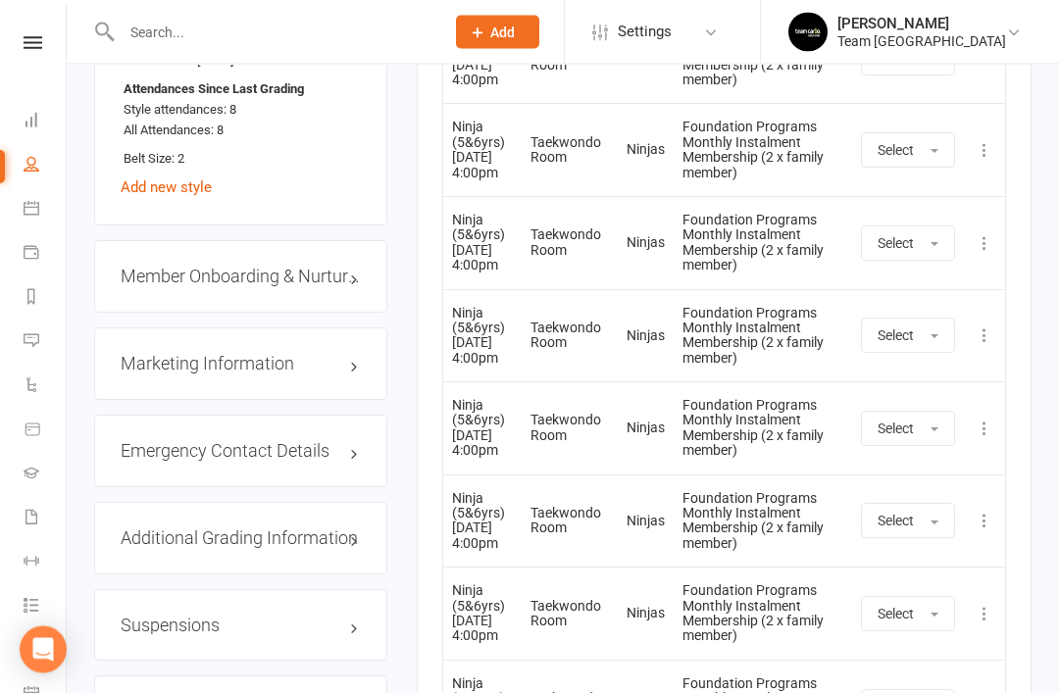
scroll to position [1913, 0]
click at [0, 0] on link "edit" at bounding box center [0, 0] width 0 height 0
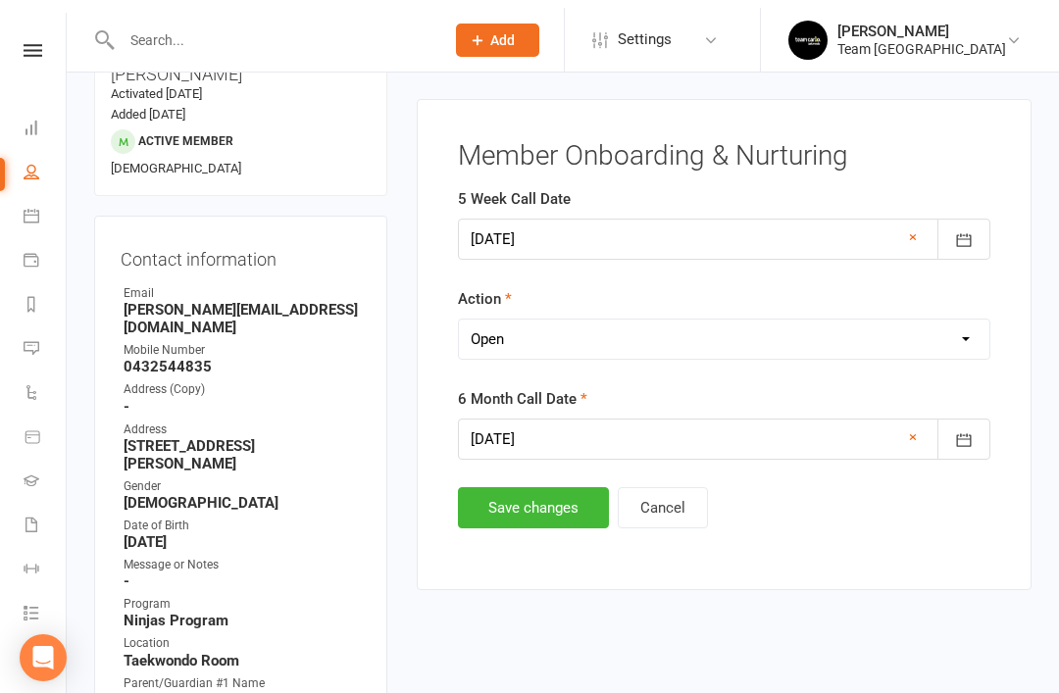
click at [763, 337] on select "Select Open Completed" at bounding box center [724, 331] width 530 height 39
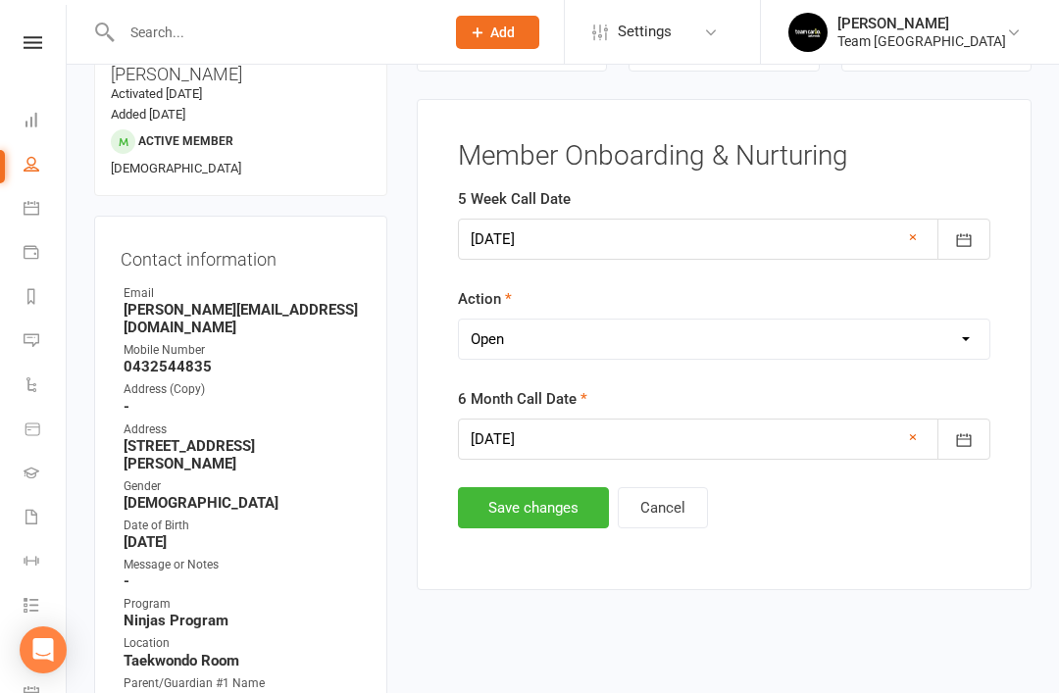
select select "Completed"
click at [517, 510] on button "Save changes" at bounding box center [533, 507] width 151 height 41
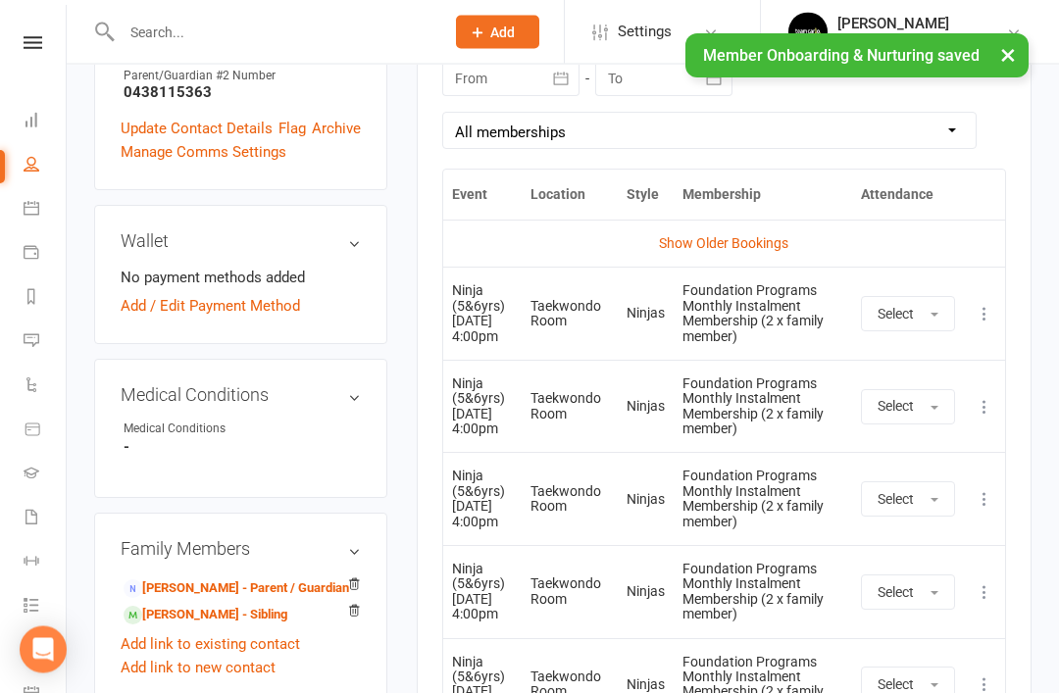
scroll to position [915, 0]
click at [233, 605] on link "Rupert King - Sibling" at bounding box center [205, 615] width 164 height 21
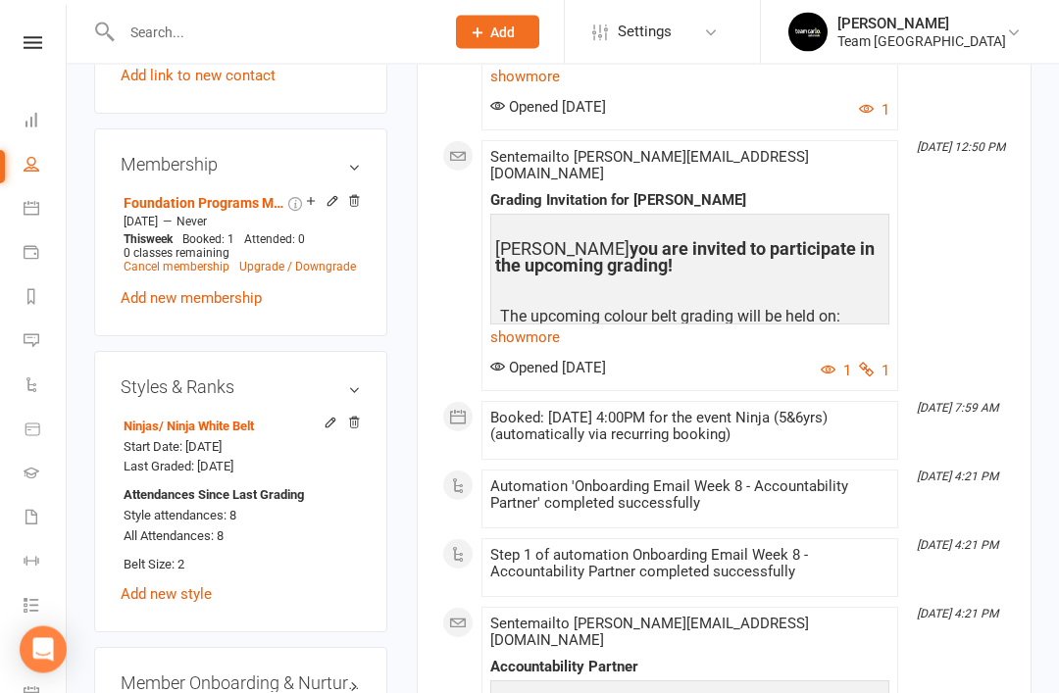
scroll to position [1547, 0]
click at [0, 0] on link "edit" at bounding box center [0, 0] width 0 height 0
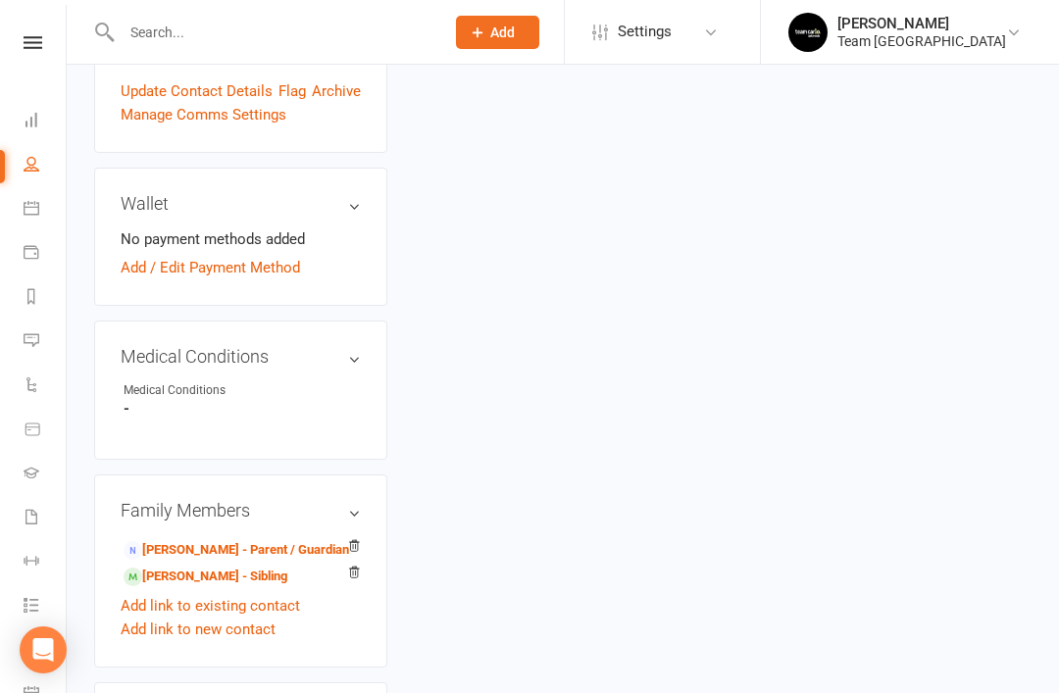
scroll to position [190, 0]
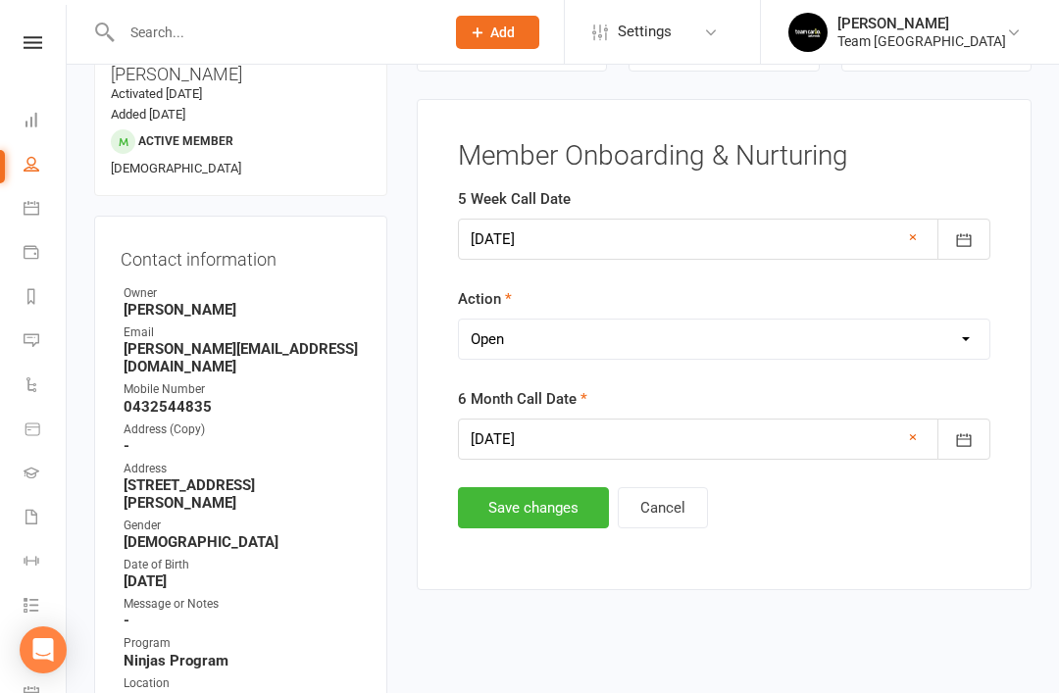
click at [618, 305] on div "Action Select Open Completed" at bounding box center [724, 323] width 532 height 73
click at [667, 338] on select "Select Open Completed" at bounding box center [724, 339] width 530 height 39
select select "Completed"
click at [529, 513] on button "Save changes" at bounding box center [533, 507] width 151 height 41
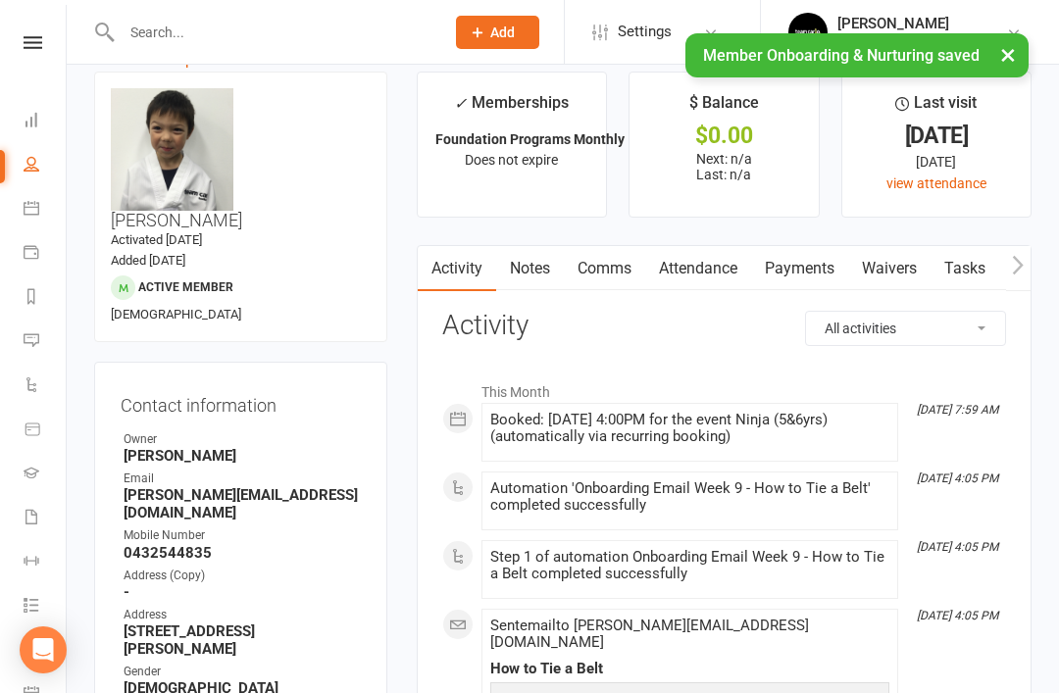
scroll to position [0, 0]
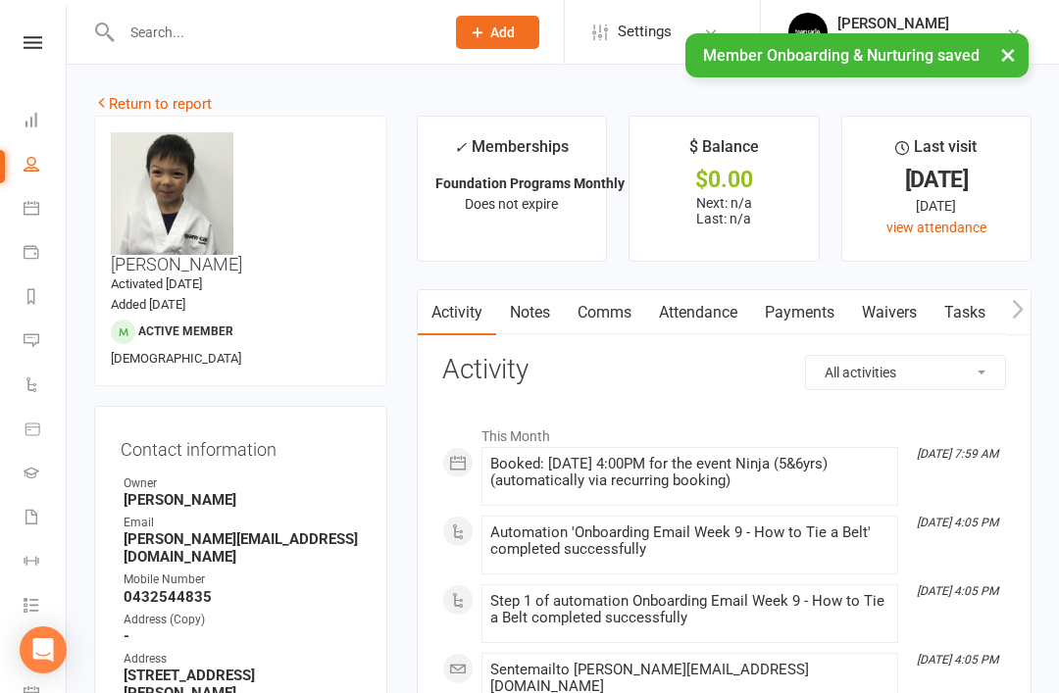
click at [133, 106] on link "Return to report" at bounding box center [153, 104] width 118 height 18
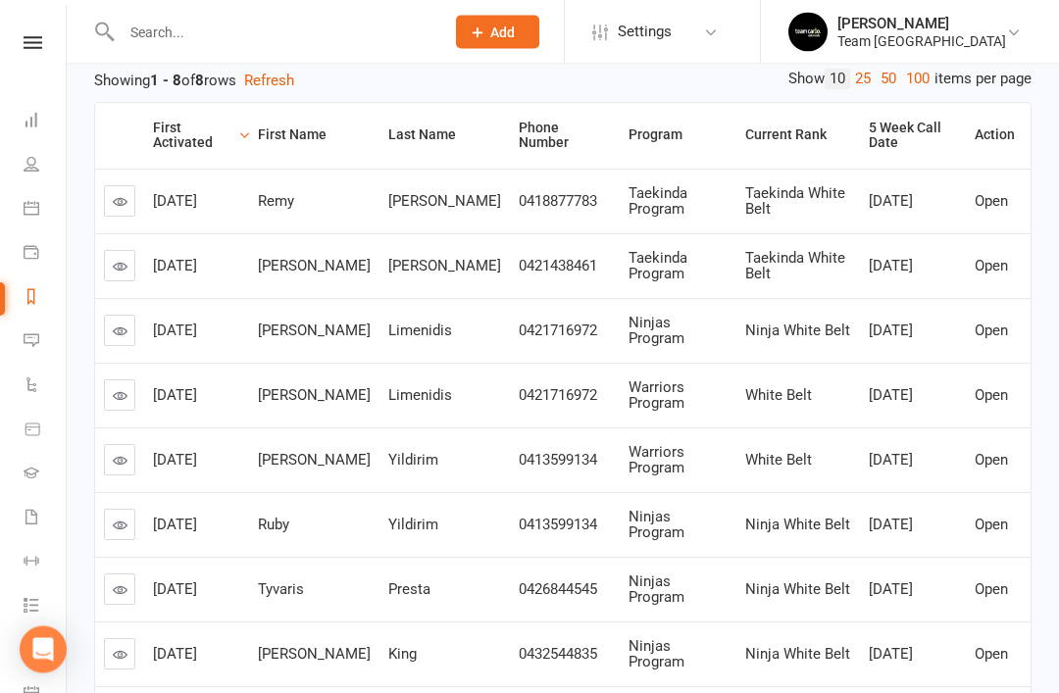
scroll to position [271, 0]
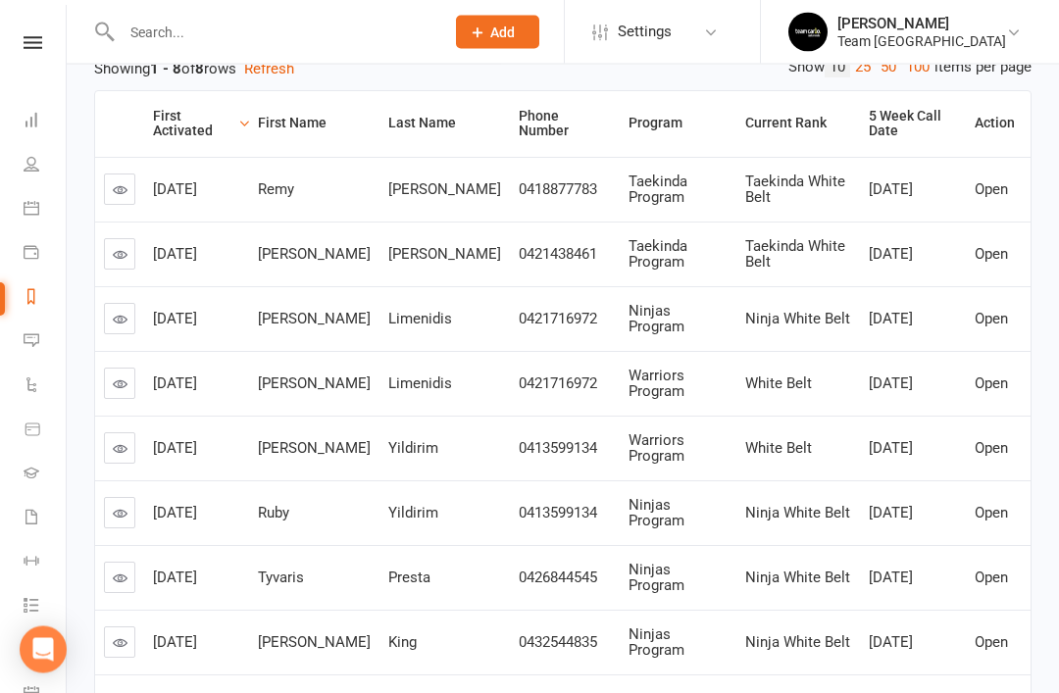
click at [120, 255] on icon at bounding box center [120, 255] width 15 height 15
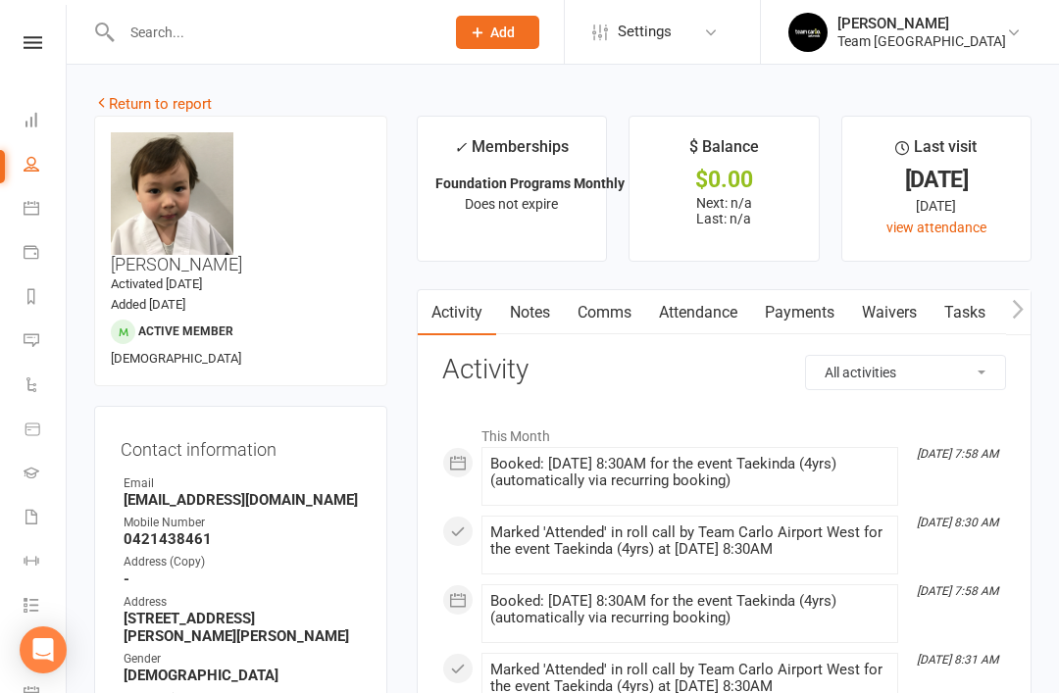
click at [711, 320] on link "Attendance" at bounding box center [698, 312] width 106 height 45
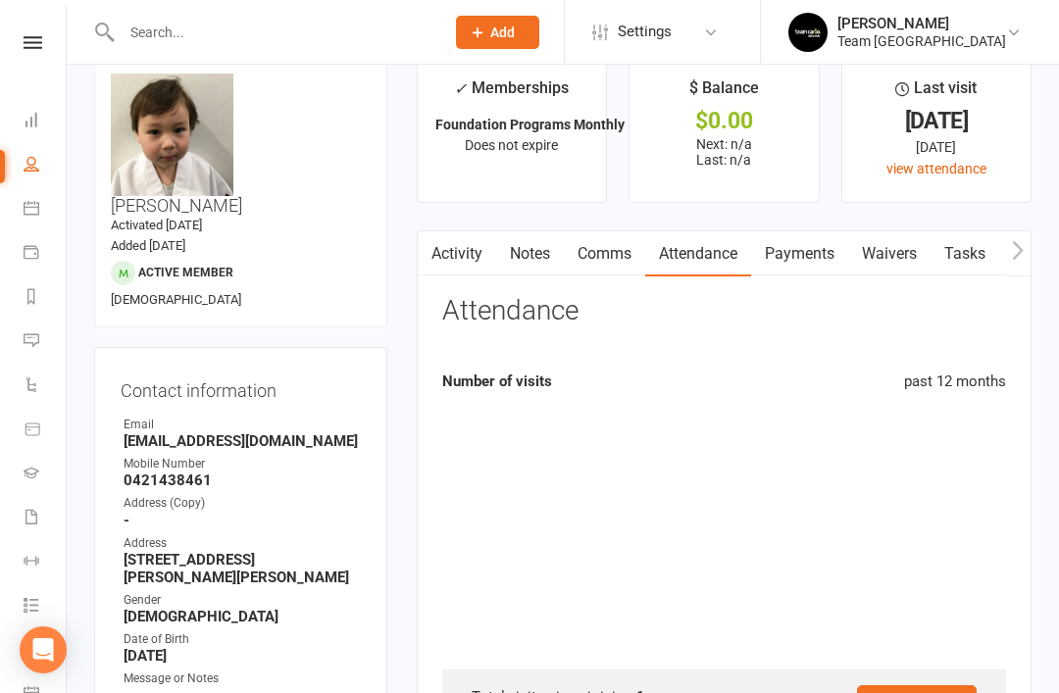
scroll to position [63, 0]
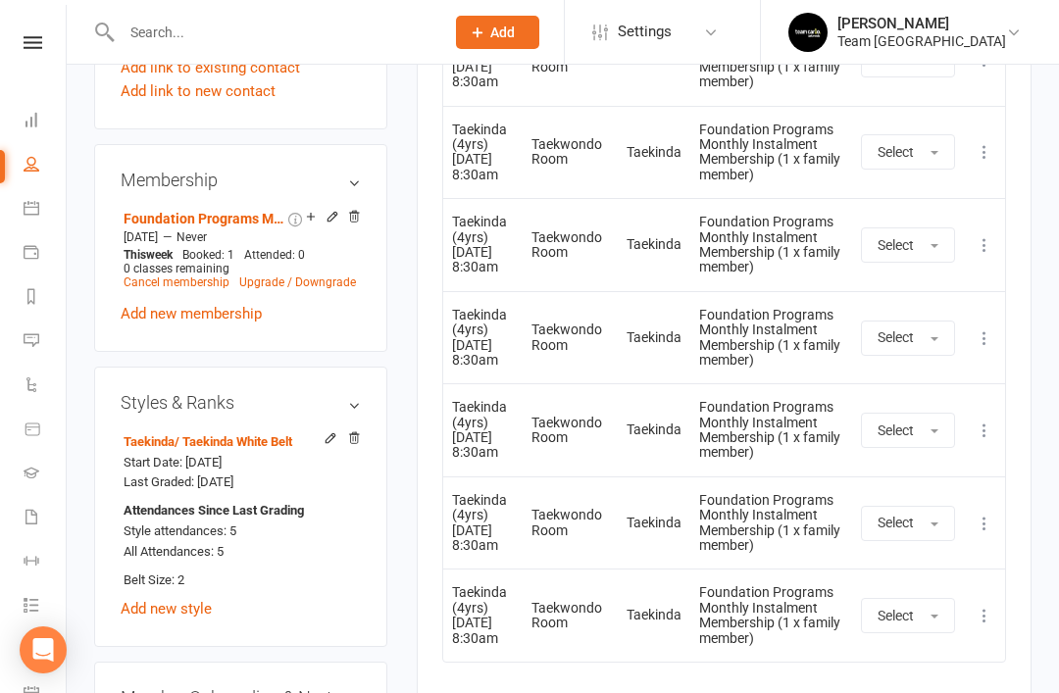
click at [0, 0] on link "edit" at bounding box center [0, 0] width 0 height 0
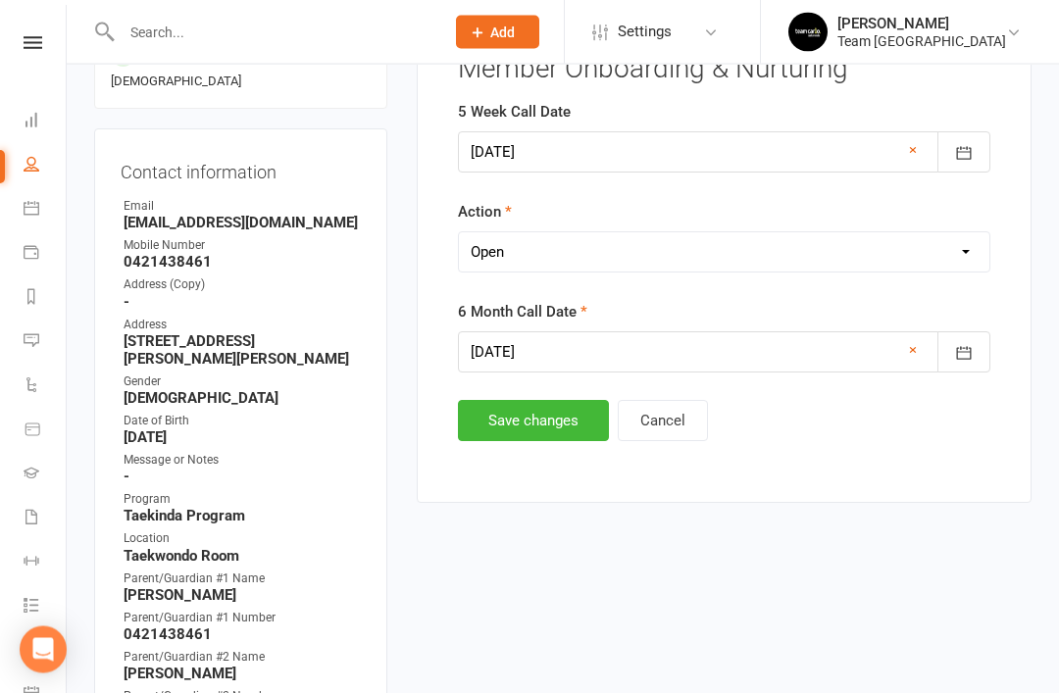
scroll to position [190, 0]
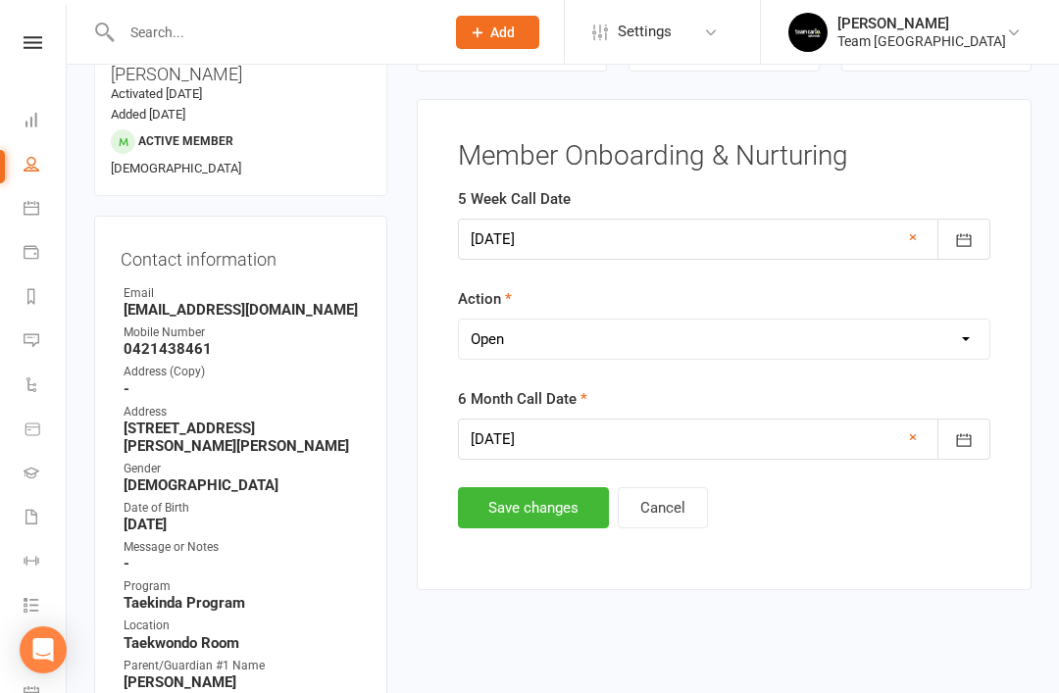
click at [677, 326] on select "Select Open Completed" at bounding box center [724, 339] width 530 height 39
select select "Completed"
click at [507, 515] on button "Save changes" at bounding box center [533, 507] width 151 height 41
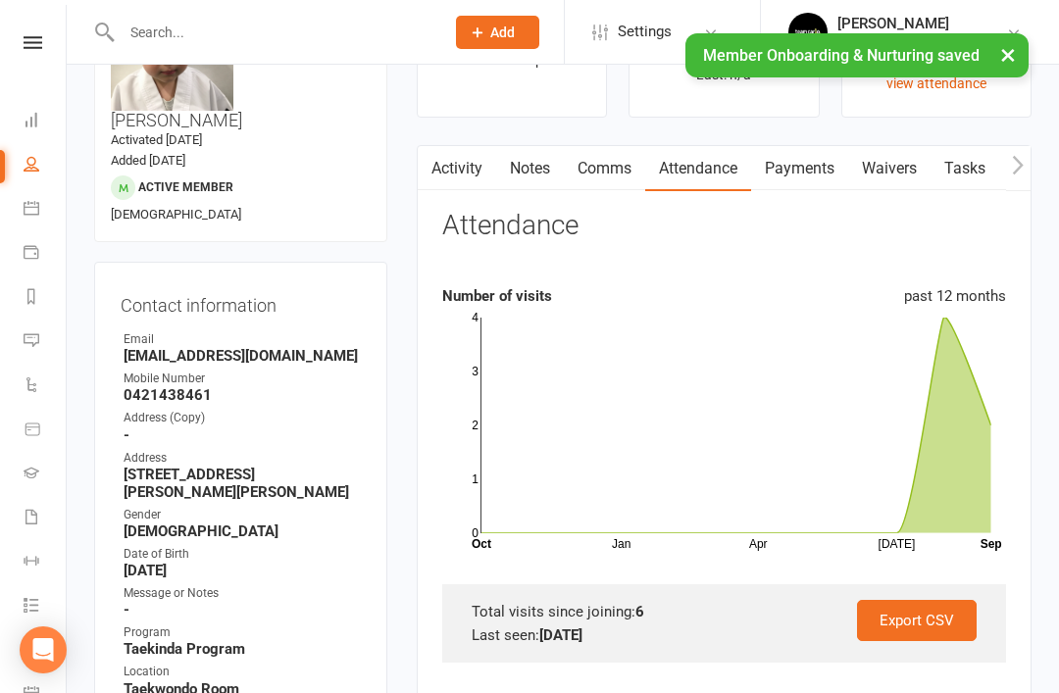
scroll to position [0, 0]
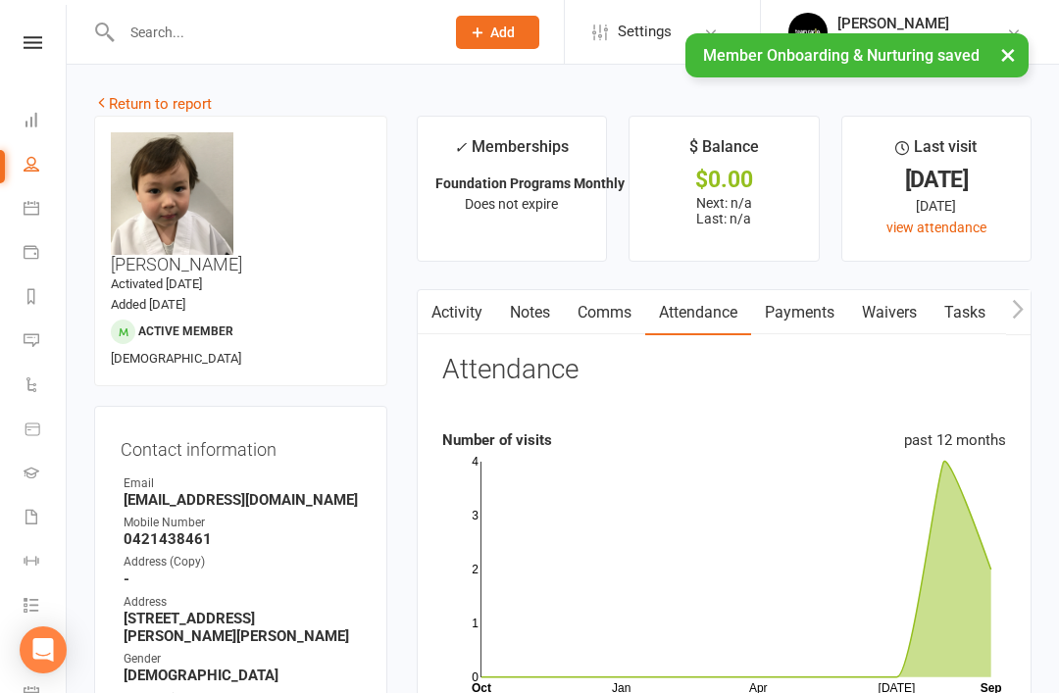
click at [120, 105] on link "Return to report" at bounding box center [153, 104] width 118 height 18
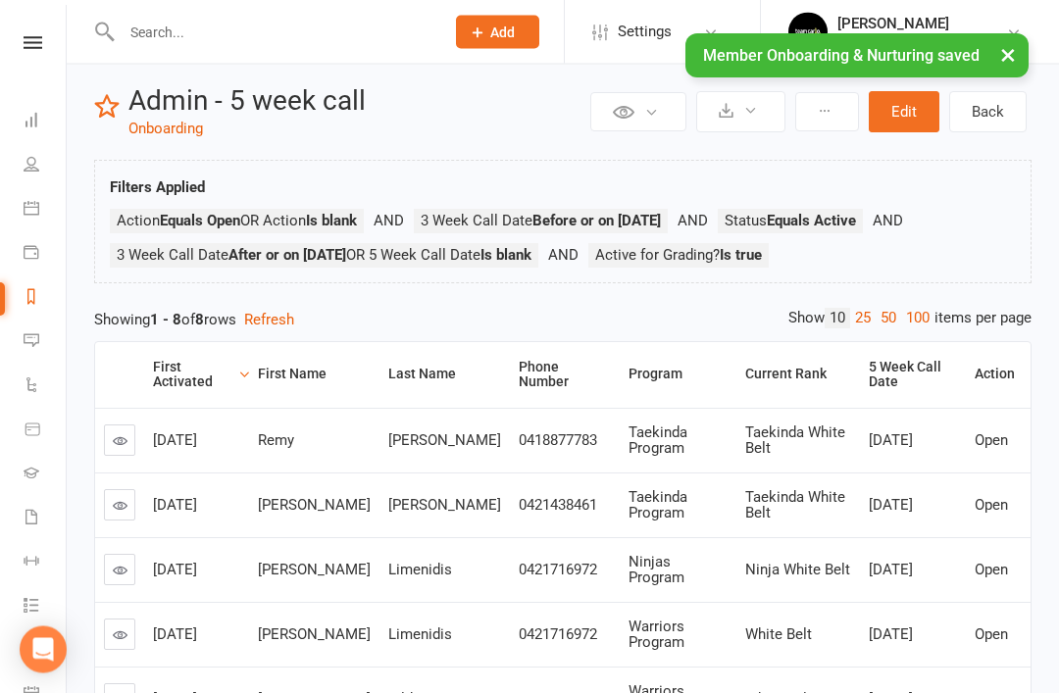
scroll to position [22, 0]
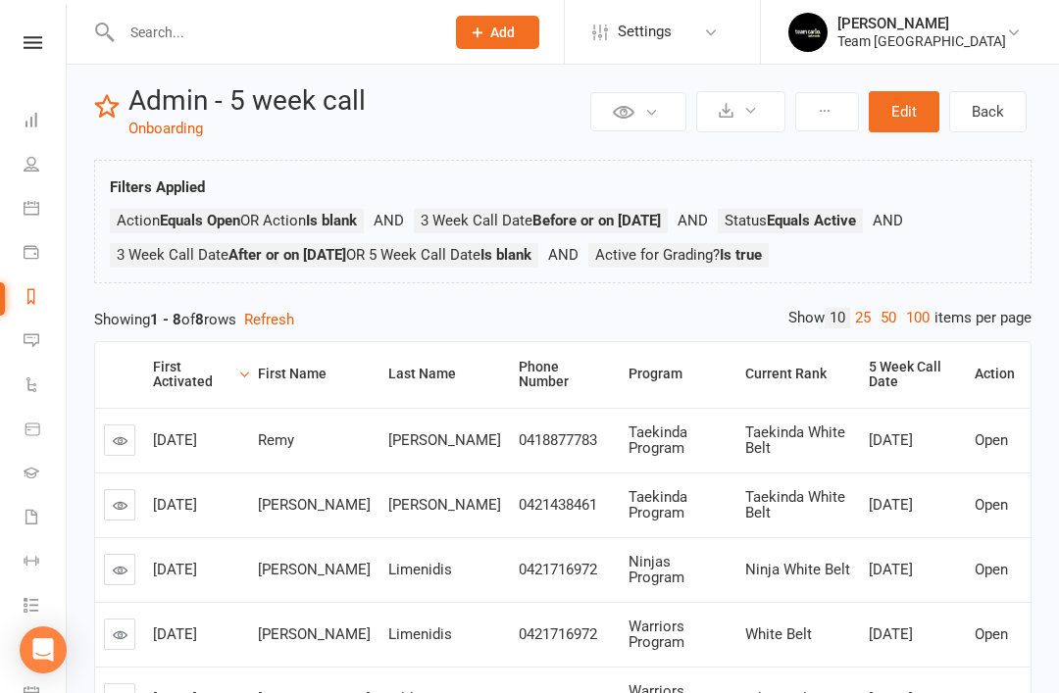
click at [118, 566] on icon at bounding box center [120, 570] width 15 height 15
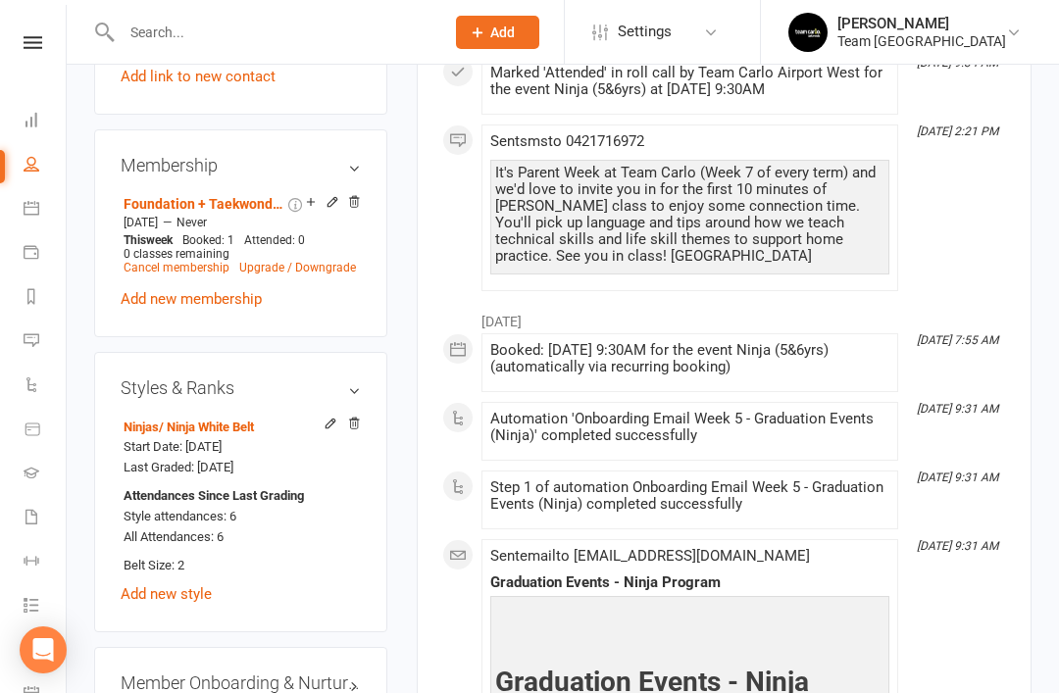
click at [0, 0] on link "edit" at bounding box center [0, 0] width 0 height 0
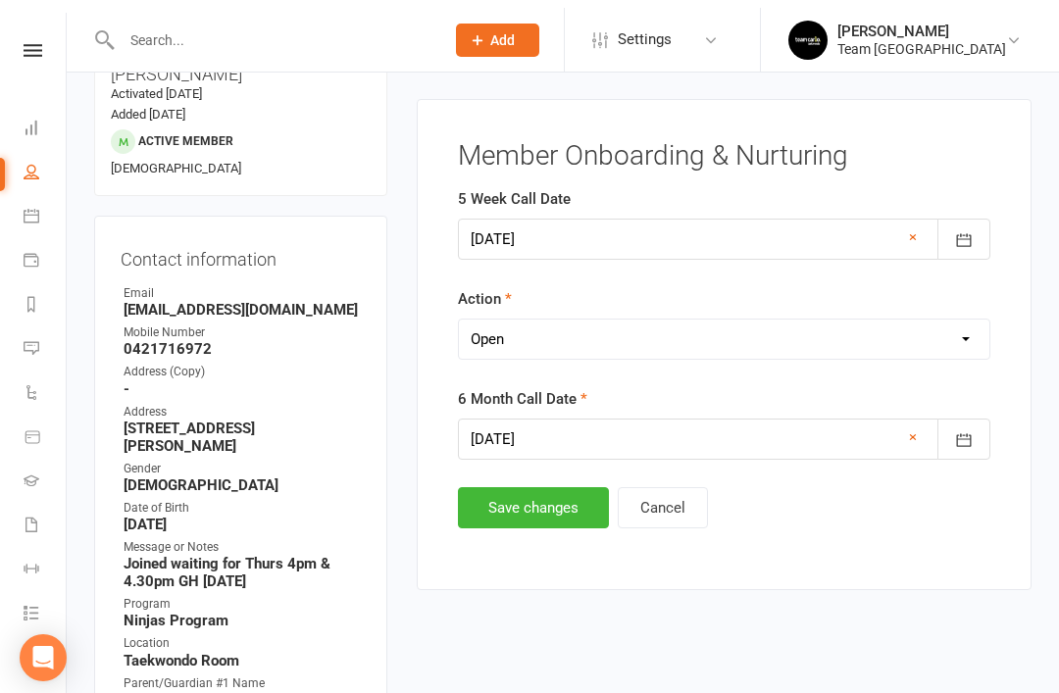
click at [690, 343] on select "Select Open Completed" at bounding box center [724, 331] width 530 height 39
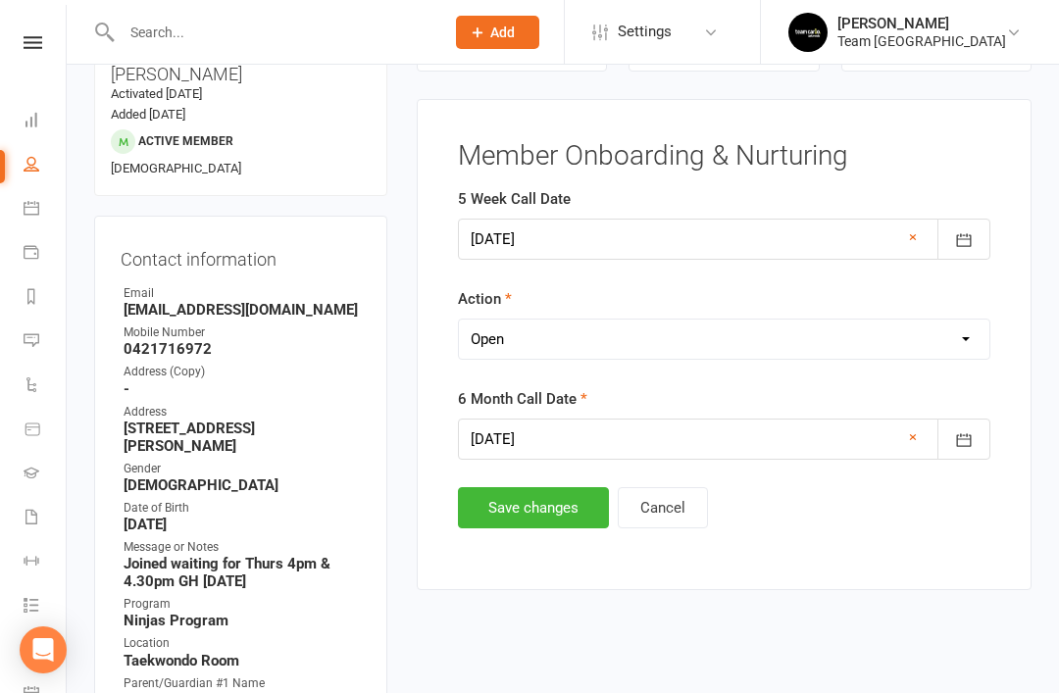
select select "Completed"
click at [522, 517] on button "Save changes" at bounding box center [533, 507] width 151 height 41
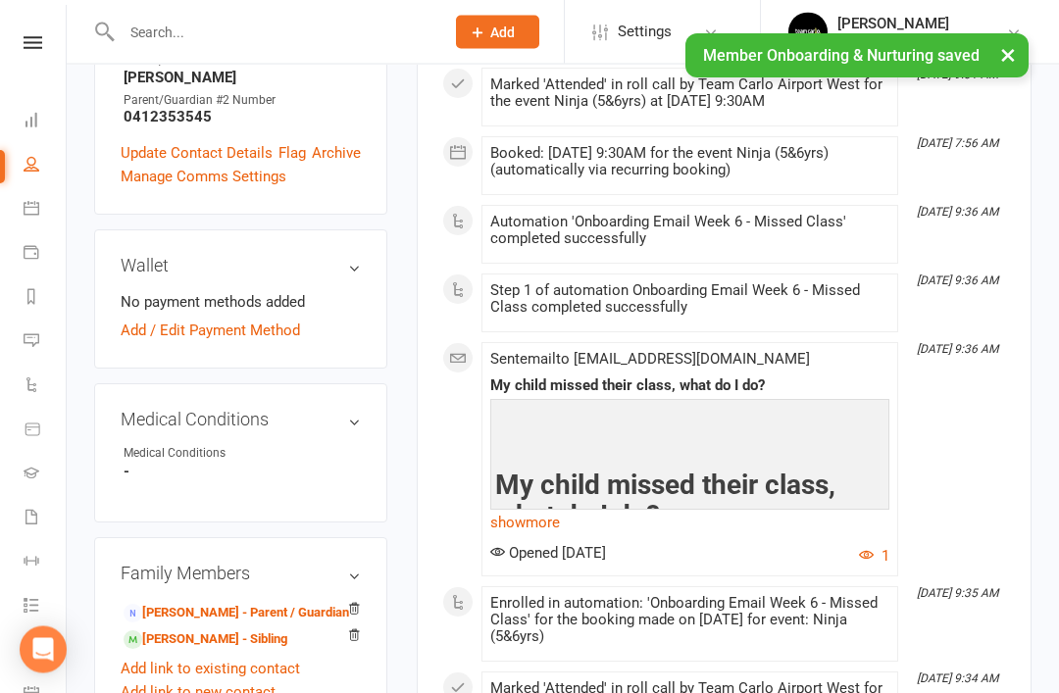
scroll to position [891, 0]
click at [236, 629] on link "Harry Limenidis - Sibling" at bounding box center [205, 639] width 164 height 21
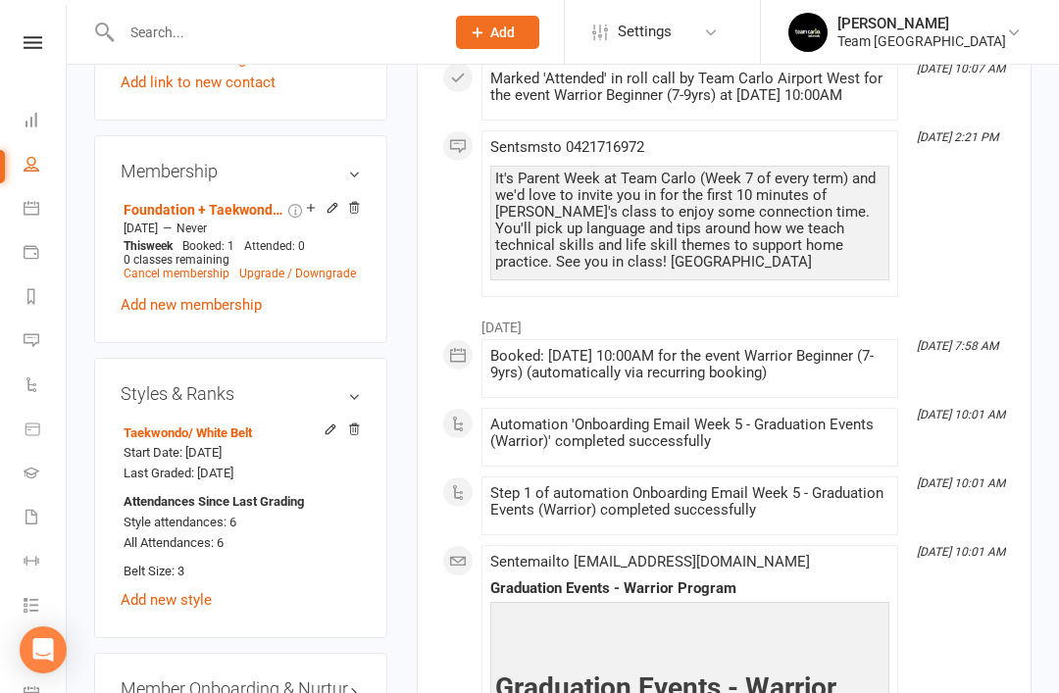
scroll to position [1529, 0]
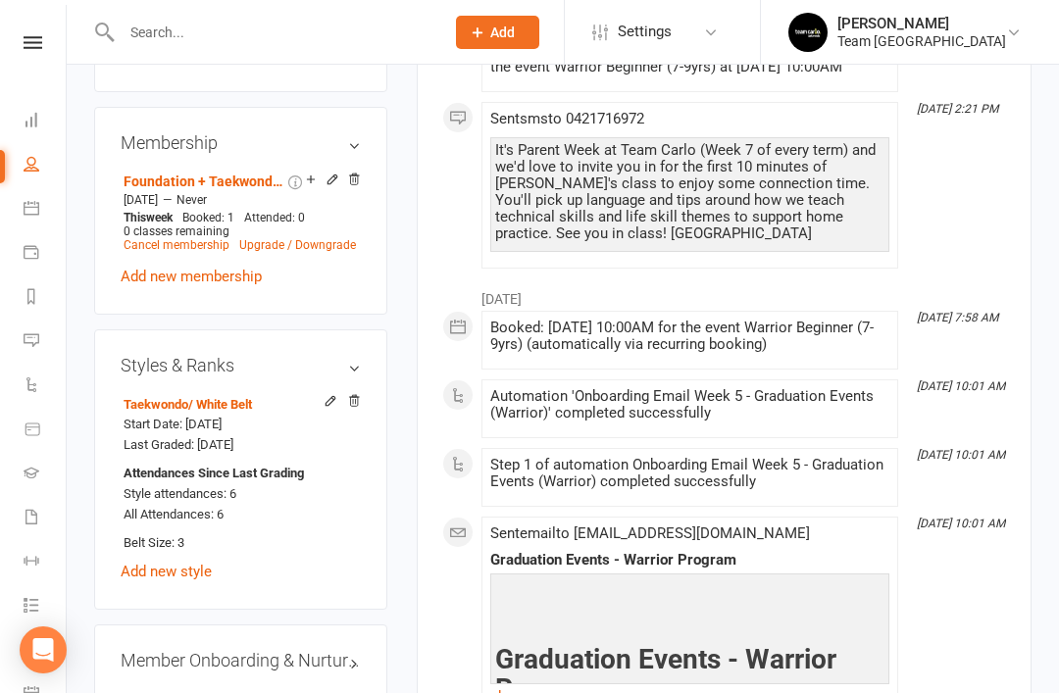
click at [0, 0] on link "edit" at bounding box center [0, 0] width 0 height 0
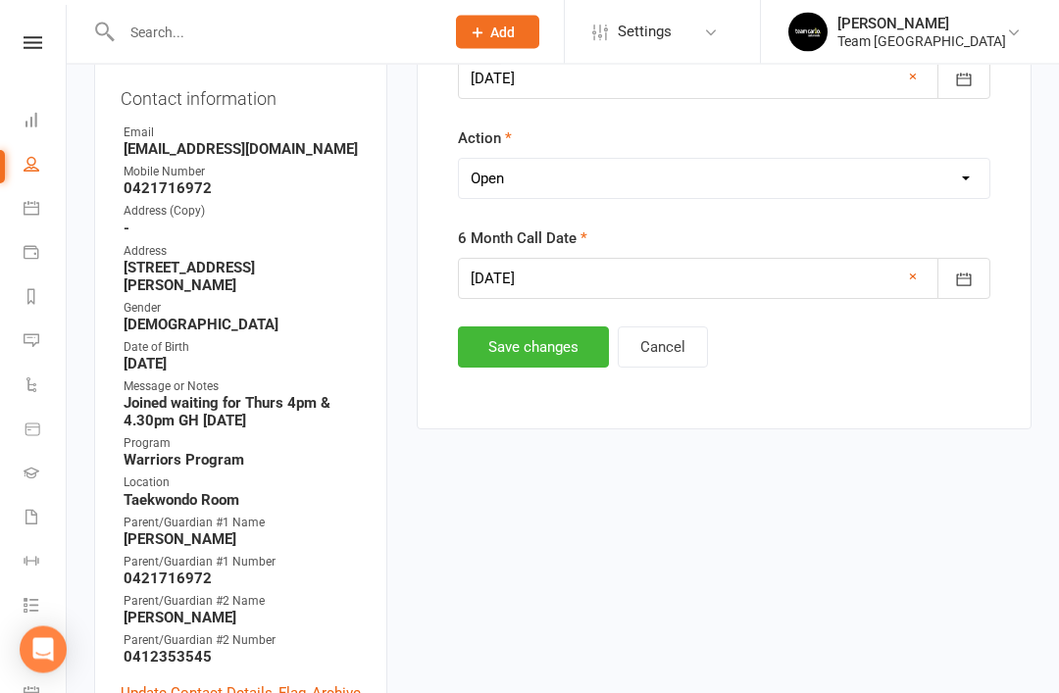
scroll to position [190, 0]
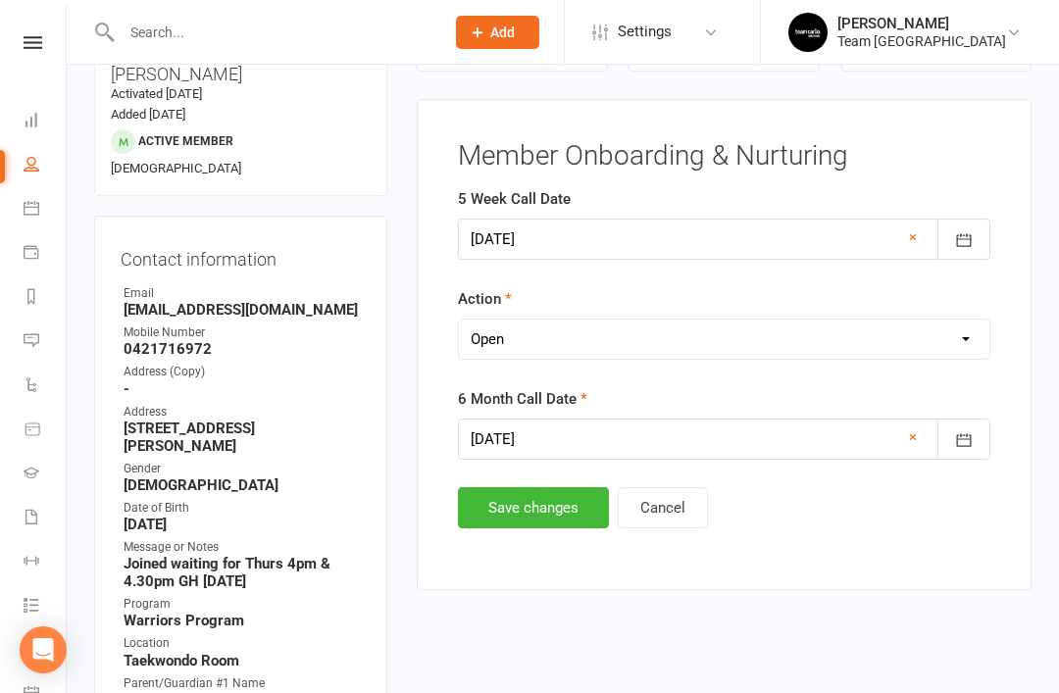
click at [671, 343] on select "Select Open Completed" at bounding box center [724, 339] width 530 height 39
select select "Completed"
click at [528, 510] on button "Save changes" at bounding box center [533, 507] width 151 height 41
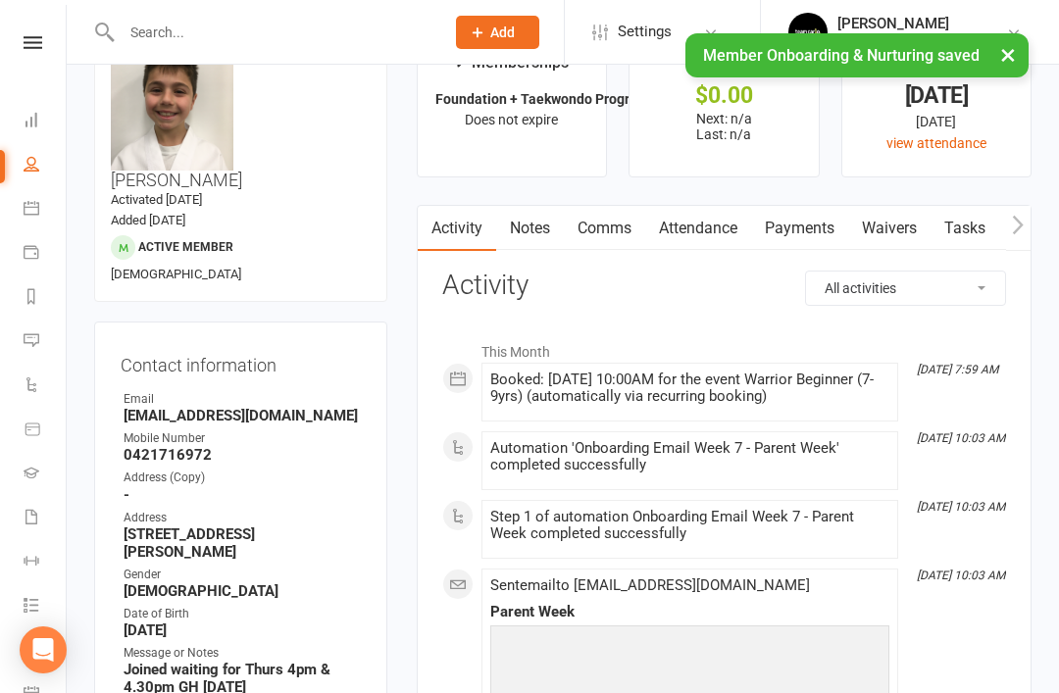
scroll to position [0, 0]
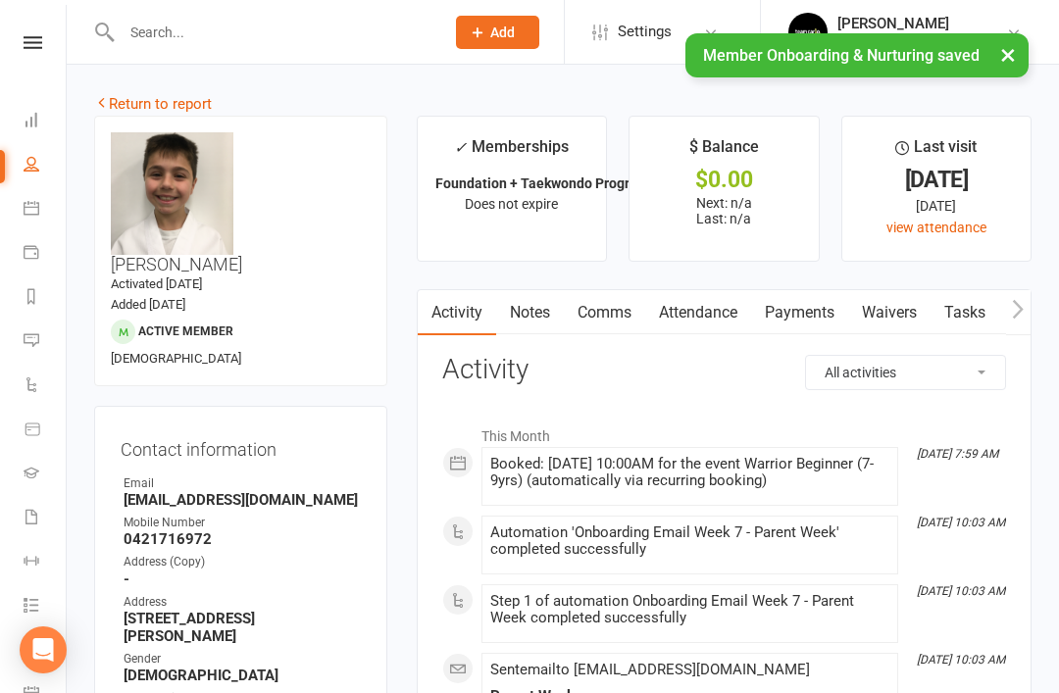
click at [144, 104] on link "Return to report" at bounding box center [153, 104] width 118 height 18
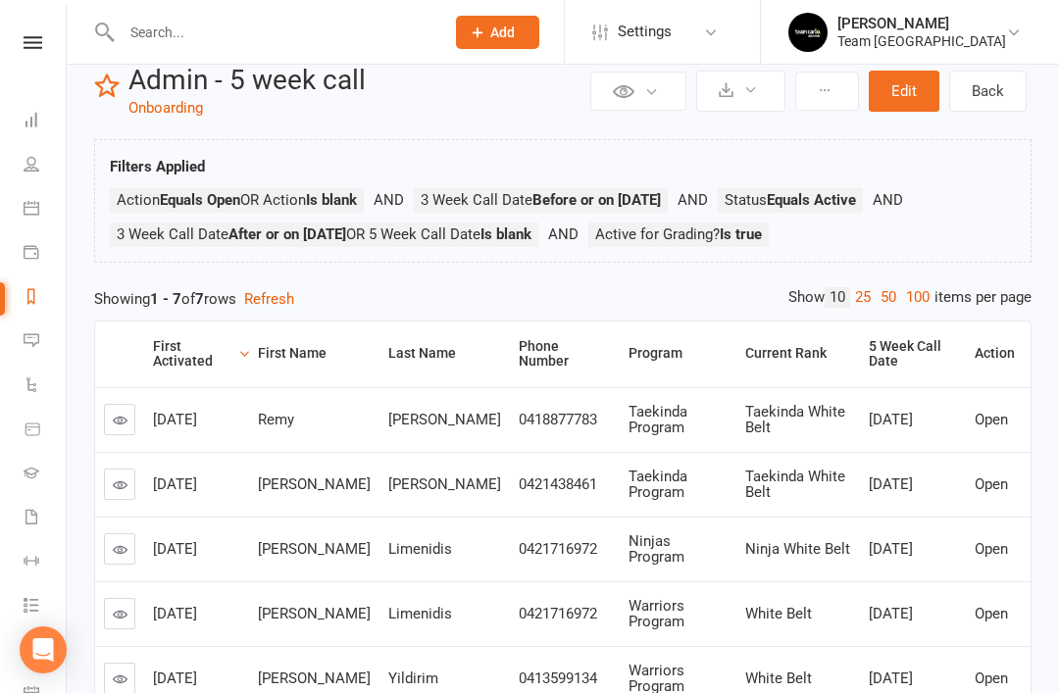
scroll to position [37, 0]
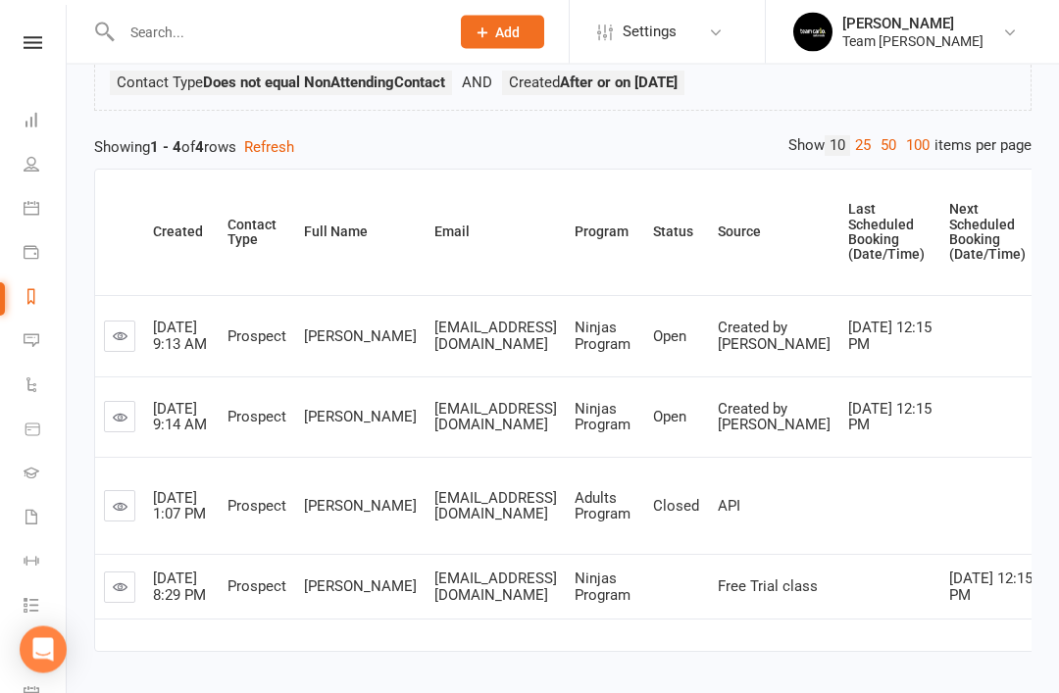
scroll to position [172, 0]
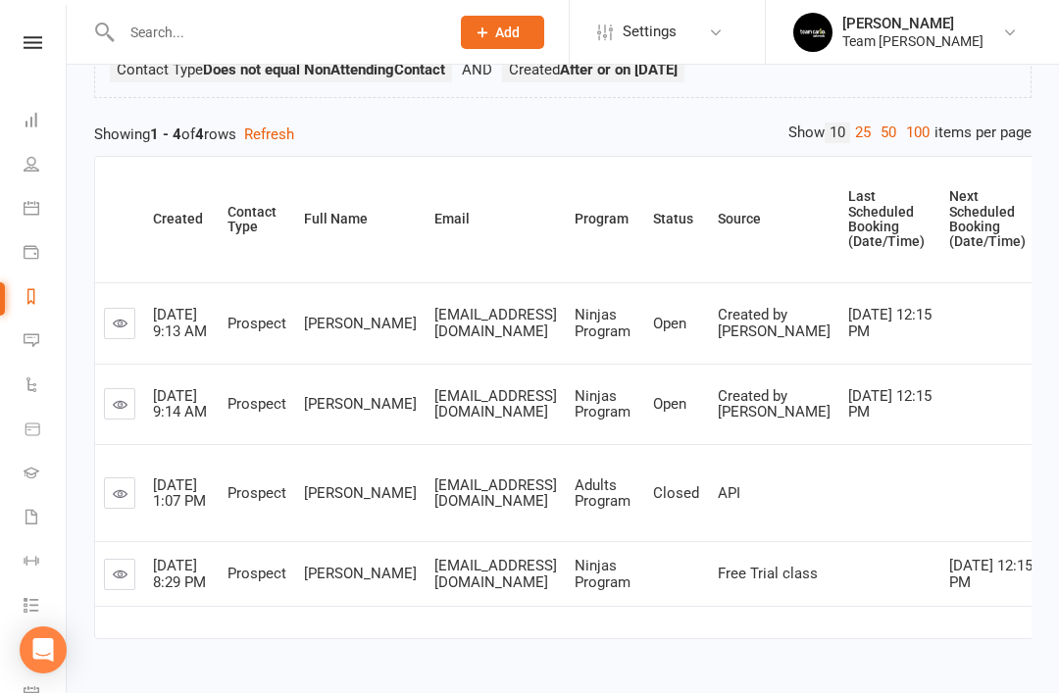
click at [124, 320] on icon at bounding box center [120, 323] width 15 height 15
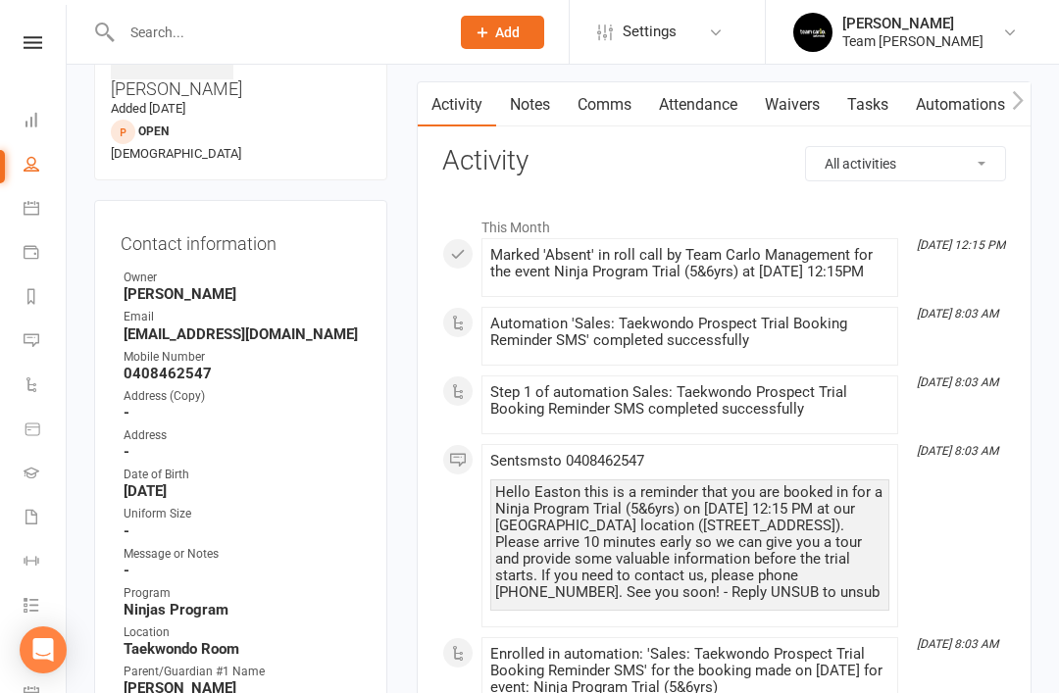
scroll to position [172, 0]
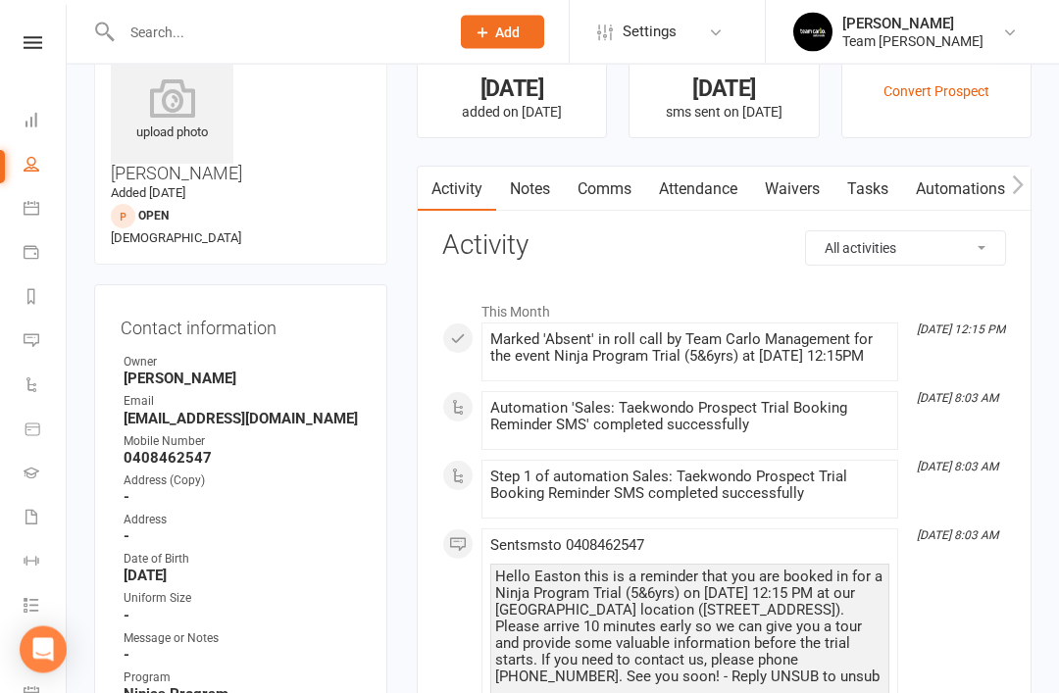
click at [627, 189] on link "Comms" at bounding box center [604, 190] width 81 height 45
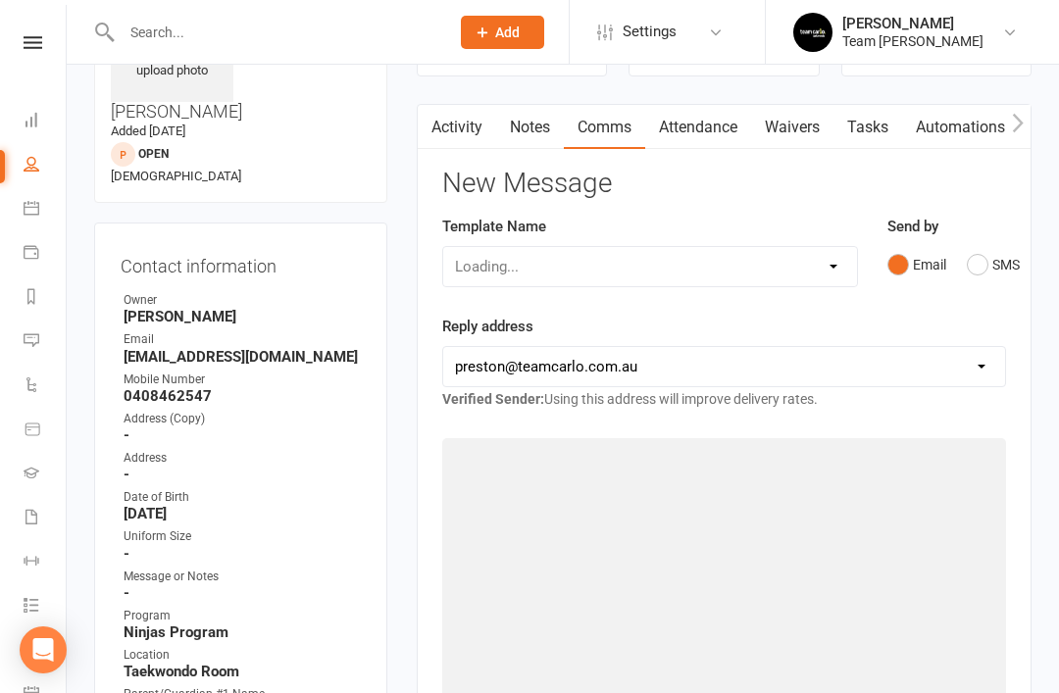
scroll to position [154, 0]
click at [538, 128] on link "Notes" at bounding box center [530, 126] width 68 height 45
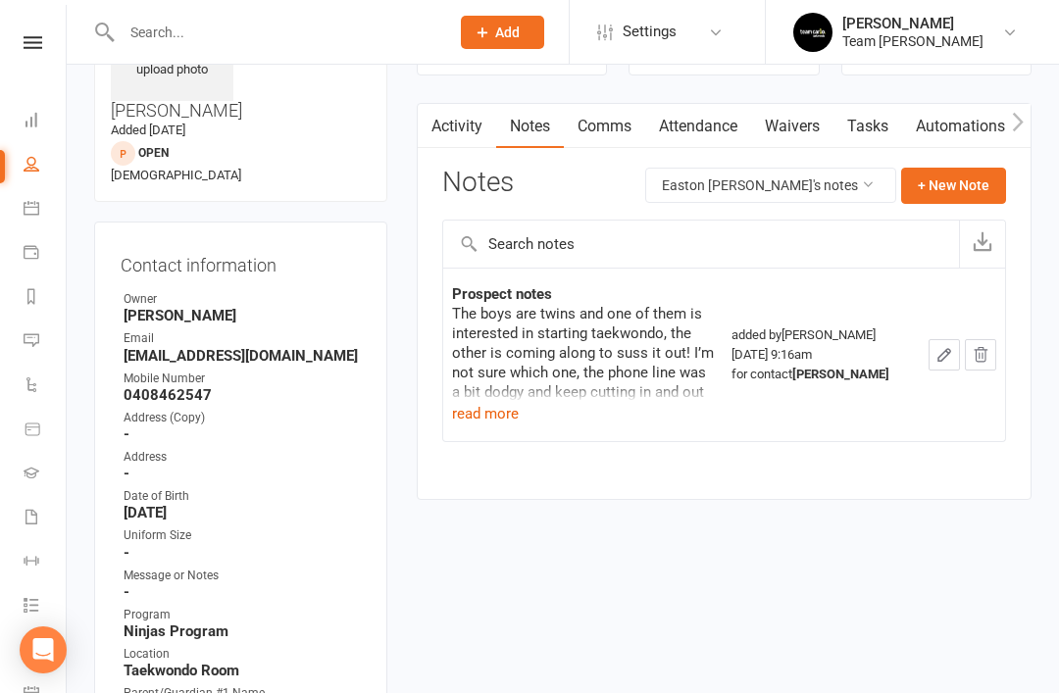
click at [494, 412] on button "read more" at bounding box center [485, 414] width 67 height 24
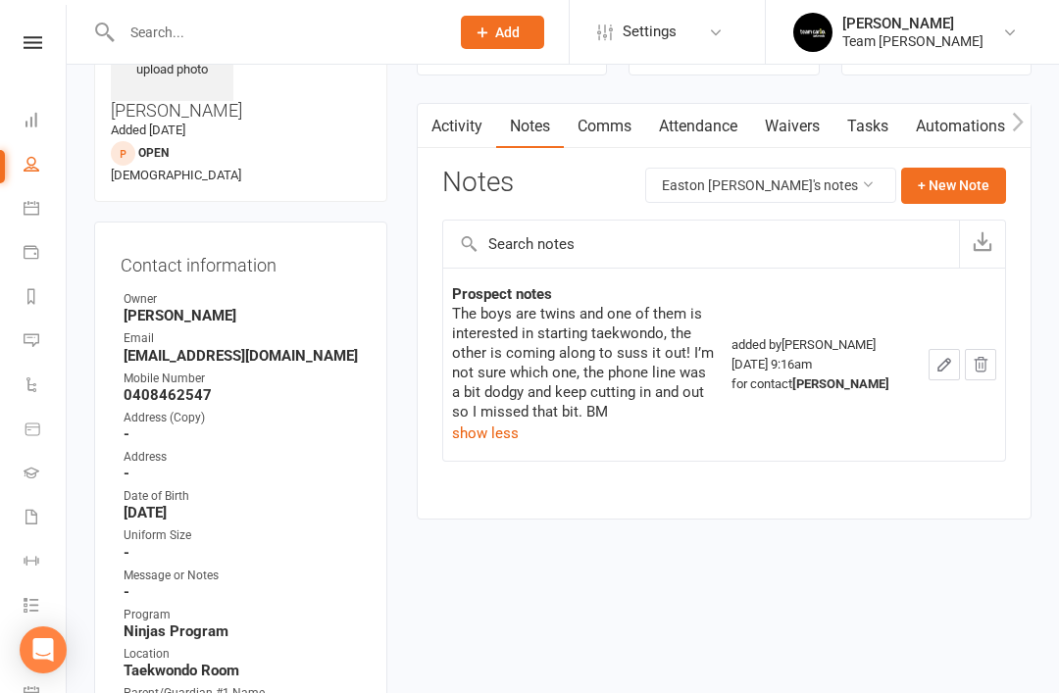
click at [462, 132] on link "Activity" at bounding box center [457, 126] width 78 height 45
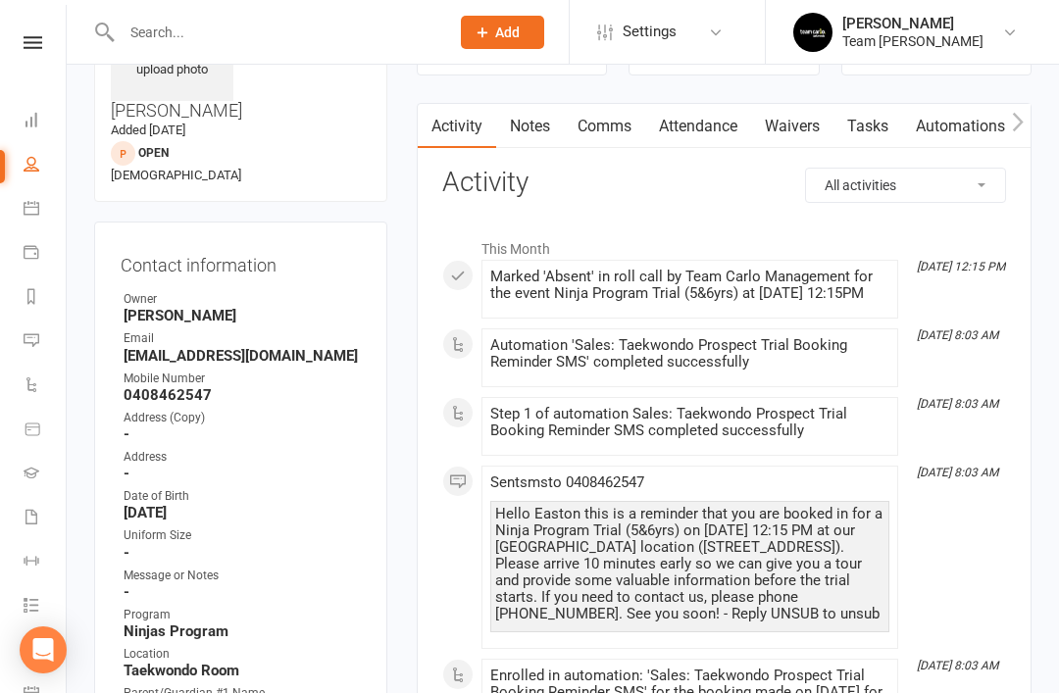
click at [615, 124] on link "Comms" at bounding box center [604, 126] width 81 height 45
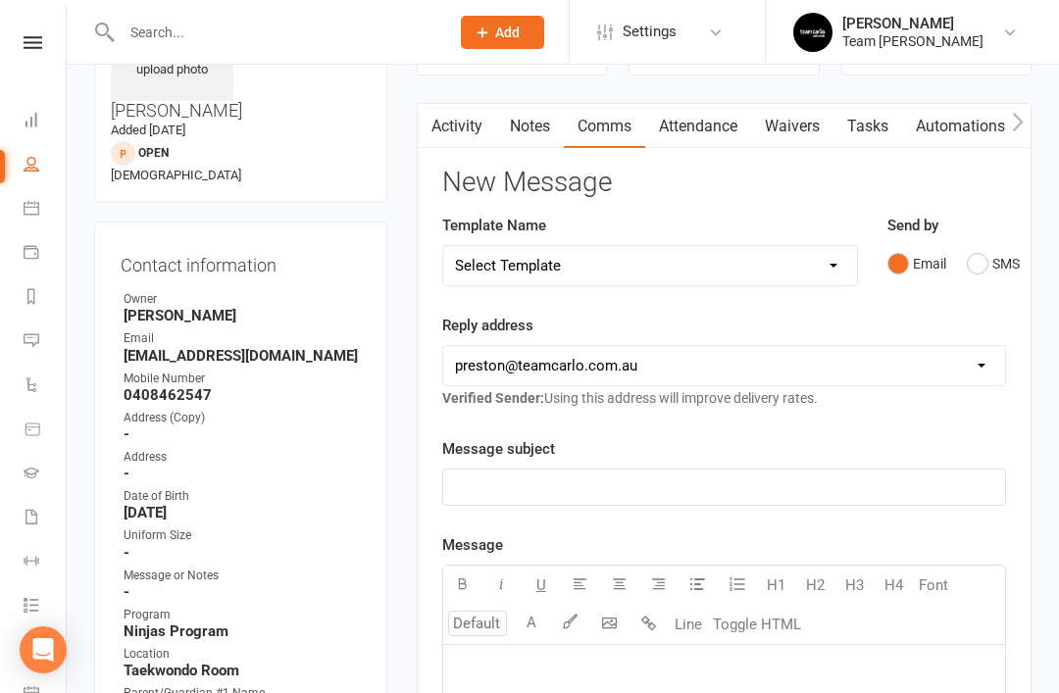
click at [968, 269] on button "SMS" at bounding box center [992, 263] width 53 height 37
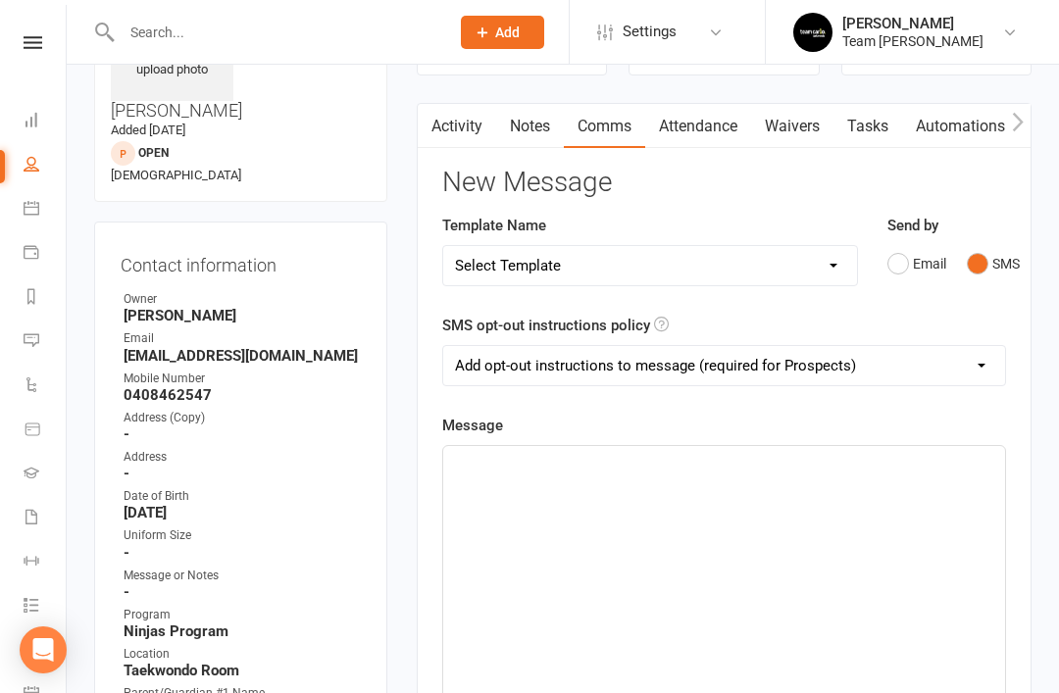
click at [547, 486] on div "﻿" at bounding box center [724, 593] width 562 height 294
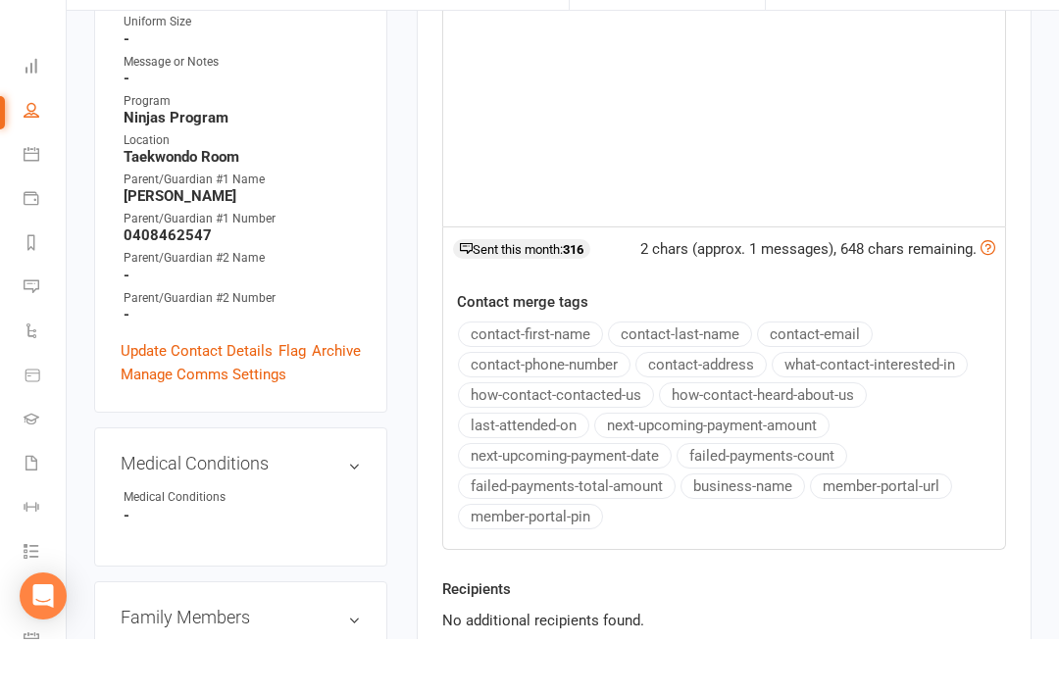
scroll to position [736, 0]
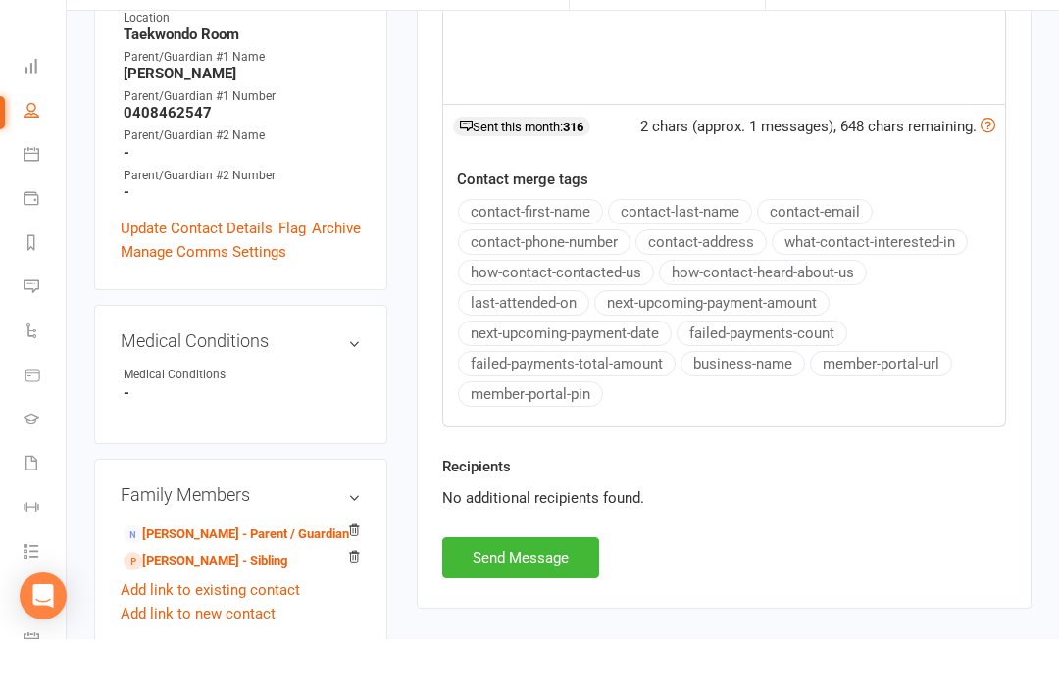
click at [255, 578] on link "[PERSON_NAME] - Parent / Guardian" at bounding box center [235, 588] width 225 height 21
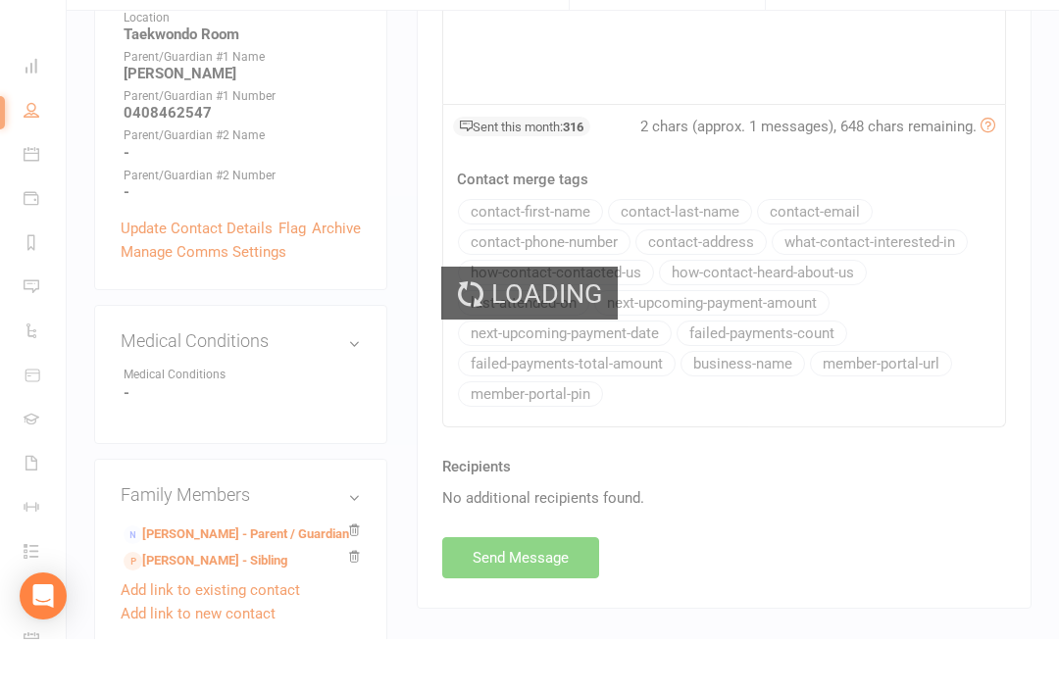
scroll to position [790, 0]
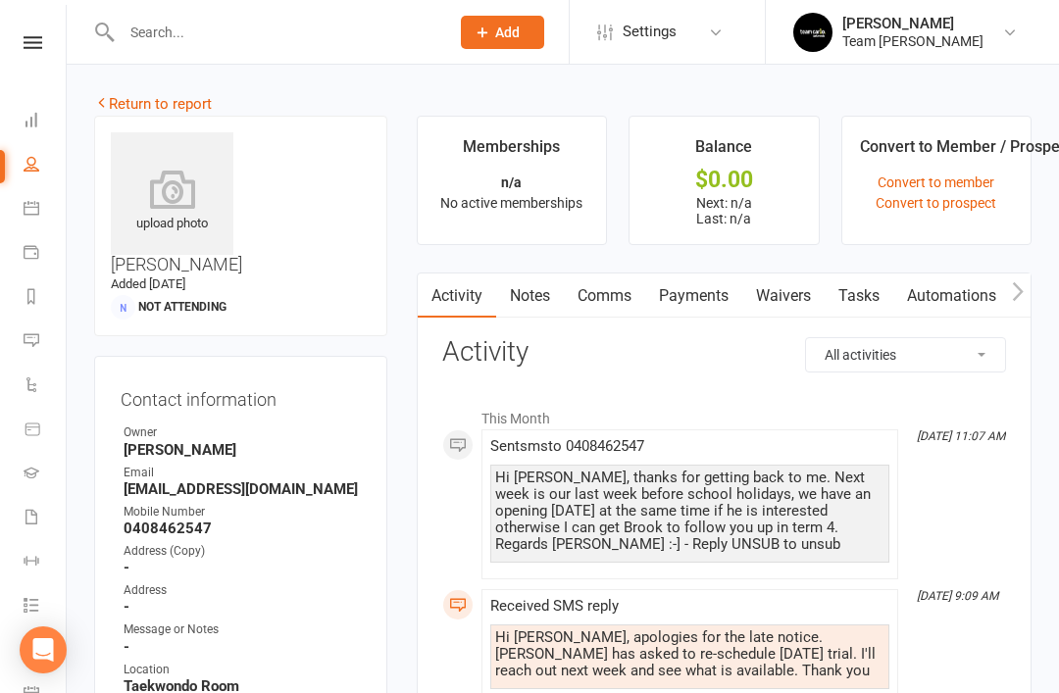
click at [137, 108] on link "Return to report" at bounding box center [153, 104] width 118 height 18
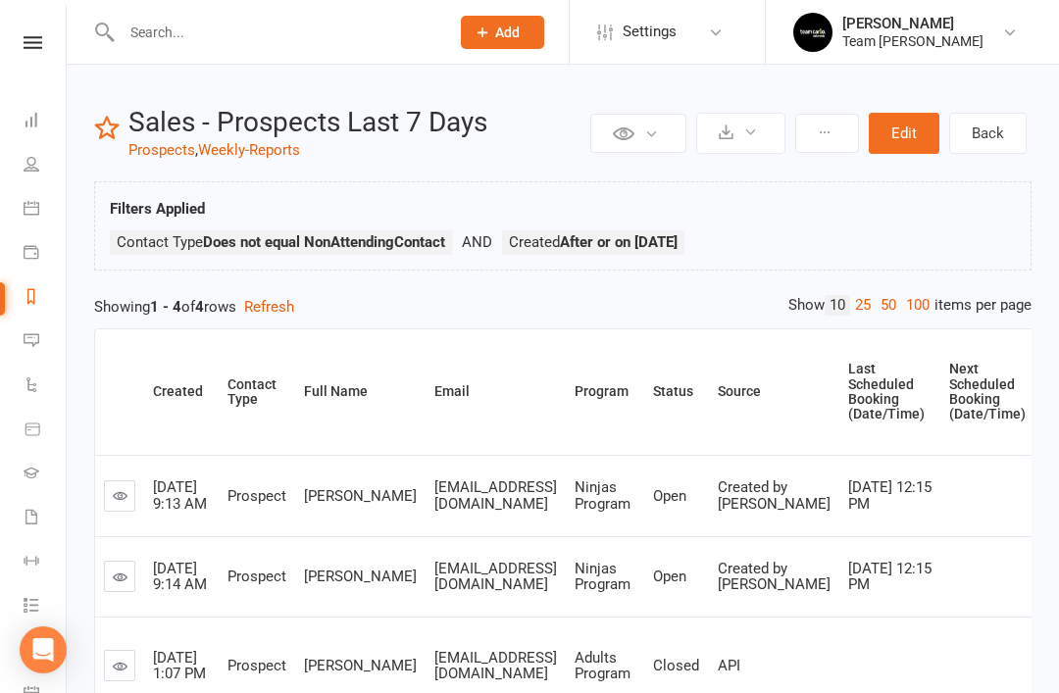
click at [34, 298] on icon at bounding box center [32, 296] width 16 height 16
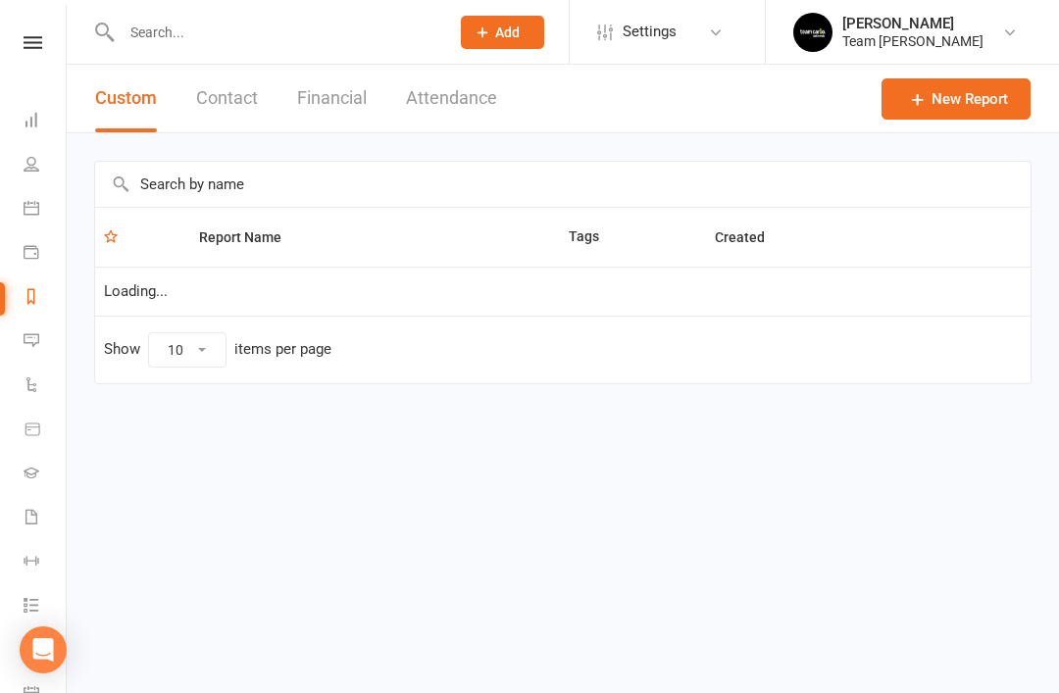
click at [387, 177] on input "text" at bounding box center [562, 184] width 935 height 45
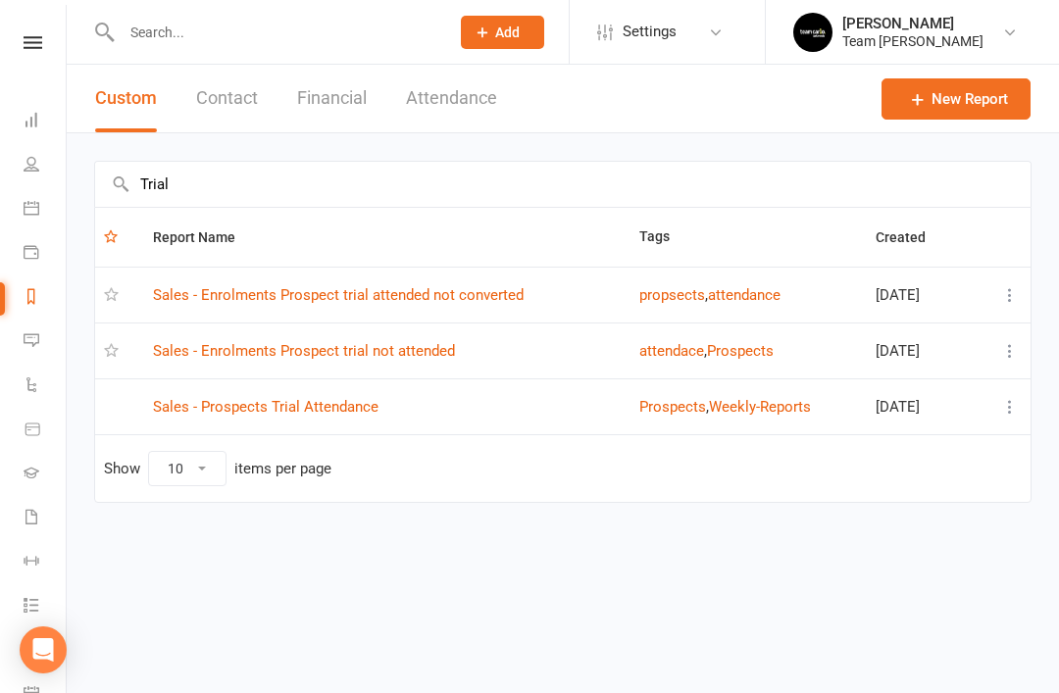
type input "Trial"
click at [427, 358] on link "Sales - Enrolments Prospect trial not attended" at bounding box center [304, 351] width 302 height 18
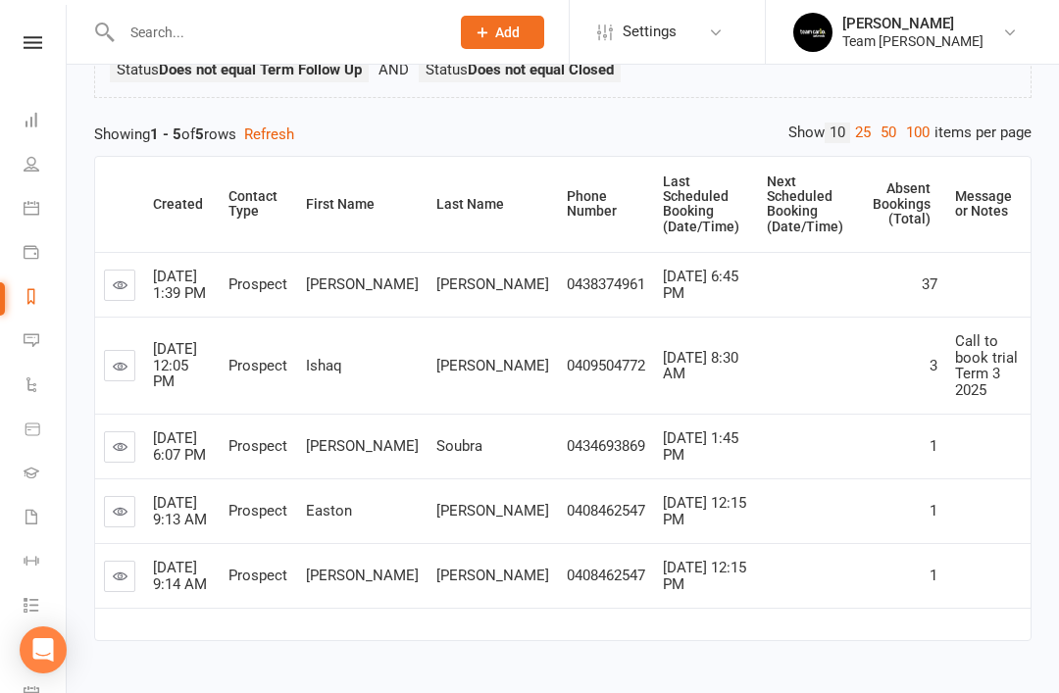
scroll to position [274, 0]
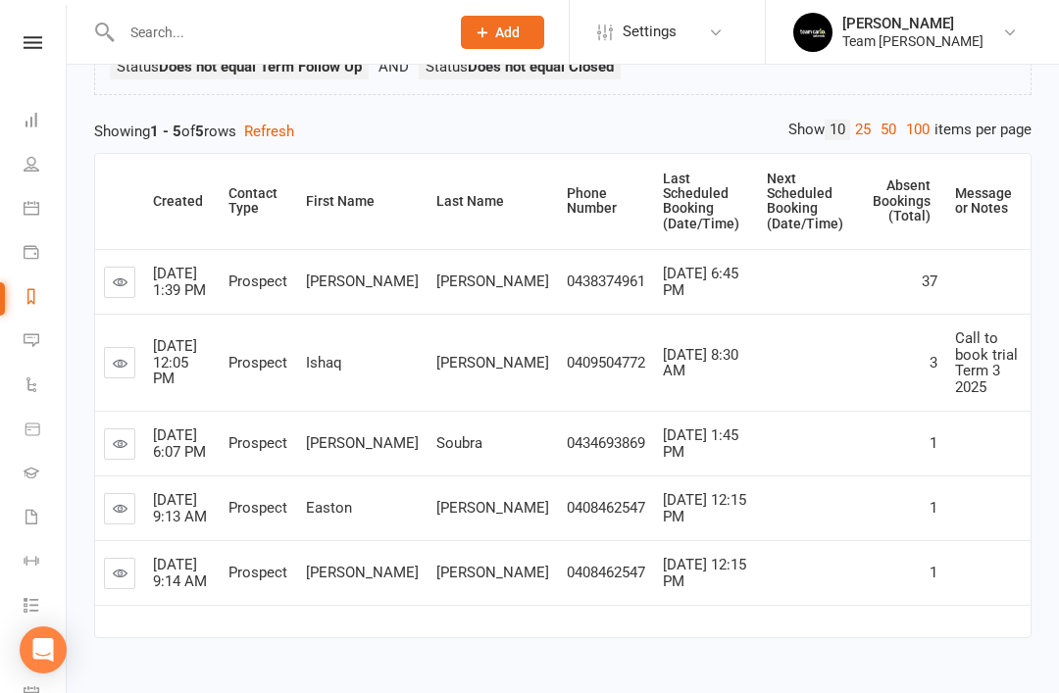
click at [131, 347] on link at bounding box center [119, 362] width 31 height 31
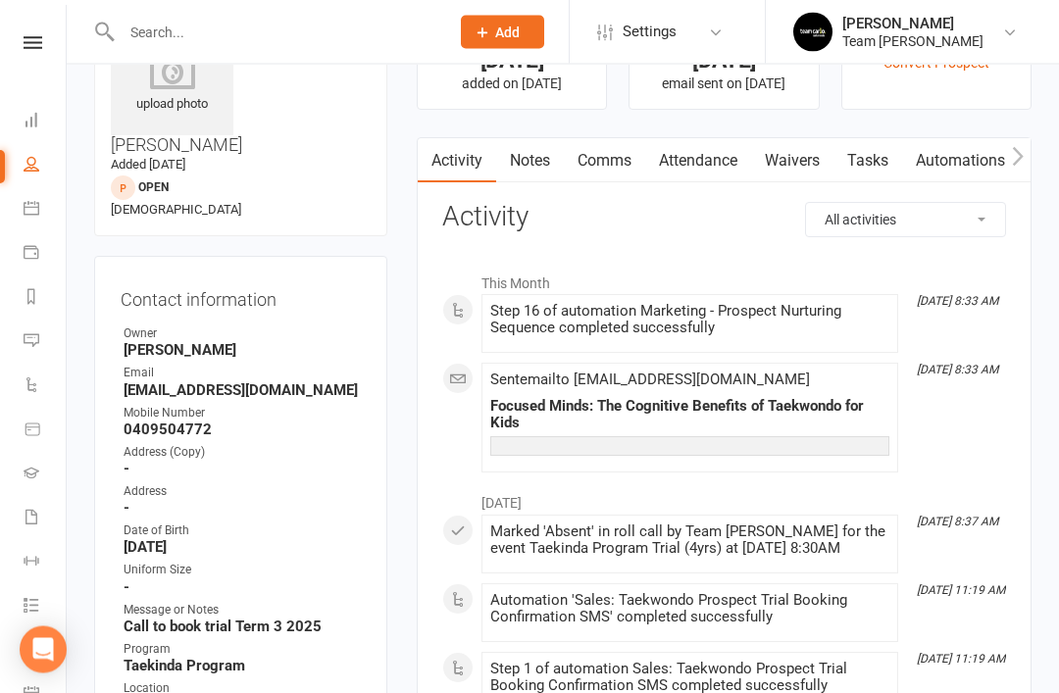
scroll to position [120, 0]
click at [540, 167] on link "Notes" at bounding box center [530, 160] width 68 height 45
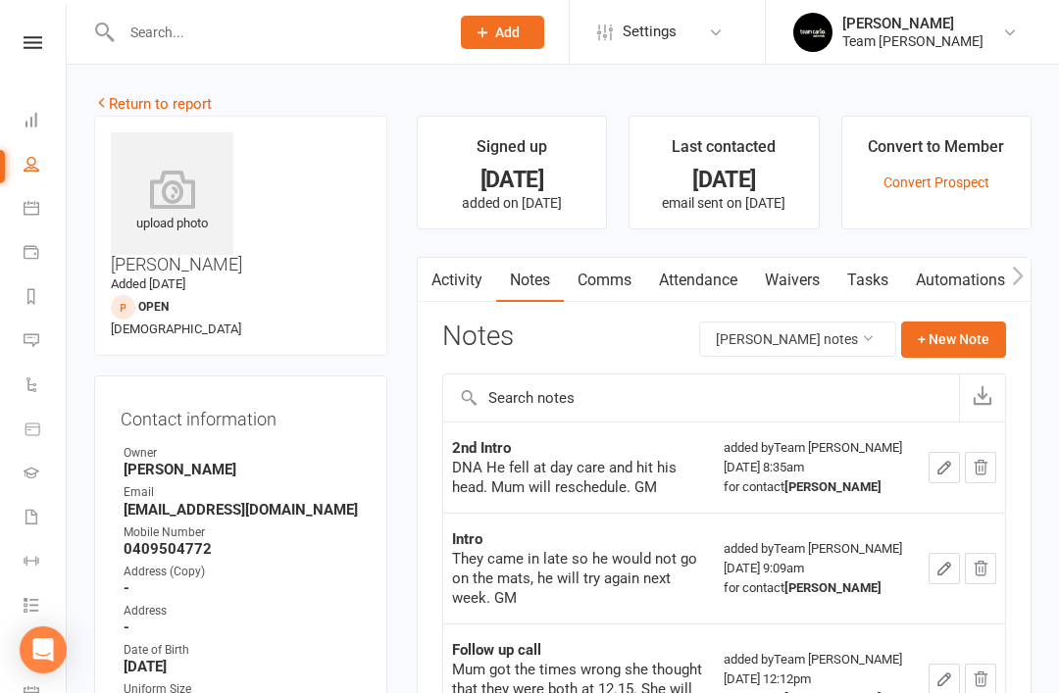
click at [124, 103] on link "Return to report" at bounding box center [153, 104] width 118 height 18
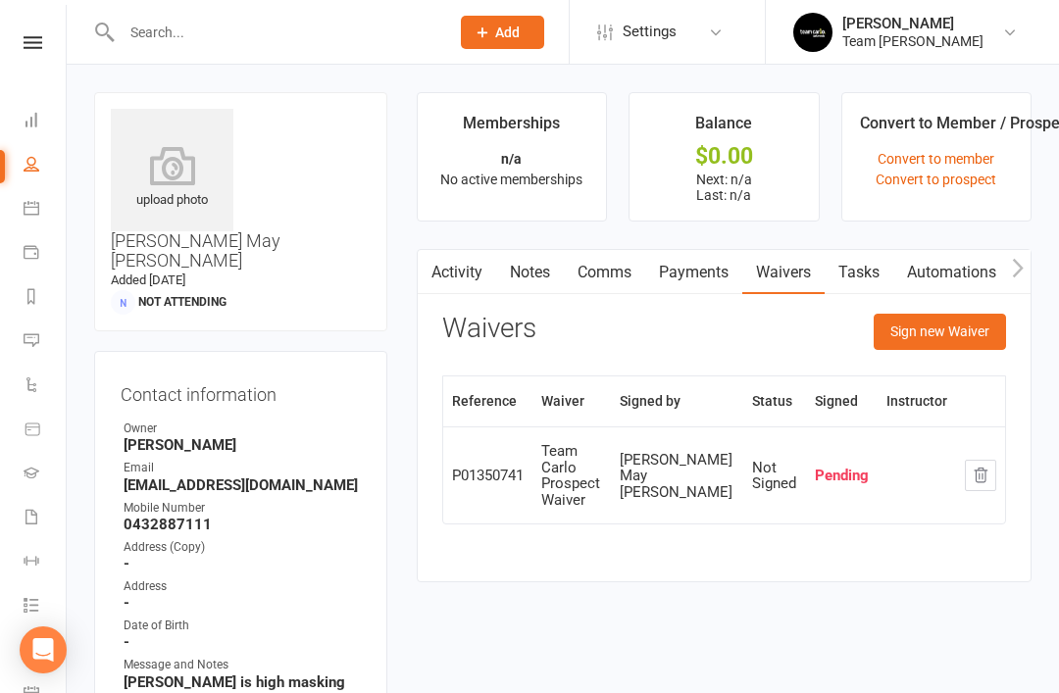
click at [41, 295] on link "Reports" at bounding box center [46, 298] width 44 height 44
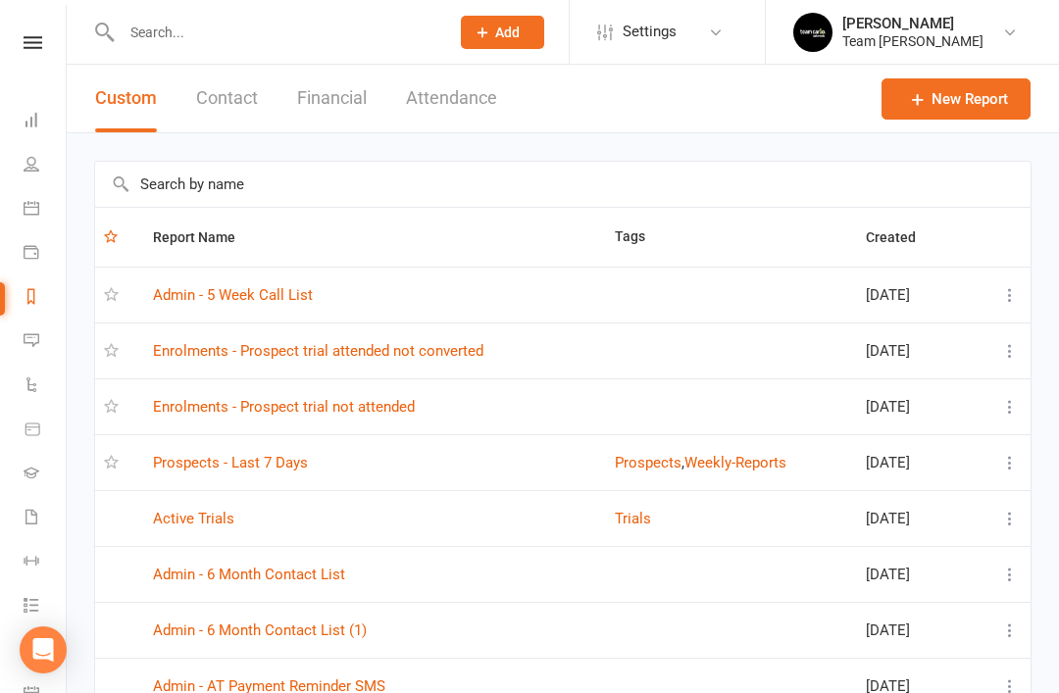
click at [381, 414] on link "Enrolments - Prospect trial not attended" at bounding box center [284, 407] width 262 height 18
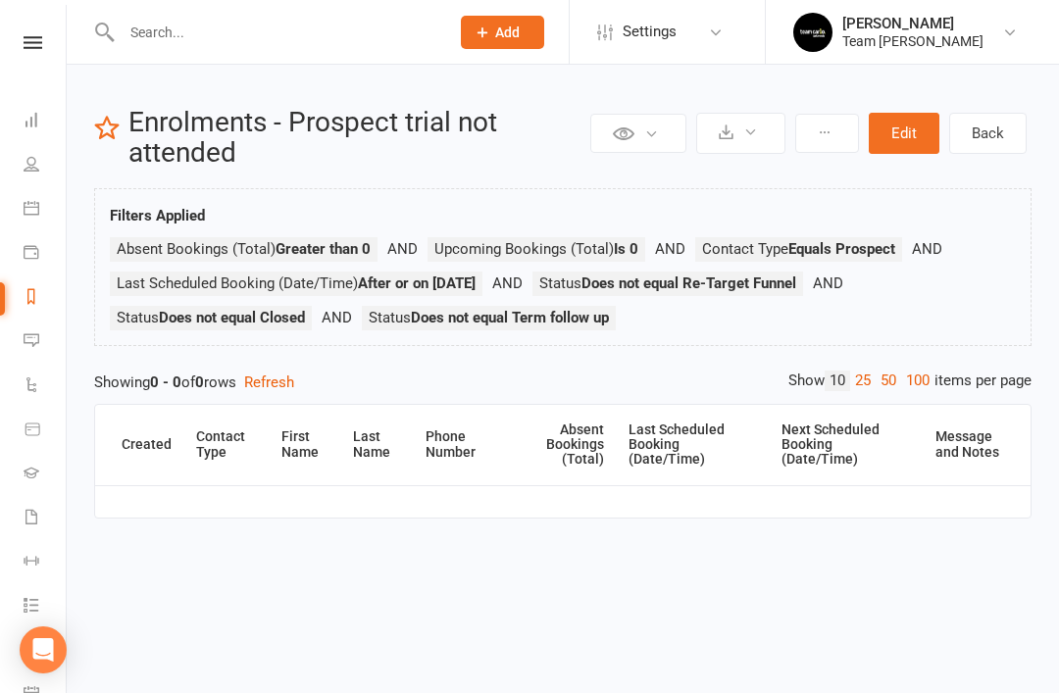
click at [32, 302] on icon at bounding box center [32, 296] width 16 height 16
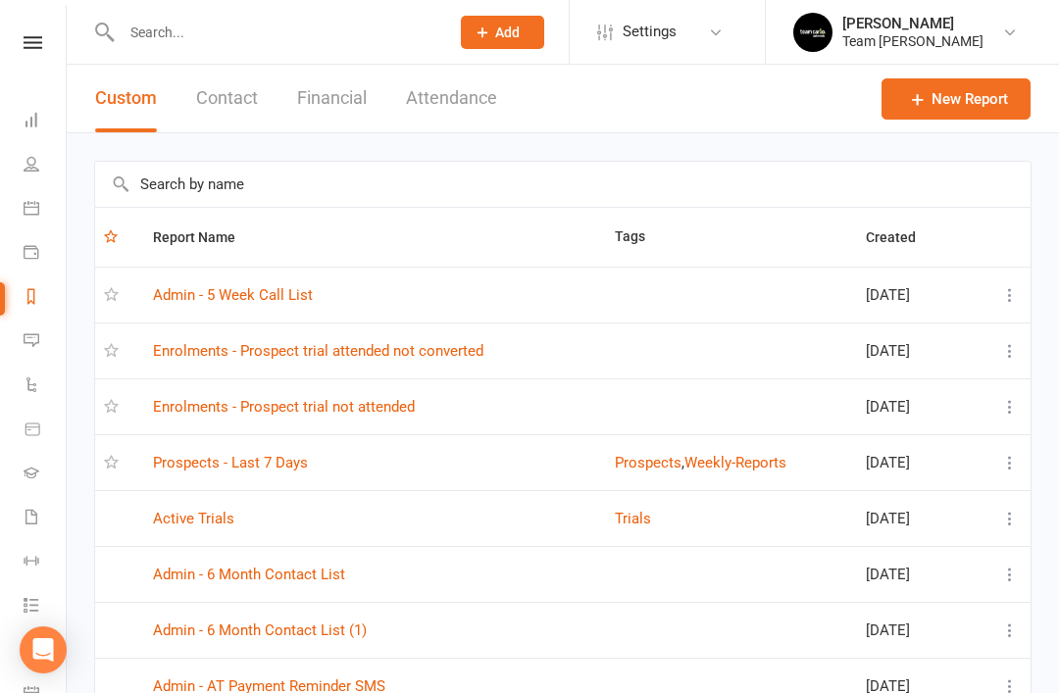
click at [428, 357] on link "Enrolments - Prospect trial attended not converted" at bounding box center [318, 351] width 330 height 18
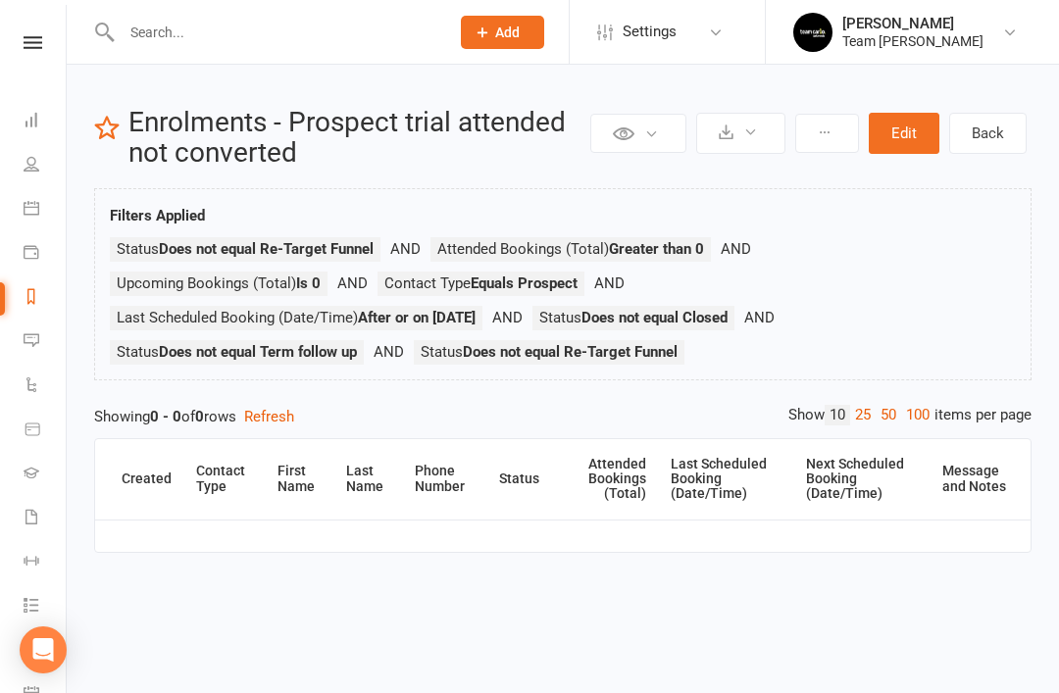
click at [49, 298] on link "Reports" at bounding box center [46, 298] width 44 height 44
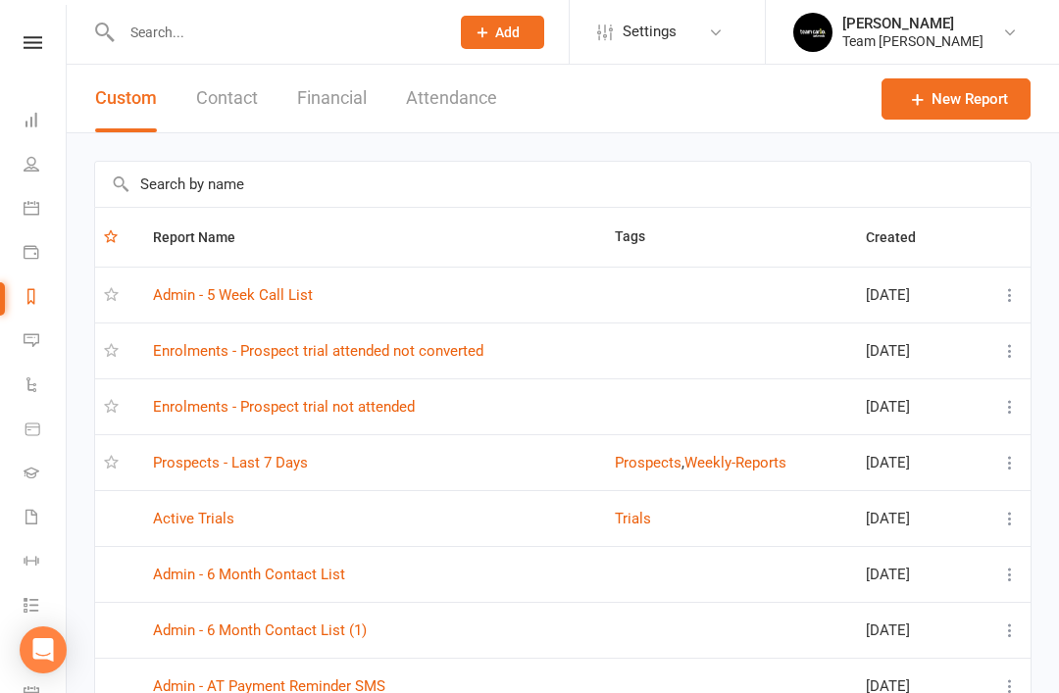
click at [365, 182] on input "text" at bounding box center [562, 184] width 935 height 45
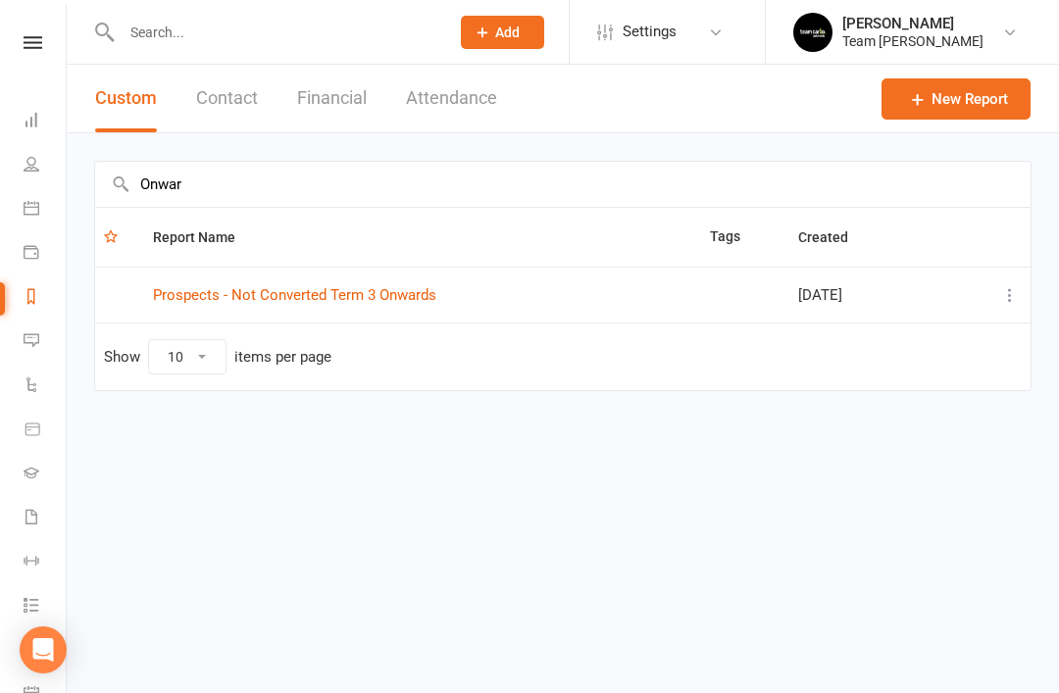
type input "Onwar"
click at [387, 300] on link "Prospects - Not Converted Term 3 Onwards" at bounding box center [294, 295] width 283 height 18
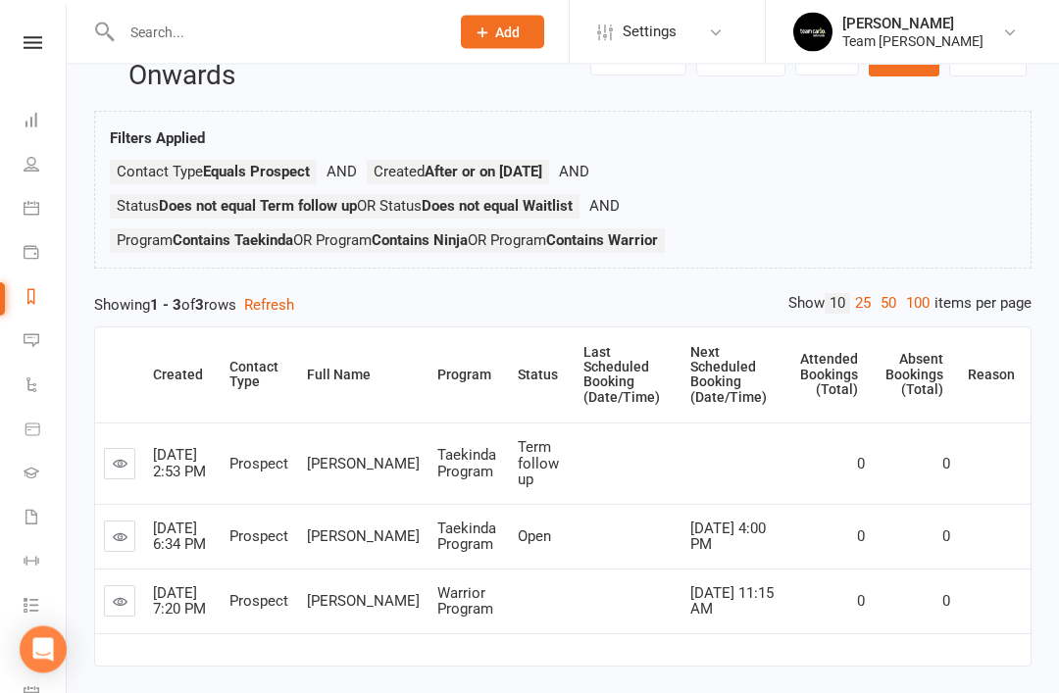
scroll to position [108, 0]
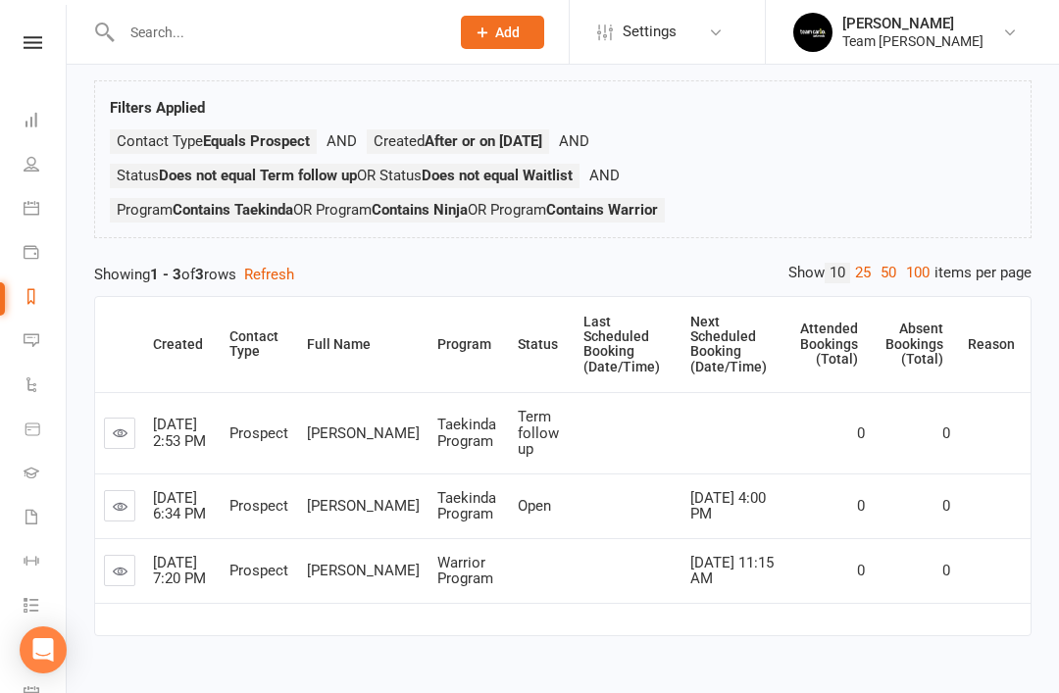
click at [115, 425] on icon at bounding box center [120, 432] width 15 height 15
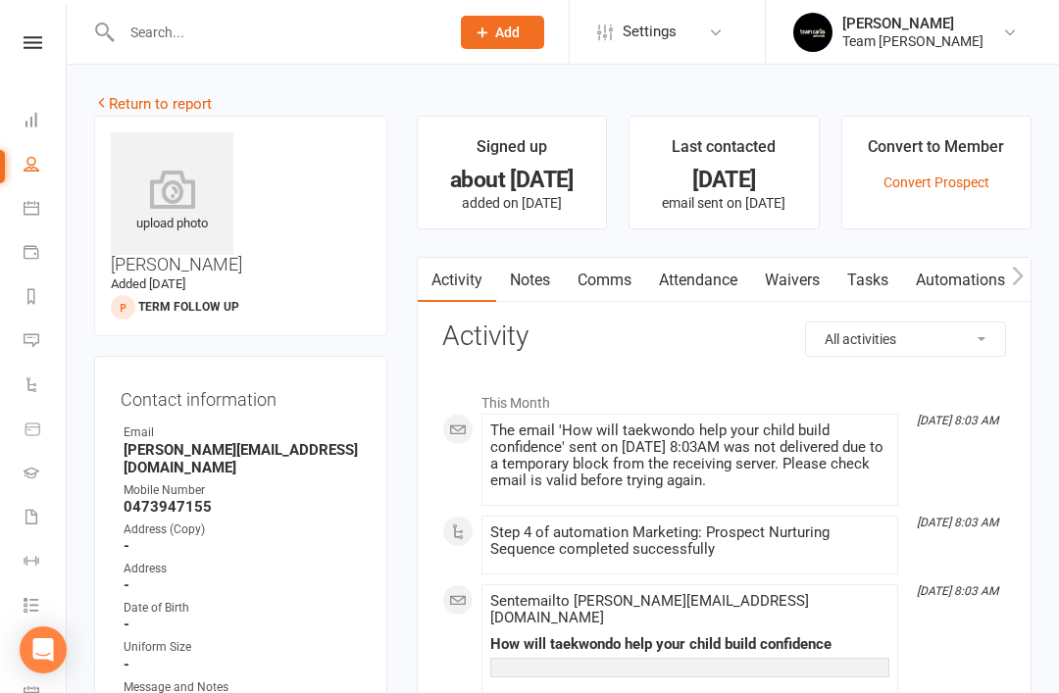
click at [538, 286] on link "Notes" at bounding box center [530, 280] width 68 height 45
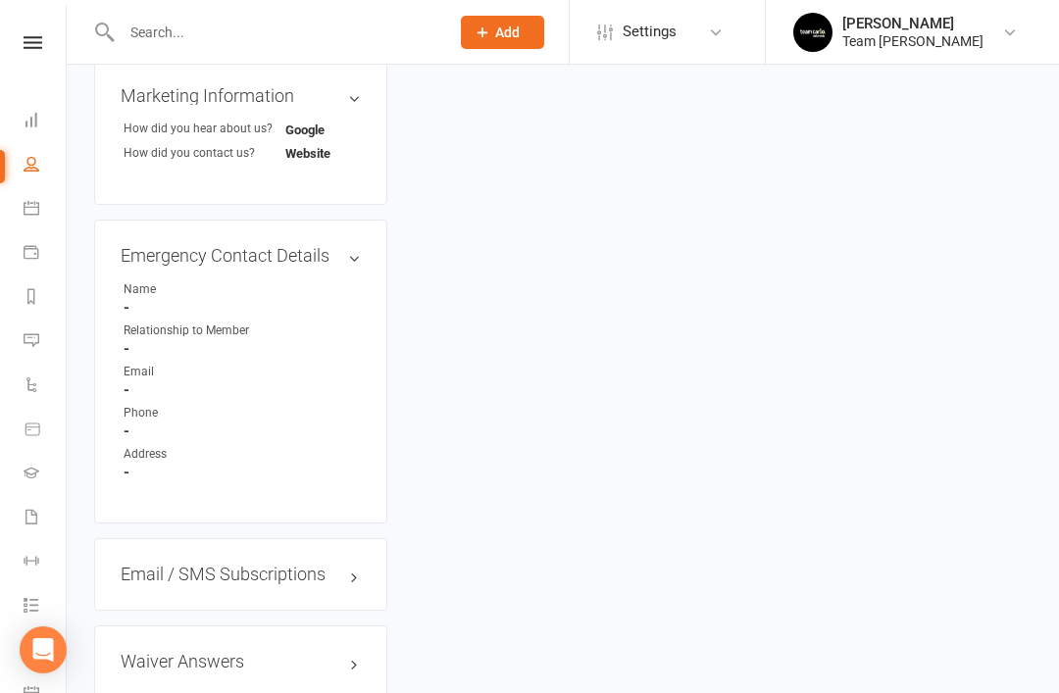
scroll to position [1403, 0]
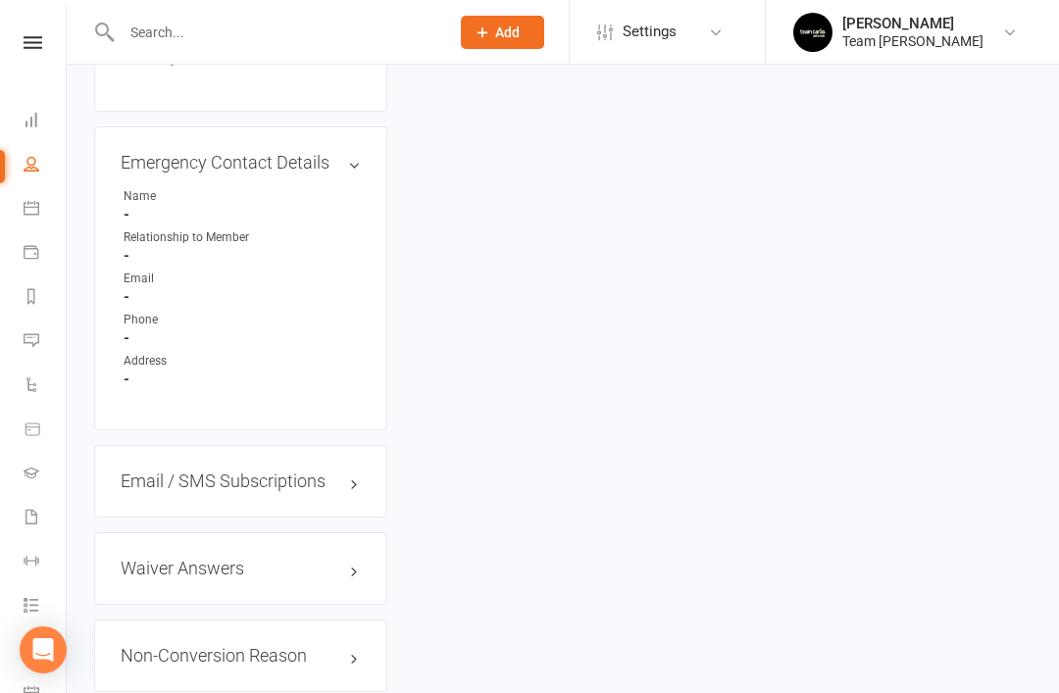
click at [0, 0] on link "edit" at bounding box center [0, 0] width 0 height 0
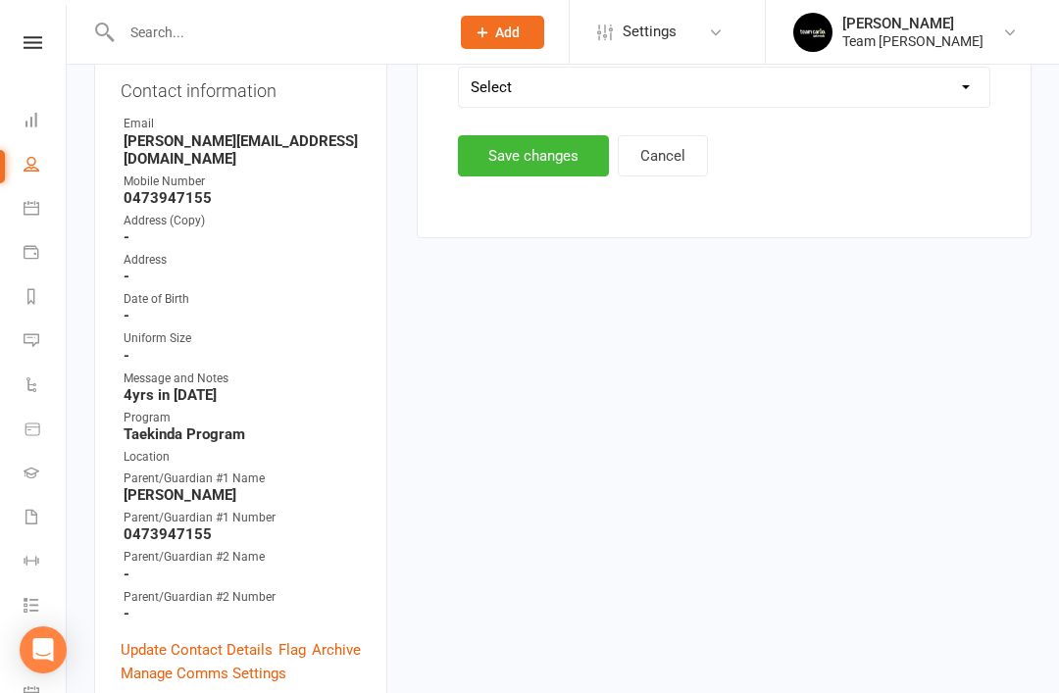
scroll to position [158, 0]
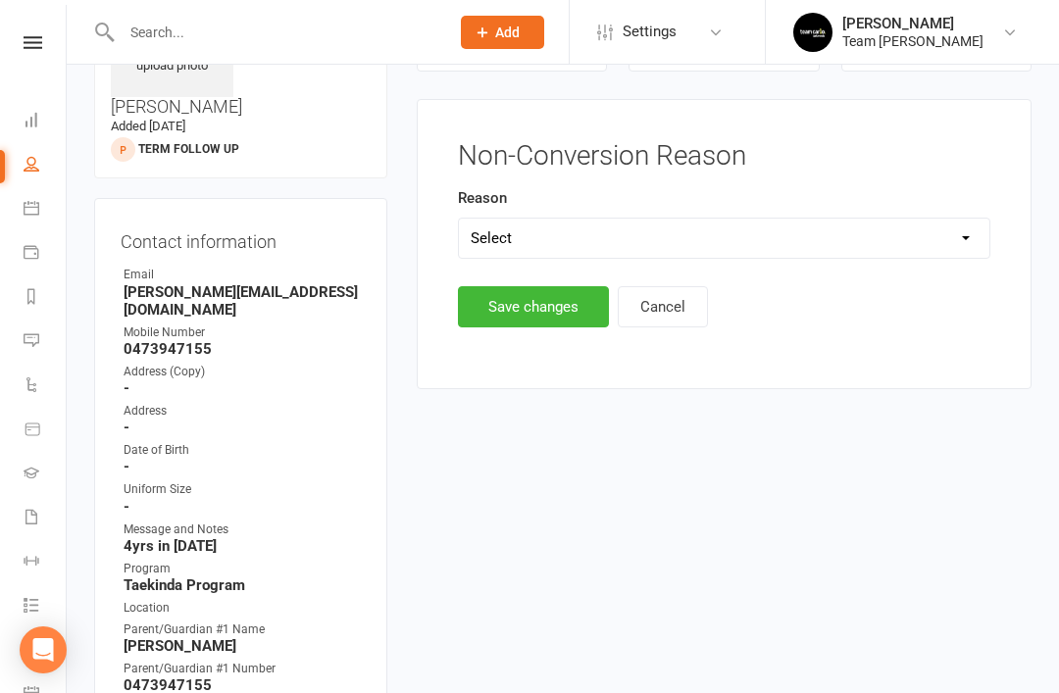
click at [802, 226] on select "Select Timetable Financial Location Not TC Fit No Response DNA Trial Not ready …" at bounding box center [724, 238] width 530 height 39
select select "Not ready yet"
click at [549, 315] on button "Save changes" at bounding box center [533, 306] width 151 height 41
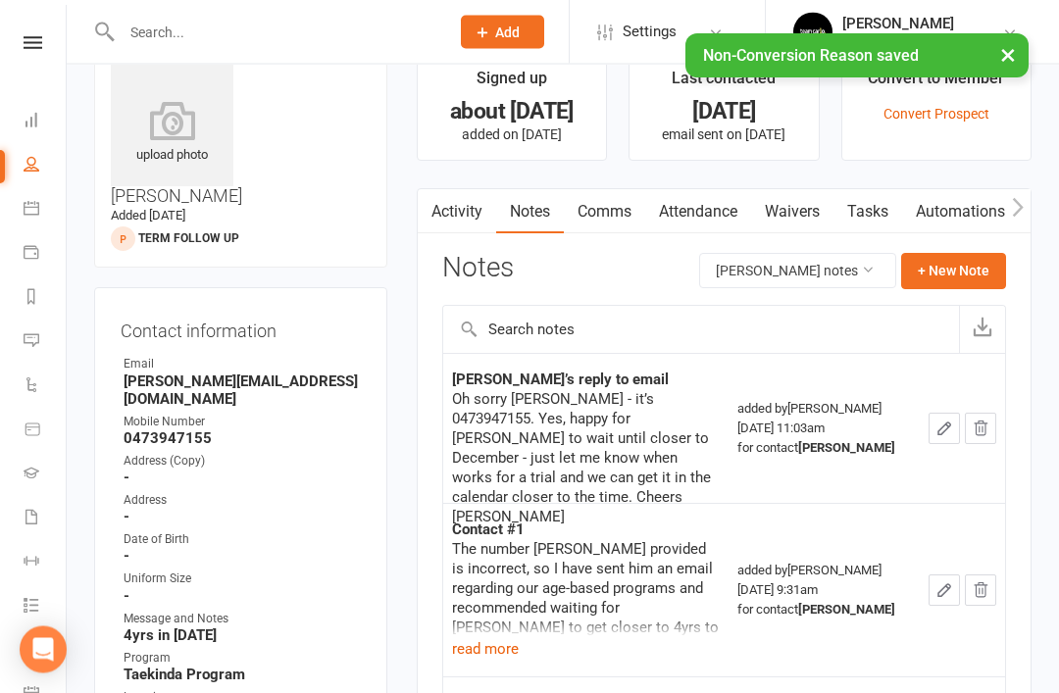
scroll to position [0, 0]
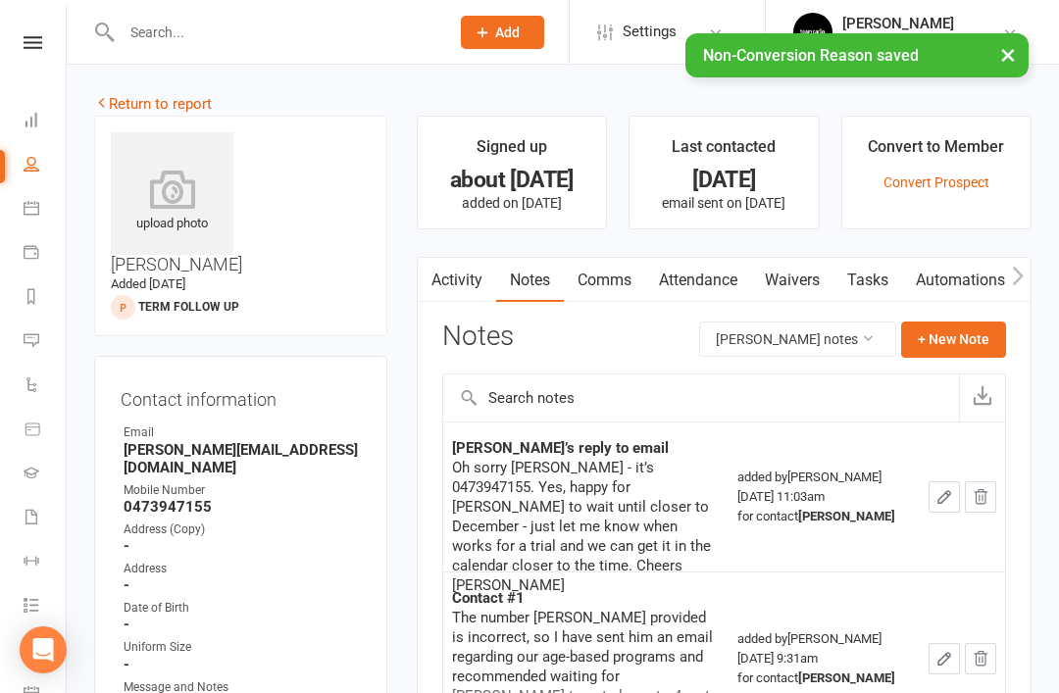
click at [117, 111] on link "Return to report" at bounding box center [153, 104] width 118 height 18
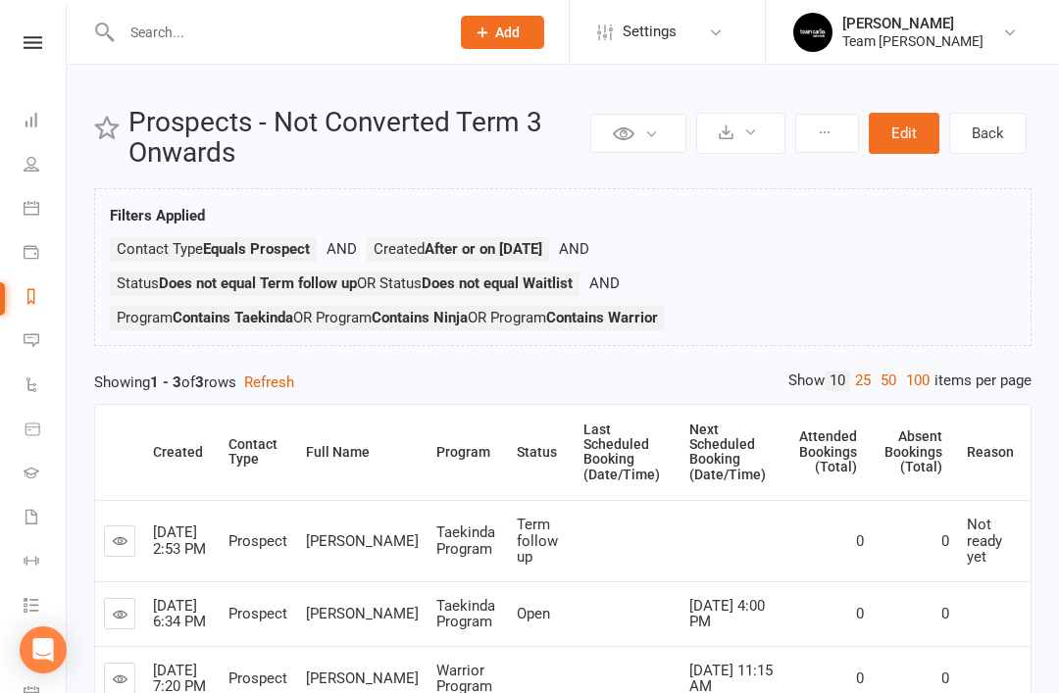
click at [39, 344] on link "Messages" at bounding box center [46, 342] width 44 height 44
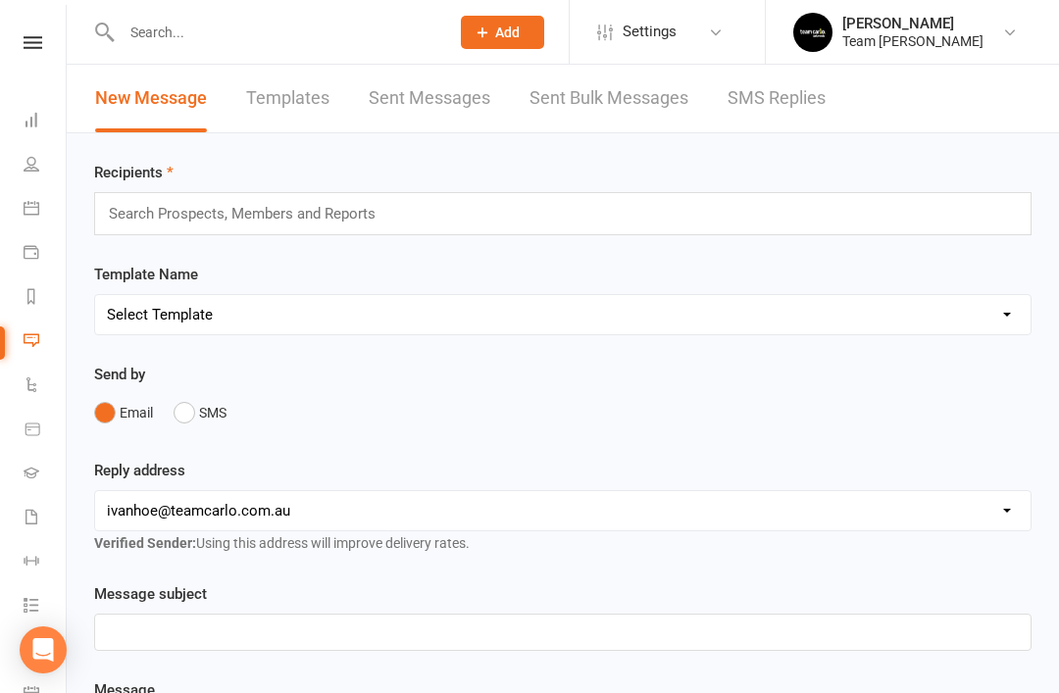
click at [787, 106] on link "SMS Replies" at bounding box center [776, 99] width 98 height 68
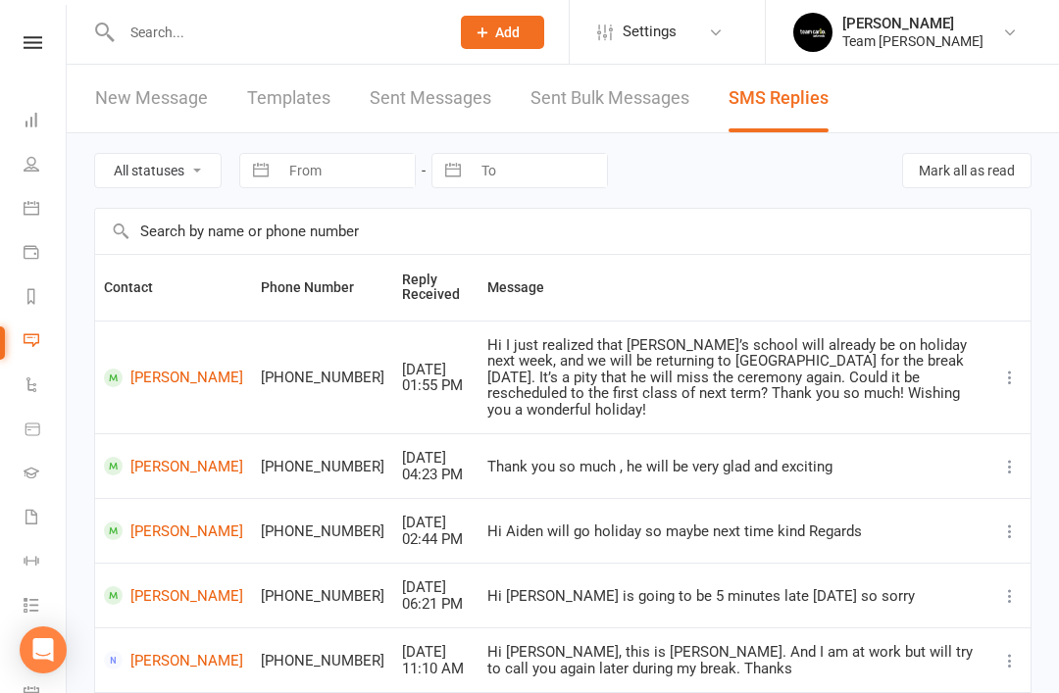
click at [35, 300] on icon at bounding box center [32, 296] width 16 height 16
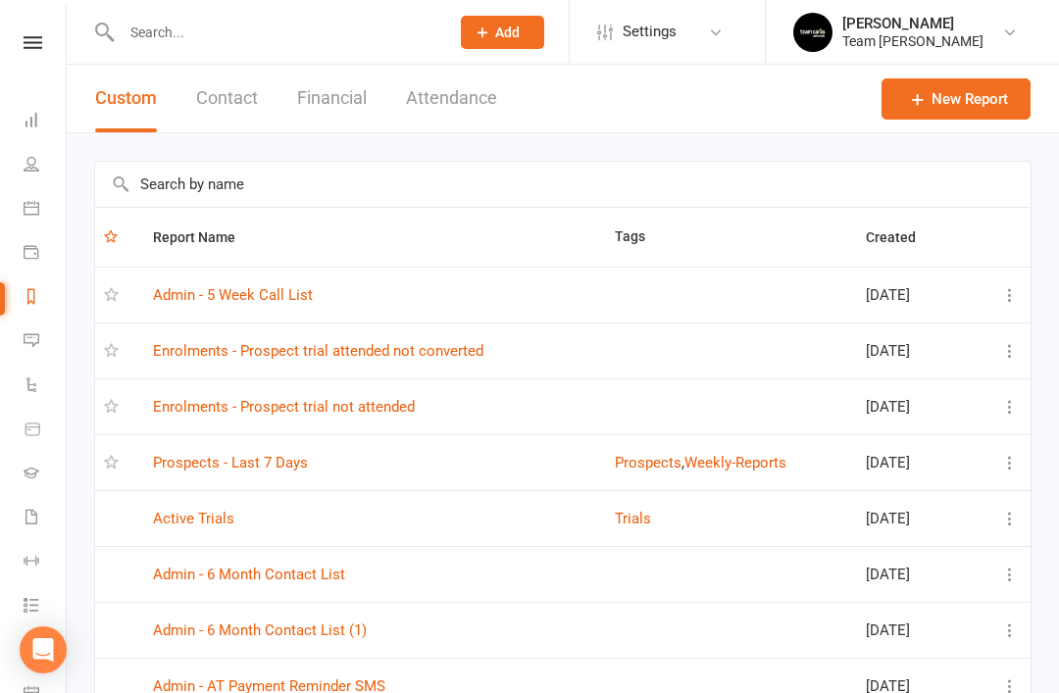
click at [291, 300] on link "Admin - 5 Week Call List" at bounding box center [233, 295] width 160 height 18
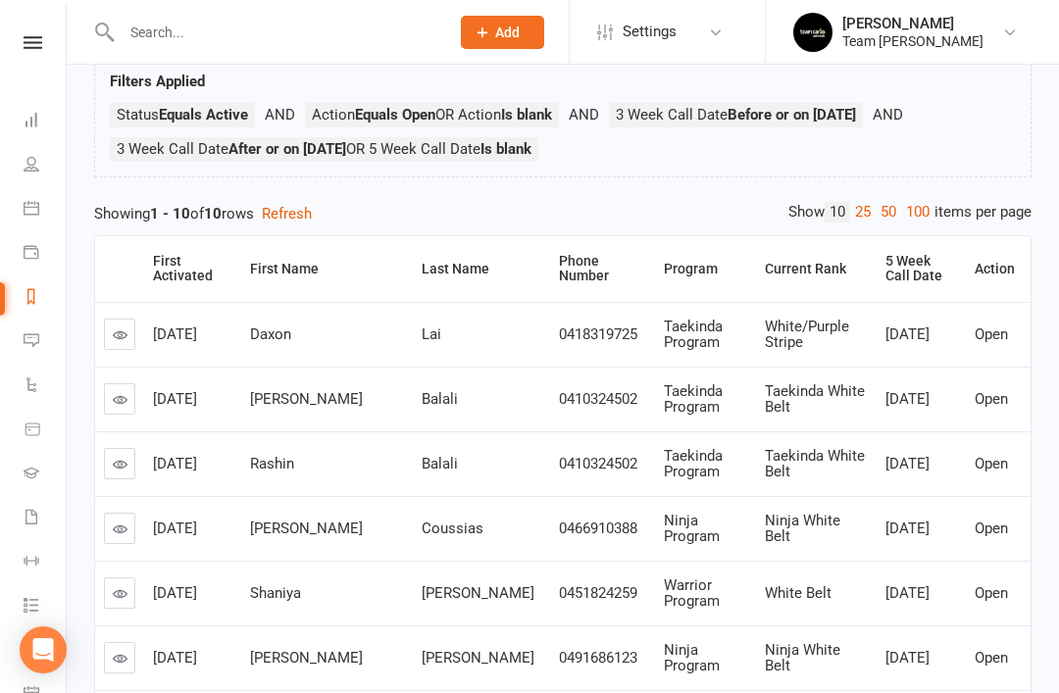
scroll to position [127, 0]
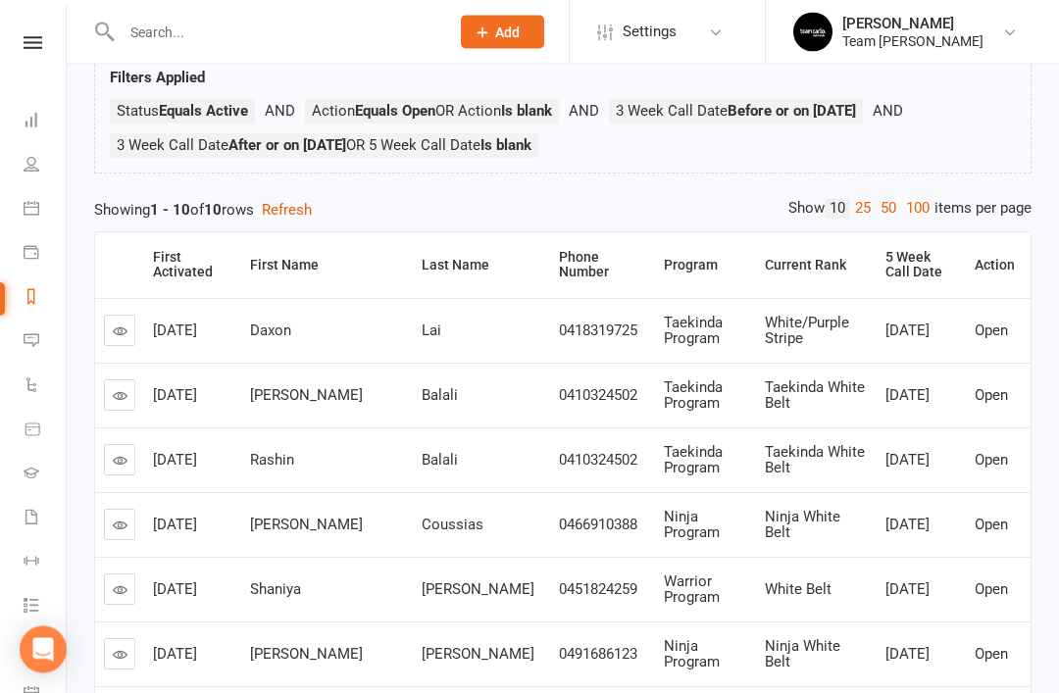
click at [115, 401] on link at bounding box center [119, 395] width 31 height 31
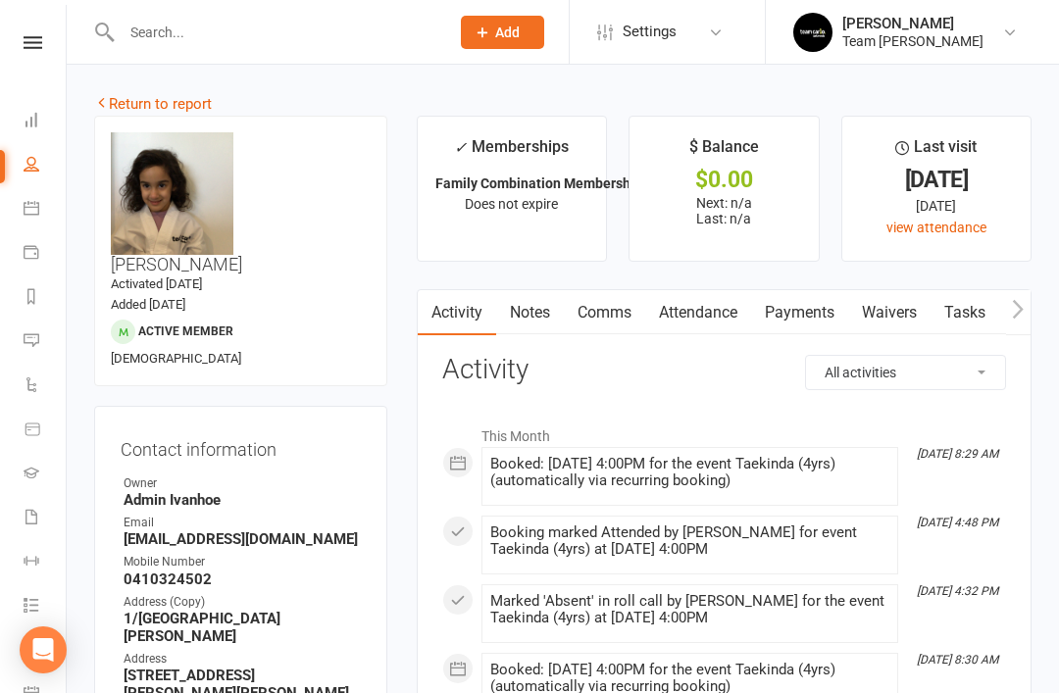
click at [688, 321] on link "Attendance" at bounding box center [698, 312] width 106 height 45
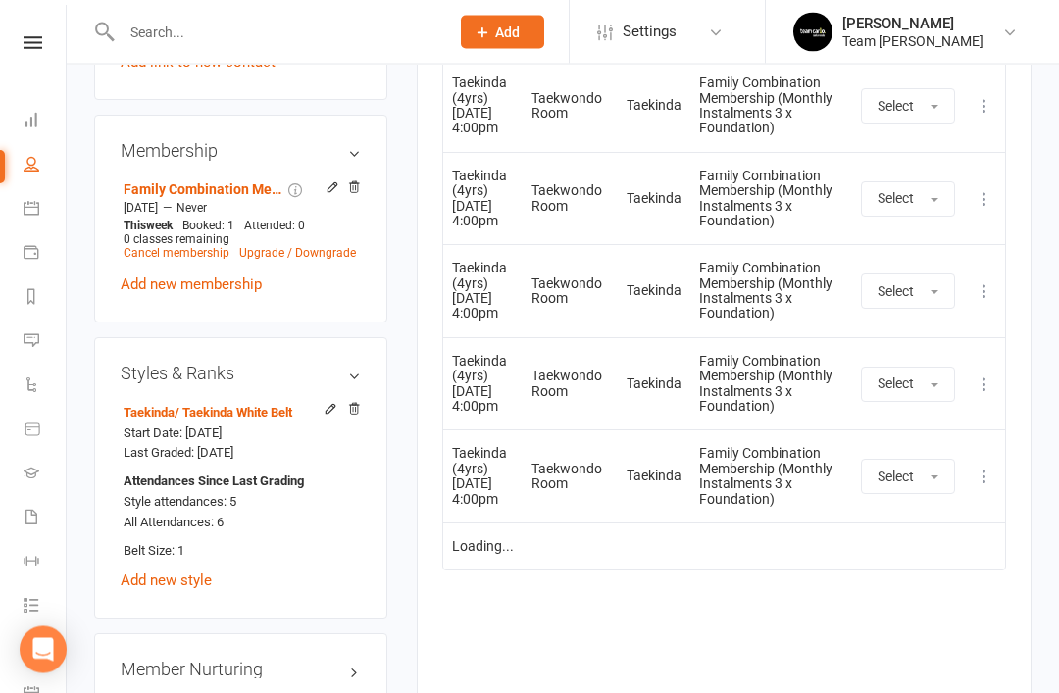
scroll to position [1608, 0]
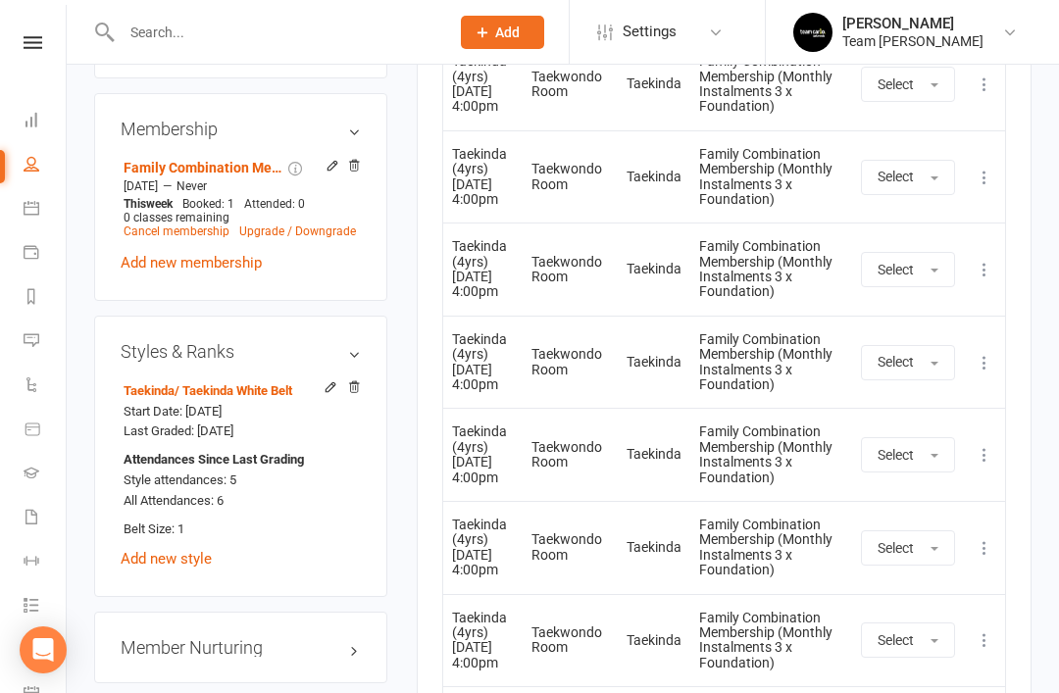
click at [0, 0] on link "edit" at bounding box center [0, 0] width 0 height 0
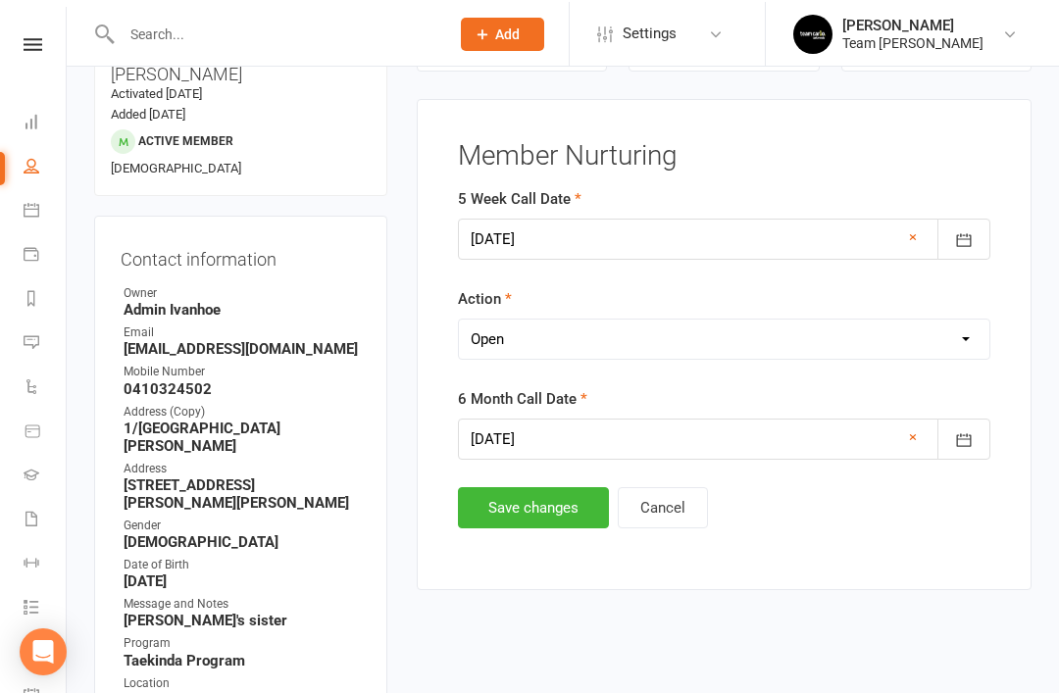
click at [708, 331] on select "Select Open Completed" at bounding box center [724, 337] width 530 height 39
select select "Completed"
click at [532, 524] on button "Save changes" at bounding box center [533, 507] width 151 height 41
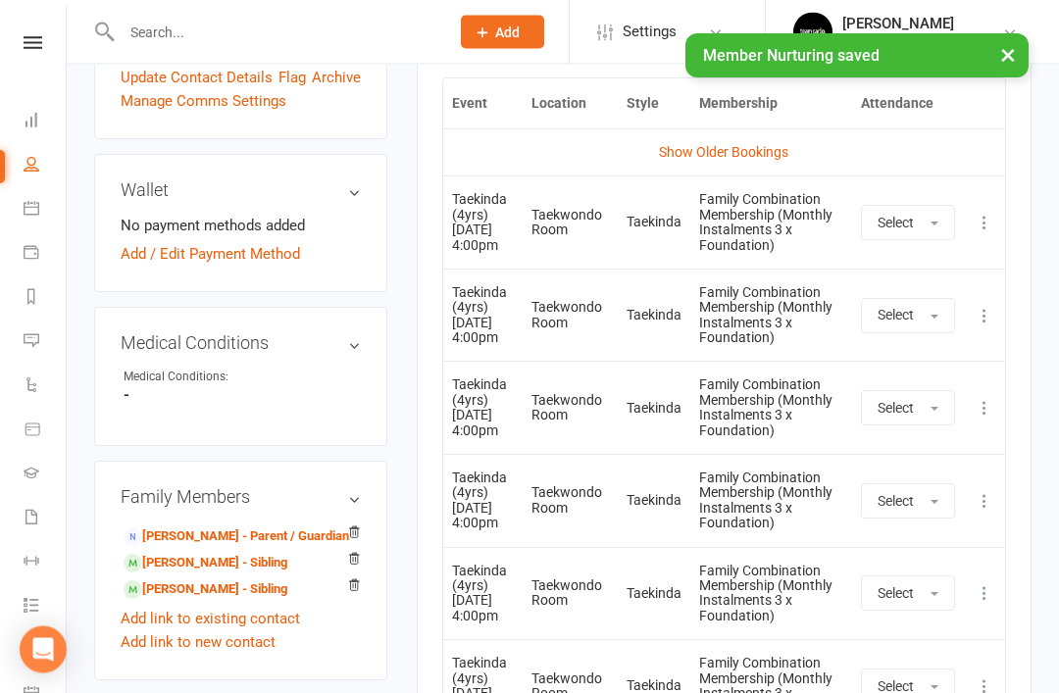
scroll to position [1007, 0]
click at [244, 553] on link "Ario Balali - Sibling" at bounding box center [205, 563] width 164 height 21
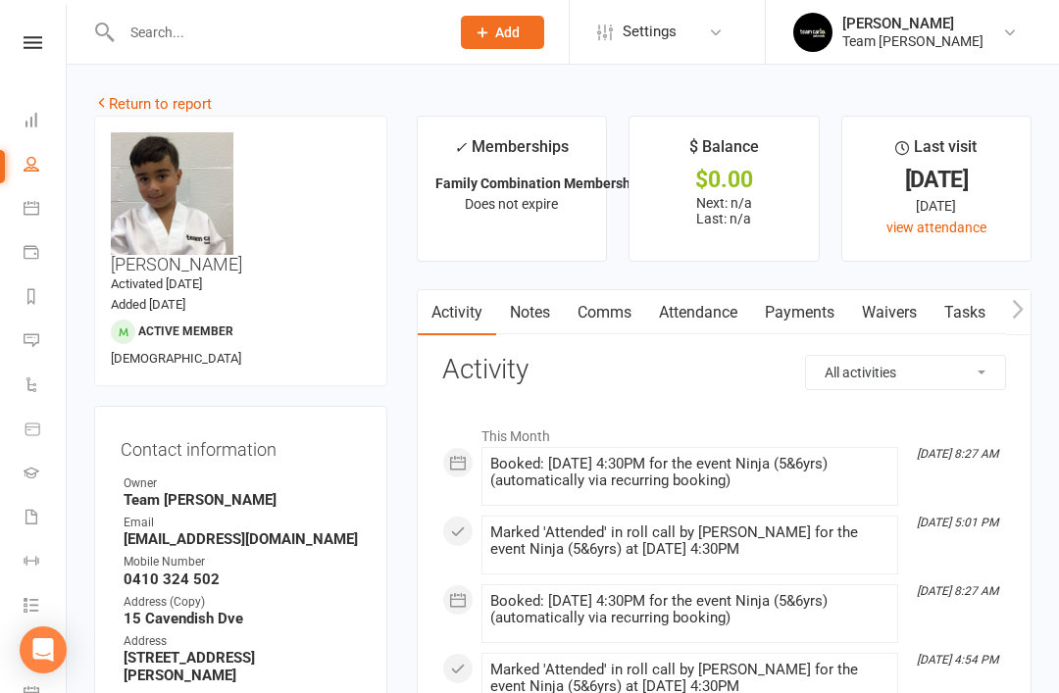
click at [709, 320] on link "Attendance" at bounding box center [698, 312] width 106 height 45
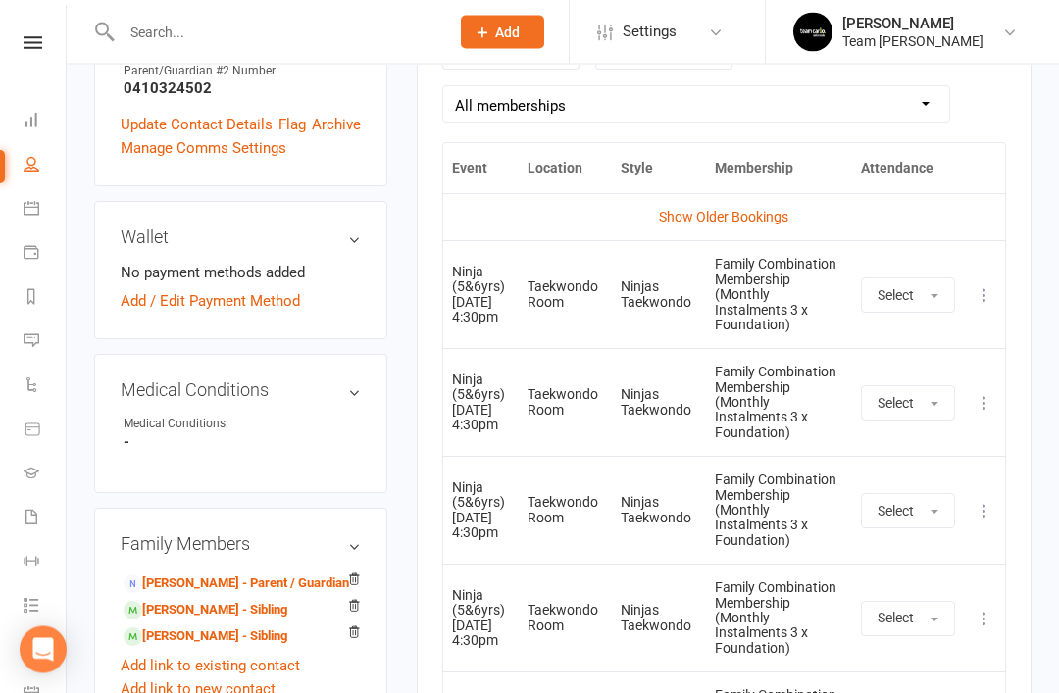
scroll to position [942, 0]
click at [236, 626] on link "Rashin Balali - Sibling" at bounding box center [205, 636] width 164 height 21
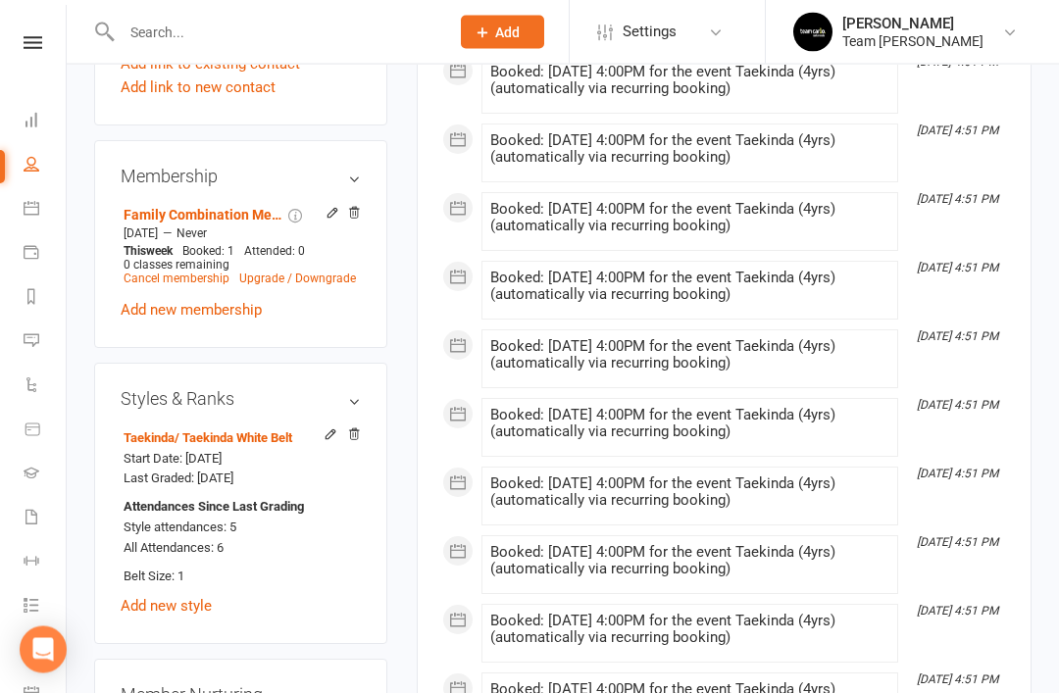
scroll to position [1568, 0]
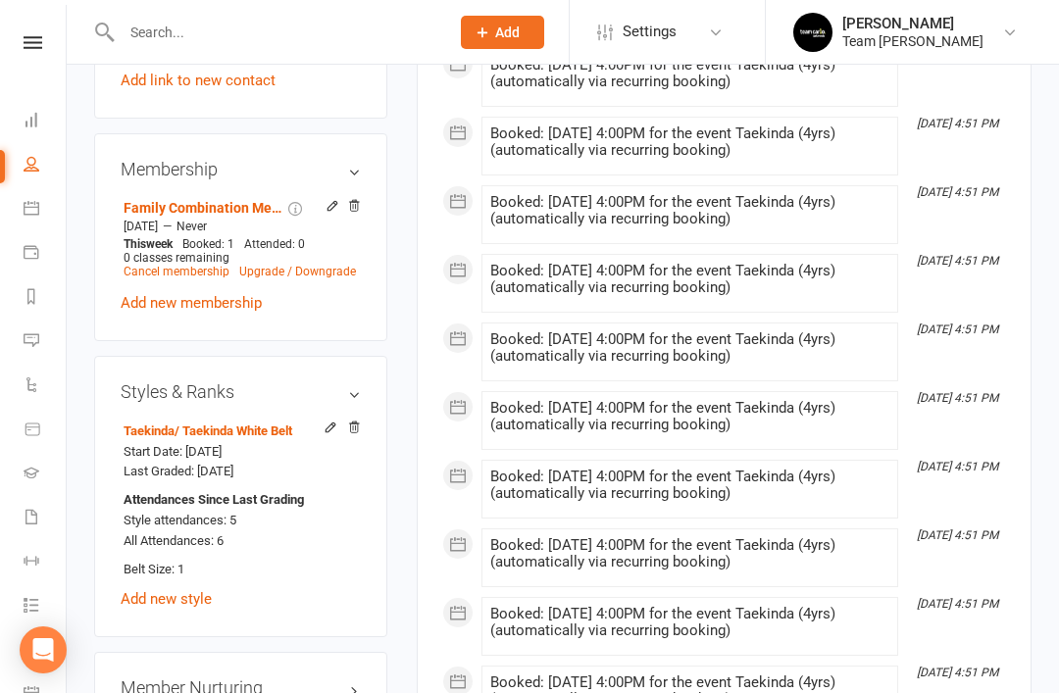
click at [0, 0] on link "edit" at bounding box center [0, 0] width 0 height 0
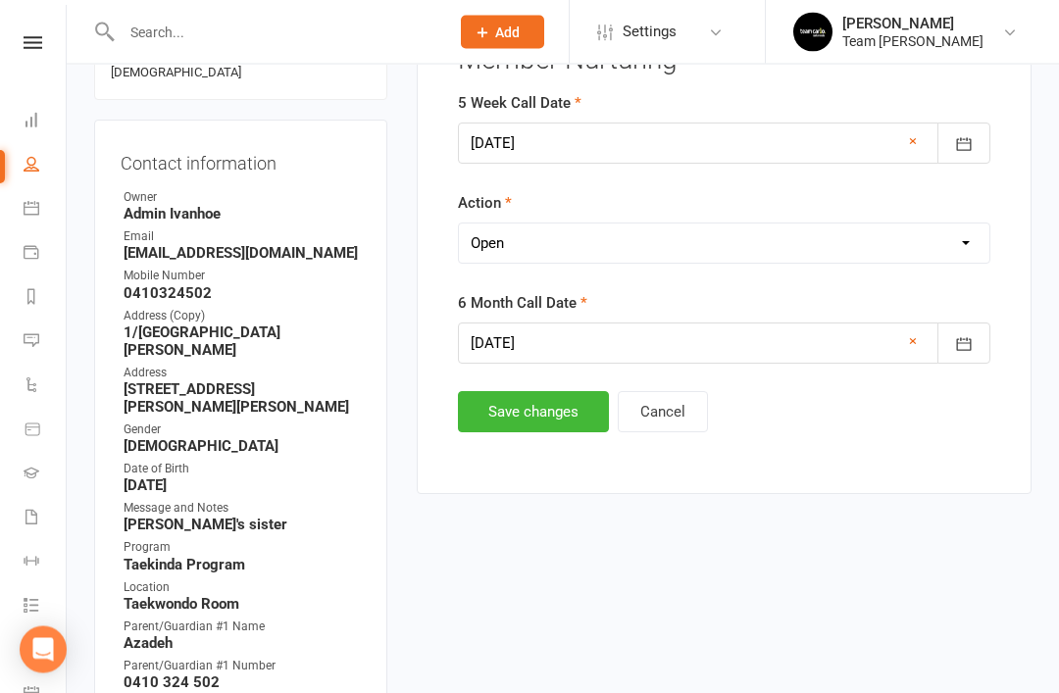
scroll to position [190, 0]
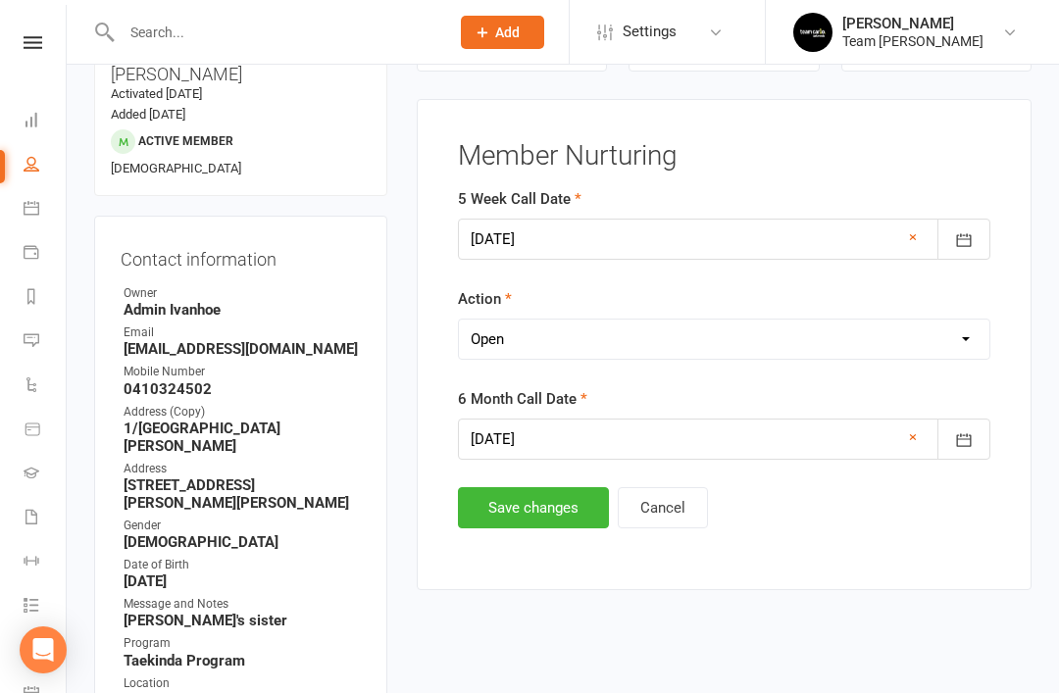
click at [748, 326] on select "Select Open Completed" at bounding box center [724, 339] width 530 height 39
select select "Completed"
click at [510, 522] on button "Save changes" at bounding box center [533, 507] width 151 height 41
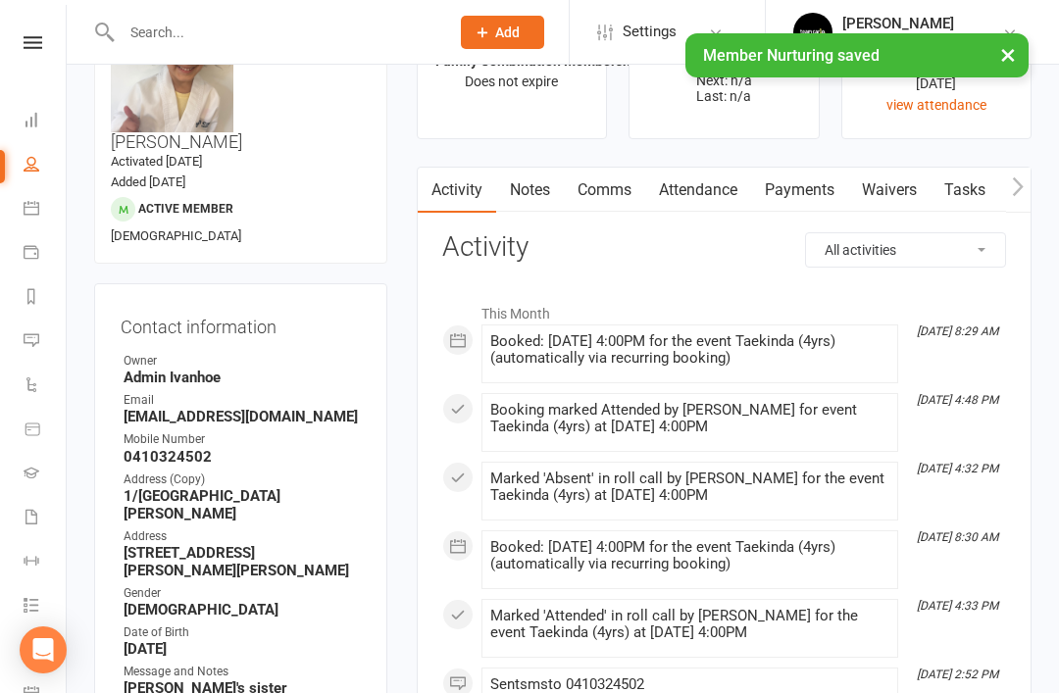
scroll to position [0, 0]
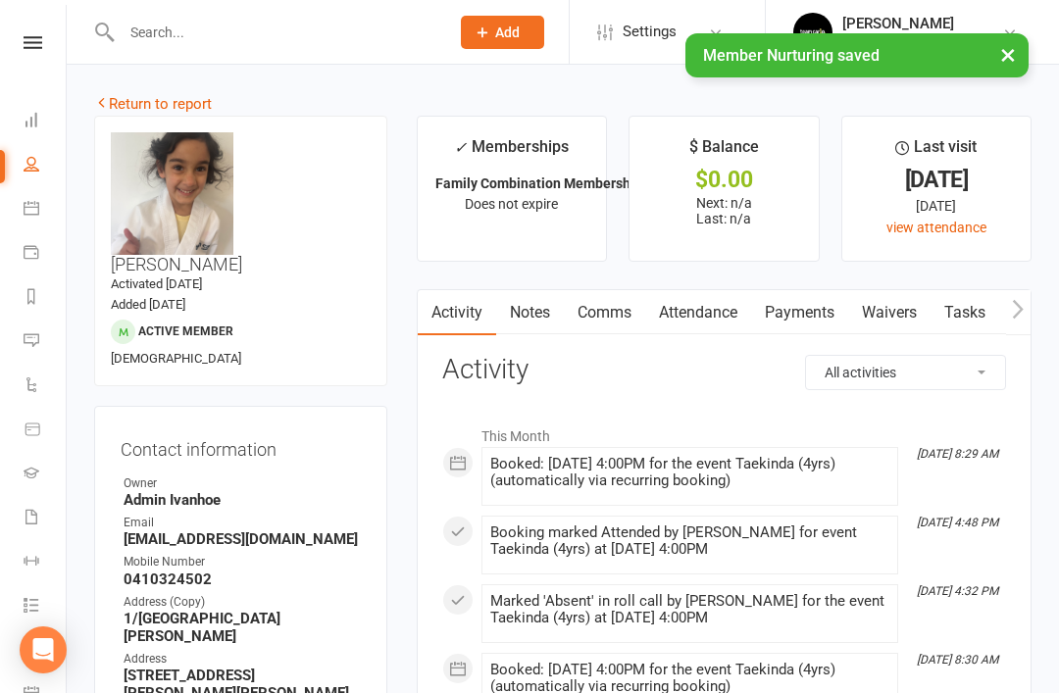
click at [135, 110] on link "Return to report" at bounding box center [153, 104] width 118 height 18
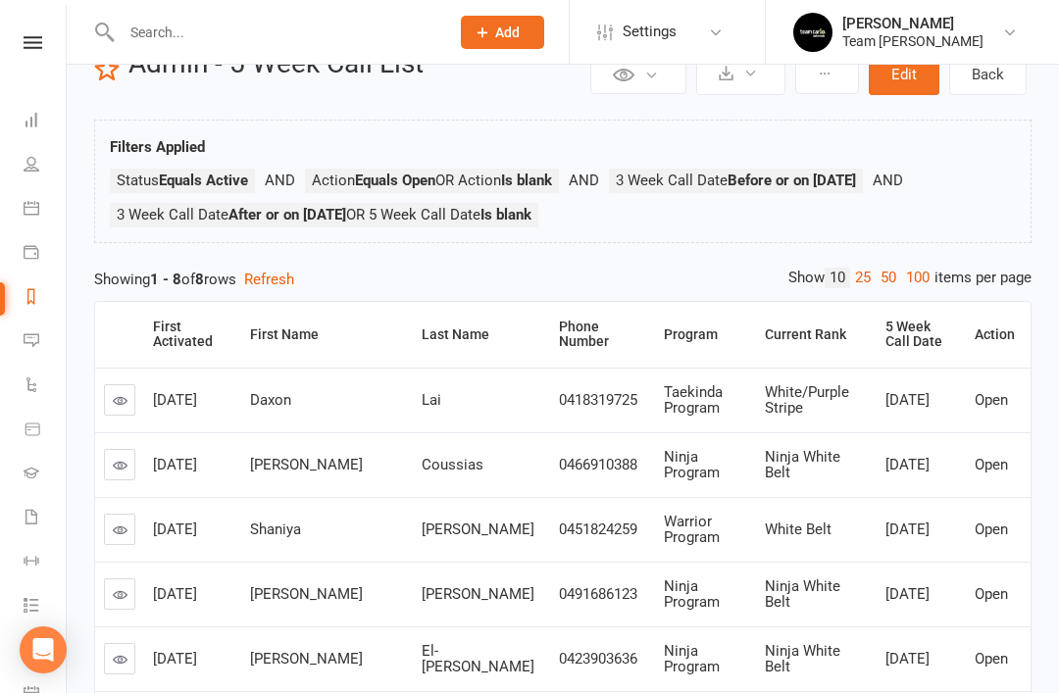
scroll to position [60, 0]
click at [122, 407] on link at bounding box center [119, 398] width 31 height 31
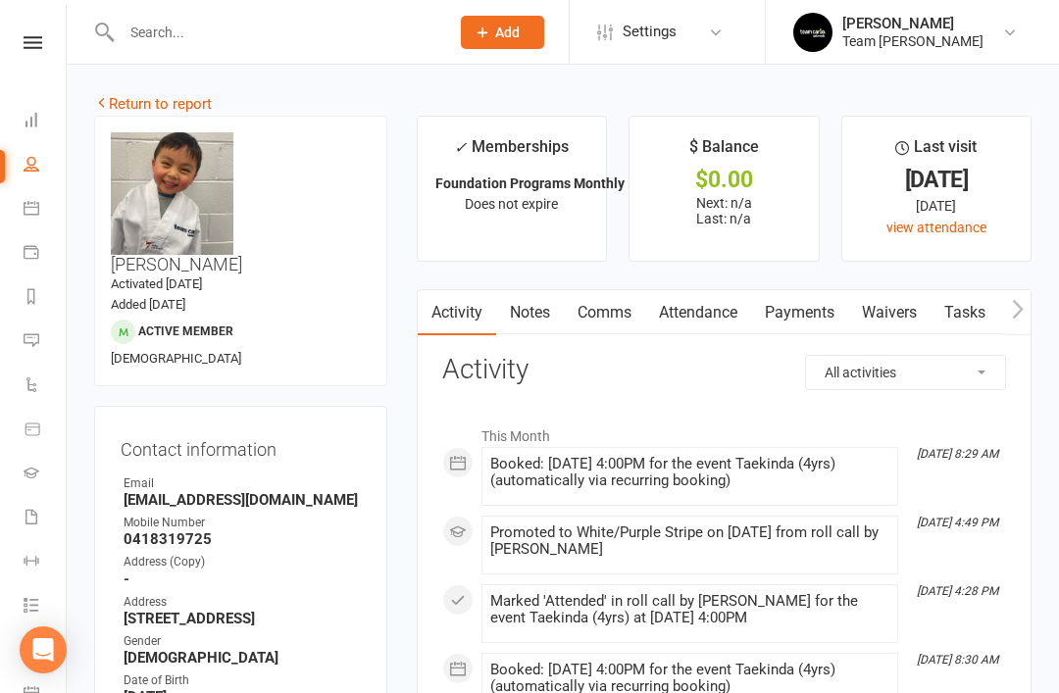
click at [708, 314] on link "Attendance" at bounding box center [698, 312] width 106 height 45
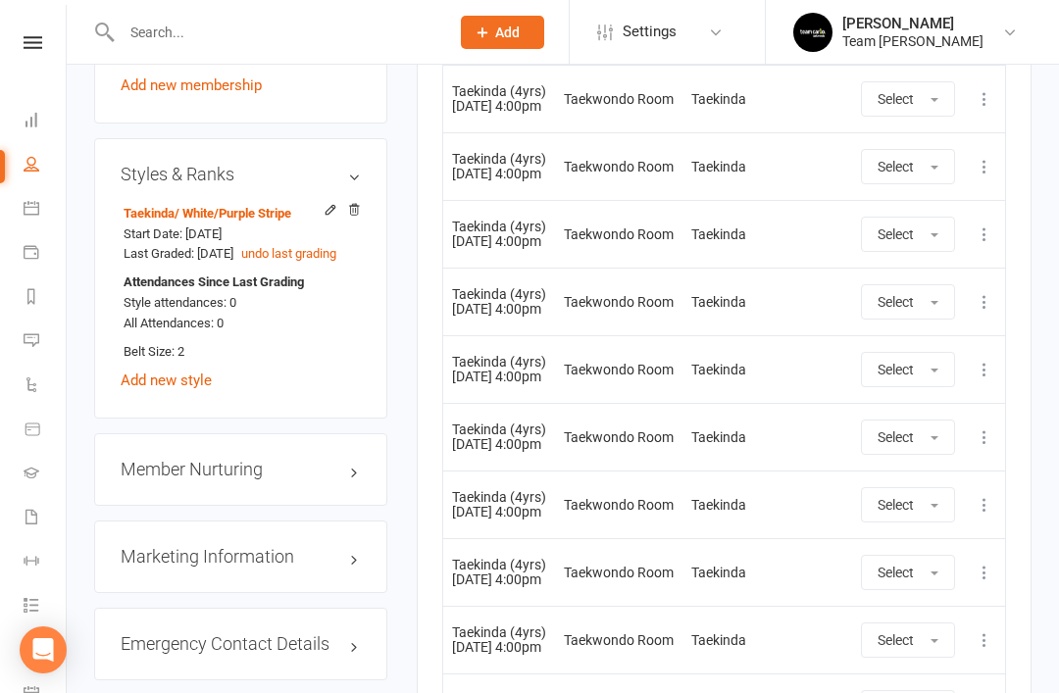
click at [0, 0] on link "edit" at bounding box center [0, 0] width 0 height 0
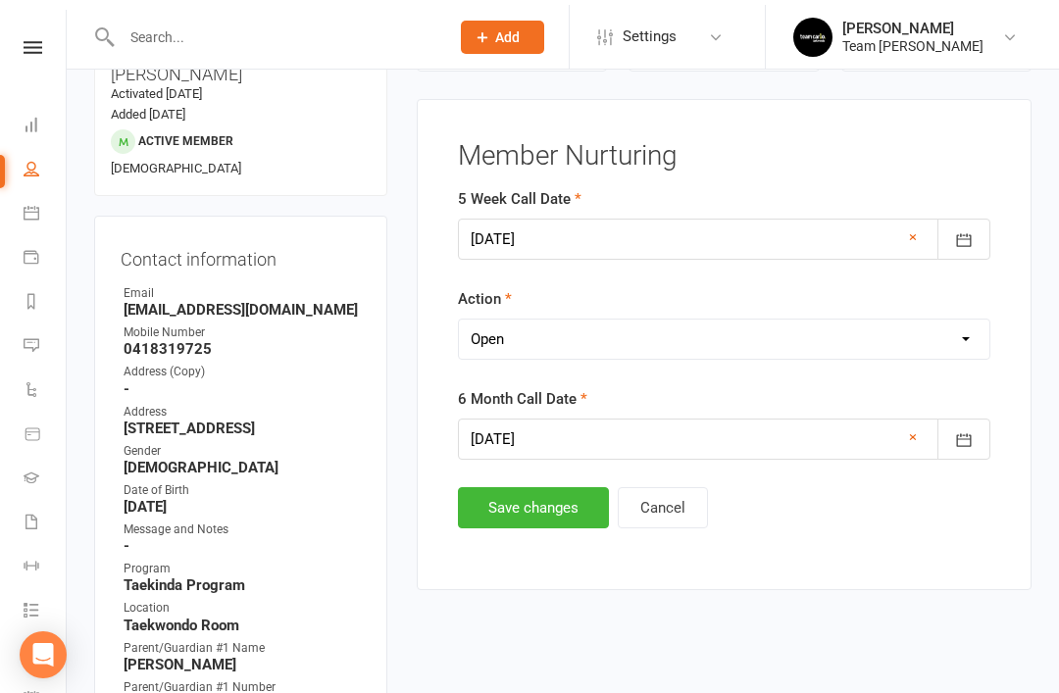
click at [708, 330] on select "Select Open Completed" at bounding box center [724, 334] width 530 height 39
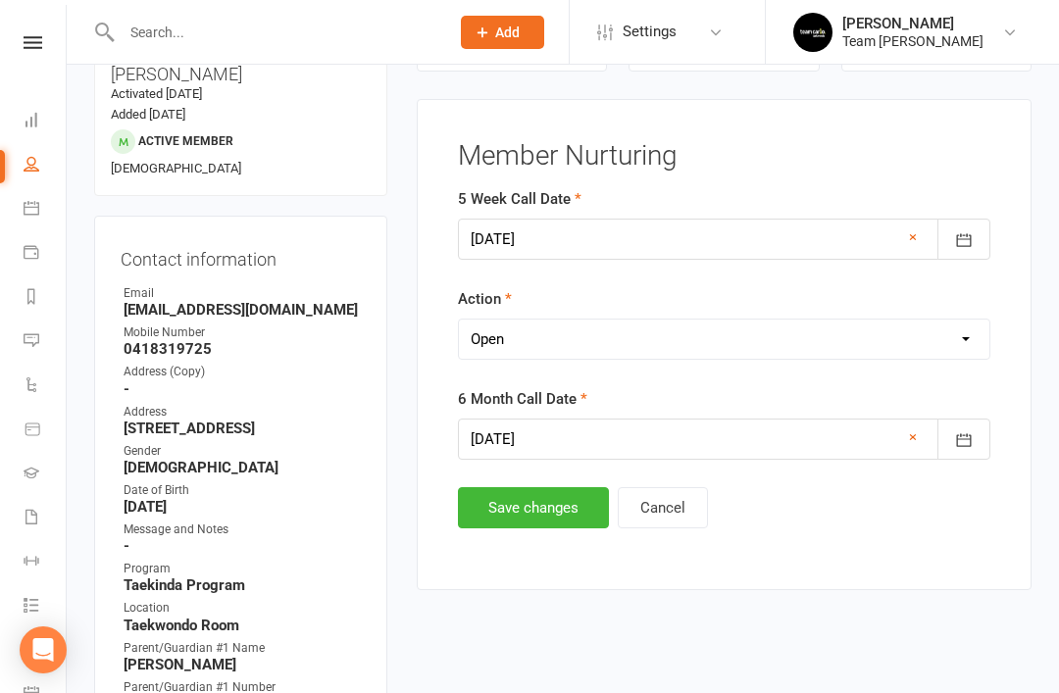
select select "Completed"
click at [540, 517] on button "Save changes" at bounding box center [533, 507] width 151 height 41
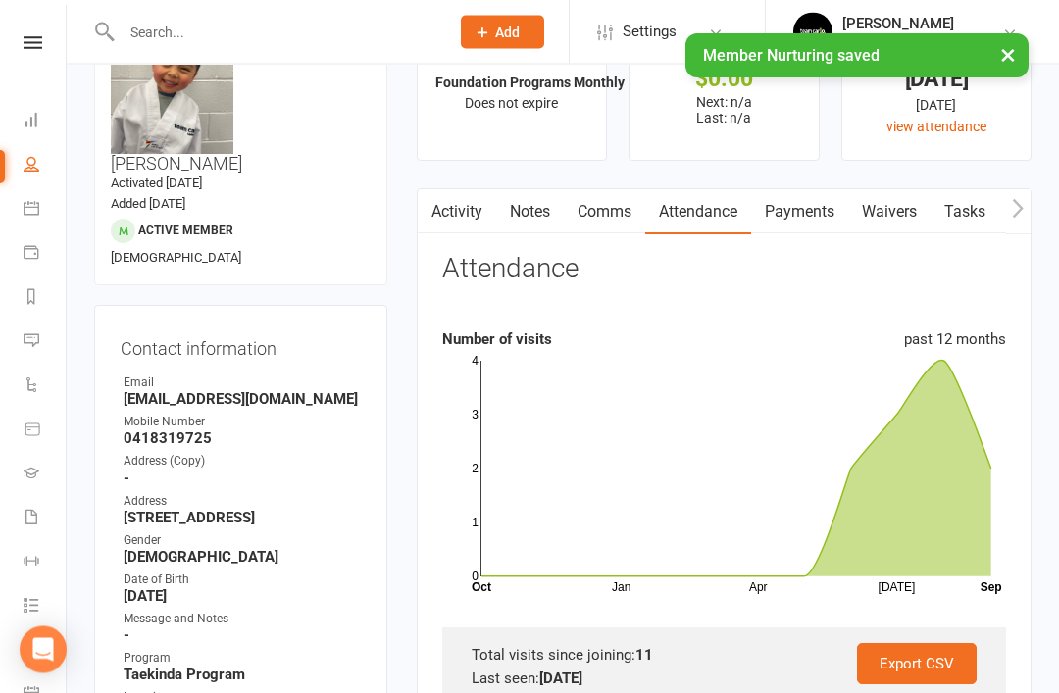
scroll to position [0, 0]
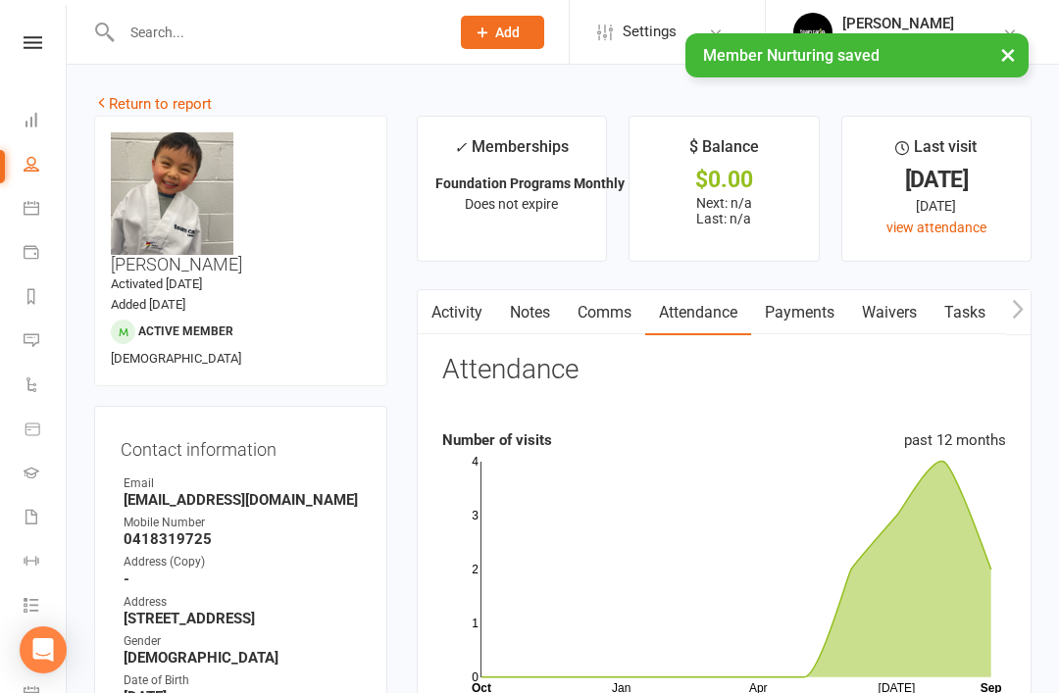
click at [139, 112] on link "Return to report" at bounding box center [153, 104] width 118 height 18
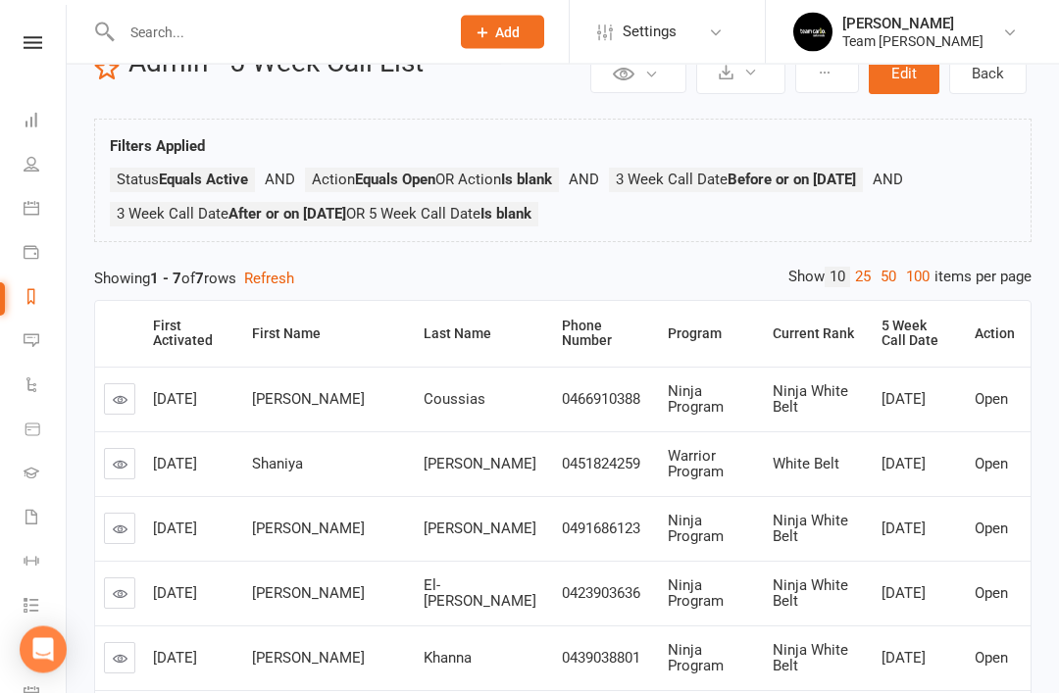
scroll to position [60, 0]
click at [124, 400] on icon at bounding box center [120, 399] width 15 height 15
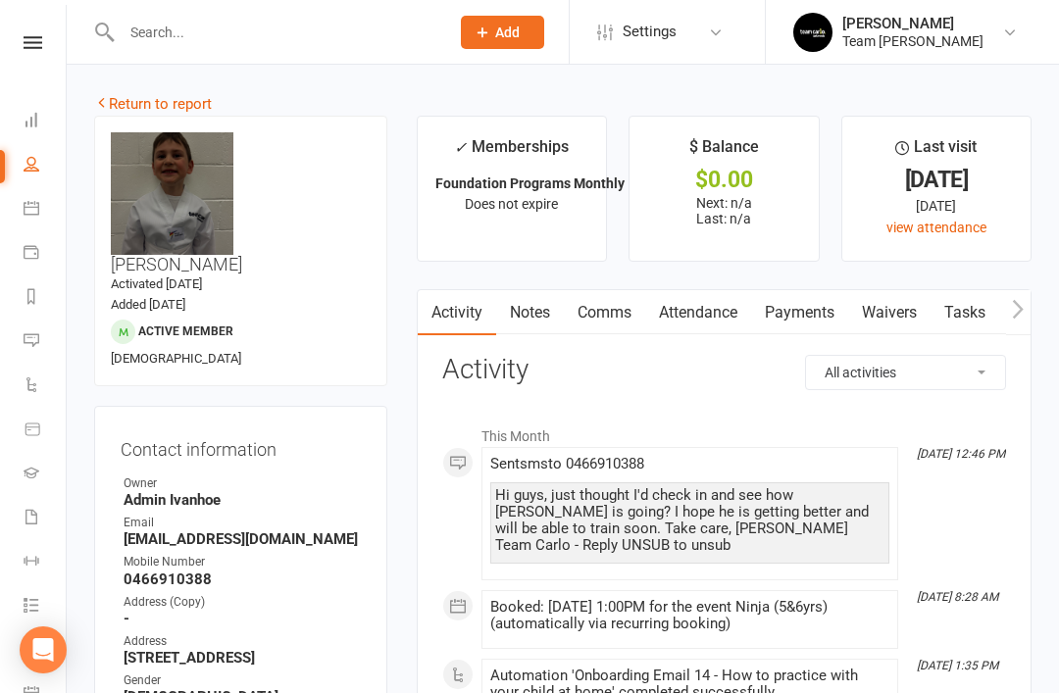
click at [124, 103] on link "Return to report" at bounding box center [153, 104] width 118 height 18
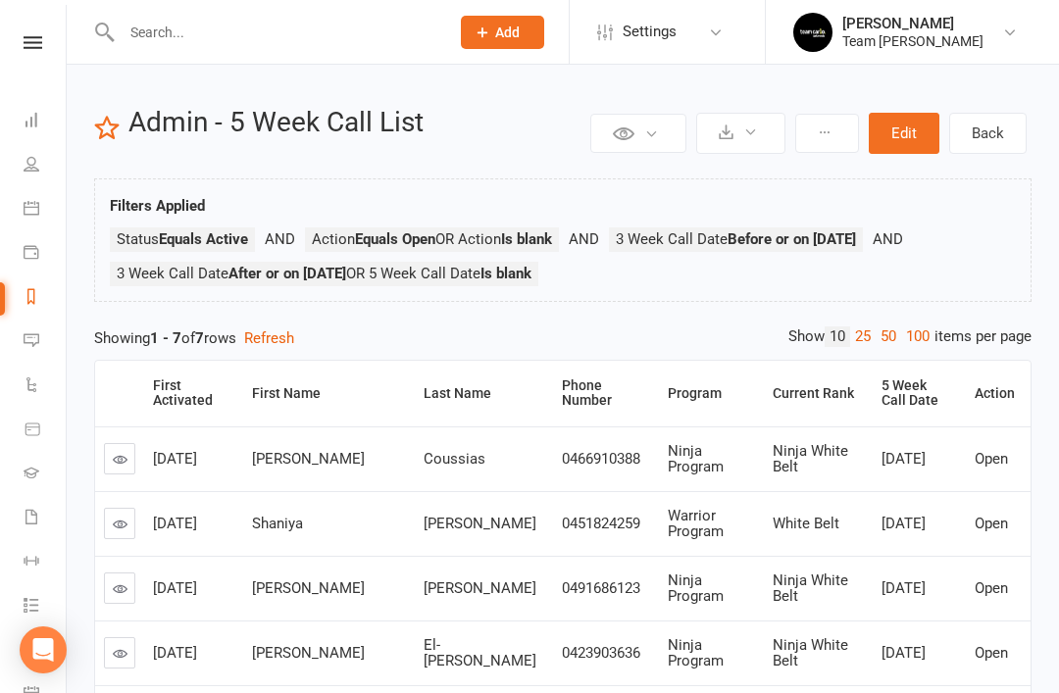
click at [123, 527] on icon at bounding box center [120, 524] width 15 height 15
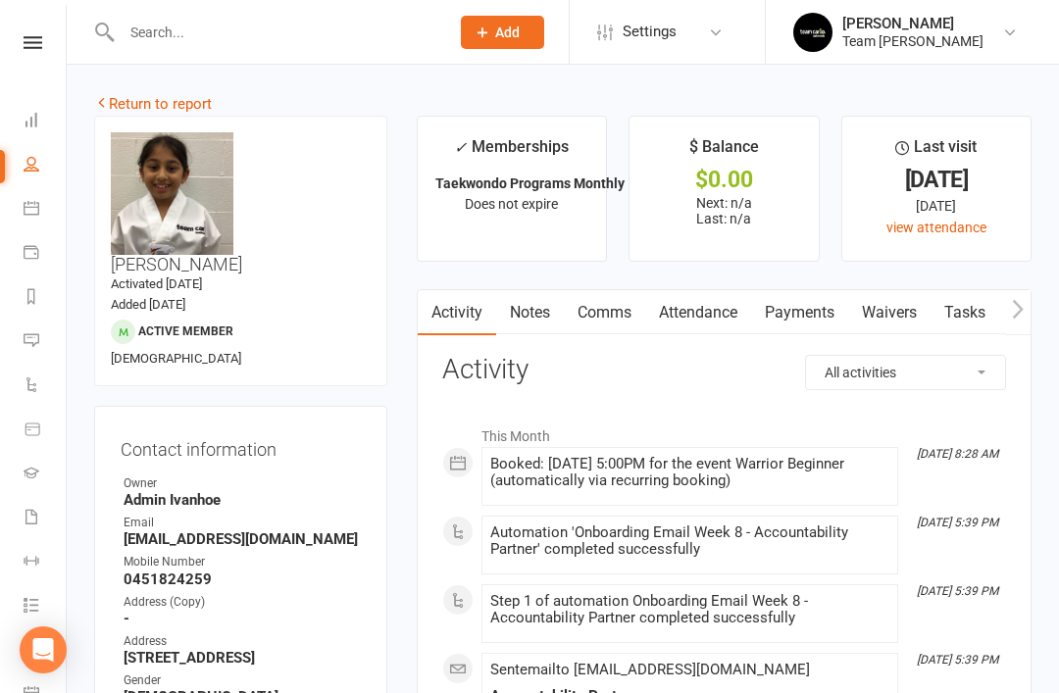
click at [720, 318] on link "Attendance" at bounding box center [698, 312] width 106 height 45
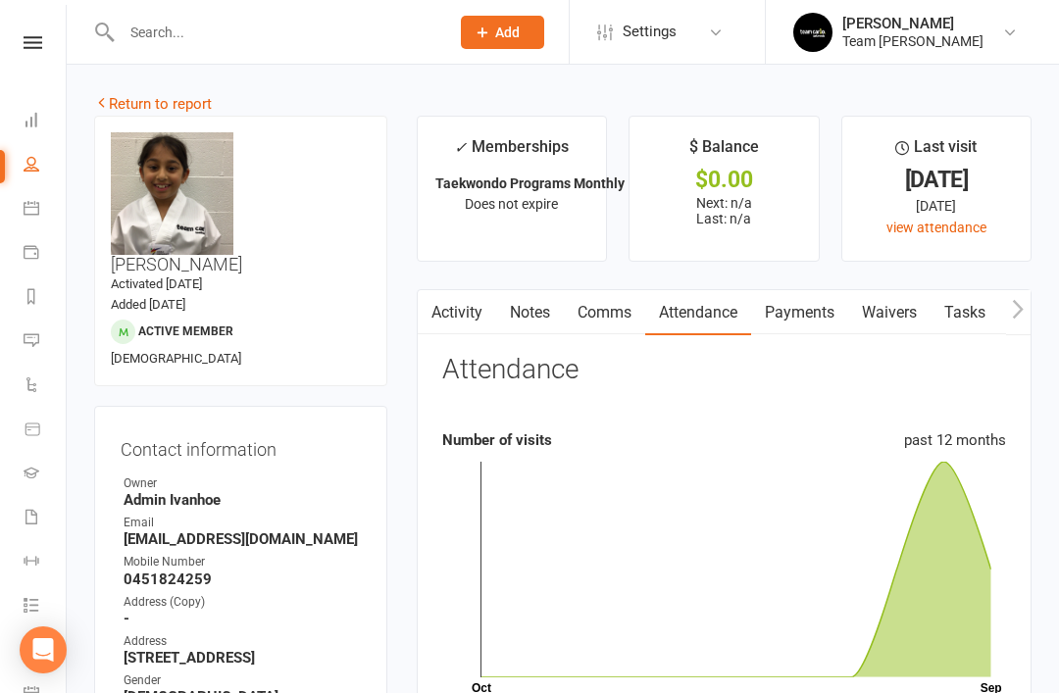
click at [709, 290] on link "Attendance" at bounding box center [698, 312] width 106 height 45
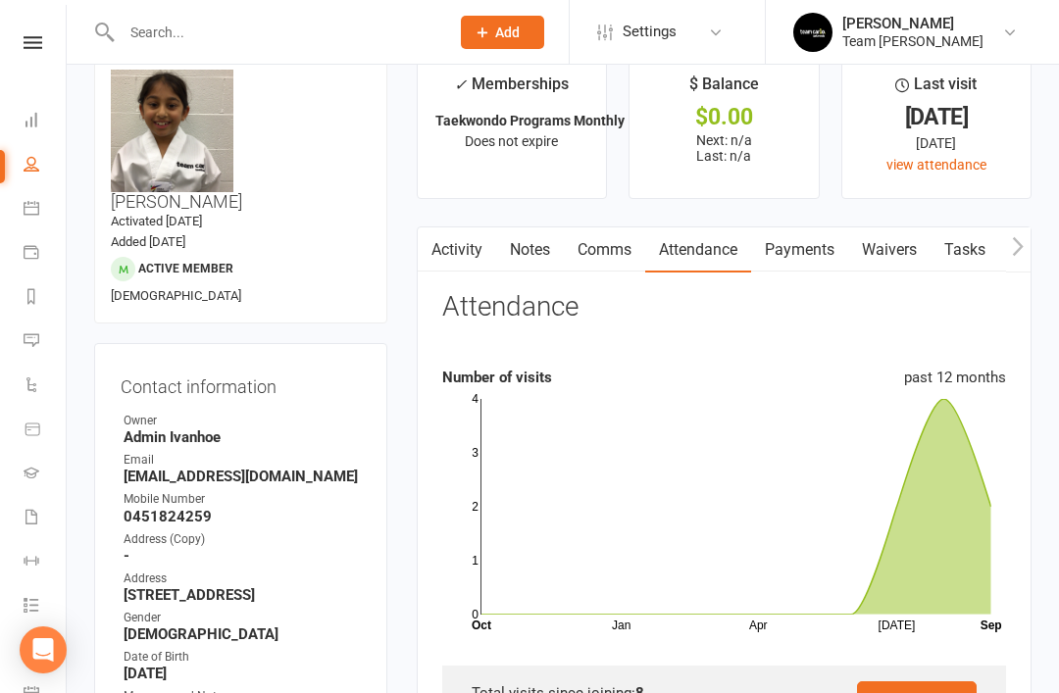
click at [454, 251] on link "Activity" at bounding box center [457, 249] width 78 height 45
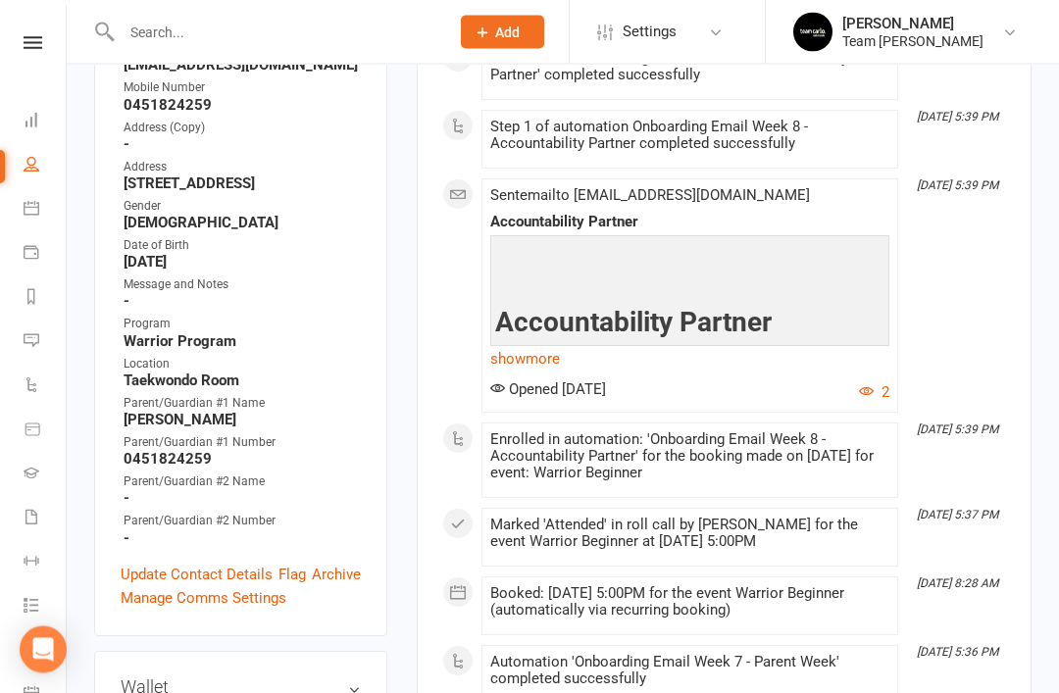
scroll to position [477, 0]
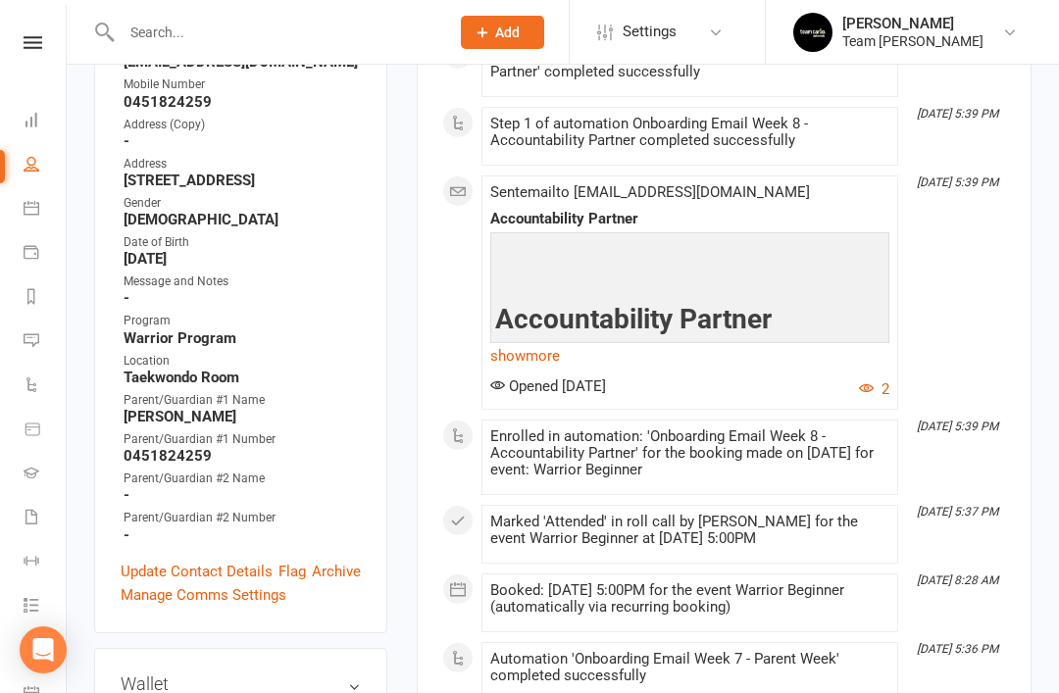
click at [210, 560] on link "Update Contact Details" at bounding box center [197, 572] width 152 height 24
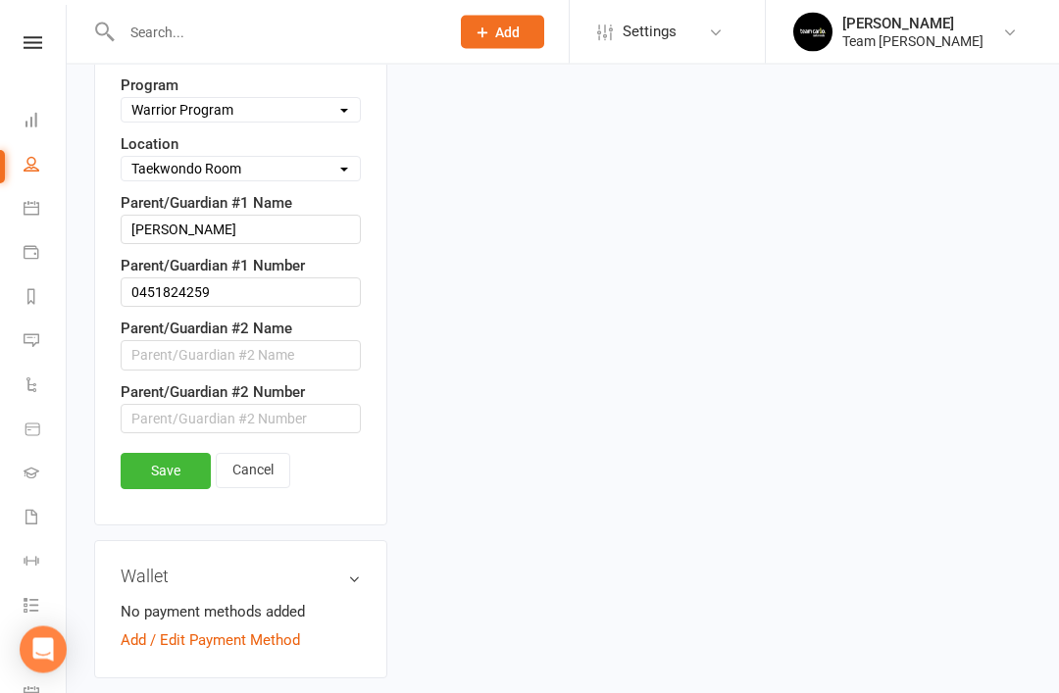
click at [275, 454] on link "Cancel" at bounding box center [253, 471] width 74 height 35
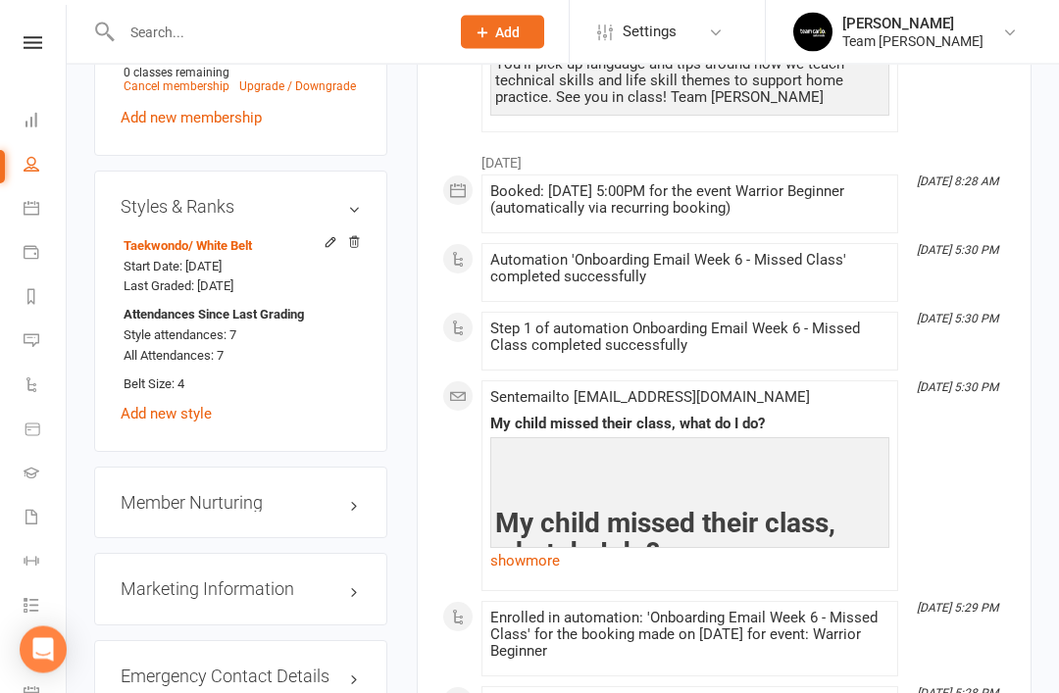
scroll to position [1747, 0]
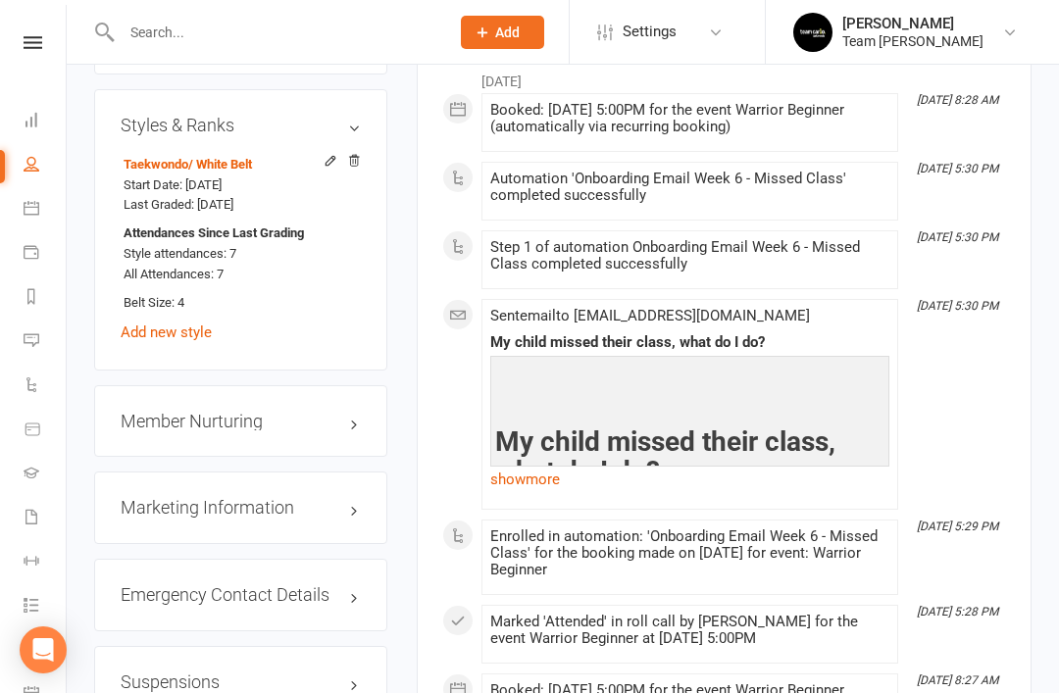
click at [0, 0] on link "edit" at bounding box center [0, 0] width 0 height 0
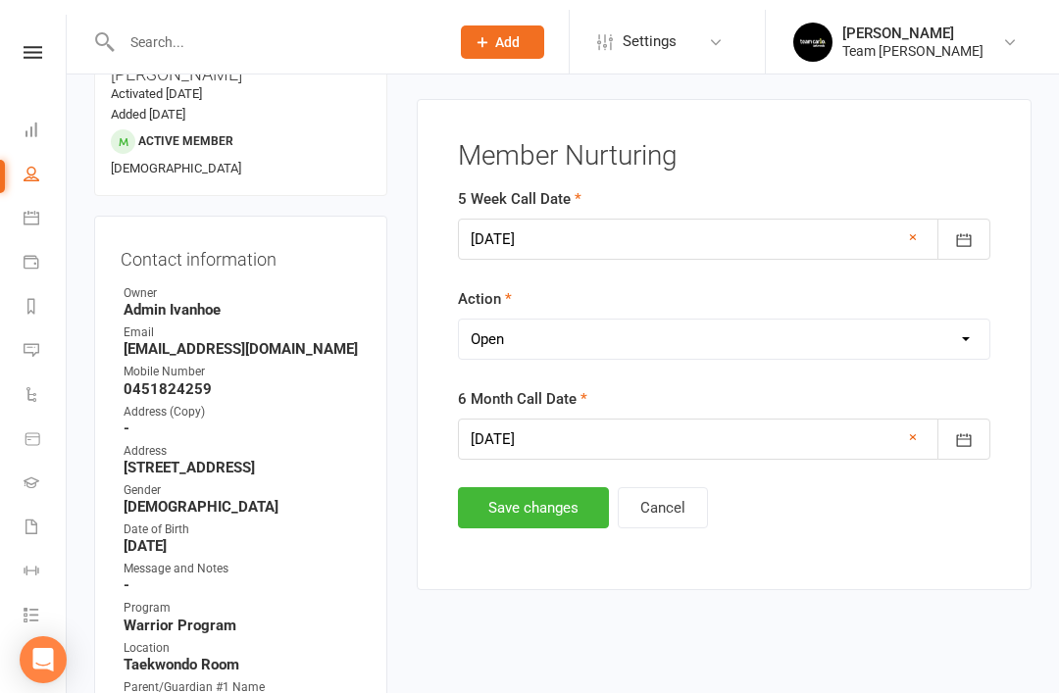
click at [719, 340] on select "Select Open Completed" at bounding box center [724, 329] width 530 height 39
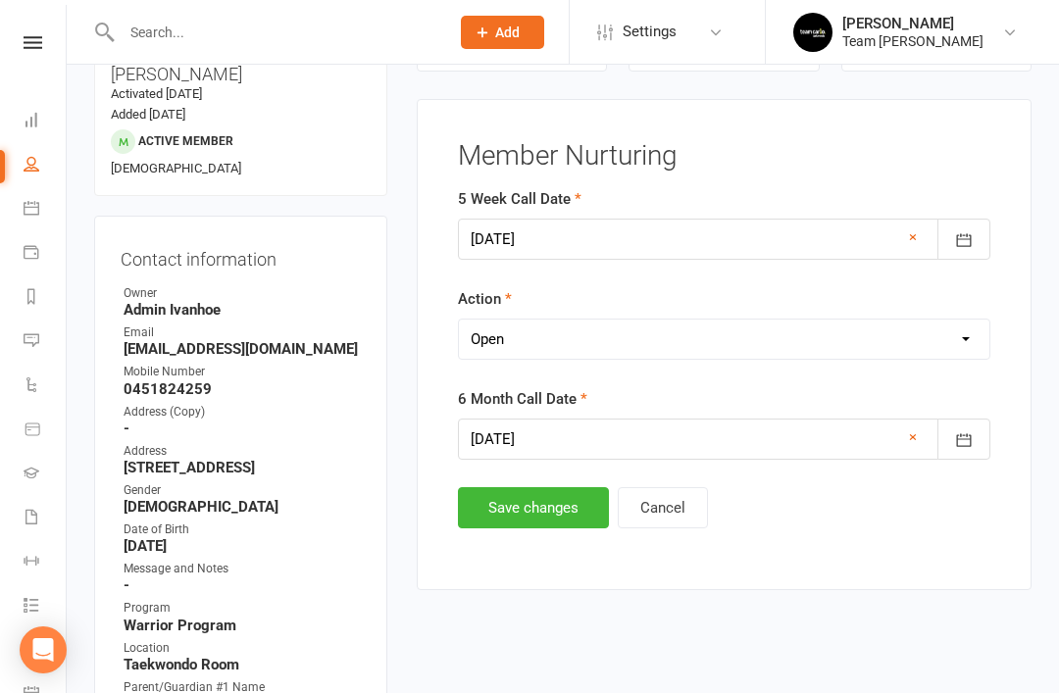
select select "Completed"
click at [531, 510] on button "Save changes" at bounding box center [533, 507] width 151 height 41
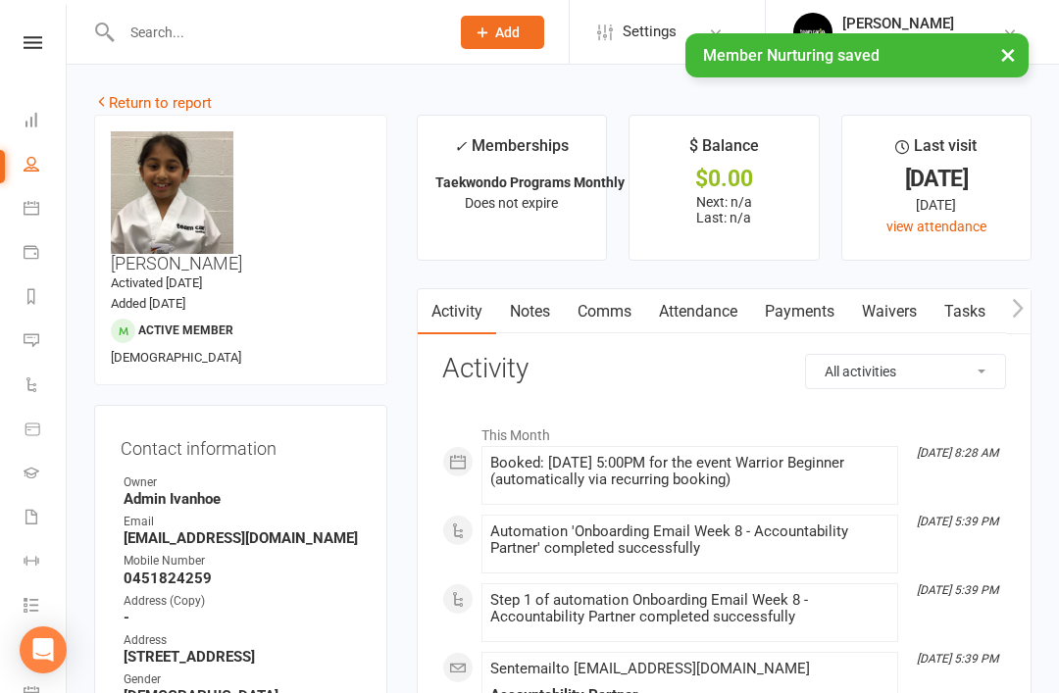
scroll to position [0, 0]
click at [131, 95] on link "Return to report" at bounding box center [153, 104] width 118 height 18
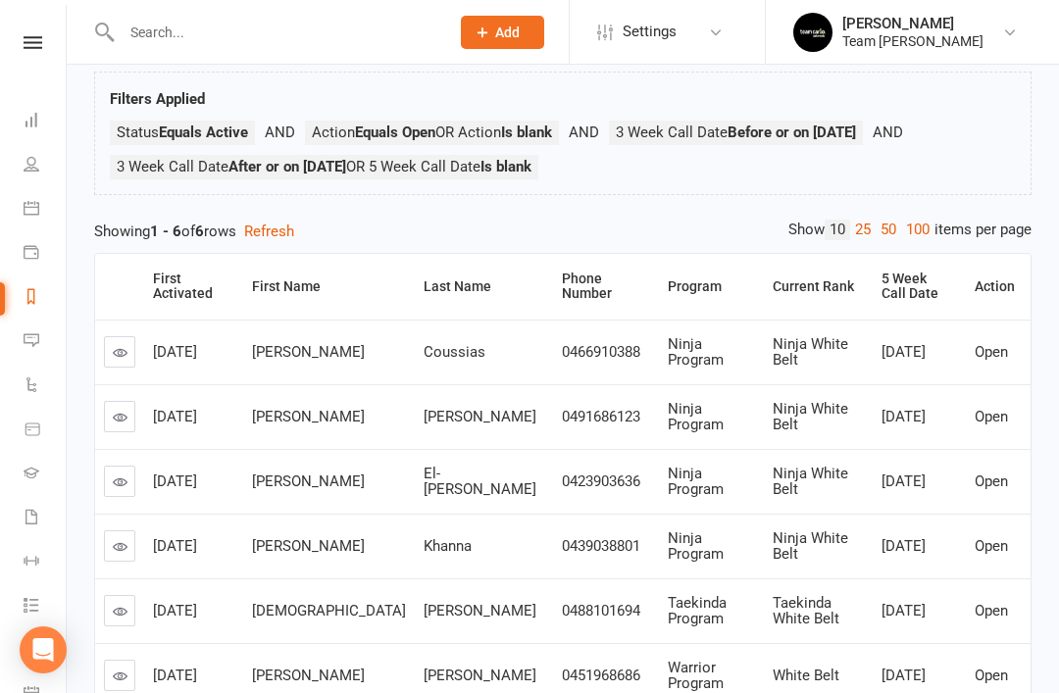
scroll to position [117, 0]
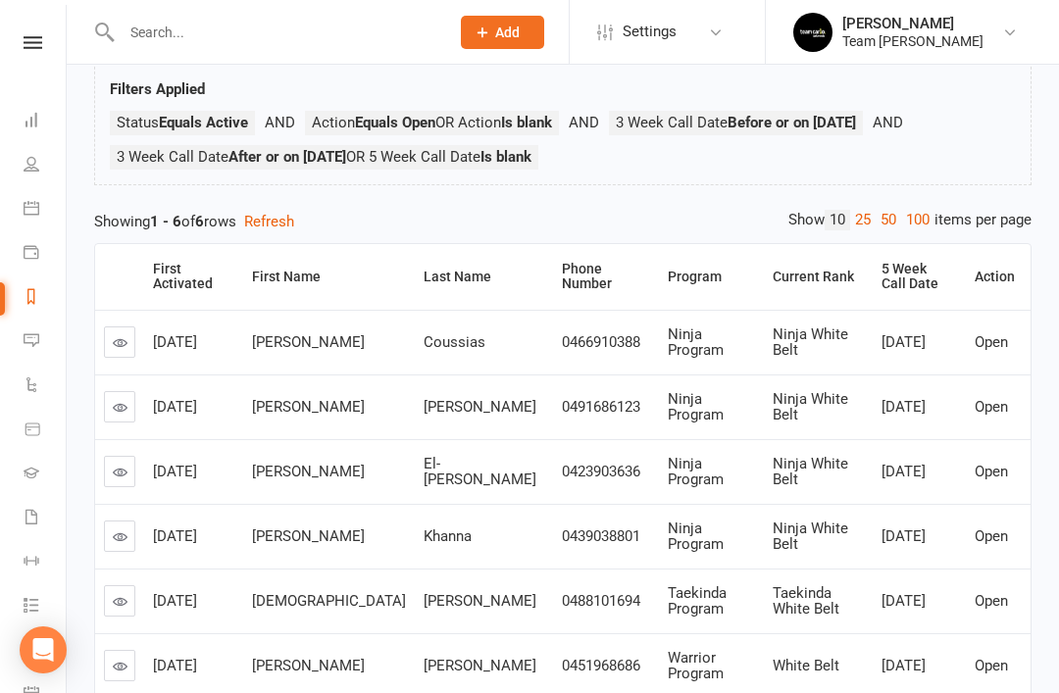
click at [105, 404] on link at bounding box center [119, 406] width 31 height 31
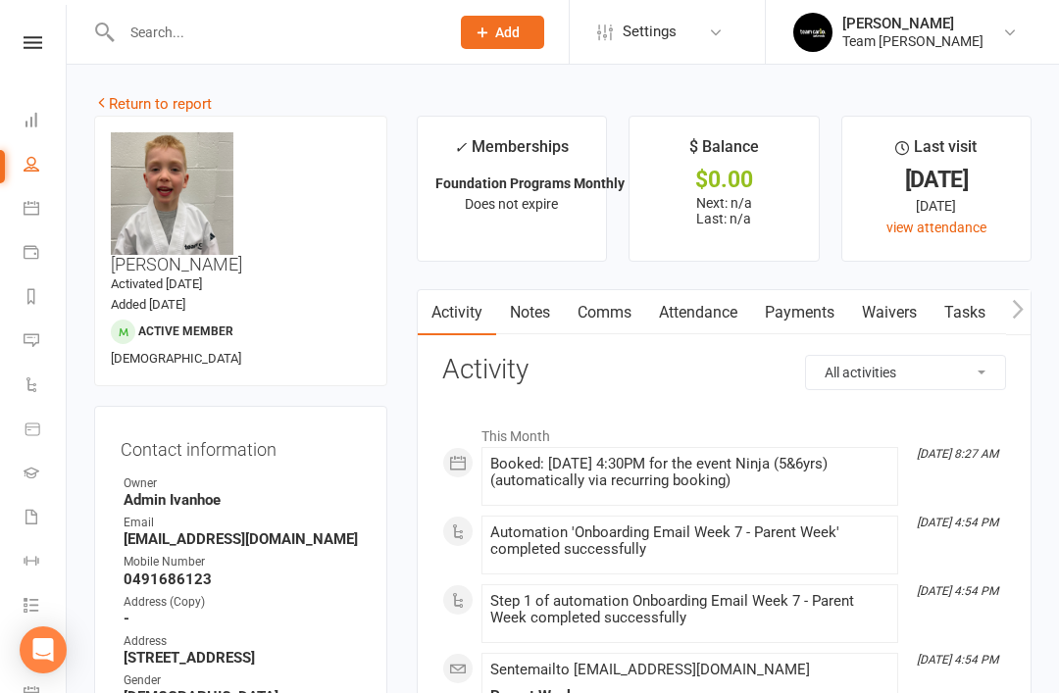
click at [697, 325] on link "Attendance" at bounding box center [698, 312] width 106 height 45
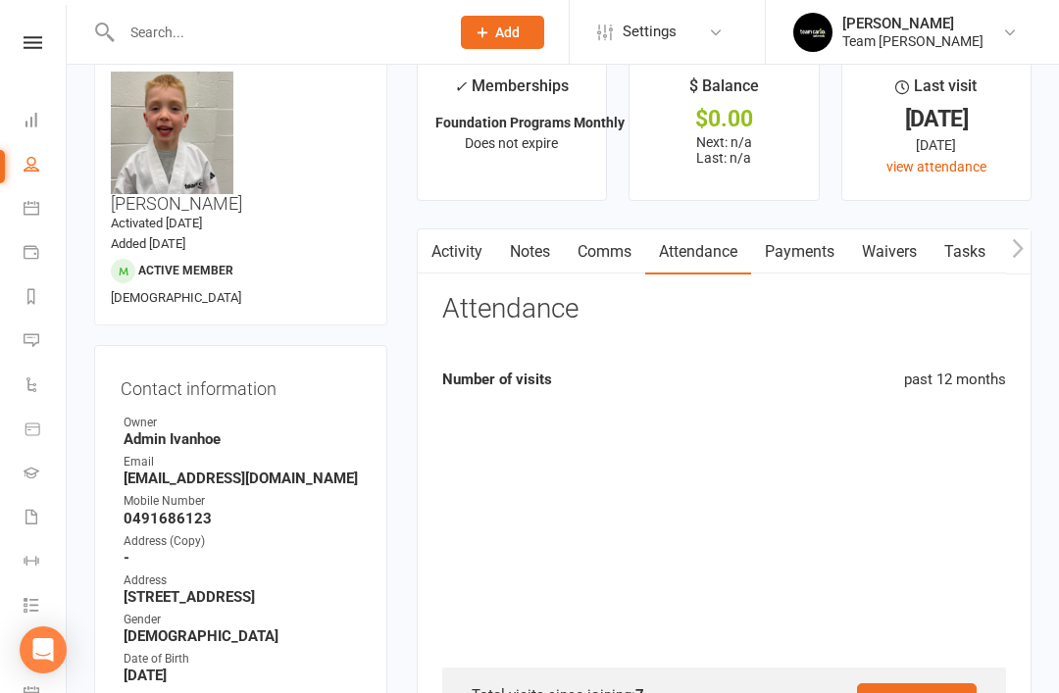
scroll to position [63, 0]
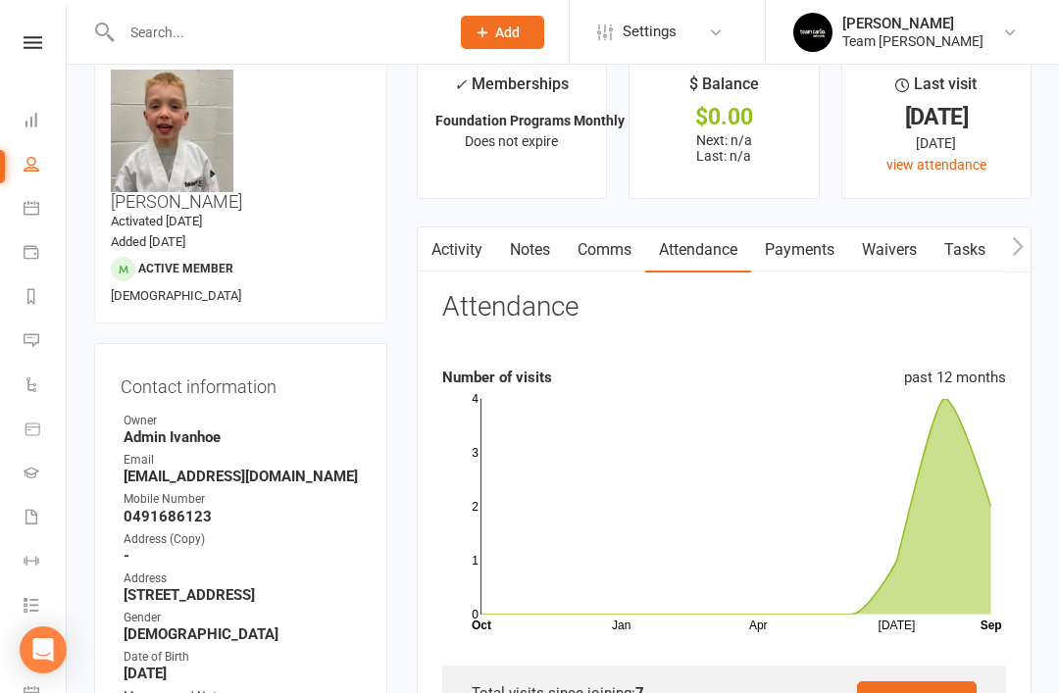
click at [474, 260] on link "Activity" at bounding box center [457, 249] width 78 height 45
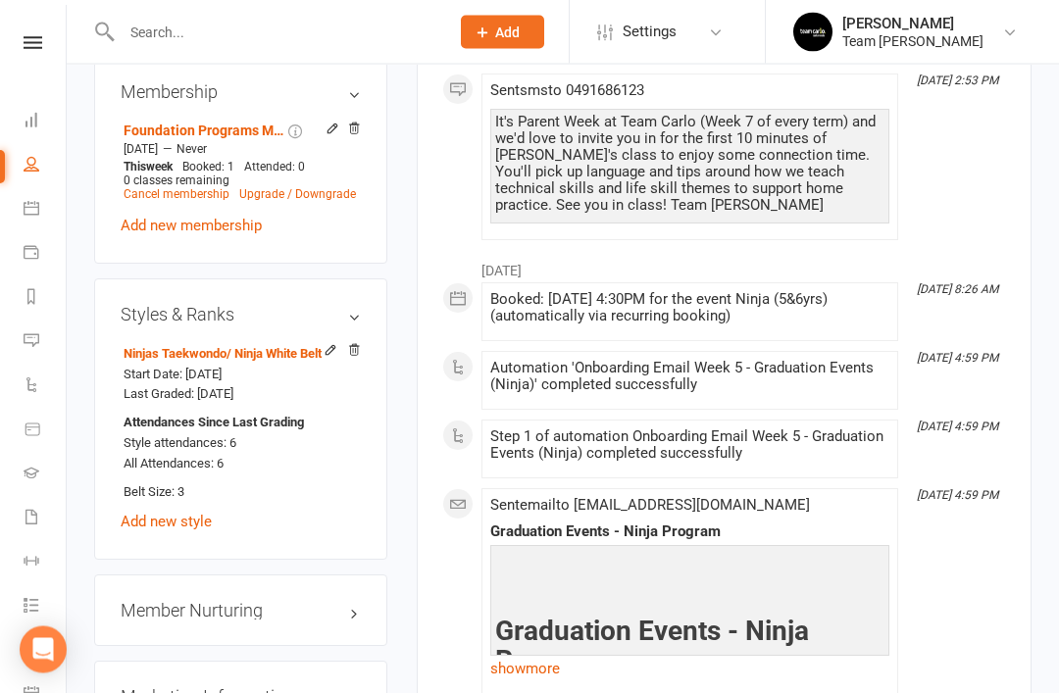
scroll to position [1557, 0]
click at [0, 0] on link "edit" at bounding box center [0, 0] width 0 height 0
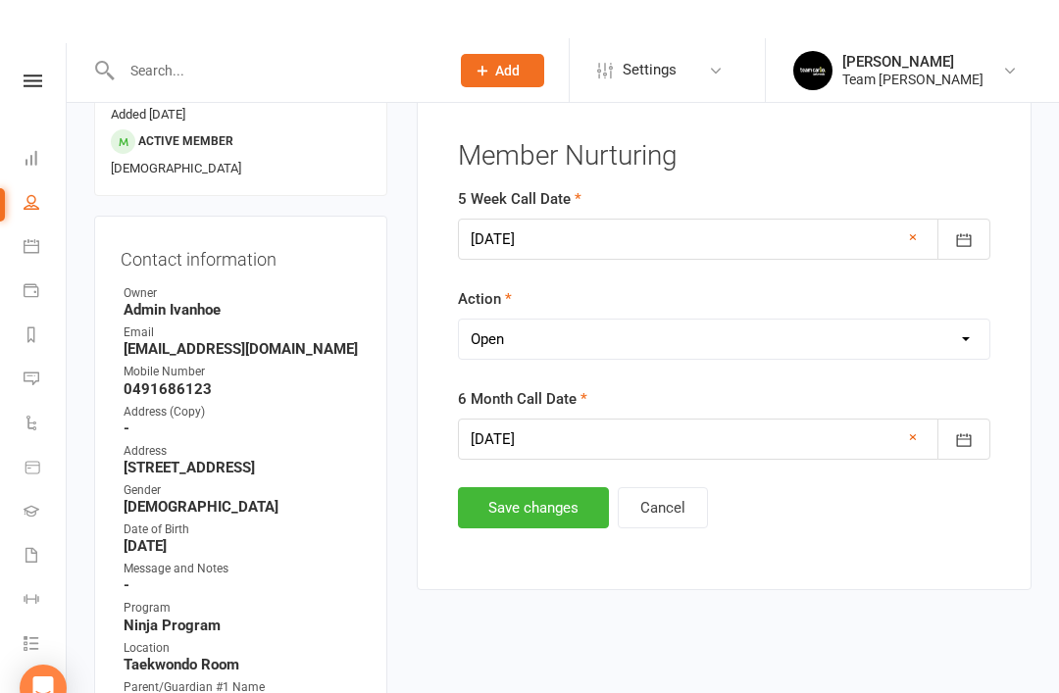
click at [628, 320] on select "Select Open Completed" at bounding box center [724, 300] width 530 height 39
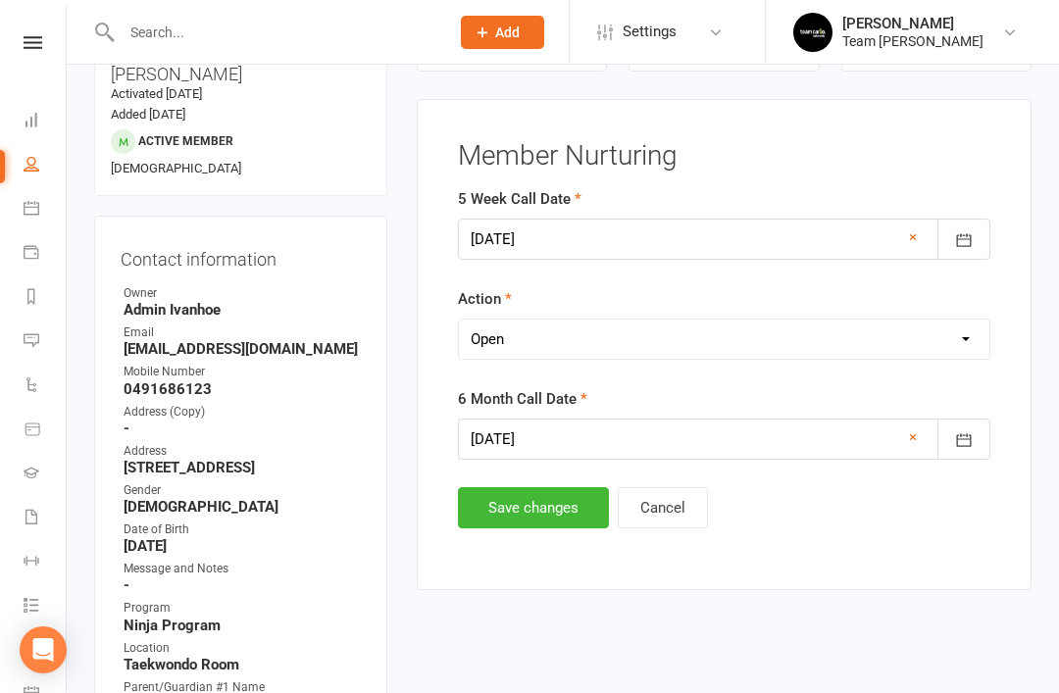
select select "Completed"
click at [530, 511] on button "Save changes" at bounding box center [533, 507] width 151 height 41
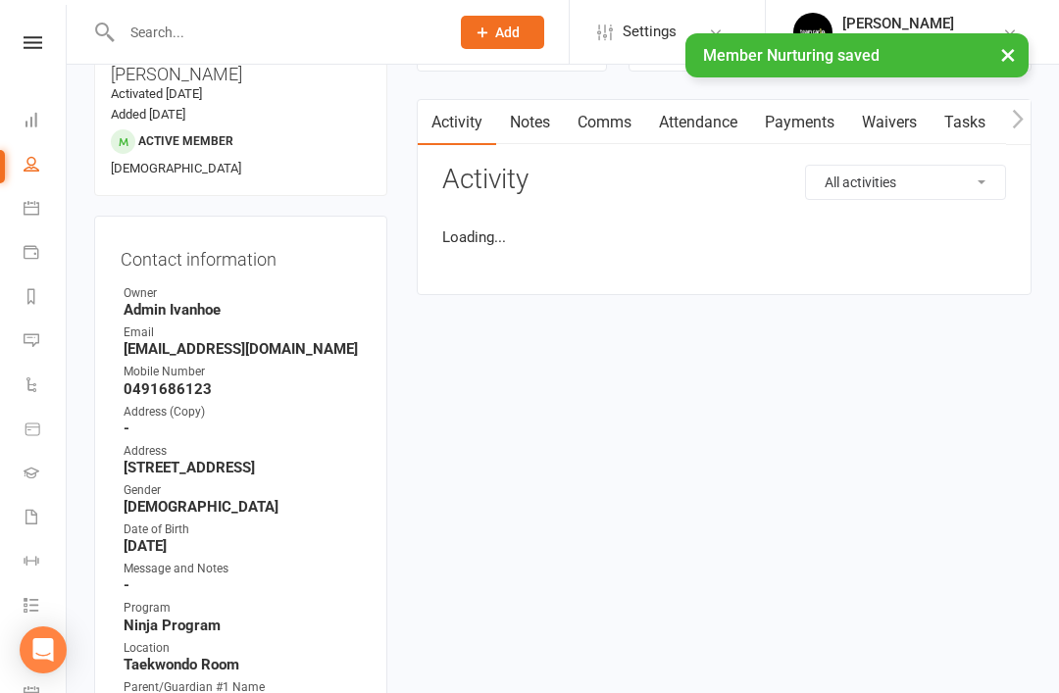
scroll to position [0, 0]
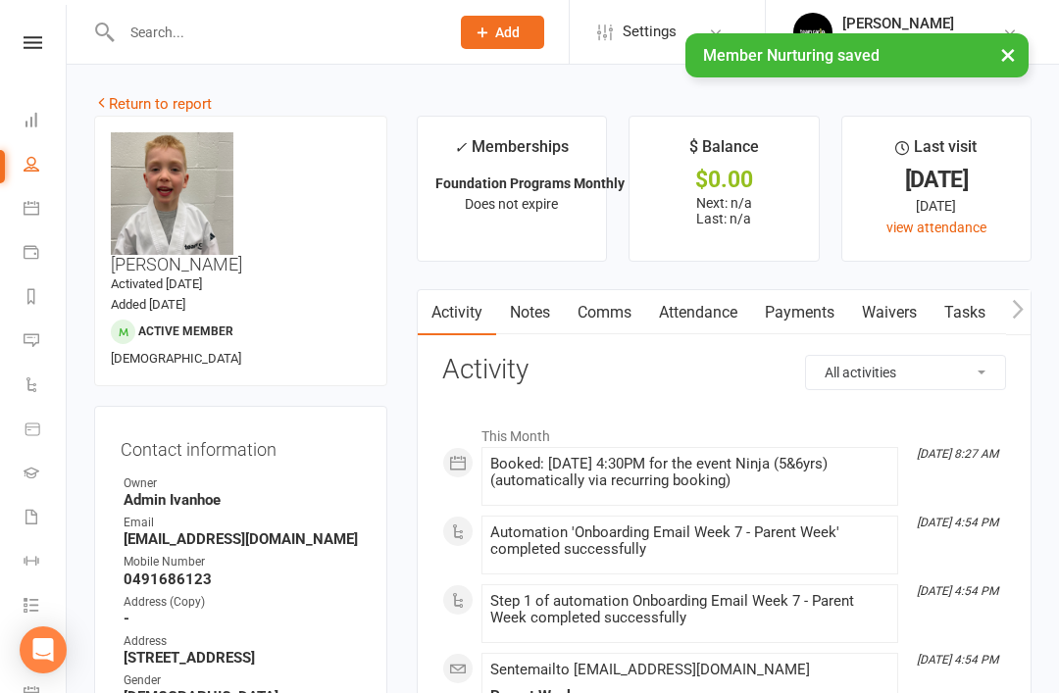
click at [125, 95] on link "Return to report" at bounding box center [153, 104] width 118 height 18
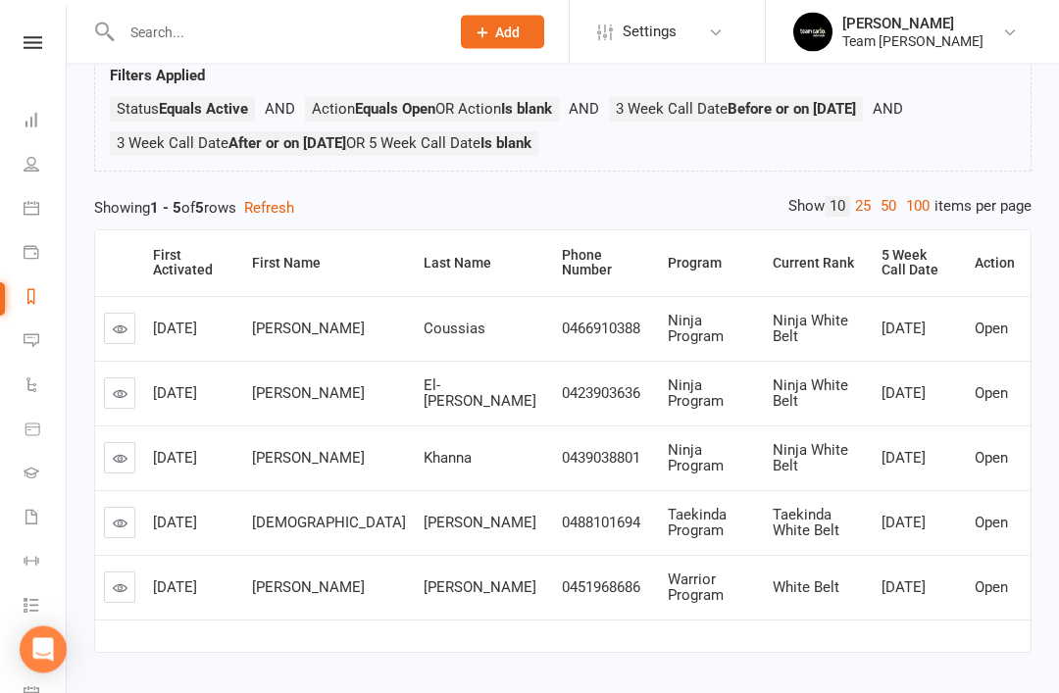
scroll to position [131, 0]
click at [116, 385] on icon at bounding box center [120, 392] width 15 height 15
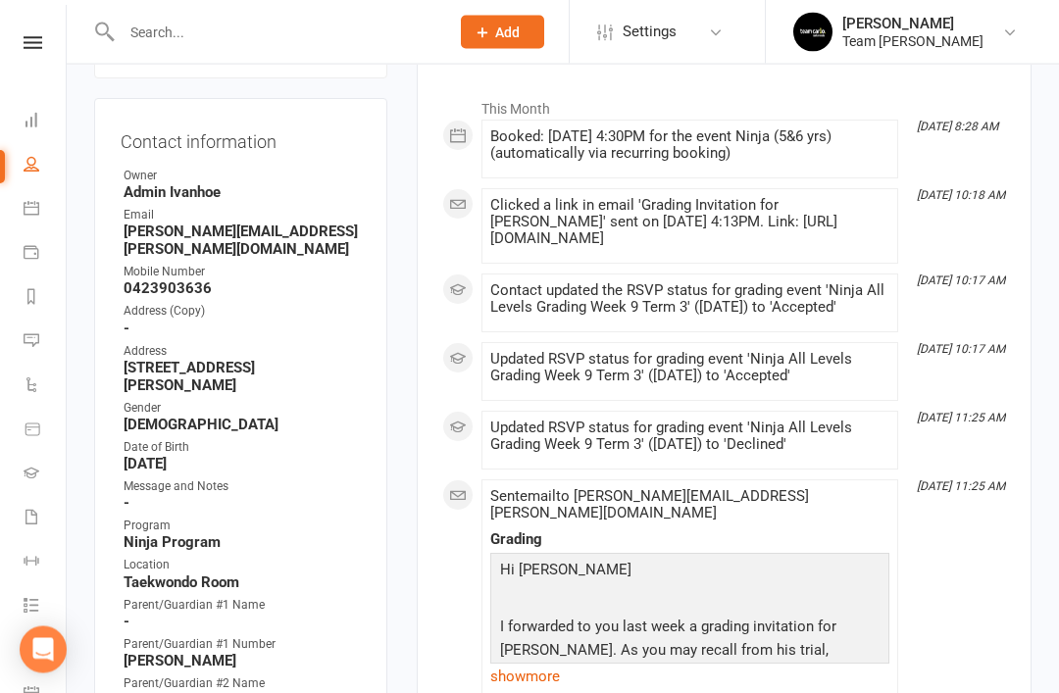
scroll to position [340, 0]
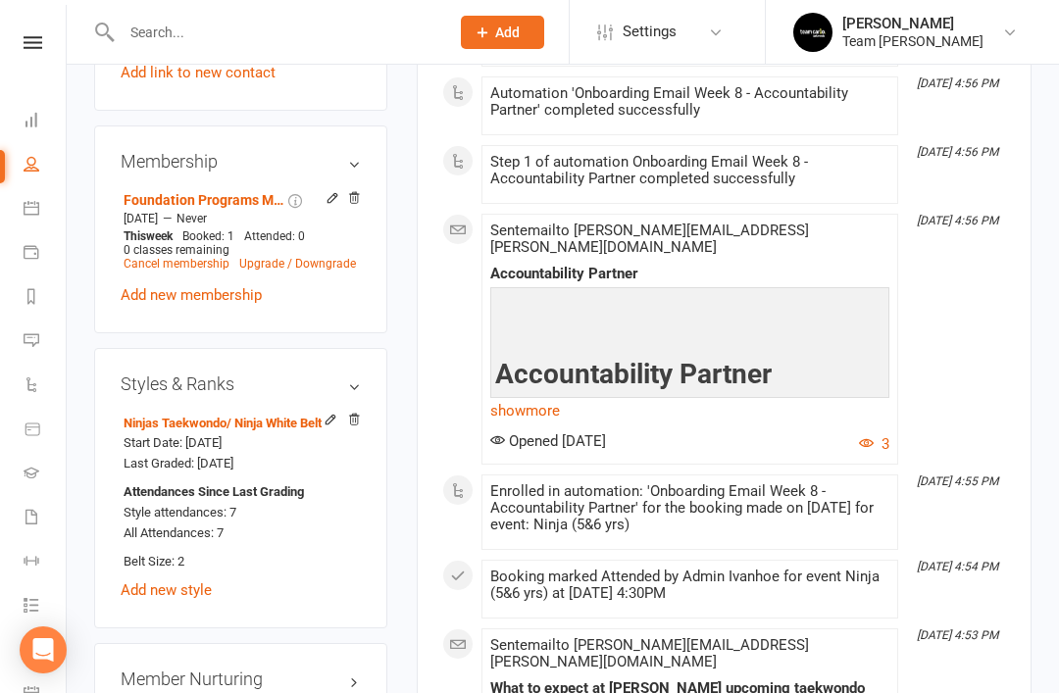
click at [0, 0] on link "edit" at bounding box center [0, 0] width 0 height 0
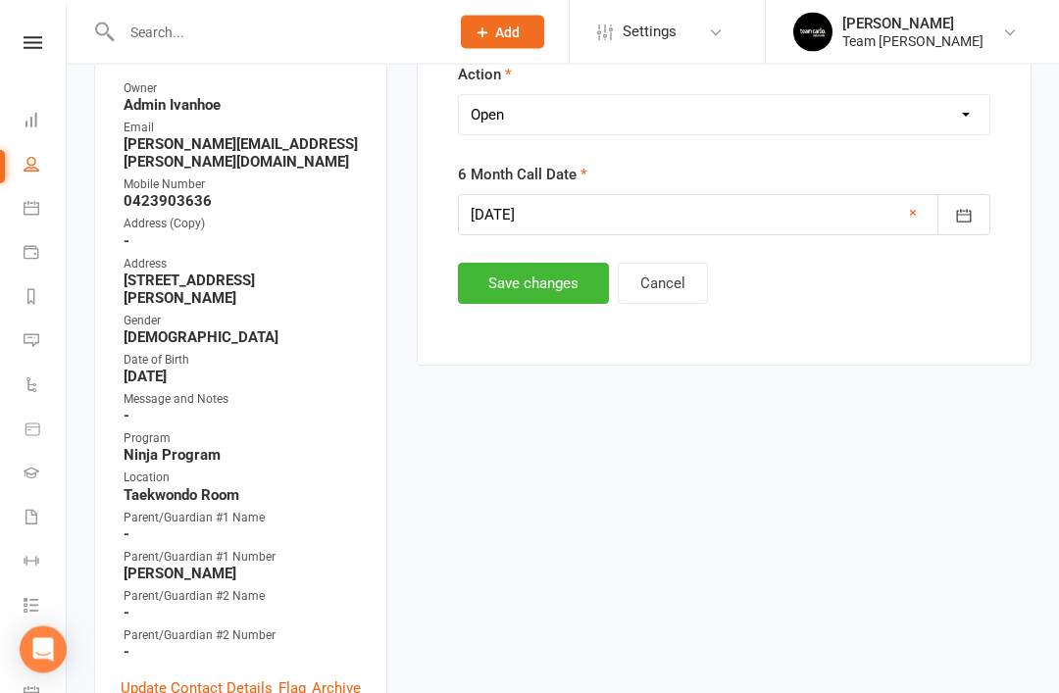
scroll to position [197, 0]
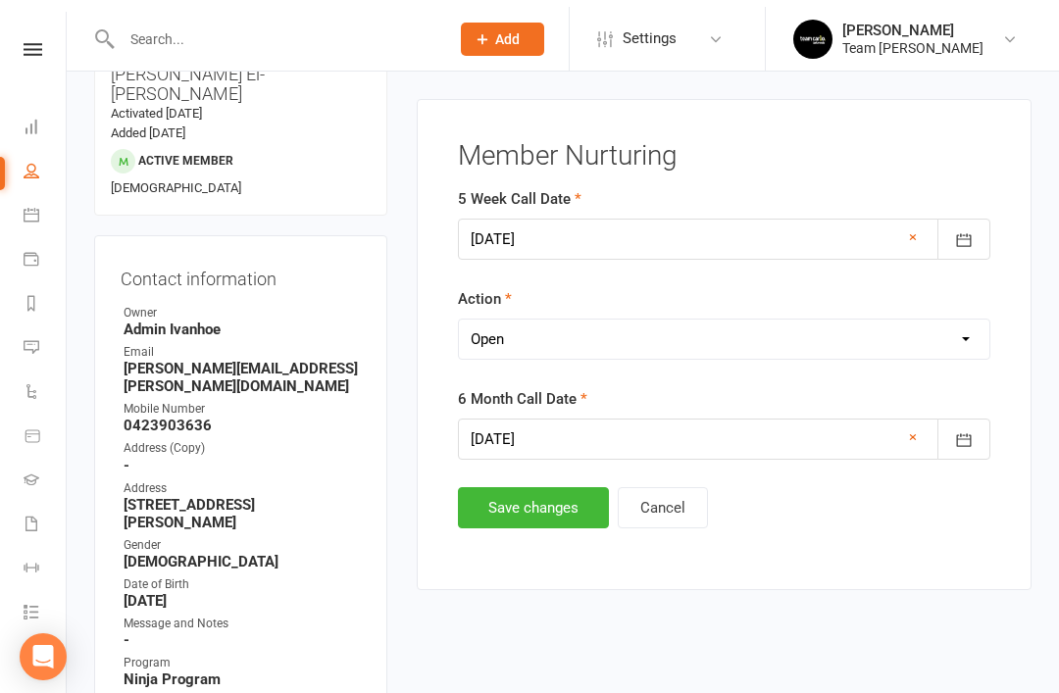
click at [616, 338] on select "Select Open Completed" at bounding box center [724, 332] width 530 height 39
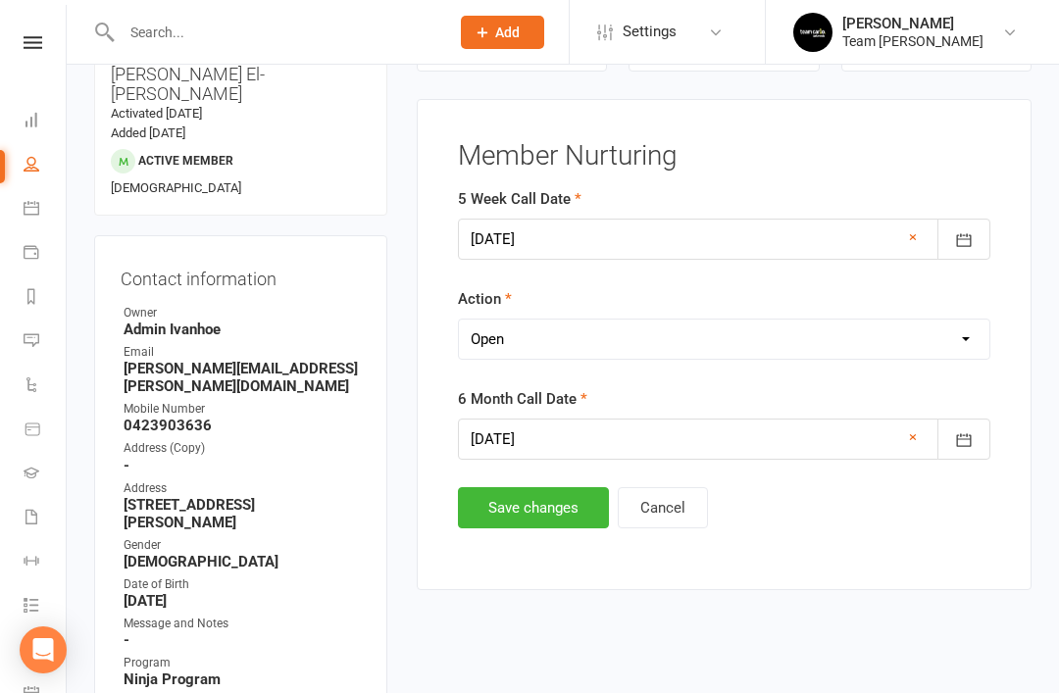
select select "Completed"
click at [532, 506] on button "Save changes" at bounding box center [533, 507] width 151 height 41
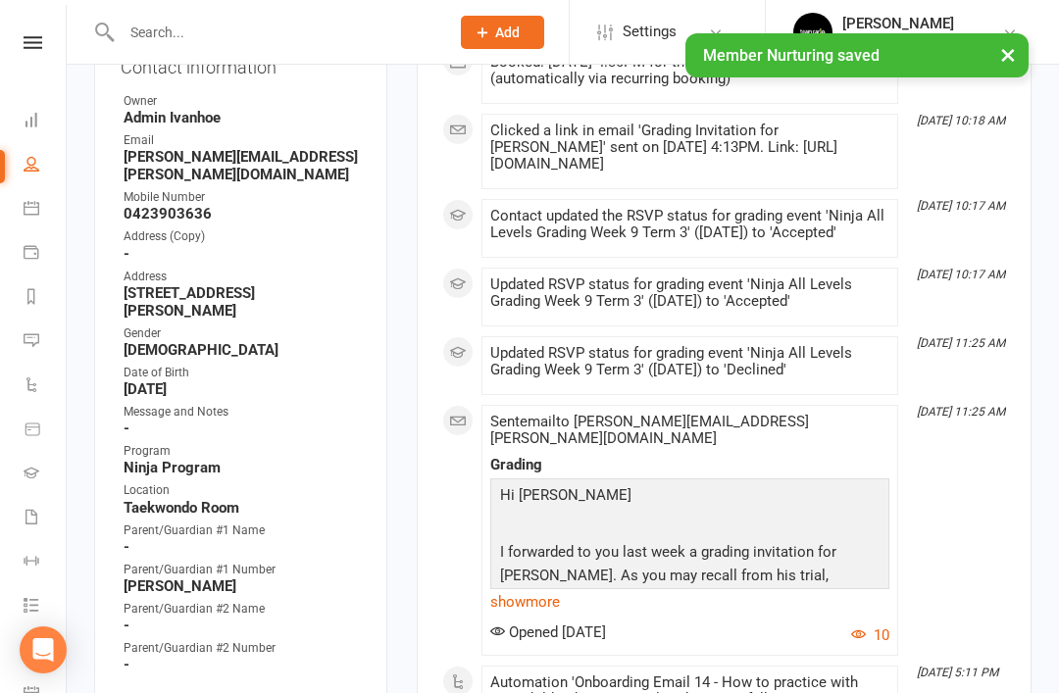
scroll to position [417, 0]
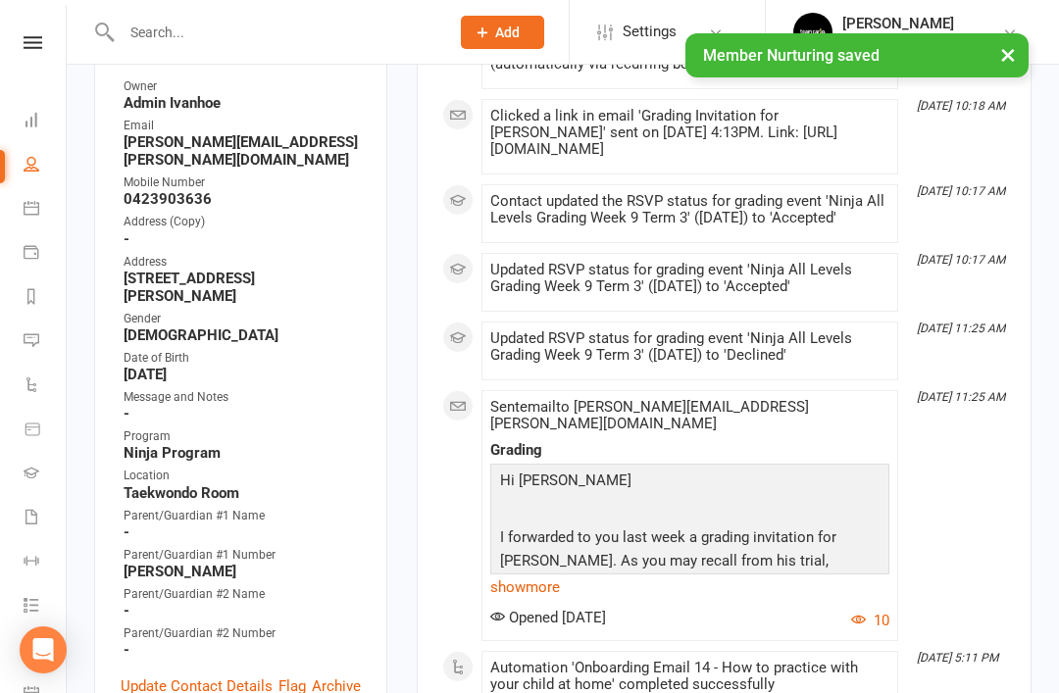
click at [543, 589] on link "show more" at bounding box center [689, 586] width 399 height 27
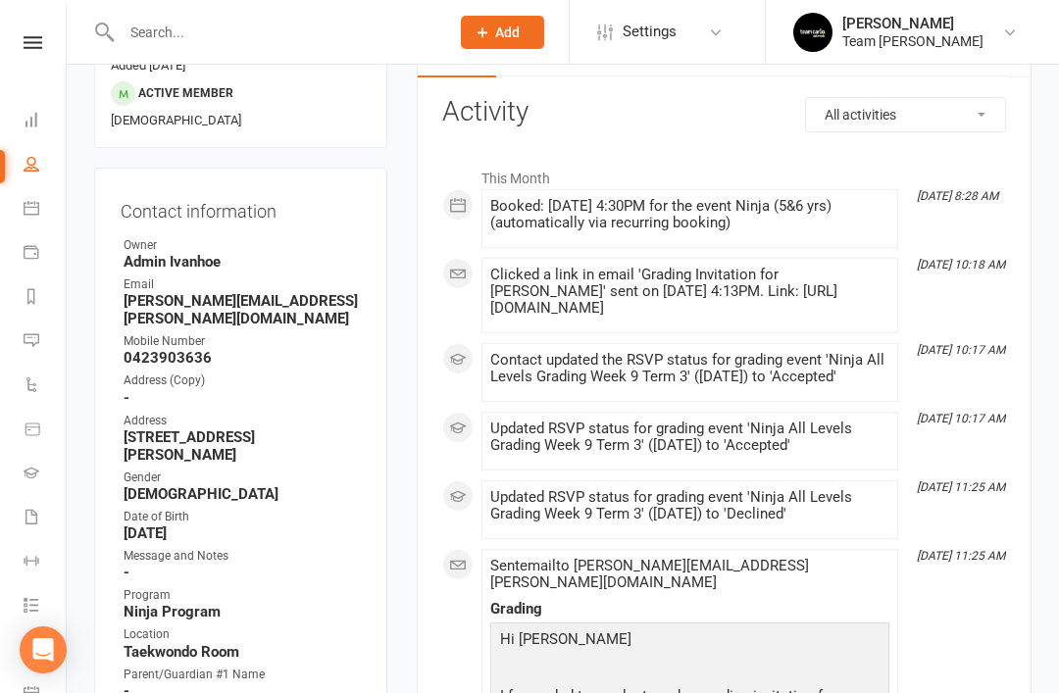
scroll to position [0, 0]
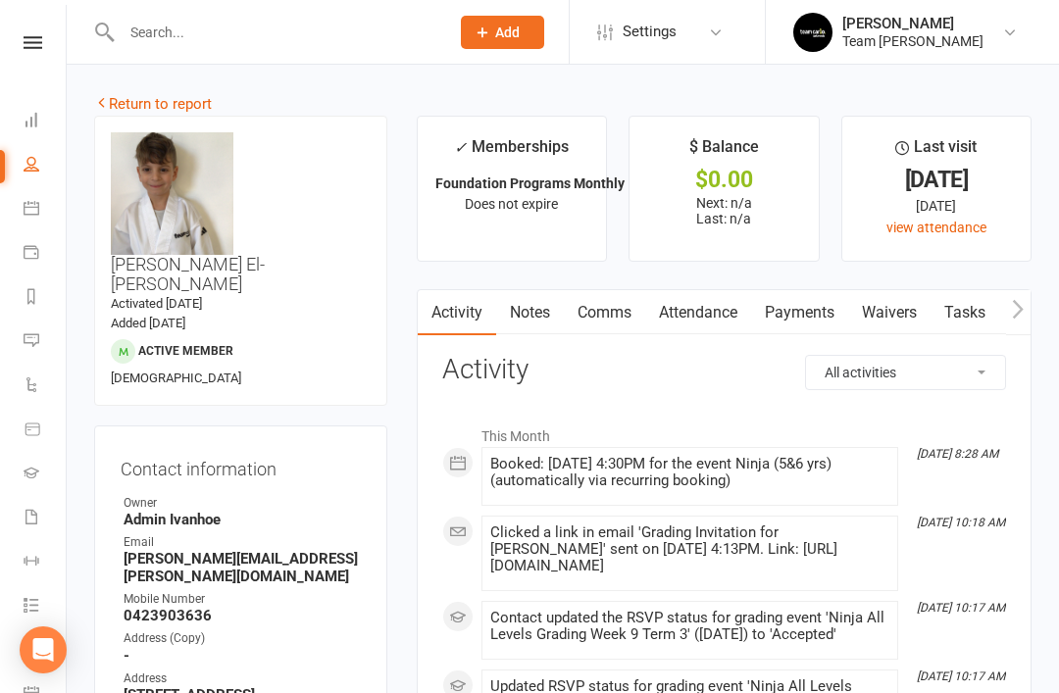
click at [138, 101] on link "Return to report" at bounding box center [153, 104] width 118 height 18
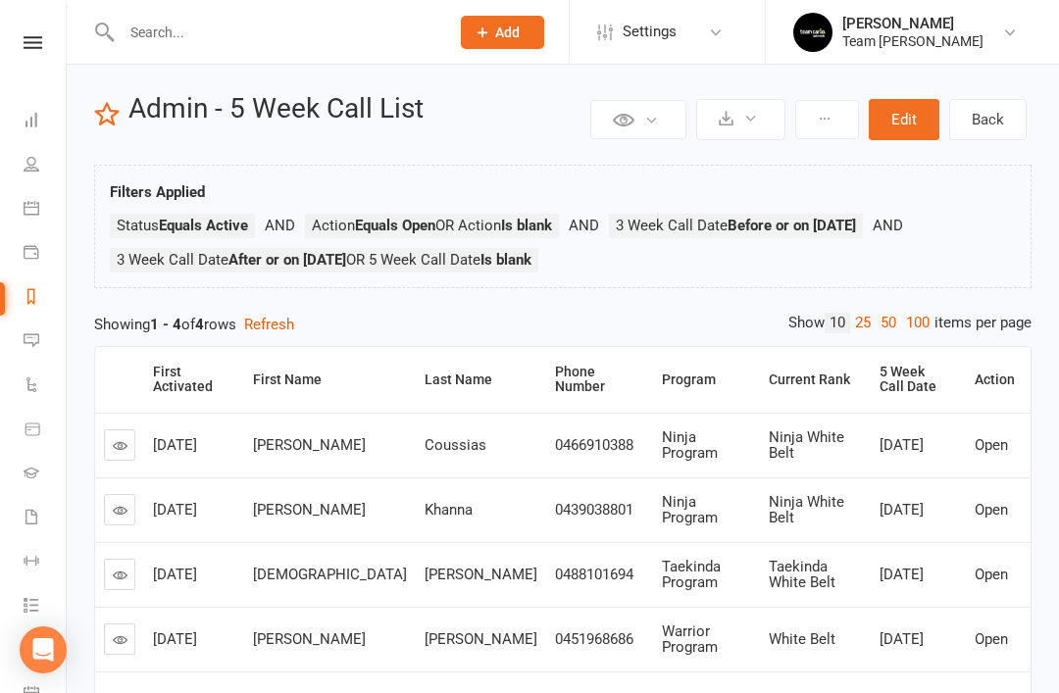
scroll to position [68, 0]
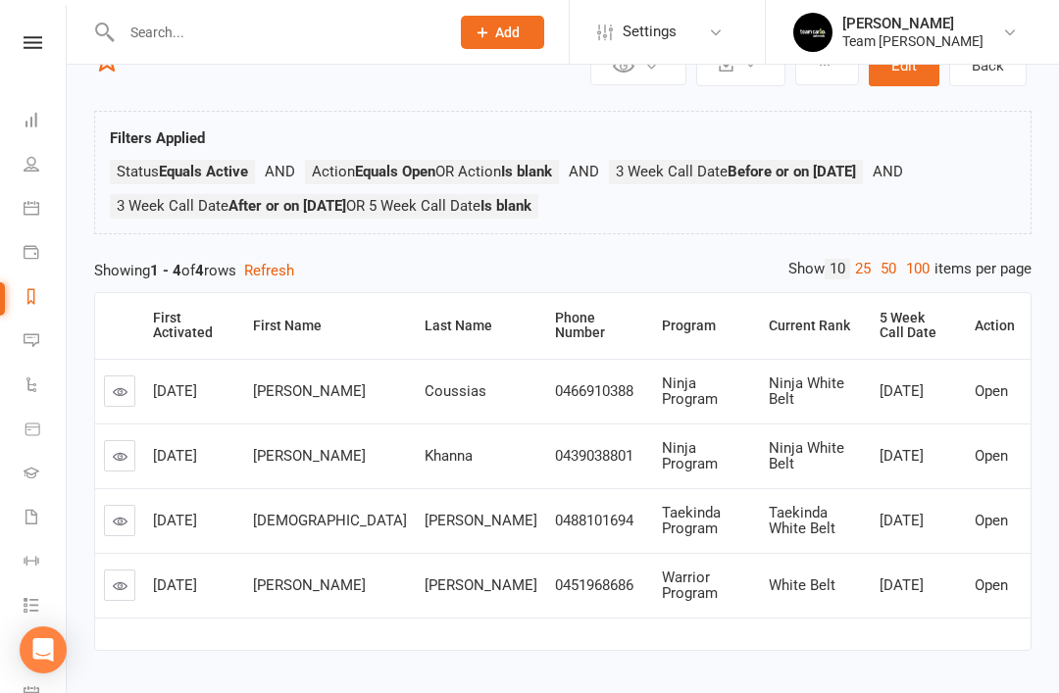
click at [122, 453] on icon at bounding box center [120, 456] width 15 height 15
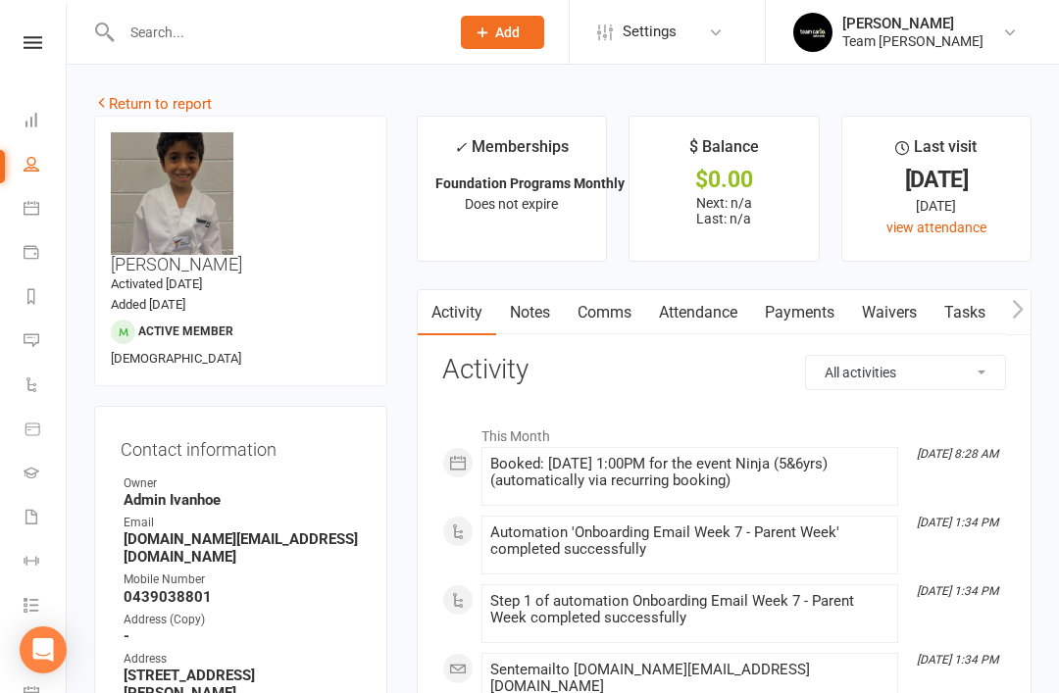
click at [729, 320] on link "Attendance" at bounding box center [698, 312] width 106 height 45
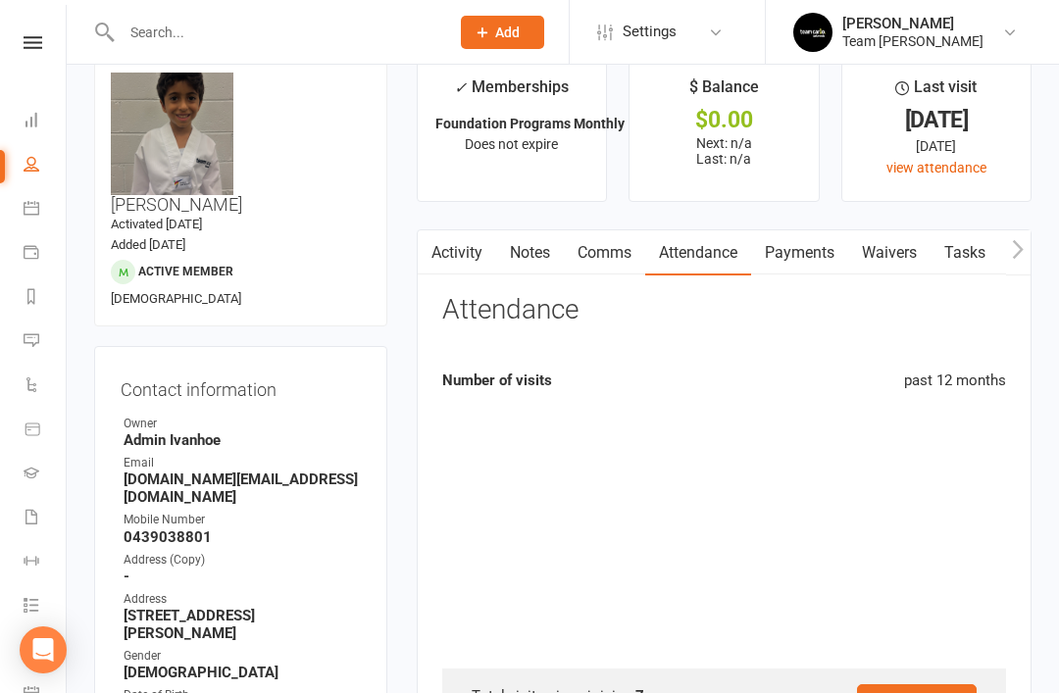
scroll to position [63, 0]
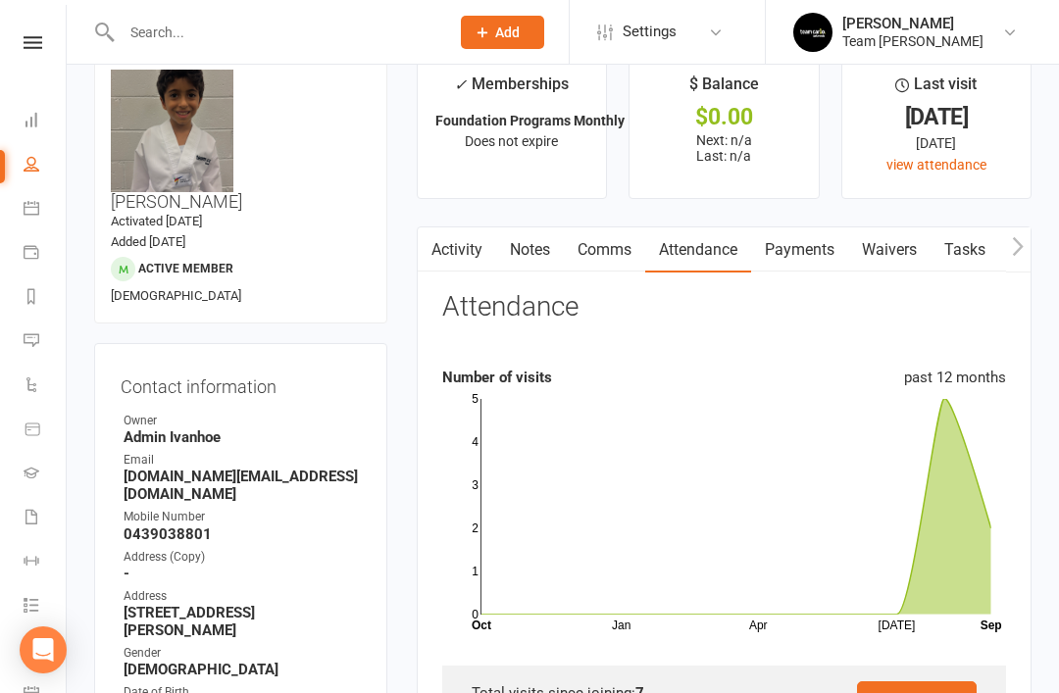
click at [473, 246] on link "Activity" at bounding box center [457, 249] width 78 height 45
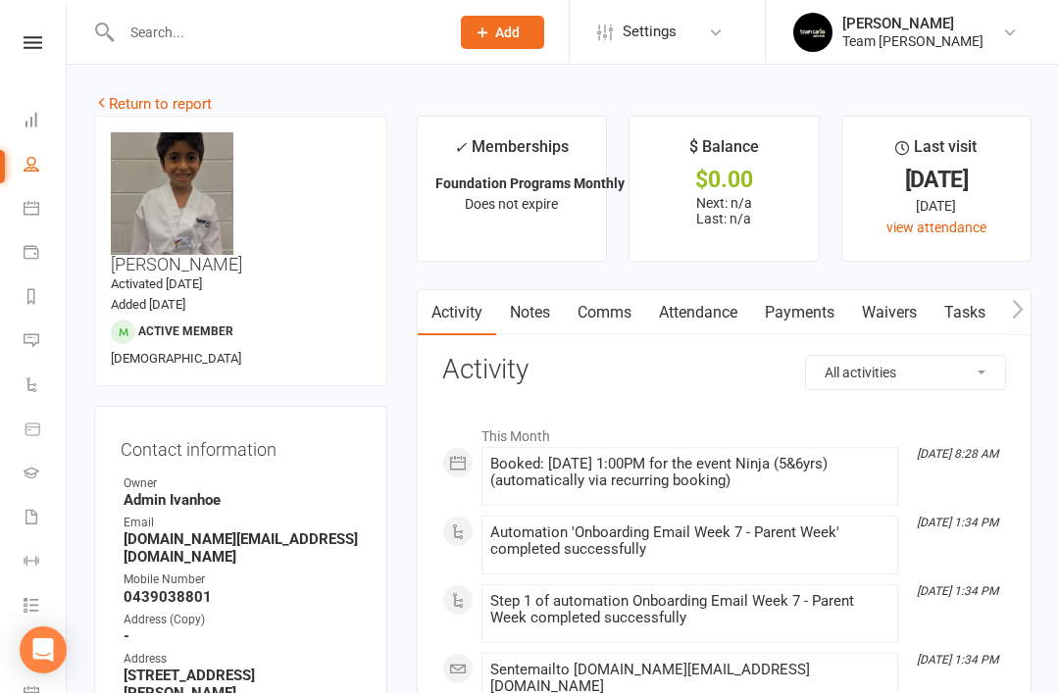
click at [720, 320] on link "Attendance" at bounding box center [698, 312] width 106 height 45
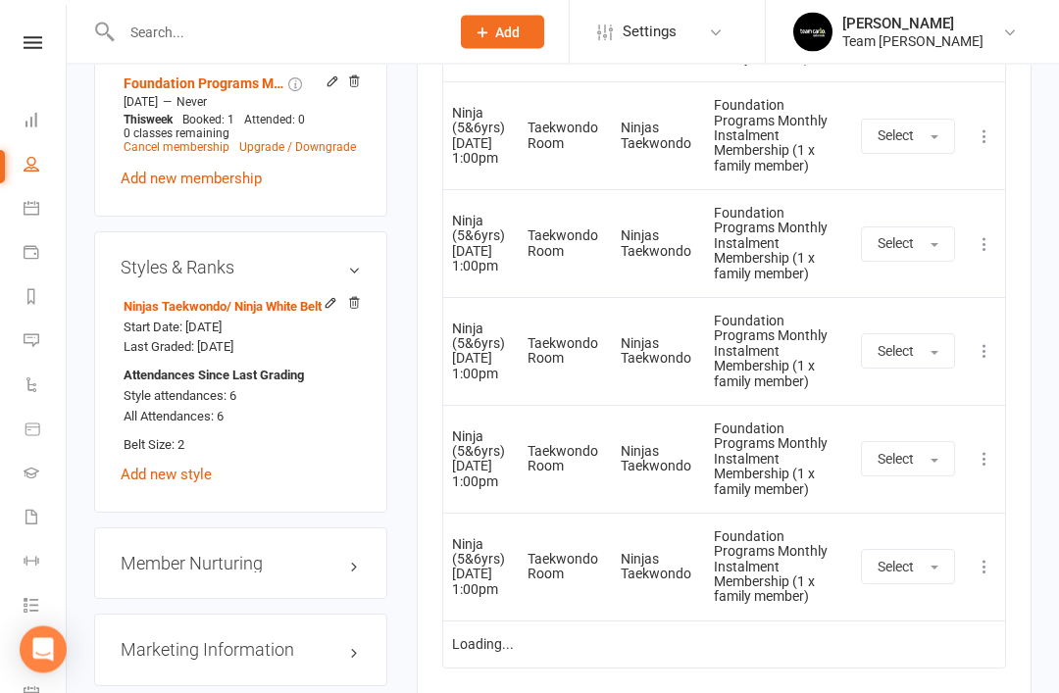
scroll to position [1640, 0]
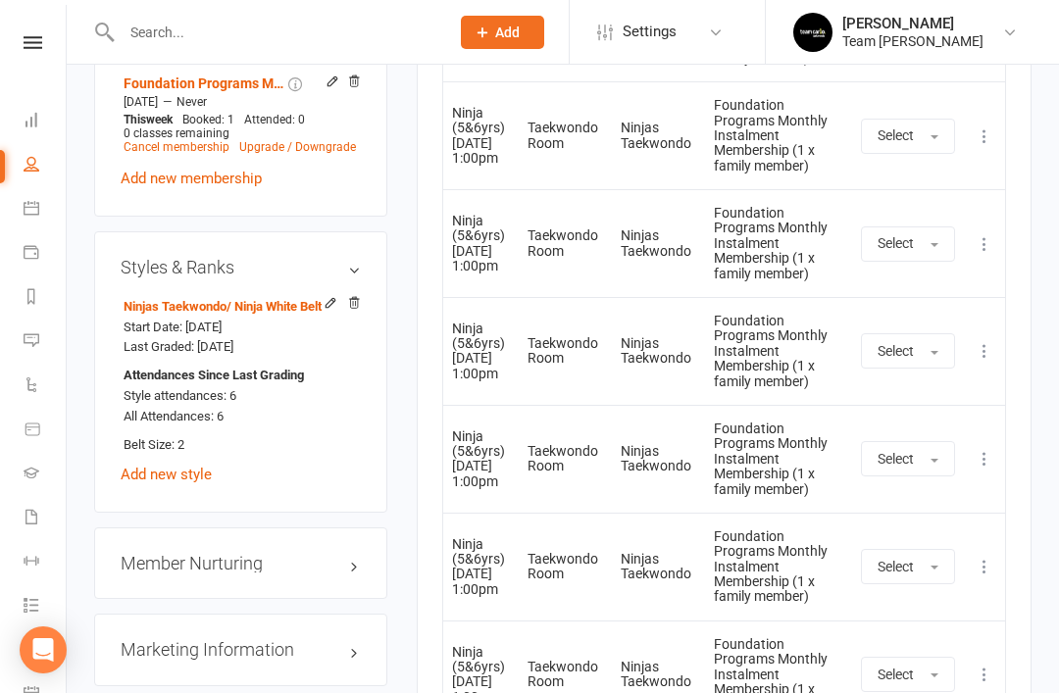
click at [0, 0] on link "edit" at bounding box center [0, 0] width 0 height 0
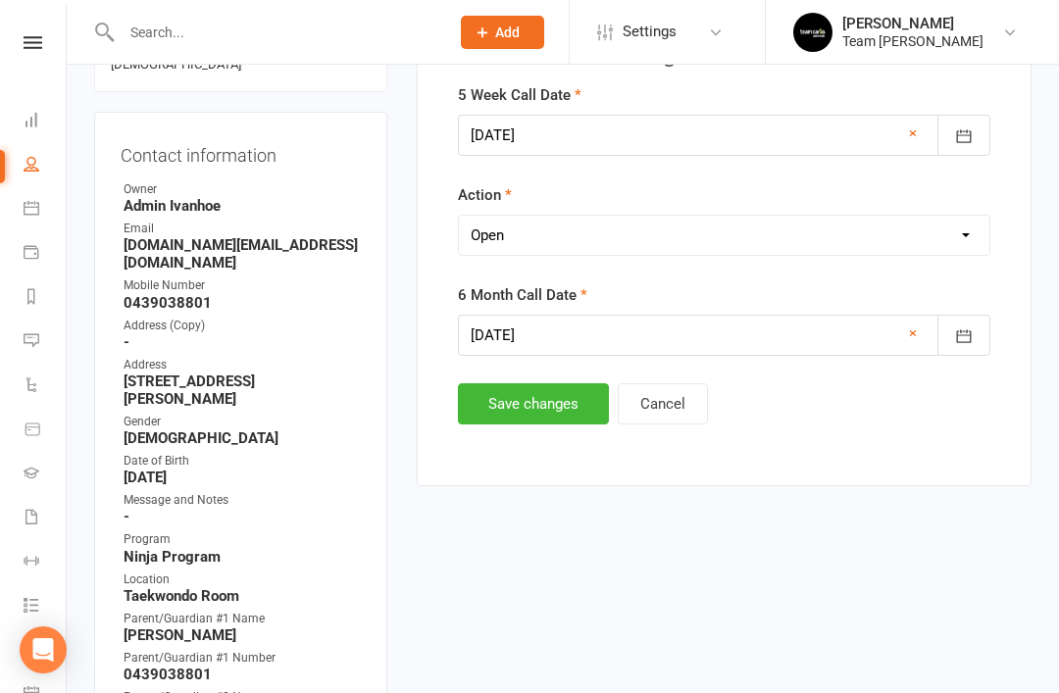
scroll to position [190, 0]
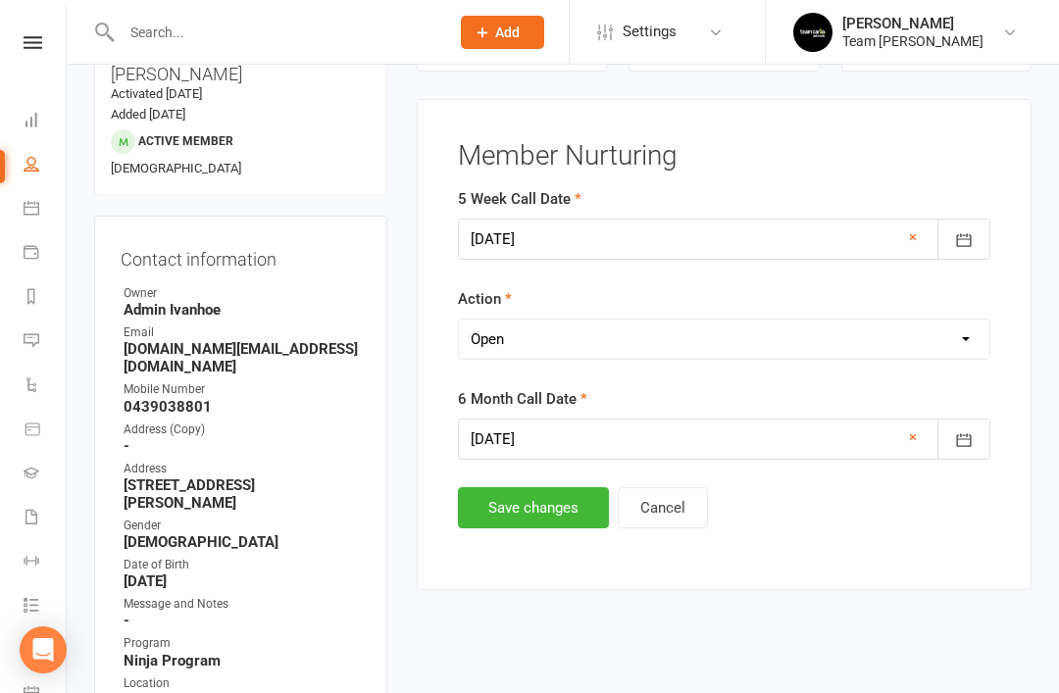
click at [759, 346] on select "Select Open Completed" at bounding box center [724, 339] width 530 height 39
select select "Completed"
click at [533, 516] on button "Save changes" at bounding box center [533, 507] width 151 height 41
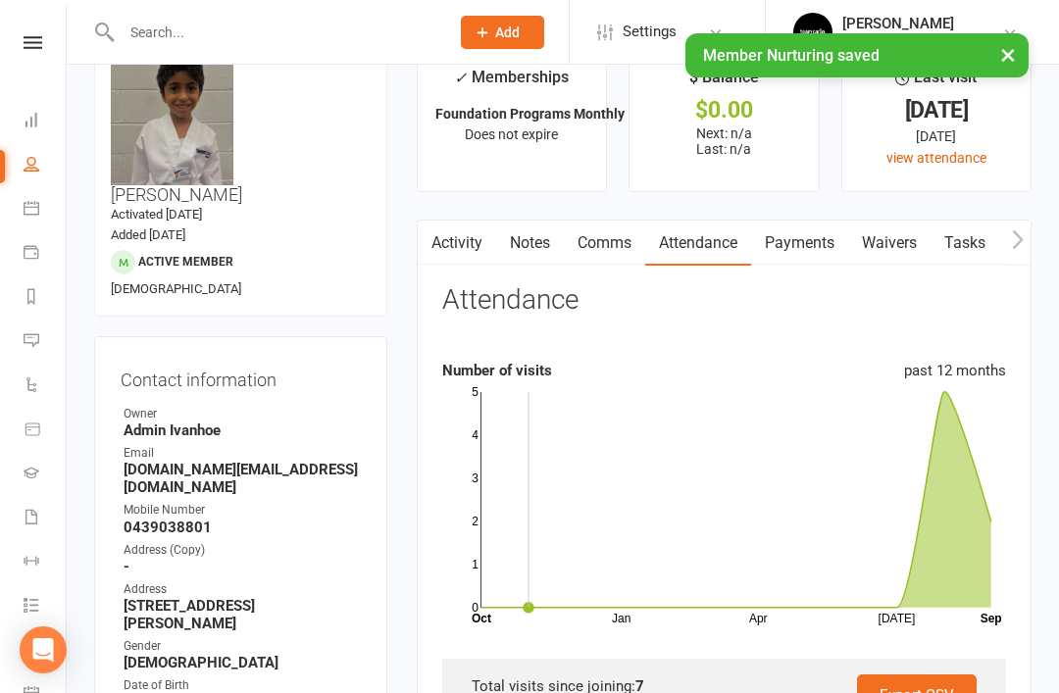
scroll to position [0, 0]
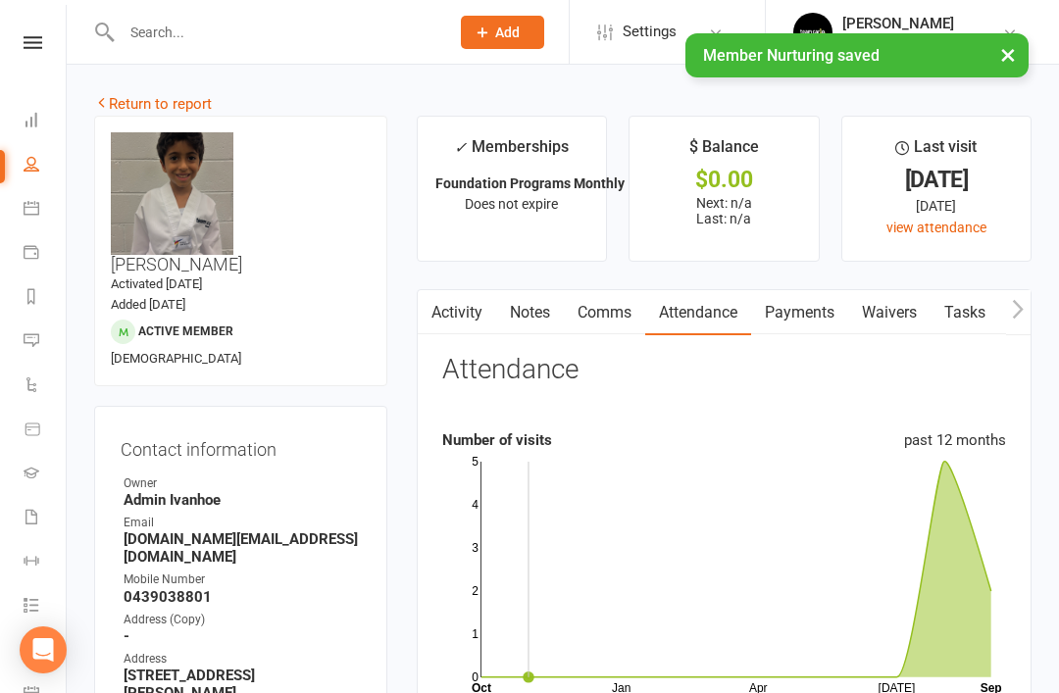
click at [149, 104] on link "Return to report" at bounding box center [153, 104] width 118 height 18
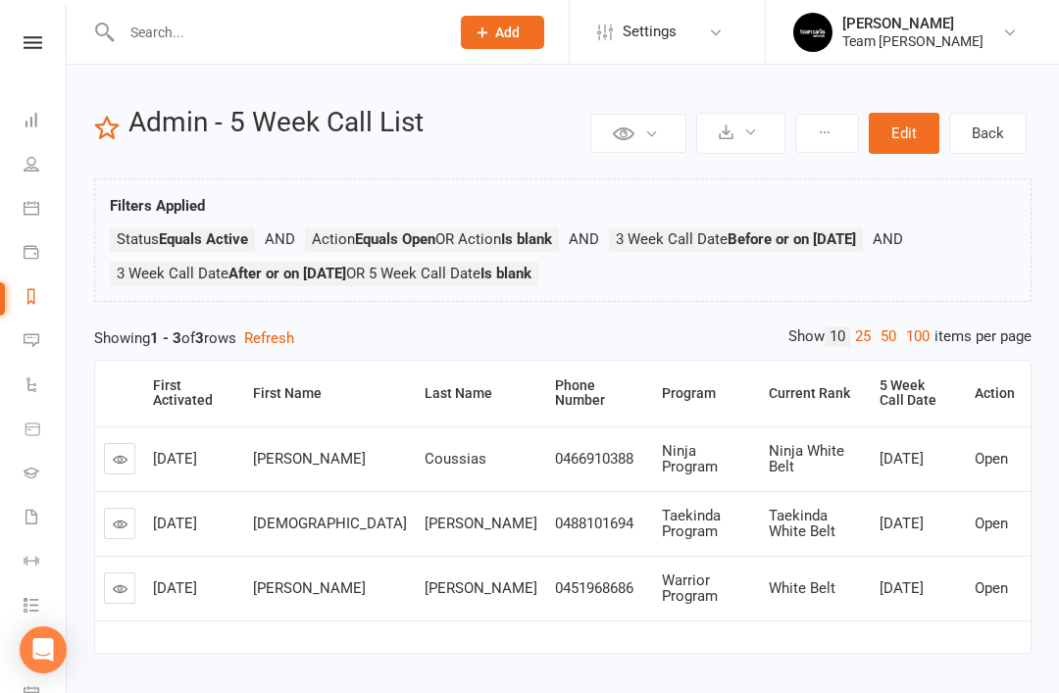
click at [108, 534] on link at bounding box center [119, 523] width 31 height 31
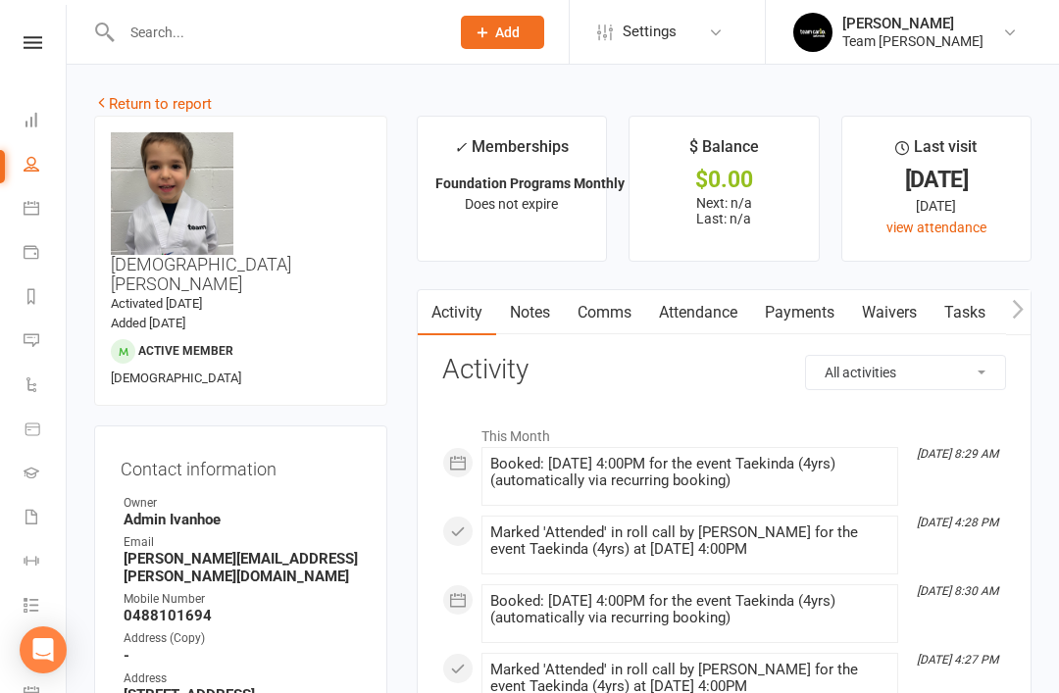
click at [727, 312] on link "Attendance" at bounding box center [698, 312] width 106 height 45
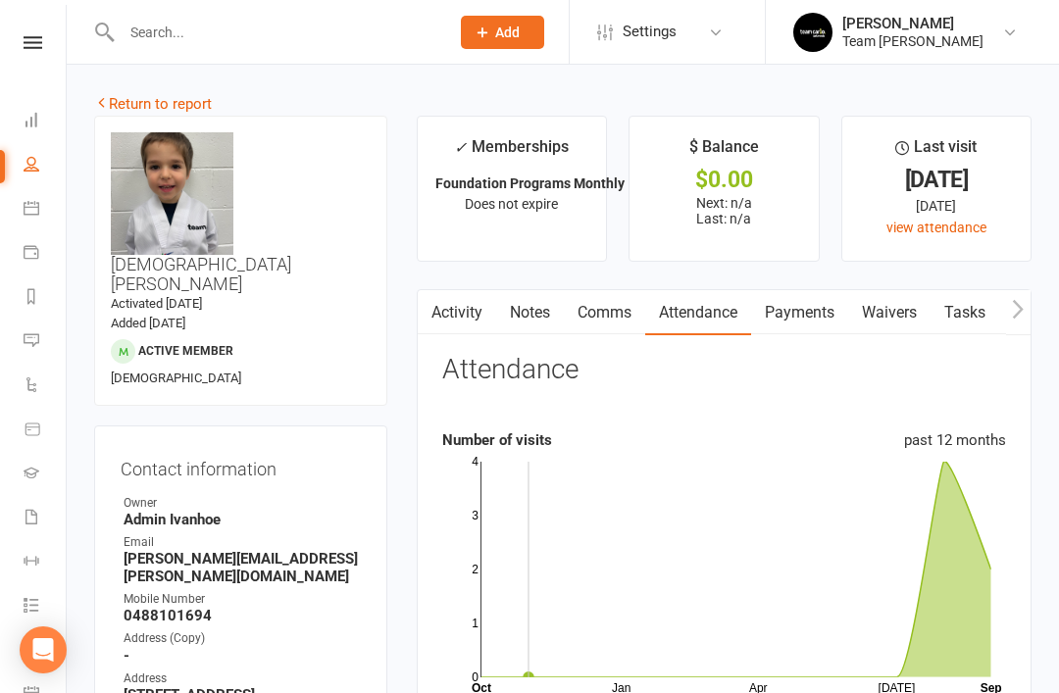
click at [135, 100] on link "Return to report" at bounding box center [153, 104] width 118 height 18
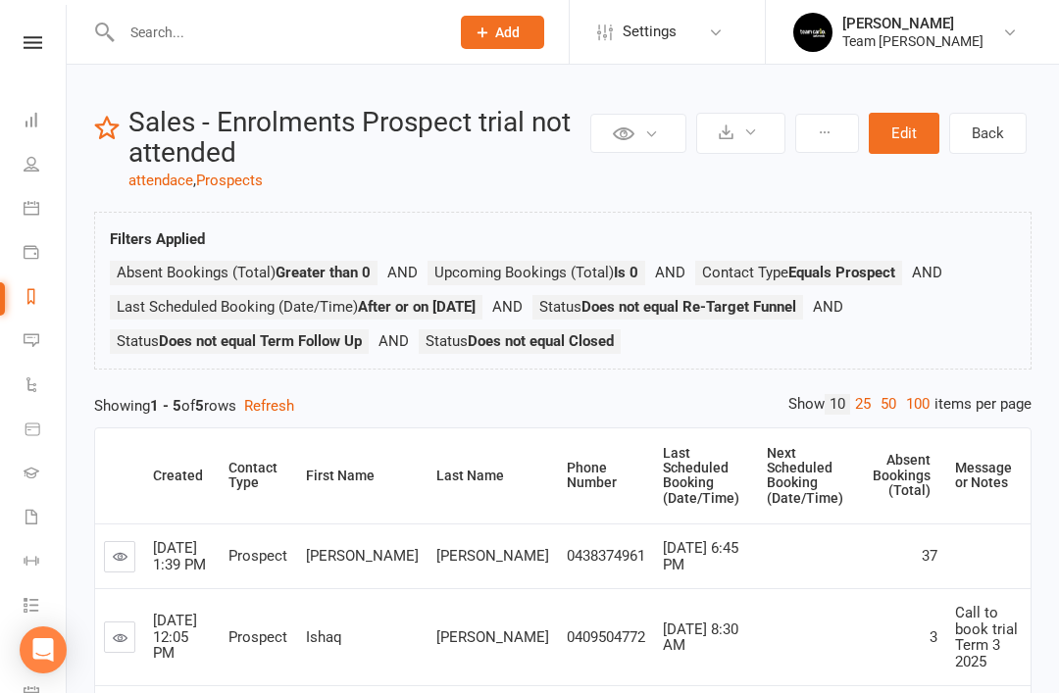
click at [40, 305] on link "Reports" at bounding box center [46, 298] width 44 height 44
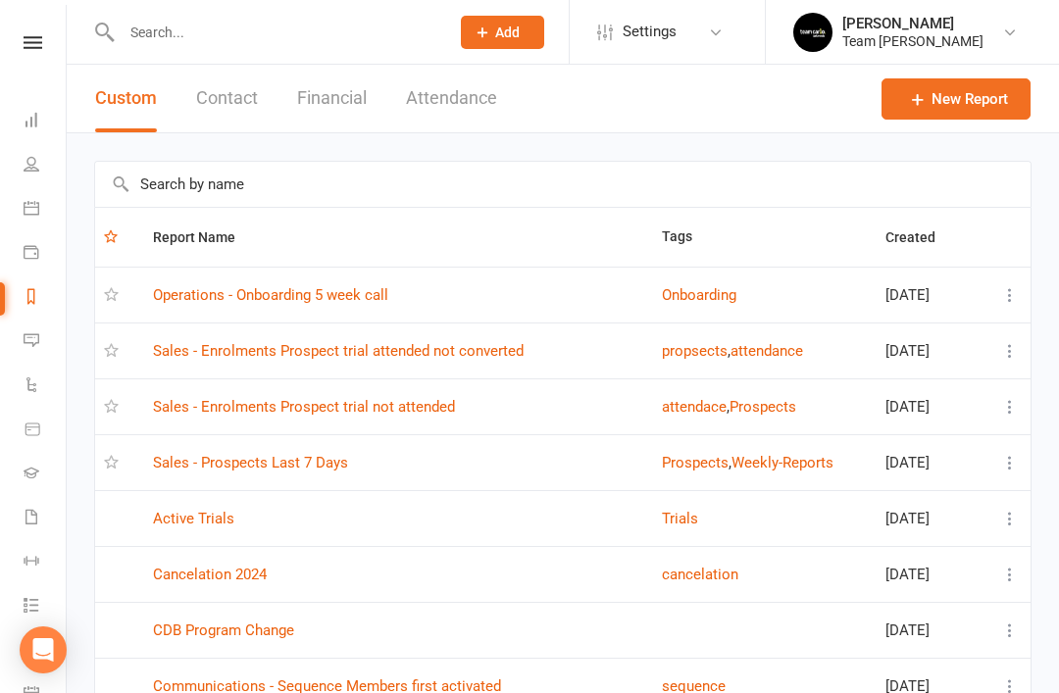
click at [349, 194] on input "text" at bounding box center [562, 184] width 935 height 45
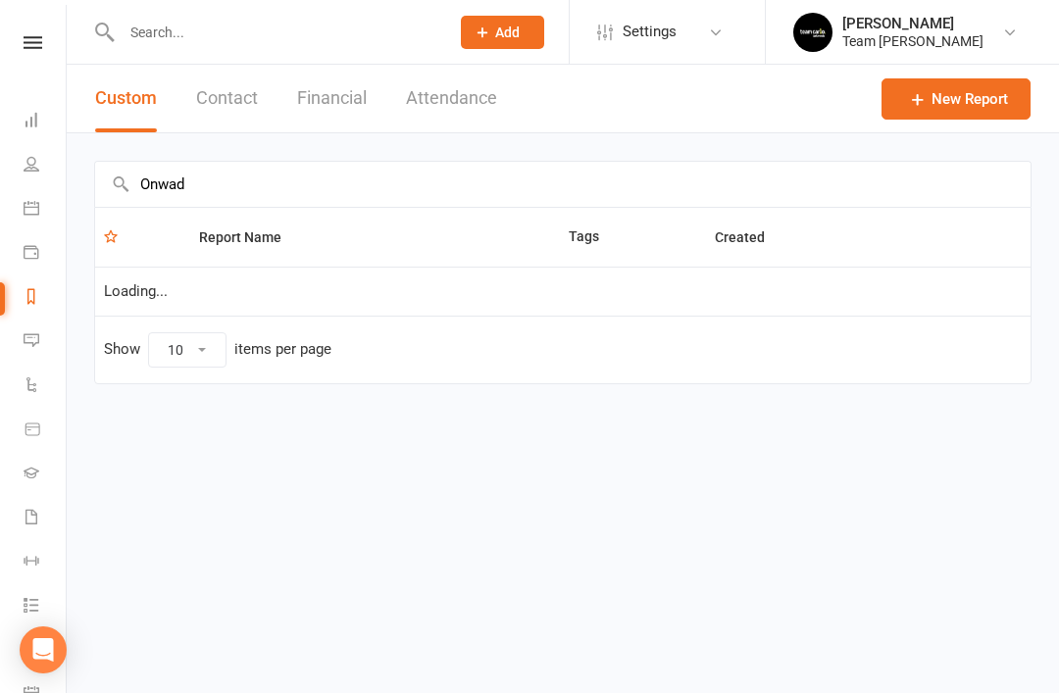
type input "Onwa"
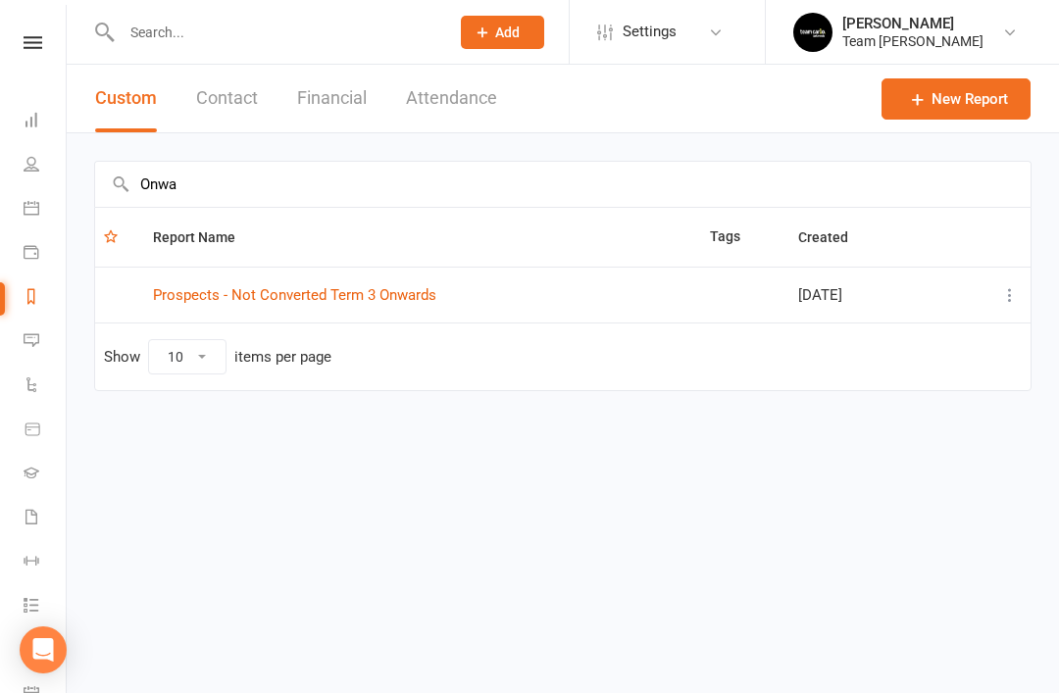
click at [373, 300] on link "Prospects - Not Converted Term 3 Onwards" at bounding box center [294, 295] width 283 height 18
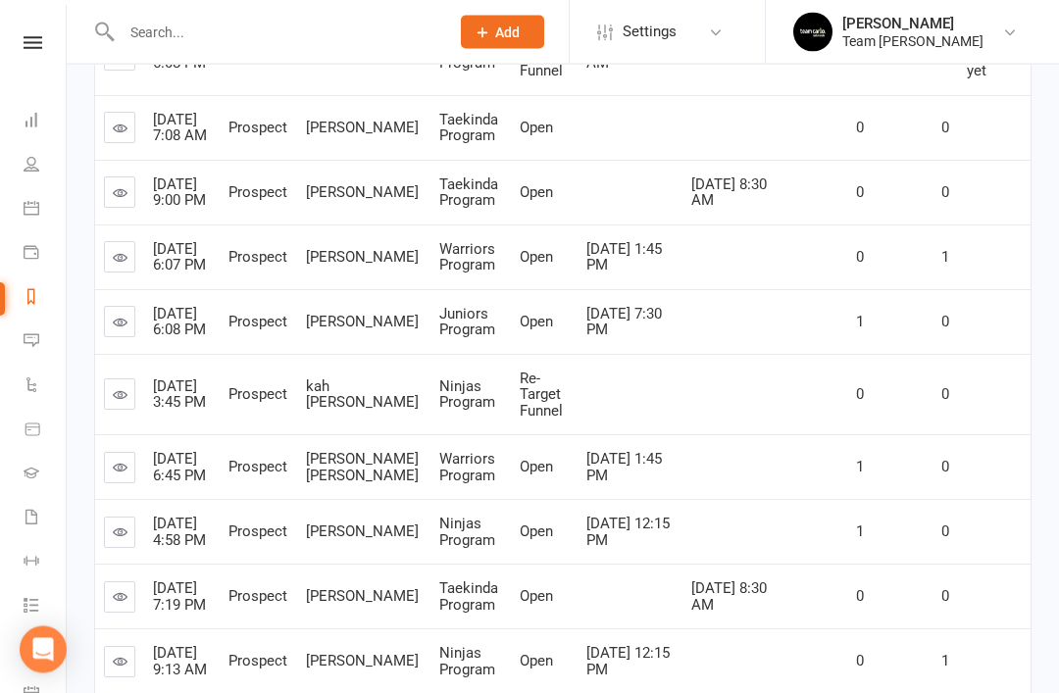
scroll to position [487, 0]
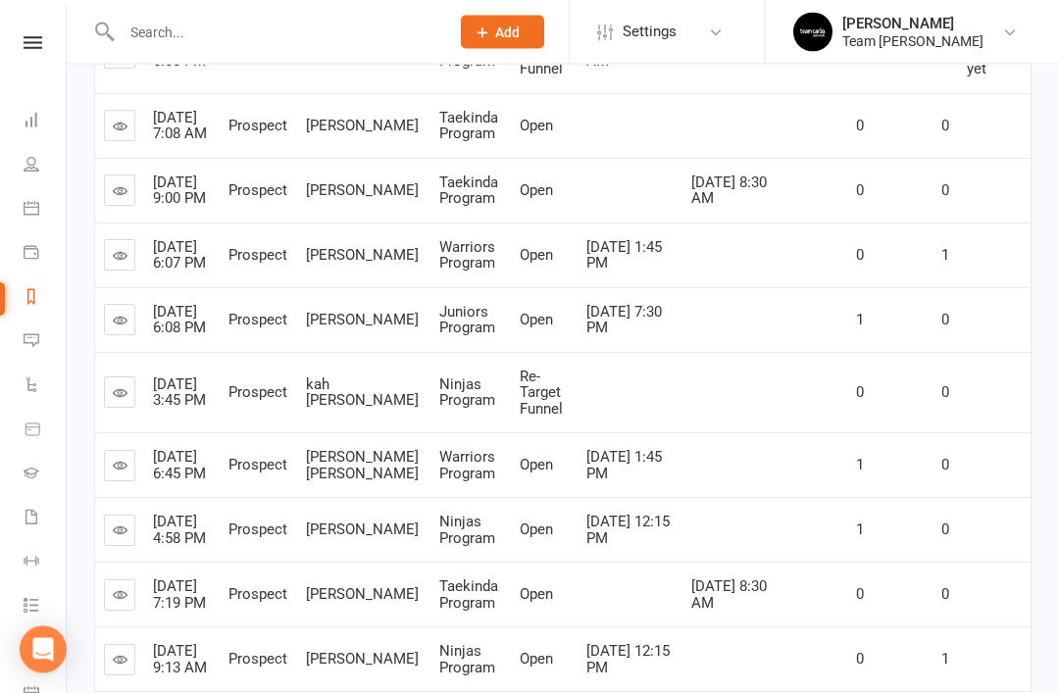
click at [124, 271] on link at bounding box center [119, 255] width 31 height 31
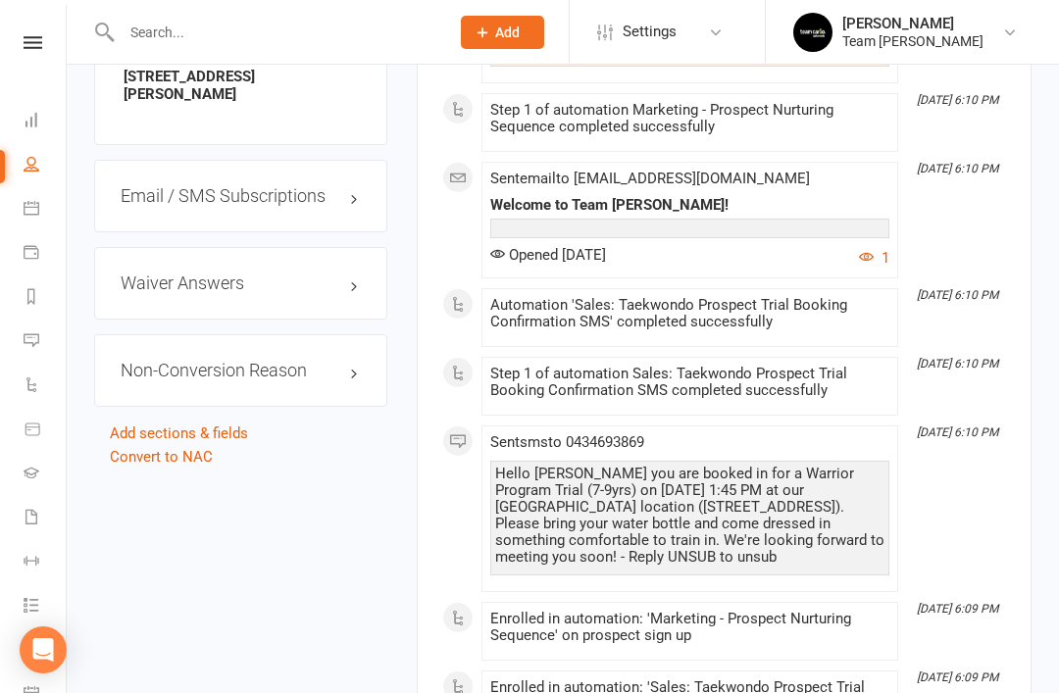
click at [0, 0] on link "edit" at bounding box center [0, 0] width 0 height 0
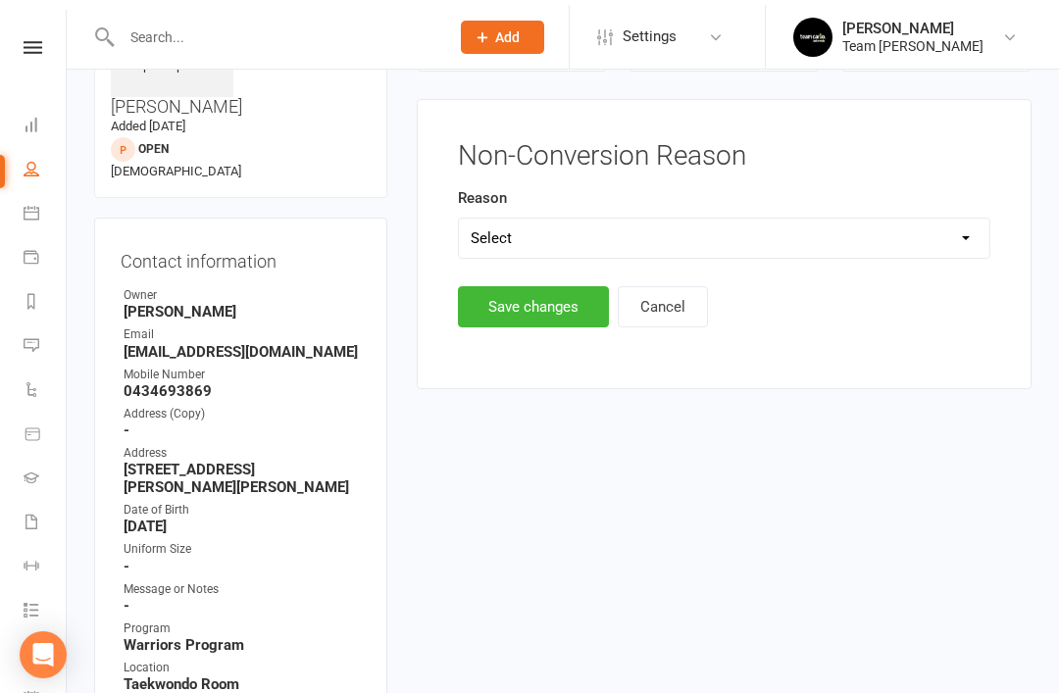
click at [753, 232] on select "Select Timetable Financial Location Not TC fit No response DNA Trial Not ready …" at bounding box center [724, 233] width 530 height 39
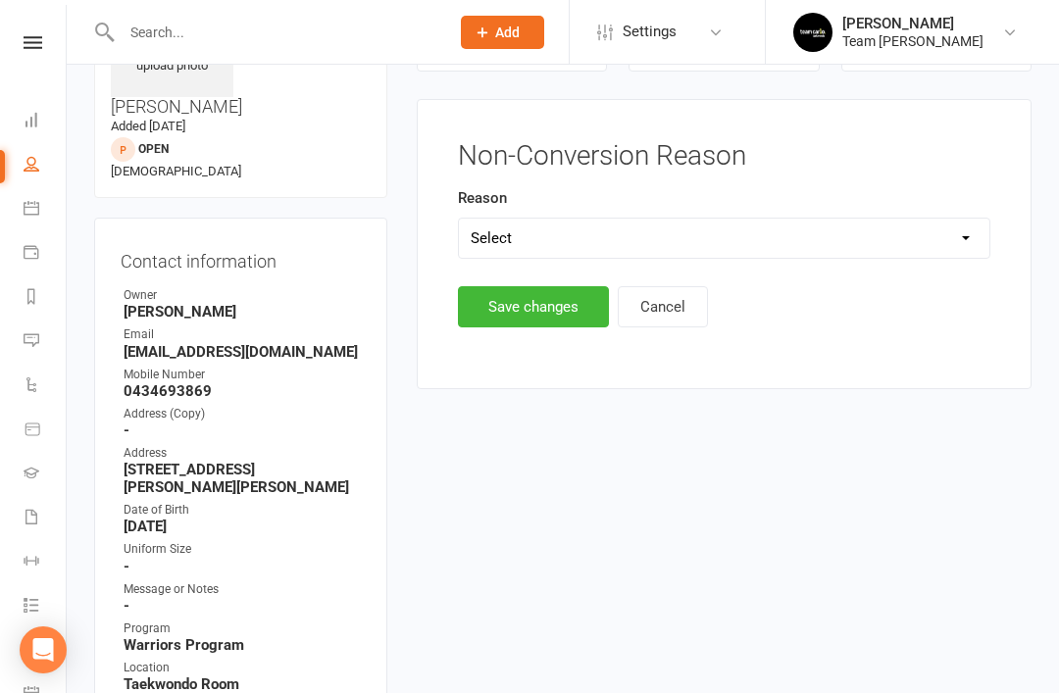
select select "DNA Trial"
click at [560, 308] on button "Save changes" at bounding box center [533, 306] width 151 height 41
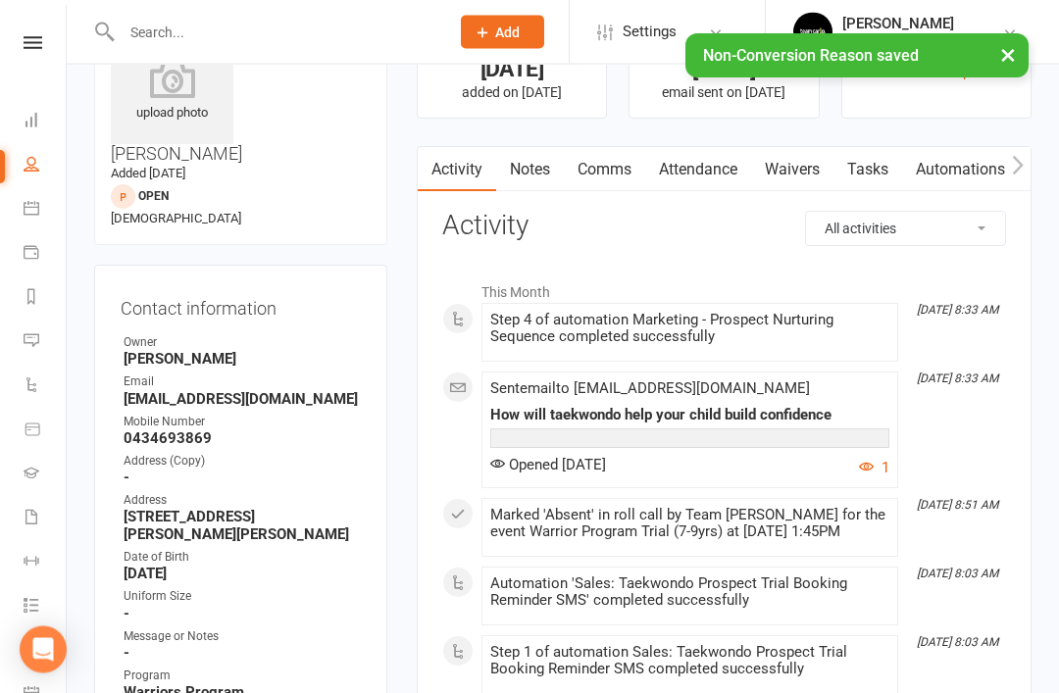
scroll to position [0, 0]
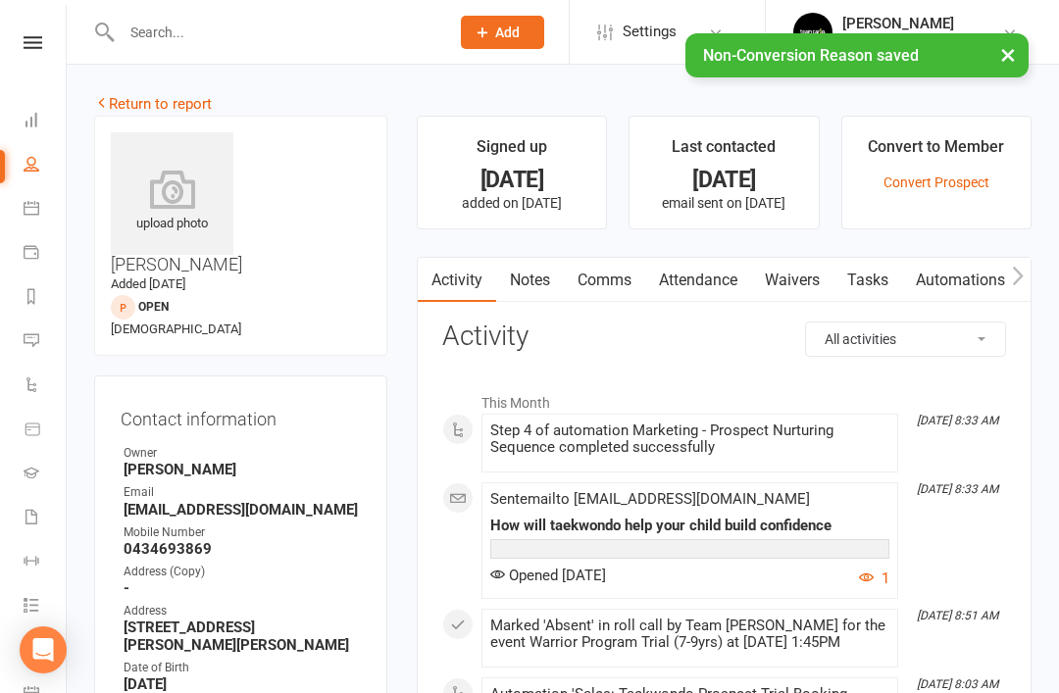
click at [124, 104] on link "Return to report" at bounding box center [153, 104] width 118 height 18
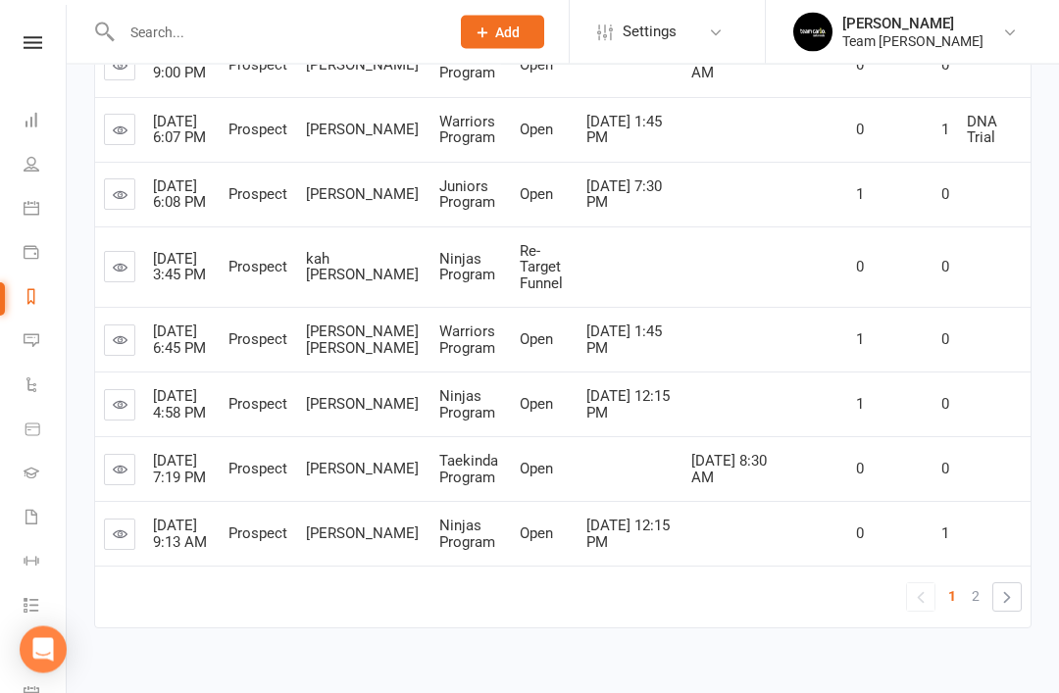
scroll to position [616, 0]
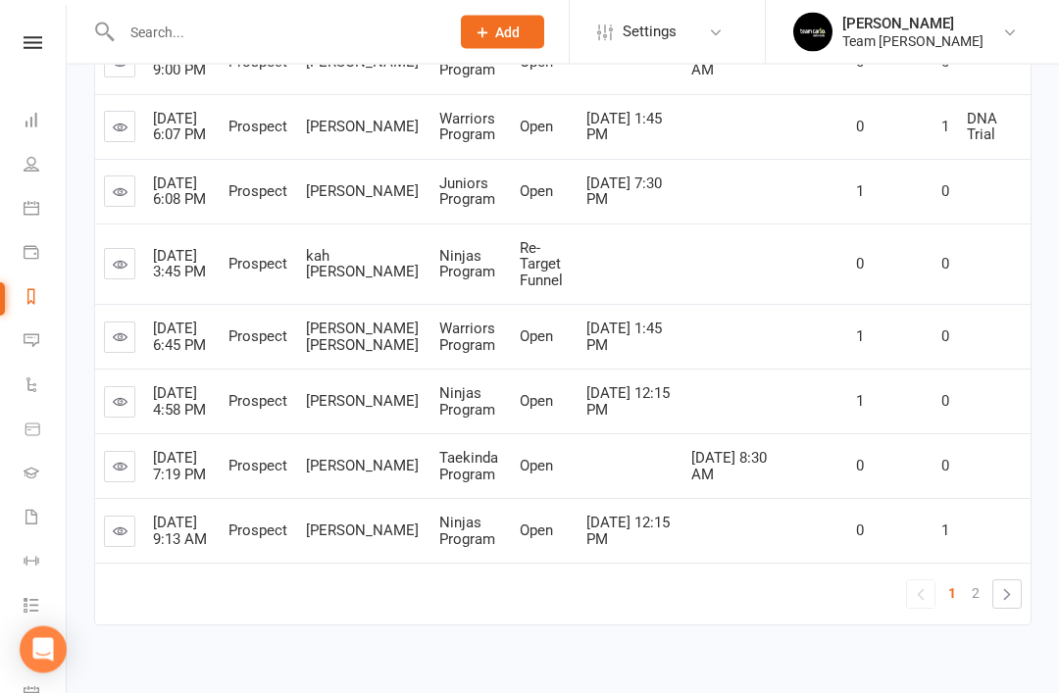
click at [112, 280] on link at bounding box center [119, 264] width 31 height 31
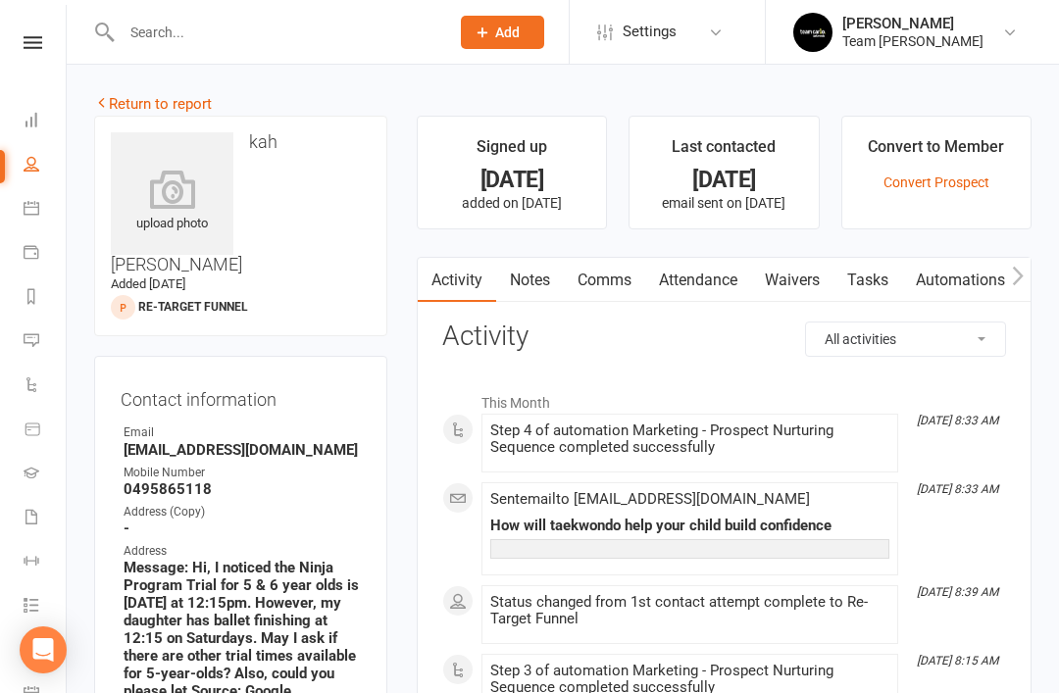
click at [538, 288] on link "Notes" at bounding box center [530, 280] width 68 height 45
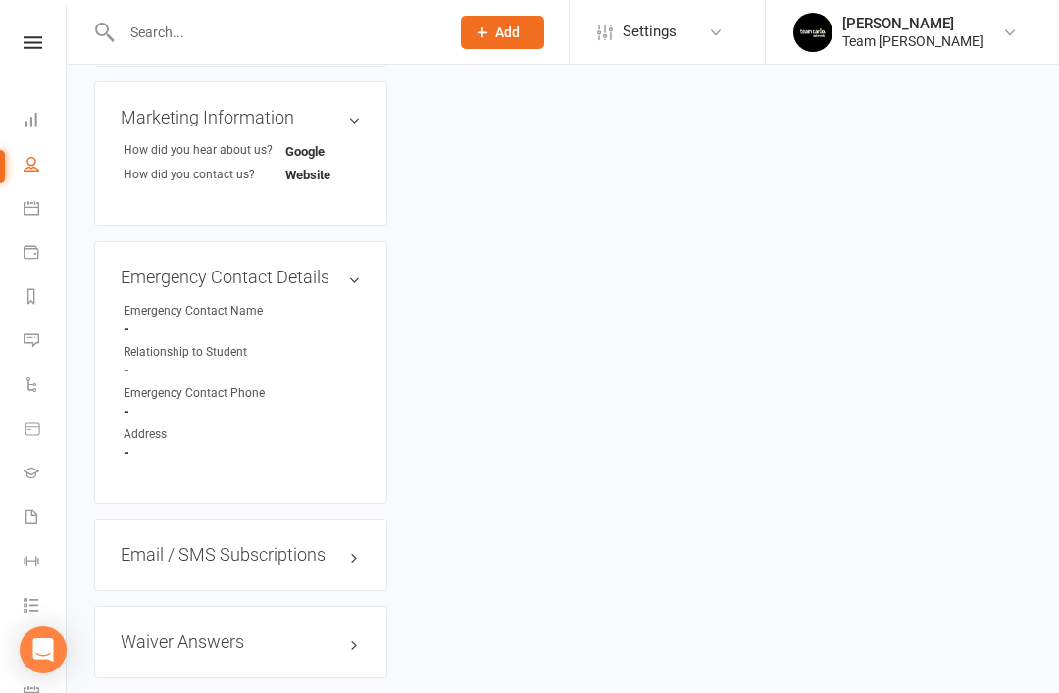
scroll to position [1494, 0]
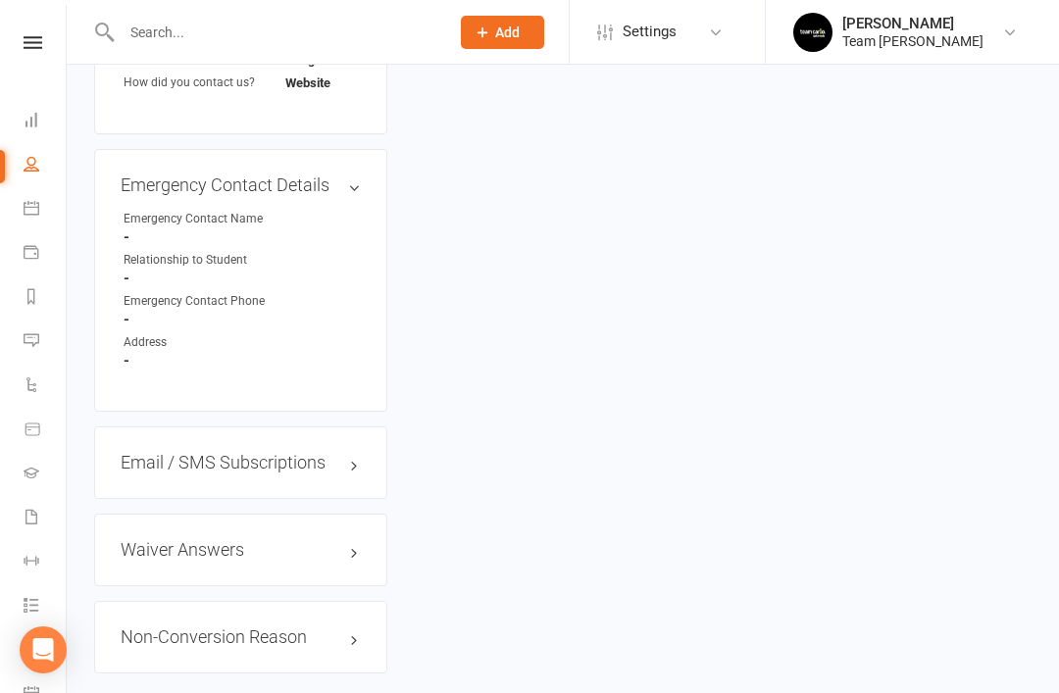
click at [0, 0] on link "edit" at bounding box center [0, 0] width 0 height 0
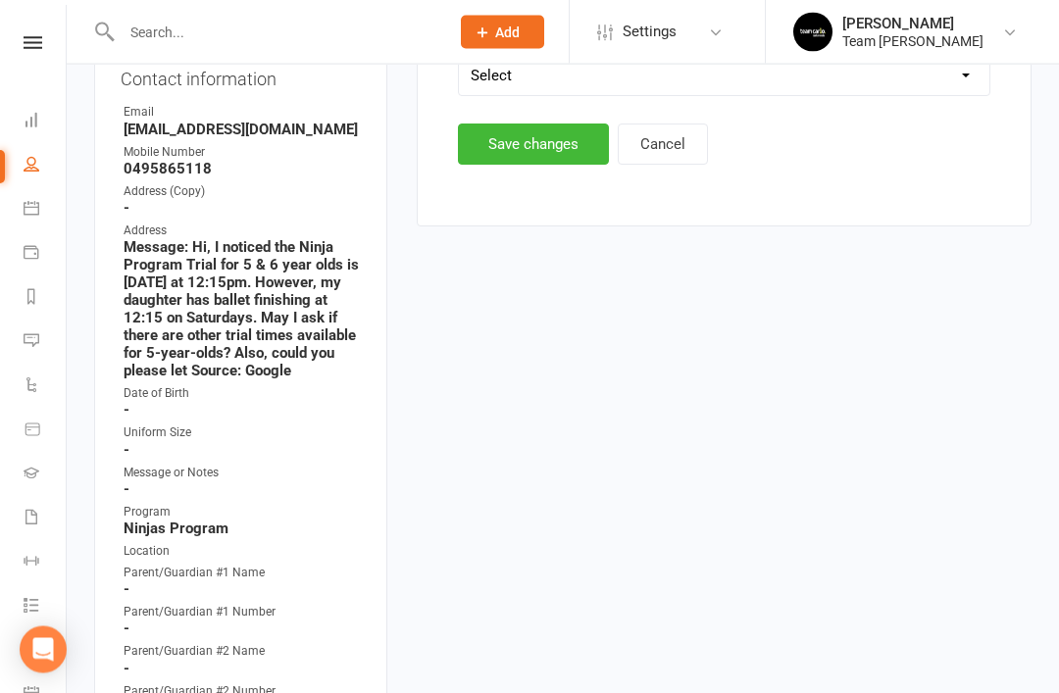
scroll to position [158, 0]
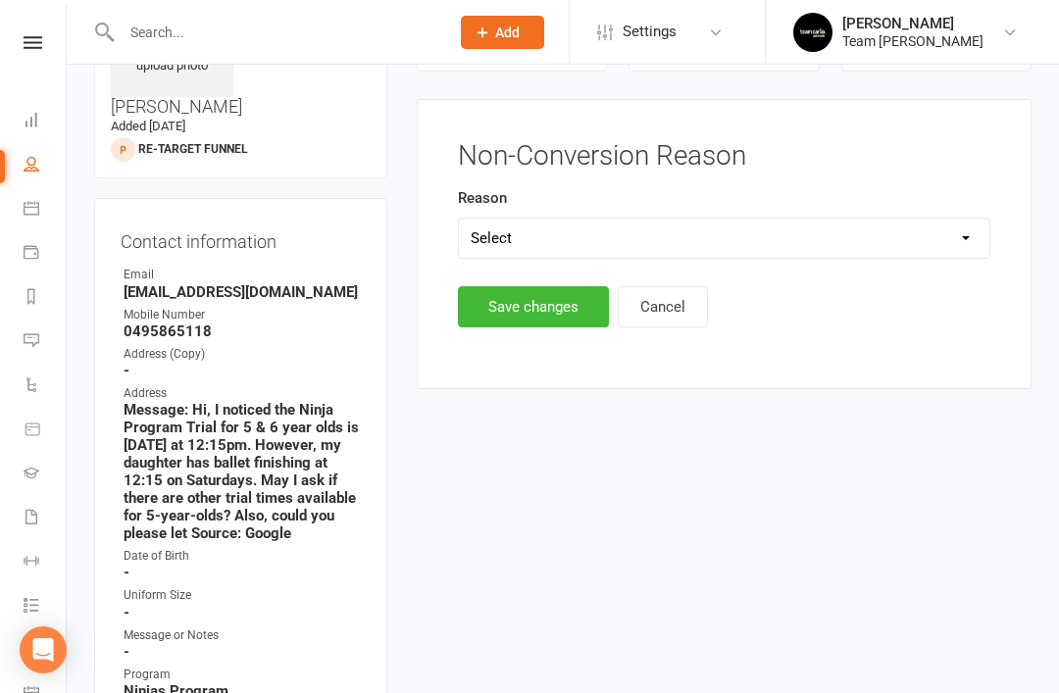
click at [687, 227] on select "Select Timetable Financial Location Not TC fit No response DNA Trial Not ready …" at bounding box center [724, 238] width 530 height 39
select select "No response"
click at [541, 312] on button "Save changes" at bounding box center [533, 306] width 151 height 41
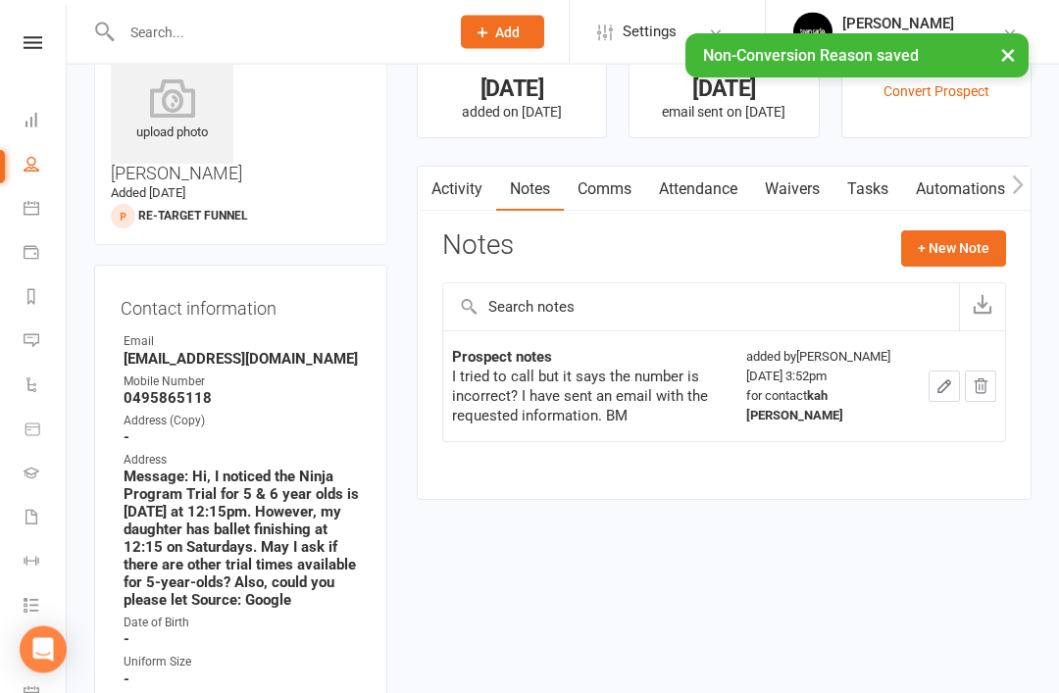
scroll to position [0, 0]
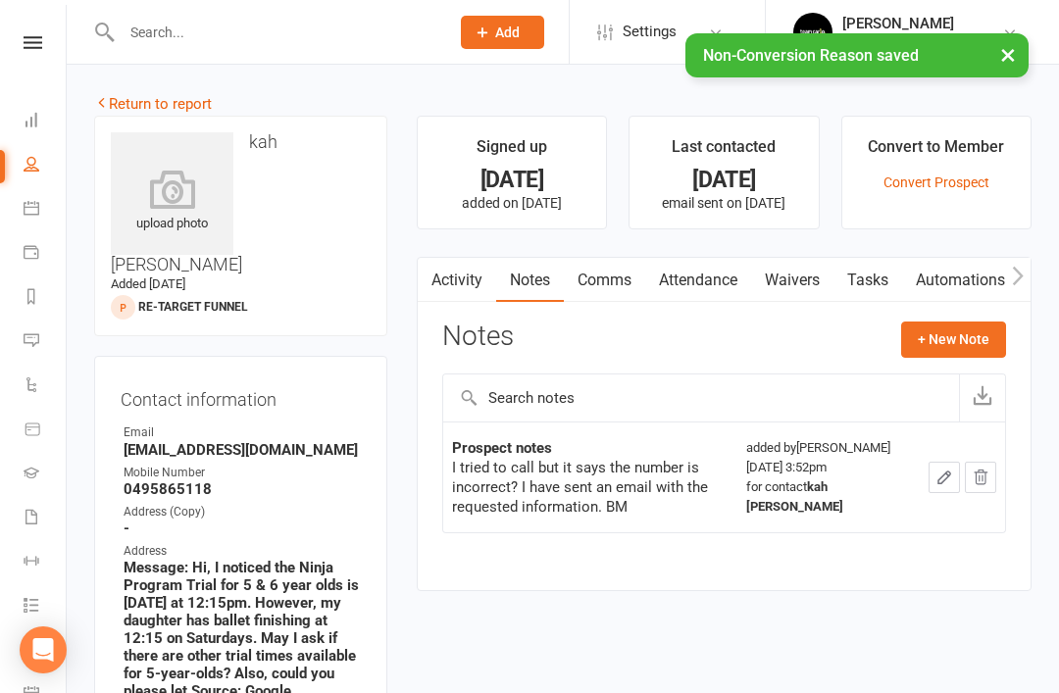
click at [114, 106] on link "Return to report" at bounding box center [153, 104] width 118 height 18
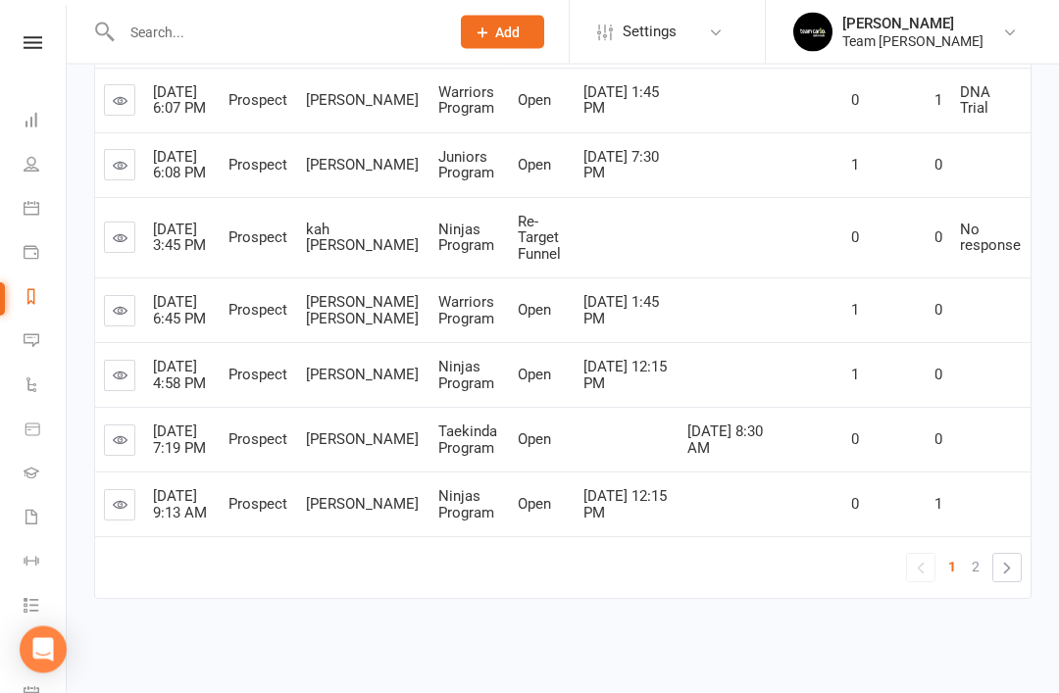
scroll to position [666, 0]
click at [120, 319] on icon at bounding box center [120, 311] width 15 height 15
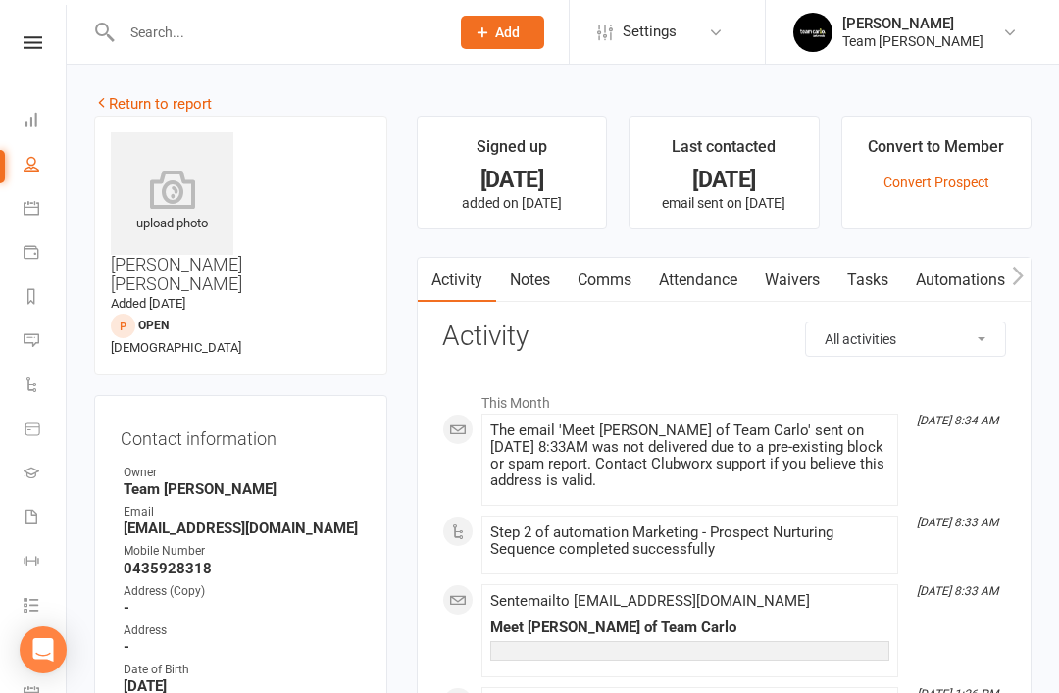
click at [534, 281] on link "Notes" at bounding box center [530, 280] width 68 height 45
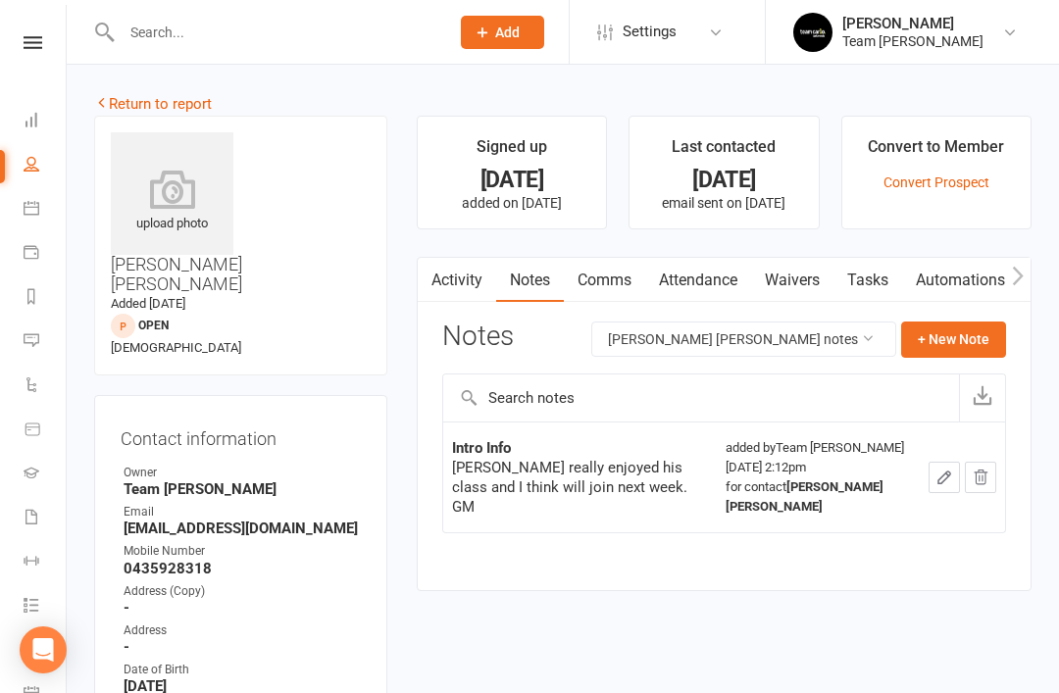
click at [109, 104] on link "Return to report" at bounding box center [153, 104] width 118 height 18
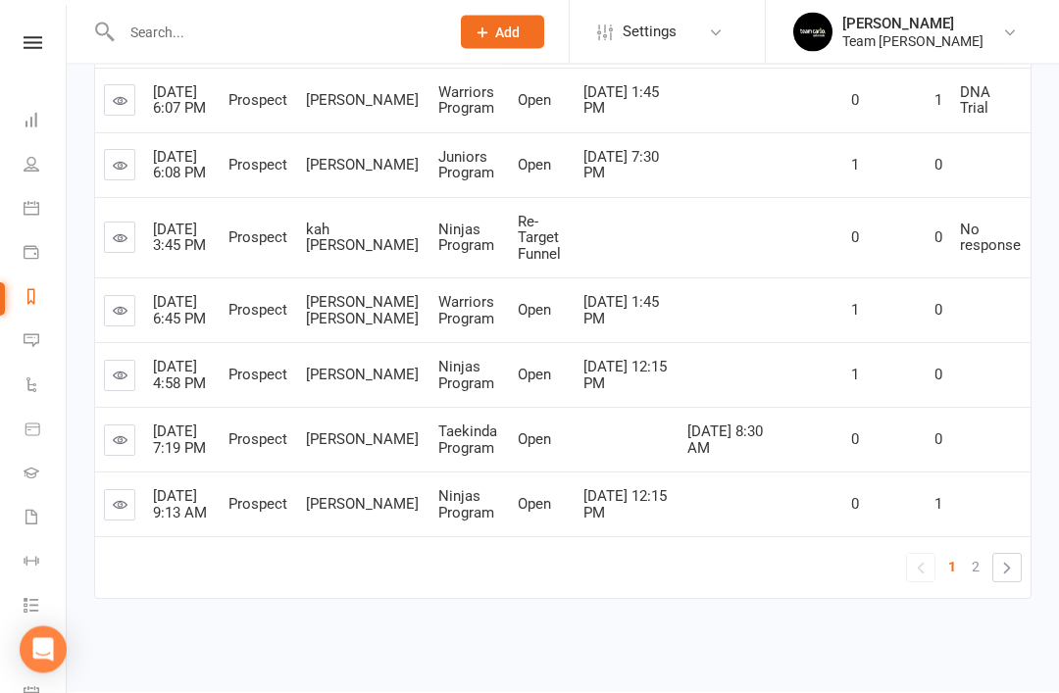
scroll to position [693, 0]
click at [121, 383] on icon at bounding box center [120, 376] width 15 height 15
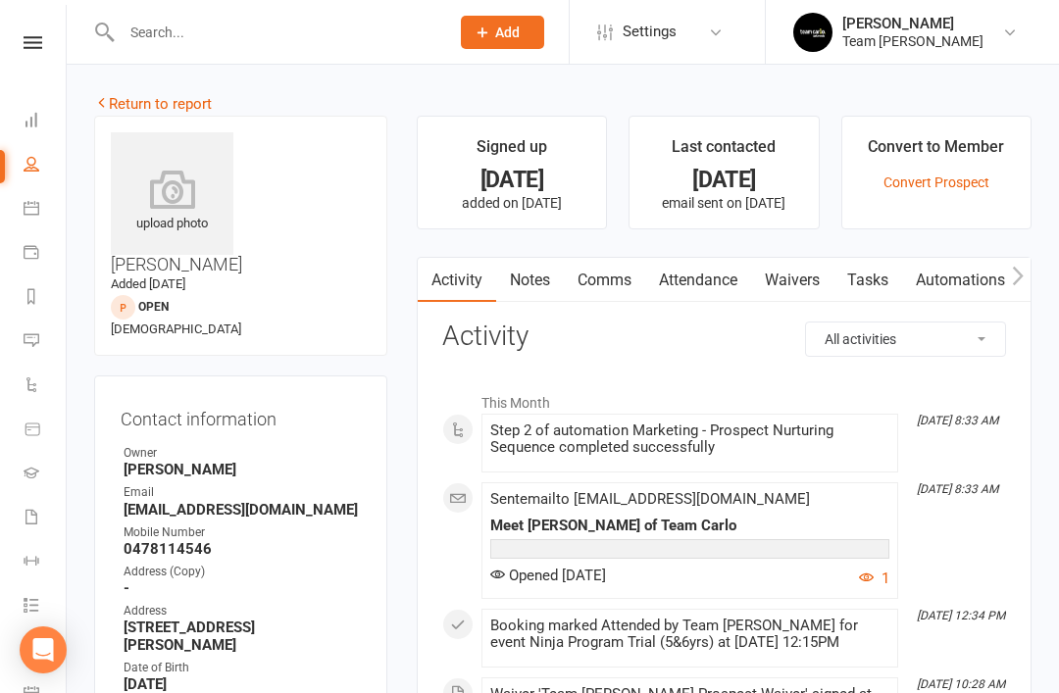
click at [550, 284] on link "Notes" at bounding box center [530, 280] width 68 height 45
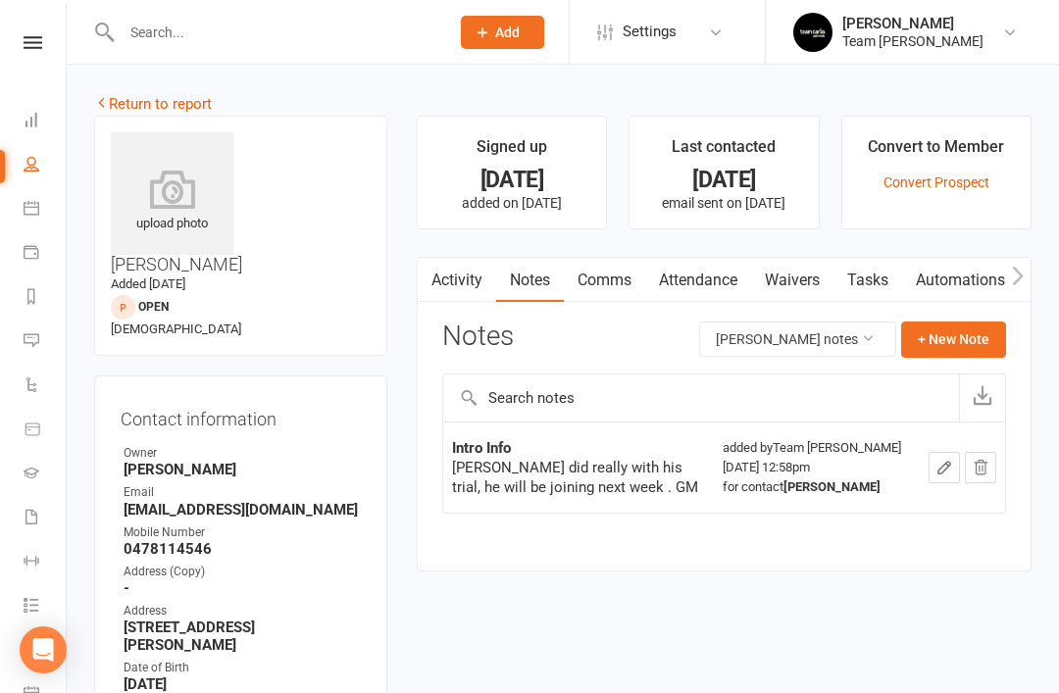
click at [126, 101] on link "Return to report" at bounding box center [153, 104] width 118 height 18
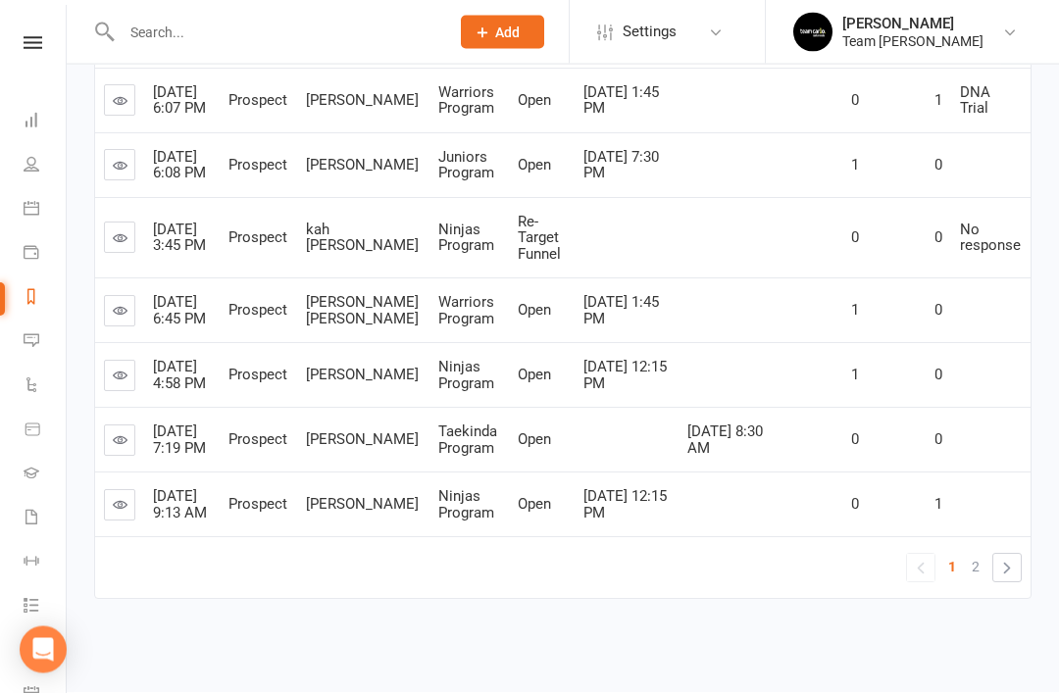
scroll to position [693, 0]
click at [116, 513] on icon at bounding box center [120, 505] width 15 height 15
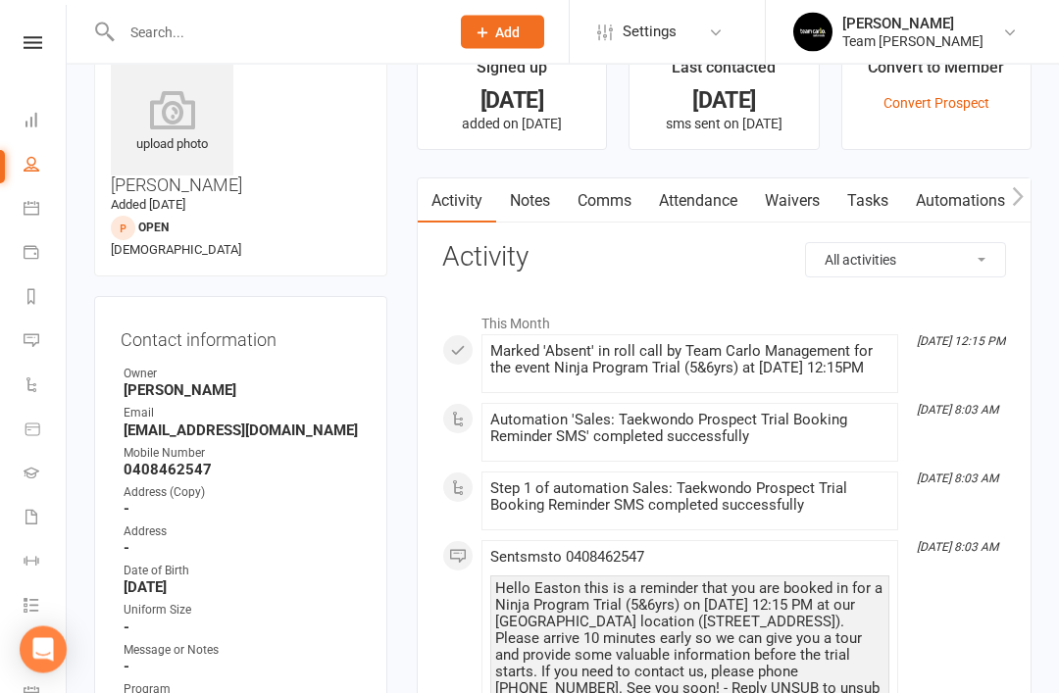
scroll to position [79, 0]
click at [543, 207] on link "Notes" at bounding box center [530, 200] width 68 height 45
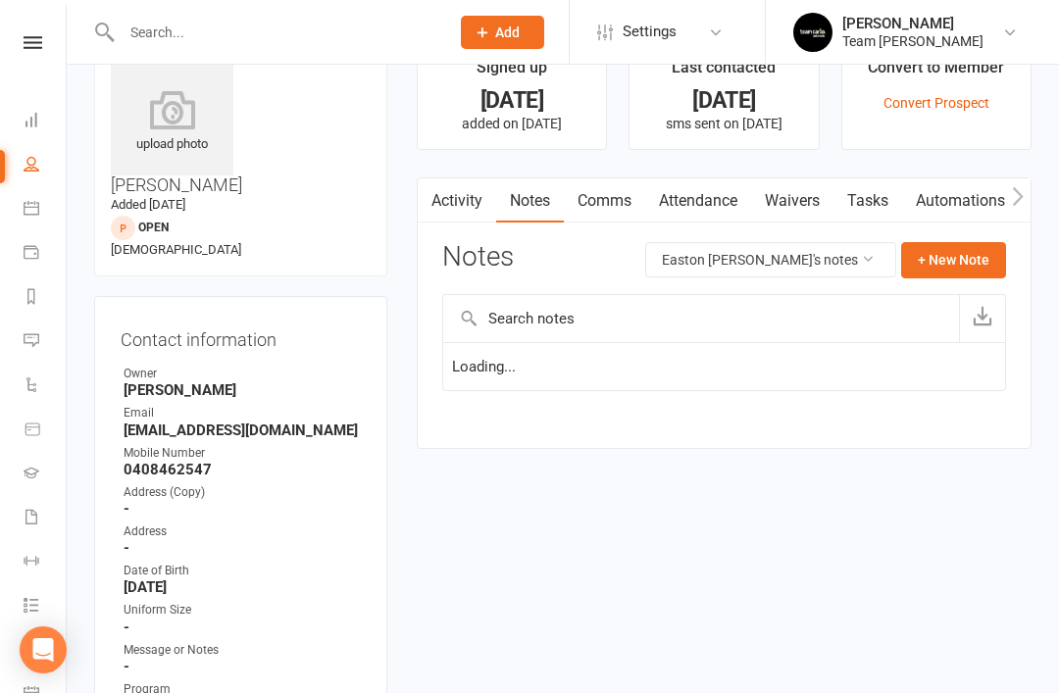
scroll to position [142, 0]
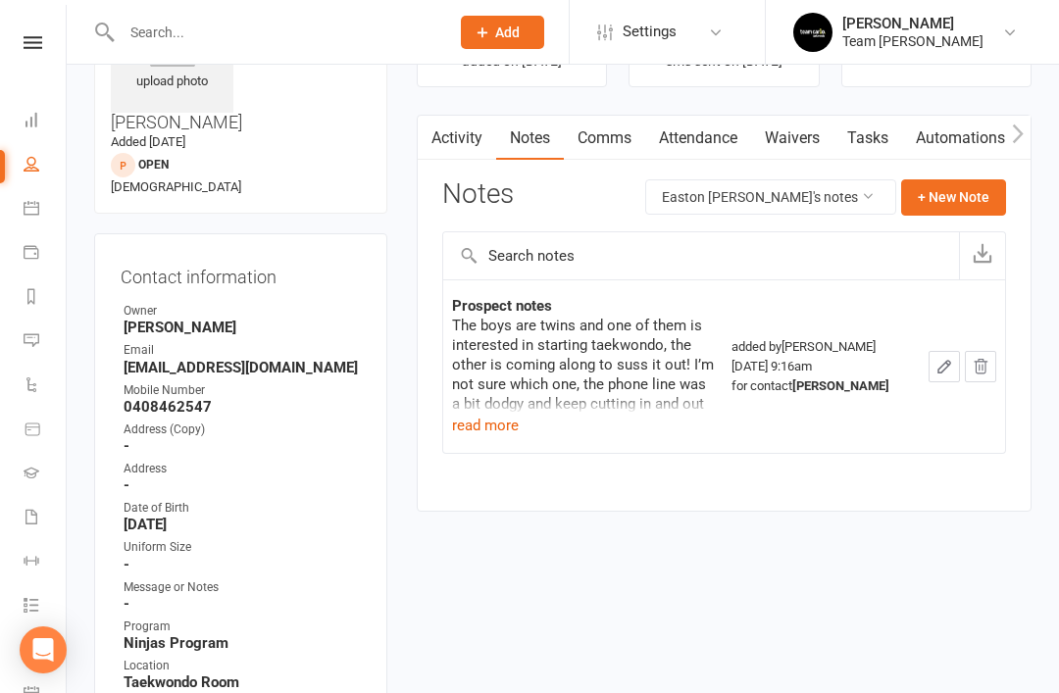
click at [487, 425] on button "read more" at bounding box center [485, 426] width 67 height 24
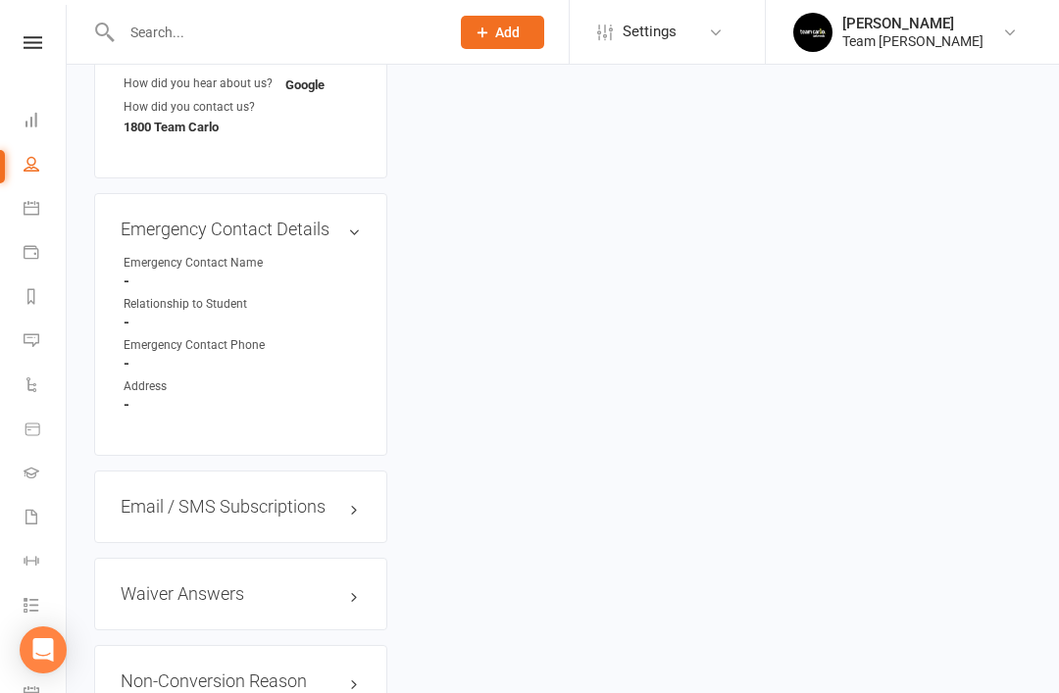
scroll to position [1464, 0]
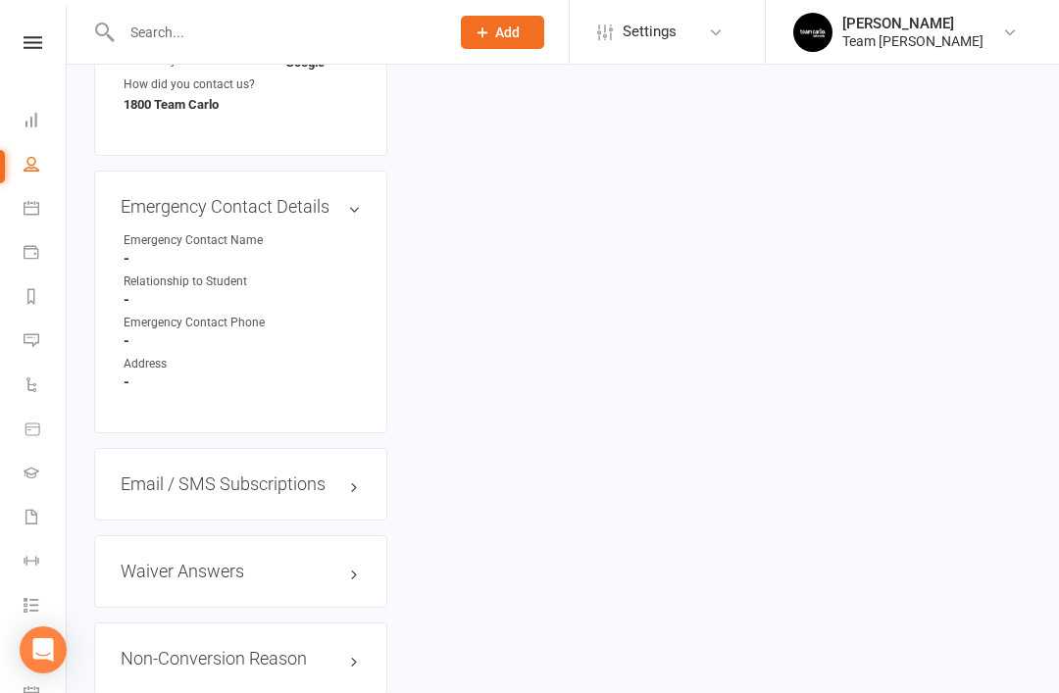
click at [0, 0] on link "edit" at bounding box center [0, 0] width 0 height 0
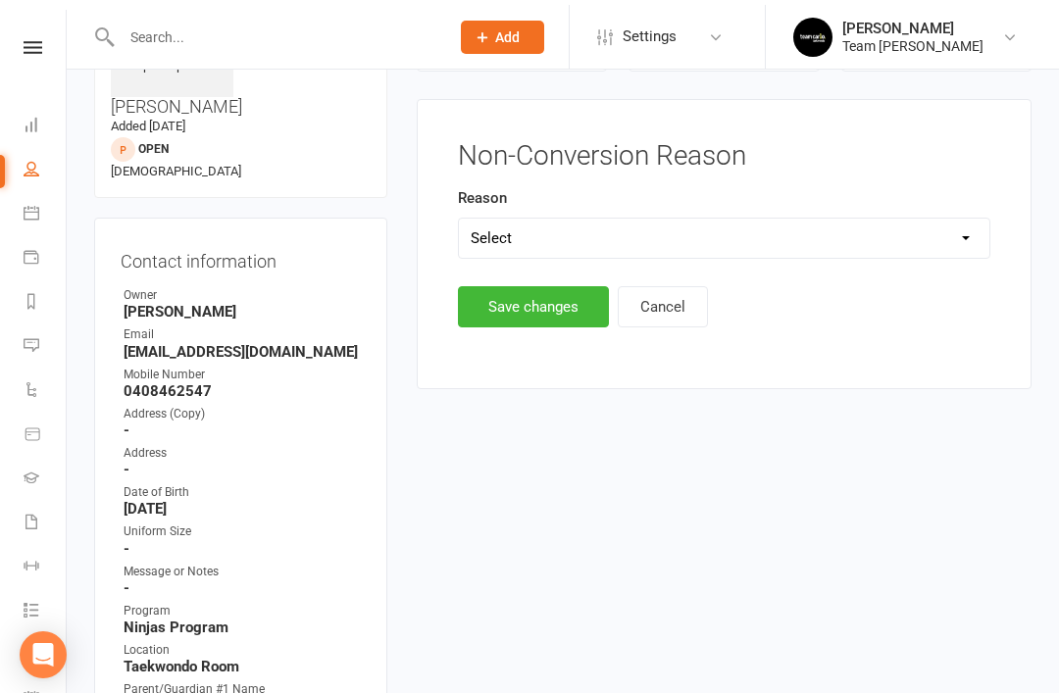
click at [774, 238] on select "Select Timetable Financial Location Not TC fit No response DNA Trial Not ready …" at bounding box center [724, 233] width 530 height 39
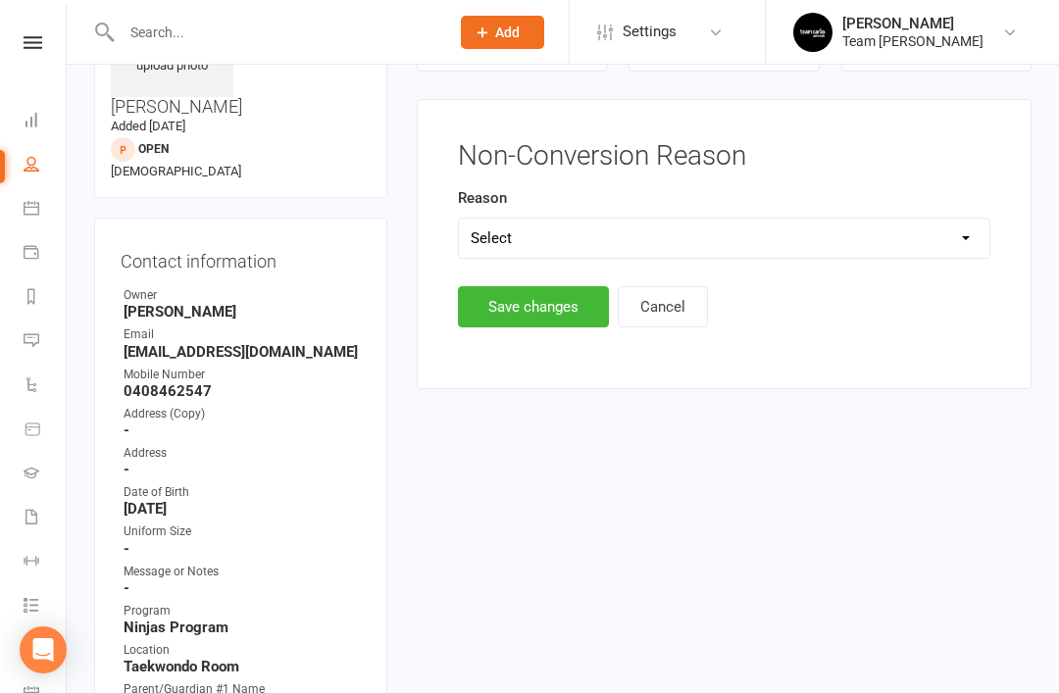
select select "DNA Trial"
click at [549, 311] on button "Save changes" at bounding box center [533, 306] width 151 height 41
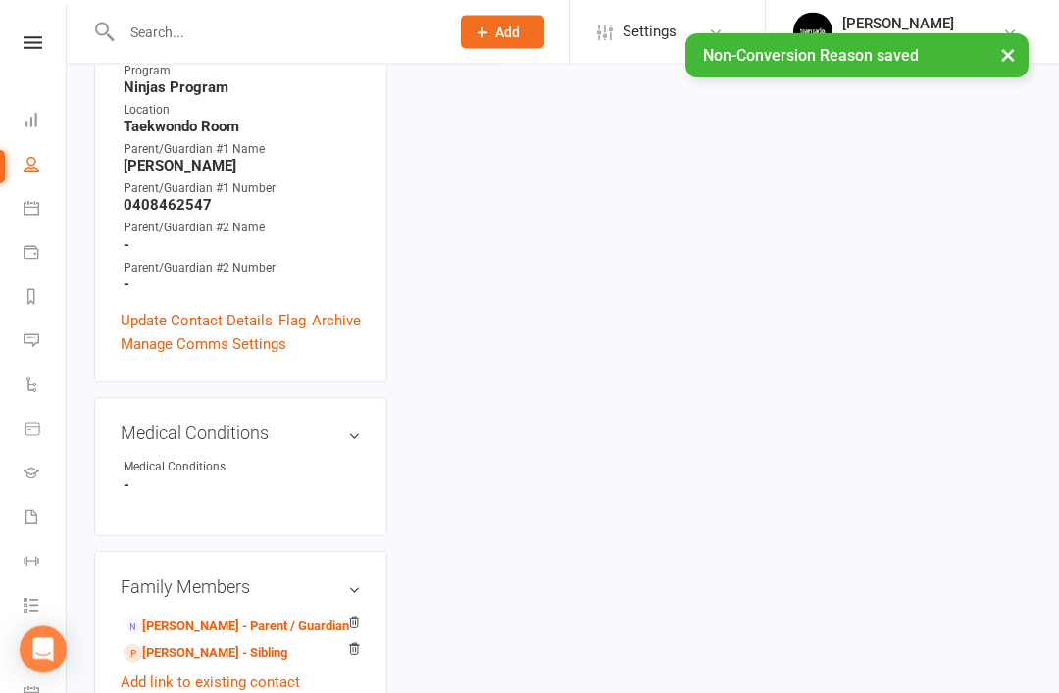
scroll to position [698, 0]
click at [250, 643] on link "[PERSON_NAME] - Sibling" at bounding box center [205, 653] width 164 height 21
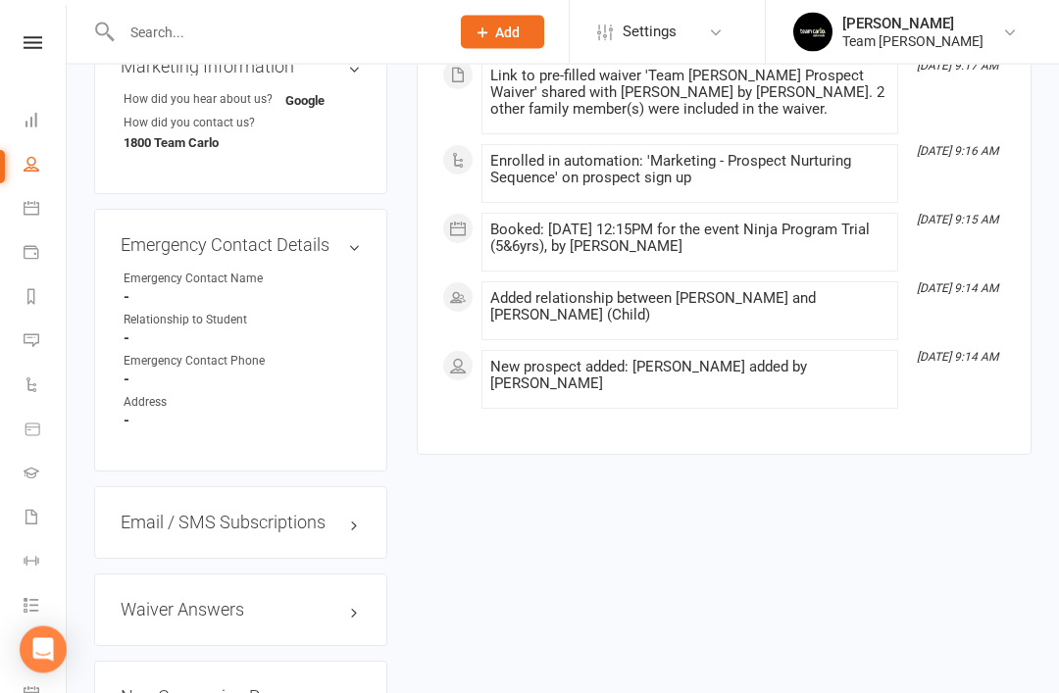
scroll to position [1464, 0]
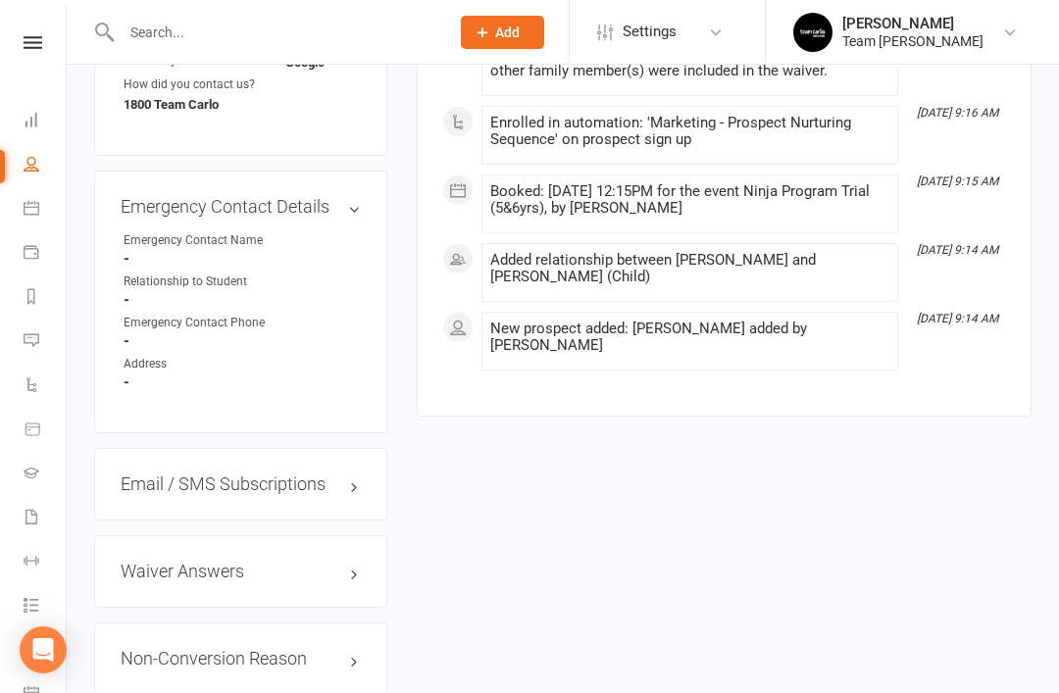
click at [0, 0] on link "edit" at bounding box center [0, 0] width 0 height 0
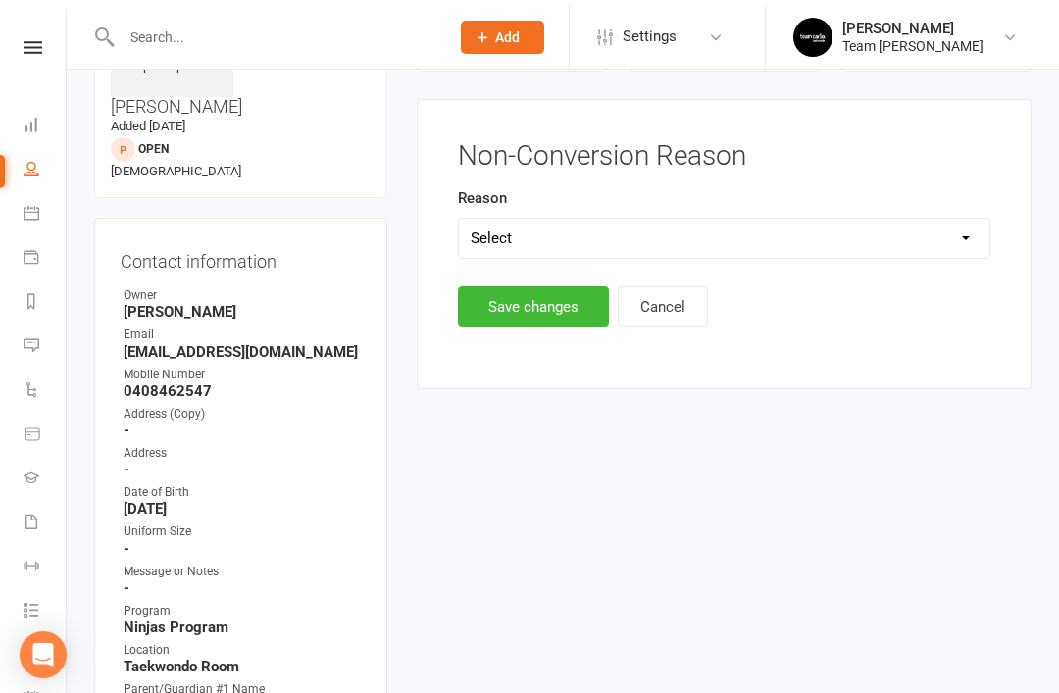
click at [755, 241] on select "Select Timetable Financial Location Not TC fit No response DNA Trial Not ready …" at bounding box center [724, 233] width 530 height 39
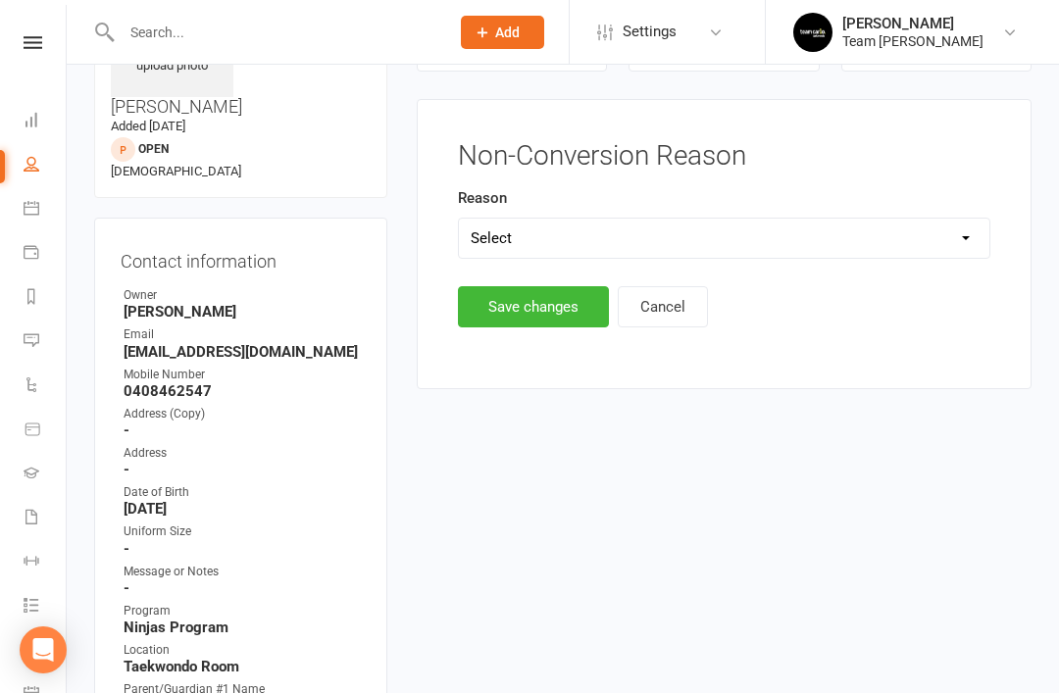
select select "DNA Trial"
click at [544, 310] on button "Save changes" at bounding box center [533, 306] width 151 height 41
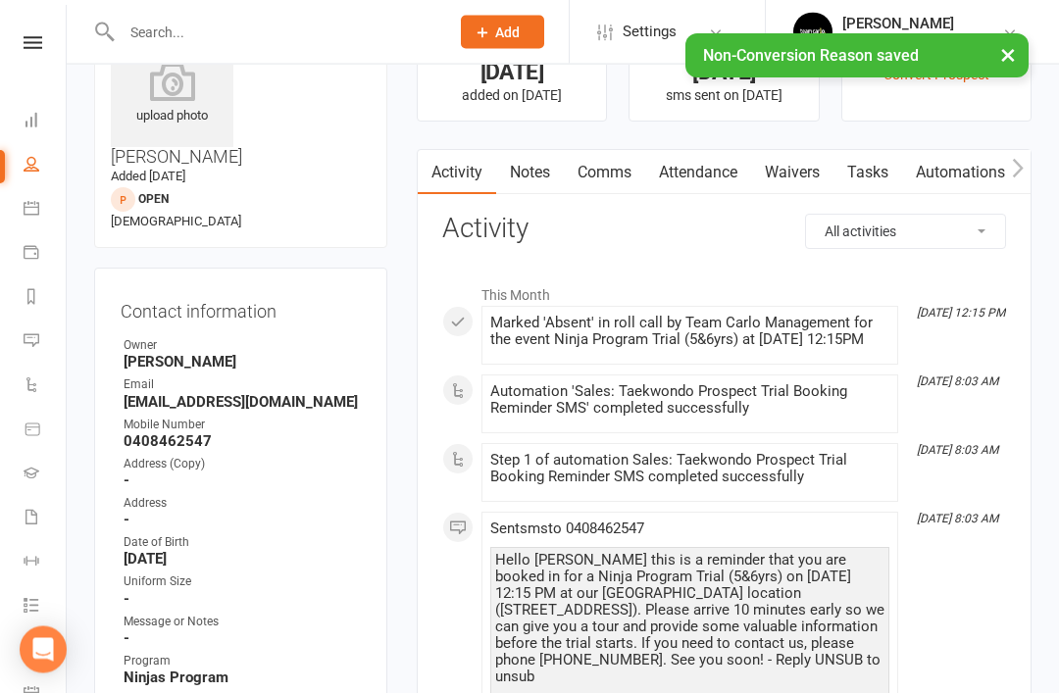
scroll to position [0, 0]
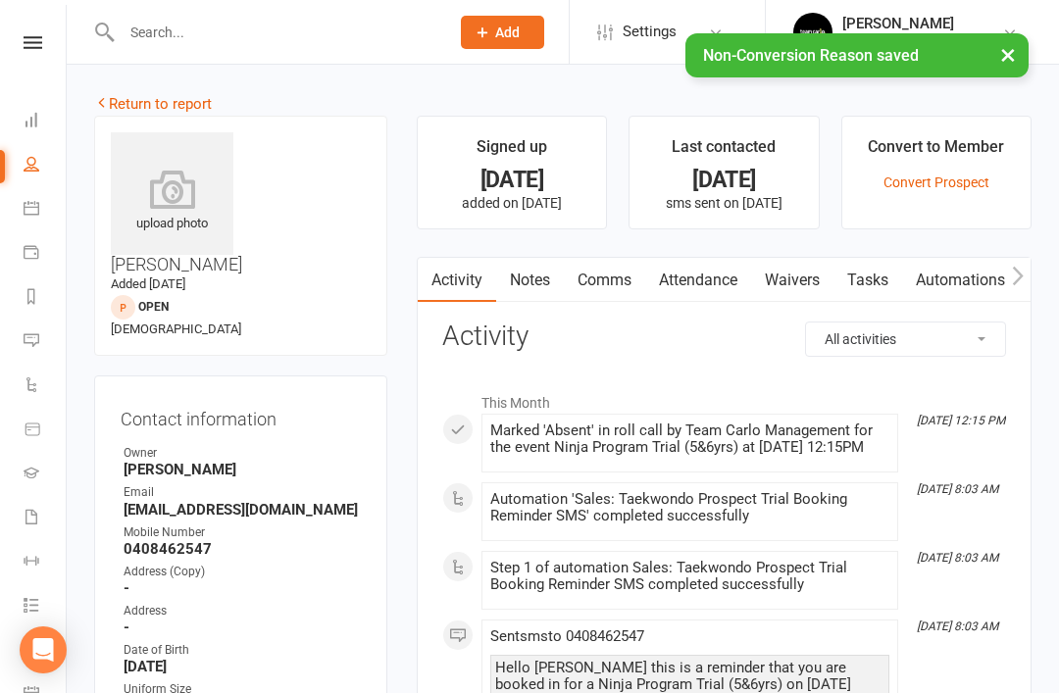
click at [120, 99] on link "Return to report" at bounding box center [153, 104] width 118 height 18
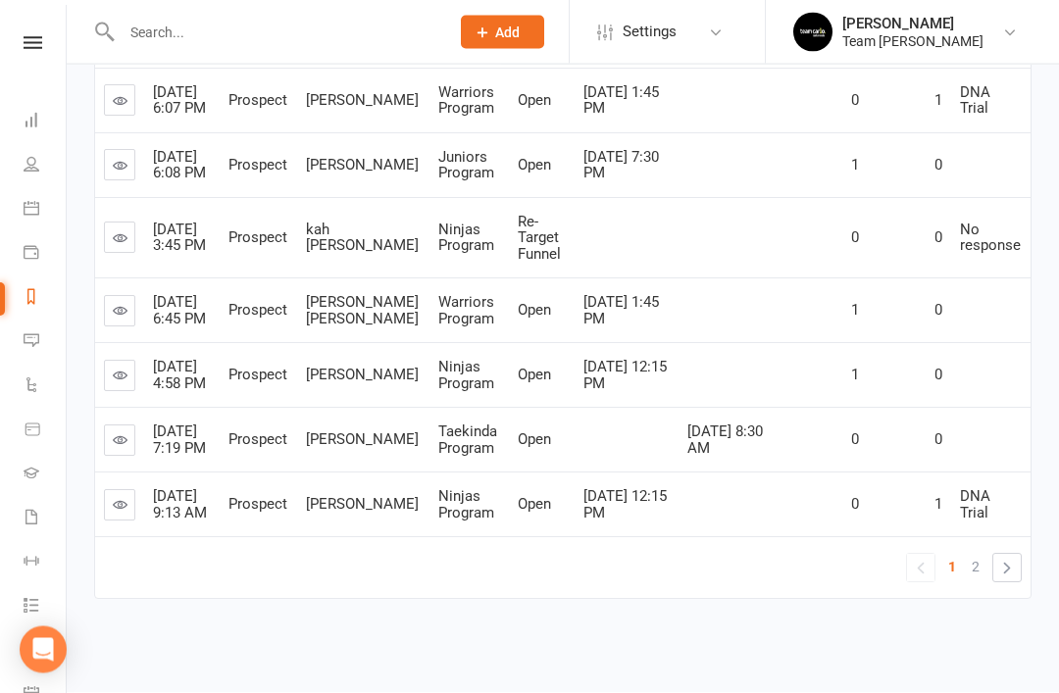
scroll to position [693, 0]
click at [982, 581] on link "2" at bounding box center [975, 567] width 24 height 27
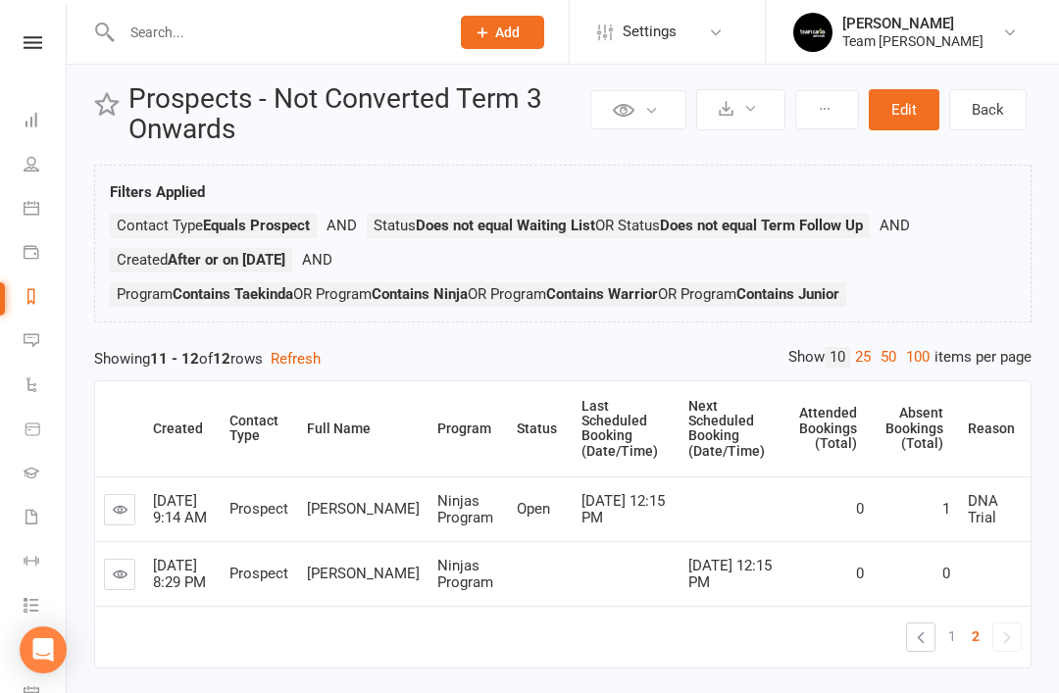
scroll to position [0, 0]
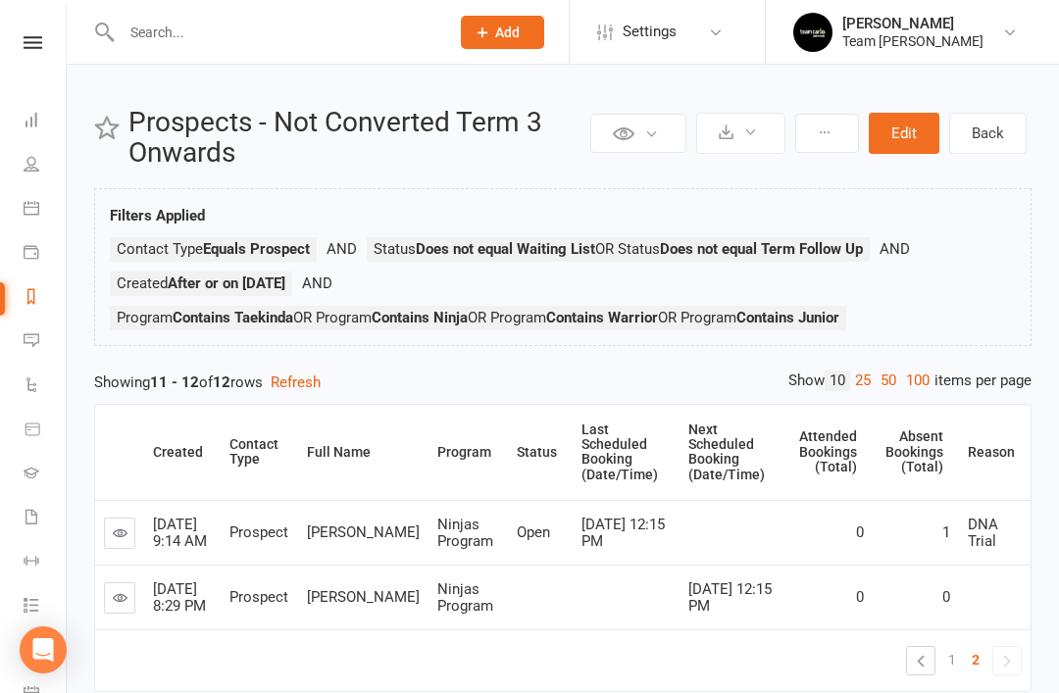
click at [17, 345] on li "Messages" at bounding box center [33, 342] width 66 height 44
click at [27, 335] on icon at bounding box center [32, 340] width 16 height 16
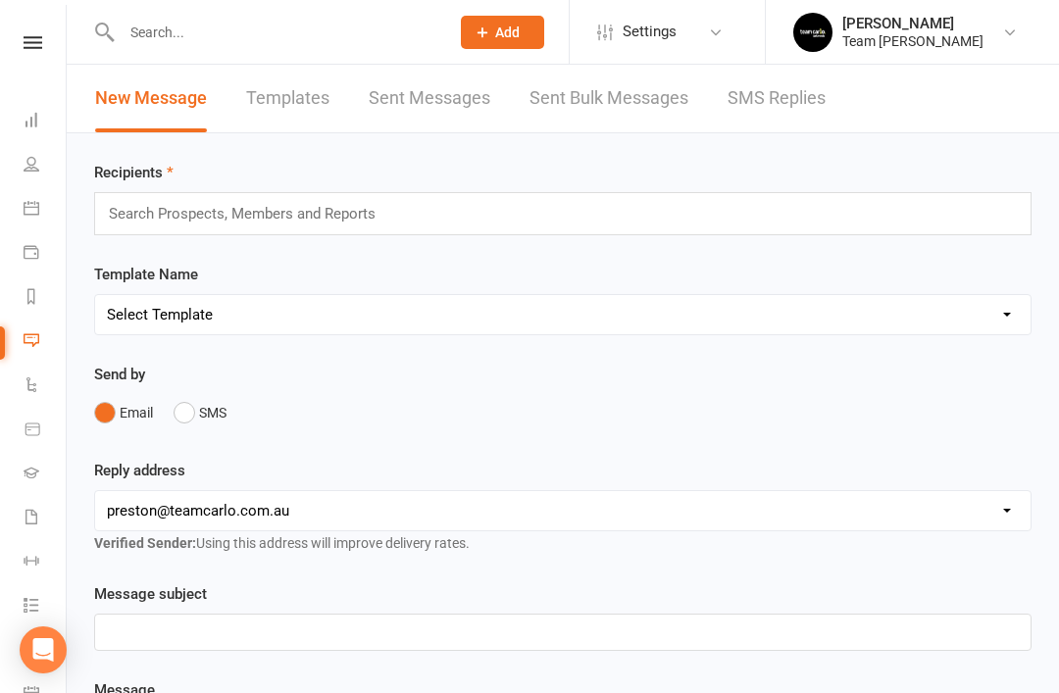
click at [766, 112] on link "SMS Replies" at bounding box center [776, 99] width 98 height 68
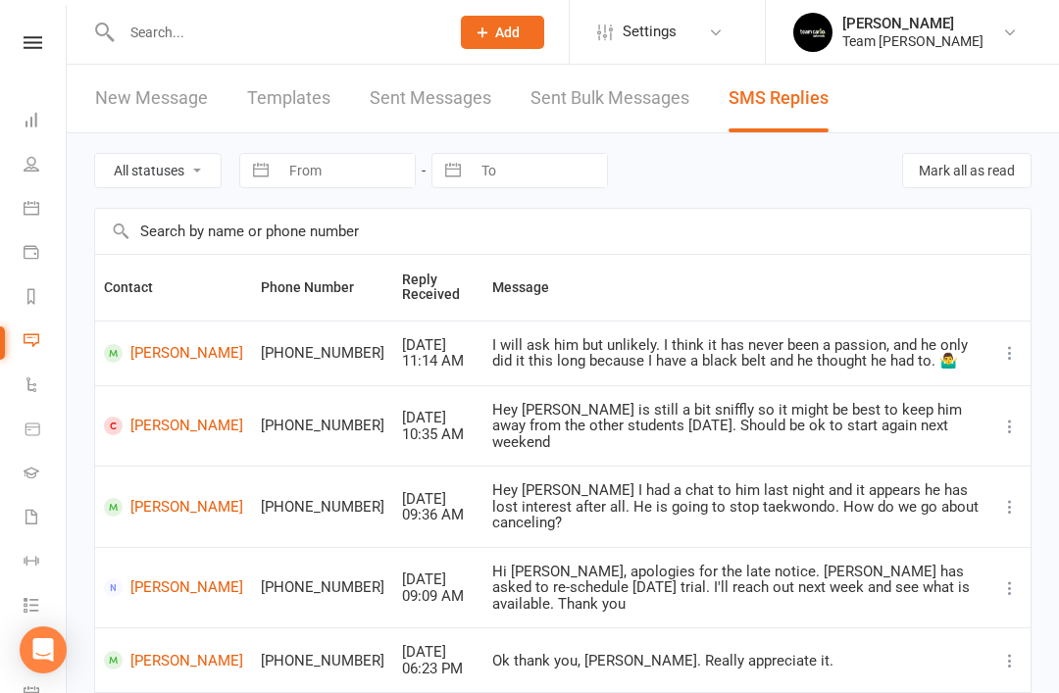
click at [35, 297] on icon at bounding box center [32, 296] width 16 height 16
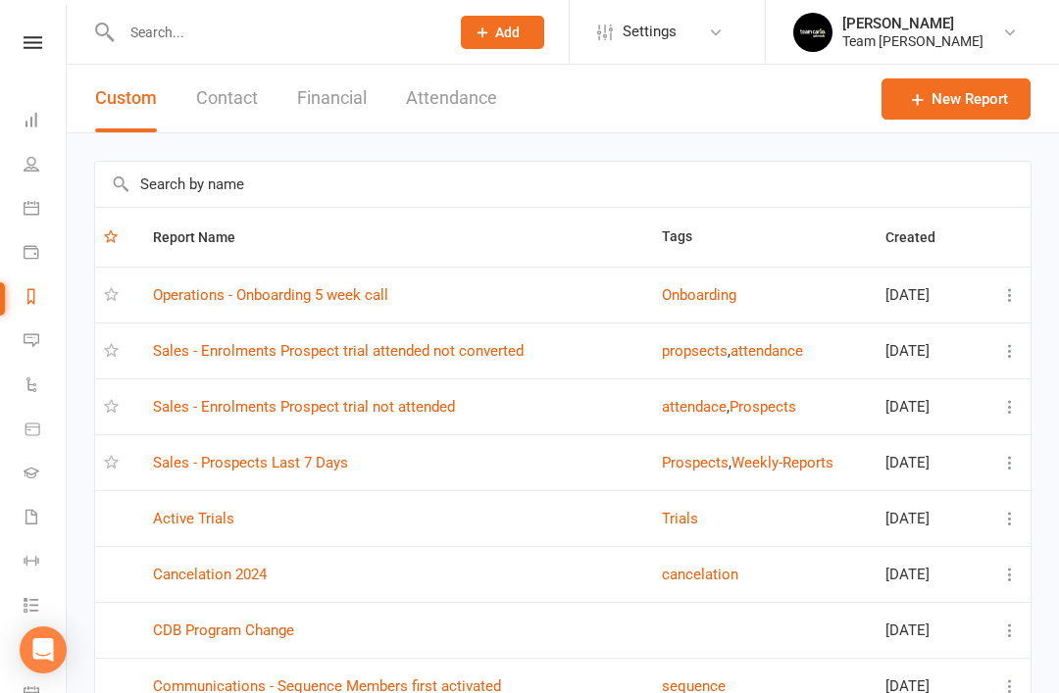
click at [385, 300] on link "Operations - Onboarding 5 week call" at bounding box center [270, 295] width 235 height 18
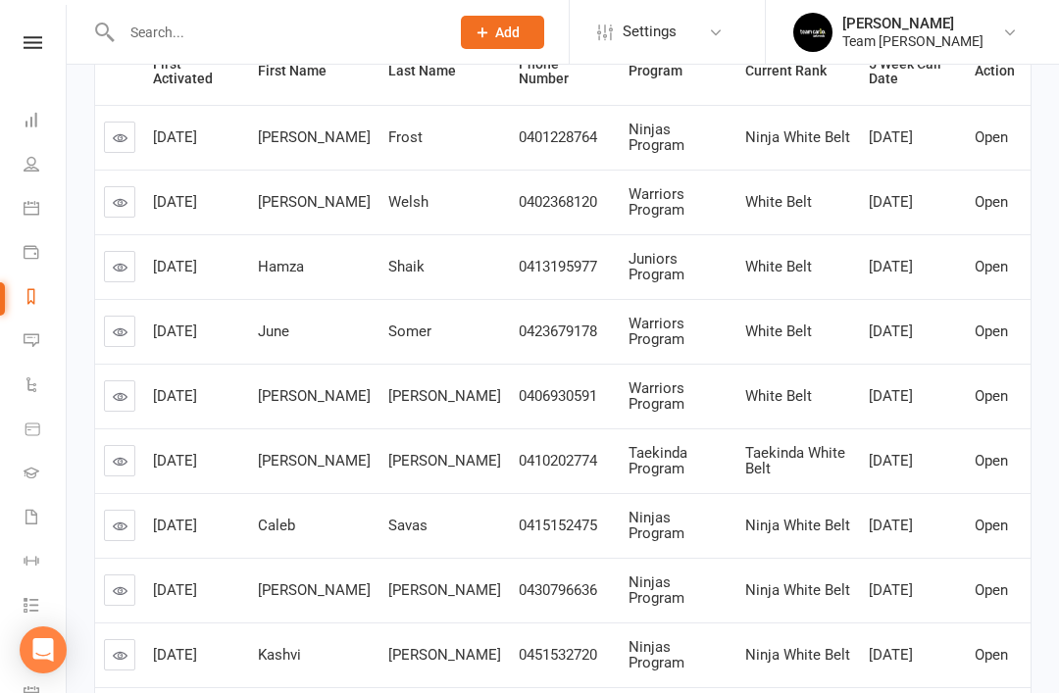
scroll to position [362, 0]
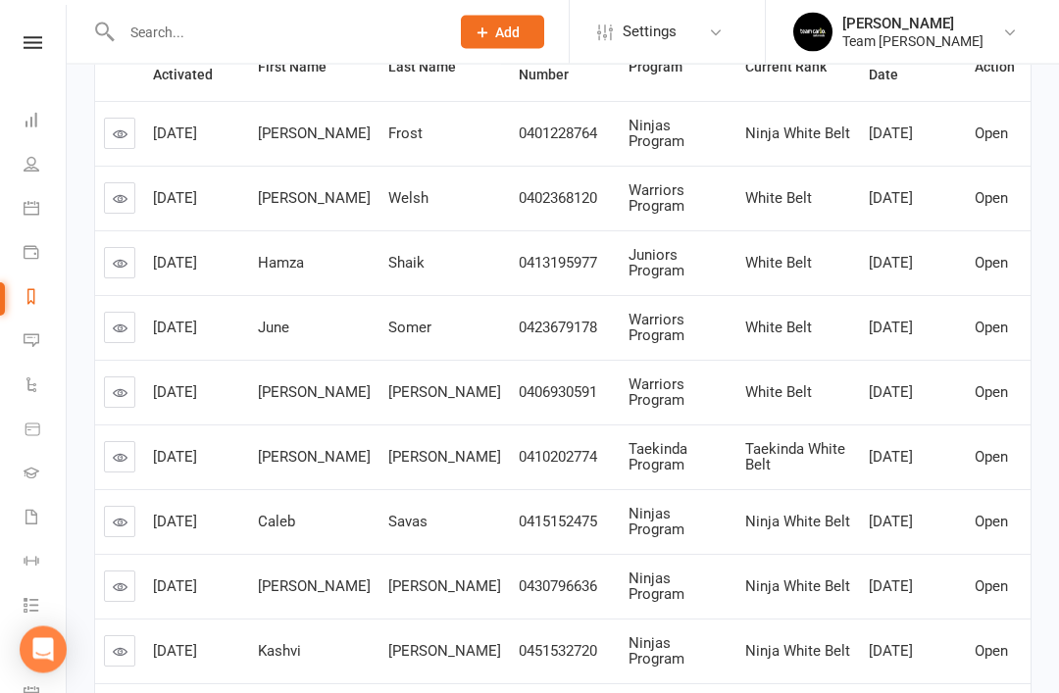
click at [124, 386] on icon at bounding box center [120, 393] width 15 height 15
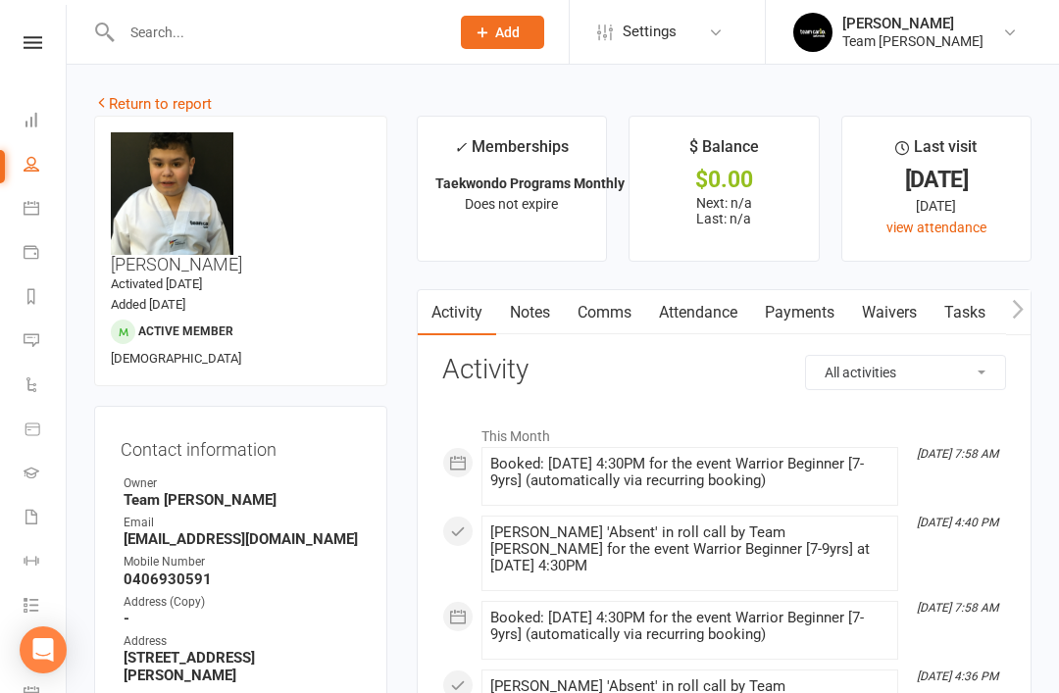
click at [711, 317] on link "Attendance" at bounding box center [698, 312] width 106 height 45
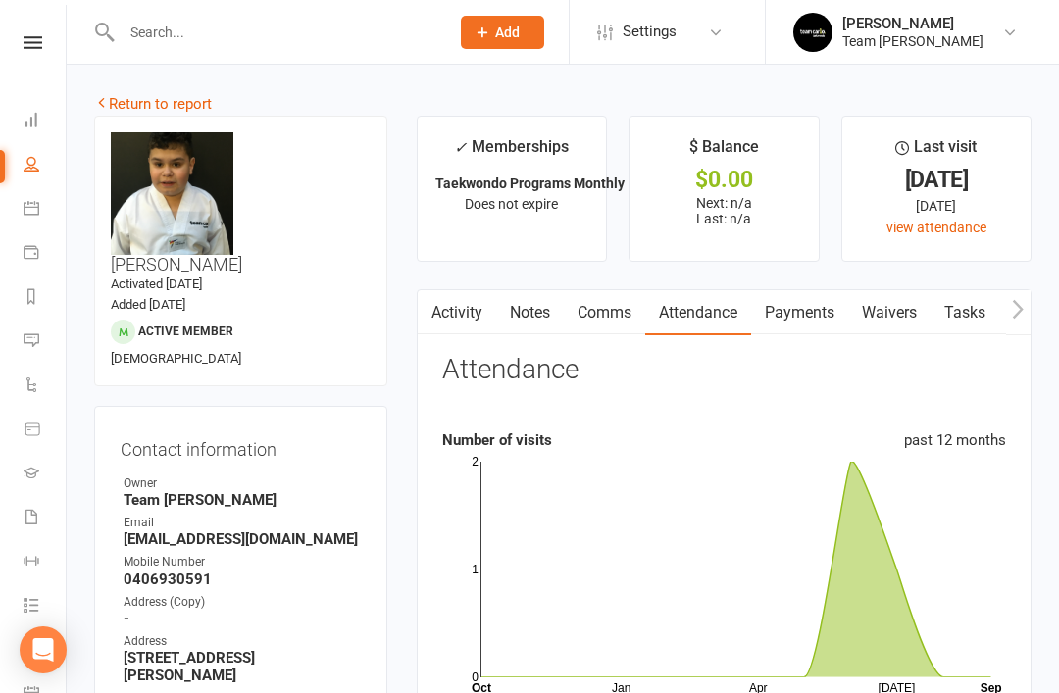
click at [124, 109] on link "Return to report" at bounding box center [153, 104] width 118 height 18
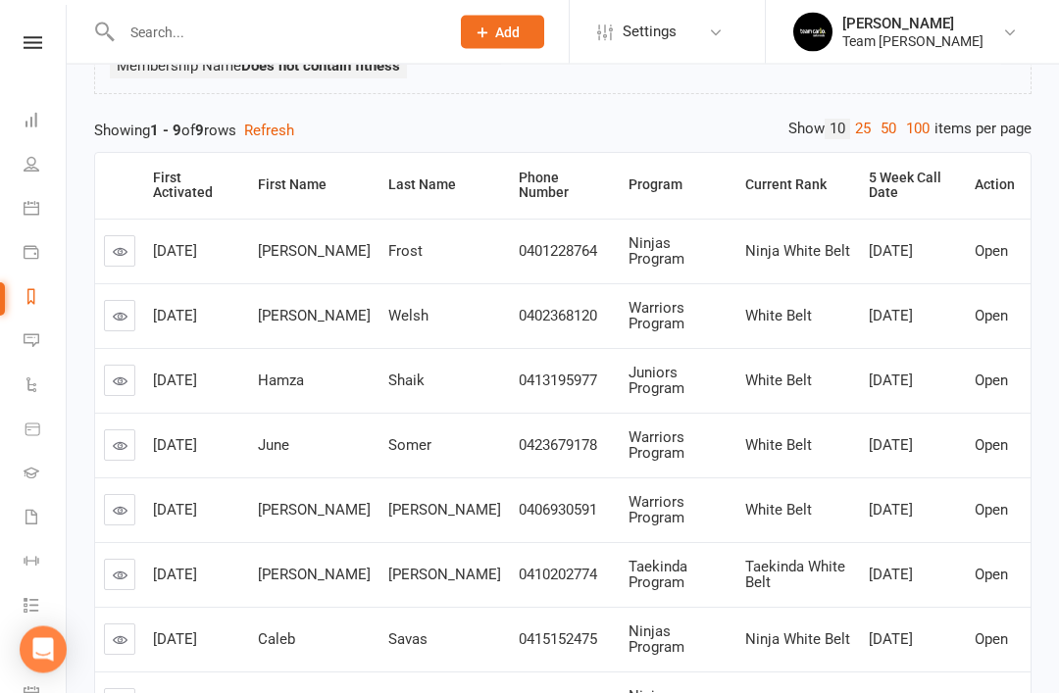
scroll to position [247, 0]
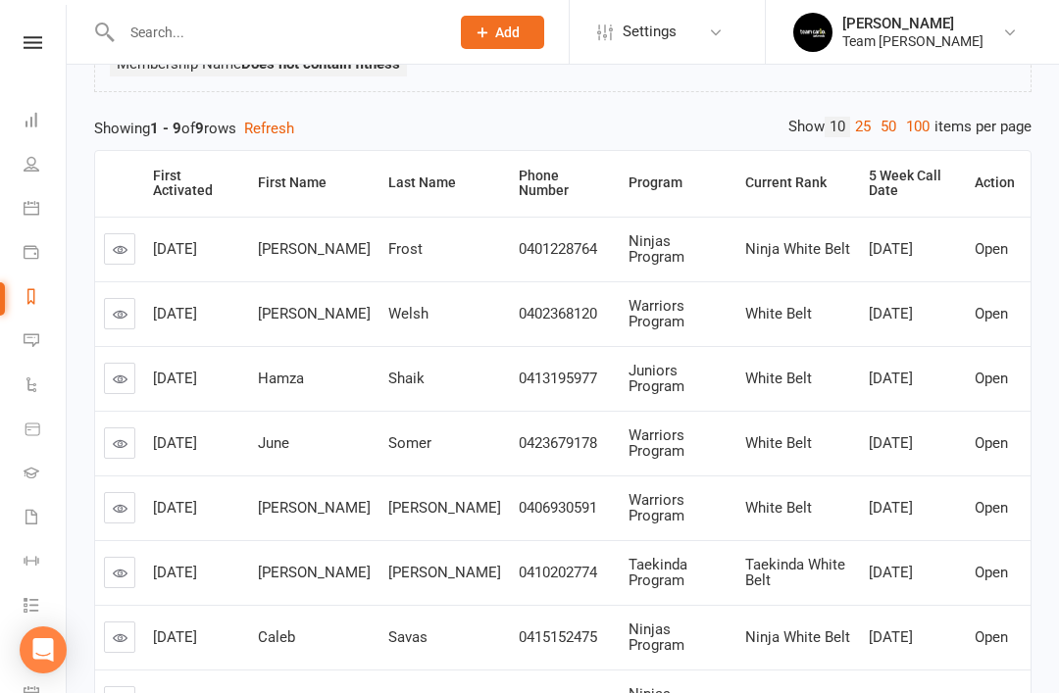
click at [115, 255] on link at bounding box center [119, 248] width 31 height 31
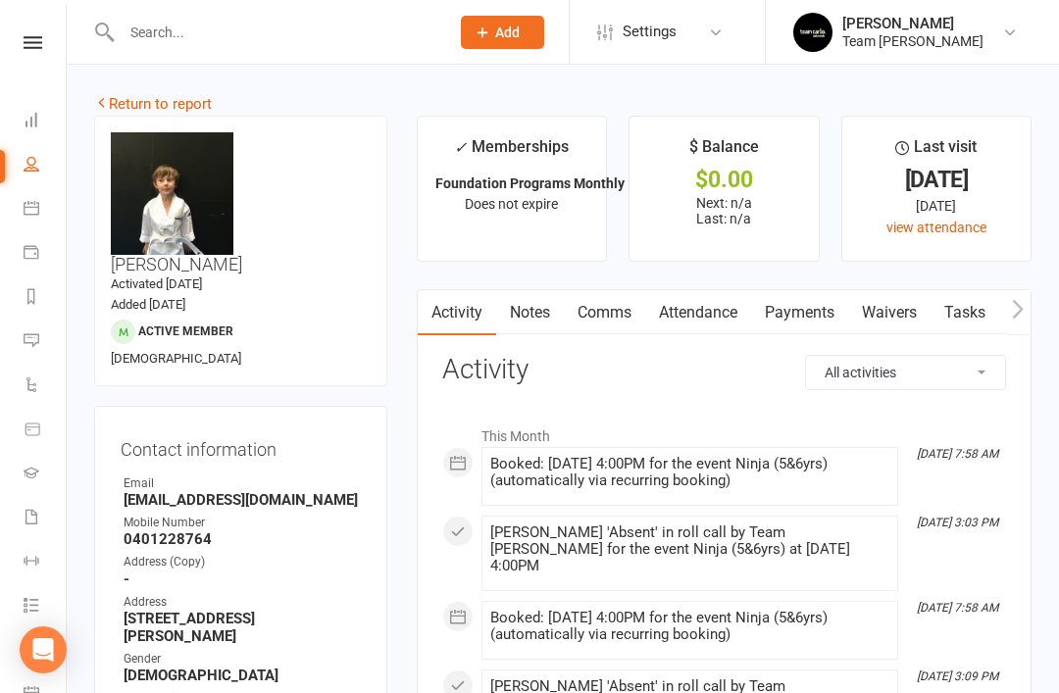
click at [717, 315] on link "Attendance" at bounding box center [698, 312] width 106 height 45
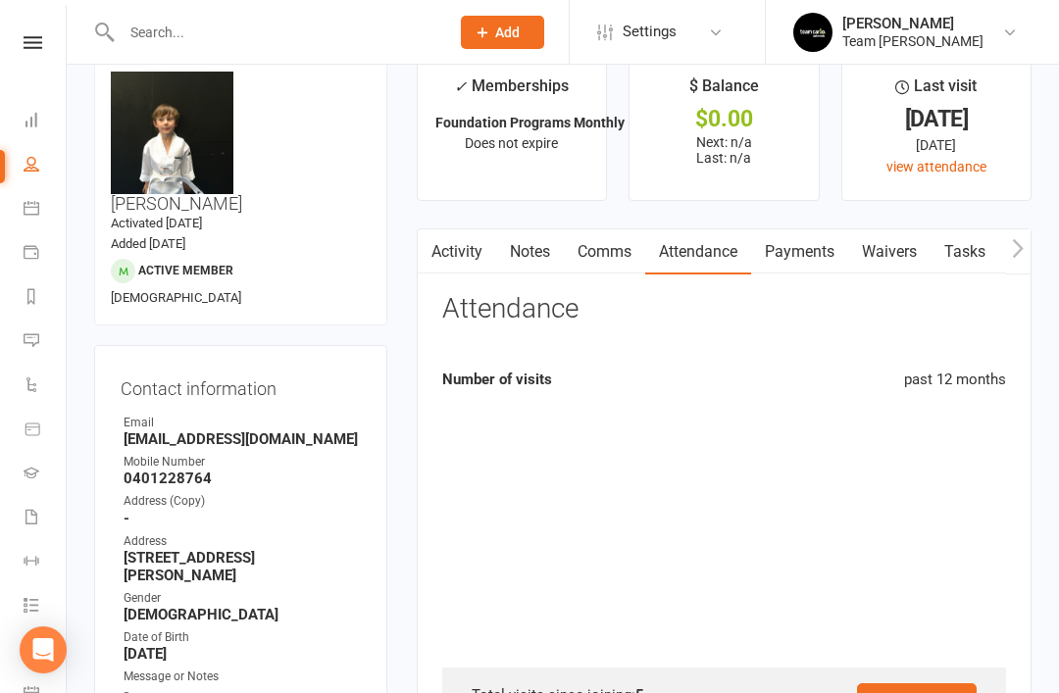
scroll to position [63, 0]
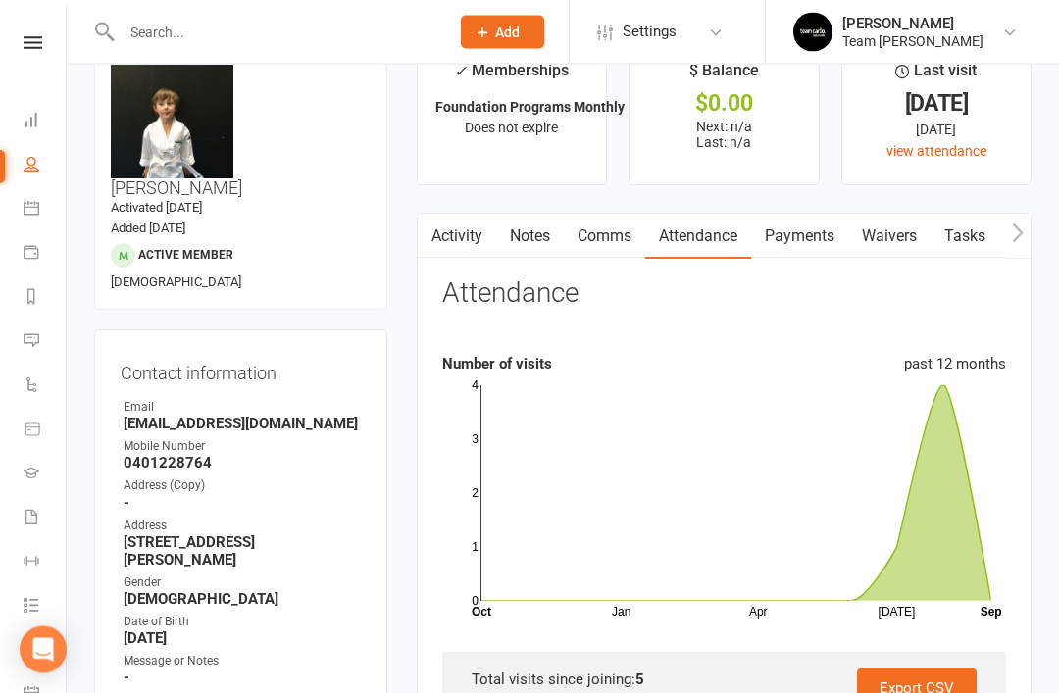
click at [463, 245] on link "Activity" at bounding box center [457, 237] width 78 height 45
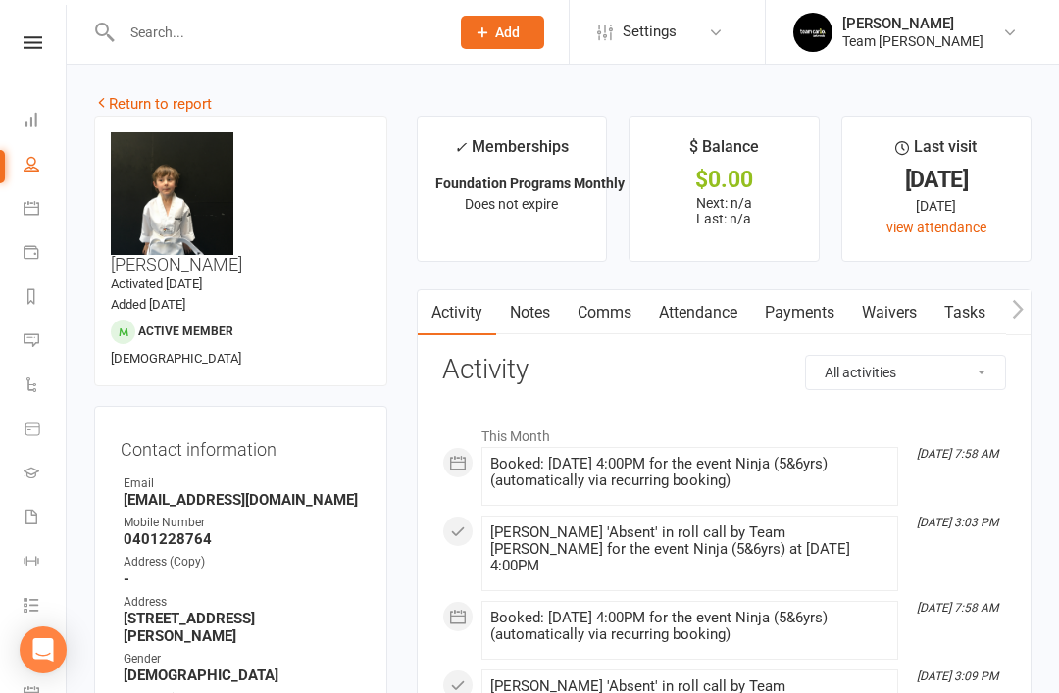
click at [122, 101] on link "Return to report" at bounding box center [153, 104] width 118 height 18
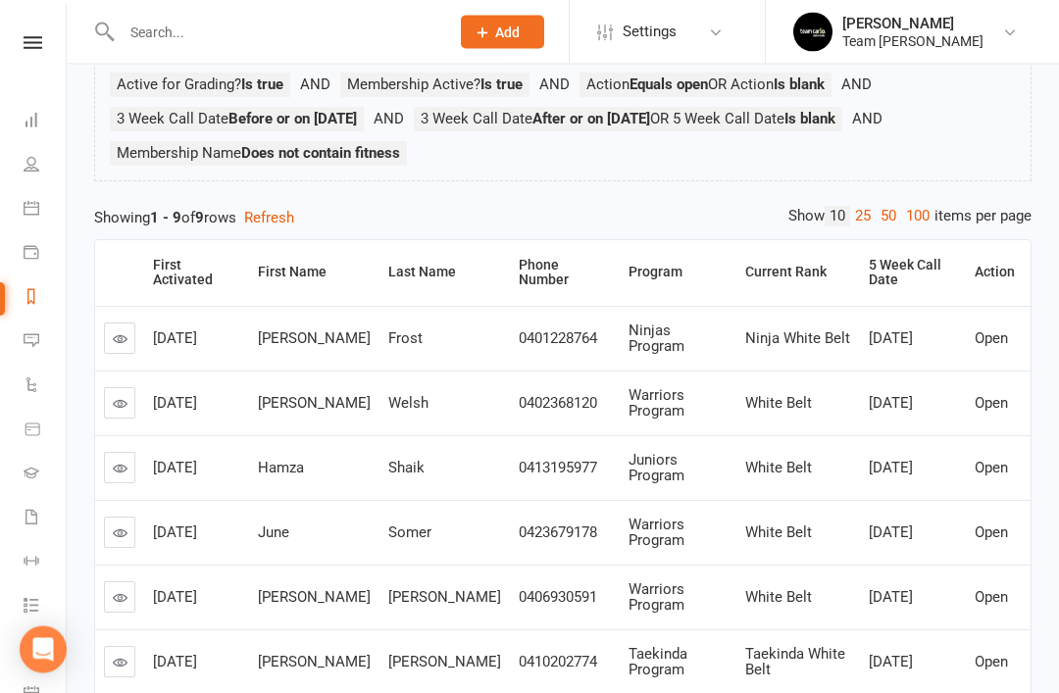
scroll to position [161, 0]
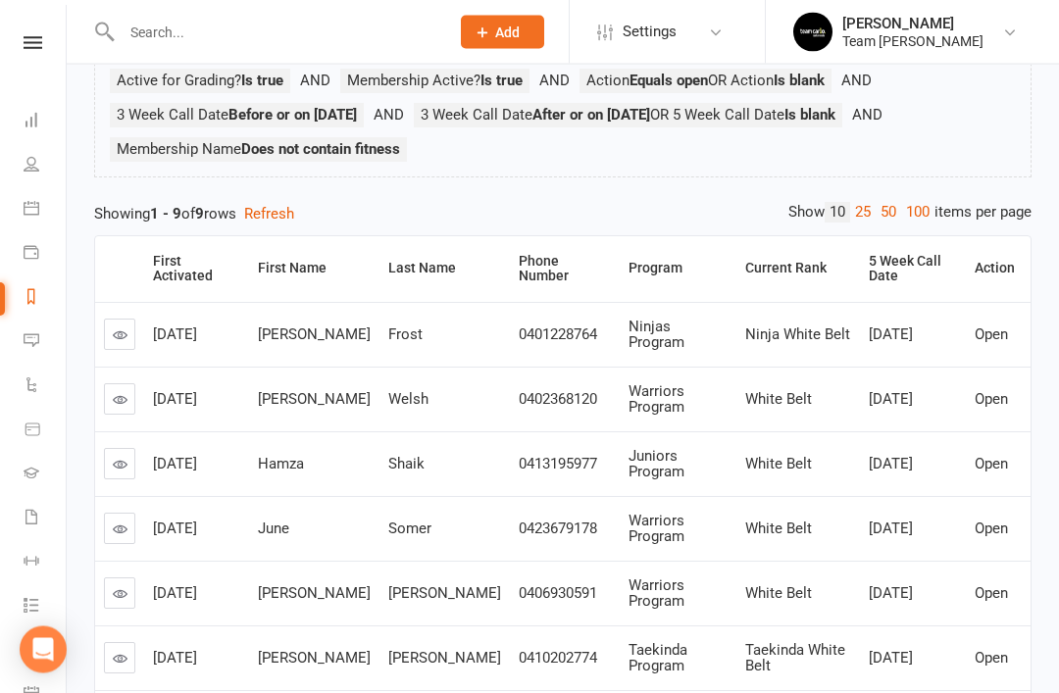
click at [110, 402] on link at bounding box center [119, 399] width 31 height 31
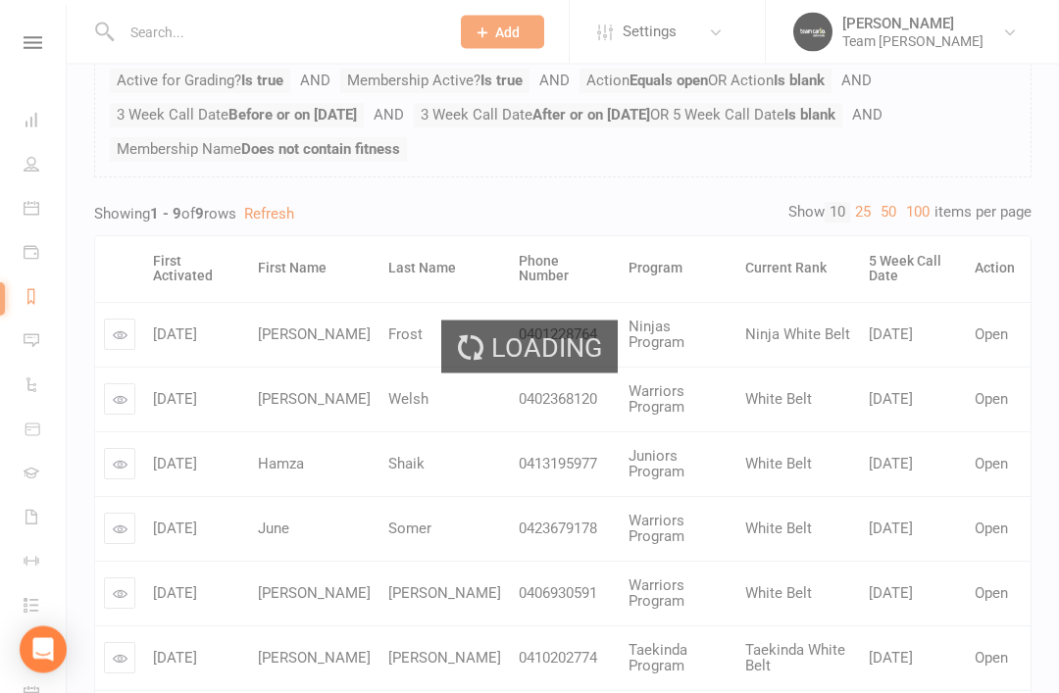
scroll to position [162, 0]
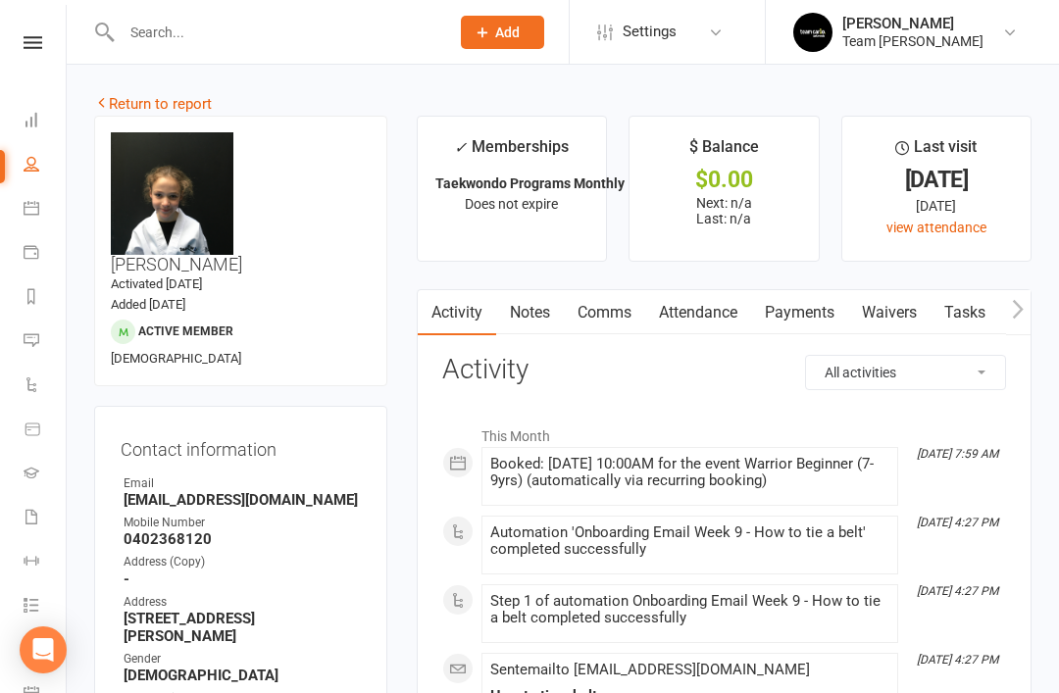
click at [706, 315] on link "Attendance" at bounding box center [698, 312] width 106 height 45
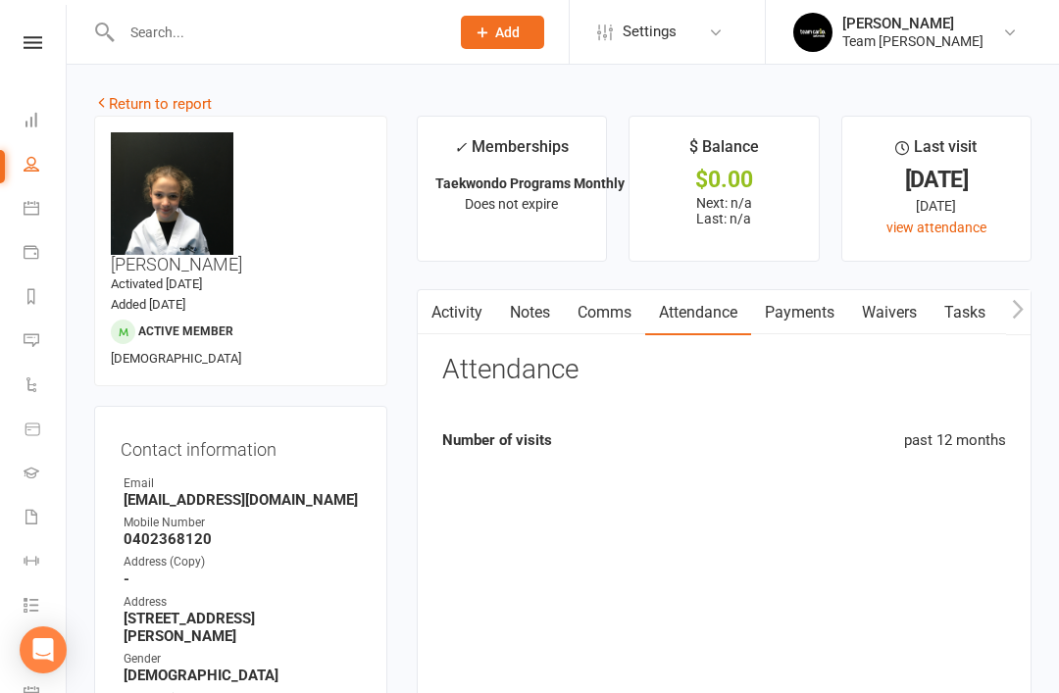
scroll to position [63, 0]
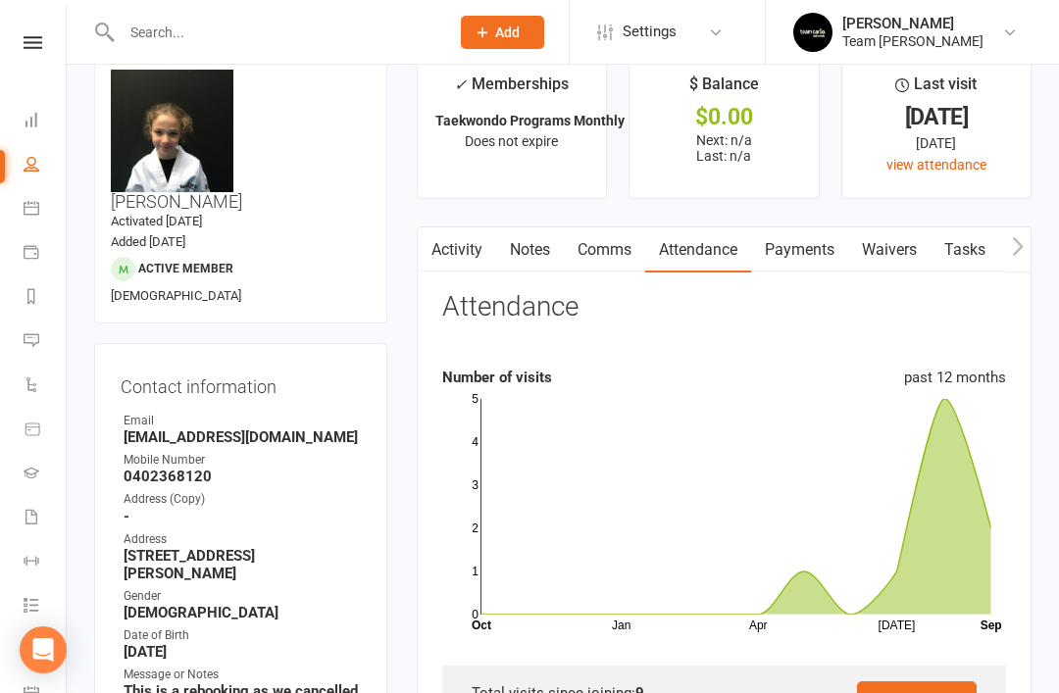
click at [466, 257] on link "Activity" at bounding box center [457, 249] width 78 height 45
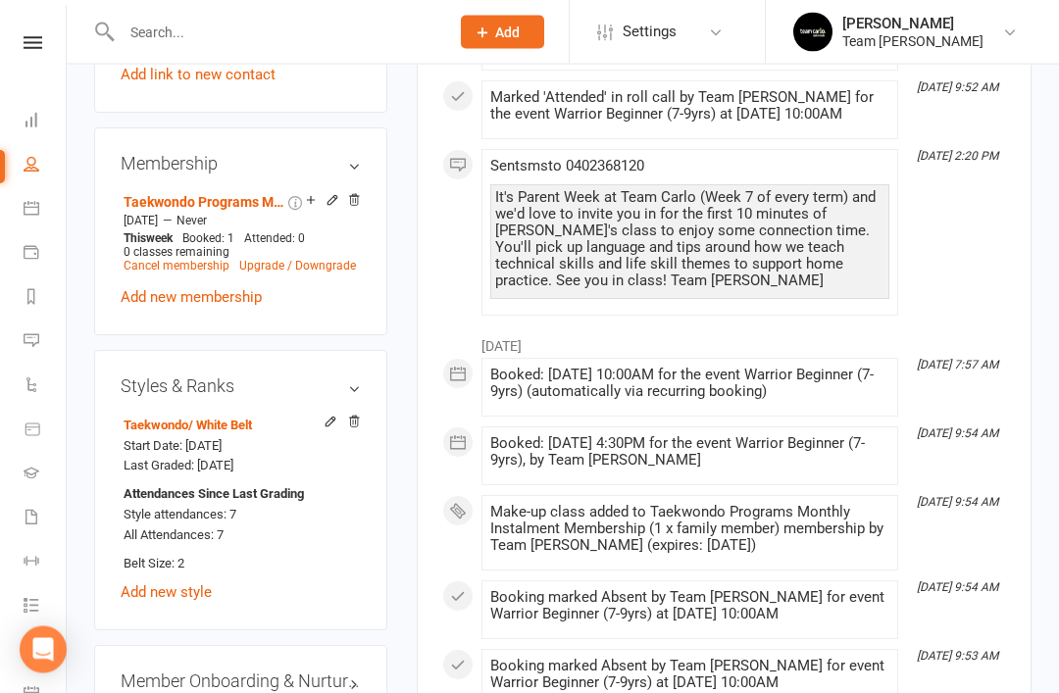
scroll to position [1482, 0]
click at [0, 0] on link "edit" at bounding box center [0, 0] width 0 height 0
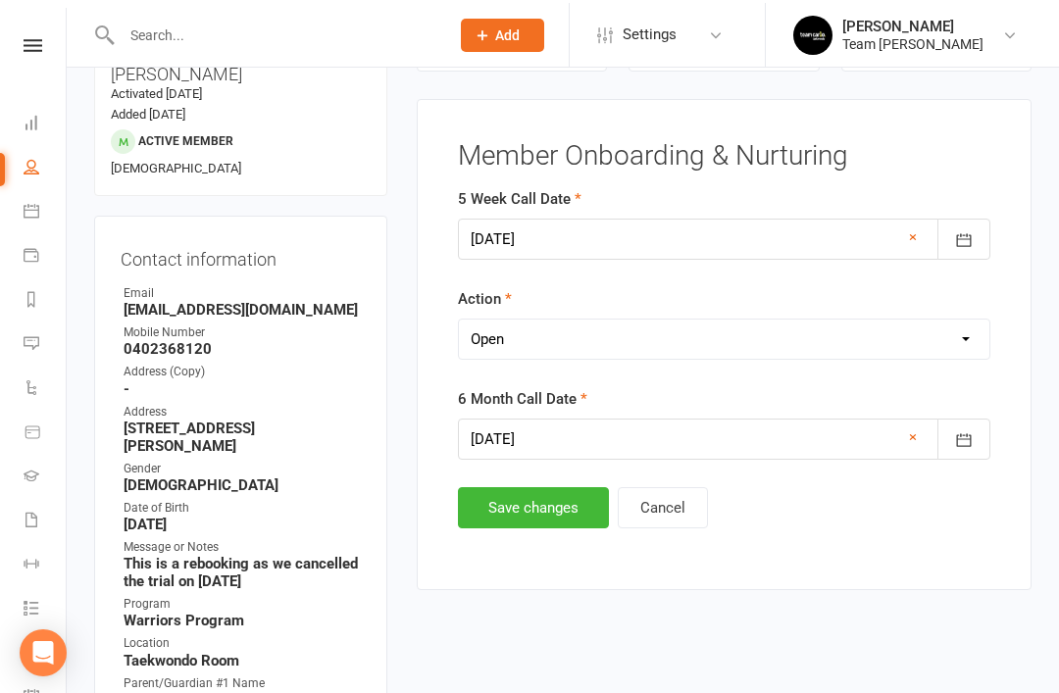
click at [722, 350] on select "Select Open Completed" at bounding box center [724, 336] width 530 height 39
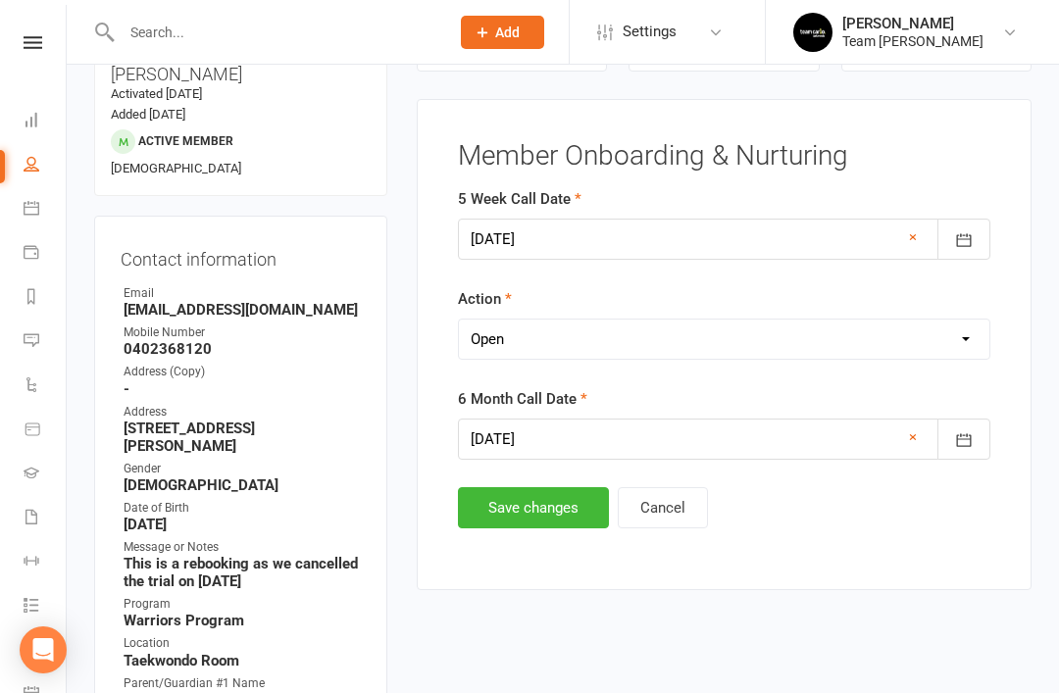
select select "Completed"
click at [531, 512] on button "Save changes" at bounding box center [533, 507] width 151 height 41
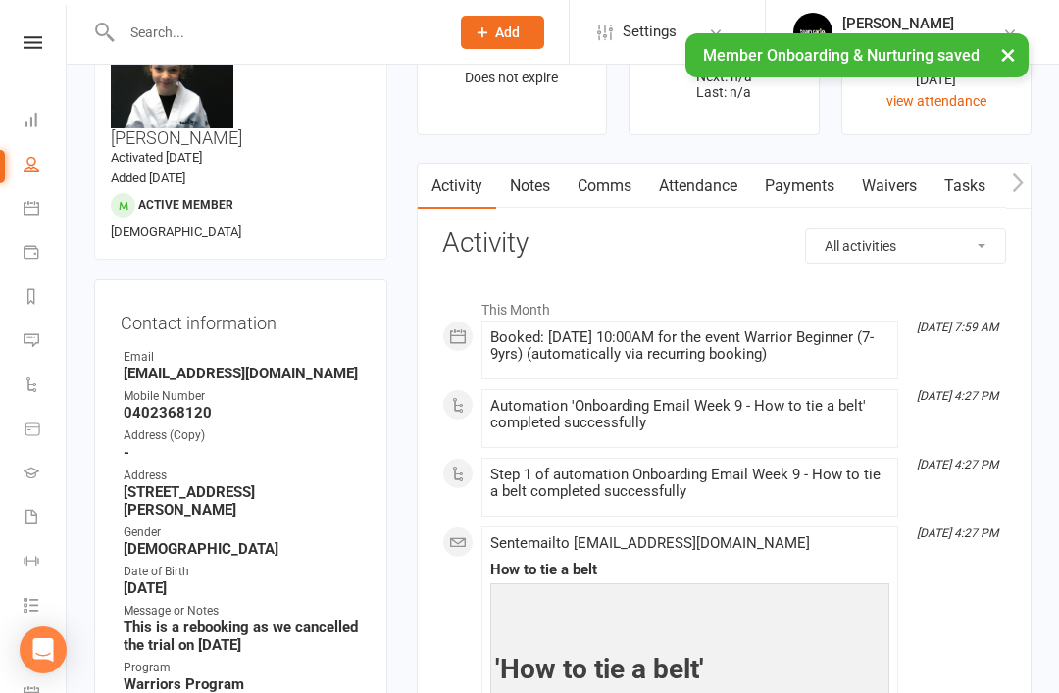
scroll to position [0, 0]
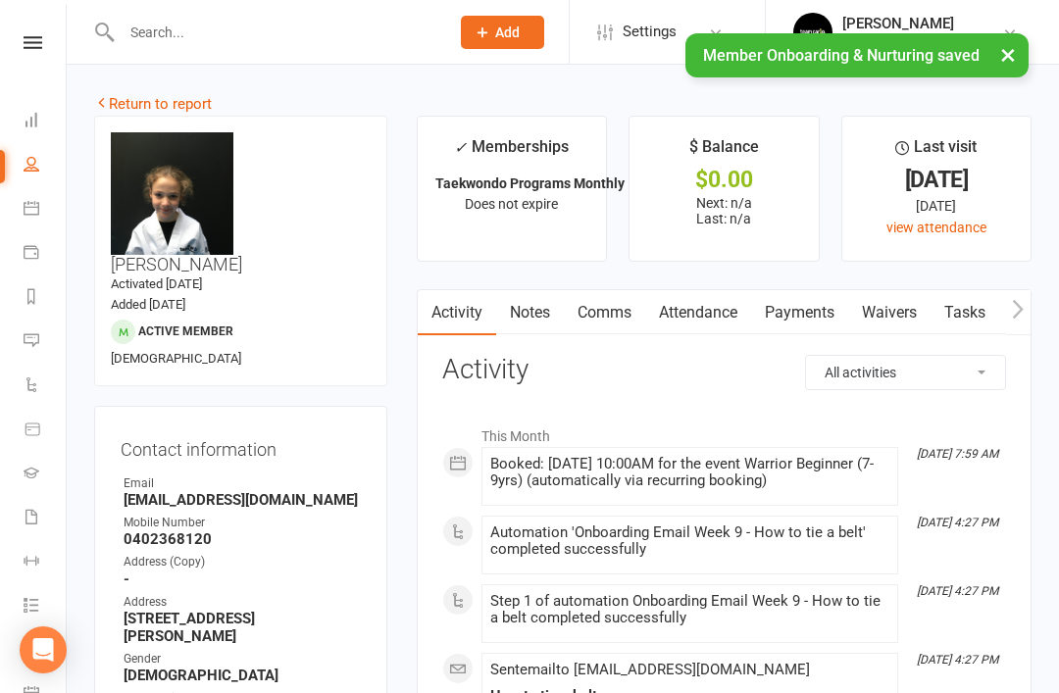
click at [135, 109] on link "Return to report" at bounding box center [153, 104] width 118 height 18
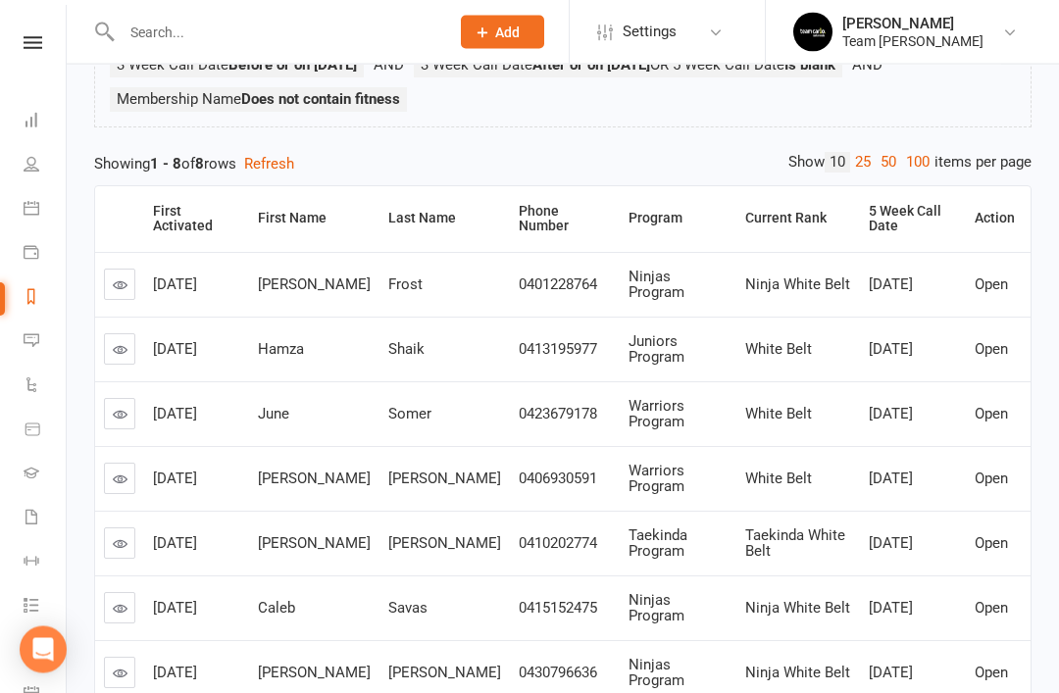
scroll to position [218, 0]
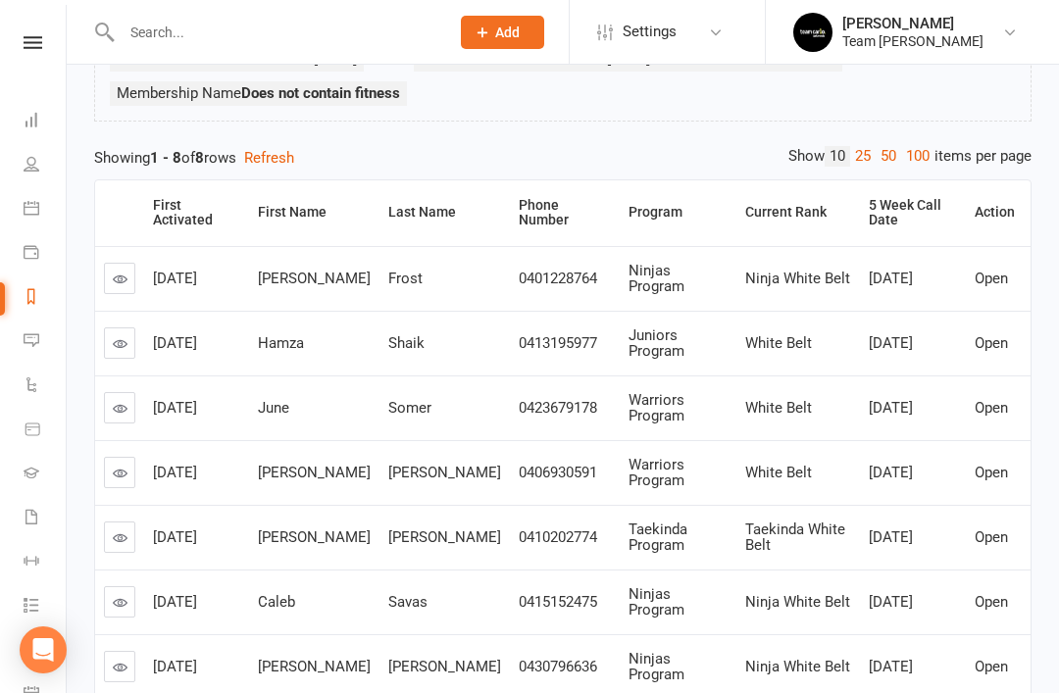
click at [133, 342] on link at bounding box center [119, 342] width 31 height 31
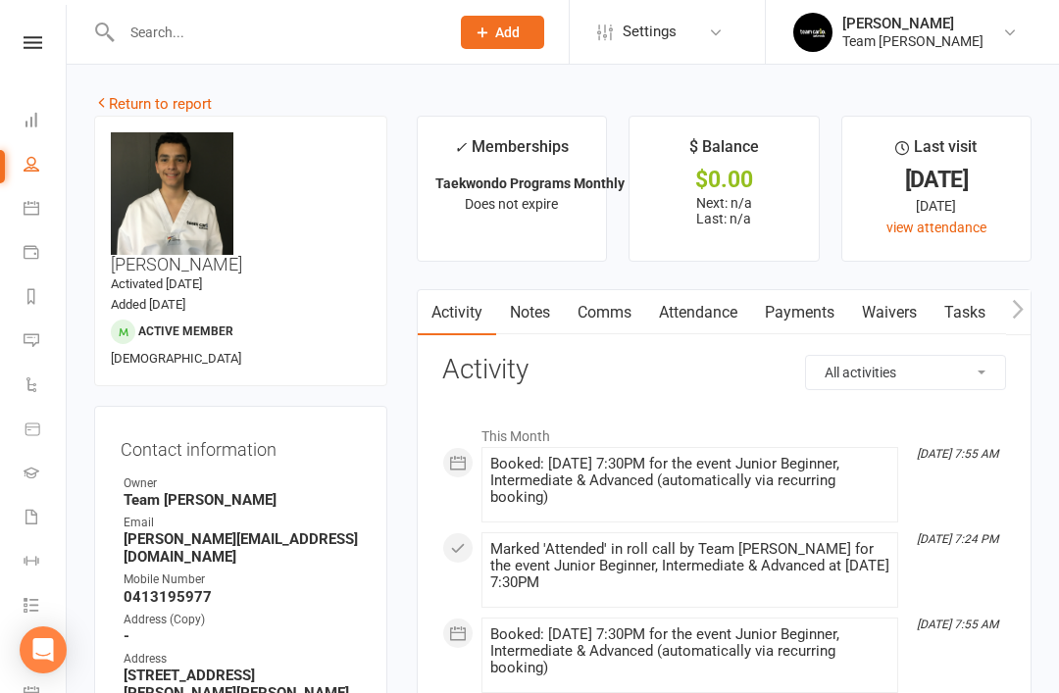
click at [718, 316] on link "Attendance" at bounding box center [698, 312] width 106 height 45
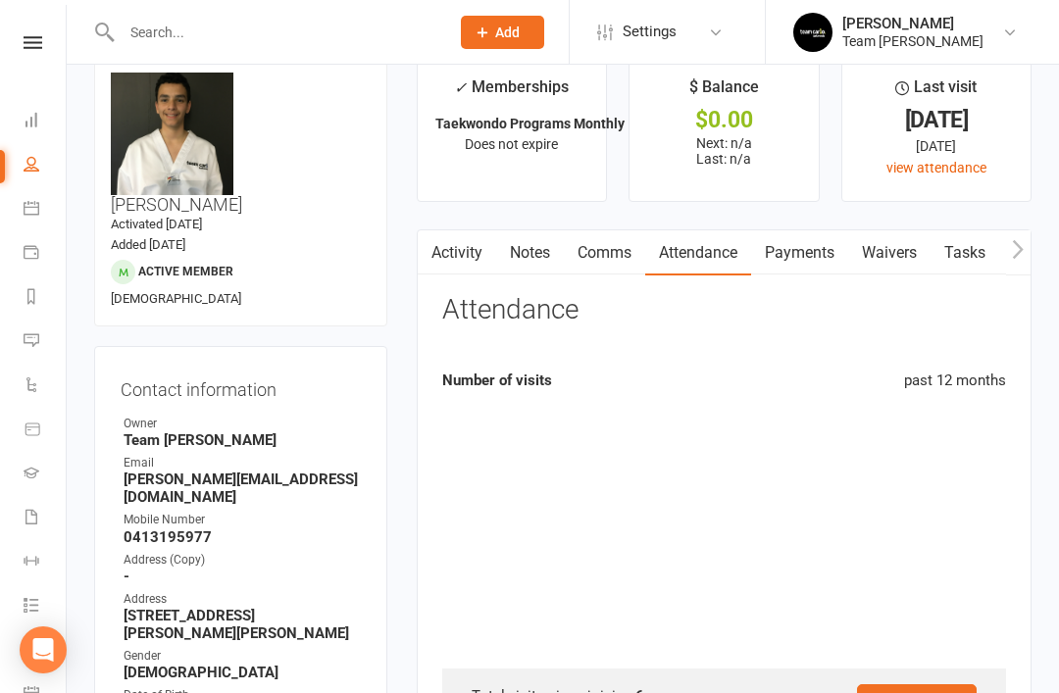
scroll to position [63, 0]
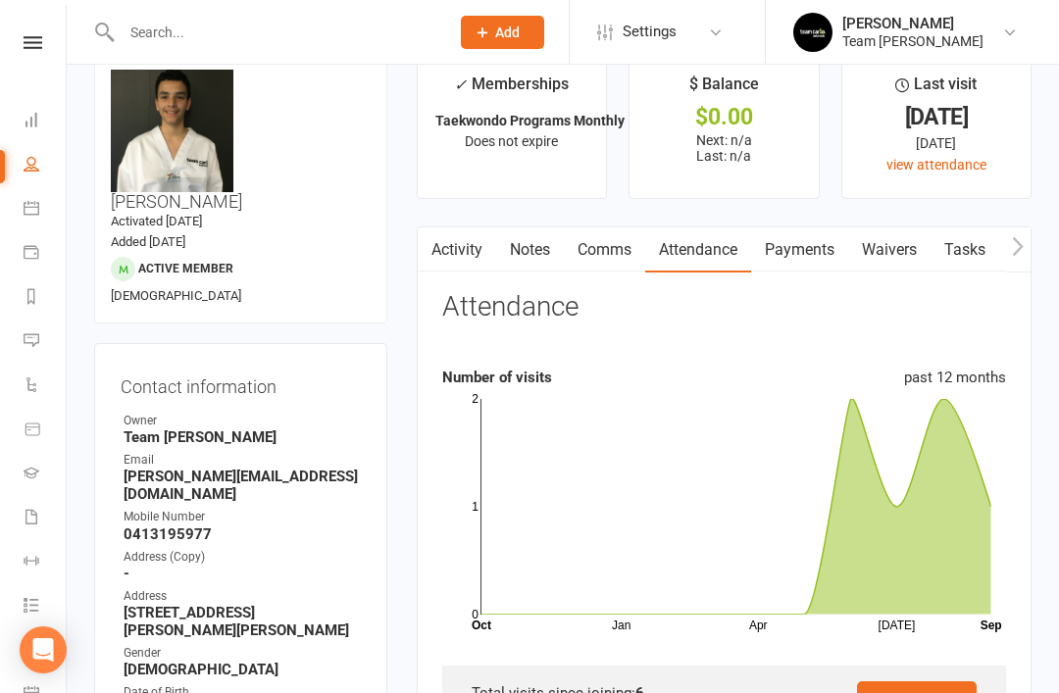
click at [466, 252] on link "Activity" at bounding box center [457, 249] width 78 height 45
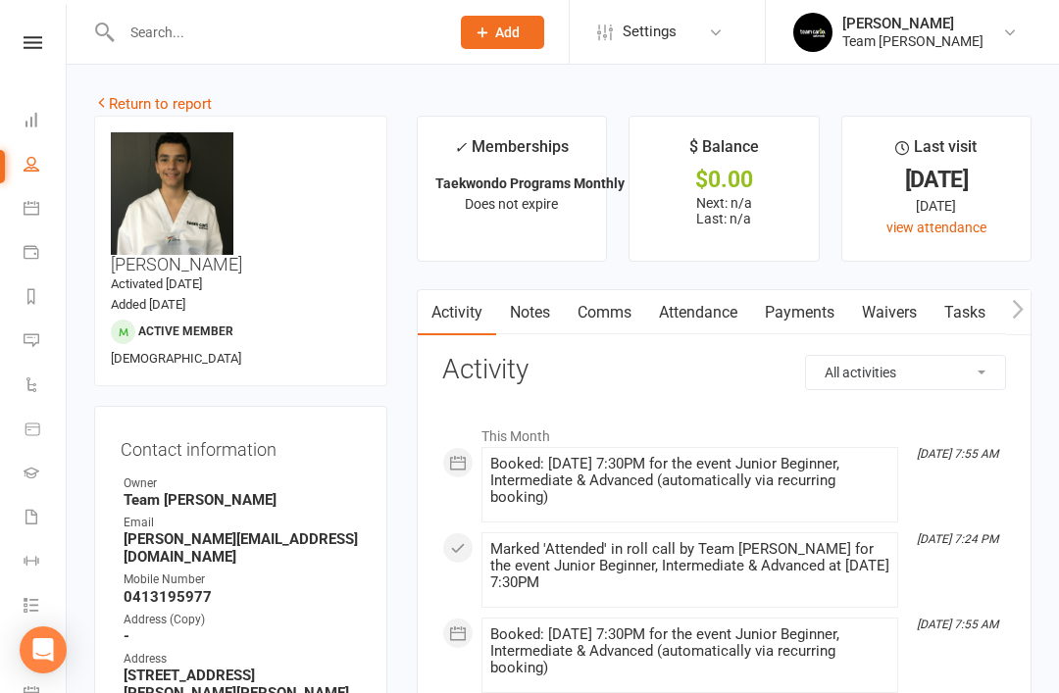
click at [146, 104] on link "Return to report" at bounding box center [153, 104] width 118 height 18
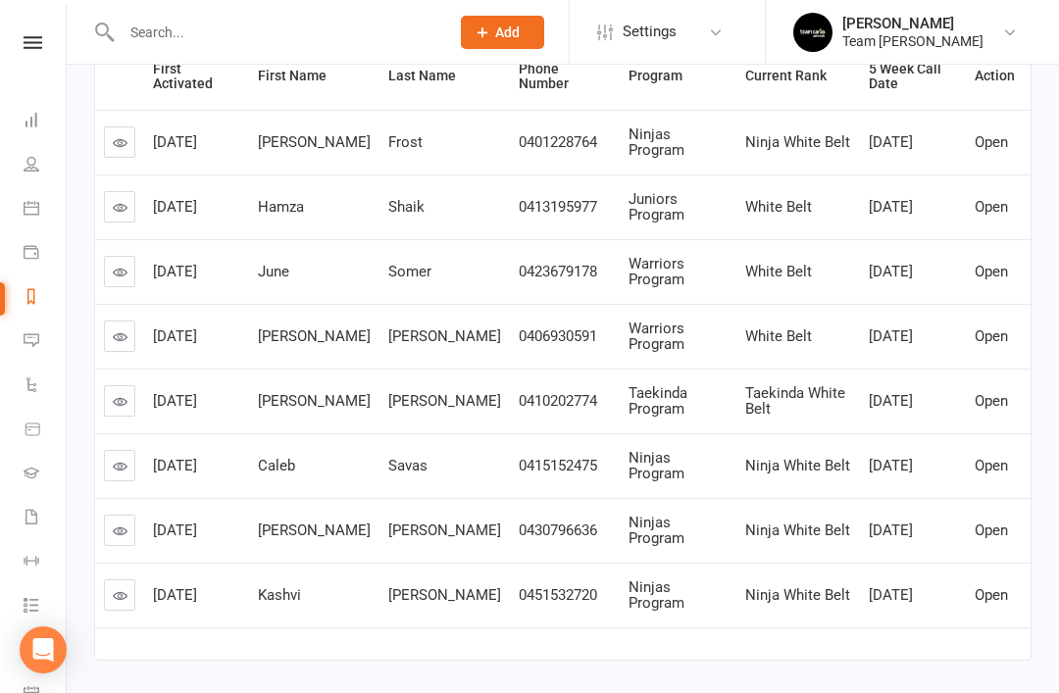
scroll to position [359, 0]
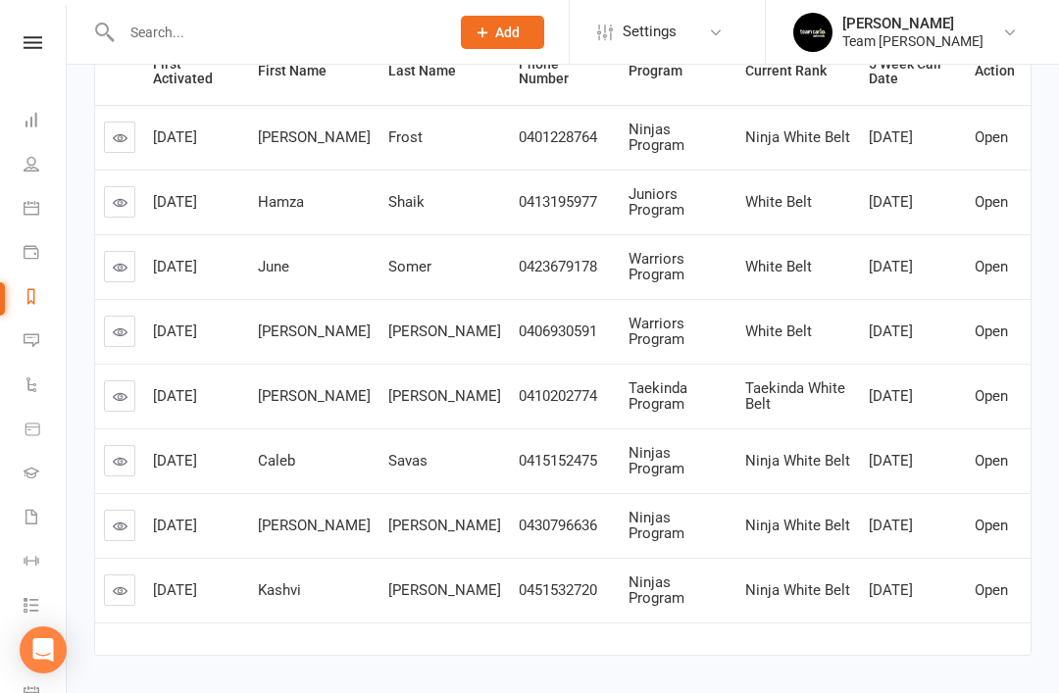
click at [132, 454] on link at bounding box center [119, 460] width 31 height 31
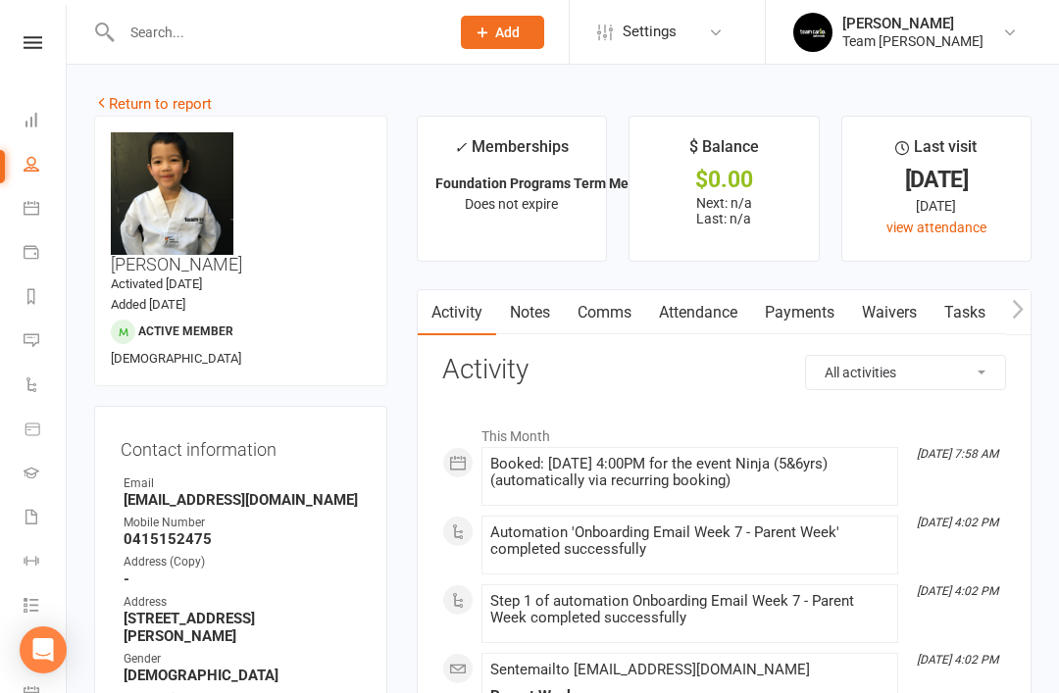
click at [718, 315] on link "Attendance" at bounding box center [698, 312] width 106 height 45
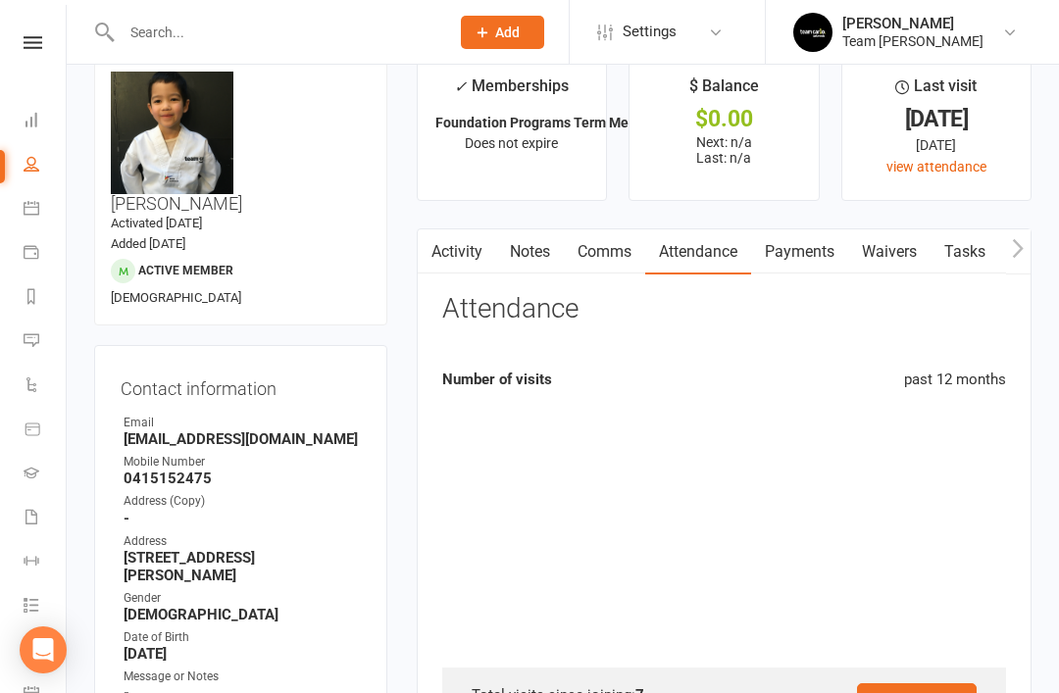
scroll to position [63, 0]
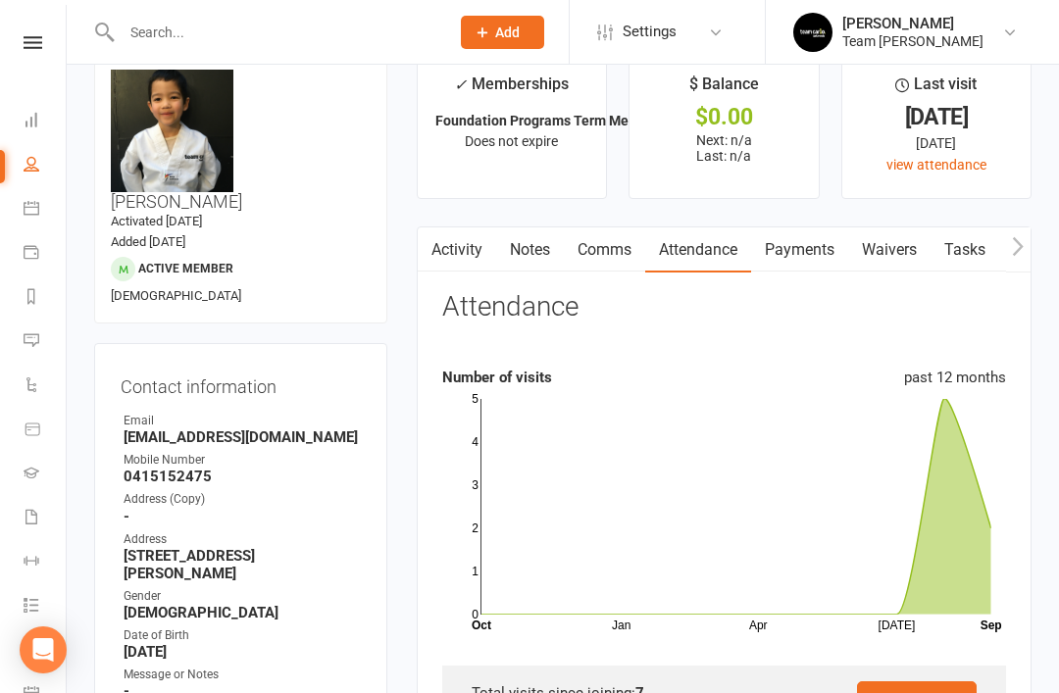
click at [481, 253] on link "Activity" at bounding box center [457, 249] width 78 height 45
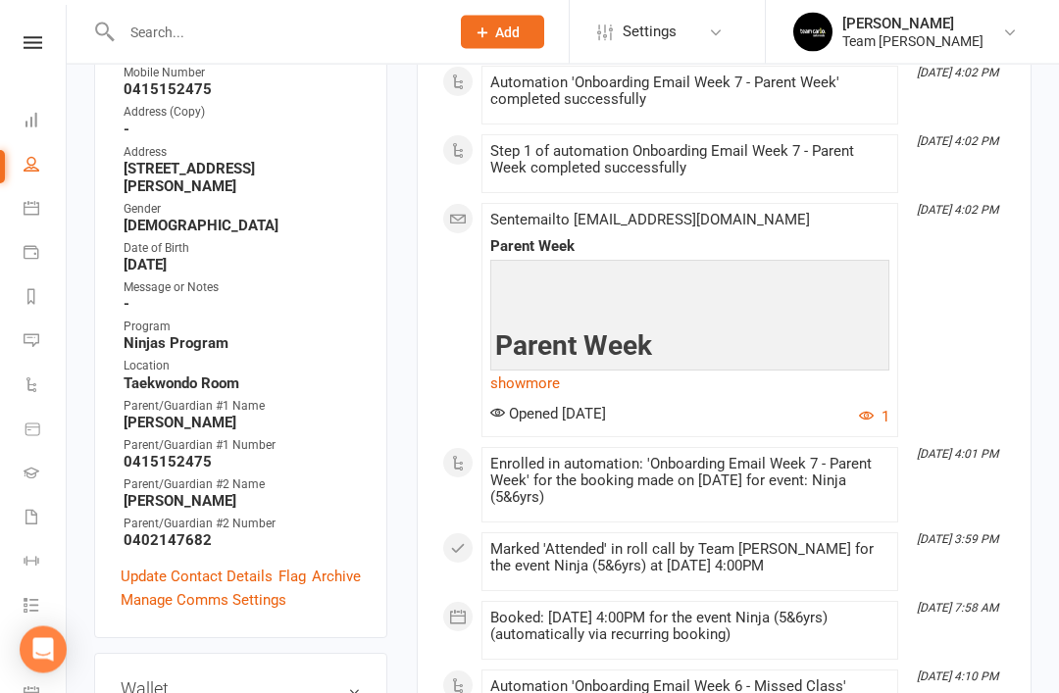
scroll to position [451, 0]
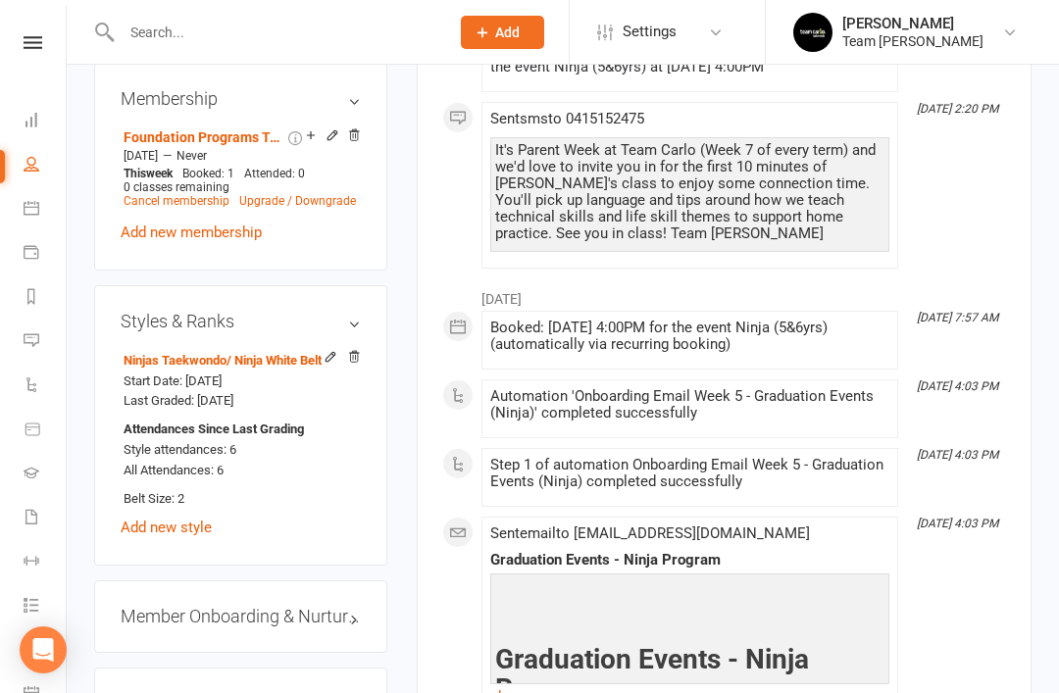
click at [0, 0] on link "edit" at bounding box center [0, 0] width 0 height 0
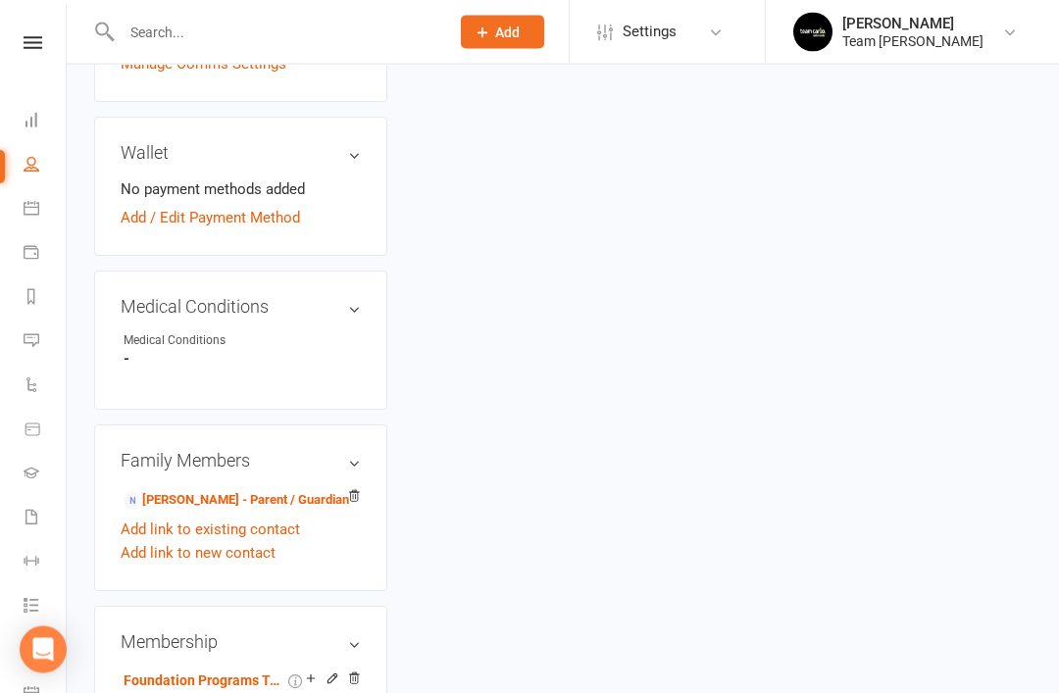
scroll to position [190, 0]
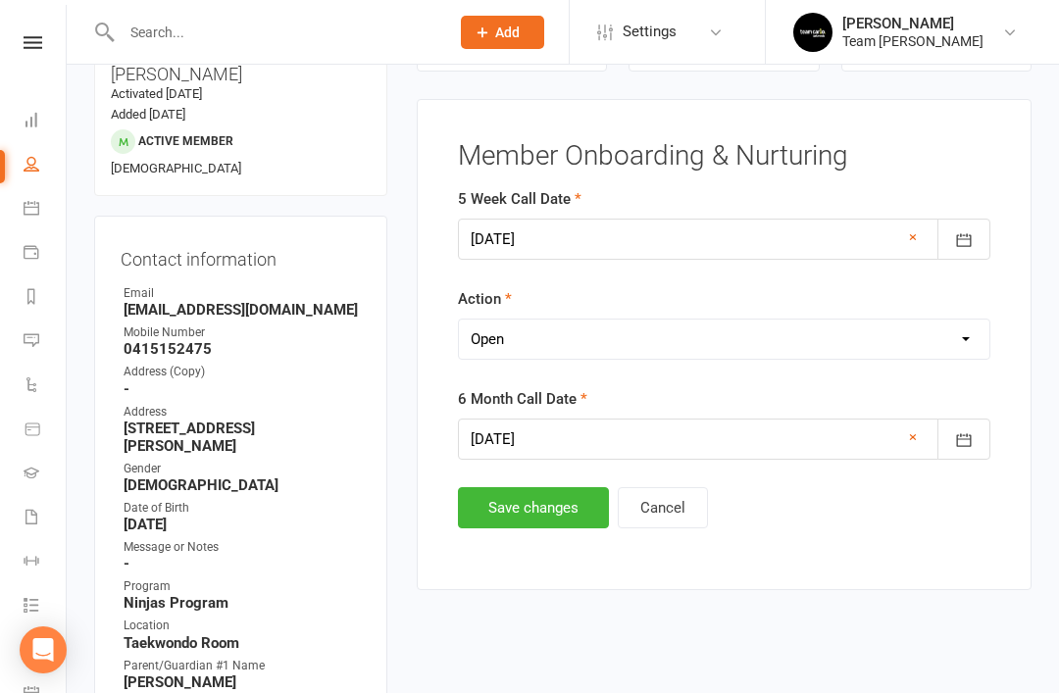
click at [680, 341] on select "Select Open Completed" at bounding box center [724, 339] width 530 height 39
select select "Completed"
click at [521, 524] on button "Save changes" at bounding box center [533, 507] width 151 height 41
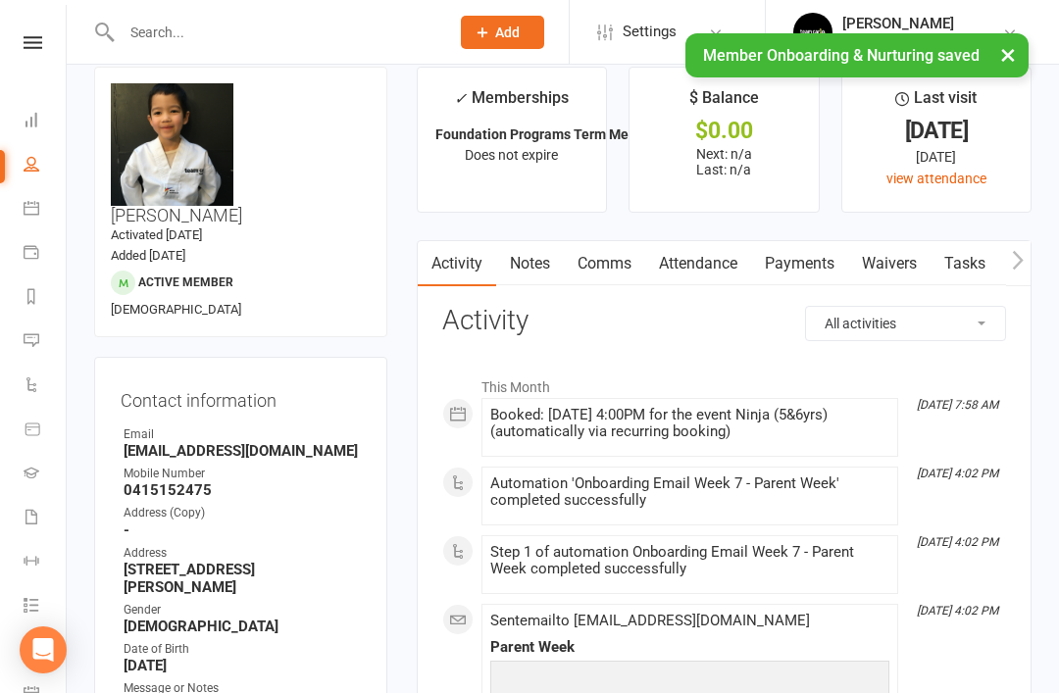
scroll to position [0, 0]
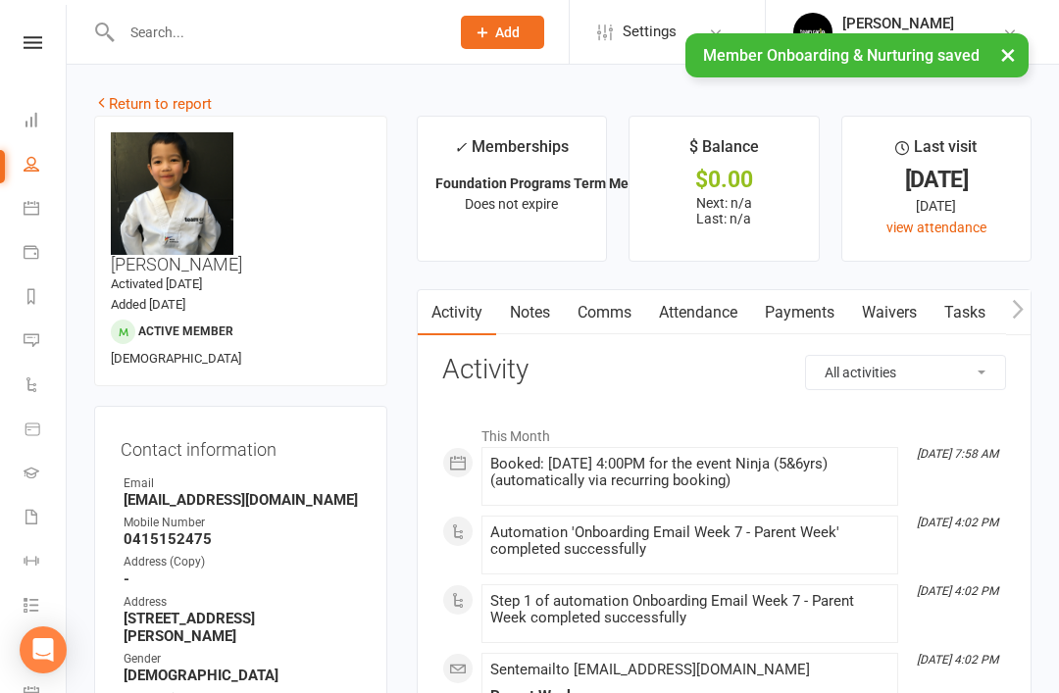
click at [134, 98] on link "Return to report" at bounding box center [153, 104] width 118 height 18
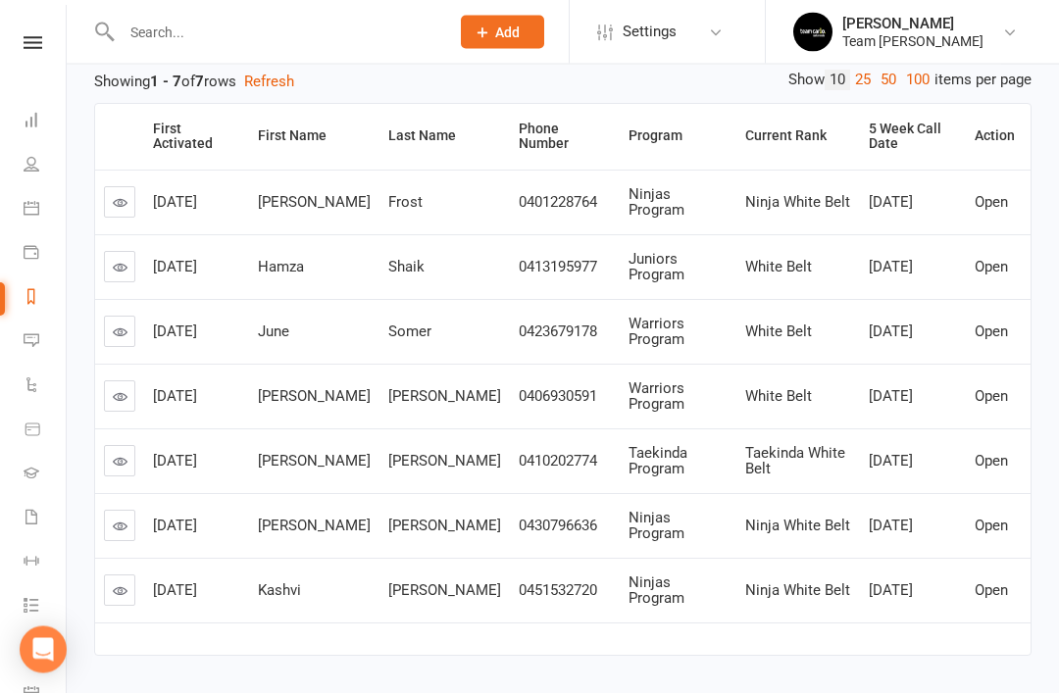
scroll to position [295, 0]
click at [134, 516] on link at bounding box center [119, 524] width 31 height 31
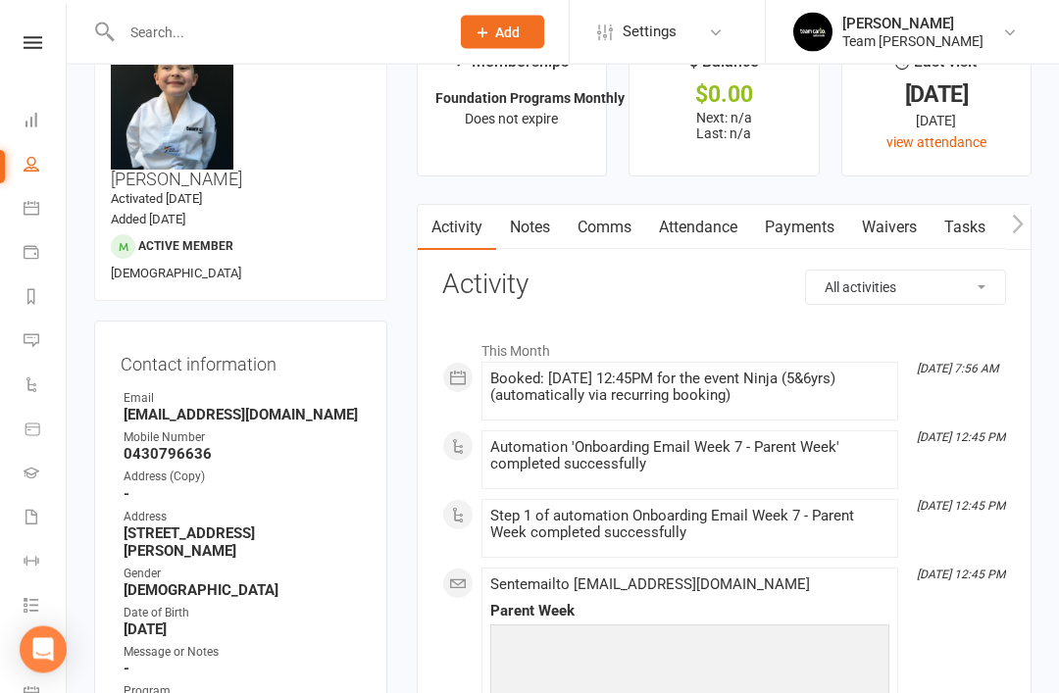
scroll to position [83, 0]
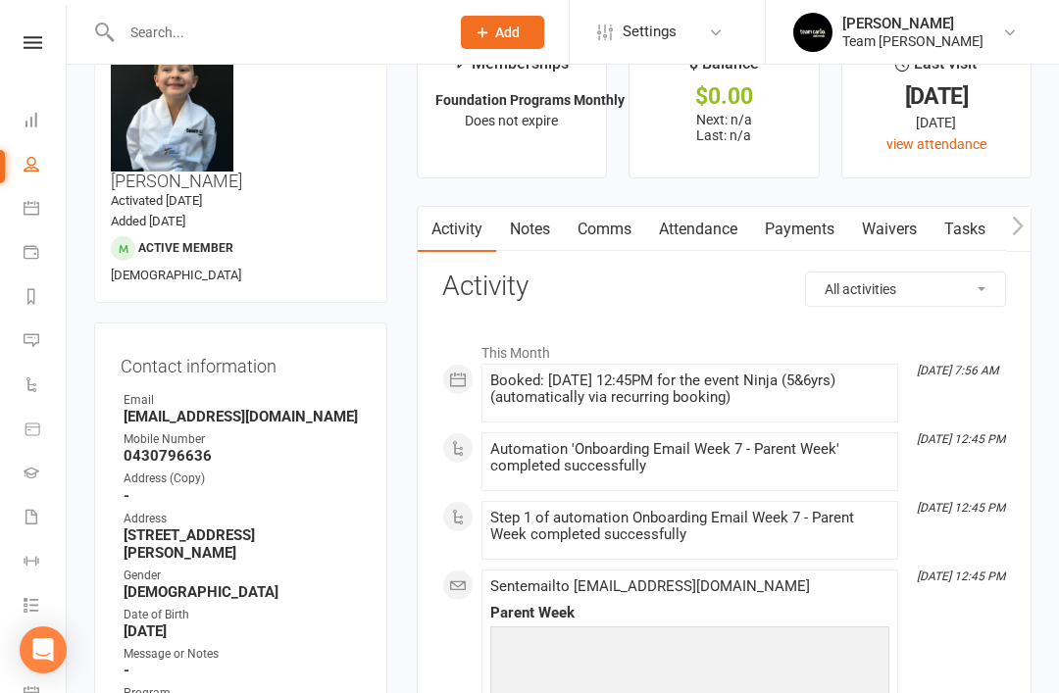
click at [627, 223] on link "Comms" at bounding box center [604, 229] width 81 height 45
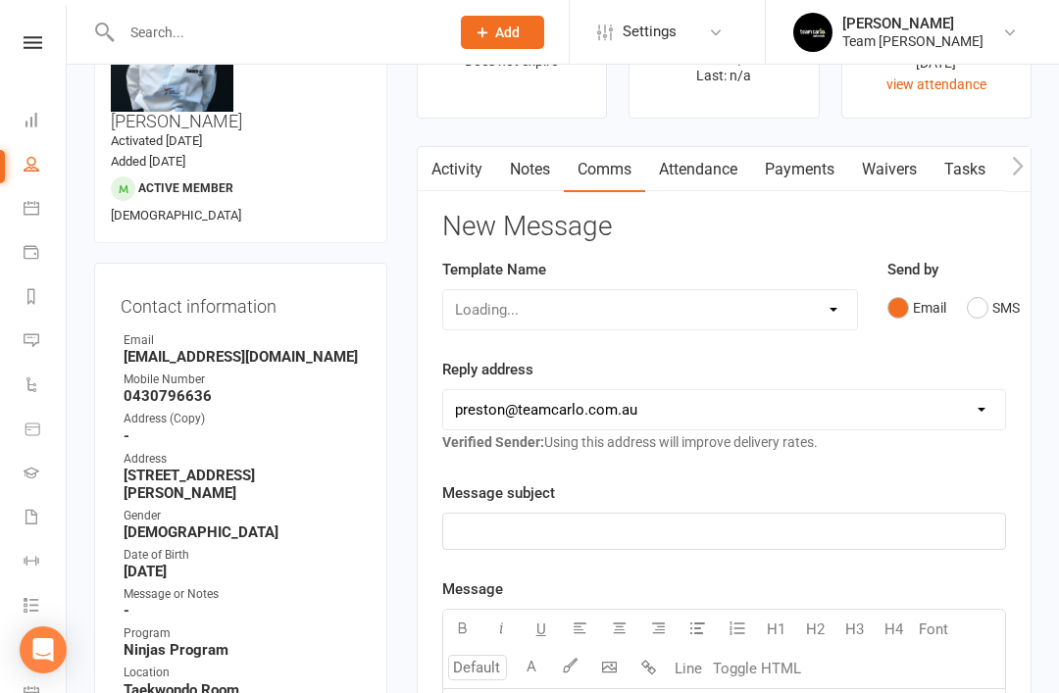
scroll to position [146, 0]
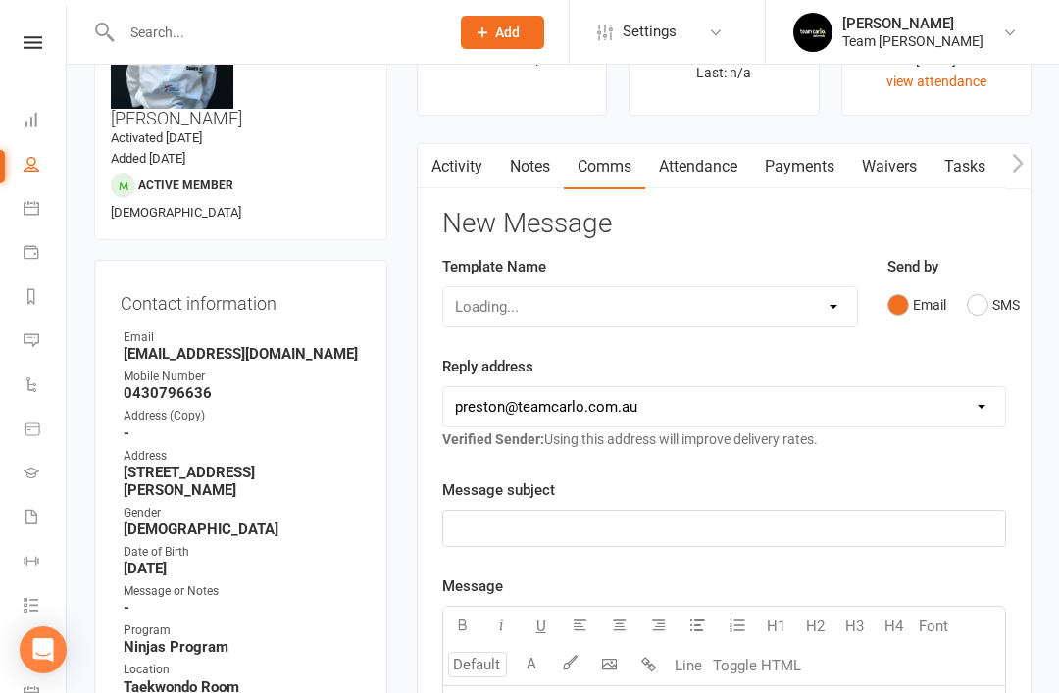
click at [708, 166] on link "Attendance" at bounding box center [698, 166] width 106 height 45
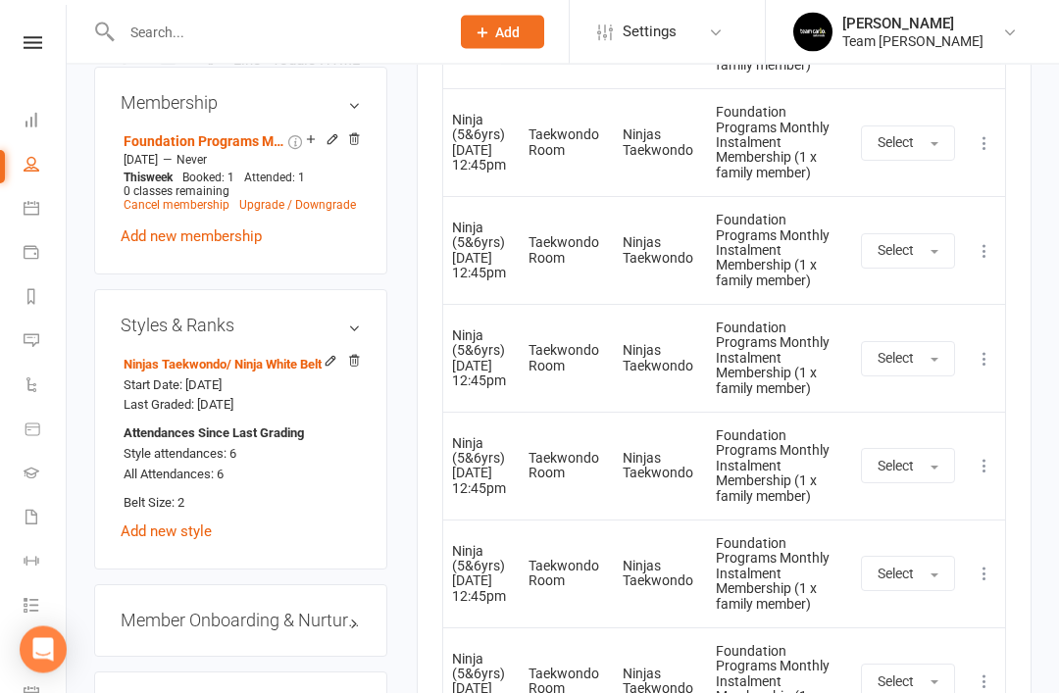
scroll to position [1525, 0]
click at [0, 0] on link "edit" at bounding box center [0, 0] width 0 height 0
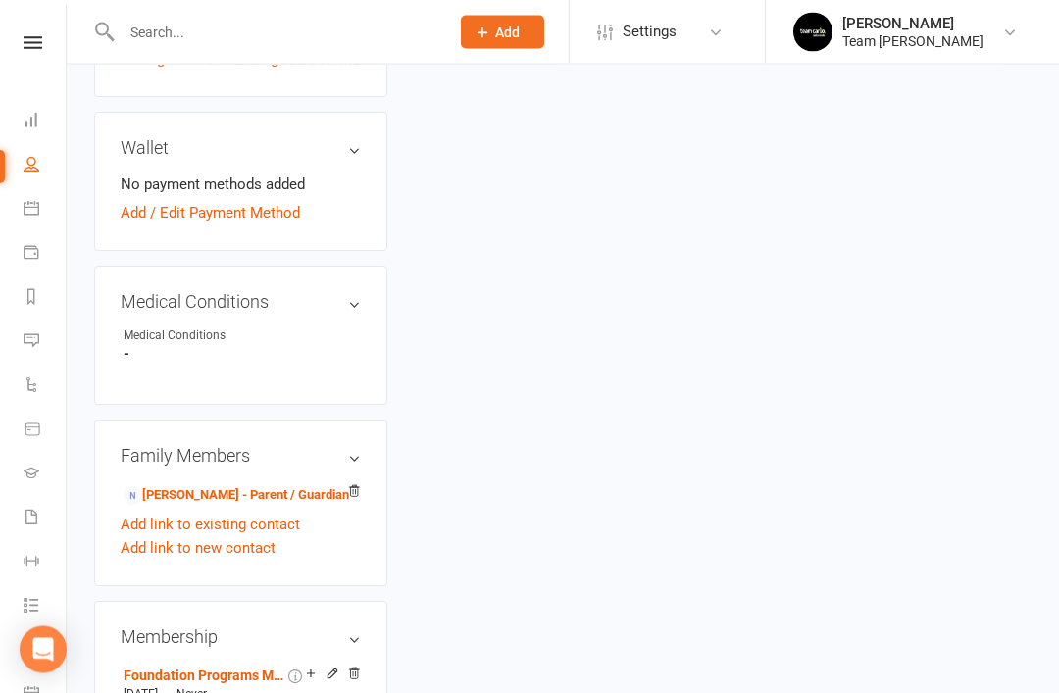
scroll to position [190, 0]
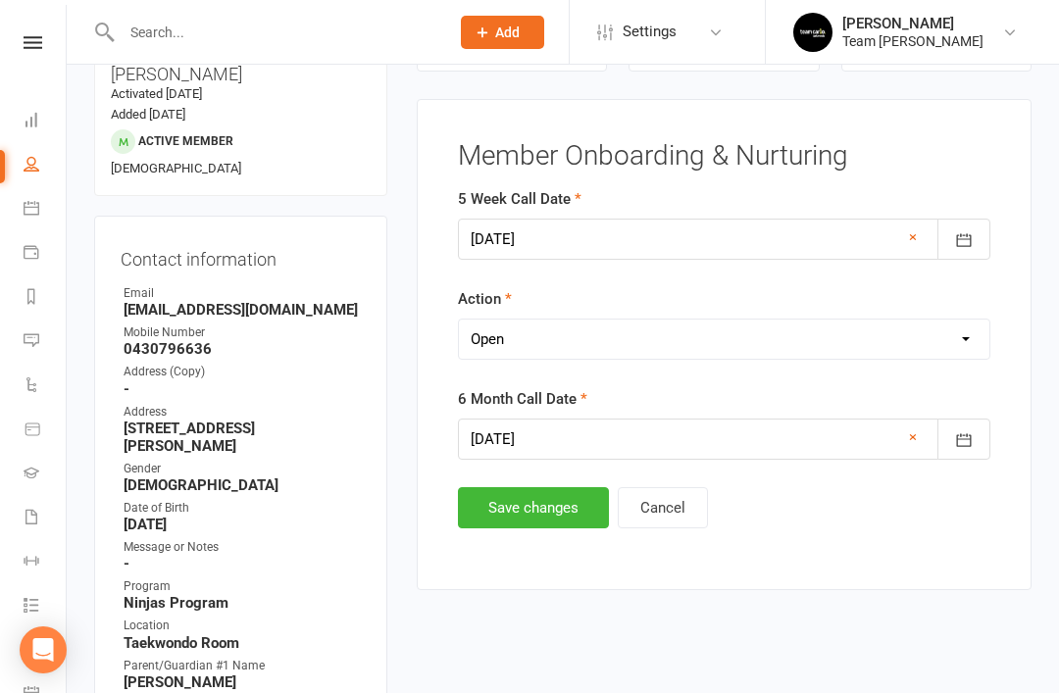
click at [659, 337] on select "Select Open Completed" at bounding box center [724, 339] width 530 height 39
select select "Completed"
click at [515, 517] on button "Save changes" at bounding box center [533, 507] width 151 height 41
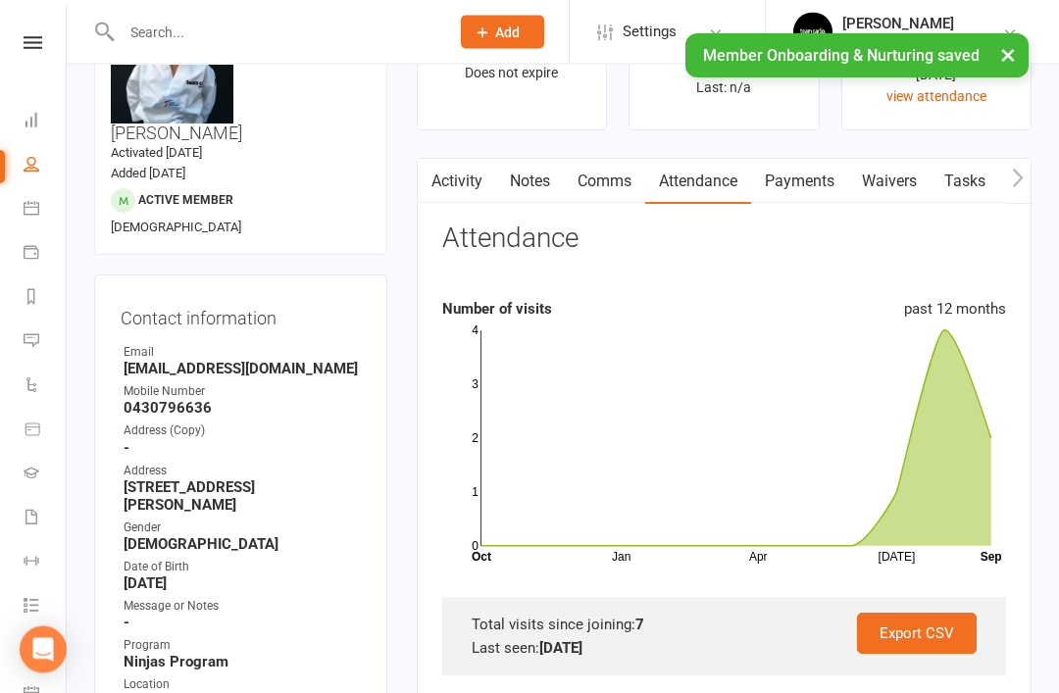
scroll to position [0, 0]
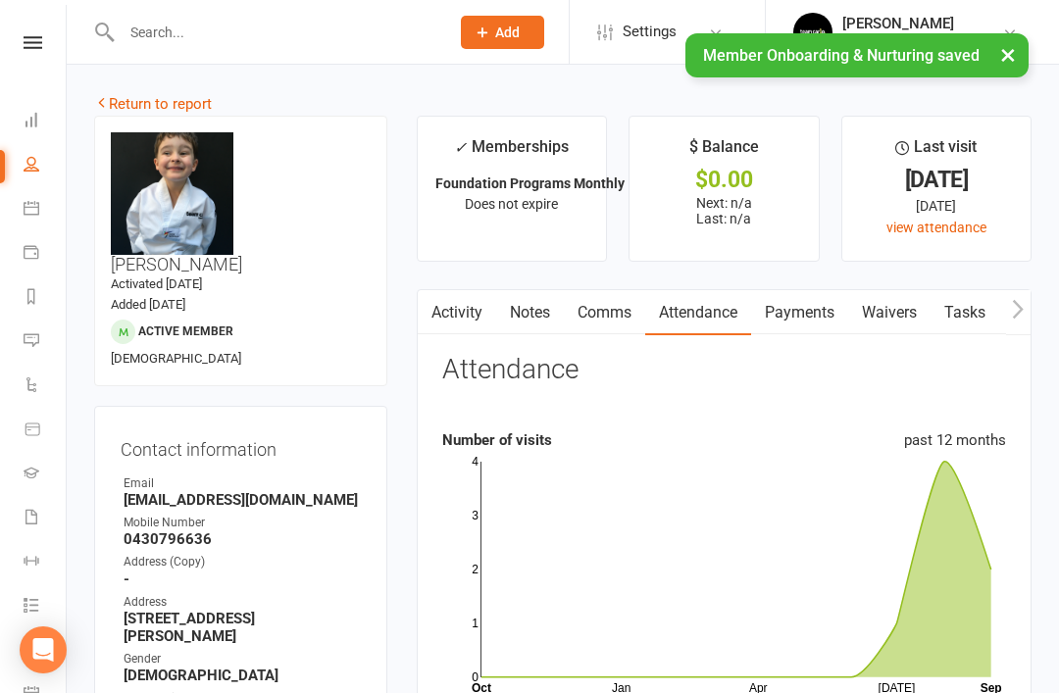
click at [136, 106] on link "Return to report" at bounding box center [153, 104] width 118 height 18
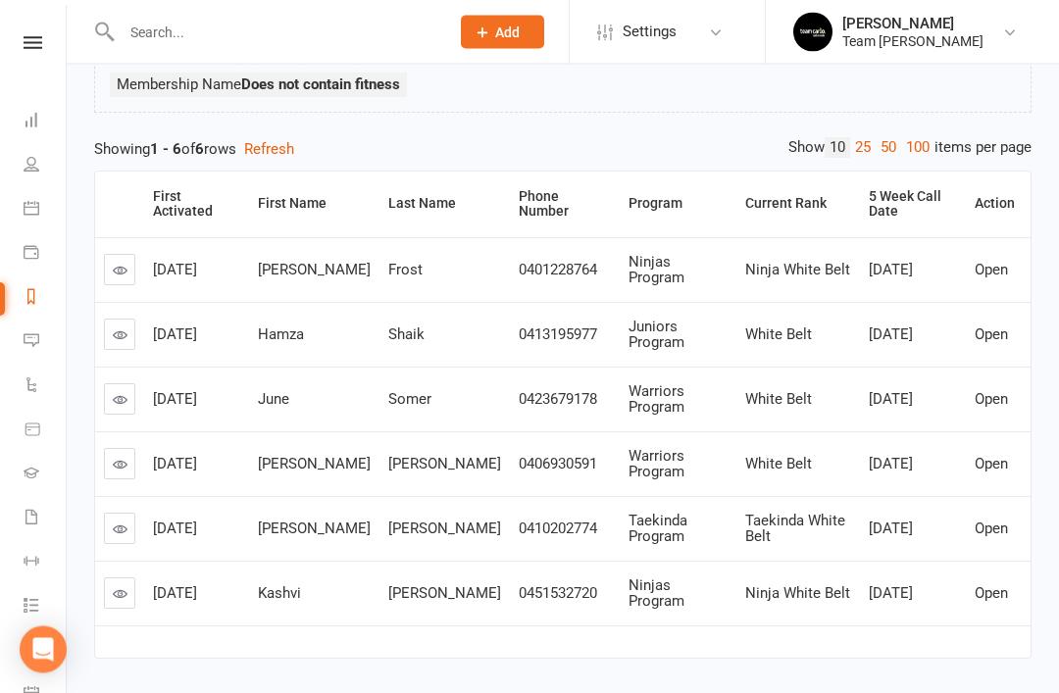
scroll to position [231, 0]
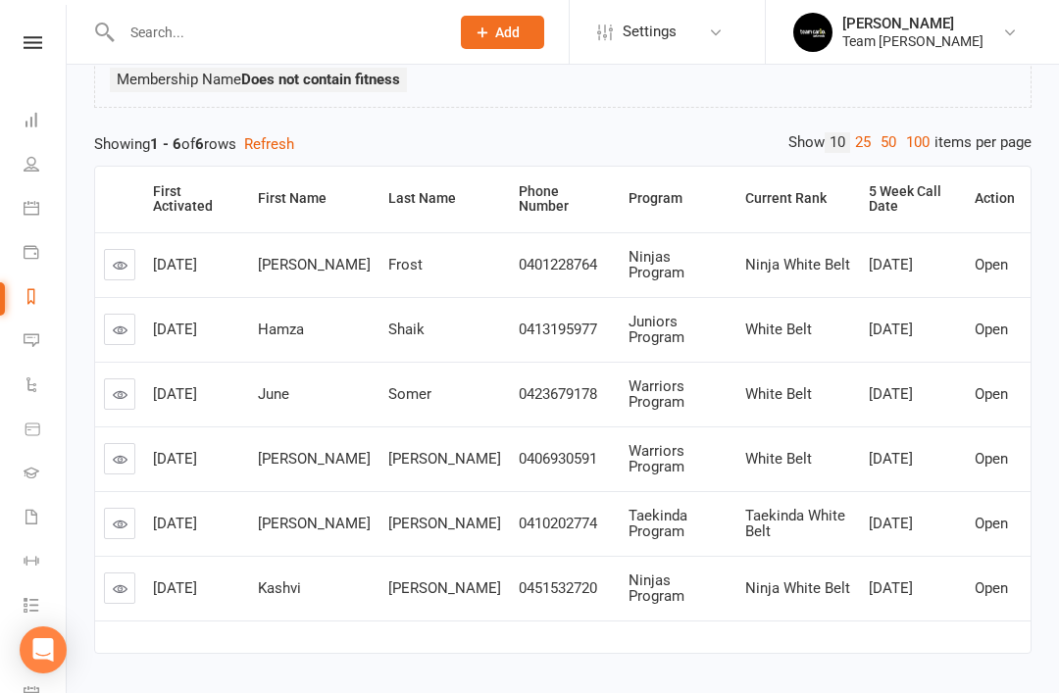
click at [131, 579] on link at bounding box center [119, 587] width 31 height 31
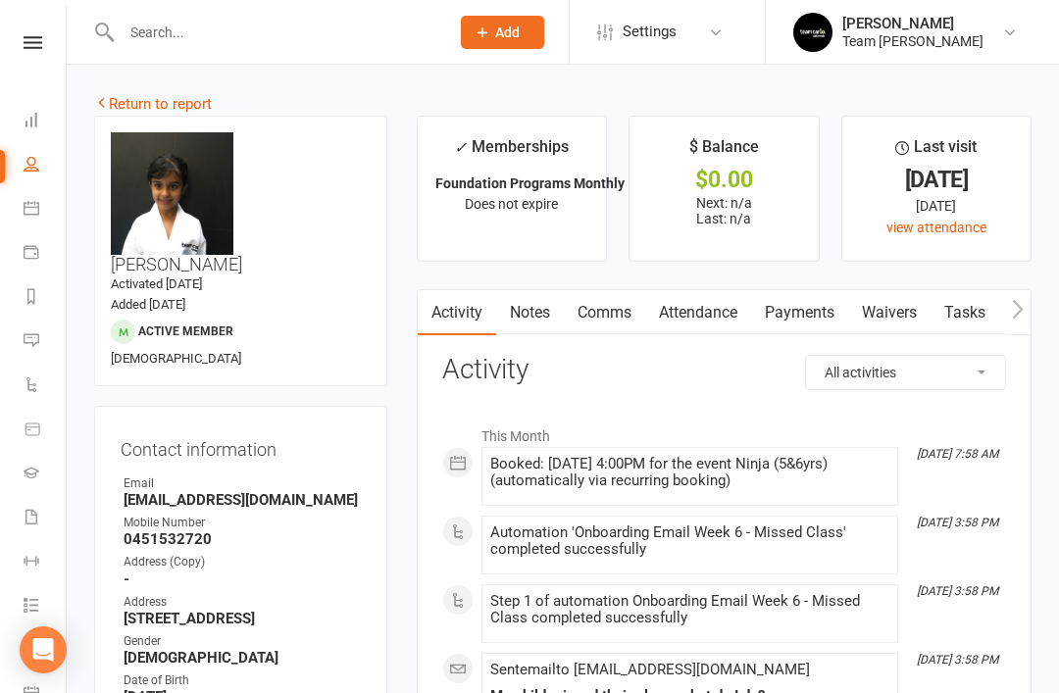
click at [743, 319] on link "Attendance" at bounding box center [698, 312] width 106 height 45
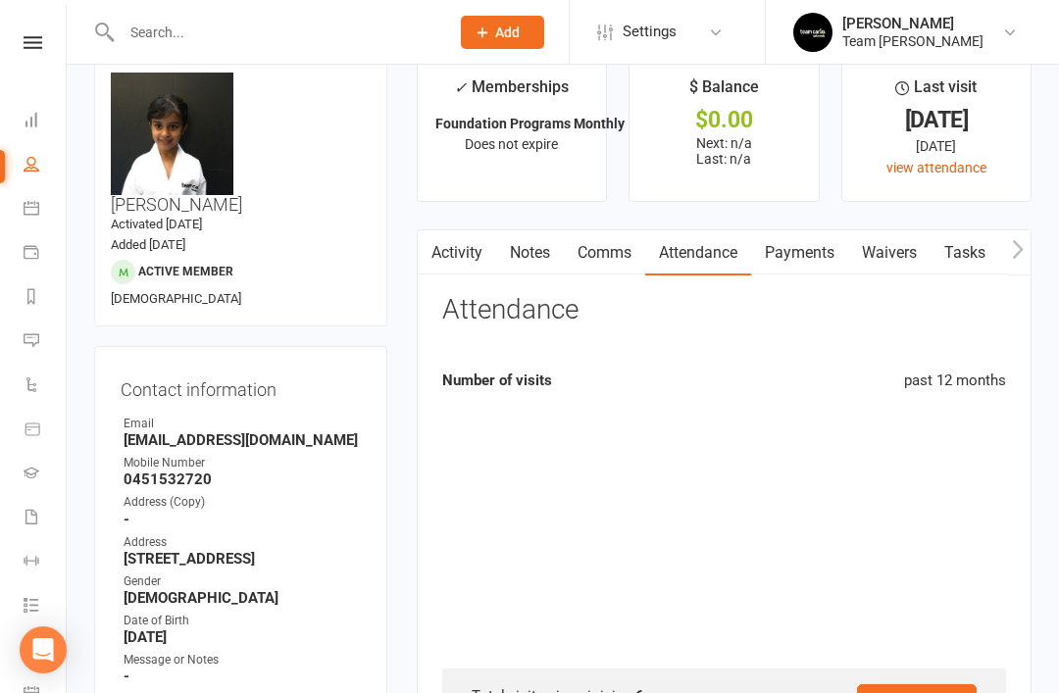
scroll to position [63, 0]
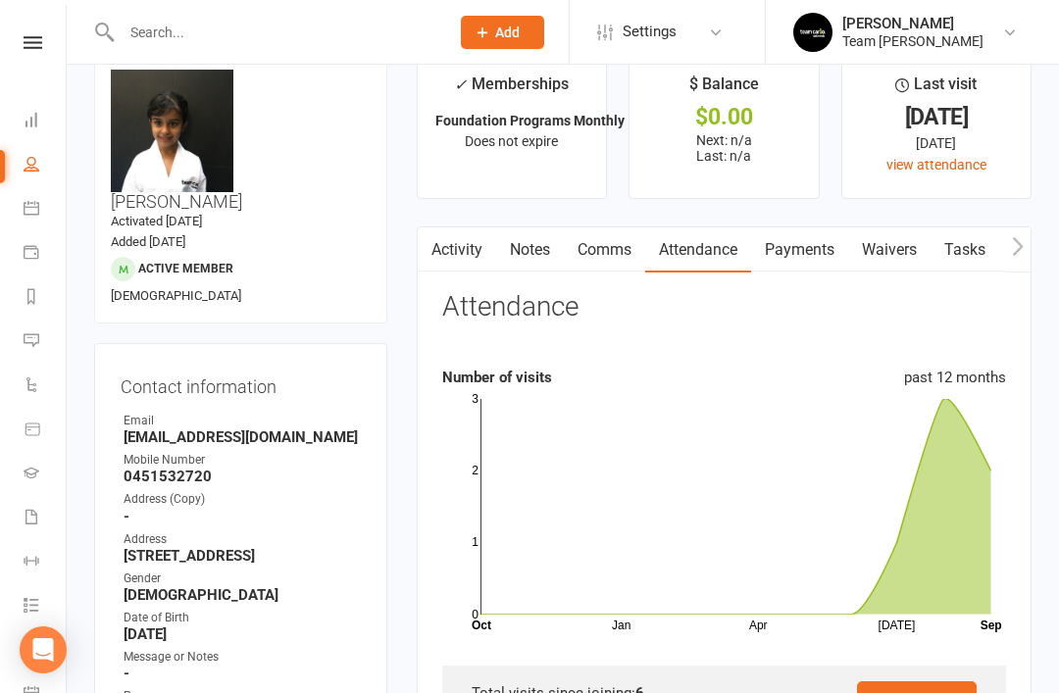
click at [469, 256] on link "Activity" at bounding box center [457, 249] width 78 height 45
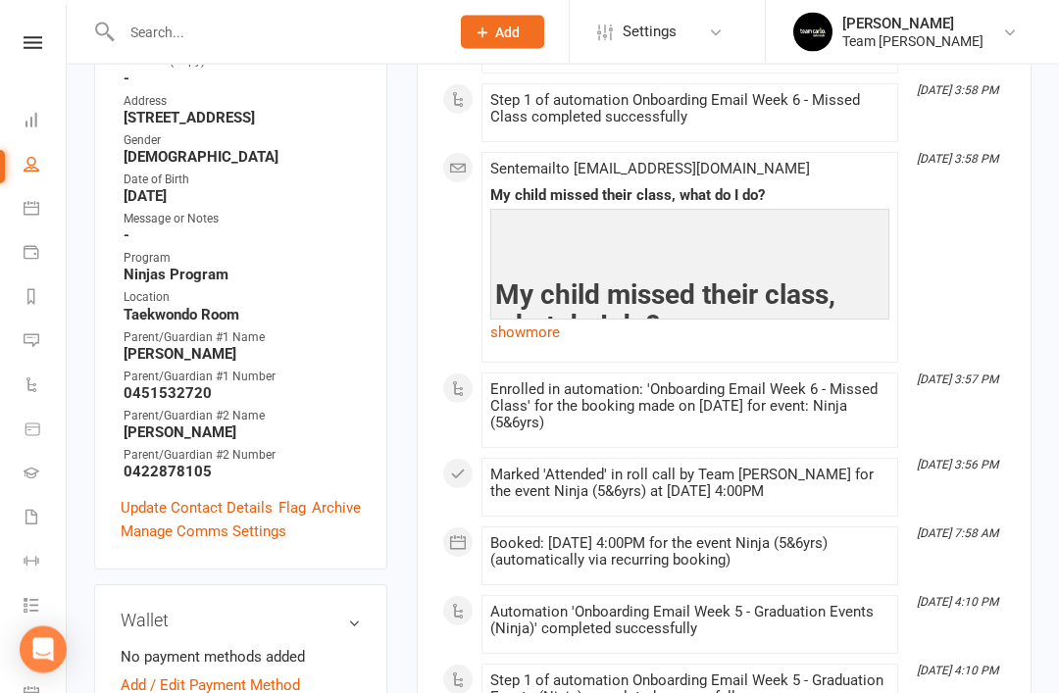
scroll to position [503, 0]
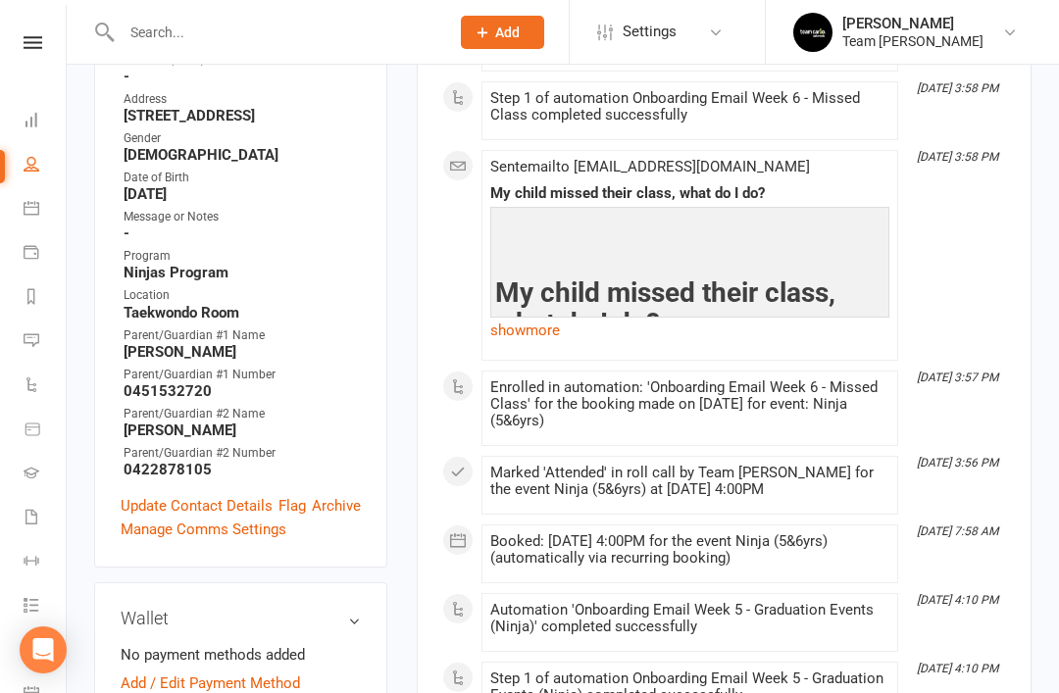
click at [199, 494] on link "Update Contact Details" at bounding box center [197, 506] width 152 height 24
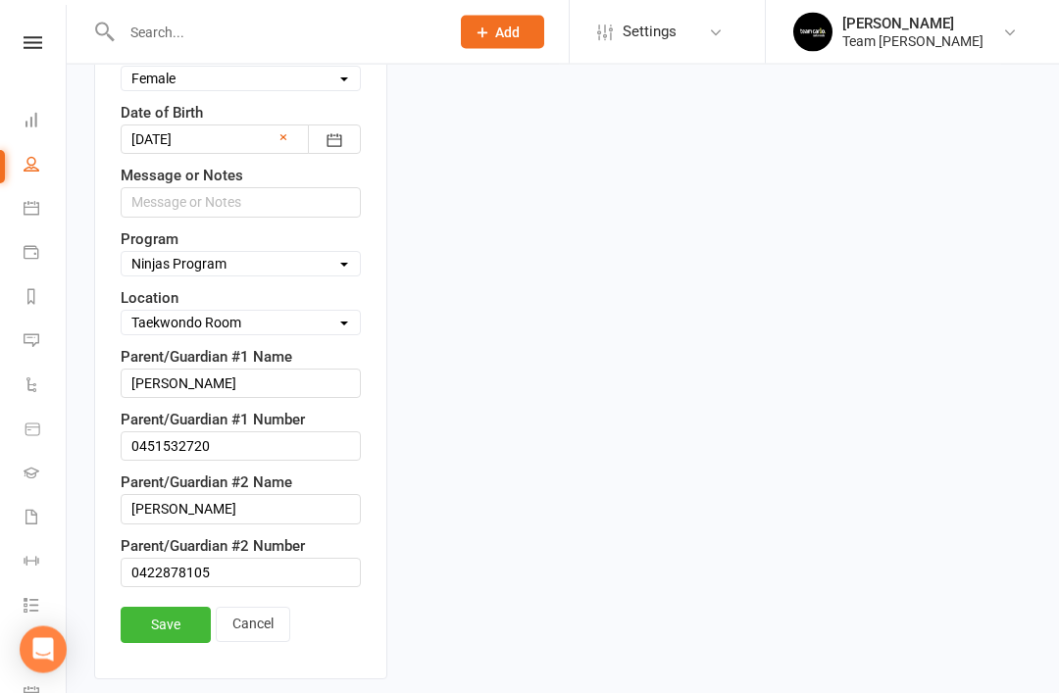
scroll to position [1053, 0]
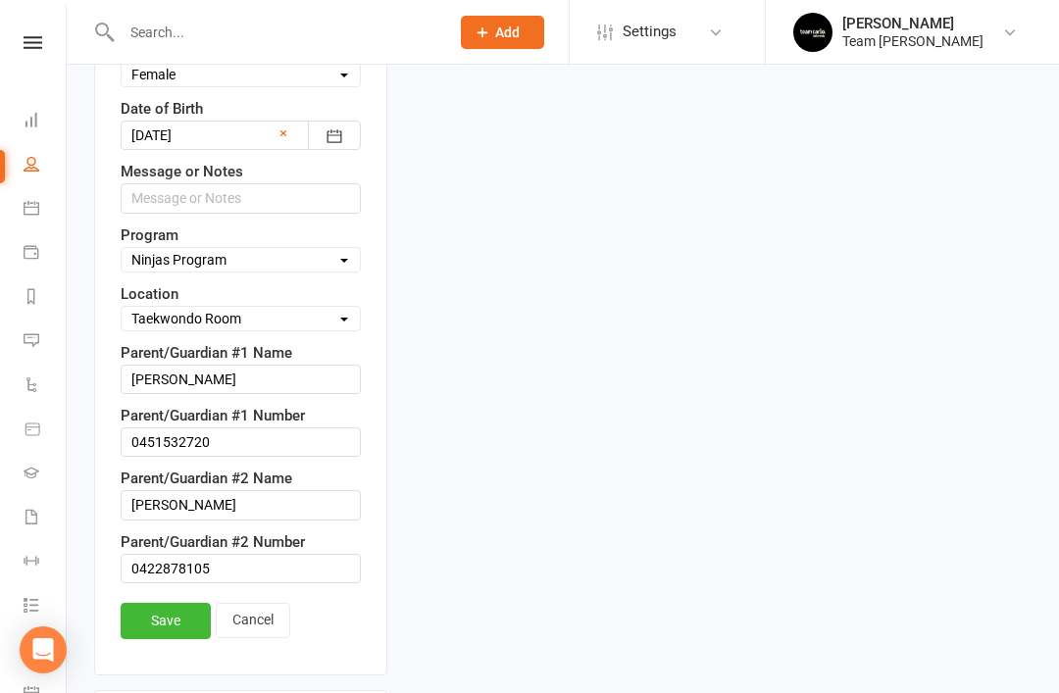
click at [274, 603] on link "Cancel" at bounding box center [253, 620] width 74 height 35
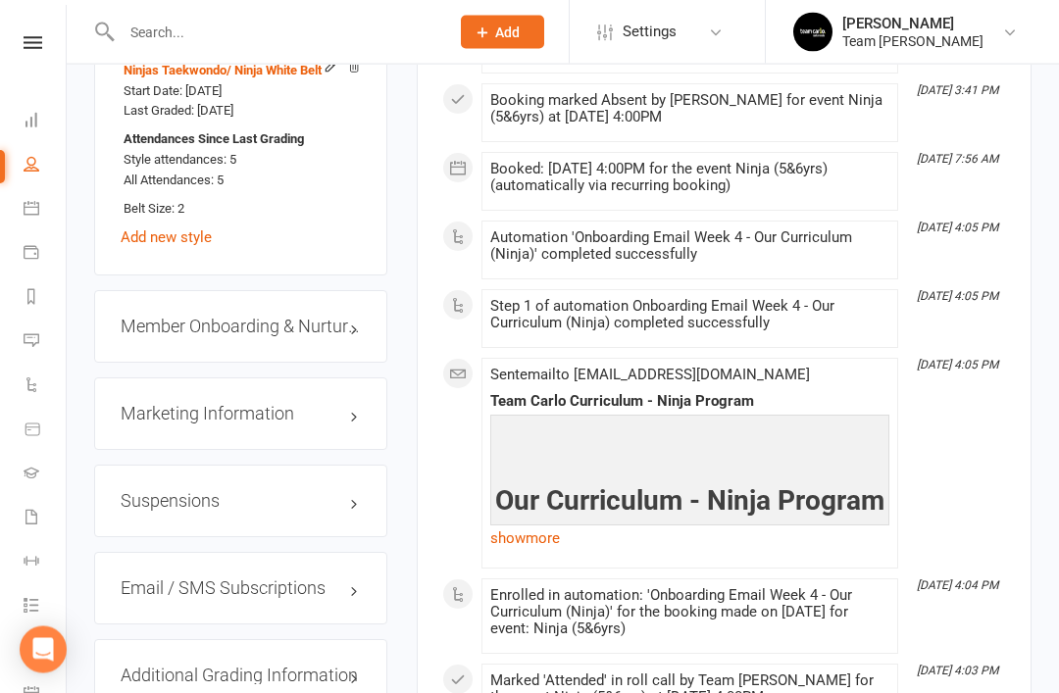
scroll to position [1700, 0]
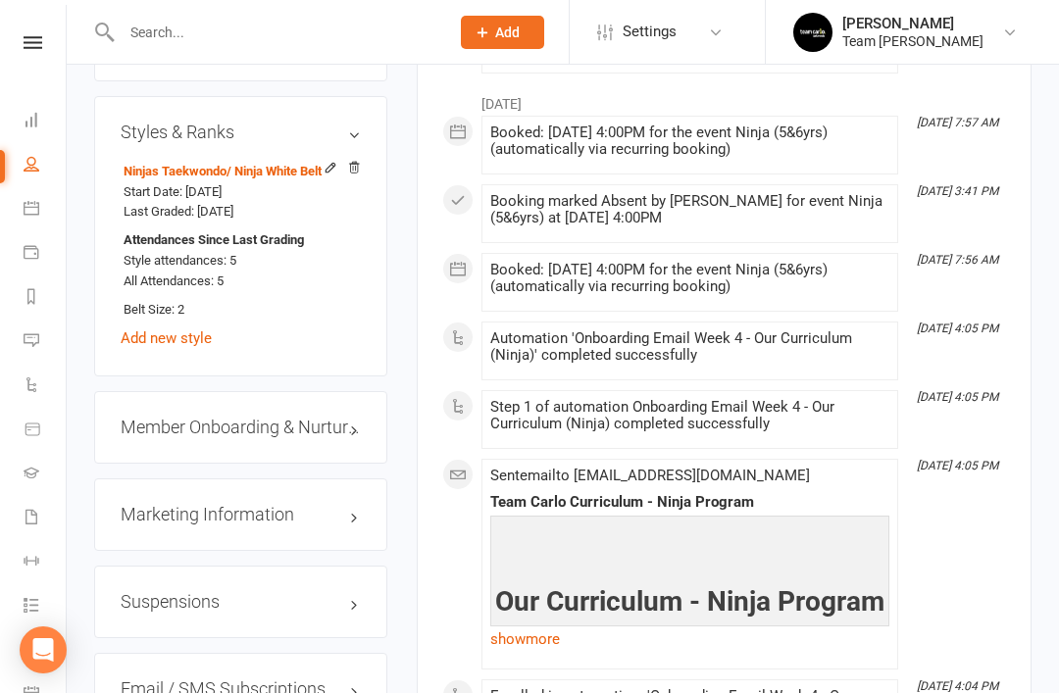
click at [0, 0] on link "edit" at bounding box center [0, 0] width 0 height 0
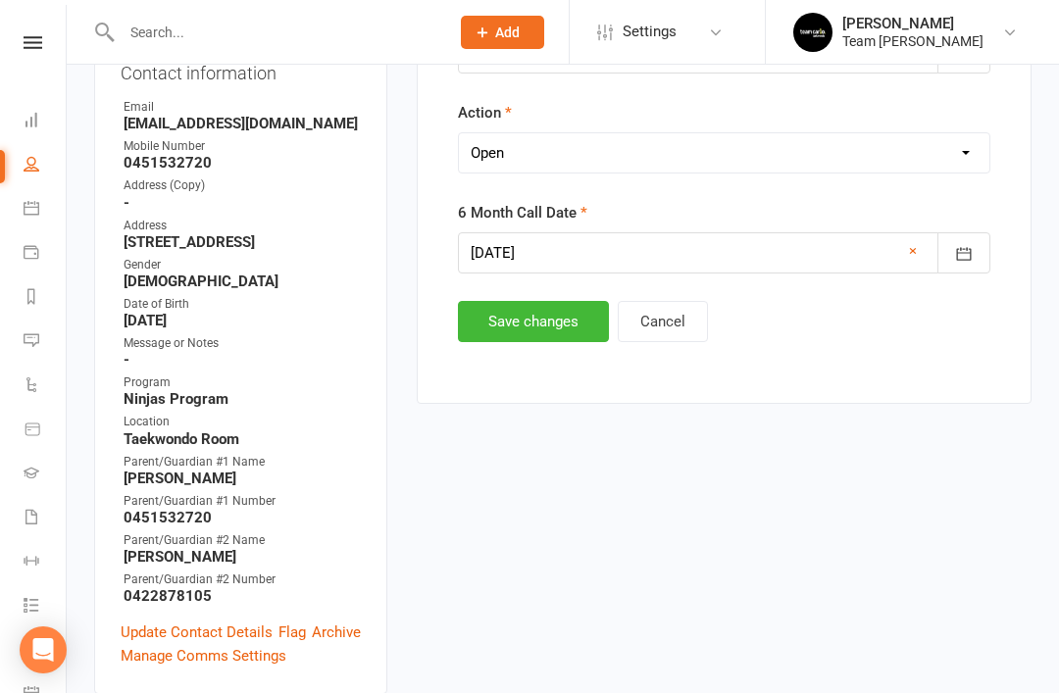
scroll to position [190, 0]
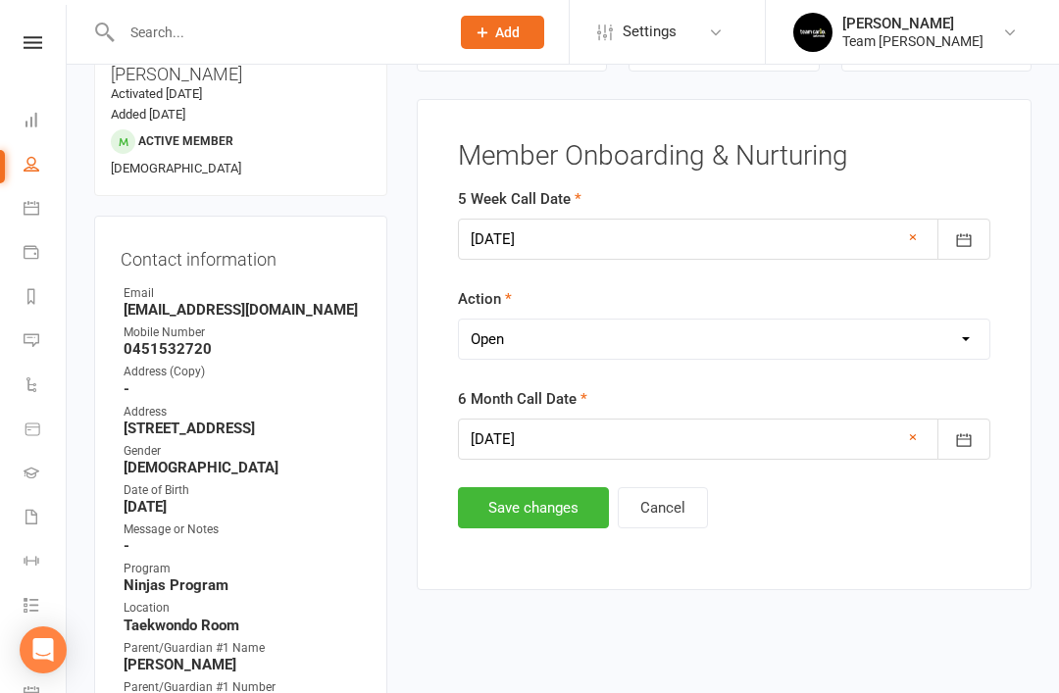
click at [675, 339] on select "Select Open Completed" at bounding box center [724, 339] width 530 height 39
select select "Completed"
click at [524, 520] on button "Save changes" at bounding box center [533, 507] width 151 height 41
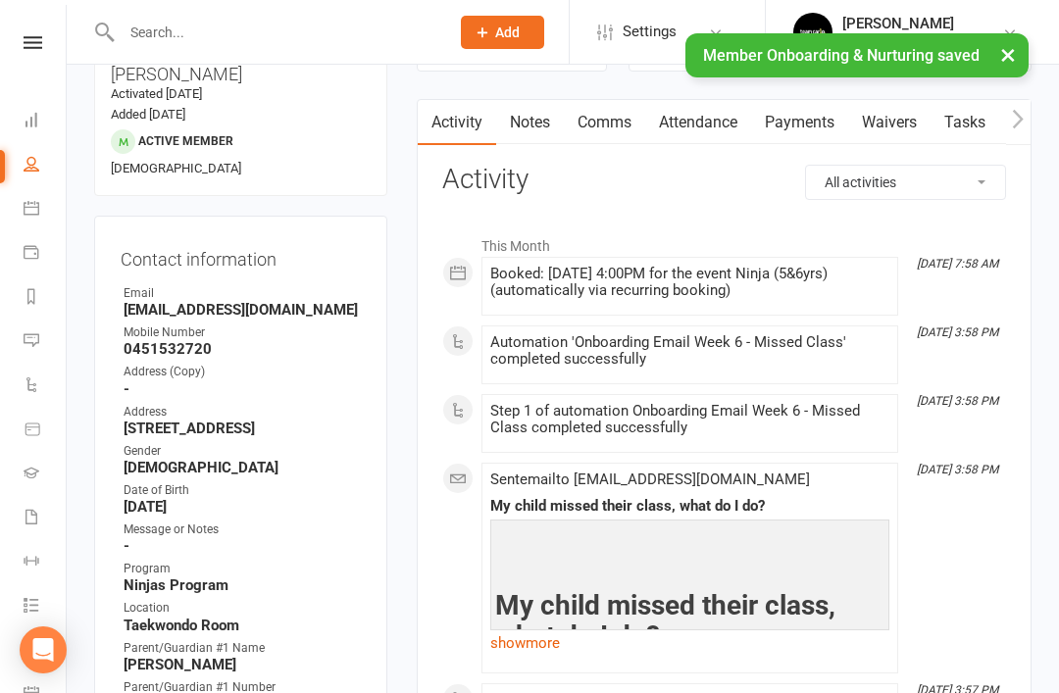
click at [41, 132] on link "Dashboard" at bounding box center [46, 122] width 44 height 44
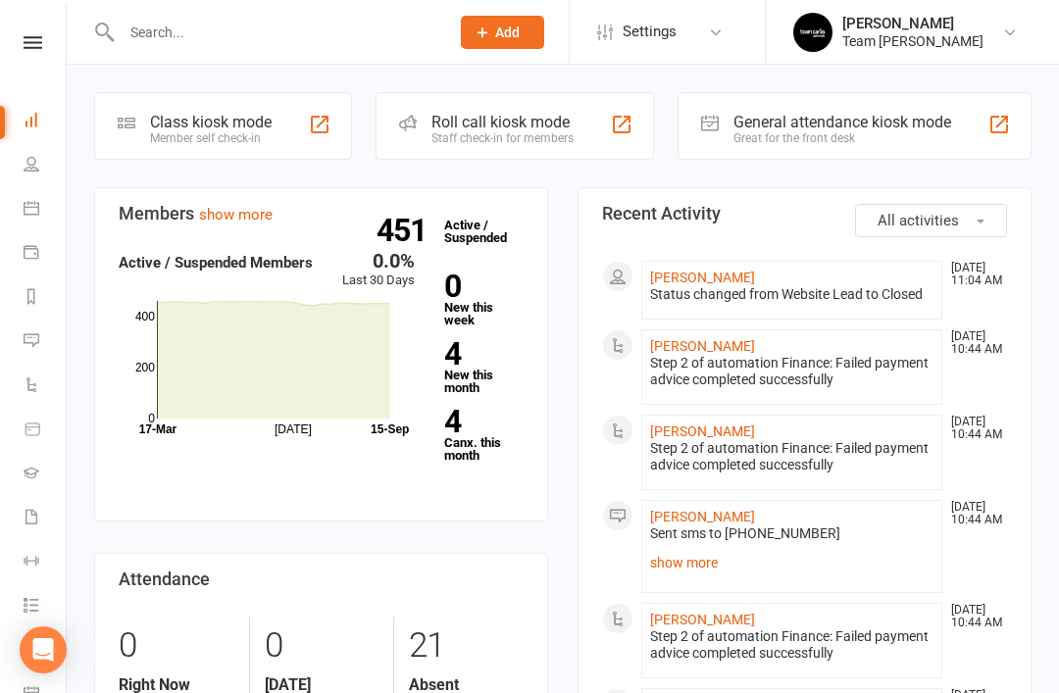
click at [36, 303] on icon at bounding box center [32, 296] width 16 height 16
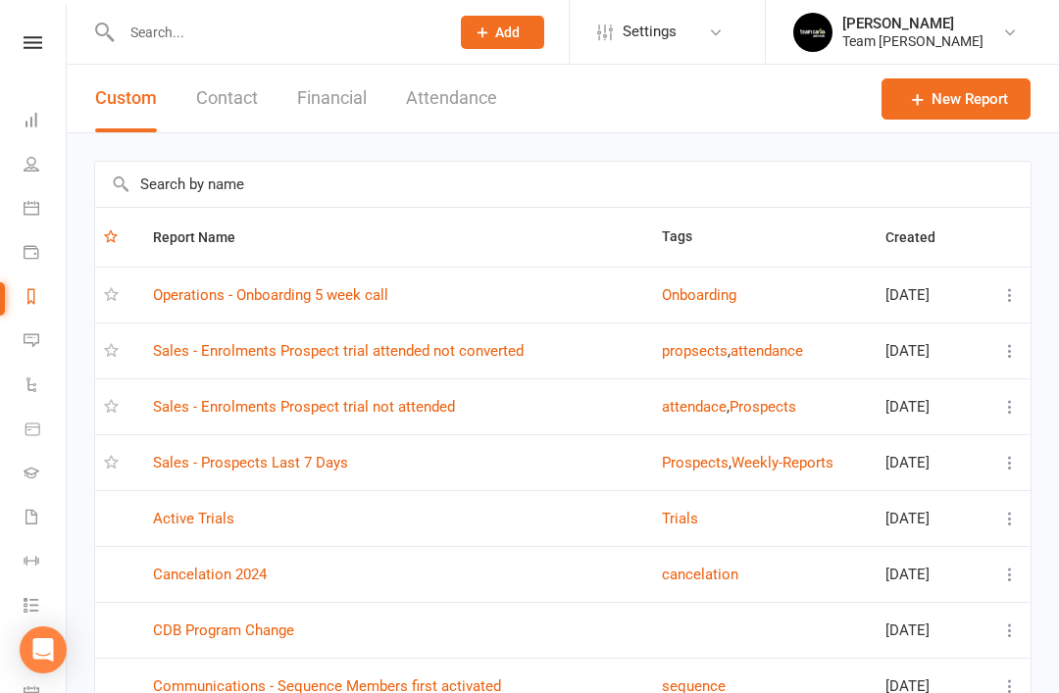
click at [252, 292] on link "Operations - Onboarding 5 week call" at bounding box center [270, 295] width 235 height 18
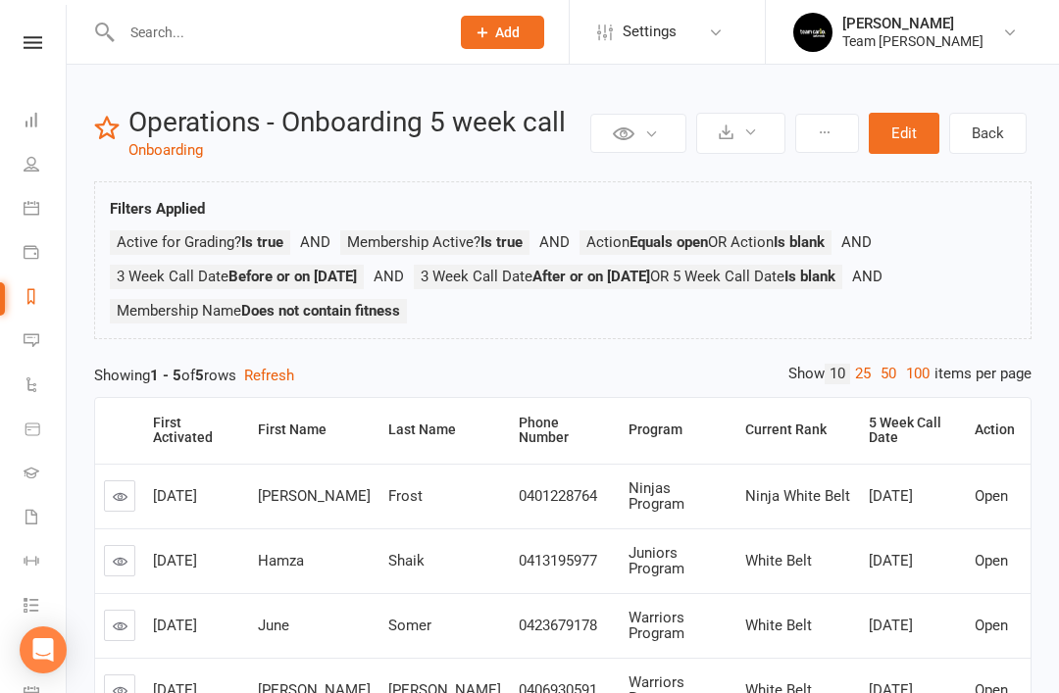
click at [44, 171] on link "People" at bounding box center [46, 166] width 44 height 44
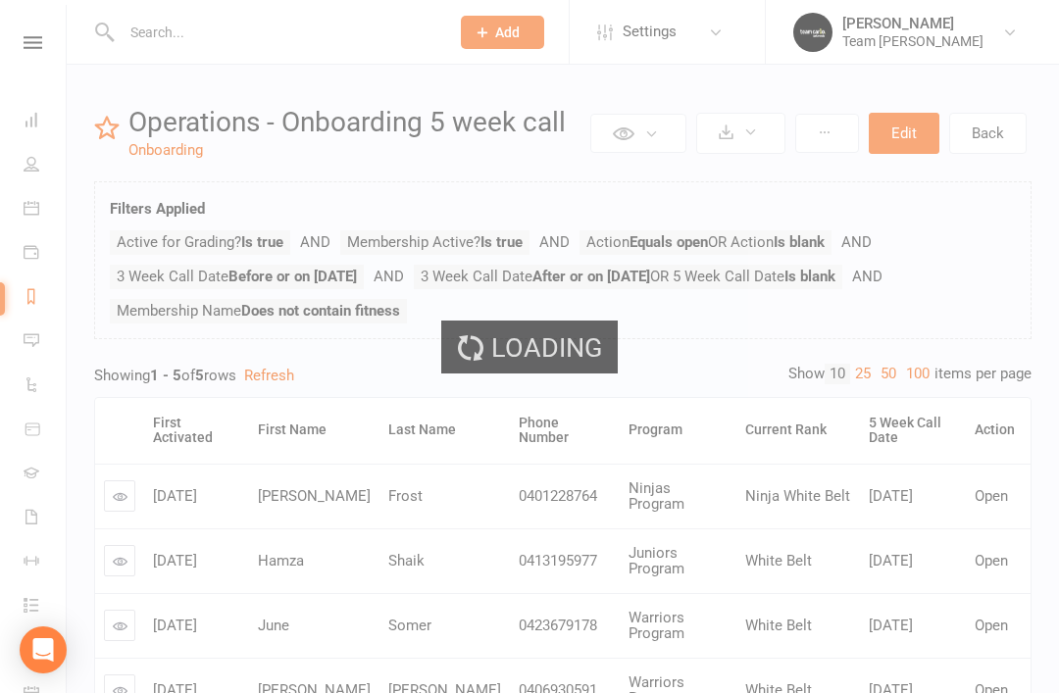
select select "50"
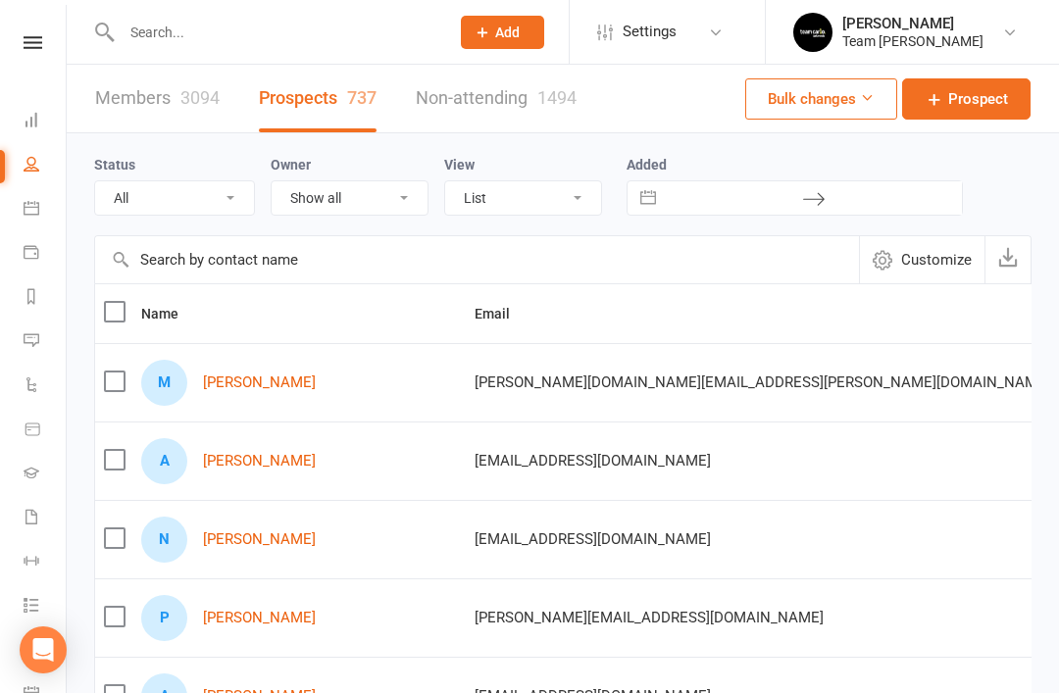
click at [235, 204] on select "All (No status set) (Invalid status) Open Closed Website Lead Term Follow Up Wa…" at bounding box center [174, 197] width 159 height 33
select select "no_prospect_status"
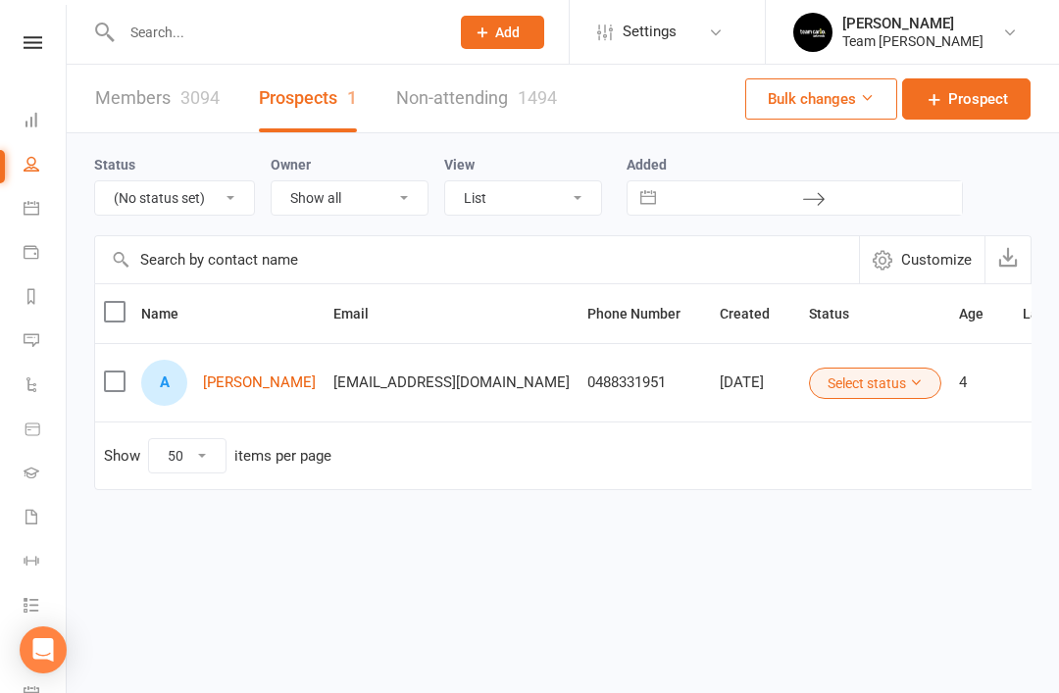
click at [250, 390] on link "[PERSON_NAME]" at bounding box center [259, 382] width 113 height 17
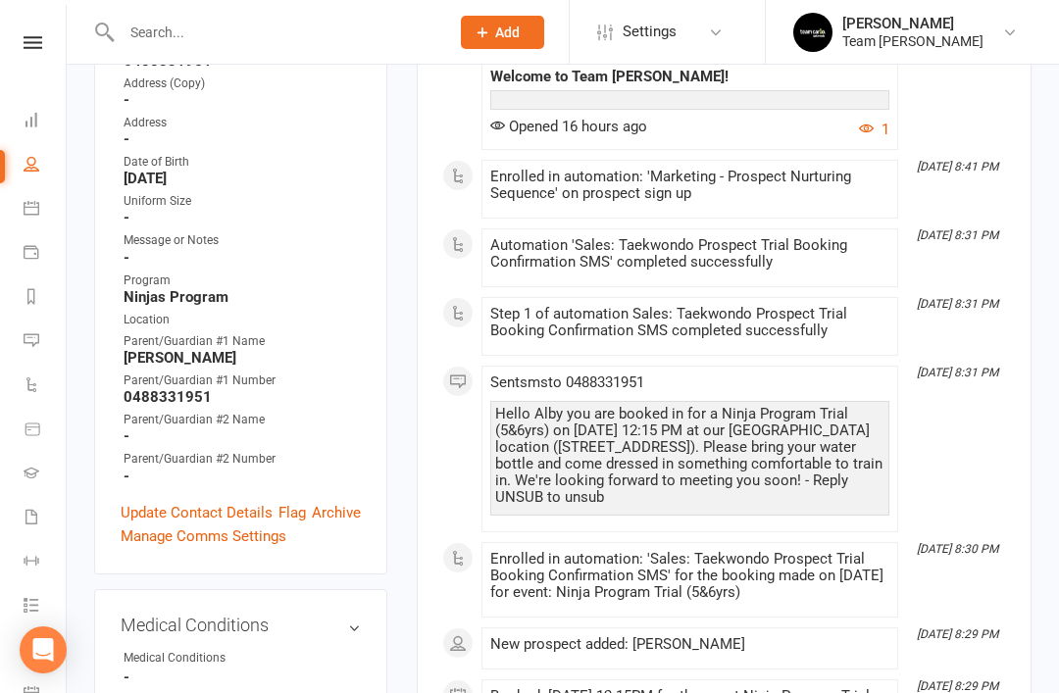
scroll to position [428, 0]
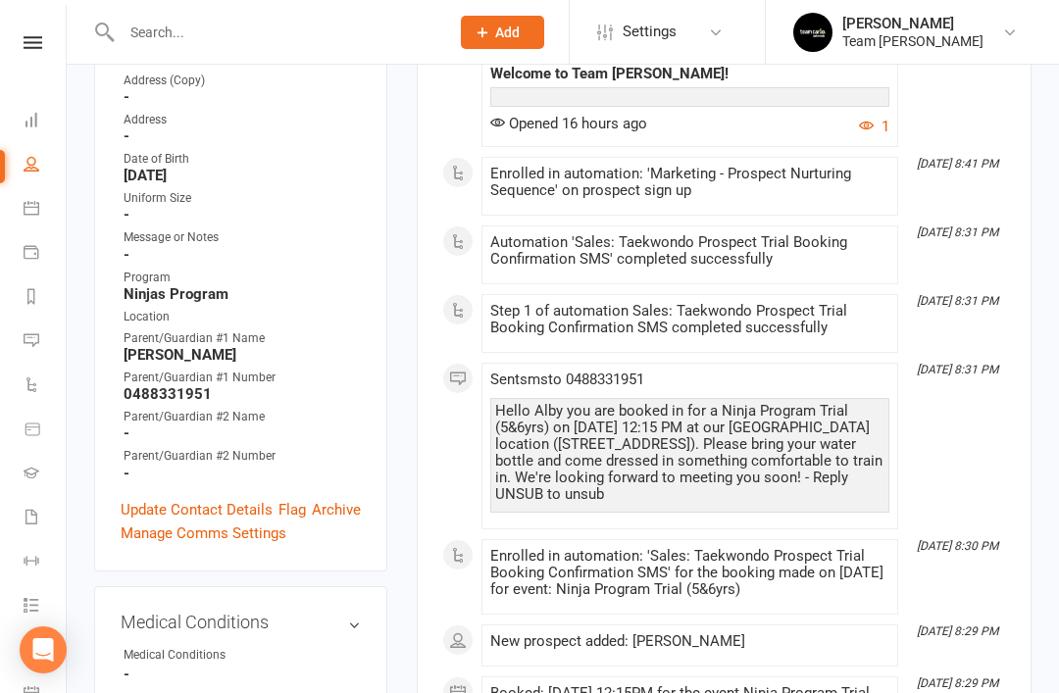
click at [195, 498] on link "Update Contact Details" at bounding box center [197, 510] width 152 height 24
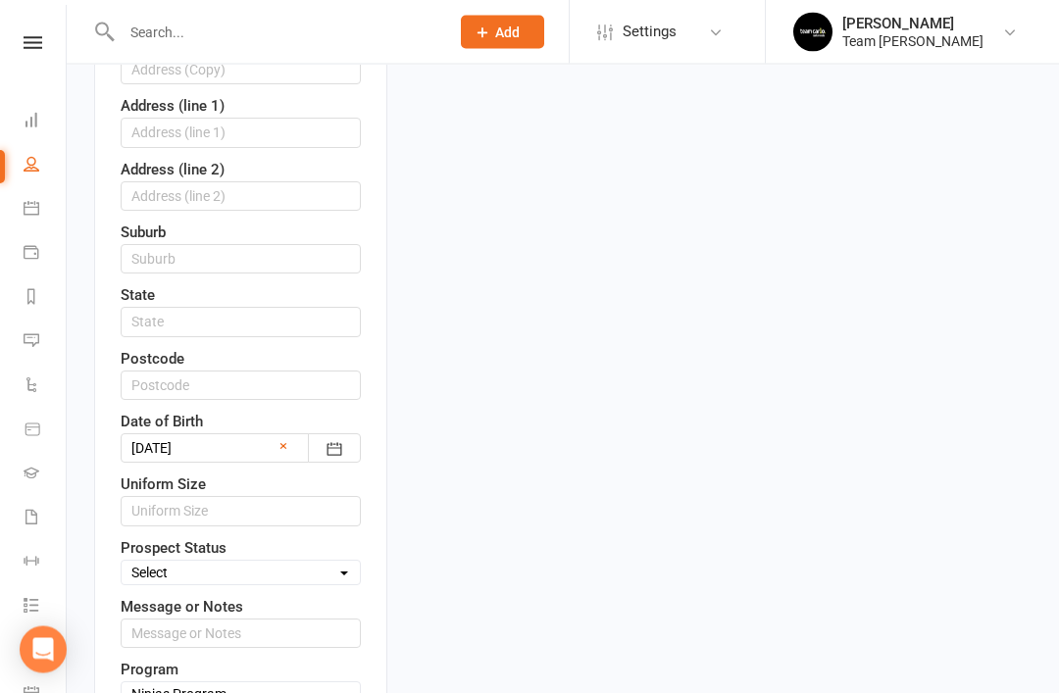
scroll to position [632, 0]
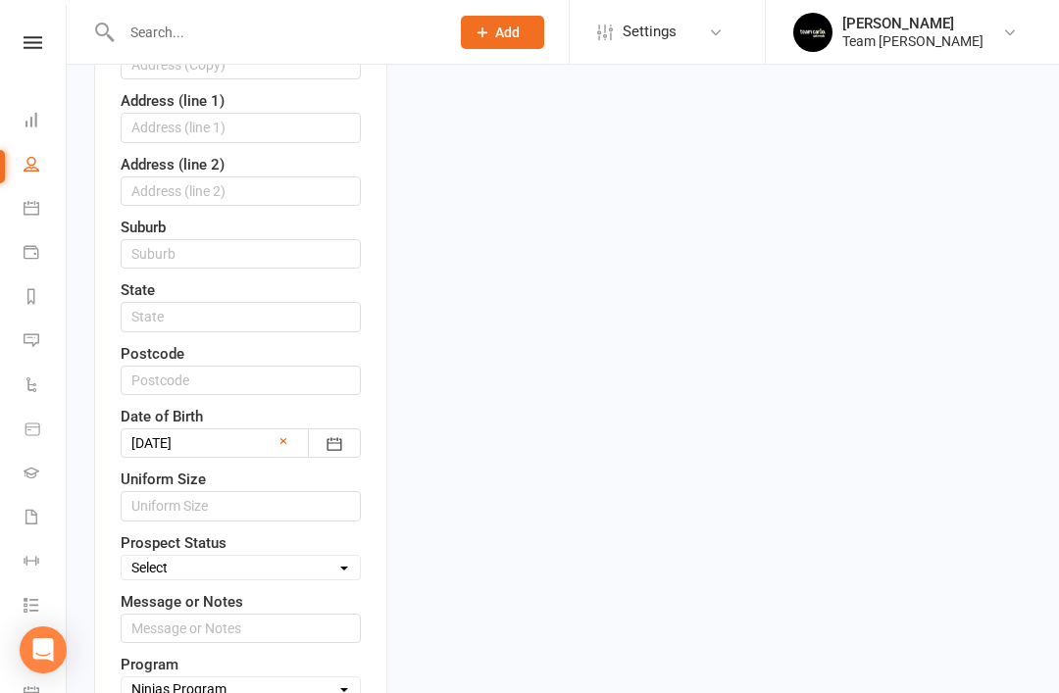
click at [345, 557] on select "Select Open Closed Website Lead Term Follow Up Waiting List Re-Target Funnel 1s…" at bounding box center [241, 568] width 238 height 22
select select "Open"
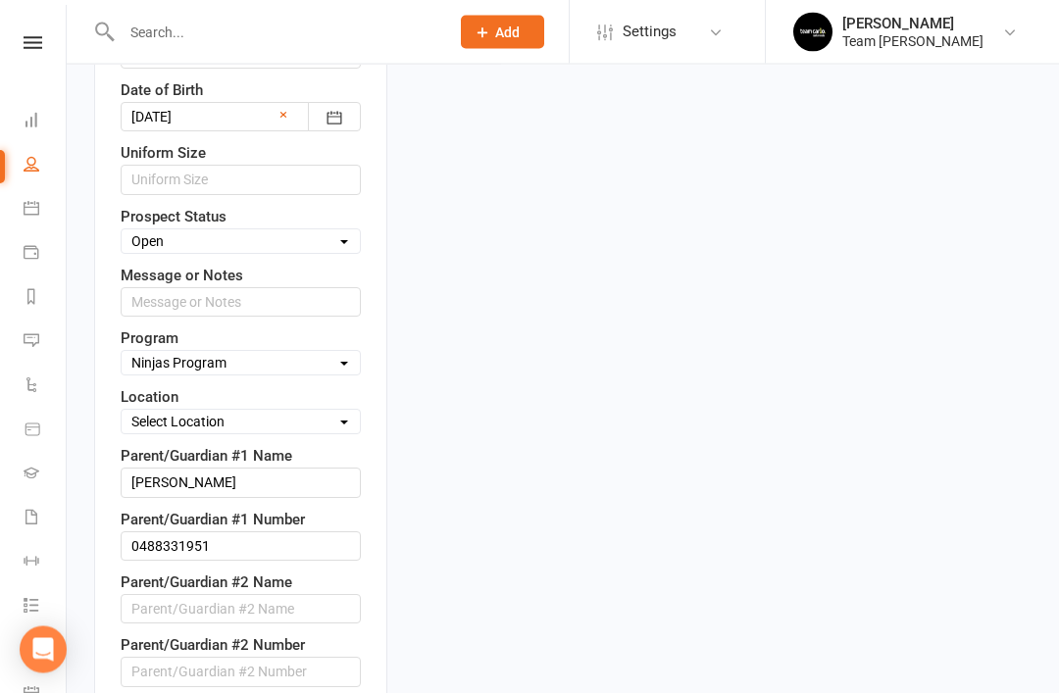
scroll to position [960, 0]
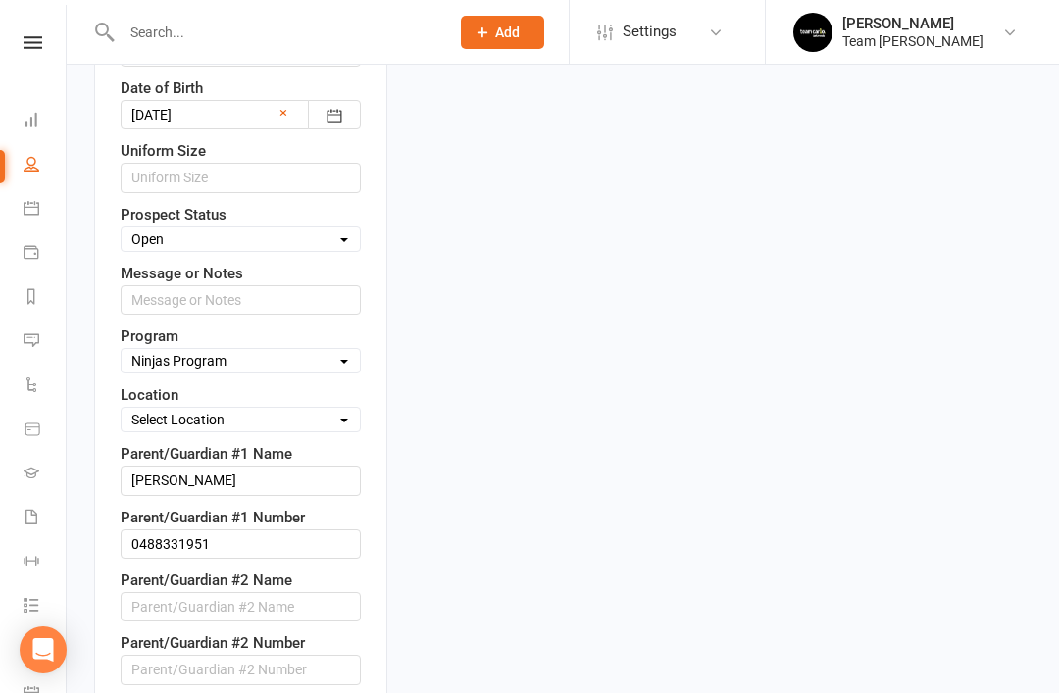
click at [328, 409] on select "Select Location Fitness Room Taekwondo Room" at bounding box center [241, 420] width 238 height 22
select select "1"
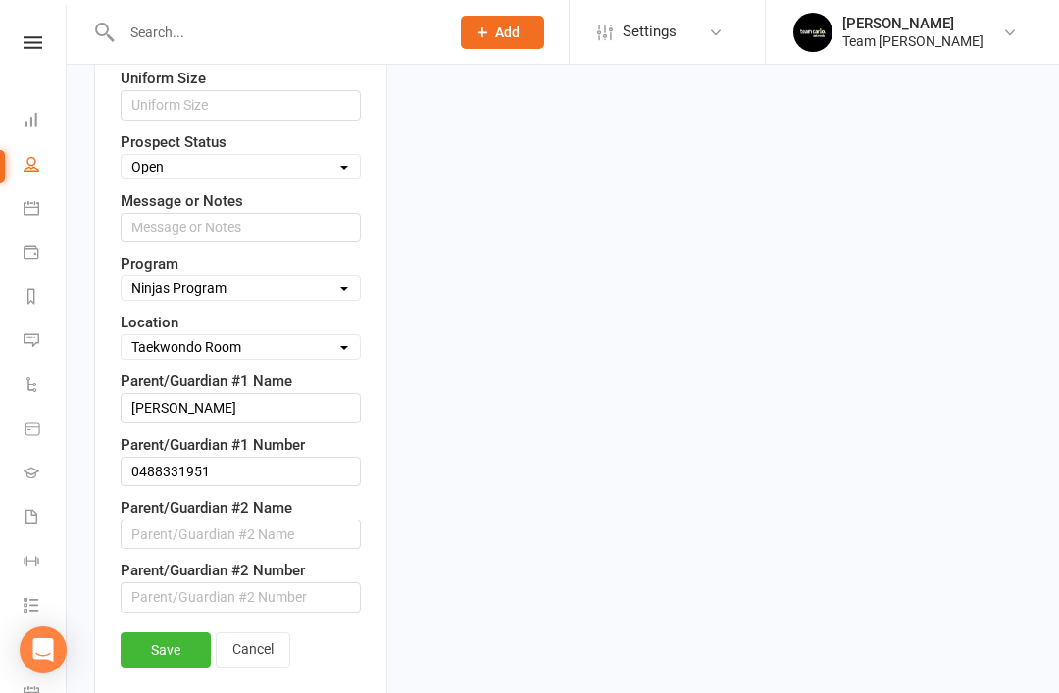
scroll to position [1034, 0]
click at [169, 631] on link "Save" at bounding box center [166, 648] width 90 height 35
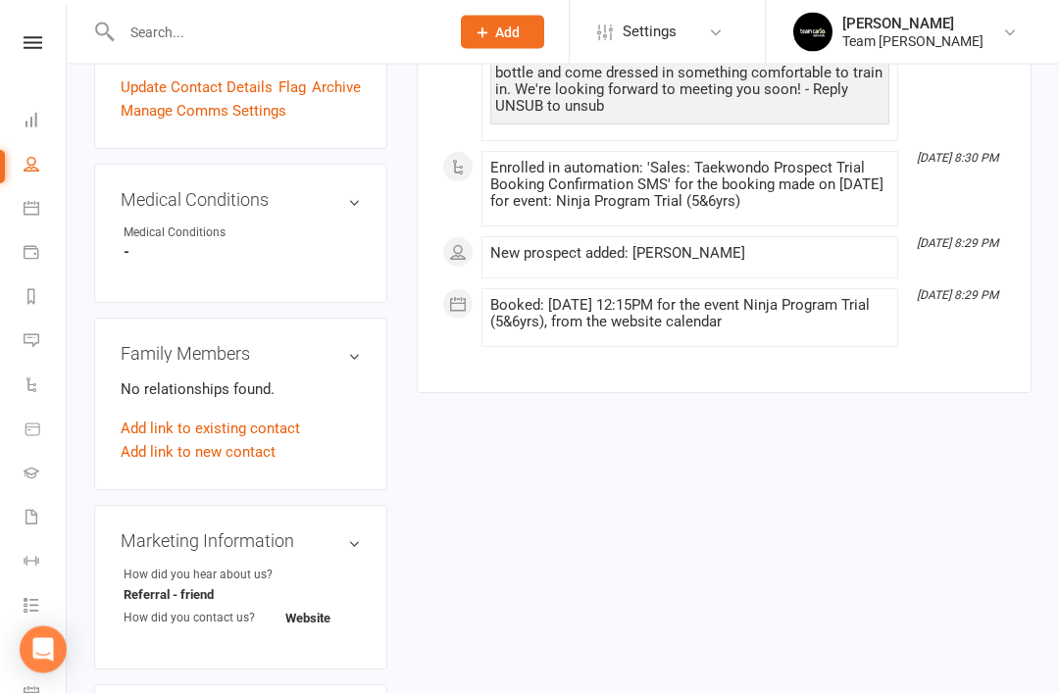
scroll to position [864, 0]
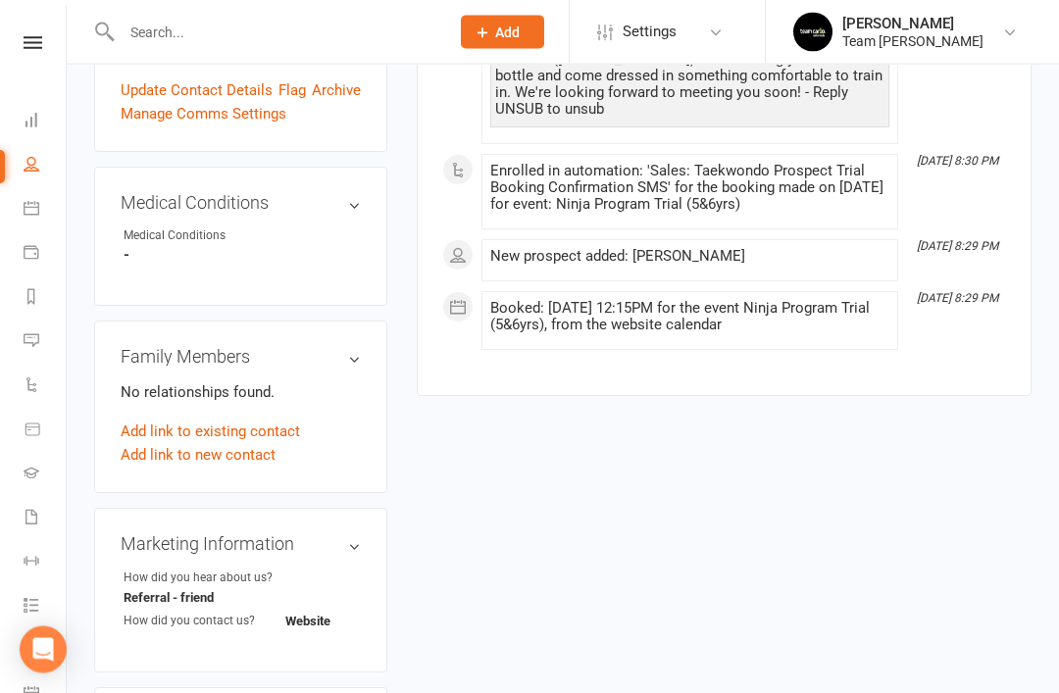
click at [237, 444] on link "Add link to new contact" at bounding box center [198, 456] width 155 height 24
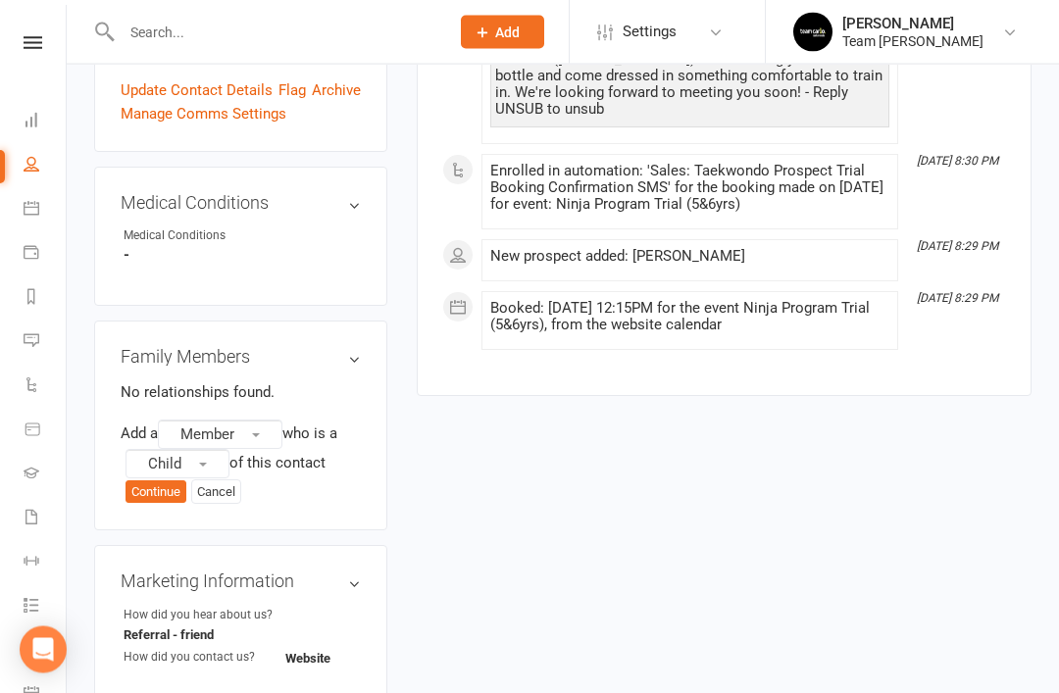
scroll to position [865, 0]
click at [273, 419] on button "Member" at bounding box center [220, 433] width 124 height 29
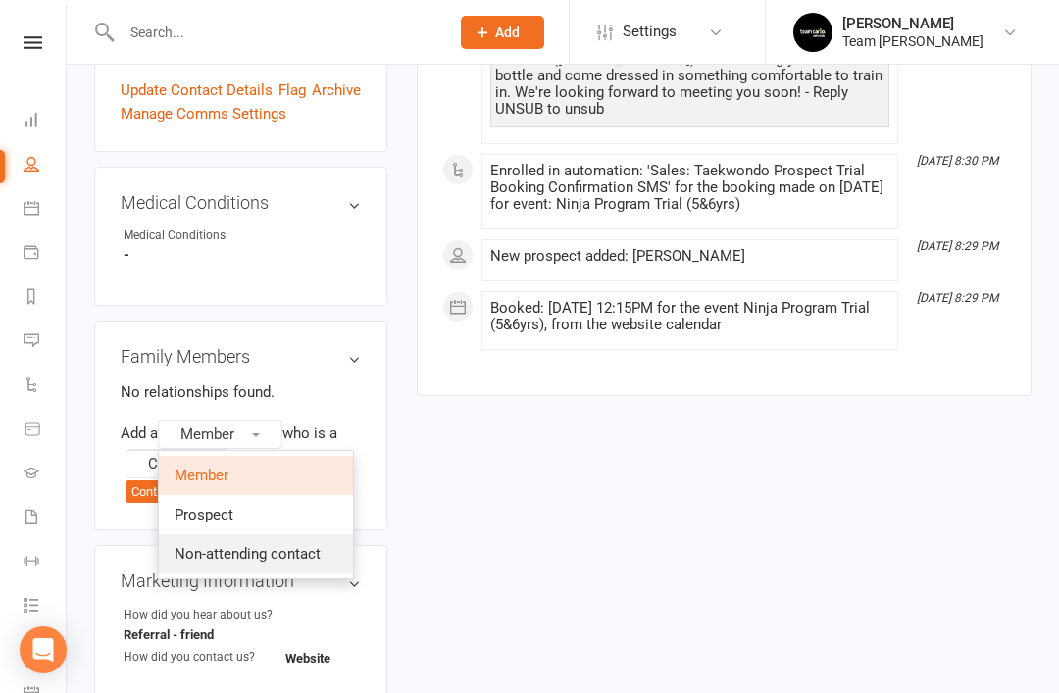
click at [279, 545] on span "Non-attending contact" at bounding box center [247, 554] width 146 height 18
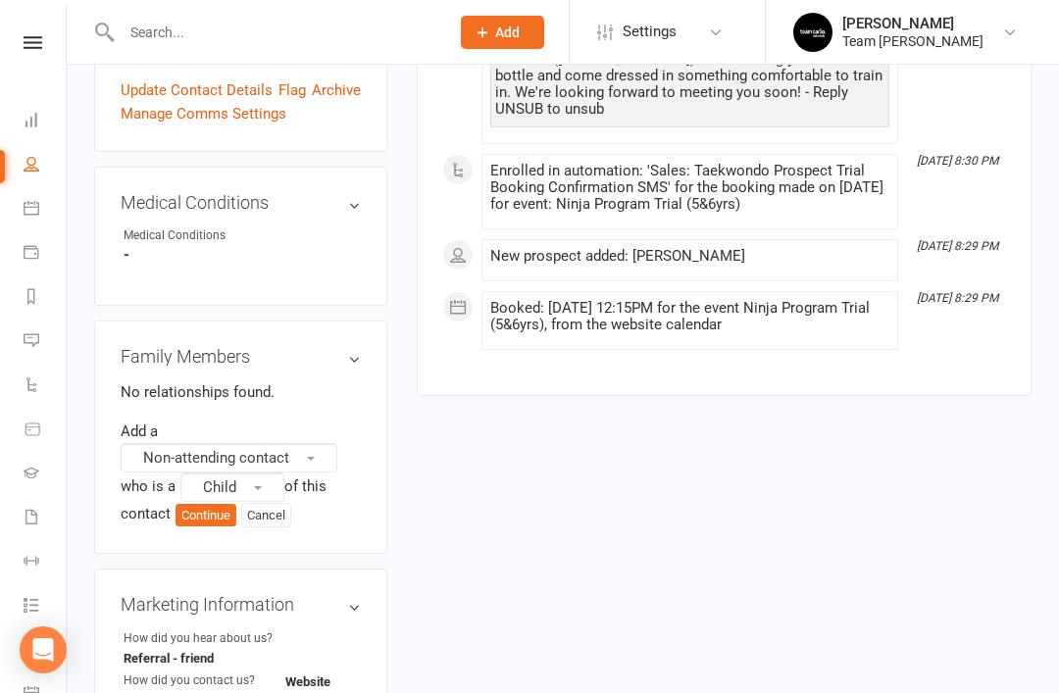
click at [271, 472] on button "Child" at bounding box center [232, 486] width 104 height 29
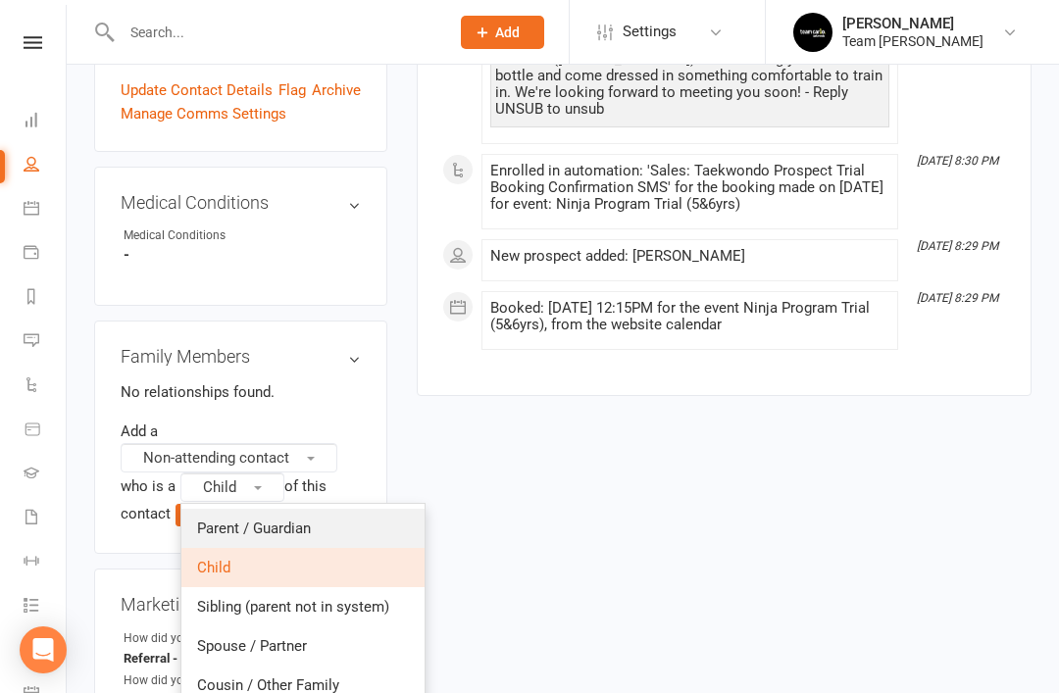
click at [307, 519] on span "Parent / Guardian" at bounding box center [254, 528] width 114 height 18
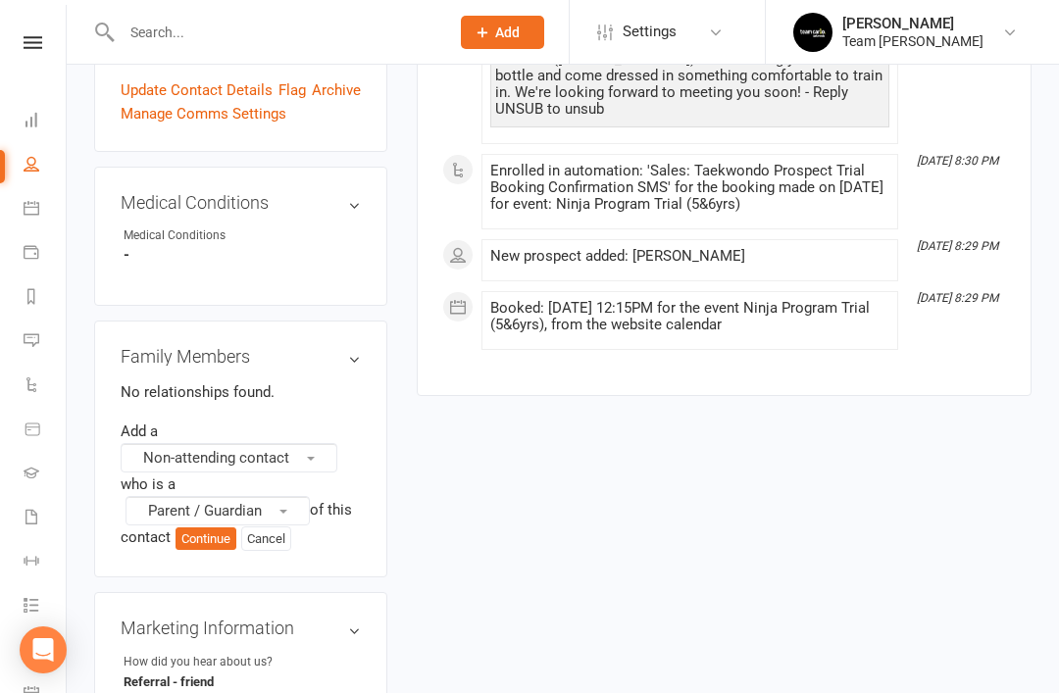
click at [222, 527] on button "Continue" at bounding box center [205, 539] width 61 height 24
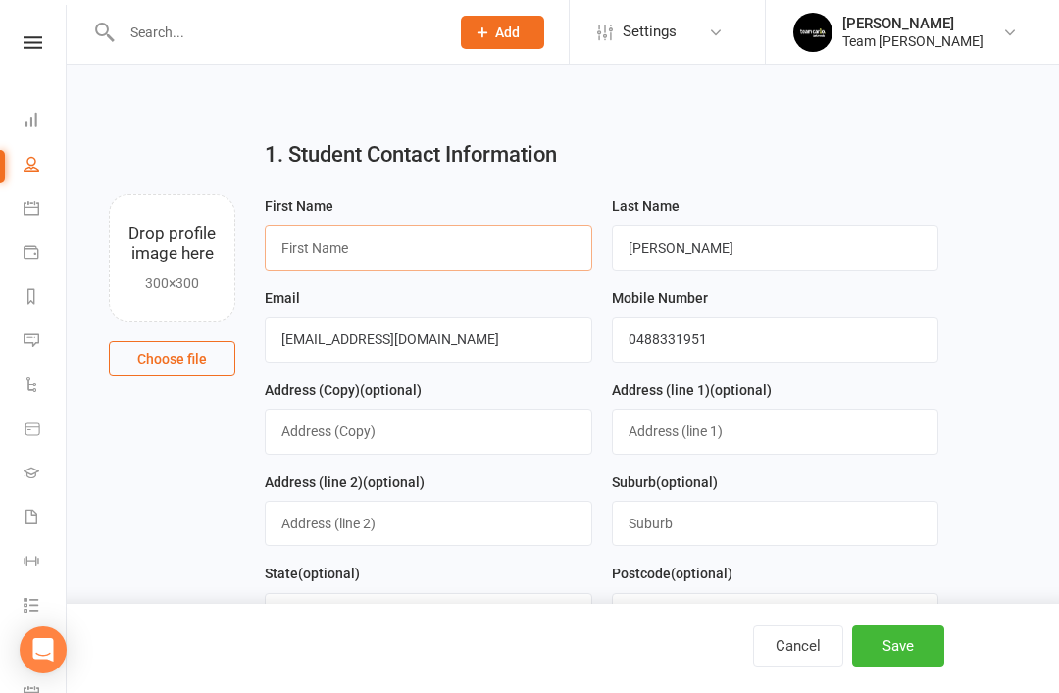
click at [503, 237] on input "text" at bounding box center [428, 247] width 327 height 45
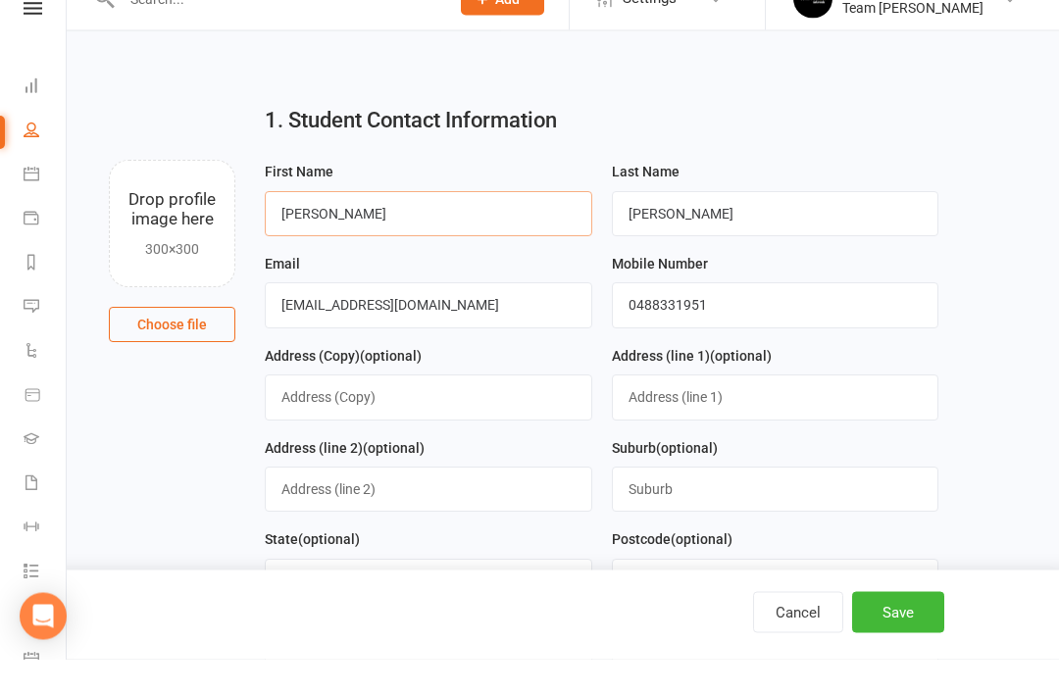
type input "[PERSON_NAME]"
click at [907, 666] on button "Save" at bounding box center [898, 645] width 92 height 41
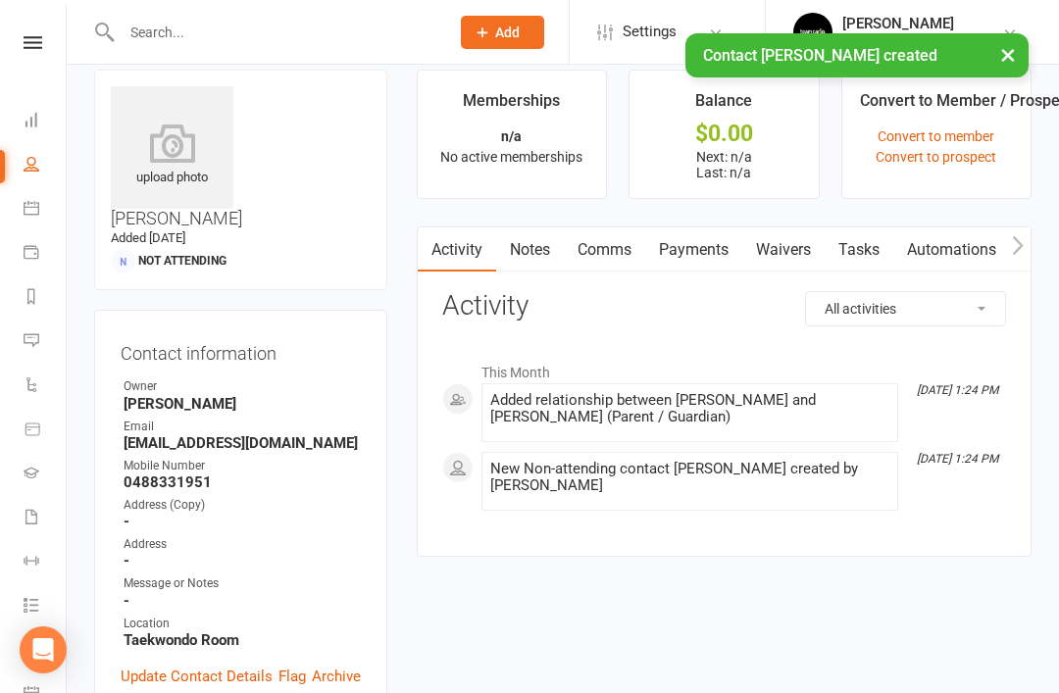
scroll to position [22, 0]
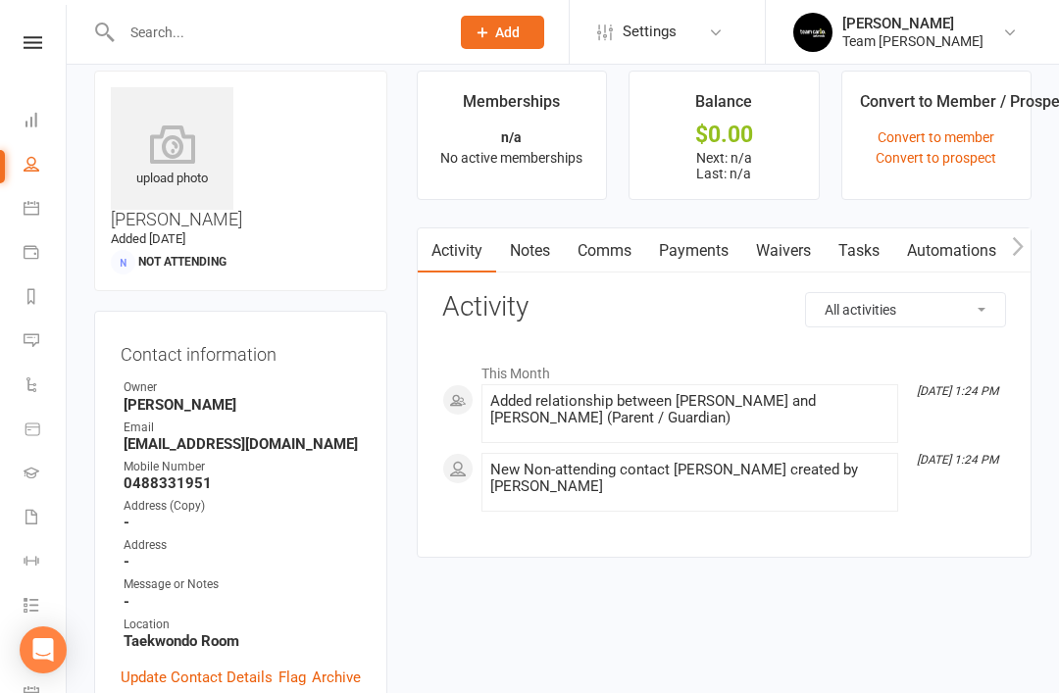
click at [793, 250] on link "Waivers" at bounding box center [783, 250] width 82 height 45
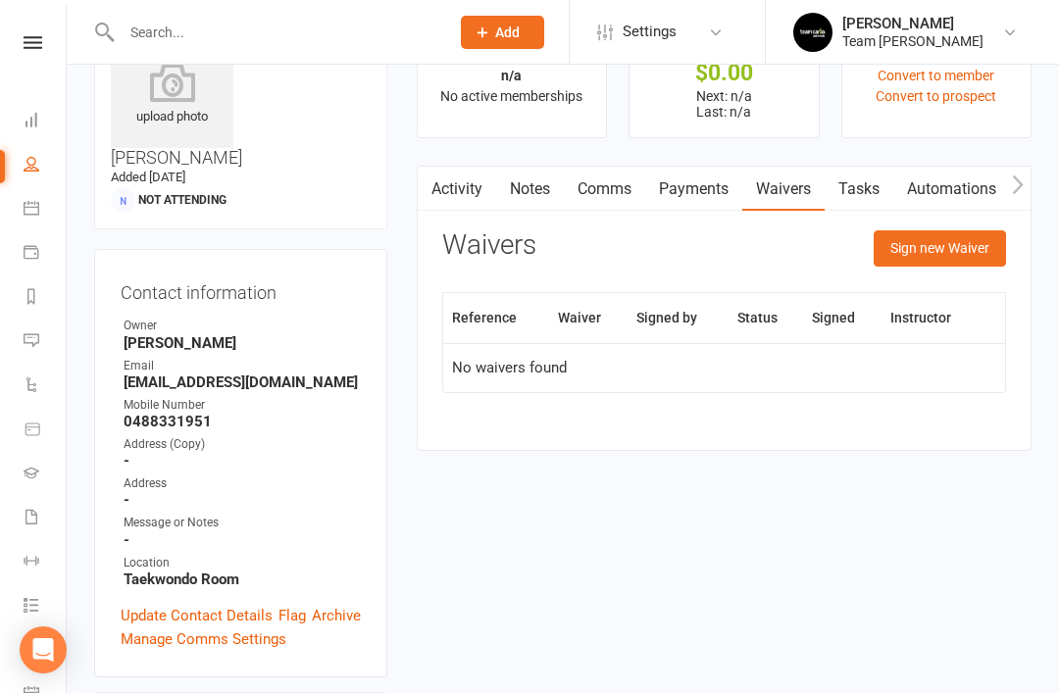
scroll to position [84, 0]
click at [962, 248] on button "Sign new Waiver" at bounding box center [939, 246] width 132 height 35
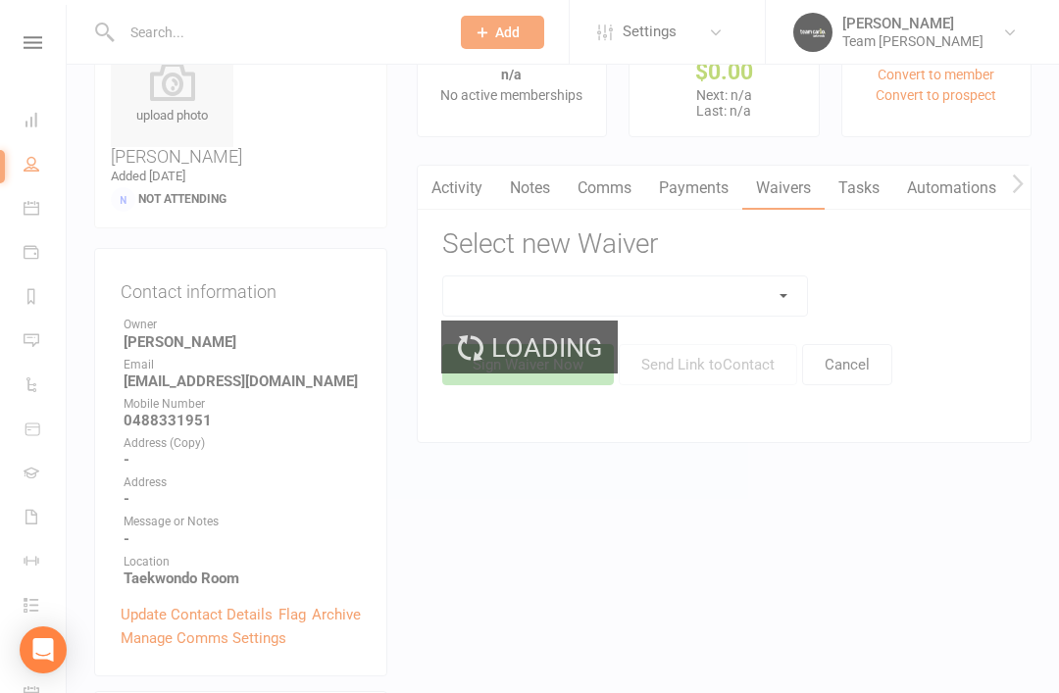
click at [777, 299] on div "Loading" at bounding box center [529, 346] width 1059 height 693
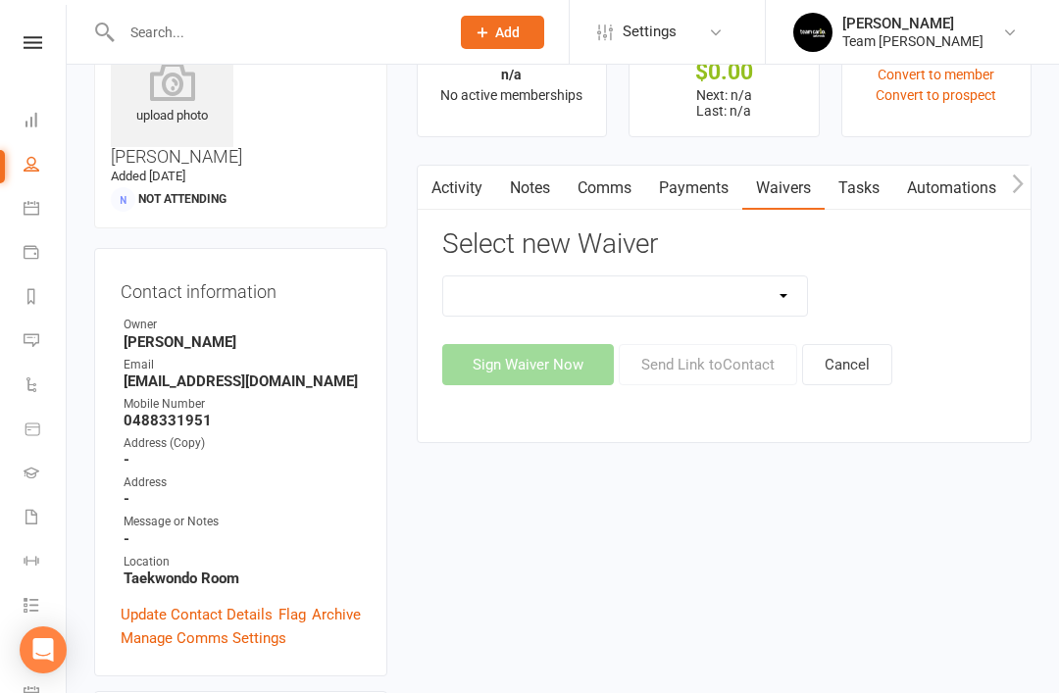
click at [783, 295] on select "Family Program Combination Member Waiver (3+ Family Members) Family Program Com…" at bounding box center [625, 295] width 365 height 39
select select "1515"
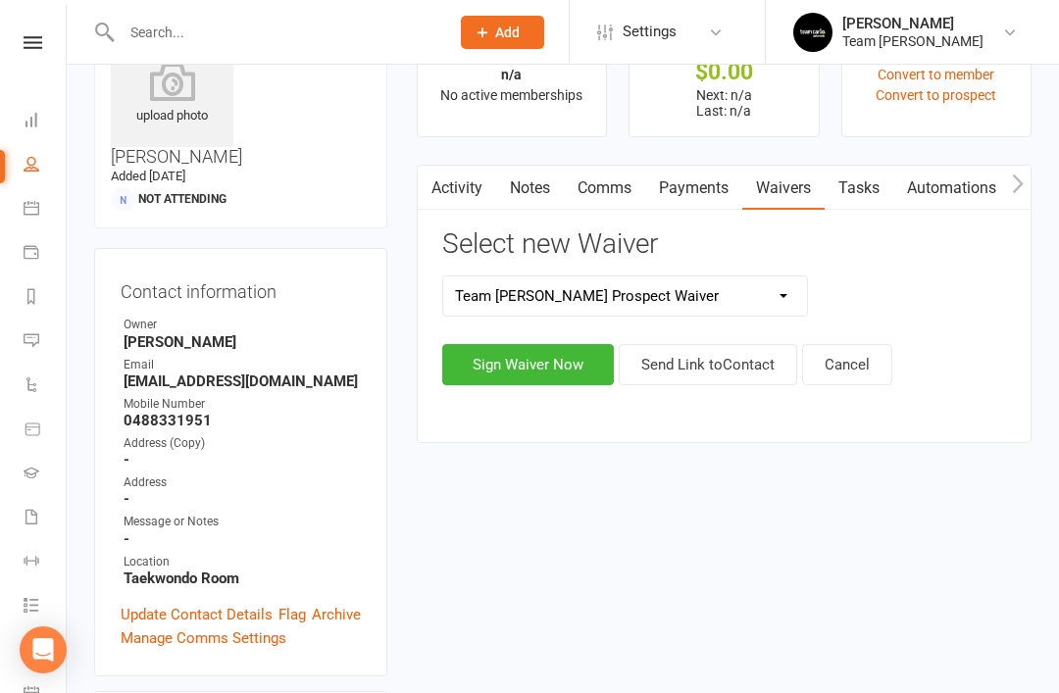
click at [713, 364] on button "Send Link to Contact" at bounding box center [707, 364] width 178 height 41
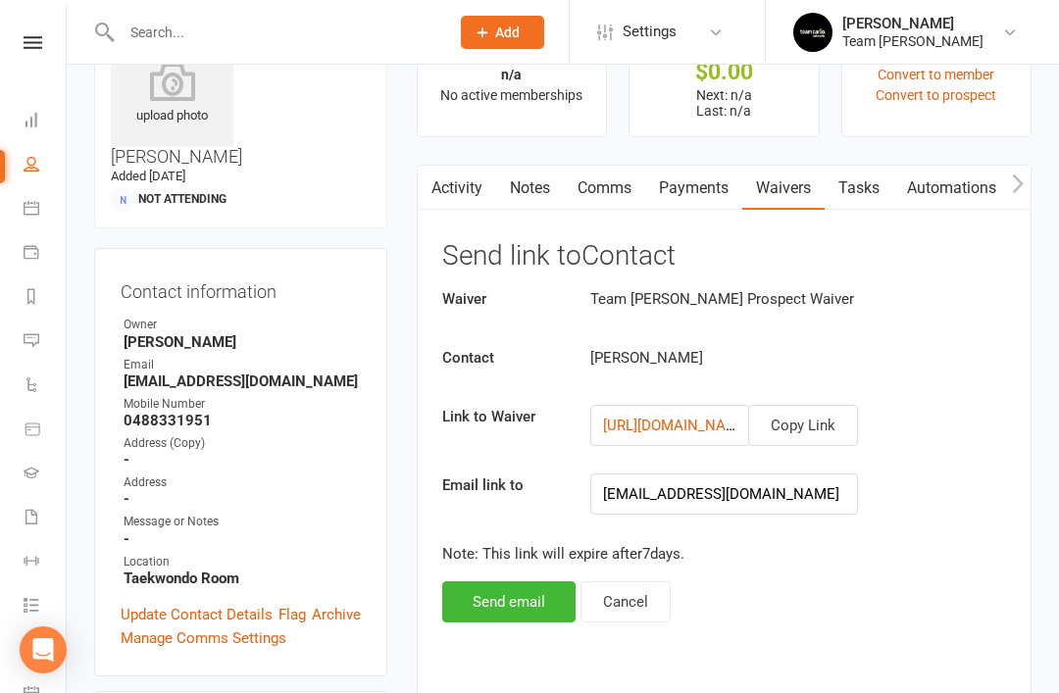
click at [515, 610] on button "Send email" at bounding box center [508, 601] width 133 height 41
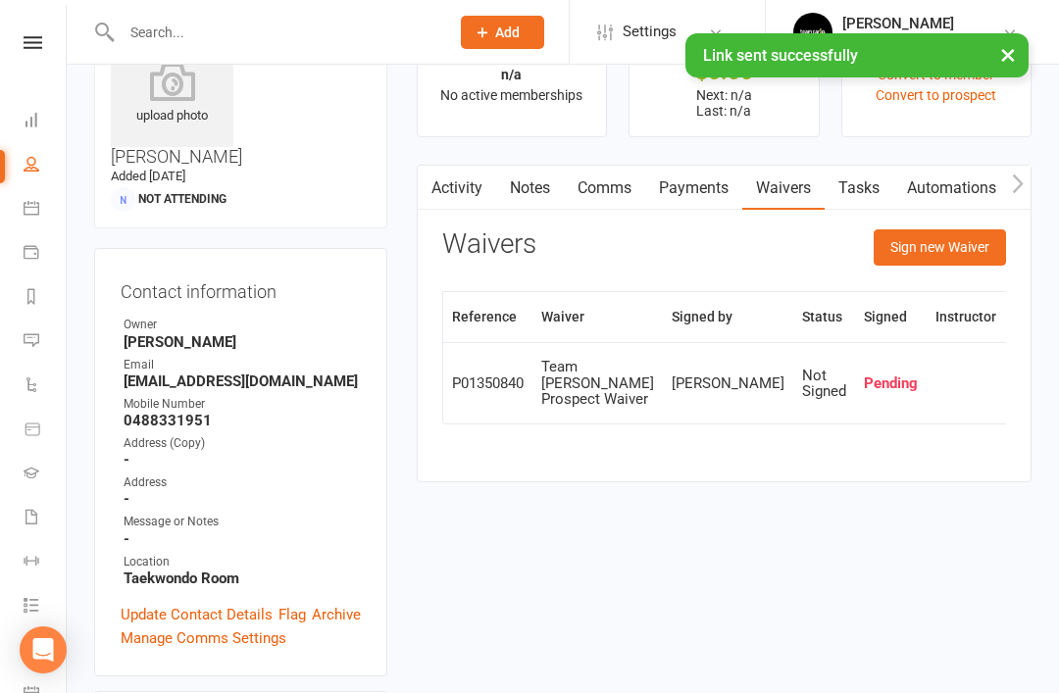
scroll to position [0, 0]
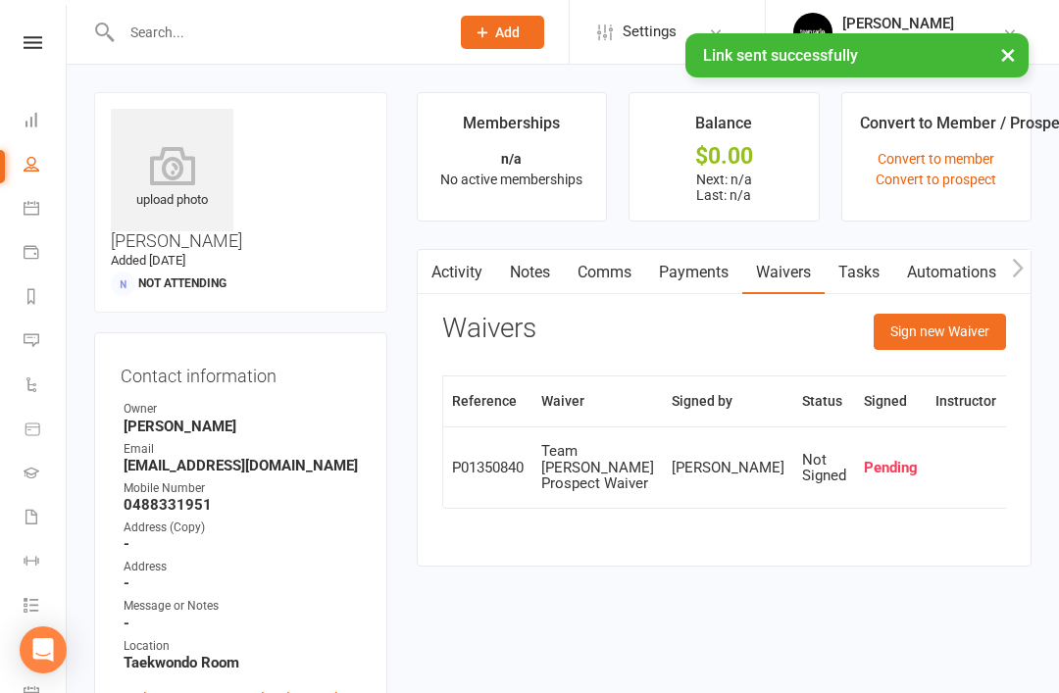
click at [34, 166] on icon at bounding box center [32, 164] width 16 height 16
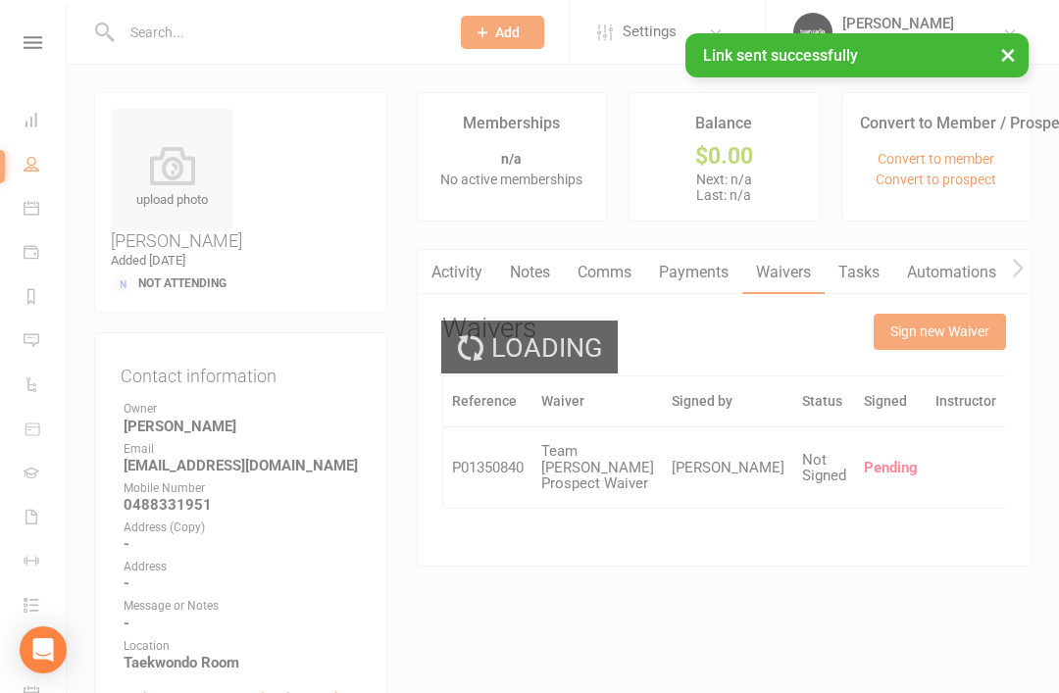
select select "50"
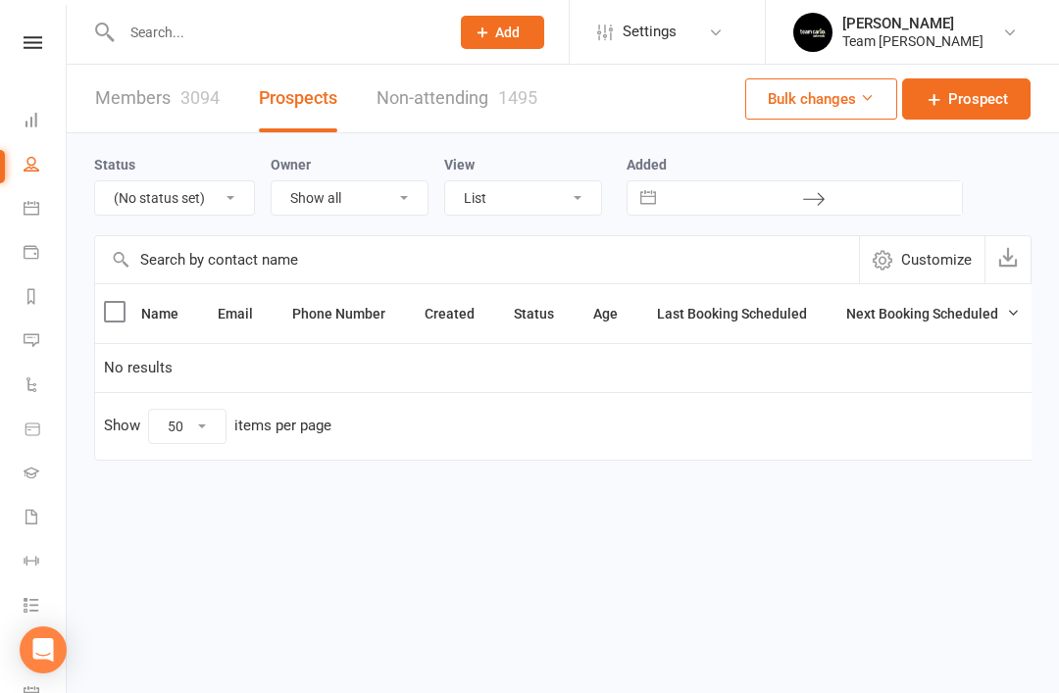
click at [231, 210] on select "All (No status set) (Invalid status) Open Closed Website Lead Term Follow Up Wa…" at bounding box center [174, 197] width 159 height 33
select select "Open"
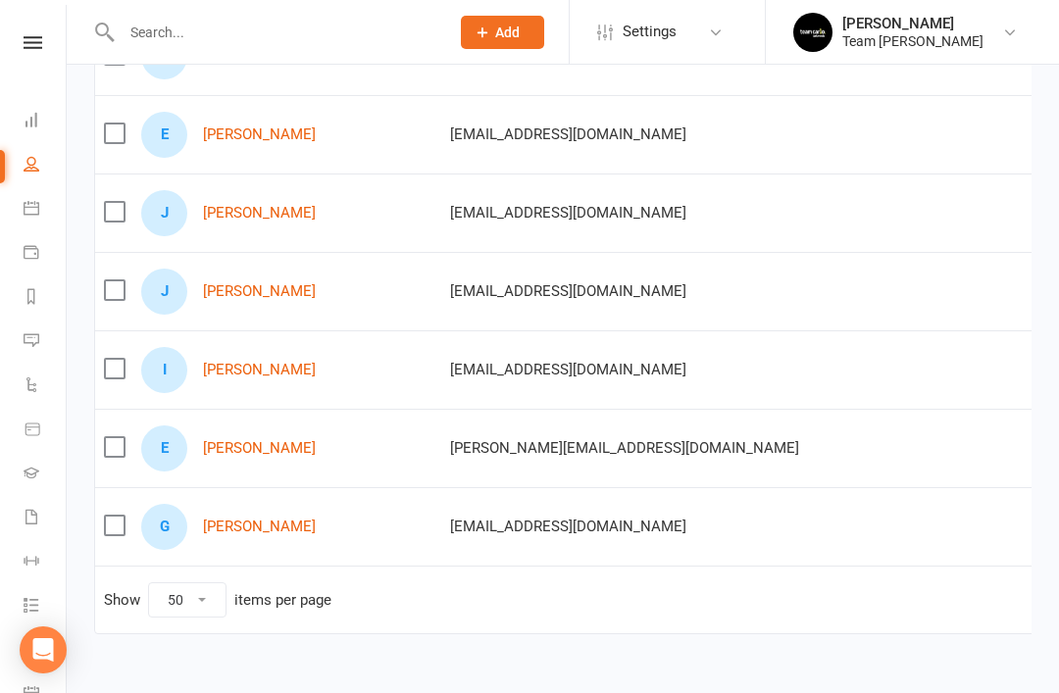
click at [254, 527] on link "[PERSON_NAME]" at bounding box center [259, 526] width 113 height 17
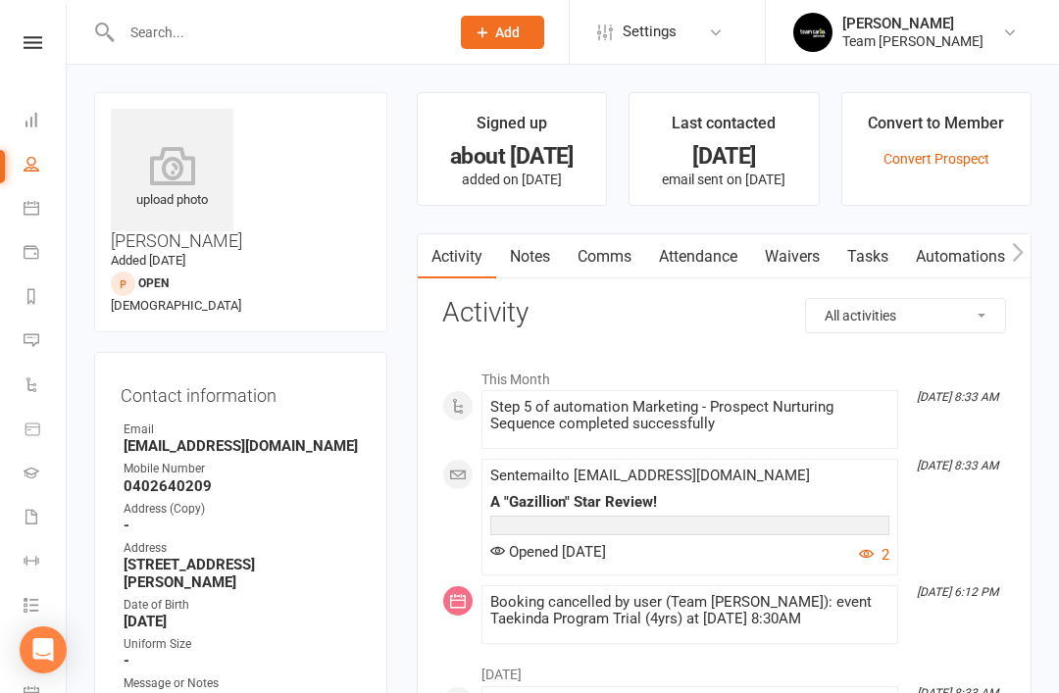
click at [538, 265] on link "Notes" at bounding box center [530, 256] width 68 height 45
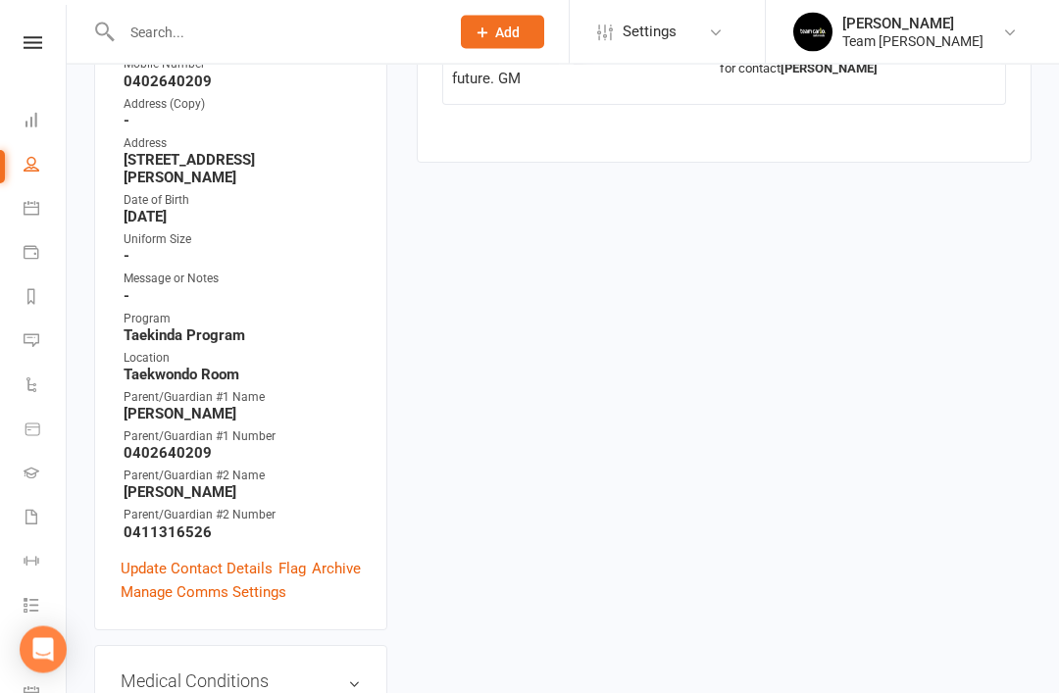
scroll to position [405, 0]
click at [205, 557] on link "Update Contact Details" at bounding box center [197, 569] width 152 height 24
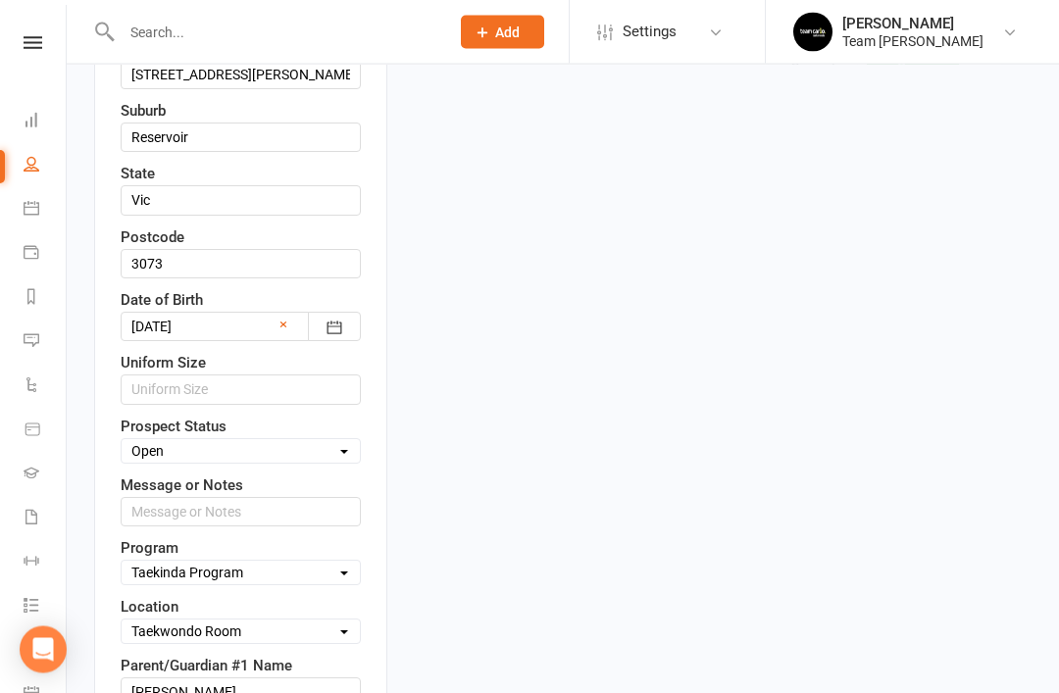
click at [358, 441] on select "Select Open Closed Website Lead Term Follow Up Waiting List Re-Target Funnel 1s…" at bounding box center [241, 452] width 238 height 22
select select "Re-Target Funnel"
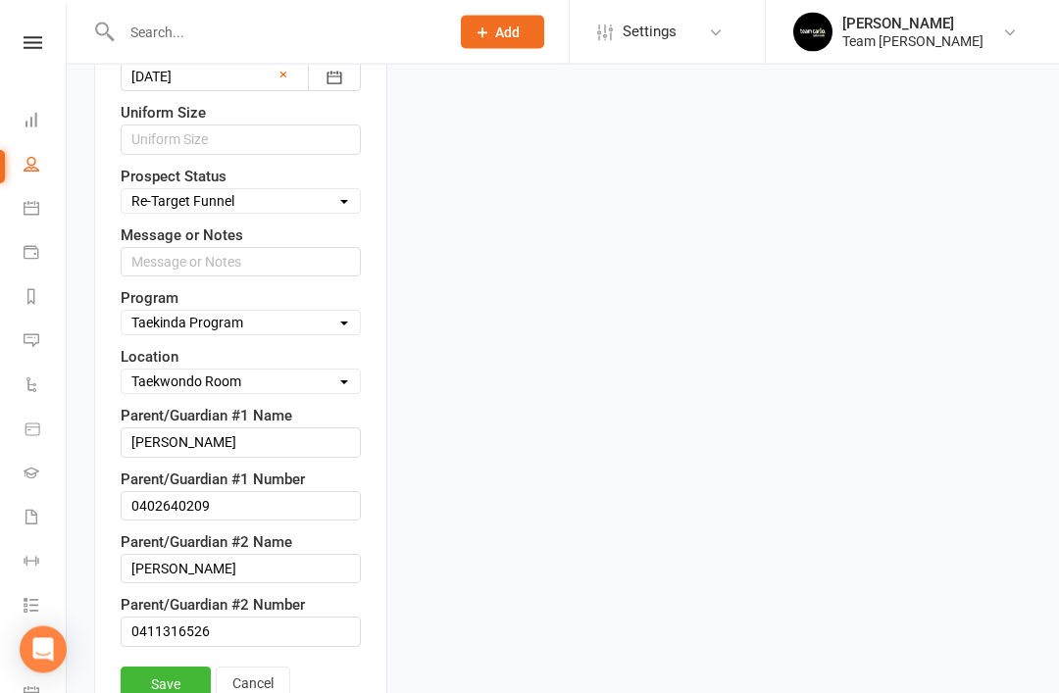
scroll to position [999, 0]
click at [170, 666] on link "Save" at bounding box center [166, 683] width 90 height 35
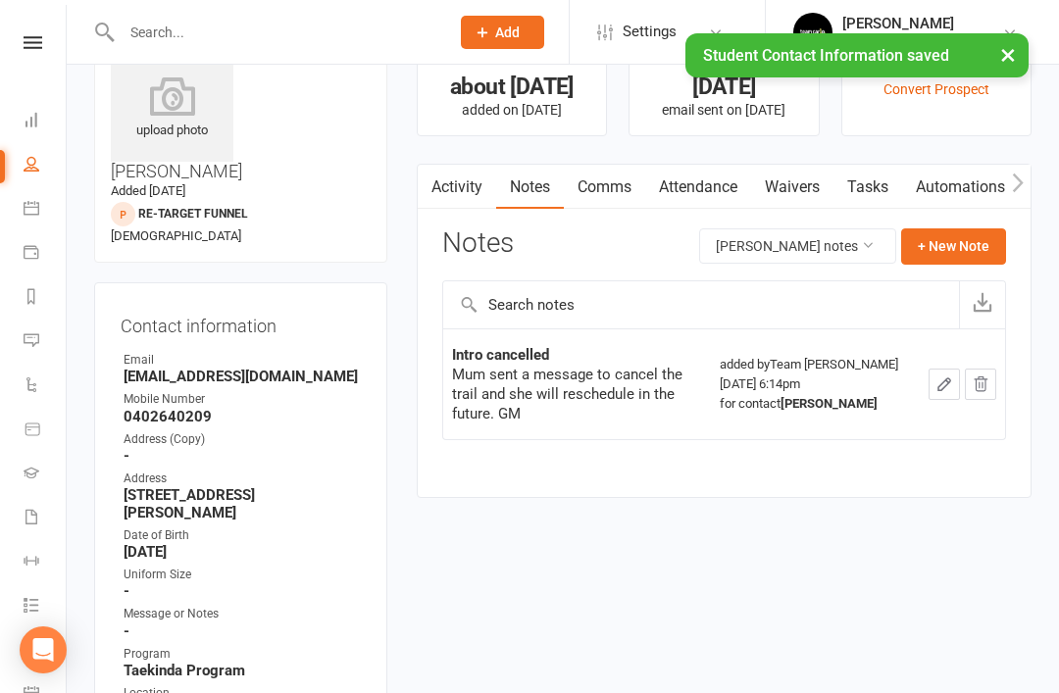
scroll to position [0, 0]
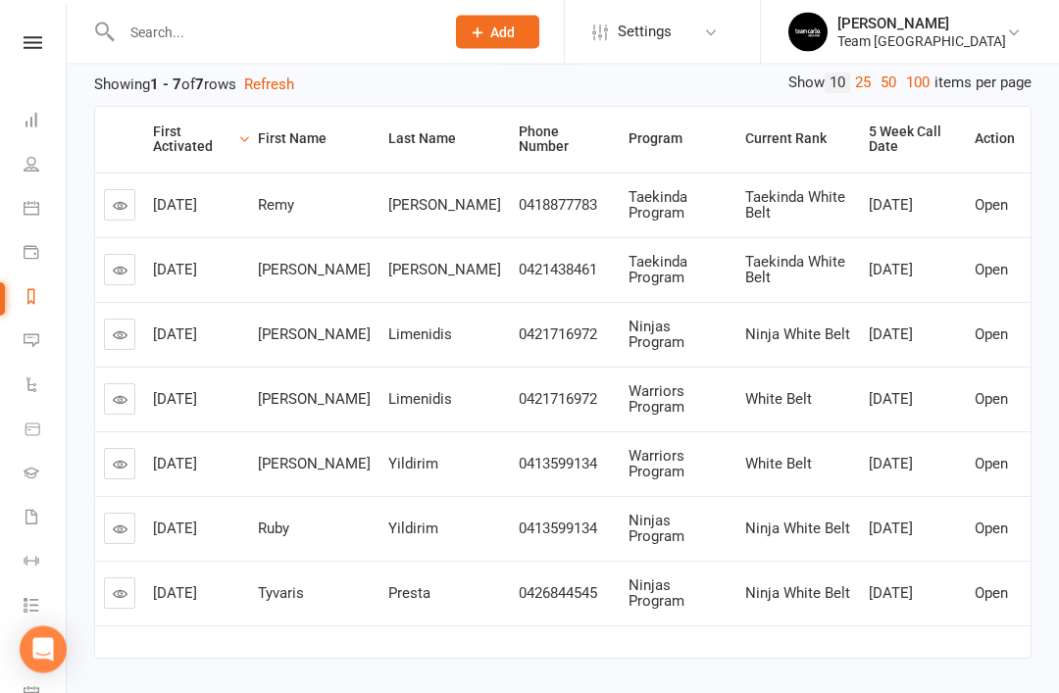
scroll to position [258, 0]
click at [145, 582] on td "[DATE]" at bounding box center [196, 592] width 105 height 65
click at [122, 585] on icon at bounding box center [120, 592] width 15 height 15
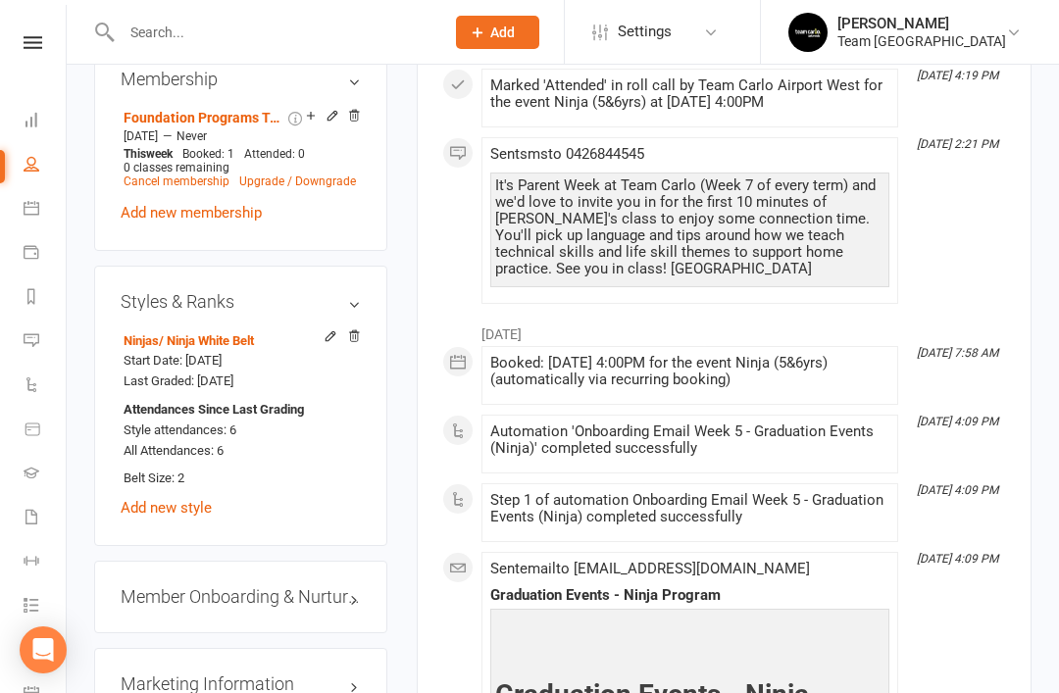
click at [0, 0] on link "edit" at bounding box center [0, 0] width 0 height 0
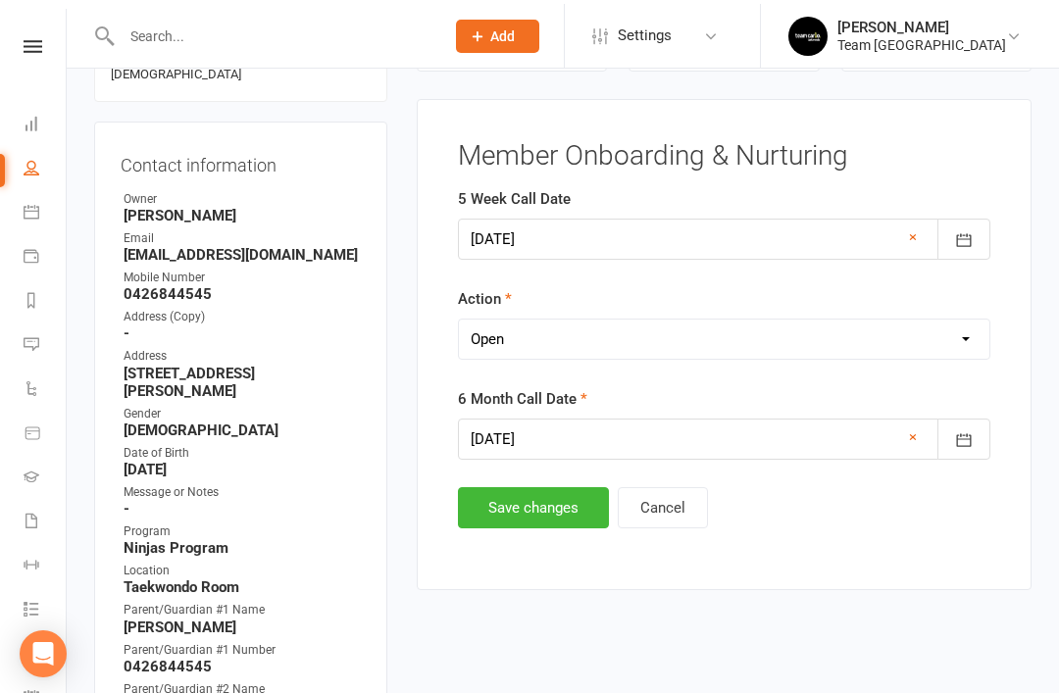
scroll to position [190, 0]
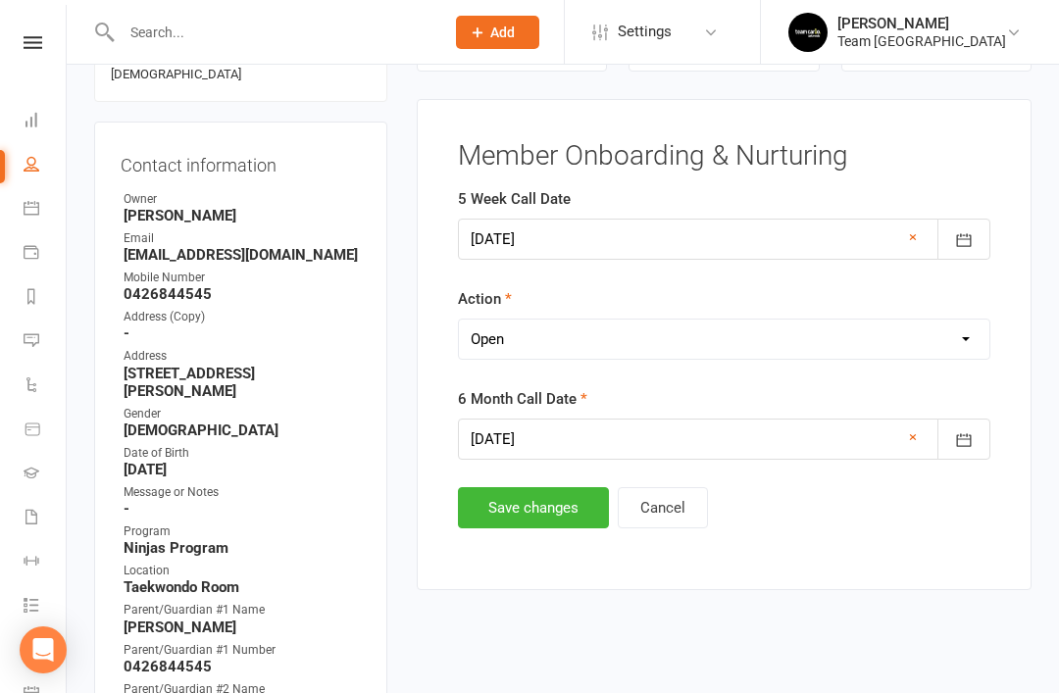
click at [679, 331] on select "Select Open Completed" at bounding box center [724, 339] width 530 height 39
select select "Completed"
click at [531, 523] on button "Save changes" at bounding box center [533, 507] width 151 height 41
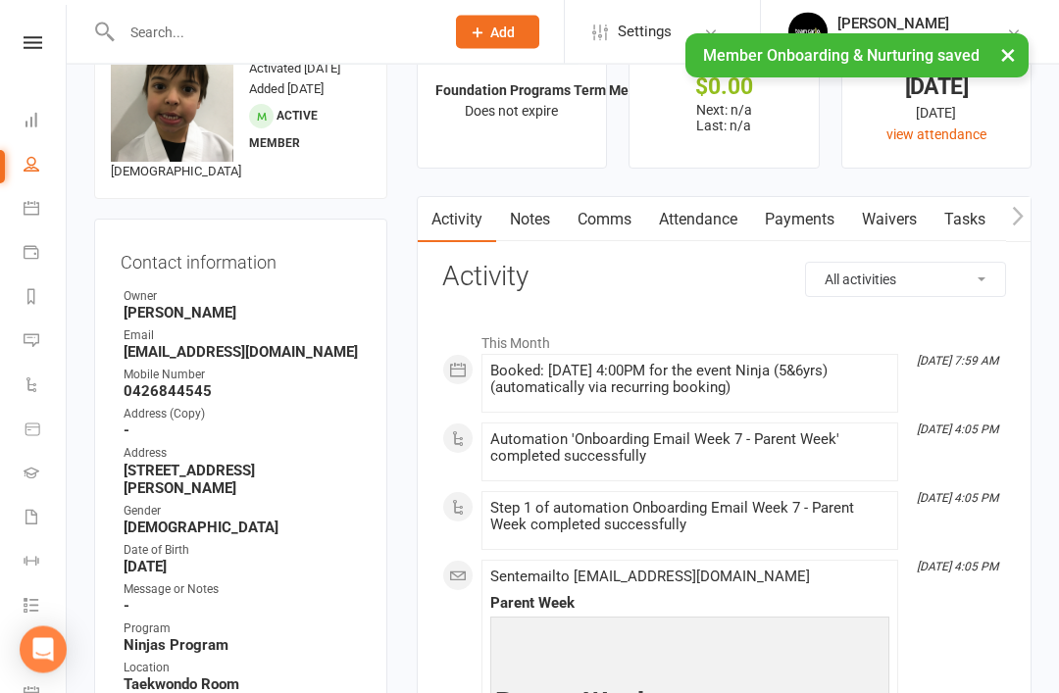
scroll to position [0, 0]
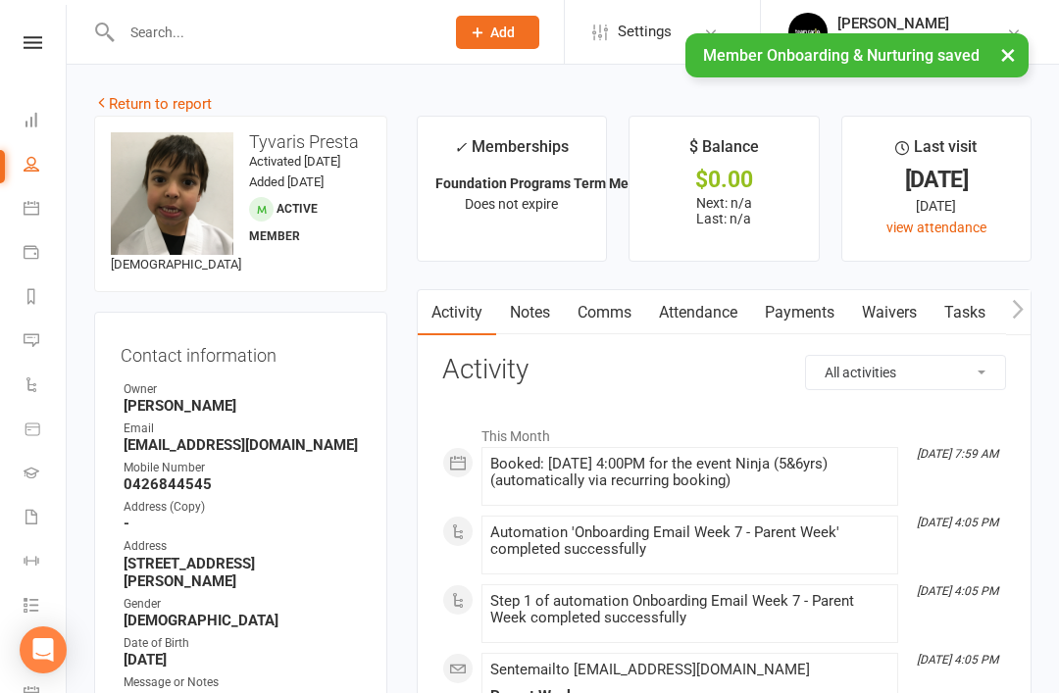
click at [131, 102] on link "Return to report" at bounding box center [153, 104] width 118 height 18
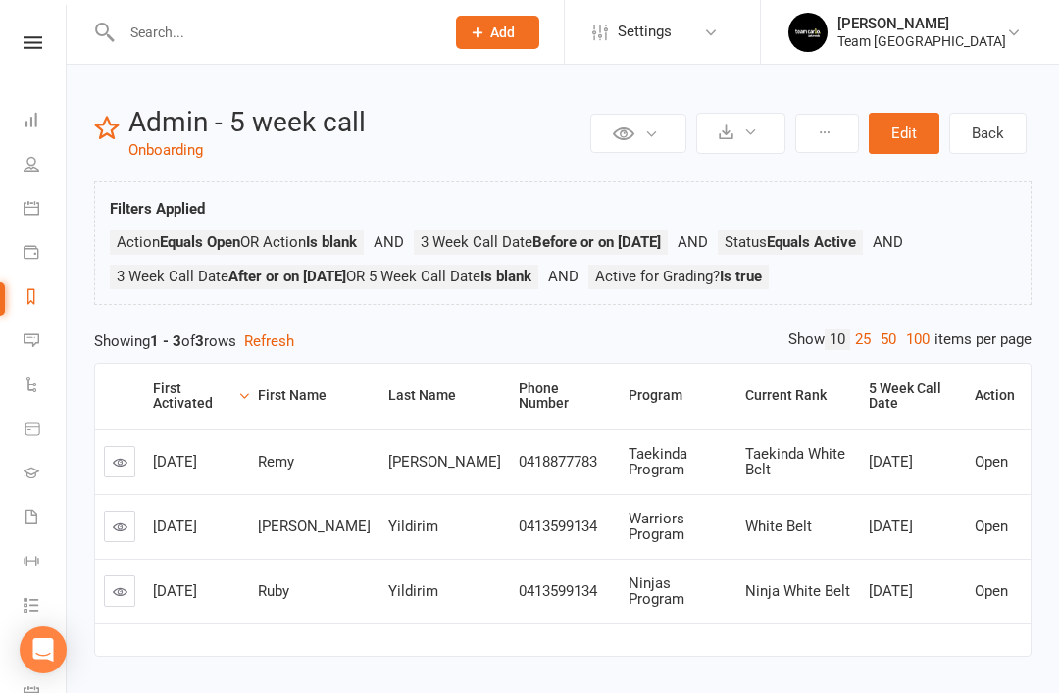
click at [34, 161] on icon at bounding box center [32, 164] width 16 height 16
select select "50"
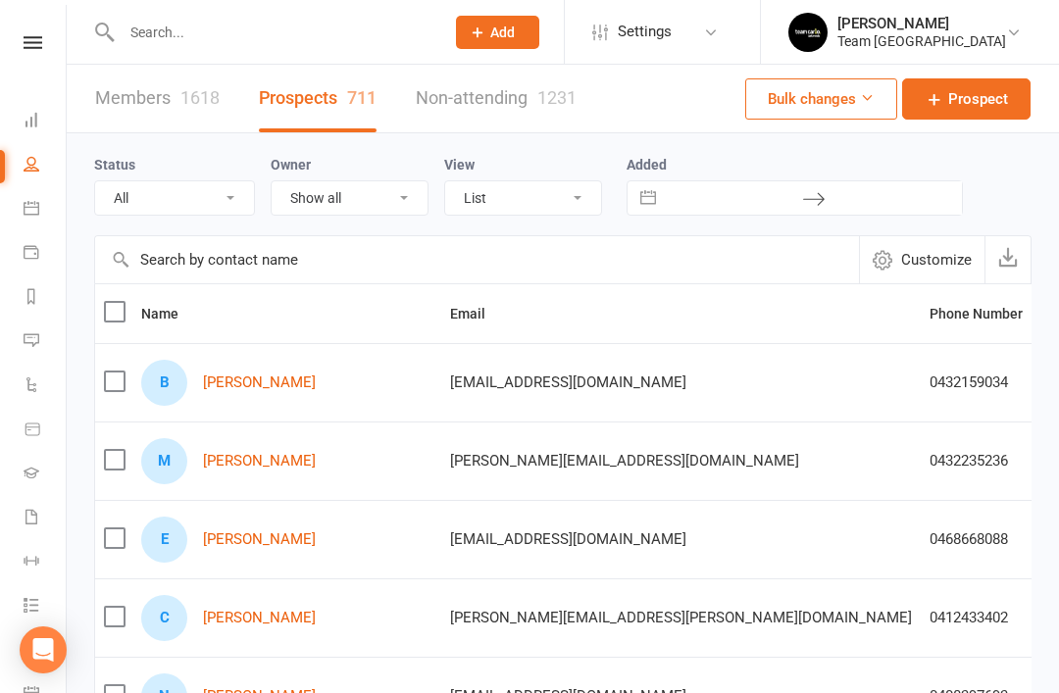
click at [235, 215] on select "All (No status set) (Invalid status) Open Closed Website Lead Term Follow Up Wa…" at bounding box center [174, 197] width 159 height 33
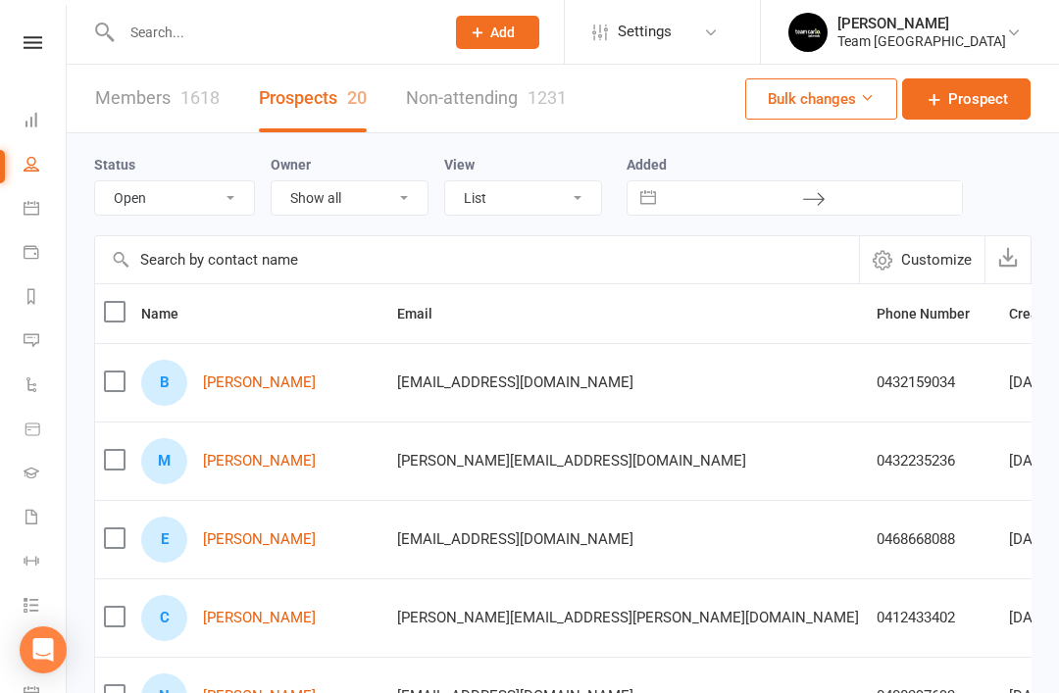
click at [240, 214] on select "All (No status set) (Invalid status) Open Closed Website Lead Term Follow Up Wa…" at bounding box center [174, 197] width 159 height 33
select select "no_prospect_status"
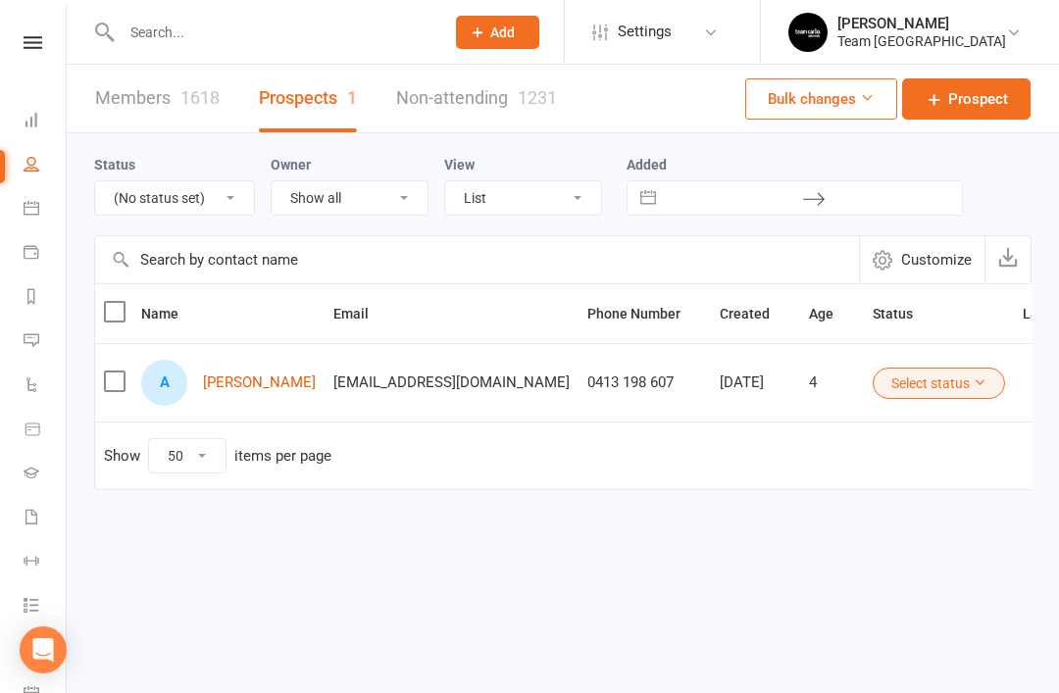
click at [269, 389] on link "[PERSON_NAME]" at bounding box center [259, 382] width 113 height 17
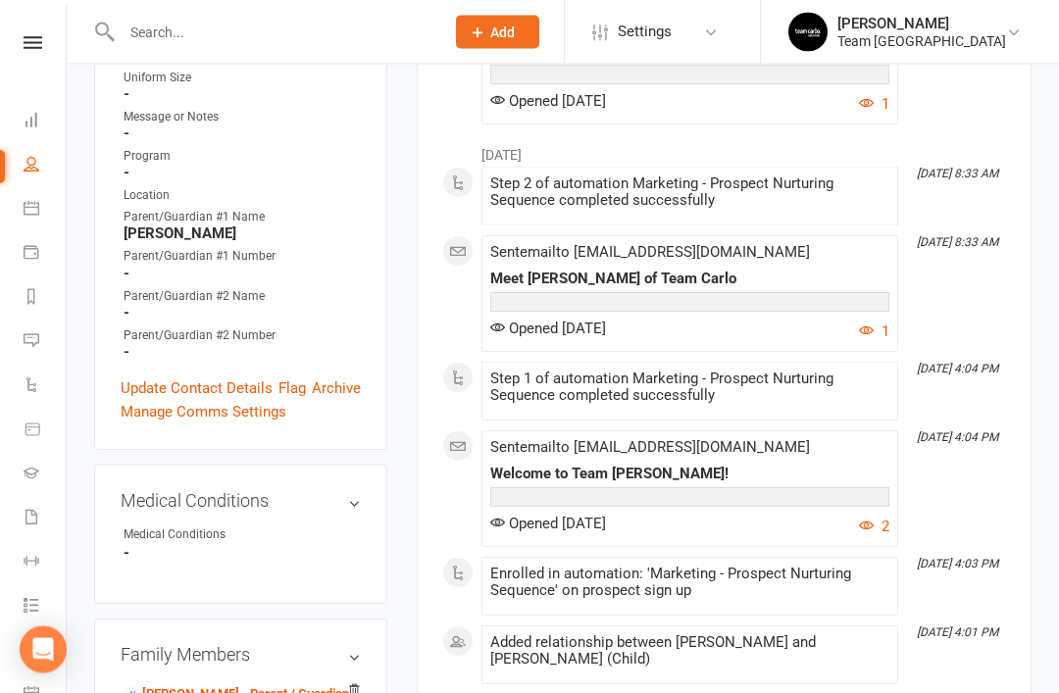
scroll to position [650, 0]
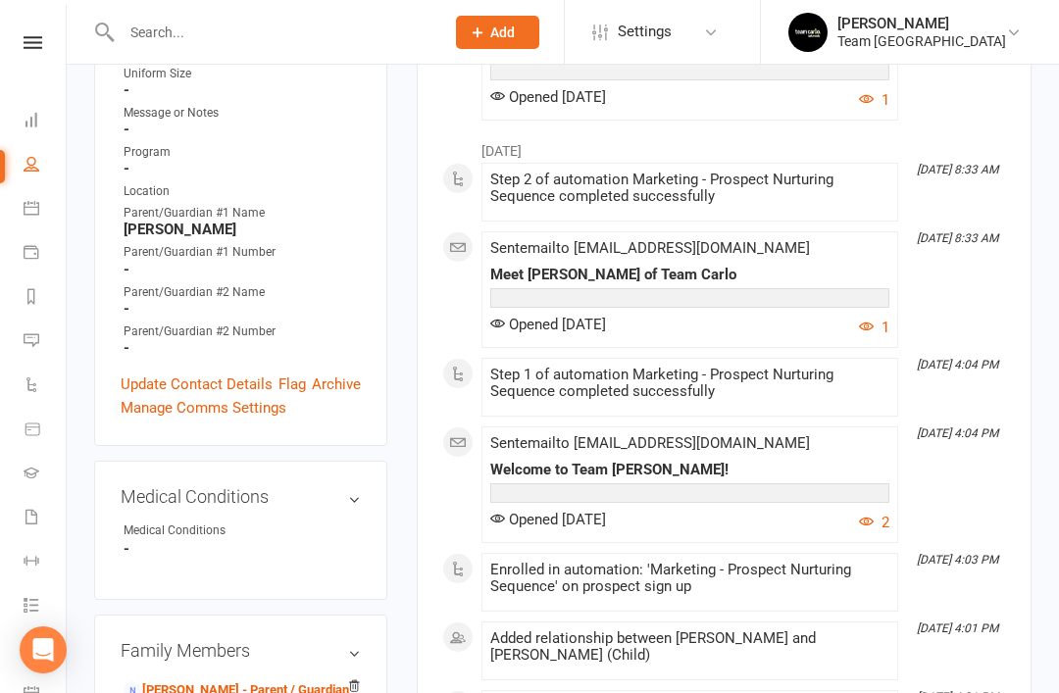
click at [192, 372] on link "Update Contact Details" at bounding box center [197, 384] width 152 height 24
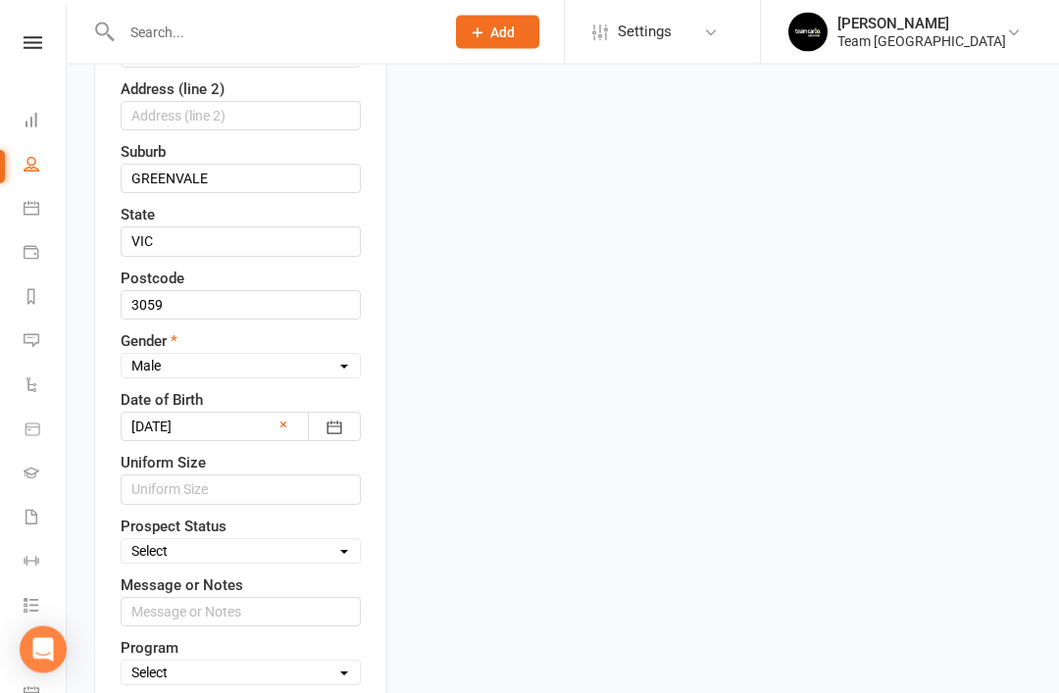
scroll to position [738, 0]
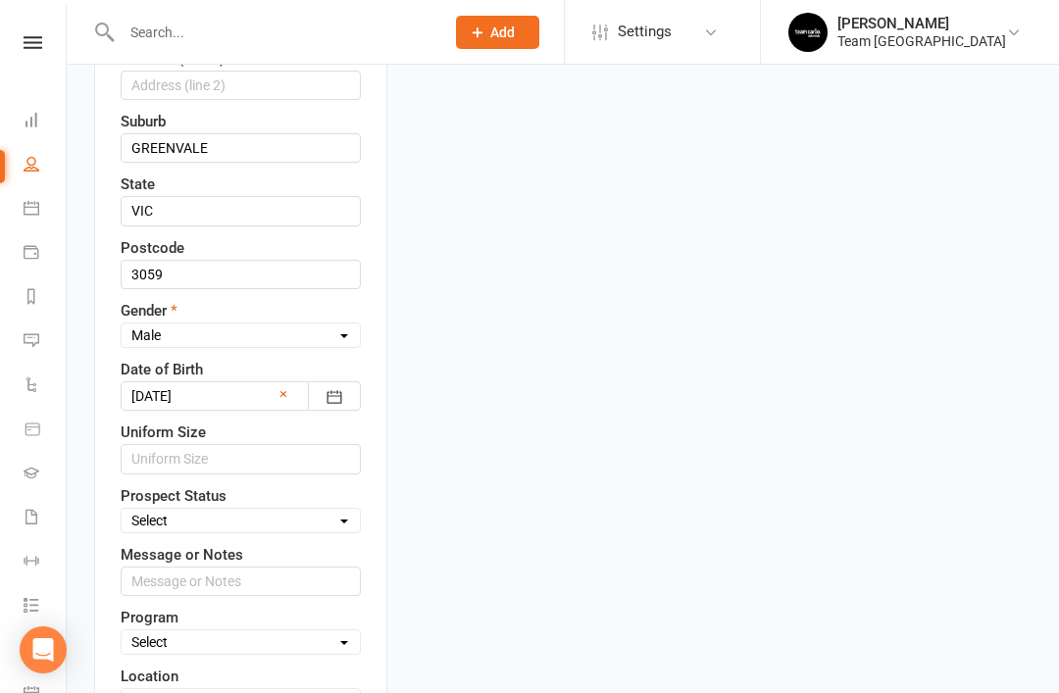
click at [342, 510] on select "Select Open Closed Website Lead Term Follow Up Waiting List Facebook Lead Re-Ta…" at bounding box center [241, 521] width 238 height 22
select select "Open"
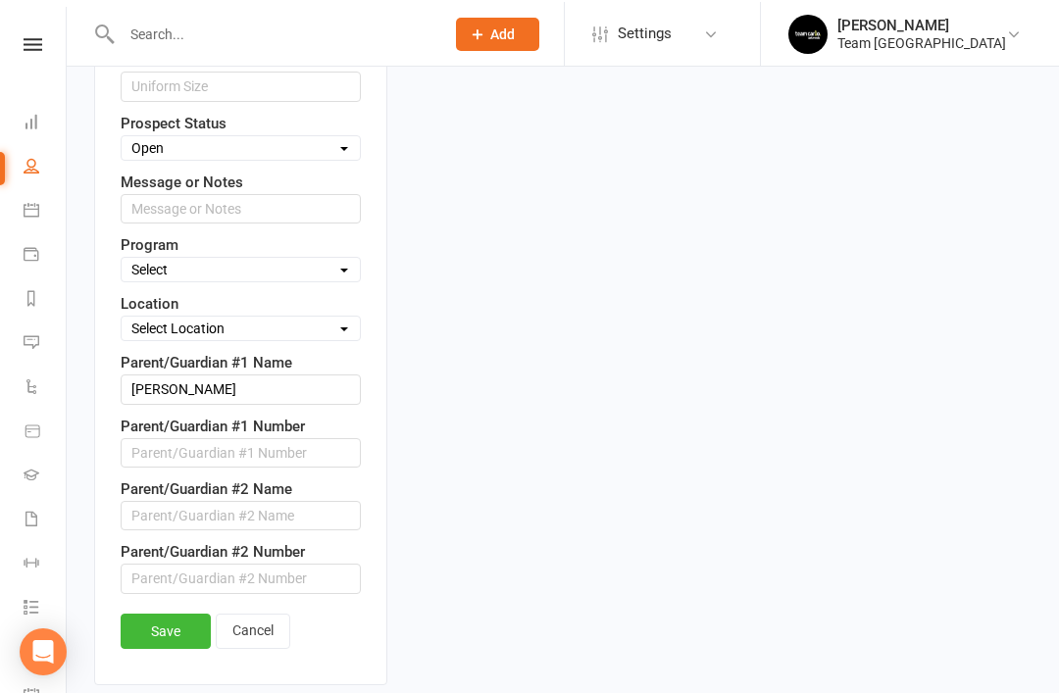
scroll to position [1110, 0]
click at [187, 614] on link "Save" at bounding box center [166, 631] width 90 height 35
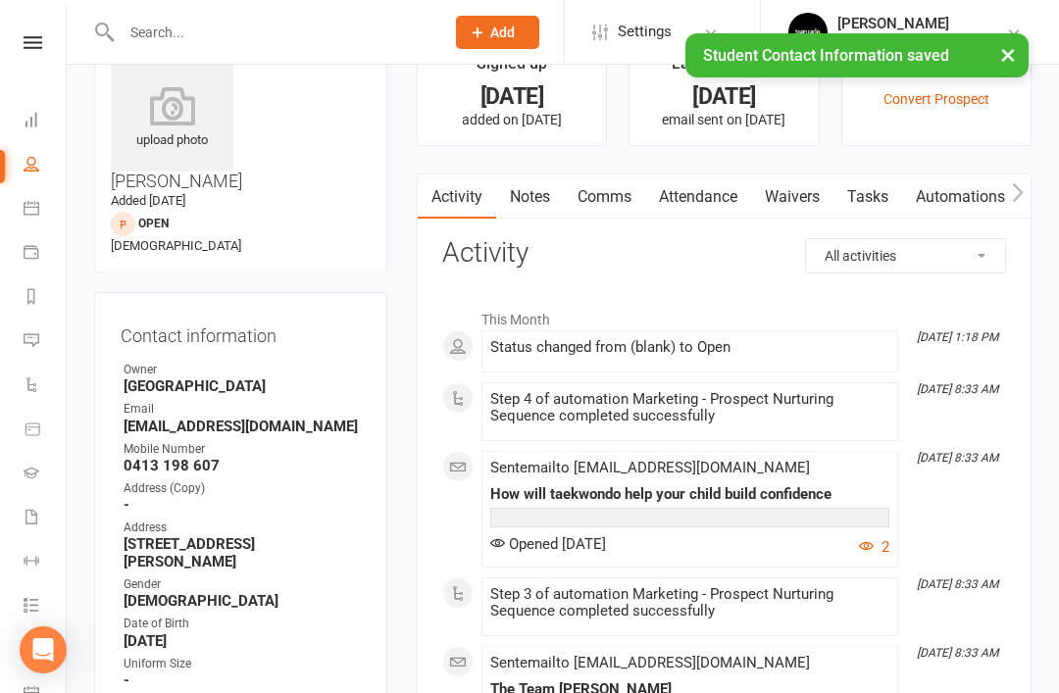
scroll to position [0, 0]
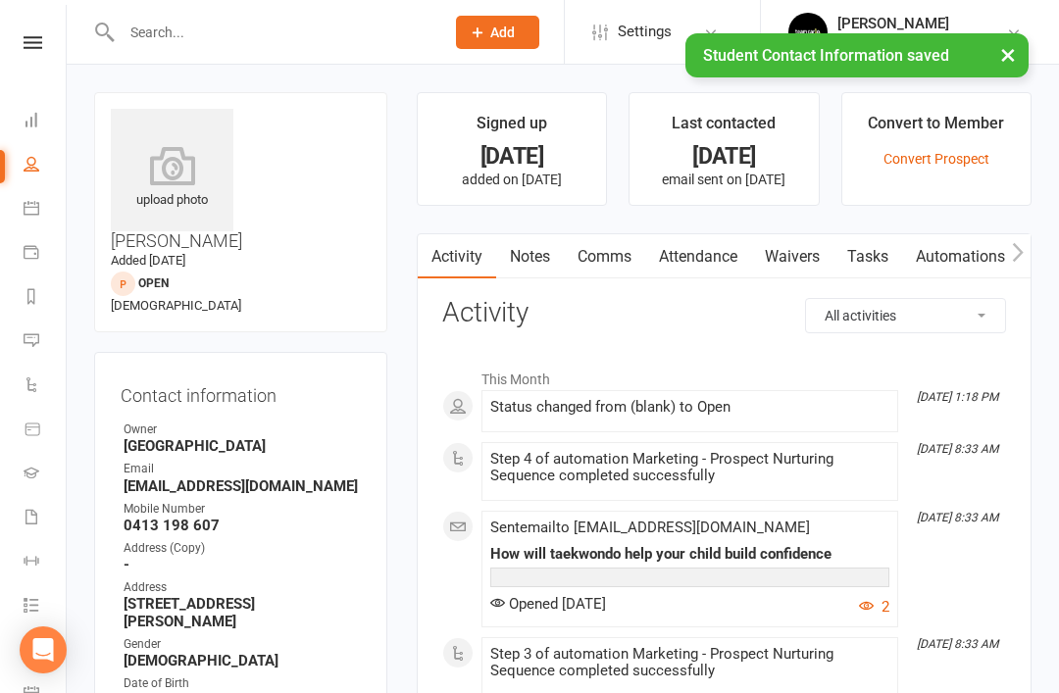
click at [32, 170] on icon at bounding box center [32, 164] width 16 height 16
select select "50"
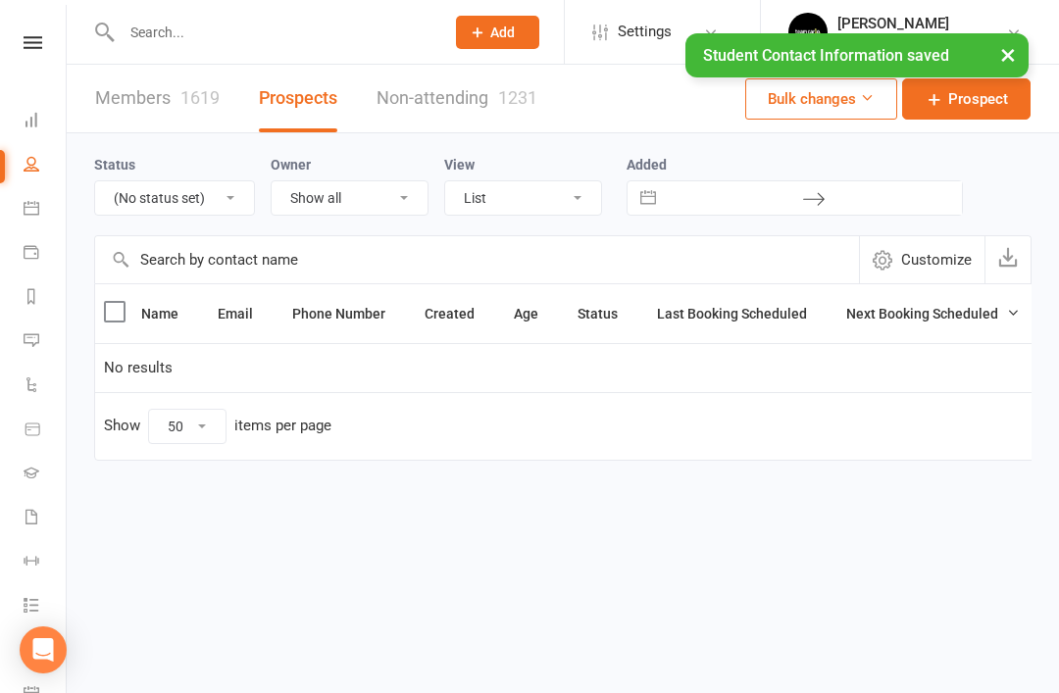
click at [232, 201] on select "All (No status set) (Invalid status) Open Closed Website Lead Term Follow Up Wa…" at bounding box center [174, 197] width 159 height 33
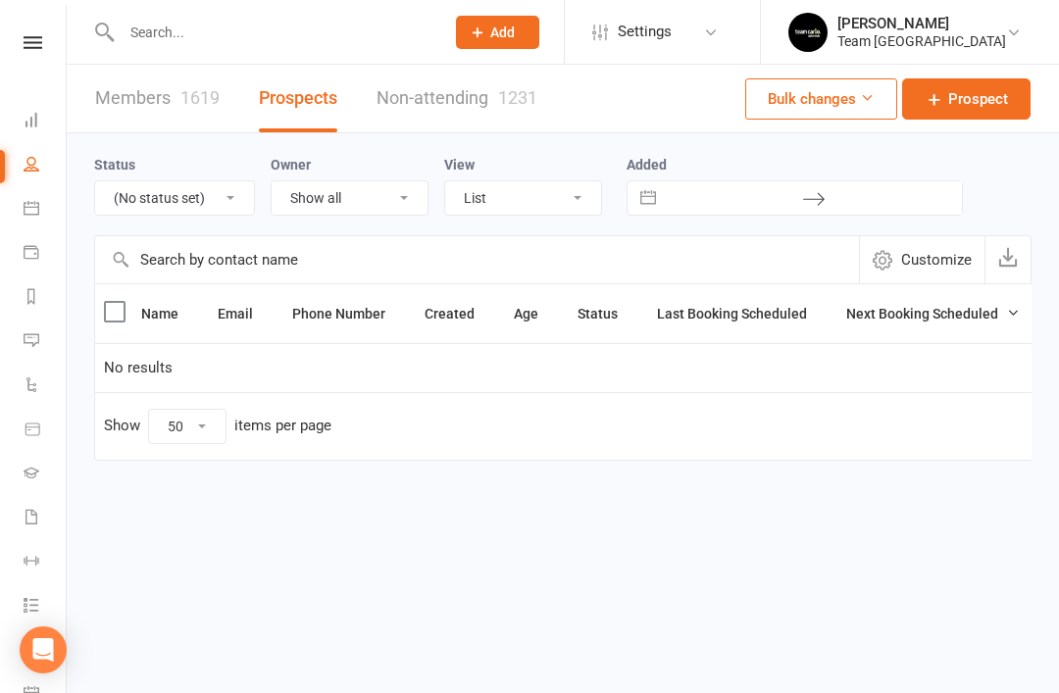
select select "Open"
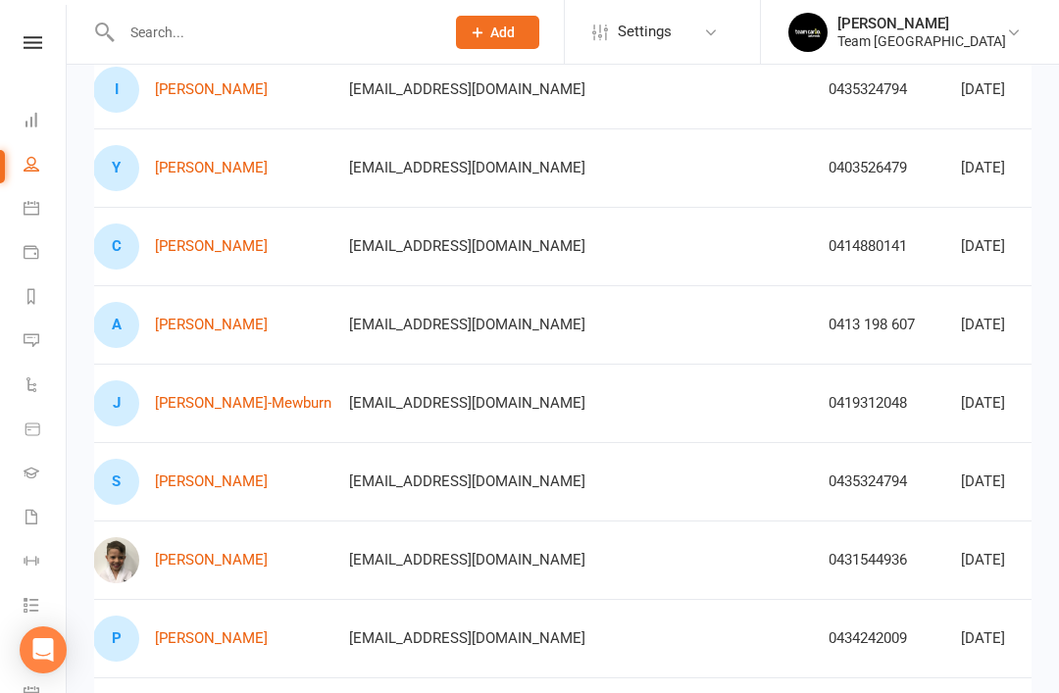
scroll to position [0, 44]
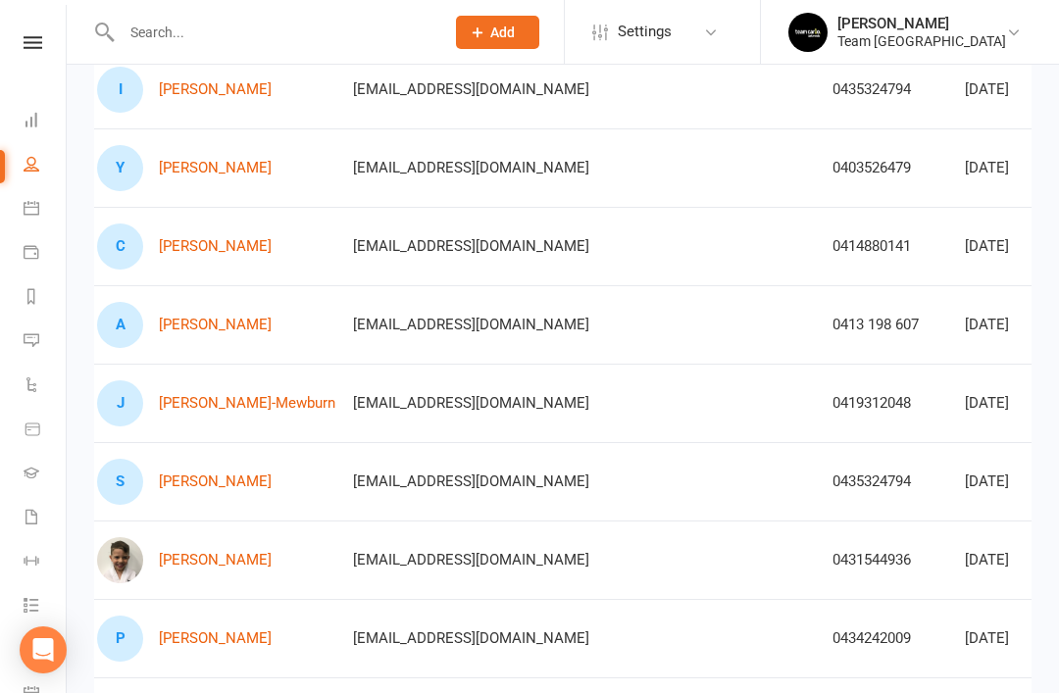
click at [273, 403] on link "[PERSON_NAME]-Mewburn" at bounding box center [247, 403] width 176 height 17
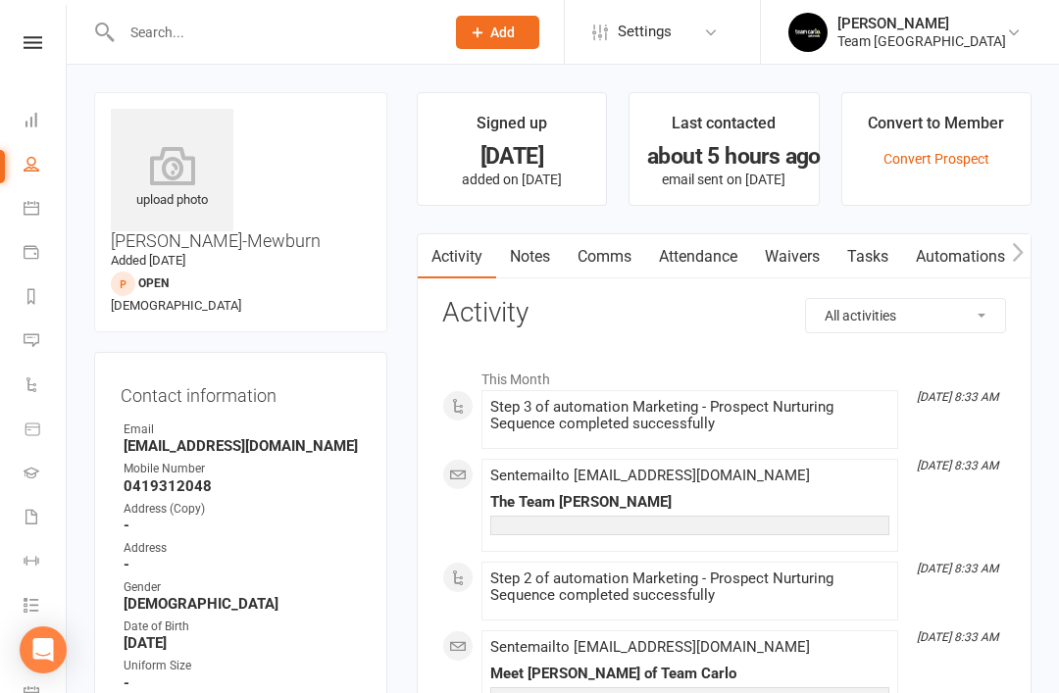
click at [551, 262] on link "Notes" at bounding box center [530, 256] width 68 height 45
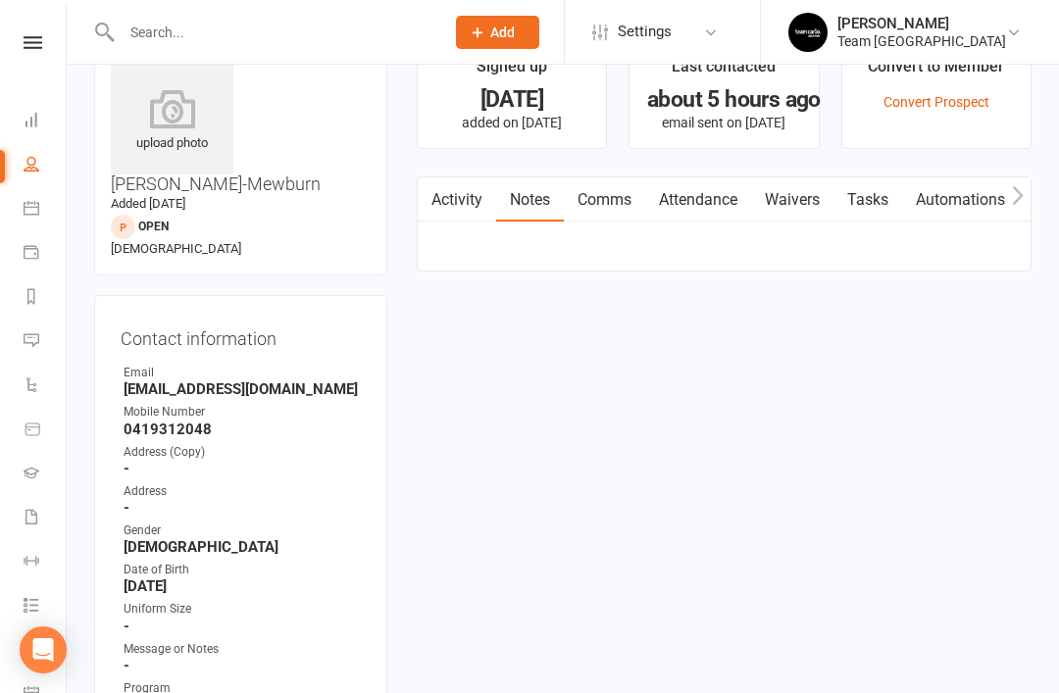
scroll to position [63, 0]
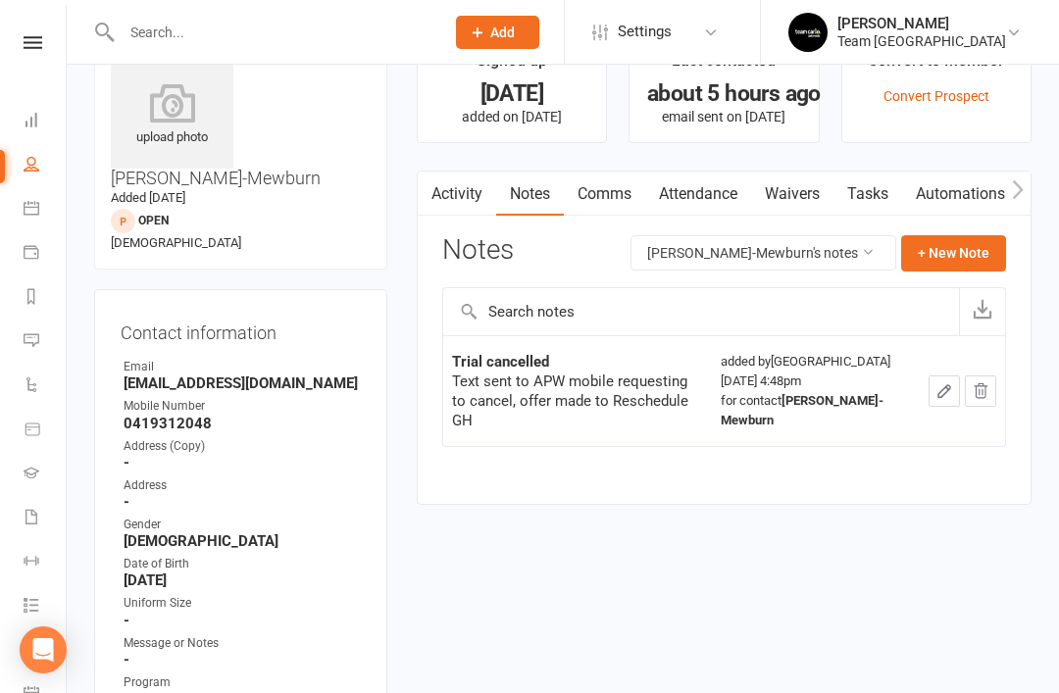
click at [488, 211] on link "Activity" at bounding box center [457, 194] width 78 height 45
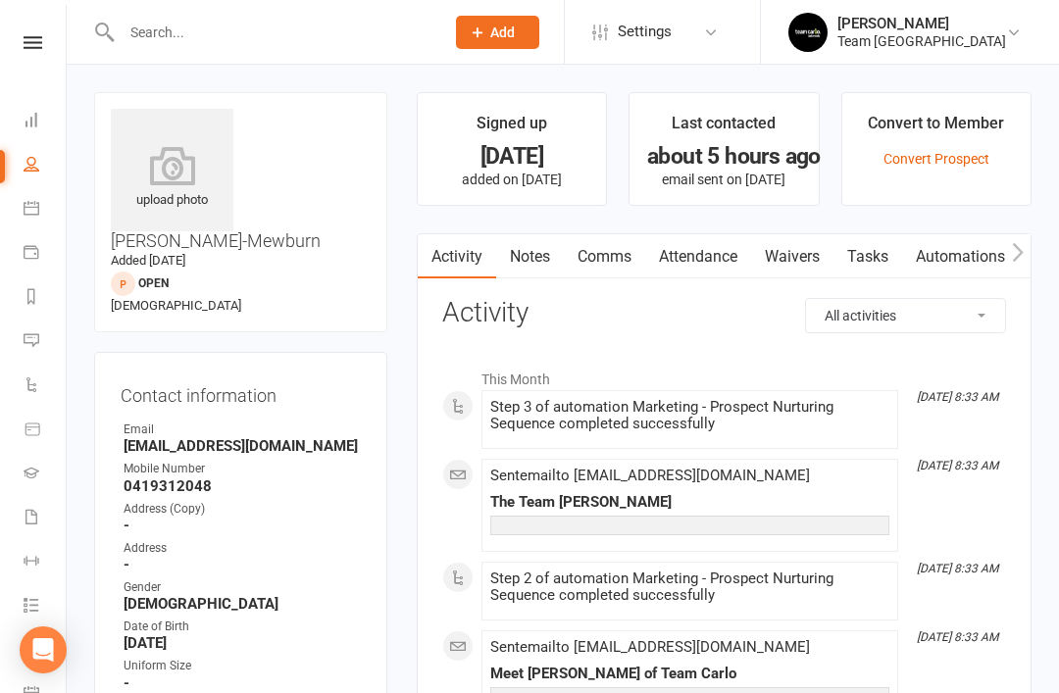
click at [541, 269] on link "Notes" at bounding box center [530, 256] width 68 height 45
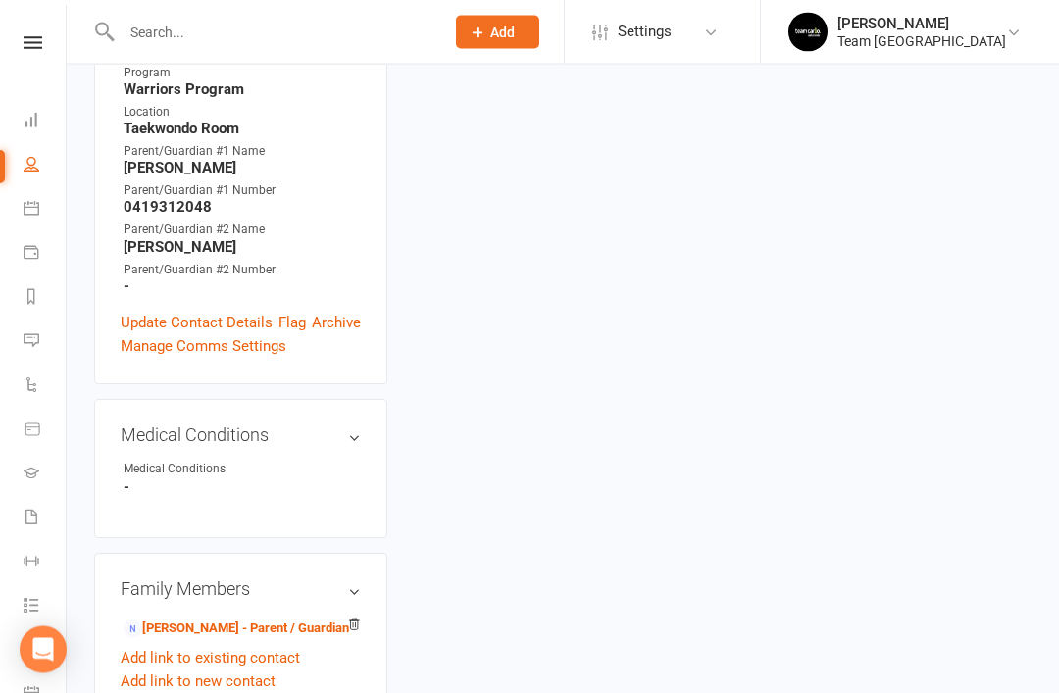
scroll to position [672, 0]
click at [265, 618] on link "[PERSON_NAME] - Parent / Guardian" at bounding box center [235, 628] width 225 height 21
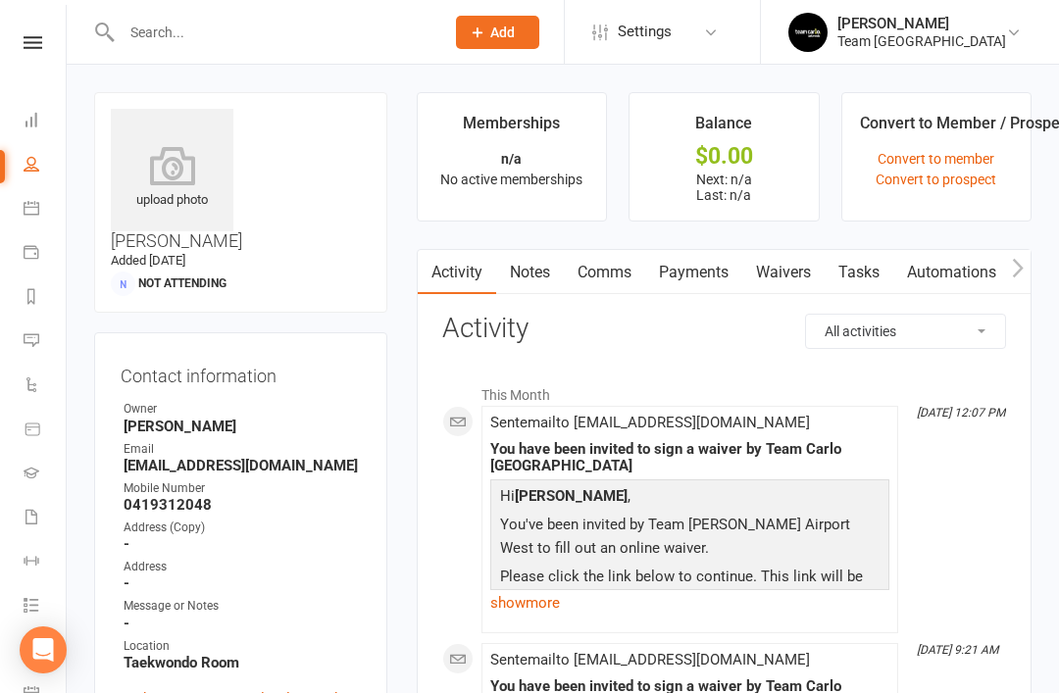
click at [547, 281] on link "Notes" at bounding box center [530, 272] width 68 height 45
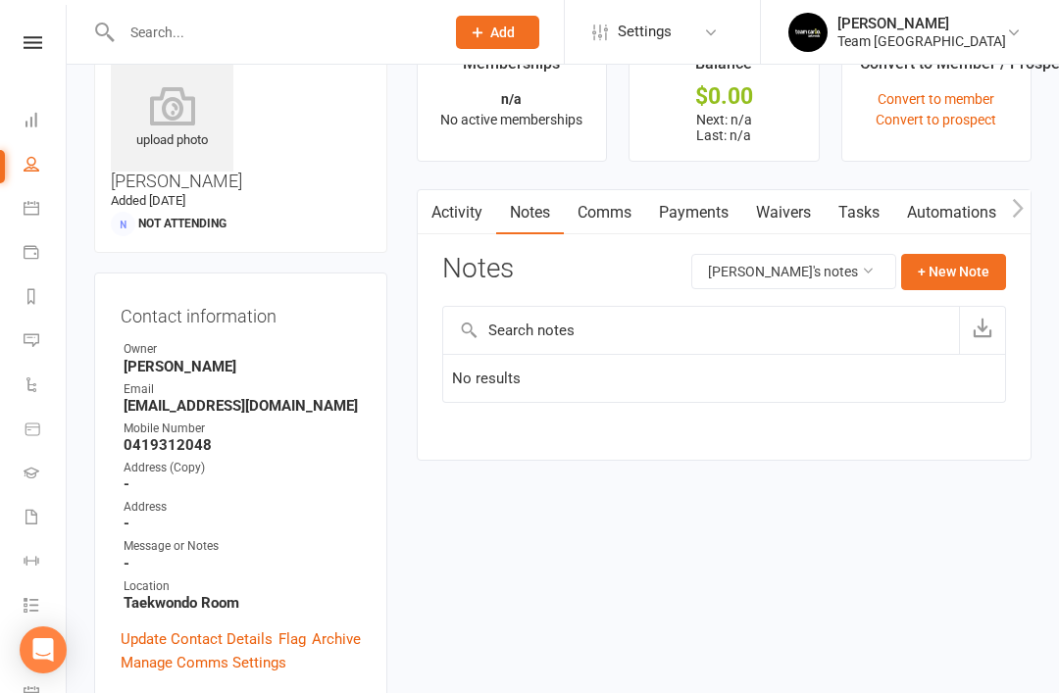
scroll to position [63, 0]
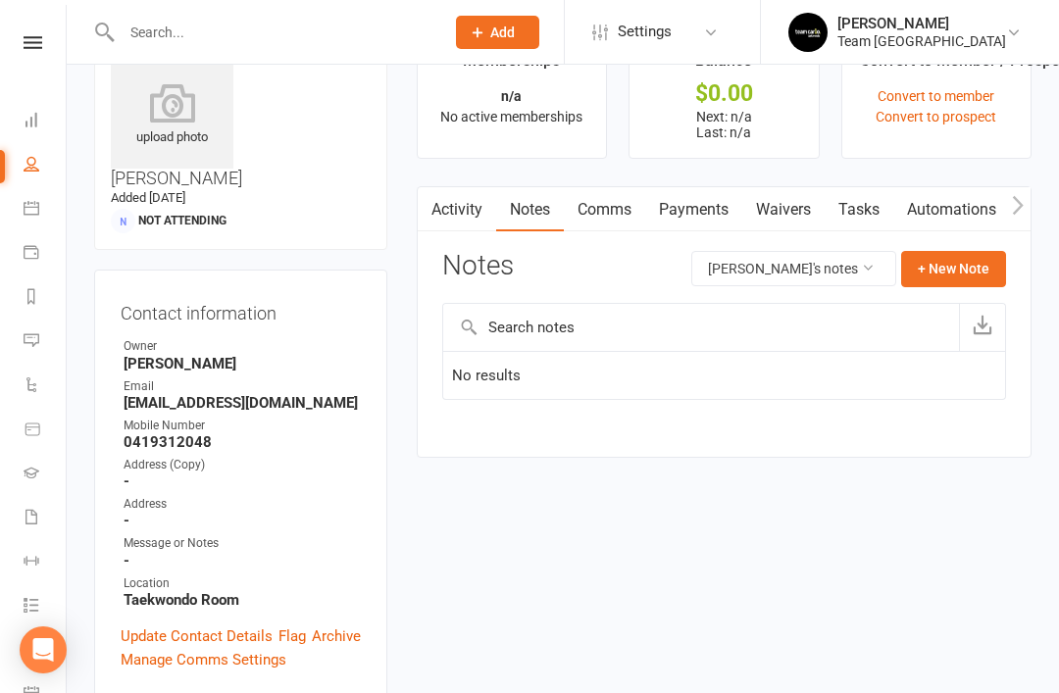
click at [476, 225] on link "Activity" at bounding box center [457, 209] width 78 height 45
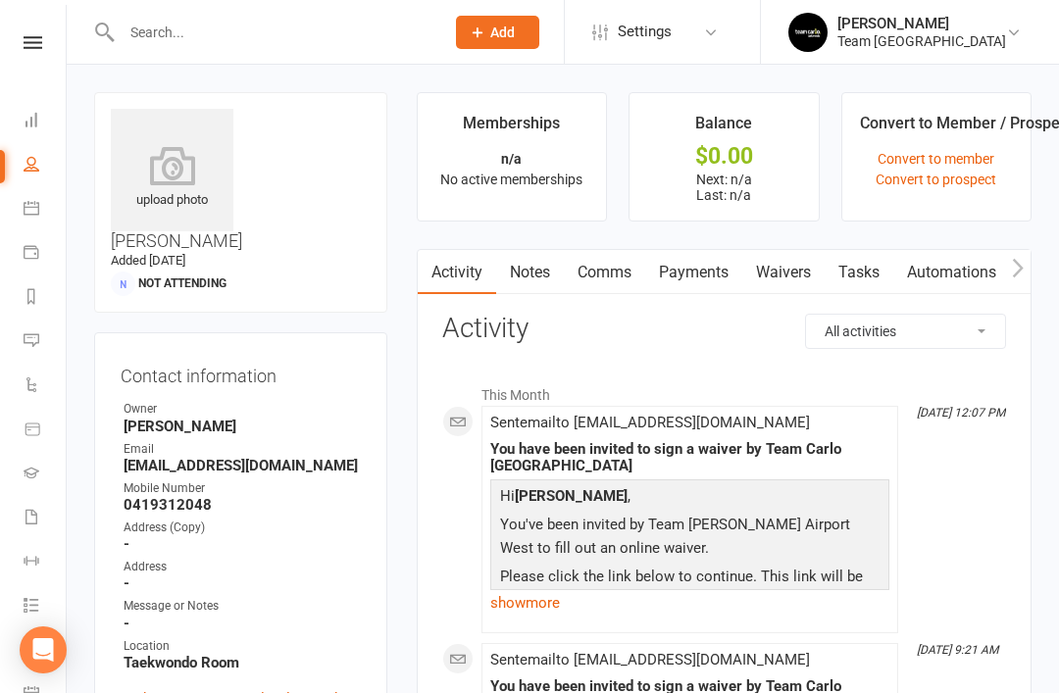
click at [32, 167] on icon at bounding box center [32, 164] width 16 height 16
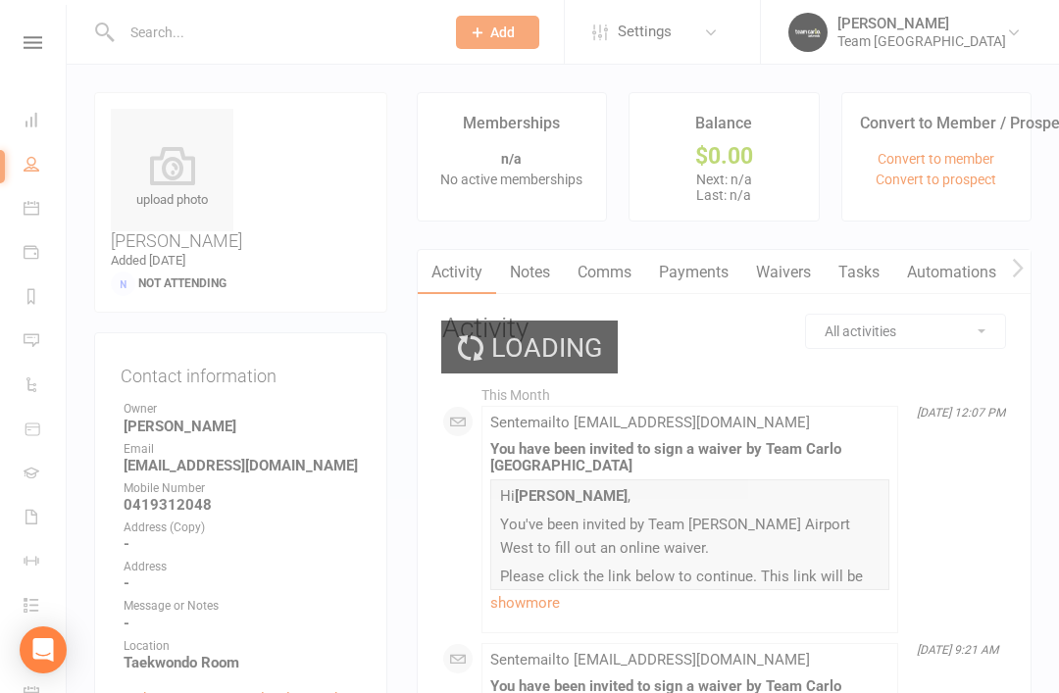
select select "50"
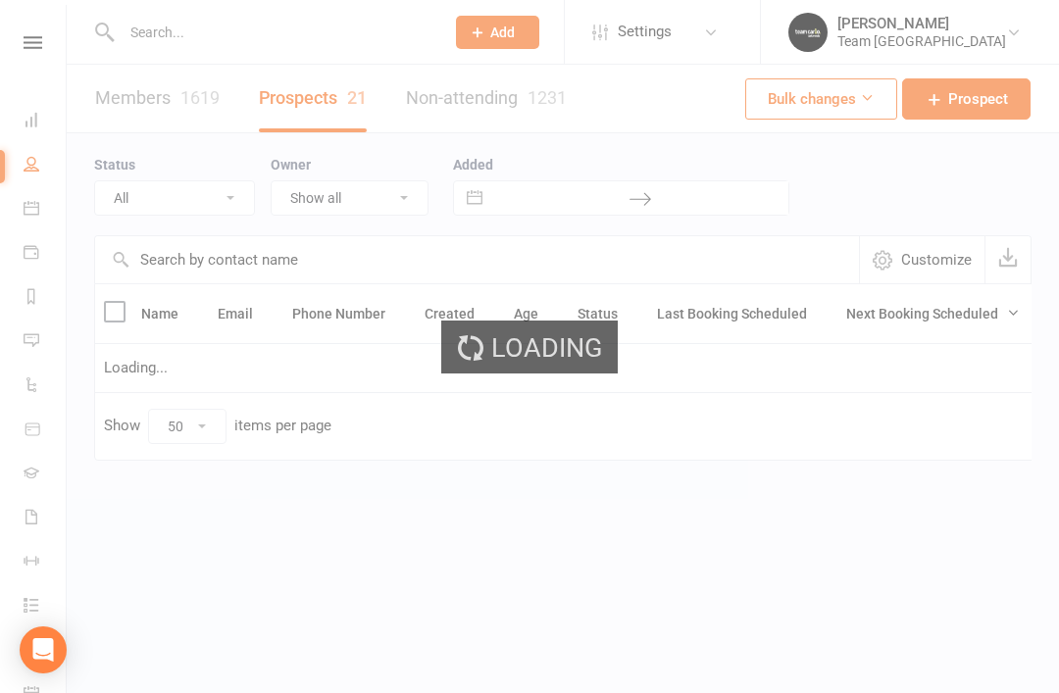
select select "Open"
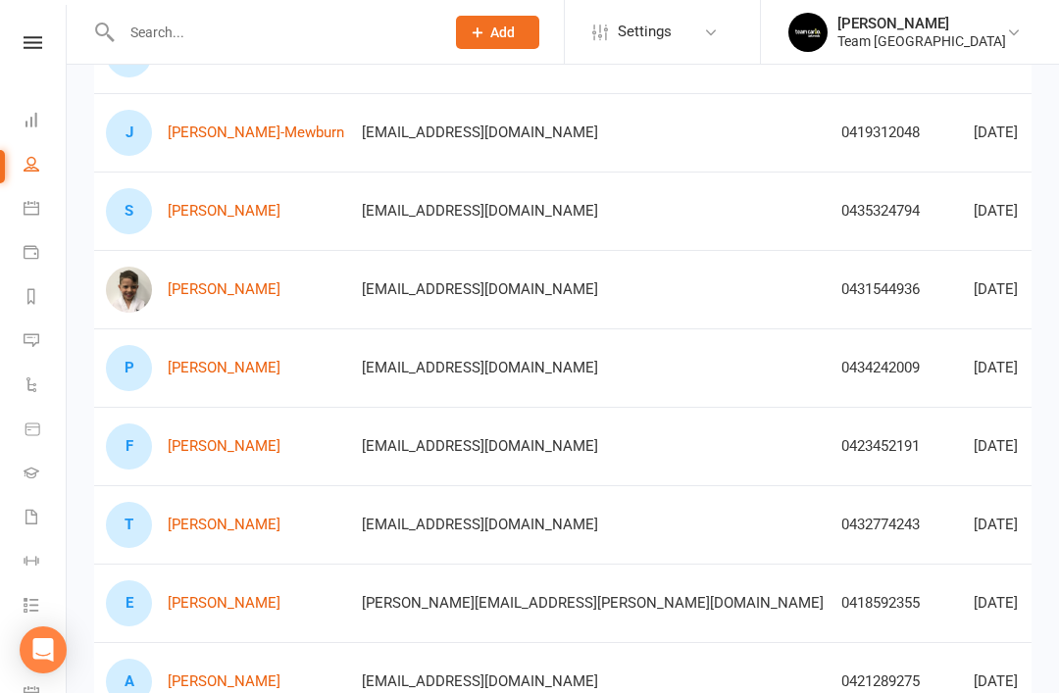
scroll to position [0, 34]
click at [225, 286] on link "[PERSON_NAME]" at bounding box center [225, 289] width 113 height 17
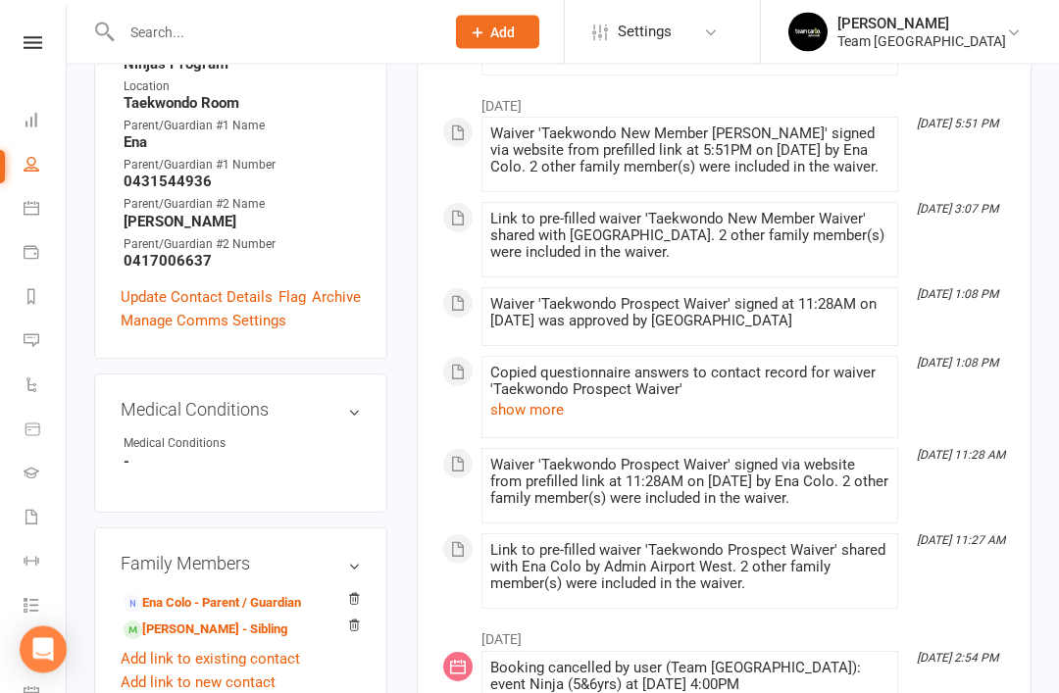
scroll to position [715, 0]
click at [242, 593] on link "Ena Colo - Parent / Guardian" at bounding box center [211, 603] width 177 height 21
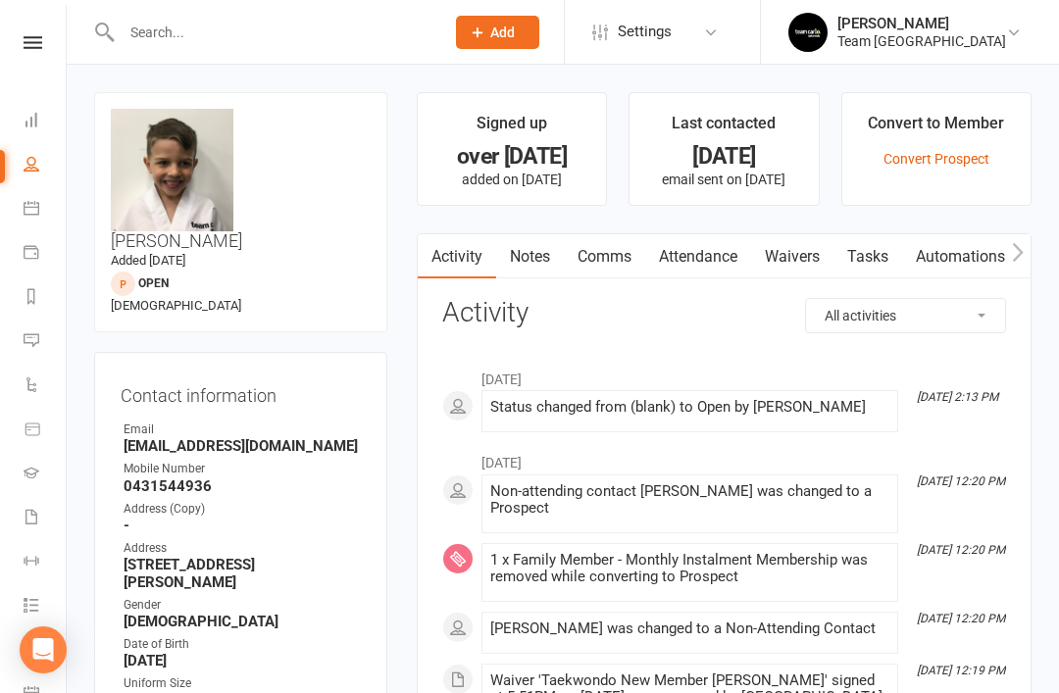
click at [719, 252] on link "Attendance" at bounding box center [698, 256] width 106 height 45
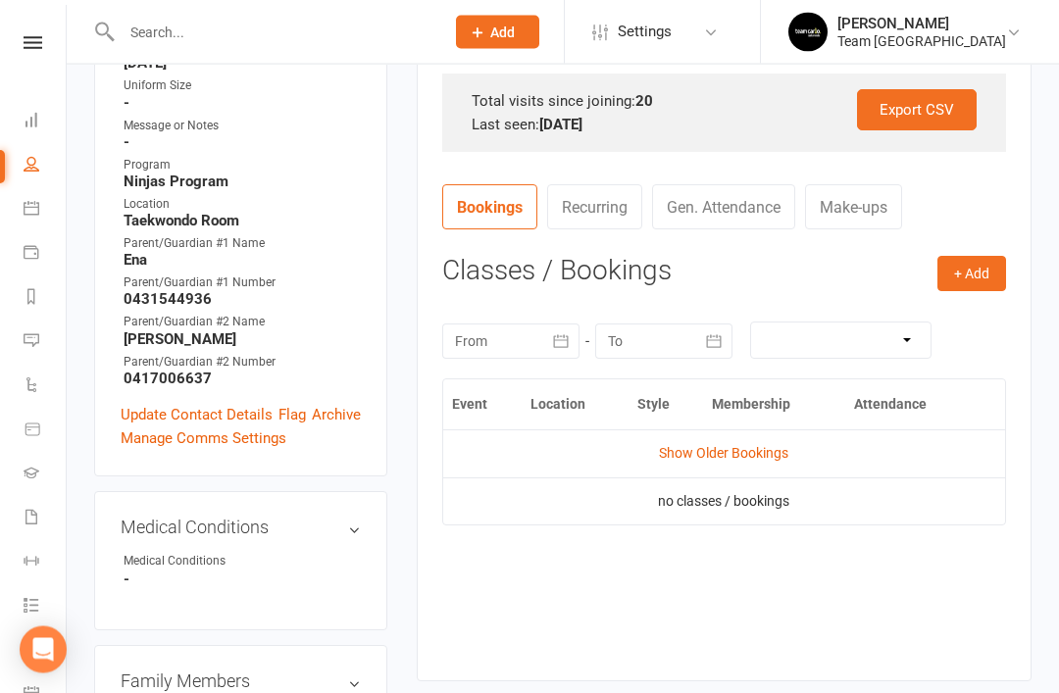
scroll to position [599, 0]
click at [196, 402] on link "Update Contact Details" at bounding box center [197, 414] width 152 height 24
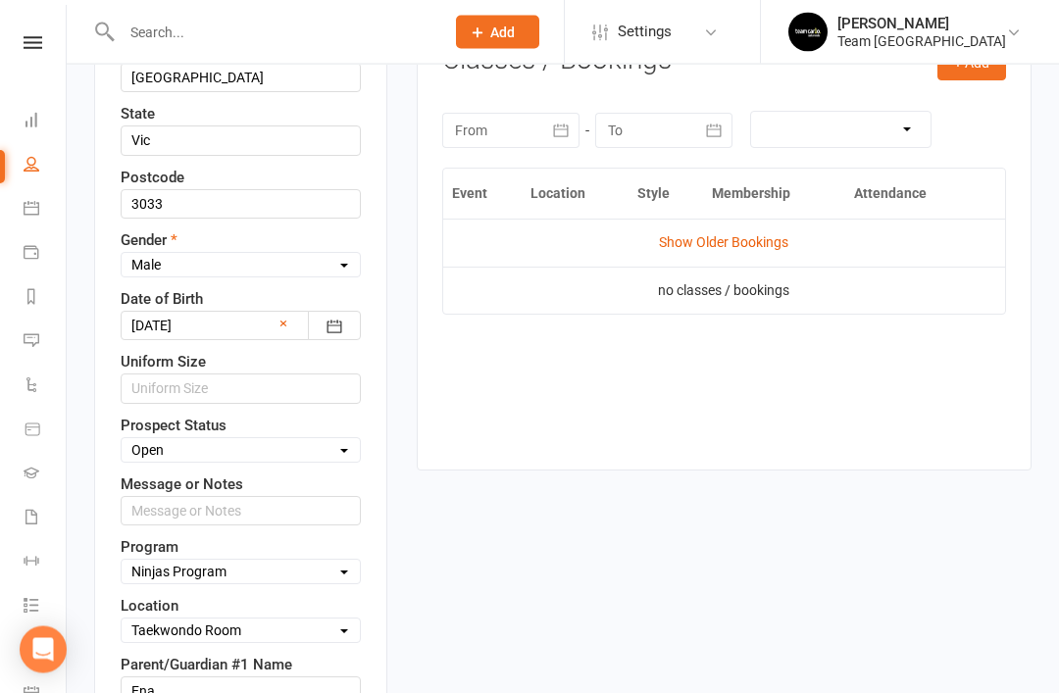
click at [332, 440] on select "Select Open Closed Website Lead Term Follow Up Waiting List Facebook Lead Re-Ta…" at bounding box center [241, 451] width 238 height 22
select select "Closed"
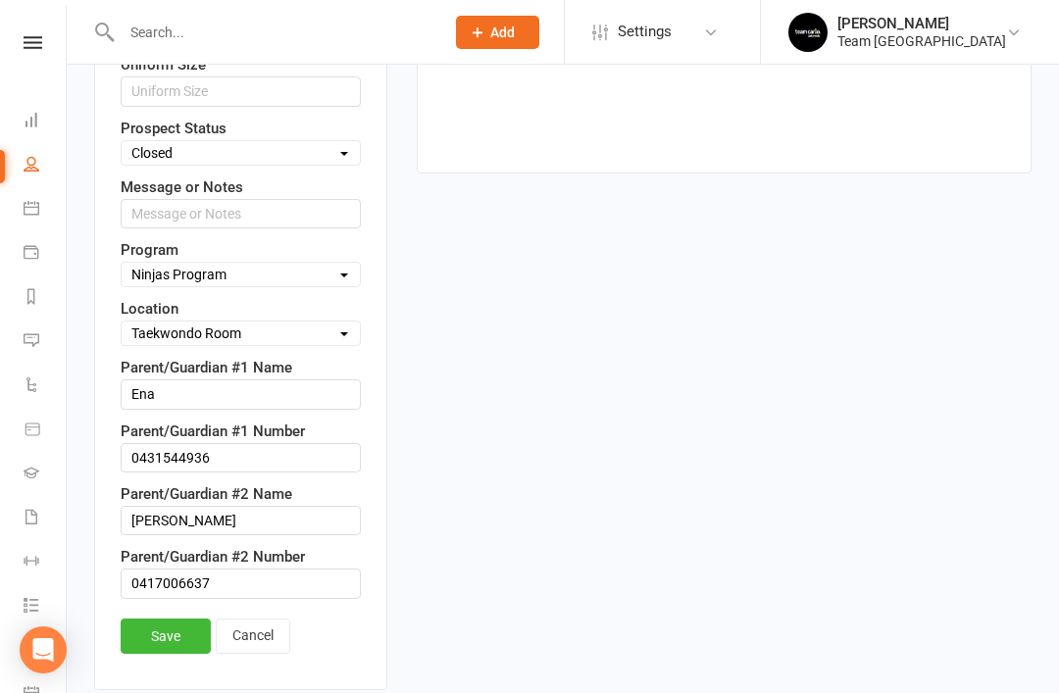
scroll to position [1130, 0]
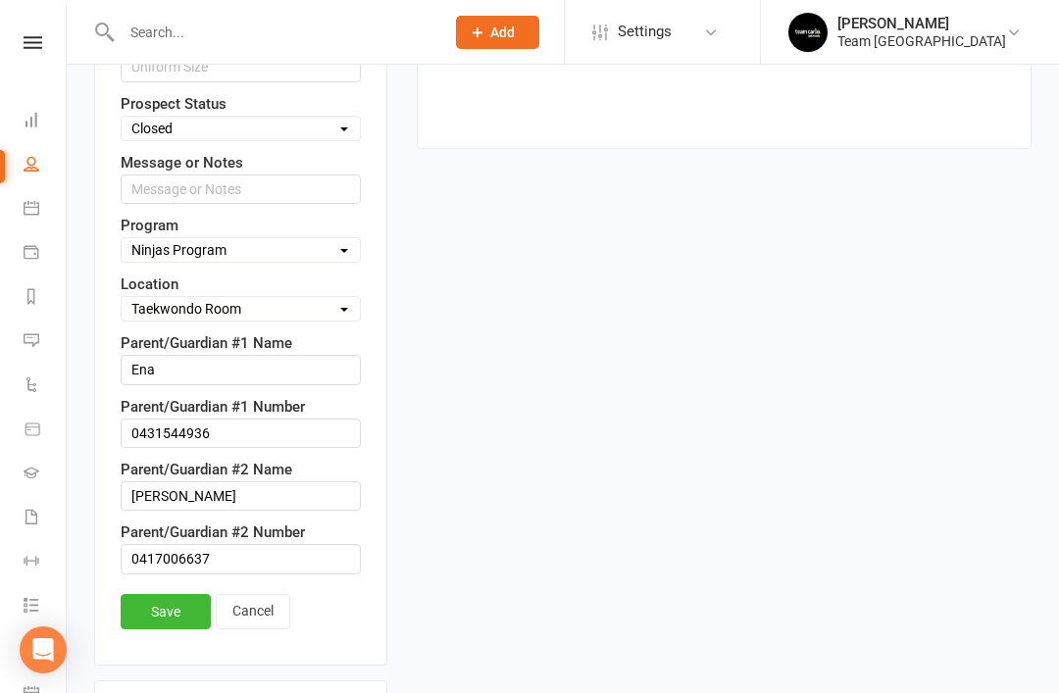
click at [172, 594] on link "Save" at bounding box center [166, 611] width 90 height 35
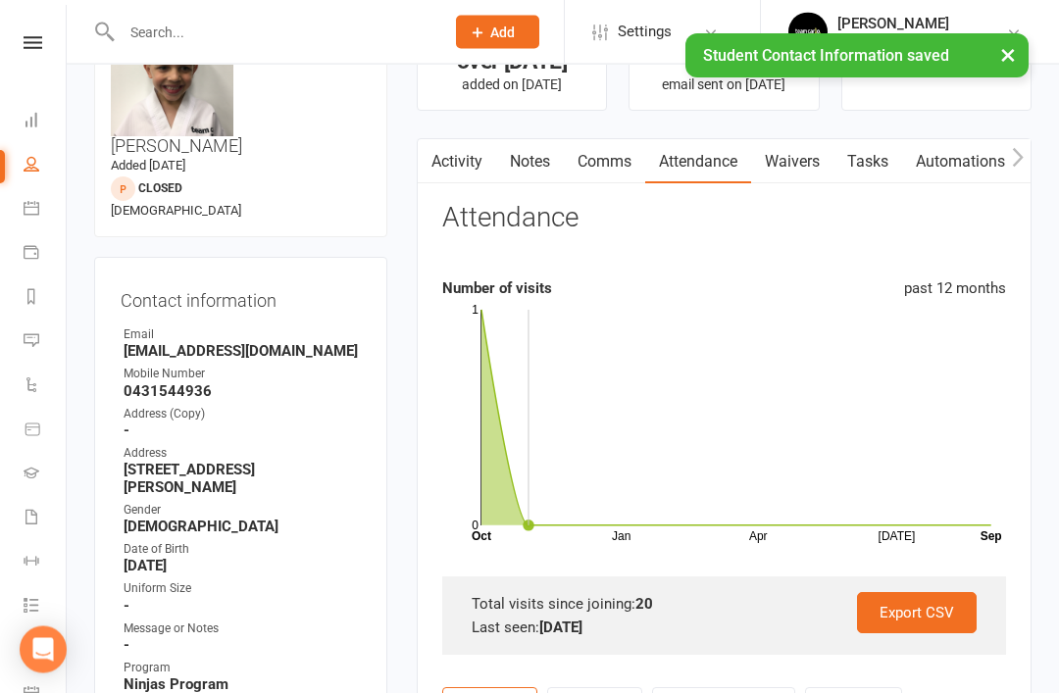
scroll to position [0, 0]
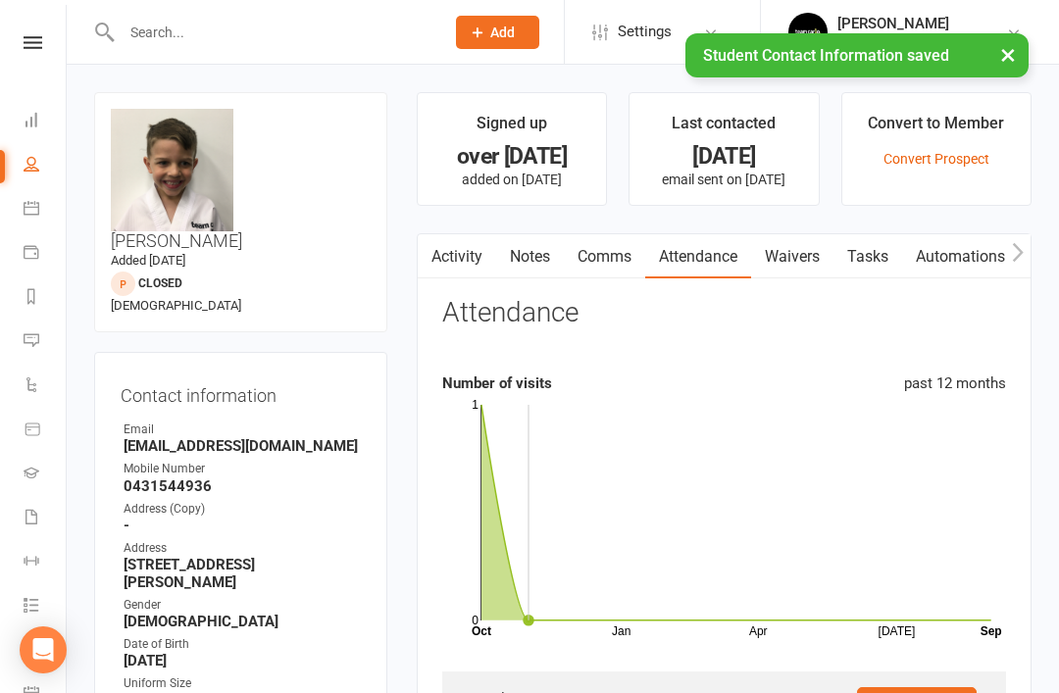
click at [43, 175] on link "People" at bounding box center [46, 166] width 44 height 44
select select "50"
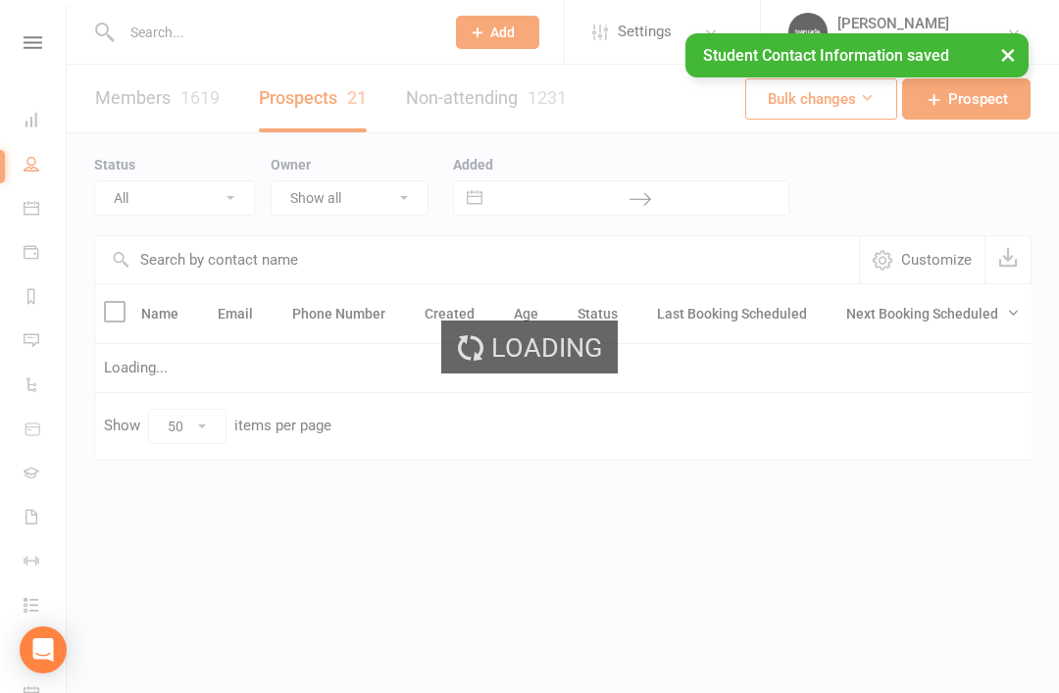
select select "Open"
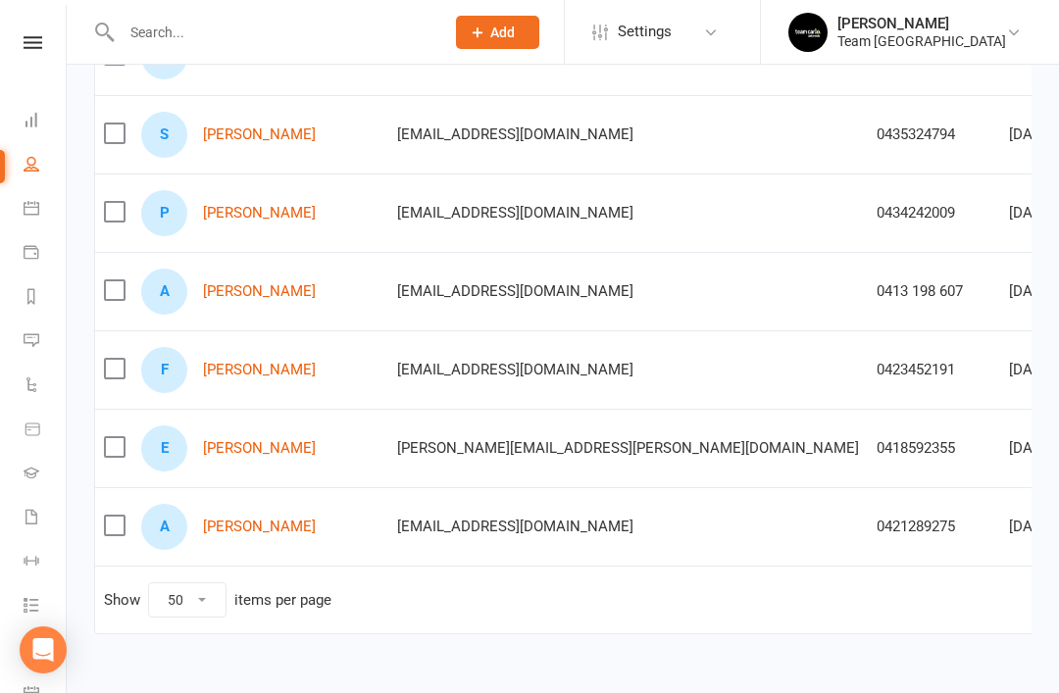
click at [252, 534] on link "[PERSON_NAME]" at bounding box center [259, 526] width 113 height 17
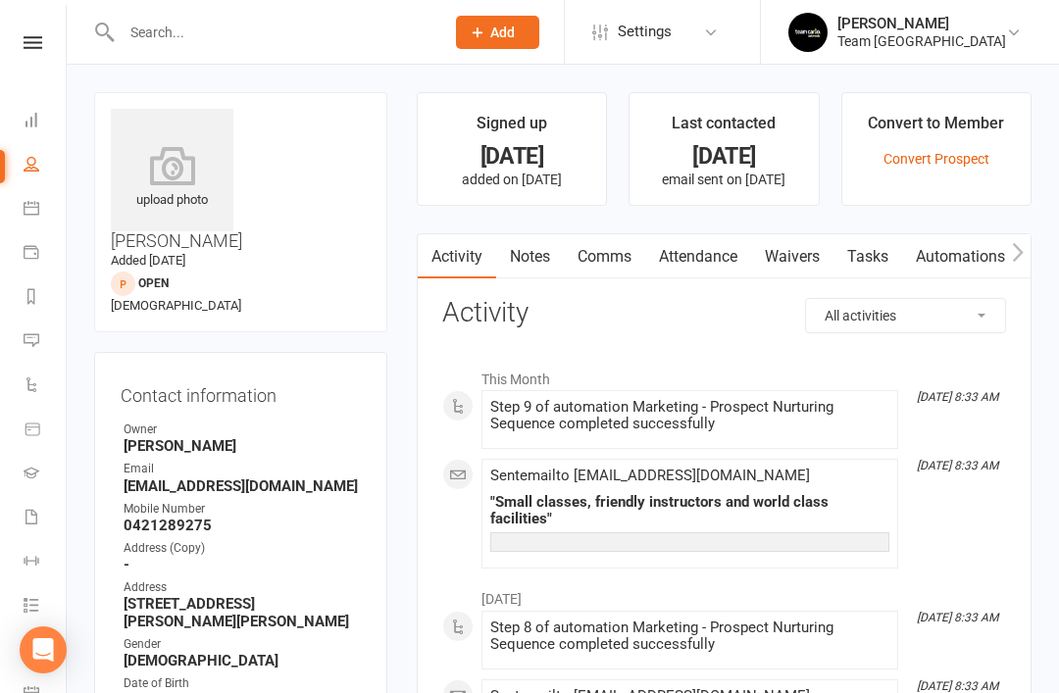
click at [538, 268] on link "Notes" at bounding box center [530, 256] width 68 height 45
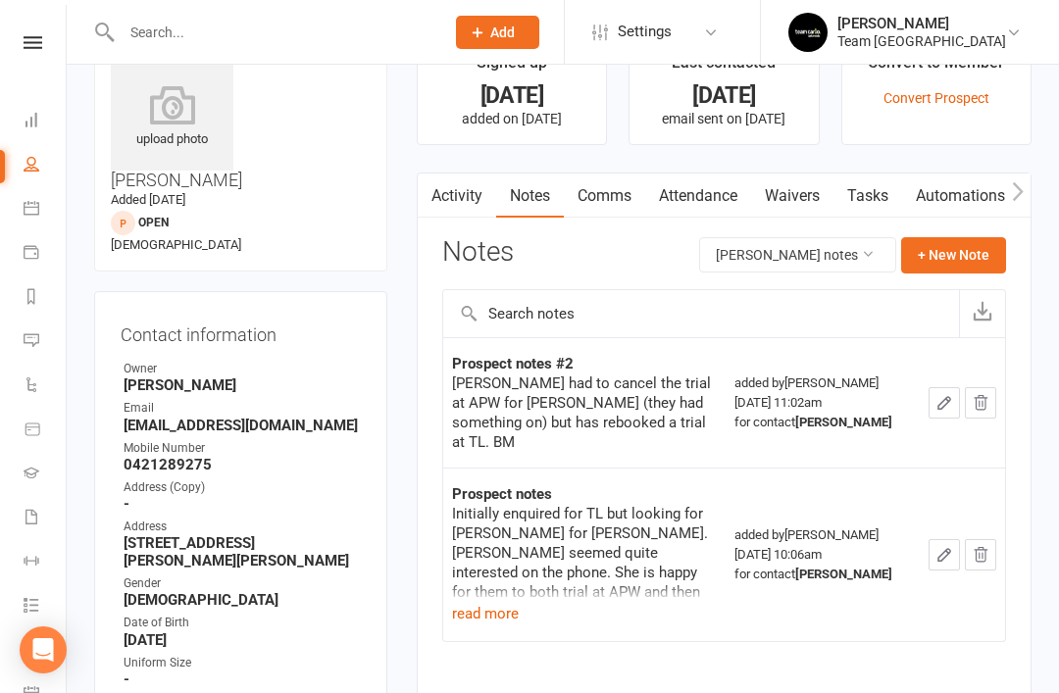
scroll to position [63, 0]
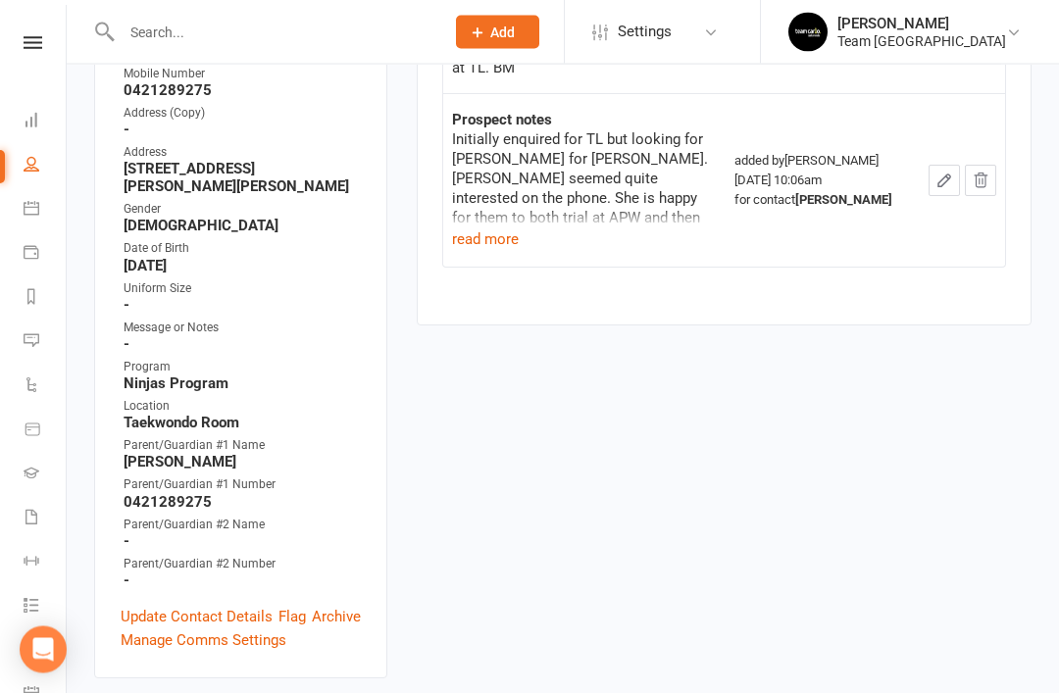
click at [219, 606] on link "Update Contact Details" at bounding box center [197, 618] width 152 height 24
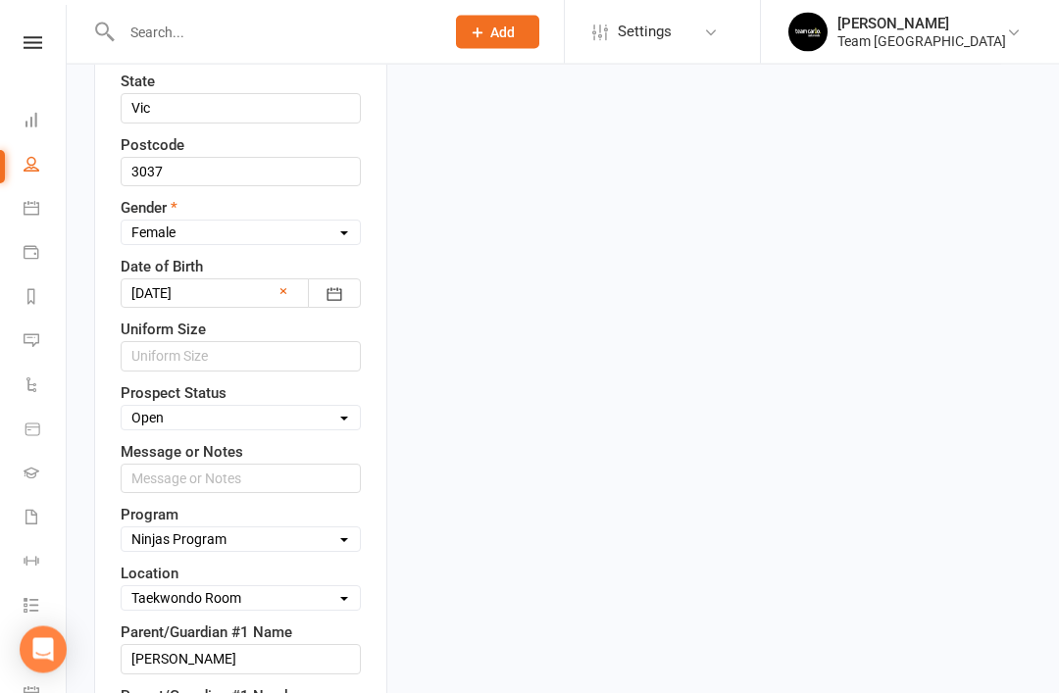
scroll to position [844, 0]
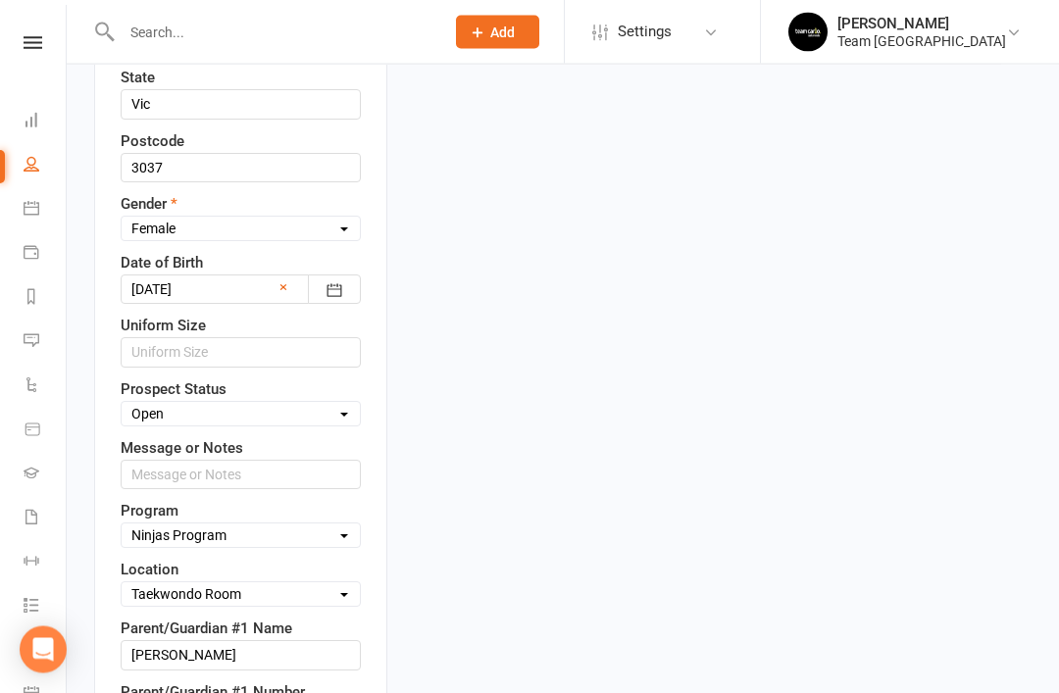
click at [342, 404] on select "Select Open Closed Website Lead Term Follow Up Waiting List Facebook Lead Re-Ta…" at bounding box center [241, 415] width 238 height 22
select select "Closed"
click at [269, 460] on input "text" at bounding box center [241, 474] width 240 height 29
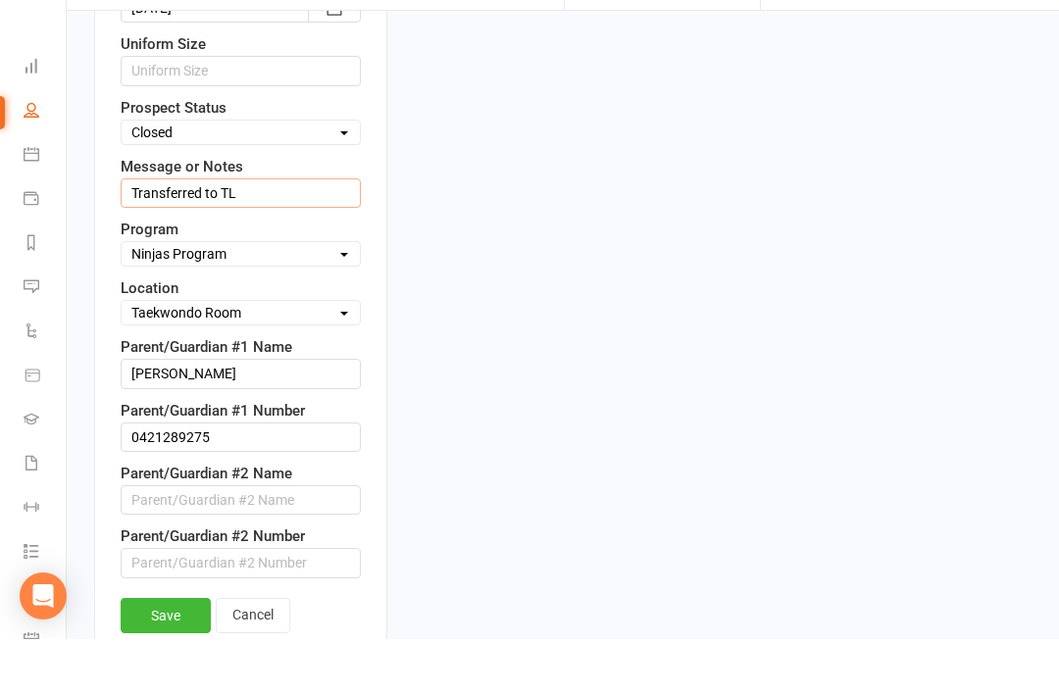
scroll to position [1083, 0]
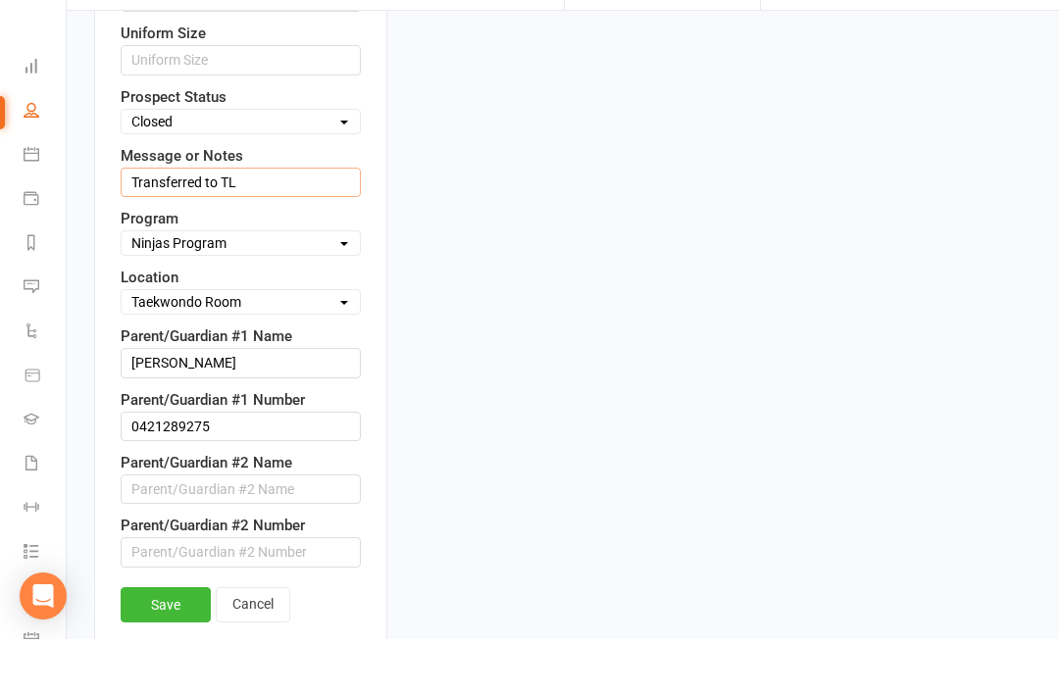
type input "Transferred to TL"
click at [154, 591] on input "text" at bounding box center [241, 605] width 240 height 29
click at [166, 641] on link "Save" at bounding box center [166, 658] width 90 height 35
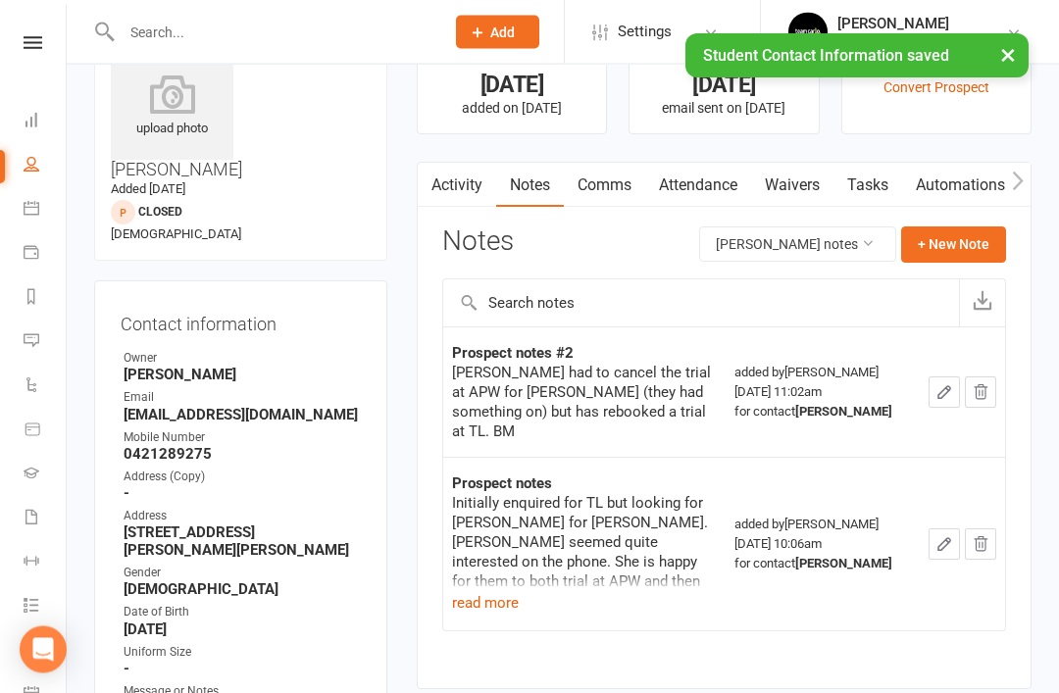
scroll to position [0, 0]
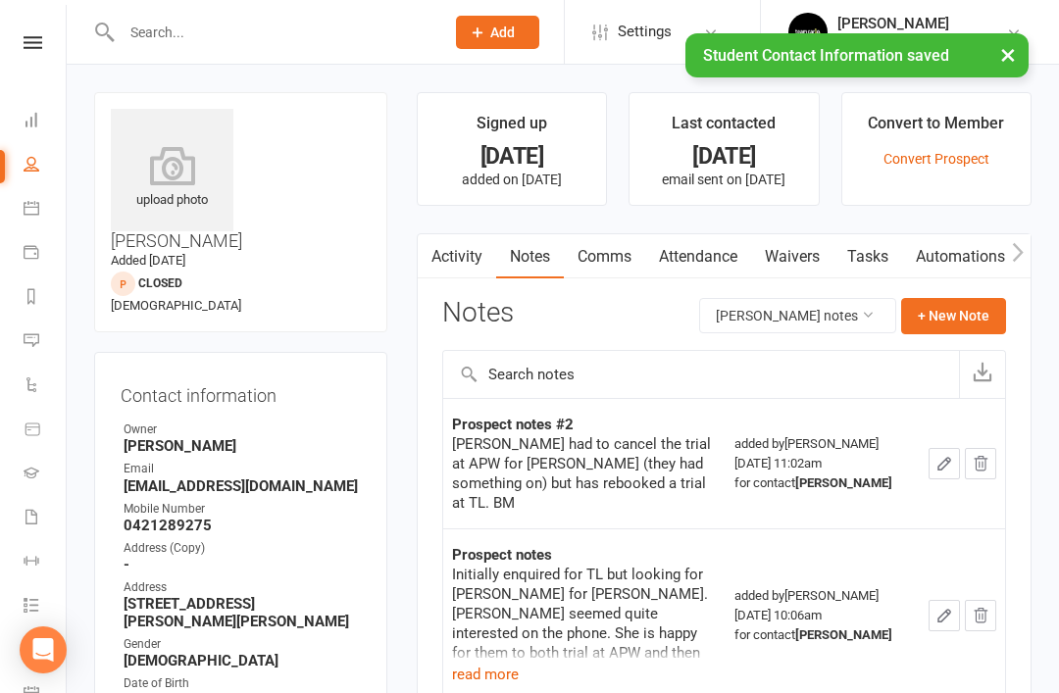
click at [43, 172] on link "People" at bounding box center [46, 166] width 44 height 44
select select "50"
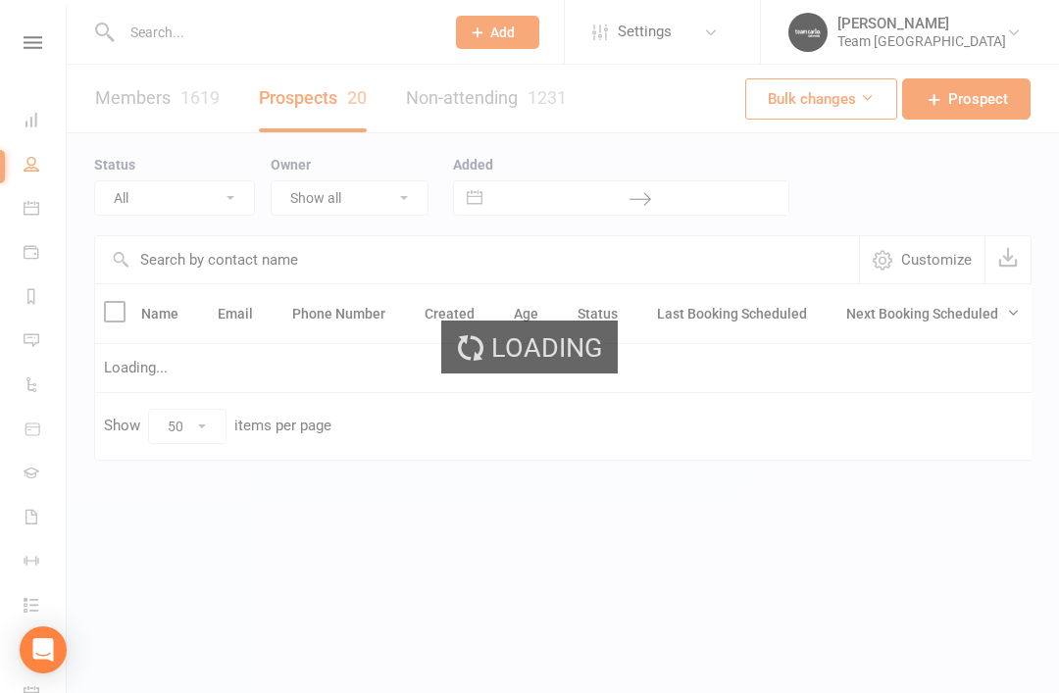
select select "Open"
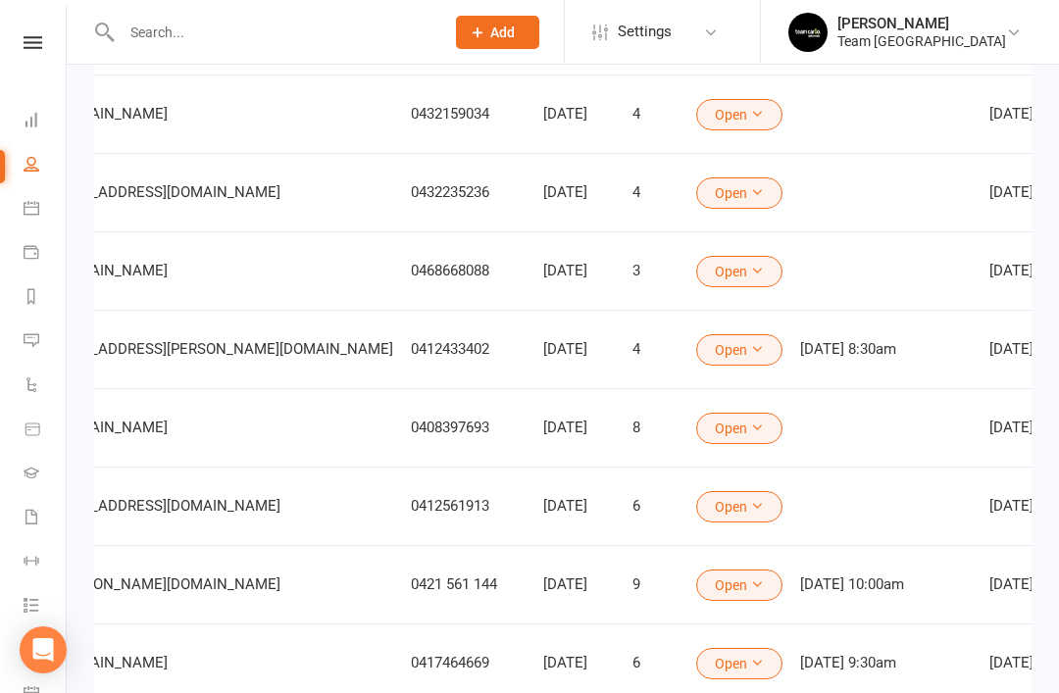
scroll to position [159, 0]
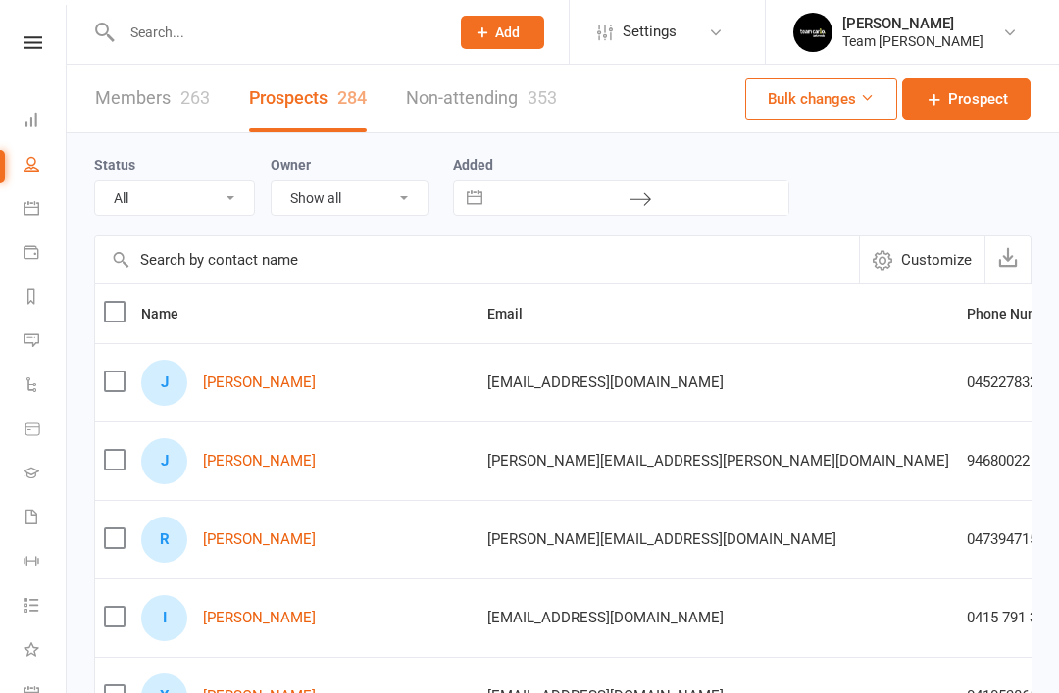
select select "50"
click at [213, 206] on select "All (No status set) (Invalid status) Open Closed Website Lead Term follow up Wa…" at bounding box center [174, 197] width 159 height 33
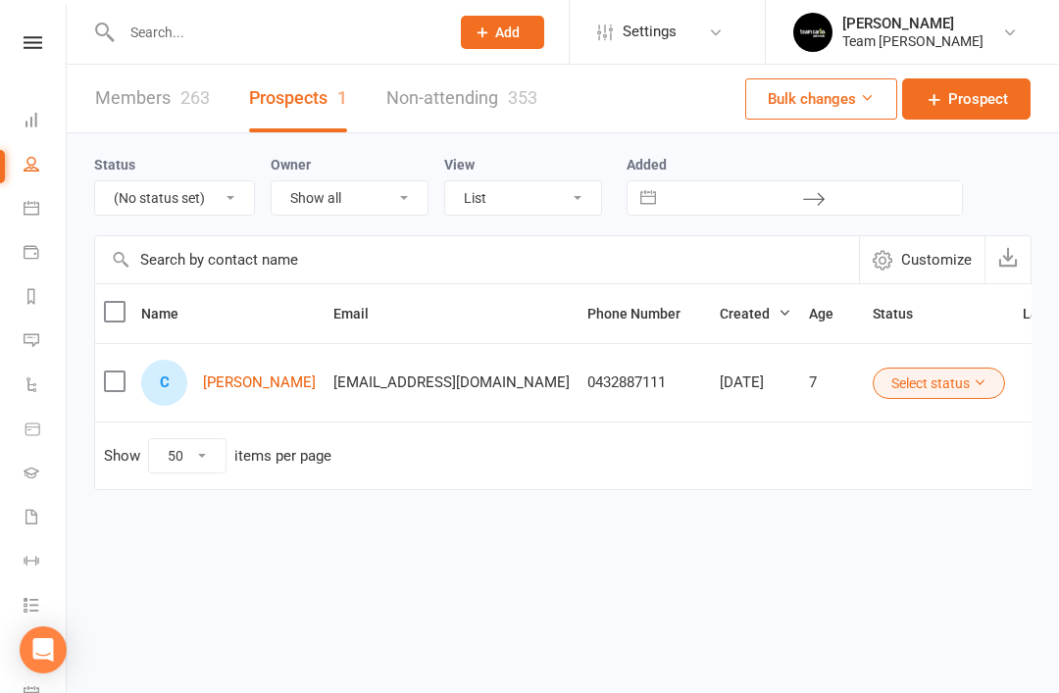
click at [917, 390] on button "Select status" at bounding box center [938, 383] width 132 height 31
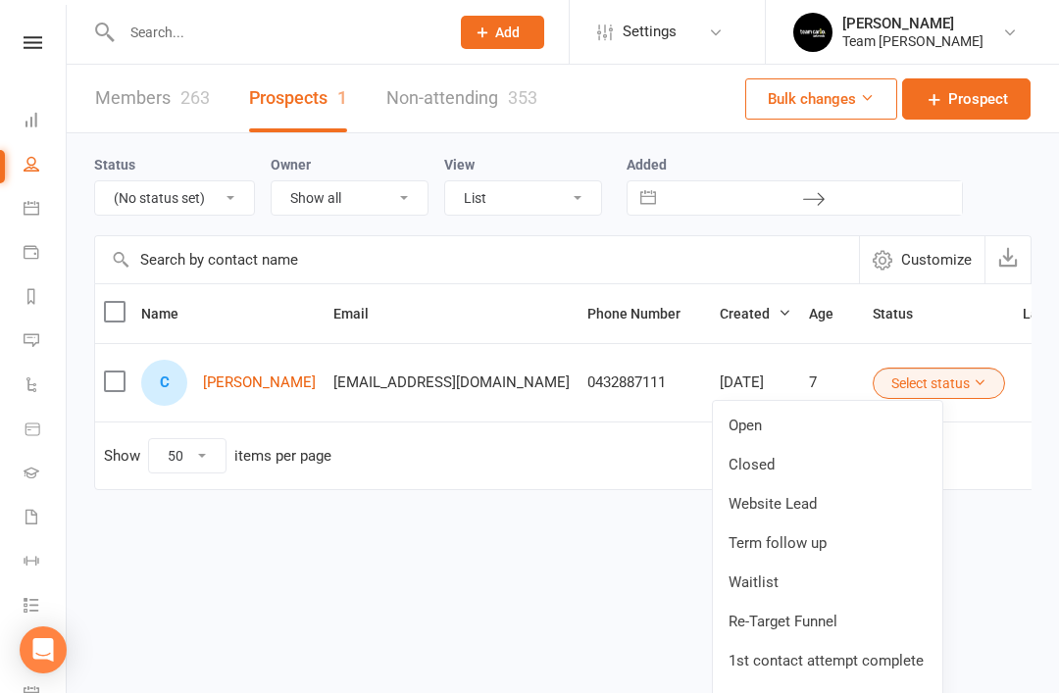
click at [793, 426] on link "Open" at bounding box center [827, 425] width 229 height 39
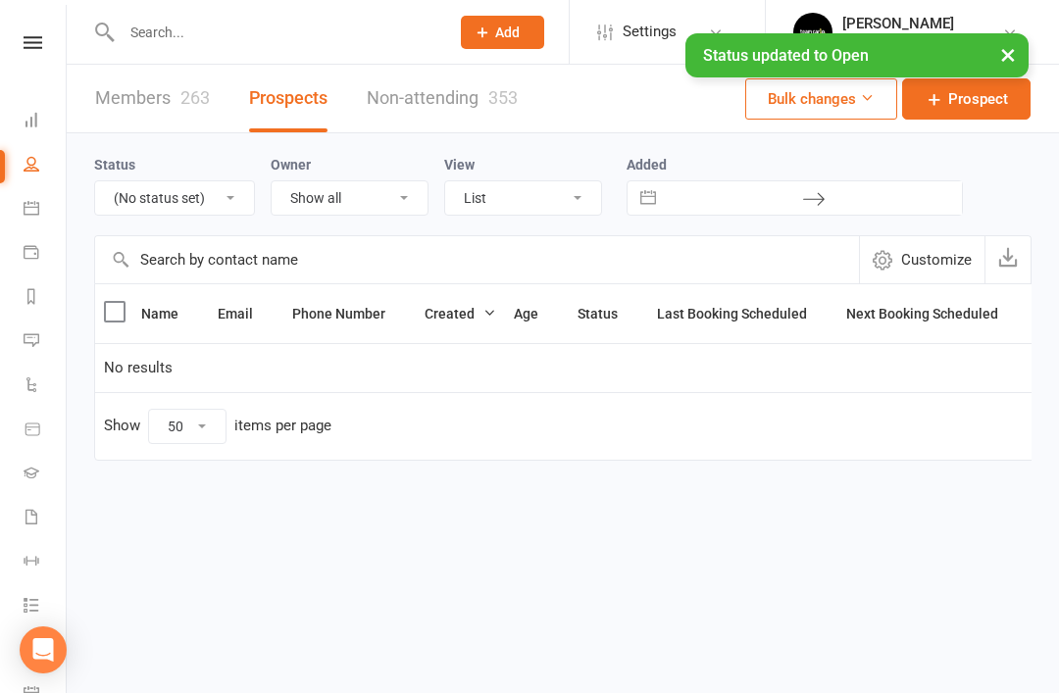
click at [226, 213] on select "All (No status set) (Invalid status) Open Closed Website Lead Term follow up Wa…" at bounding box center [174, 197] width 159 height 33
select select "Open"
